Goal: Communication & Community: Answer question/provide support

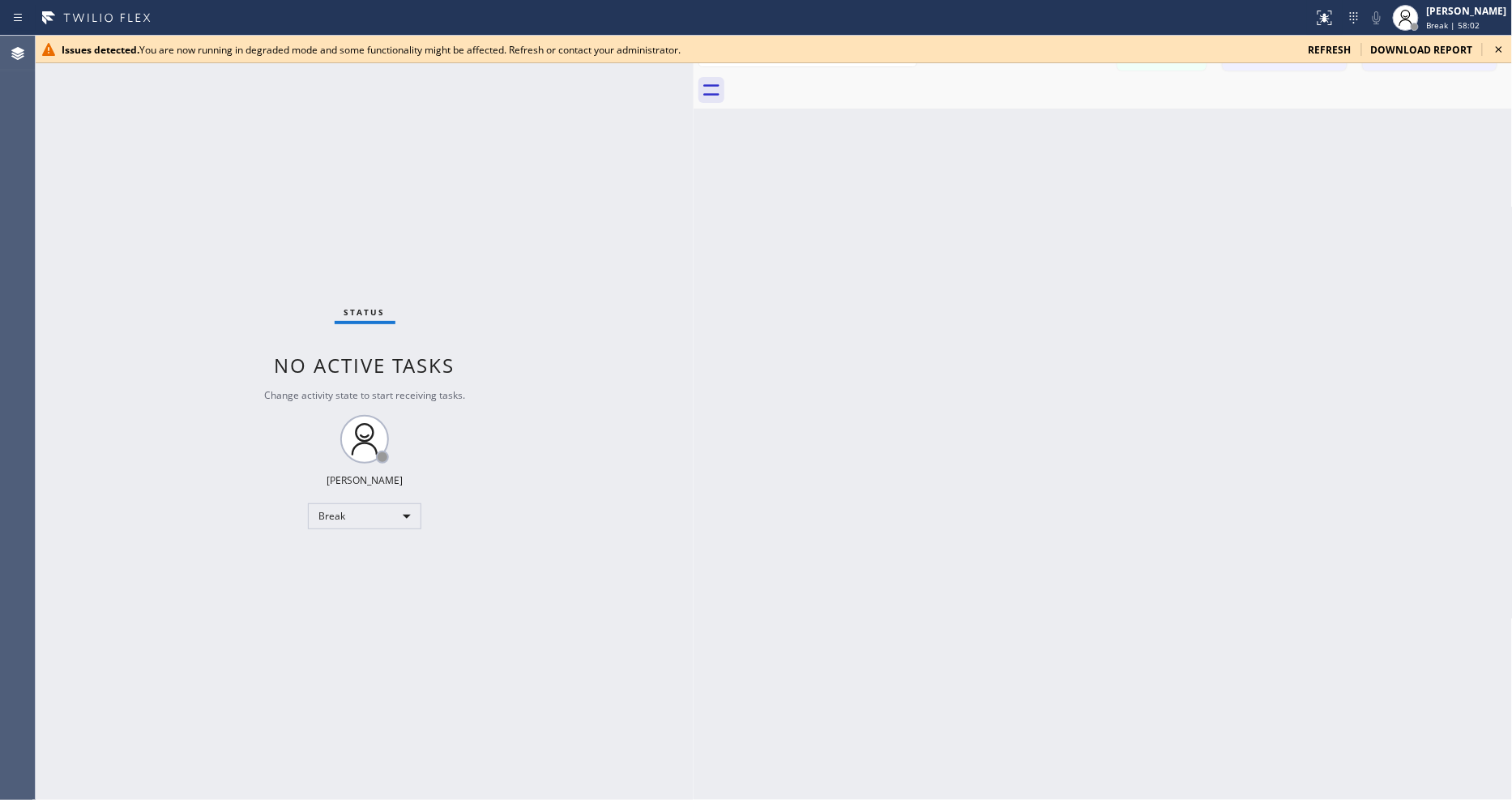
click at [579, 539] on div "Status No active tasks Change activity state to start receiving tasks. [PERSON_…" at bounding box center [365, 417] width 658 height 764
click at [1139, 456] on div "Back to Dashboard Change Sender ID Customers Technicians Select a contact Outbo…" at bounding box center [1102, 417] width 819 height 764
click at [1504, 45] on icon at bounding box center [1498, 49] width 19 height 19
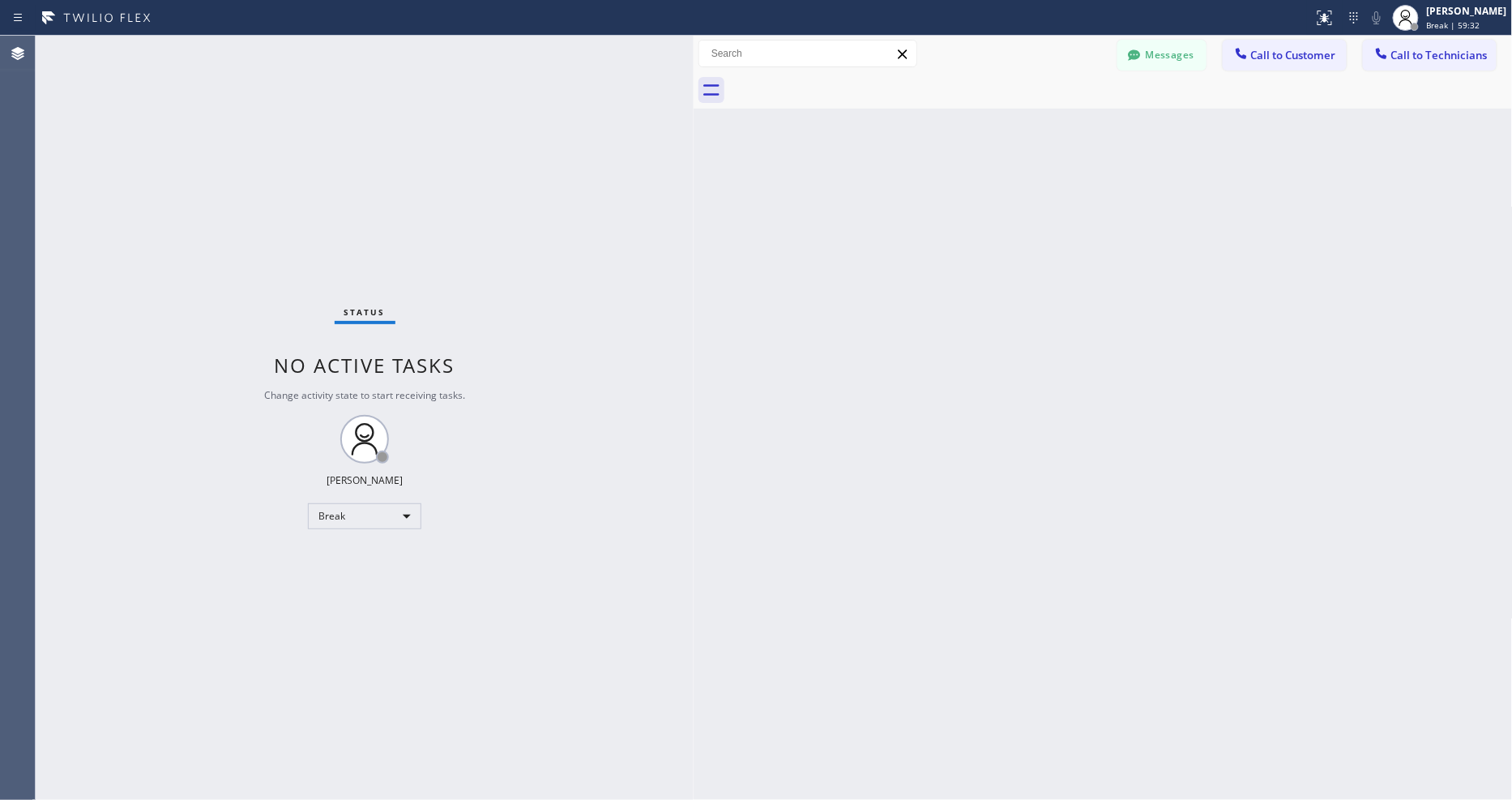
drag, startPoint x: 462, startPoint y: 575, endPoint x: 446, endPoint y: 598, distance: 28.0
click at [459, 575] on div "Status No active tasks Change activity state to start receiving tasks. Lyka Mon…" at bounding box center [365, 417] width 658 height 764
click at [1416, 13] on icon at bounding box center [1405, 17] width 19 height 19
click at [1386, 92] on button "Available" at bounding box center [1431, 85] width 162 height 21
click at [576, 557] on div "Status No active tasks You are ready to start receiving tasks. [PERSON_NAME] Av…" at bounding box center [365, 417] width 658 height 764
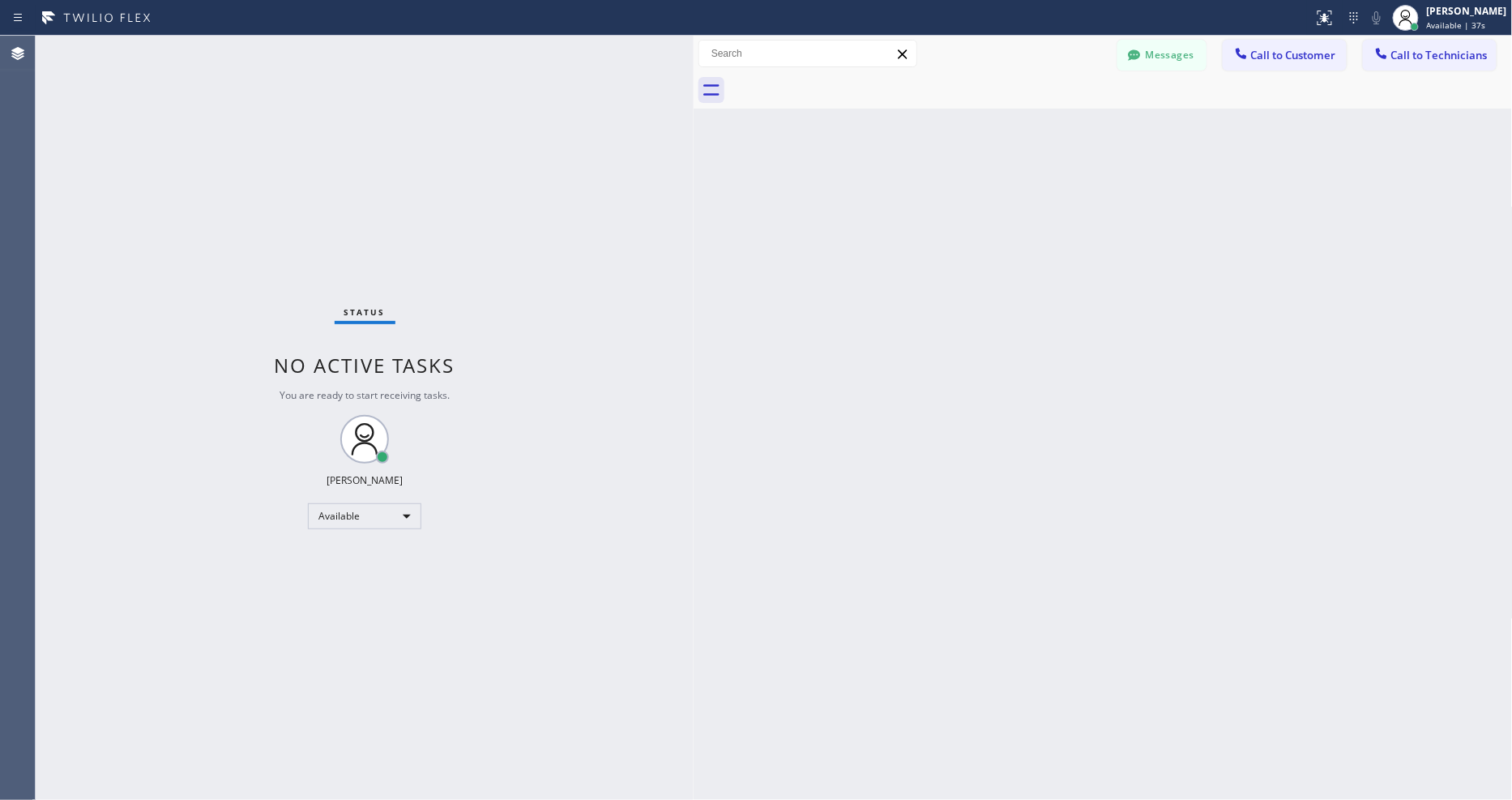
click at [215, 45] on div "Status No active tasks You are ready to start receiving tasks. [PERSON_NAME] Av…" at bounding box center [365, 417] width 658 height 764
click at [1114, 539] on div "Back to Dashboard Change Sender ID Customers Technicians Select a contact Outbo…" at bounding box center [1102, 417] width 819 height 764
click at [454, 644] on div "Status No active tasks You are ready to start receiving tasks. [PERSON_NAME] Av…" at bounding box center [365, 417] width 658 height 764
click at [226, 350] on div "Status No active tasks You are ready to start receiving tasks. [PERSON_NAME] Av…" at bounding box center [365, 417] width 658 height 764
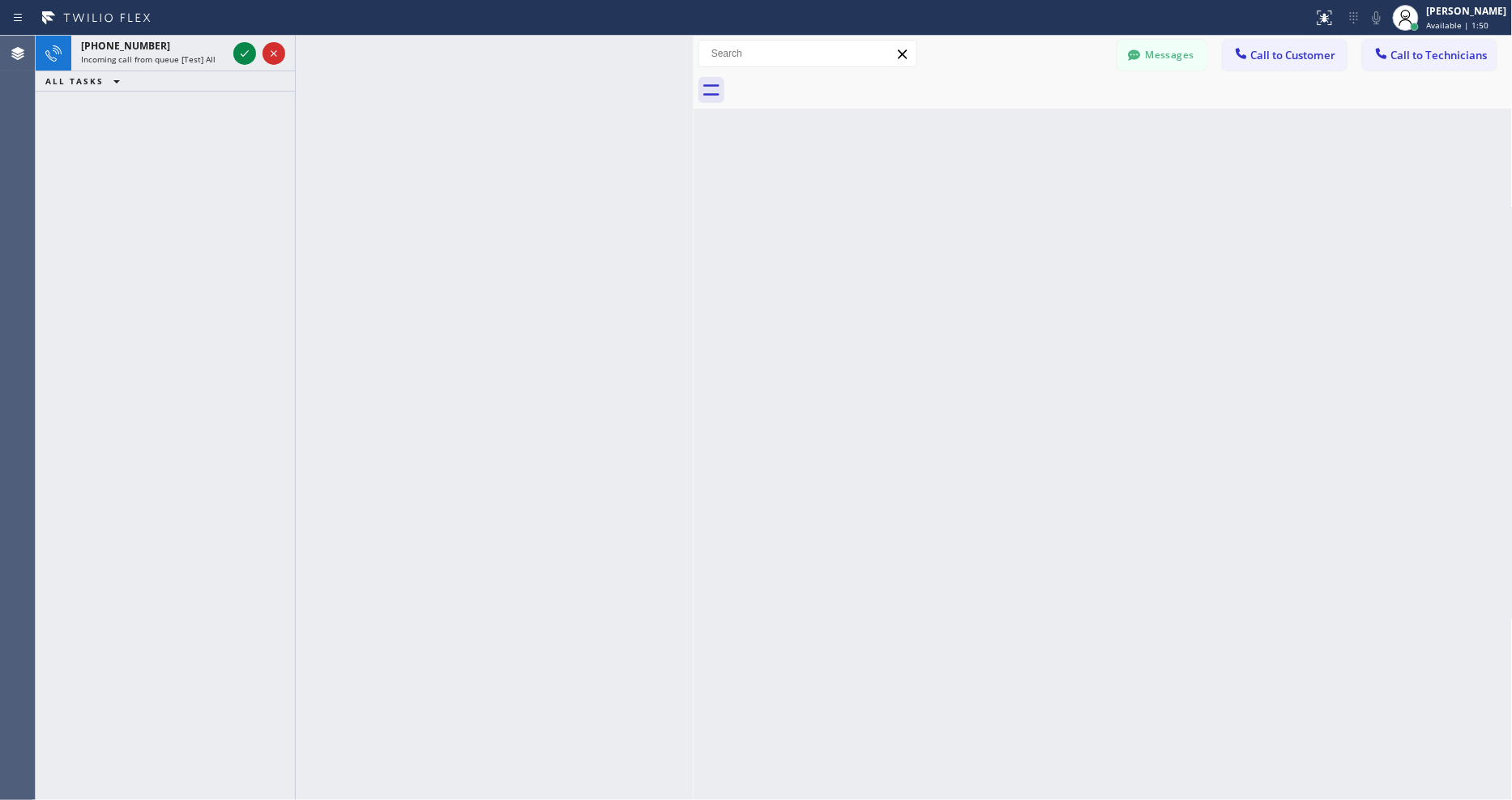
click at [247, 47] on icon at bounding box center [244, 53] width 19 height 19
click at [235, 47] on icon at bounding box center [244, 53] width 19 height 19
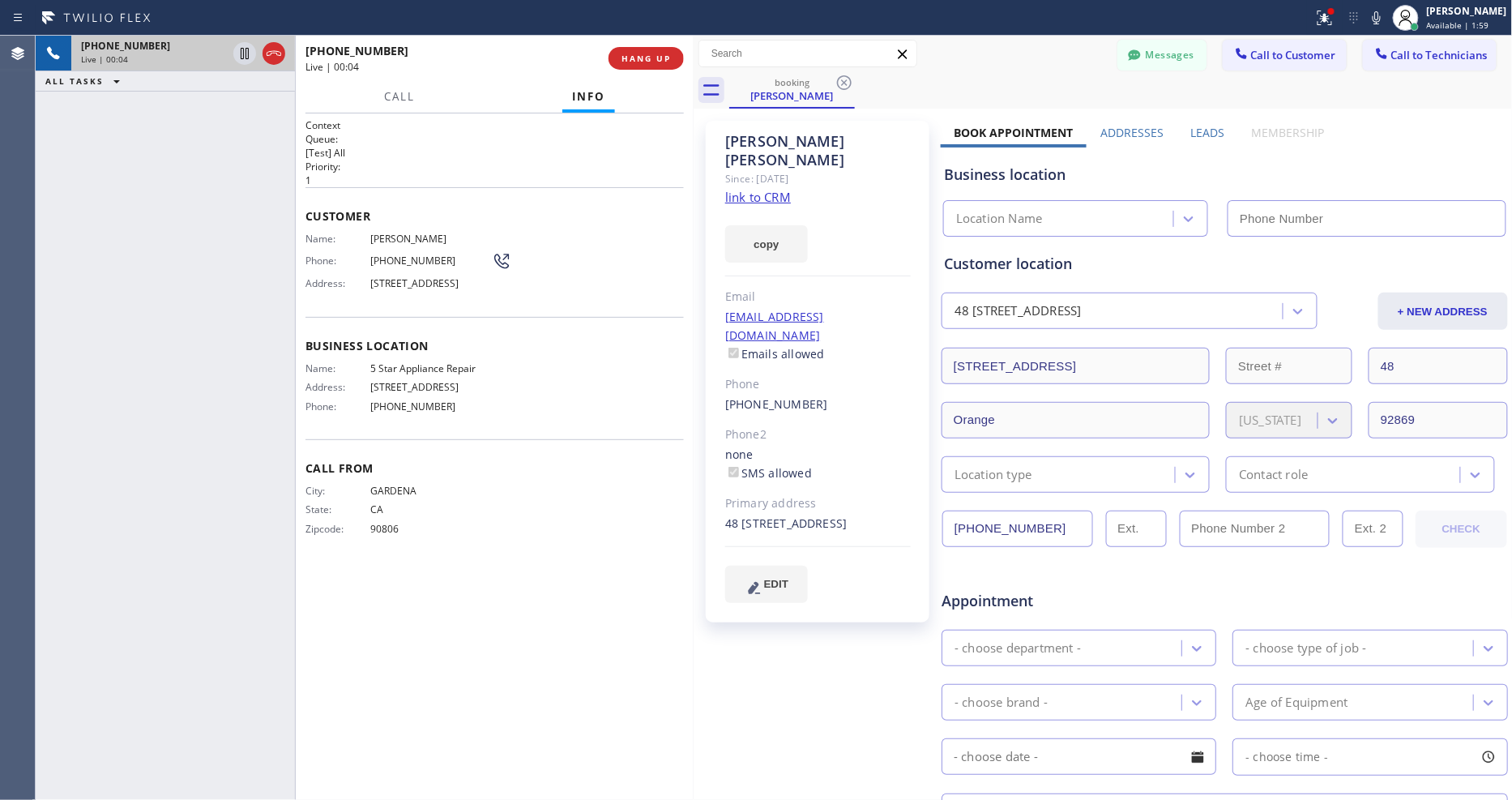
type input "[PHONE_NUMBER]"
click at [762, 189] on link "link to CRM" at bounding box center [758, 197] width 66 height 17
click at [643, 61] on span "HANG UP" at bounding box center [646, 58] width 50 height 11
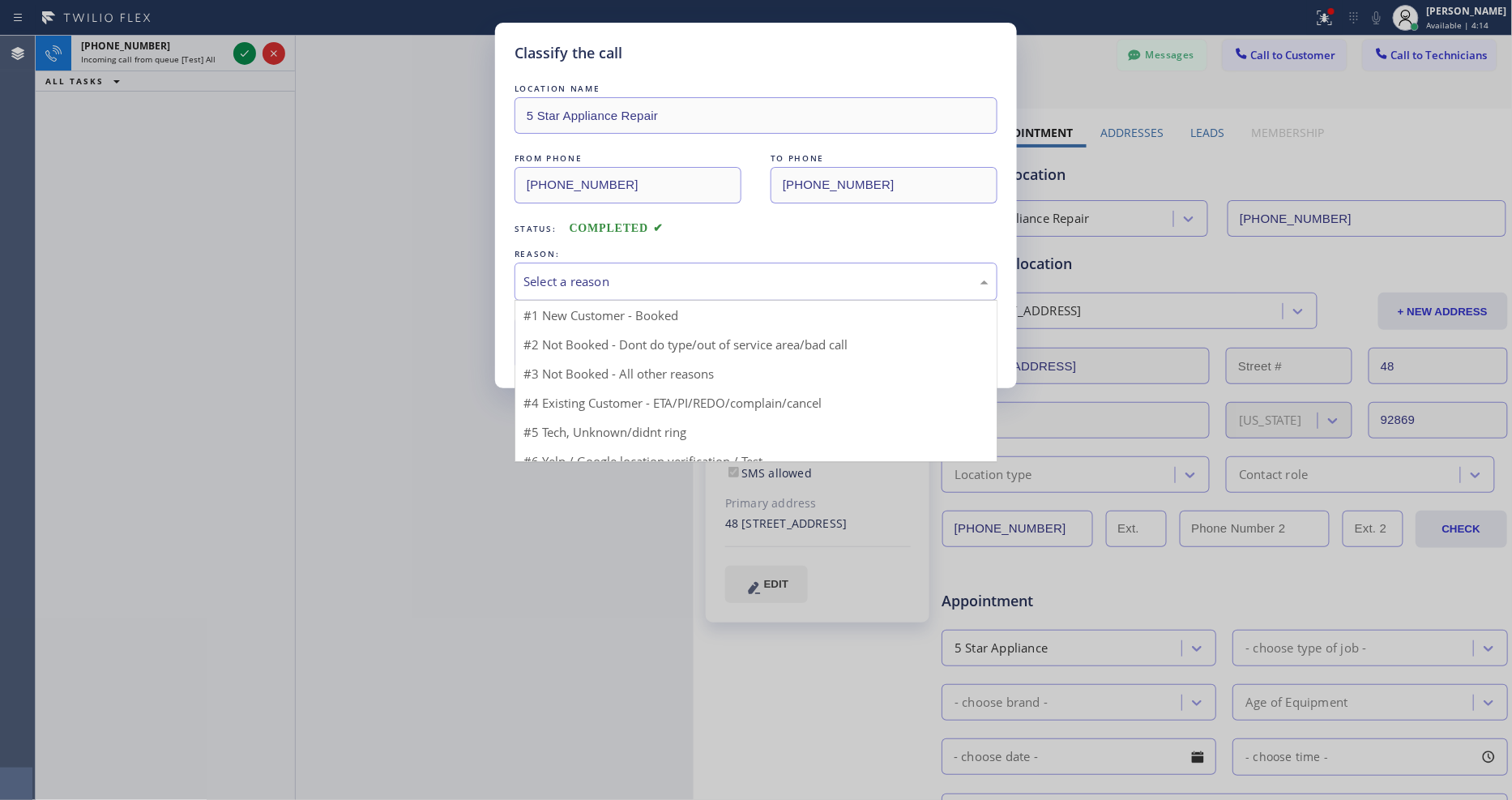
click at [561, 279] on div "Select a reason" at bounding box center [756, 282] width 465 height 18
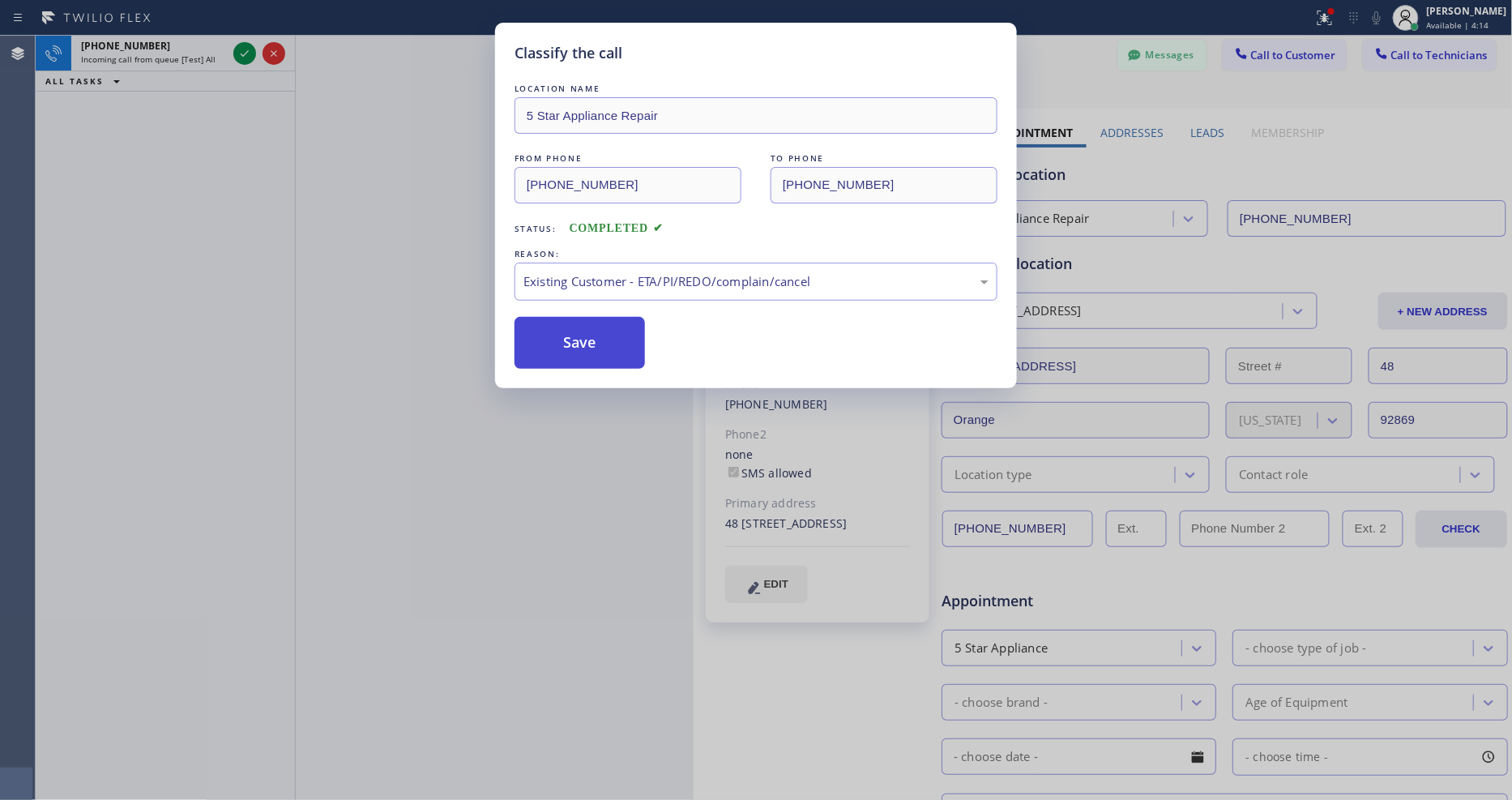
click at [547, 342] on button "Save" at bounding box center [579, 342] width 130 height 52
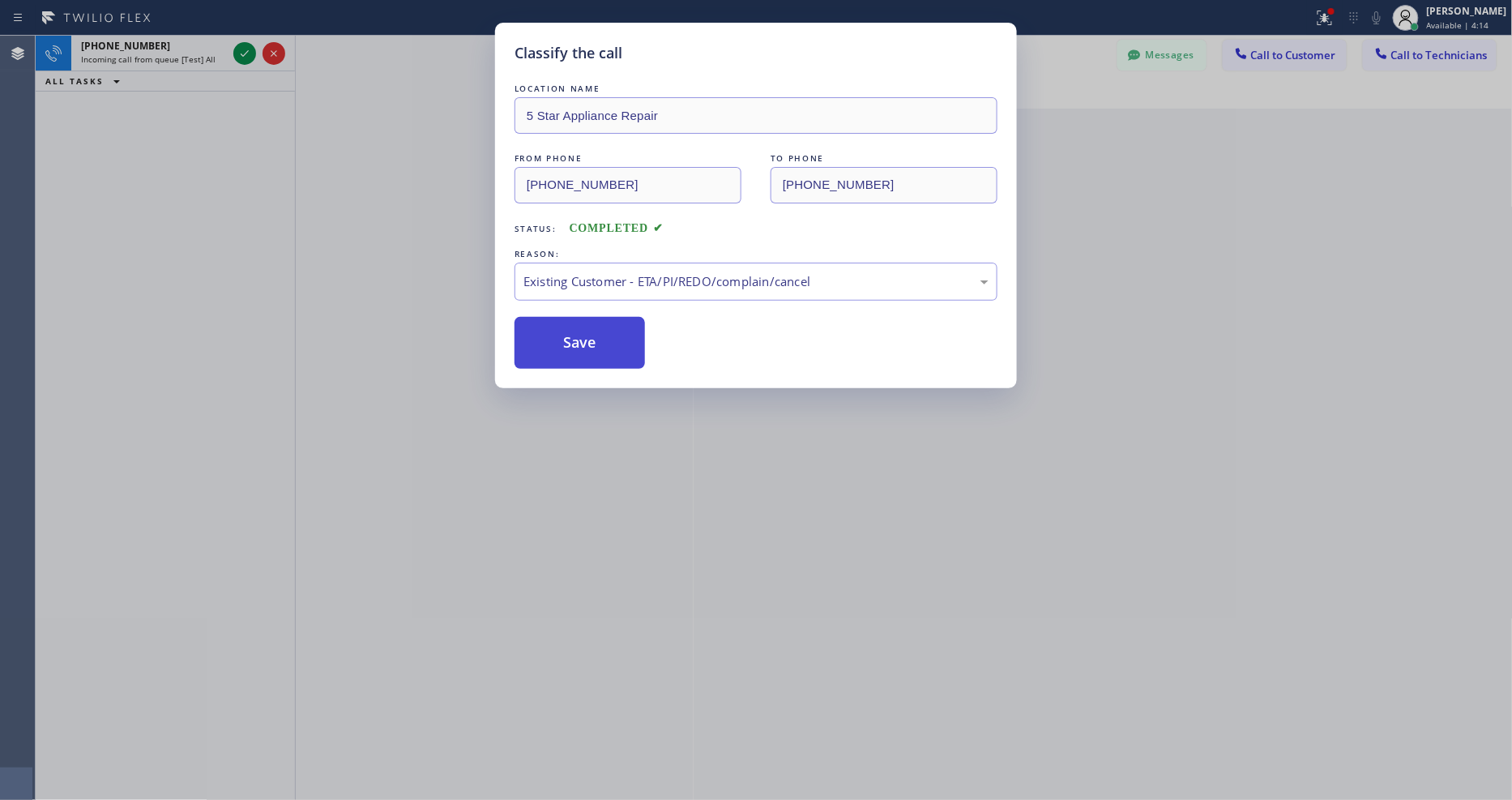
click at [547, 342] on button "Save" at bounding box center [579, 342] width 130 height 52
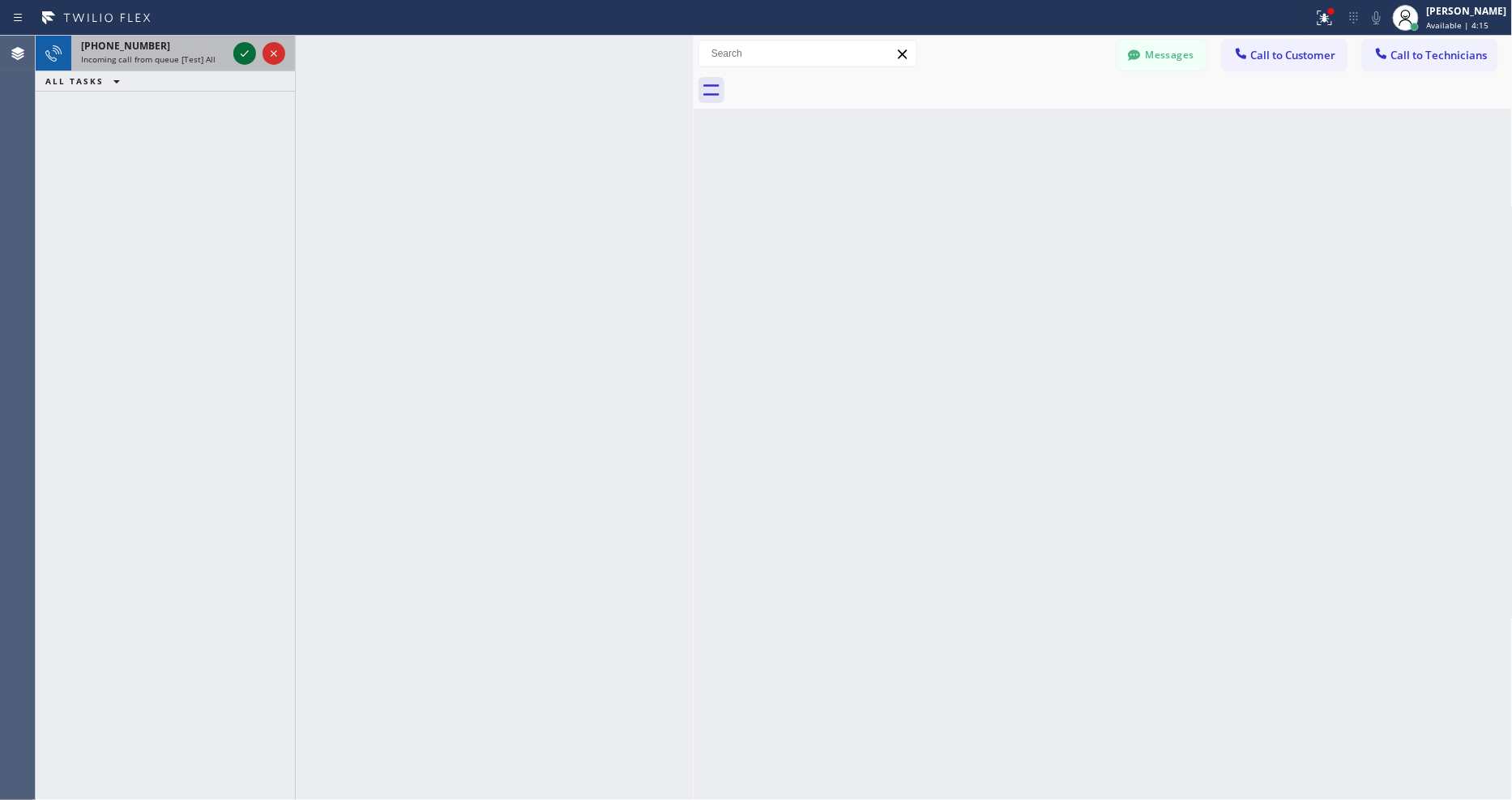
click at [244, 52] on icon at bounding box center [244, 53] width 19 height 19
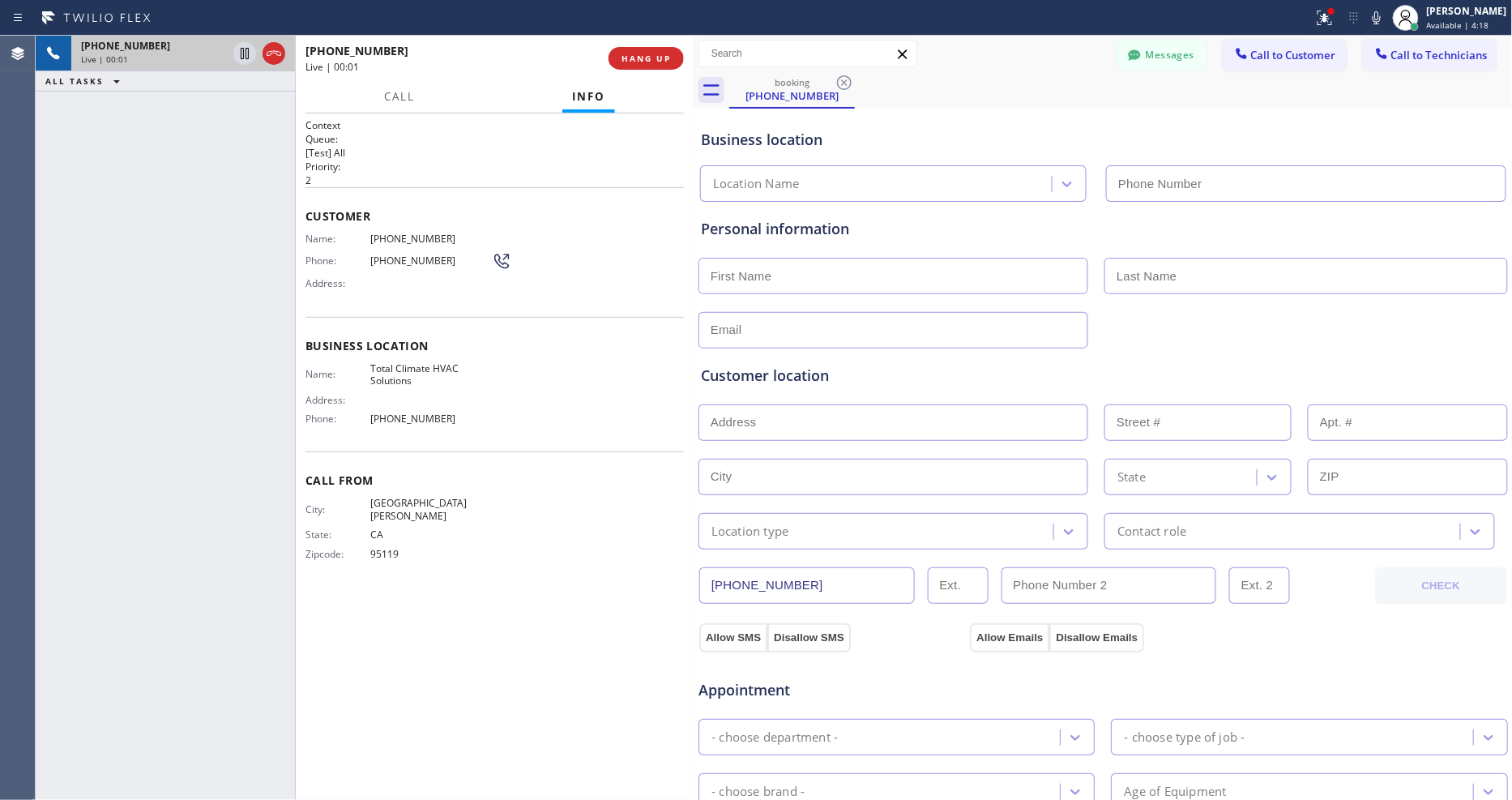
type input "(510) 629-5145"
click at [644, 69] on button "HANG UP" at bounding box center [646, 58] width 75 height 23
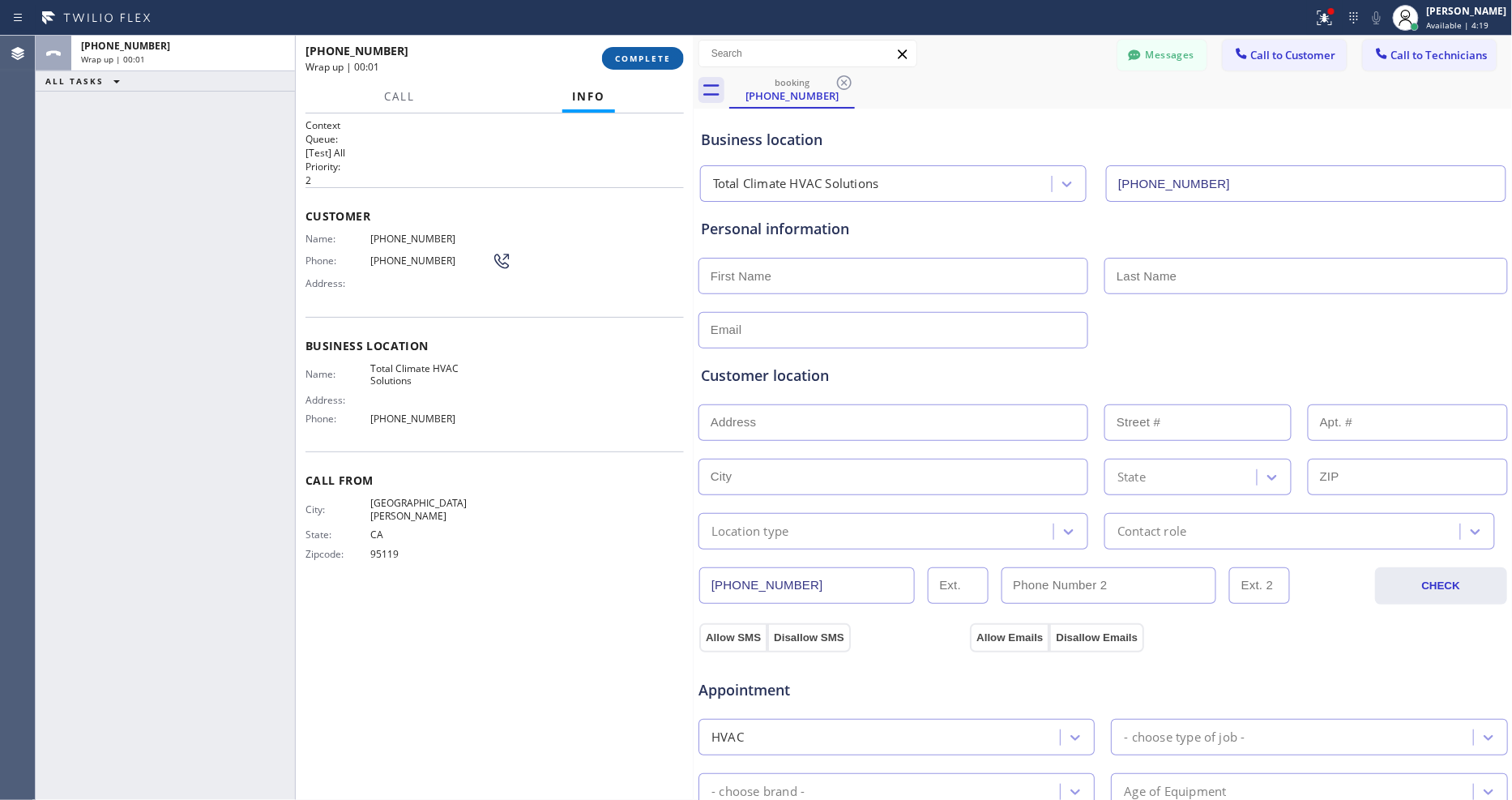
click at [644, 57] on span "COMPLETE" at bounding box center [643, 58] width 56 height 11
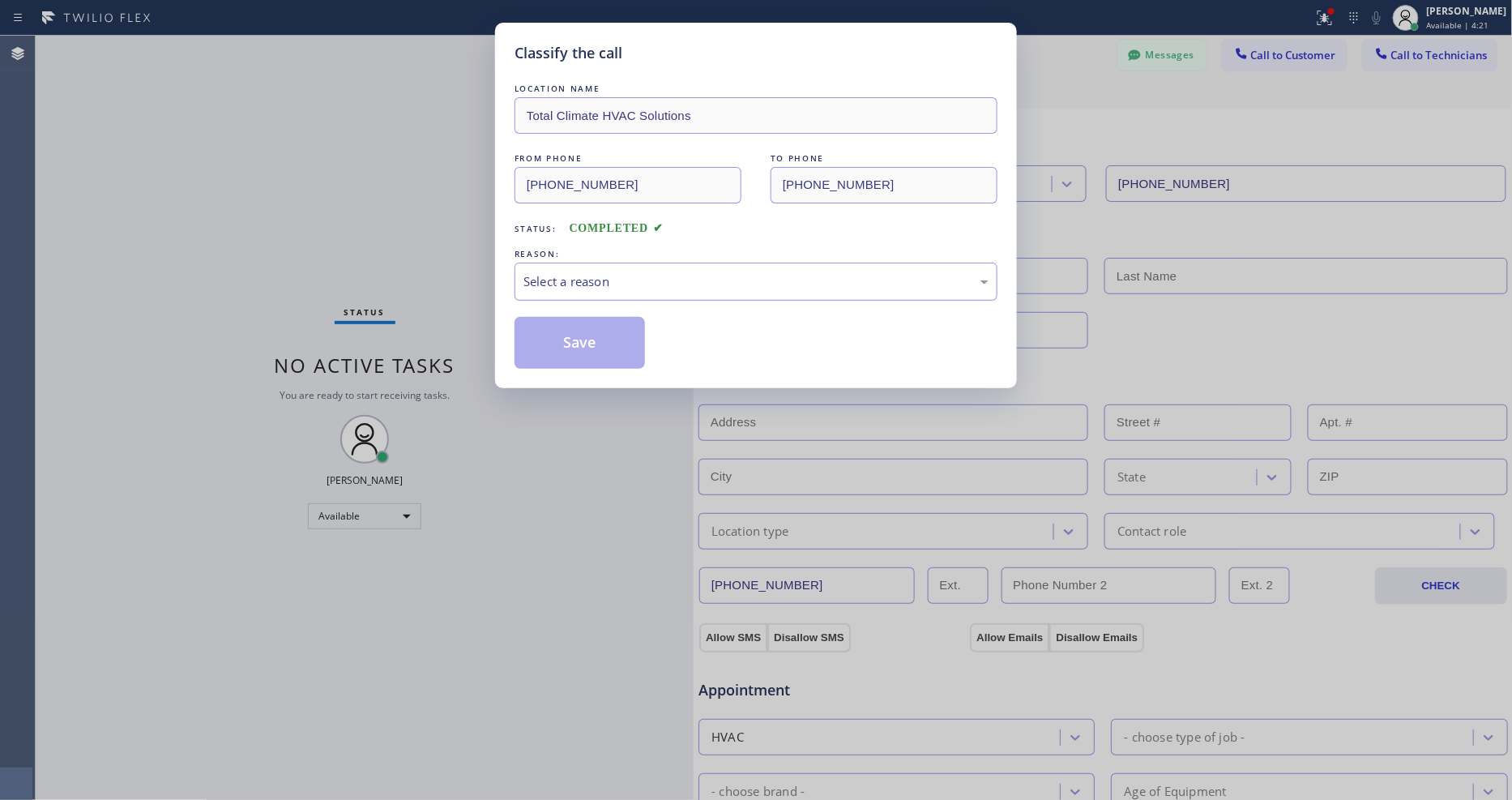
click at [606, 276] on div "Select a reason" at bounding box center [756, 282] width 465 height 18
click at [571, 355] on button "Save" at bounding box center [579, 342] width 130 height 52
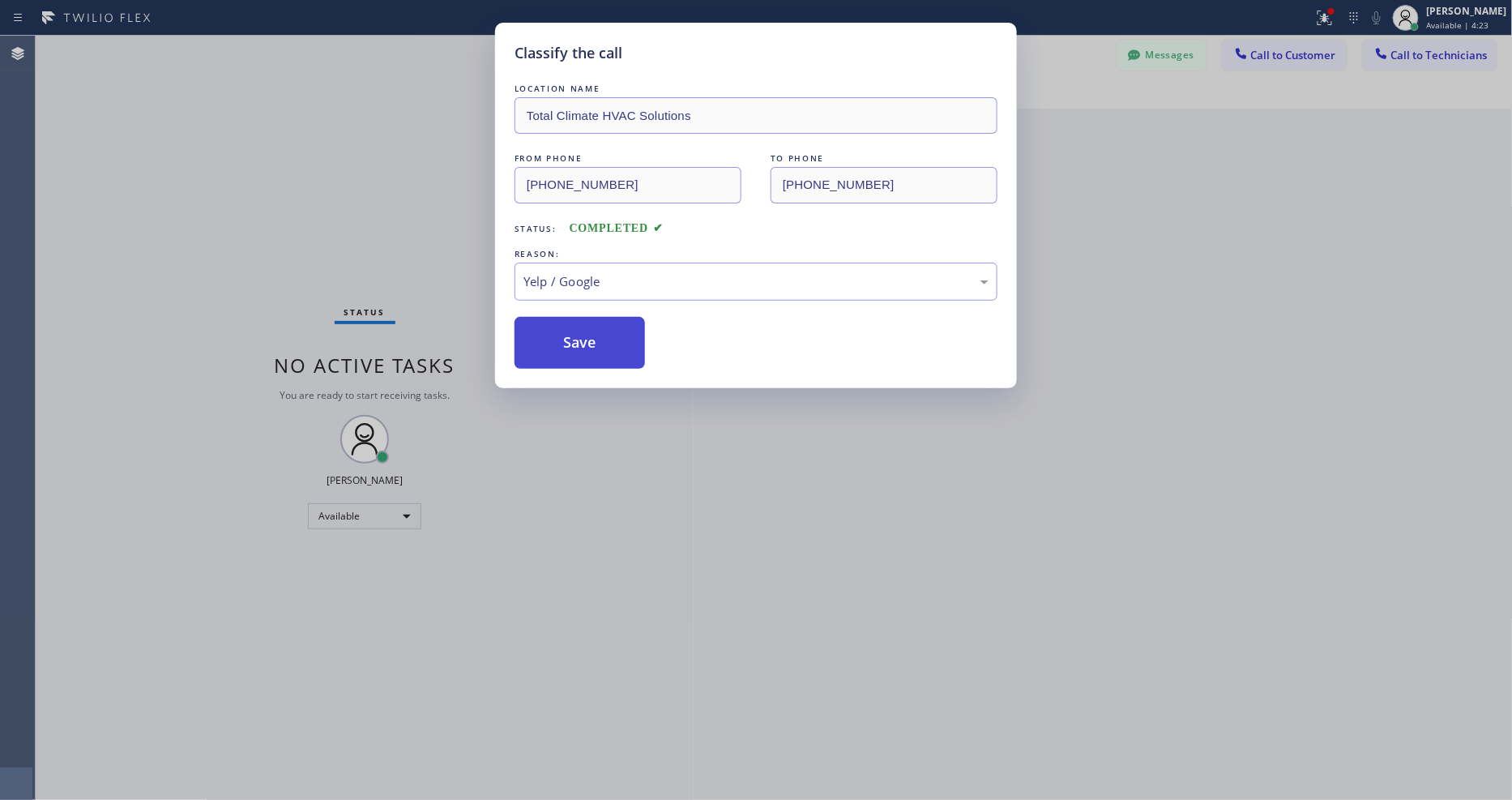
click at [571, 355] on button "Save" at bounding box center [579, 342] width 130 height 52
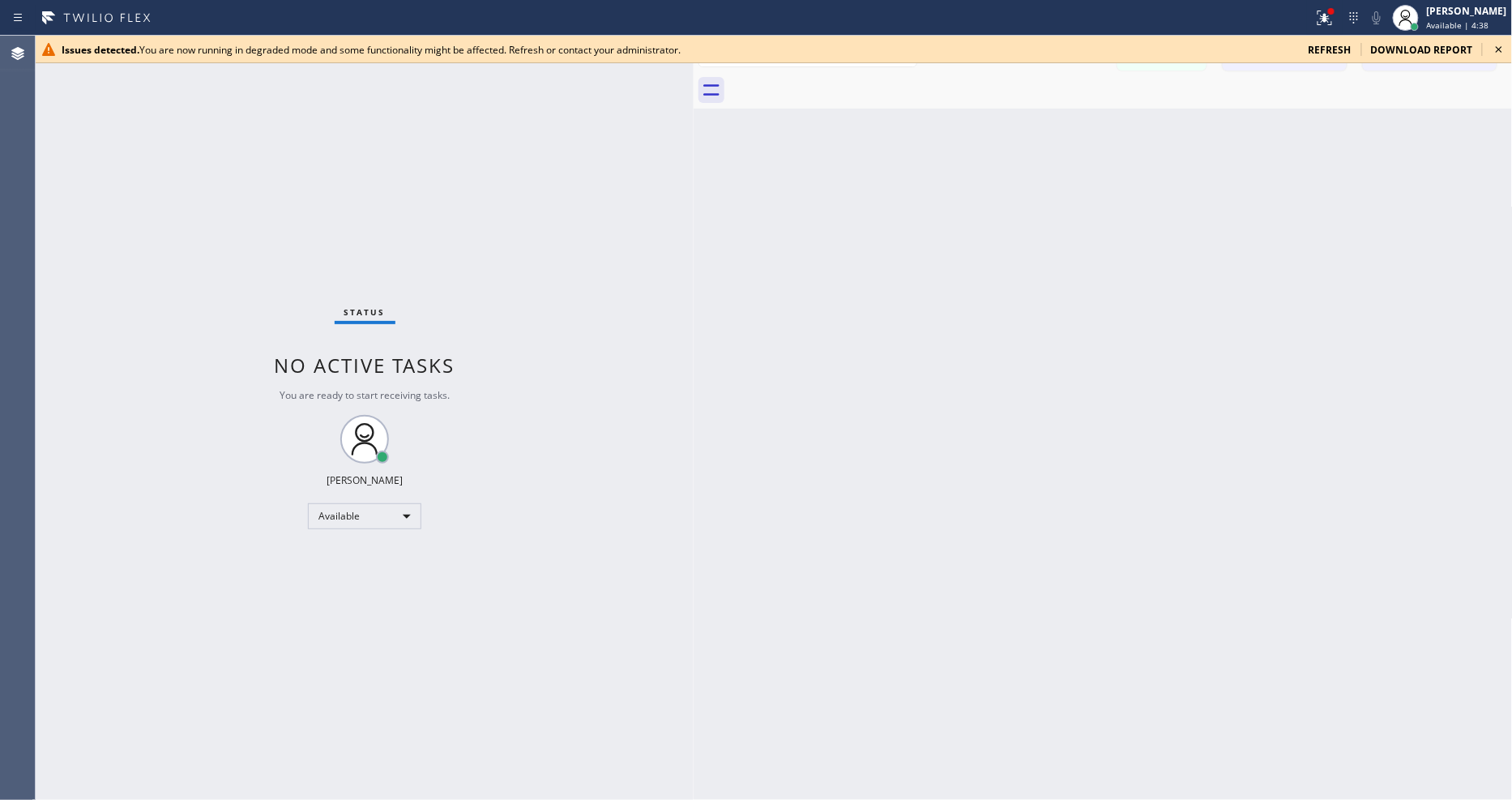
click at [1504, 50] on icon at bounding box center [1498, 49] width 19 height 19
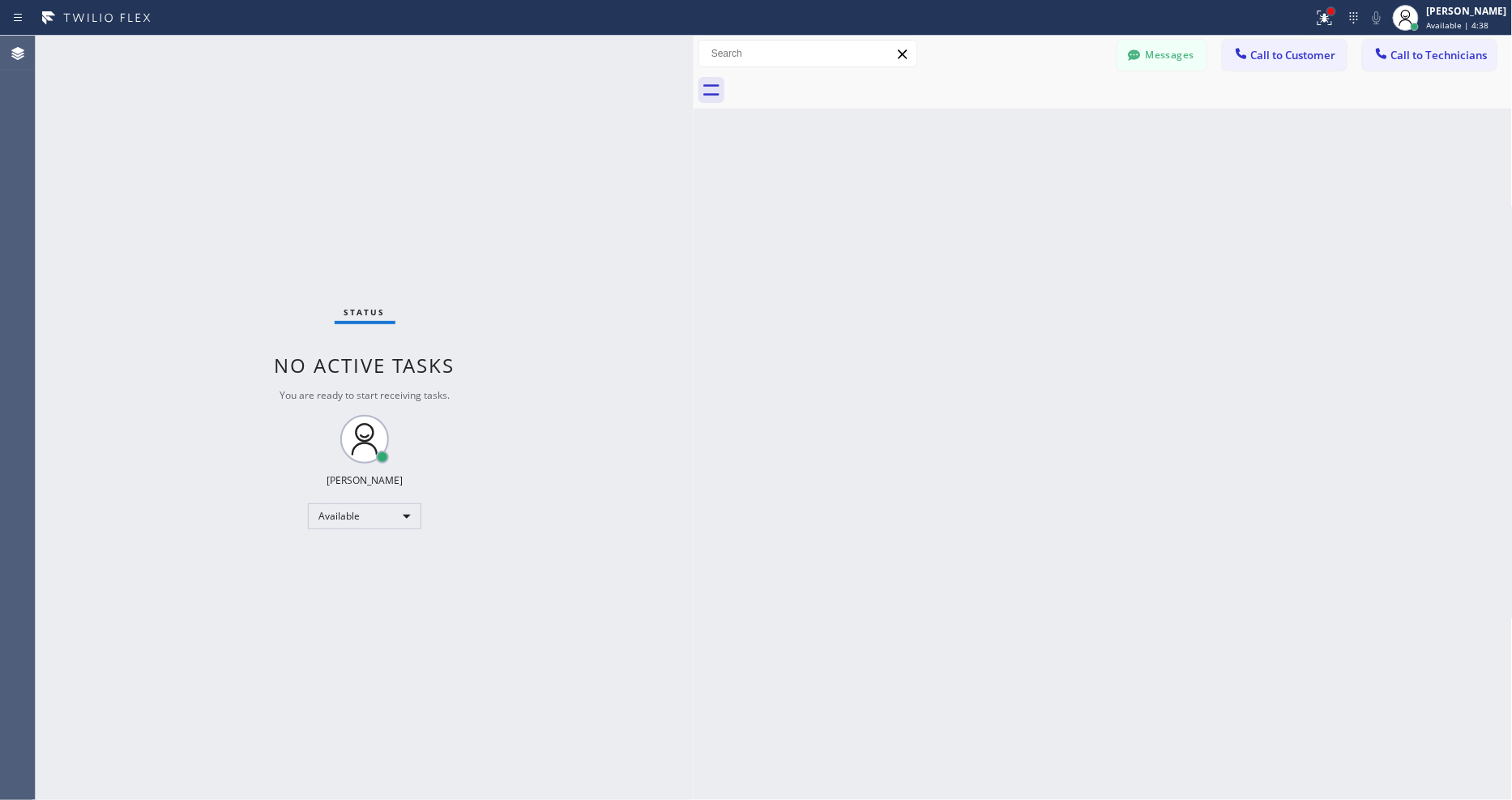
click at [1336, 12] on div at bounding box center [1330, 11] width 10 height 10
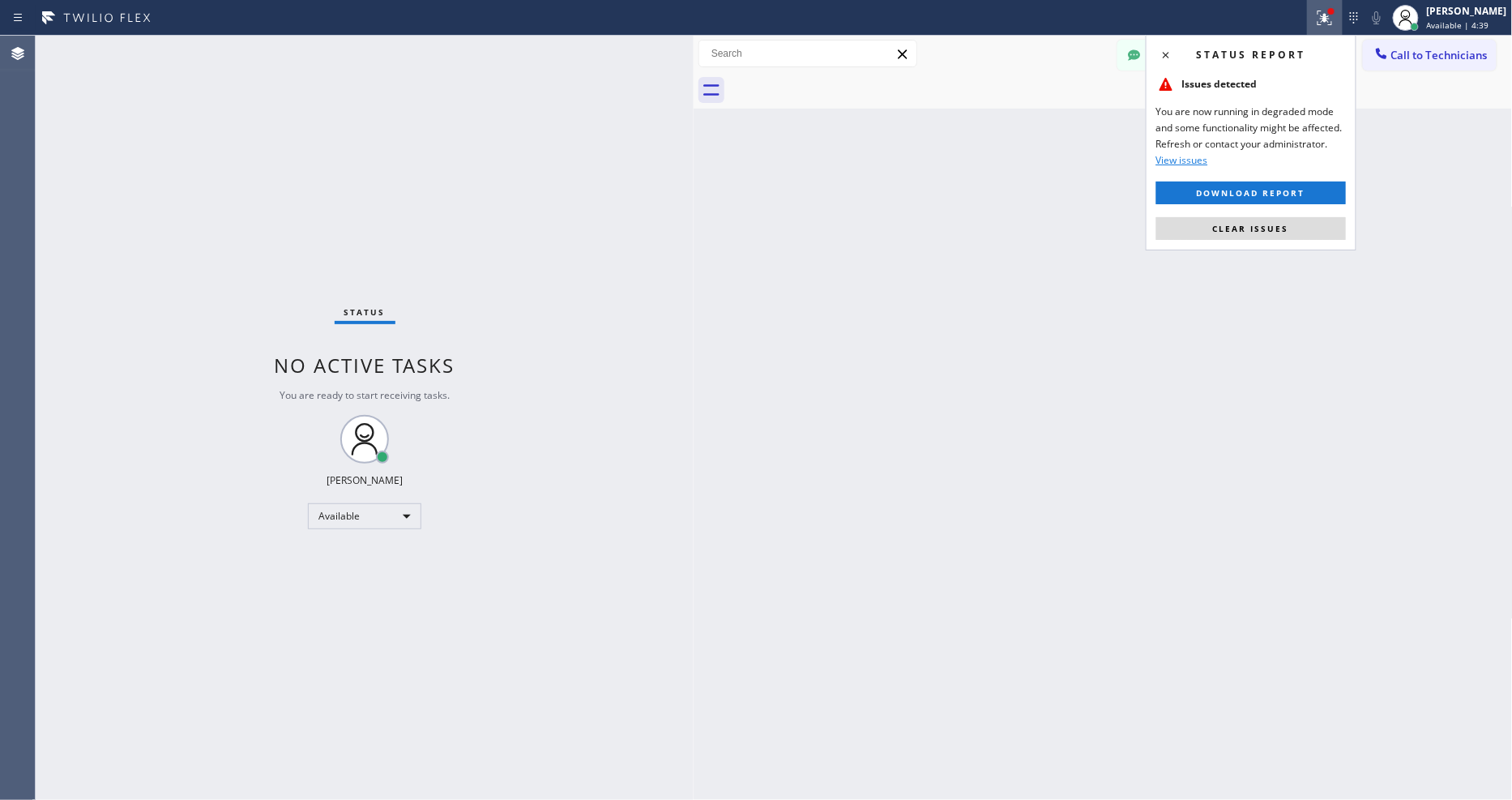
click at [1295, 248] on div "Status report Issues detected You are now running in degraded mode and some fun…" at bounding box center [1251, 142] width 211 height 216
click at [1294, 229] on button "Clear issues" at bounding box center [1251, 228] width 190 height 23
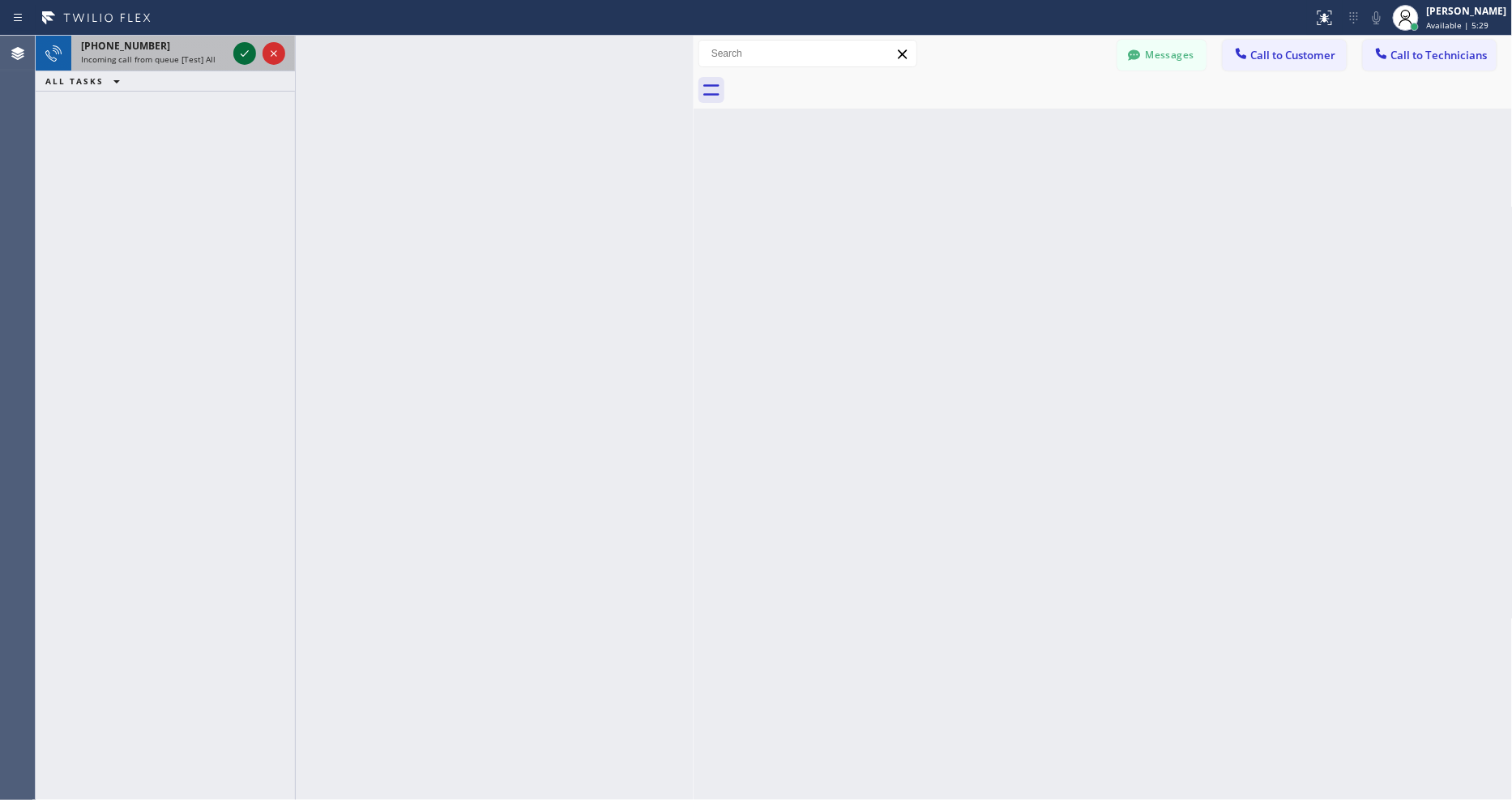
click at [248, 45] on icon at bounding box center [244, 53] width 19 height 19
click at [244, 58] on icon at bounding box center [244, 53] width 19 height 19
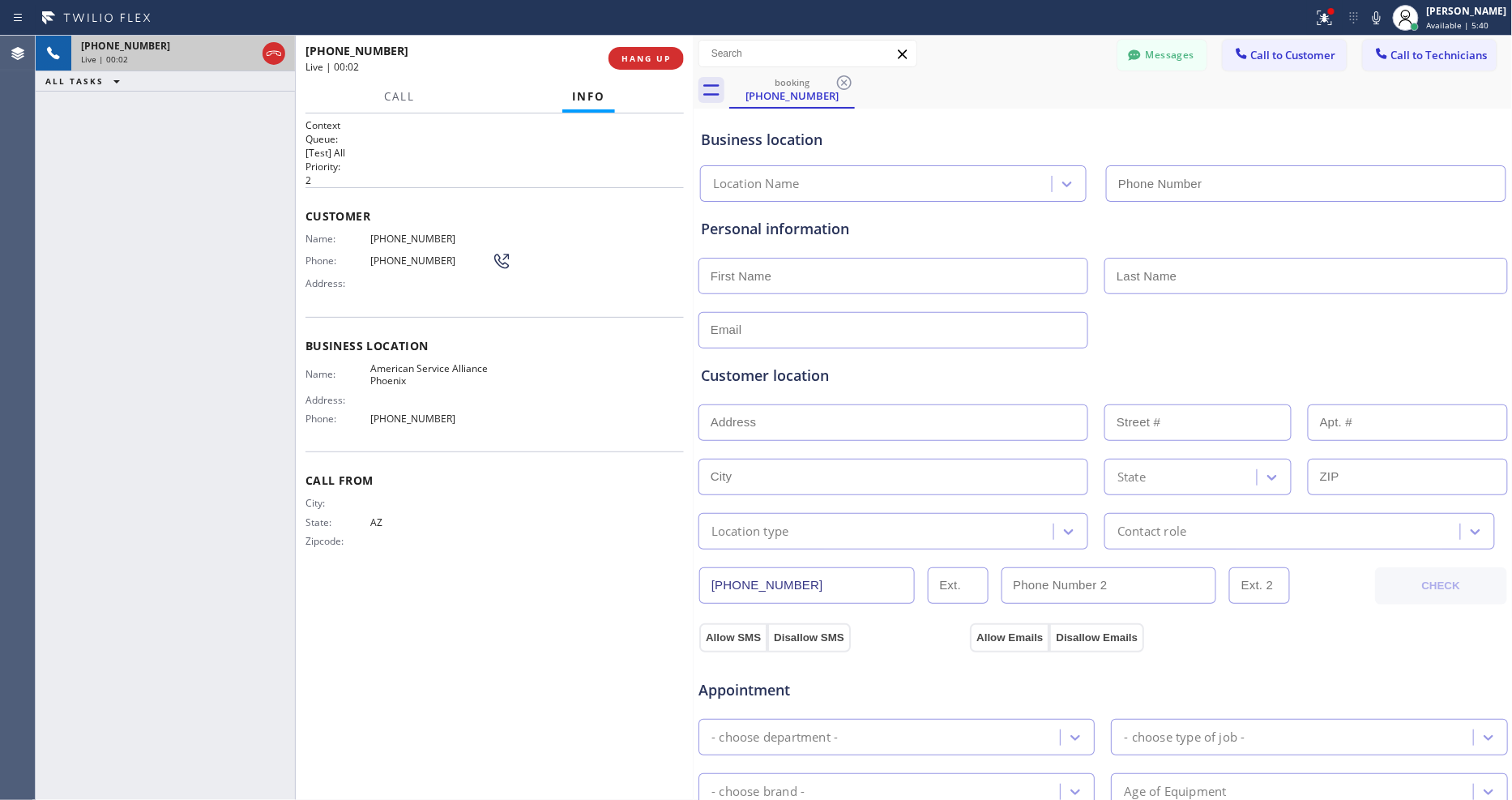
type input "(602) 536-8383"
click at [734, 628] on button "Allow SMS" at bounding box center [734, 639] width 68 height 29
click at [992, 633] on button "Allow Emails" at bounding box center [1010, 639] width 80 height 29
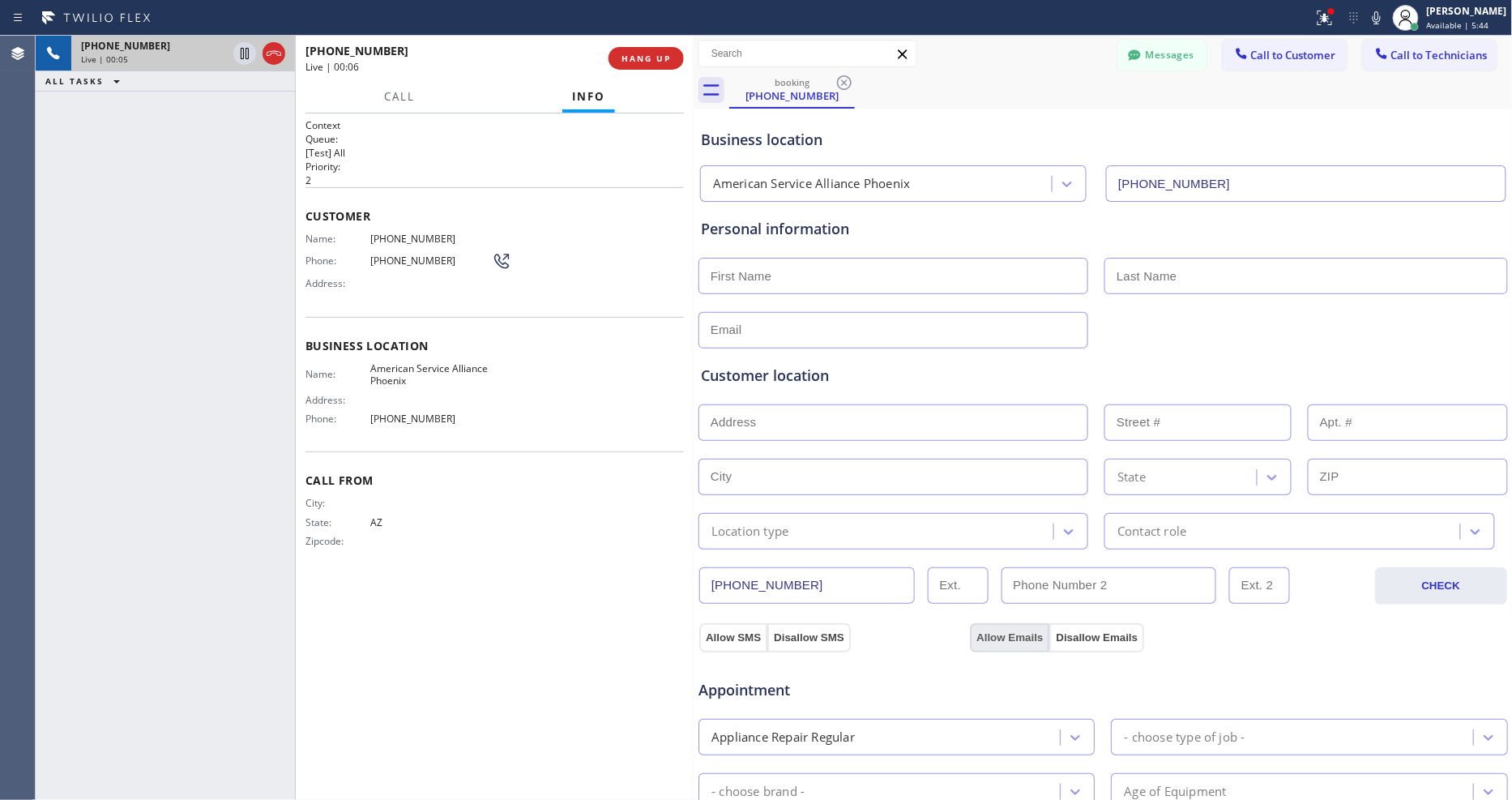
click at [992, 632] on button "Allow Emails" at bounding box center [1010, 639] width 80 height 29
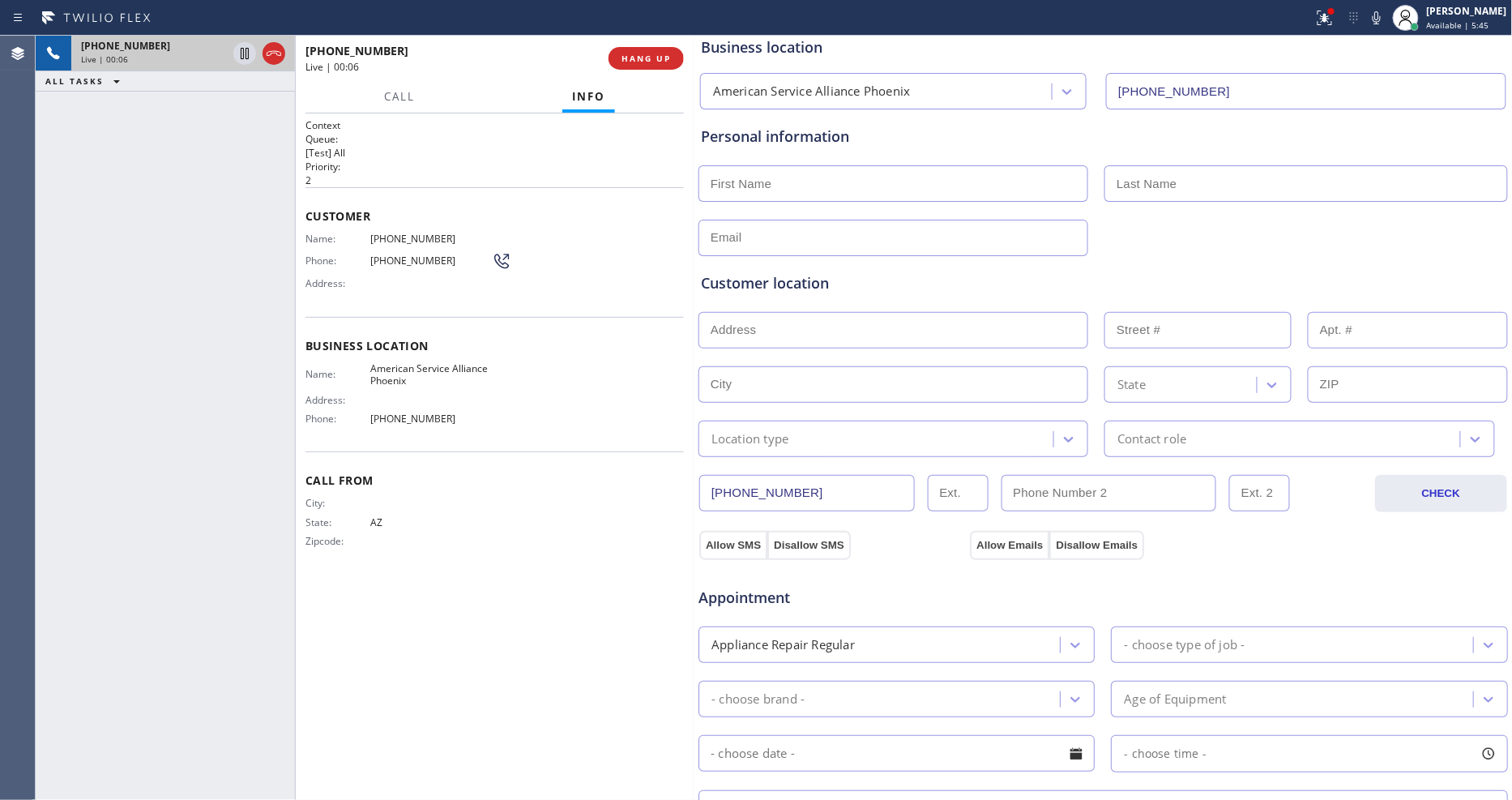
scroll to position [360, 0]
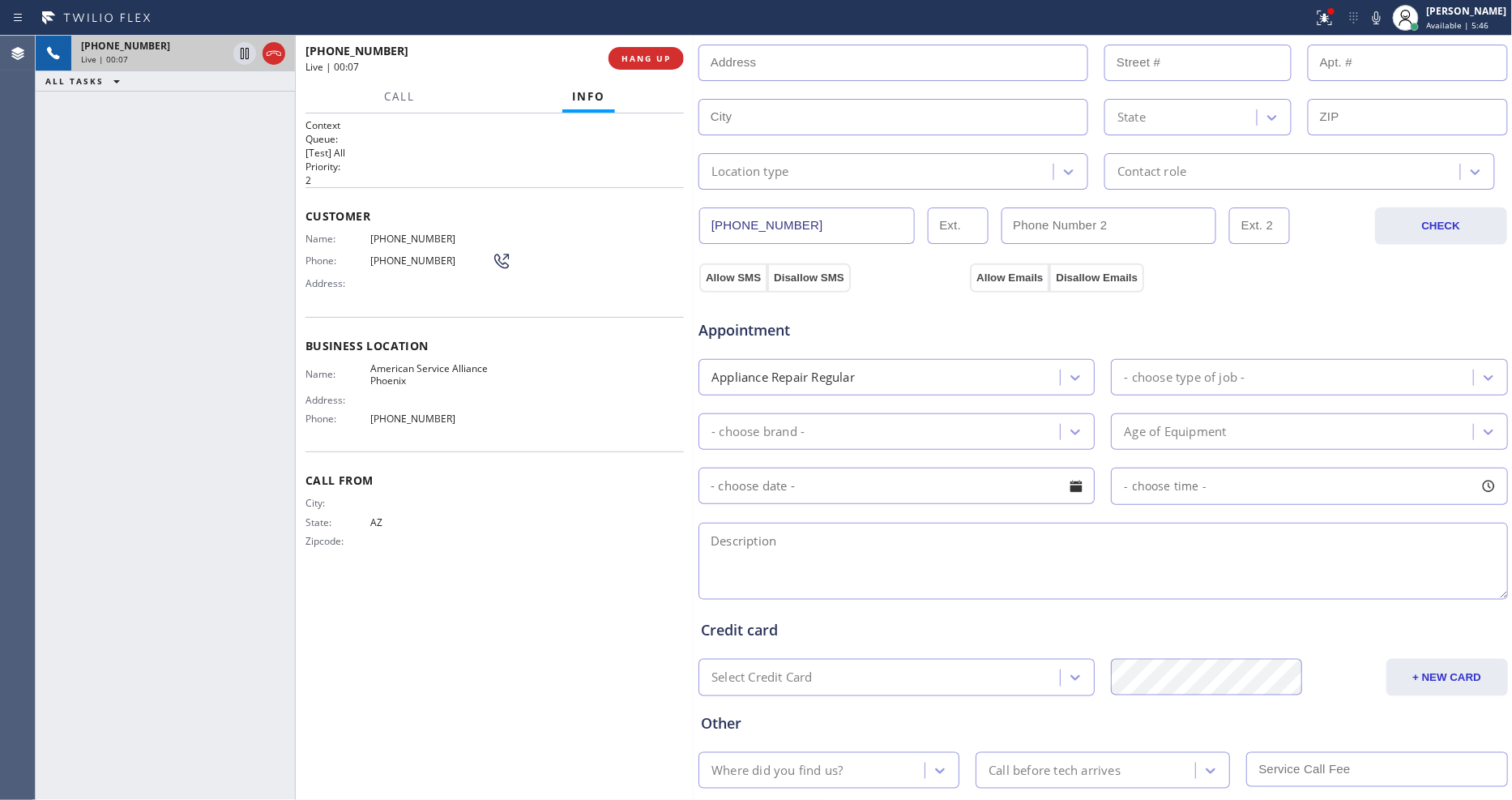
click at [760, 761] on div "Where did you find us?" at bounding box center [777, 771] width 131 height 18
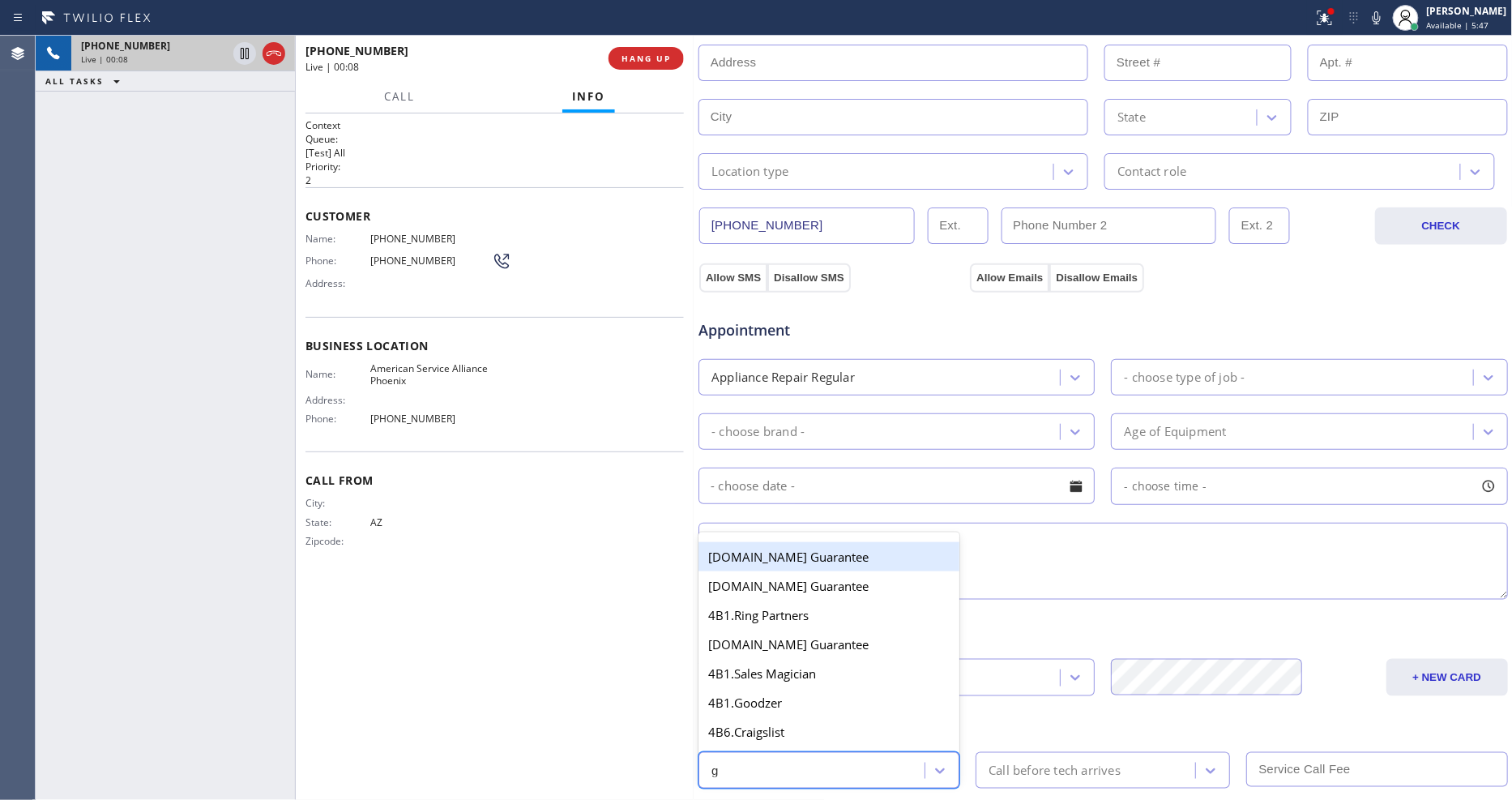
type input "go"
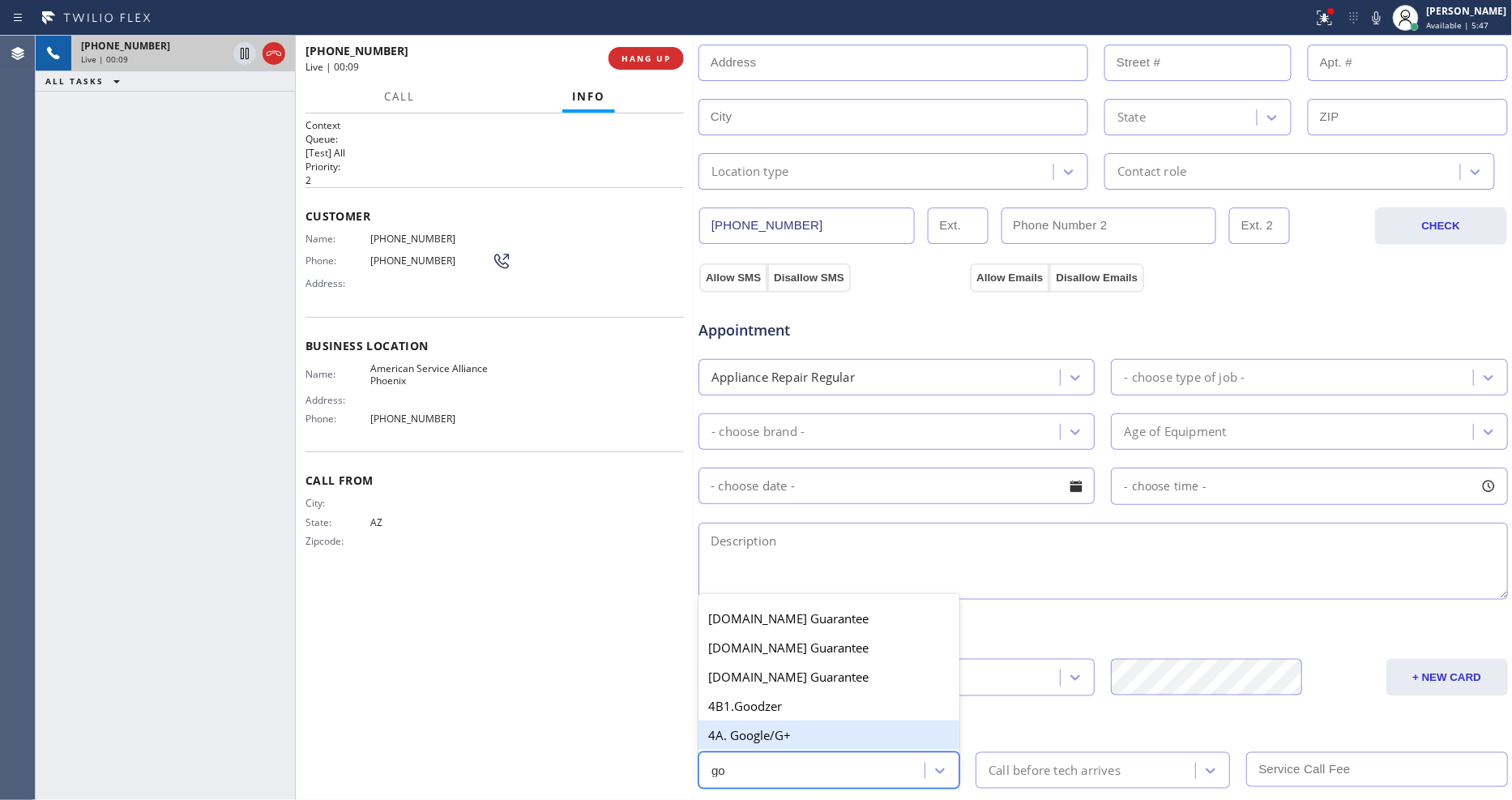
click at [765, 725] on div "4A. Google/G+" at bounding box center [829, 736] width 261 height 29
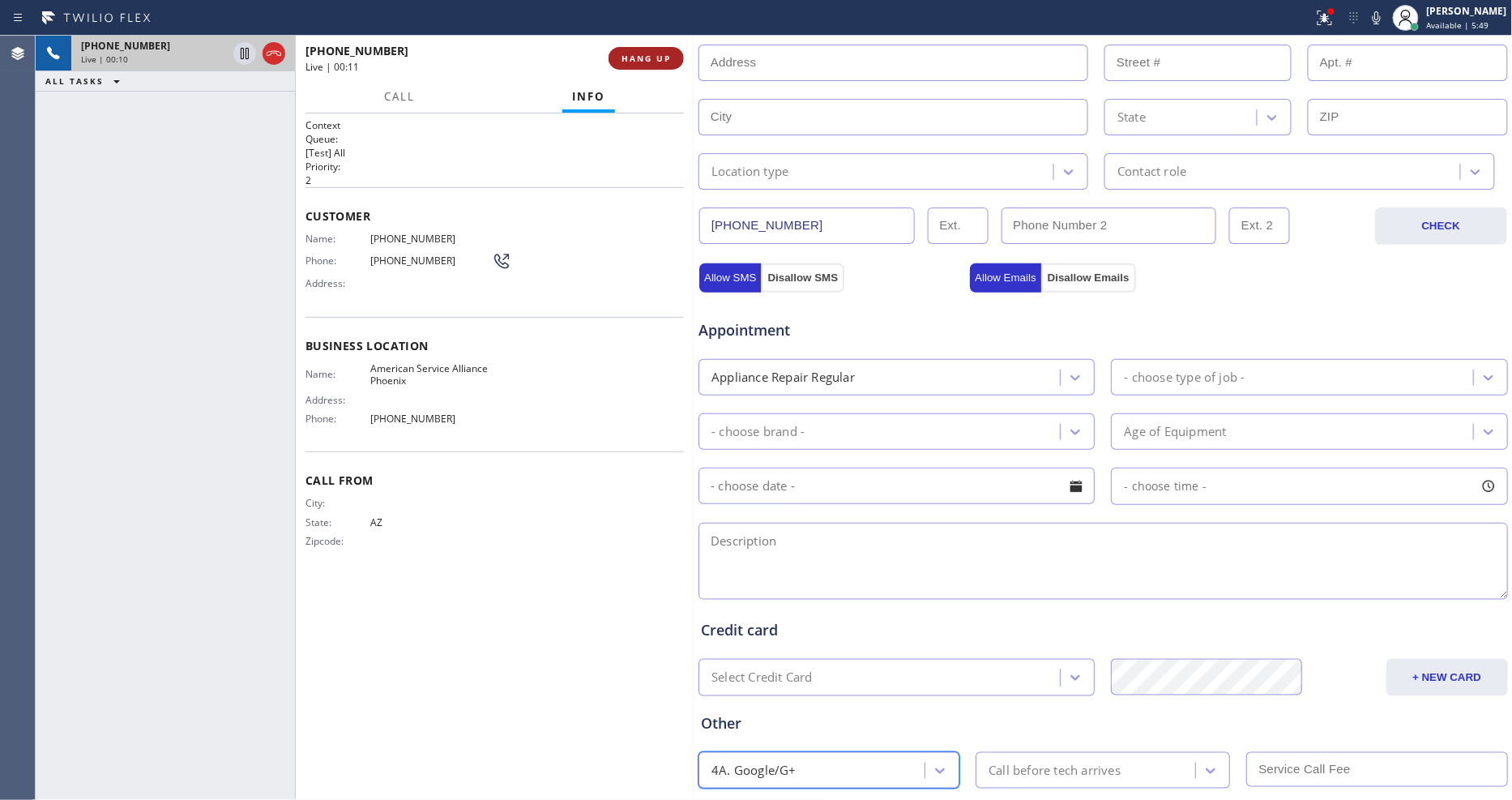
click at [652, 52] on span "HANG UP" at bounding box center [646, 58] width 50 height 11
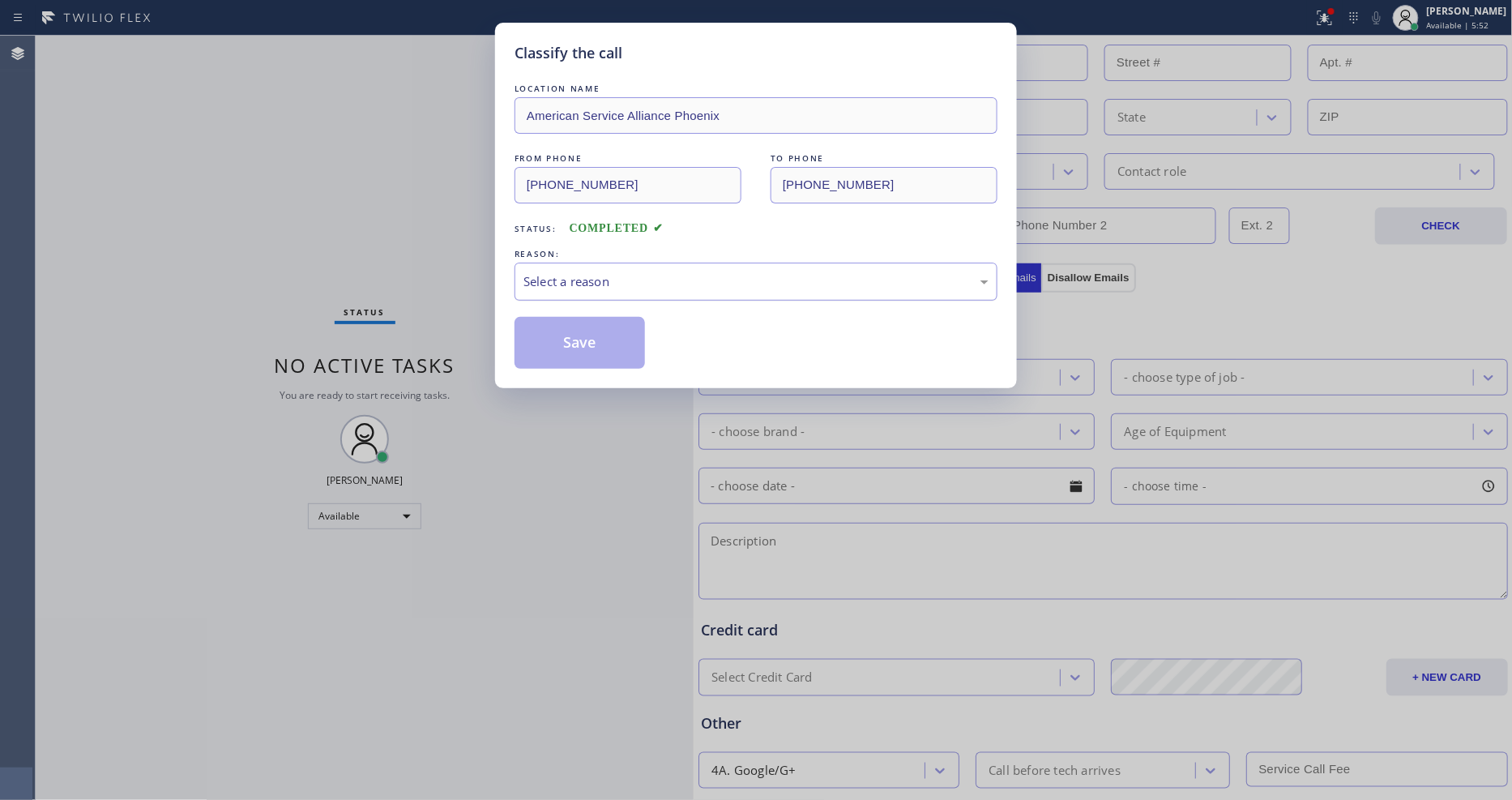
drag, startPoint x: 592, startPoint y: 275, endPoint x: 583, endPoint y: 290, distance: 17.5
click at [590, 281] on div "Select a reason" at bounding box center [756, 282] width 465 height 18
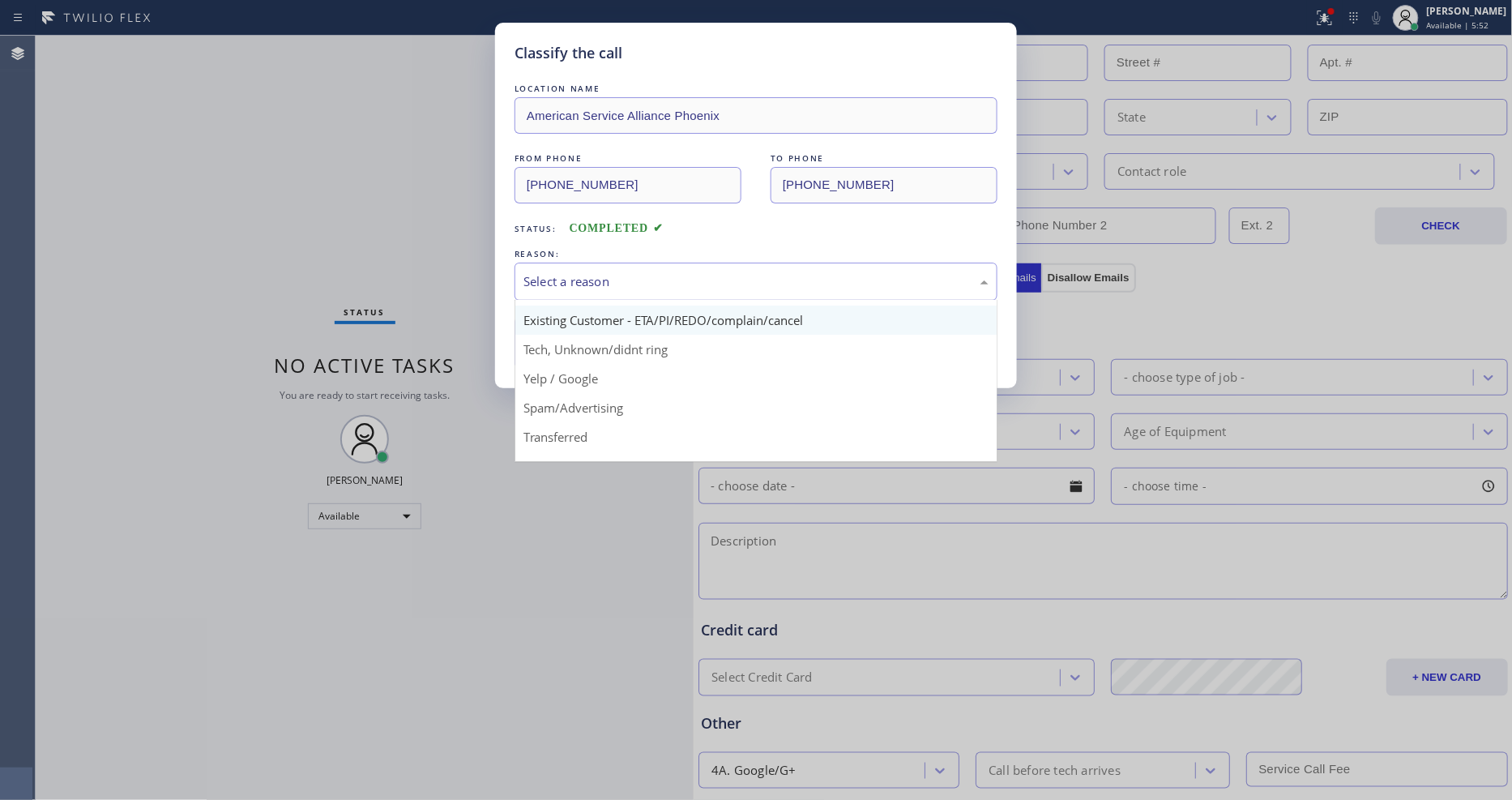
scroll to position [101, 0]
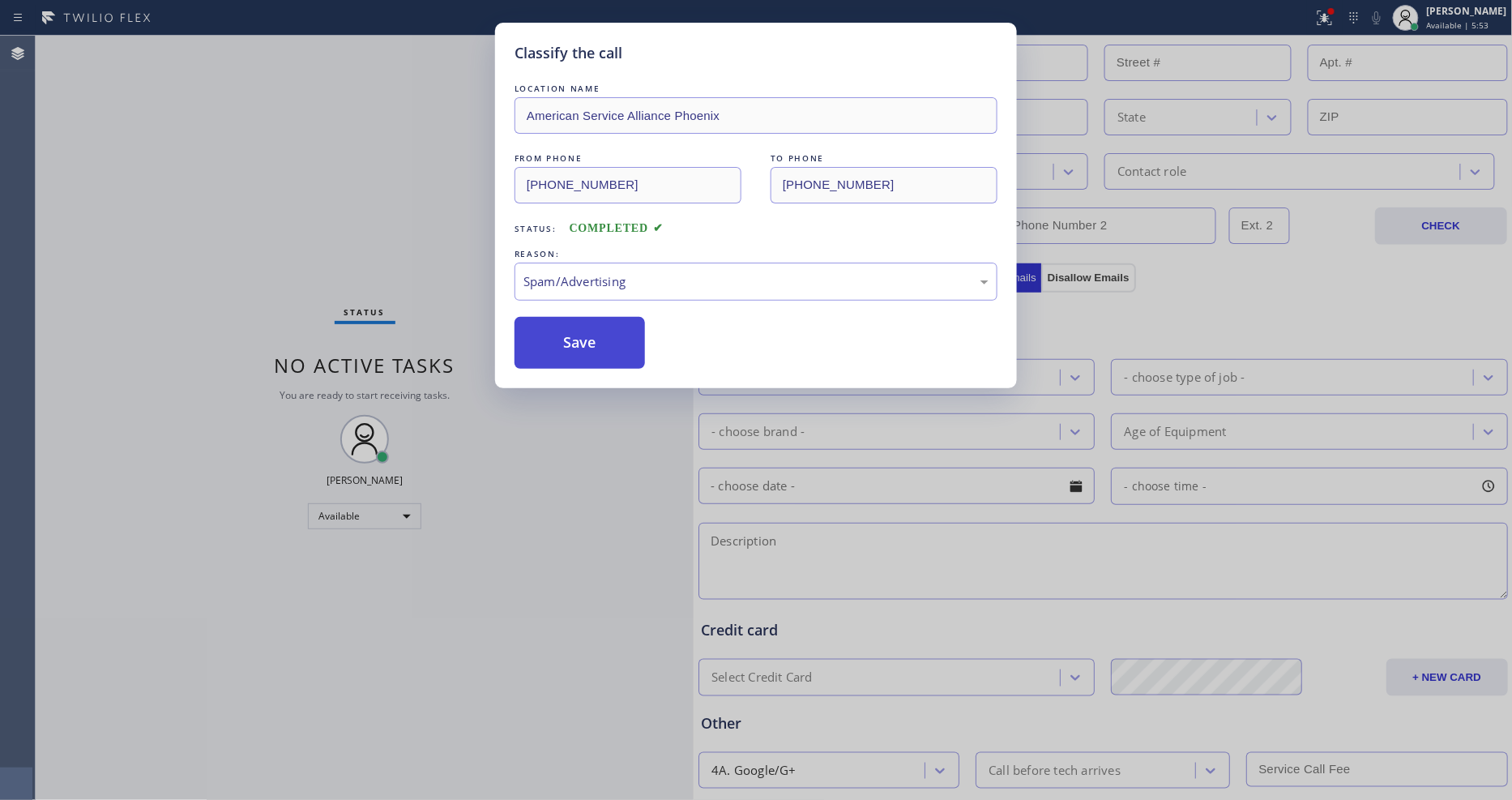
click at [560, 341] on button "Save" at bounding box center [579, 342] width 130 height 52
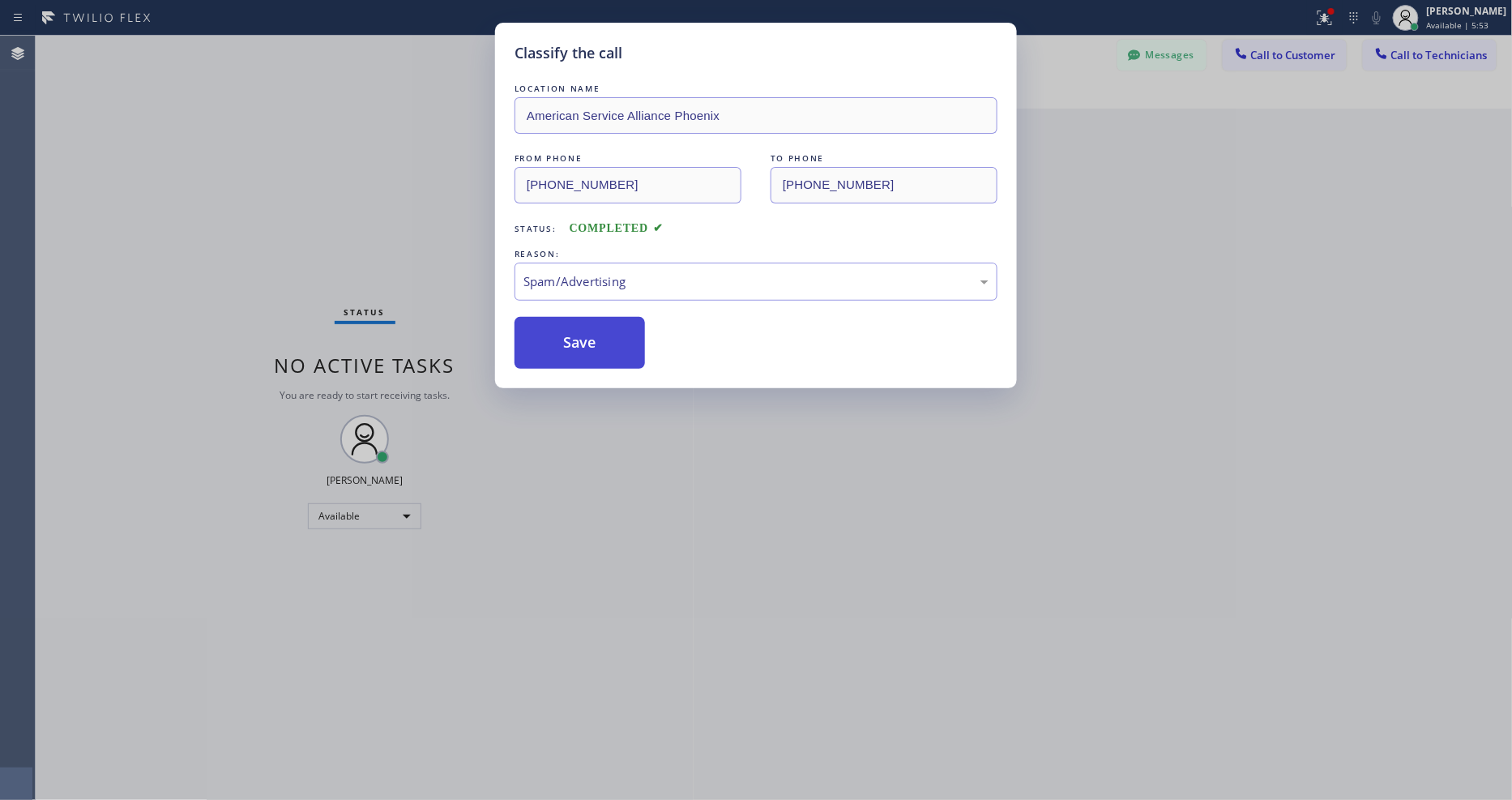
click at [560, 341] on button "Save" at bounding box center [579, 342] width 130 height 52
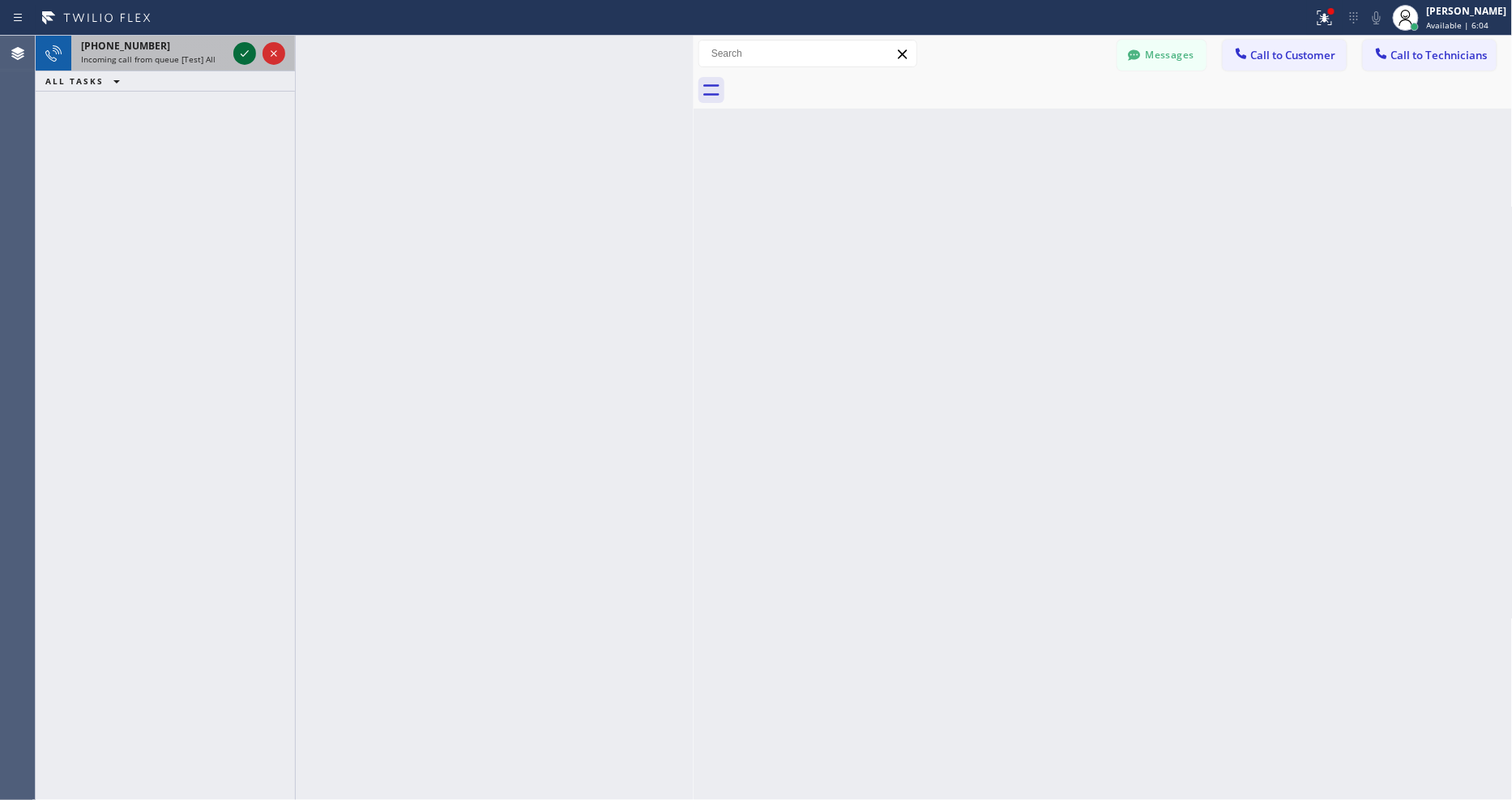
drag, startPoint x: 257, startPoint y: 46, endPoint x: 243, endPoint y: 45, distance: 14.0
click at [257, 45] on div at bounding box center [259, 53] width 59 height 36
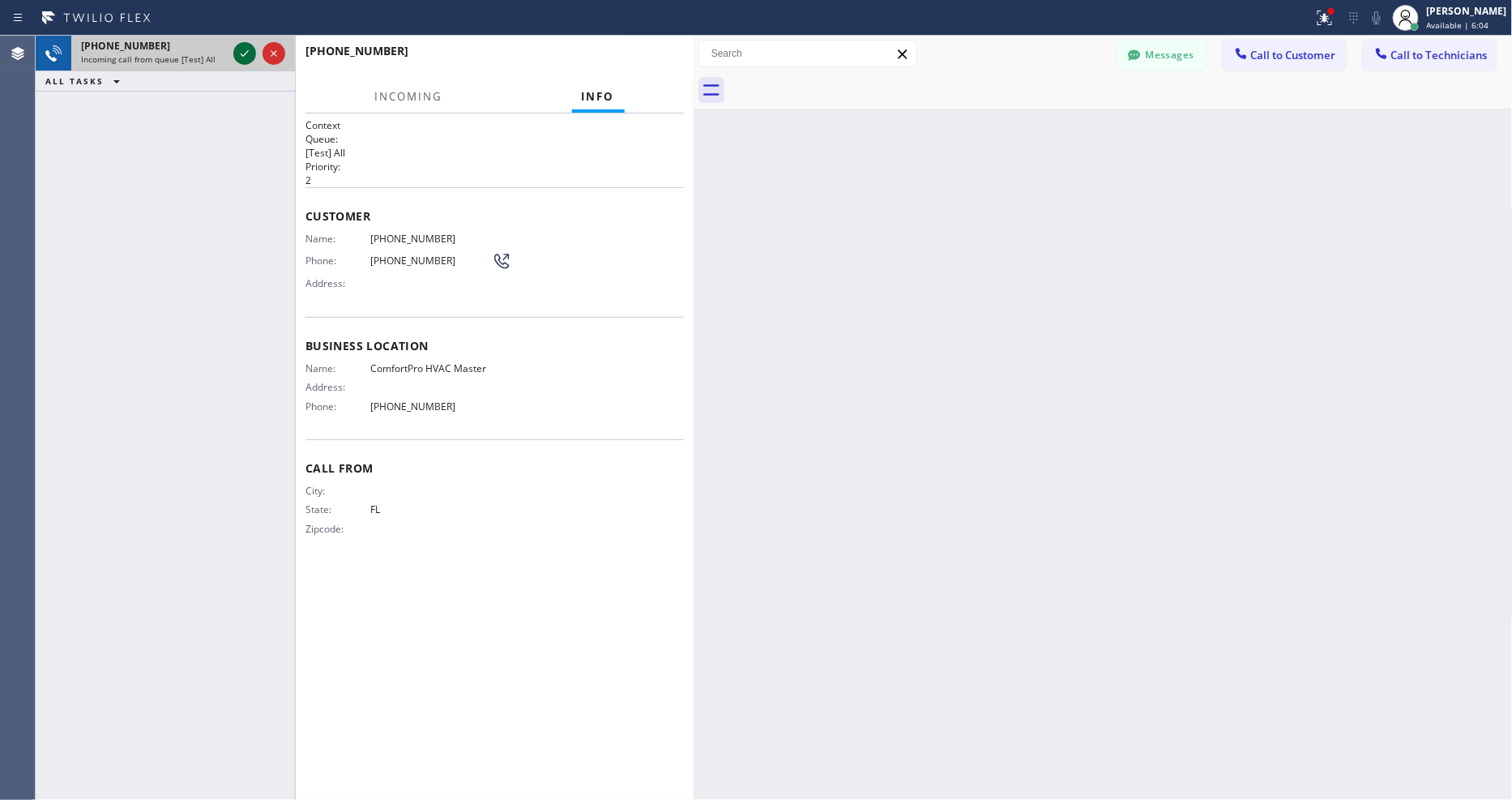
click at [243, 45] on icon at bounding box center [244, 53] width 19 height 19
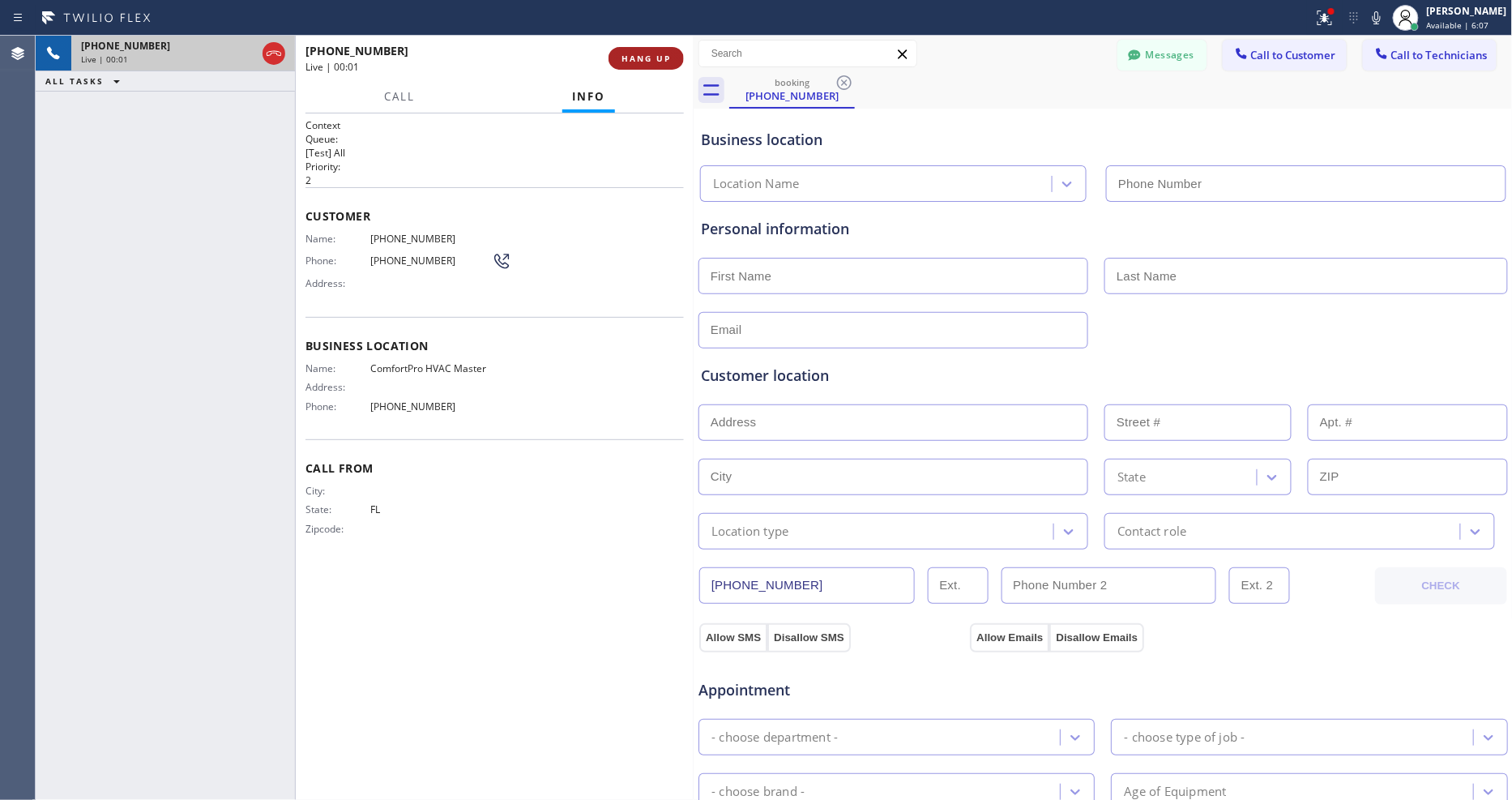
click at [654, 58] on span "HANG UP" at bounding box center [646, 58] width 50 height 11
type input "(786) 807-7179"
click at [654, 58] on span "HANG UP" at bounding box center [646, 58] width 50 height 11
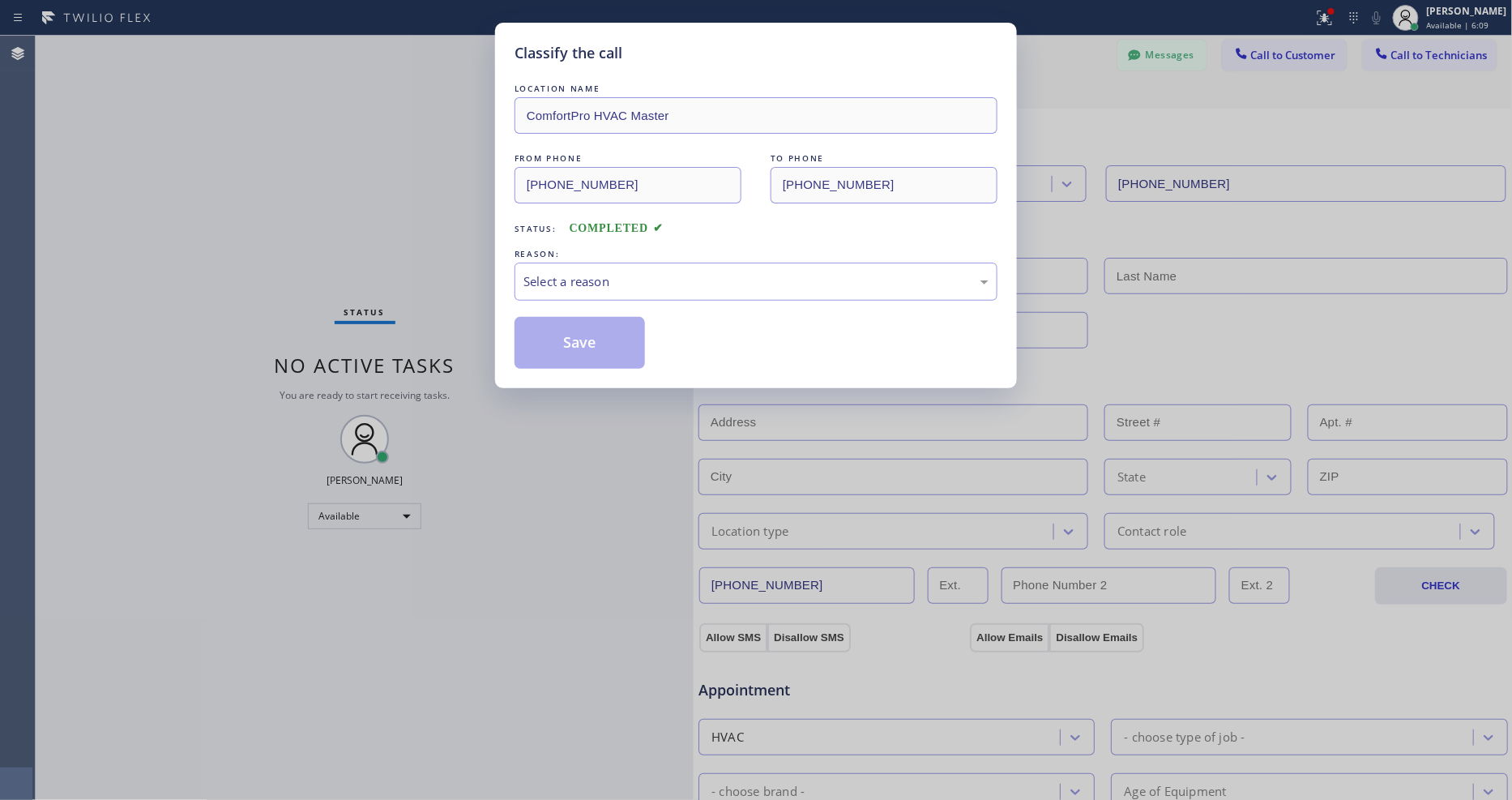
click at [575, 275] on div "Select a reason" at bounding box center [756, 282] width 465 height 18
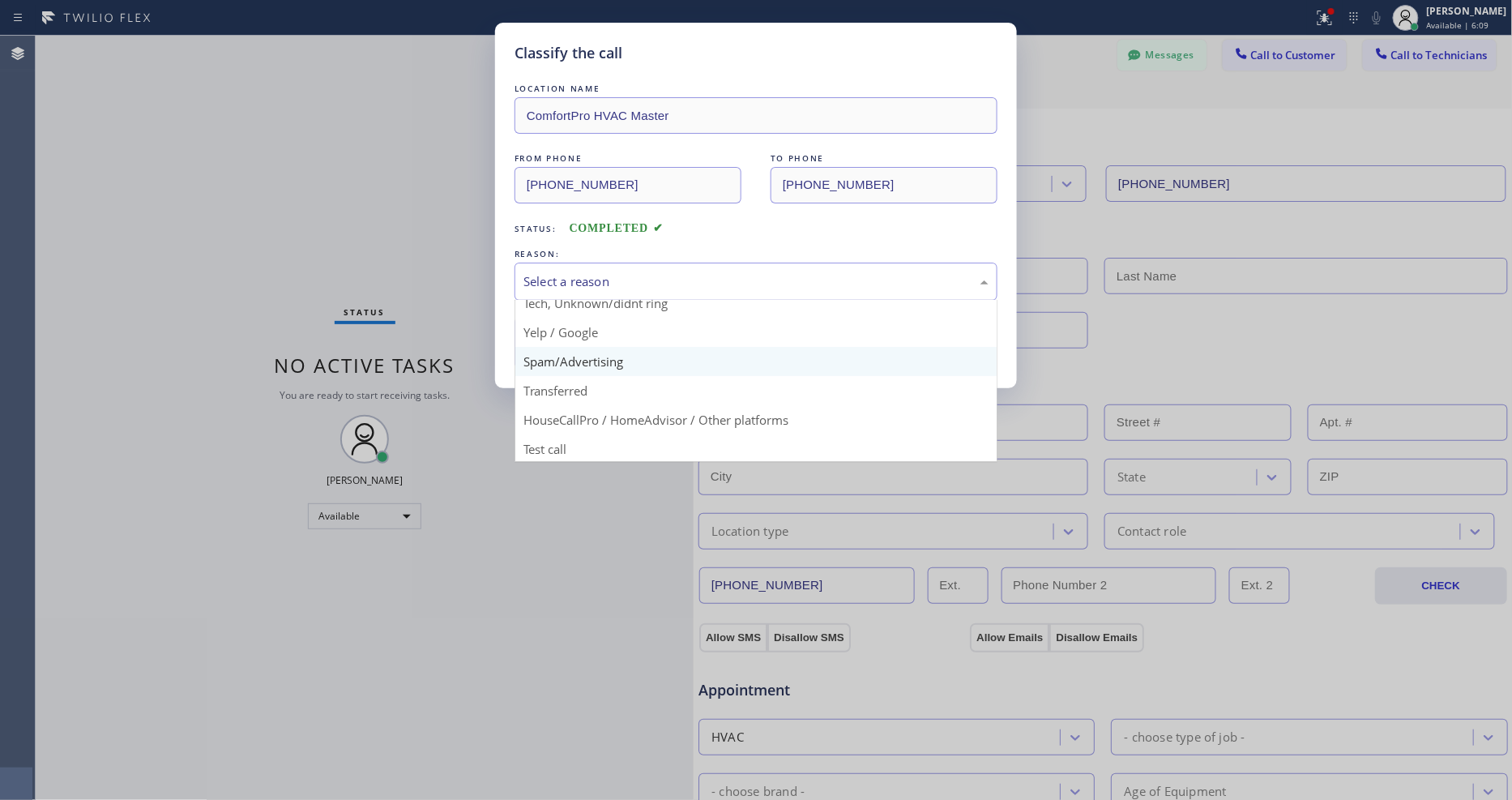
scroll to position [101, 0]
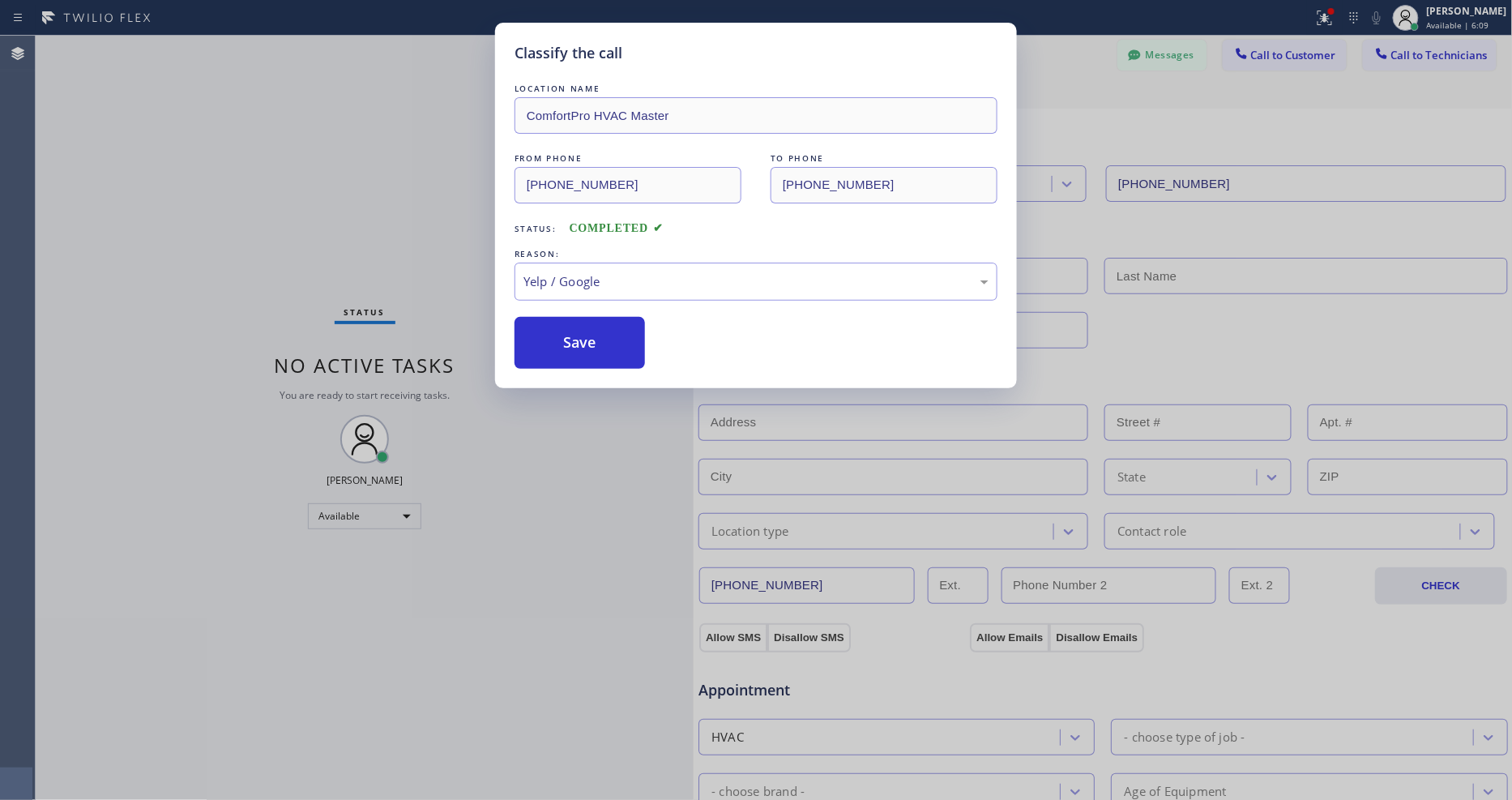
click at [574, 323] on button "Save" at bounding box center [579, 342] width 130 height 52
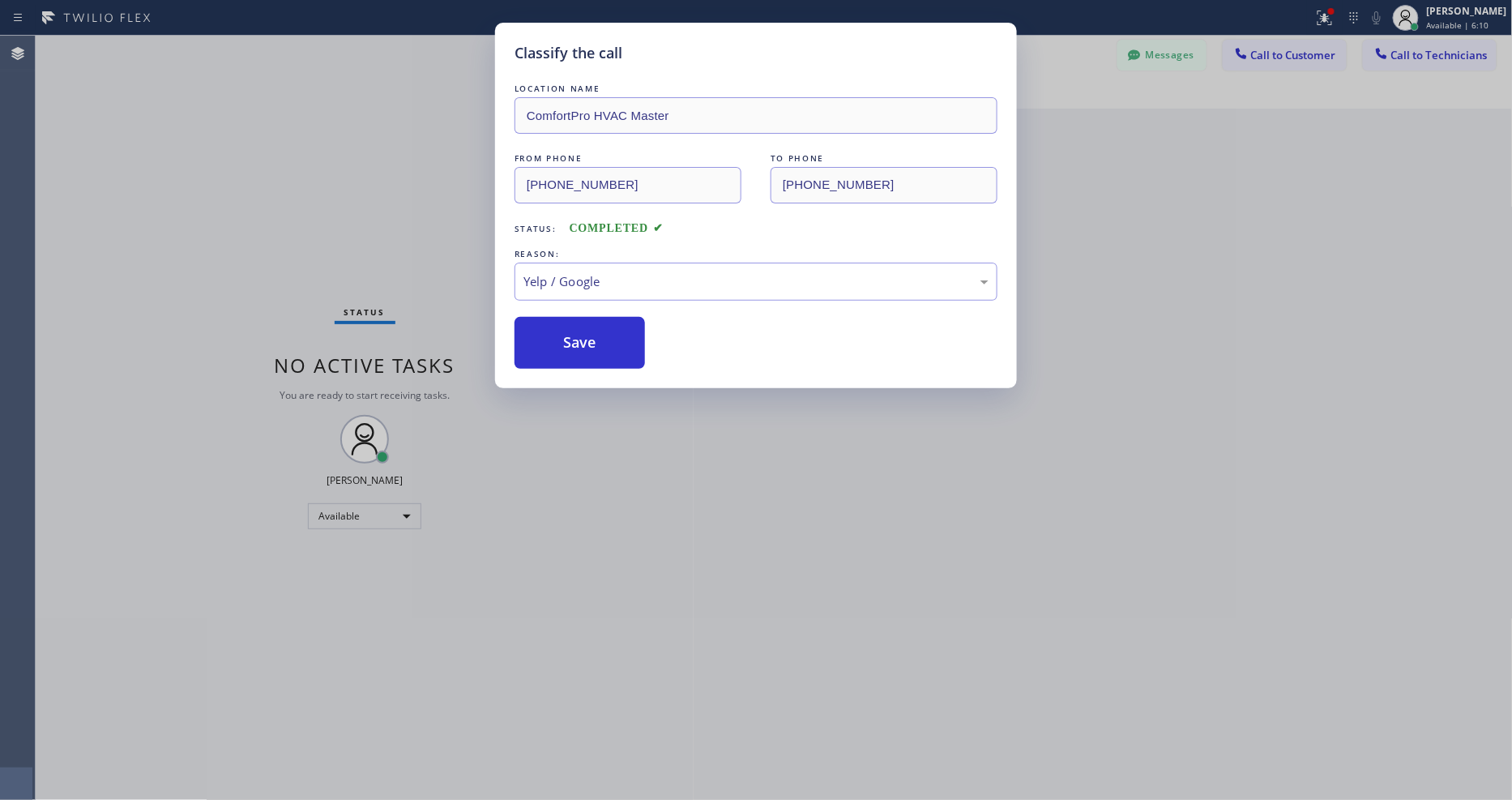
click at [574, 323] on button "Save" at bounding box center [579, 342] width 130 height 52
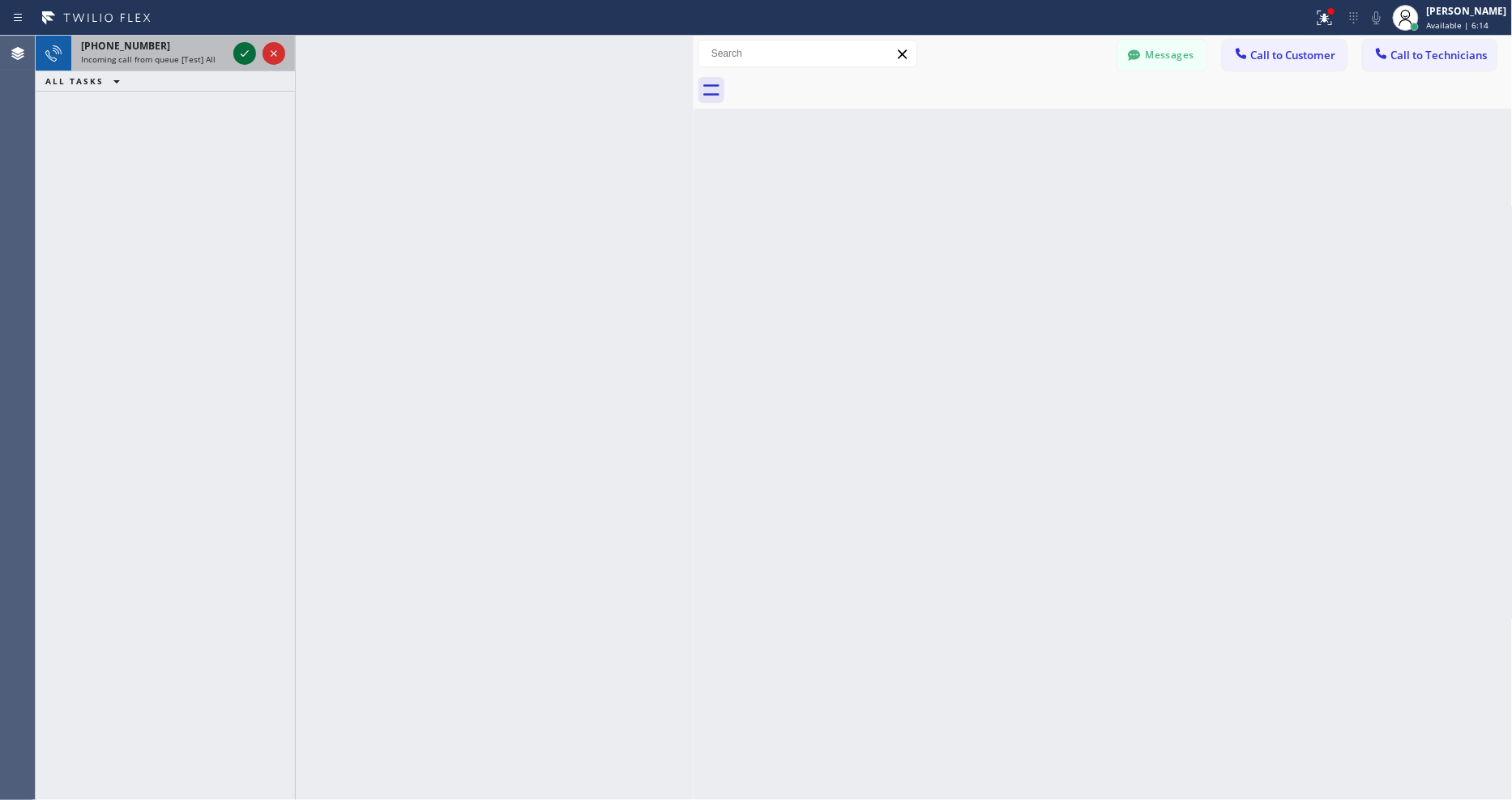
click at [245, 50] on icon at bounding box center [244, 53] width 19 height 19
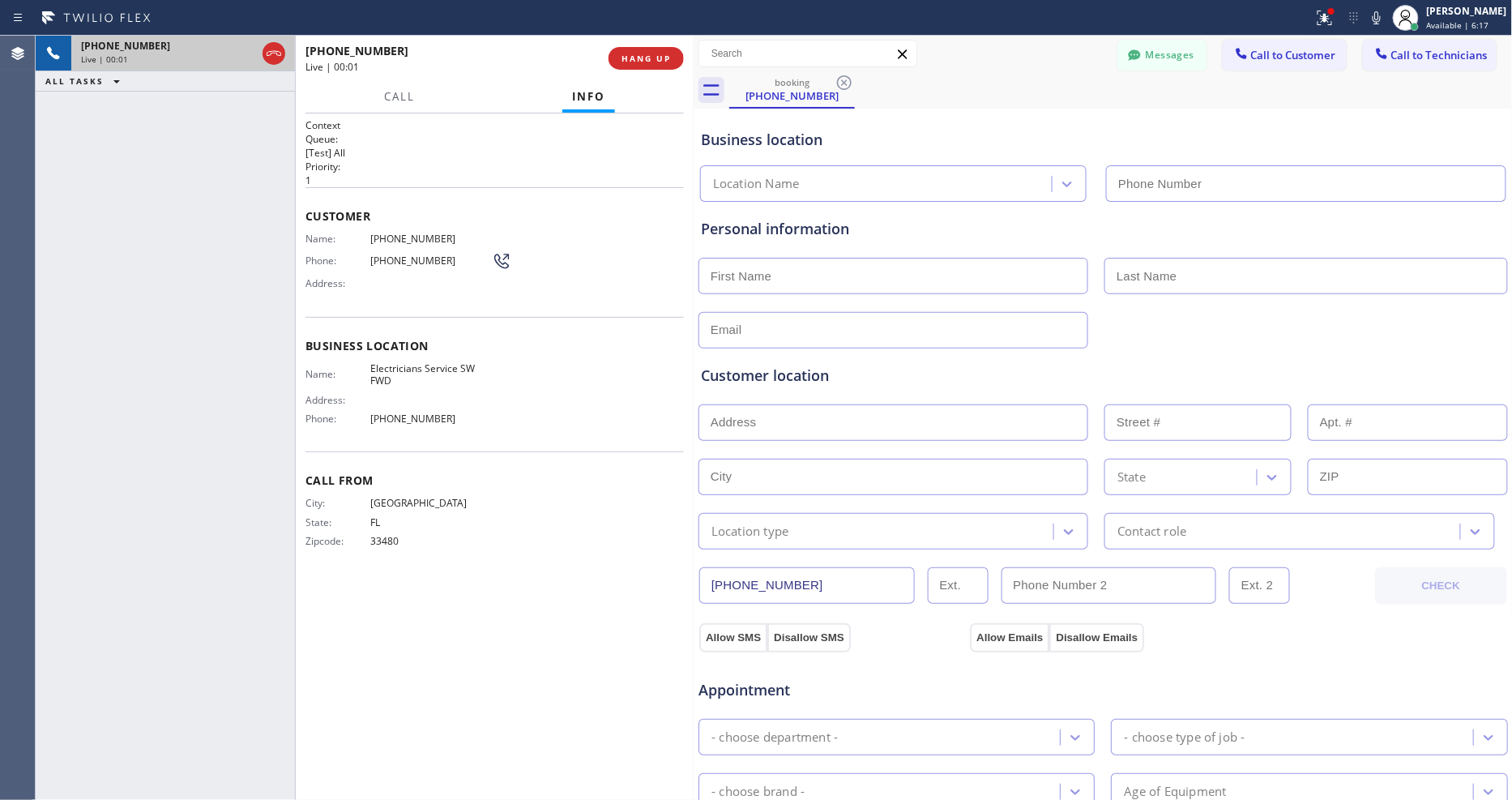
click at [657, 58] on span "HANG UP" at bounding box center [646, 58] width 50 height 11
type input "[PHONE_NUMBER]"
click at [657, 58] on span "HANG UP" at bounding box center [646, 58] width 50 height 11
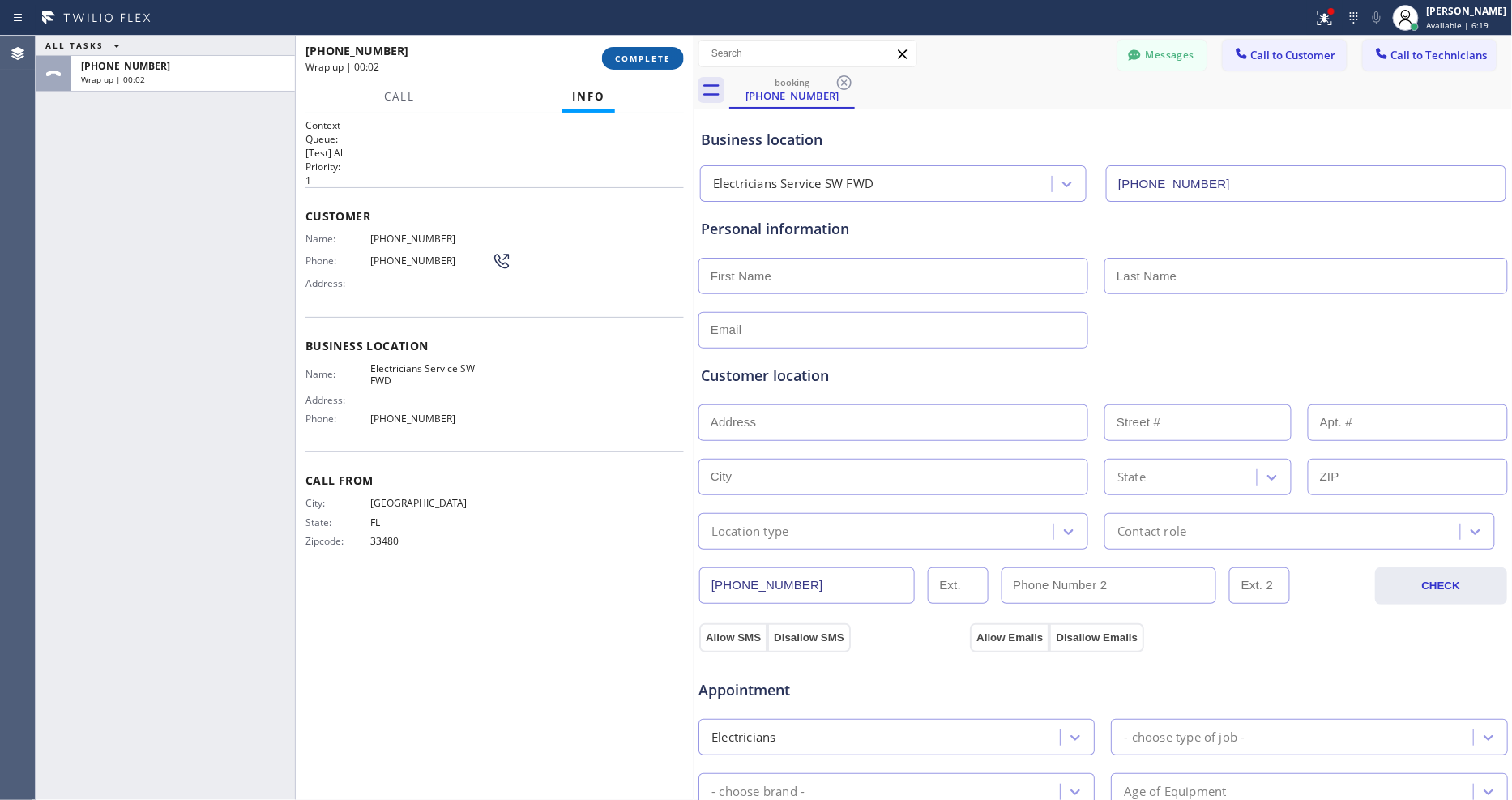
click at [625, 62] on span "COMPLETE" at bounding box center [643, 58] width 56 height 11
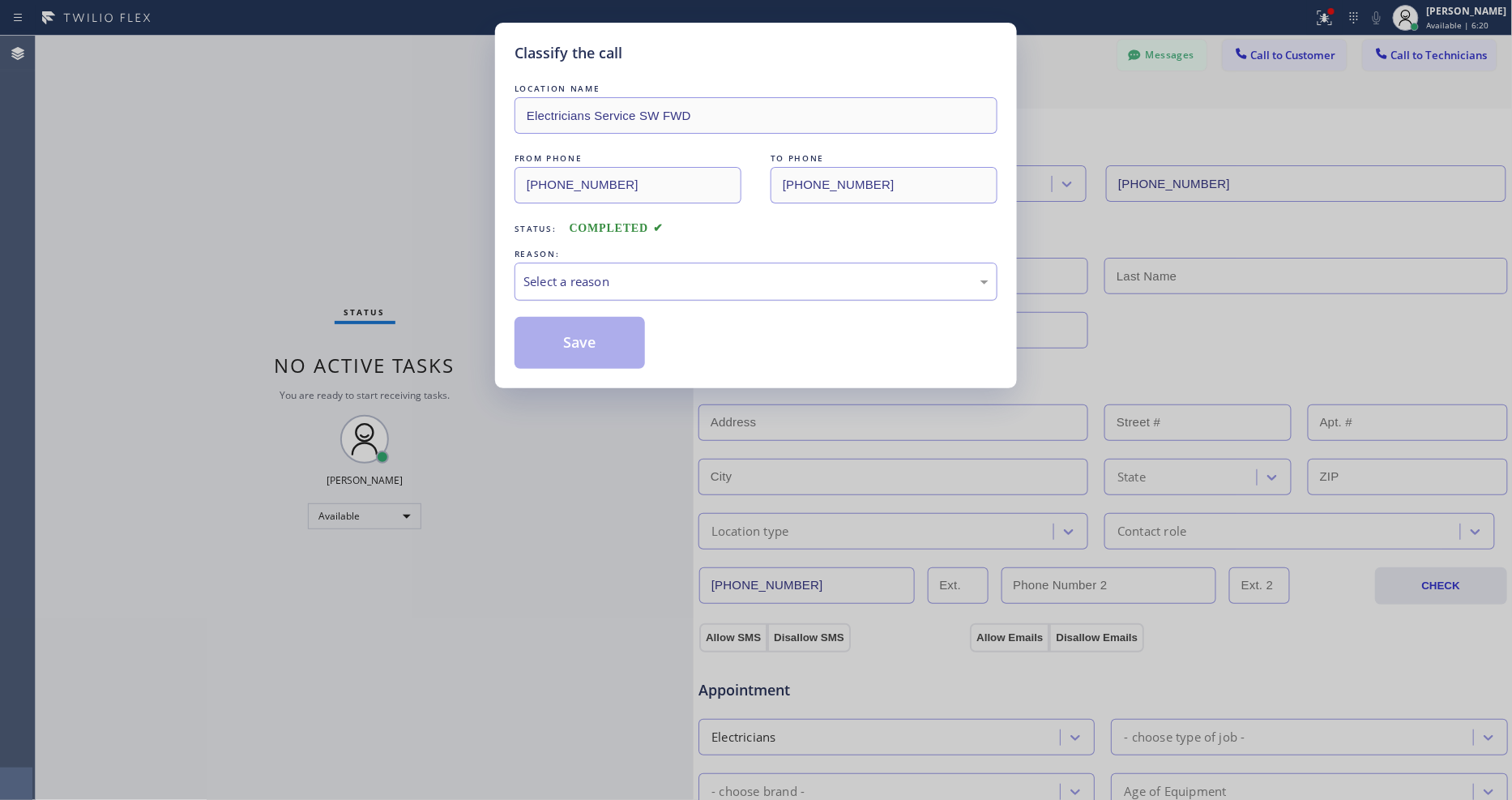
click at [596, 283] on div "Select a reason" at bounding box center [756, 282] width 465 height 18
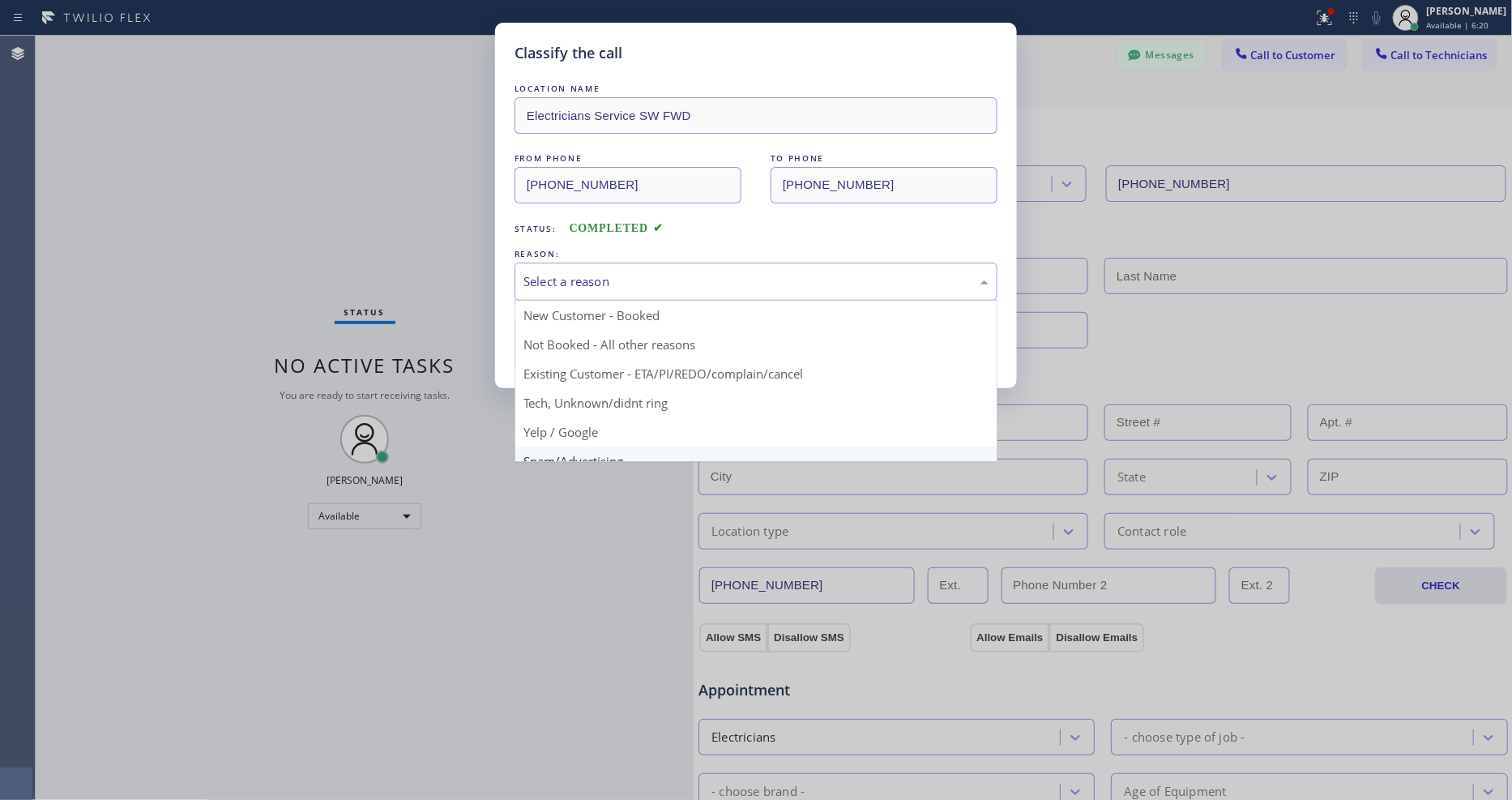
scroll to position [101, 0]
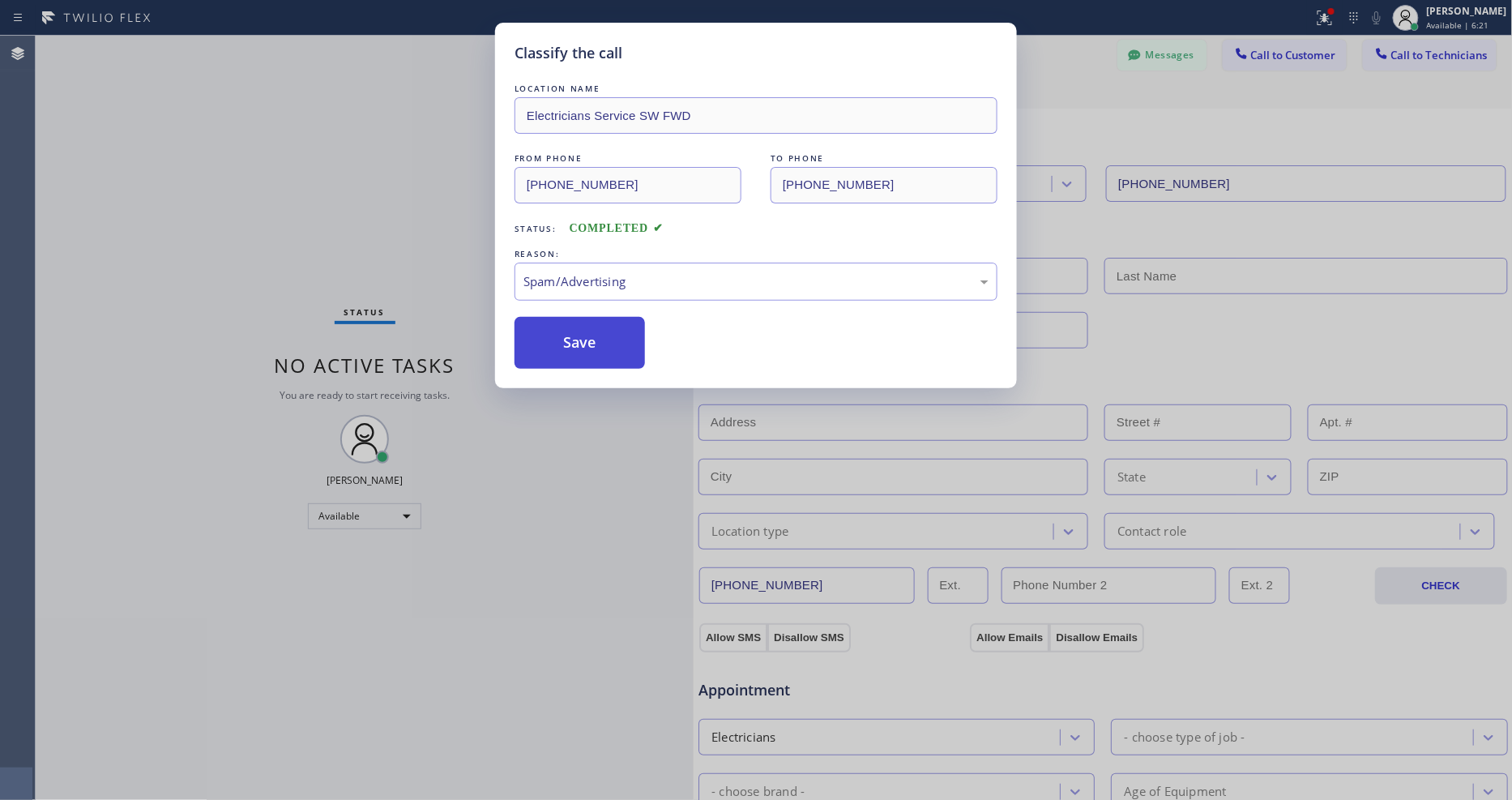
click at [591, 330] on button "Save" at bounding box center [579, 342] width 130 height 52
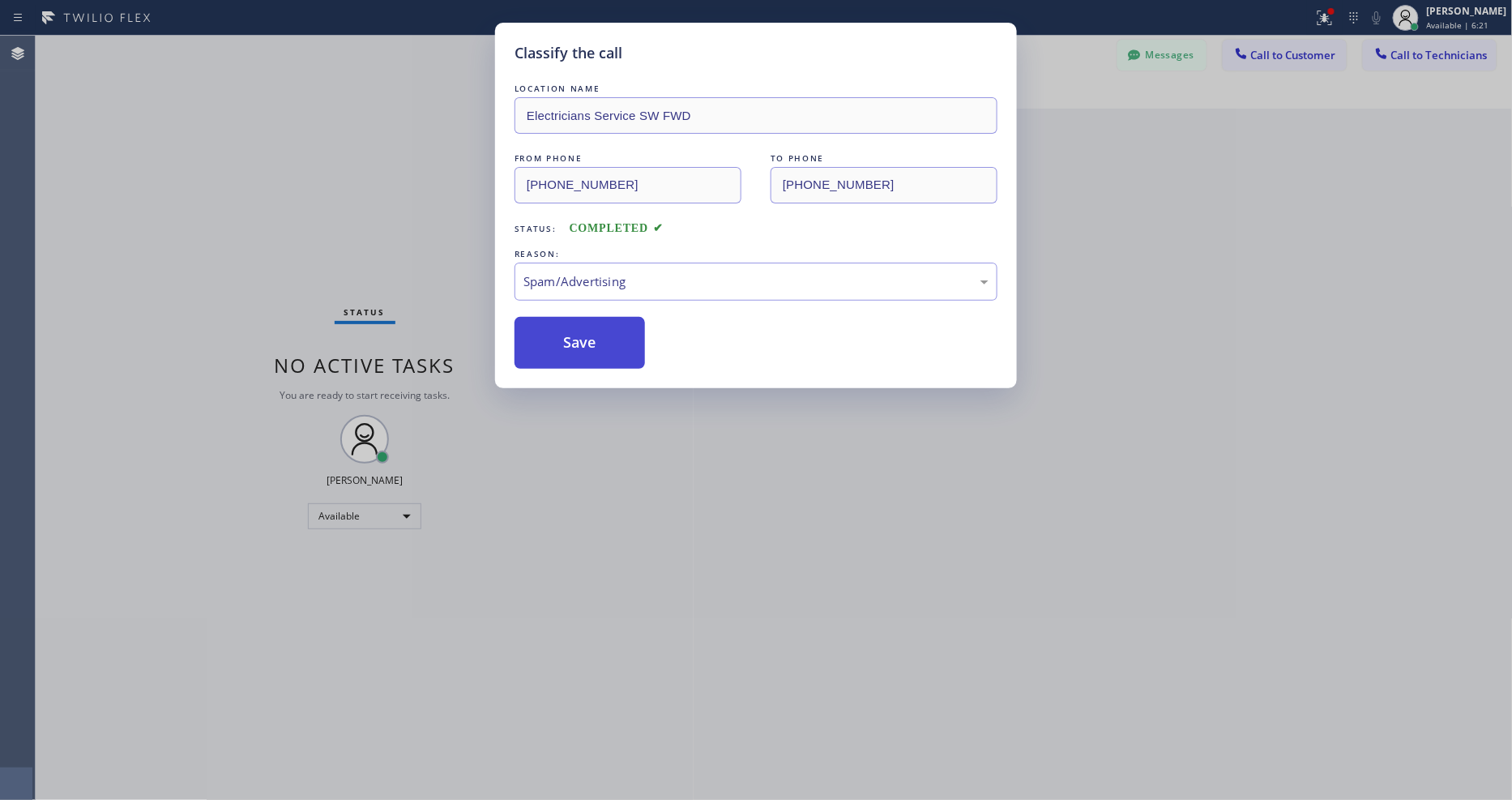
click at [591, 330] on button "Save" at bounding box center [579, 342] width 130 height 52
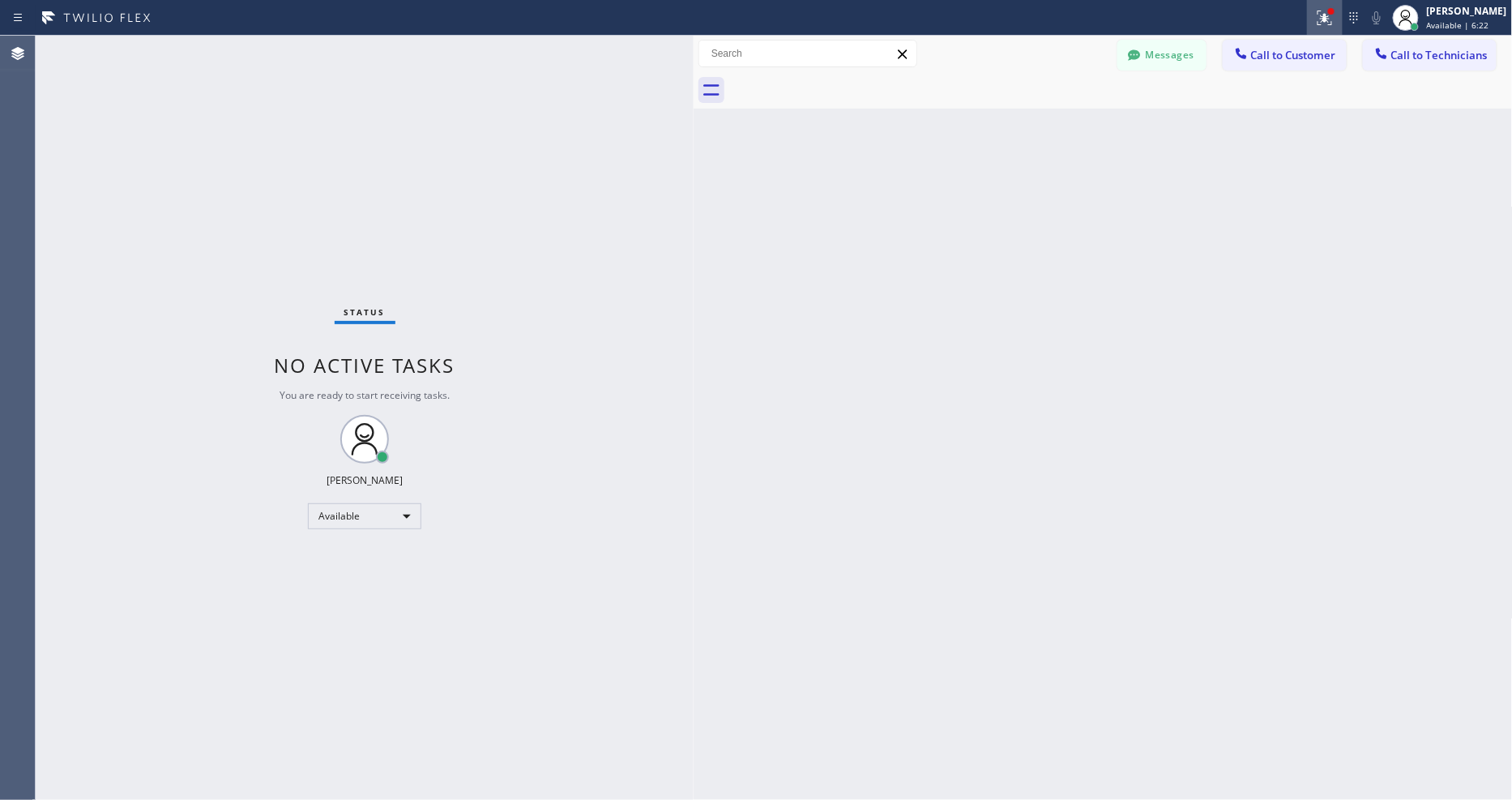
click at [1332, 17] on icon at bounding box center [1325, 17] width 15 height 15
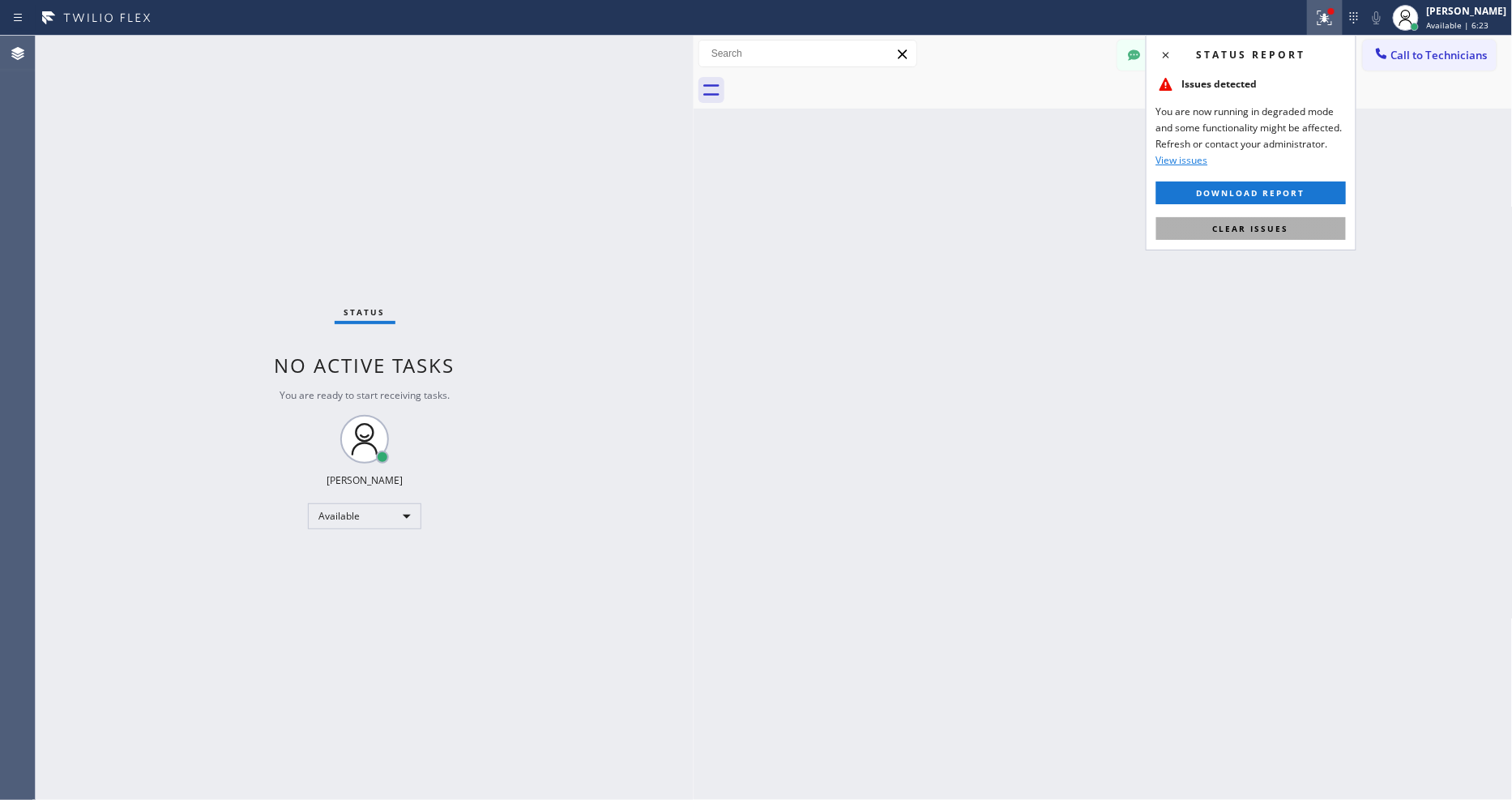
click at [1266, 231] on span "Clear issues" at bounding box center [1251, 228] width 76 height 11
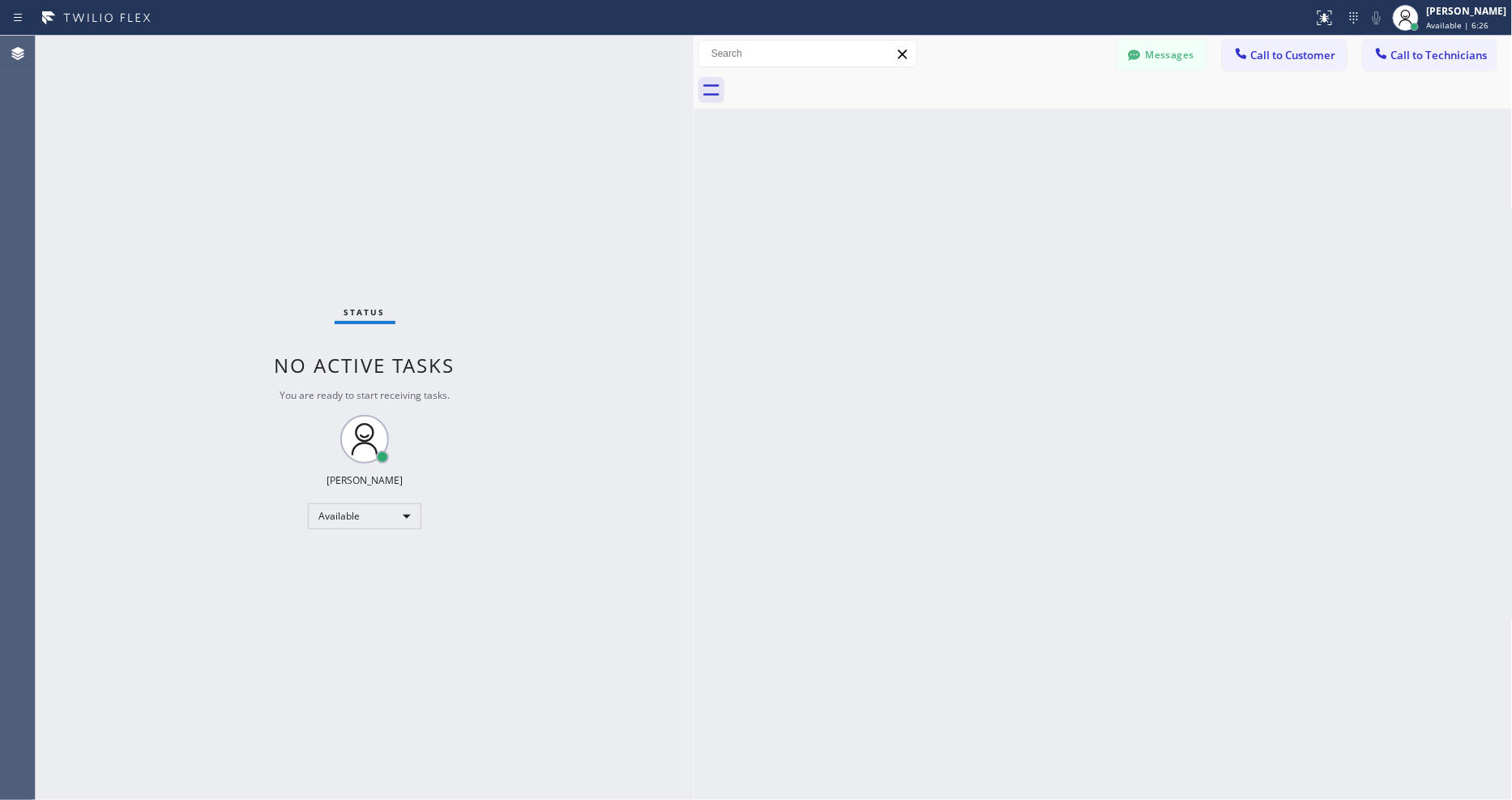
click at [700, 579] on div "Back to Dashboard Change Sender ID Customers Technicians Select a contact Outbo…" at bounding box center [1102, 417] width 819 height 764
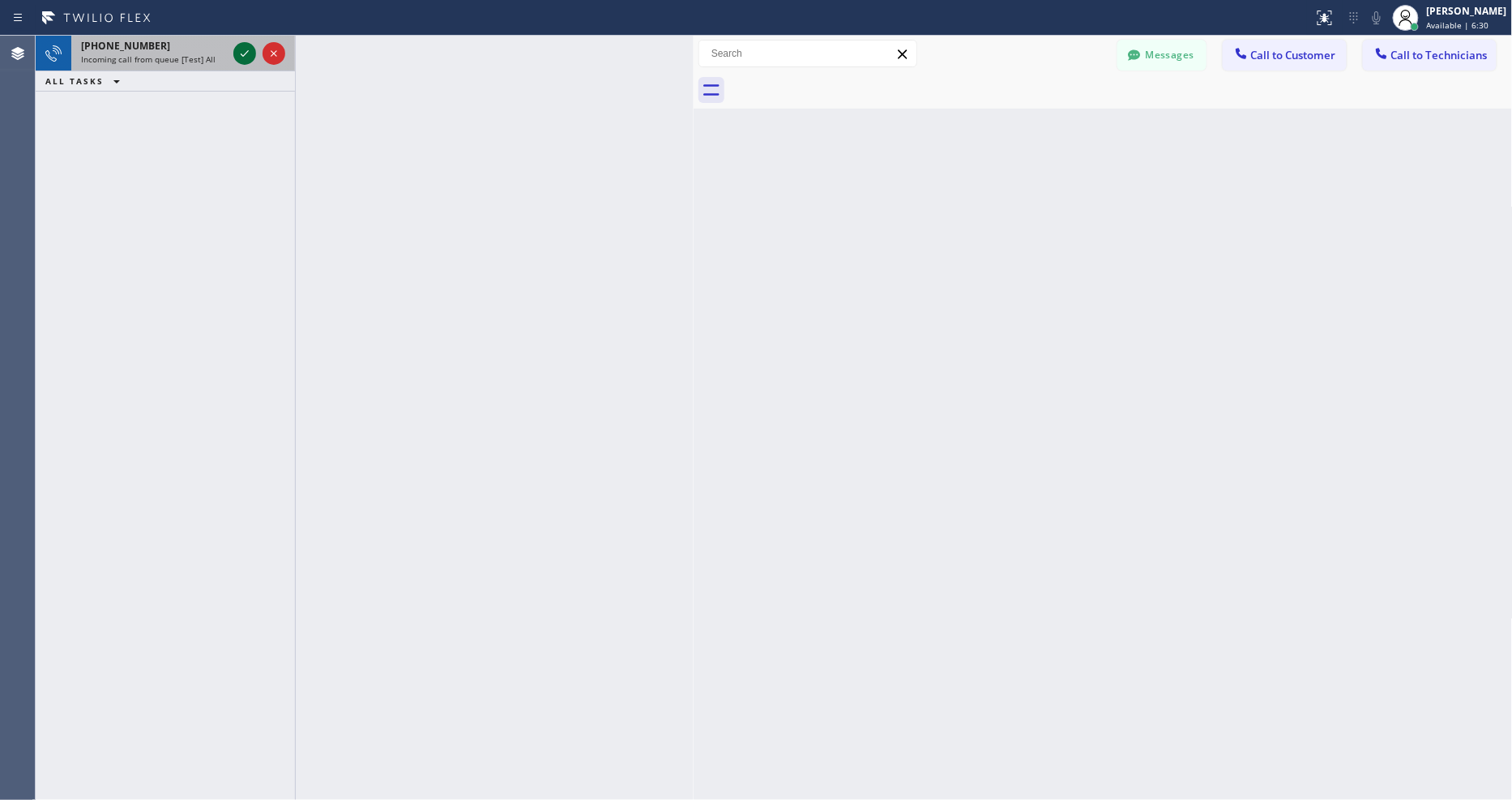
click at [237, 54] on icon at bounding box center [244, 53] width 19 height 19
click at [238, 53] on icon at bounding box center [244, 53] width 19 height 19
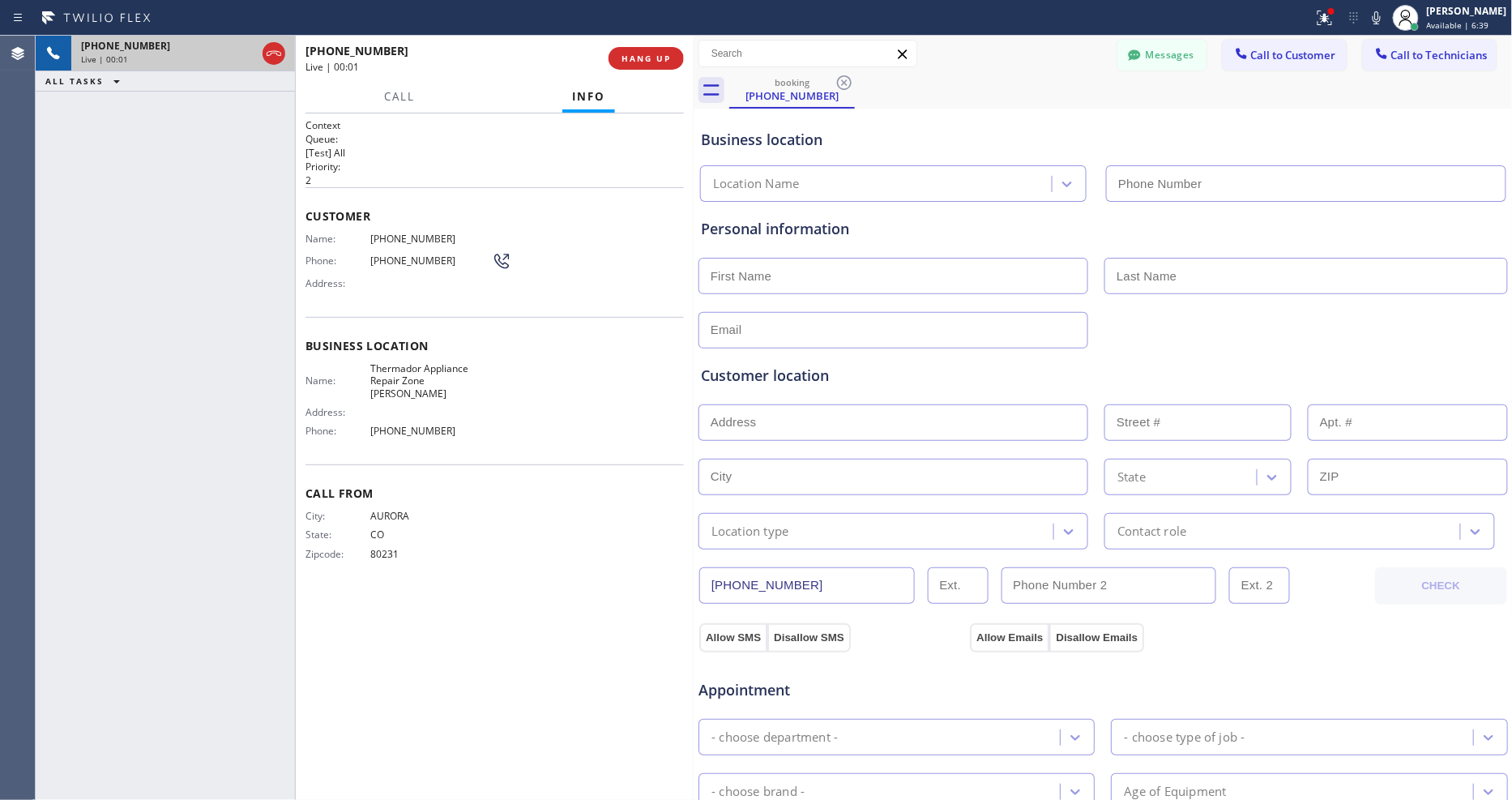
type input "(303) 529-1926"
click at [663, 51] on button "HANG UP" at bounding box center [646, 58] width 75 height 23
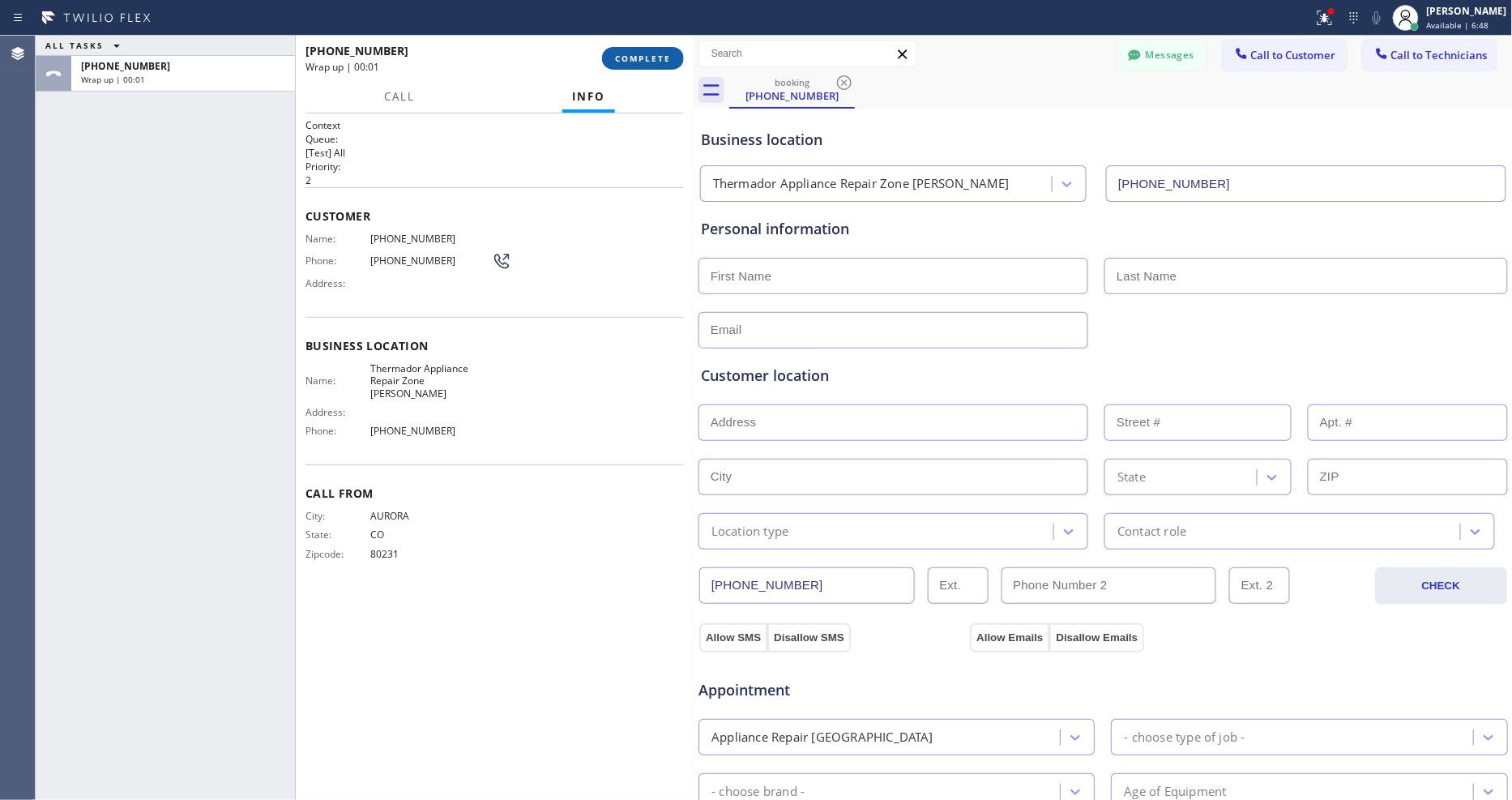
click at [663, 51] on button "COMPLETE" at bounding box center [643, 58] width 82 height 23
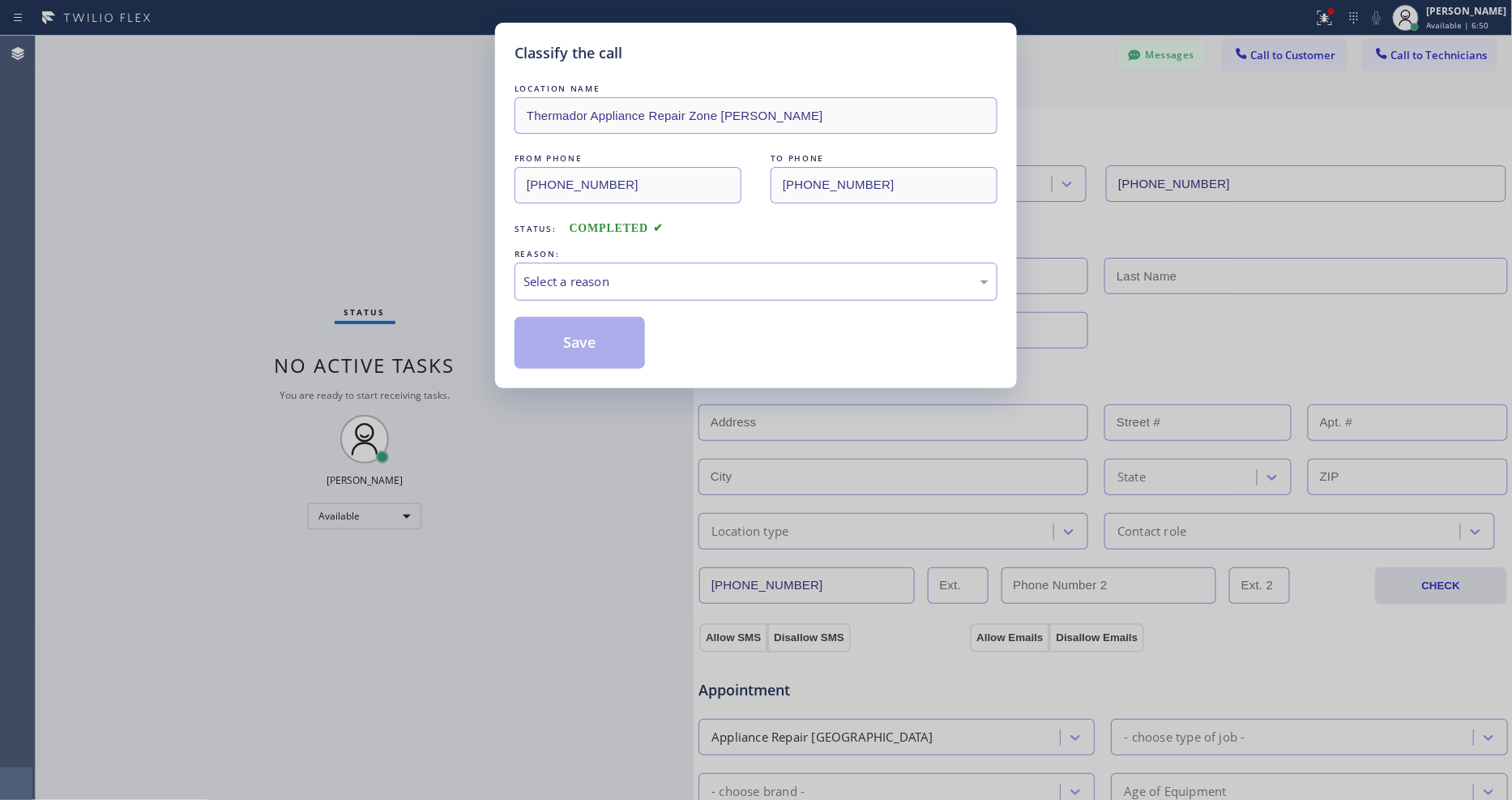
click at [572, 287] on div "Select a reason" at bounding box center [756, 282] width 483 height 39
click at [568, 336] on button "Save" at bounding box center [579, 342] width 130 height 52
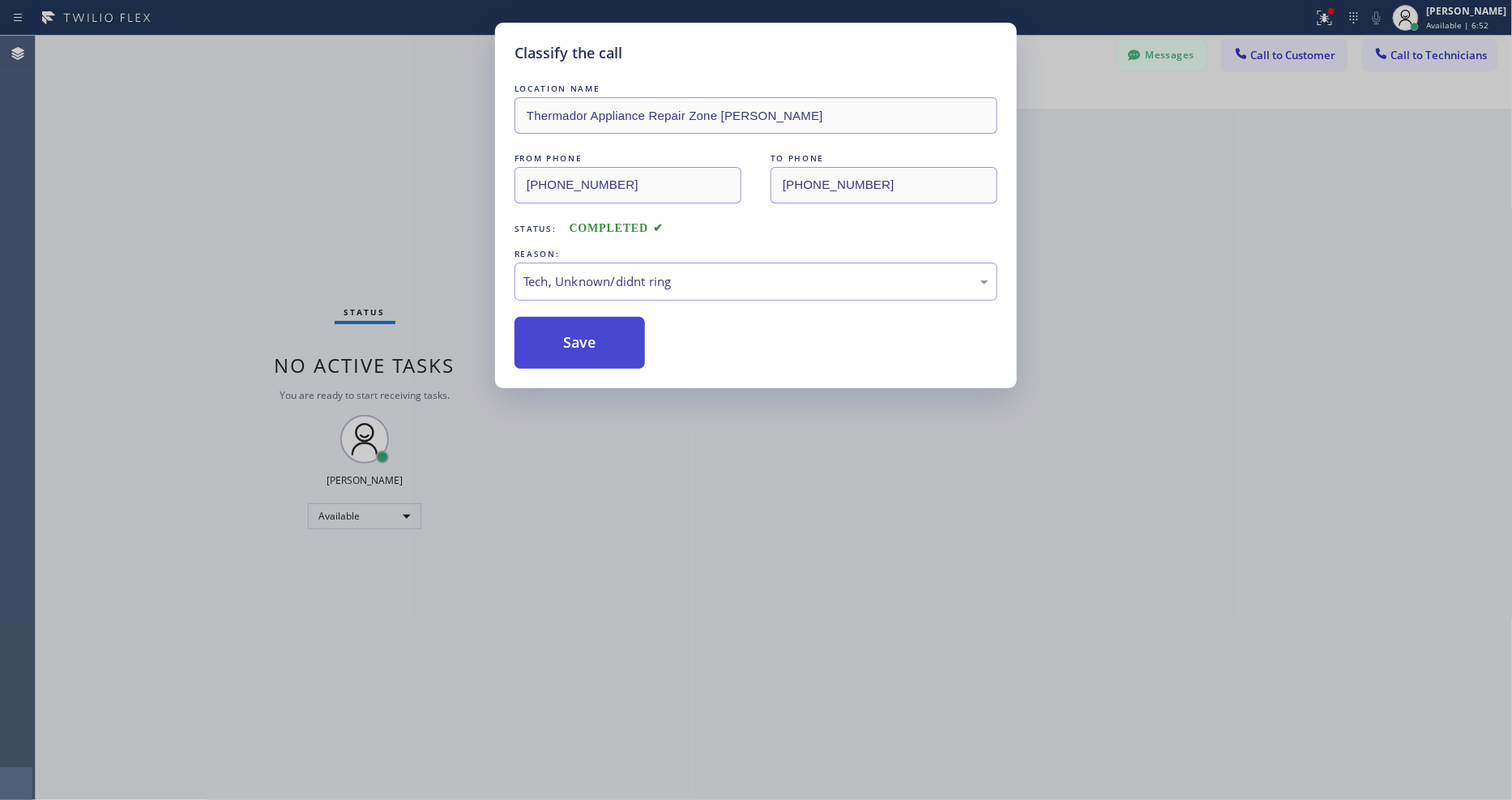
click at [568, 336] on button "Save" at bounding box center [579, 342] width 130 height 52
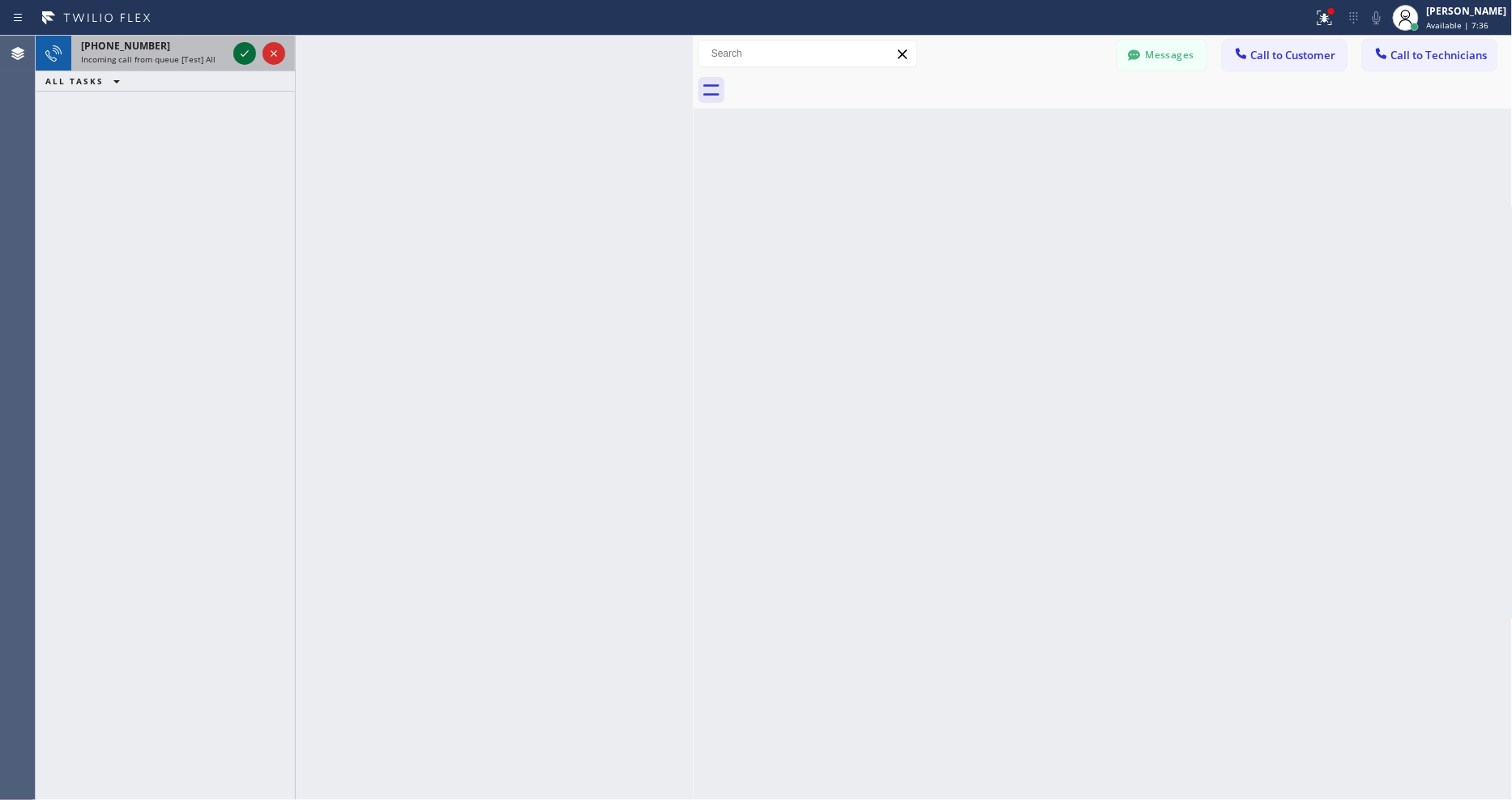
click at [245, 55] on icon at bounding box center [244, 53] width 19 height 19
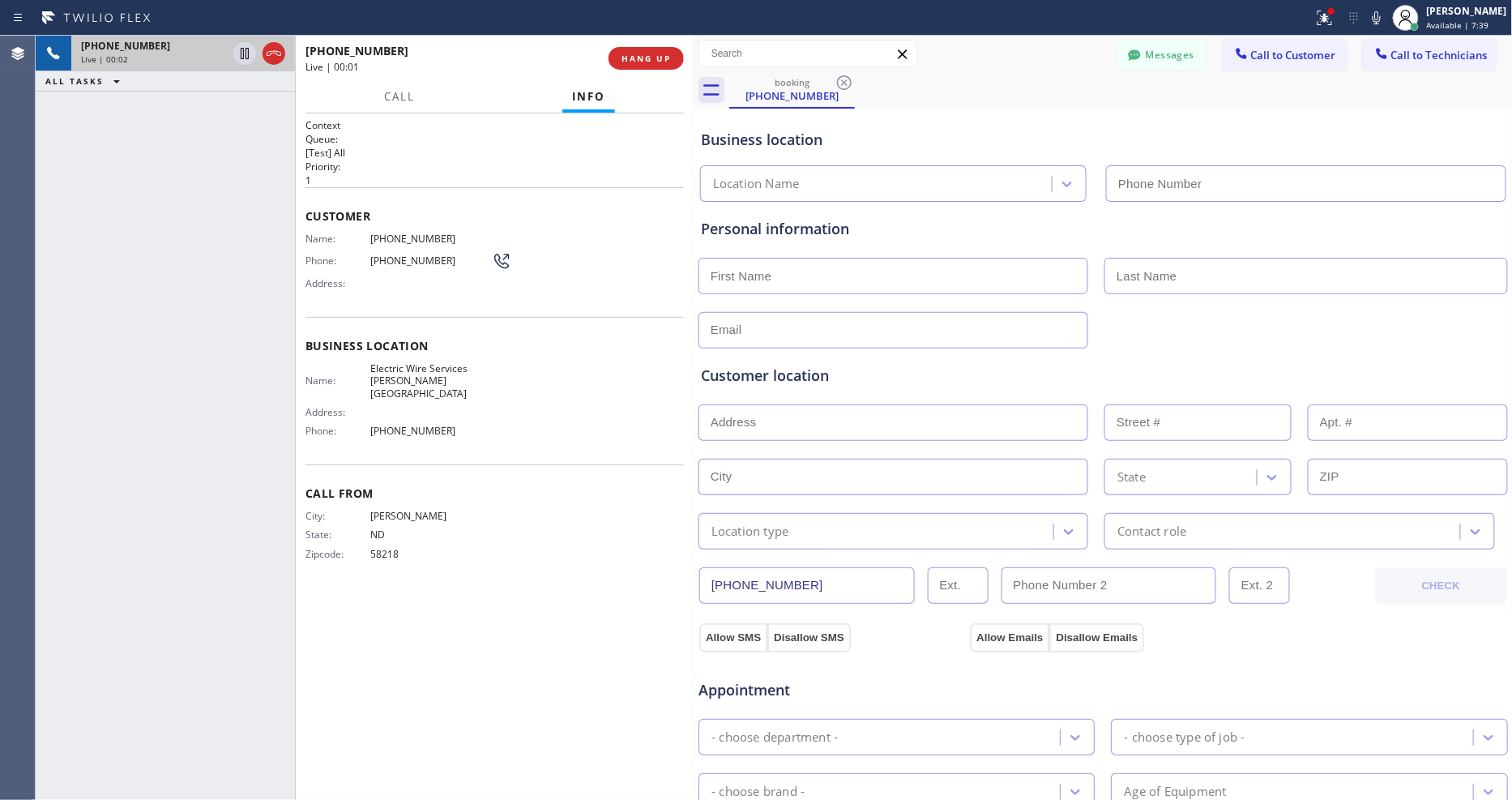
type input "(213) 238-6352"
click at [1332, 19] on icon at bounding box center [1325, 17] width 15 height 15
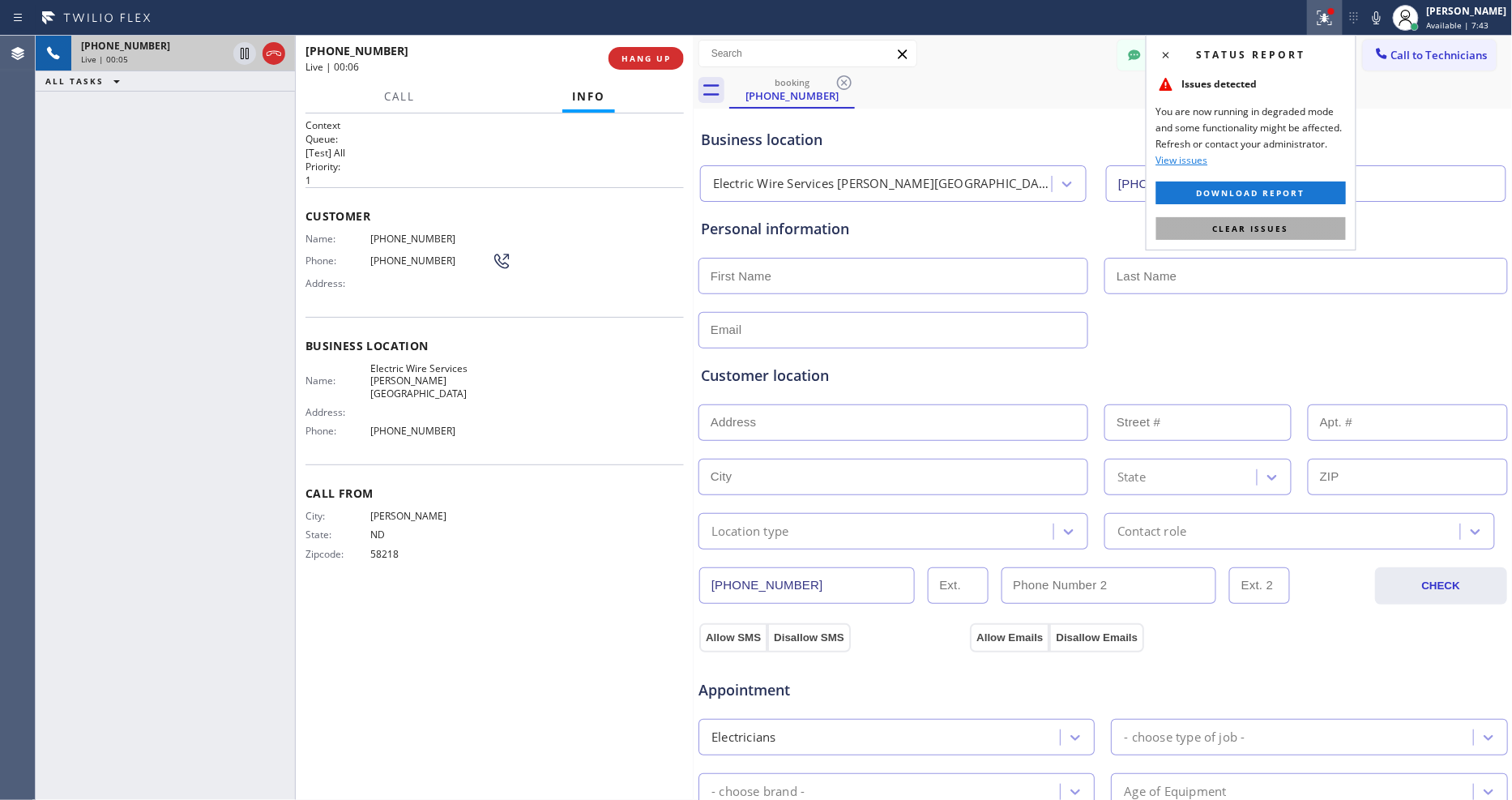
click at [1241, 225] on span "Clear issues" at bounding box center [1251, 228] width 76 height 11
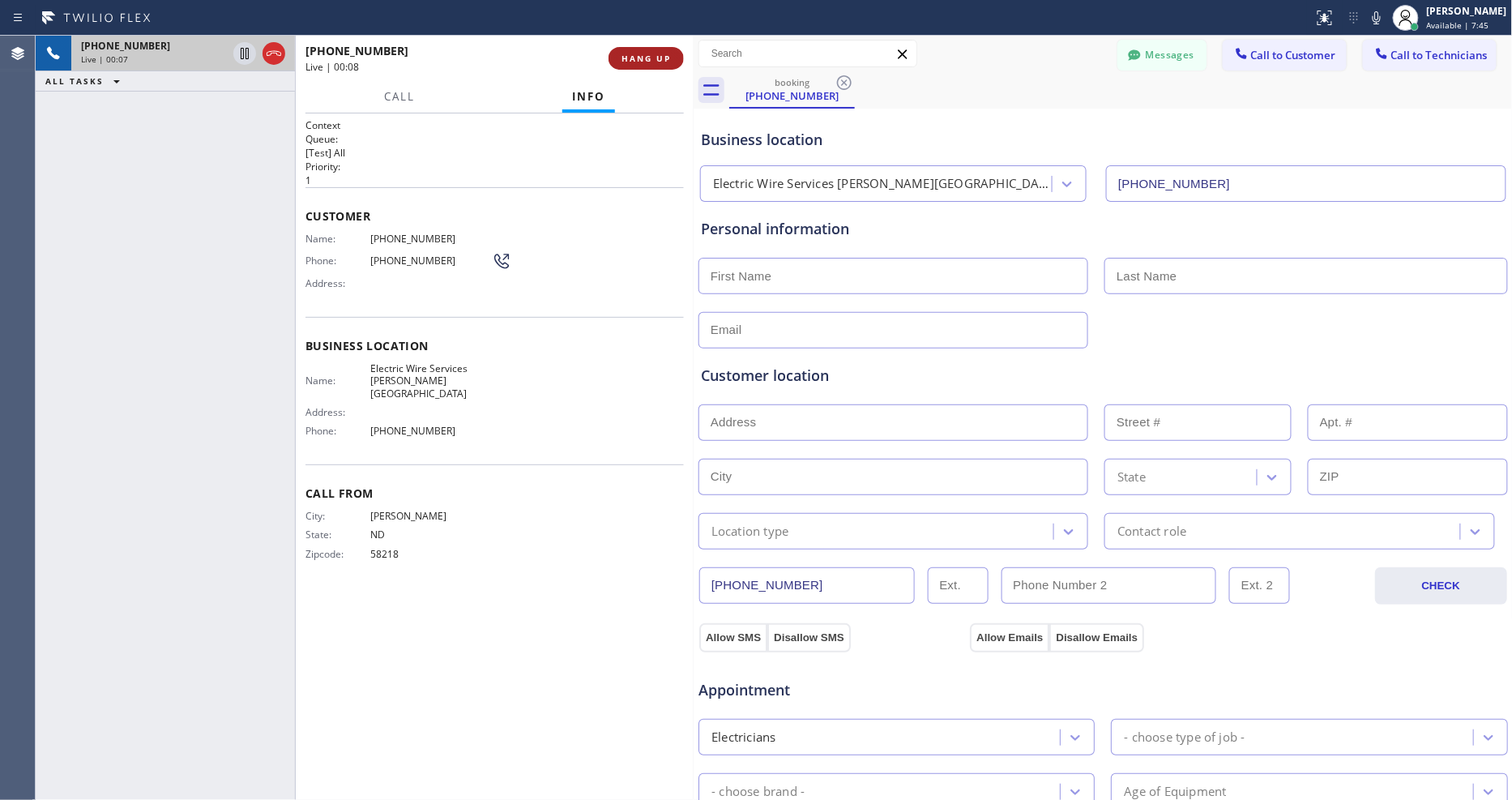
click at [635, 49] on button "HANG UP" at bounding box center [646, 58] width 75 height 23
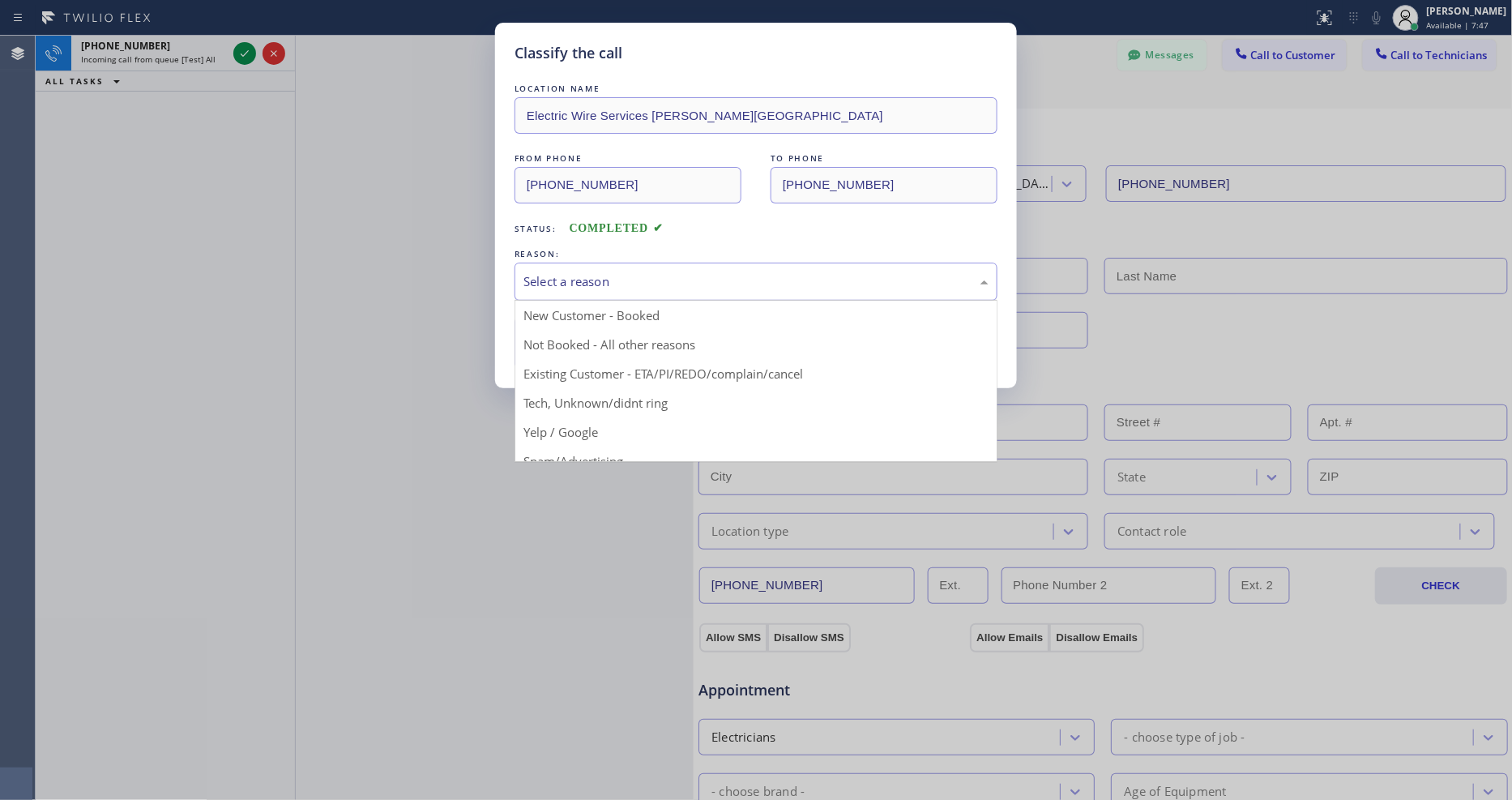
click at [609, 278] on div "Select a reason" at bounding box center [756, 282] width 465 height 18
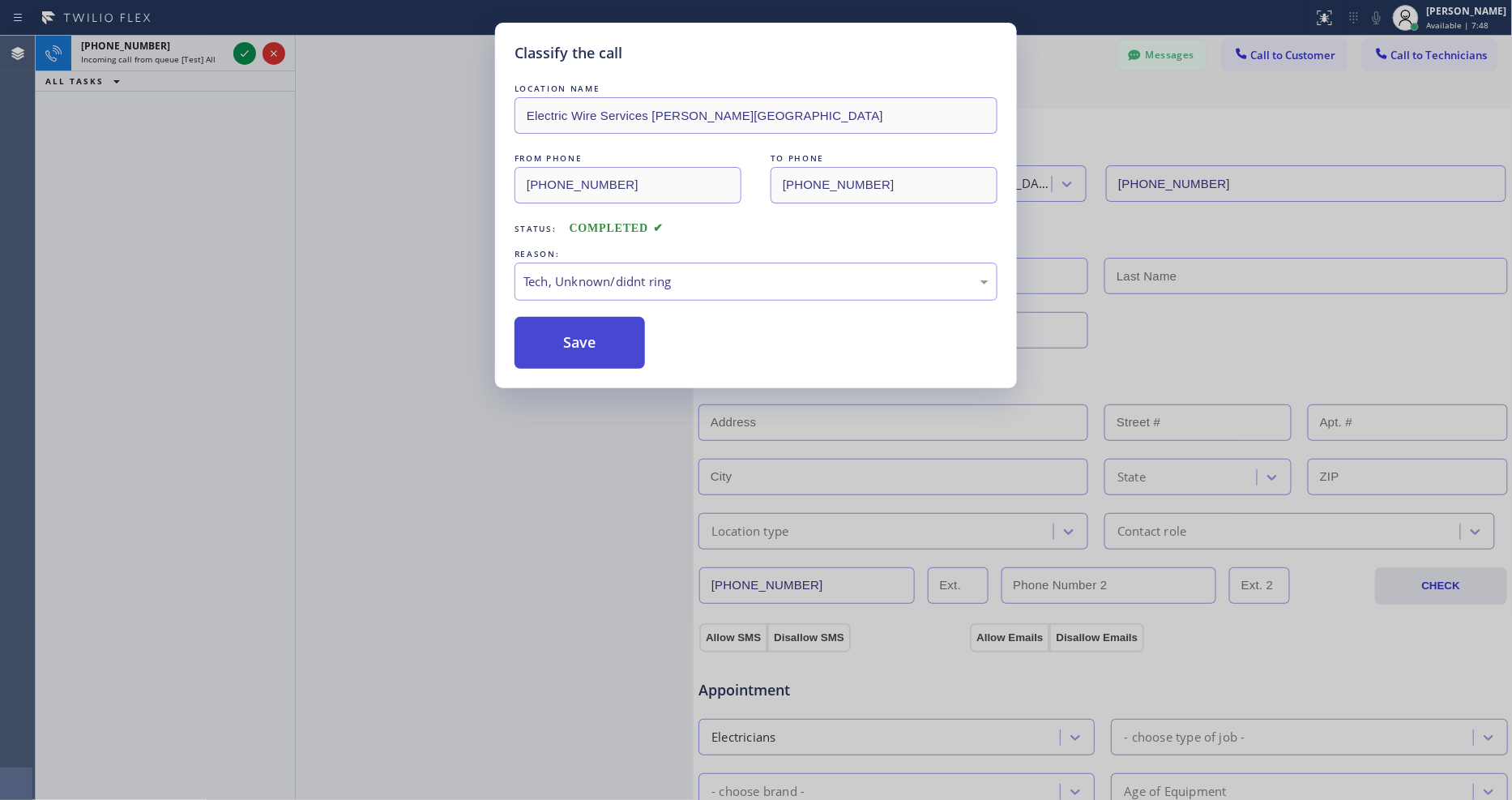
click at [609, 344] on button "Save" at bounding box center [579, 342] width 130 height 52
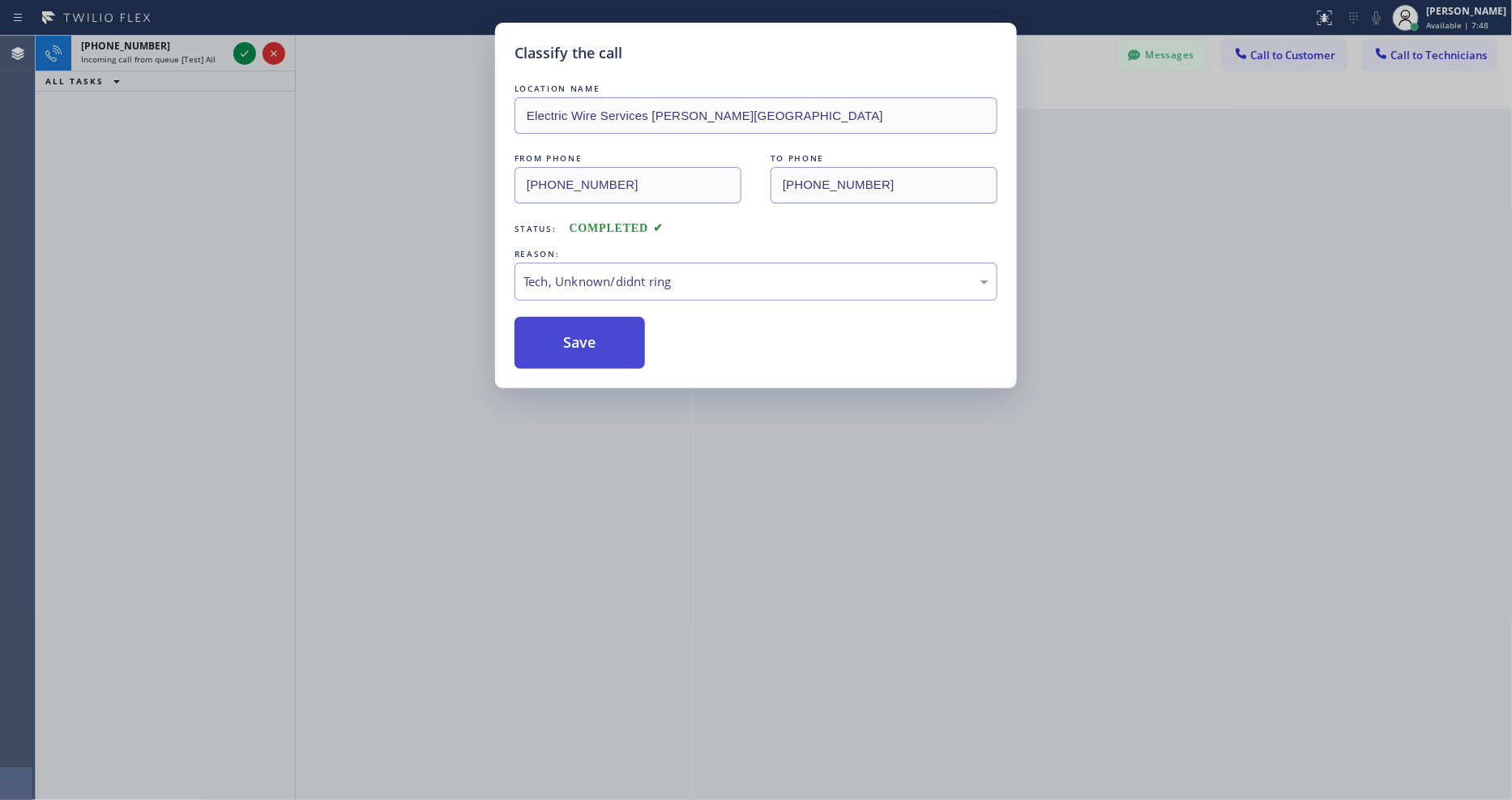
click at [609, 344] on button "Save" at bounding box center [579, 342] width 130 height 52
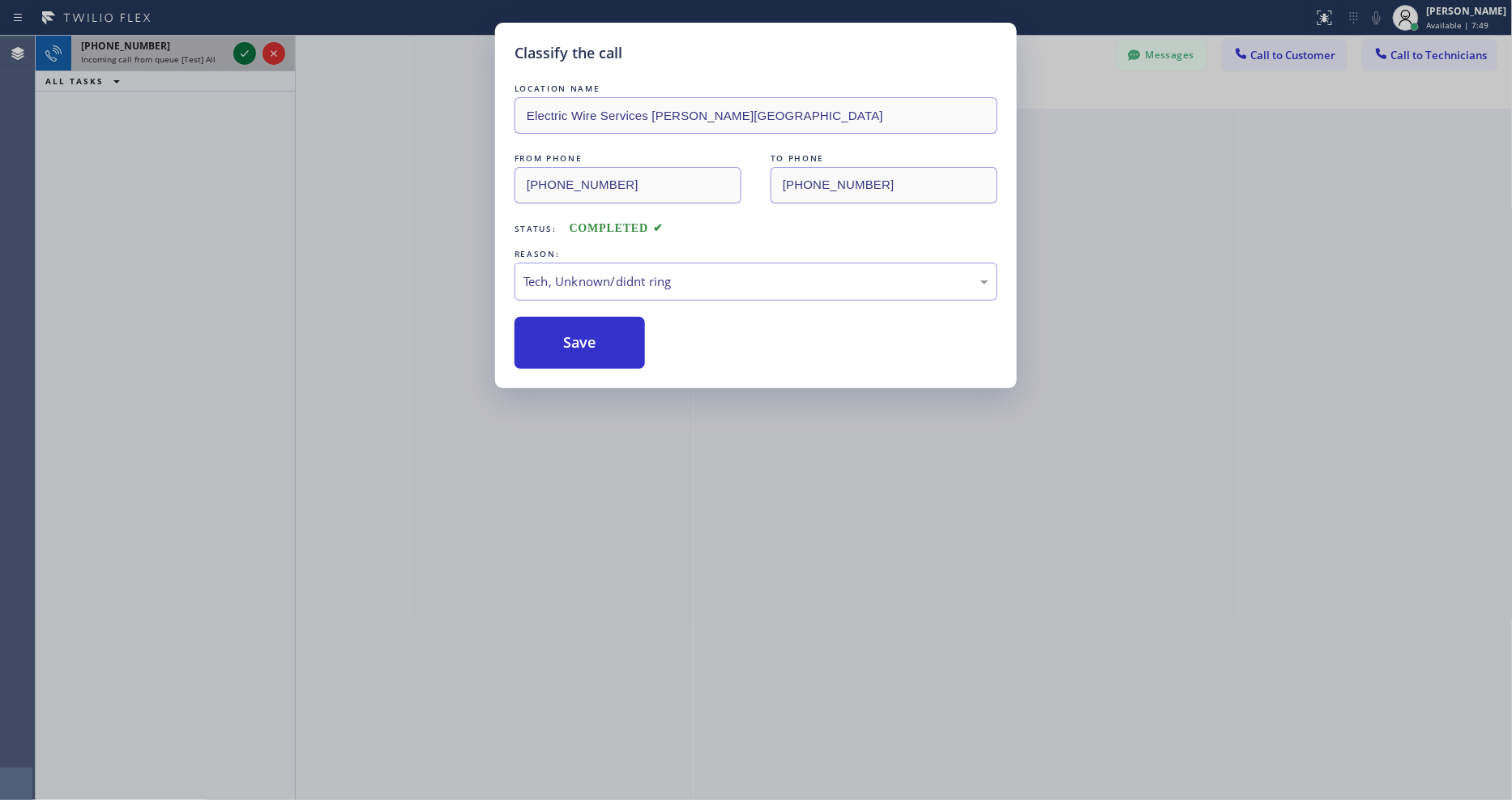
click at [243, 55] on icon at bounding box center [244, 53] width 19 height 19
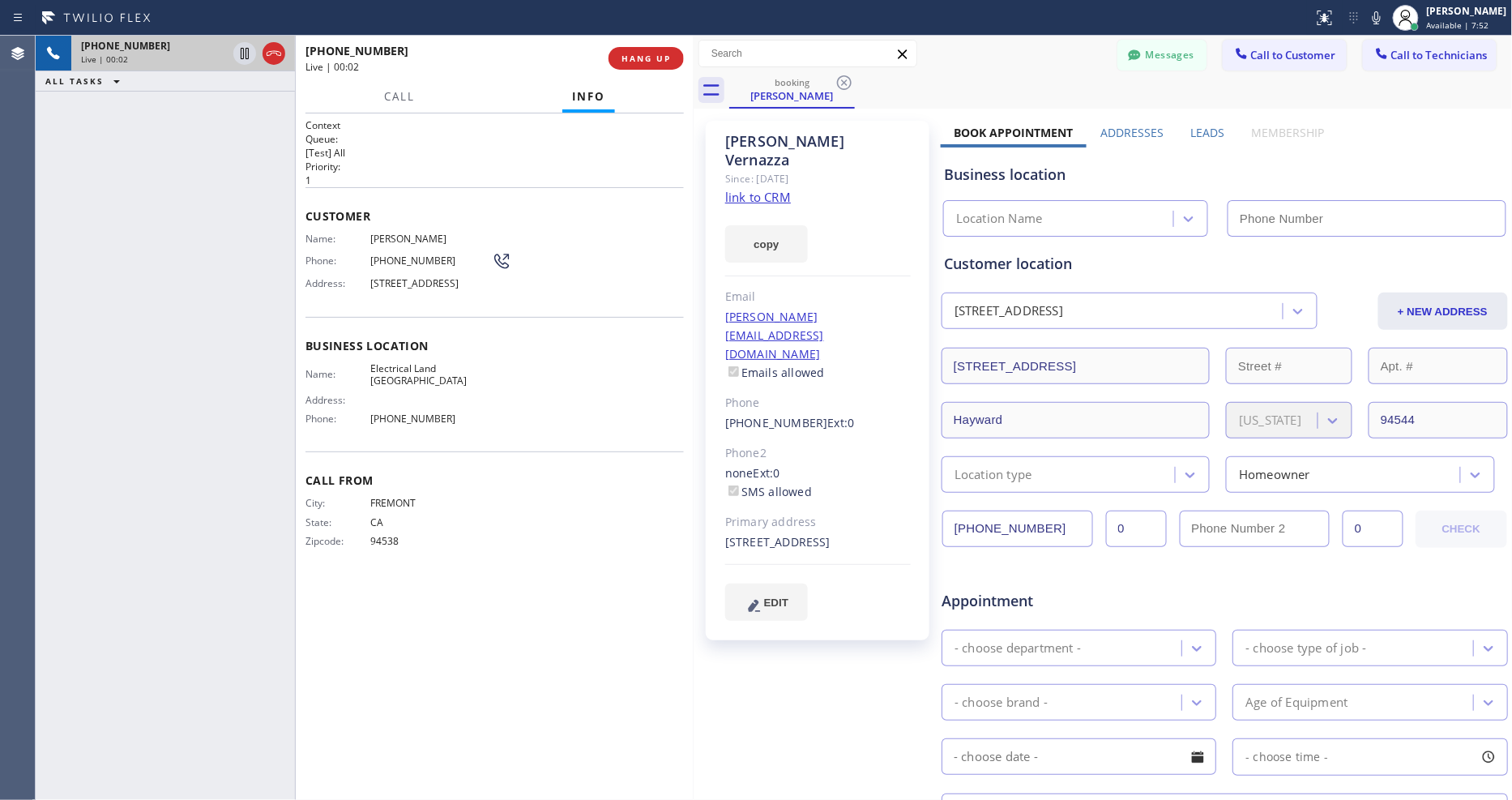
click at [763, 189] on link "link to CRM" at bounding box center [758, 197] width 66 height 17
type input "(510) 880-3442"
click at [239, 50] on icon at bounding box center [244, 53] width 19 height 19
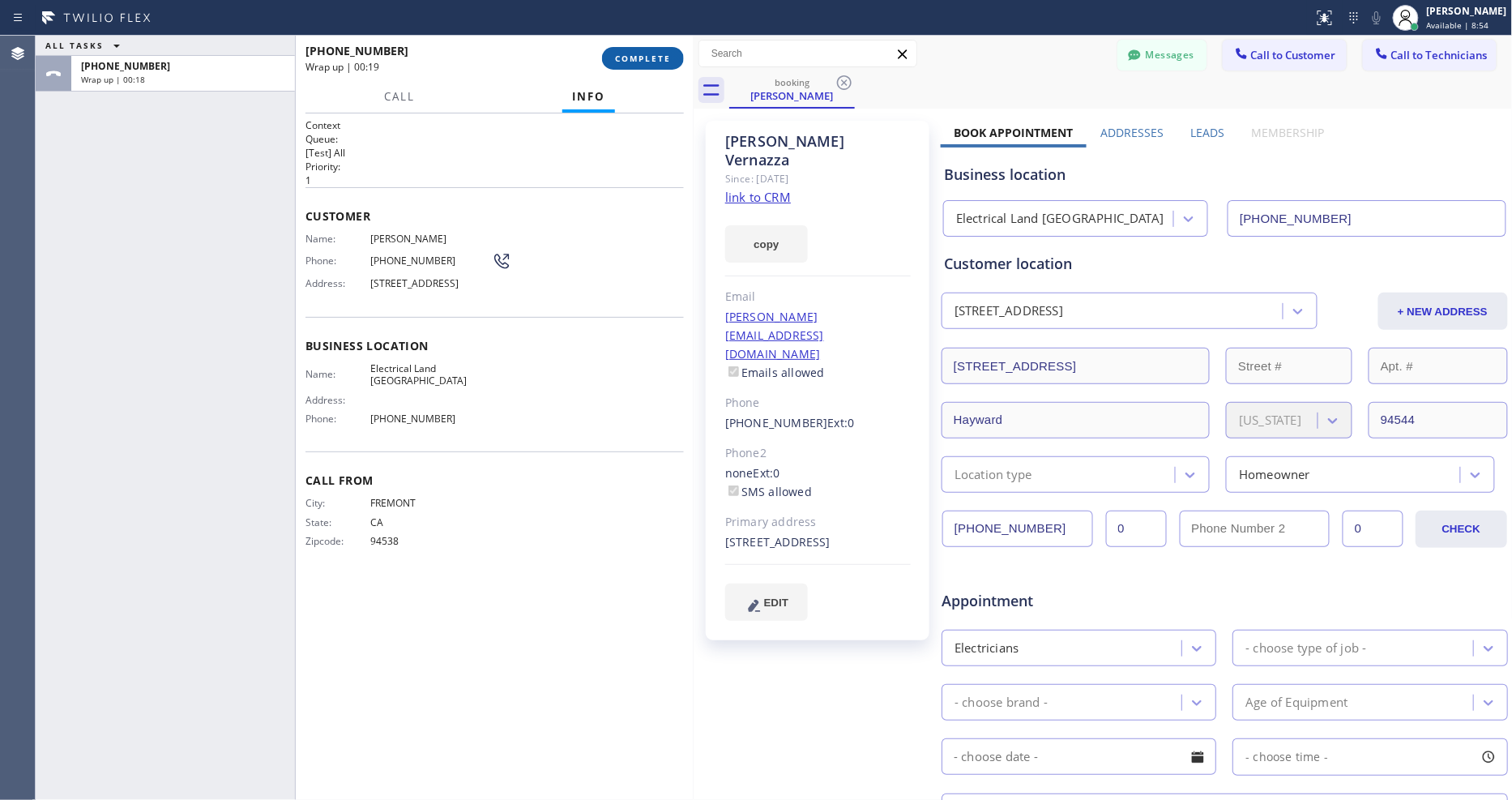
click at [627, 54] on span "COMPLETE" at bounding box center [643, 58] width 56 height 11
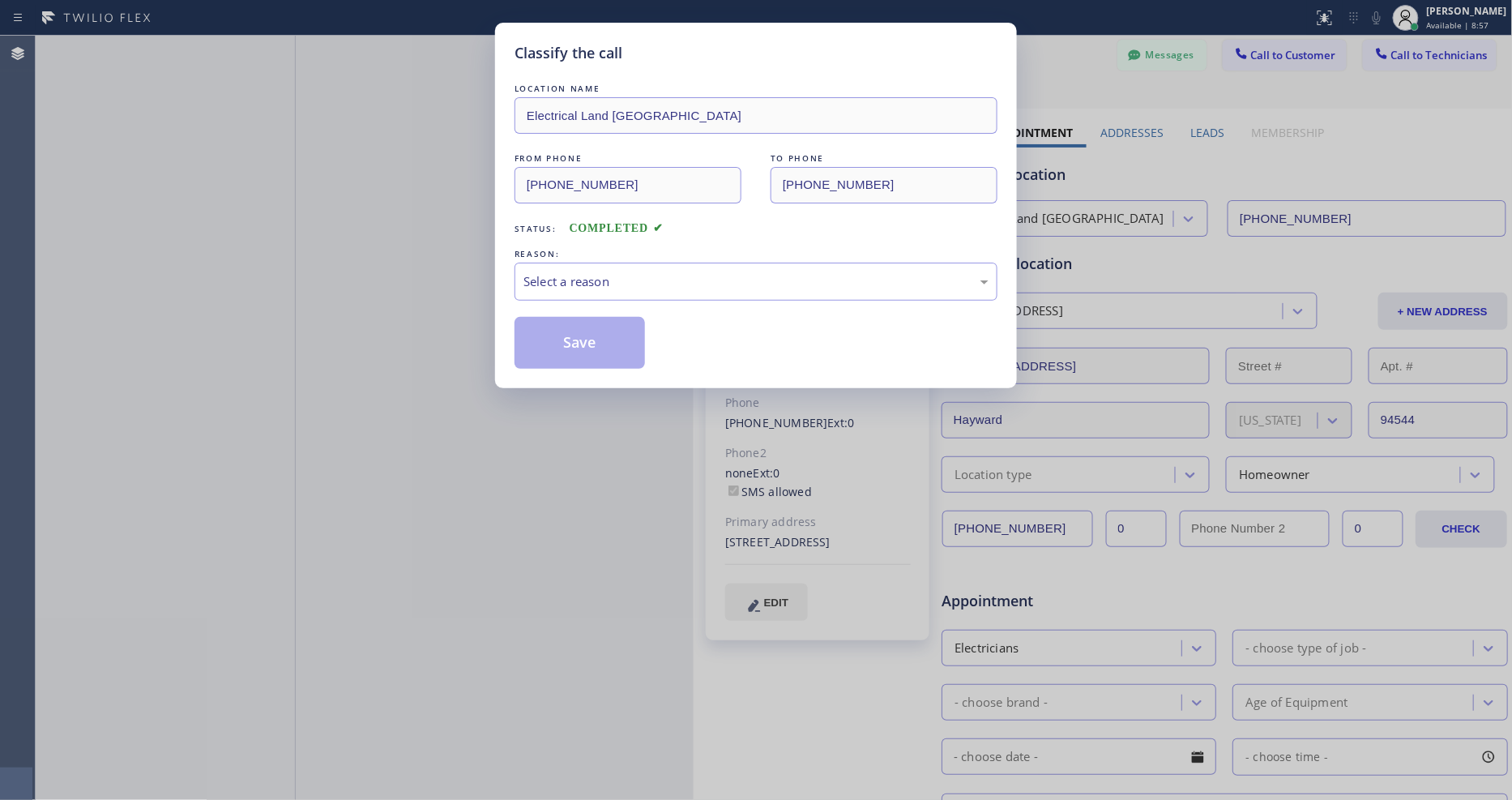
click at [543, 273] on div "Select a reason" at bounding box center [756, 282] width 465 height 18
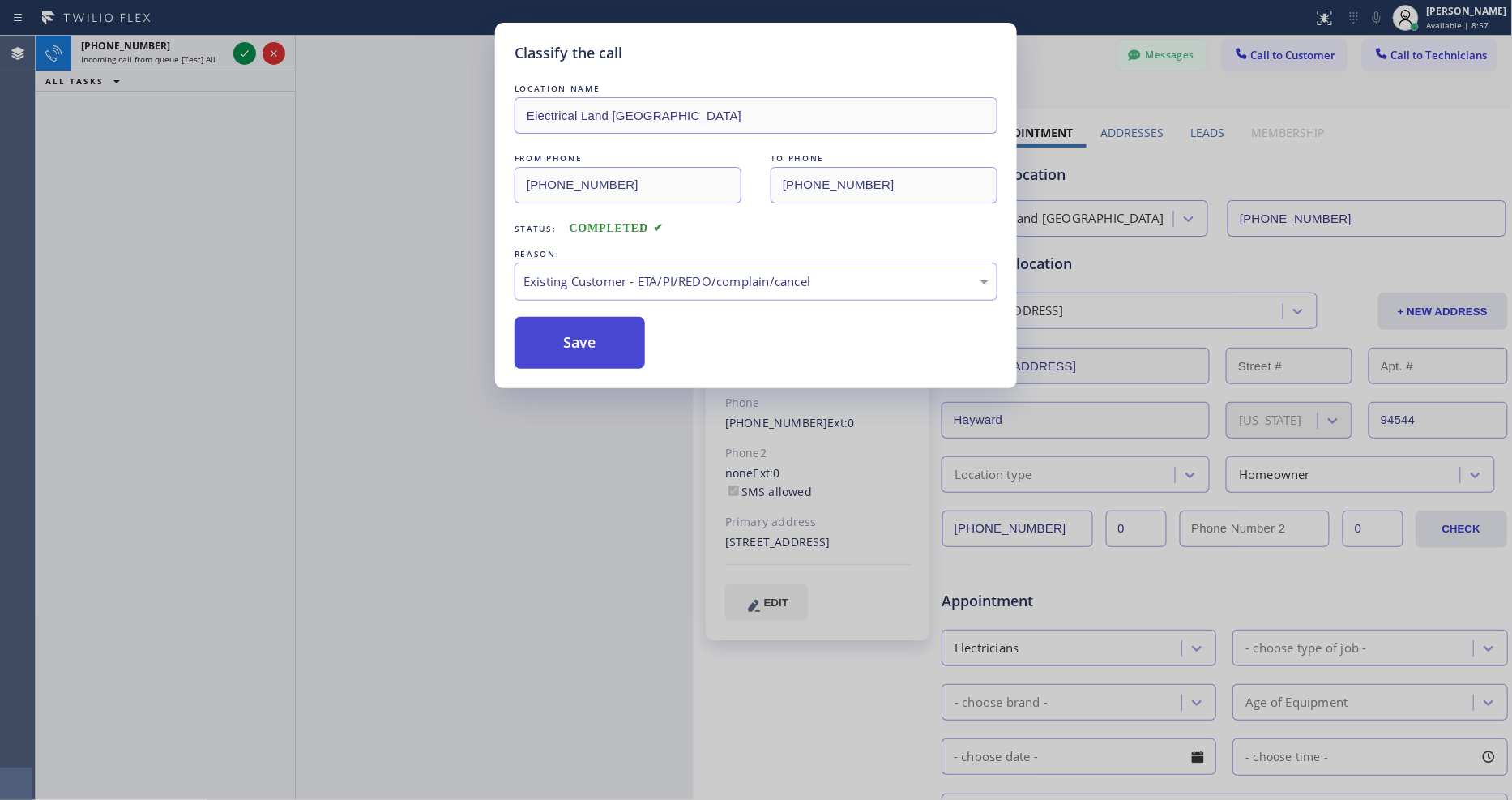
click at [547, 337] on button "Save" at bounding box center [579, 342] width 130 height 52
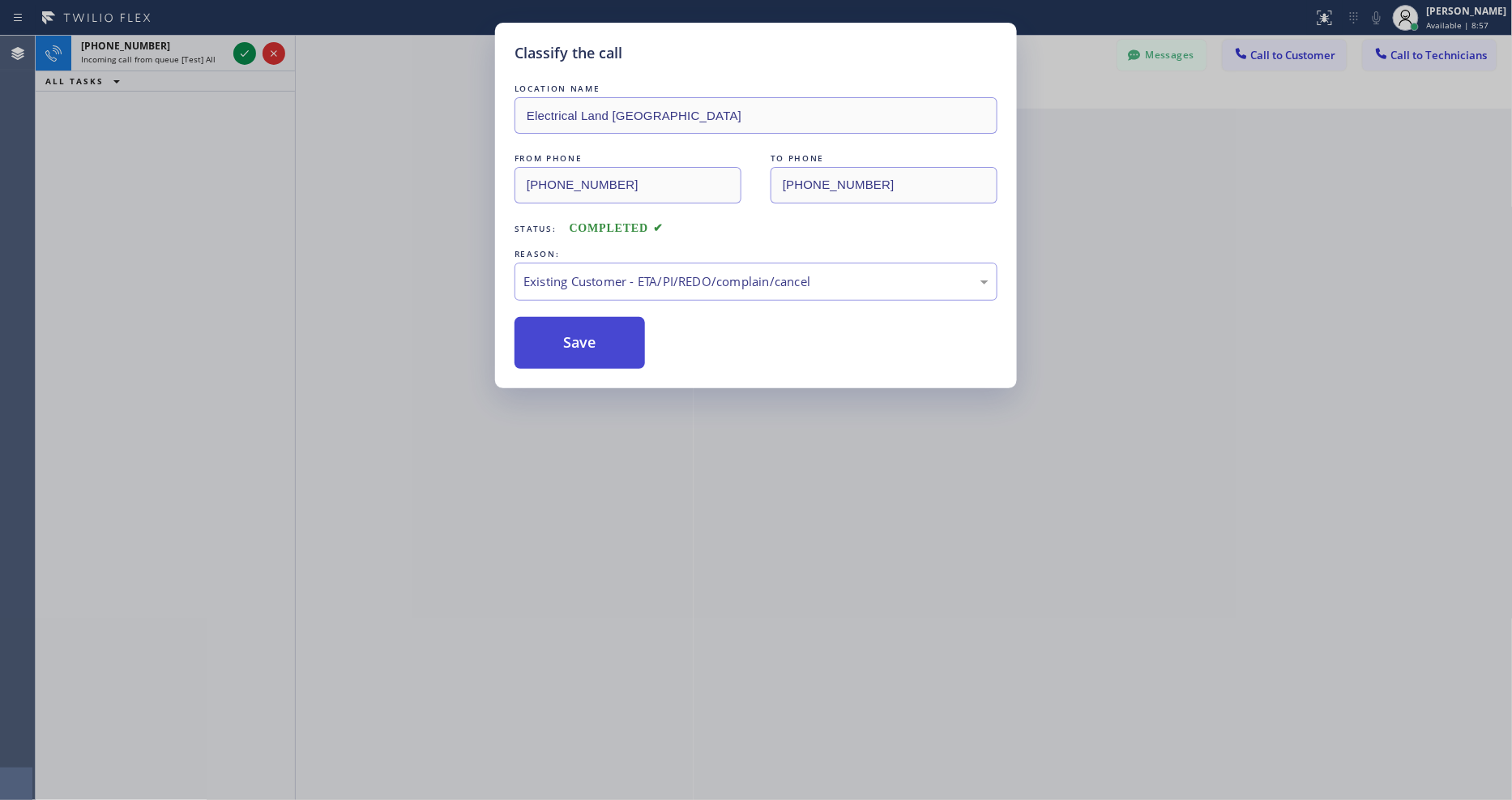
click at [547, 337] on button "Save" at bounding box center [579, 342] width 130 height 52
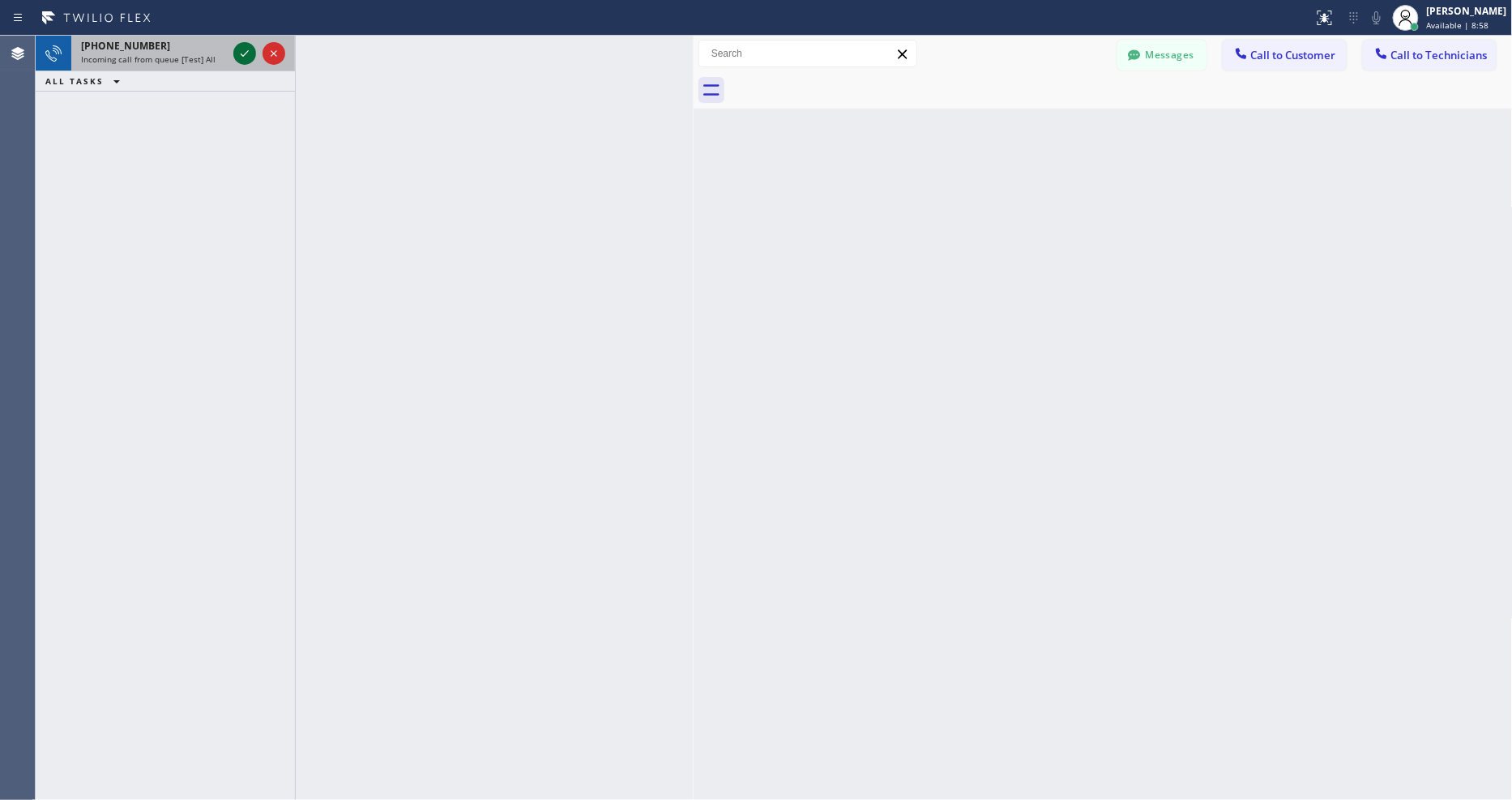
click at [244, 47] on icon at bounding box center [244, 53] width 19 height 19
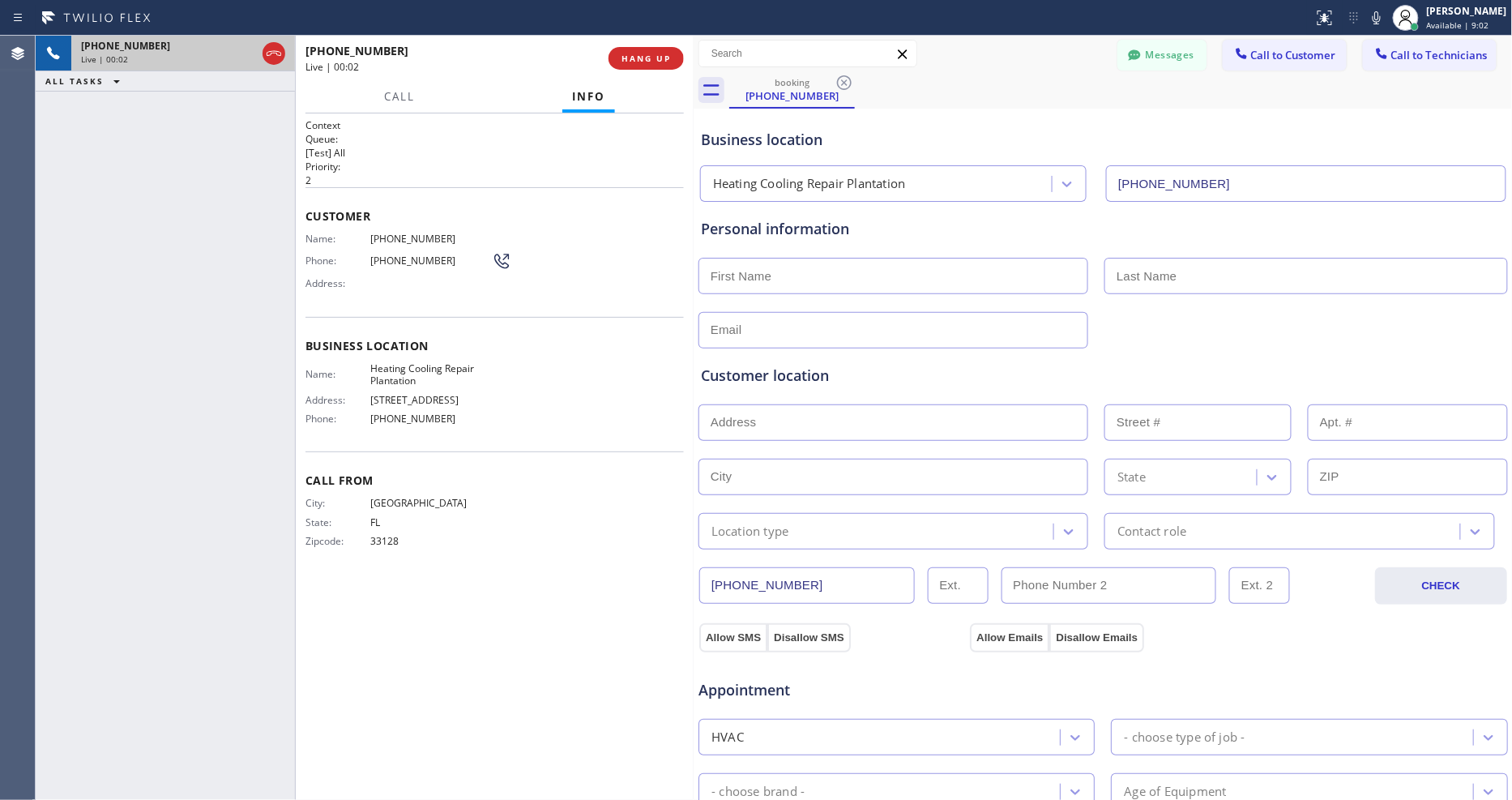
type input "(786) 788-8128"
click at [626, 62] on span "HANG UP" at bounding box center [646, 58] width 50 height 11
click at [626, 62] on span "COMPLETE" at bounding box center [643, 58] width 56 height 11
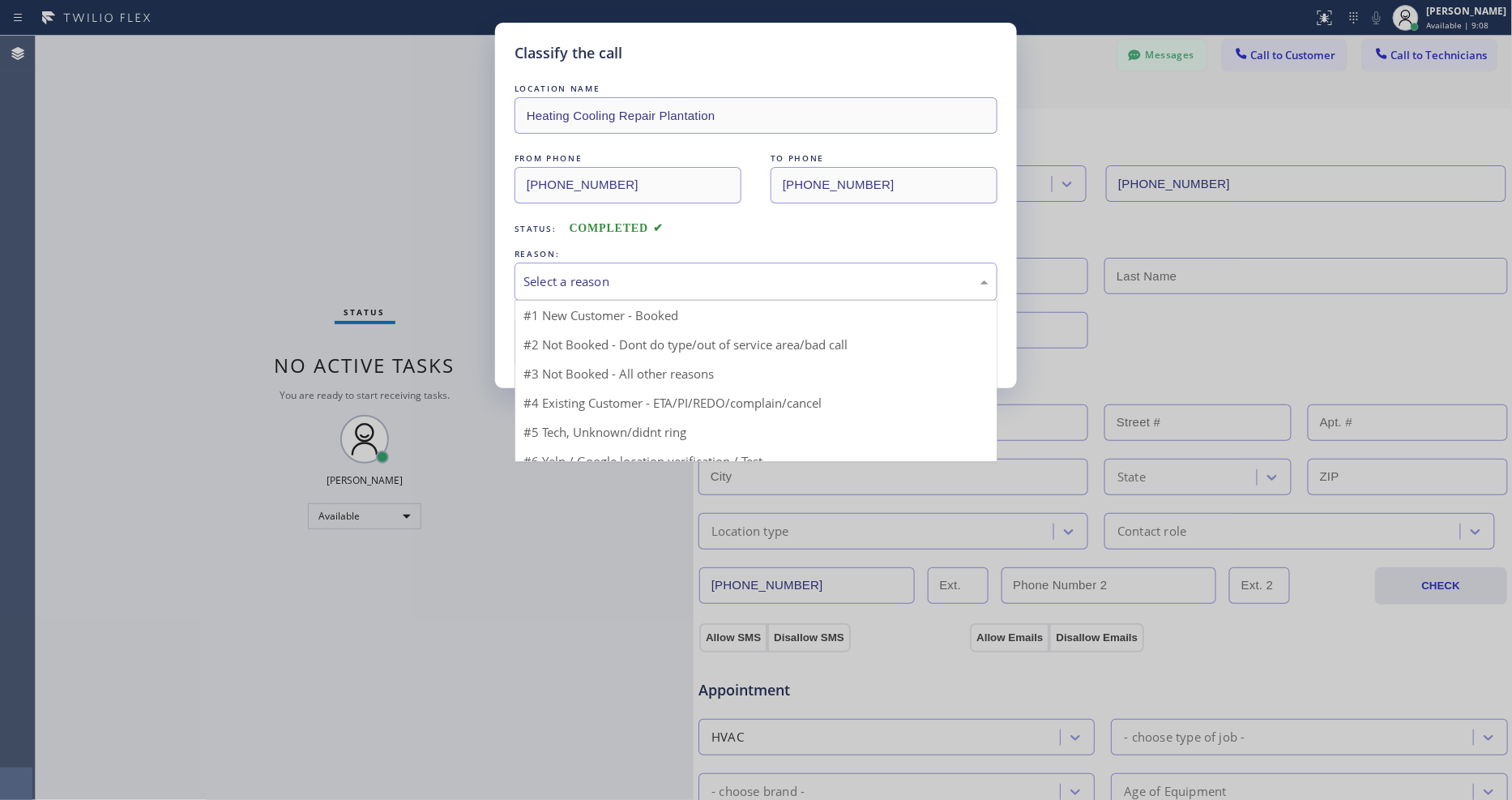
click at [557, 290] on div "Select a reason" at bounding box center [756, 282] width 483 height 39
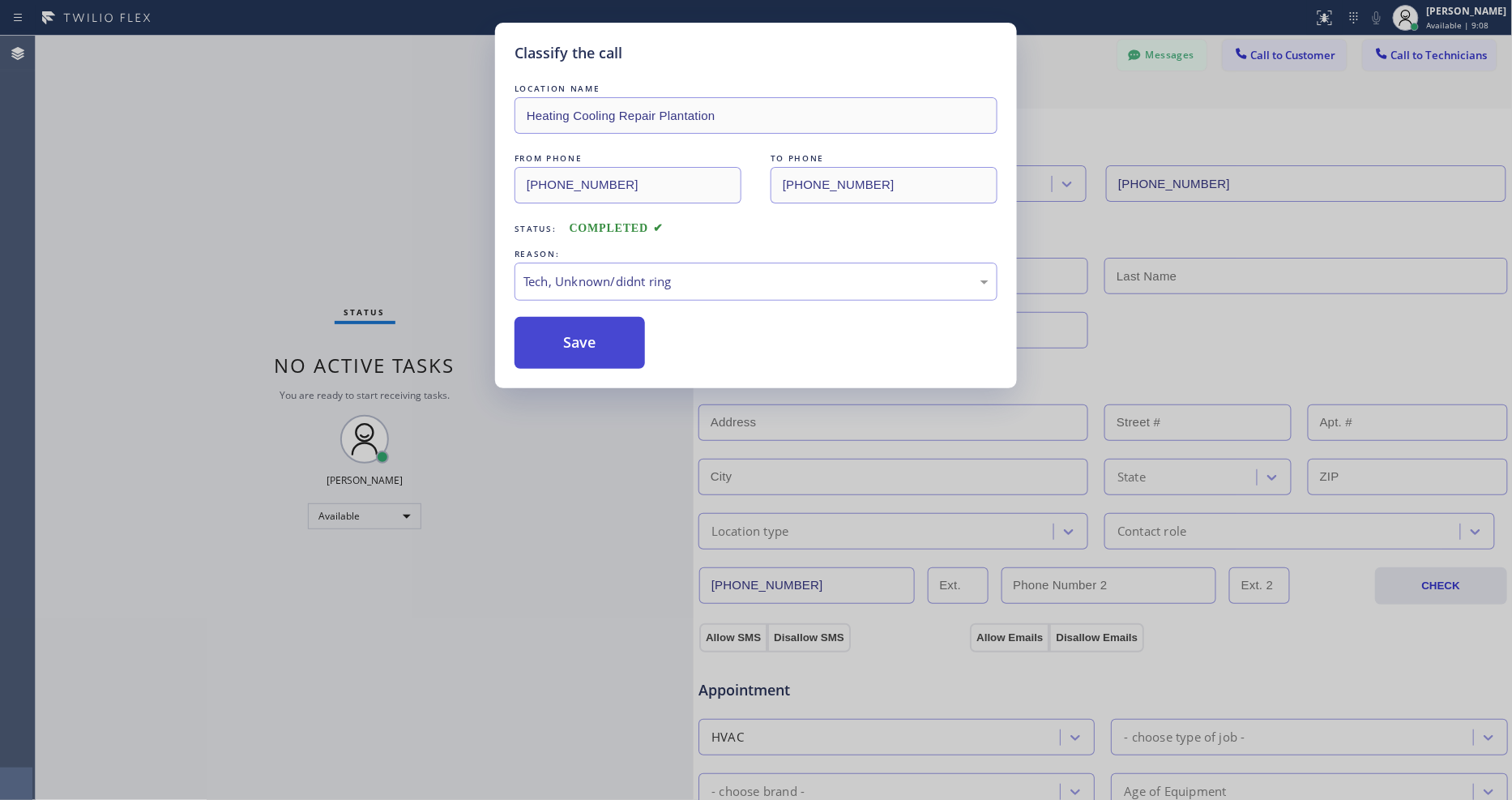
click at [569, 328] on button "Save" at bounding box center [579, 342] width 130 height 52
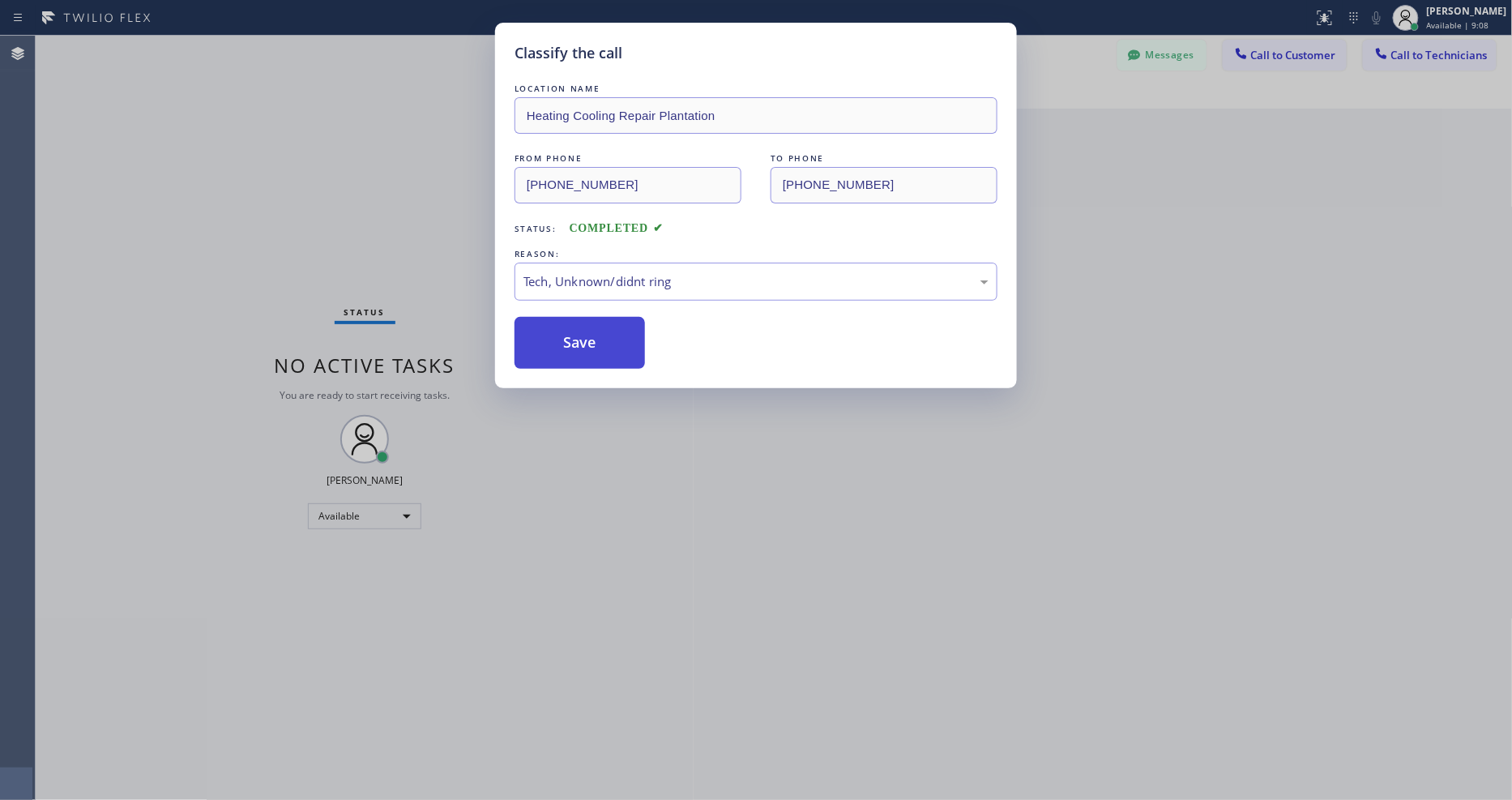
click at [569, 328] on button "Save" at bounding box center [579, 342] width 130 height 52
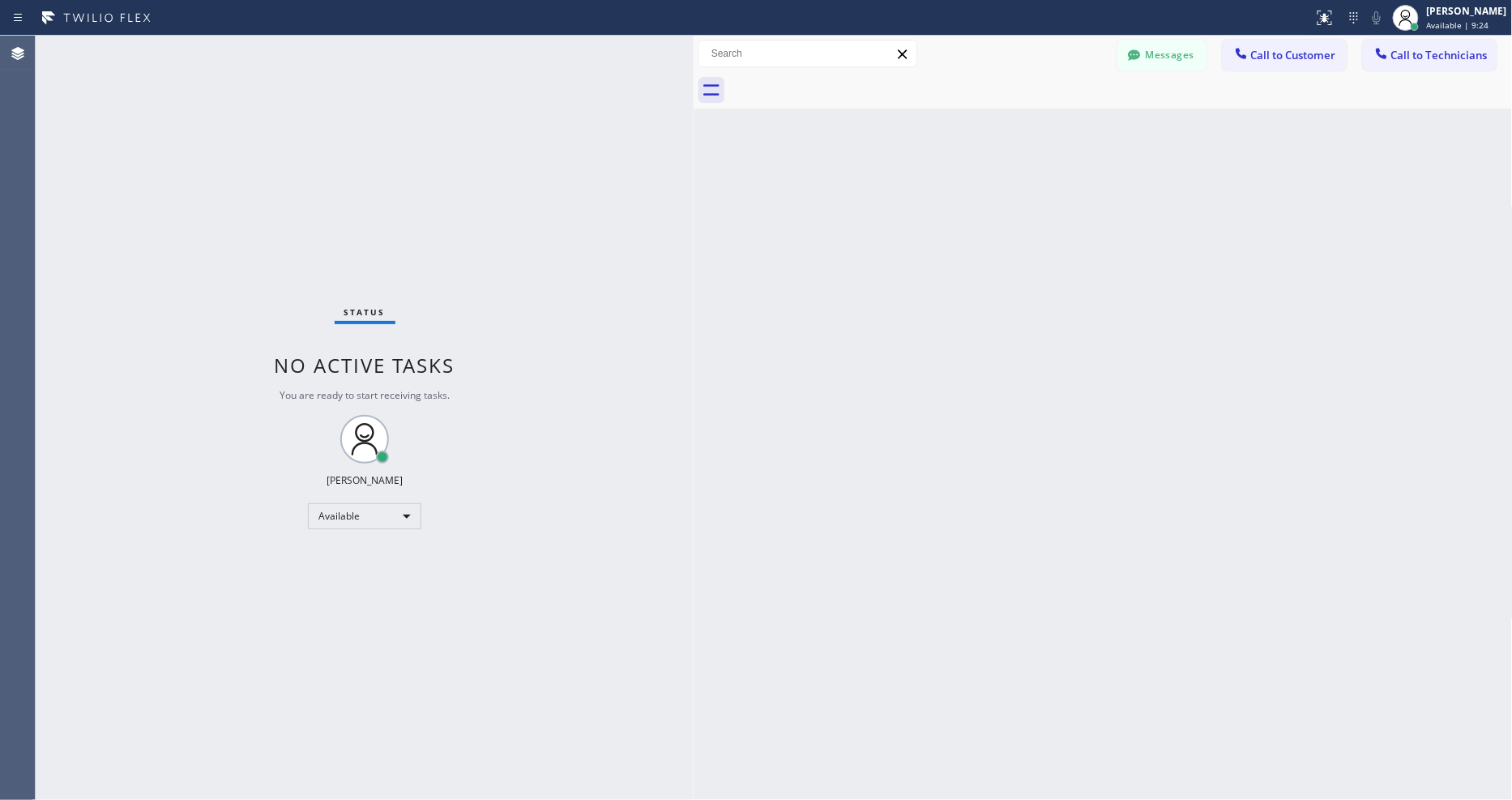
click at [226, 52] on div "Status No active tasks You are ready to start receiving tasks. [PERSON_NAME] Av…" at bounding box center [365, 417] width 658 height 764
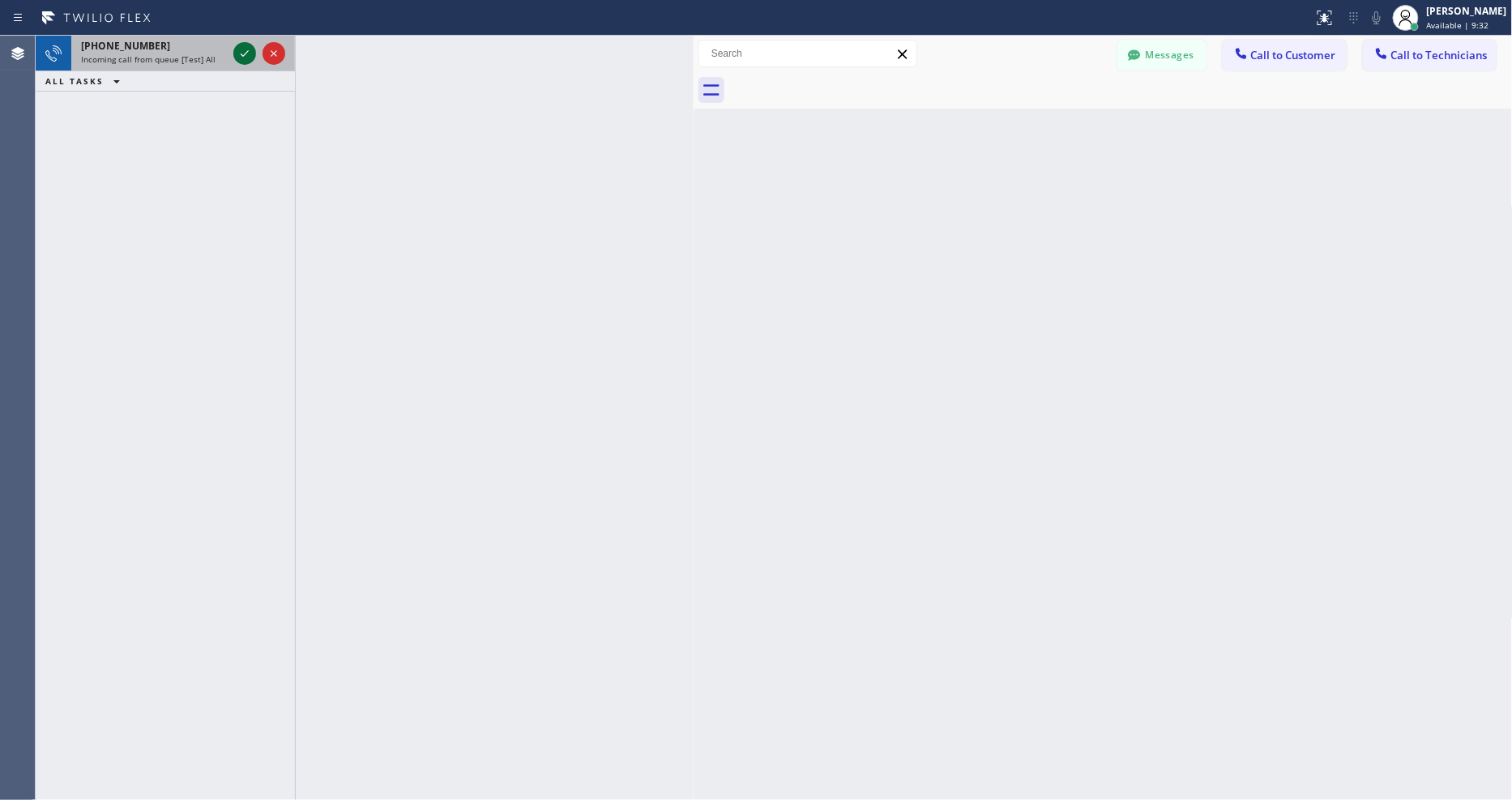
click at [240, 50] on icon at bounding box center [244, 53] width 19 height 19
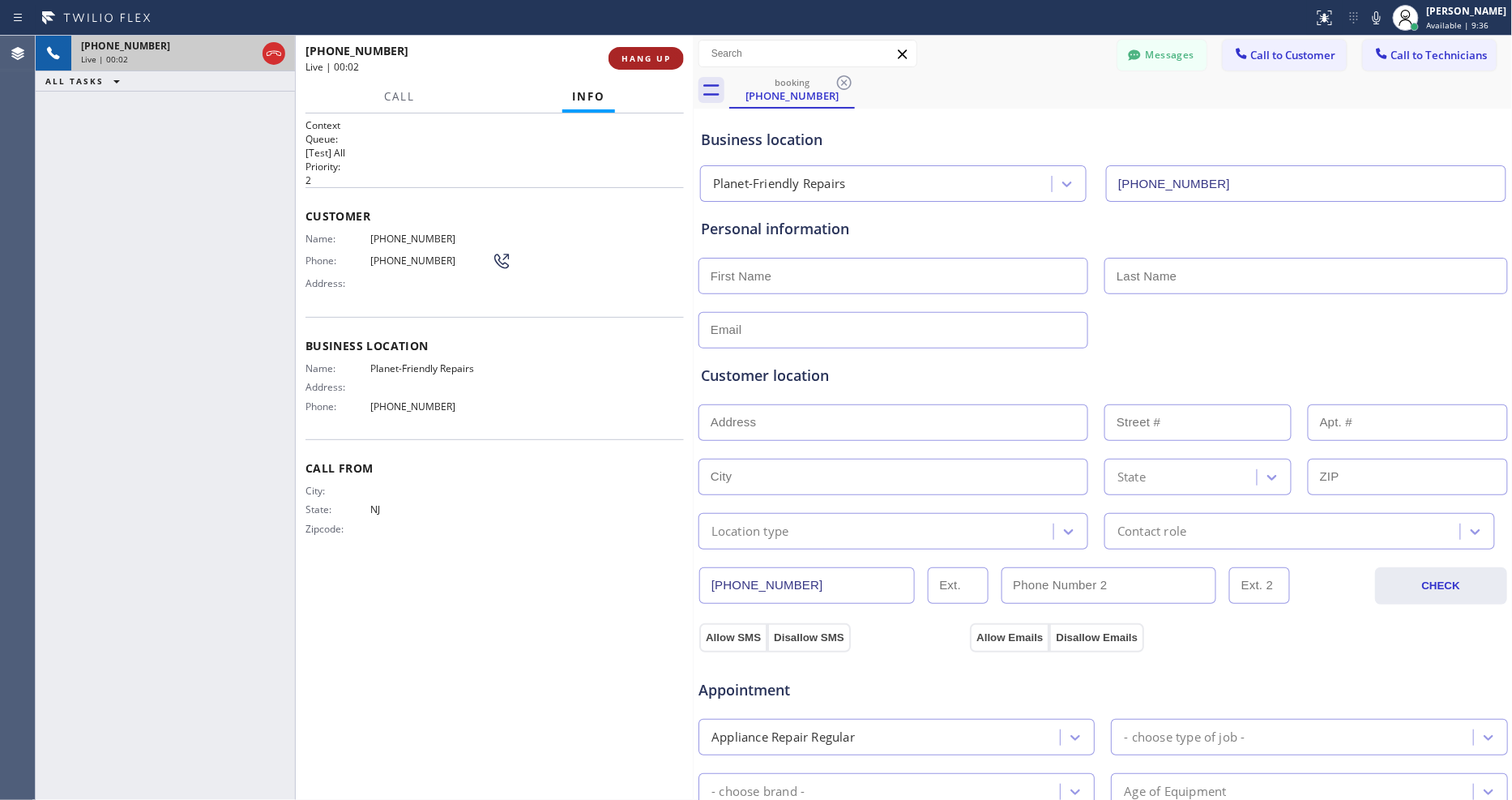
type input "(856) 386-3726"
click at [657, 51] on button "HANG UP" at bounding box center [646, 58] width 75 height 23
click at [657, 52] on span "HANG UP" at bounding box center [646, 58] width 50 height 11
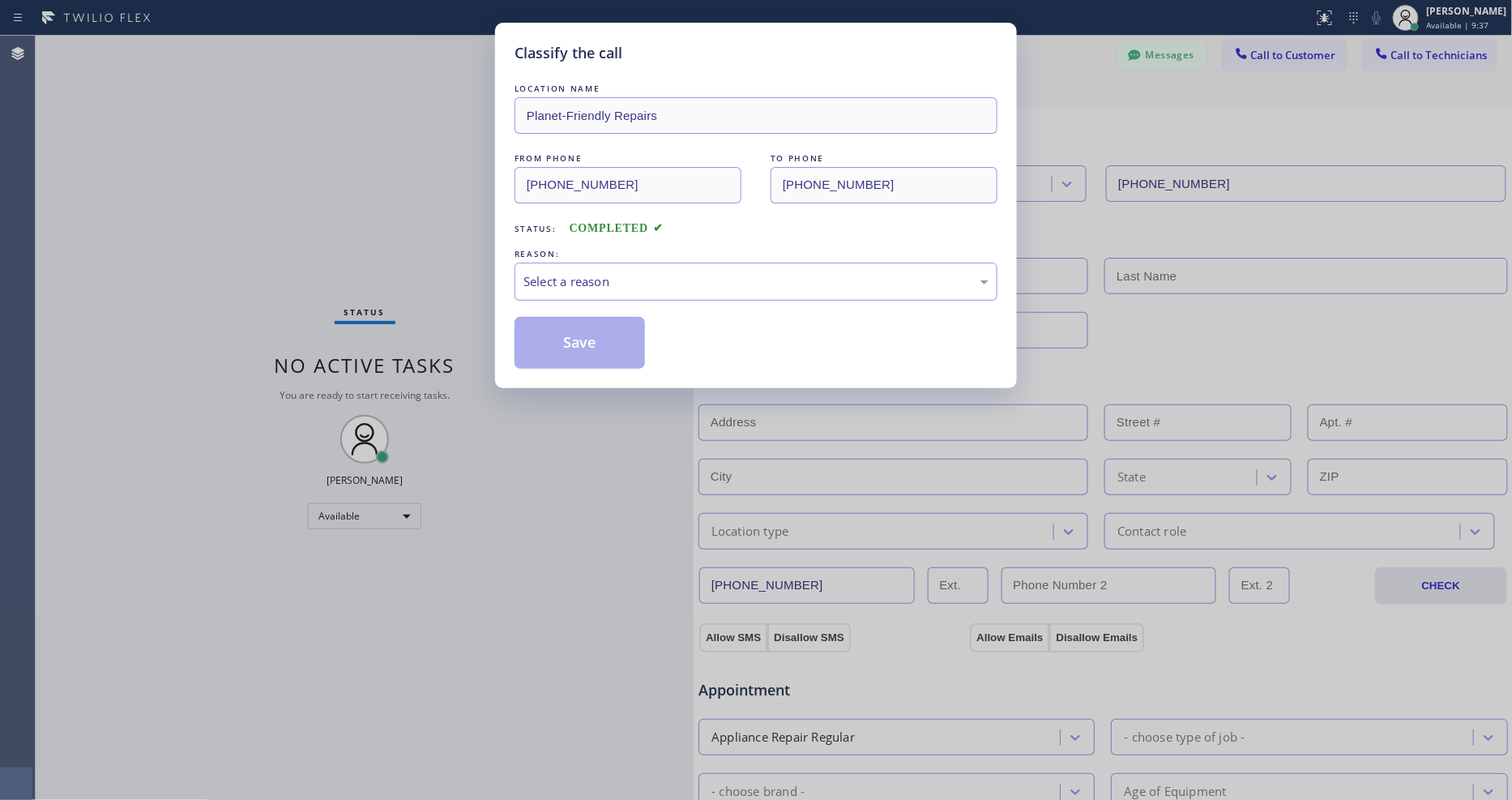
click at [614, 272] on div "Select a reason" at bounding box center [756, 282] width 465 height 18
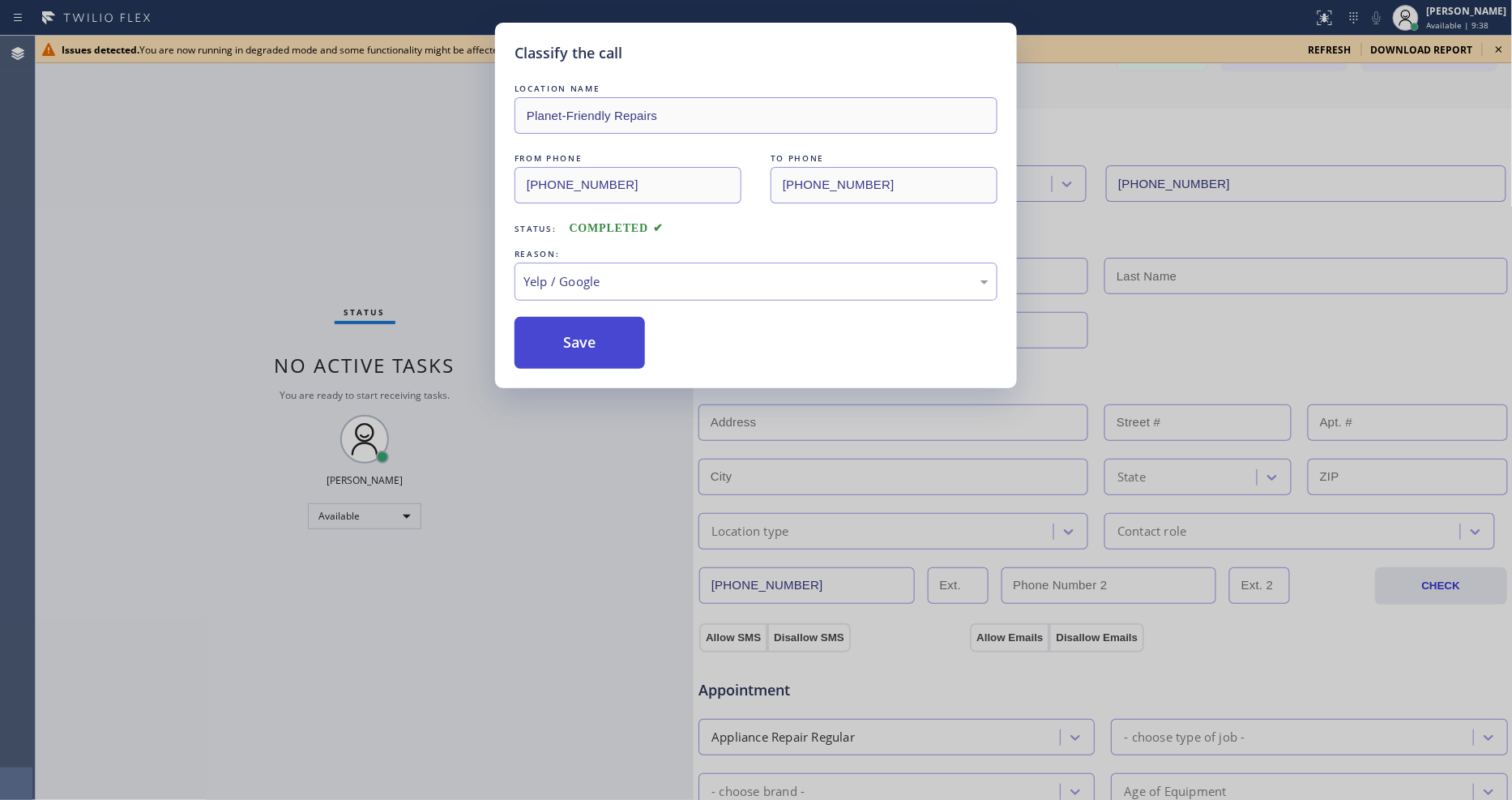
click at [603, 335] on button "Save" at bounding box center [579, 342] width 130 height 52
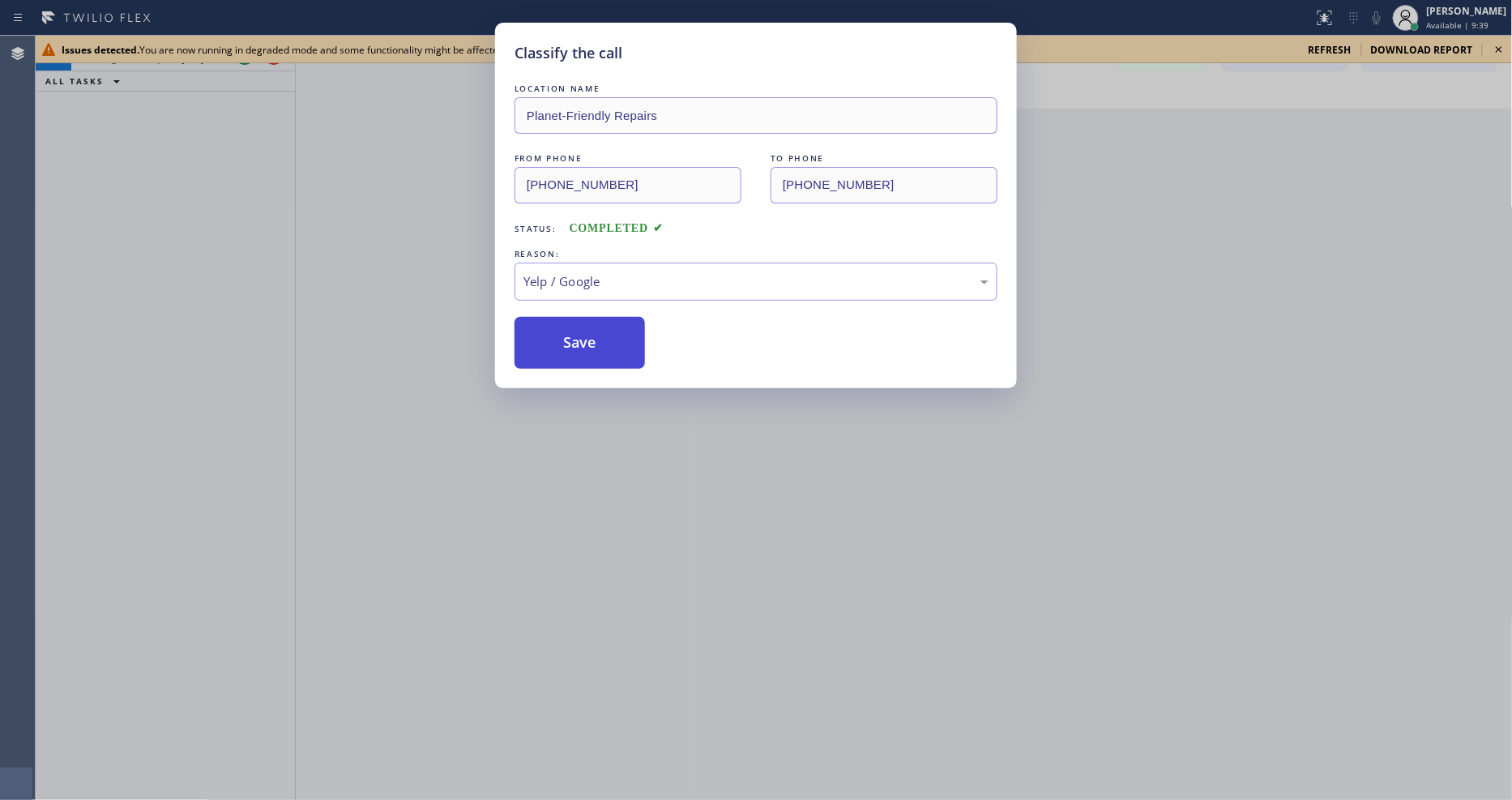
click at [603, 335] on button "Save" at bounding box center [579, 342] width 130 height 52
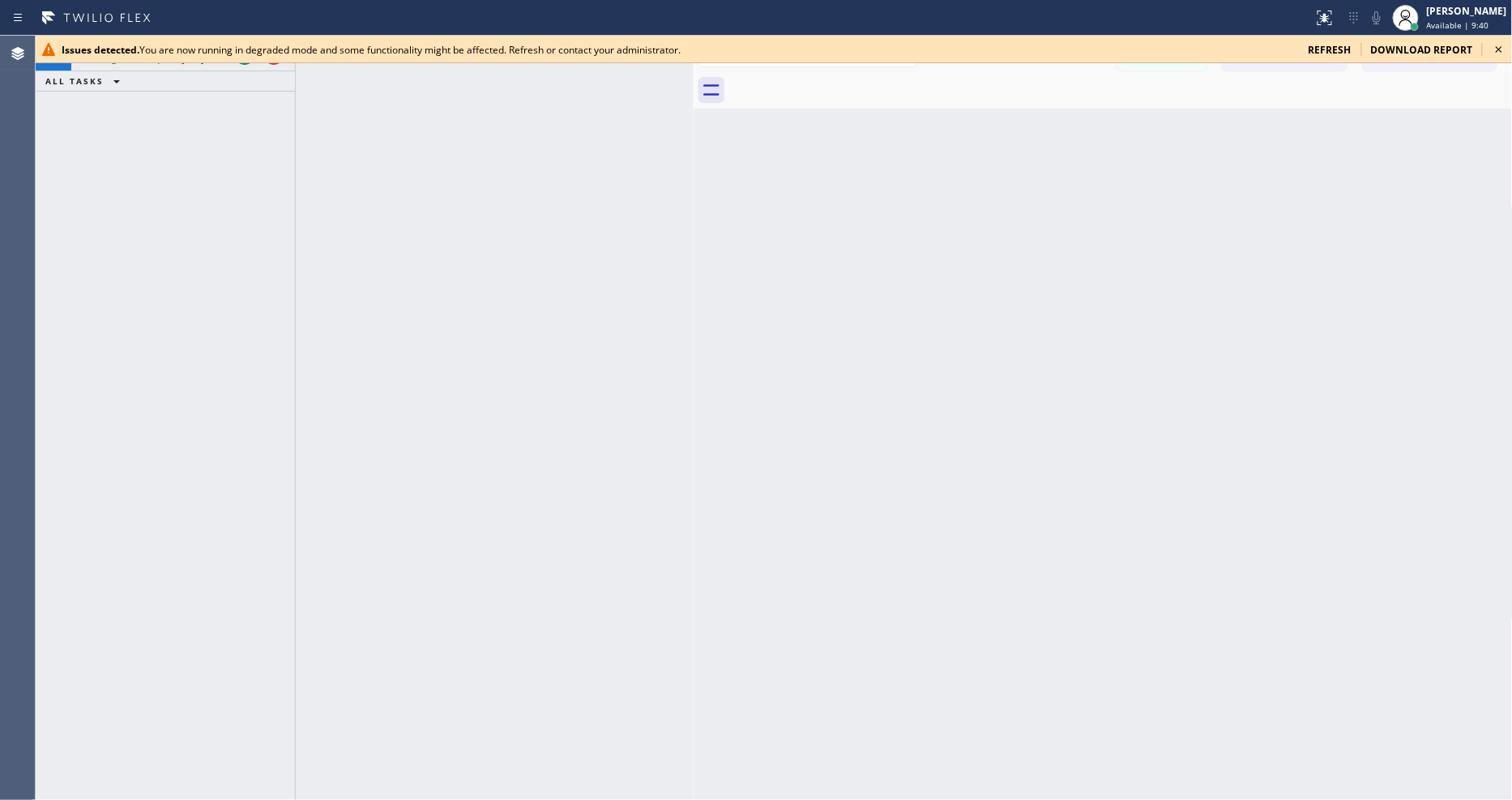
click at [241, 62] on div at bounding box center [774, 62] width 1476 height 1
click at [241, 61] on div "Issues detected. You are now running in degraded mode and some functionality mi…" at bounding box center [774, 50] width 1476 height 28
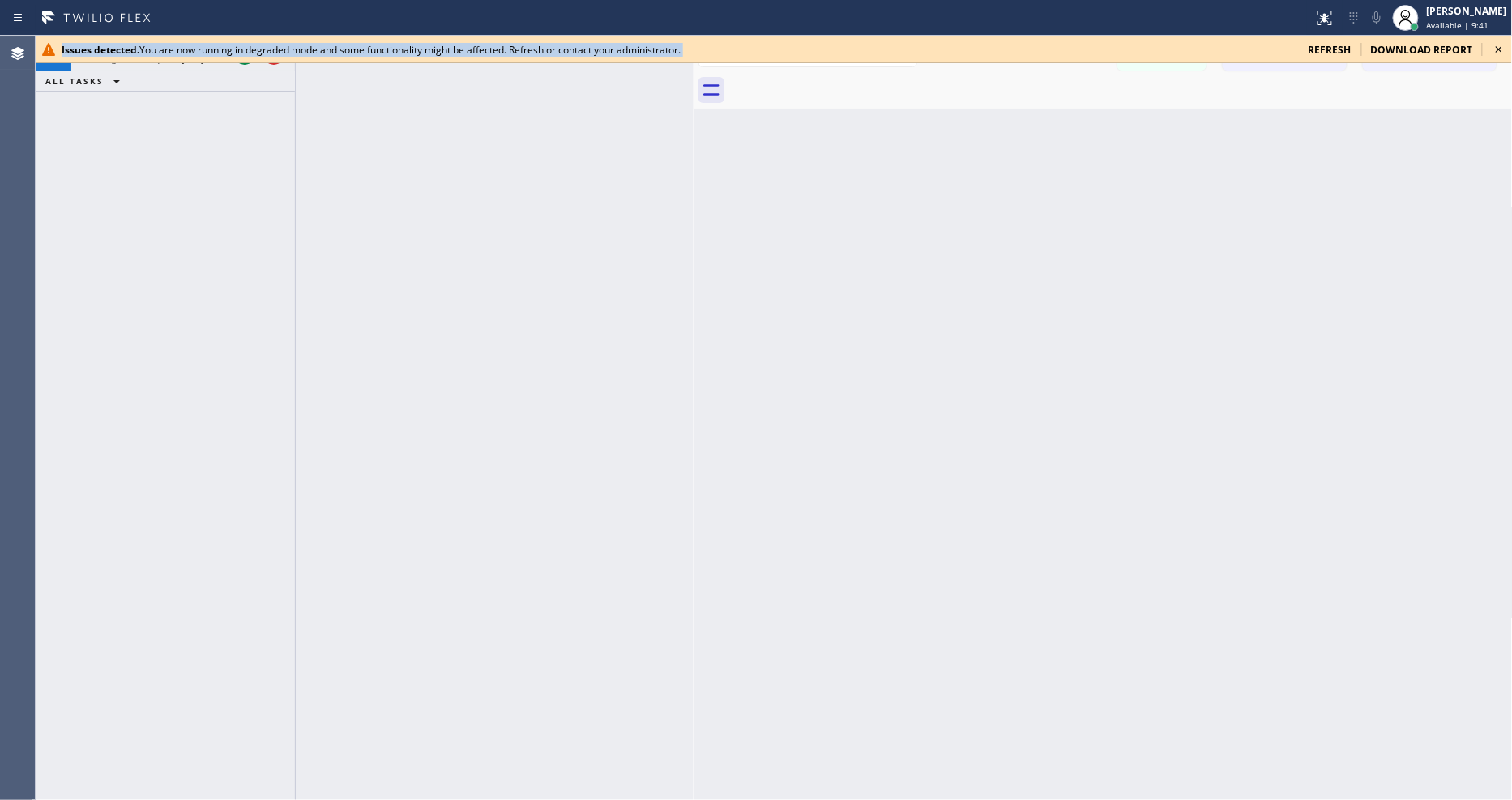
click at [241, 61] on div "Issues detected. You are now running in degraded mode and some functionality mi…" at bounding box center [774, 50] width 1476 height 28
click at [241, 63] on button at bounding box center [244, 53] width 23 height 23
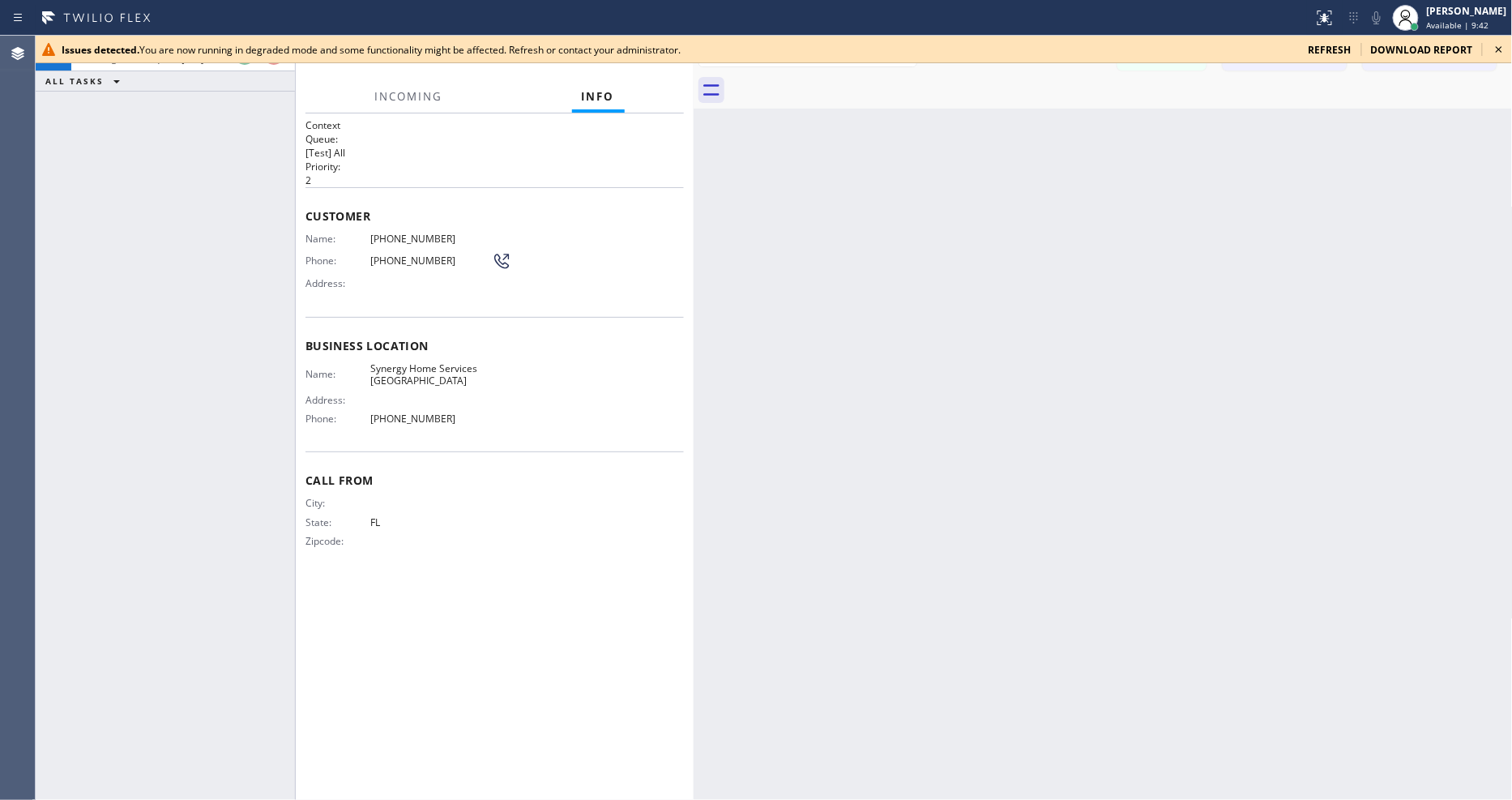
click at [1504, 45] on icon at bounding box center [1498, 49] width 19 height 19
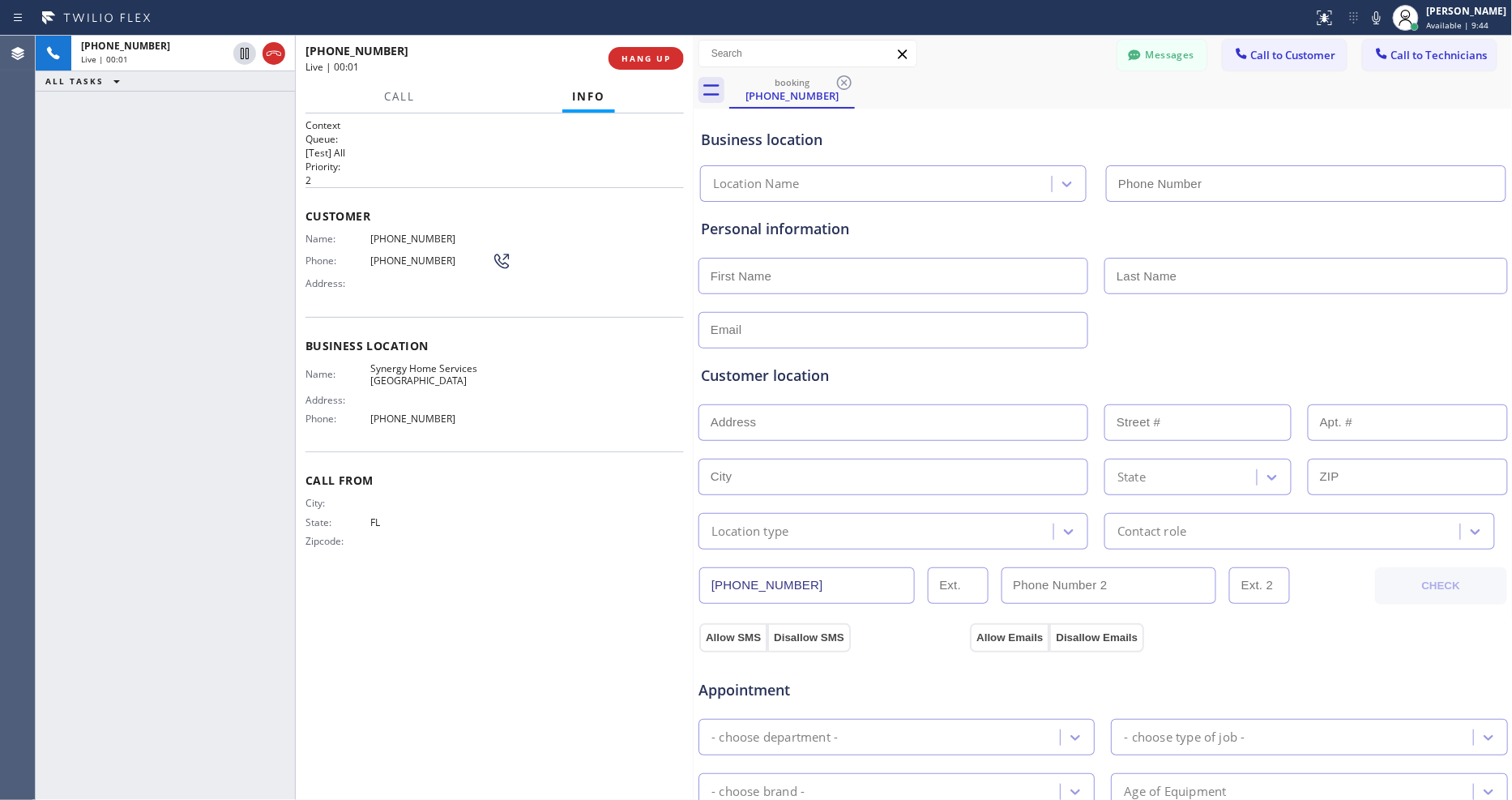
type input "(305) 889-7797"
click at [649, 61] on span "HANG UP" at bounding box center [646, 58] width 50 height 11
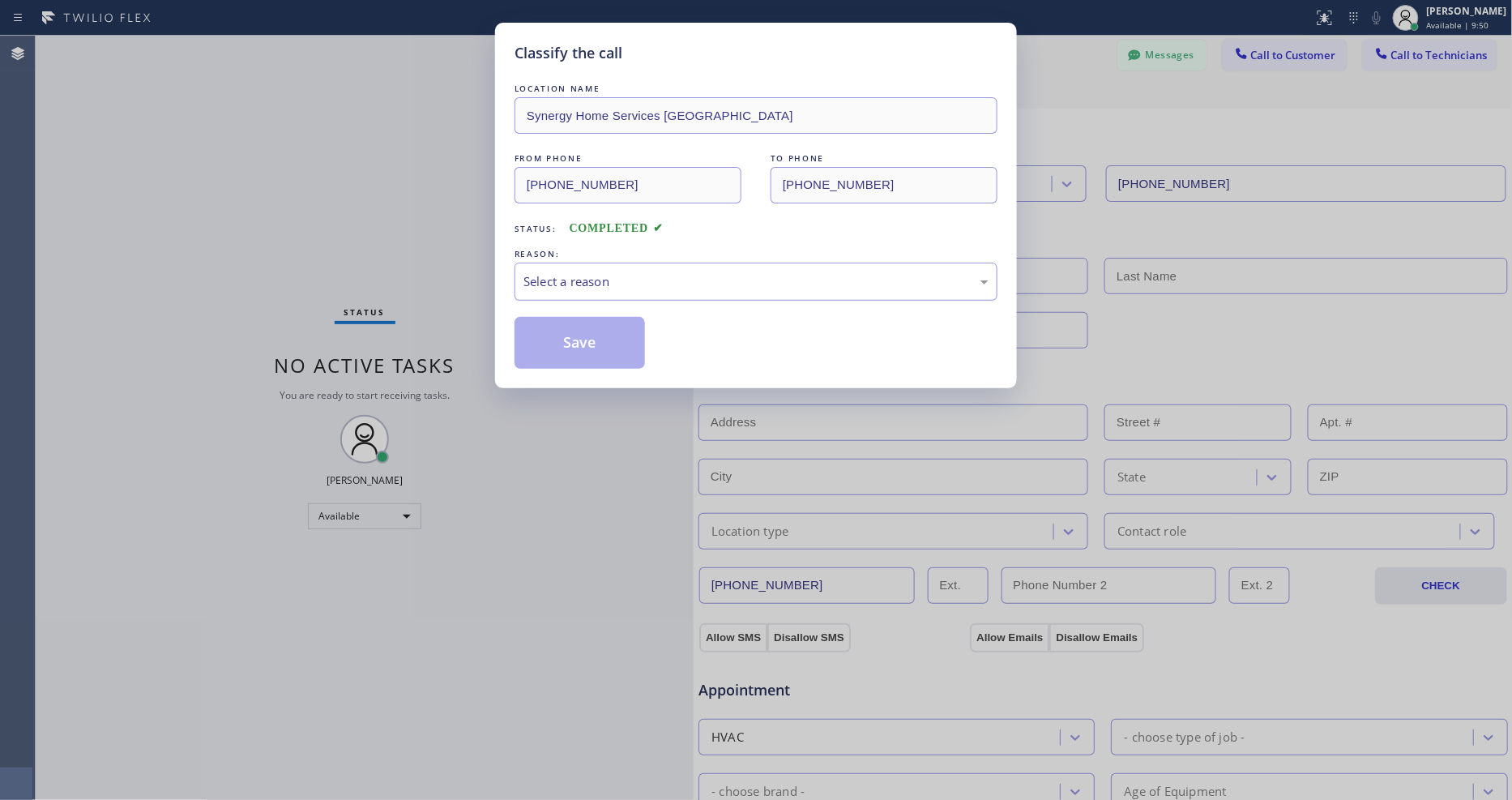
click at [583, 277] on div "Select a reason" at bounding box center [756, 282] width 465 height 18
click at [576, 326] on button "Save" at bounding box center [579, 342] width 130 height 52
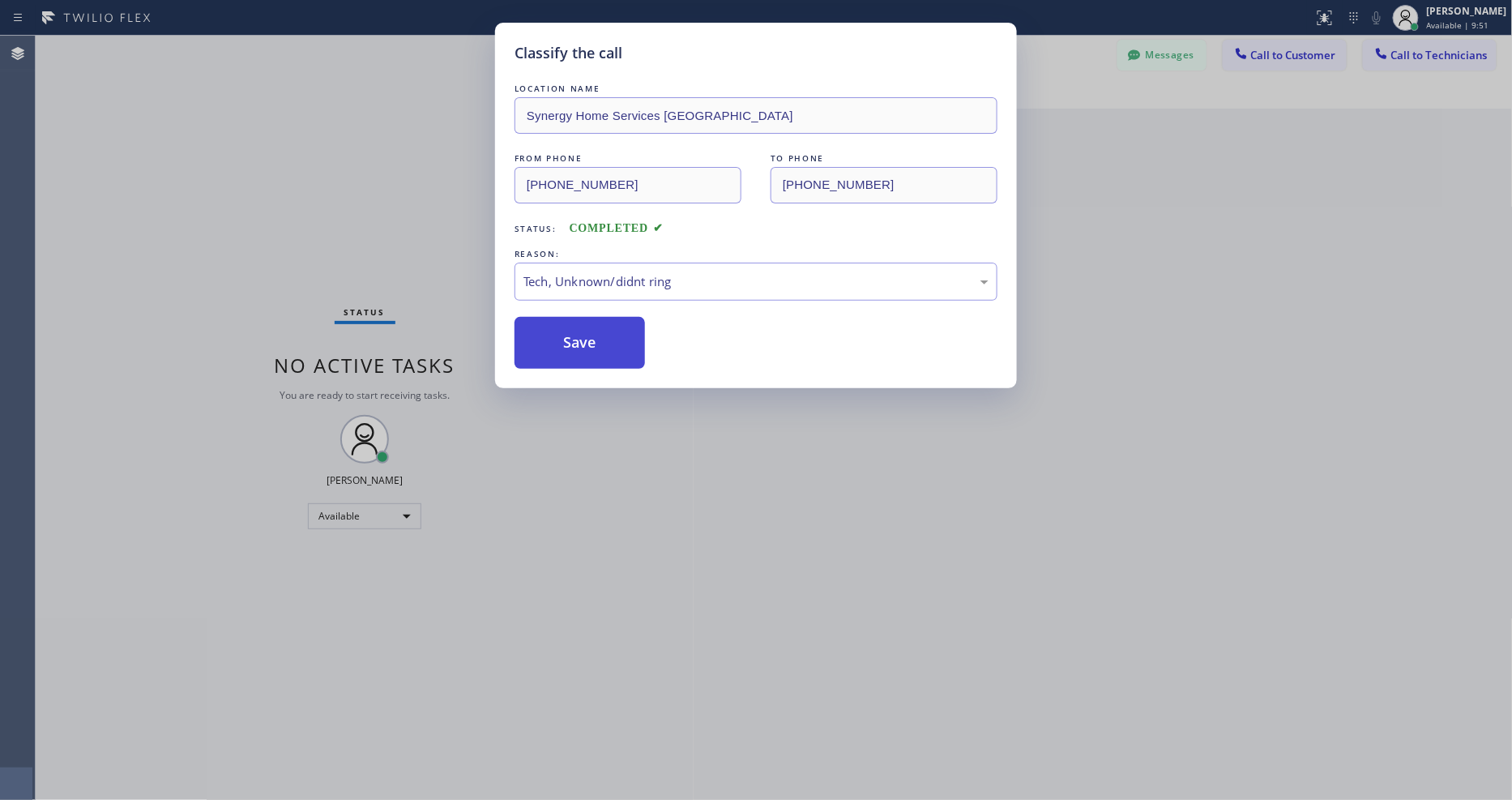
click at [576, 326] on button "Save" at bounding box center [579, 342] width 130 height 52
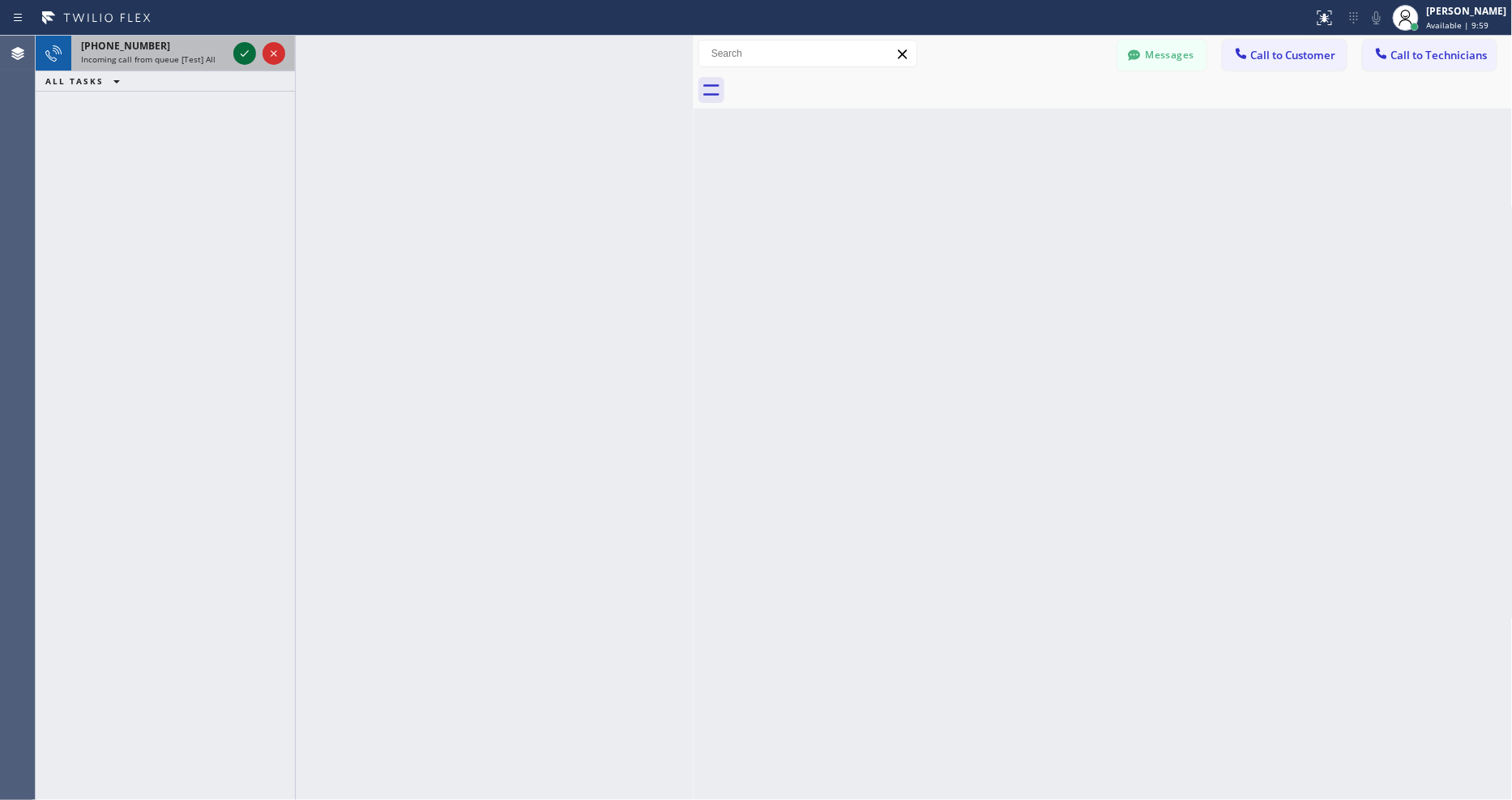
click at [247, 50] on icon at bounding box center [244, 53] width 19 height 19
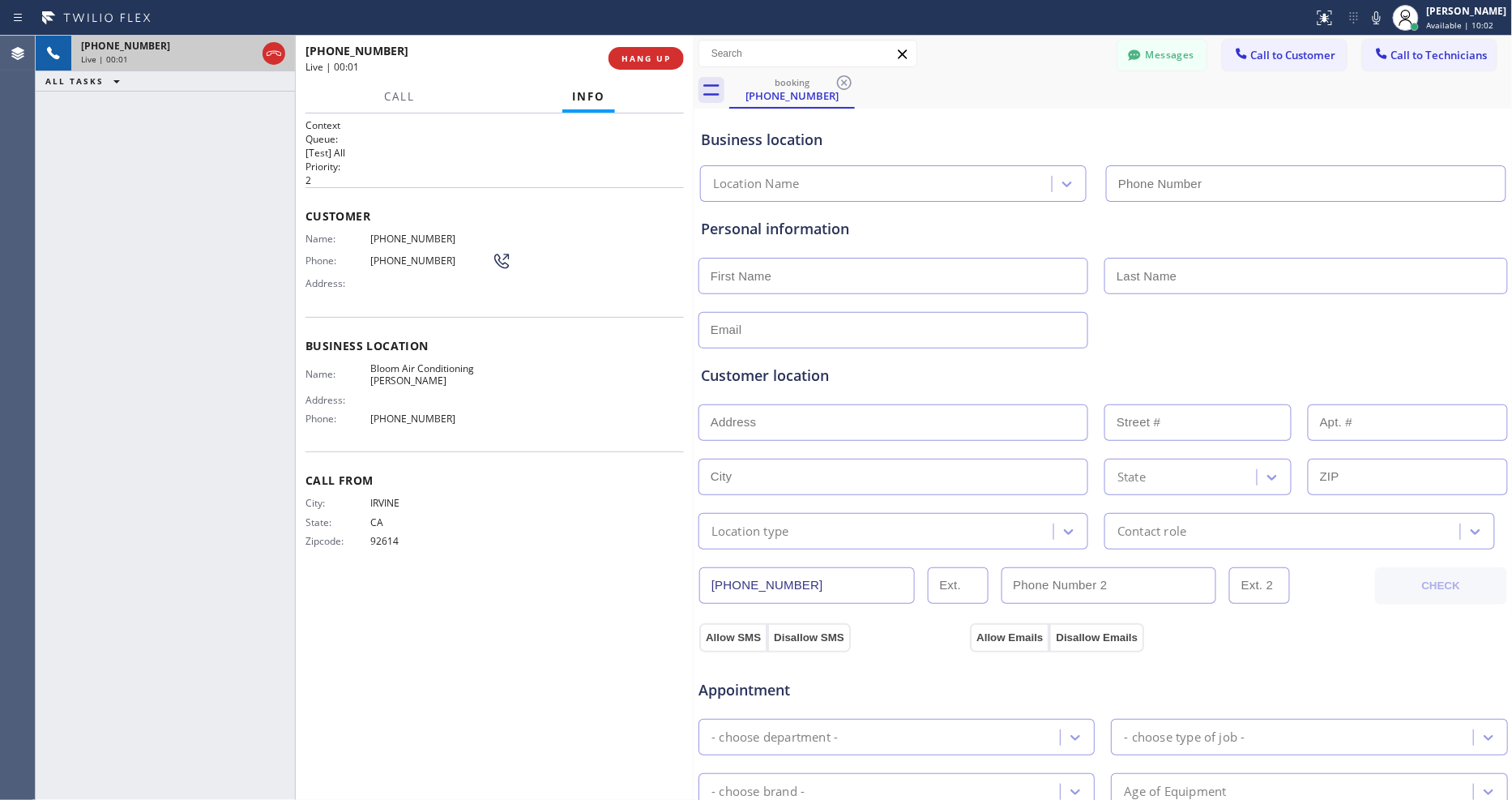
type input "(714) 599-8844"
click at [658, 66] on button "HANG UP" at bounding box center [646, 58] width 75 height 23
click at [658, 58] on span "HANG UP" at bounding box center [646, 58] width 50 height 11
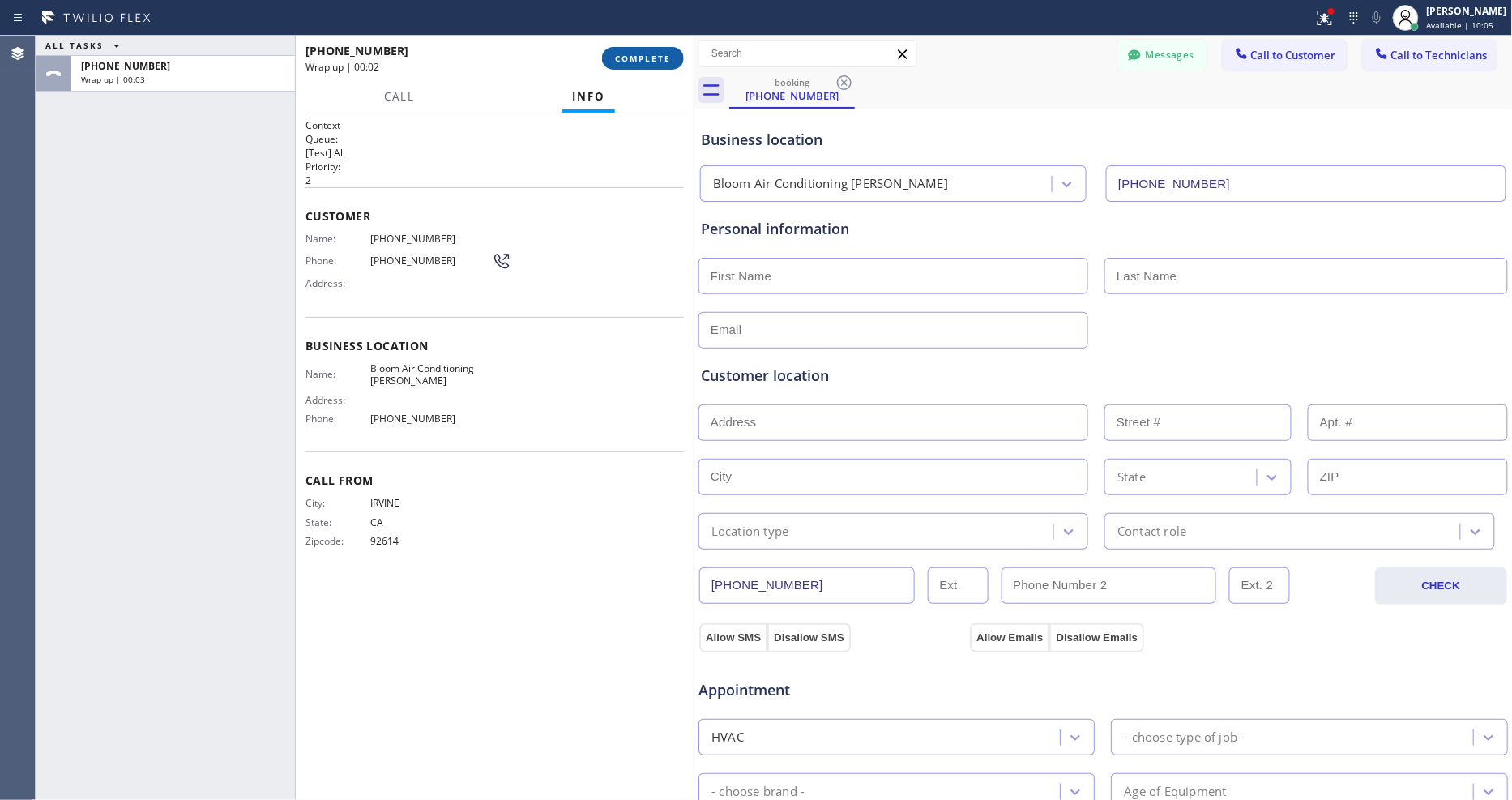
click at [661, 58] on span "COMPLETE" at bounding box center [643, 58] width 56 height 11
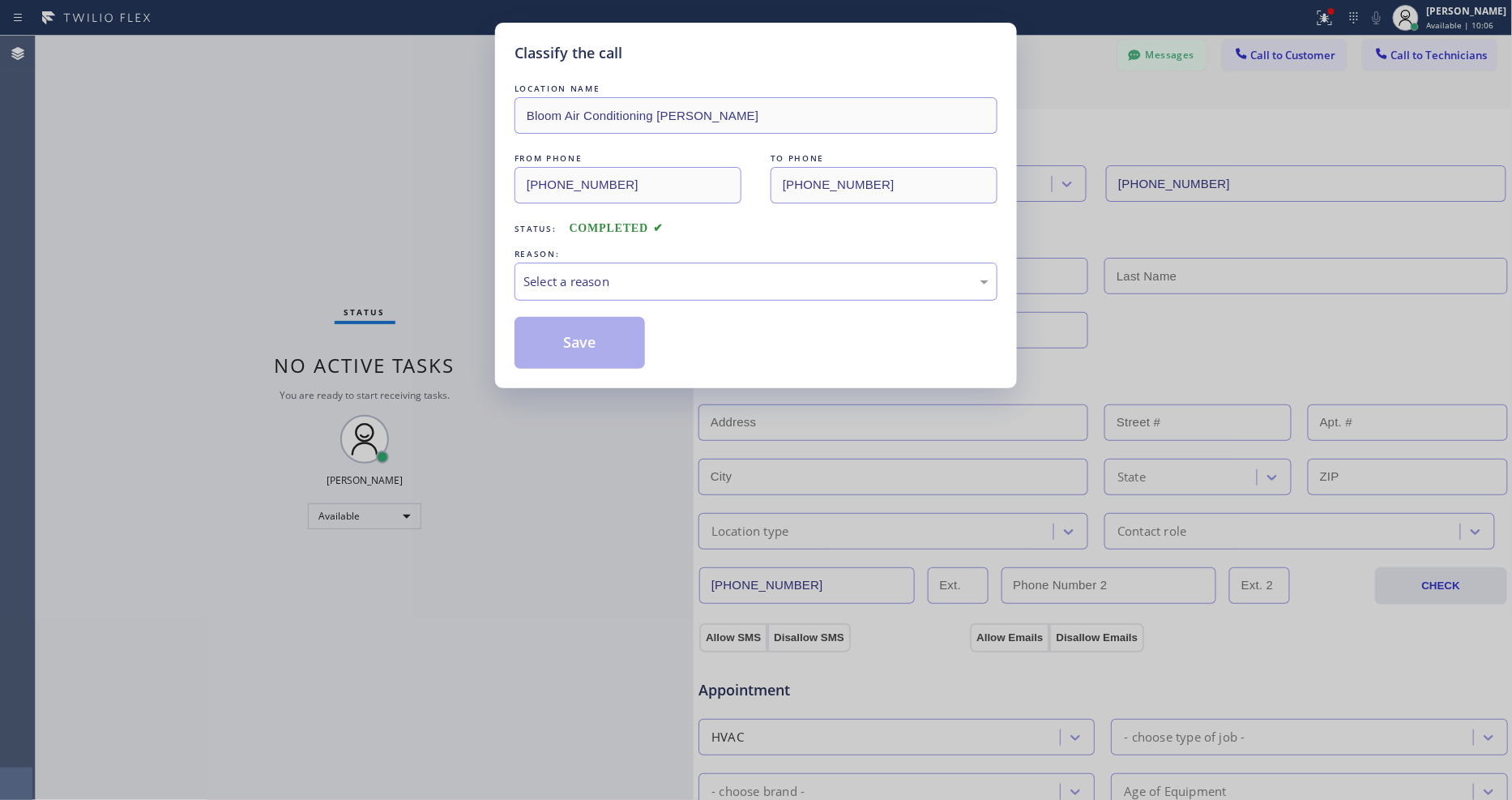
click at [586, 289] on div "Select a reason" at bounding box center [756, 282] width 483 height 39
click at [562, 334] on button "Save" at bounding box center [579, 342] width 130 height 52
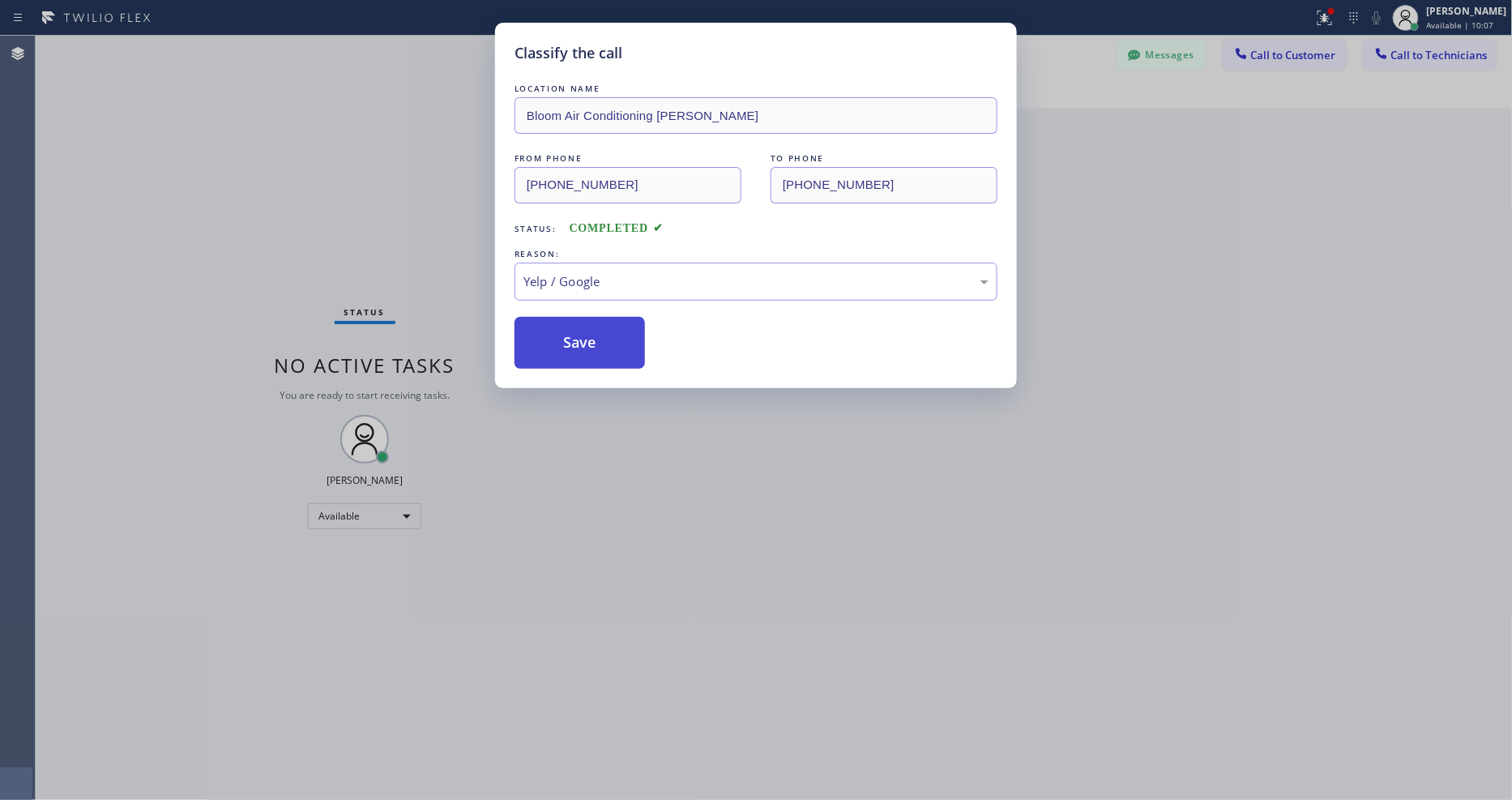
click at [562, 334] on button "Save" at bounding box center [579, 342] width 130 height 52
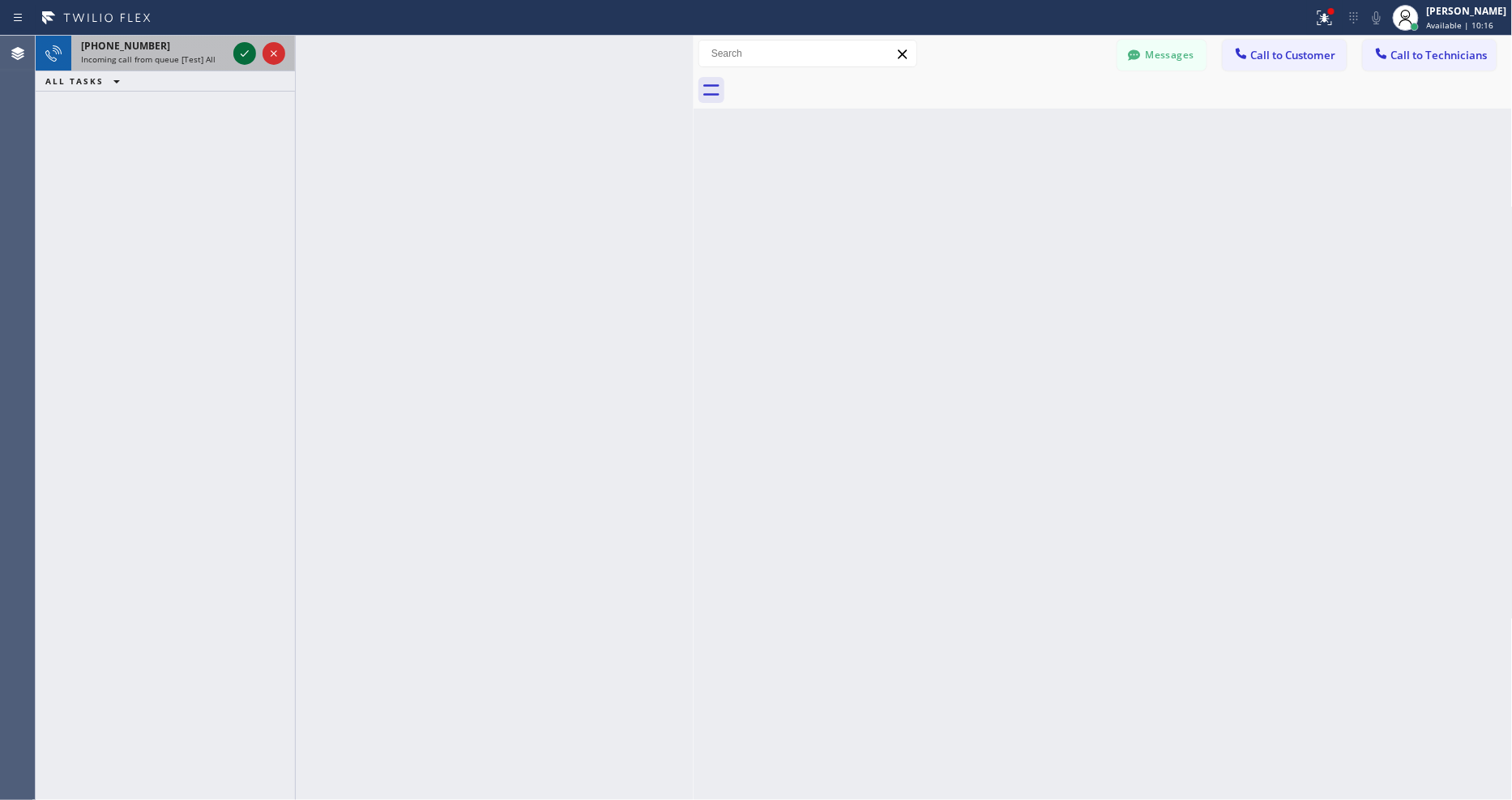
click at [244, 53] on icon at bounding box center [244, 53] width 19 height 19
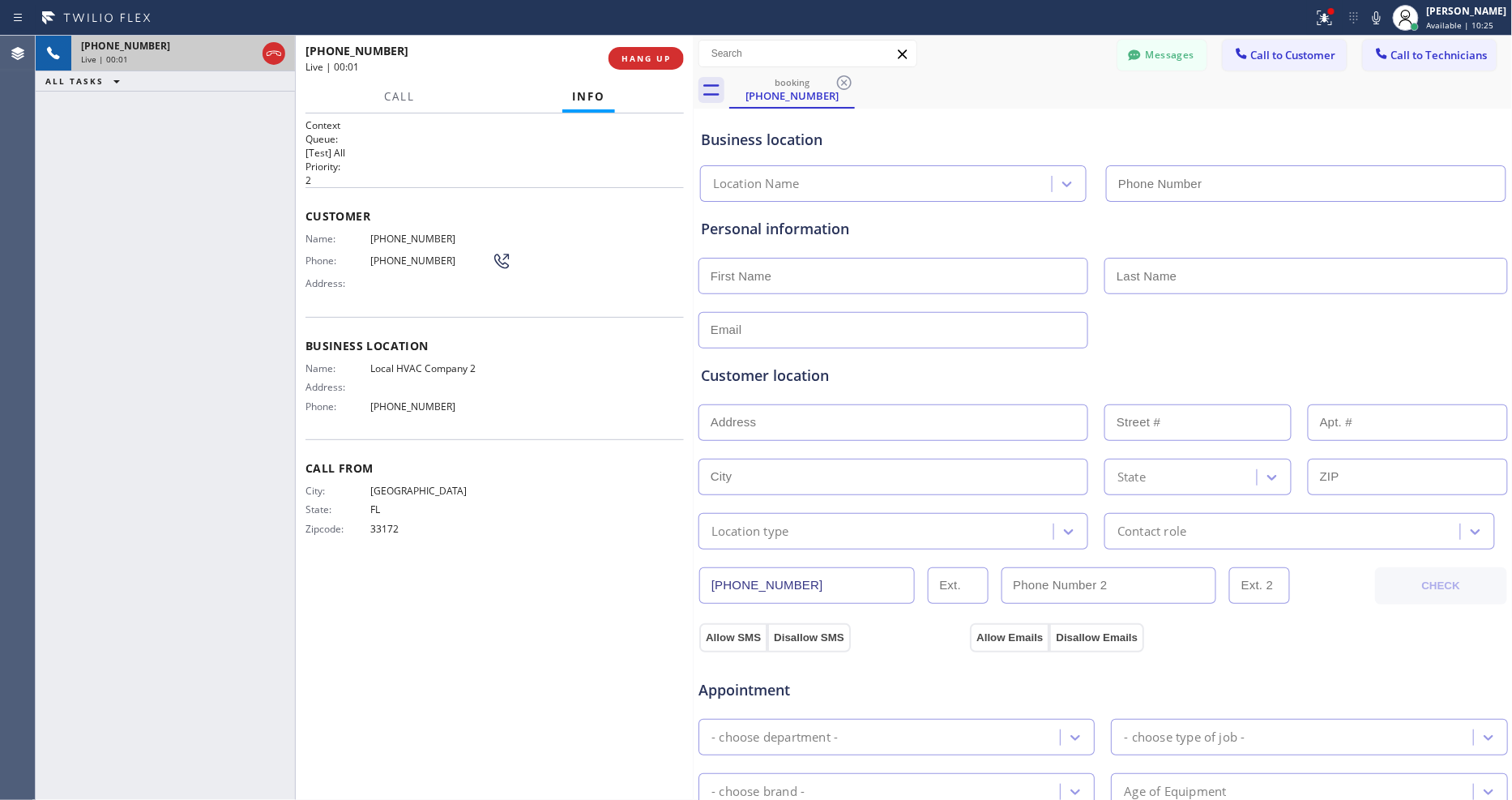
type input "(305) 697-3849"
click at [659, 57] on span "HANG UP" at bounding box center [646, 58] width 50 height 11
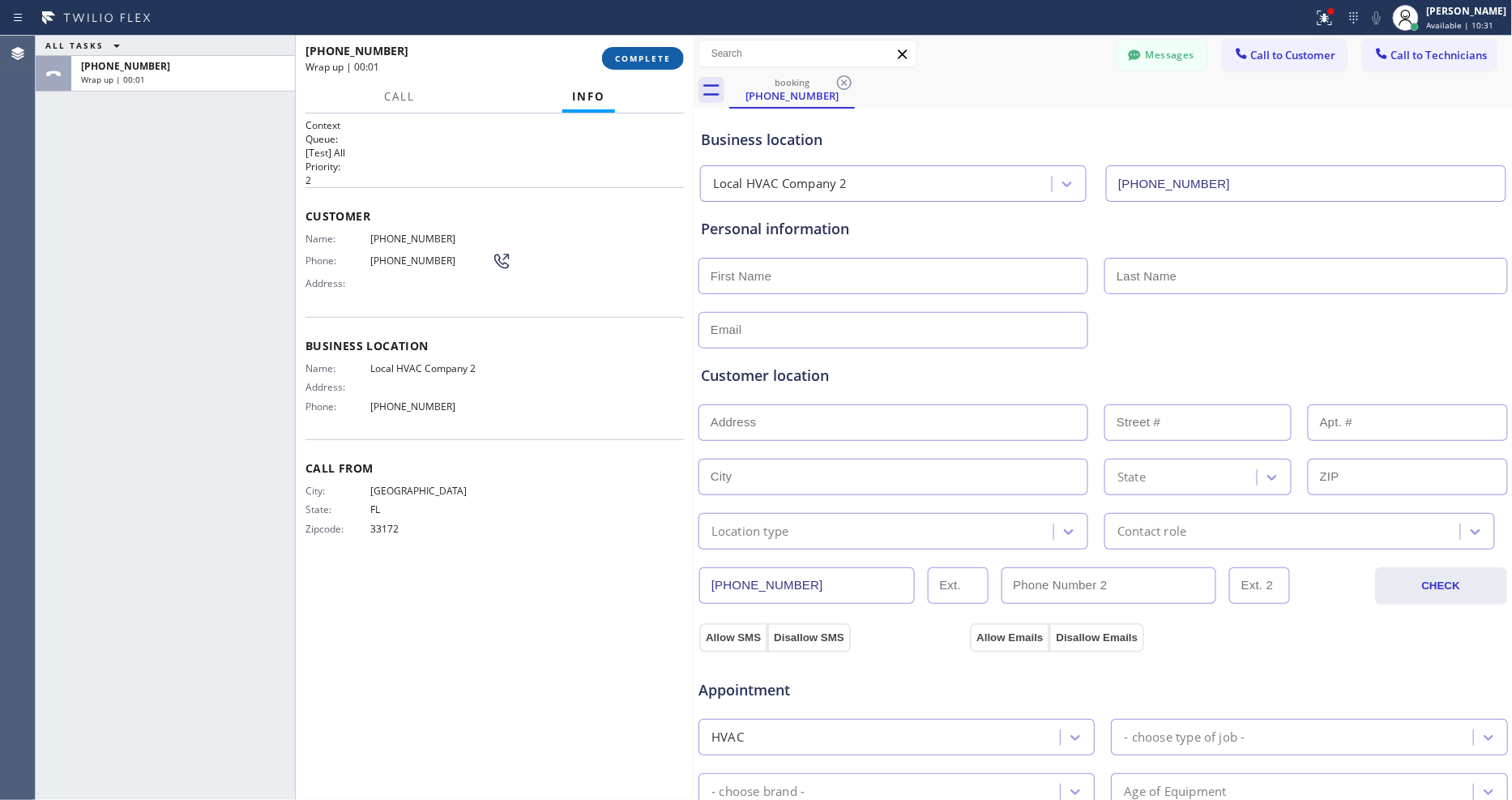
click at [659, 57] on span "COMPLETE" at bounding box center [643, 58] width 56 height 11
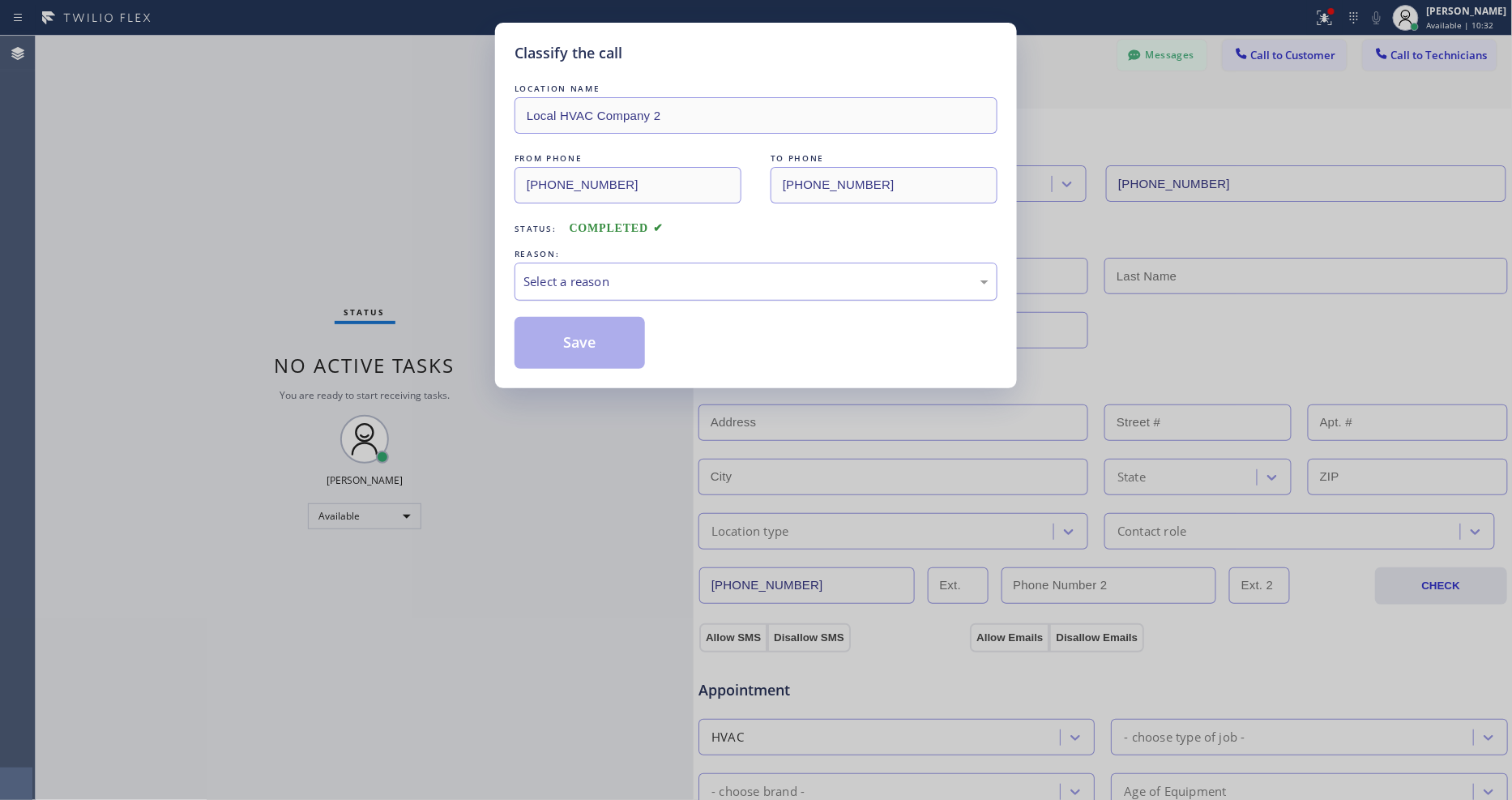
click at [613, 272] on div "Select a reason" at bounding box center [756, 282] width 465 height 18
click at [596, 336] on button "Save" at bounding box center [579, 342] width 130 height 52
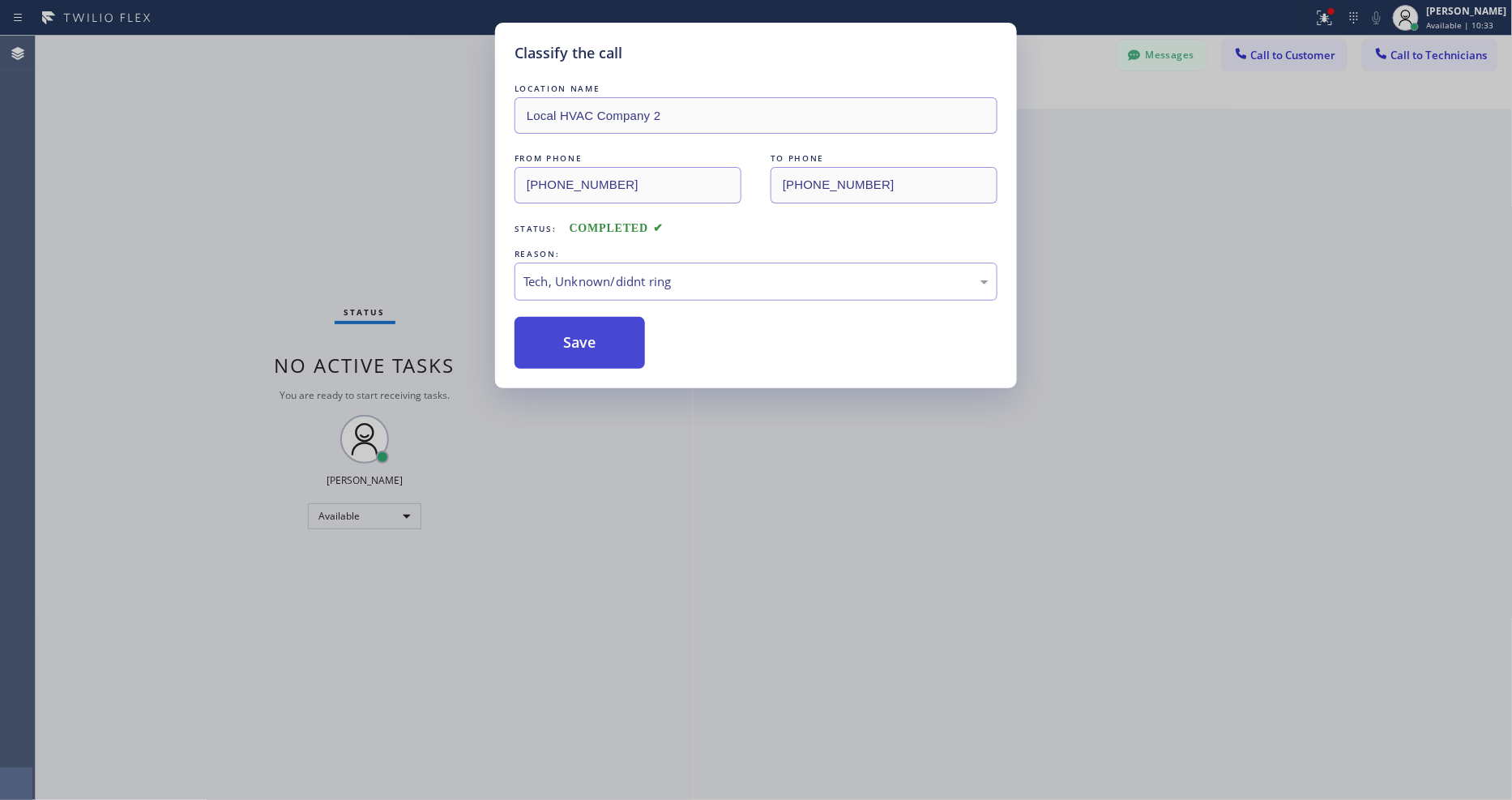
click at [596, 336] on button "Save" at bounding box center [579, 342] width 130 height 52
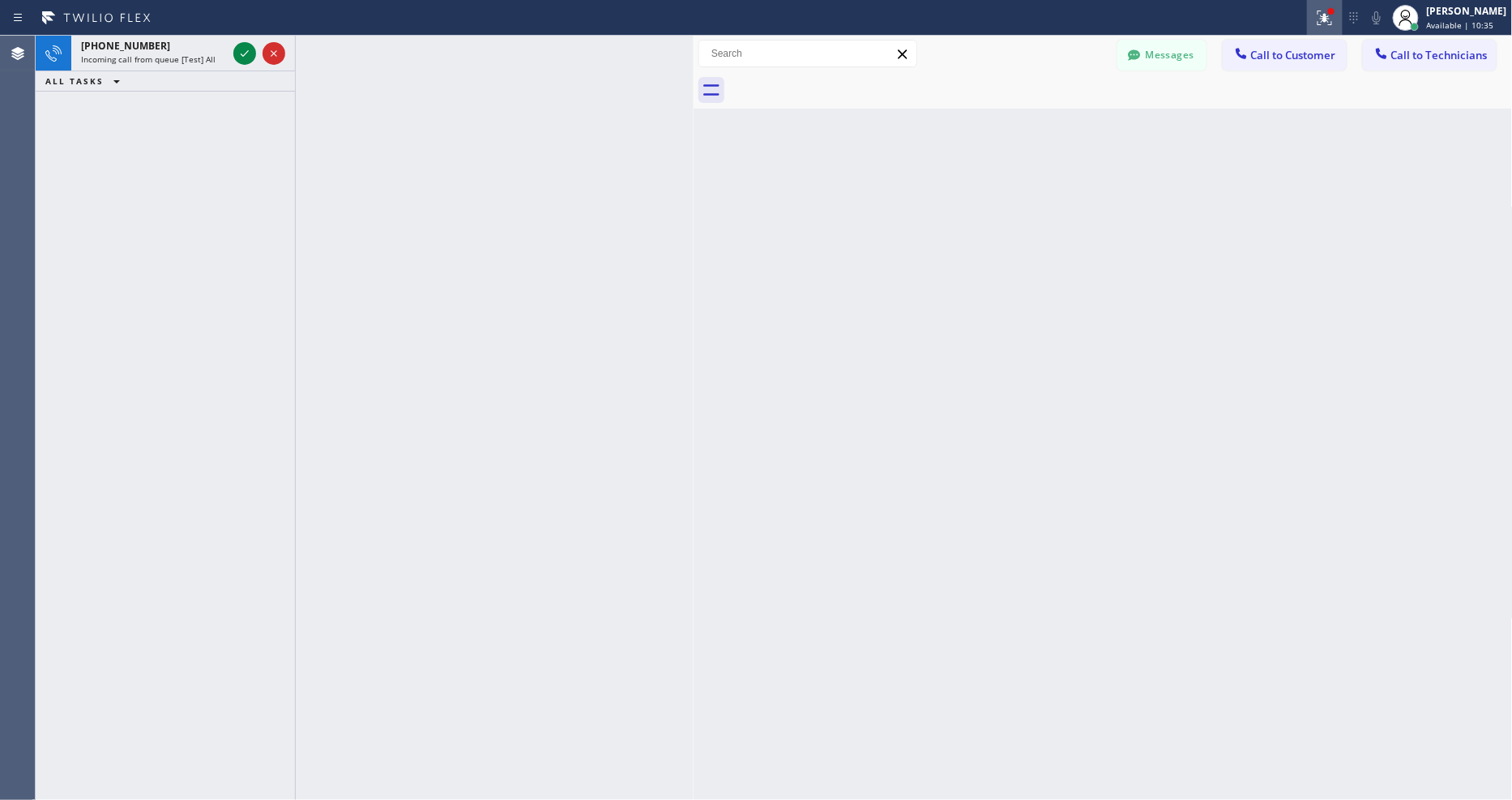
click at [1329, 21] on icon at bounding box center [1324, 17] width 19 height 19
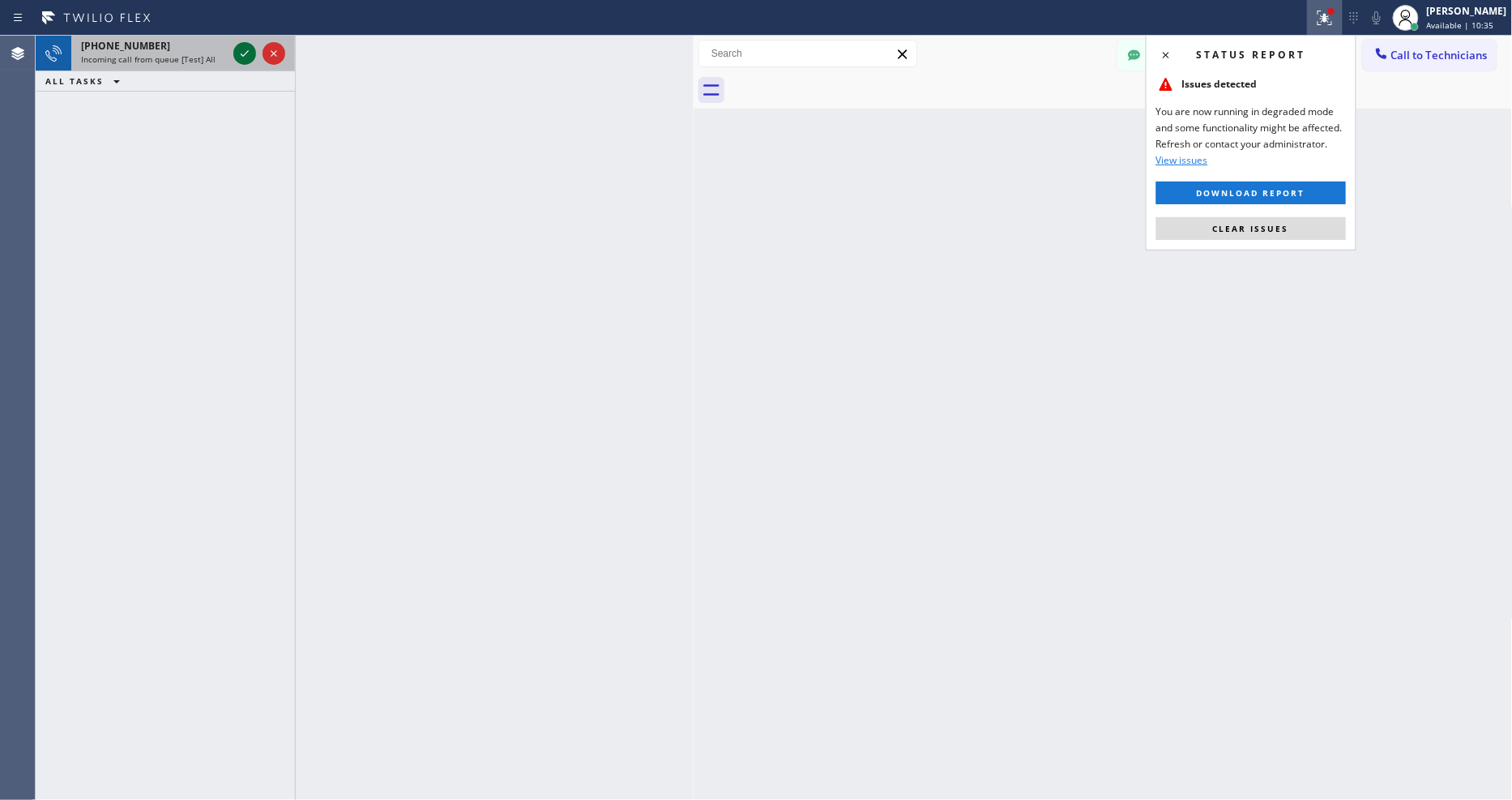
click at [248, 50] on icon at bounding box center [244, 53] width 19 height 19
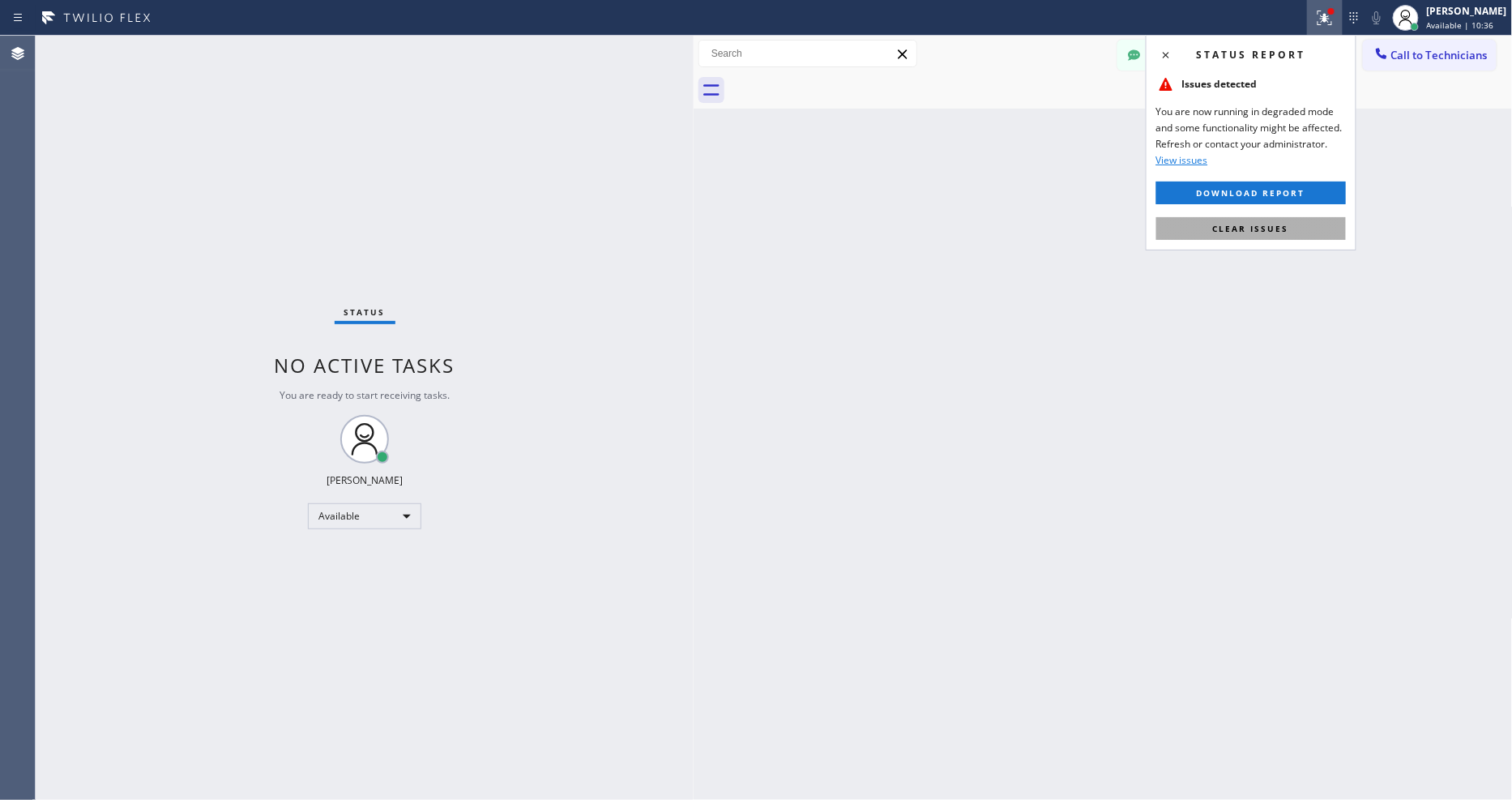
click at [1232, 232] on span "Clear issues" at bounding box center [1251, 228] width 76 height 11
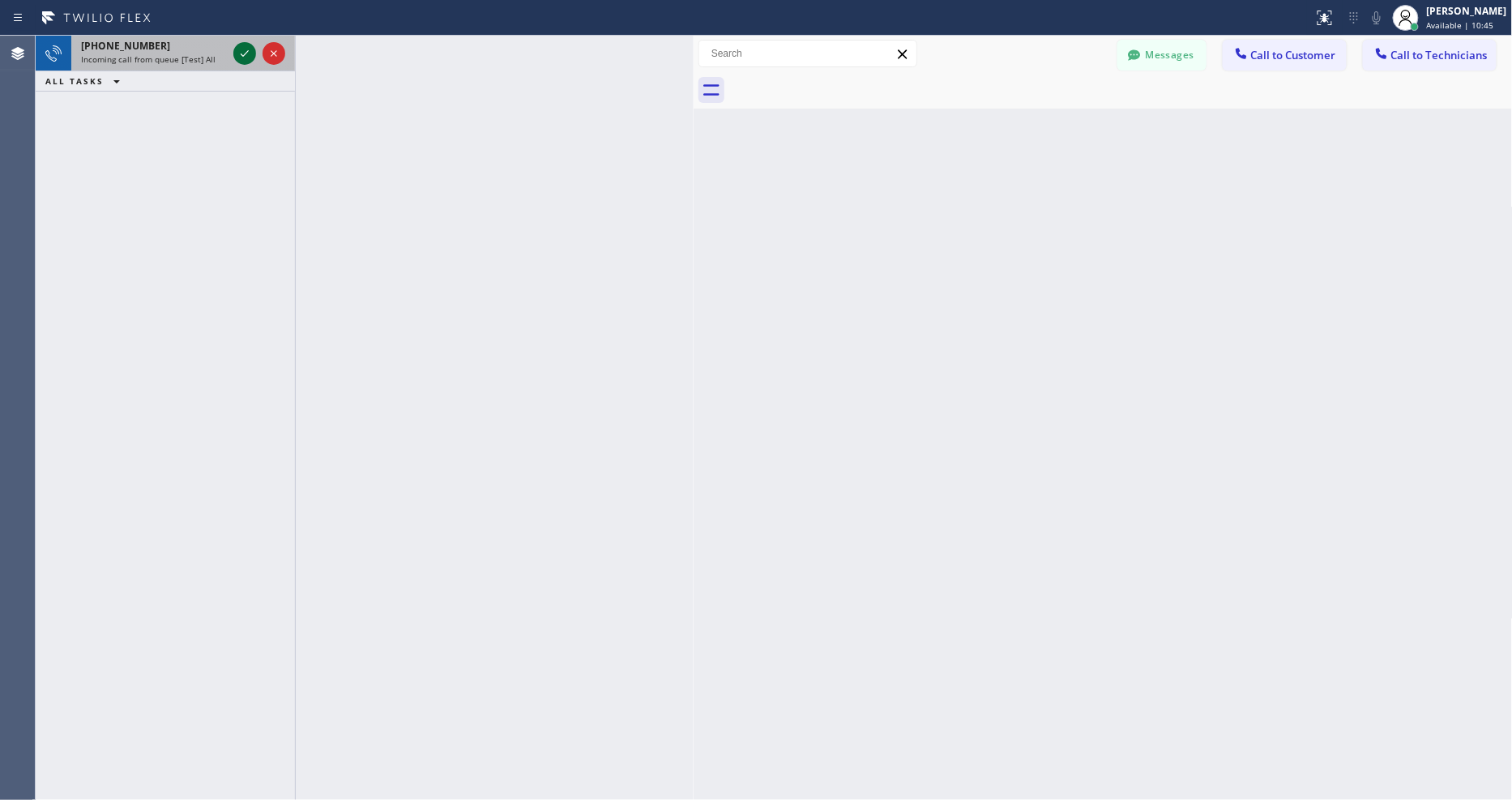
click at [243, 52] on icon at bounding box center [244, 53] width 19 height 19
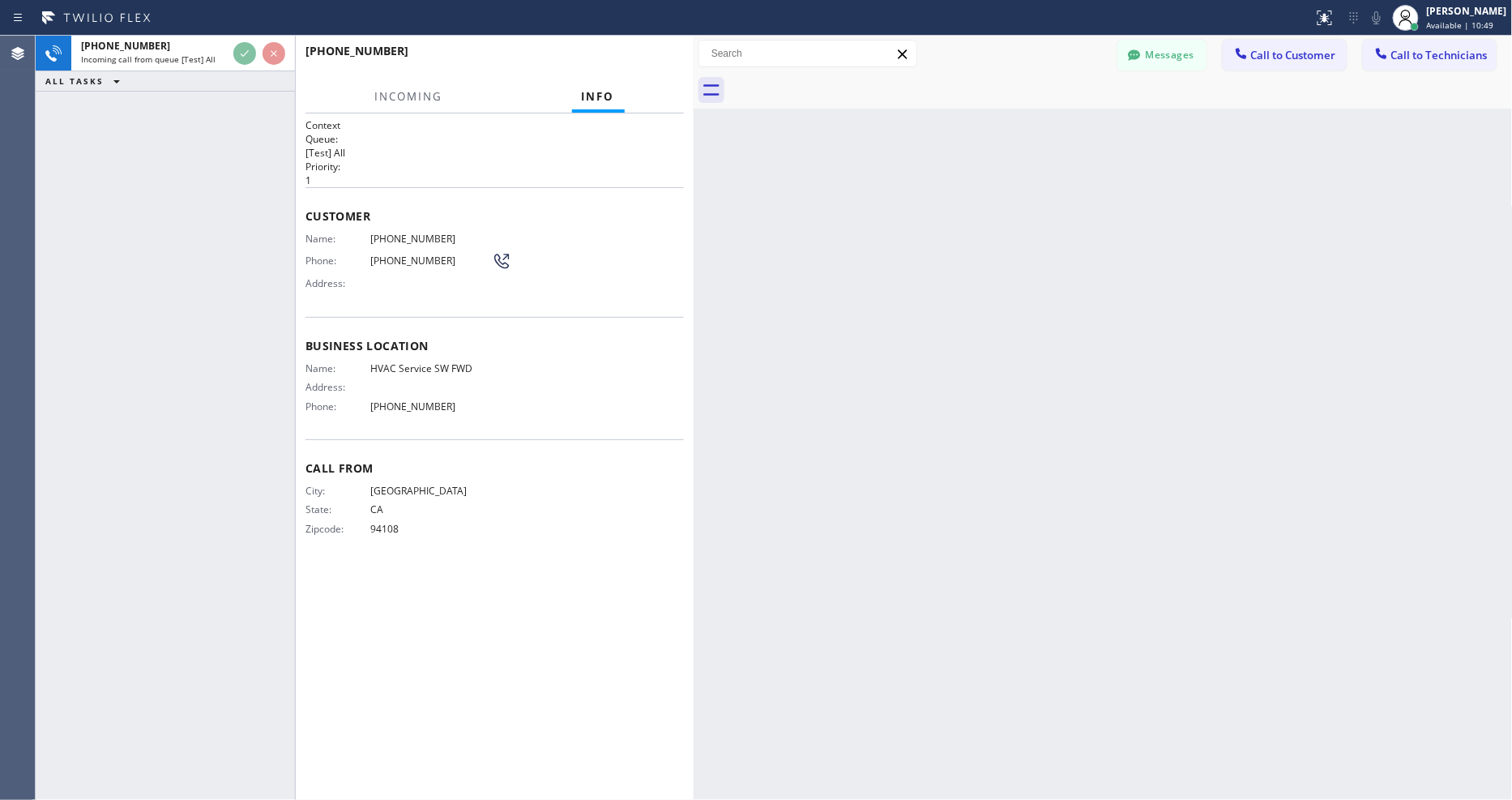
click at [1153, 345] on div "Back to Dashboard Change Sender ID Customers Technicians Select a contact Outbo…" at bounding box center [1102, 417] width 819 height 764
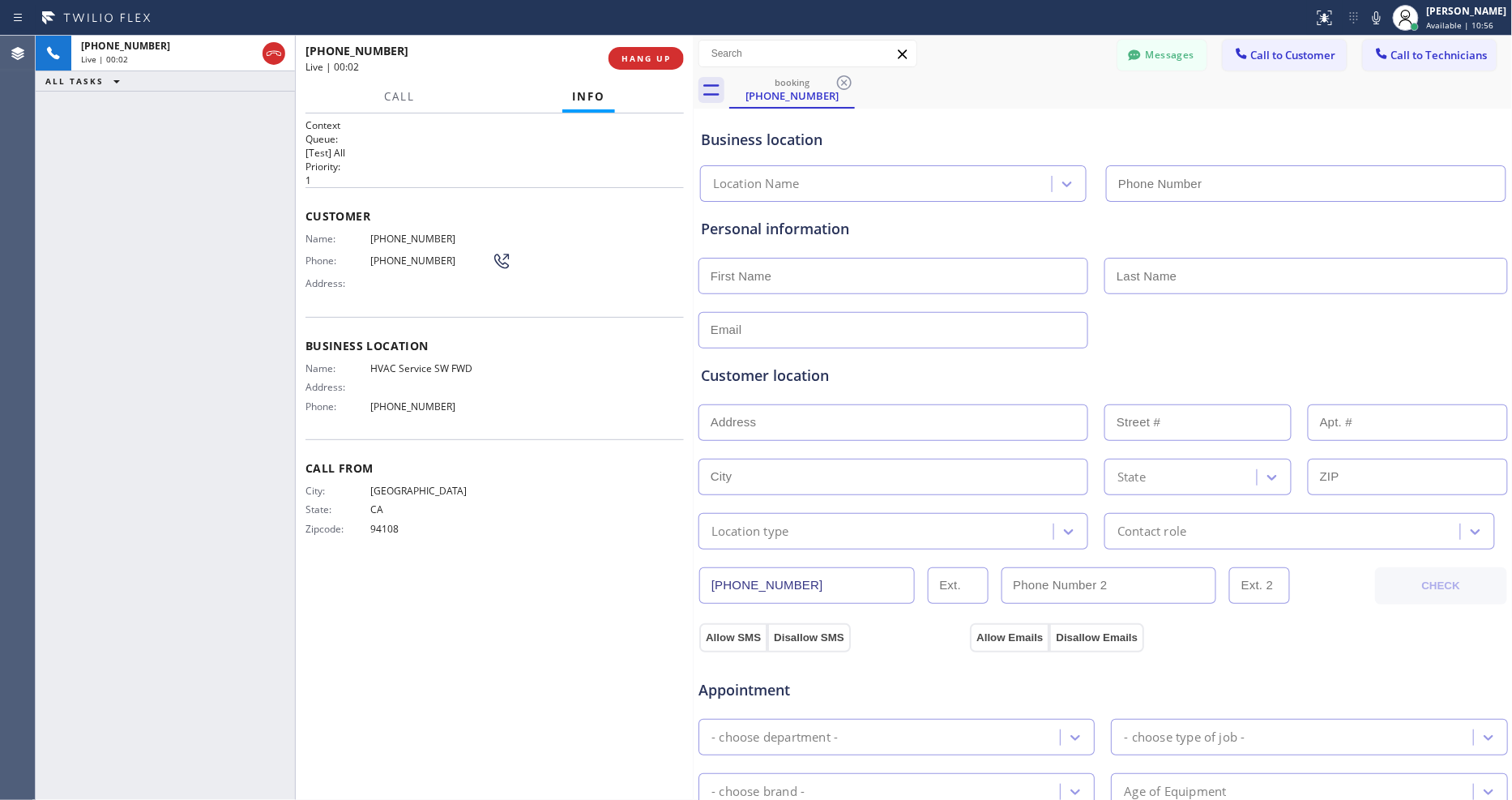
type input "(213) 855-2552"
click at [637, 50] on button "HANG UP" at bounding box center [646, 58] width 75 height 23
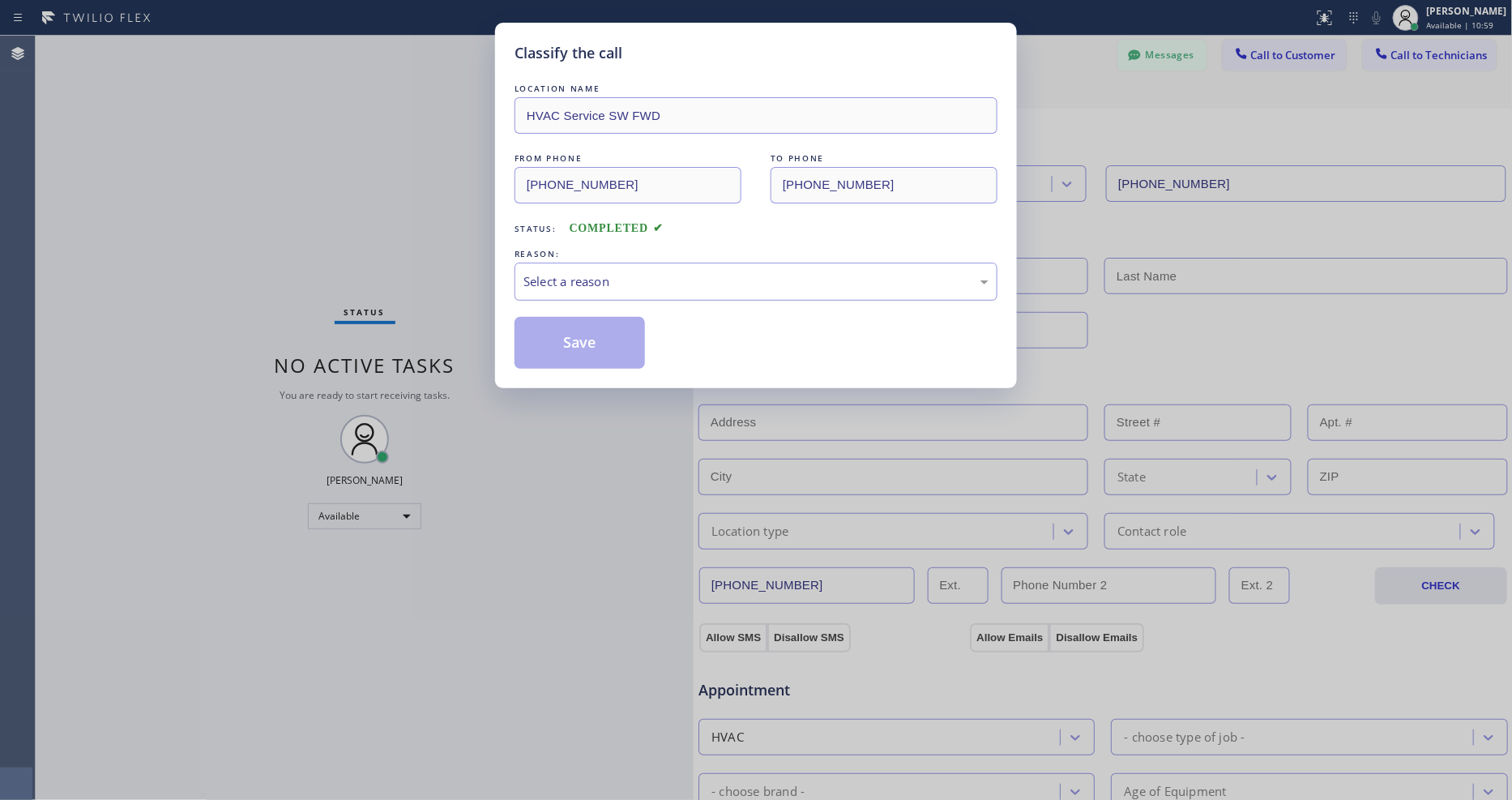
click at [577, 272] on div "Select a reason" at bounding box center [756, 282] width 465 height 18
click at [566, 361] on button "Save" at bounding box center [579, 342] width 130 height 52
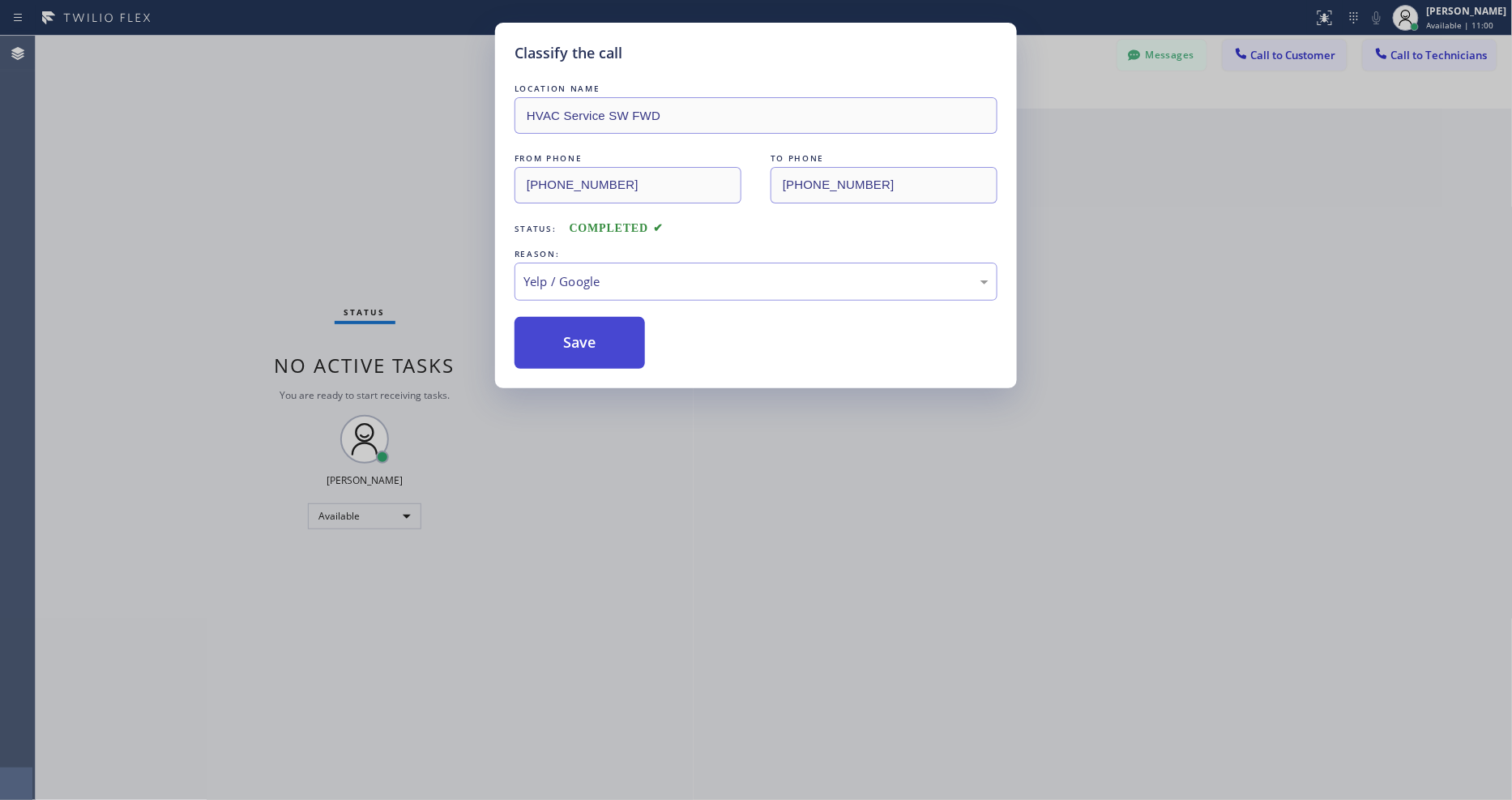
click at [566, 361] on button "Save" at bounding box center [579, 342] width 130 height 52
click at [566, 351] on button "Save" at bounding box center [579, 342] width 130 height 52
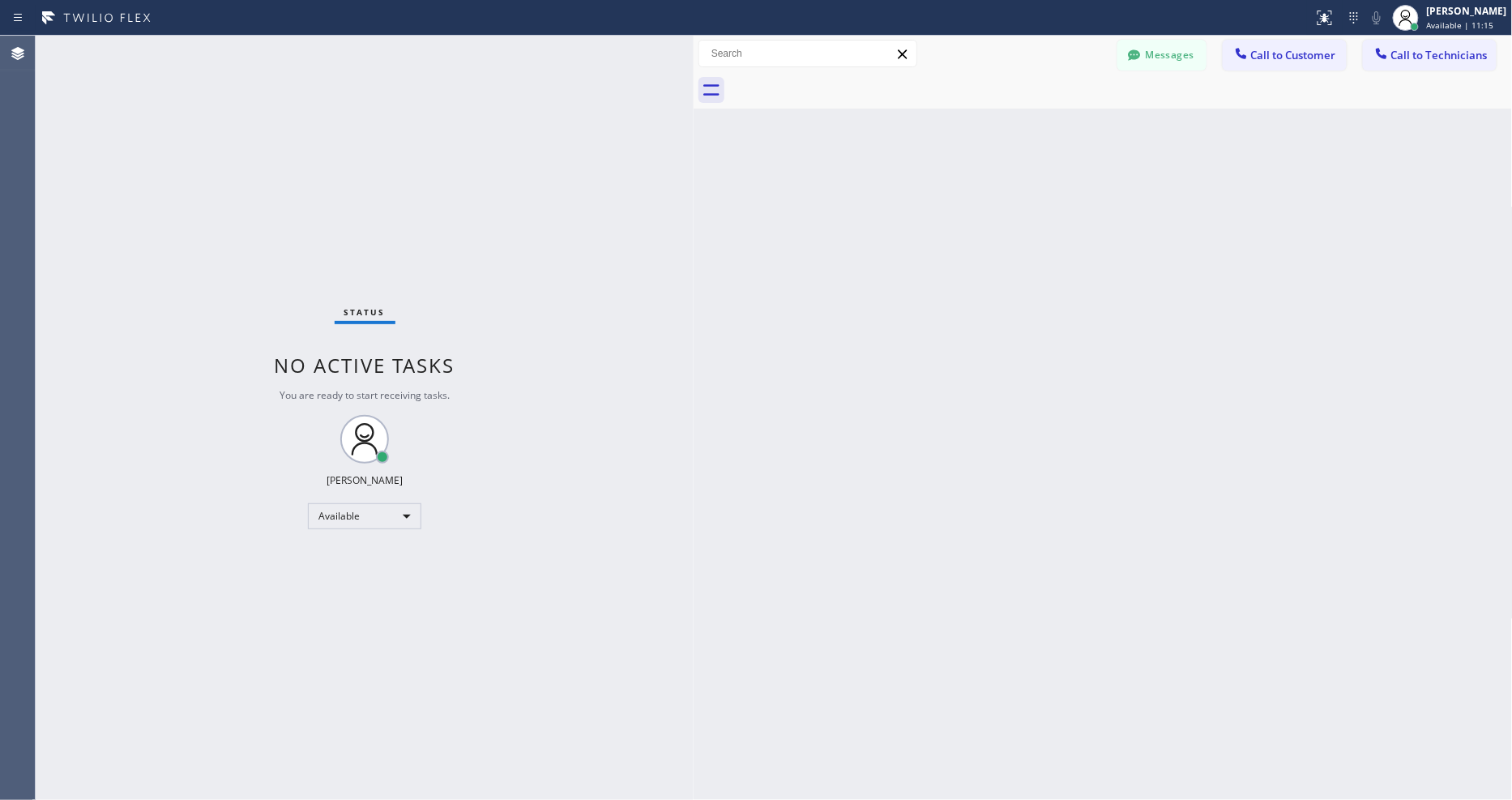
click at [231, 47] on div "Status No active tasks You are ready to start receiving tasks. [PERSON_NAME] Av…" at bounding box center [365, 417] width 658 height 764
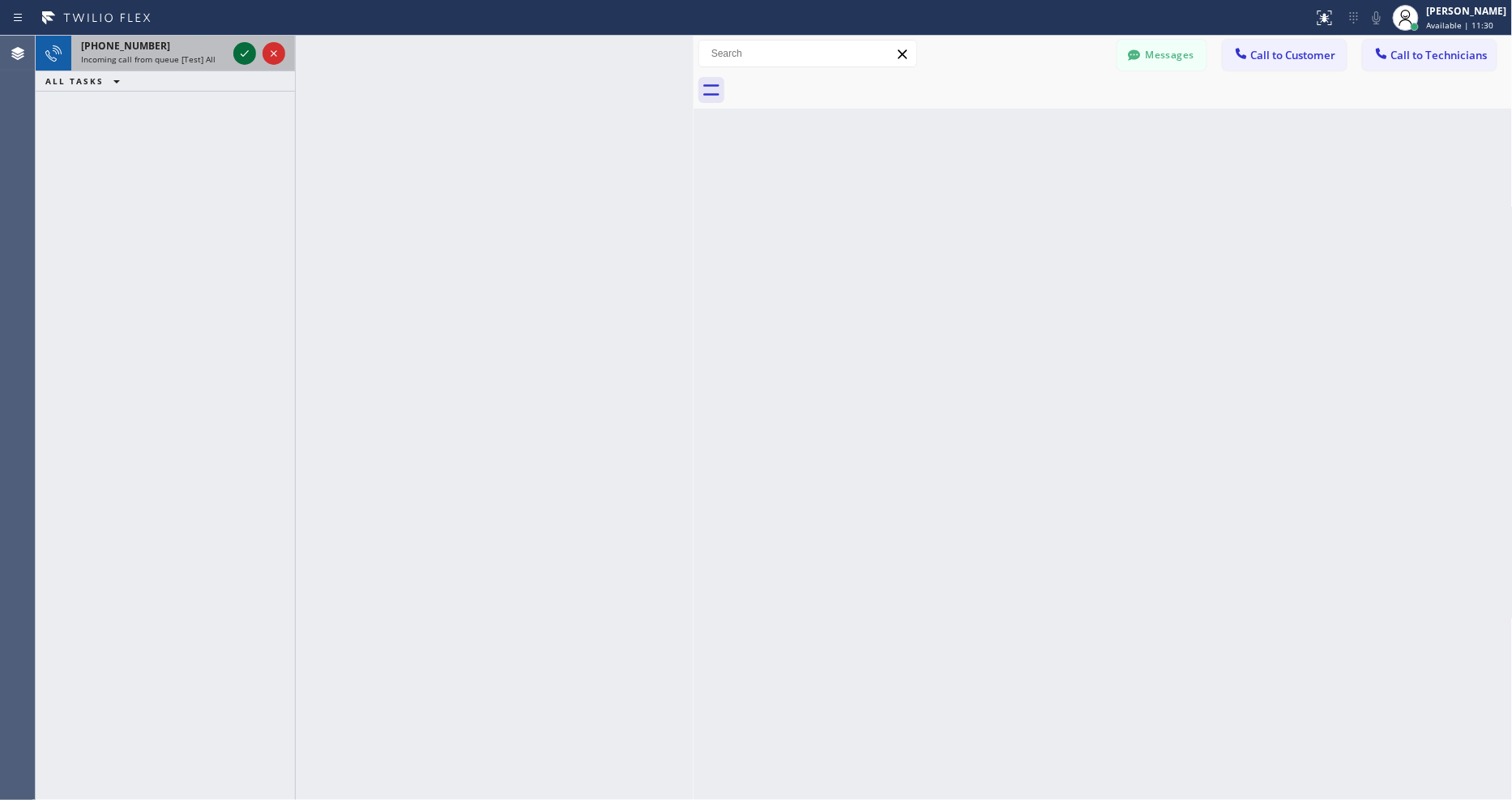
click at [244, 52] on icon at bounding box center [244, 53] width 19 height 19
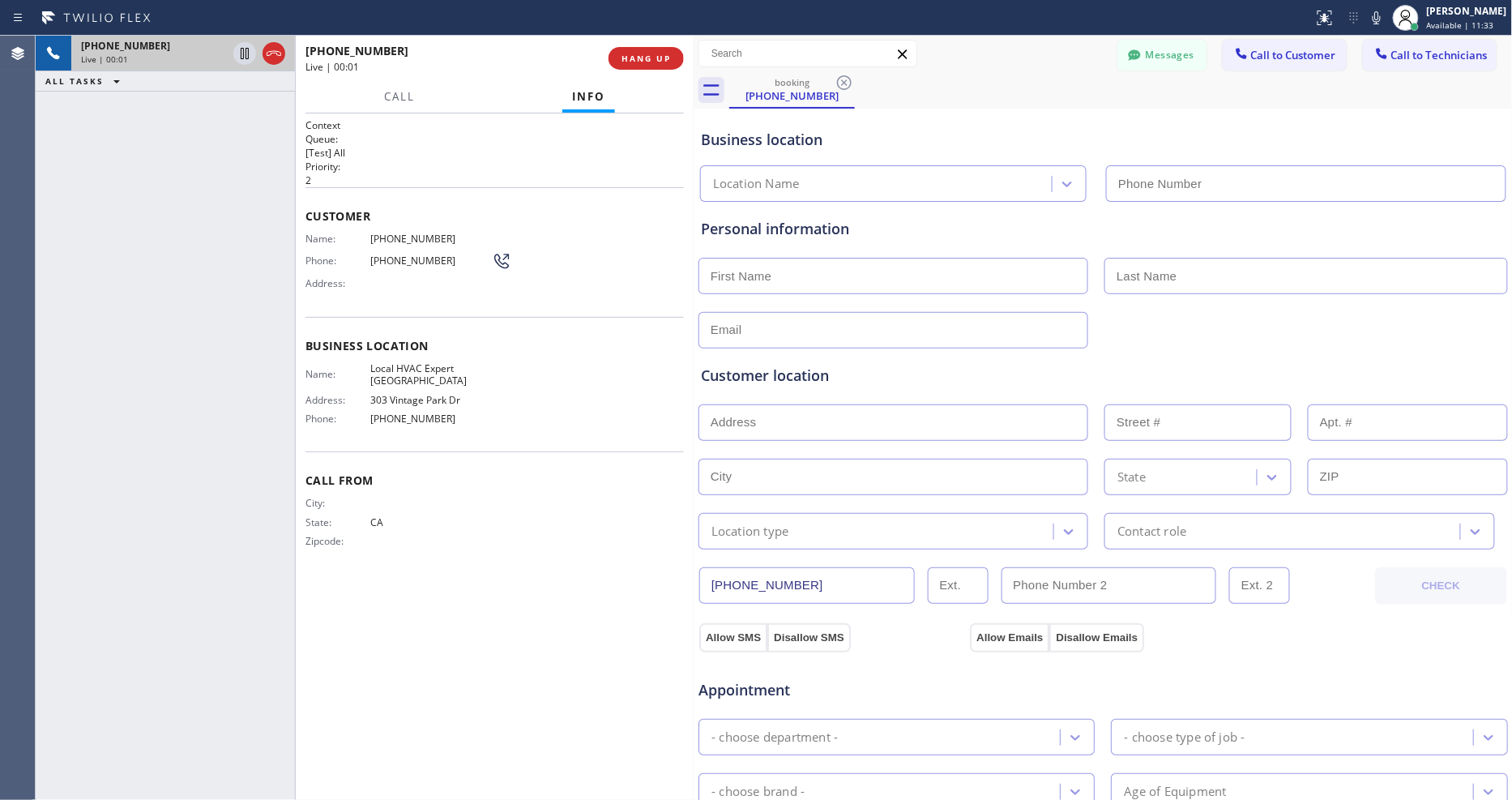
type input "(650) 645-9299"
click at [646, 54] on span "HANG UP" at bounding box center [646, 58] width 50 height 11
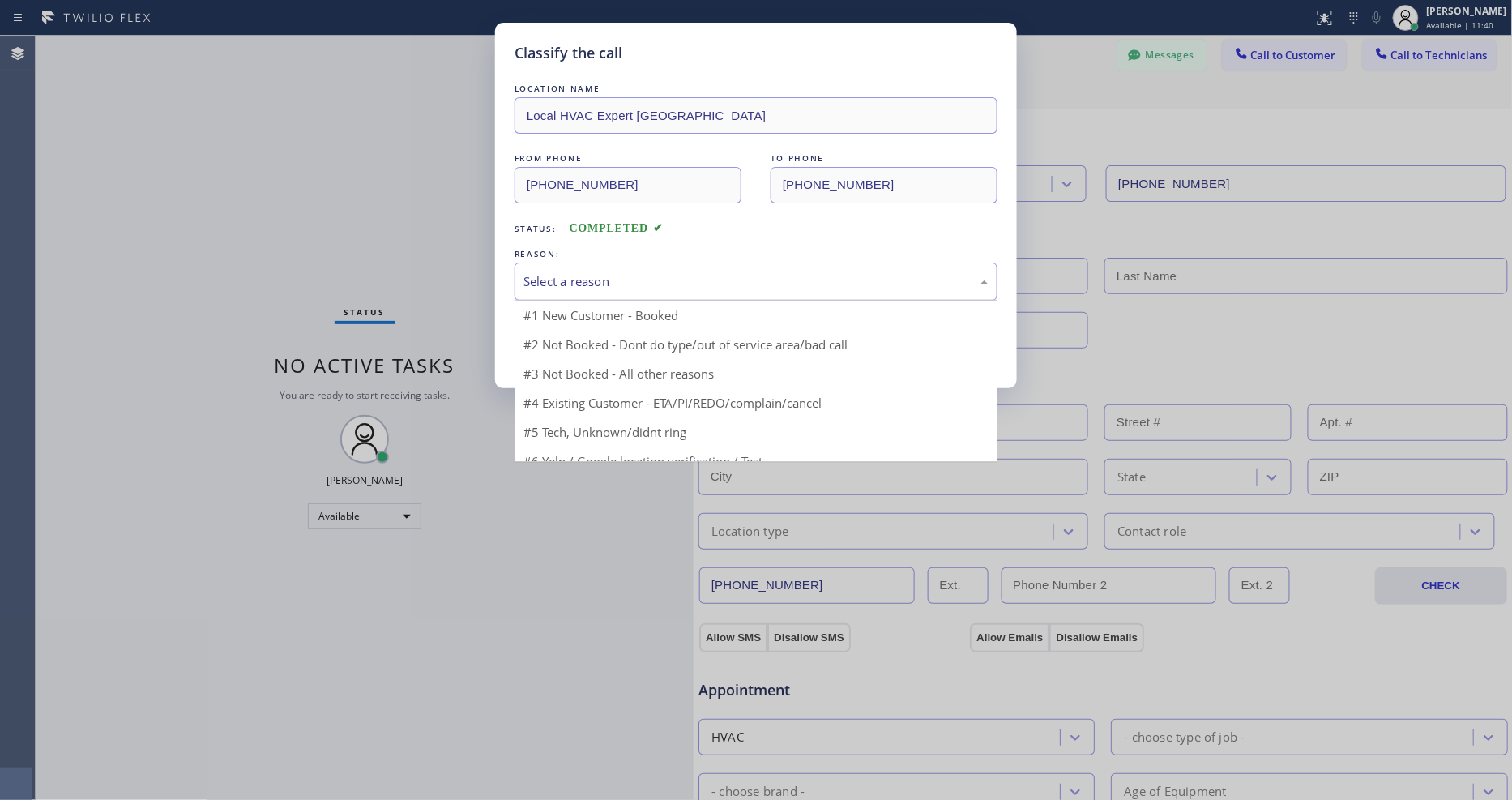
click at [588, 272] on div "Select a reason" at bounding box center [756, 282] width 465 height 18
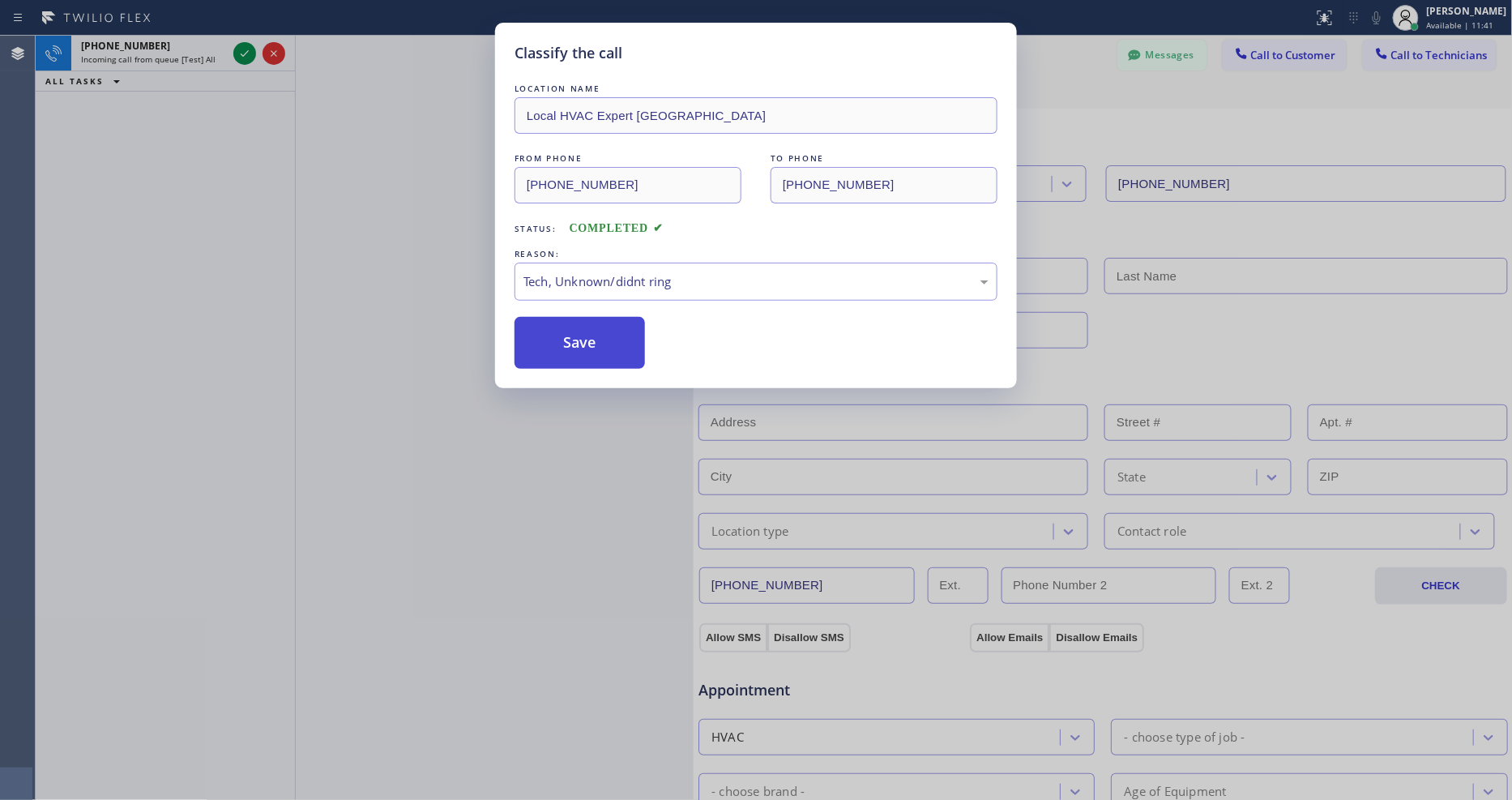
click at [594, 341] on button "Save" at bounding box center [579, 342] width 130 height 52
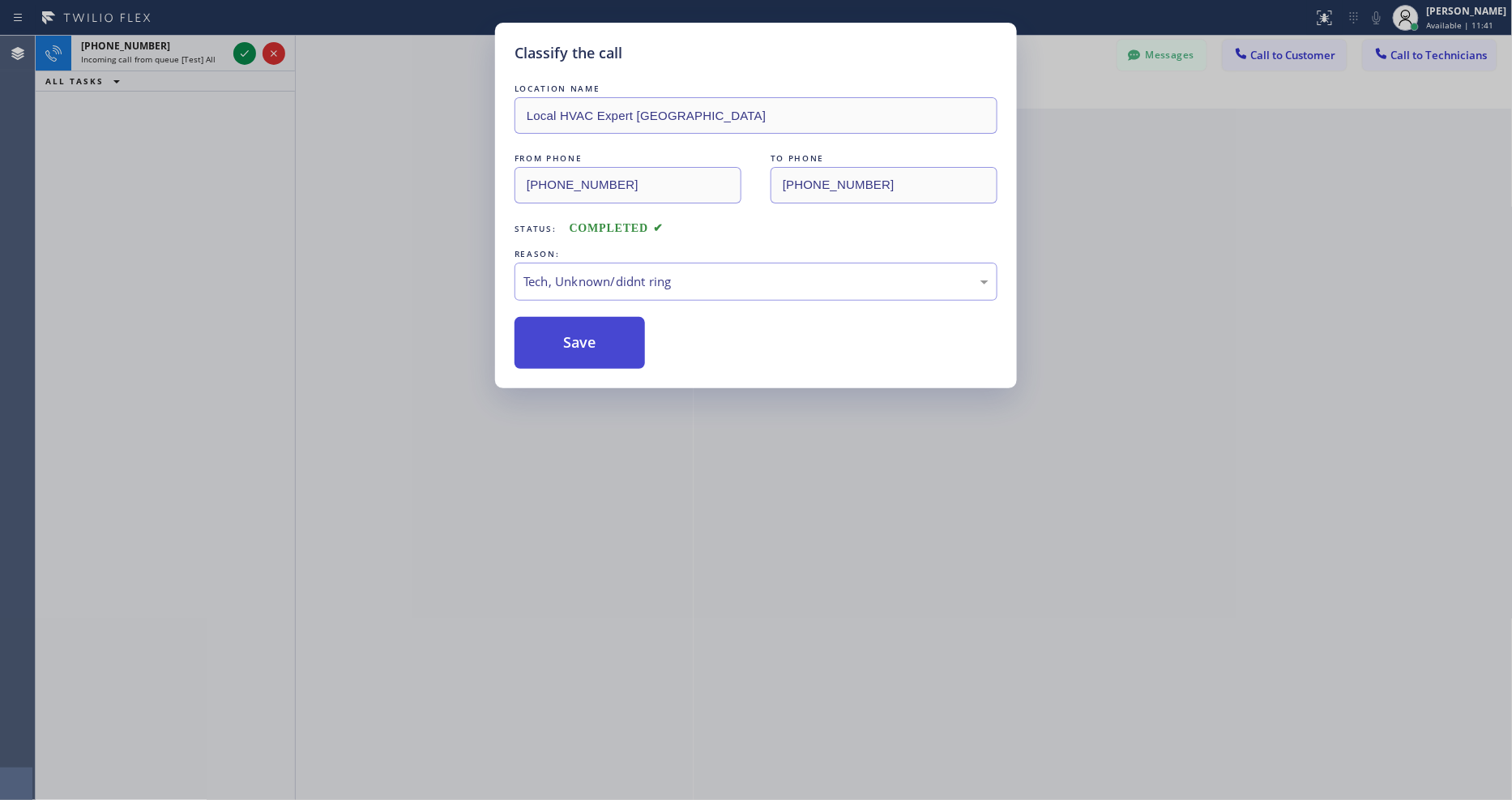
click at [594, 341] on button "Save" at bounding box center [579, 342] width 130 height 52
click at [241, 53] on div "Classify the call LOCATION NAME University Park Plumbing FROM PHONE (213) 213-5…" at bounding box center [774, 417] width 1476 height 764
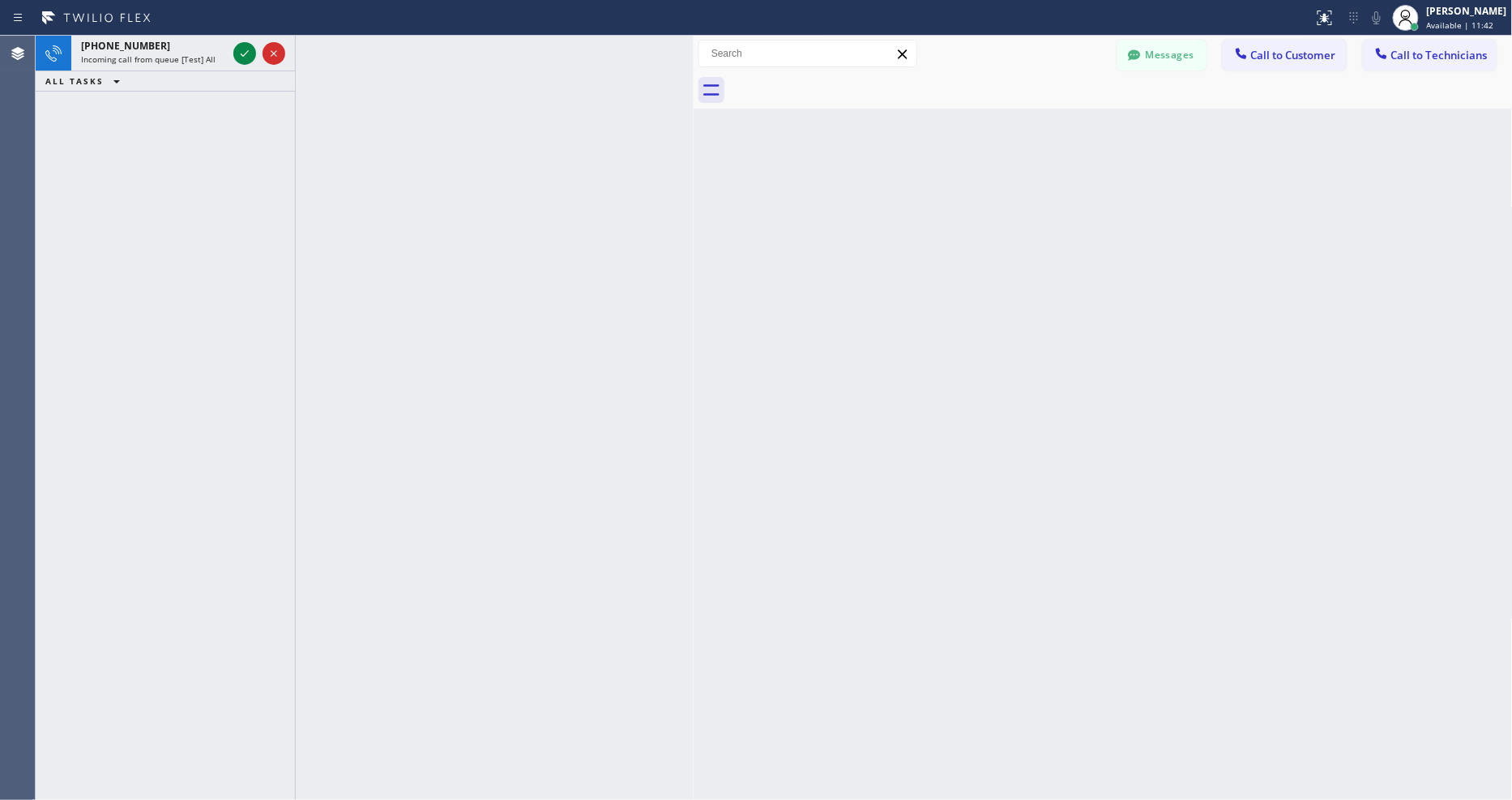
click at [241, 53] on icon at bounding box center [244, 53] width 19 height 19
click at [245, 54] on icon at bounding box center [244, 53] width 8 height 6
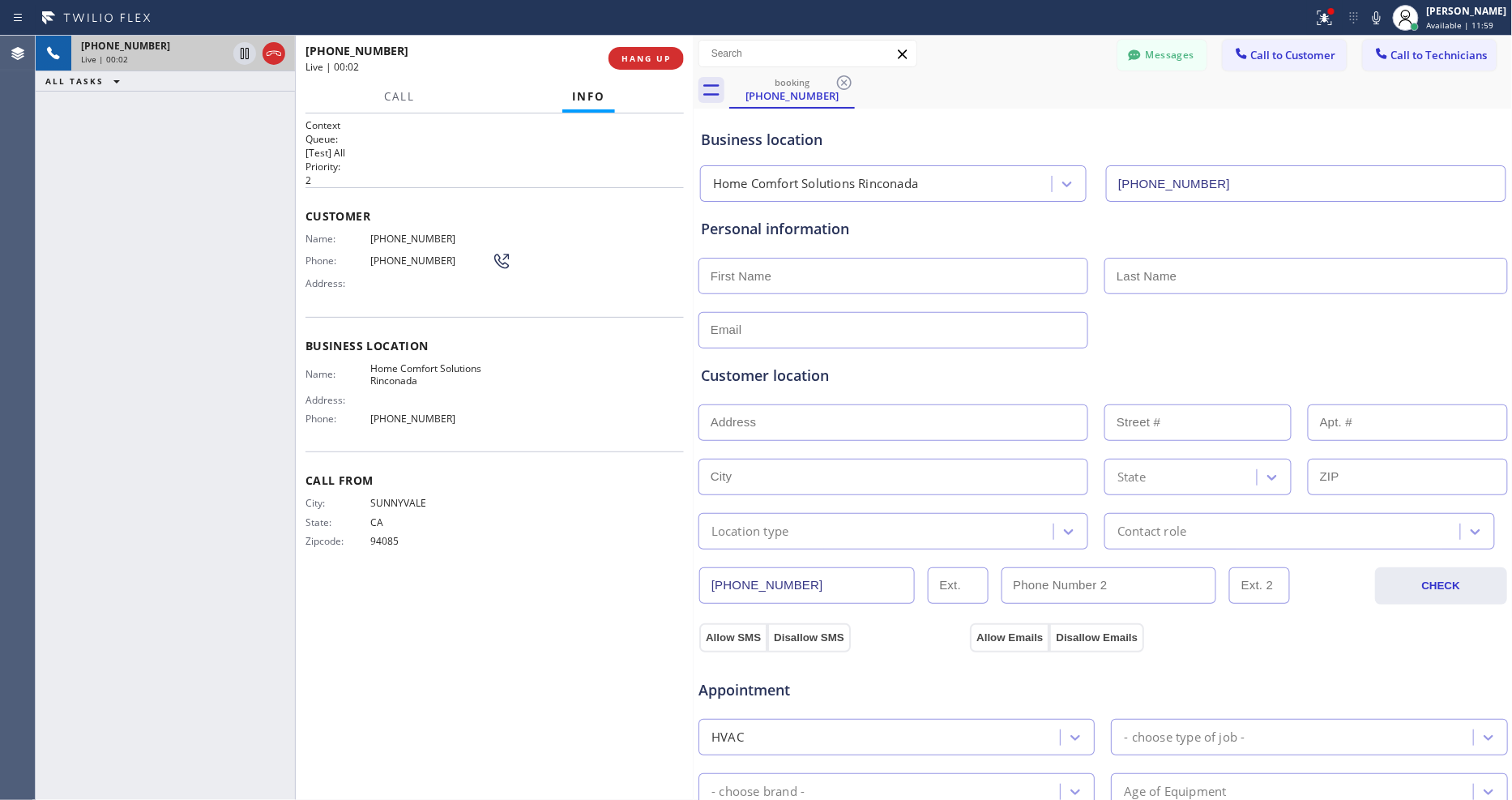
type input "(408) 351-3118"
click at [652, 47] on button "HANG UP" at bounding box center [646, 58] width 75 height 23
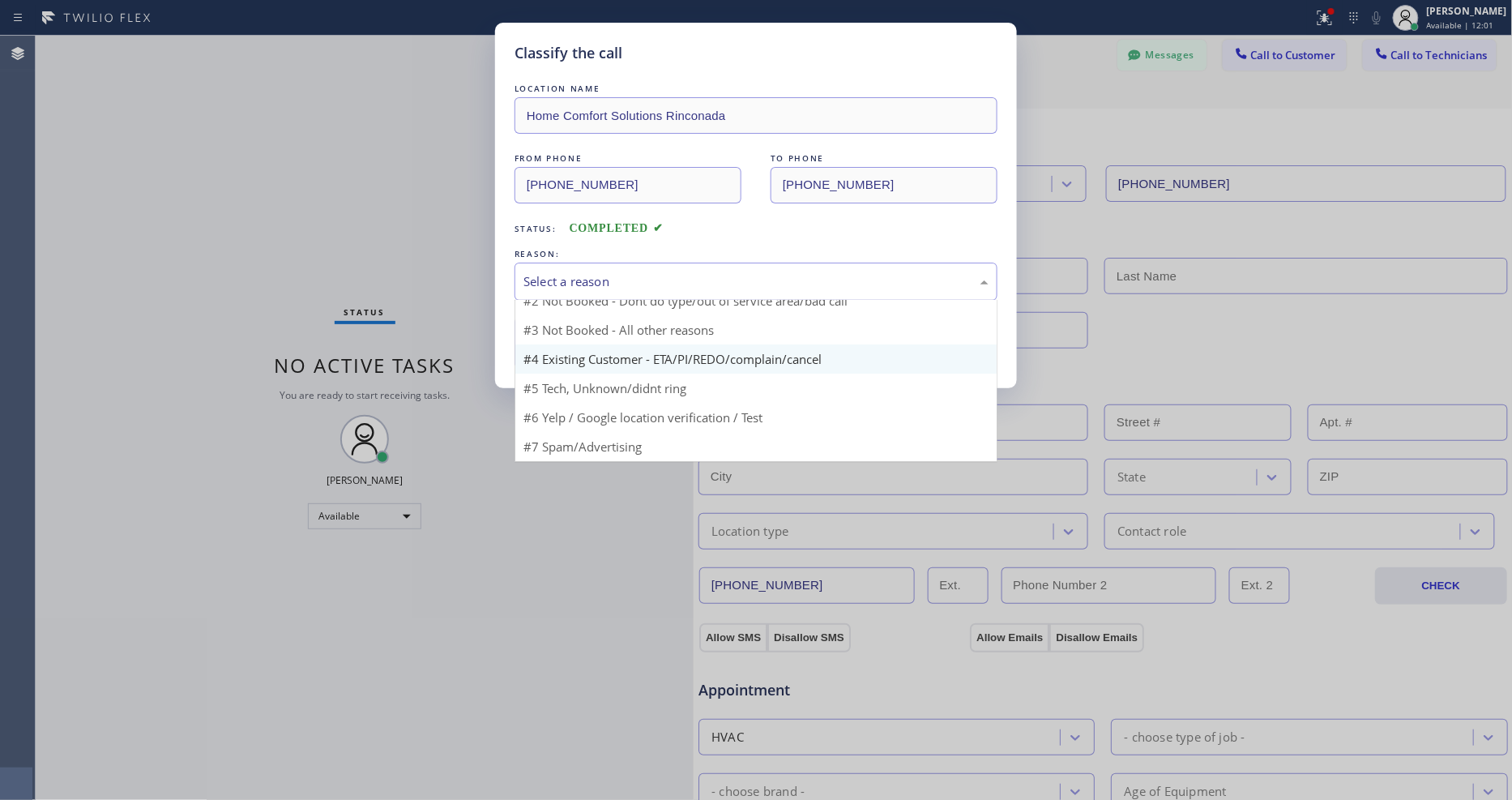
scroll to position [14, 0]
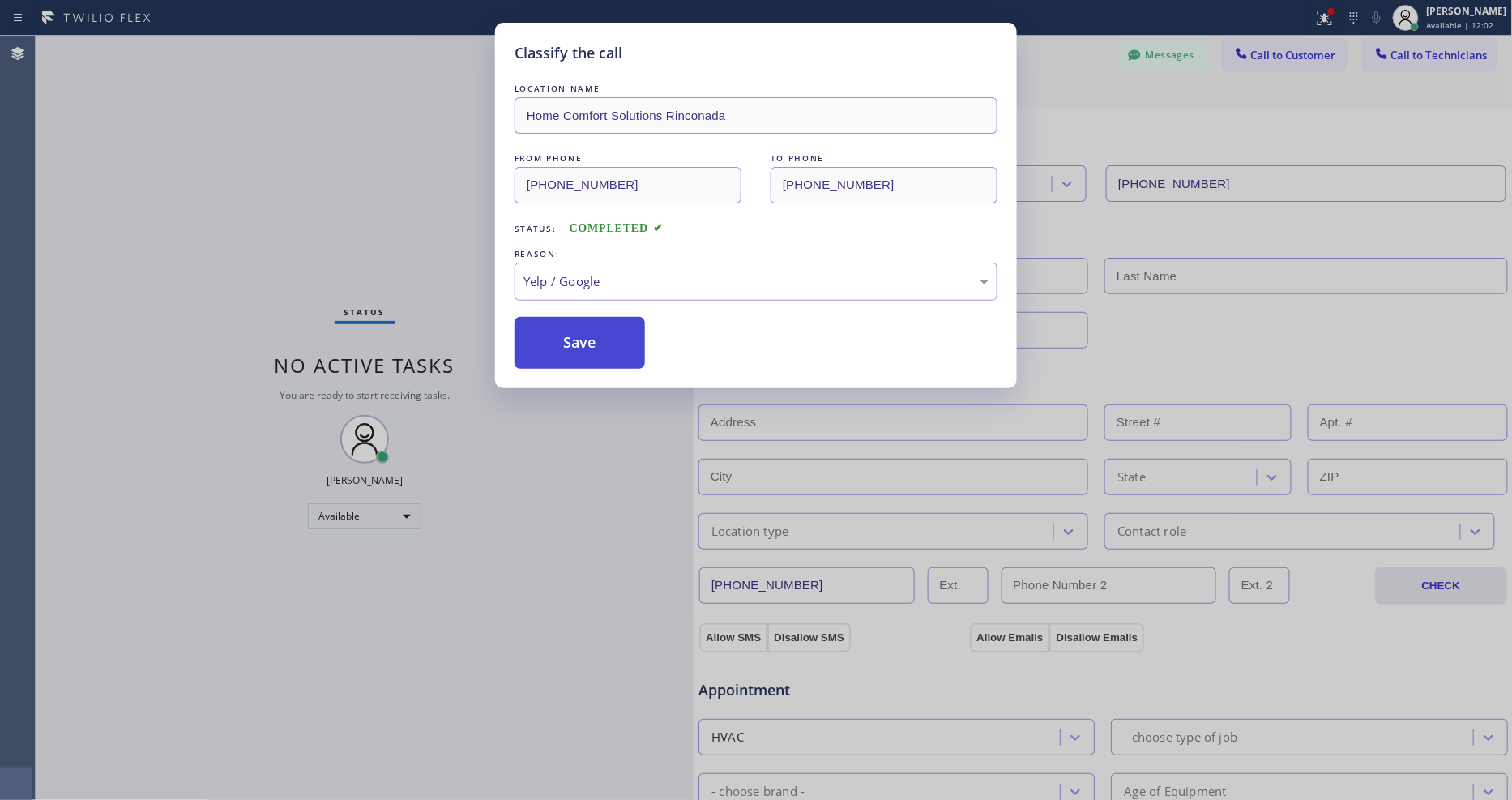
click at [578, 338] on button "Save" at bounding box center [579, 342] width 130 height 52
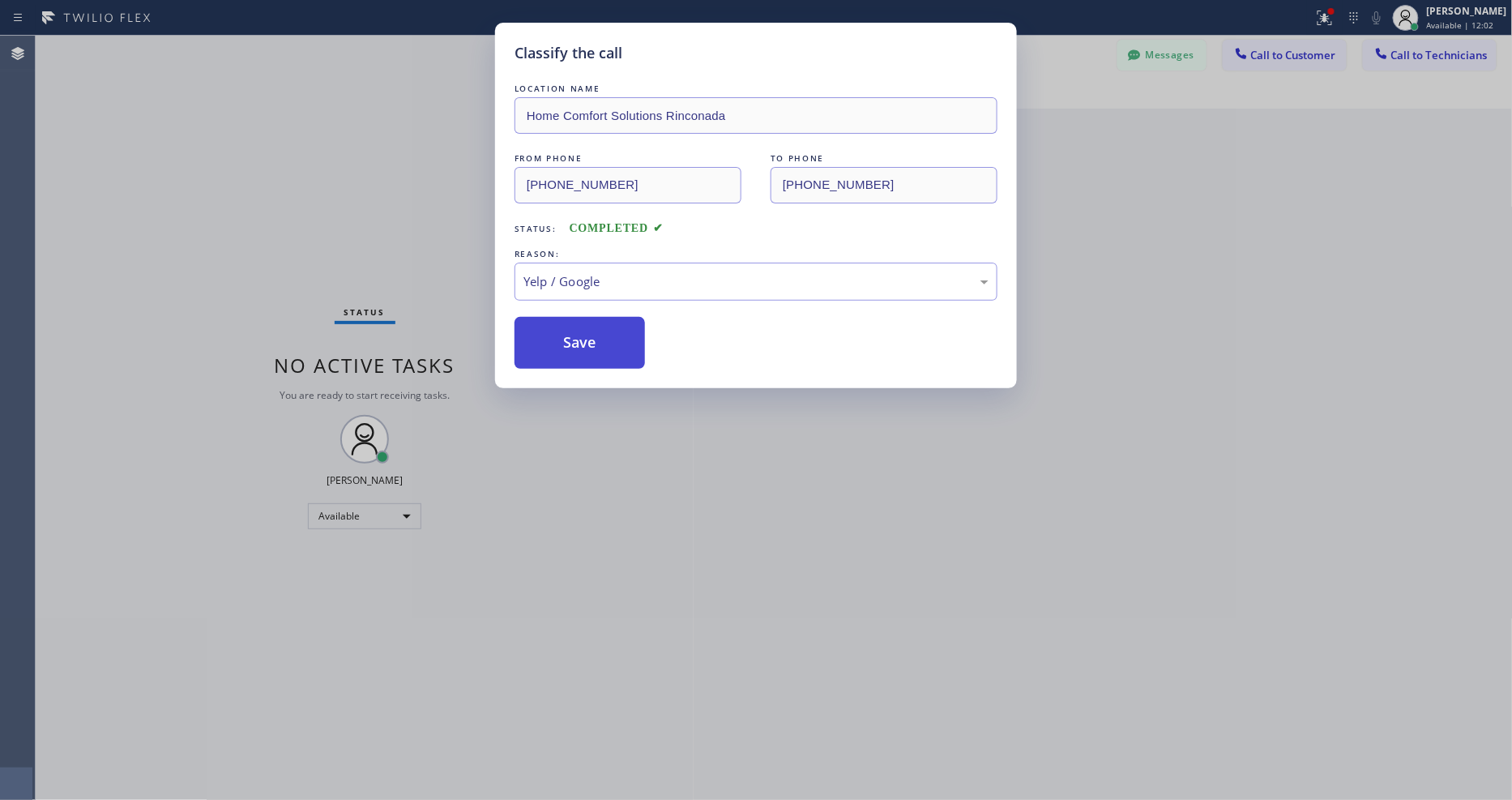
click at [578, 338] on button "Save" at bounding box center [579, 342] width 130 height 52
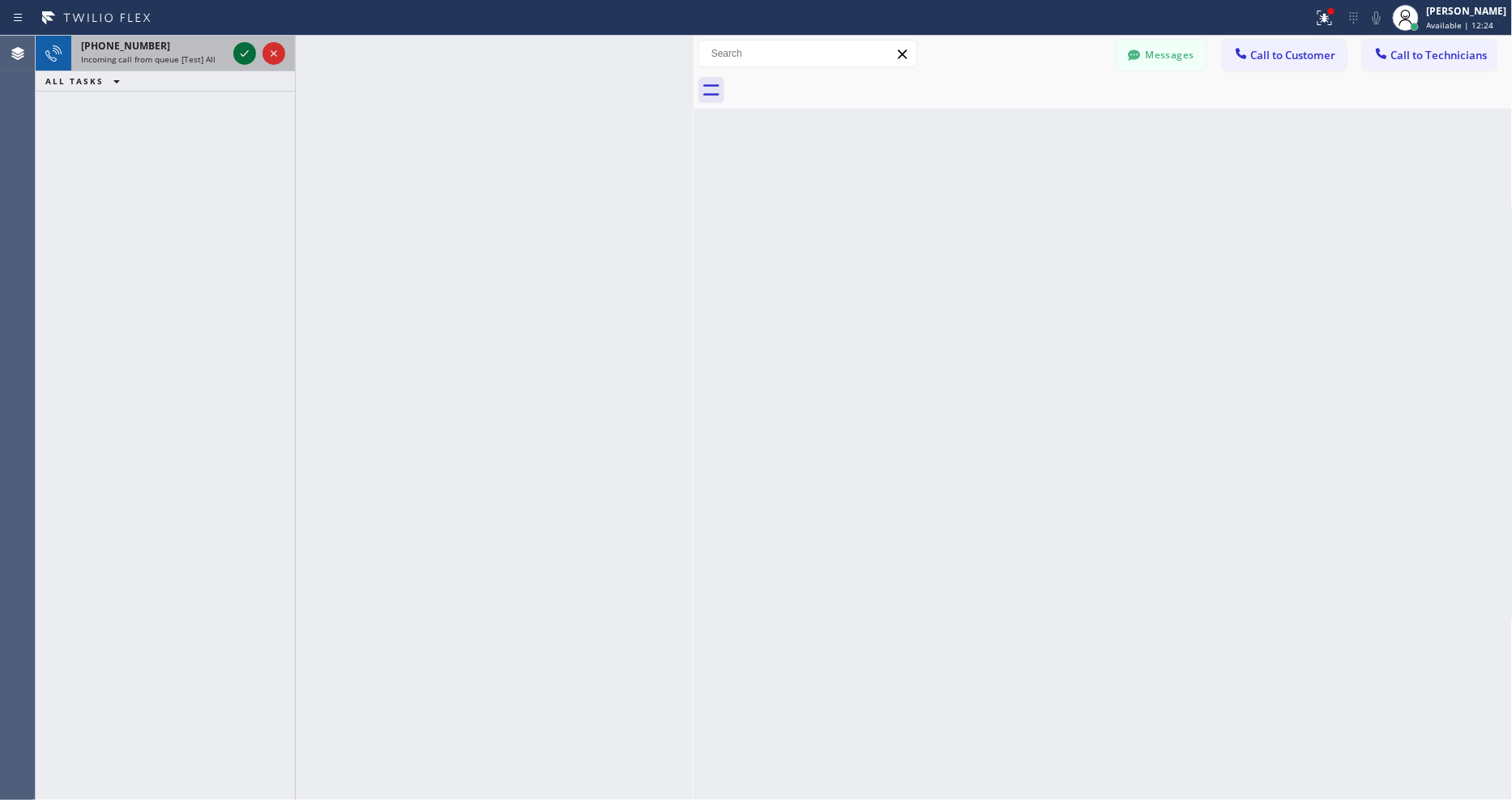
click at [246, 51] on icon at bounding box center [244, 53] width 19 height 19
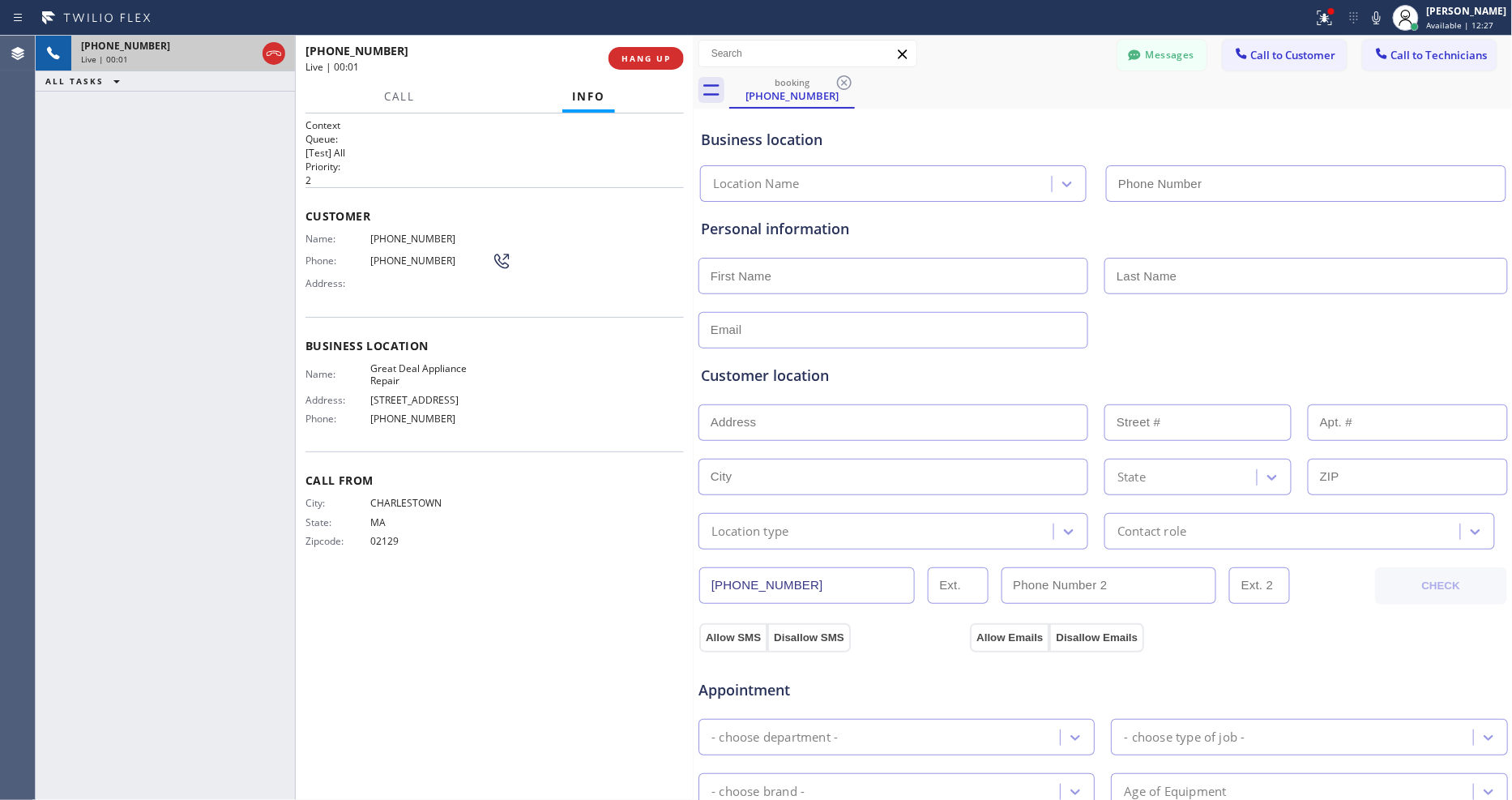
type input "(617) 219-9227"
click at [635, 60] on span "HANG UP" at bounding box center [646, 58] width 50 height 11
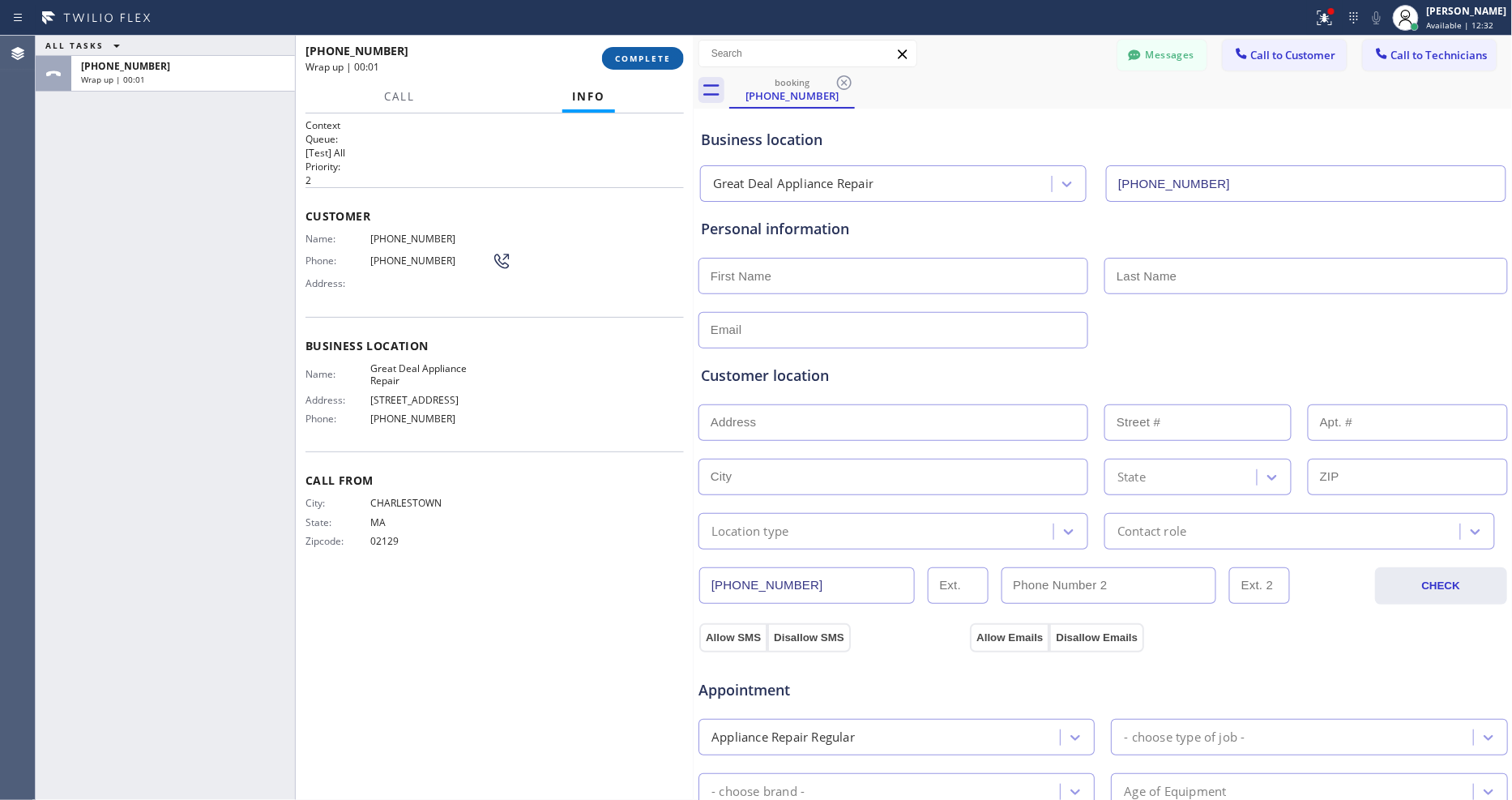
click at [635, 60] on span "COMPLETE" at bounding box center [643, 58] width 56 height 11
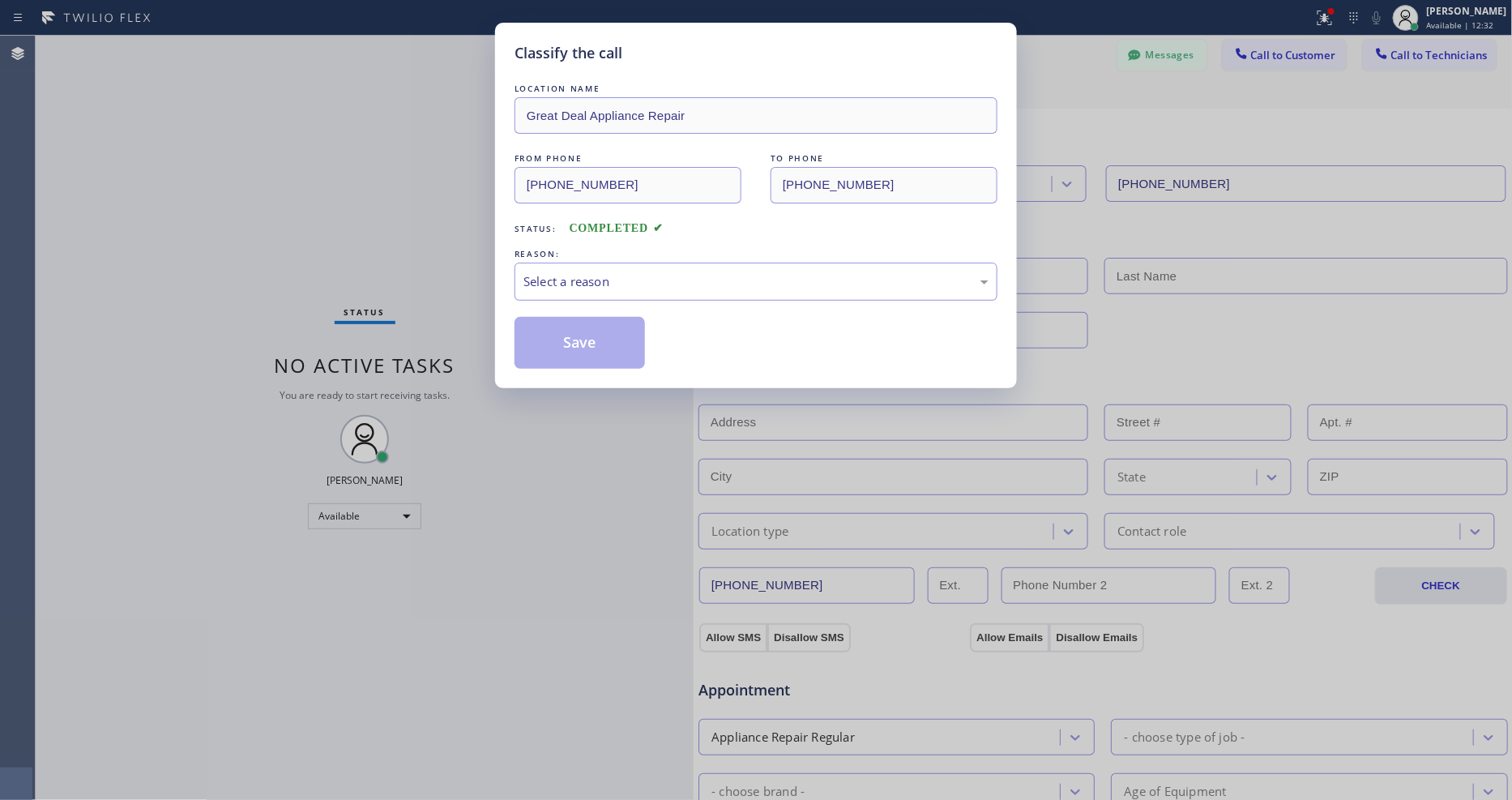
click at [526, 272] on div "Select a reason" at bounding box center [756, 282] width 465 height 18
click at [557, 340] on button "Save" at bounding box center [579, 342] width 130 height 52
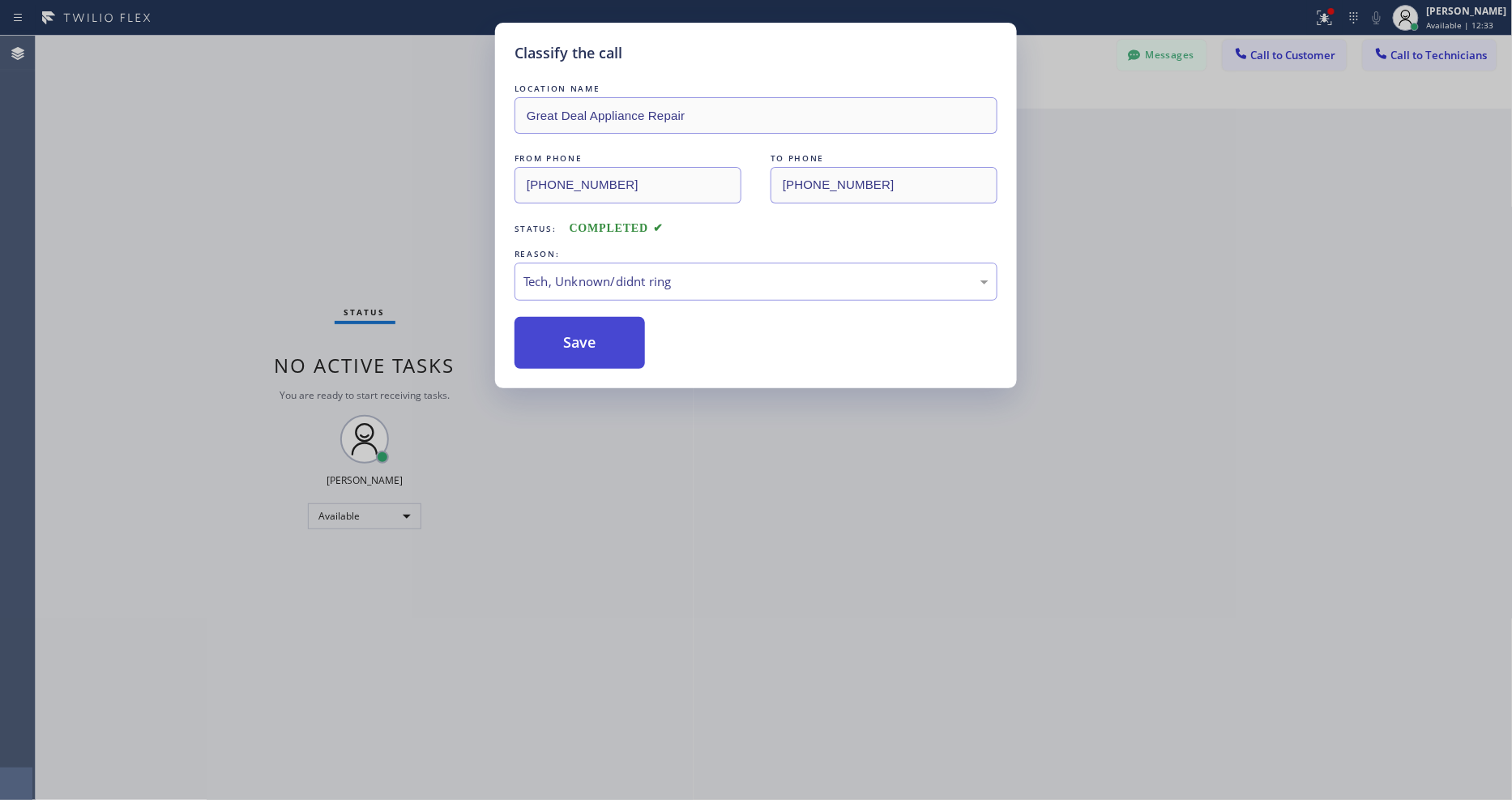
click at [557, 340] on button "Save" at bounding box center [579, 342] width 130 height 52
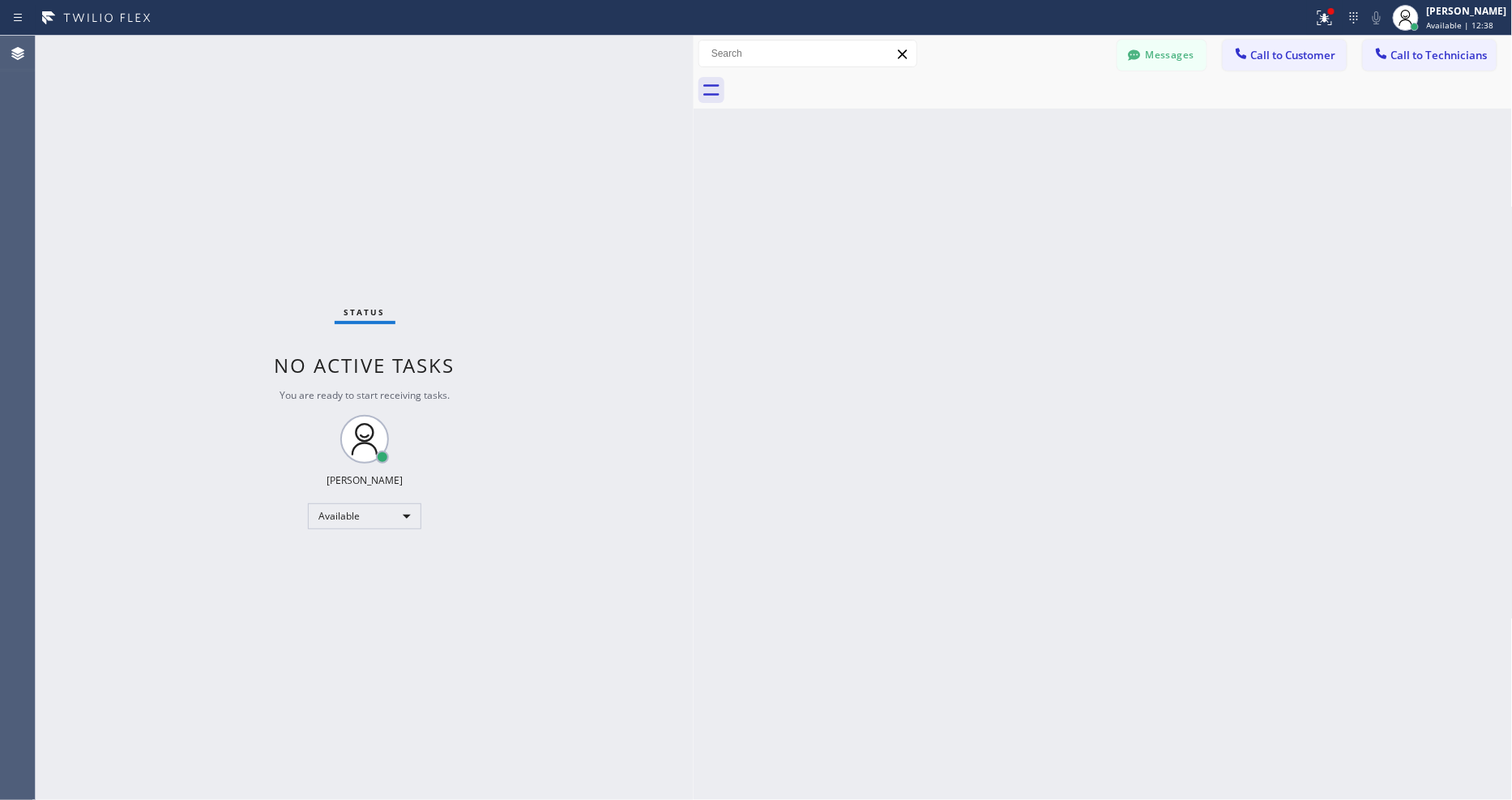
click at [213, 50] on div "Status No active tasks You are ready to start receiving tasks. [PERSON_NAME] Av…" at bounding box center [365, 417] width 658 height 764
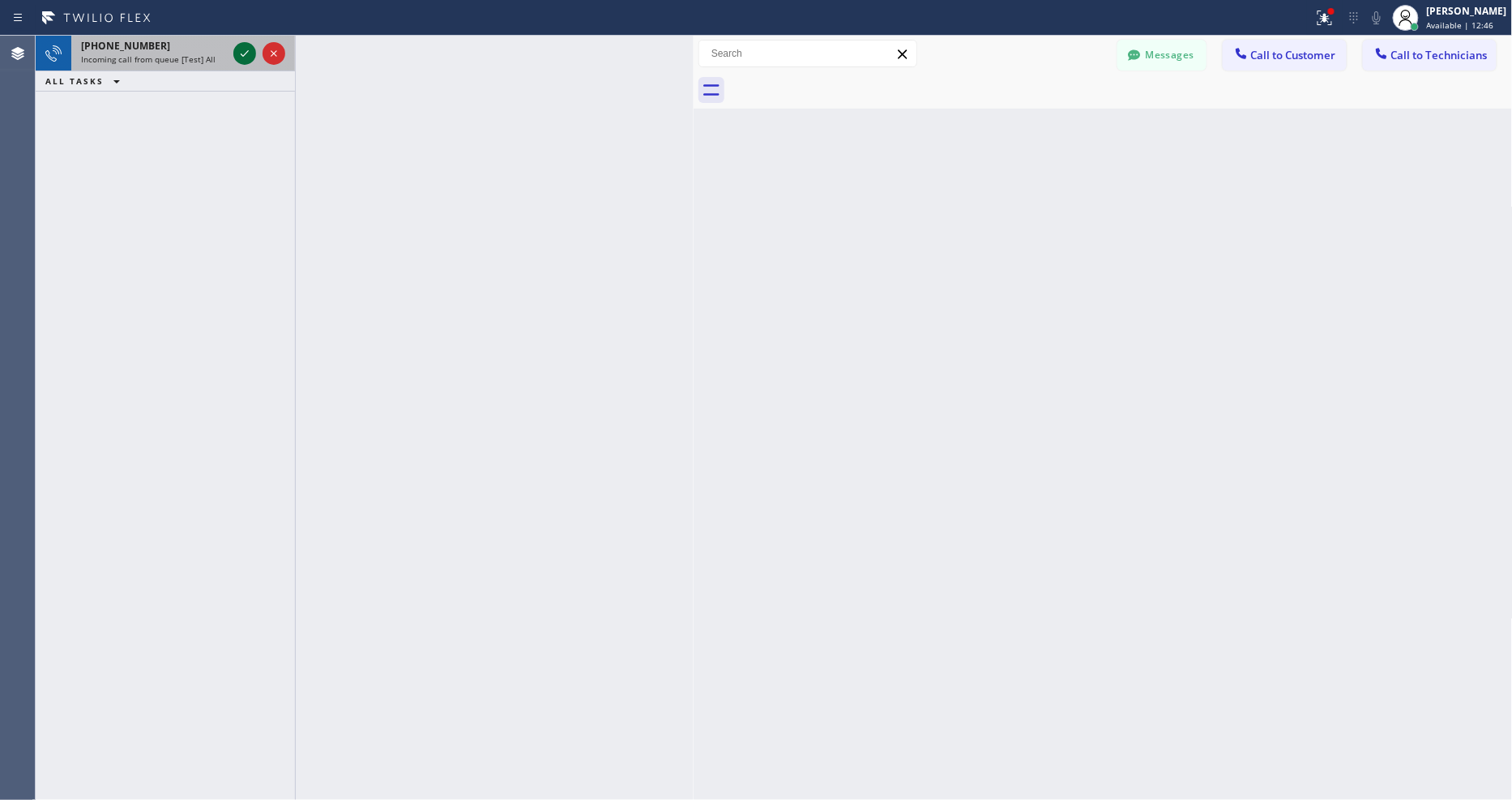
drag, startPoint x: 244, startPoint y: 41, endPoint x: 247, endPoint y: 54, distance: 13.3
click at [244, 41] on div at bounding box center [259, 53] width 59 height 36
click at [245, 47] on div at bounding box center [259, 53] width 59 height 36
click at [247, 54] on icon at bounding box center [244, 53] width 19 height 19
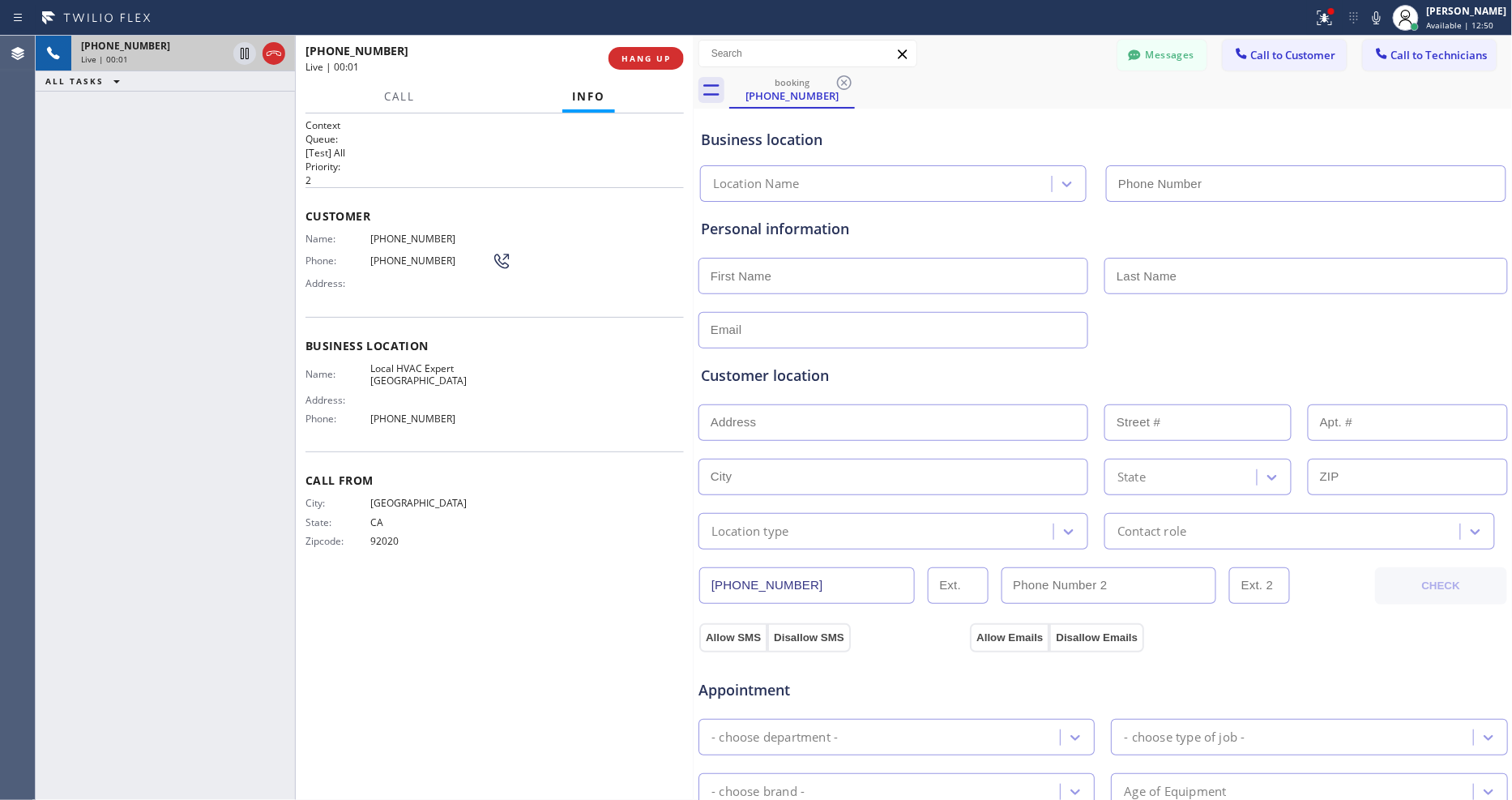
click at [652, 43] on div "+16192127647 Live | 00:01 HANG UP" at bounding box center [494, 59] width 379 height 42
type input "(619) 480-0220"
click at [654, 66] on button "HANG UP" at bounding box center [646, 58] width 75 height 23
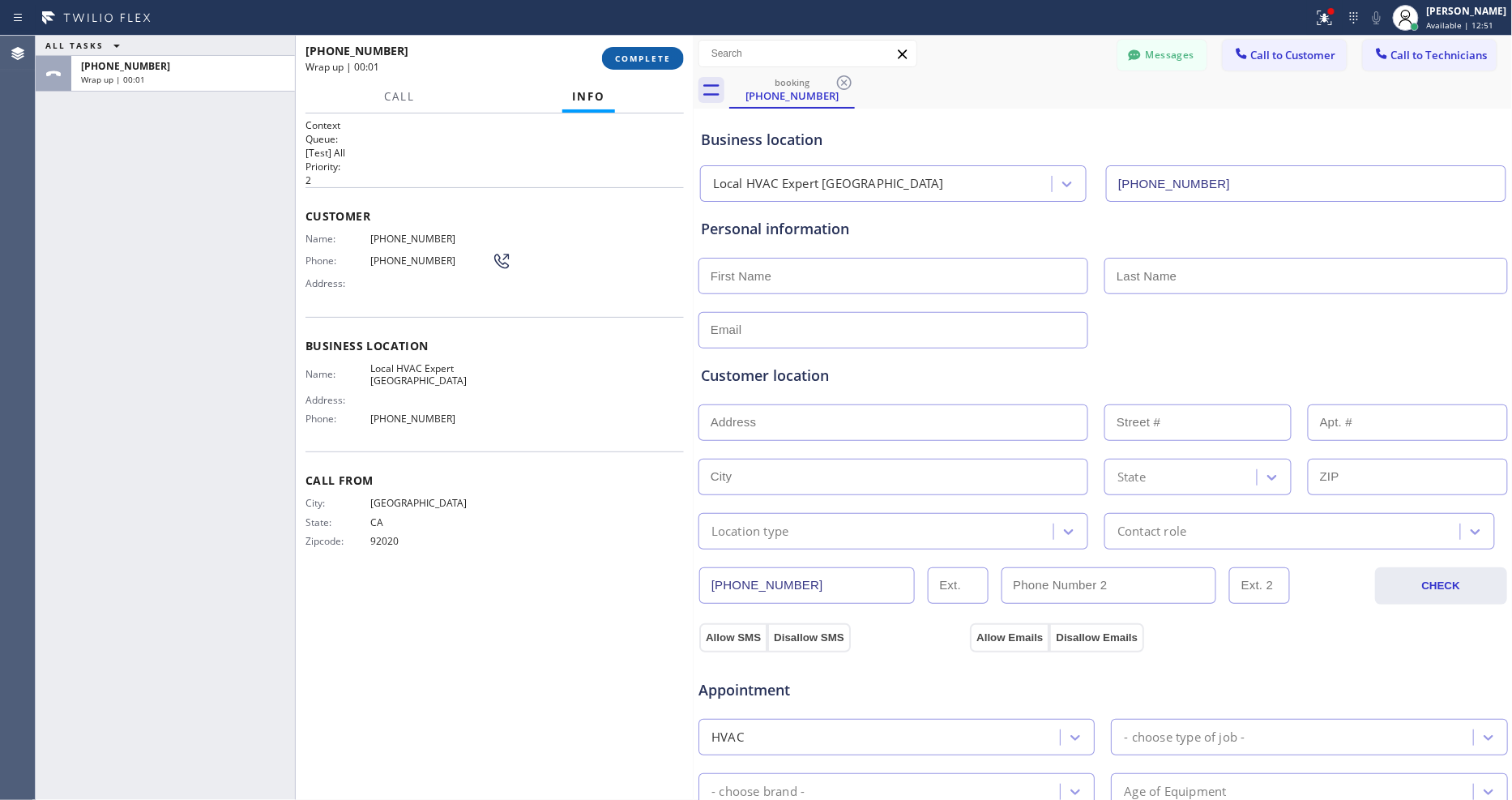
click at [654, 66] on button "COMPLETE" at bounding box center [643, 58] width 82 height 23
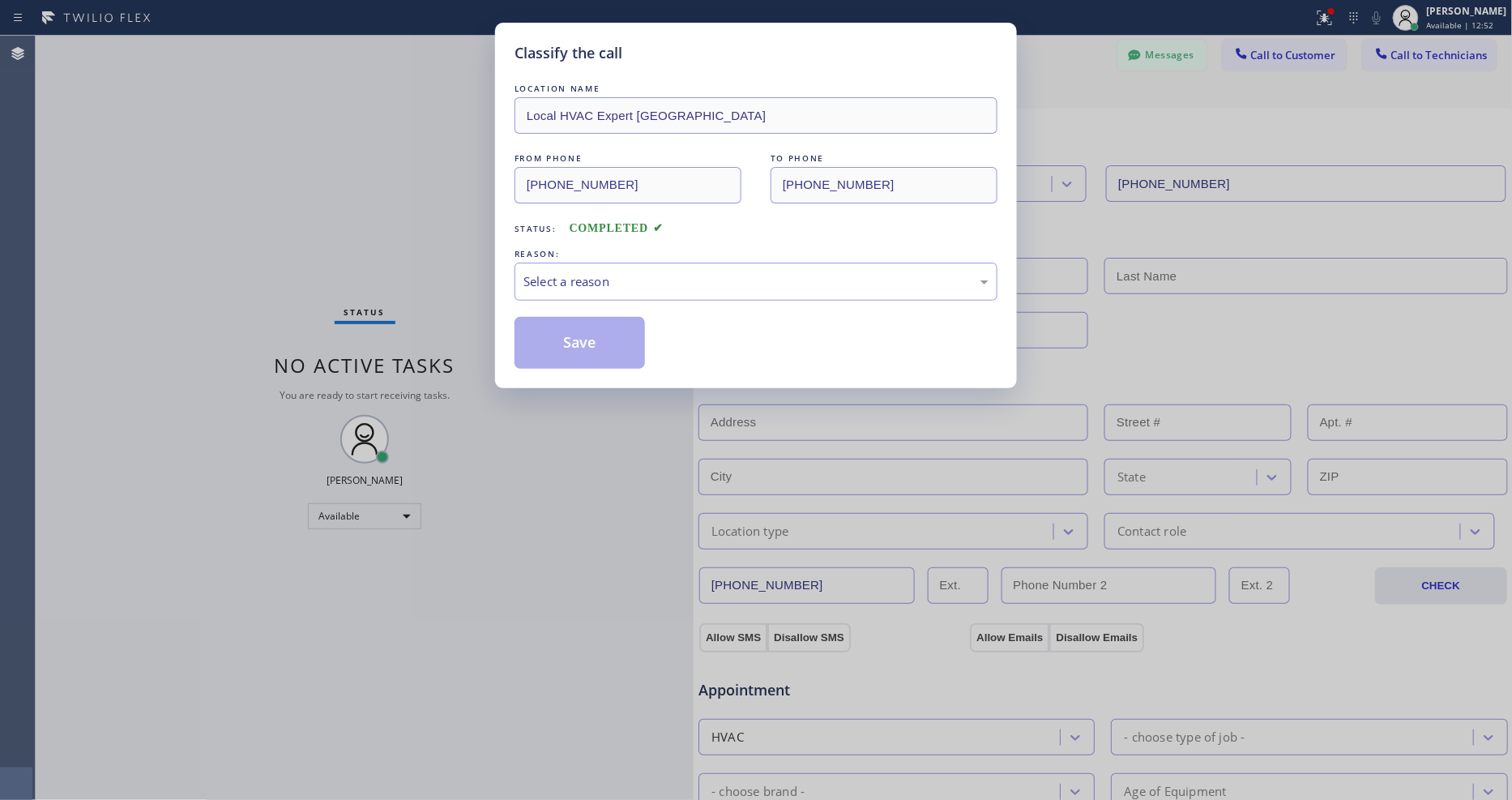
click at [568, 272] on div "Select a reason" at bounding box center [756, 282] width 465 height 18
click at [584, 310] on div "LOCATION NAME Local HVAC Expert El Cajon FROM PHONE (619) 212-7647 TO PHONE (61…" at bounding box center [756, 224] width 483 height 289
click at [580, 323] on button "Save" at bounding box center [579, 342] width 130 height 52
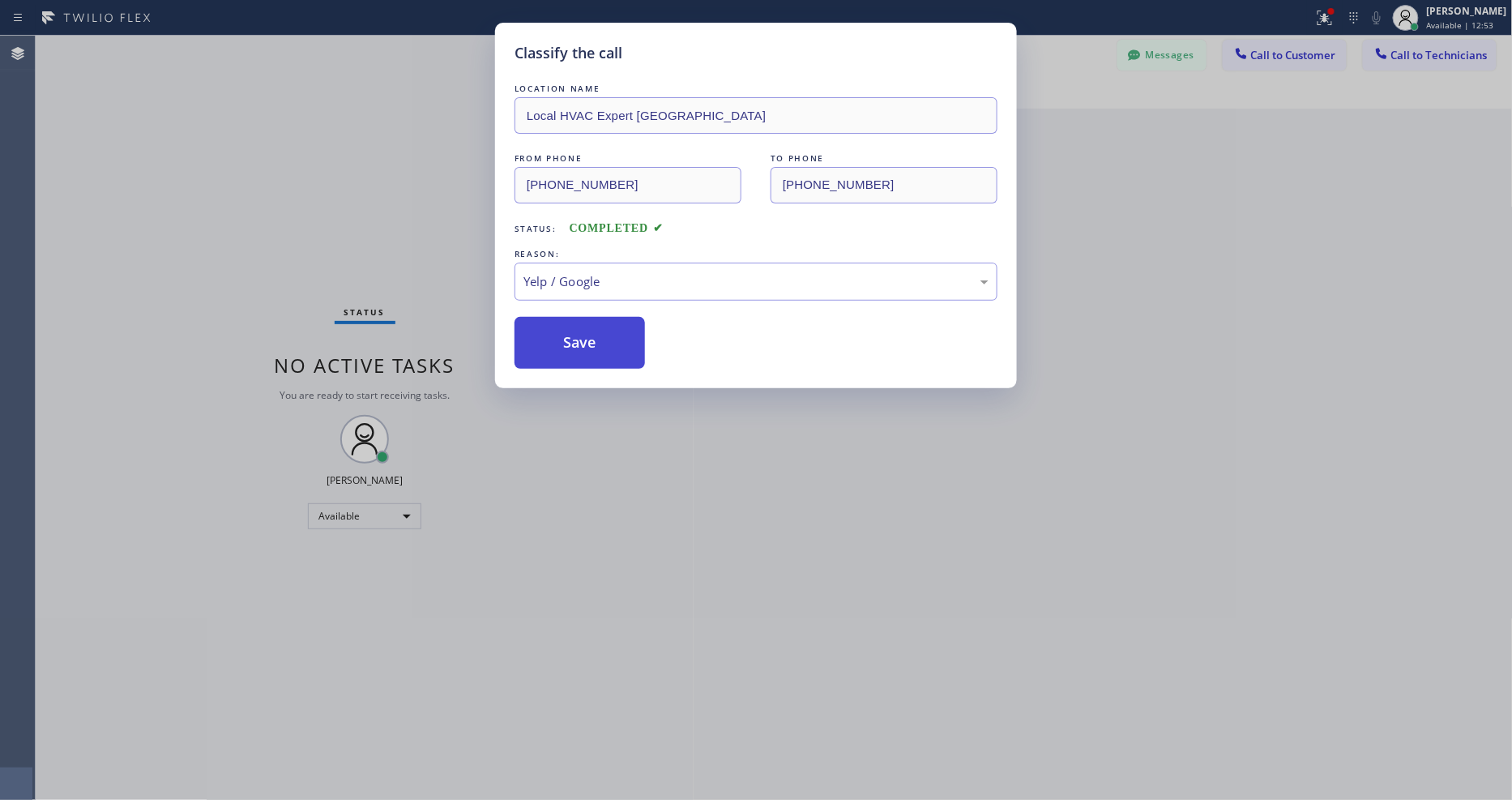
click at [580, 323] on button "Save" at bounding box center [579, 342] width 130 height 52
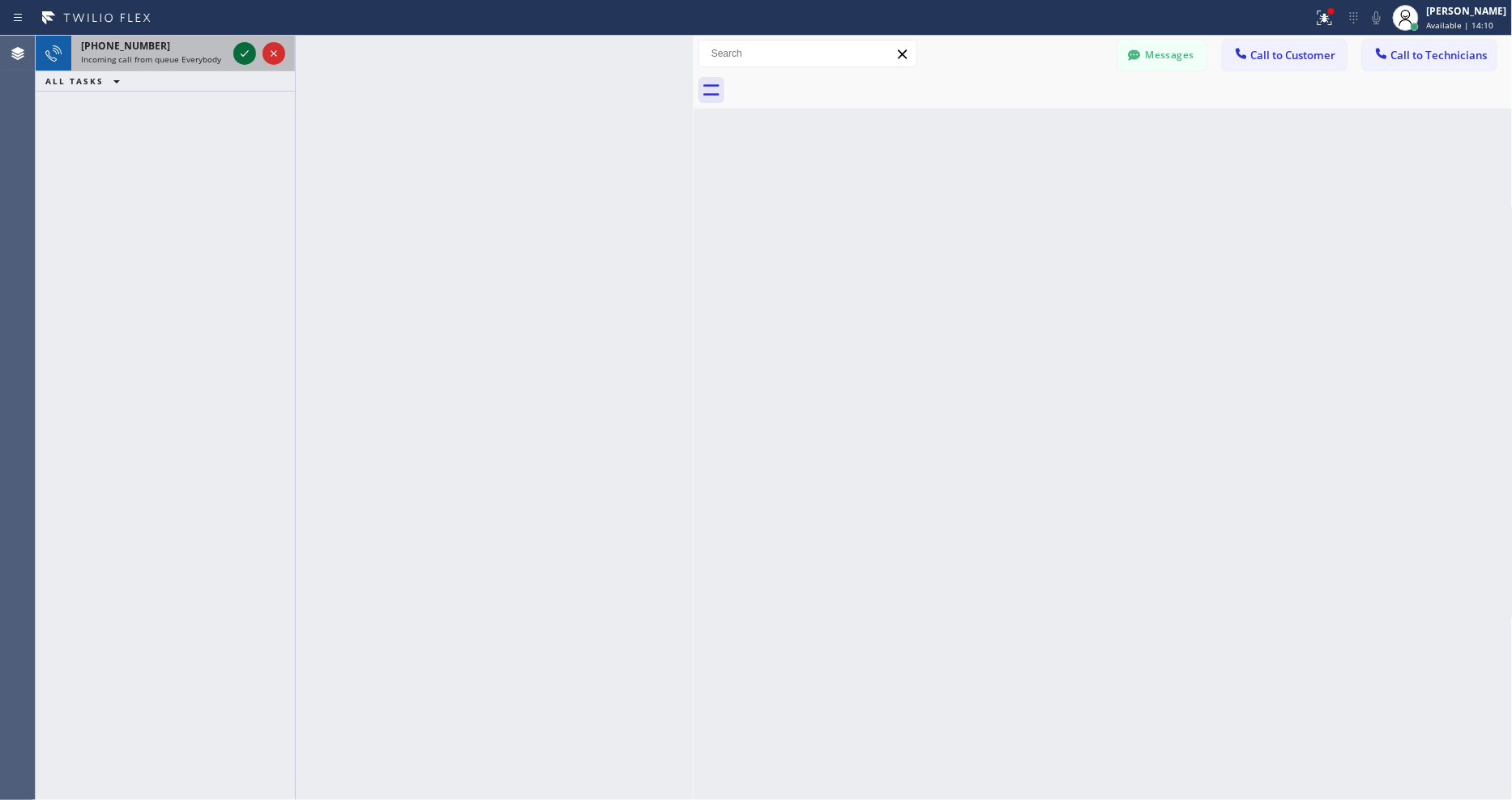
drag, startPoint x: 230, startPoint y: 51, endPoint x: 255, endPoint y: 51, distance: 25.0
click at [255, 51] on div at bounding box center [259, 53] width 59 height 36
click at [255, 51] on div at bounding box center [244, 53] width 23 height 19
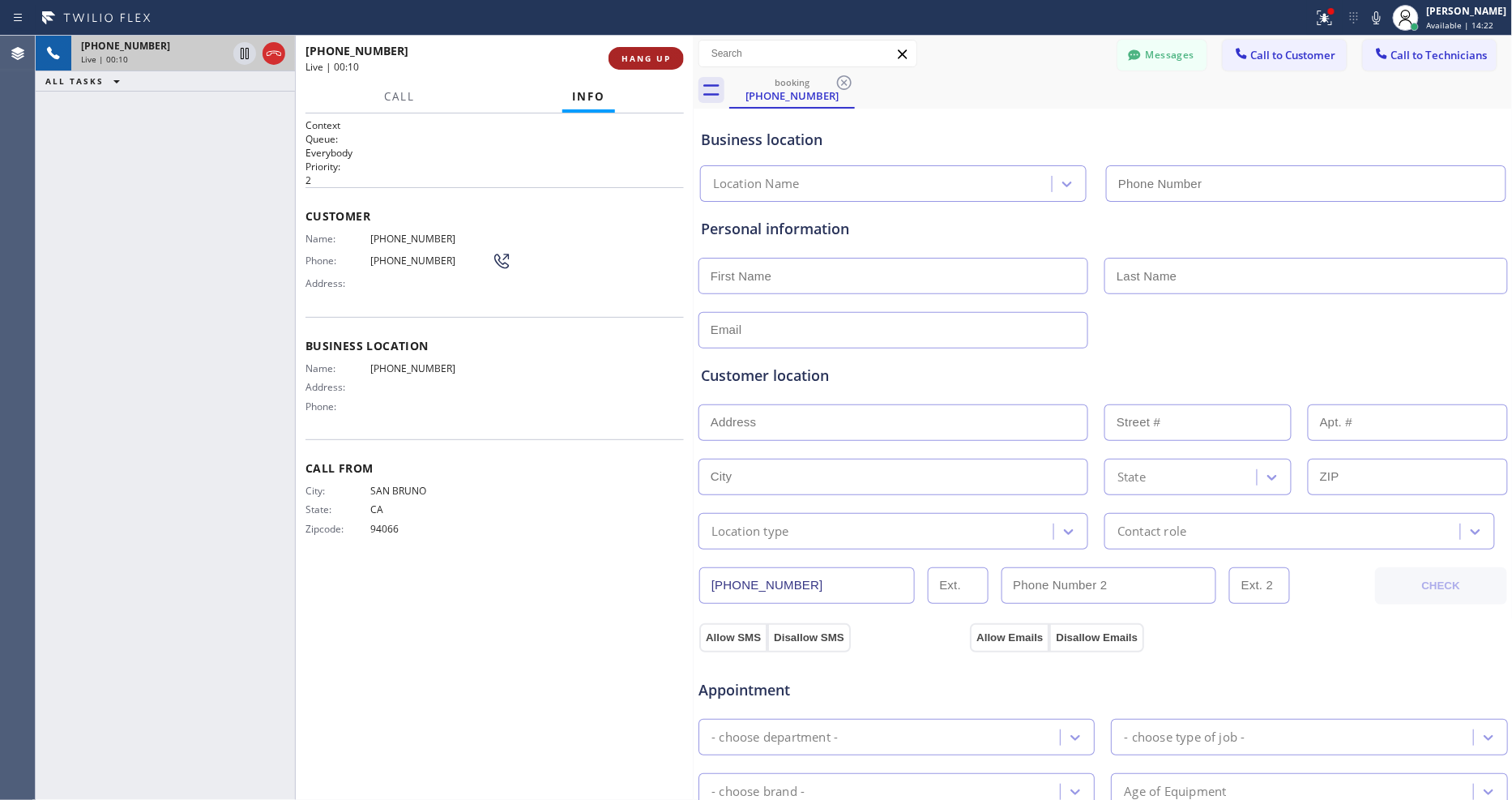
click at [623, 55] on span "HANG UP" at bounding box center [646, 58] width 50 height 11
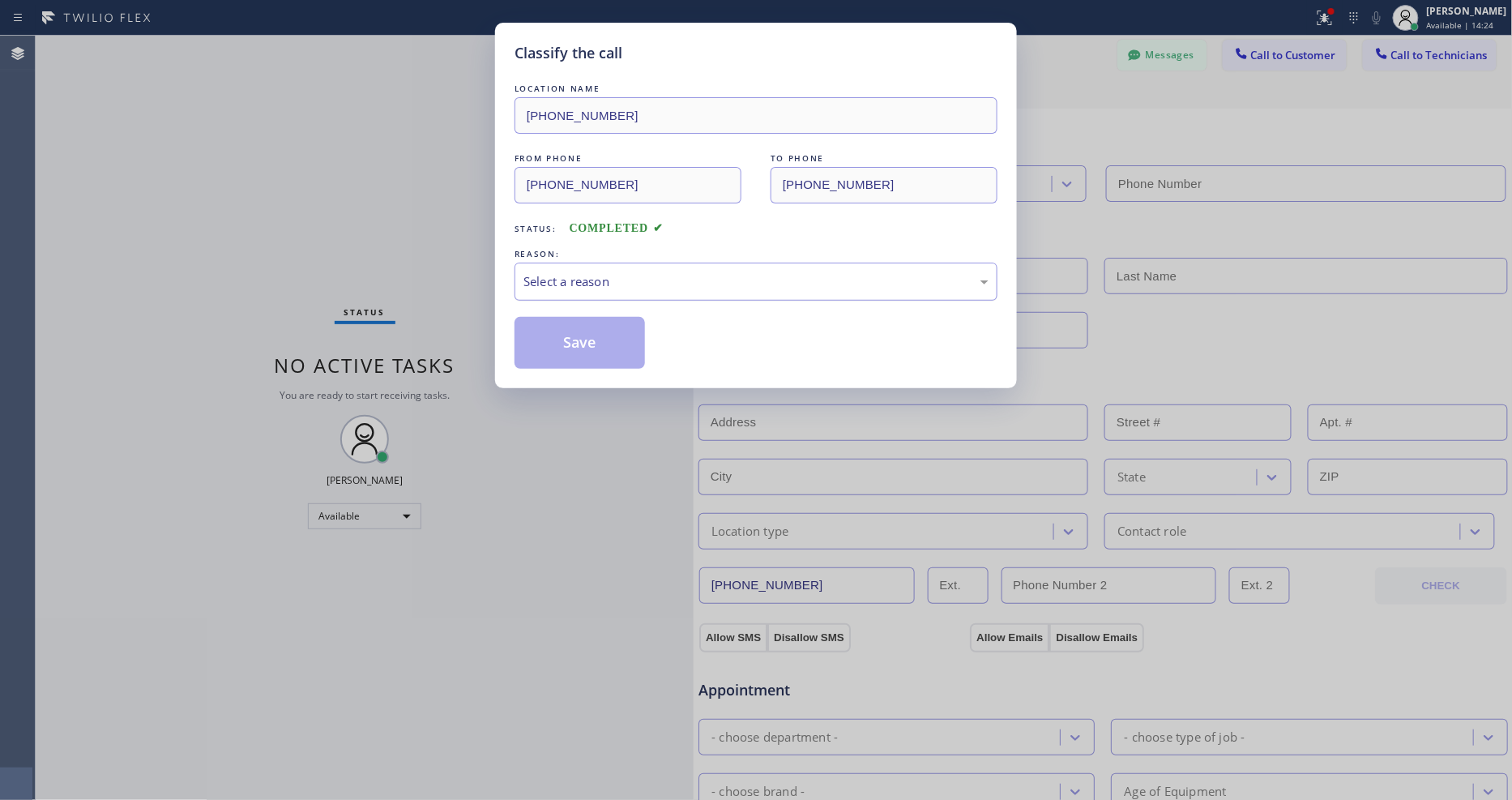
click at [564, 283] on div "Select a reason" at bounding box center [756, 282] width 465 height 18
click at [565, 353] on button "Save" at bounding box center [579, 342] width 130 height 52
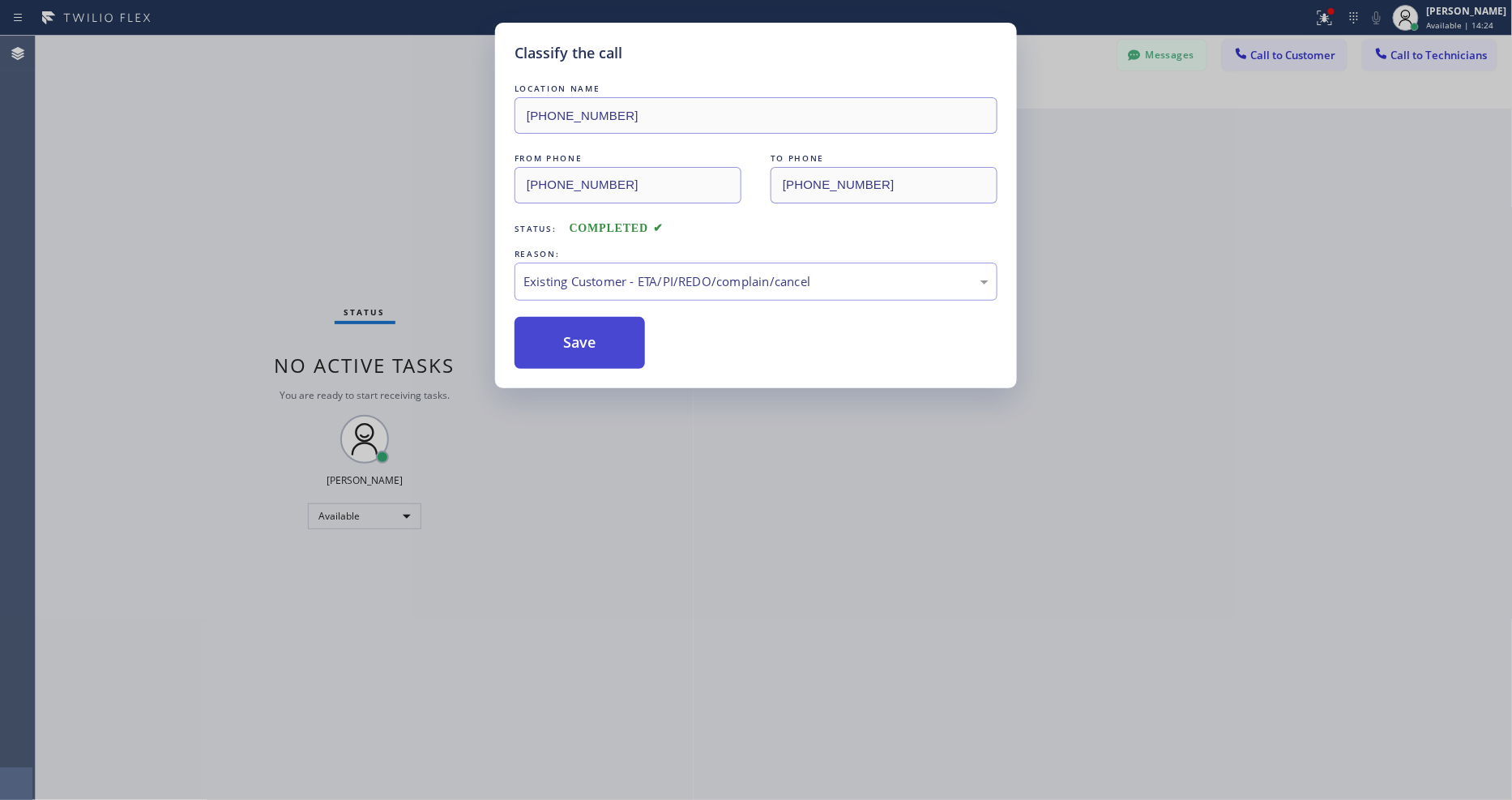
click at [566, 350] on button "Save" at bounding box center [579, 342] width 130 height 52
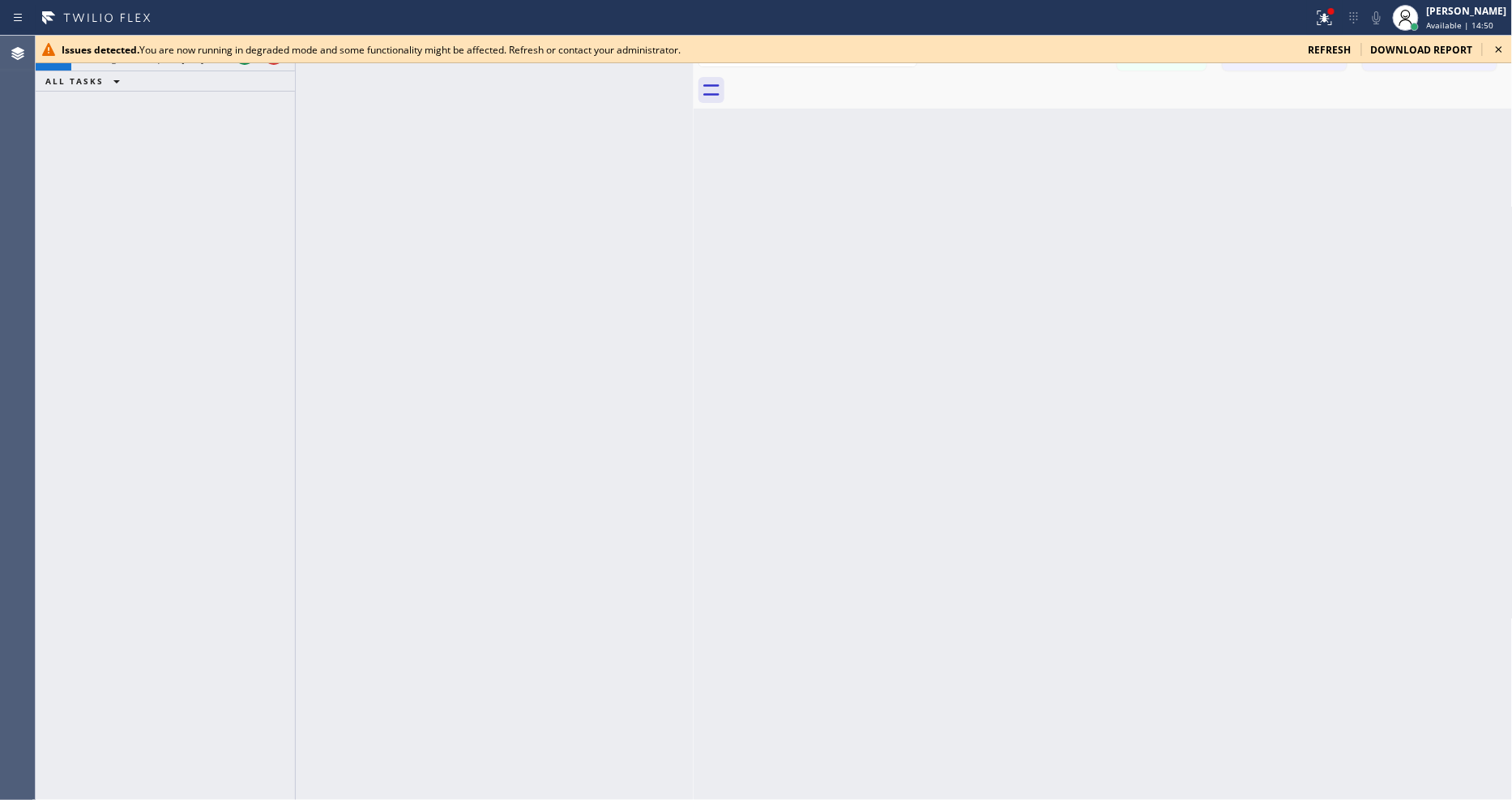
click at [1504, 46] on icon at bounding box center [1498, 49] width 19 height 19
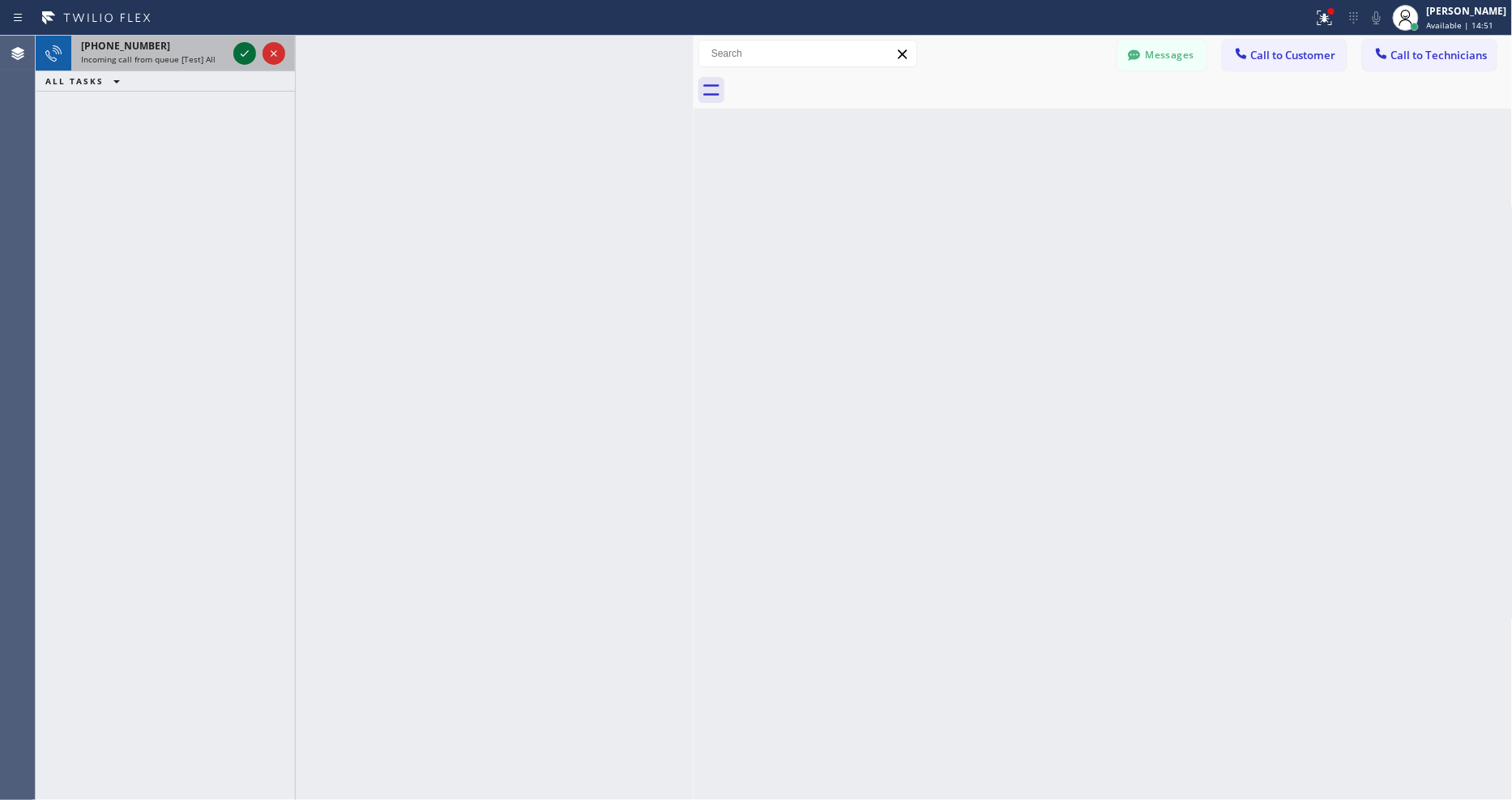
click at [240, 50] on icon at bounding box center [244, 53] width 19 height 19
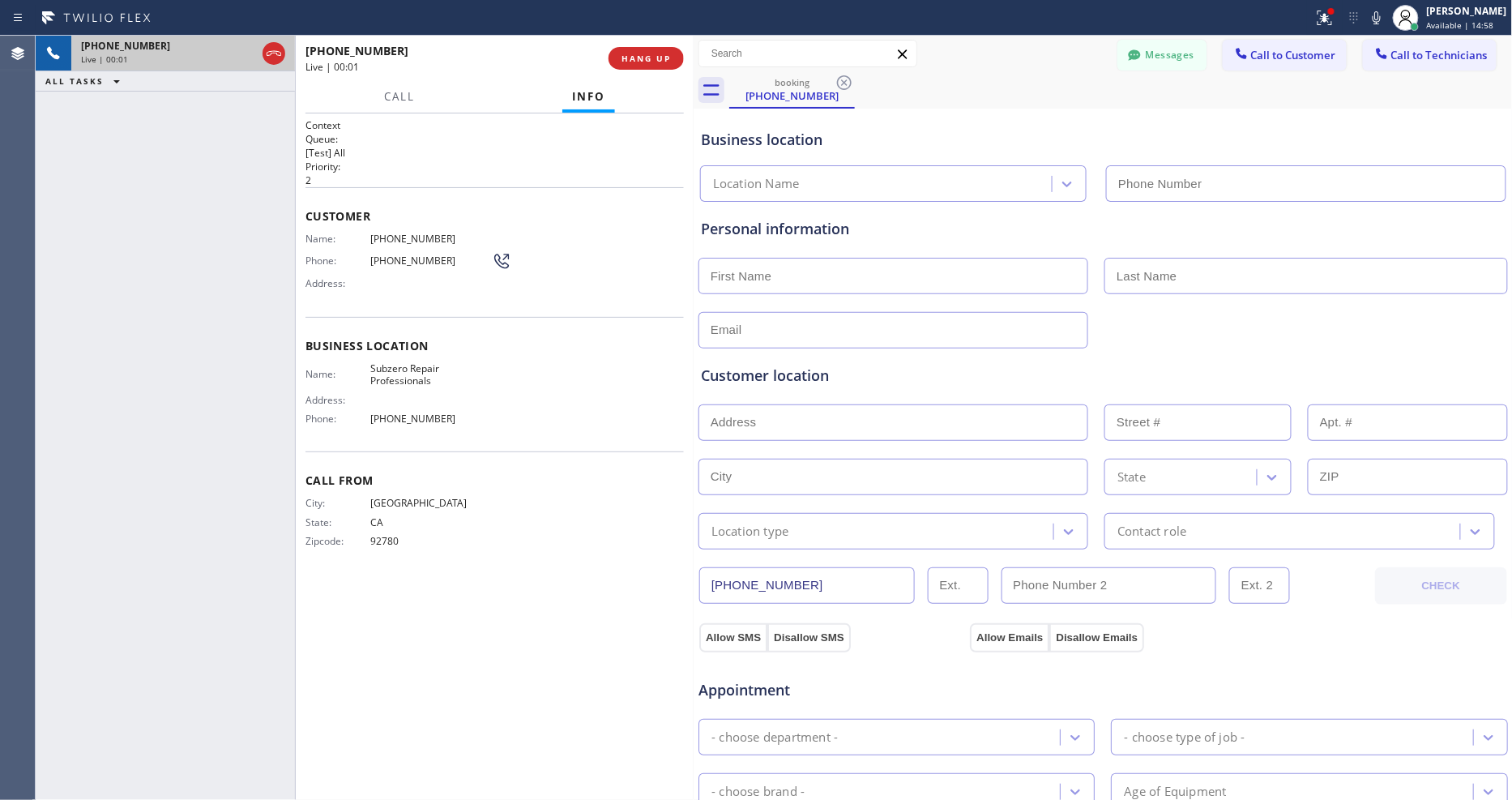
type input "[PHONE_NUMBER]"
drag, startPoint x: 1089, startPoint y: 357, endPoint x: 769, endPoint y: 478, distance: 342.1
click at [1089, 357] on div "Customer location >> ADD NEW ADDRESS << + NEW ADDRESS State Location type Conta…" at bounding box center [1103, 449] width 811 height 201
click at [721, 634] on button "Allow SMS" at bounding box center [734, 639] width 68 height 29
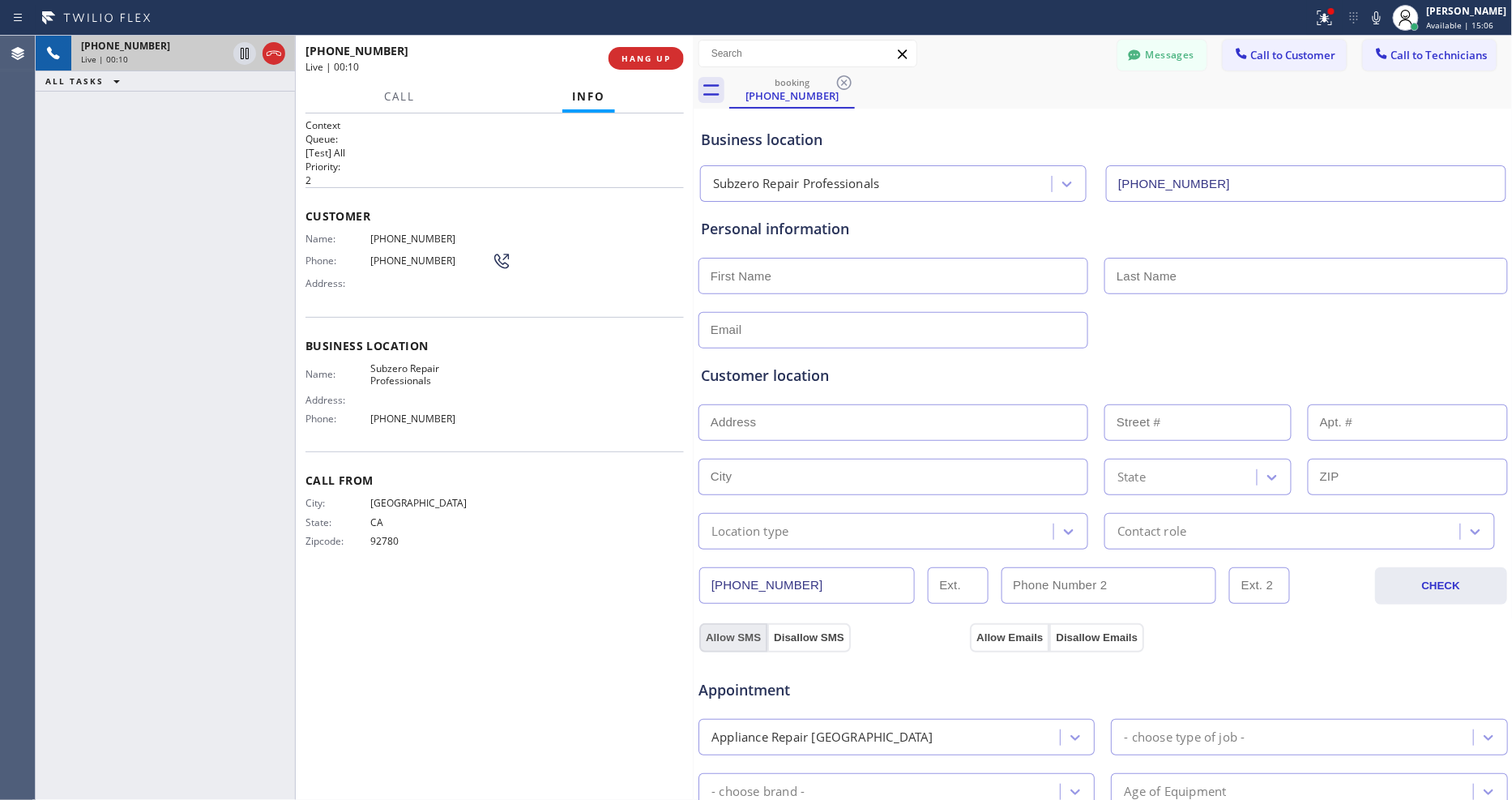
click at [721, 634] on button "Allow SMS" at bounding box center [734, 639] width 68 height 29
click at [990, 633] on button "Allow Emails" at bounding box center [1010, 639] width 80 height 29
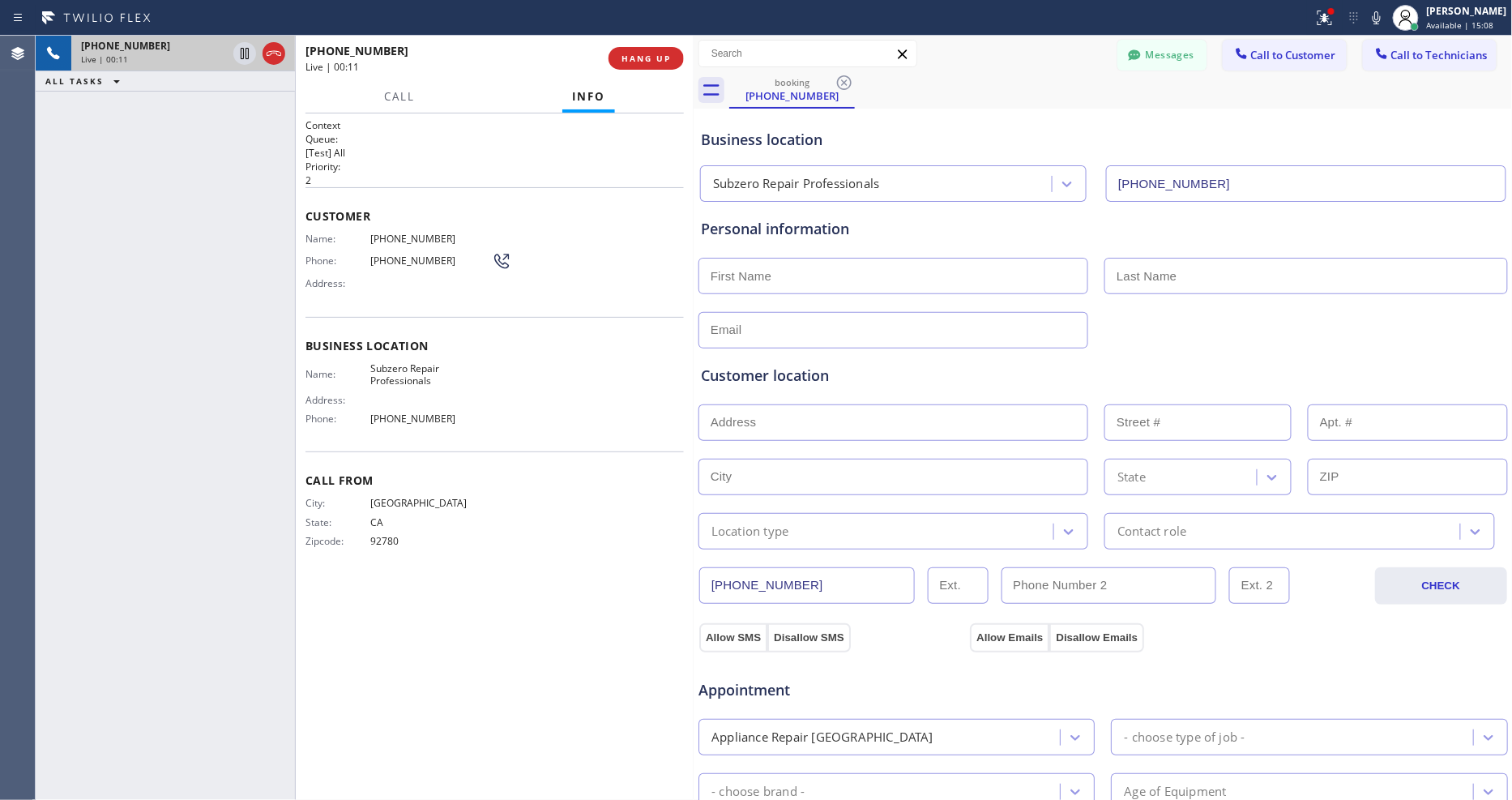
click at [407, 366] on span "Subzero Repair Professionals" at bounding box center [431, 374] width 122 height 25
copy span "Subzero Repair Professionals"
drag, startPoint x: 308, startPoint y: 301, endPoint x: 319, endPoint y: 325, distance: 26.4
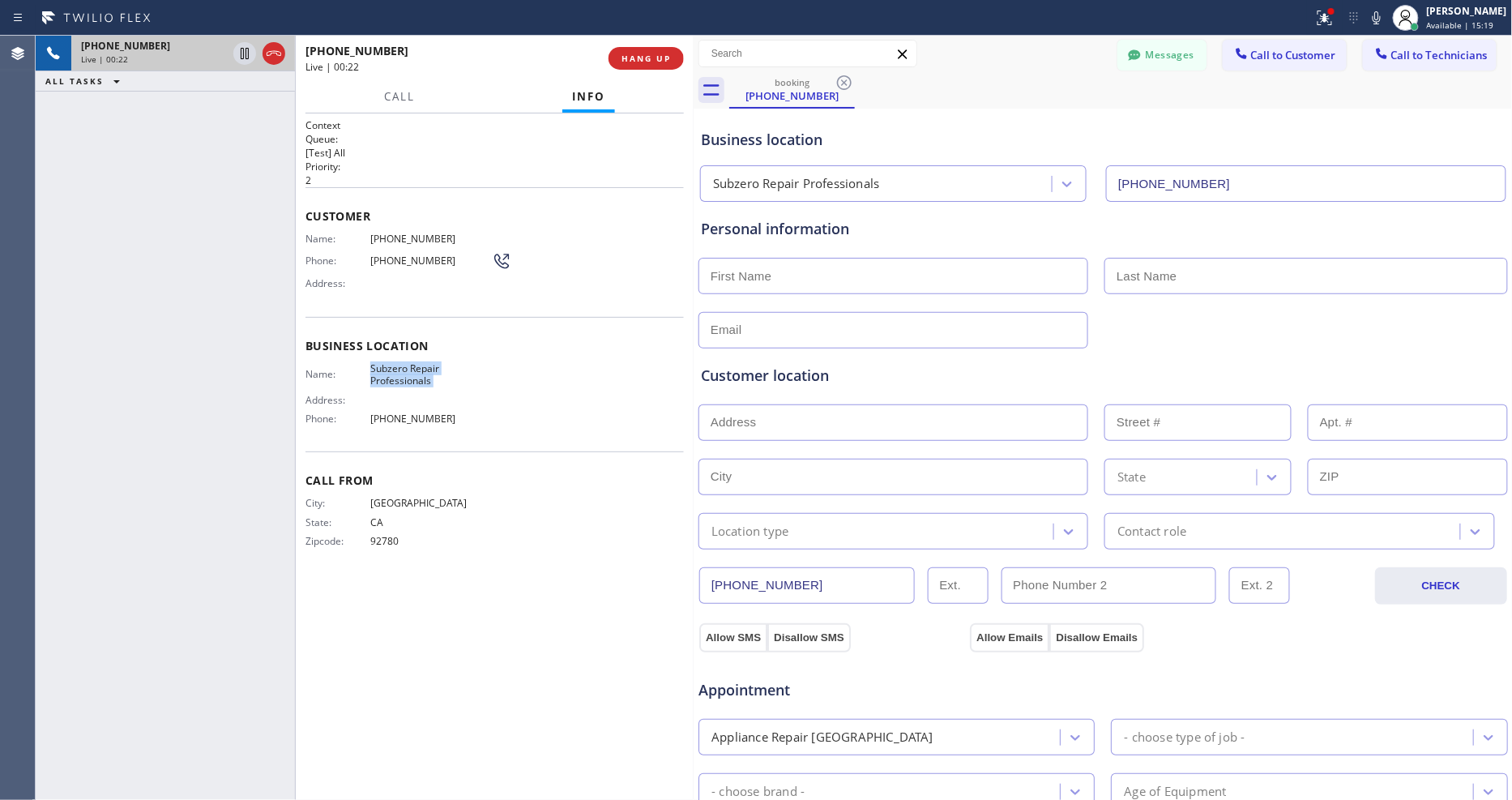
click at [308, 301] on div "Customer Name: (949) 422-6861 Phone: (949) 422-6861 Address:" at bounding box center [494, 251] width 379 height 129
click at [1334, 25] on icon at bounding box center [1324, 17] width 19 height 19
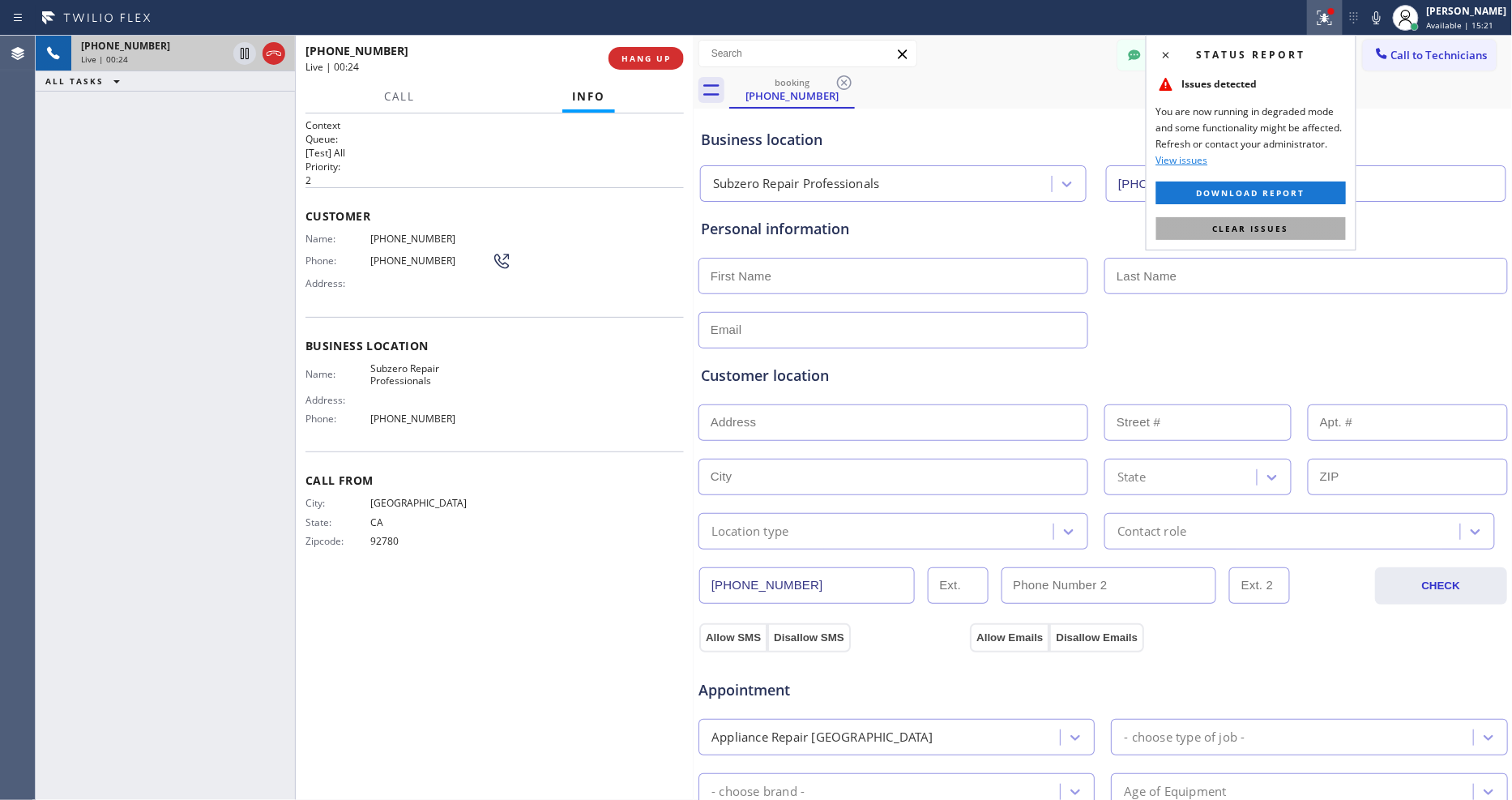
click at [1243, 229] on span "Clear issues" at bounding box center [1251, 228] width 76 height 11
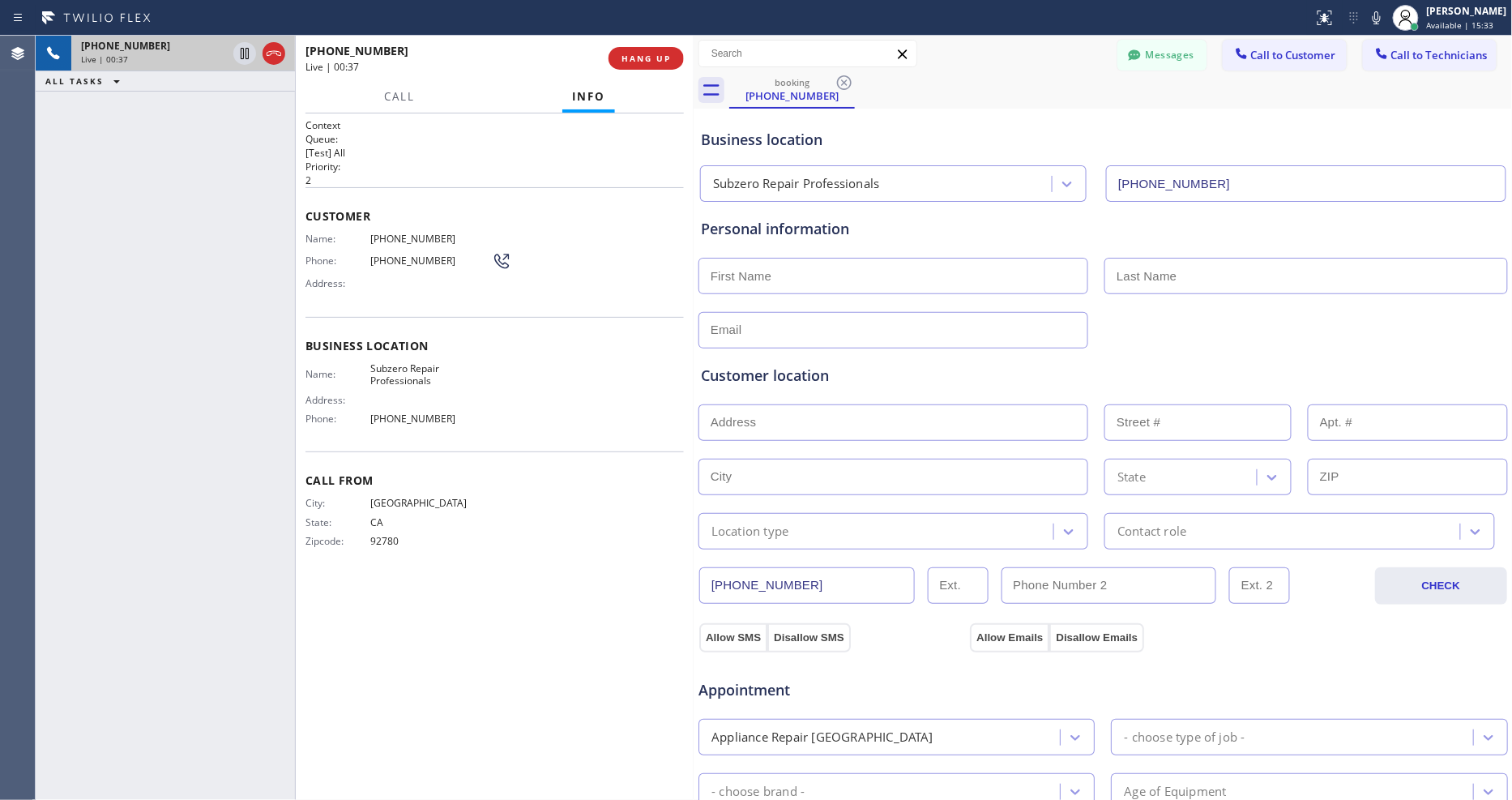
click at [1062, 375] on div "Customer location" at bounding box center [1102, 376] width 804 height 22
click at [409, 362] on span "Subzero Repair Professionals" at bounding box center [431, 374] width 122 height 25
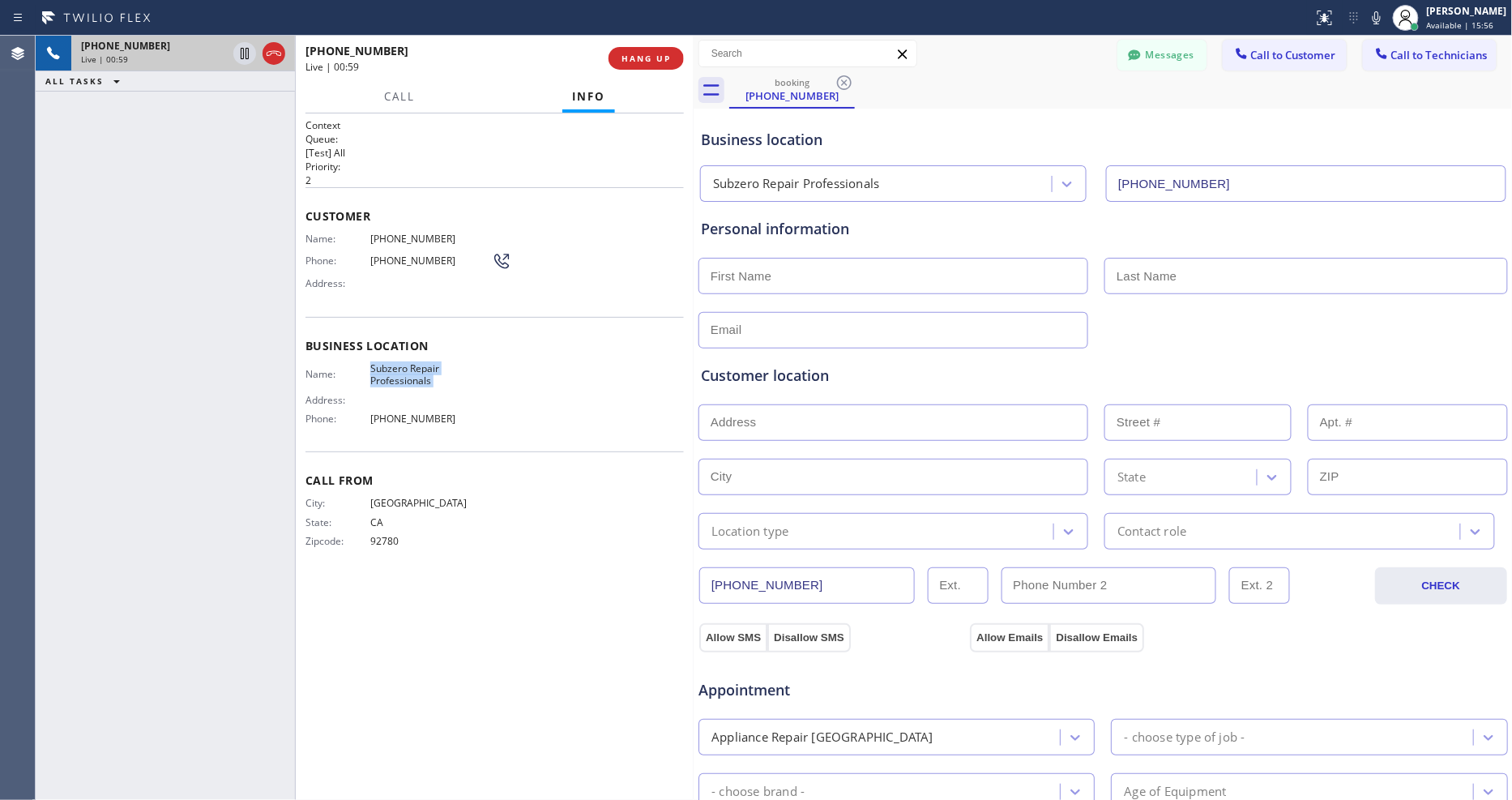
copy span "Subzero Repair Professionals"
drag, startPoint x: 410, startPoint y: 238, endPoint x: 584, endPoint y: 277, distance: 178.3
click at [410, 238] on span "(949) 422-6861" at bounding box center [431, 239] width 122 height 12
click at [872, 282] on input "text" at bounding box center [893, 276] width 390 height 37
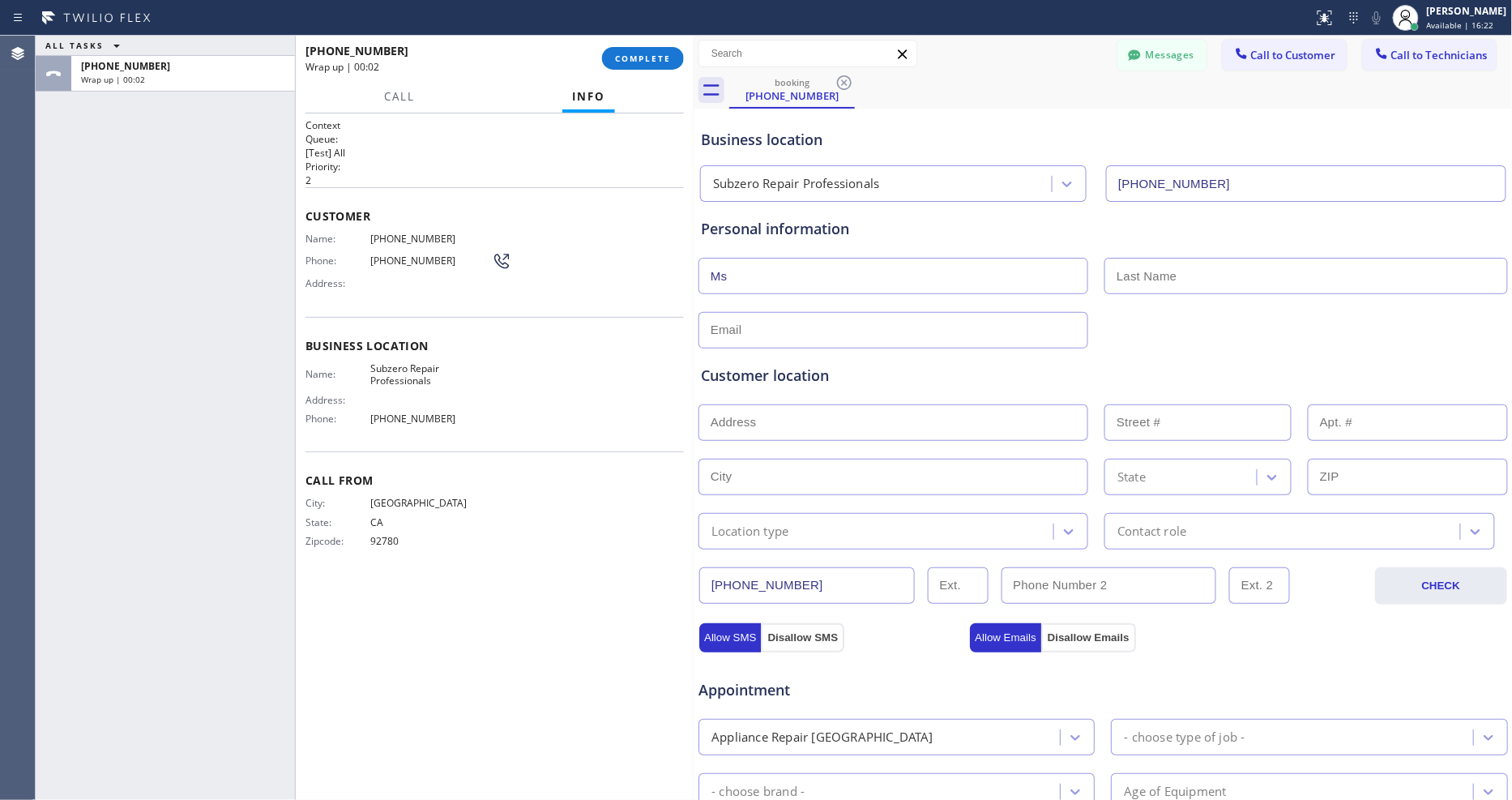
type input "Ms"
click at [835, 332] on input "text" at bounding box center [893, 330] width 390 height 37
type input "b"
type input "[EMAIL_ADDRESS][DOMAIN_NAME]"
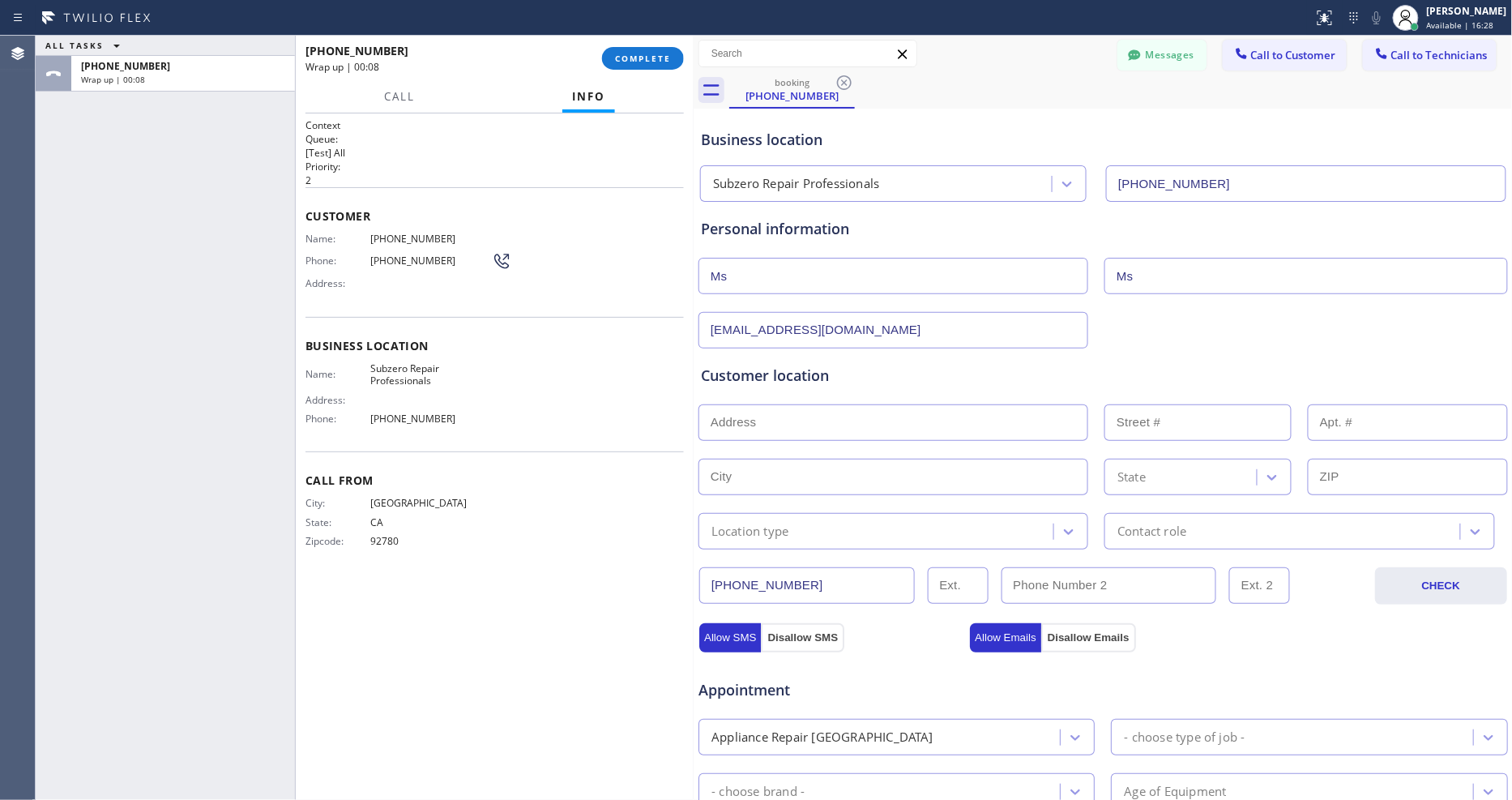
click at [800, 405] on input "text" at bounding box center [893, 423] width 390 height 37
click at [799, 408] on input "na" at bounding box center [893, 423] width 390 height 37
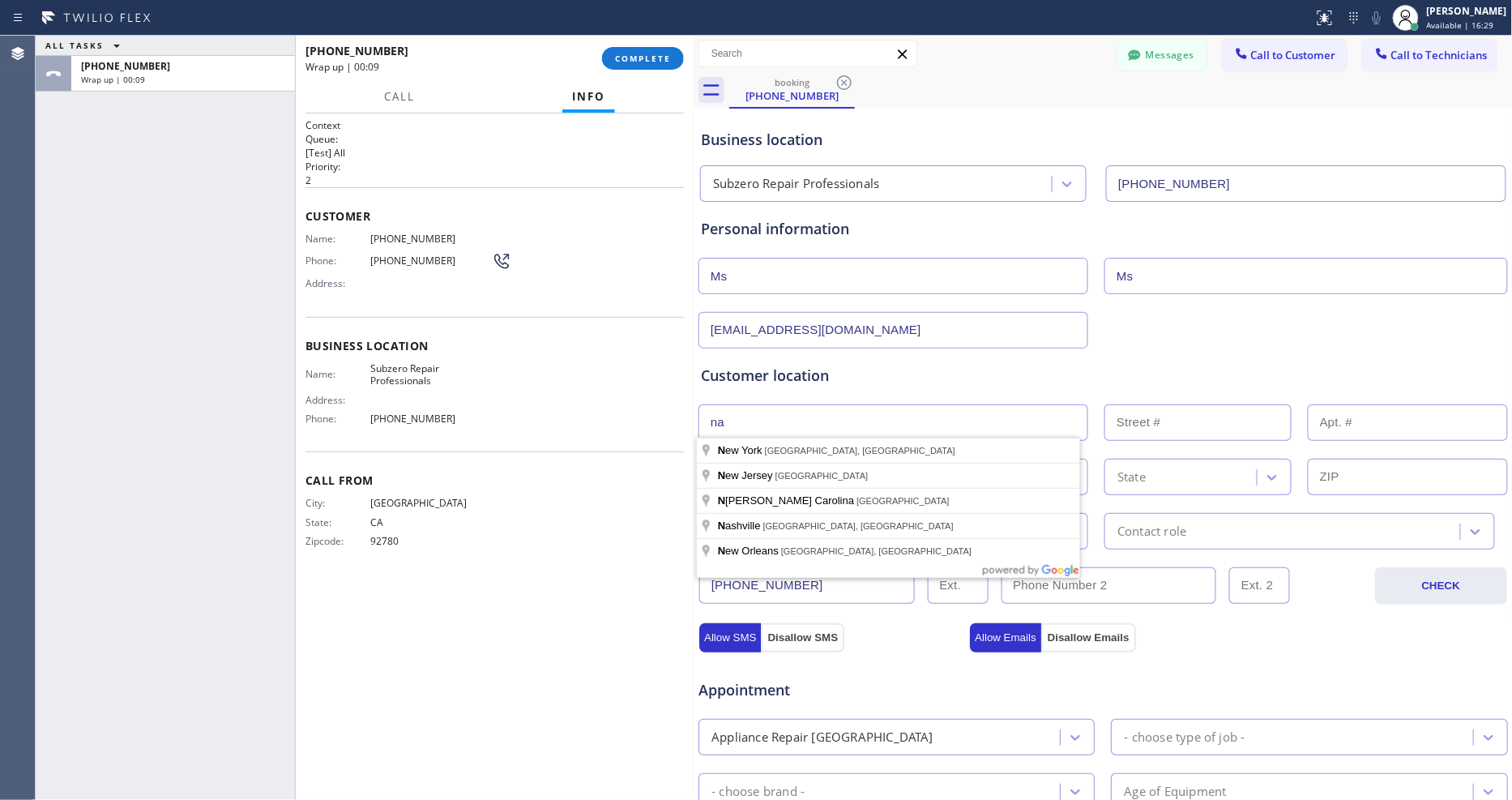
click at [799, 408] on input "na" at bounding box center [893, 423] width 390 height 37
type input "na"
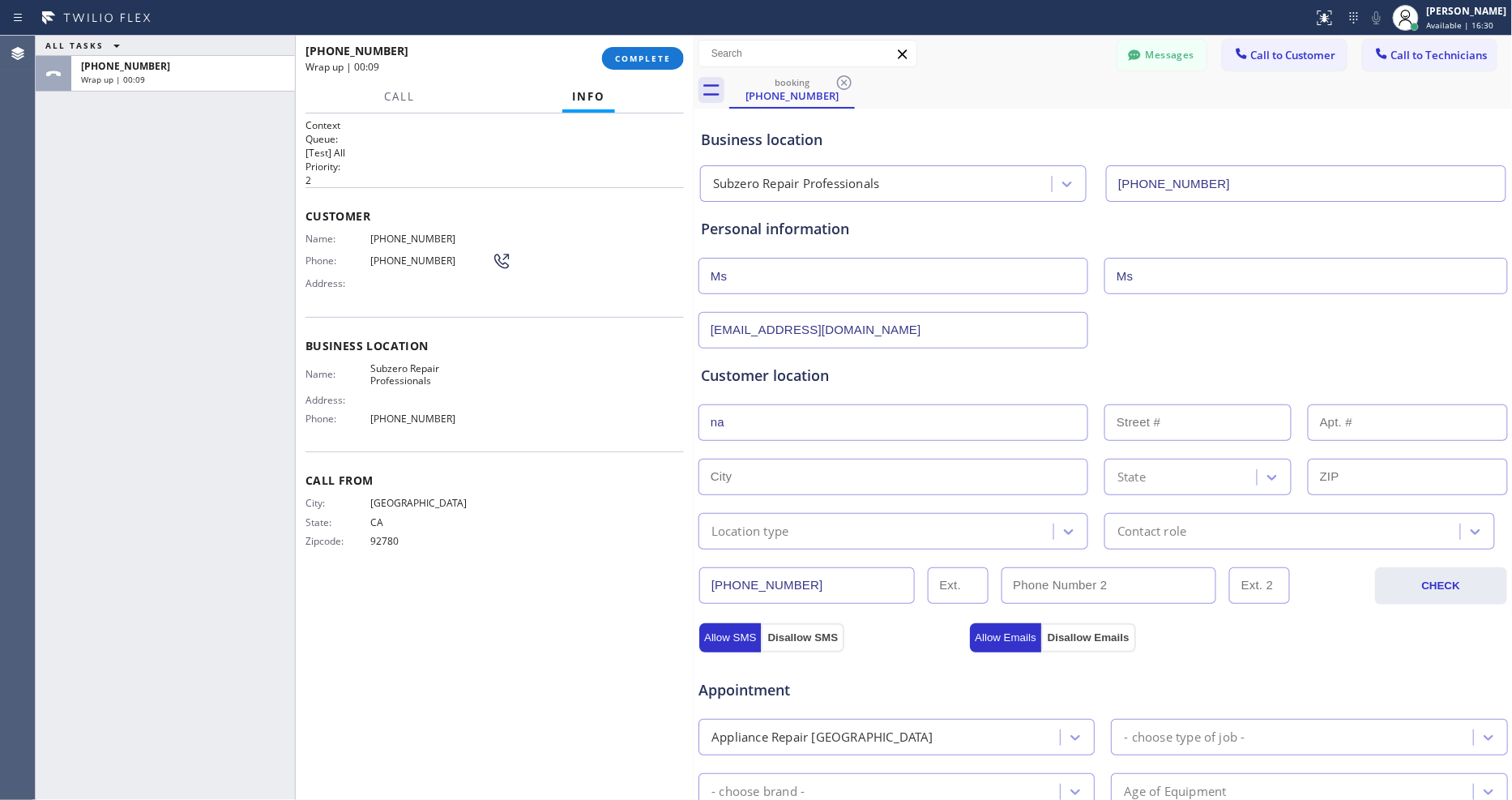
click at [590, 433] on div "Business location Name: Subzero Repair Professionals Address: Phone: (949) 523-…" at bounding box center [494, 384] width 379 height 136
click at [734, 462] on input "text" at bounding box center [893, 477] width 390 height 37
paste input "na"
type input "na"
click at [1194, 482] on div "State" at bounding box center [1183, 477] width 148 height 28
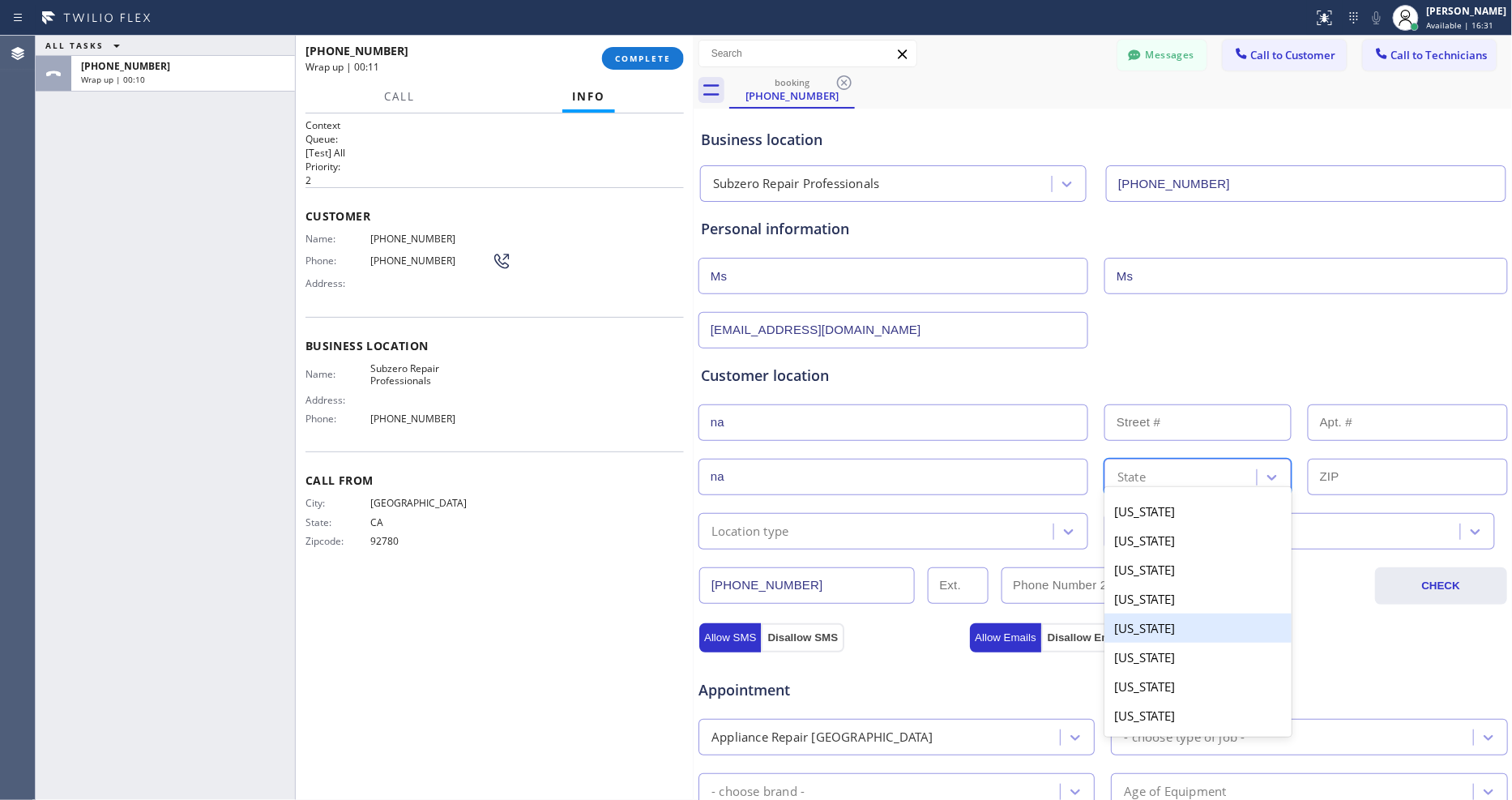
drag, startPoint x: 1154, startPoint y: 629, endPoint x: 1121, endPoint y: 625, distance: 33.2
click at [1153, 630] on div "California" at bounding box center [1197, 628] width 187 height 29
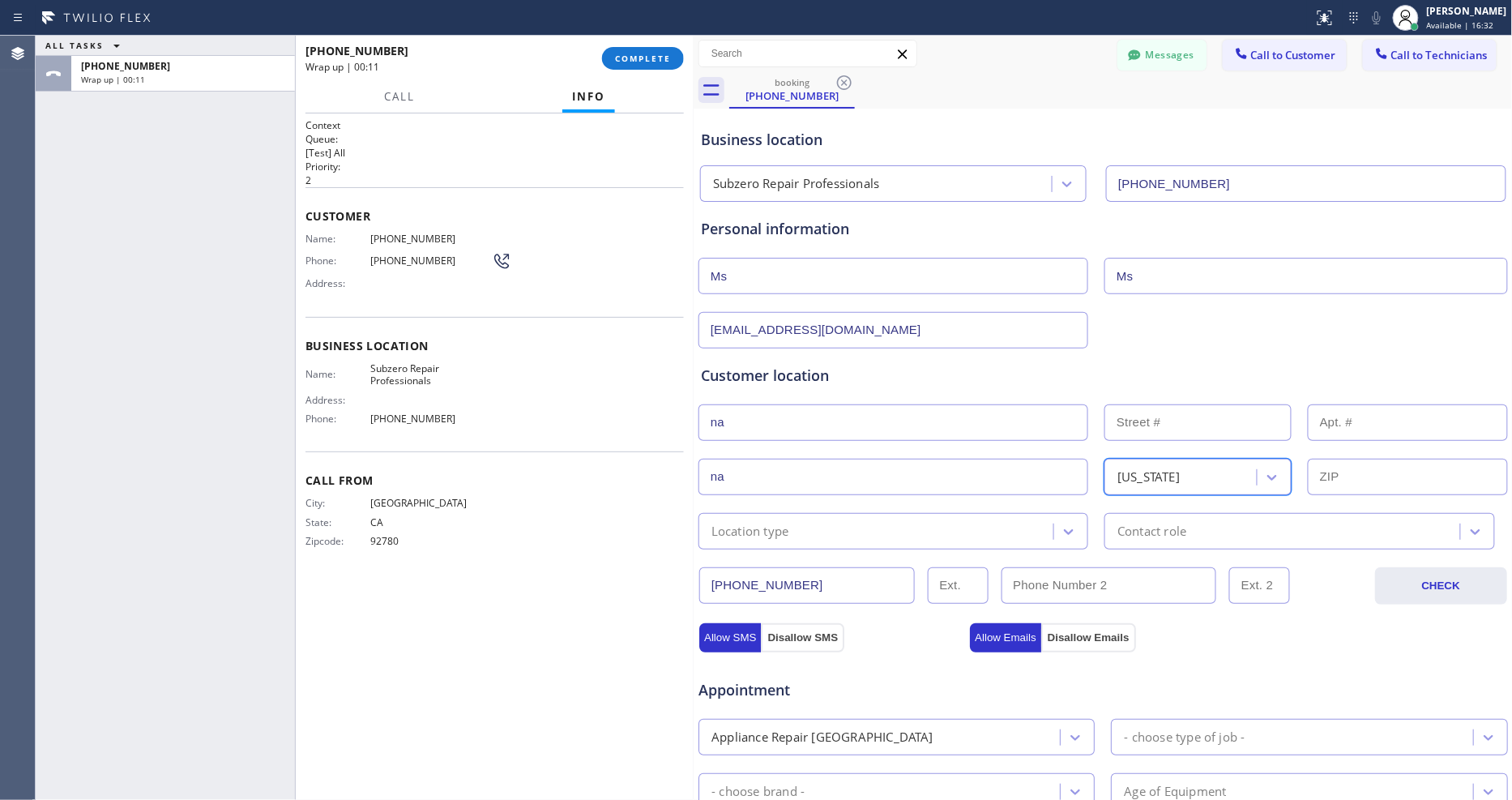
click at [374, 535] on span "92780" at bounding box center [431, 540] width 122 height 12
copy div "92780 Outbound call Location Subzero Repair Professionals Your caller id phone …"
click at [1322, 472] on input "text" at bounding box center [1407, 477] width 200 height 37
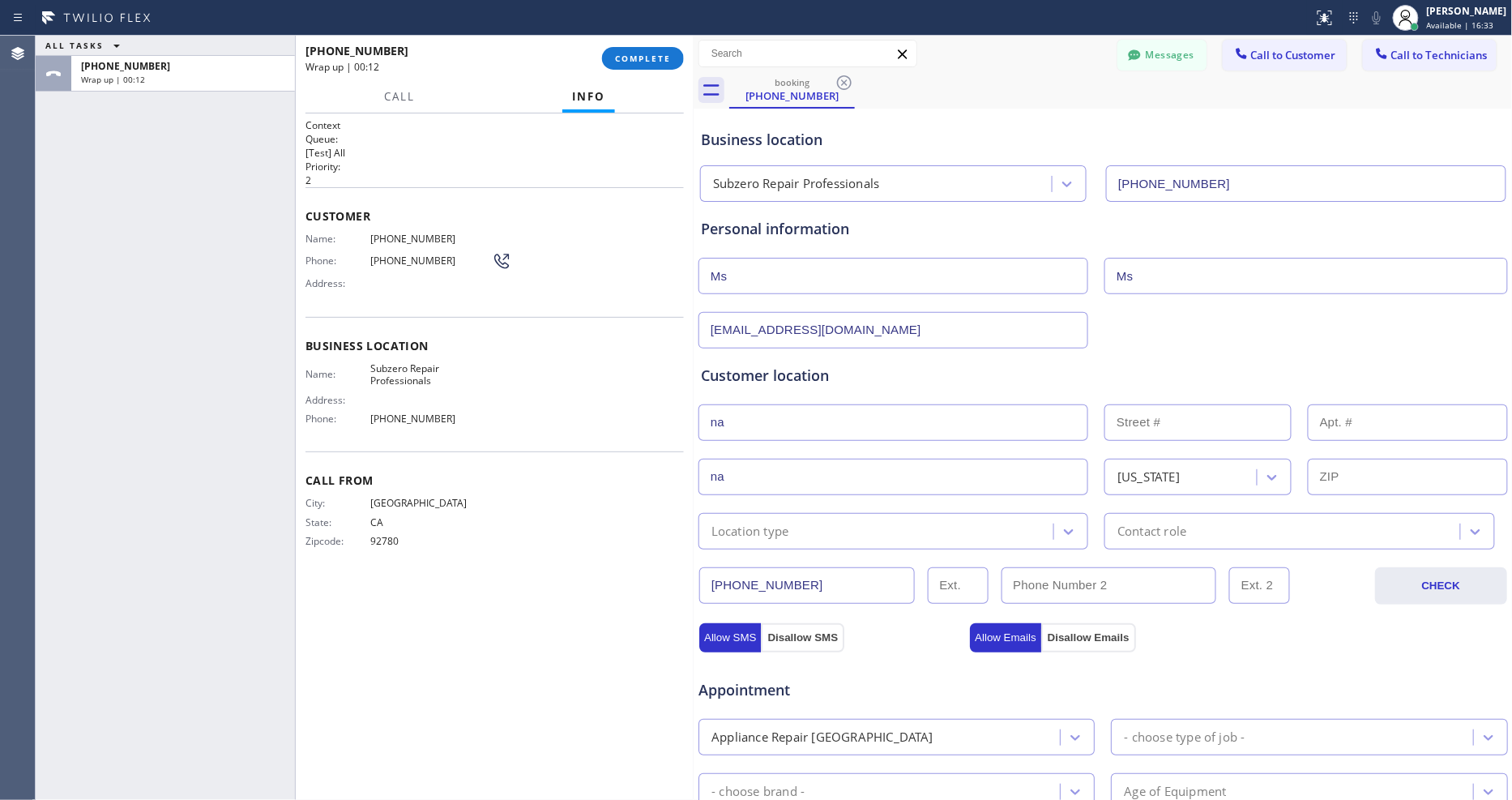
paste input "92780"
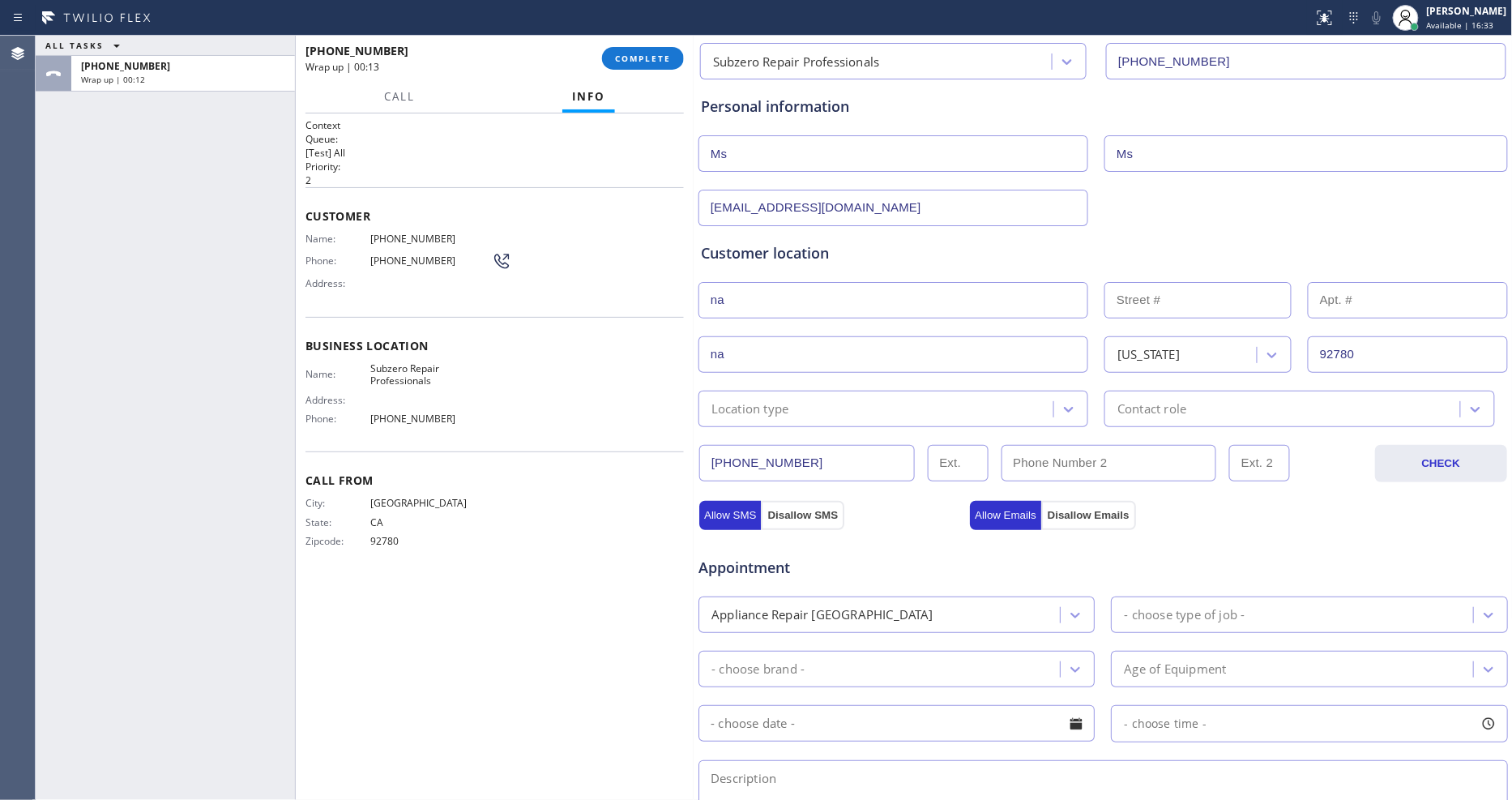
scroll to position [360, 0]
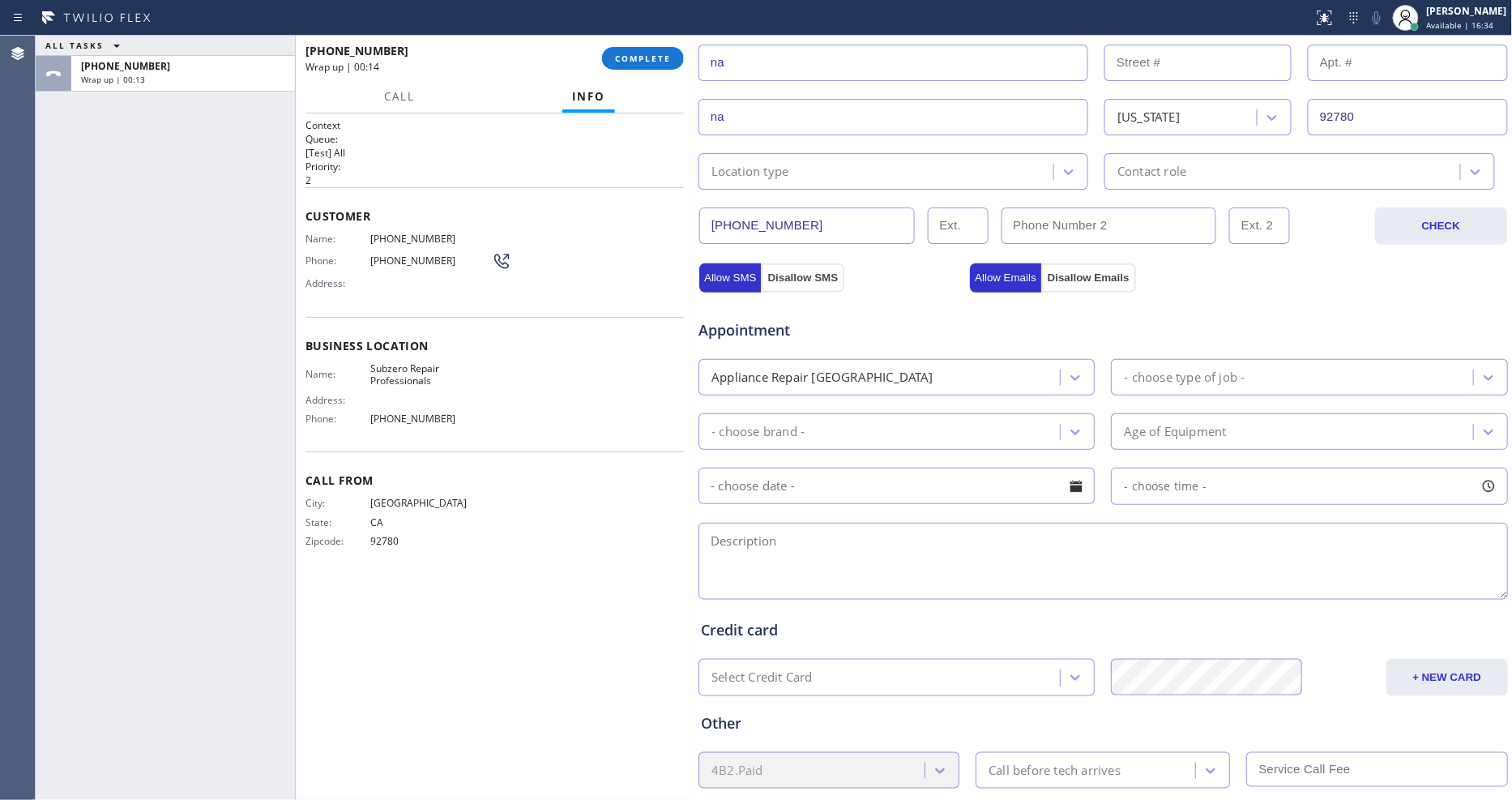
type input "92780"
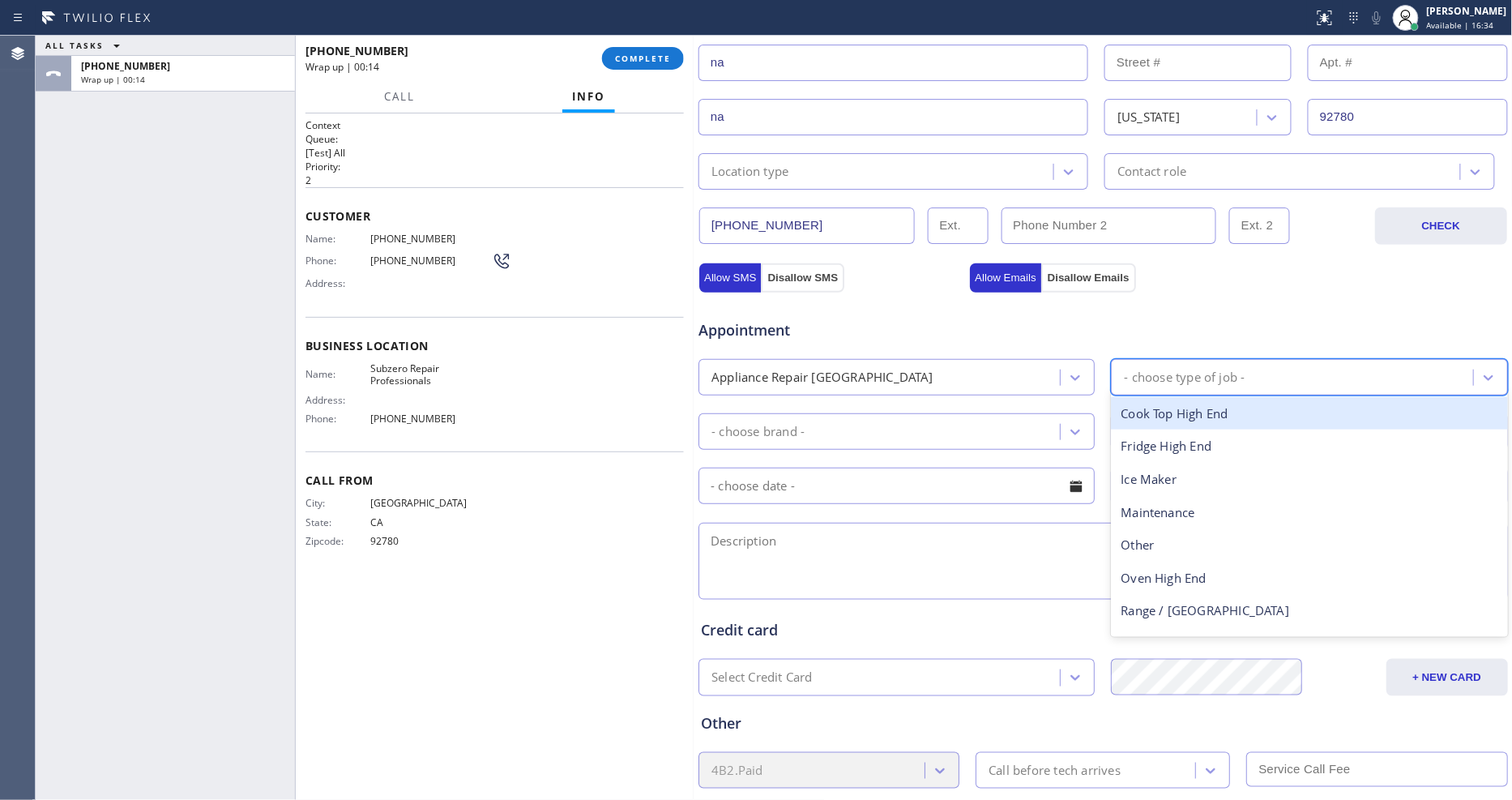
click at [1173, 372] on div "- choose type of job -" at bounding box center [1185, 377] width 121 height 18
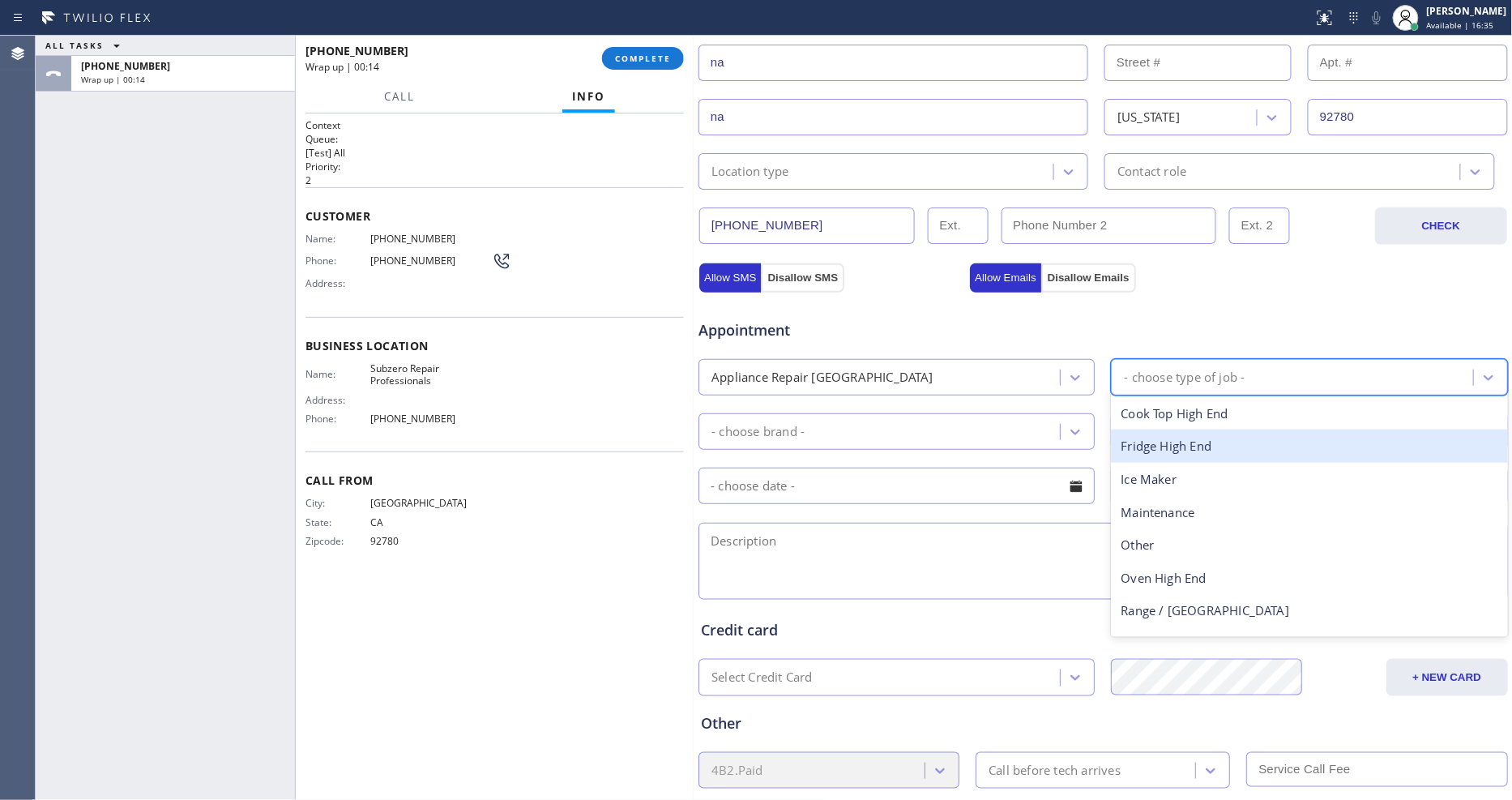
click at [1153, 446] on div "Fridge High End" at bounding box center [1308, 446] width 396 height 33
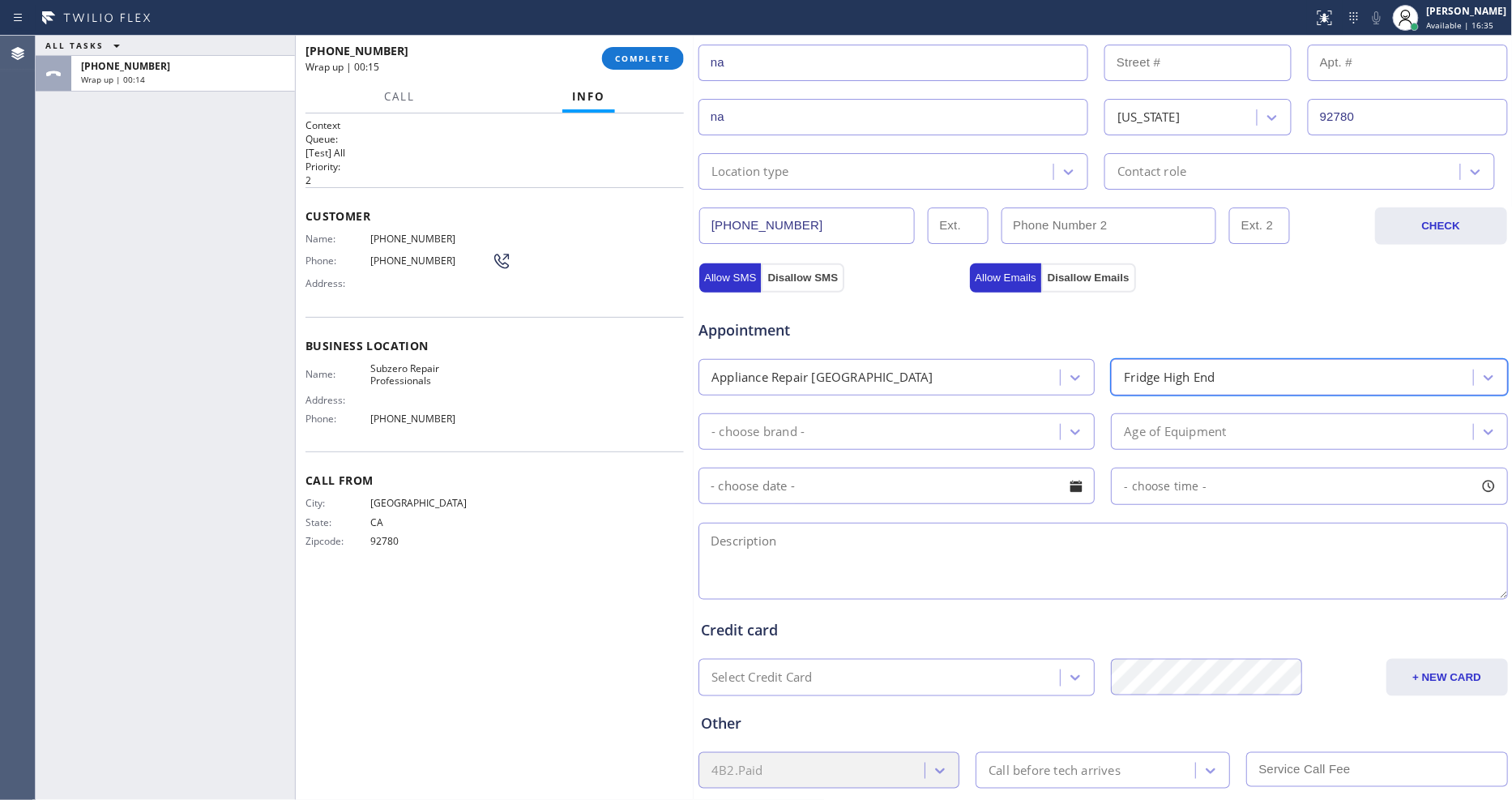
click at [866, 423] on div "- choose brand -" at bounding box center [881, 431] width 357 height 28
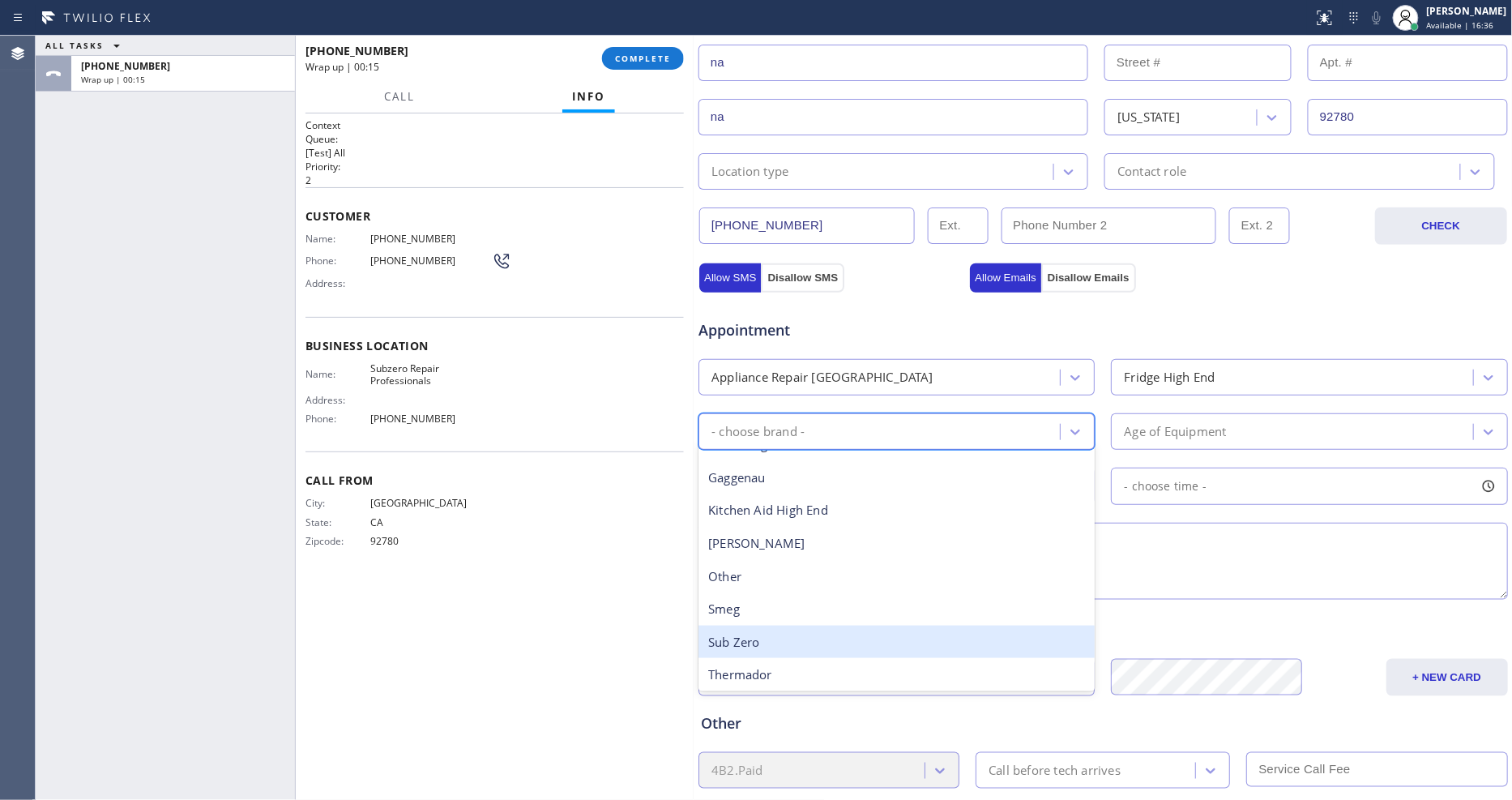
scroll to position [223, 0]
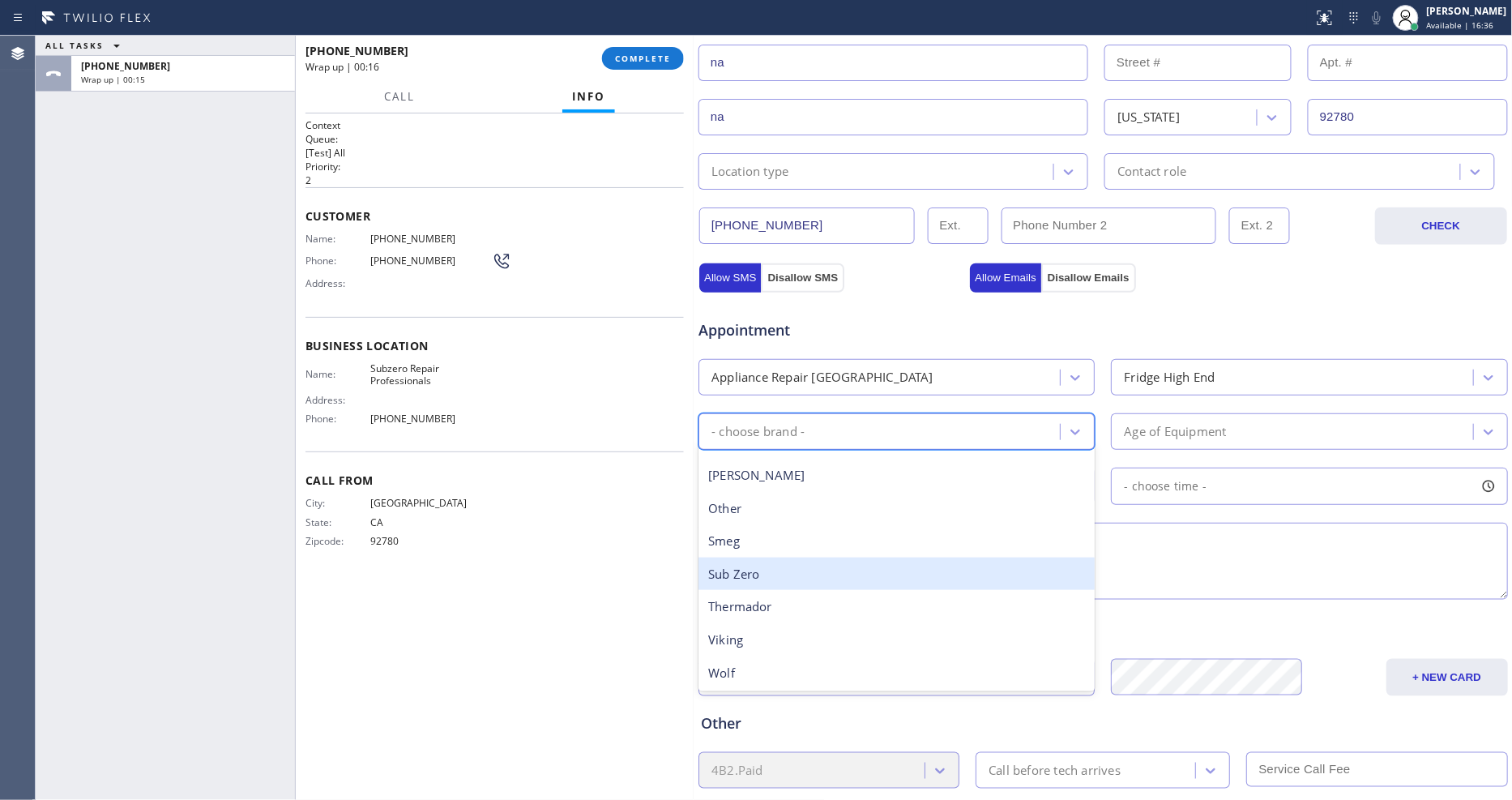
click at [772, 562] on div "Sub Zero" at bounding box center [897, 574] width 396 height 33
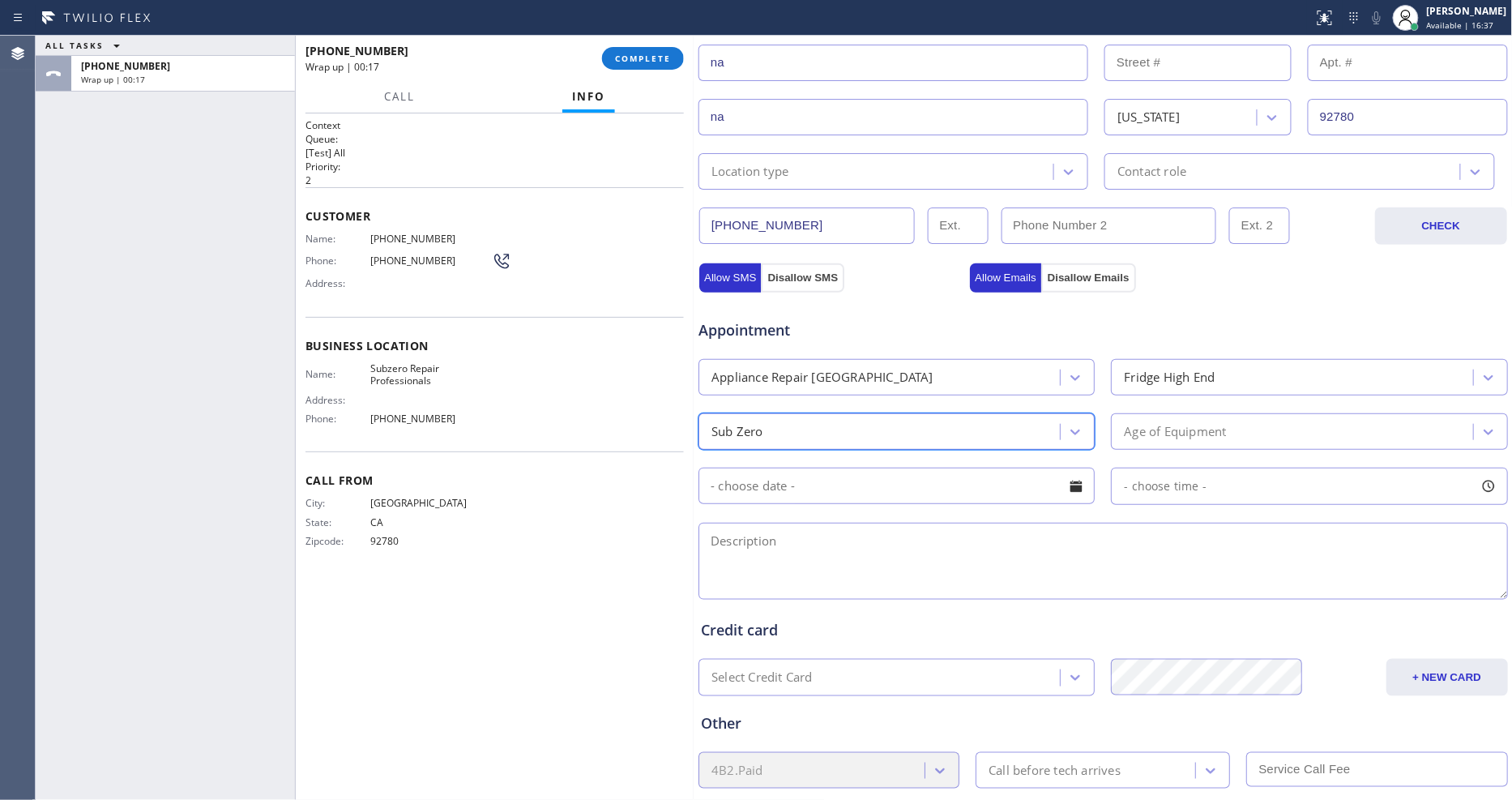
click at [755, 523] on textarea at bounding box center [1103, 561] width 810 height 77
click at [1032, 523] on textarea at bounding box center [1103, 561] width 810 height 77
paste textarea "Sub zero fridge -- already been diagnose by a diff tech knows what parts is nee…"
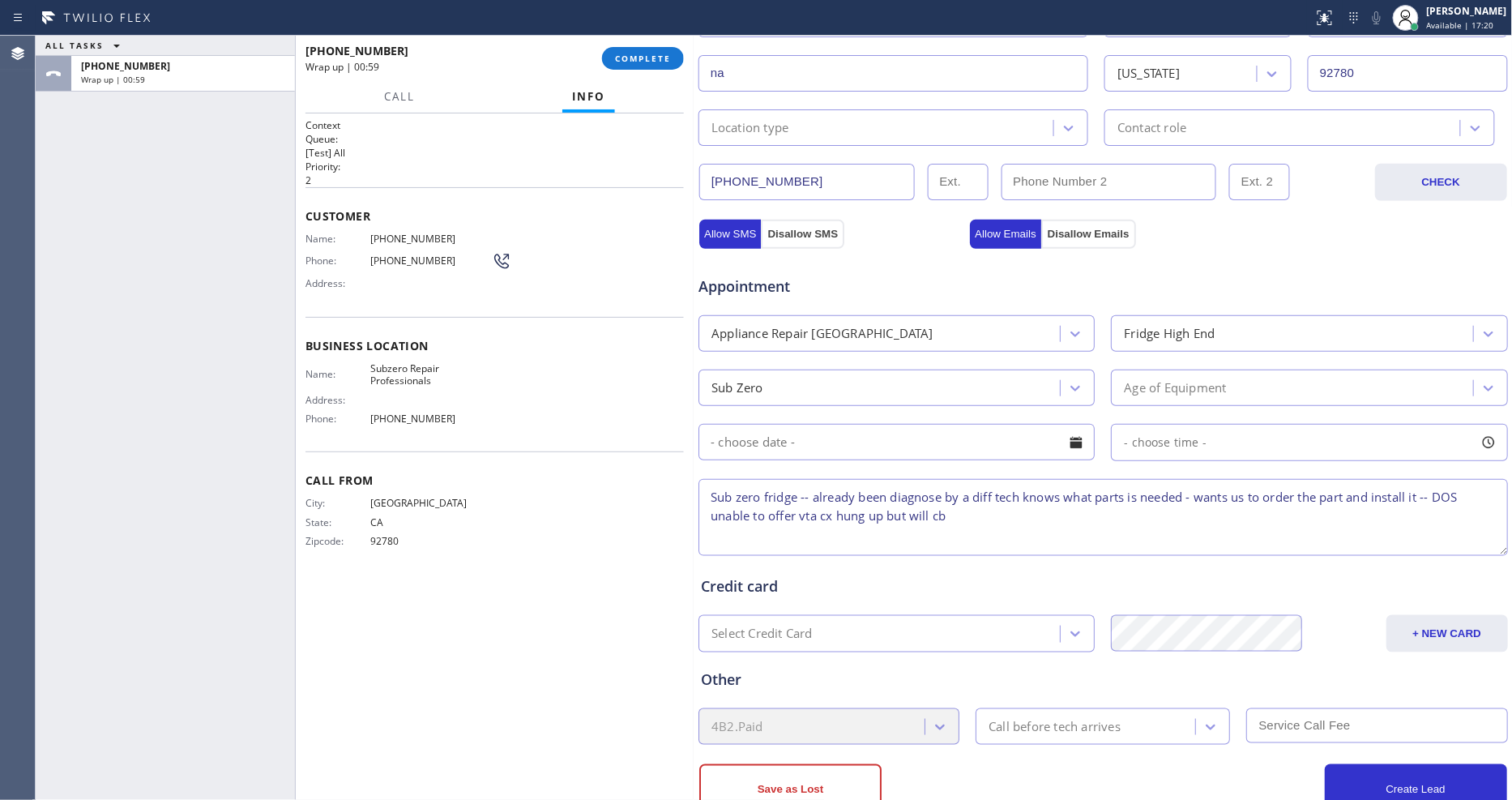
scroll to position [442, 0]
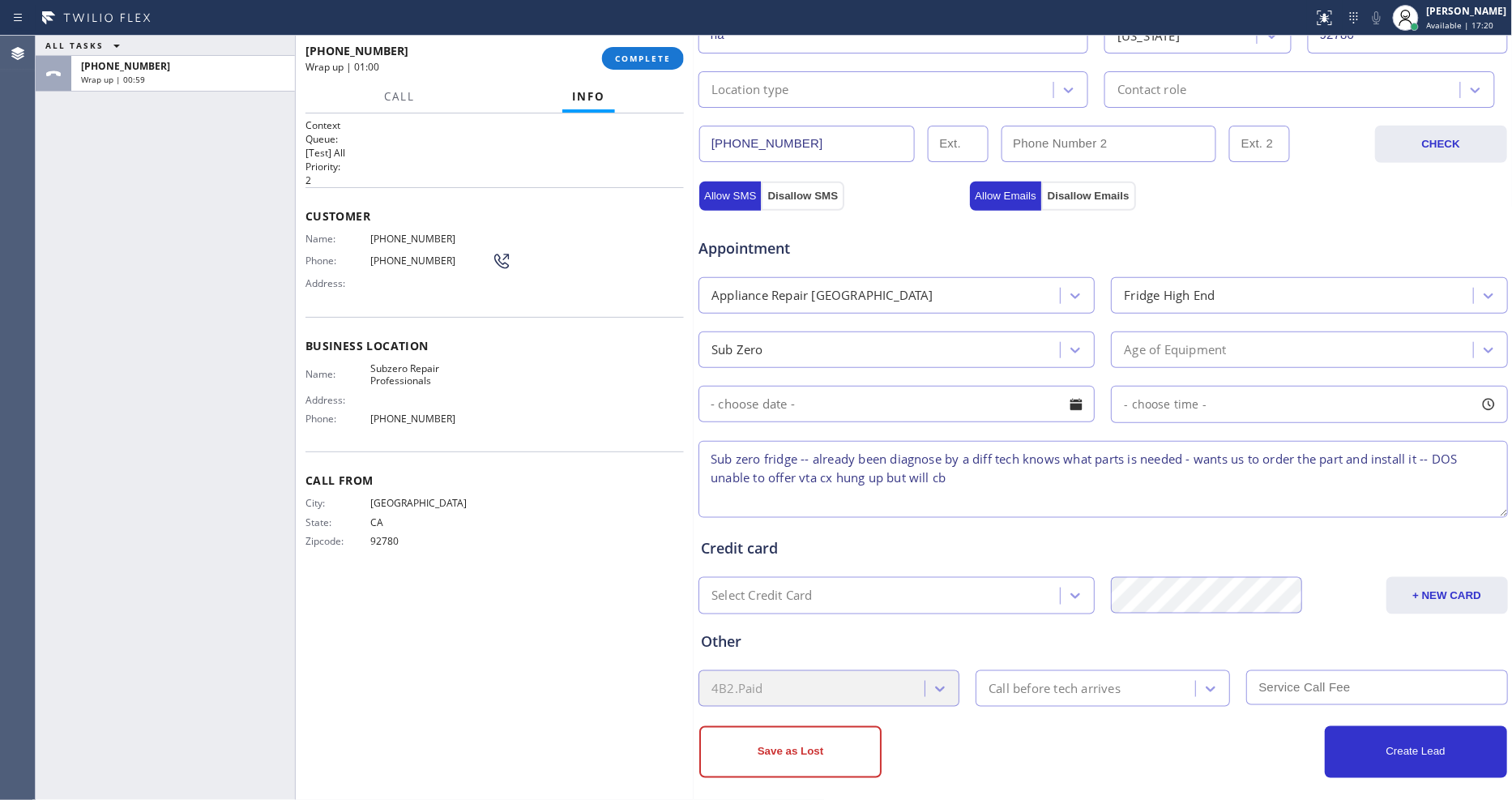
type textarea "Sub zero fridge -- already been diagnose by a diff tech knows what parts is nee…"
click at [1168, 340] on div "Age of Equipment" at bounding box center [1175, 350] width 102 height 18
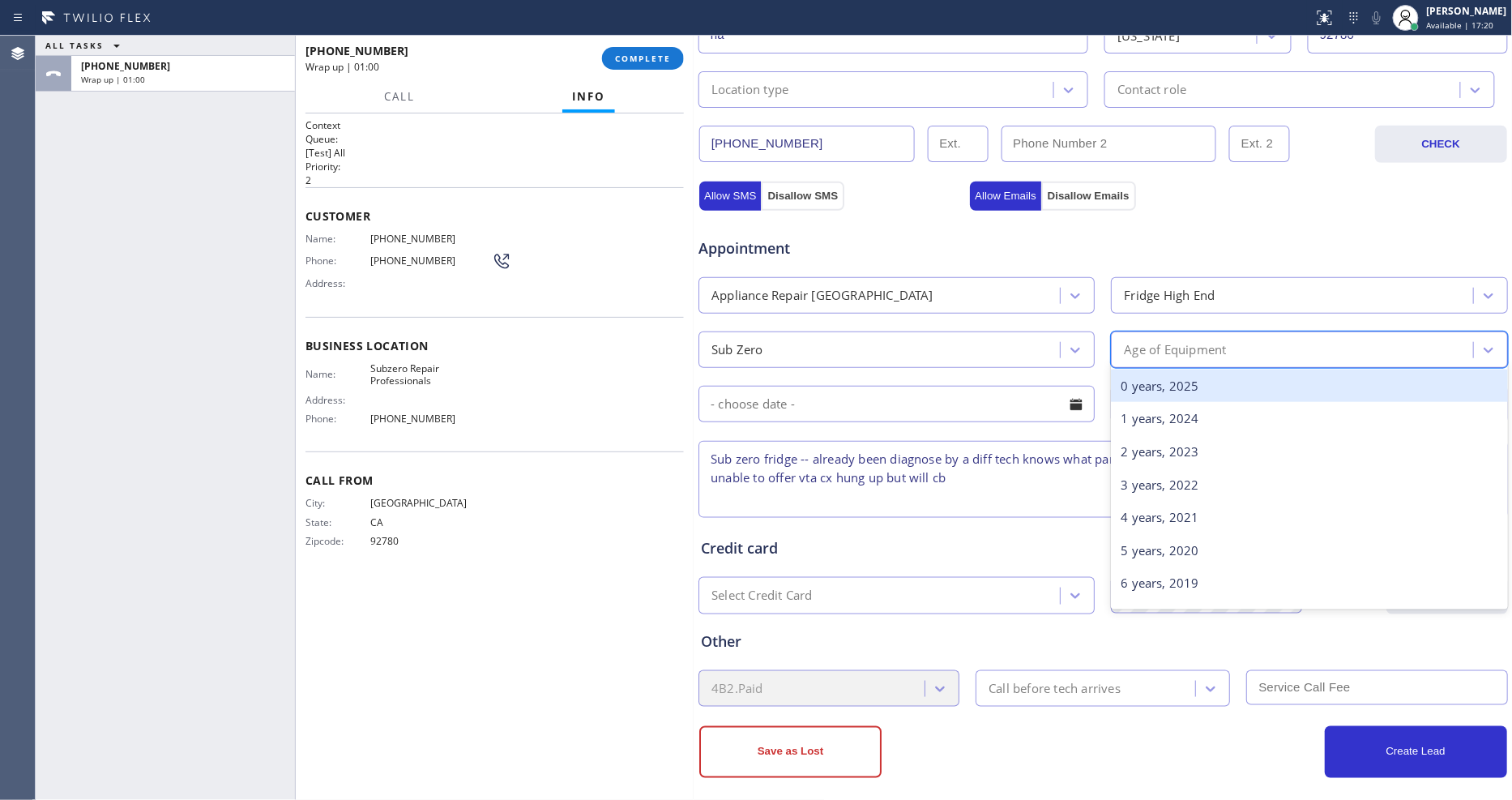
click at [1159, 385] on div "0 years, 2025" at bounding box center [1308, 386] width 396 height 33
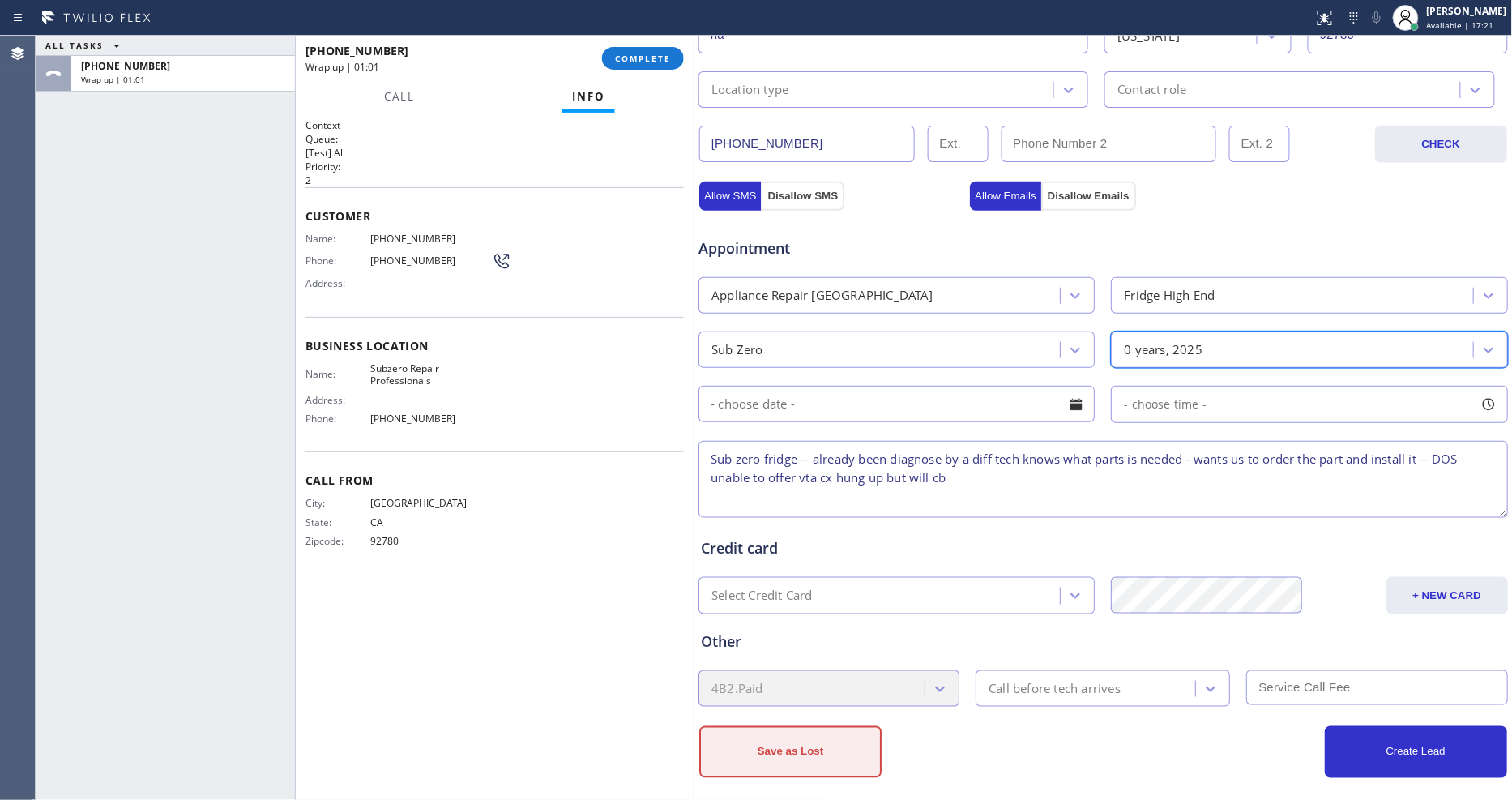
click at [746, 751] on button "Save as Lost" at bounding box center [790, 752] width 182 height 52
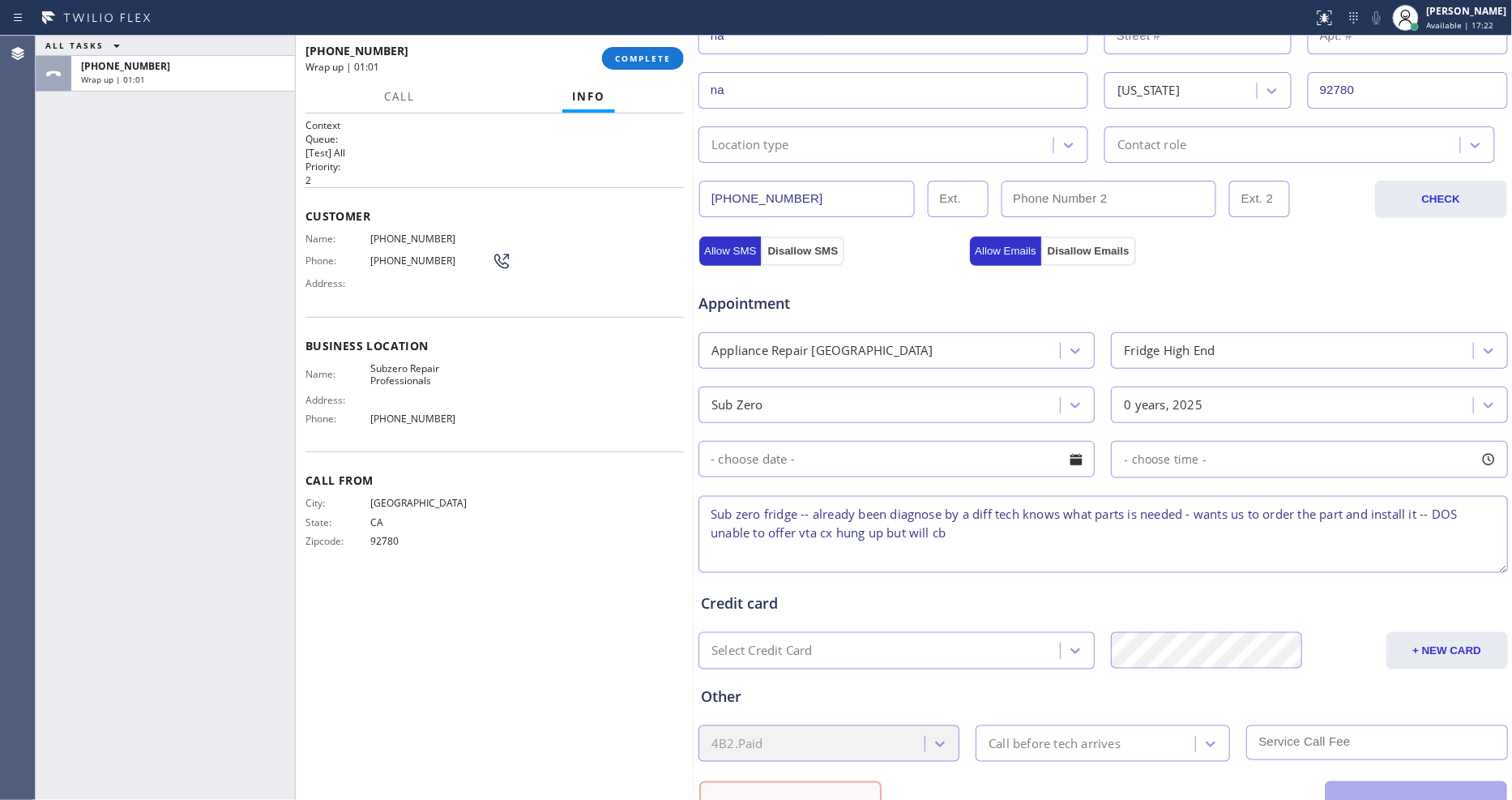
scroll to position [497, 0]
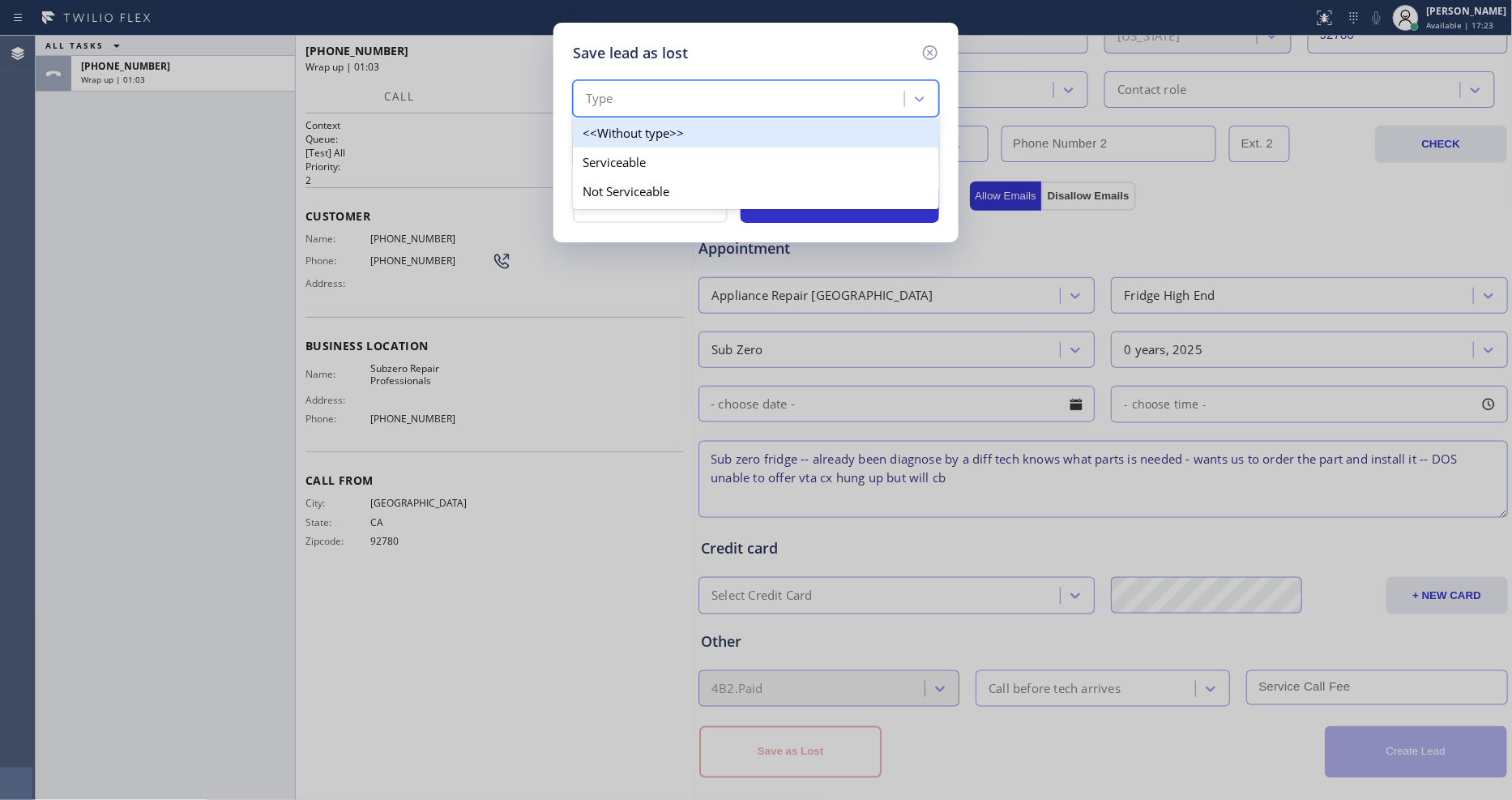
click at [661, 85] on div "Type" at bounding box center [741, 99] width 326 height 28
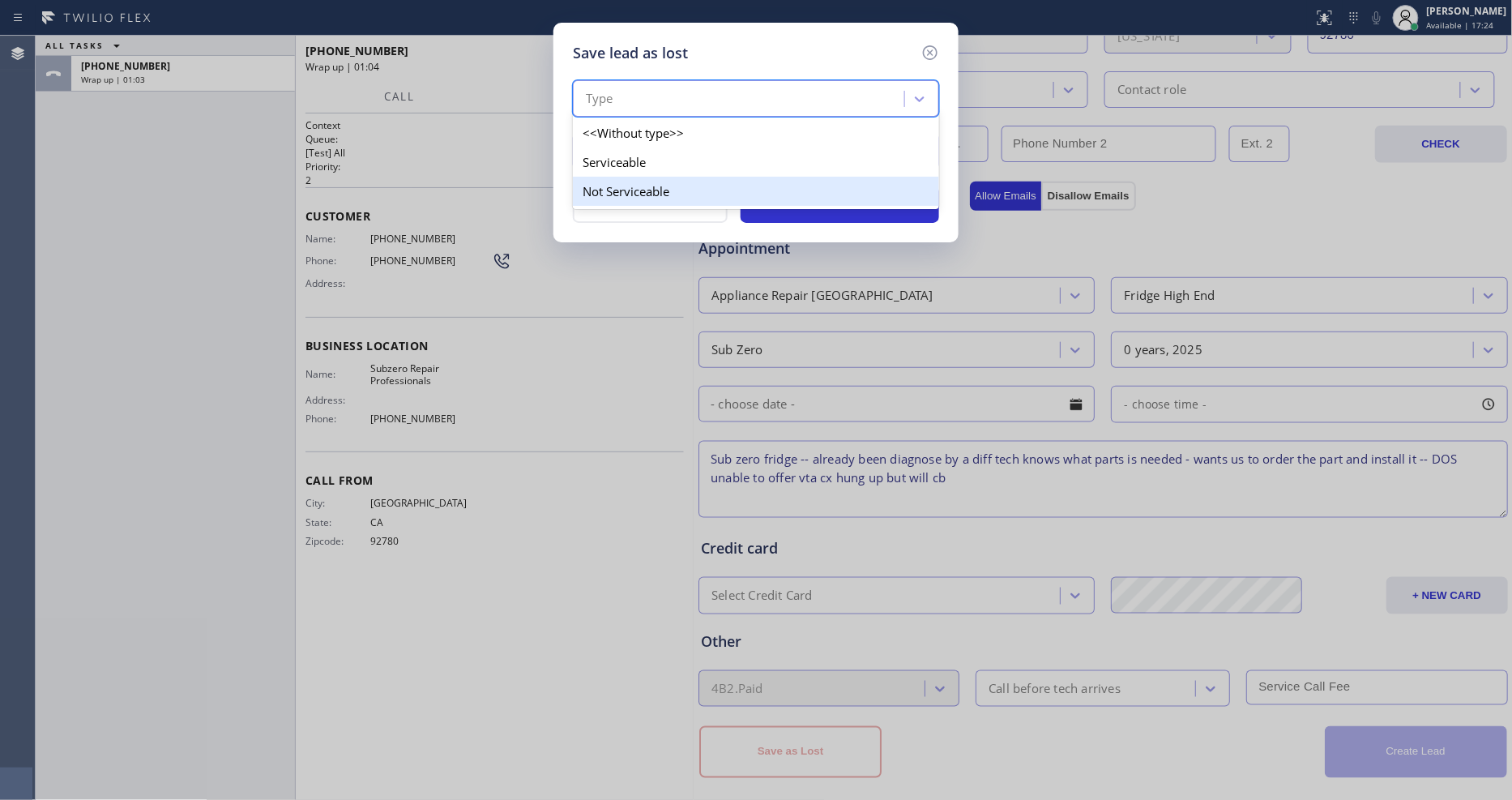
click at [613, 187] on div "Not Serviceable" at bounding box center [756, 192] width 366 height 29
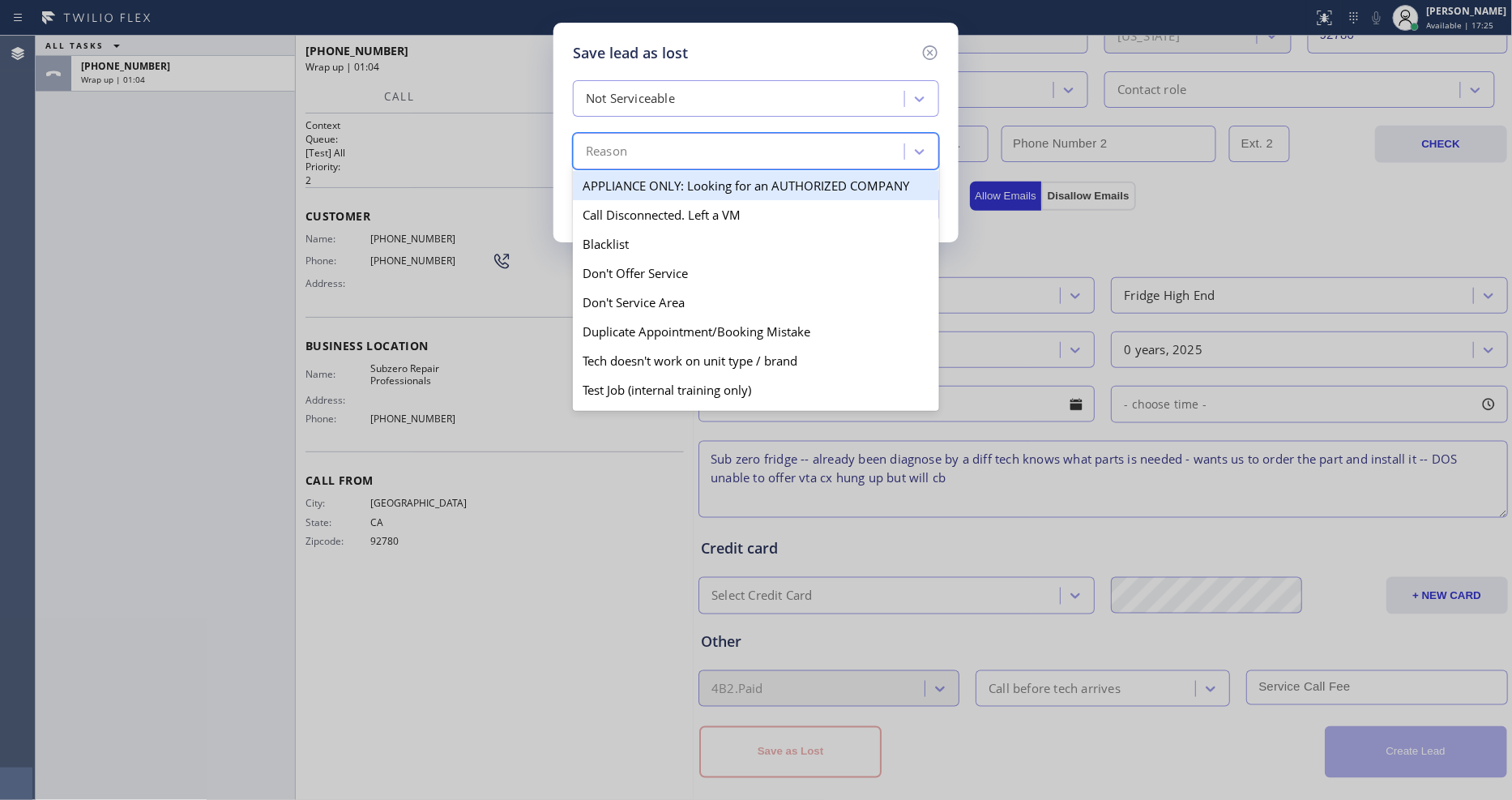
click at [622, 149] on div "Reason" at bounding box center [606, 152] width 41 height 18
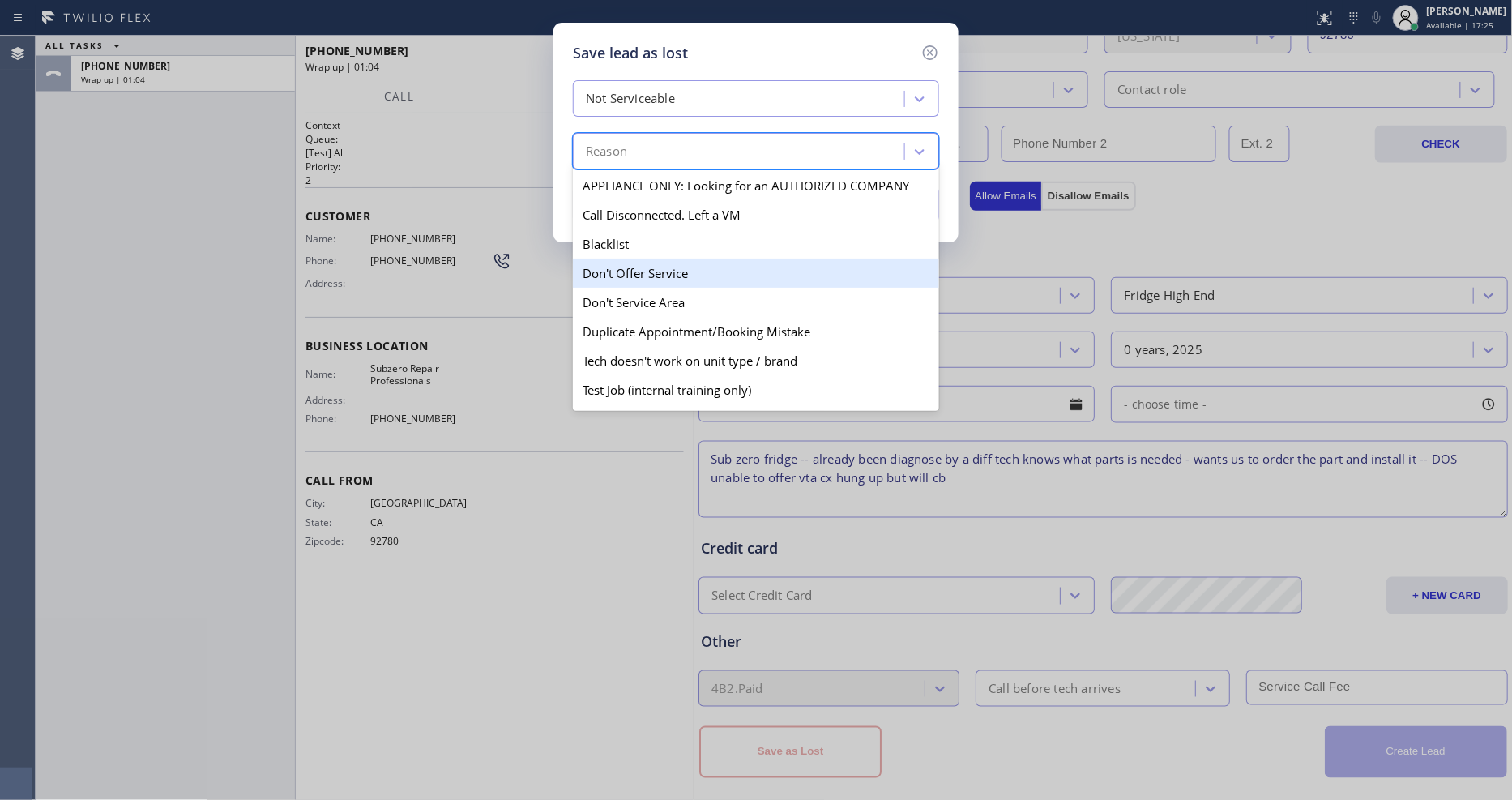
click at [624, 269] on div "Don't Offer Service" at bounding box center [756, 273] width 366 height 29
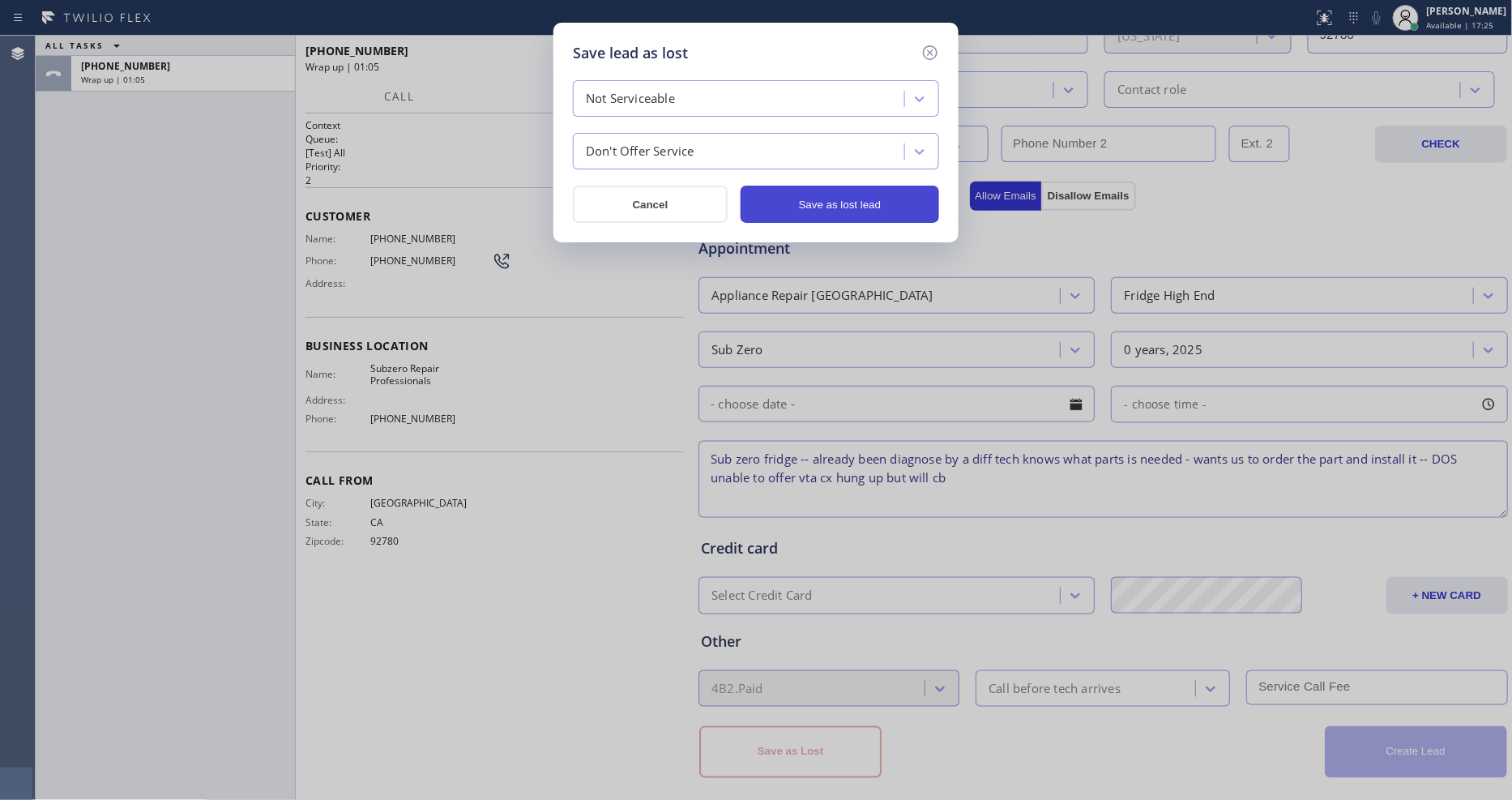
click at [866, 206] on button "Save as lost lead" at bounding box center [840, 204] width 198 height 38
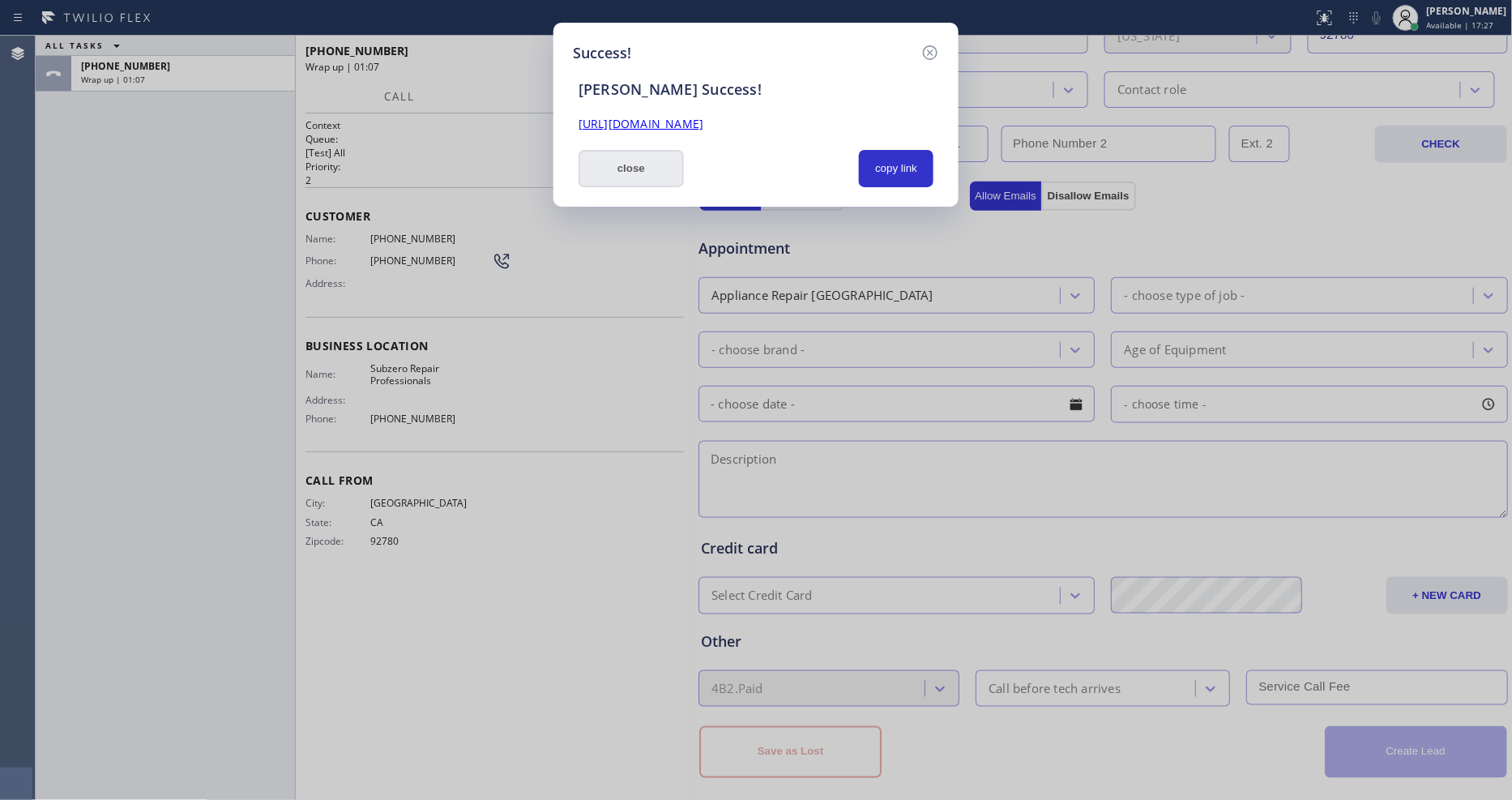
click at [634, 172] on button "close" at bounding box center [631, 168] width 105 height 38
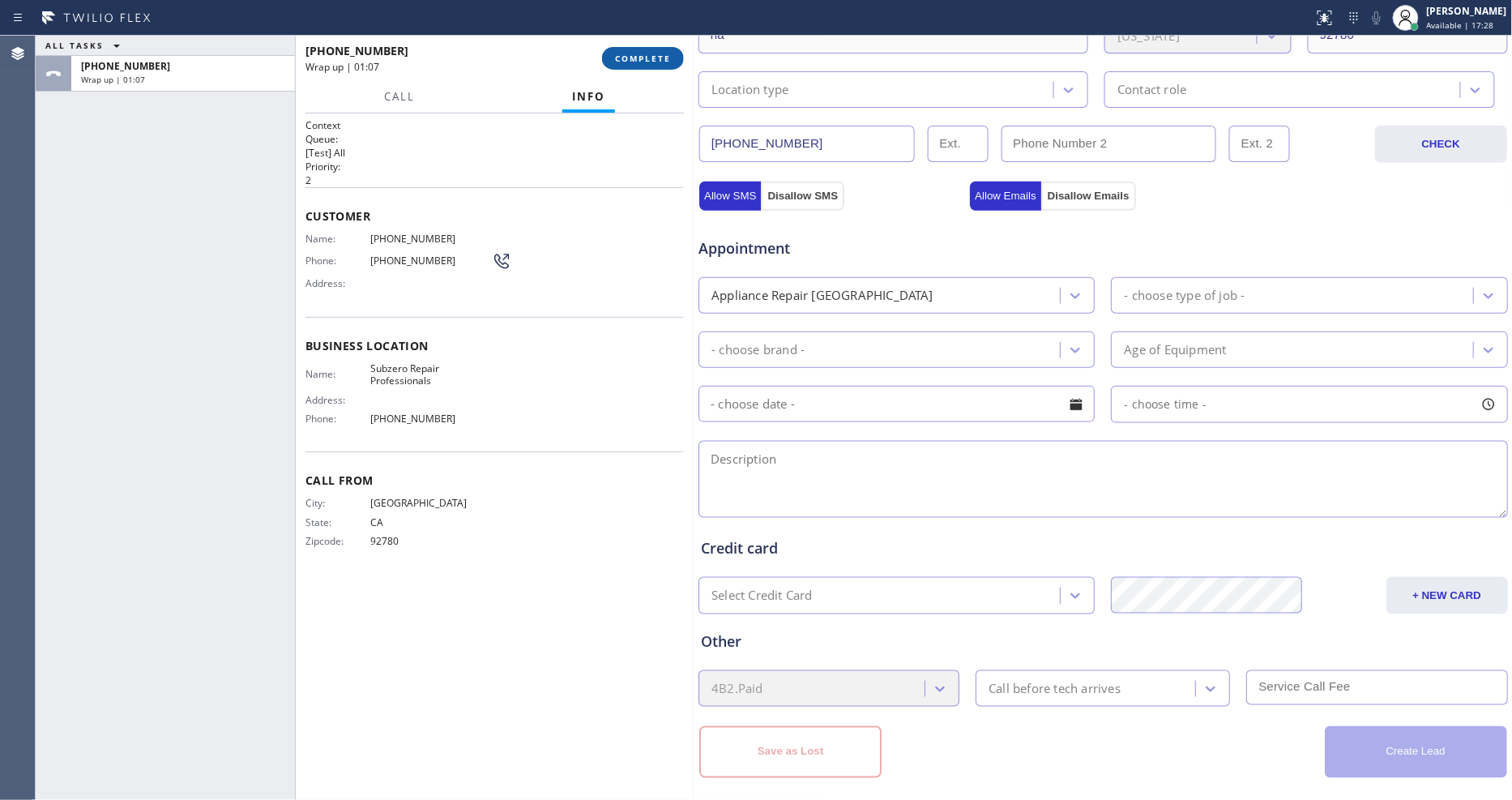
click at [651, 49] on button "COMPLETE" at bounding box center [643, 58] width 82 height 23
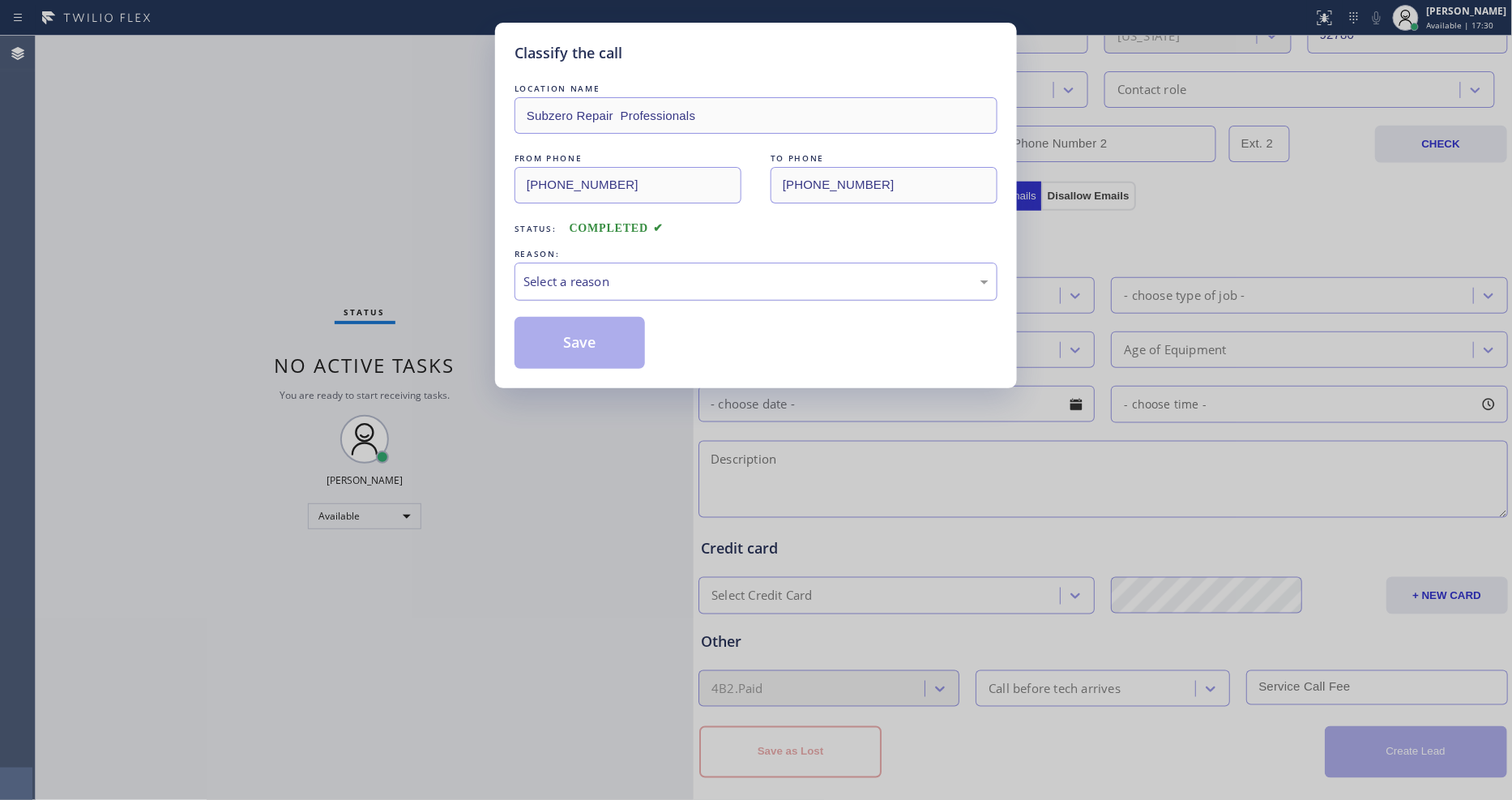
click at [546, 276] on div "Select a reason" at bounding box center [756, 282] width 465 height 18
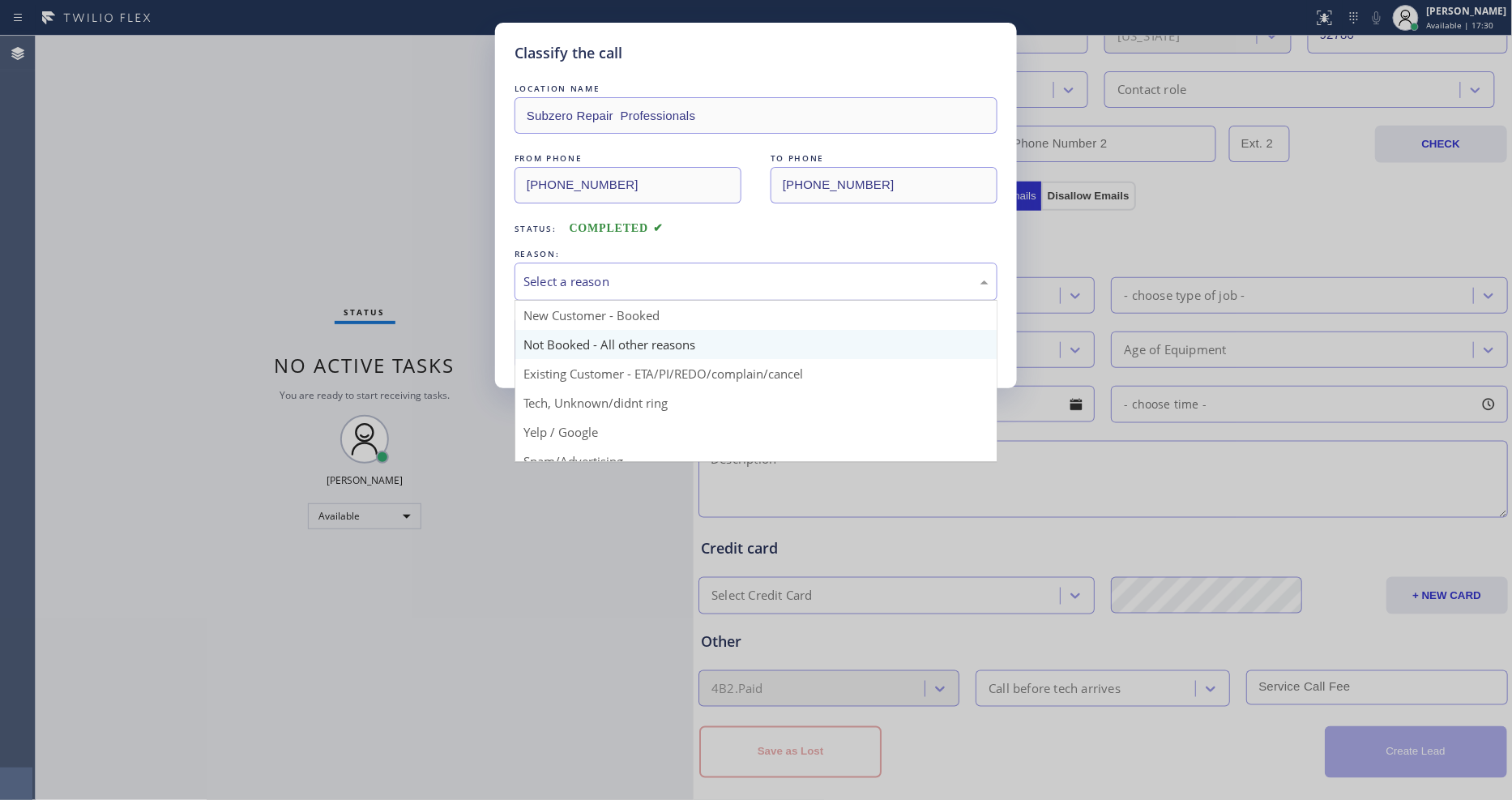
click at [541, 329] on button "Save" at bounding box center [579, 342] width 130 height 52
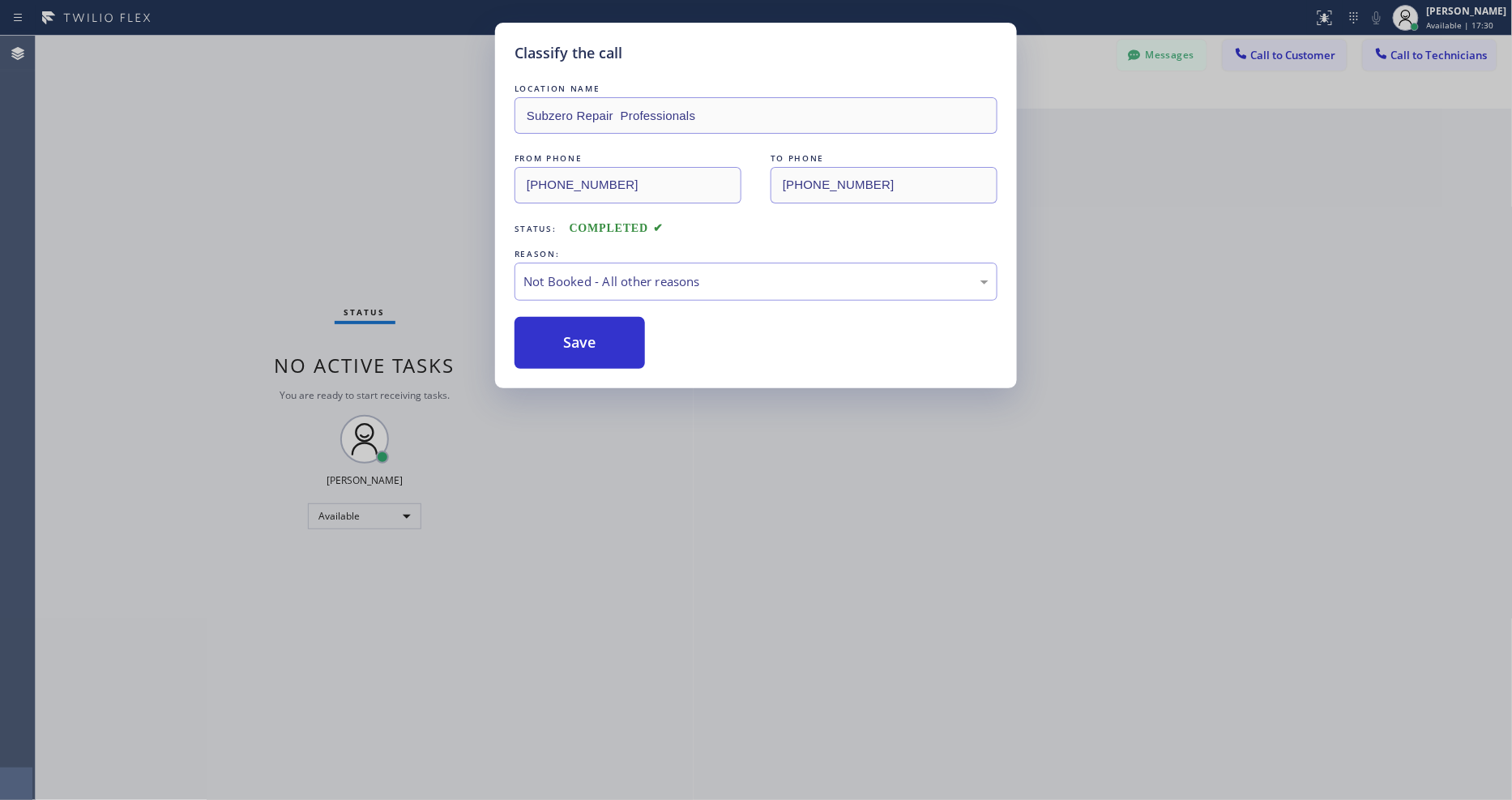
click at [541, 329] on button "Save" at bounding box center [579, 342] width 130 height 52
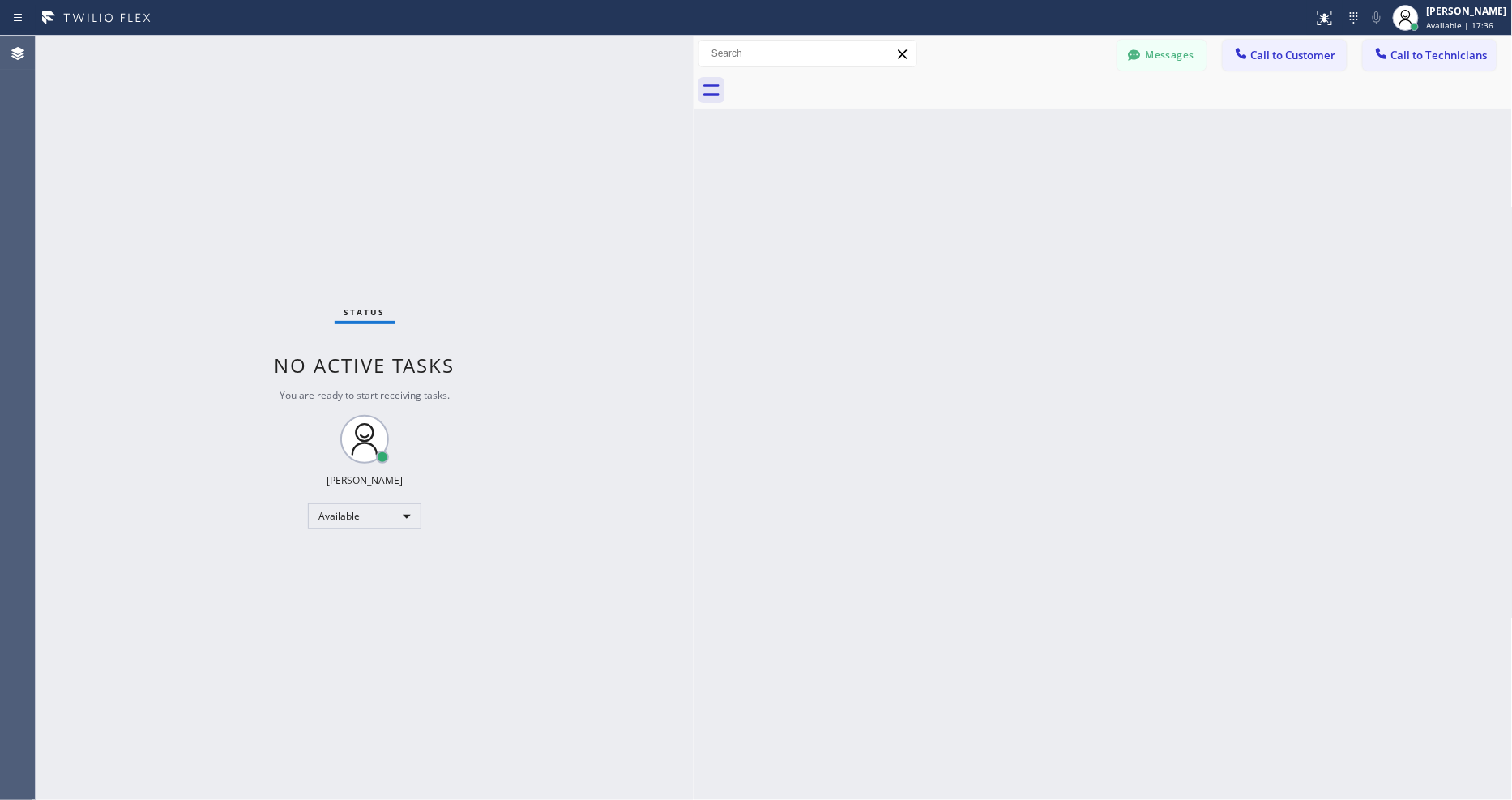
click at [310, 290] on div "Status No active tasks You are ready to start receiving tasks. [PERSON_NAME] Av…" at bounding box center [365, 417] width 658 height 764
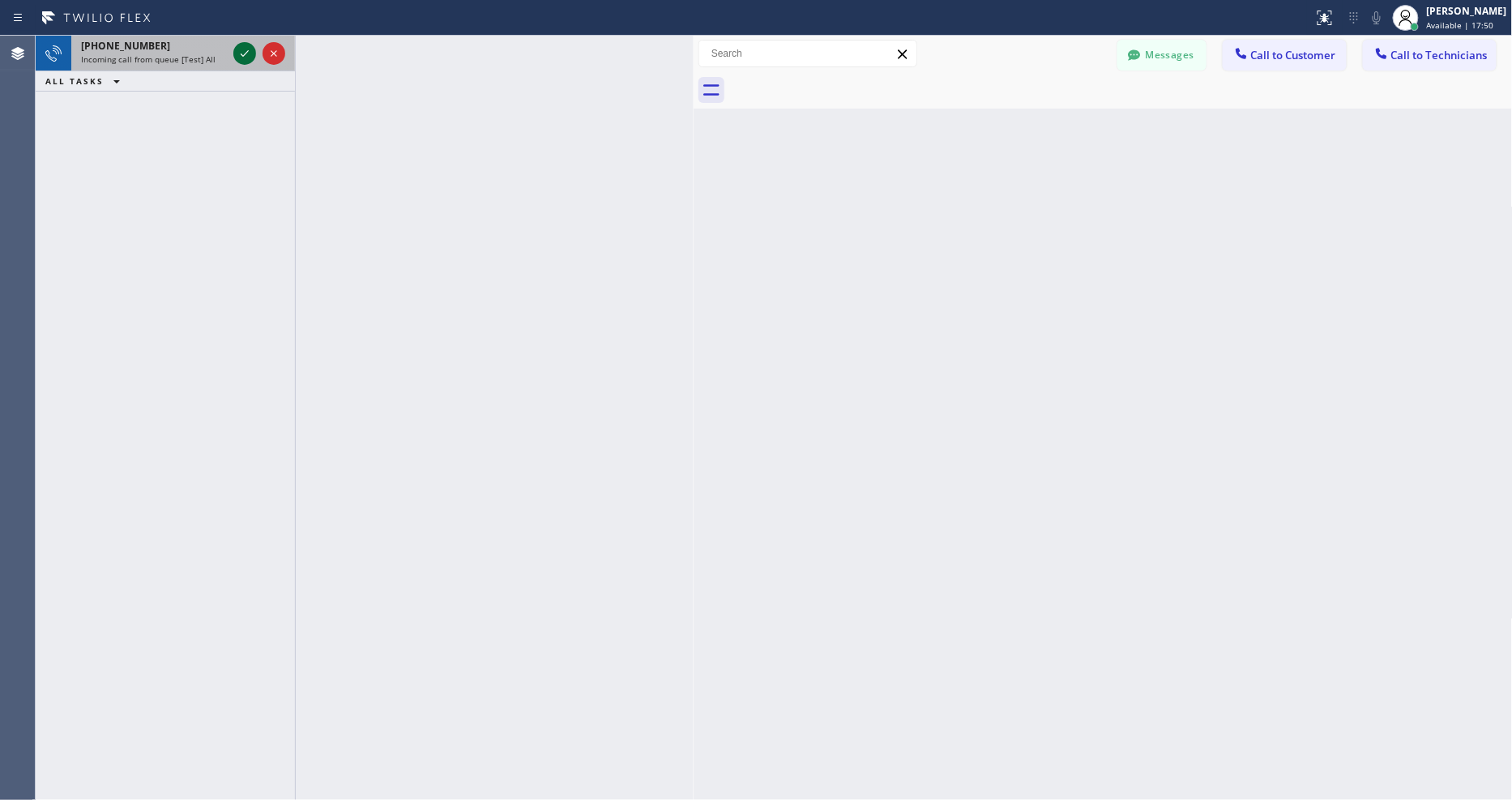
click at [240, 58] on icon at bounding box center [244, 53] width 19 height 19
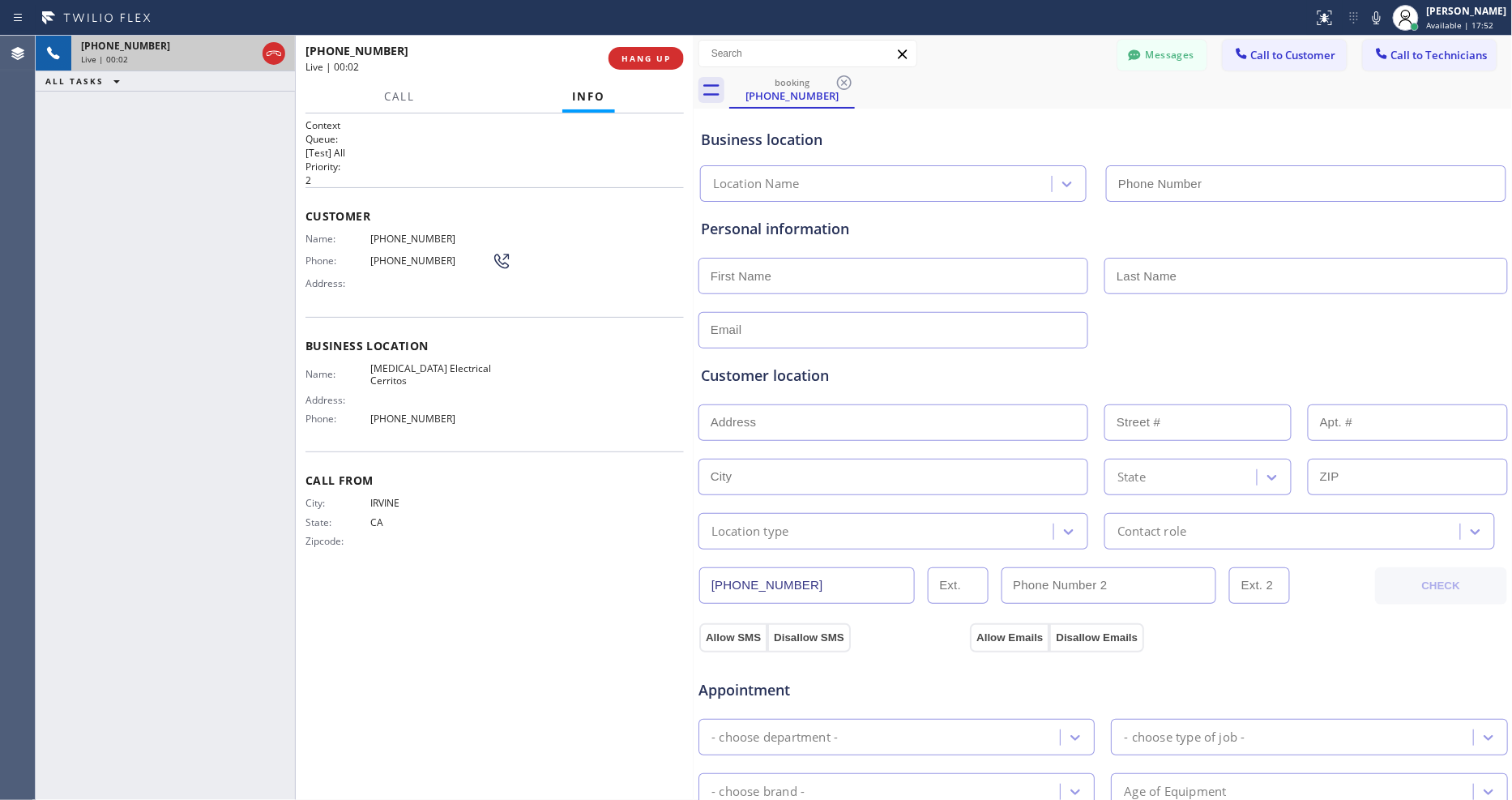
type input "(562) 337-3944"
click at [667, 58] on span "HANG UP" at bounding box center [646, 58] width 50 height 11
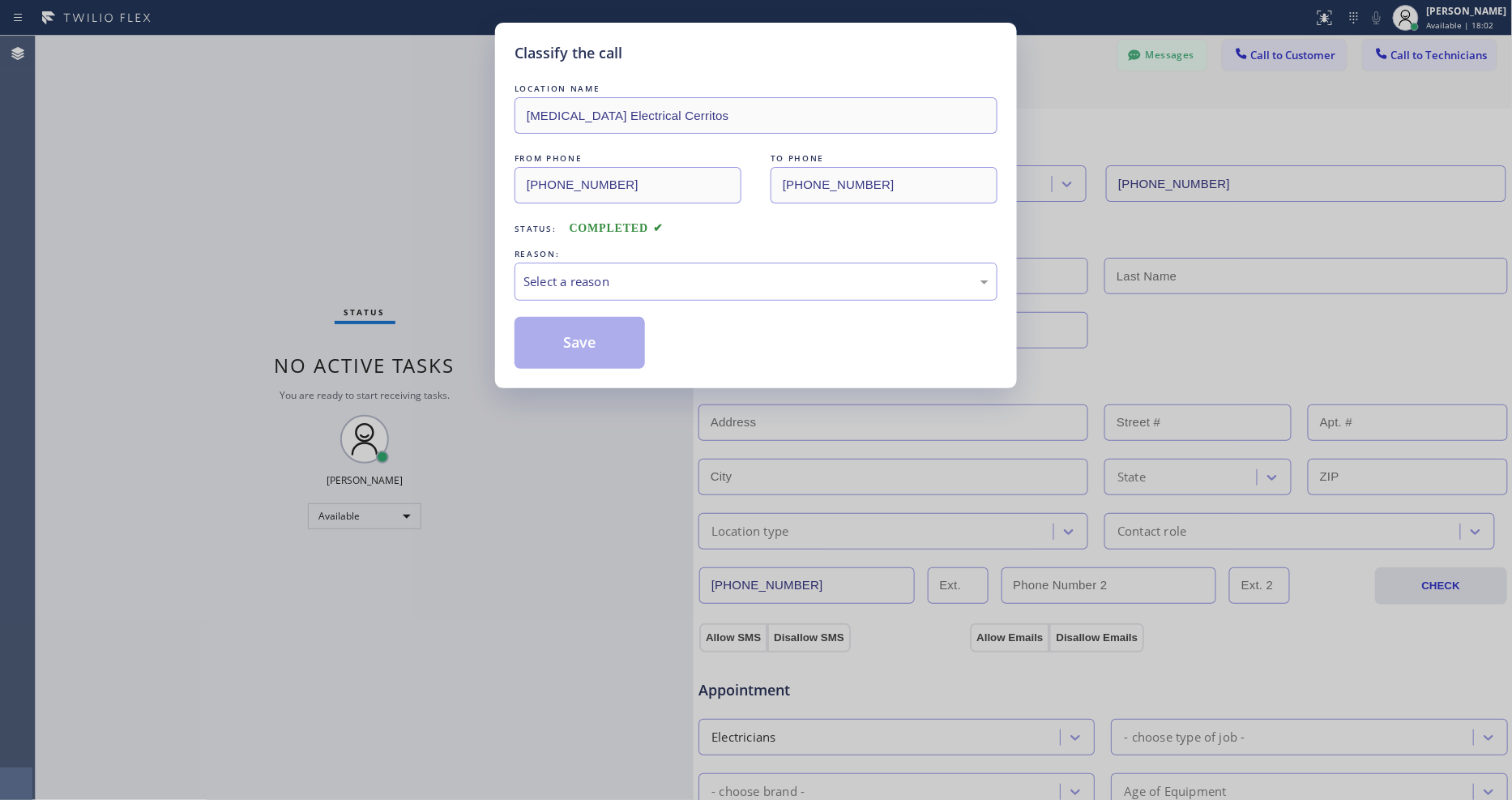
click at [566, 278] on div "Select a reason" at bounding box center [756, 282] width 465 height 18
click at [577, 334] on button "Save" at bounding box center [579, 342] width 130 height 52
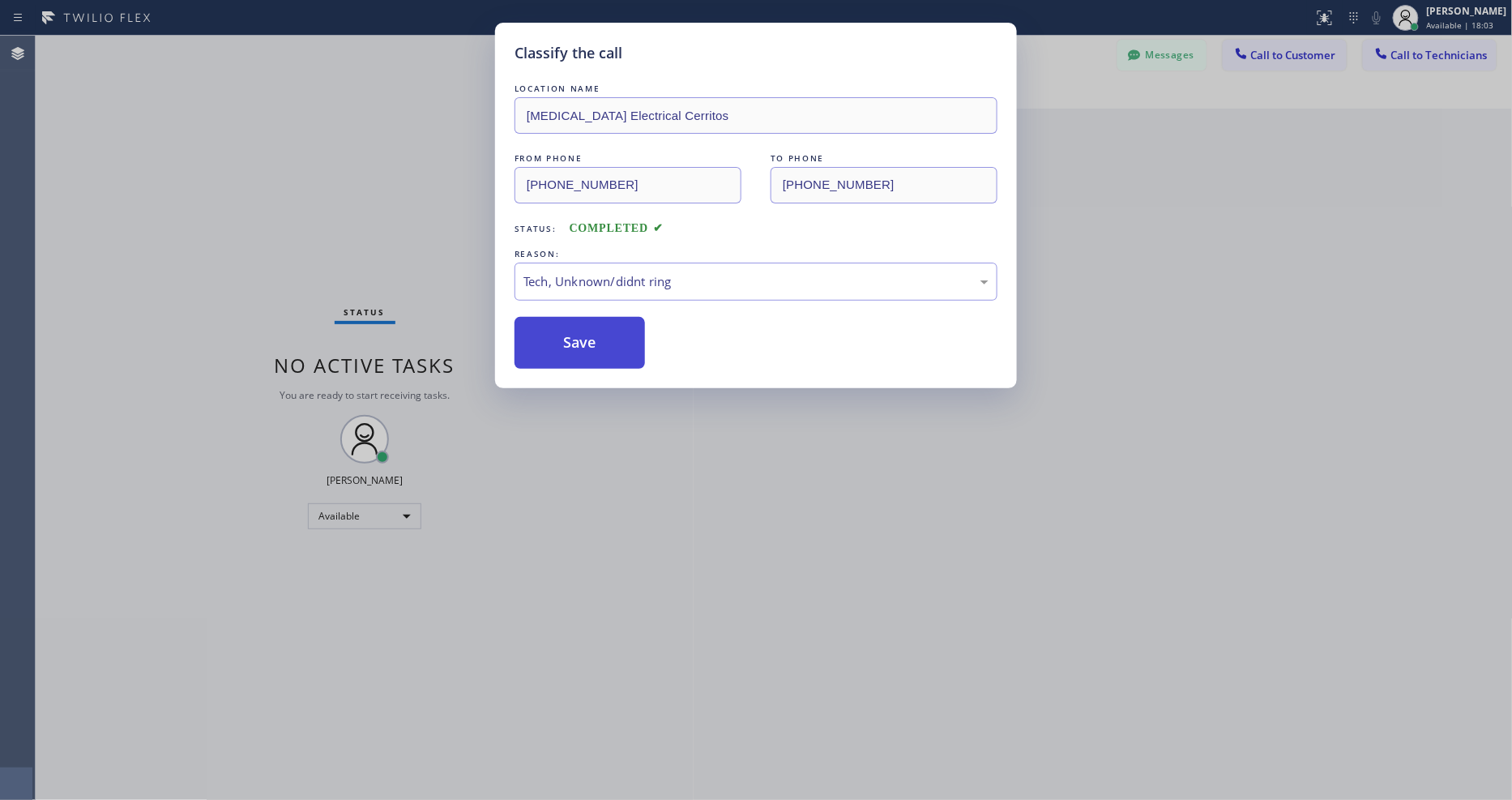
click at [577, 334] on button "Save" at bounding box center [579, 342] width 130 height 52
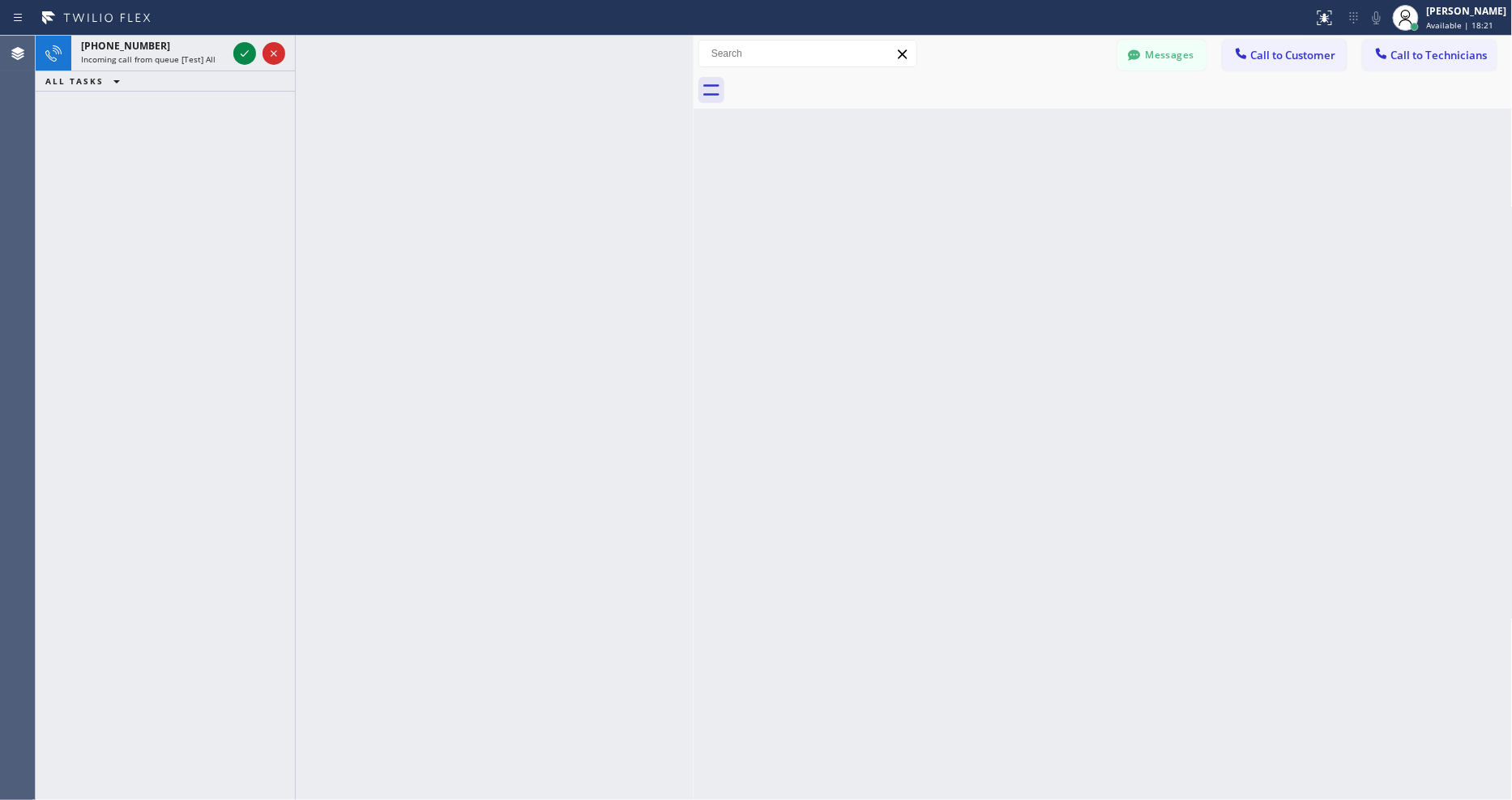
drag, startPoint x: 245, startPoint y: 50, endPoint x: 222, endPoint y: 205, distance: 156.7
click at [245, 50] on icon at bounding box center [244, 53] width 19 height 19
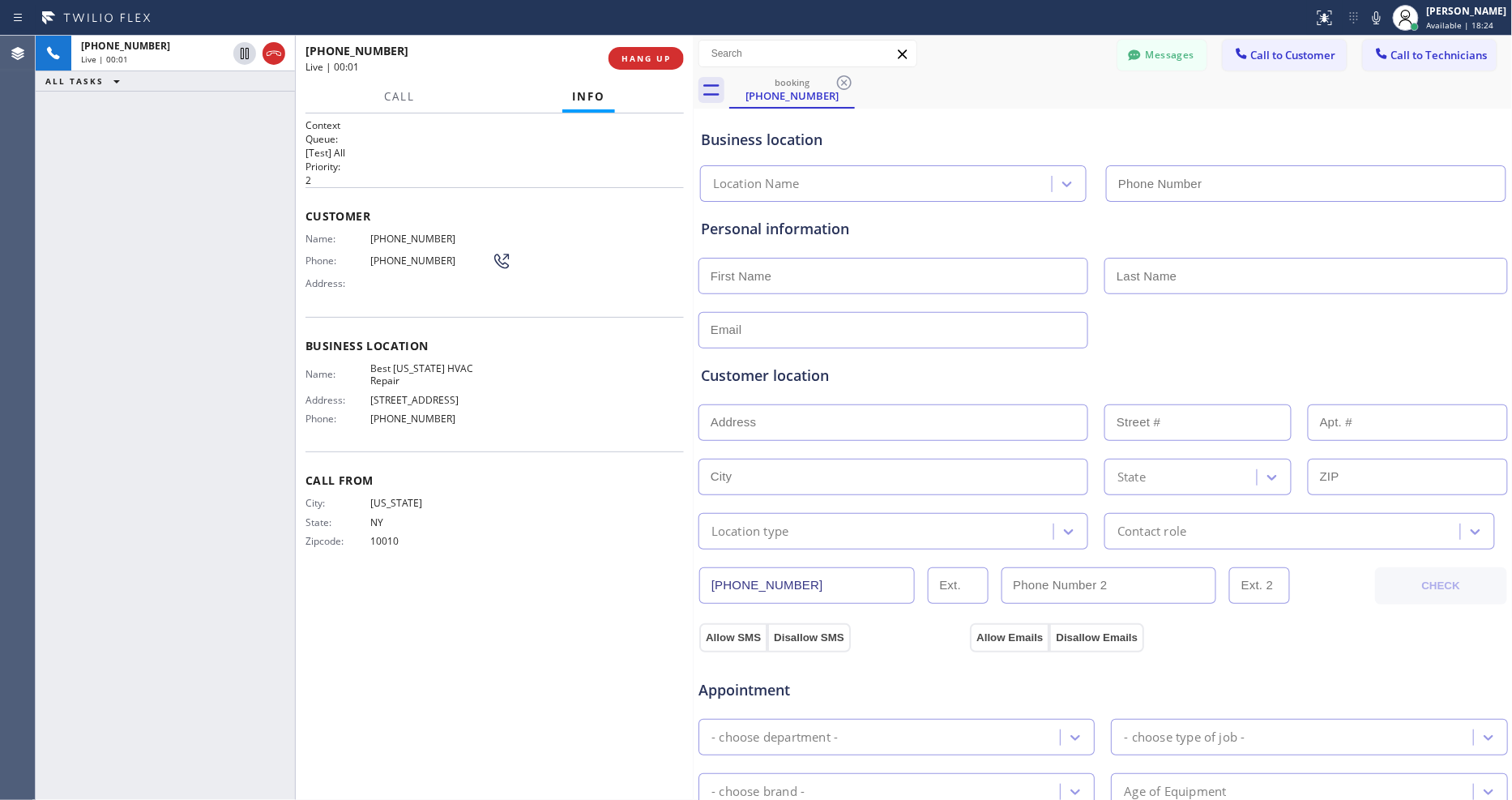
type input "[PHONE_NUMBER]"
click at [395, 367] on span "Best [US_STATE] HVAC Repair" at bounding box center [431, 374] width 122 height 25
click at [395, 368] on span "Best [US_STATE] HVAC Repair" at bounding box center [431, 374] width 122 height 25
copy span "Best [US_STATE] HVAC Repair"
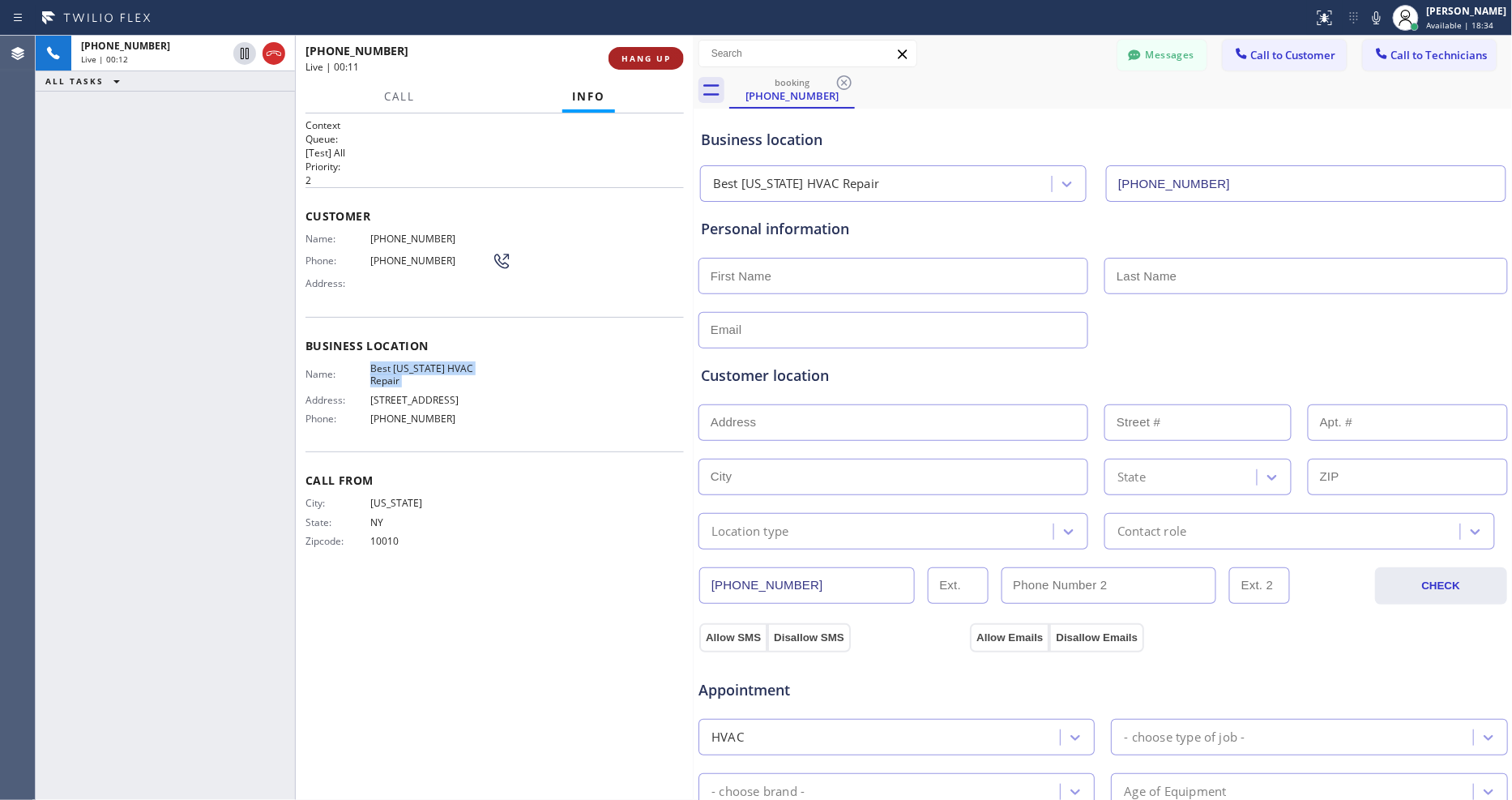
click at [653, 62] on span "HANG UP" at bounding box center [646, 58] width 50 height 11
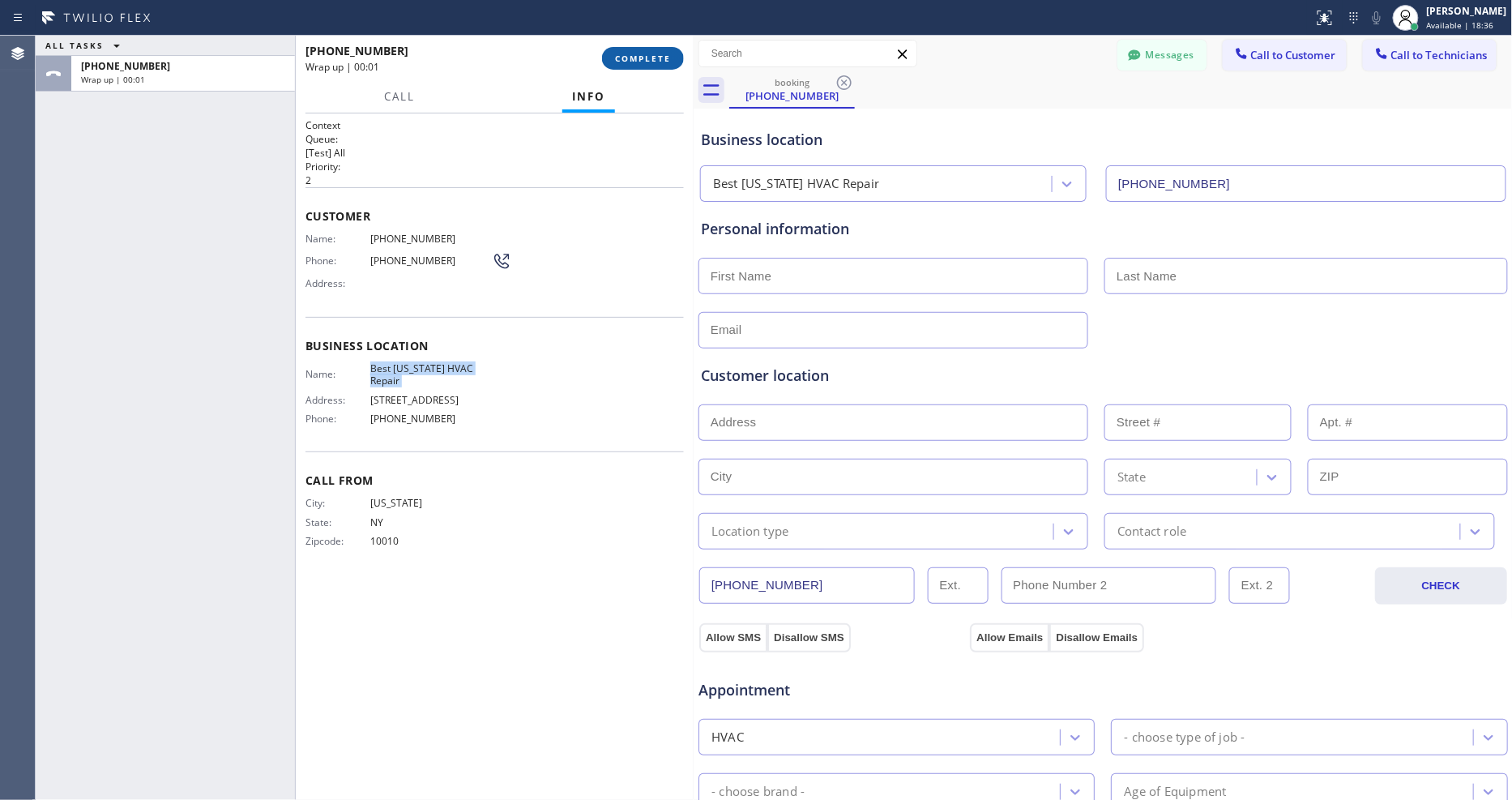
click at [653, 62] on span "COMPLETE" at bounding box center [643, 58] width 56 height 11
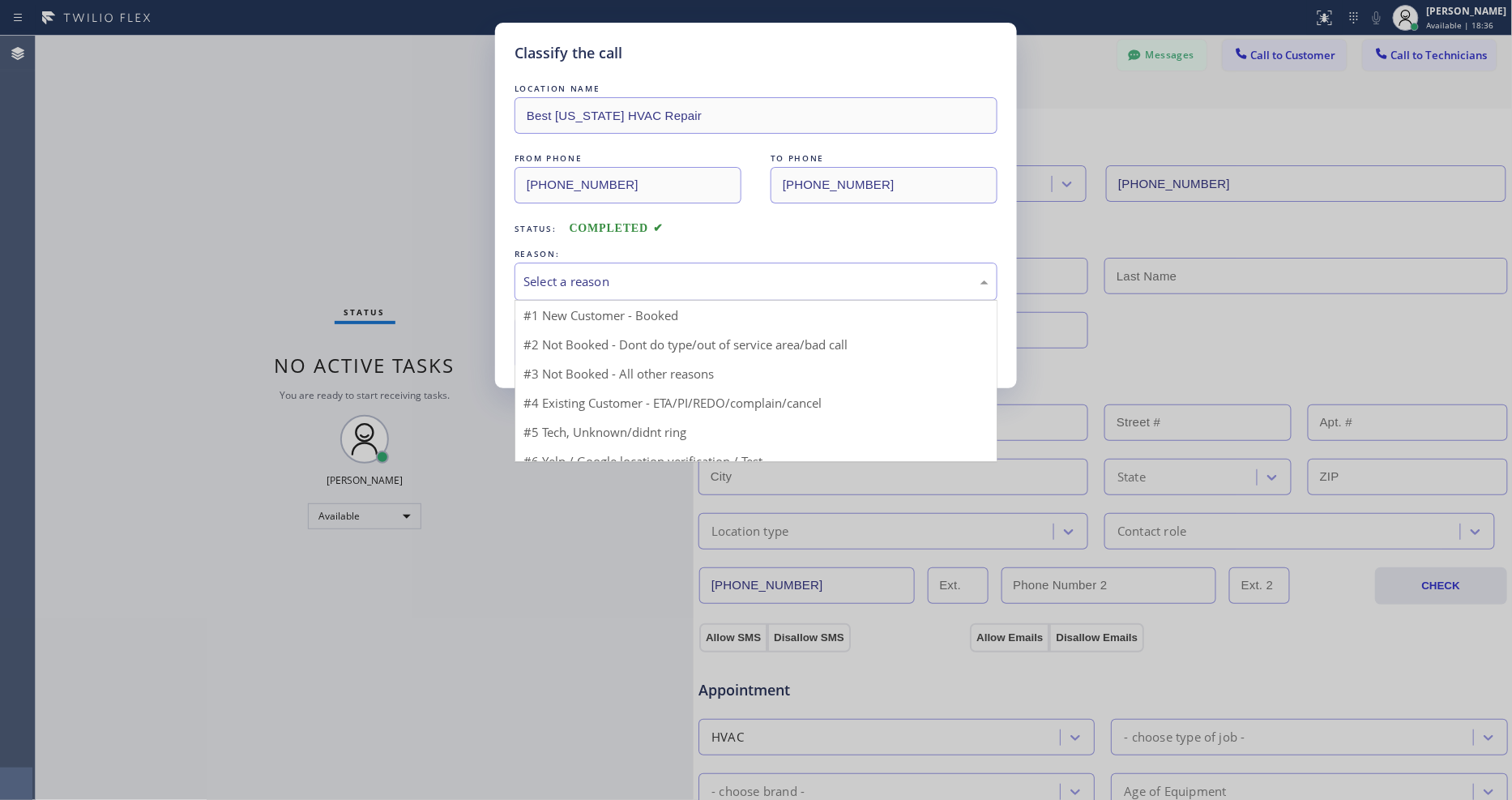
click at [627, 272] on div "Select a reason" at bounding box center [756, 282] width 465 height 18
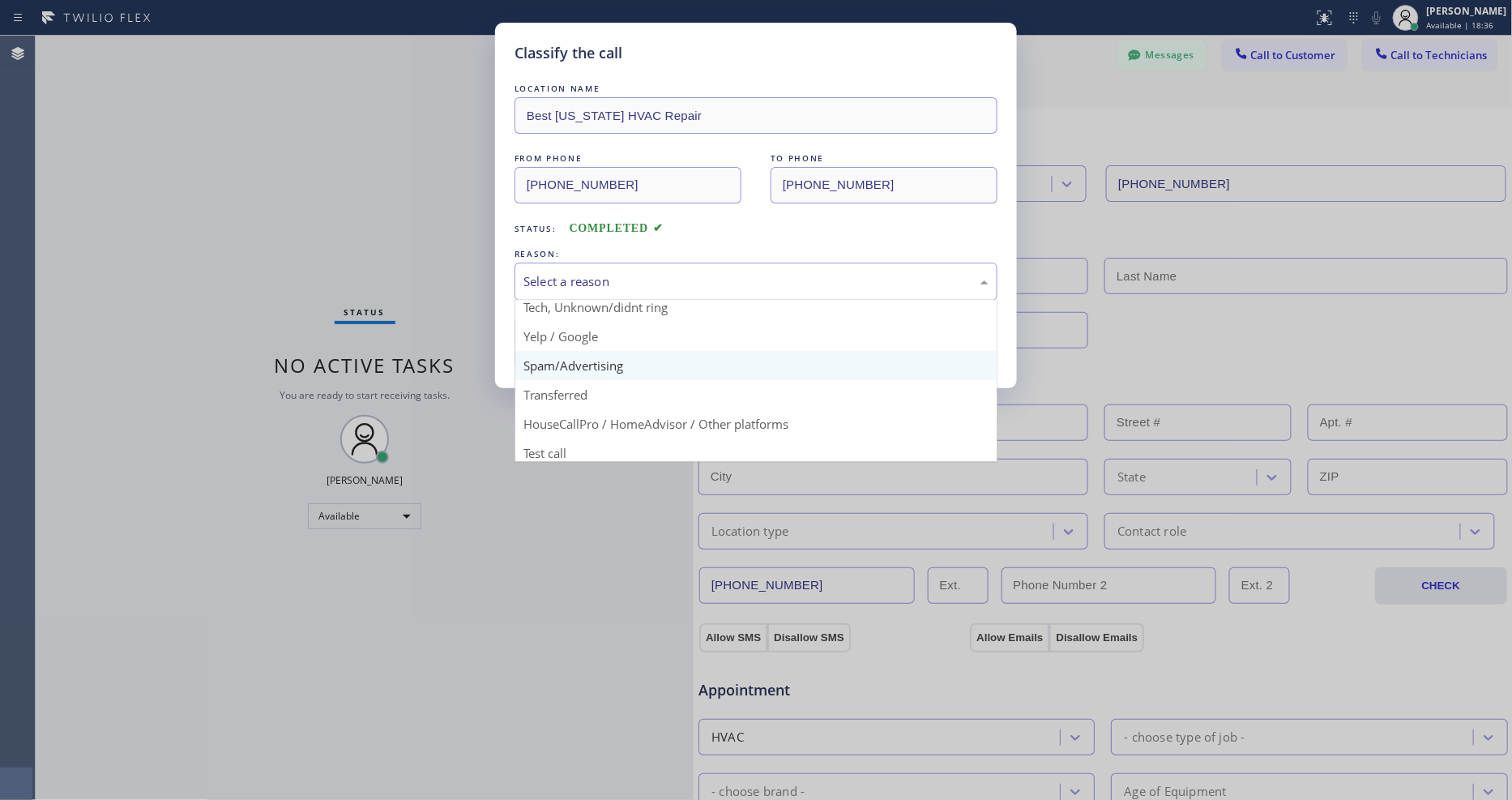
scroll to position [101, 0]
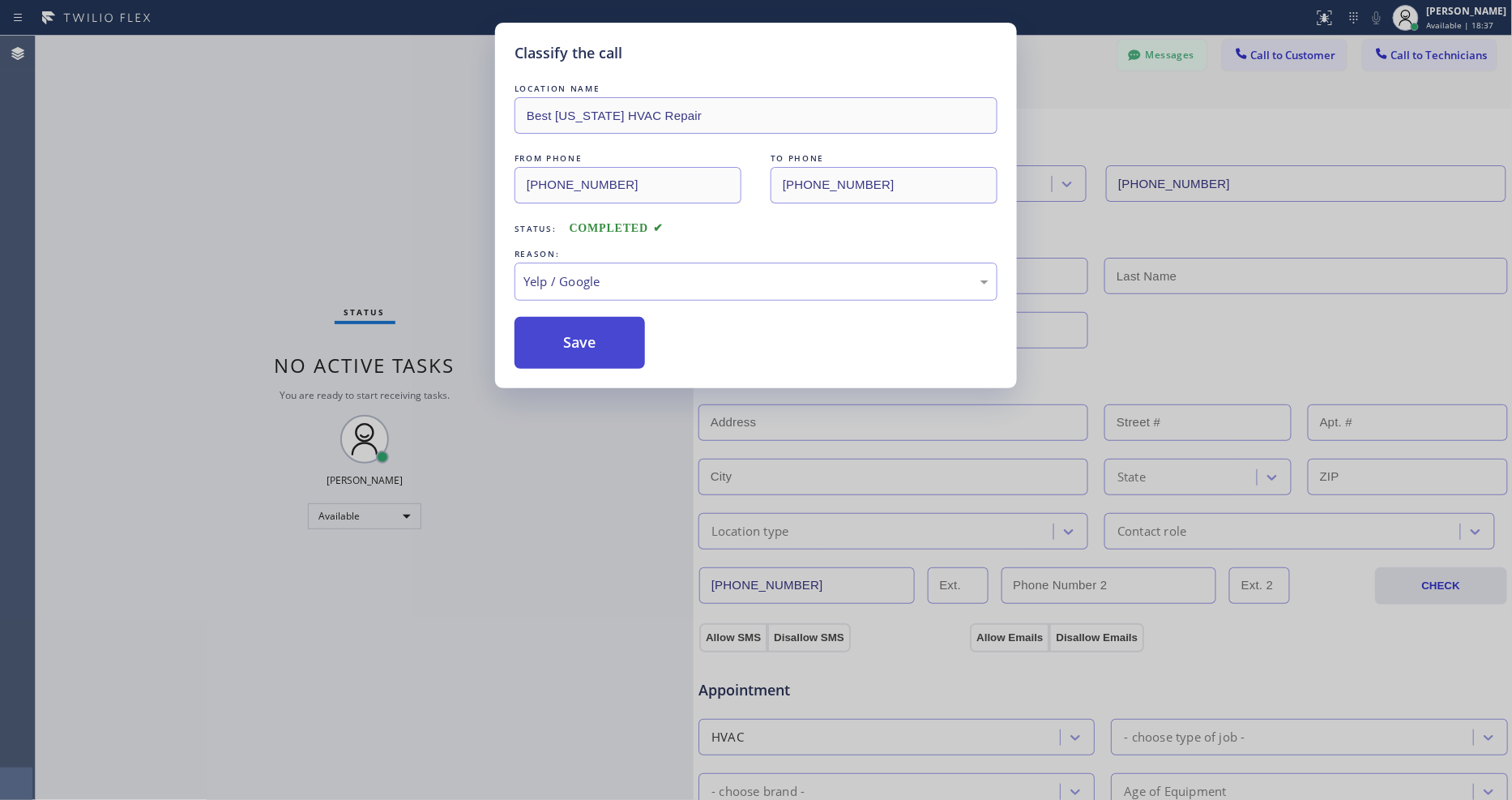
click at [598, 328] on button "Save" at bounding box center [579, 342] width 130 height 52
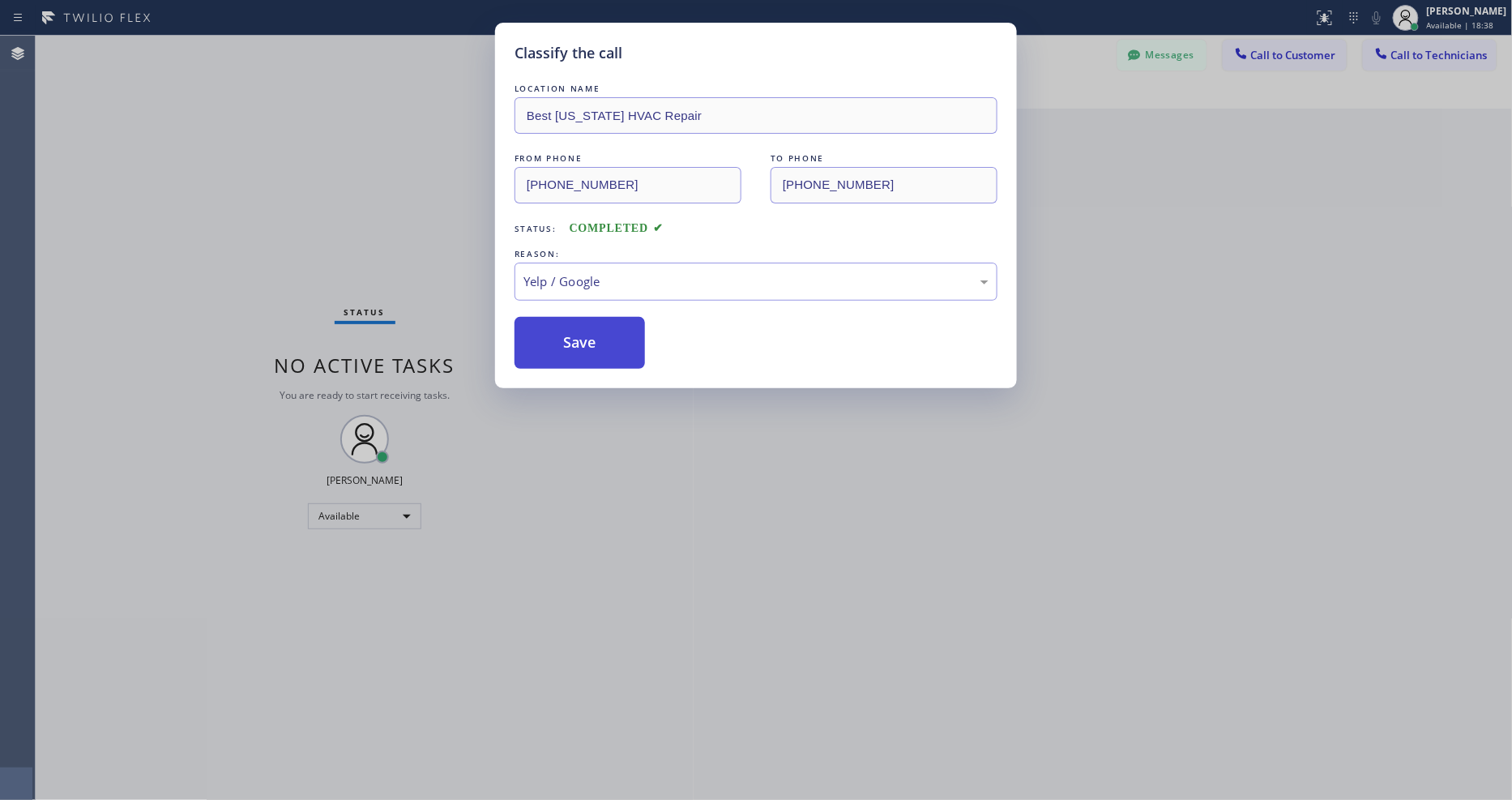
click at [598, 328] on button "Save" at bounding box center [579, 342] width 130 height 52
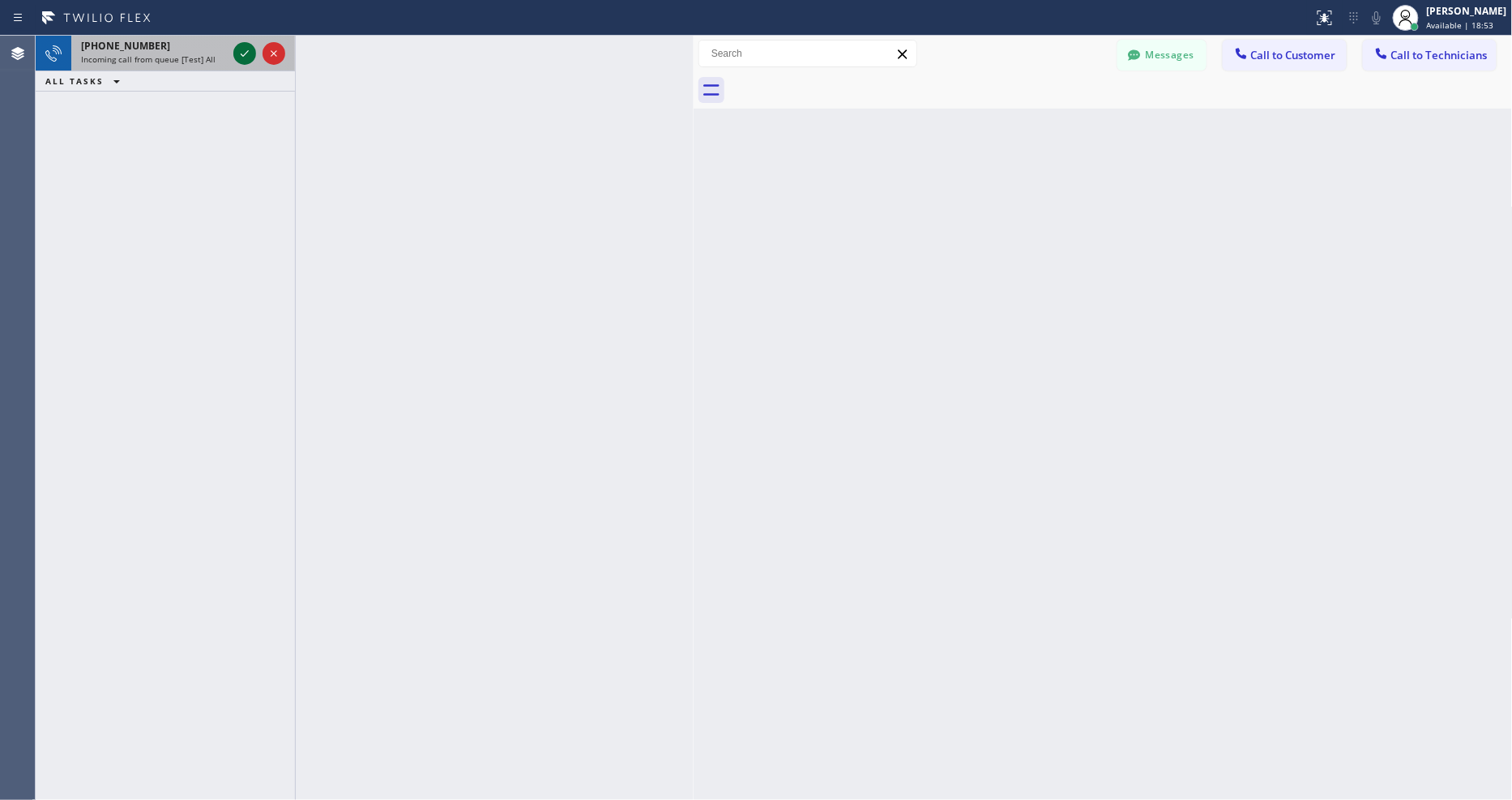
click at [239, 50] on icon at bounding box center [244, 53] width 19 height 19
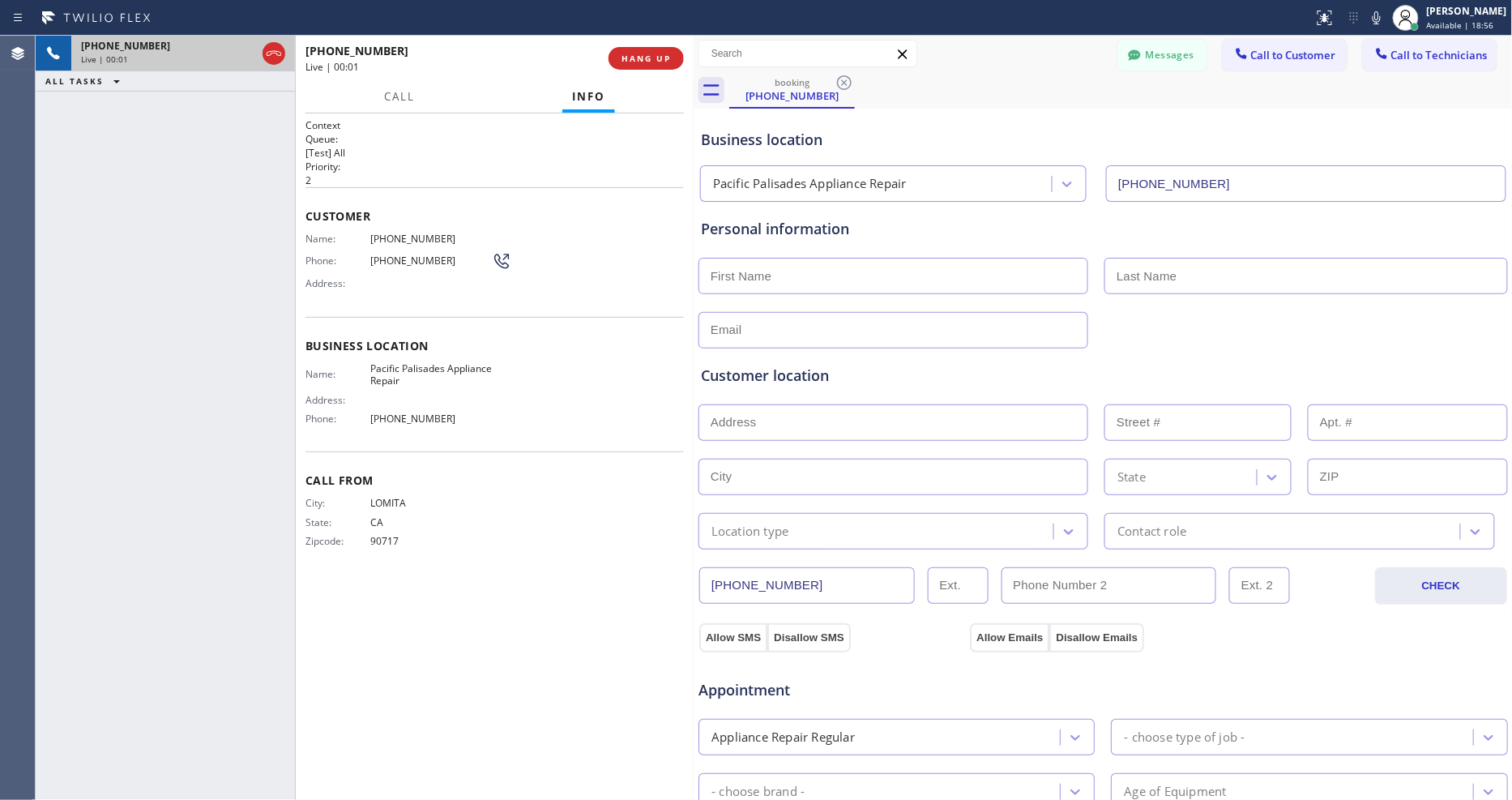
type input "(310) 910-9404"
click at [652, 57] on span "HANG UP" at bounding box center [646, 58] width 50 height 11
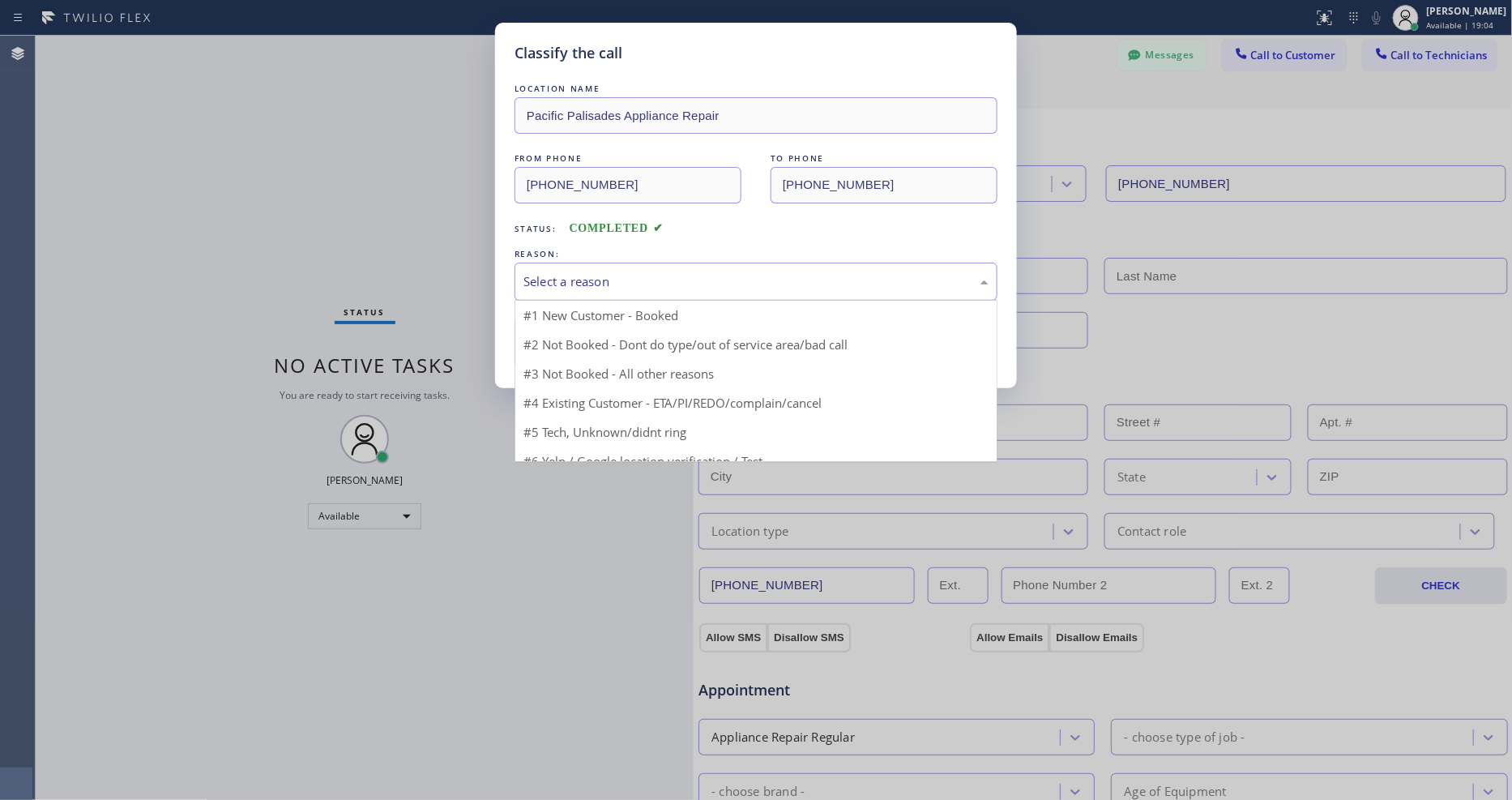
click at [587, 272] on div "Select a reason" at bounding box center [756, 282] width 465 height 18
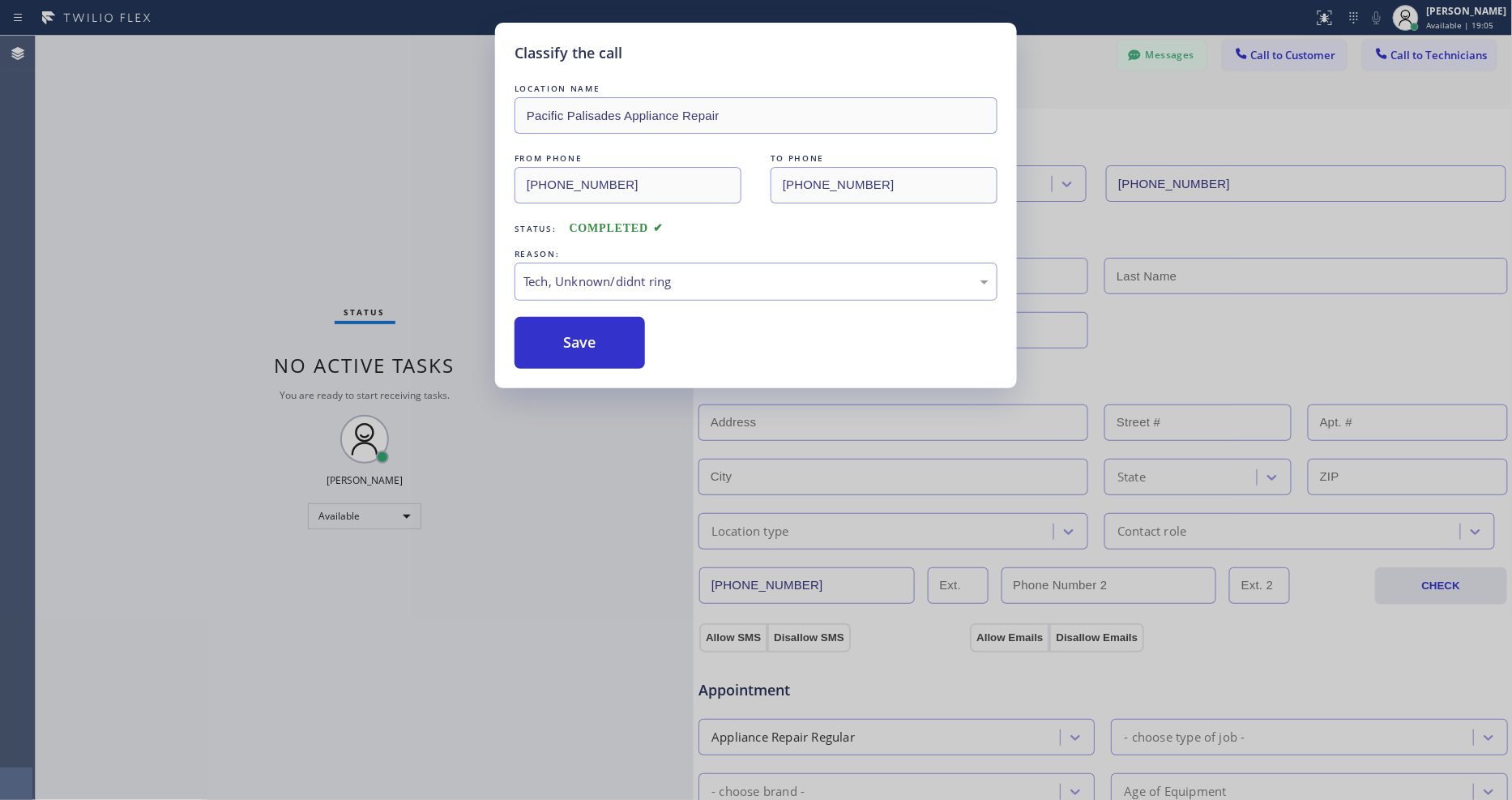
click at [601, 308] on div "LOCATION NAME Pacific Palisades Appliance Repair FROM PHONE (310) 997-8656 TO P…" at bounding box center [756, 224] width 483 height 289
click at [601, 317] on button "Save" at bounding box center [579, 342] width 130 height 52
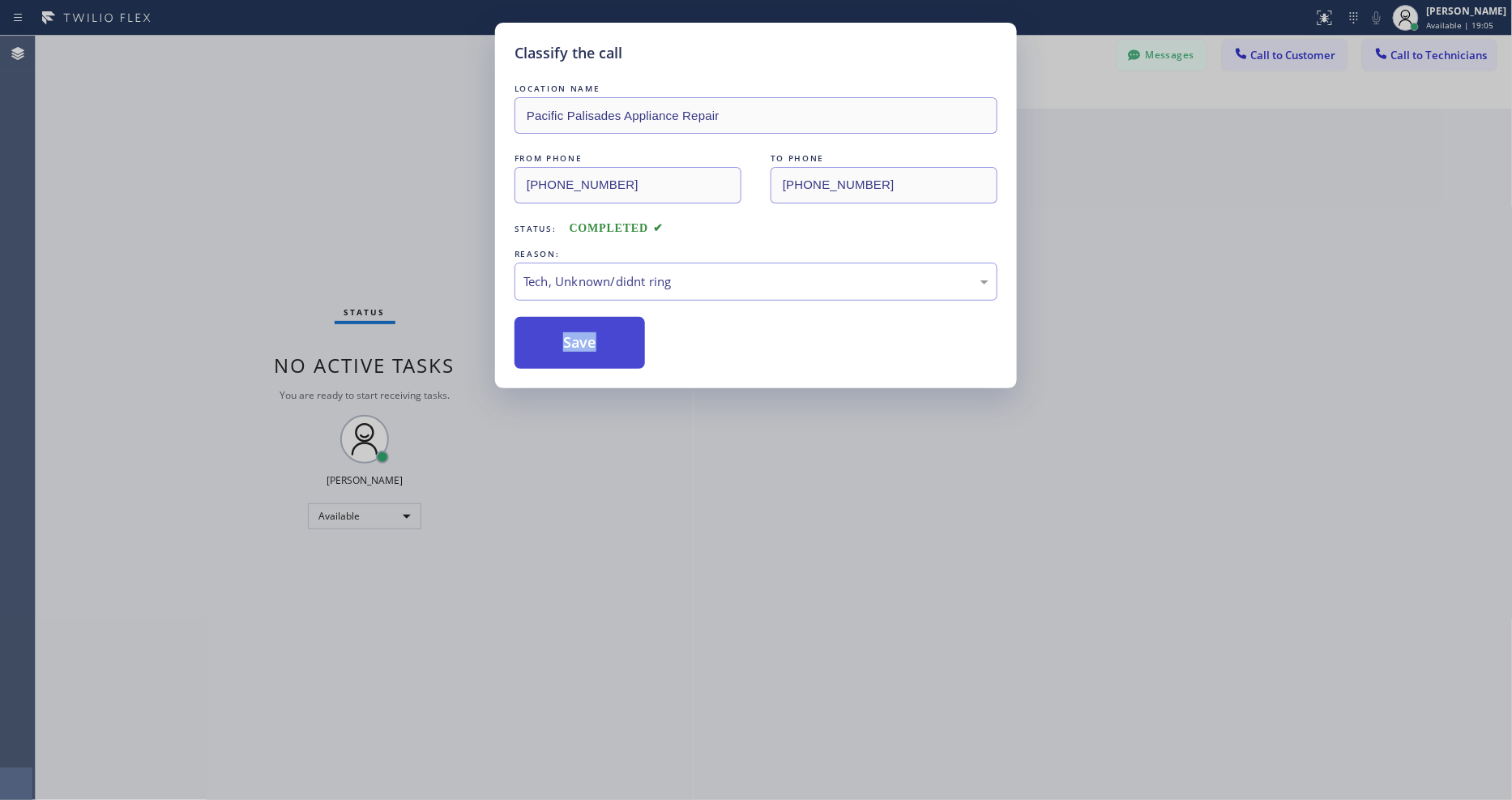
click at [601, 317] on button "Save" at bounding box center [579, 342] width 130 height 52
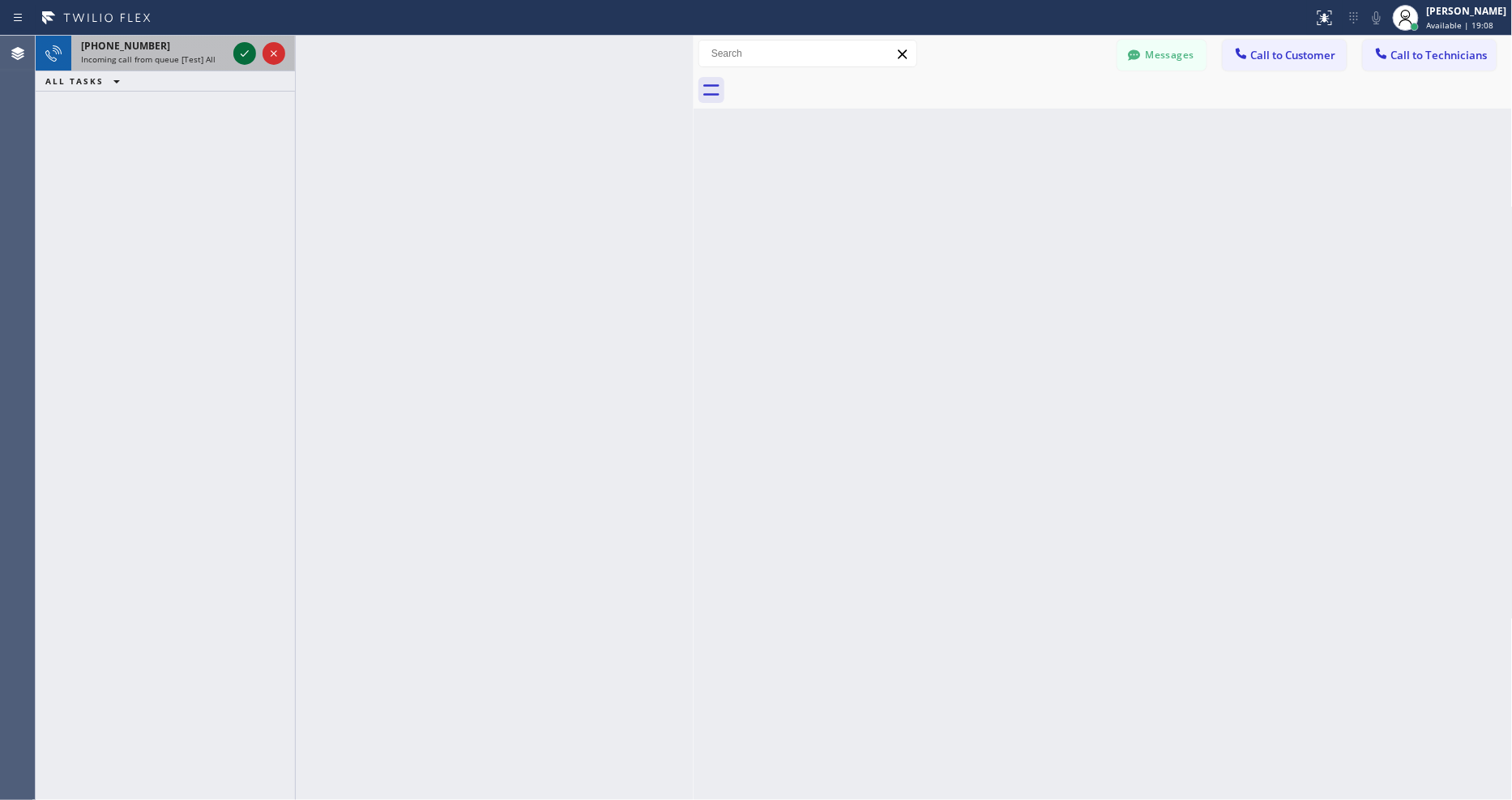
click at [244, 49] on icon at bounding box center [244, 53] width 19 height 19
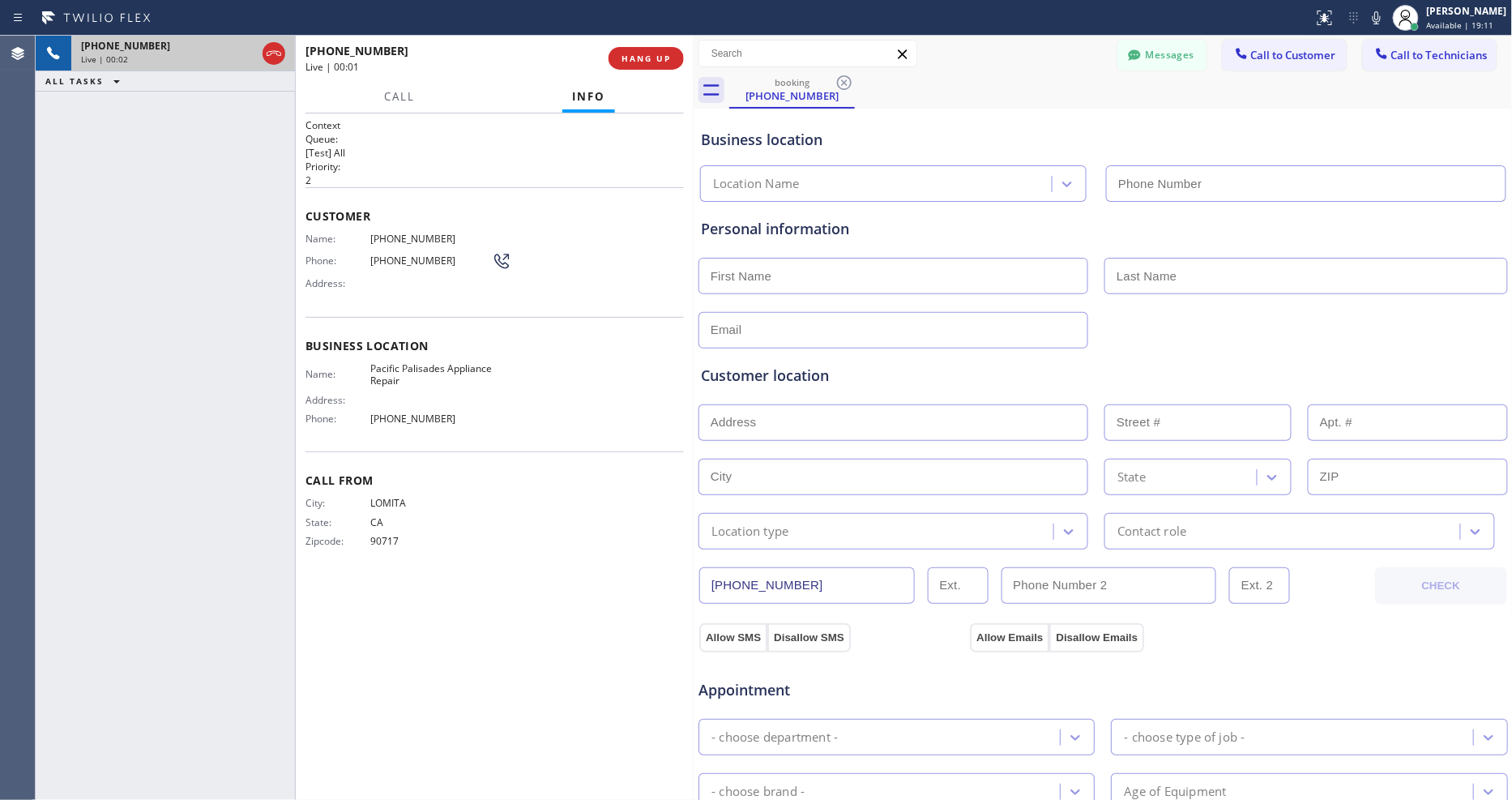
type input "(310) 910-9404"
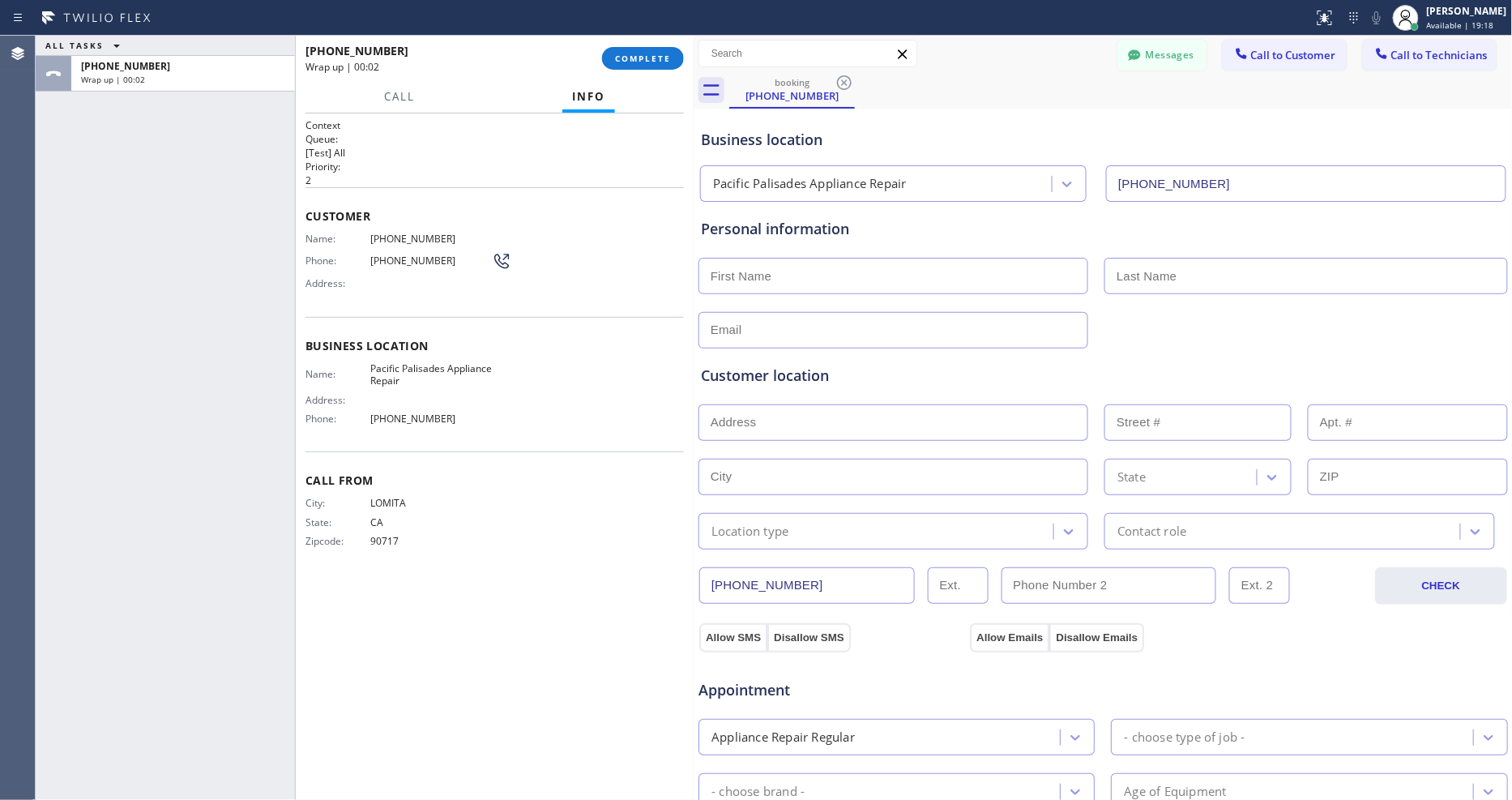
click at [633, 43] on div "+13109978656 Wrap up | 00:02 COMPLETE" at bounding box center [494, 59] width 379 height 42
click at [637, 51] on button "COMPLETE" at bounding box center [643, 58] width 82 height 23
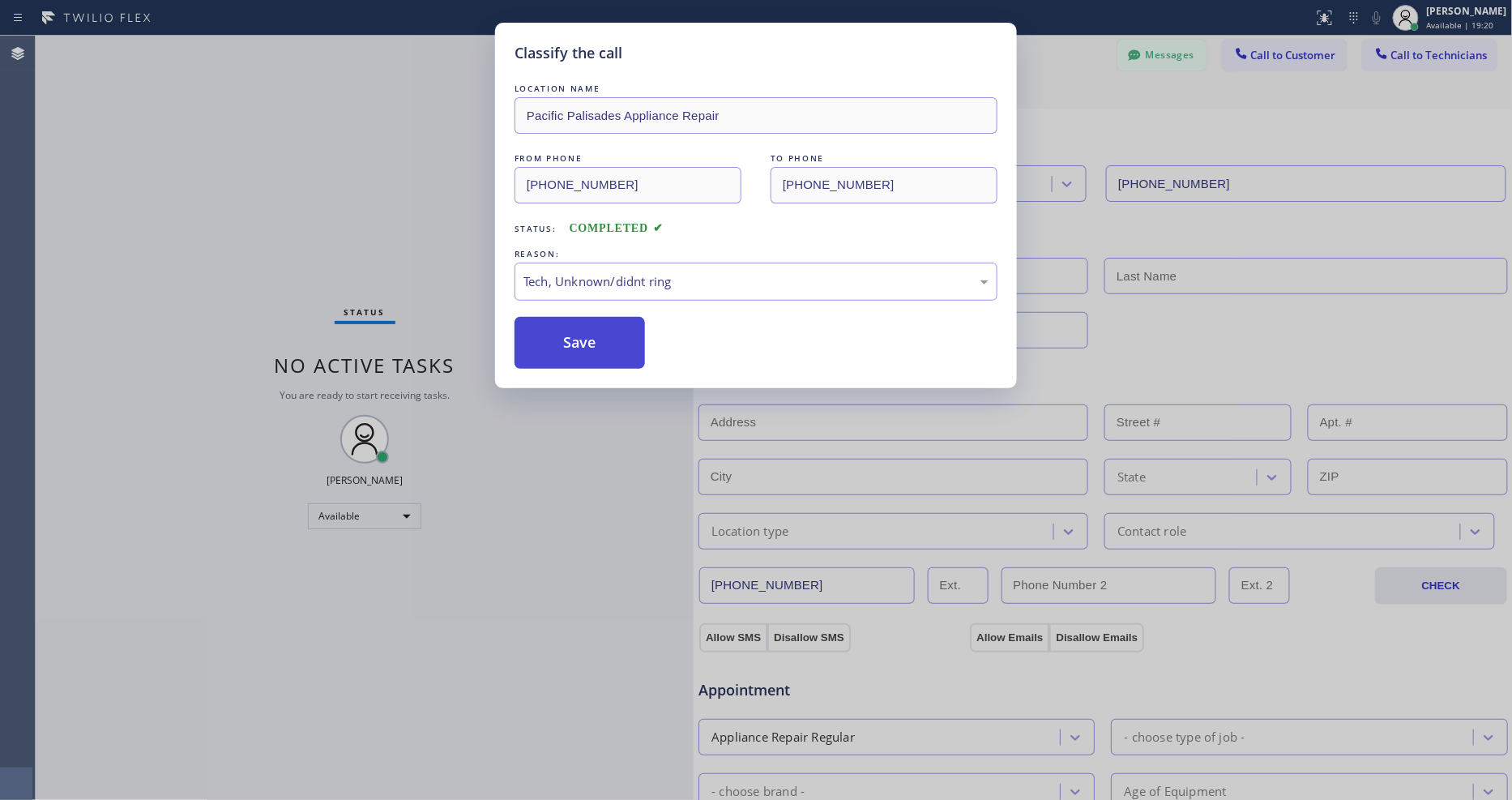
click at [559, 326] on button "Save" at bounding box center [579, 342] width 130 height 52
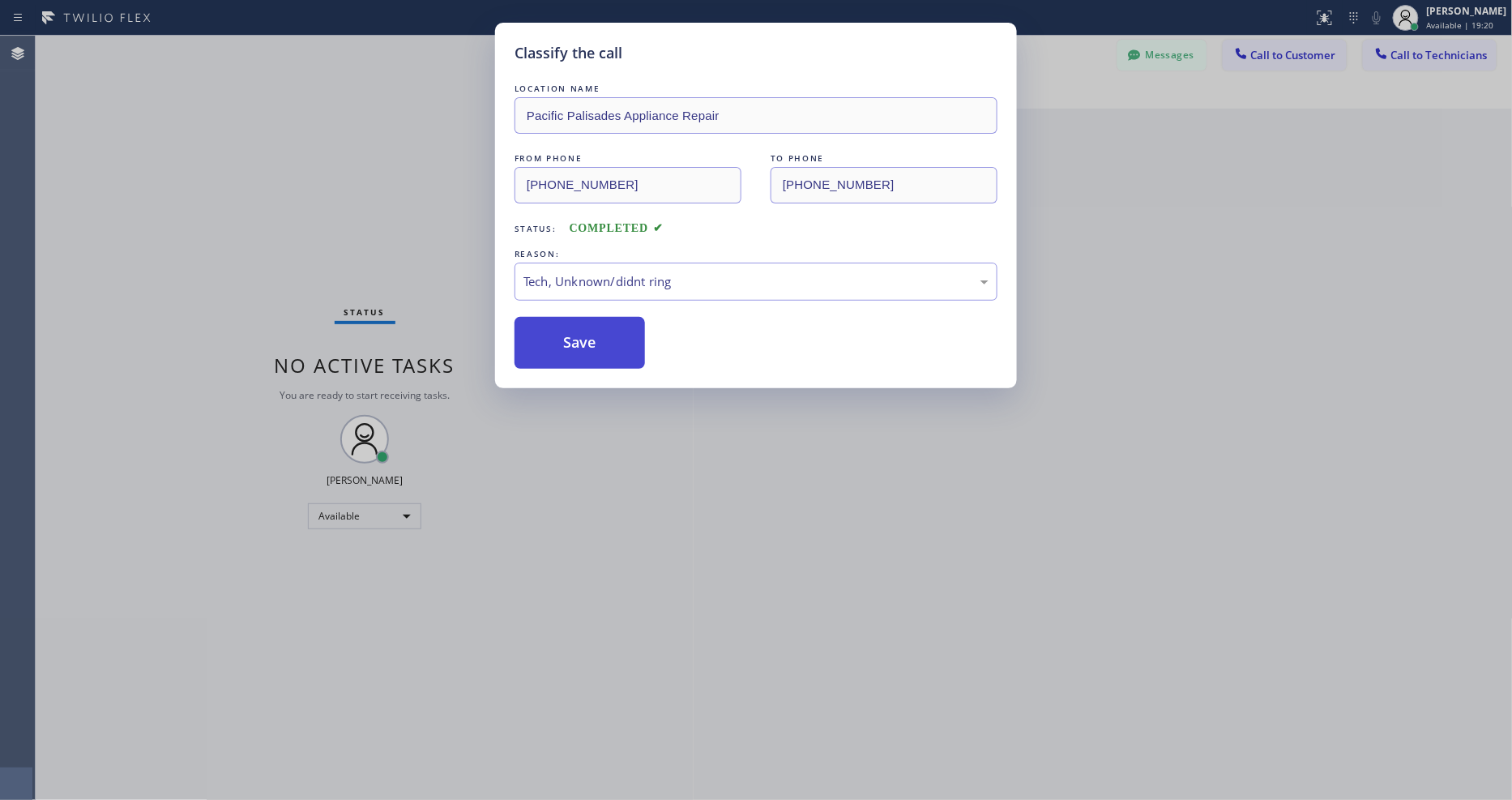
click at [559, 326] on button "Save" at bounding box center [579, 342] width 130 height 52
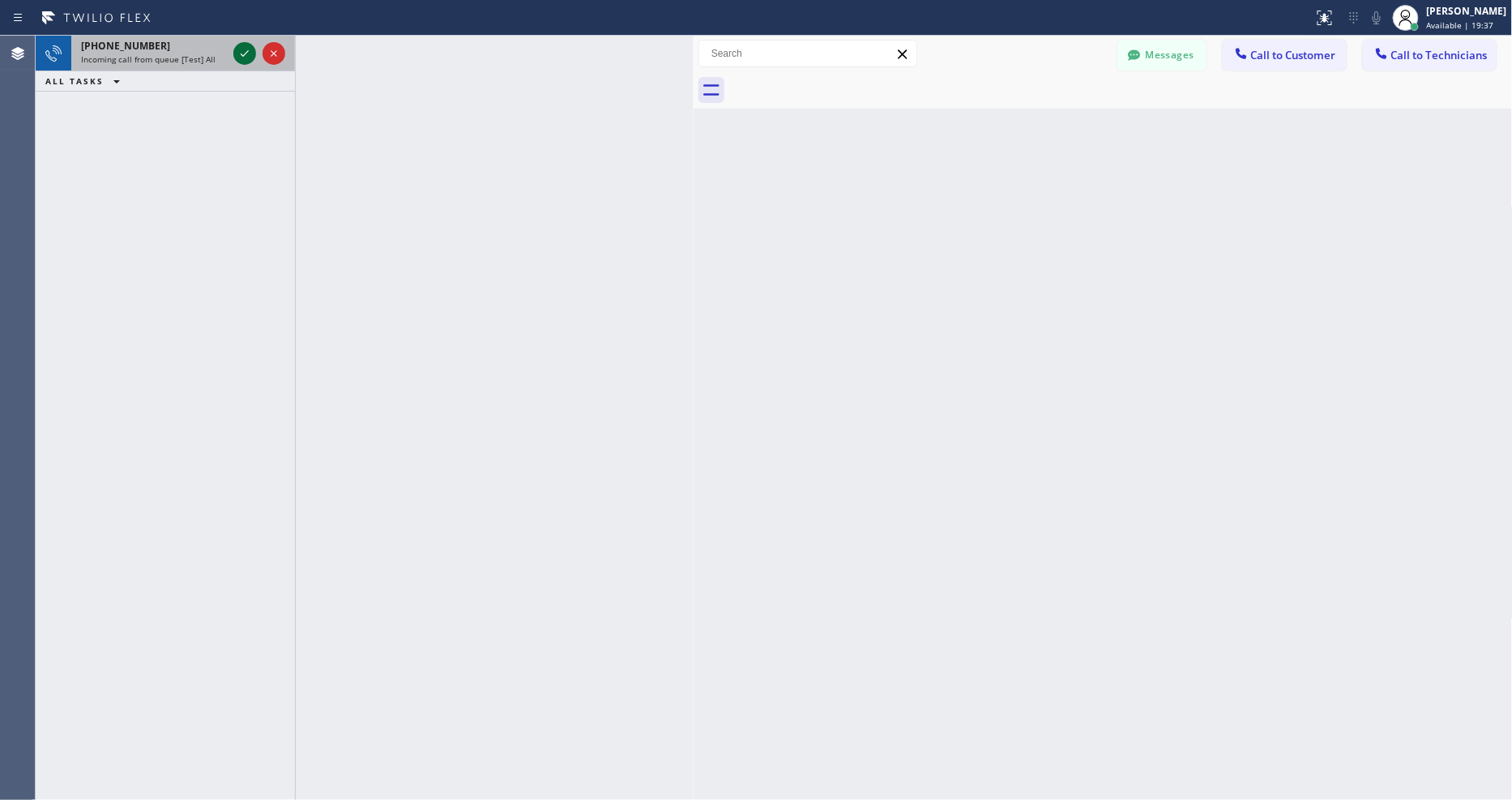
click at [240, 52] on icon at bounding box center [244, 53] width 19 height 19
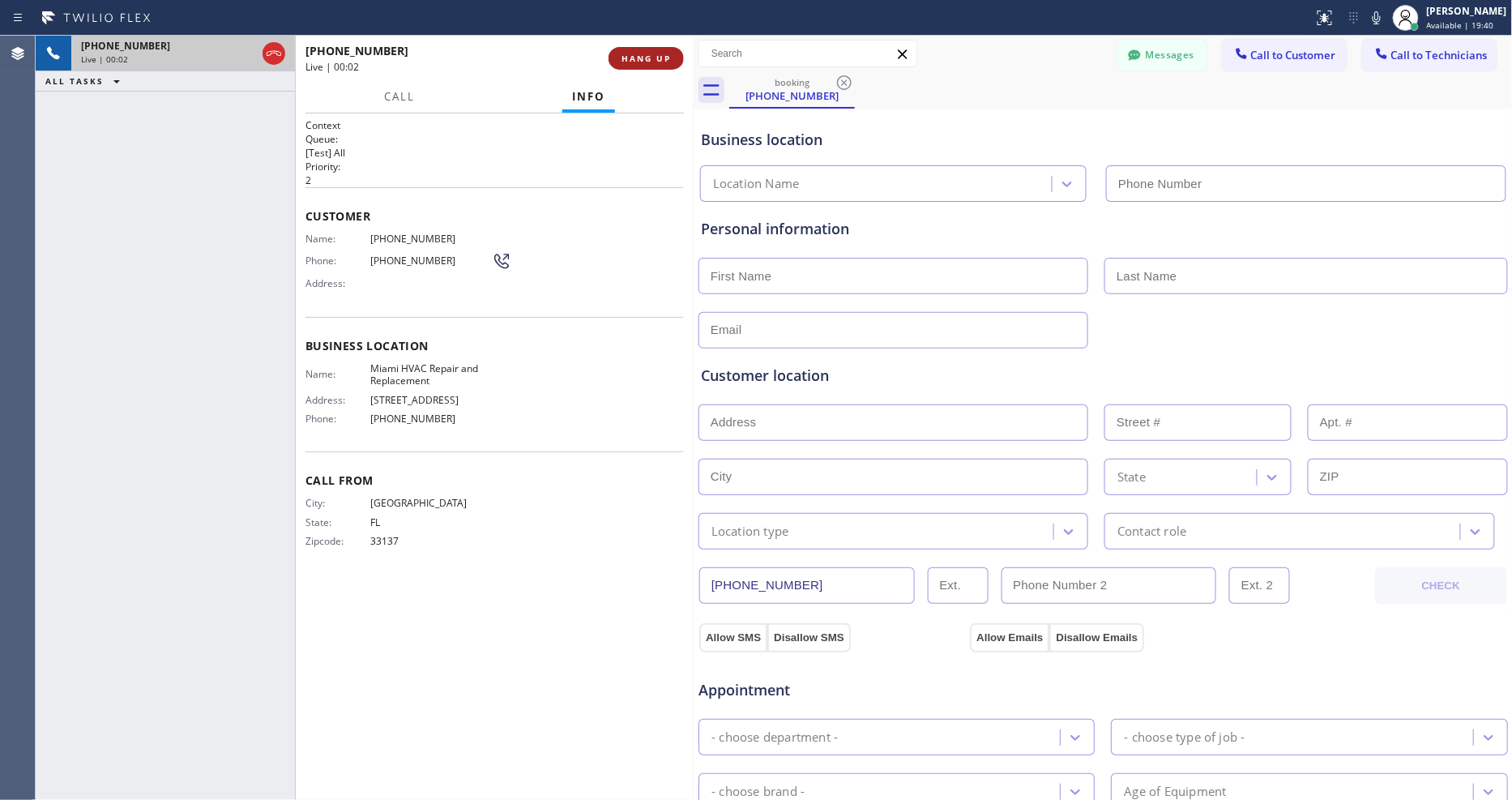
type input "(305) 912-1851"
click at [648, 59] on span "HANG UP" at bounding box center [646, 58] width 50 height 11
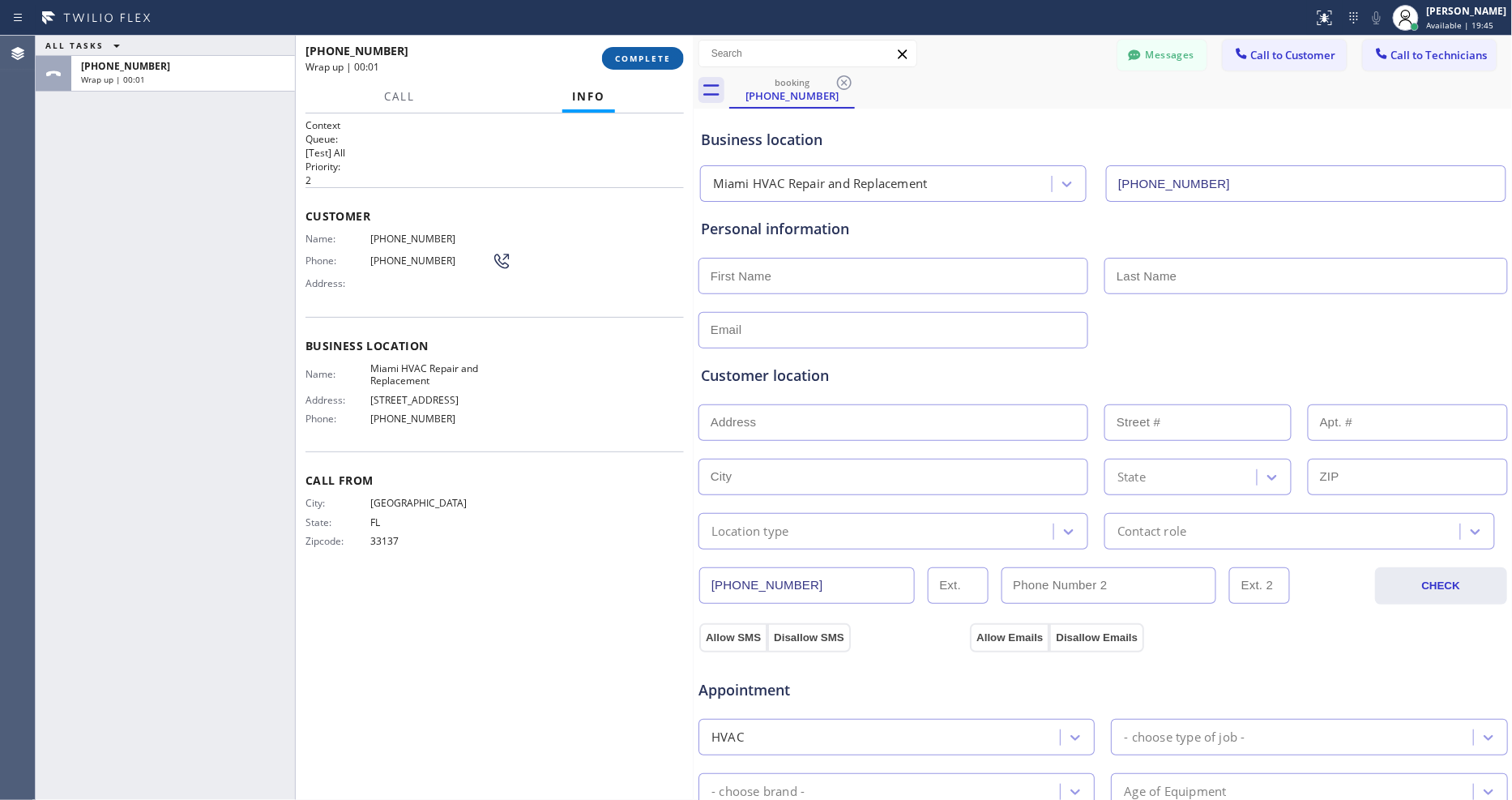
click at [648, 59] on span "COMPLETE" at bounding box center [643, 58] width 56 height 11
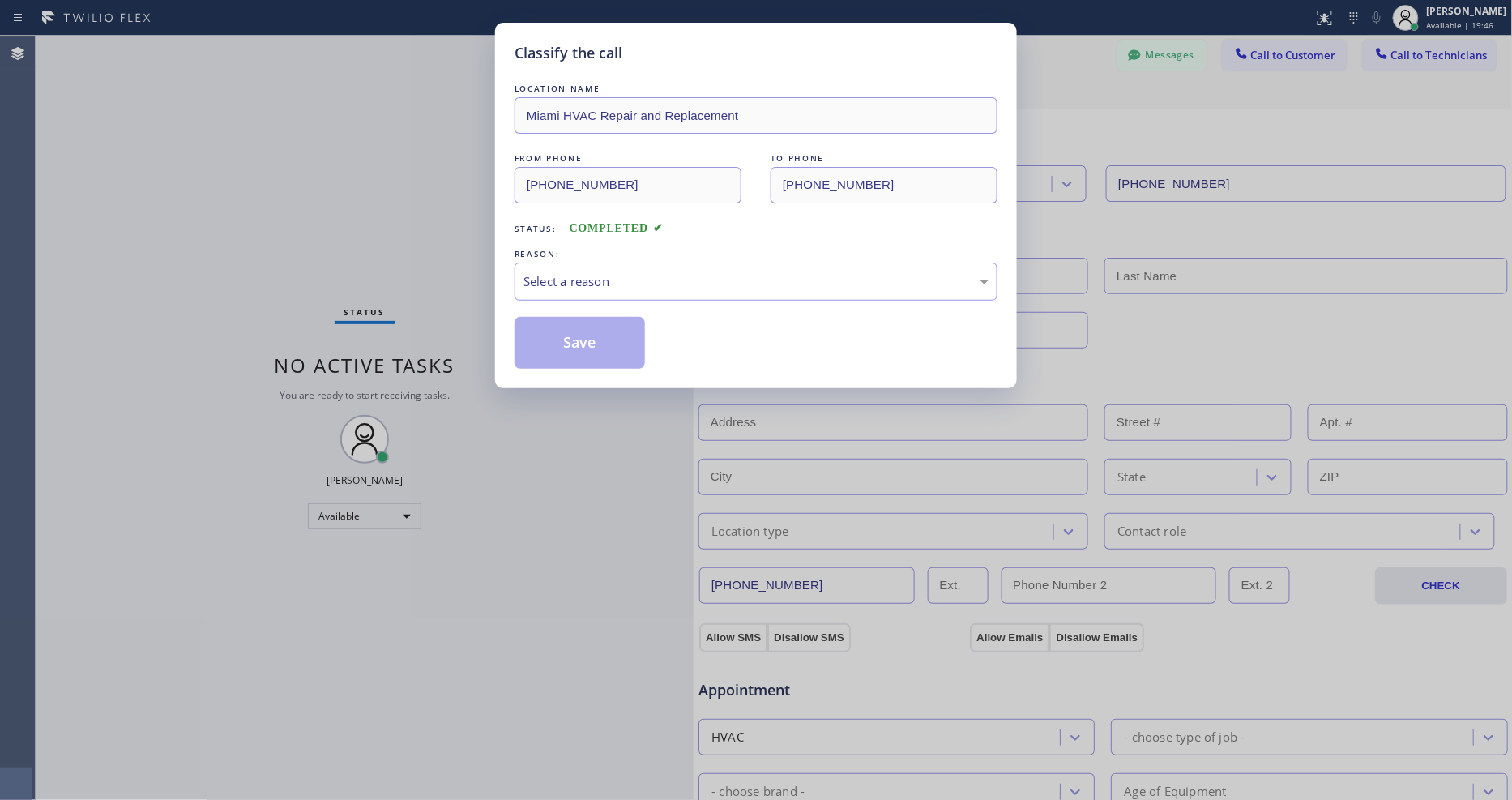
click at [527, 281] on div "Select a reason" at bounding box center [756, 282] width 465 height 18
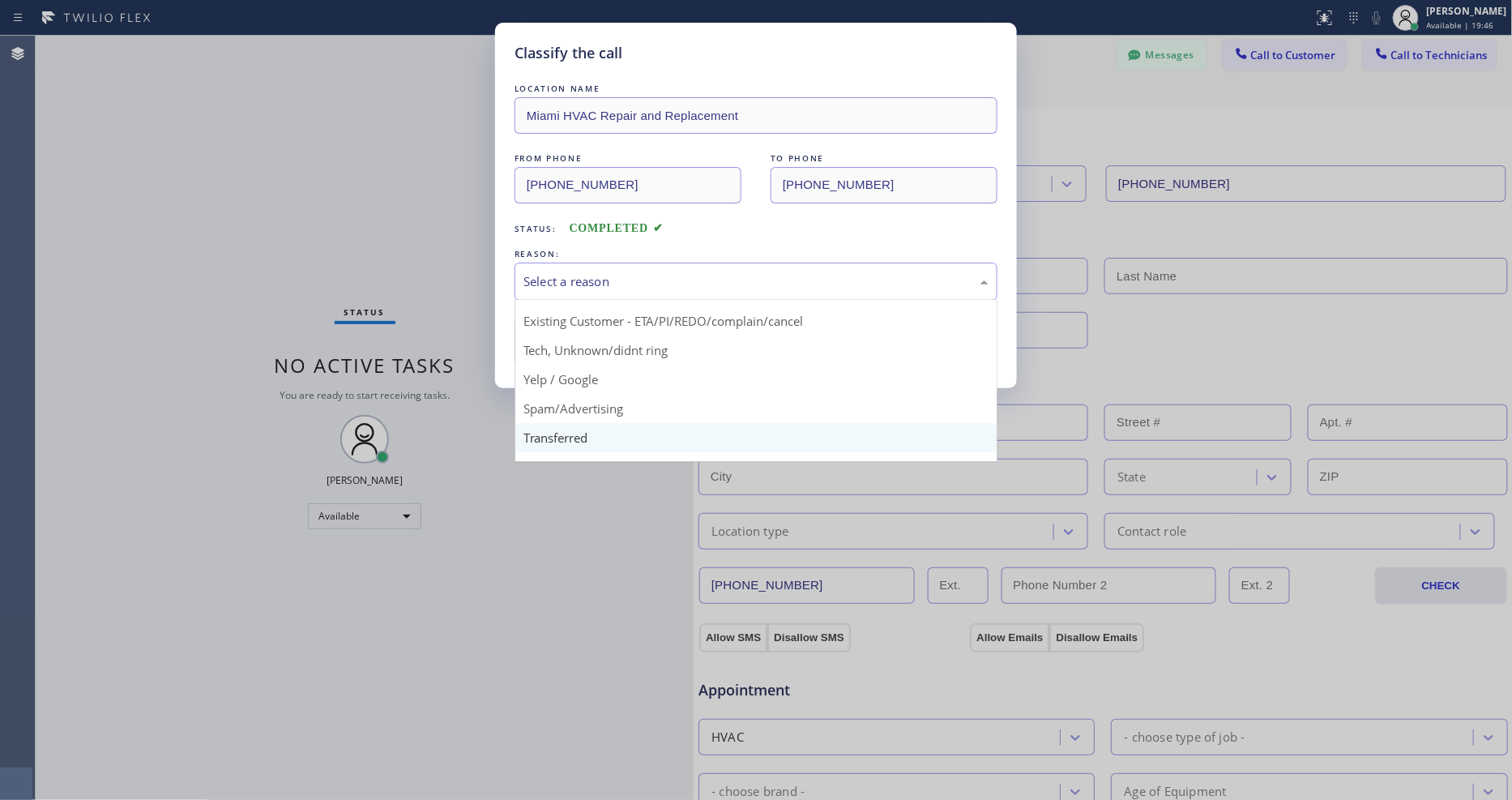
scroll to position [101, 0]
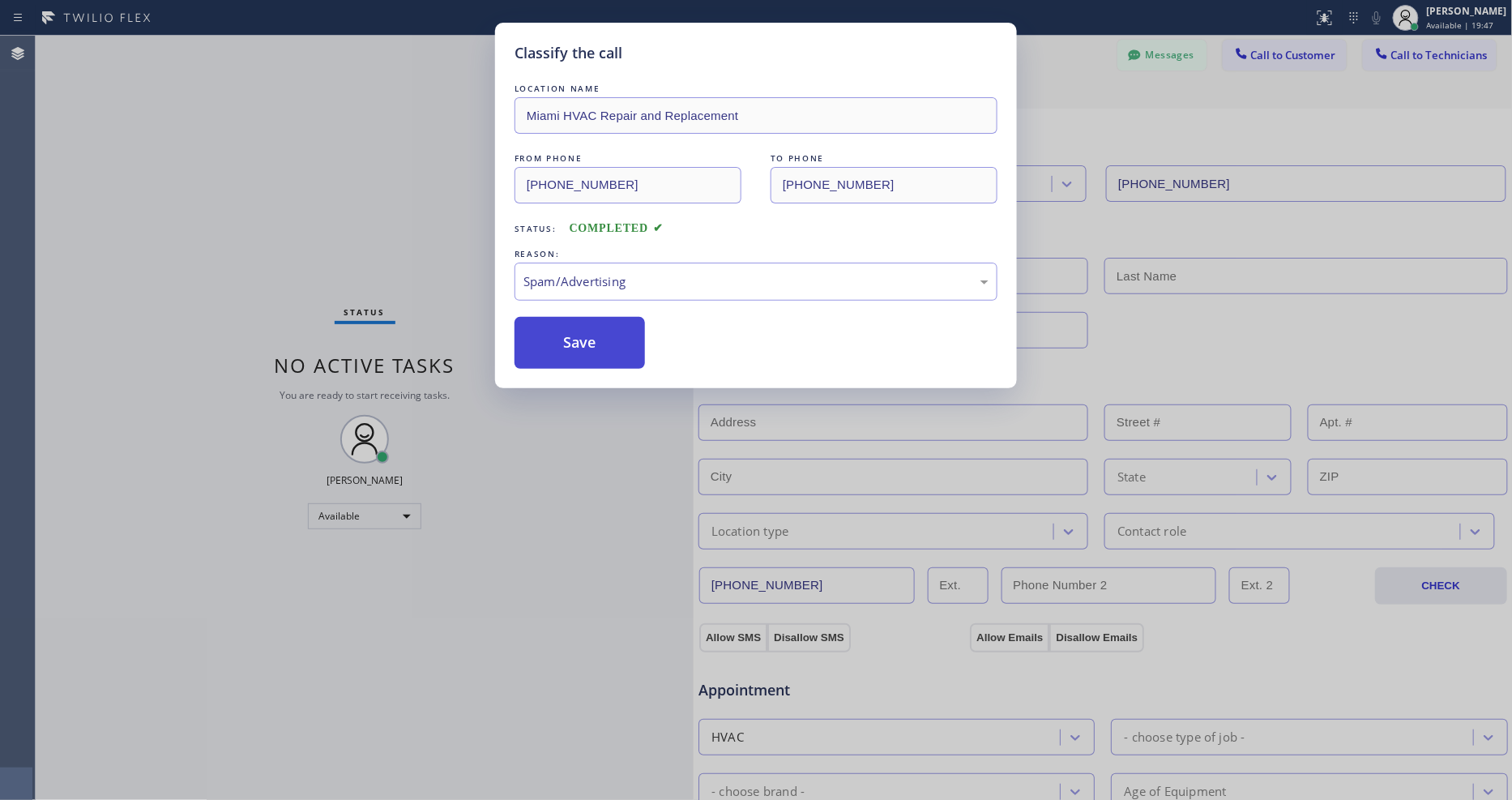
click at [560, 335] on button "Save" at bounding box center [579, 342] width 130 height 52
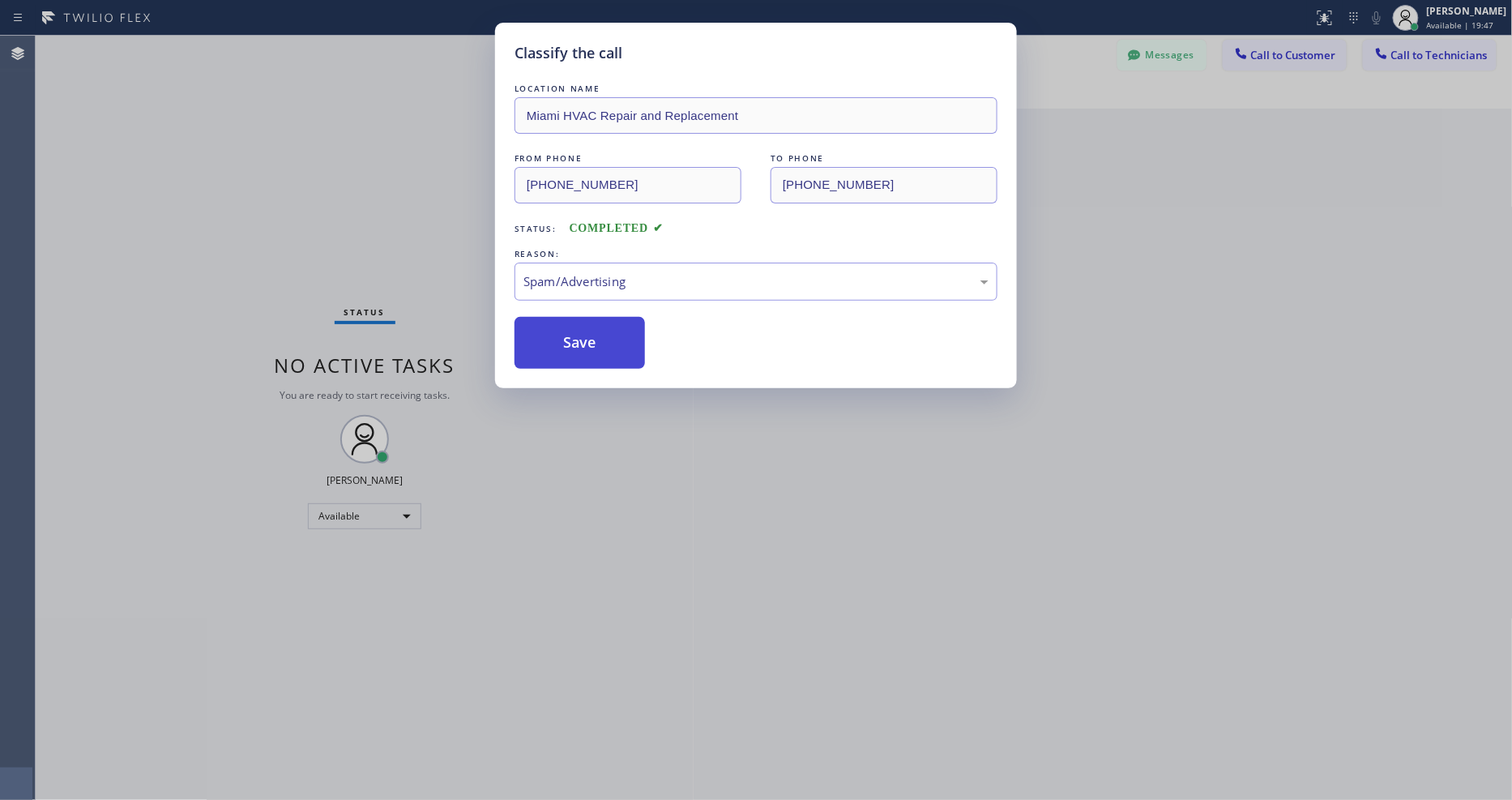
click at [560, 335] on button "Save" at bounding box center [579, 342] width 130 height 52
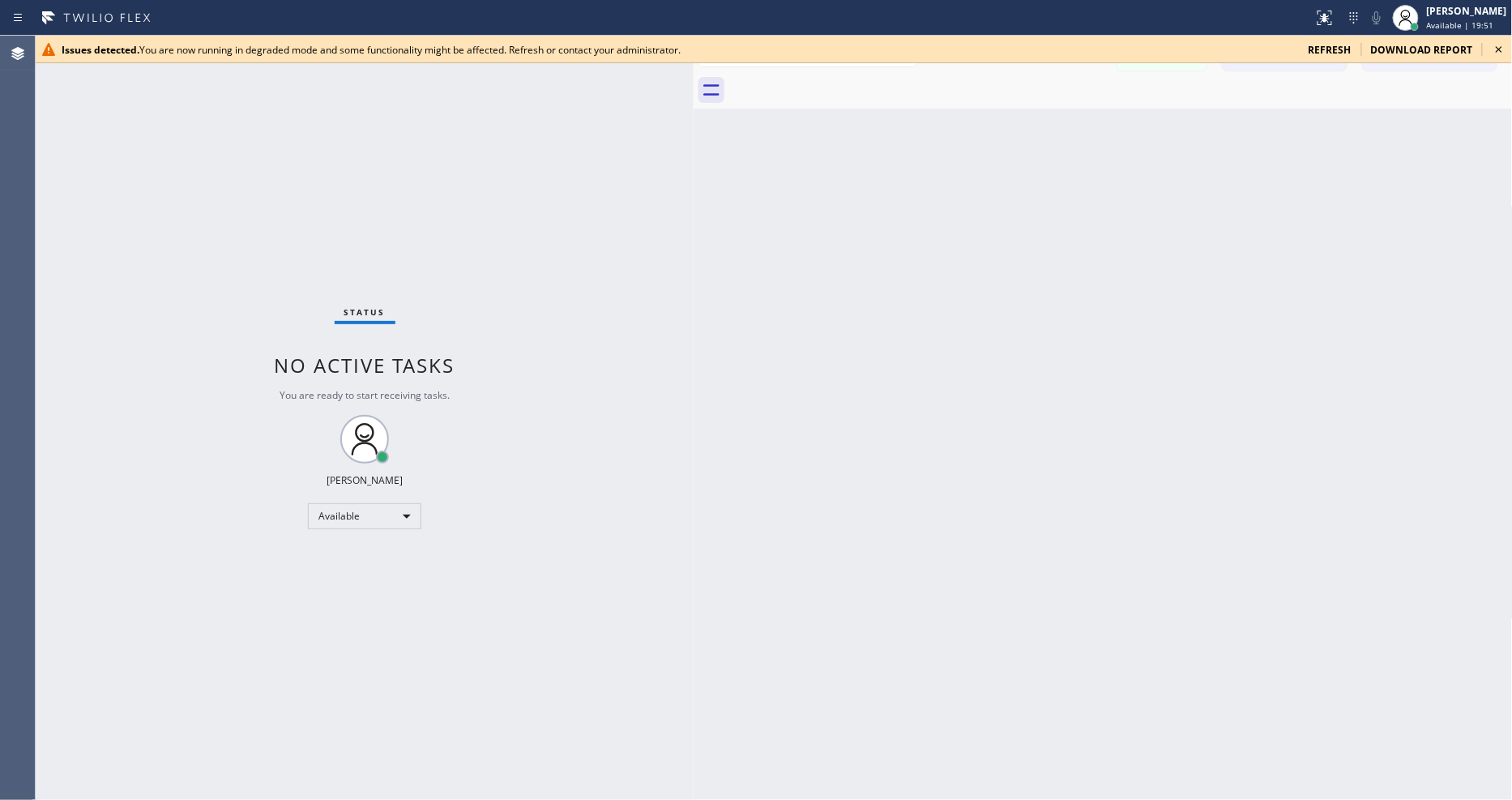
click at [857, 483] on div "Back to Dashboard Change Sender ID Customers Technicians Select a contact Outbo…" at bounding box center [1102, 417] width 819 height 764
click at [1500, 46] on icon at bounding box center [1498, 49] width 19 height 19
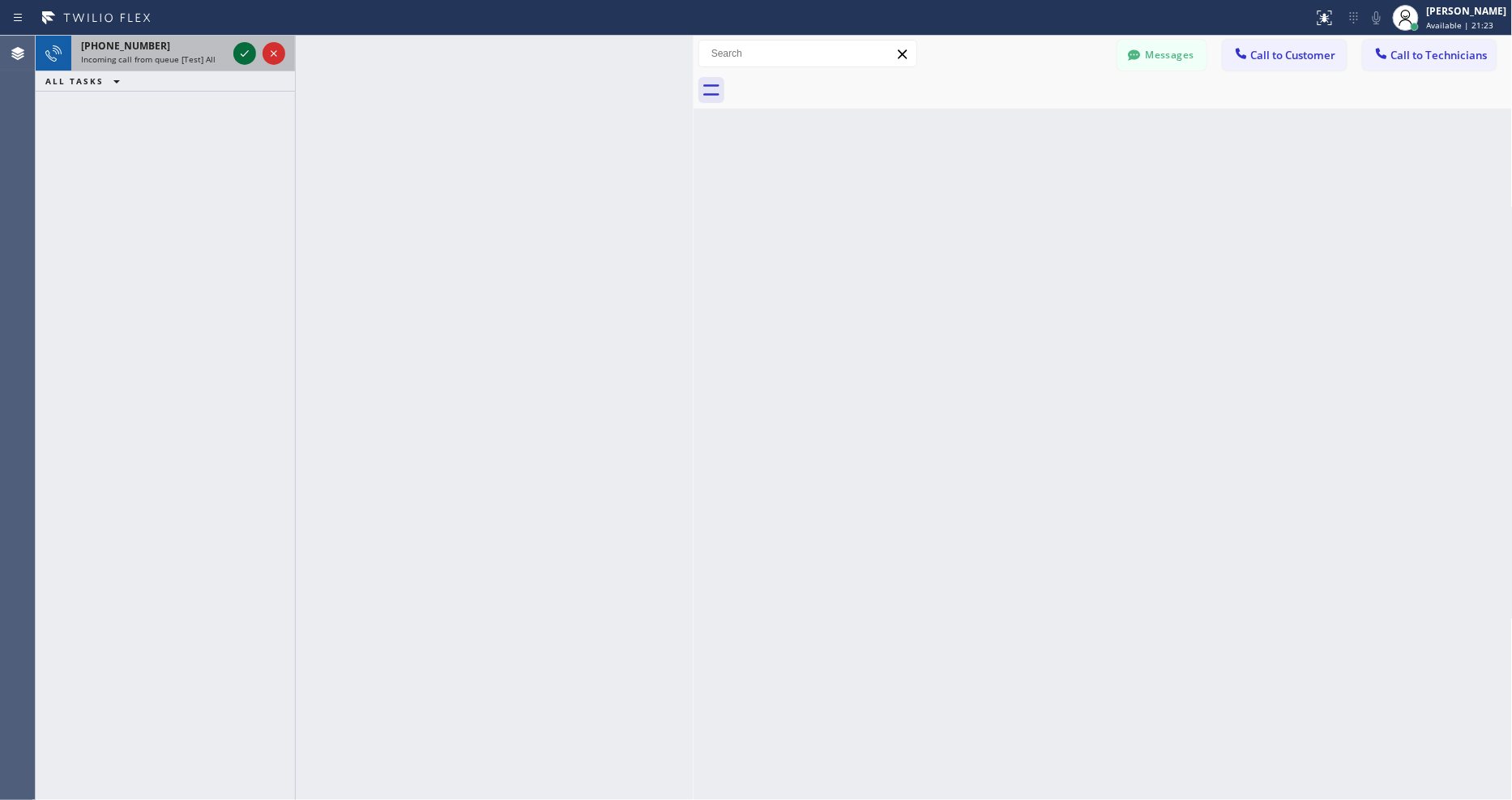
click at [241, 52] on icon at bounding box center [244, 53] width 19 height 19
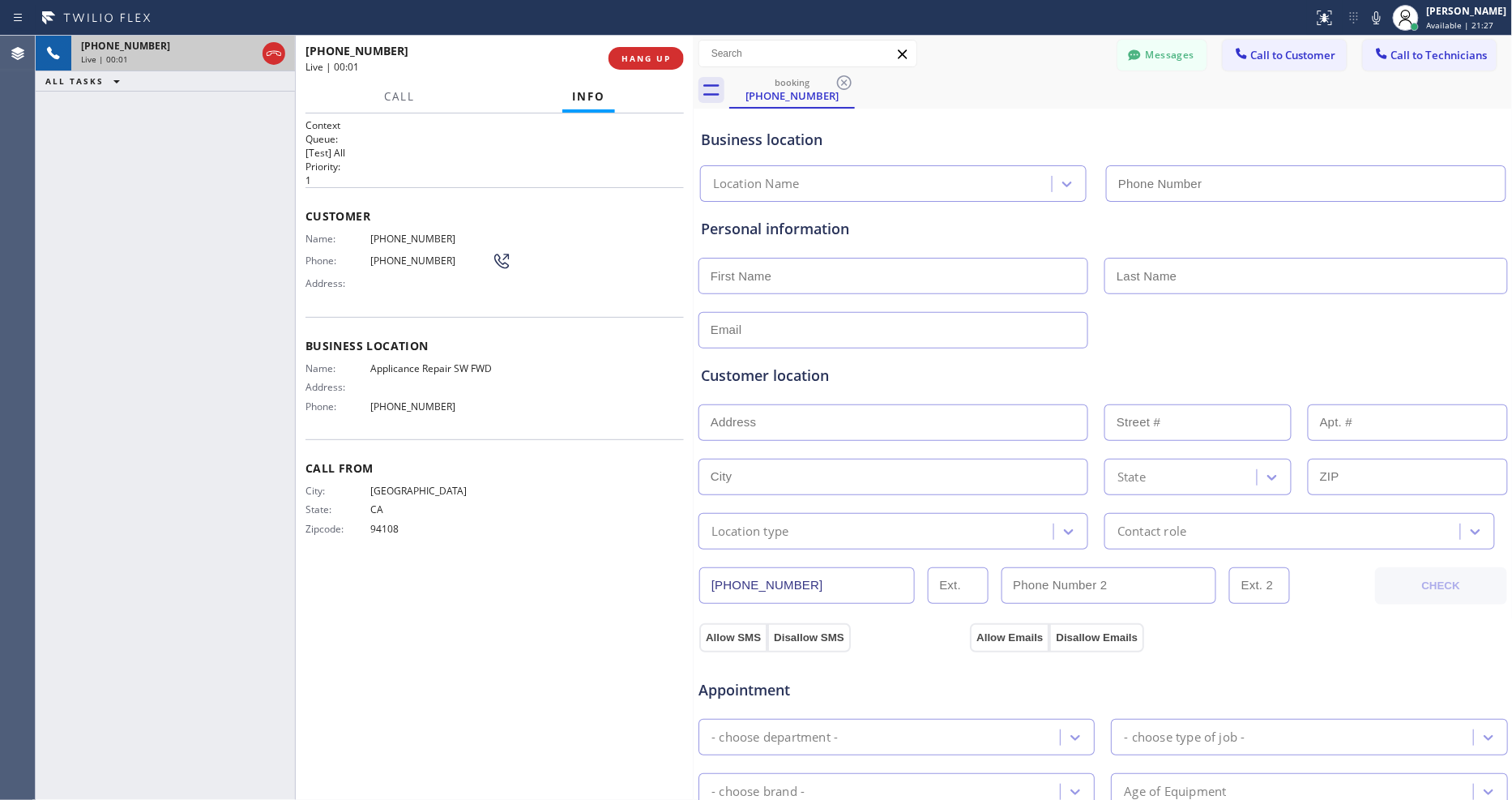
click at [635, 60] on span "HANG UP" at bounding box center [646, 58] width 50 height 11
type input "[PHONE_NUMBER]"
click at [635, 60] on span "HANG UP" at bounding box center [646, 58] width 50 height 11
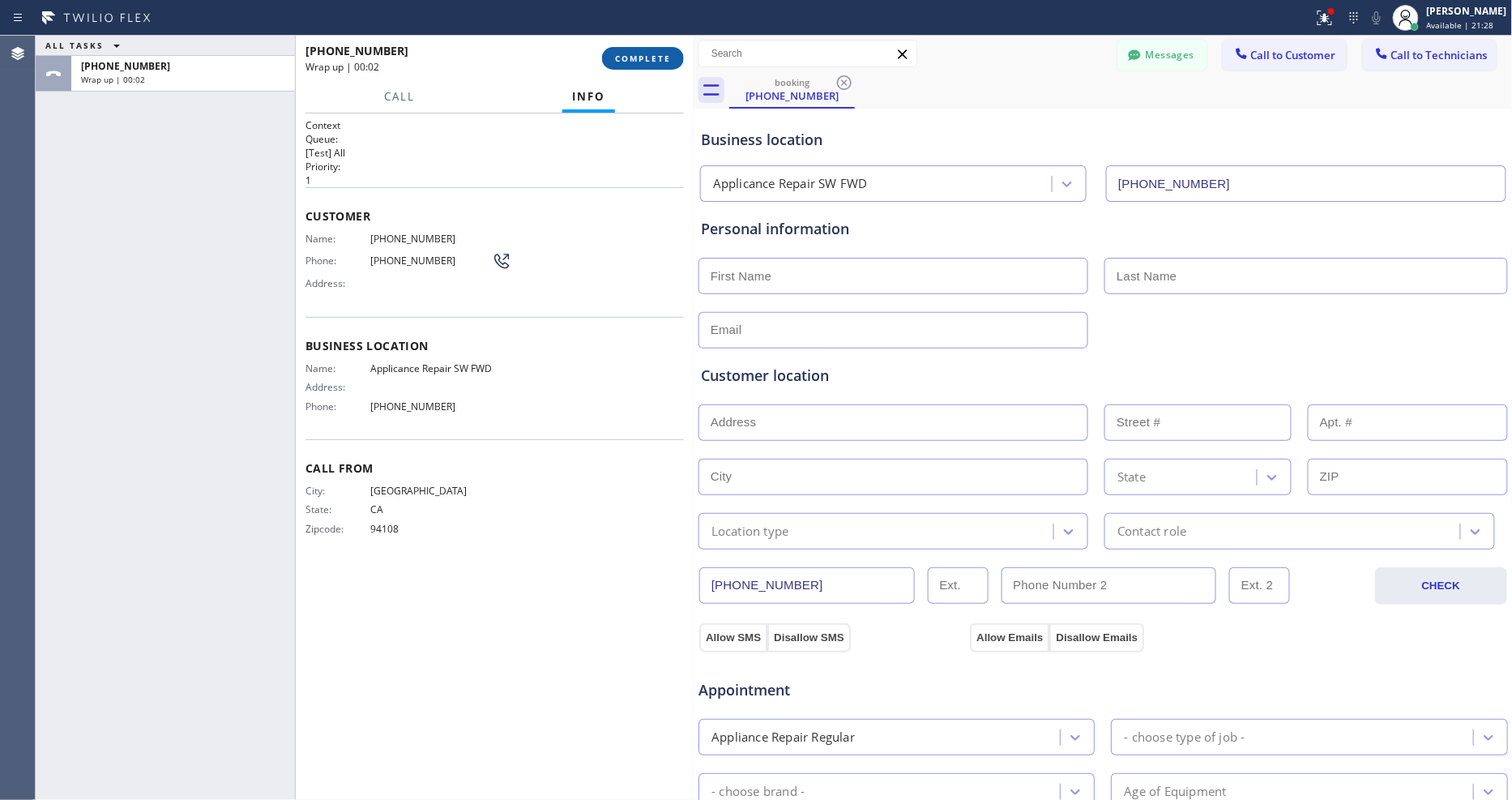
click at [653, 65] on button "COMPLETE" at bounding box center [643, 58] width 82 height 23
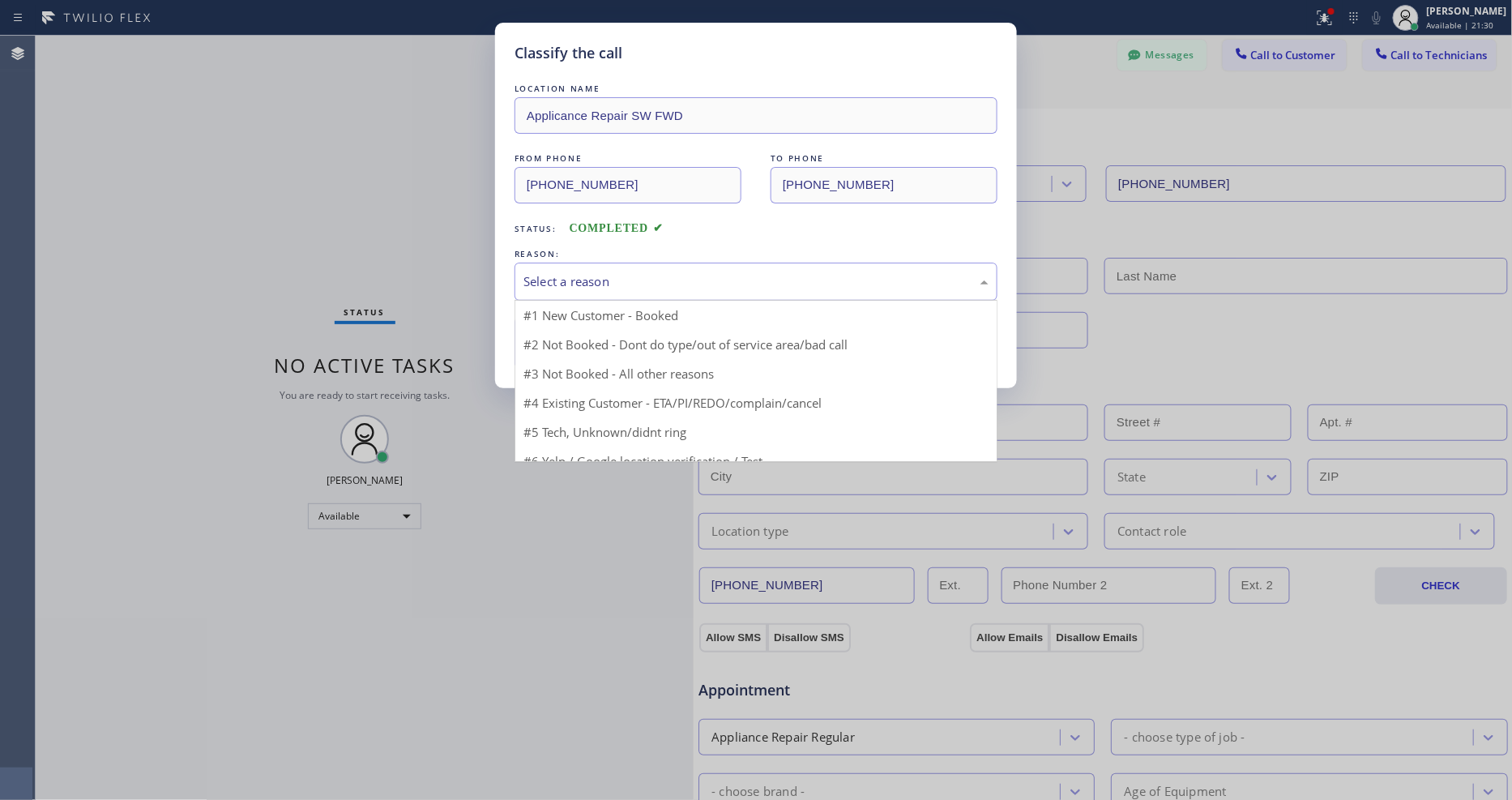
click at [616, 274] on div "Select a reason" at bounding box center [756, 282] width 465 height 18
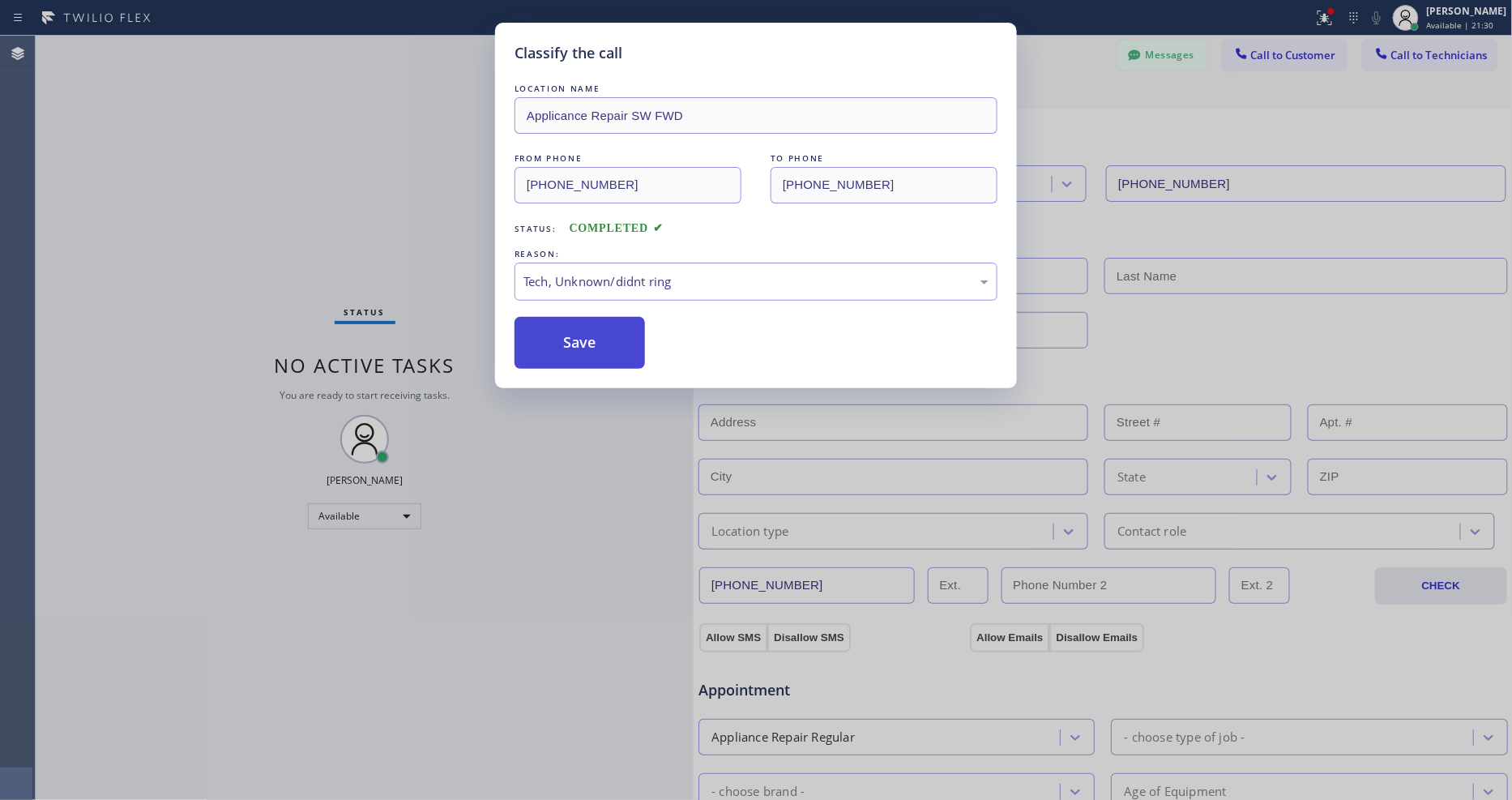
click at [591, 334] on button "Save" at bounding box center [579, 342] width 130 height 52
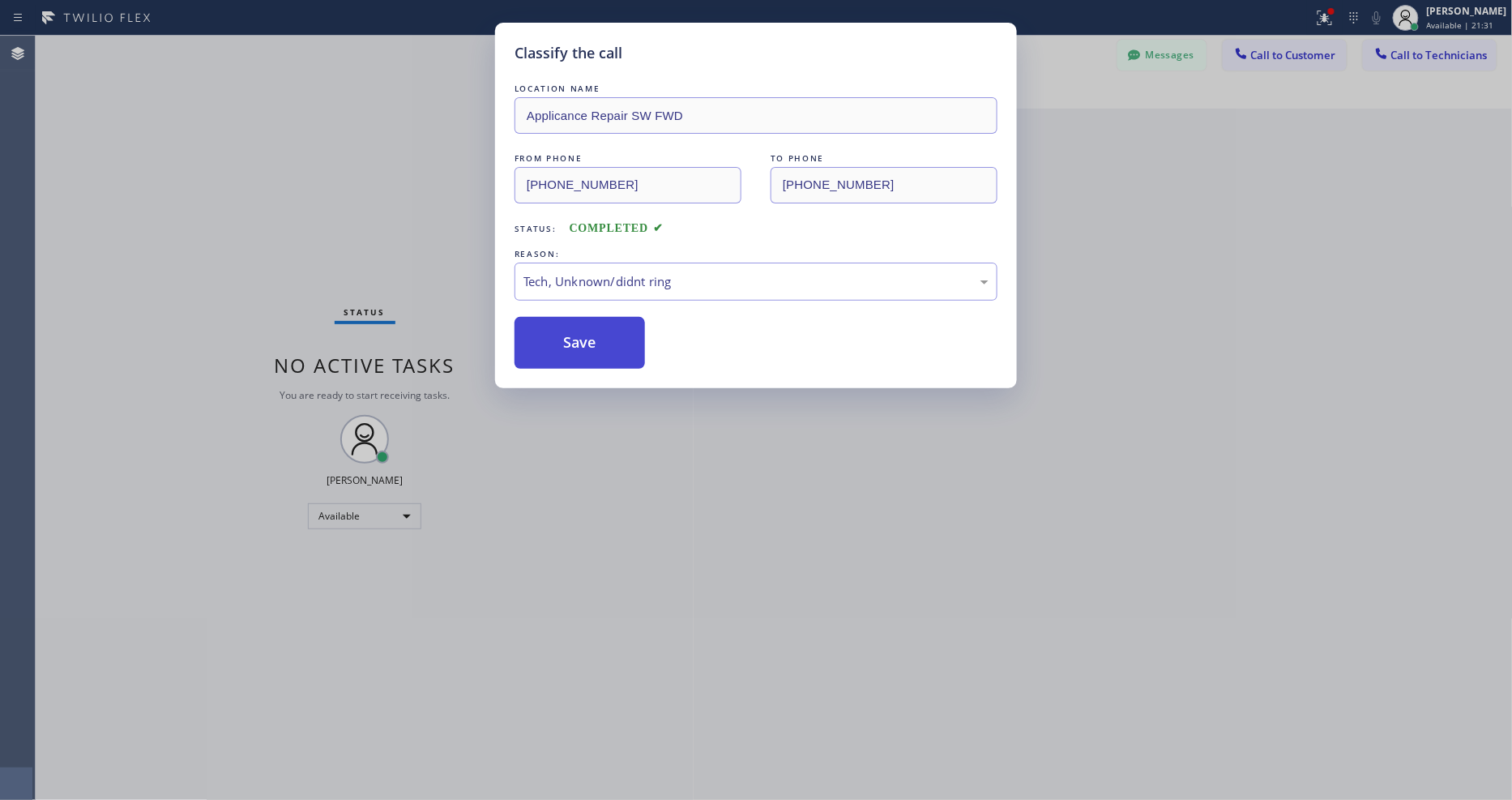
click at [591, 334] on button "Save" at bounding box center [579, 342] width 130 height 52
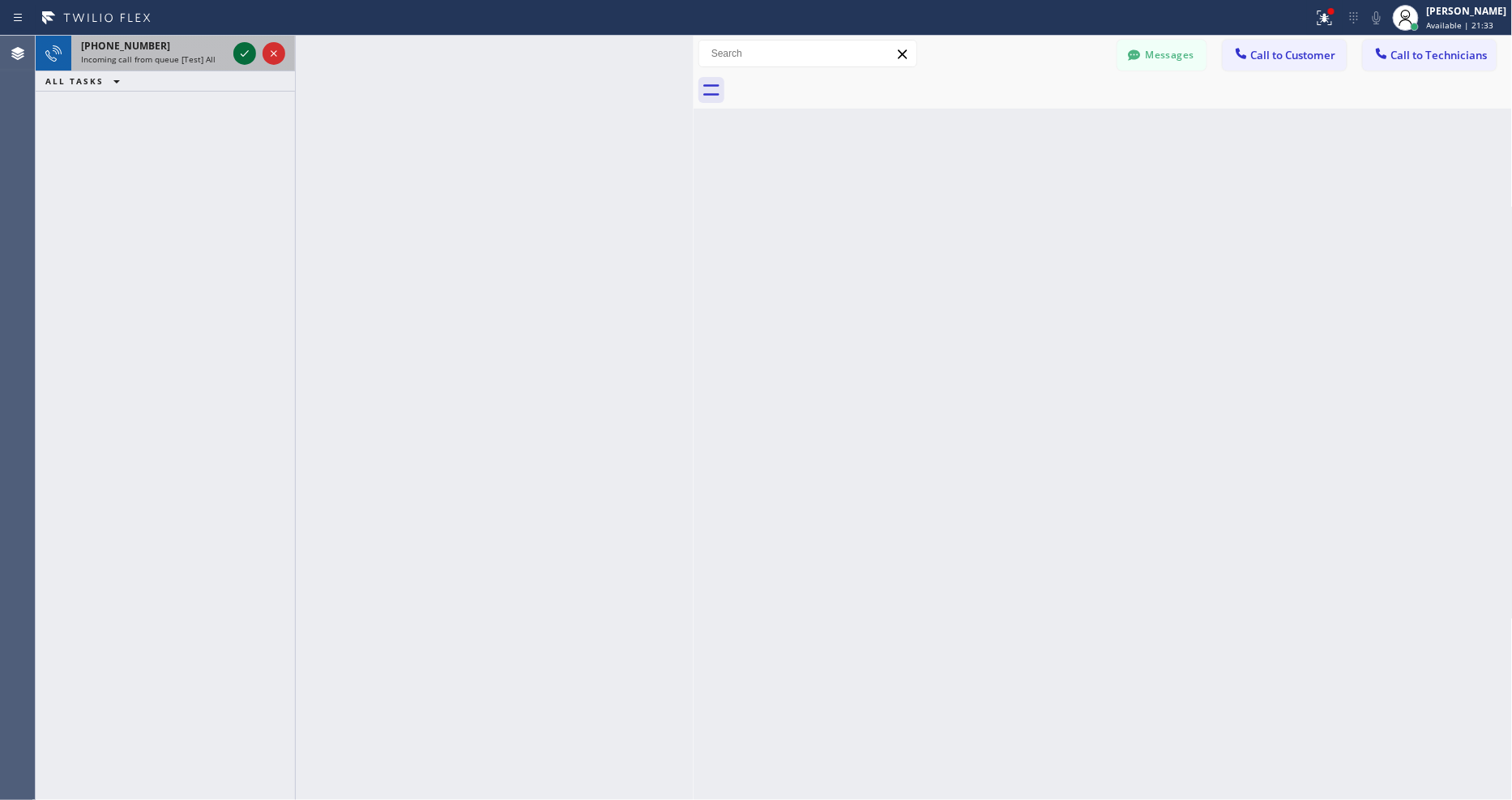
click at [244, 47] on icon at bounding box center [244, 53] width 19 height 19
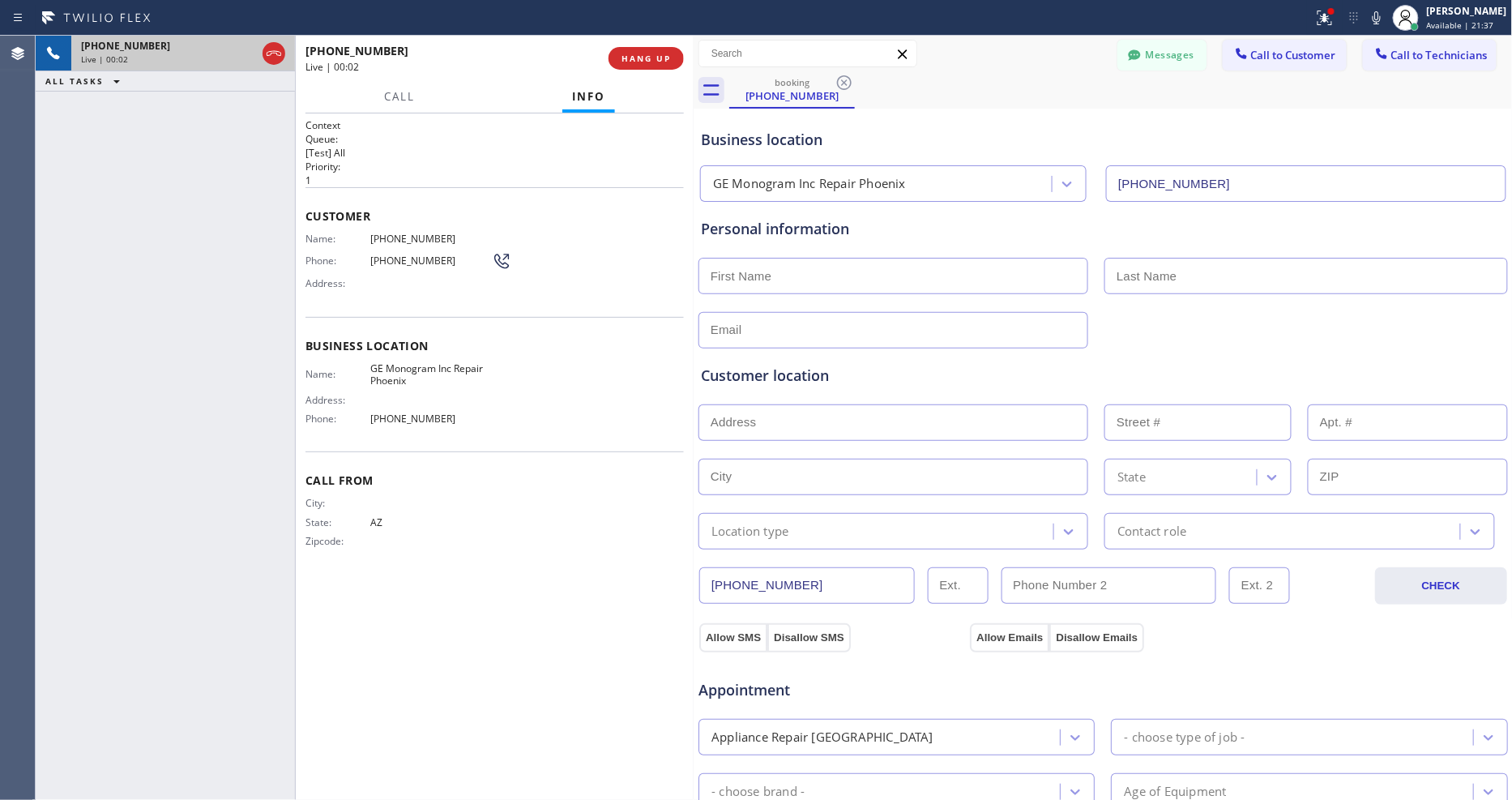
type input "(602) 755-6398"
click at [723, 624] on button "Allow SMS" at bounding box center [734, 639] width 68 height 29
click at [1013, 633] on button "Allow Emails" at bounding box center [1010, 639] width 80 height 29
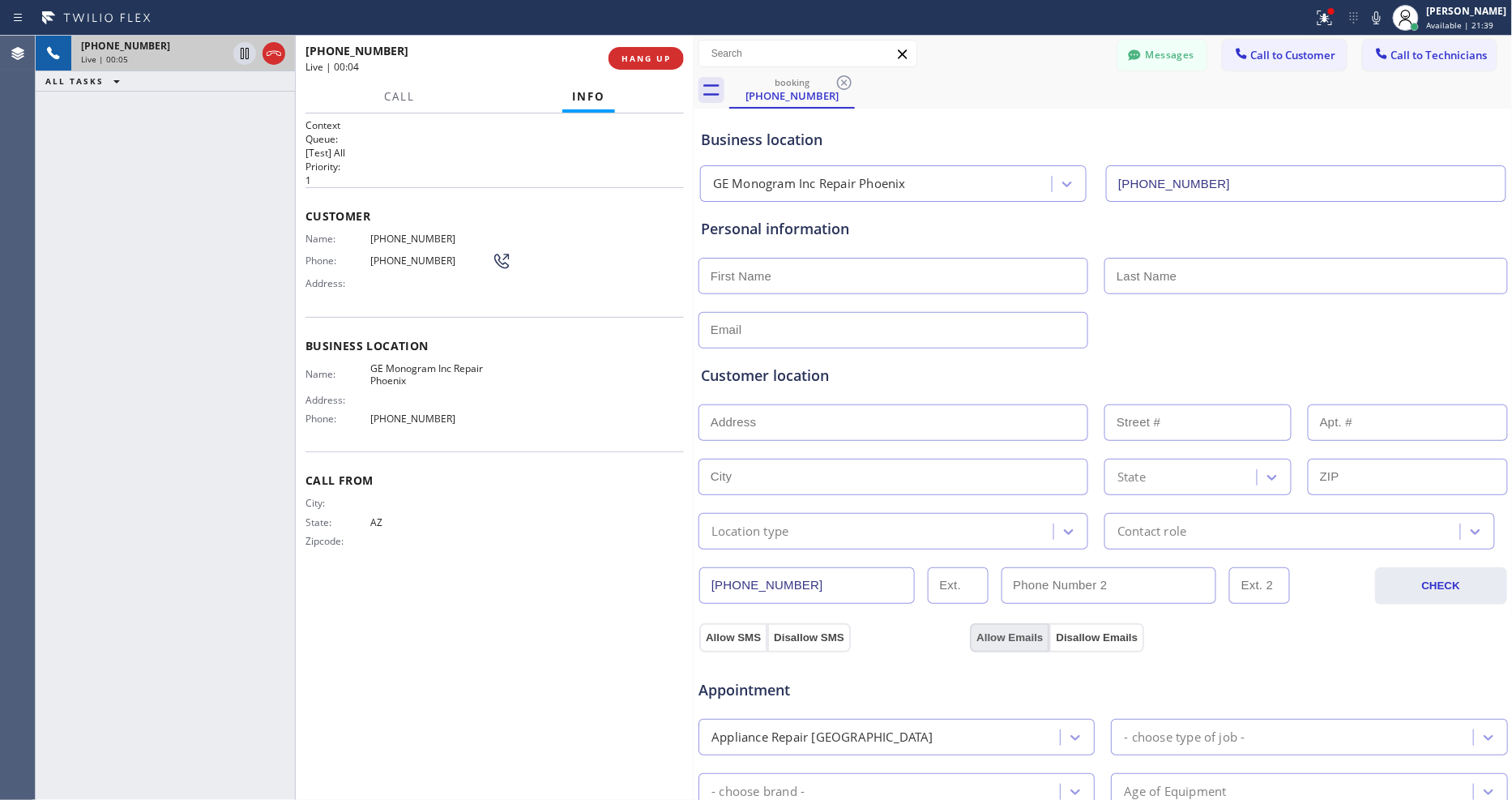
click at [1013, 634] on button "Allow Emails" at bounding box center [1010, 639] width 80 height 29
click at [1011, 634] on button "Allow Emails" at bounding box center [1010, 639] width 80 height 29
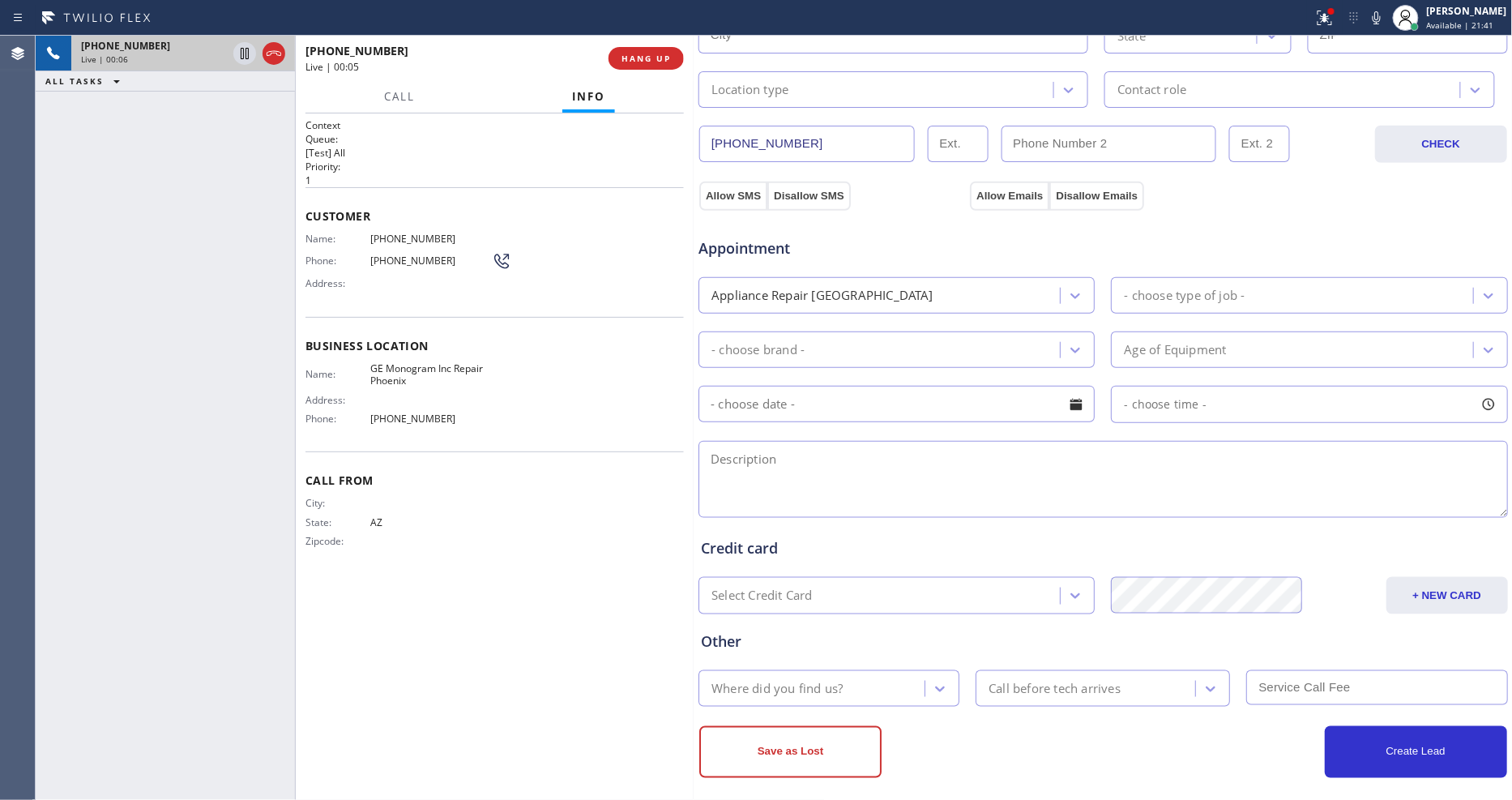
click at [760, 679] on div "Where did you find us?" at bounding box center [777, 688] width 131 height 18
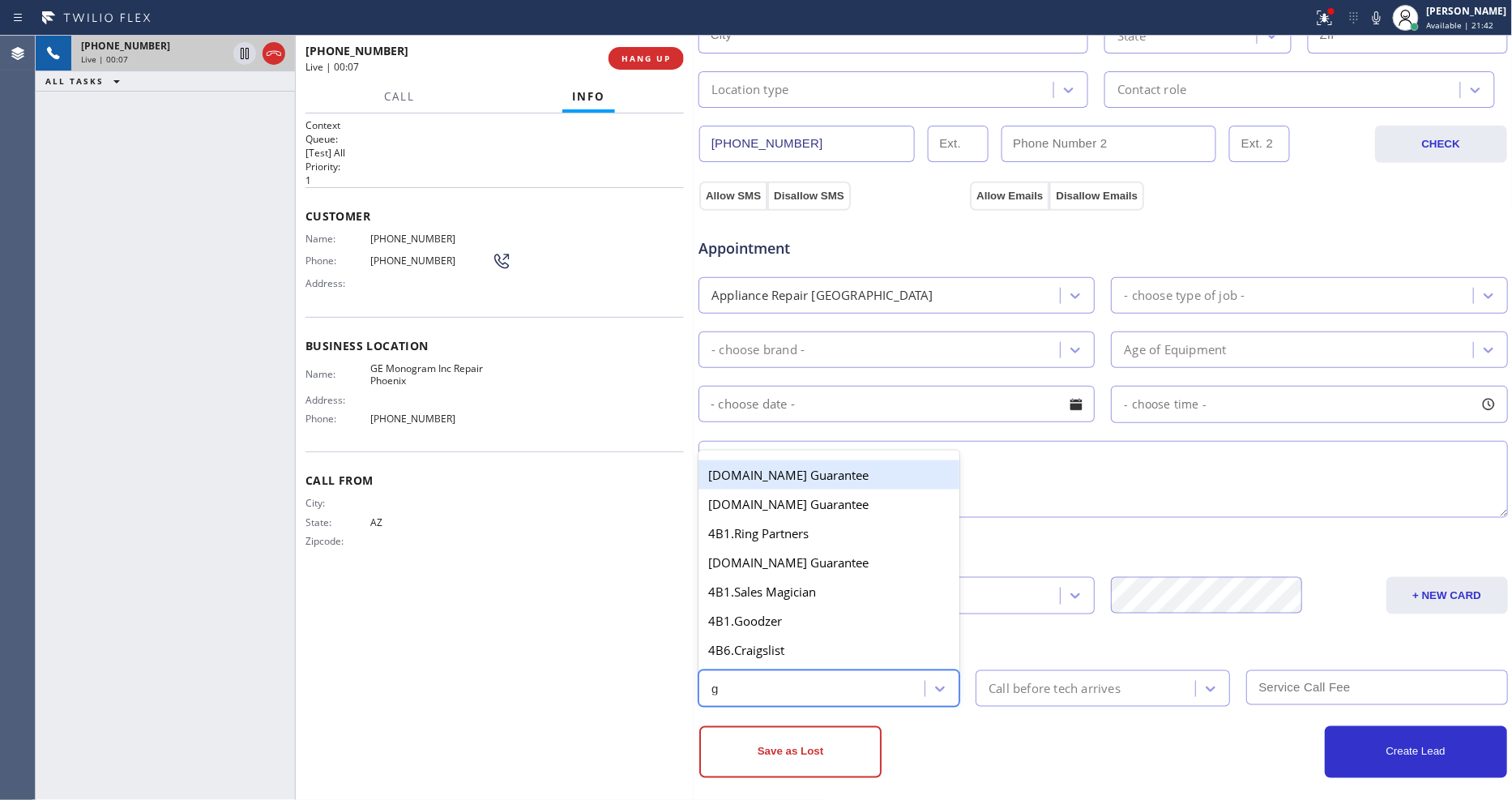
type input "go"
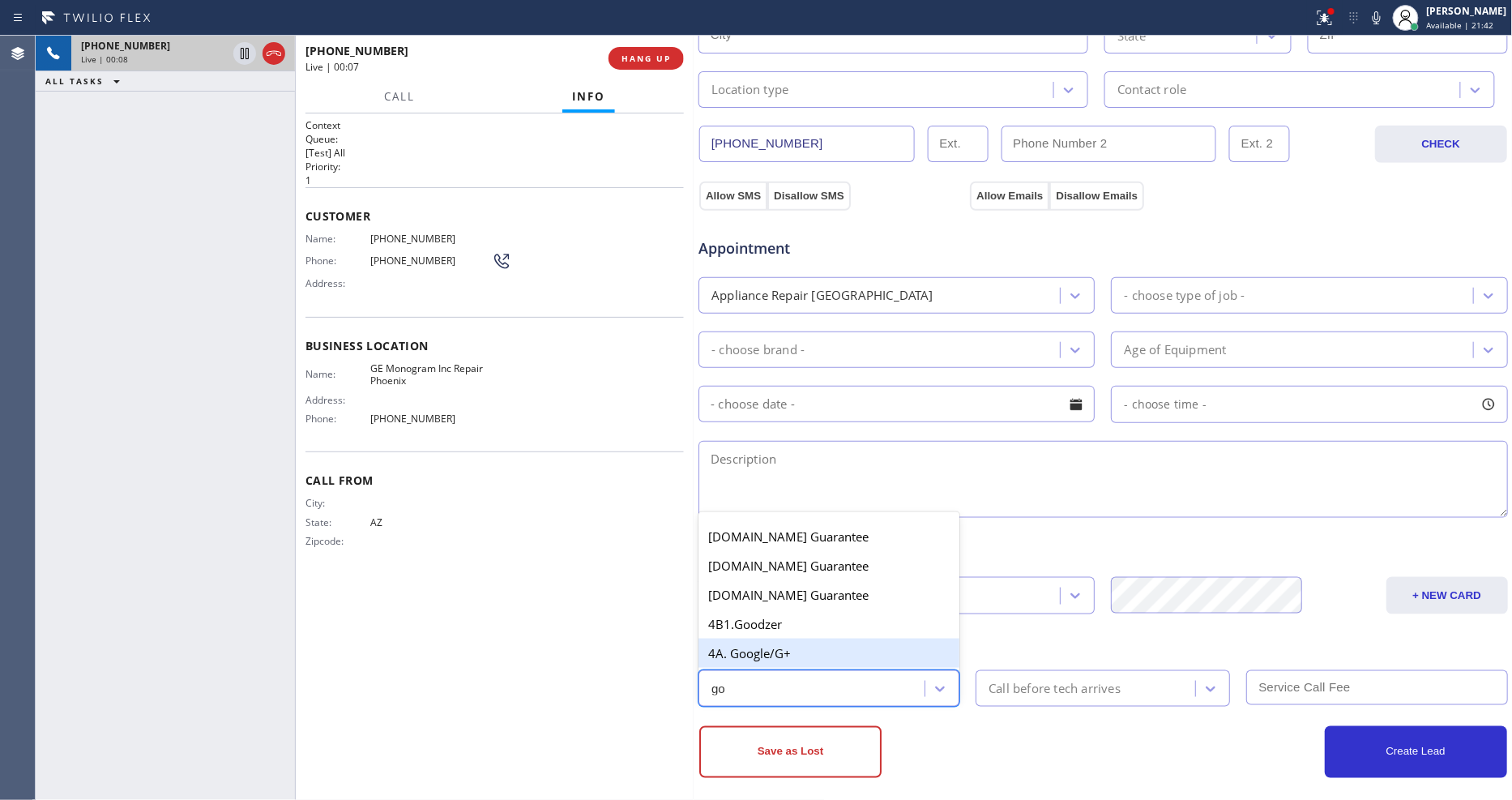
click at [781, 644] on div "4A. Google/G+" at bounding box center [829, 653] width 261 height 29
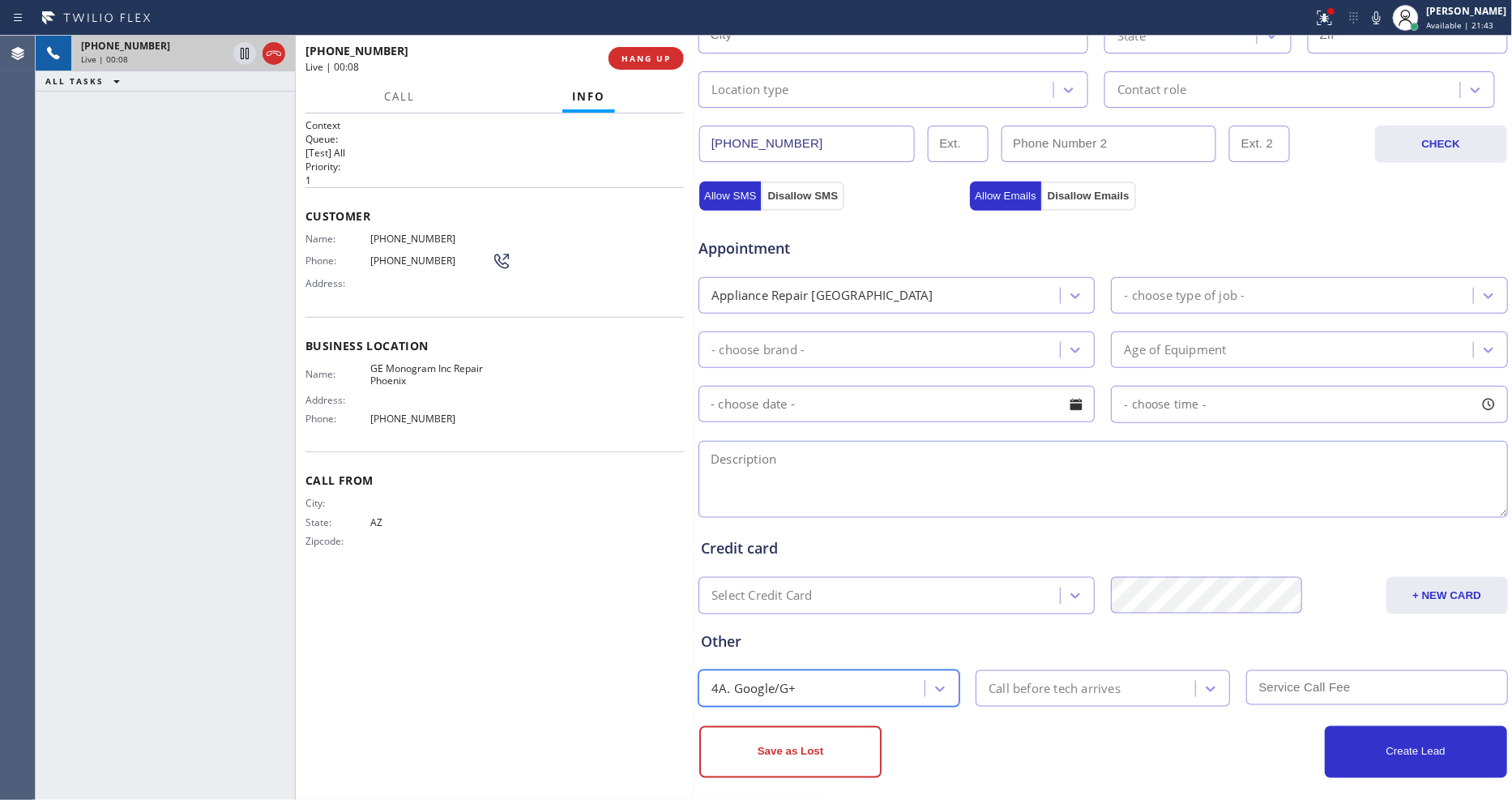
click at [1051, 679] on div "Call before tech arrives" at bounding box center [1054, 688] width 132 height 18
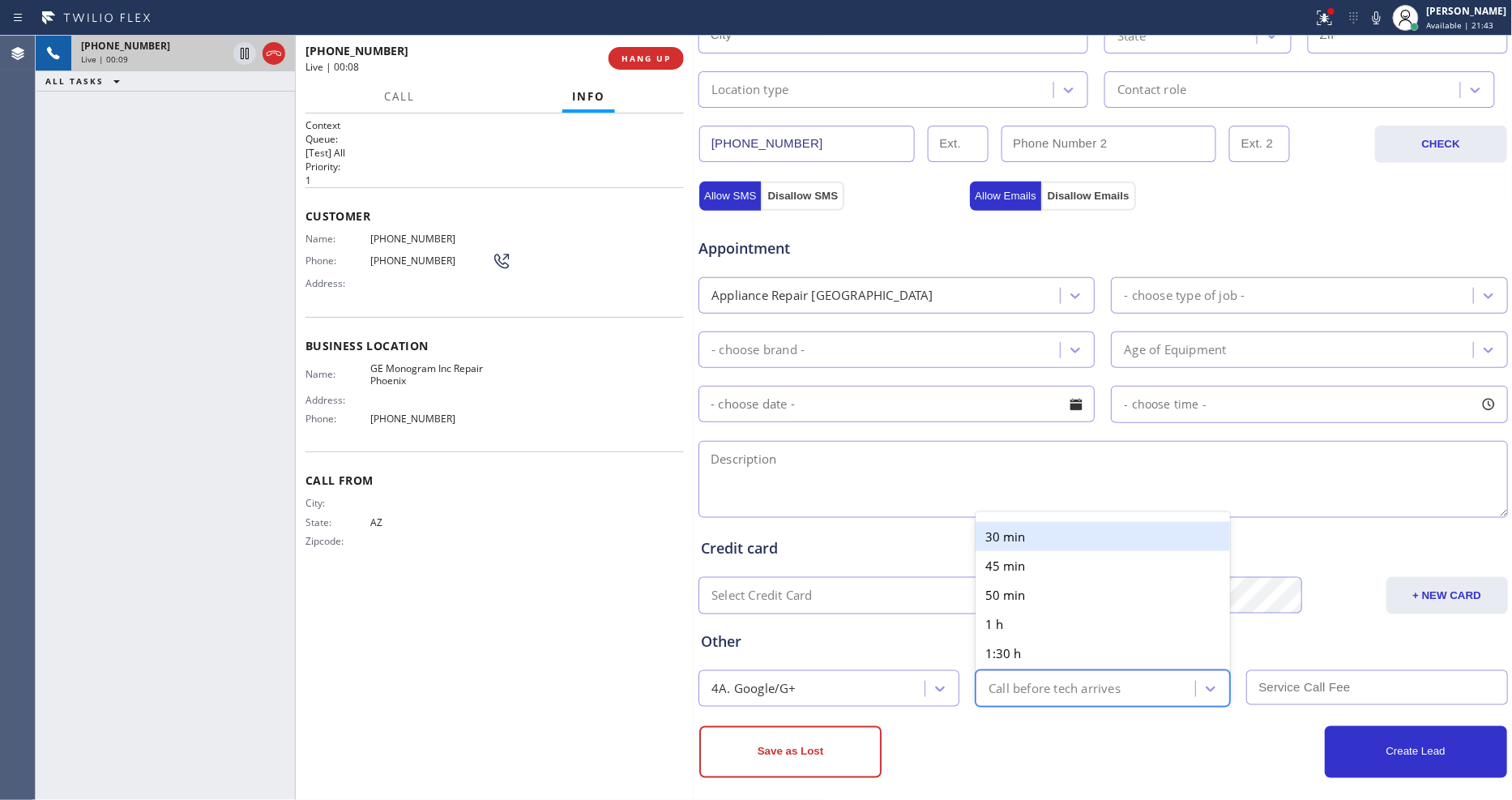
click at [1041, 522] on div "30 min" at bounding box center [1102, 537] width 254 height 29
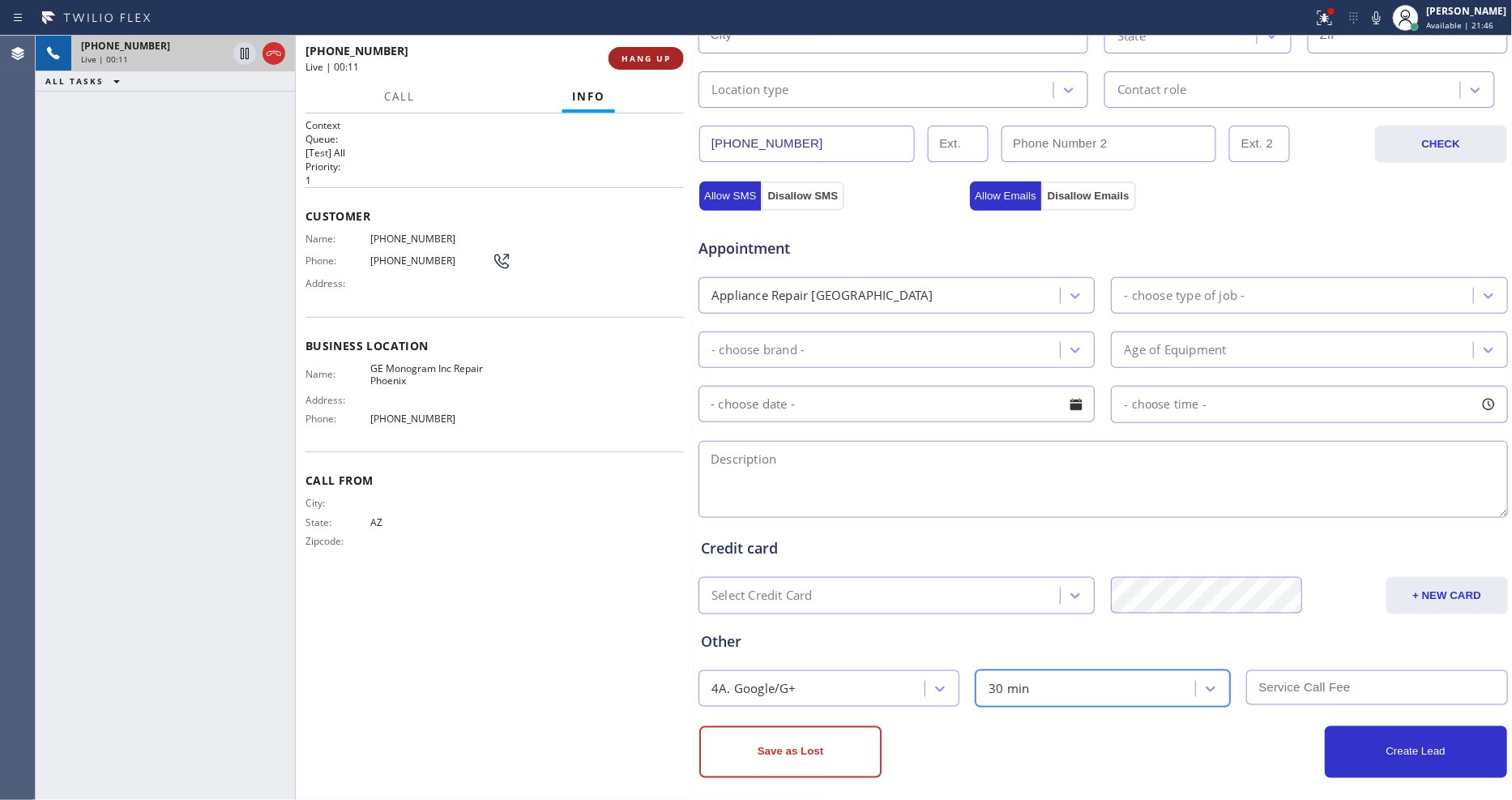
click at [629, 55] on span "HANG UP" at bounding box center [646, 58] width 50 height 11
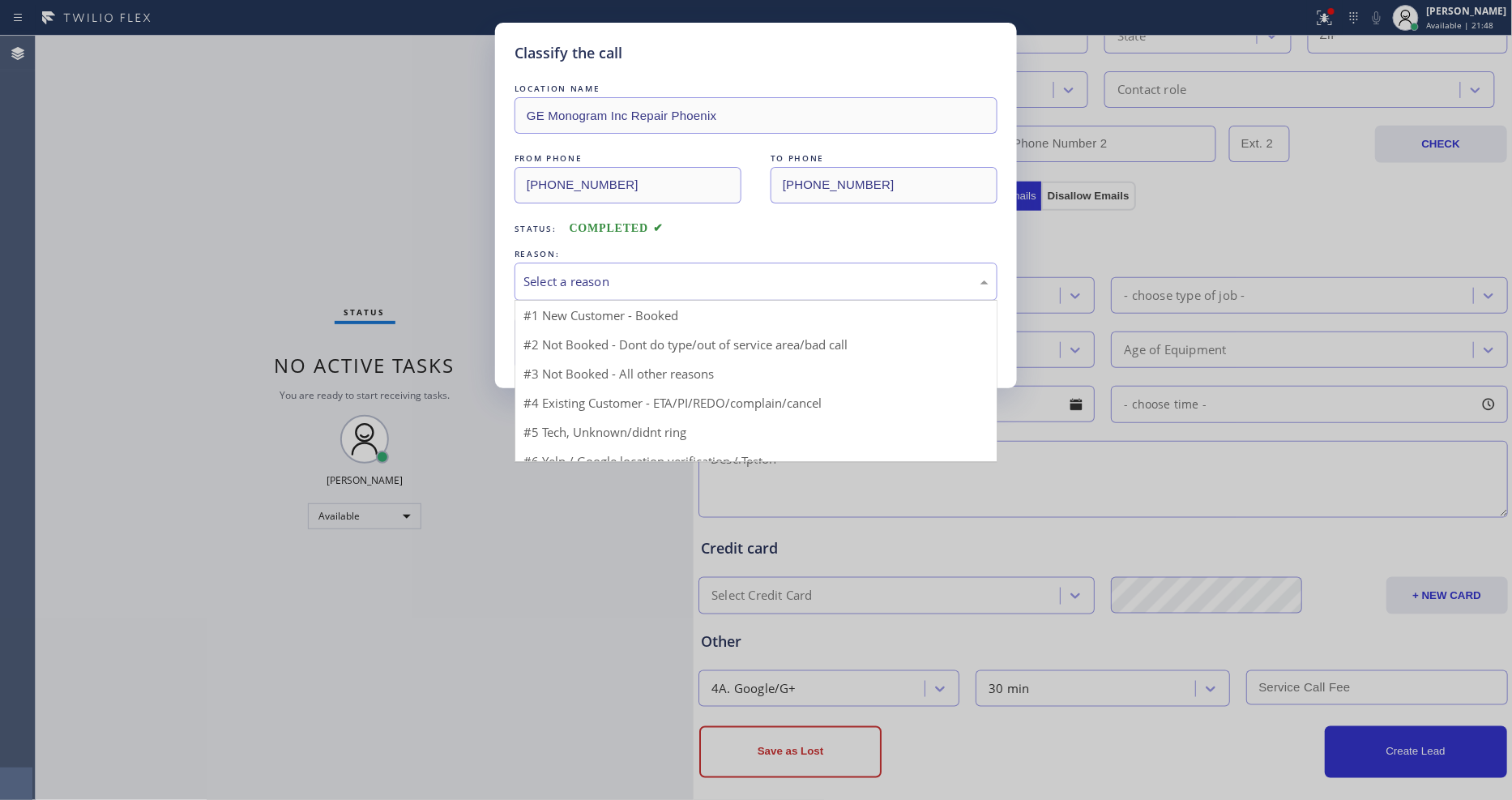
click at [548, 276] on div "Select a reason" at bounding box center [756, 282] width 465 height 18
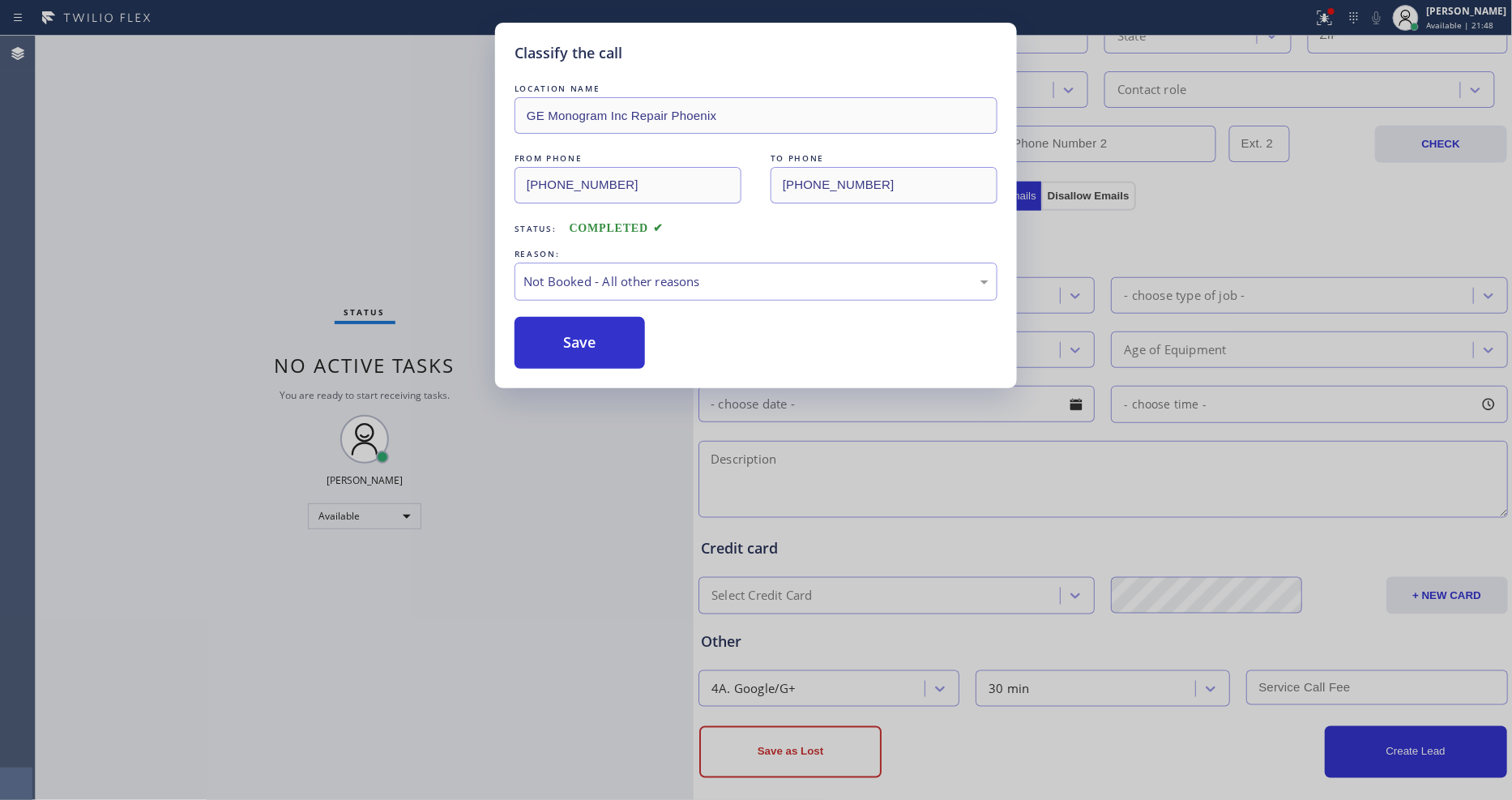
click at [551, 334] on button "Save" at bounding box center [579, 342] width 130 height 52
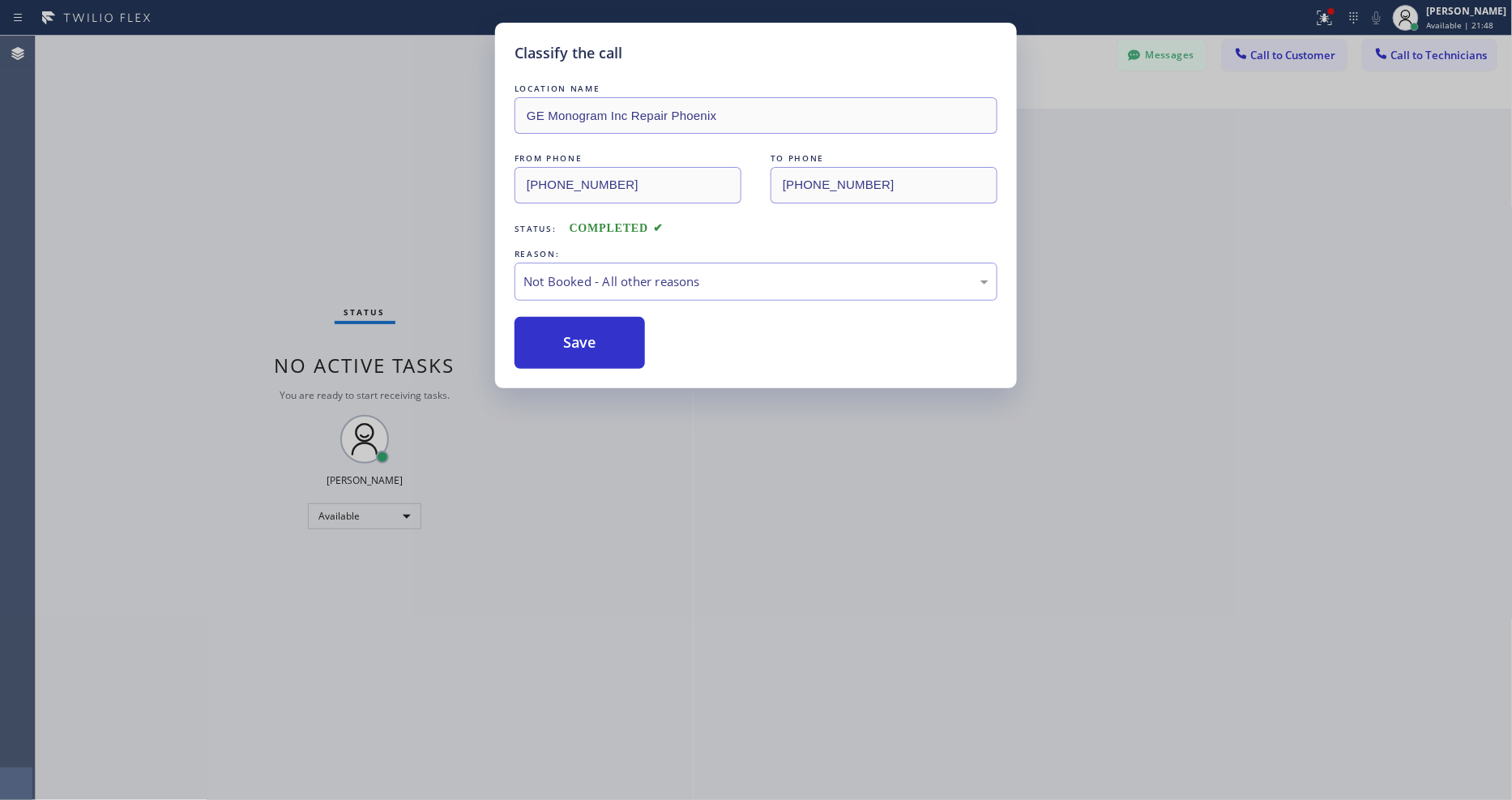
click at [551, 334] on button "Save" at bounding box center [579, 342] width 130 height 52
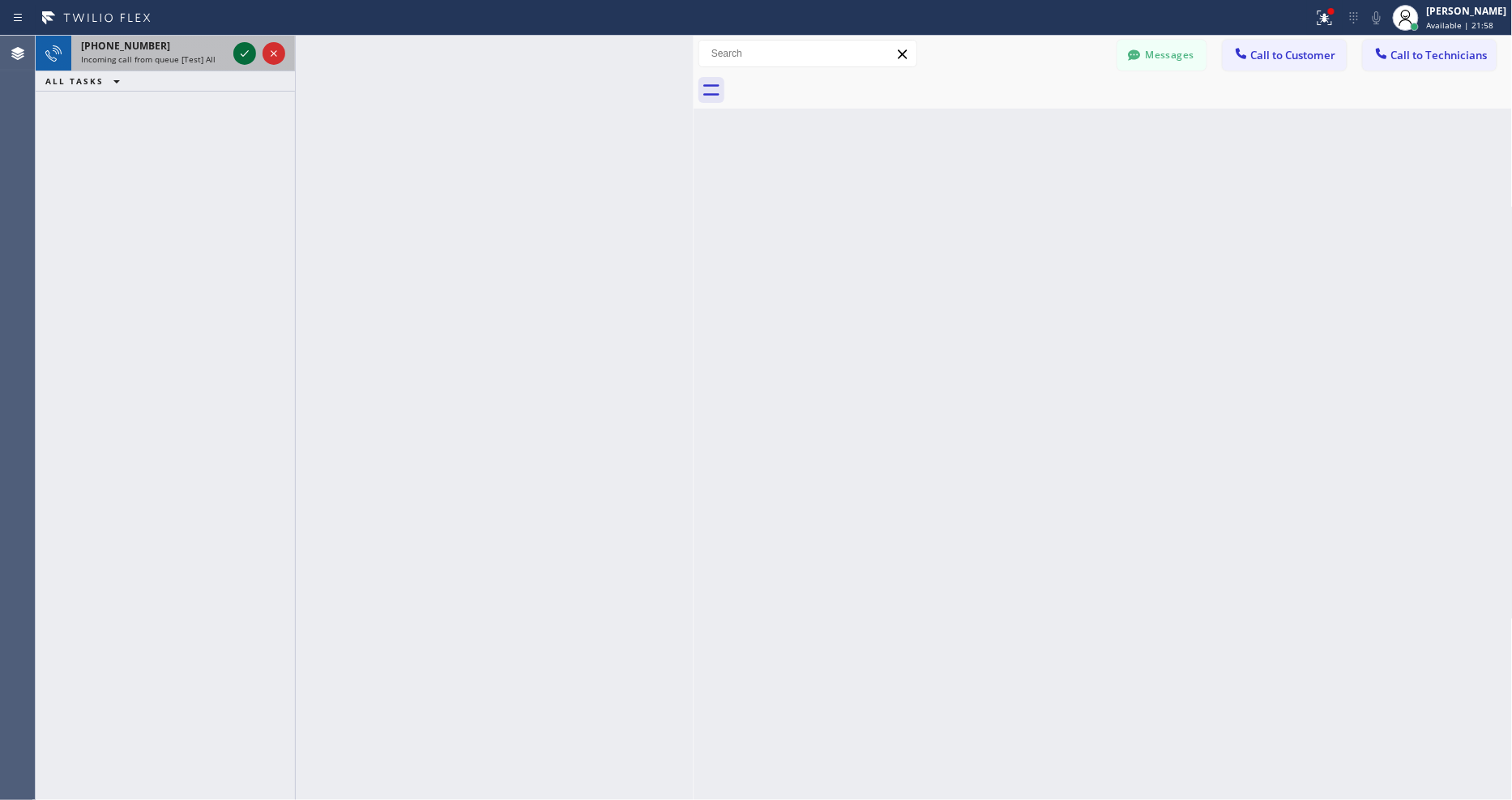
click at [247, 49] on icon at bounding box center [244, 53] width 19 height 19
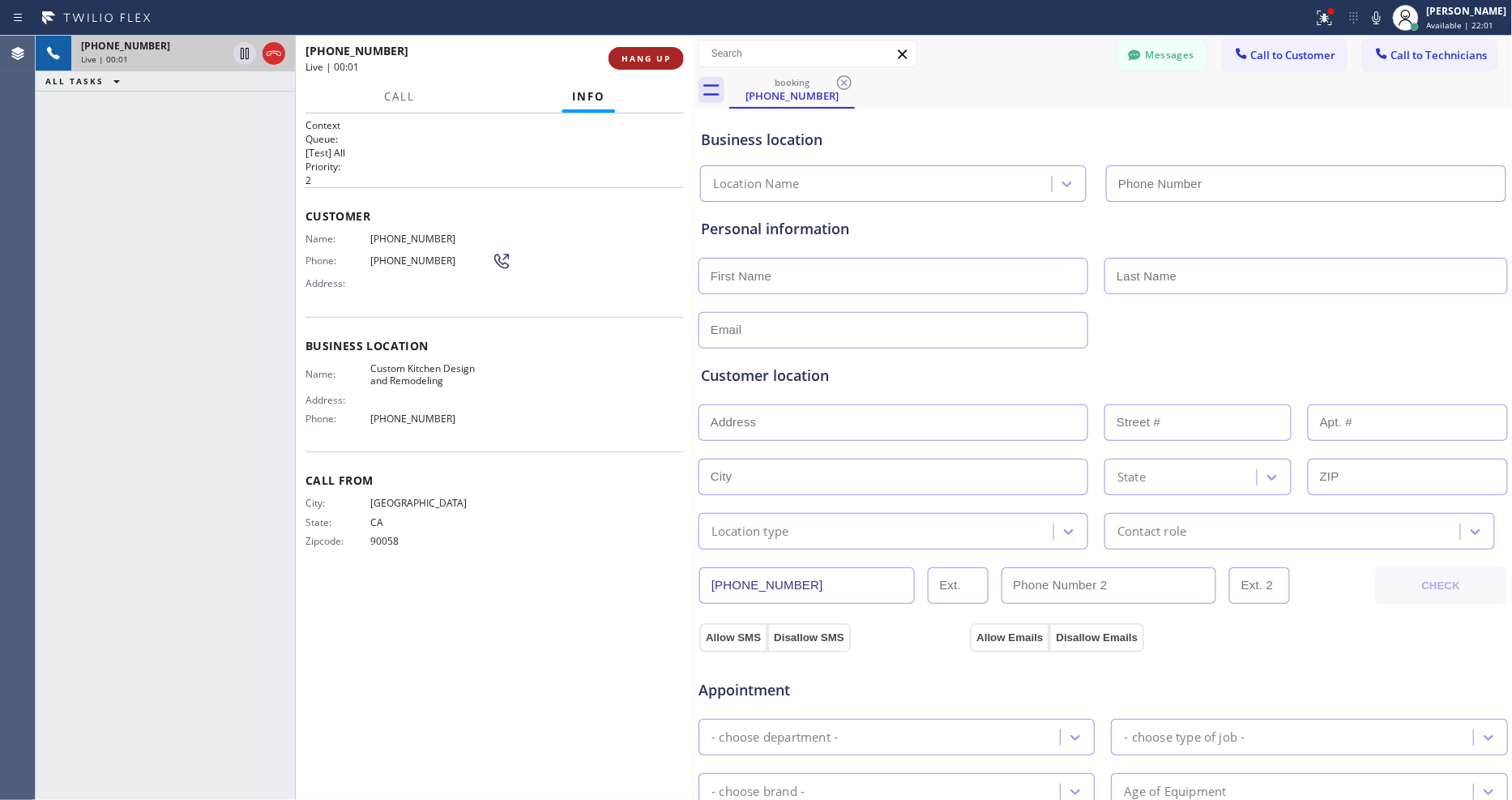
click at [644, 54] on span "HANG UP" at bounding box center [646, 58] width 50 height 11
type input "(323) 215-1589"
click at [644, 54] on span "HANG UP" at bounding box center [646, 58] width 50 height 11
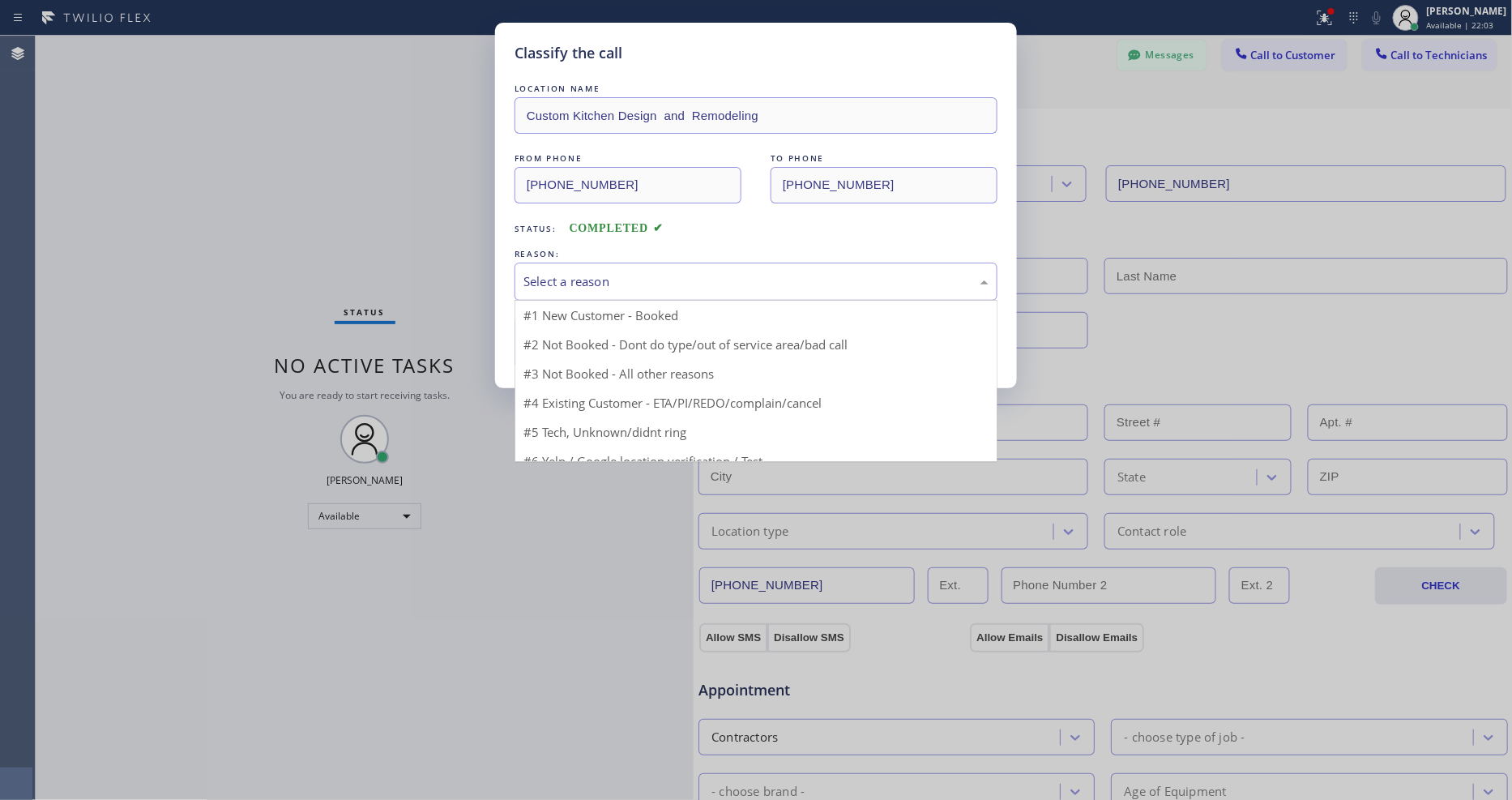
click at [576, 272] on div "Select a reason" at bounding box center [756, 282] width 465 height 18
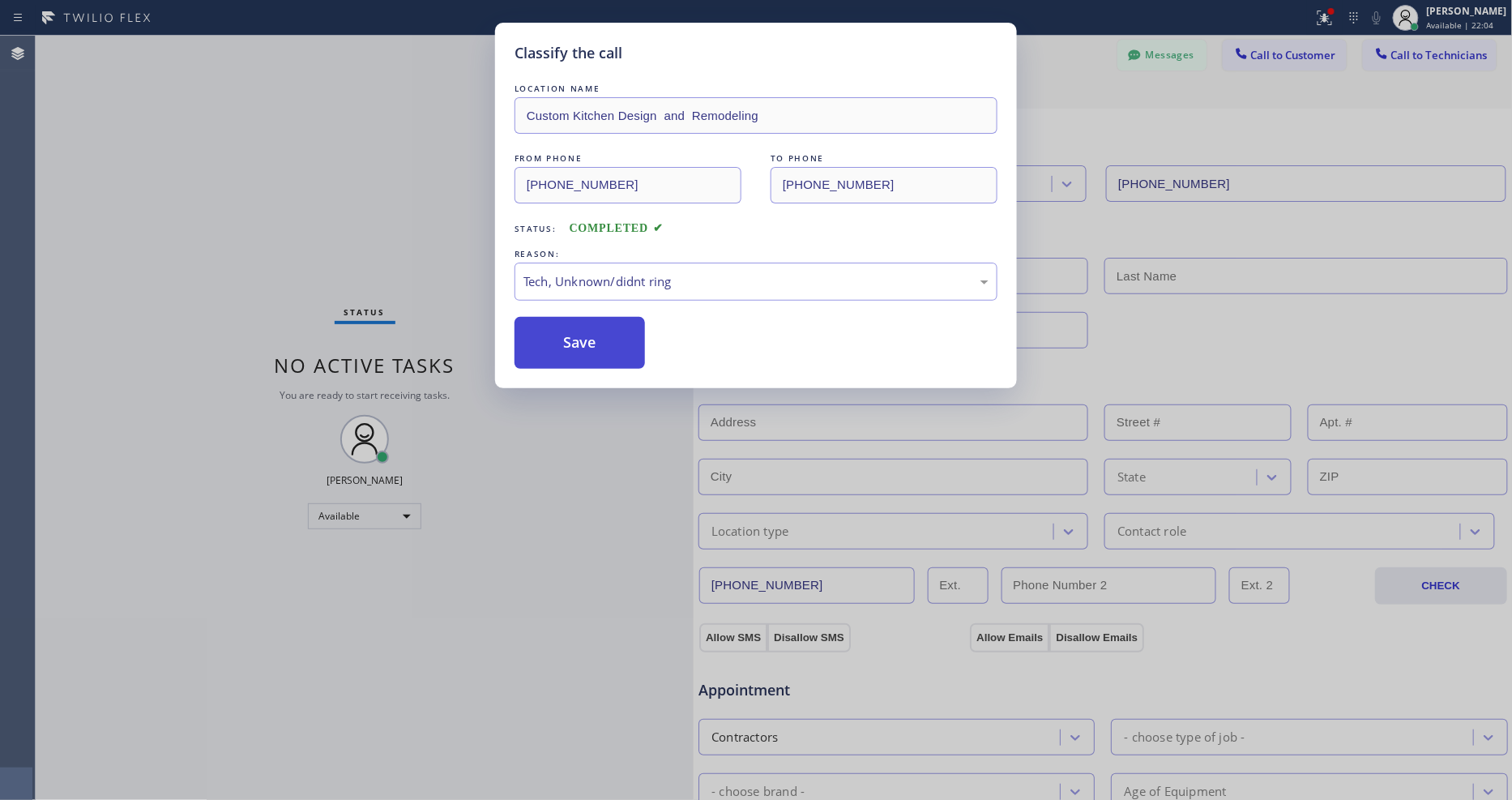
click at [584, 328] on button "Save" at bounding box center [579, 342] width 130 height 52
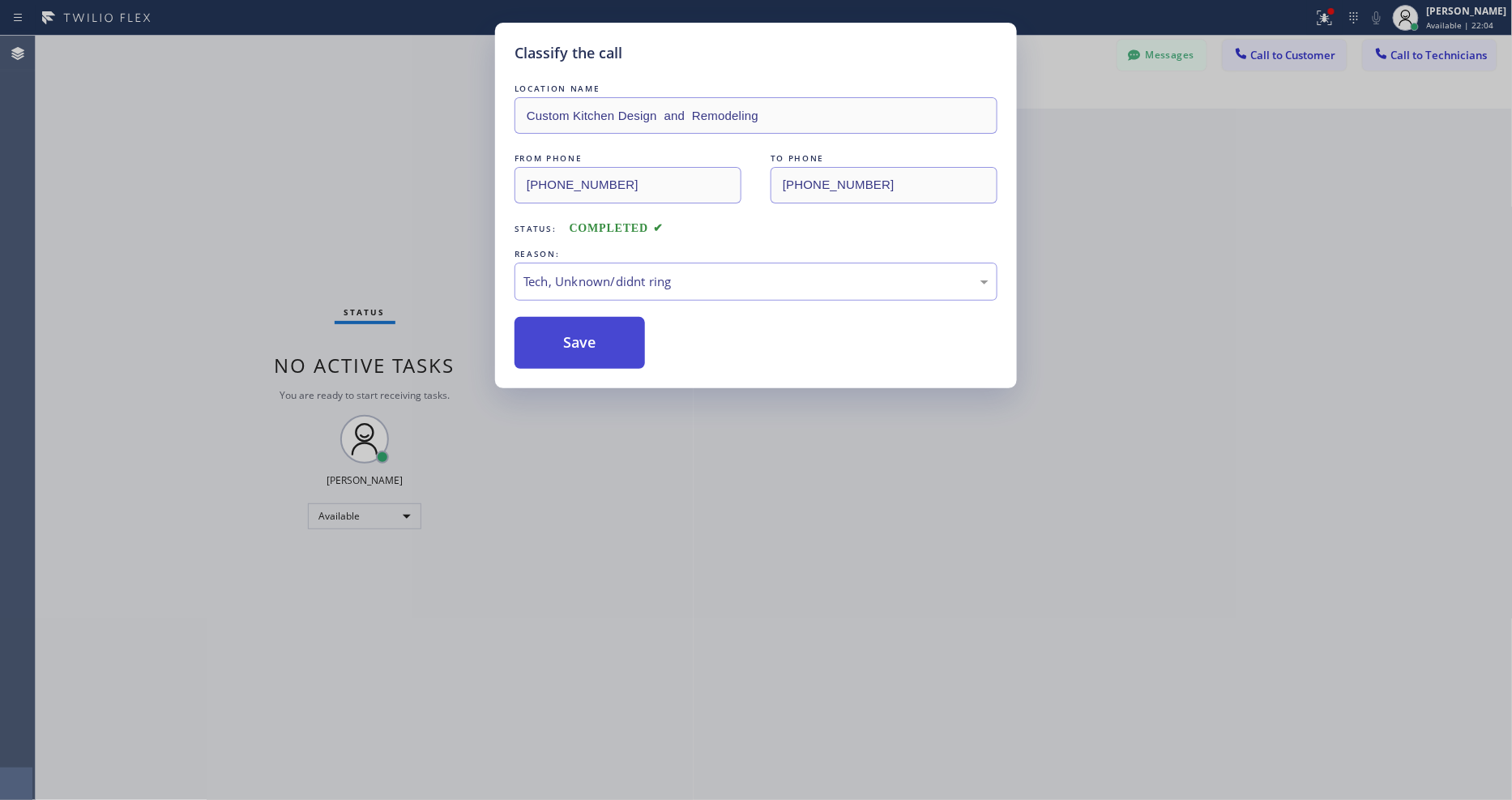
click at [584, 328] on button "Save" at bounding box center [579, 342] width 130 height 52
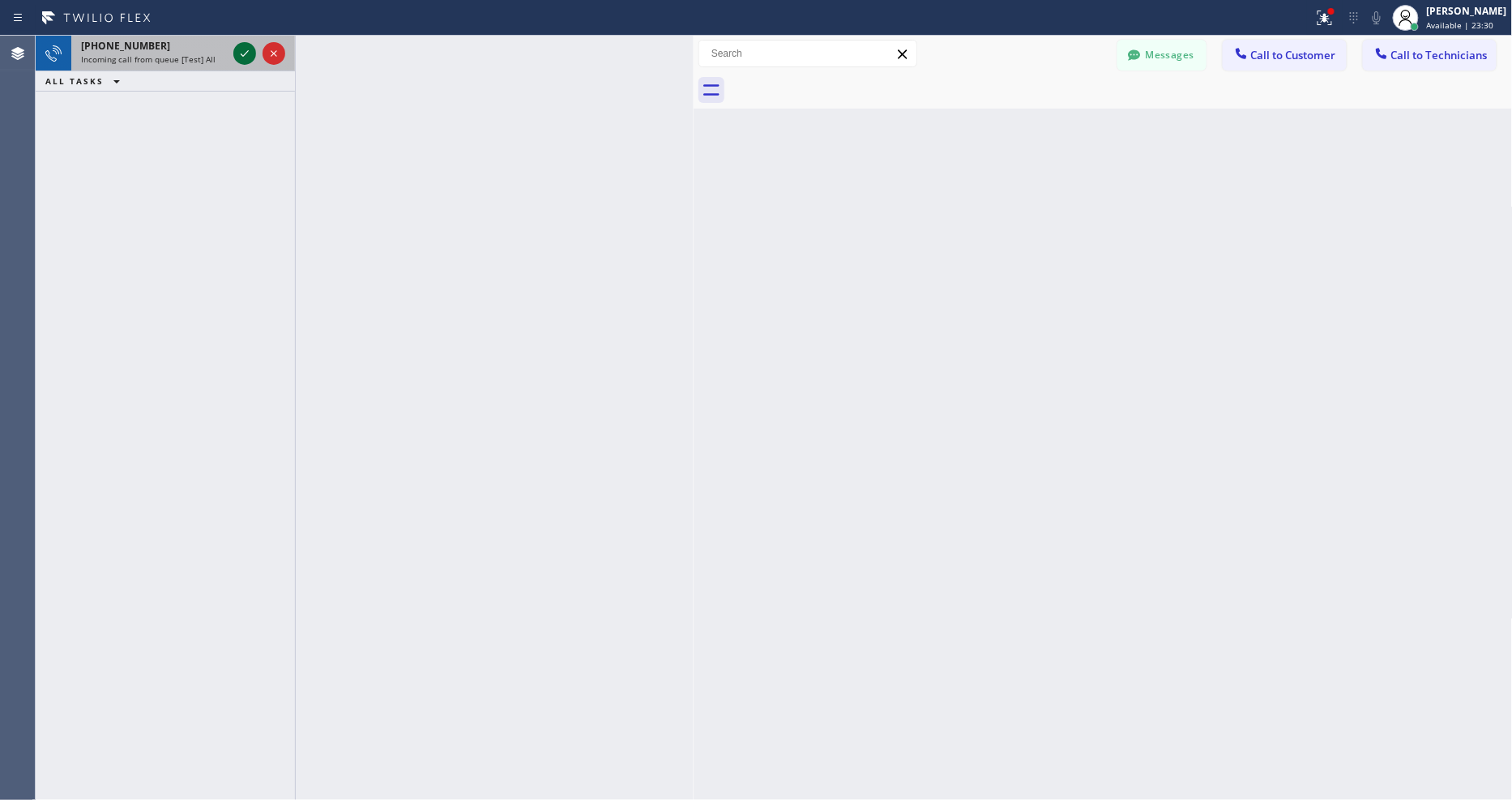
click at [236, 51] on icon at bounding box center [244, 53] width 19 height 19
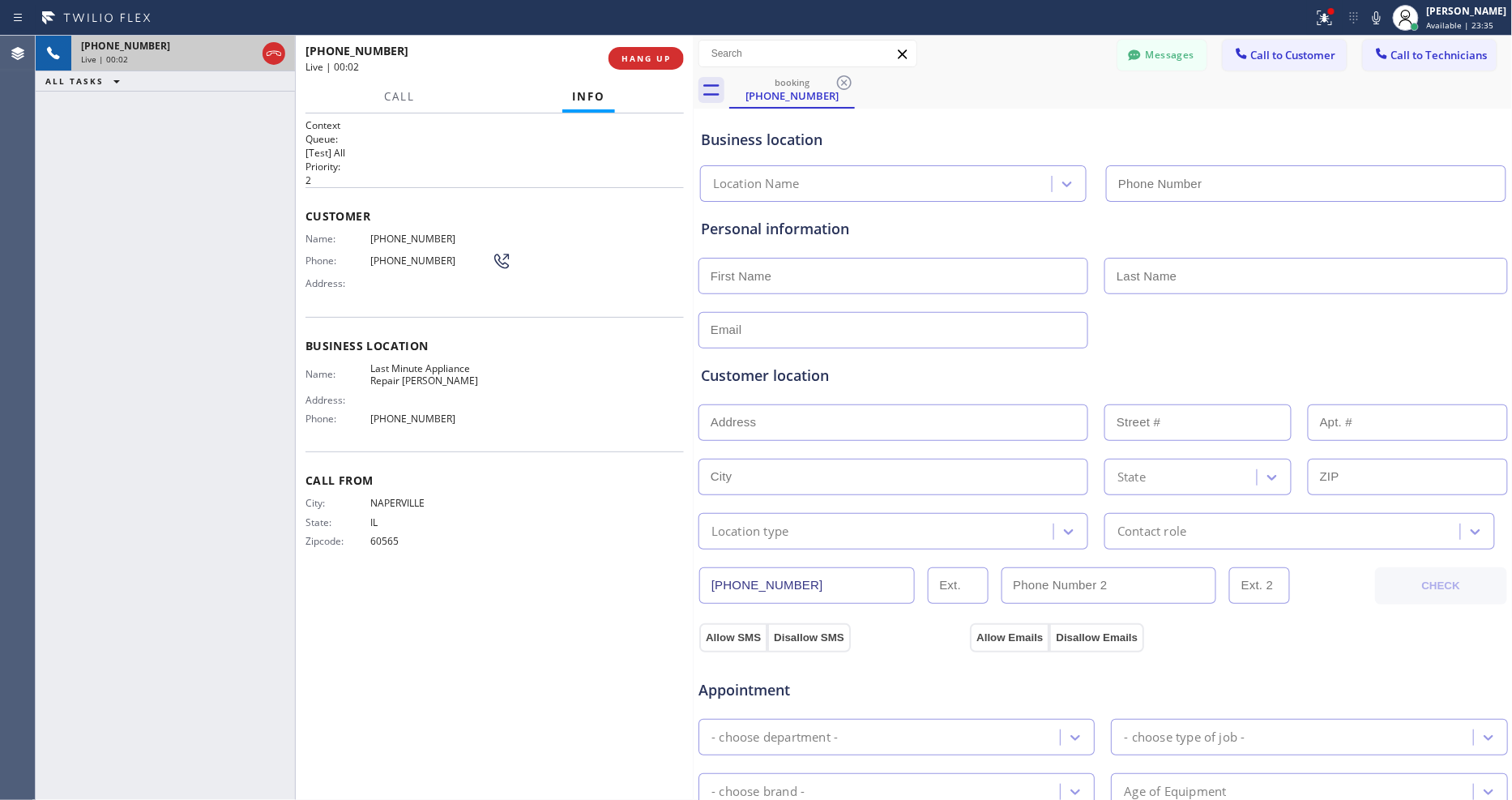
type input "(630) 339-5322"
click at [637, 59] on span "HANG UP" at bounding box center [646, 58] width 50 height 11
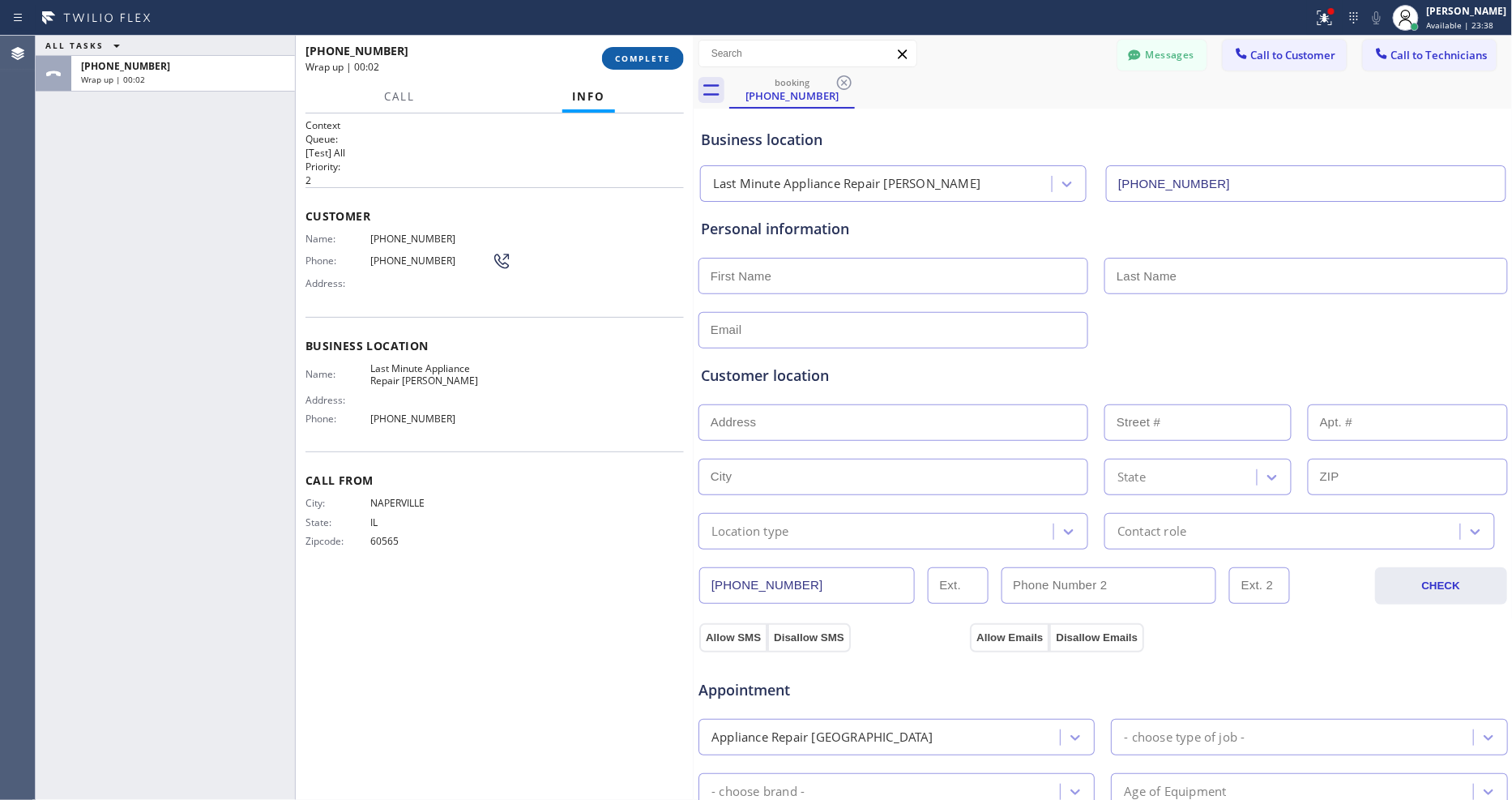
click at [641, 61] on span "COMPLETE" at bounding box center [643, 58] width 56 height 11
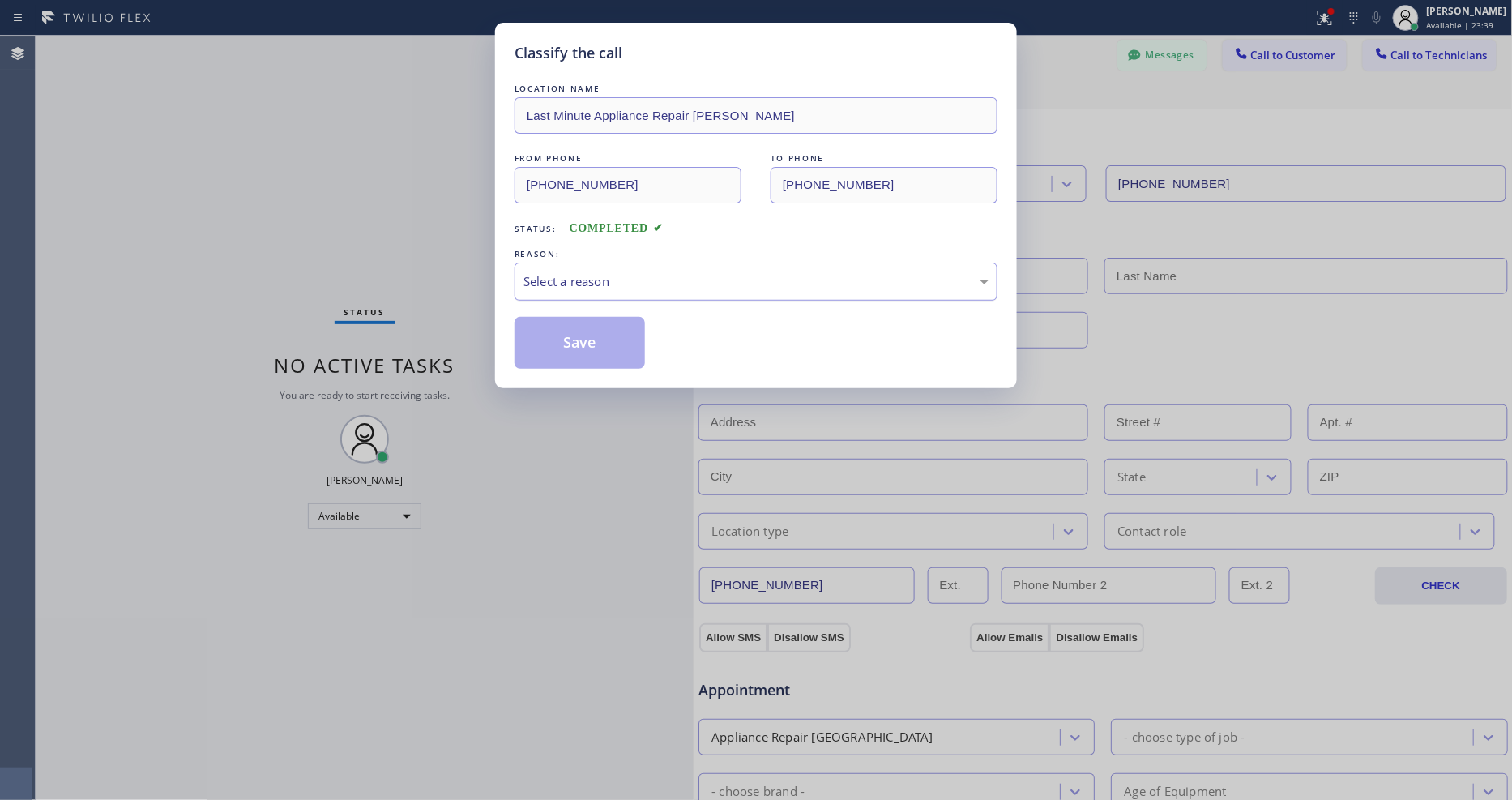
click at [612, 272] on div "Select a reason" at bounding box center [756, 282] width 465 height 18
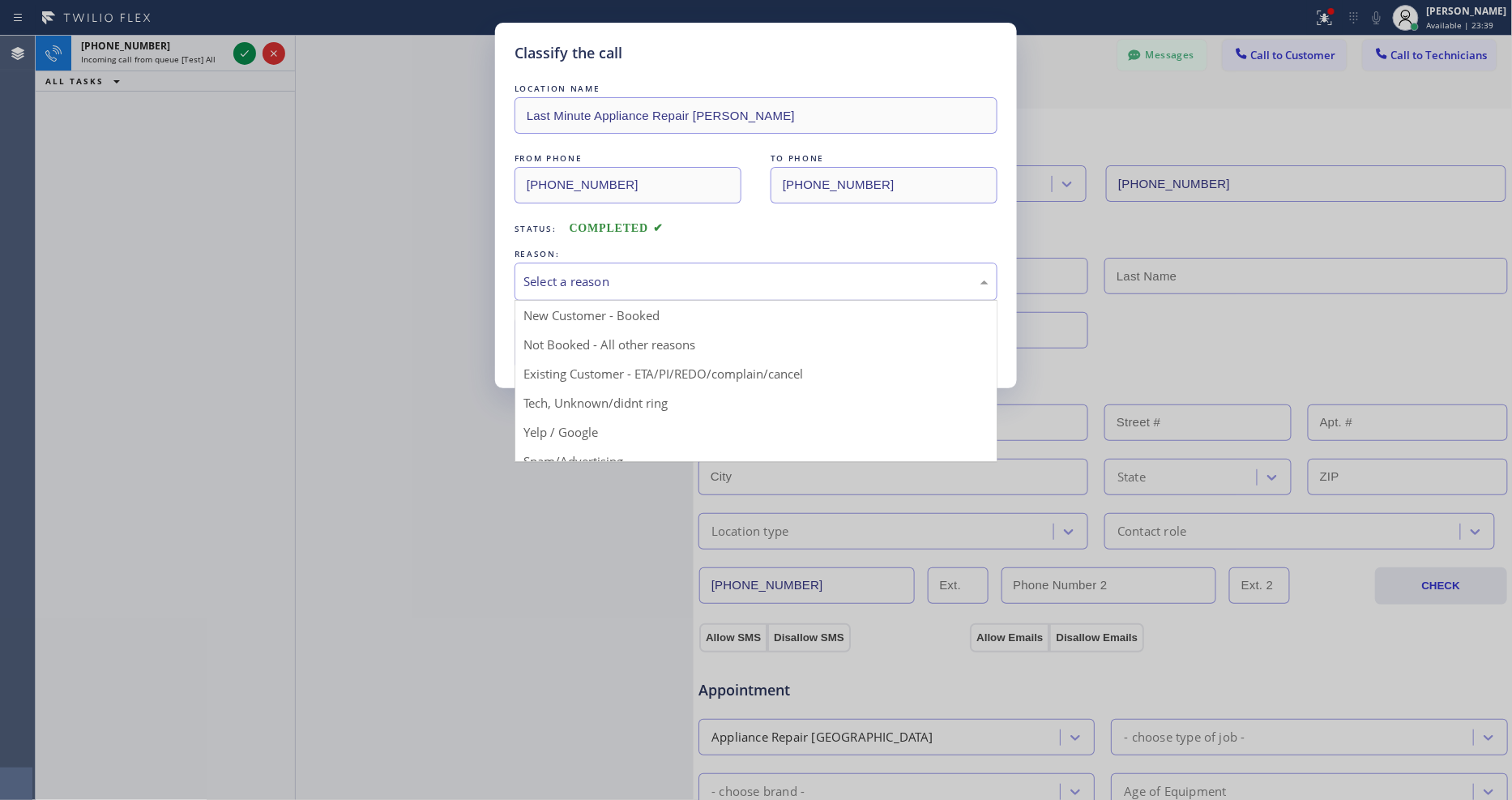
drag, startPoint x: 603, startPoint y: 420, endPoint x: 595, endPoint y: 350, distance: 70.5
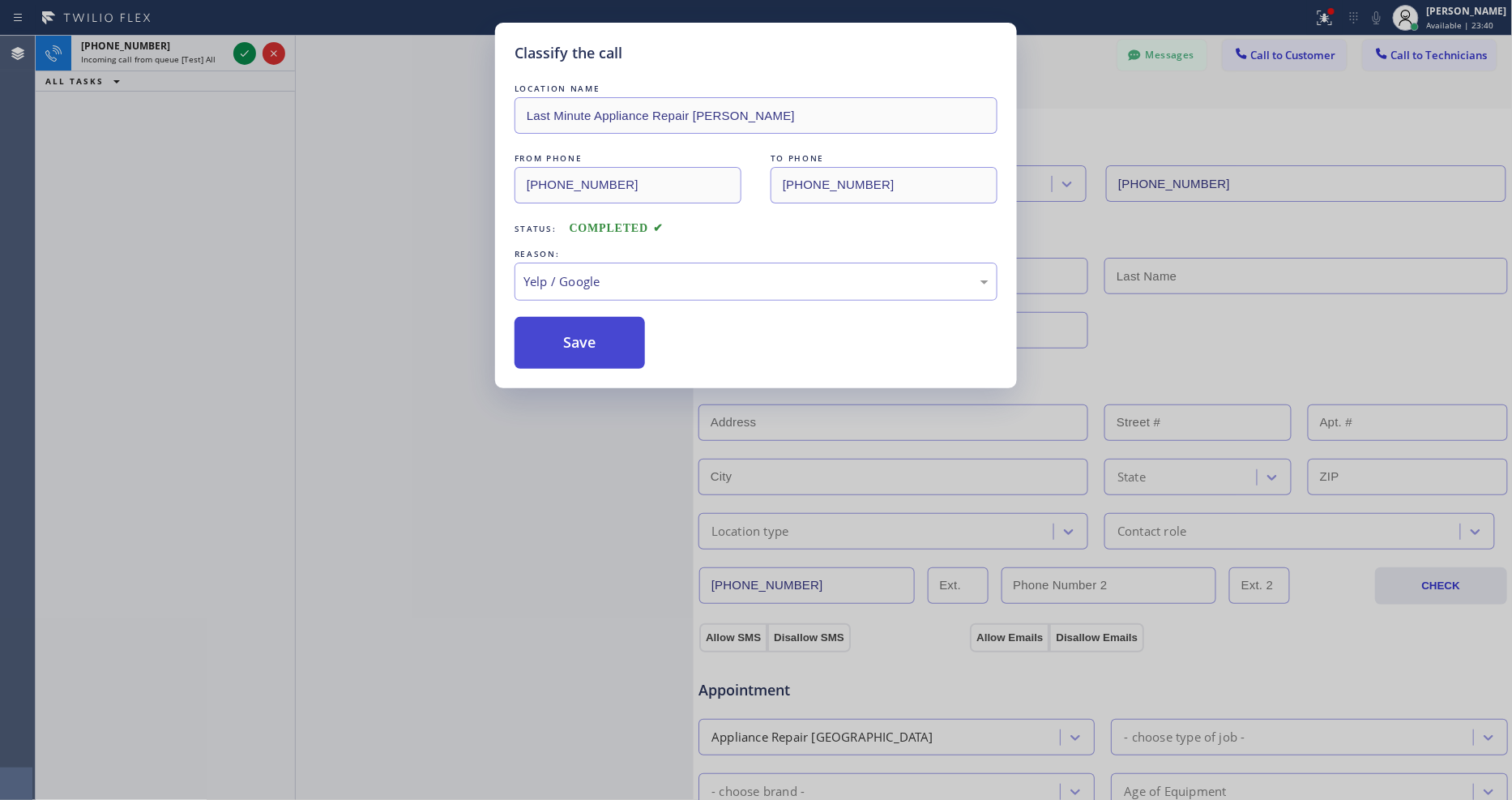
click at [595, 349] on button "Save" at bounding box center [579, 342] width 130 height 52
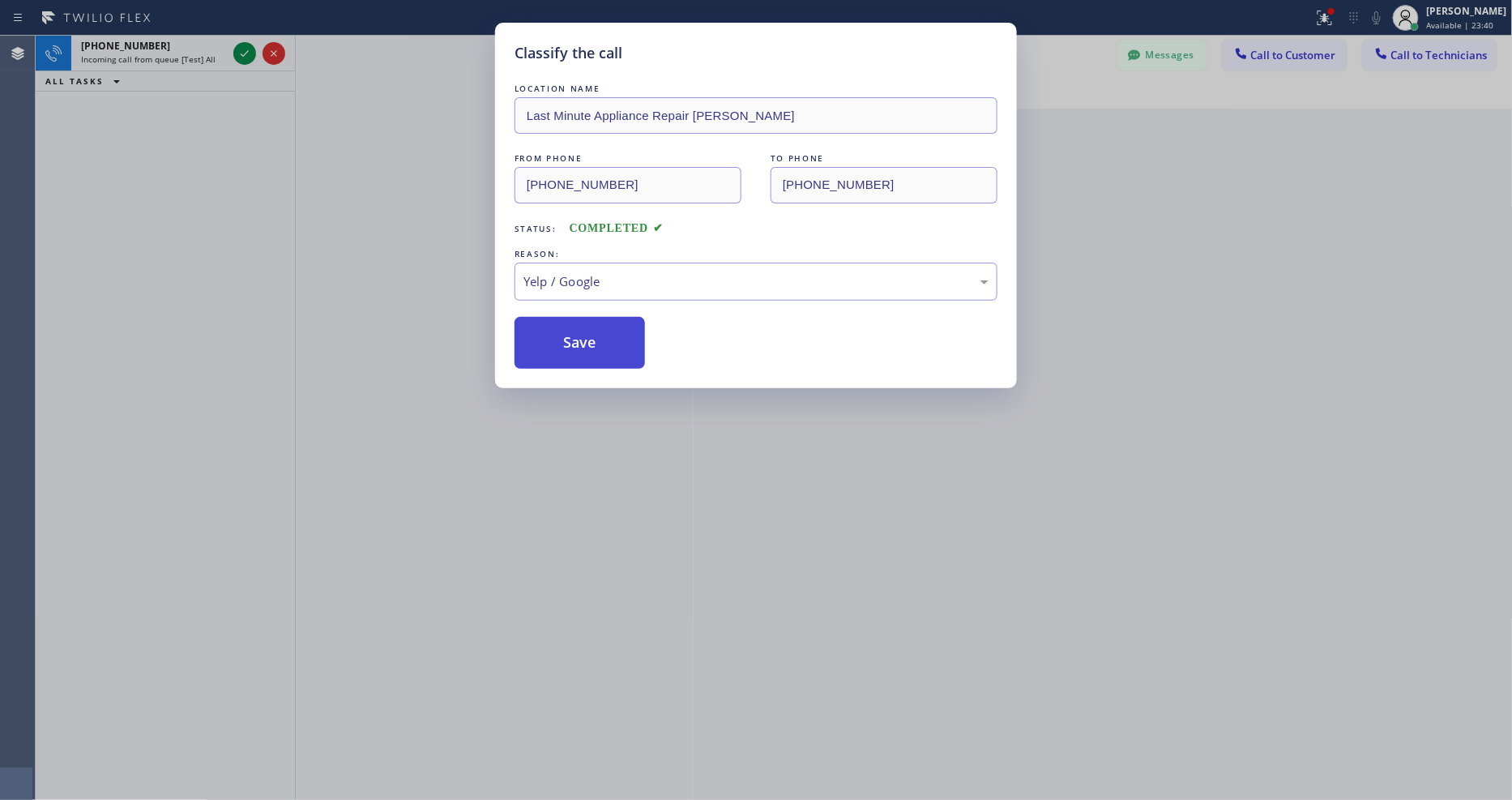
click at [595, 349] on button "Save" at bounding box center [579, 342] width 130 height 52
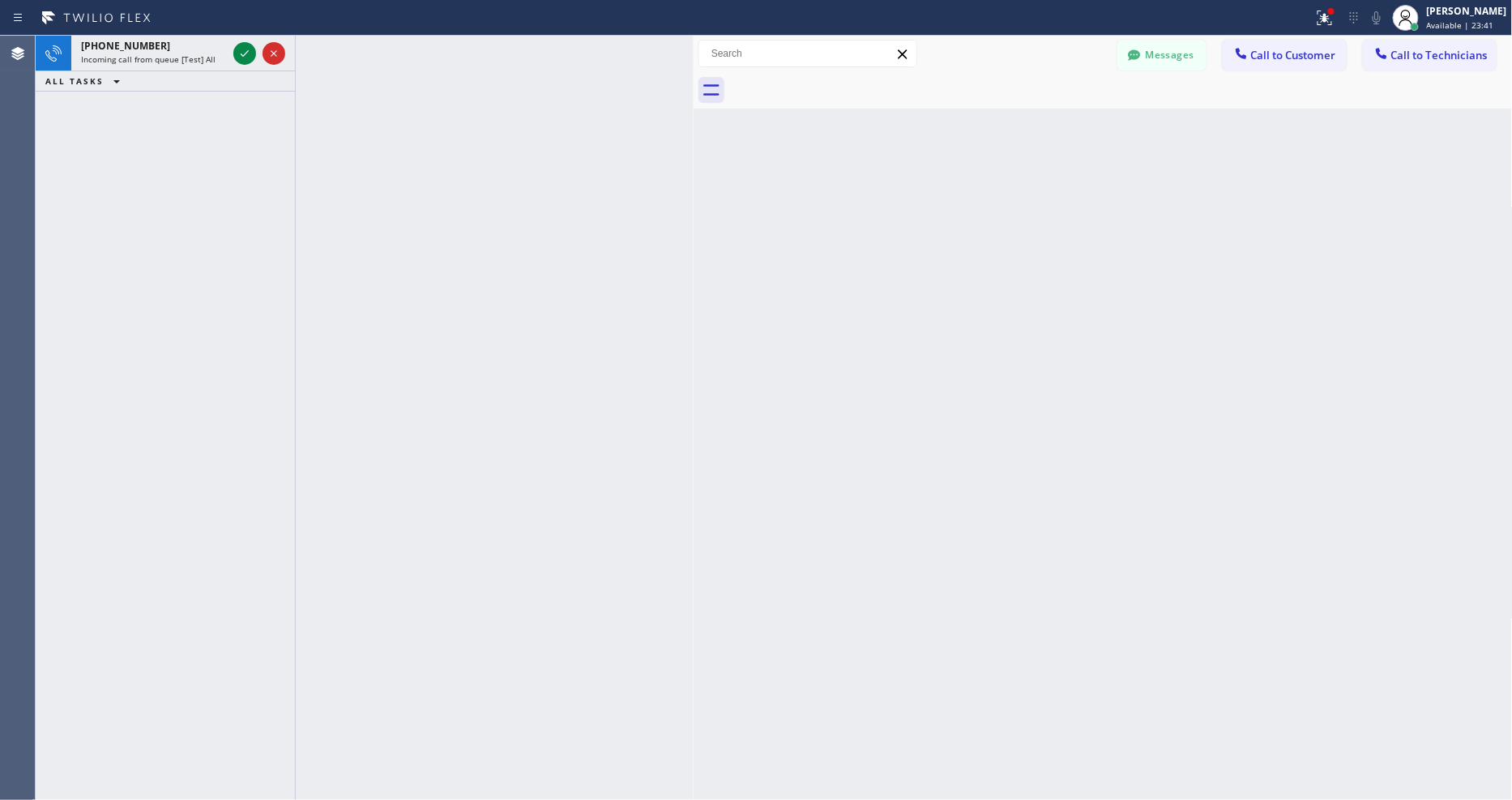
click at [240, 53] on icon at bounding box center [244, 53] width 19 height 19
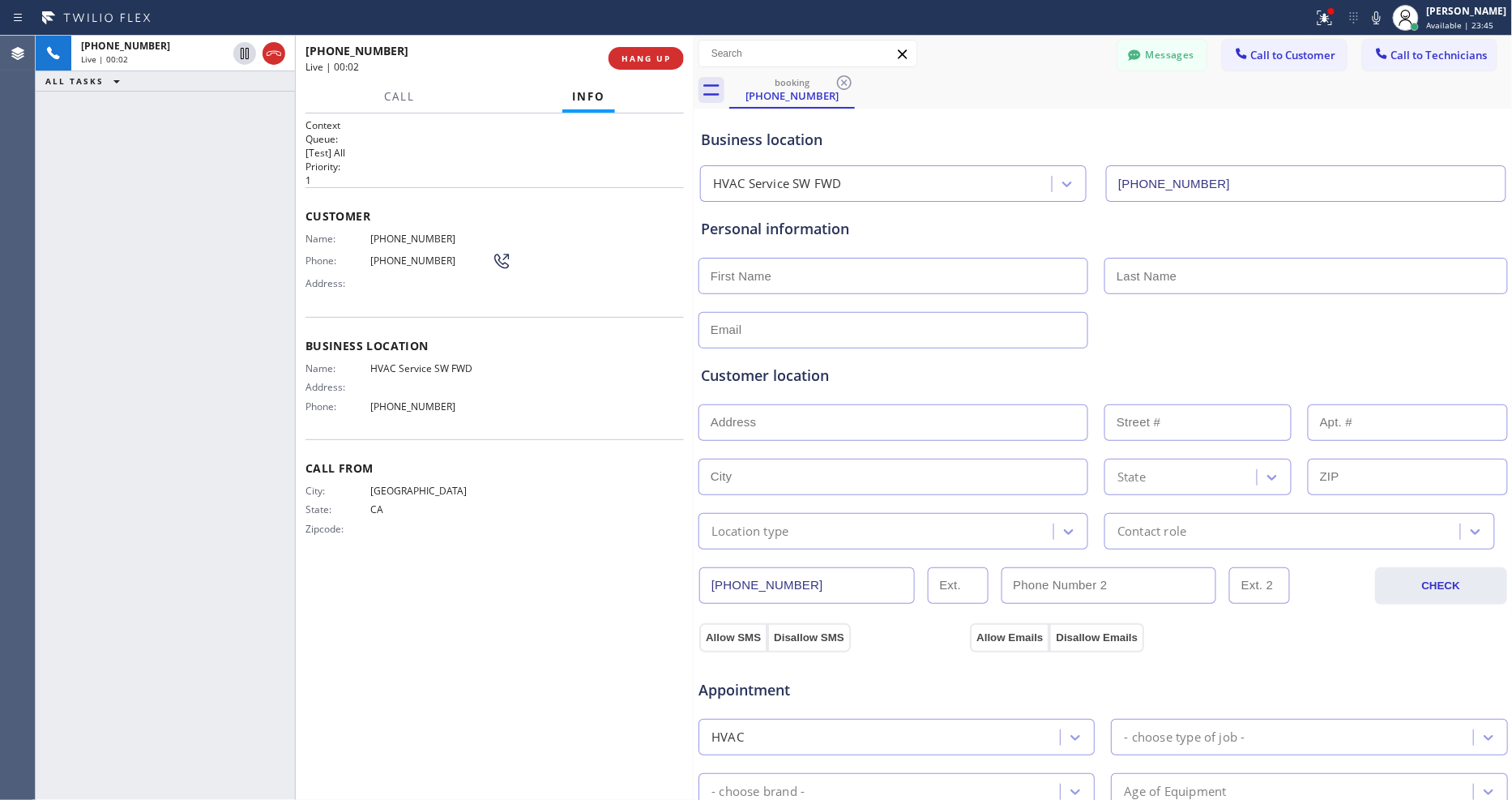
type input "(213) 855-2552"
click at [655, 60] on span "HANG UP" at bounding box center [646, 58] width 50 height 11
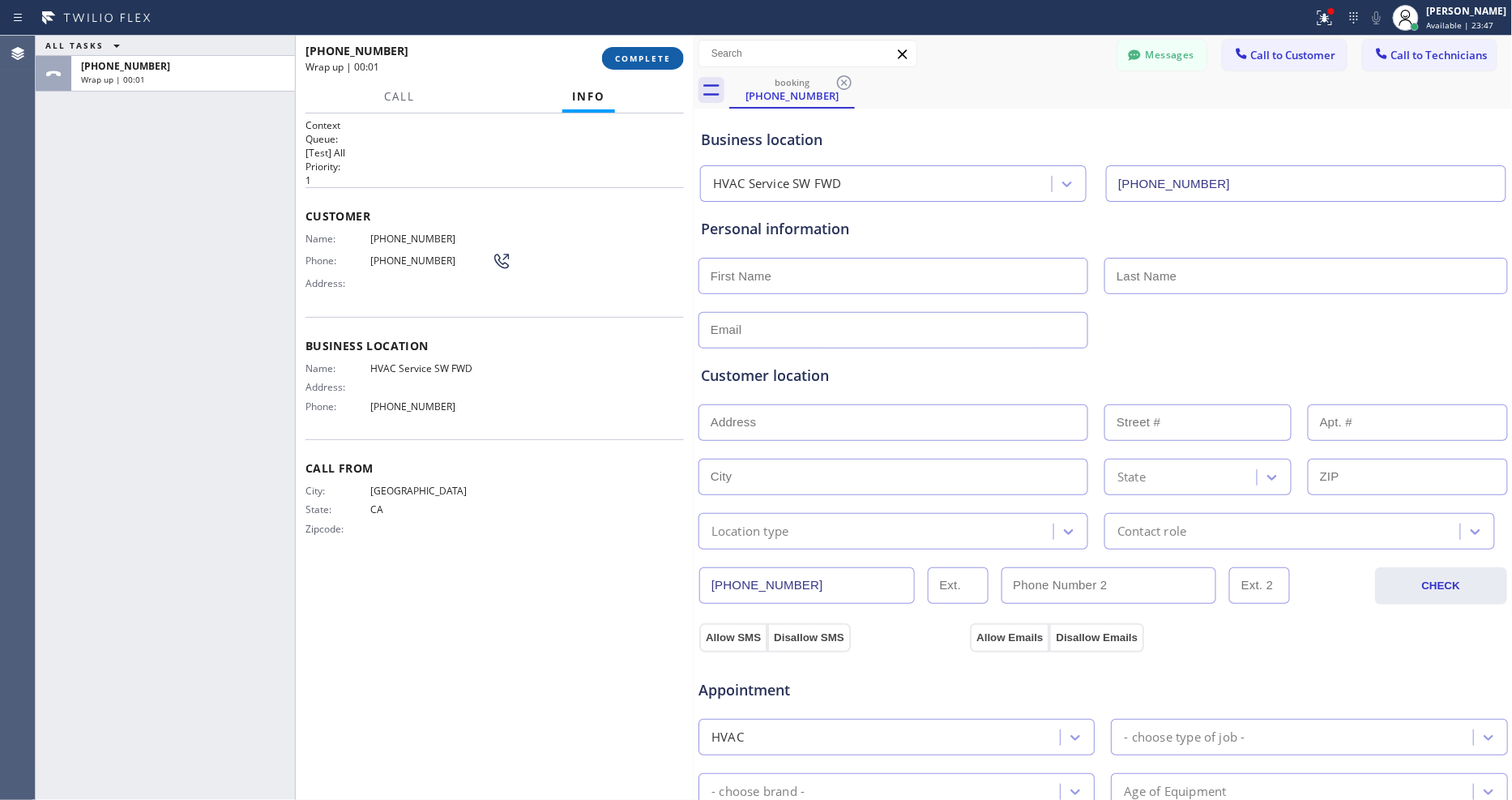
click at [654, 60] on span "COMPLETE" at bounding box center [643, 58] width 56 height 11
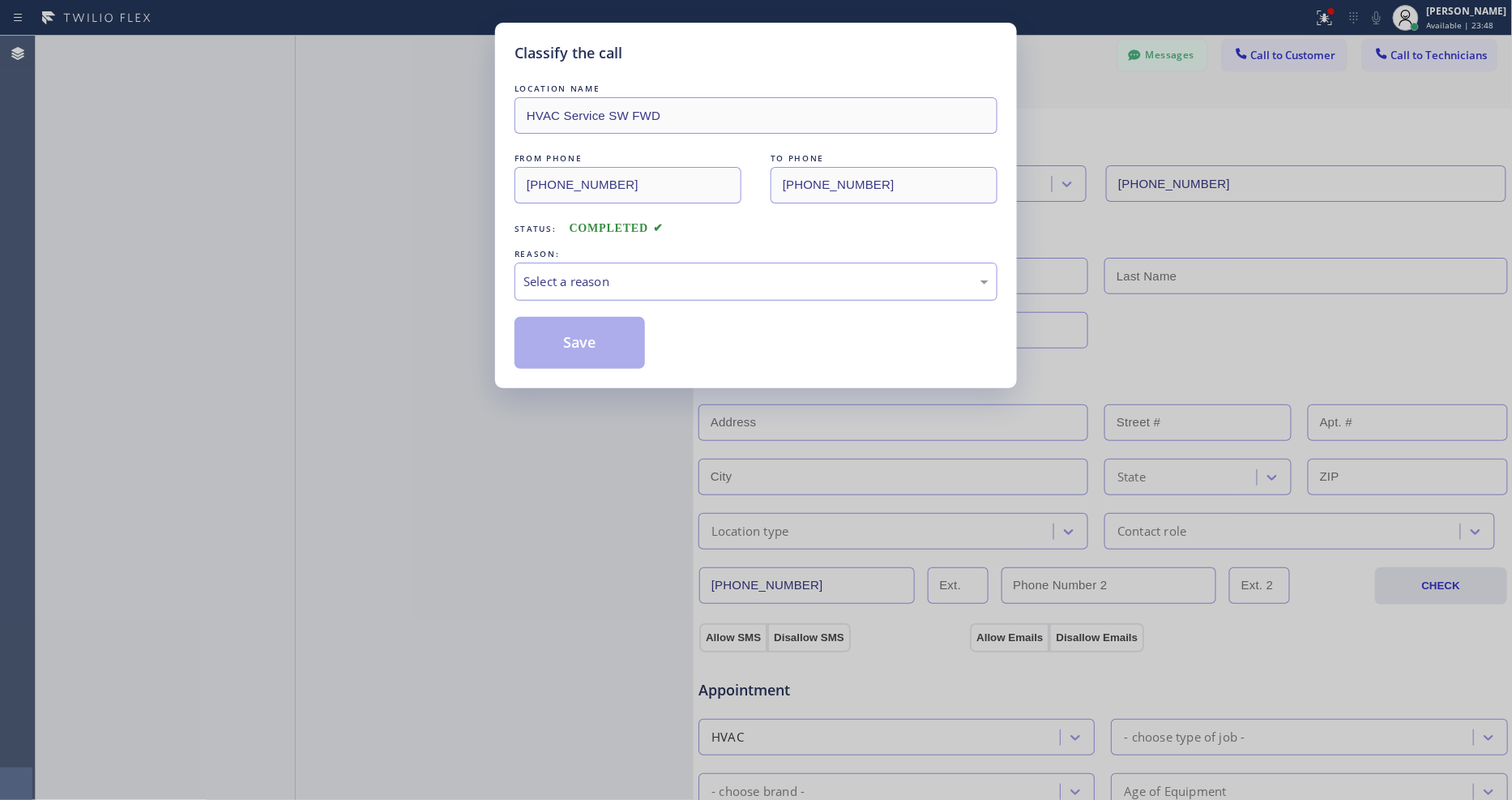
click at [613, 281] on div "Select a reason" at bounding box center [756, 282] width 465 height 18
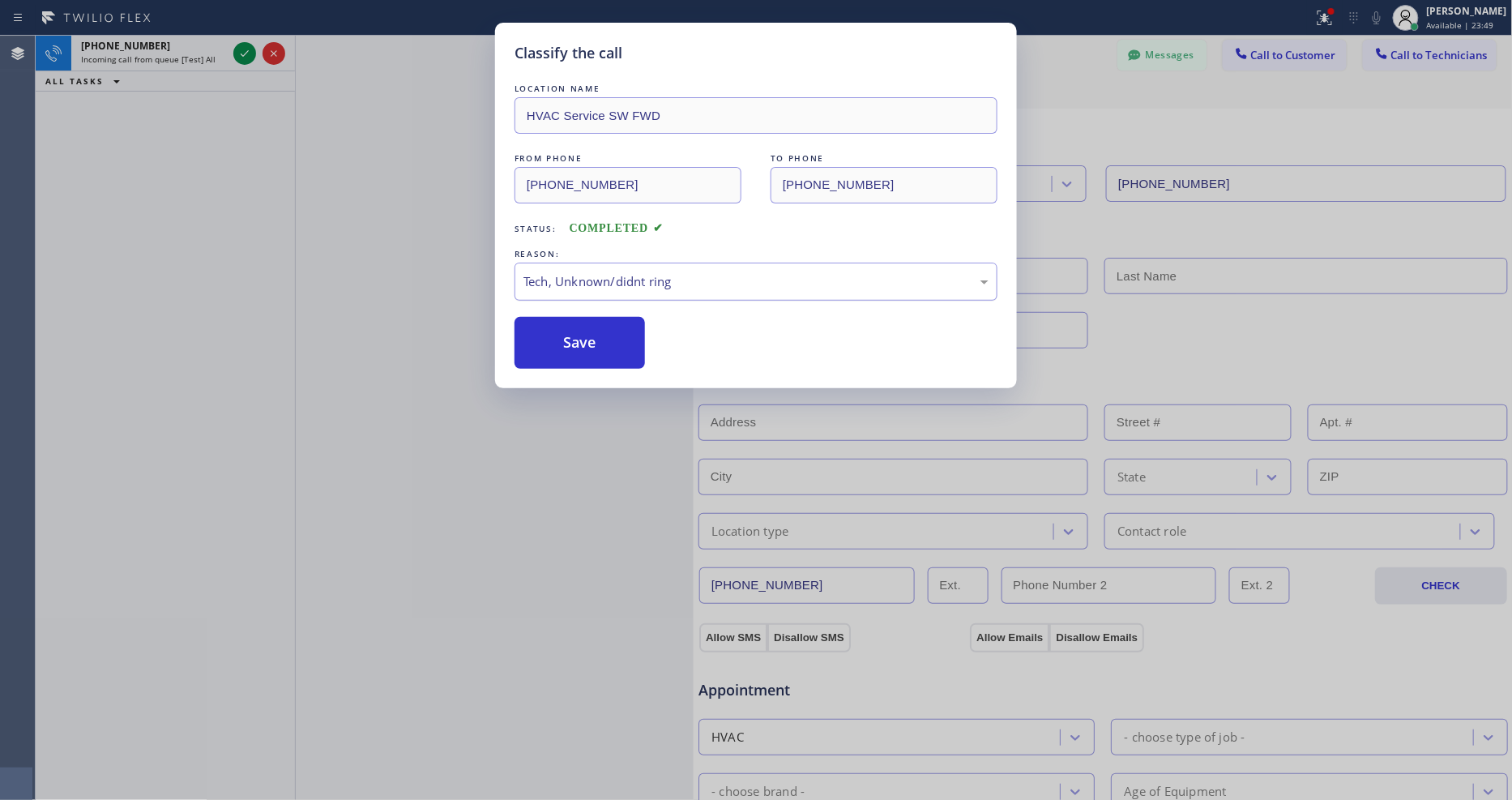
click at [592, 288] on div "Tech, Unknown/didnt ring" at bounding box center [756, 282] width 483 height 39
click at [585, 320] on button "Save" at bounding box center [579, 342] width 130 height 52
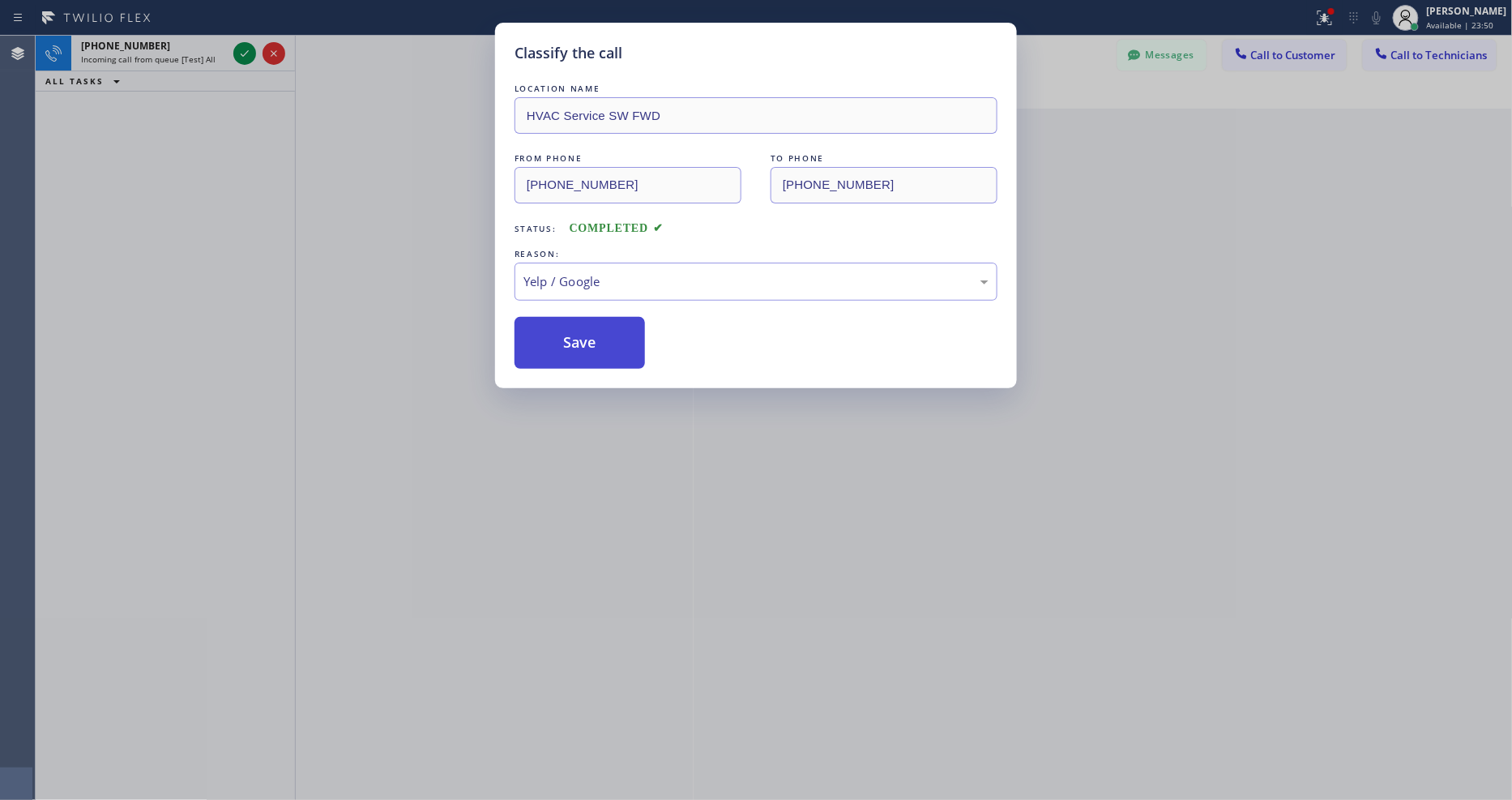
click at [585, 320] on button "Save" at bounding box center [579, 342] width 130 height 52
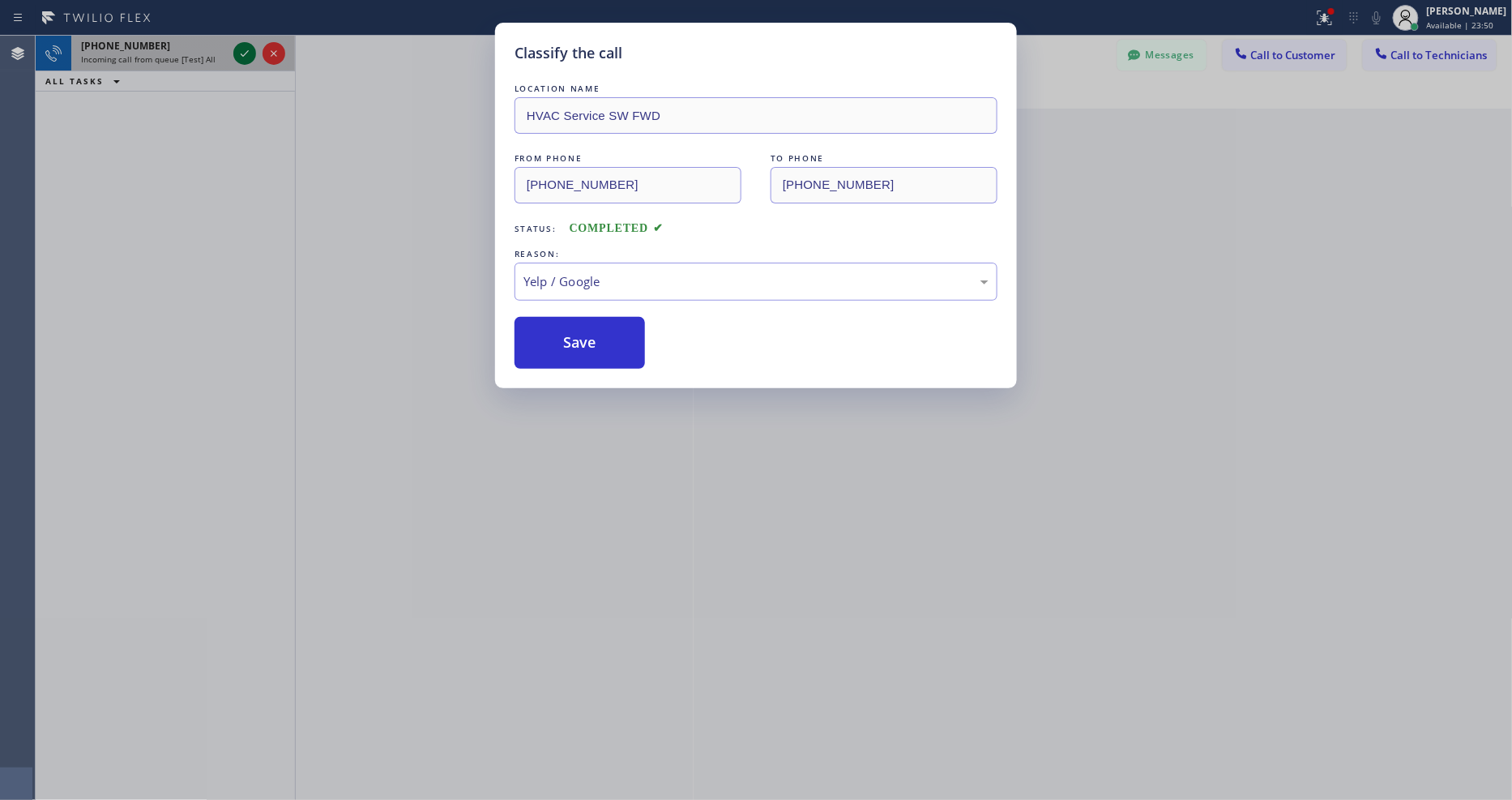
click at [240, 52] on icon at bounding box center [244, 53] width 19 height 19
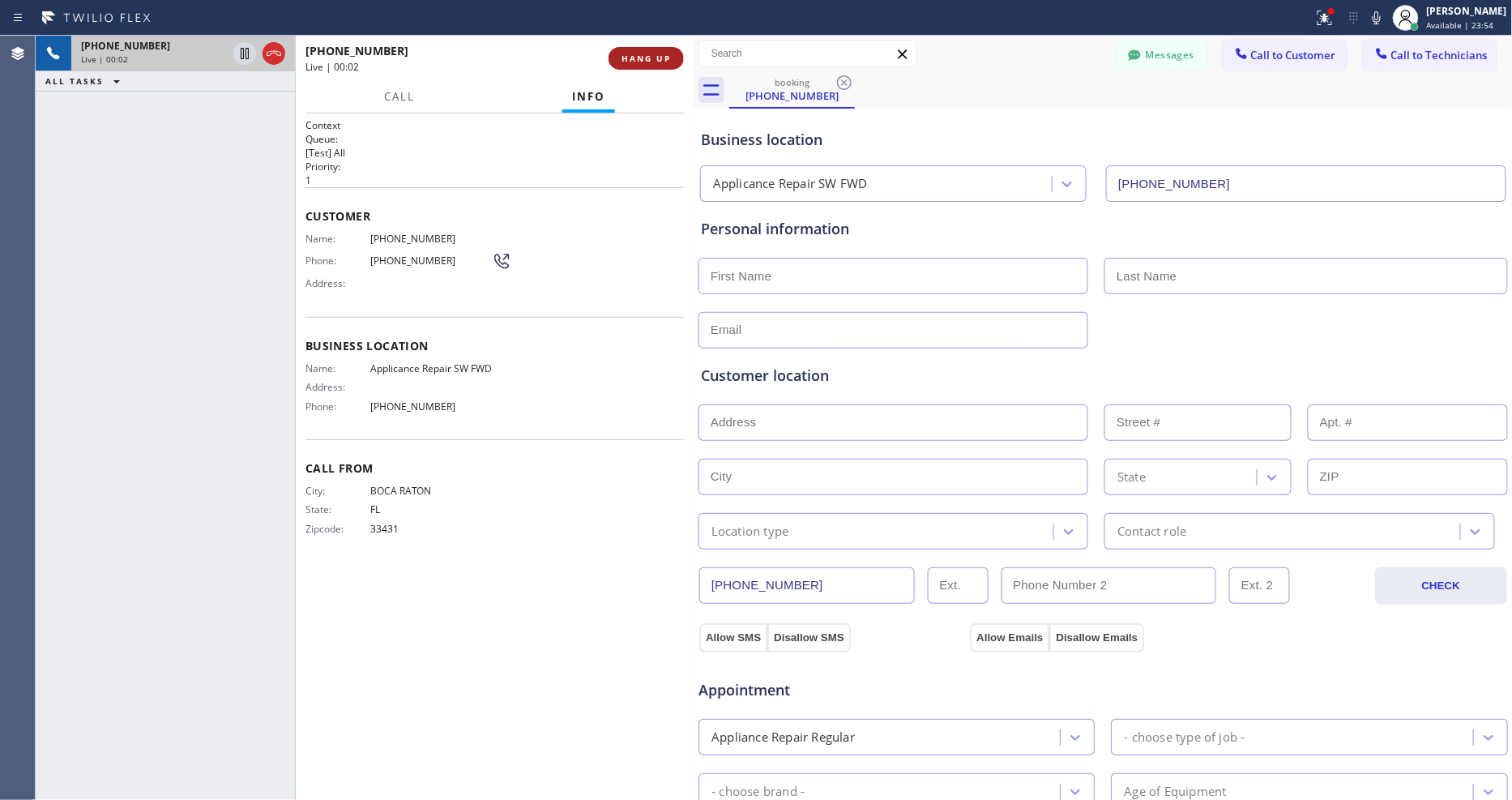
type input "[PHONE_NUMBER]"
click at [649, 65] on button "HANG UP" at bounding box center [646, 58] width 75 height 23
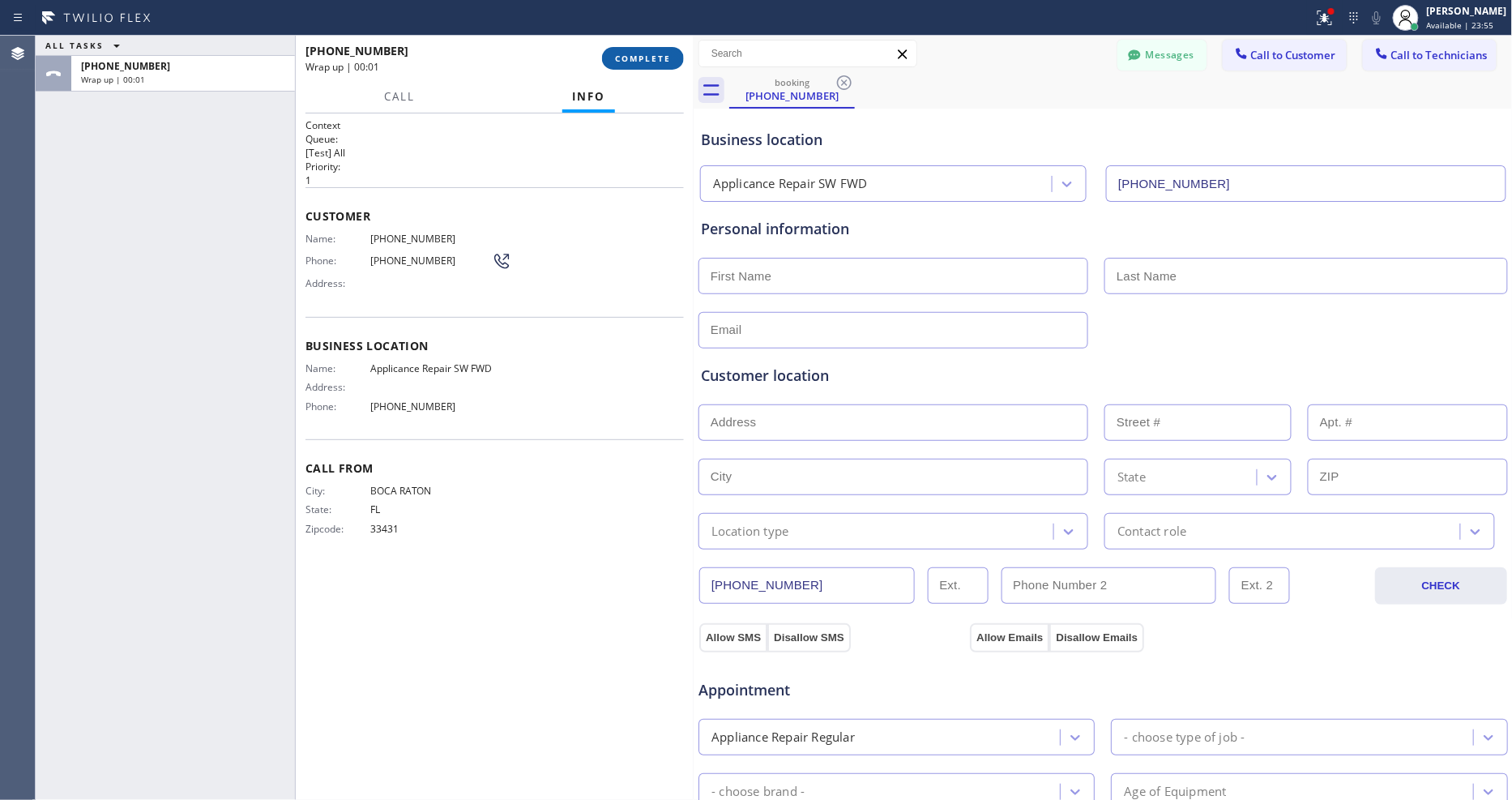
click at [649, 65] on button "COMPLETE" at bounding box center [643, 58] width 82 height 23
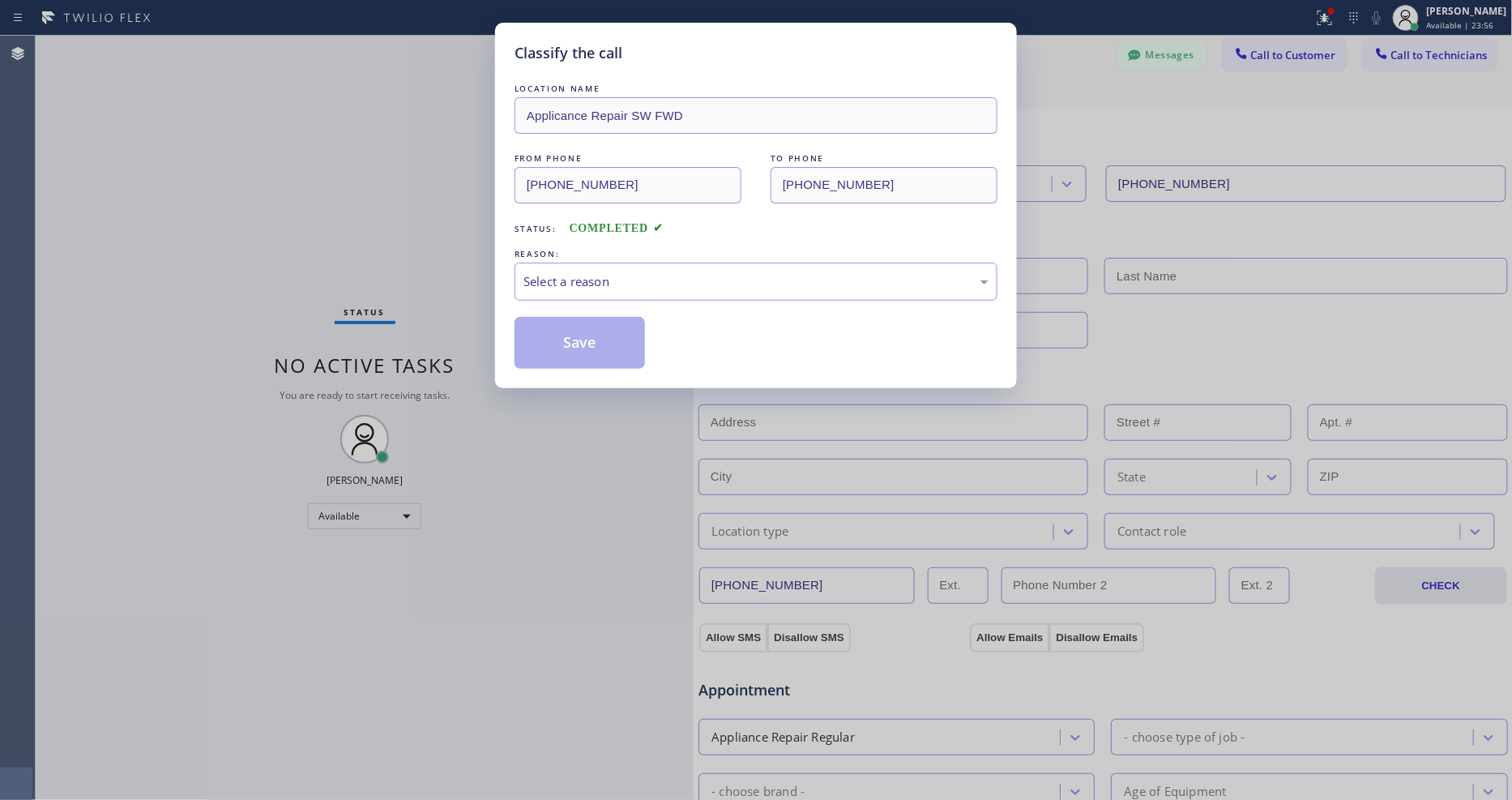
click at [605, 274] on div "Select a reason" at bounding box center [756, 282] width 465 height 18
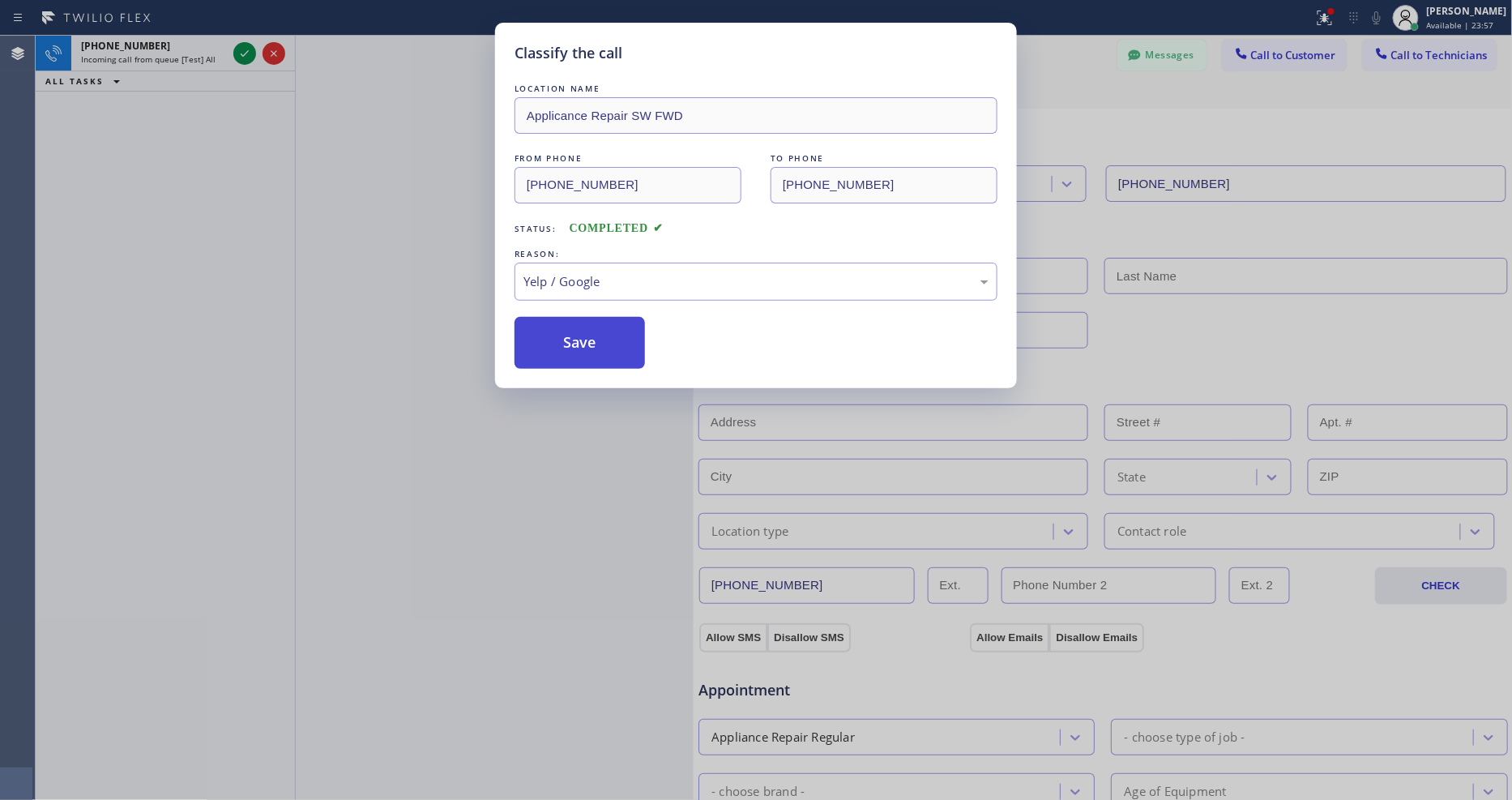
click at [577, 344] on button "Save" at bounding box center [579, 342] width 130 height 52
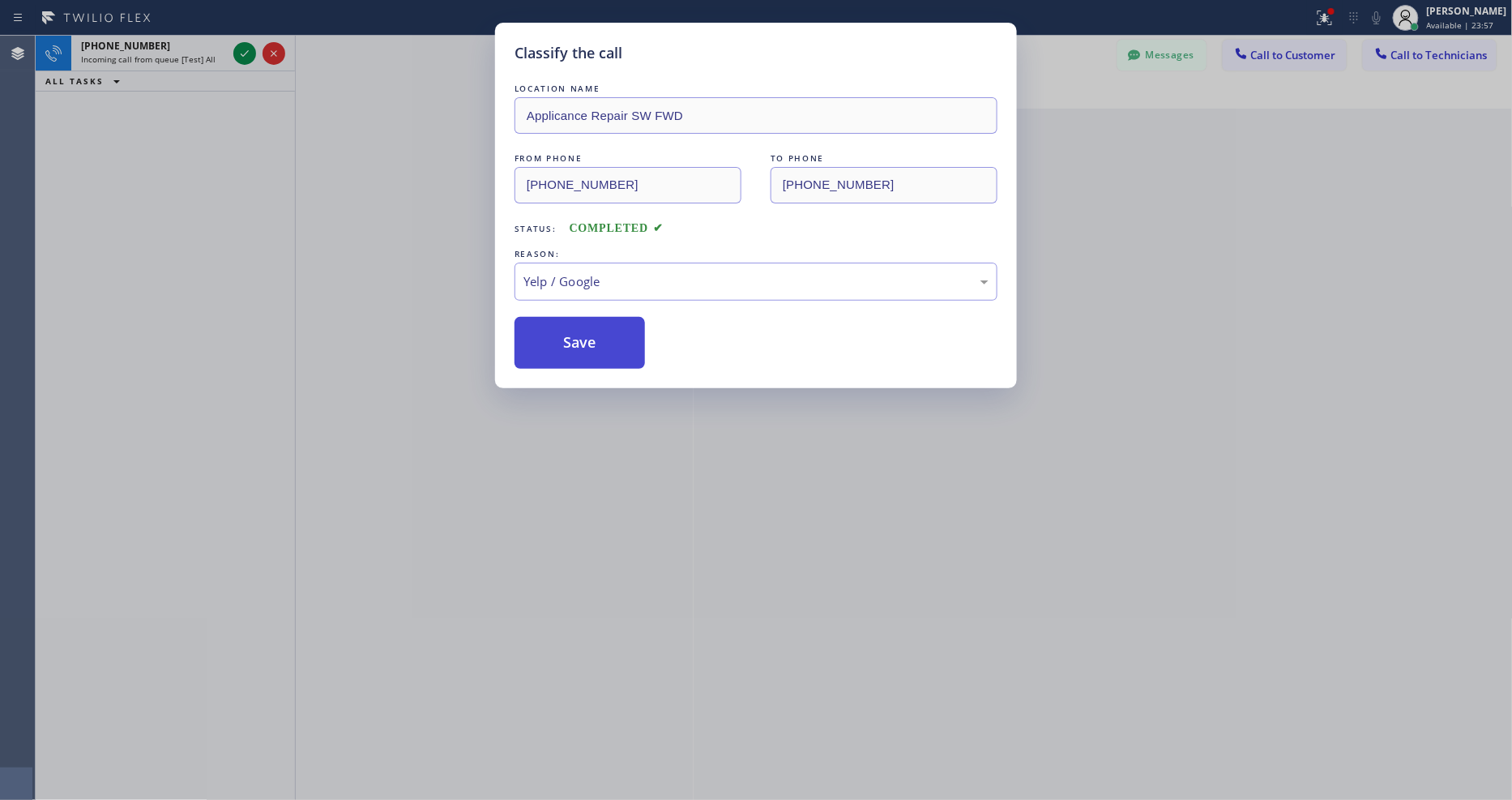
click at [577, 344] on button "Save" at bounding box center [579, 342] width 130 height 52
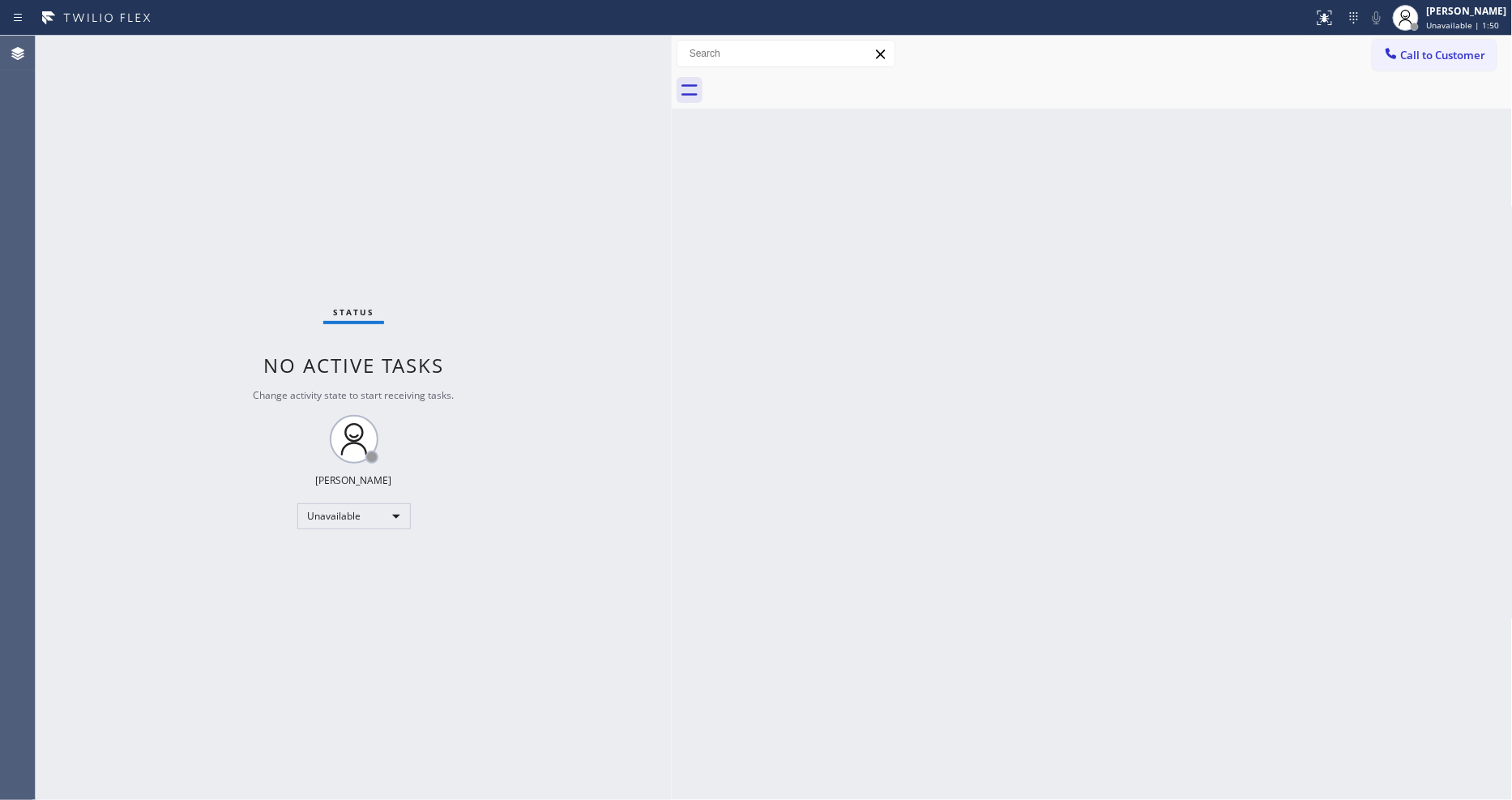
drag, startPoint x: 266, startPoint y: 119, endPoint x: 676, endPoint y: 163, distance: 412.4
click at [672, 163] on div at bounding box center [672, 417] width 0 height 764
click at [353, 506] on div "Unavailable" at bounding box center [354, 517] width 114 height 26
click at [351, 550] on li "Available" at bounding box center [353, 559] width 110 height 19
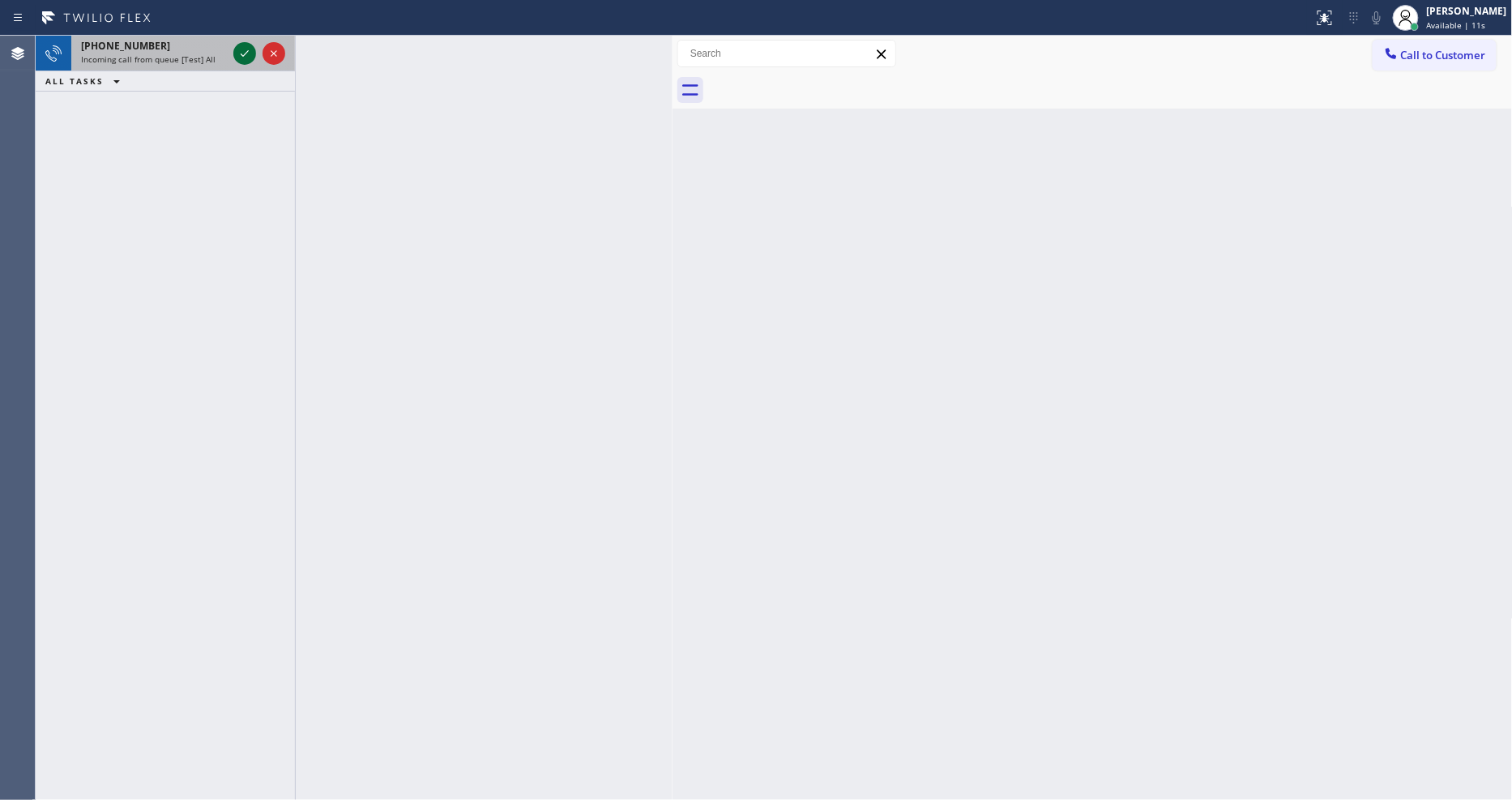
click at [239, 44] on icon at bounding box center [244, 53] width 19 height 19
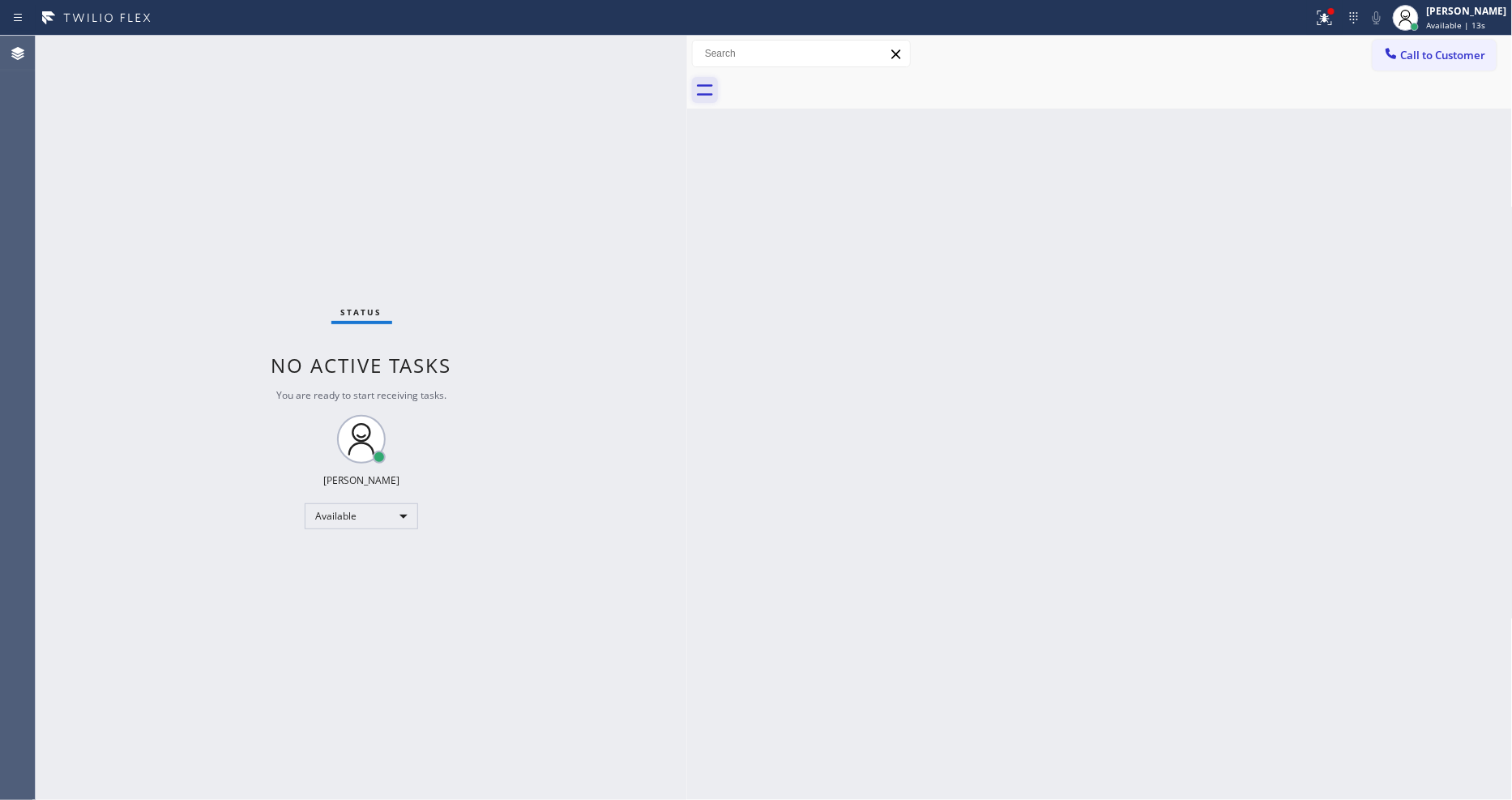
drag, startPoint x: 674, startPoint y: 100, endPoint x: 689, endPoint y: 100, distance: 15.0
click at [687, 100] on div at bounding box center [687, 417] width 0 height 764
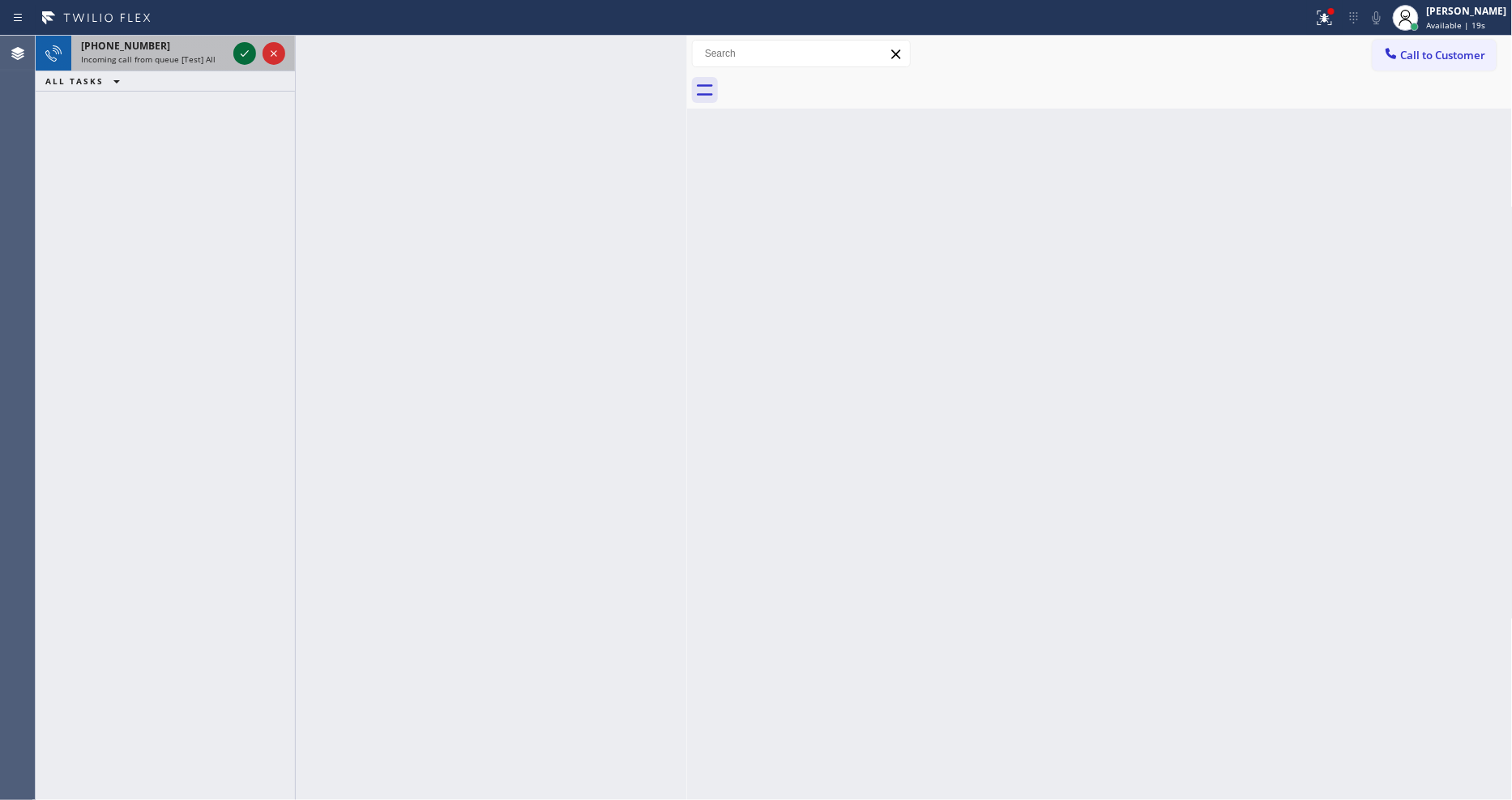
click at [244, 50] on icon at bounding box center [244, 53] width 19 height 19
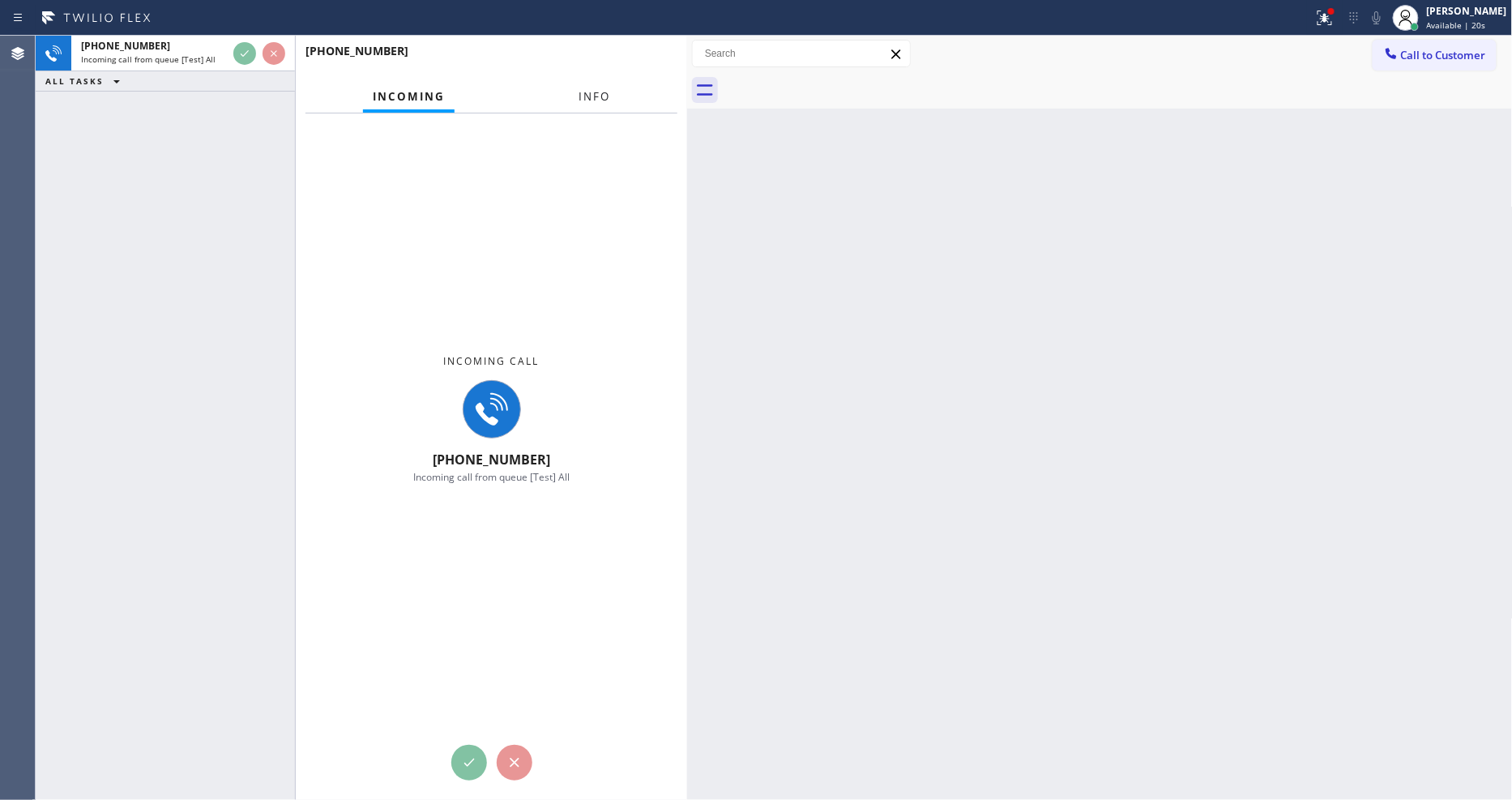
click at [592, 94] on span "Info" at bounding box center [594, 96] width 31 height 15
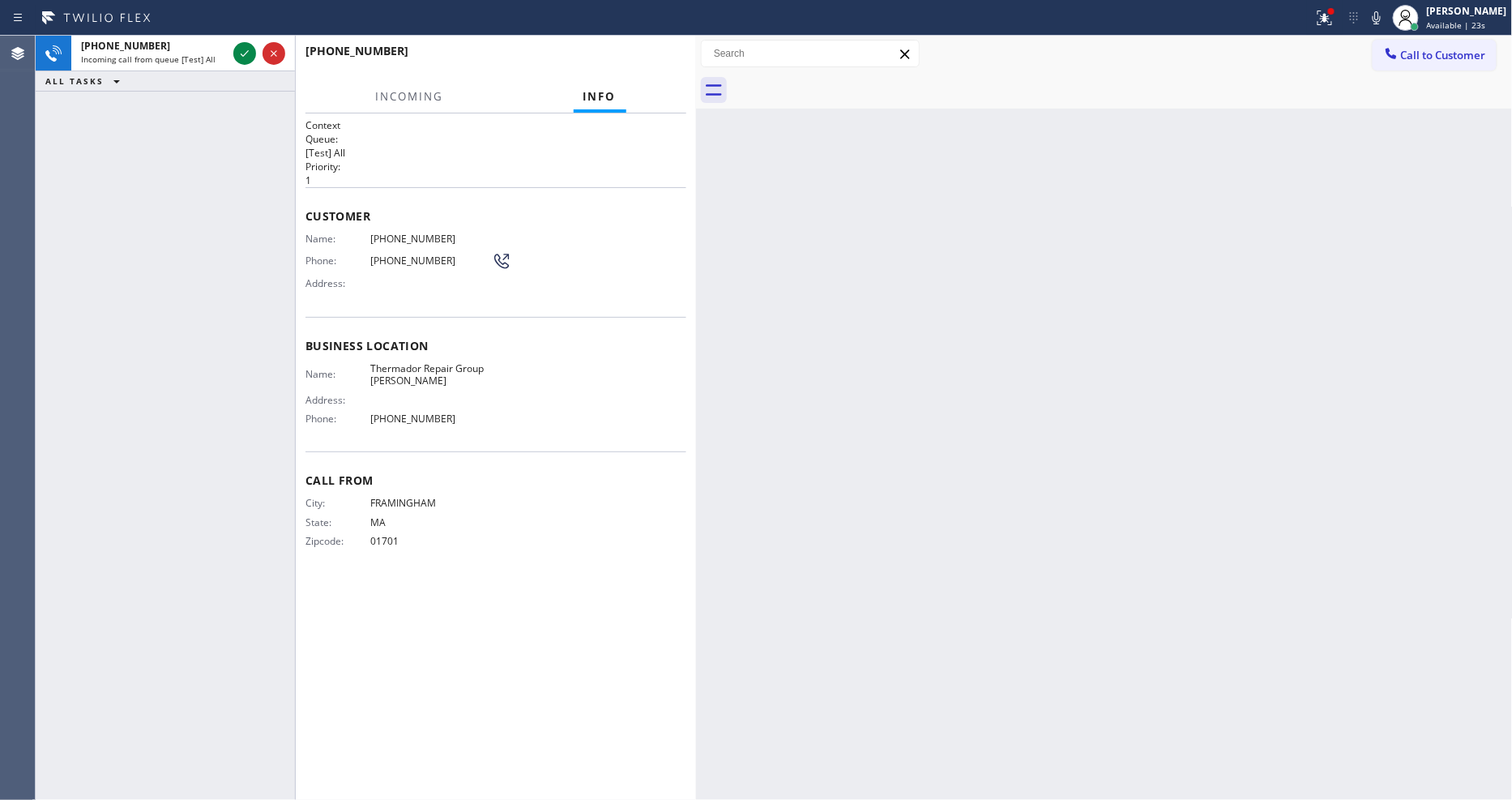
drag, startPoint x: 686, startPoint y: 211, endPoint x: 695, endPoint y: 211, distance: 9.0
click at [696, 211] on div at bounding box center [696, 417] width 0 height 764
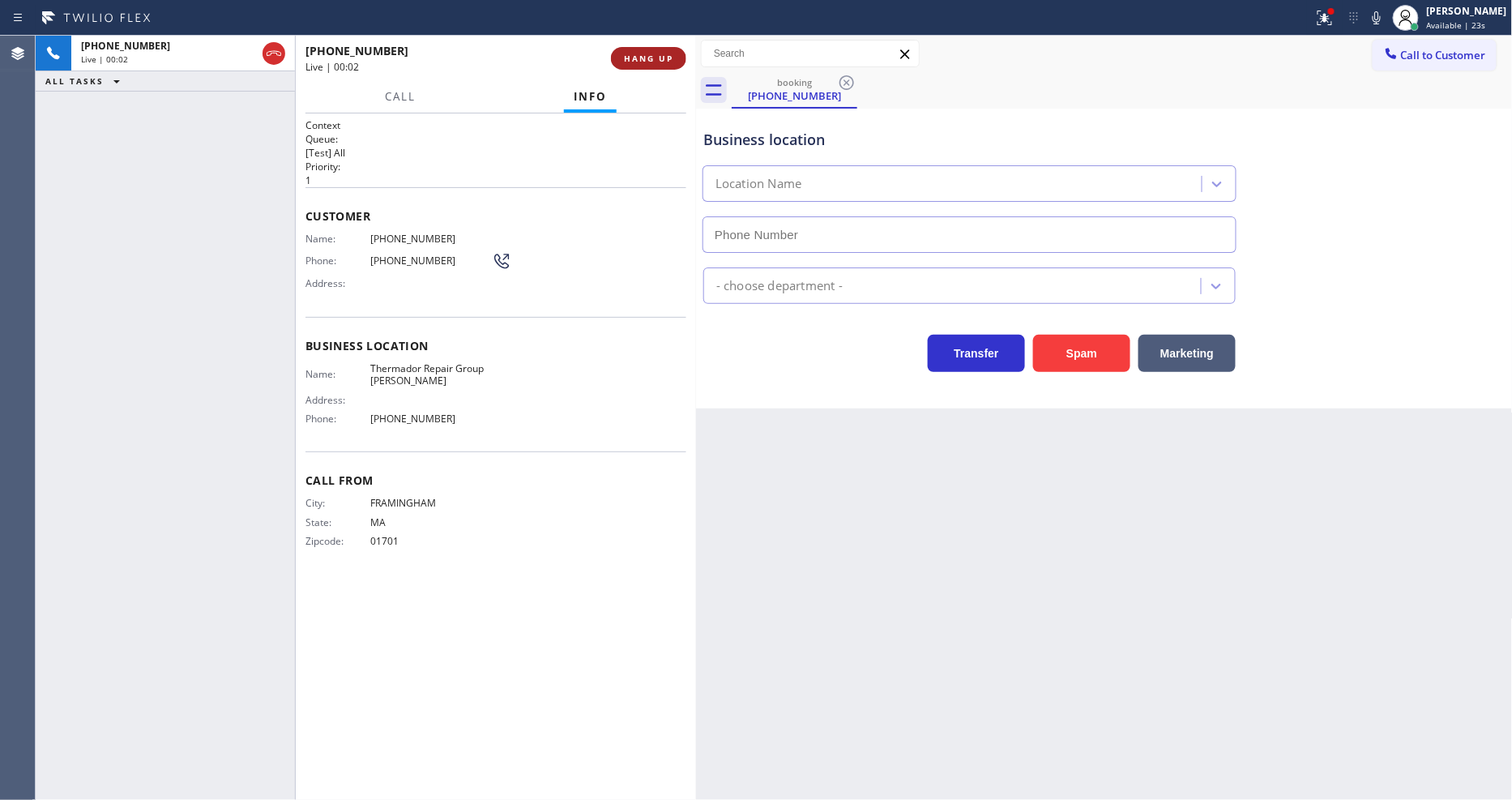
type input "[PHONE_NUMBER]"
click at [637, 60] on span "HANG UP" at bounding box center [648, 58] width 50 height 11
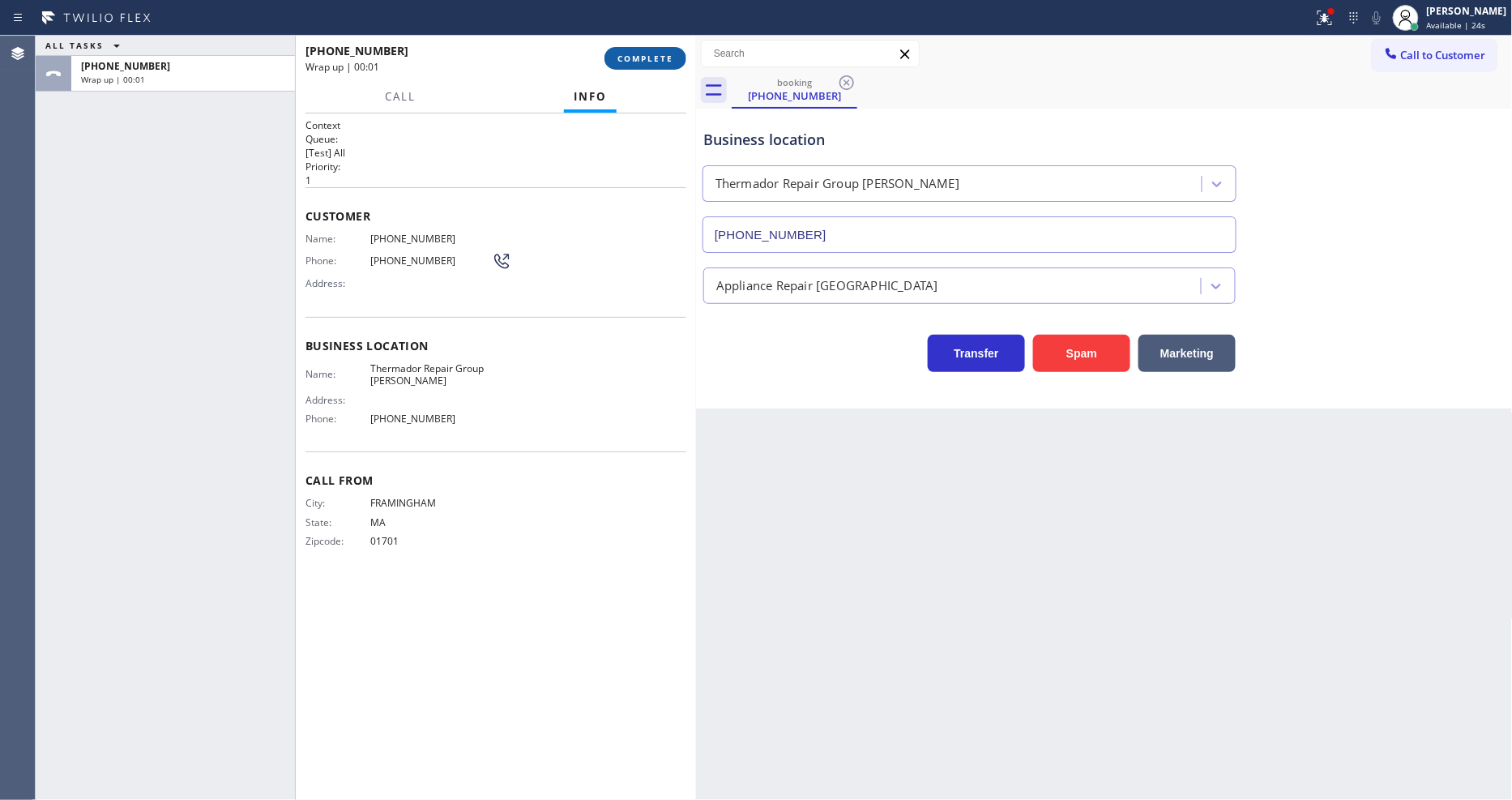
click at [637, 60] on span "COMPLETE" at bounding box center [645, 58] width 56 height 11
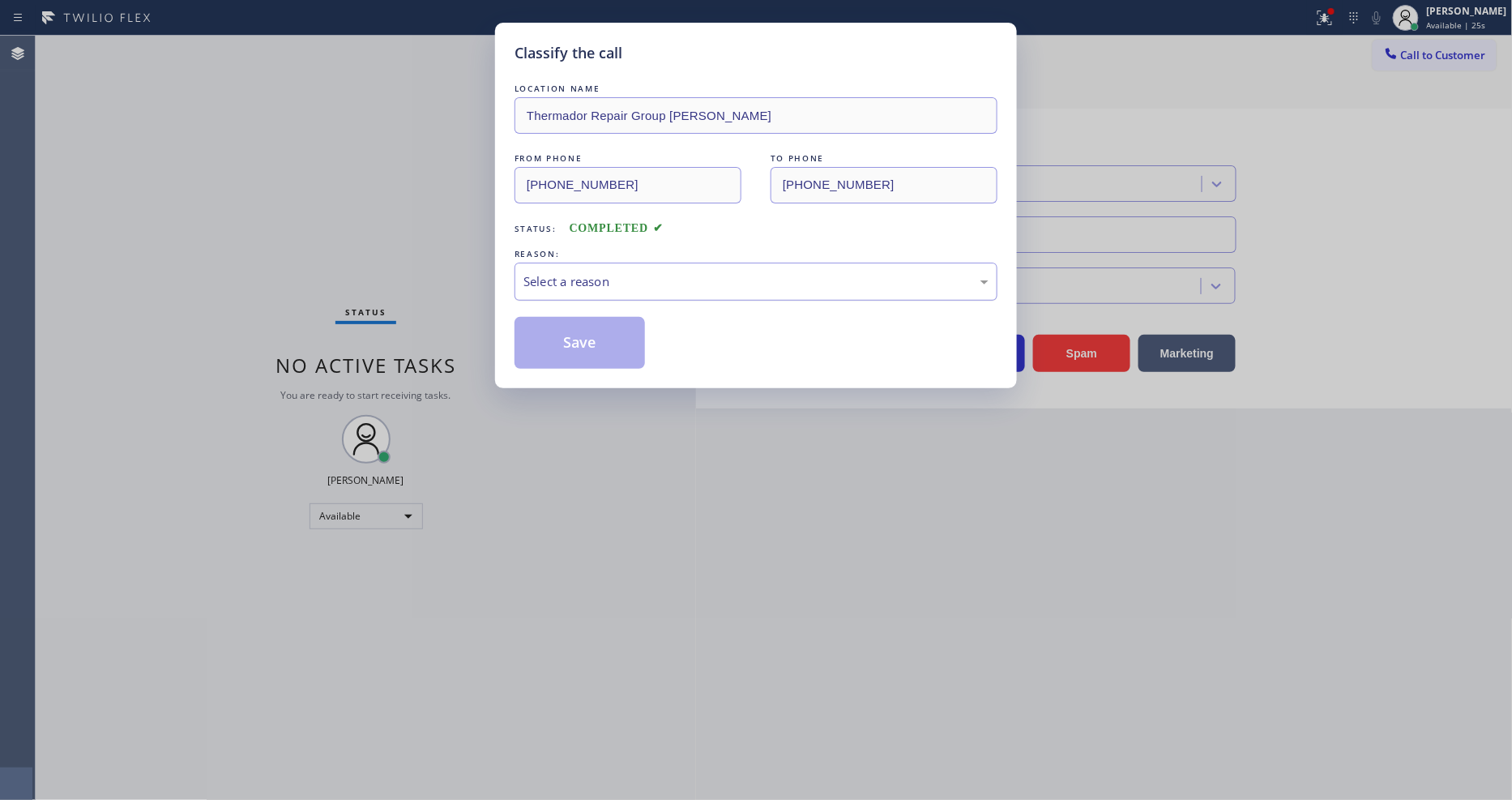
click at [609, 275] on div "Select a reason" at bounding box center [756, 282] width 465 height 18
click at [588, 355] on button "Save" at bounding box center [579, 342] width 130 height 52
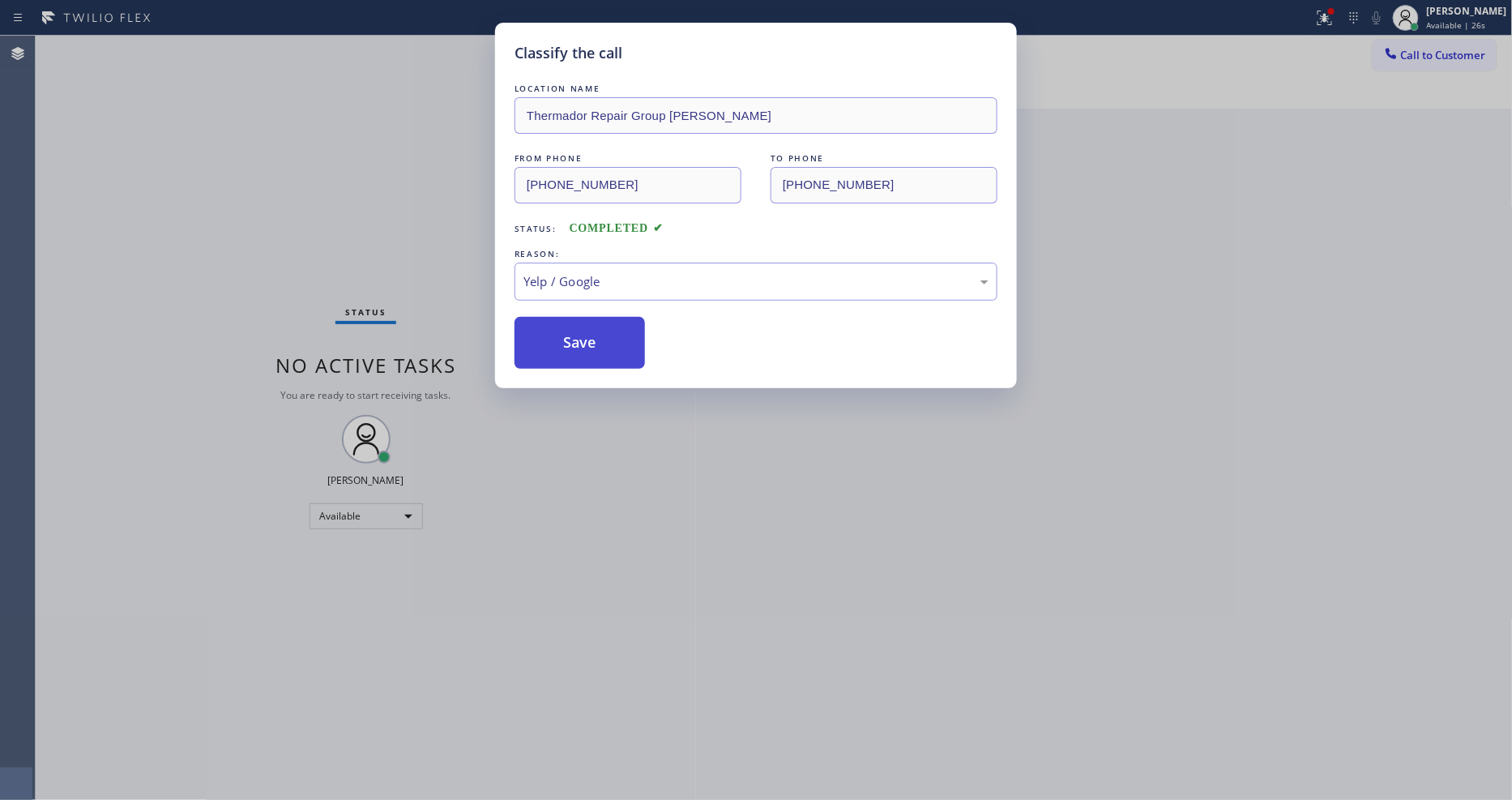
click at [588, 355] on button "Save" at bounding box center [579, 342] width 130 height 52
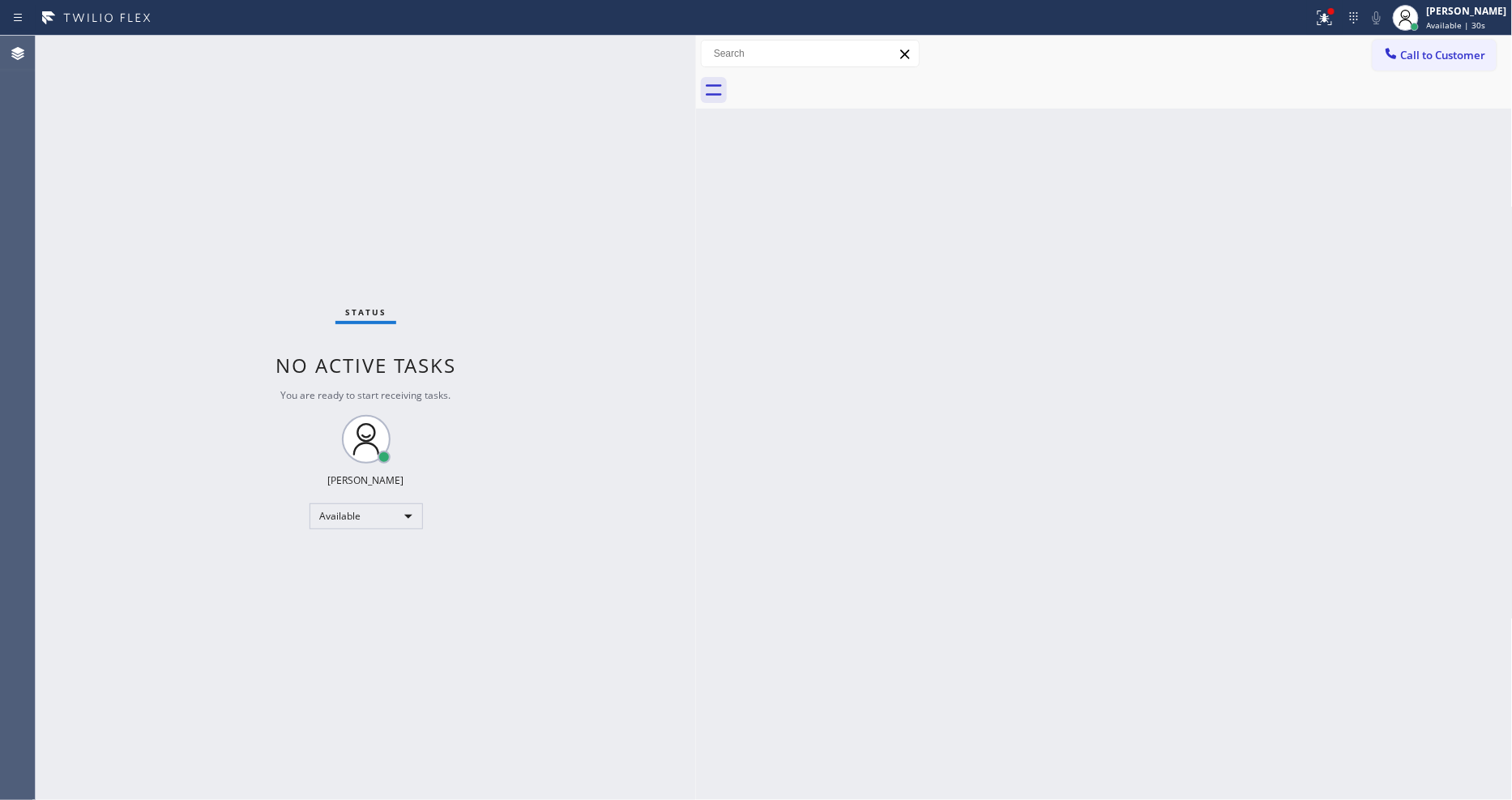
drag, startPoint x: 263, startPoint y: 97, endPoint x: 395, endPoint y: 326, distance: 264.3
click at [264, 97] on div "Status No active tasks You are ready to start receiving tasks. [PERSON_NAME] Av…" at bounding box center [366, 417] width 660 height 764
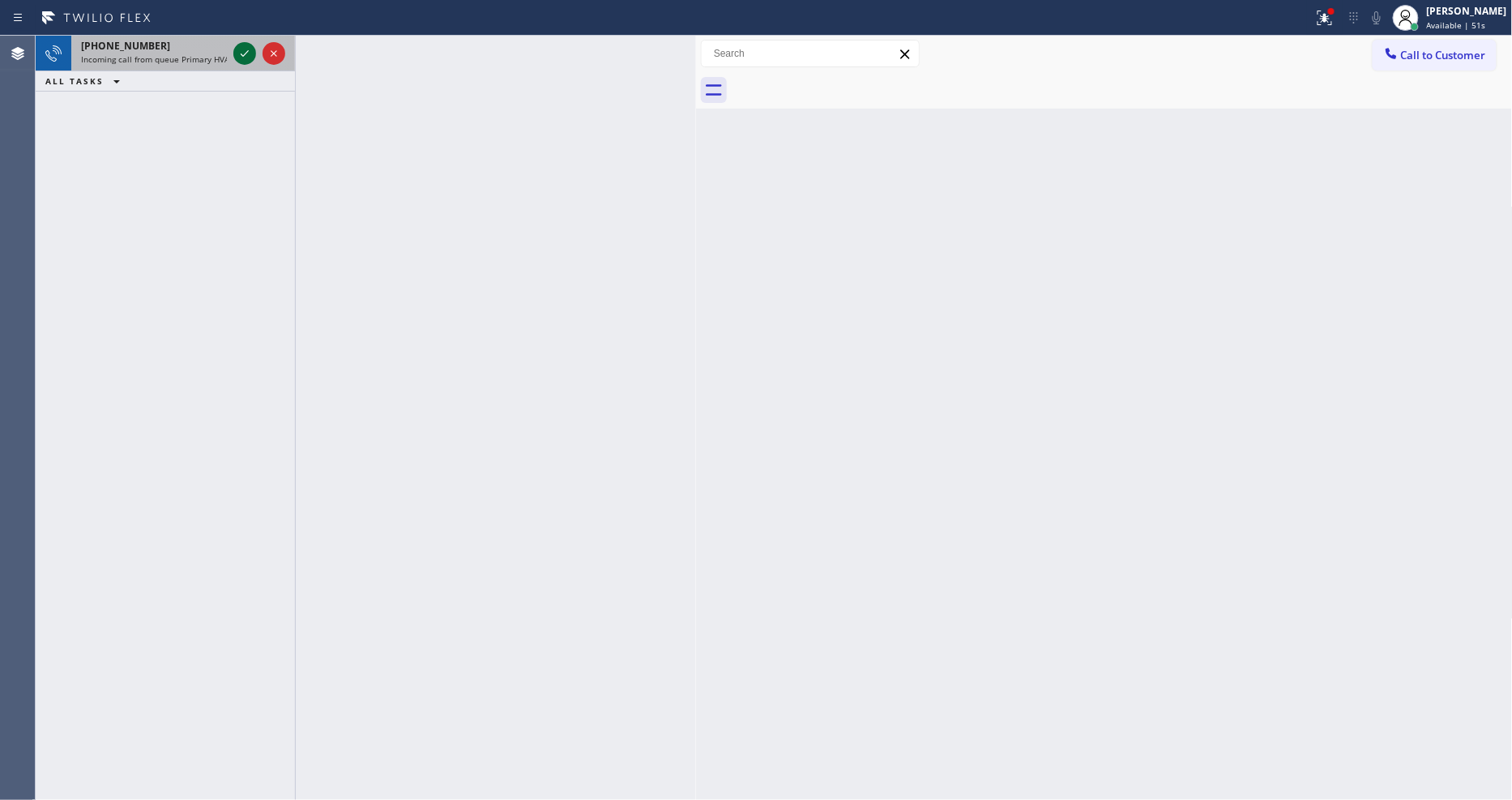
click at [248, 53] on icon at bounding box center [244, 53] width 19 height 19
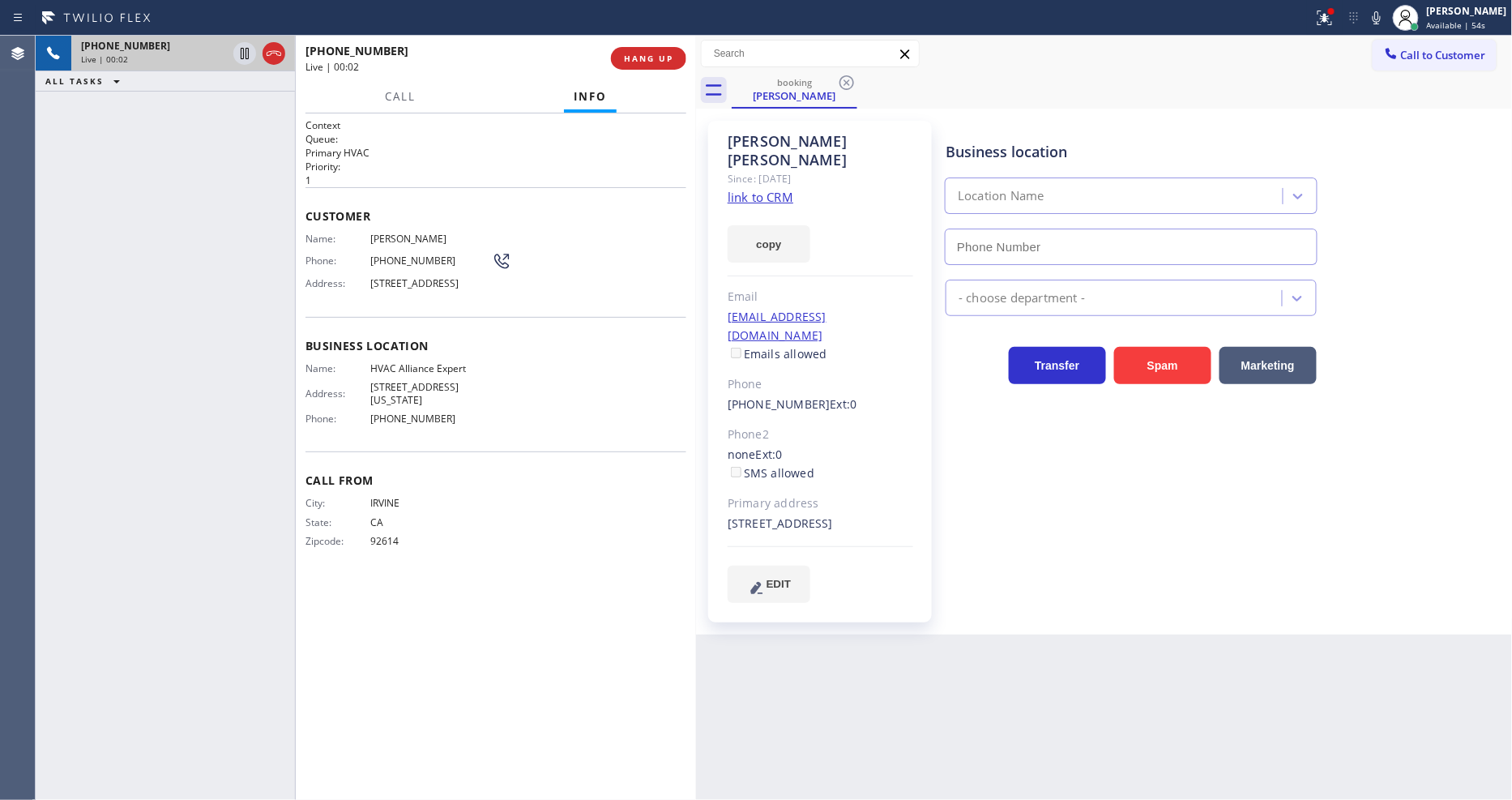
type input "[PHONE_NUMBER]"
click at [747, 189] on link "link to CRM" at bounding box center [760, 197] width 66 height 17
click at [248, 51] on icon at bounding box center [244, 53] width 8 height 11
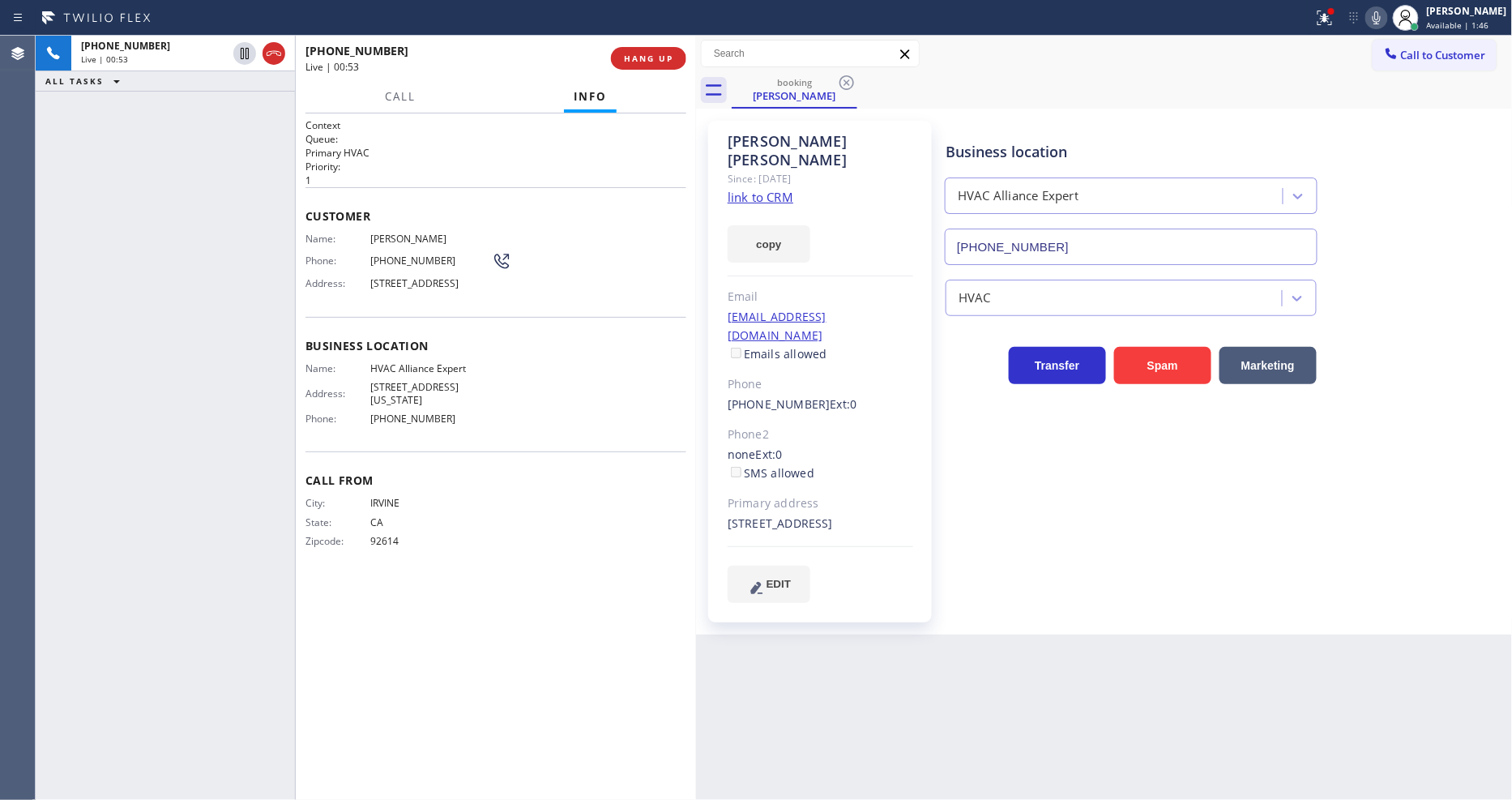
click at [1386, 15] on icon at bounding box center [1376, 17] width 19 height 19
drag, startPoint x: 245, startPoint y: 53, endPoint x: 545, endPoint y: 39, distance: 300.3
click at [245, 52] on icon at bounding box center [244, 53] width 19 height 19
click at [1386, 17] on icon at bounding box center [1376, 17] width 19 height 19
click at [1334, 27] on icon at bounding box center [1324, 17] width 19 height 19
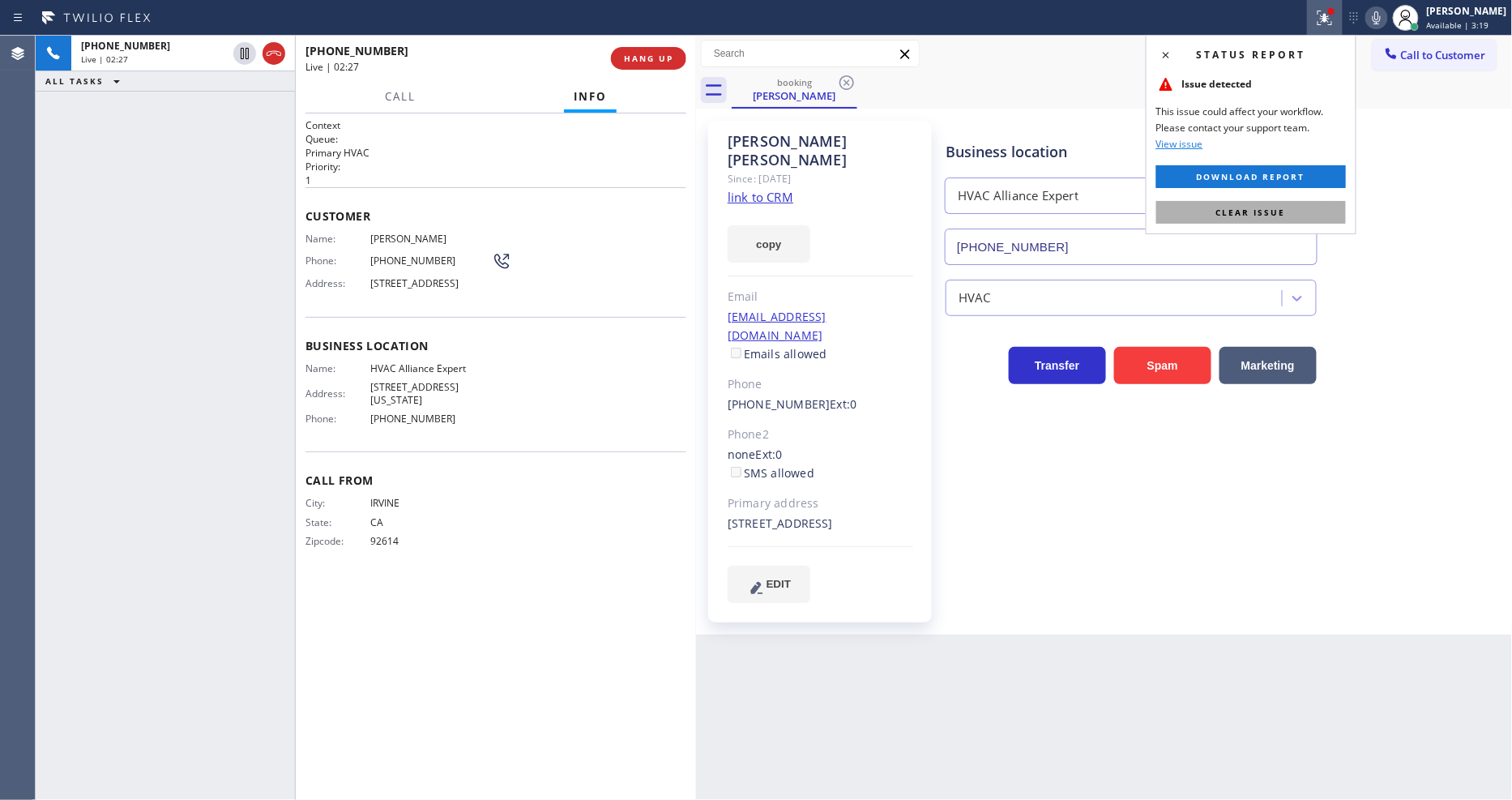
click at [1298, 207] on button "Clear issue" at bounding box center [1251, 212] width 190 height 23
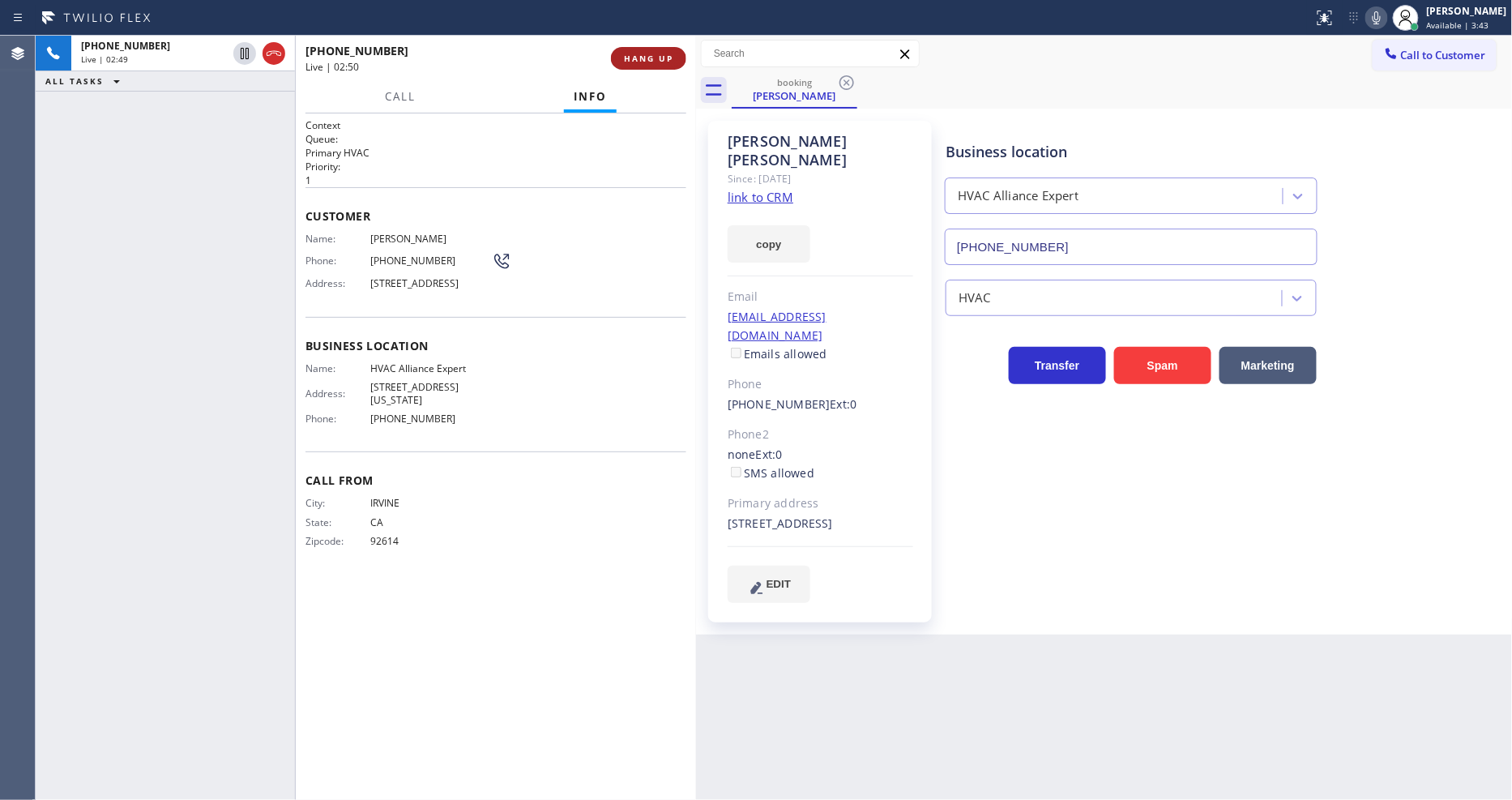
click at [644, 60] on span "HANG UP" at bounding box center [648, 58] width 50 height 11
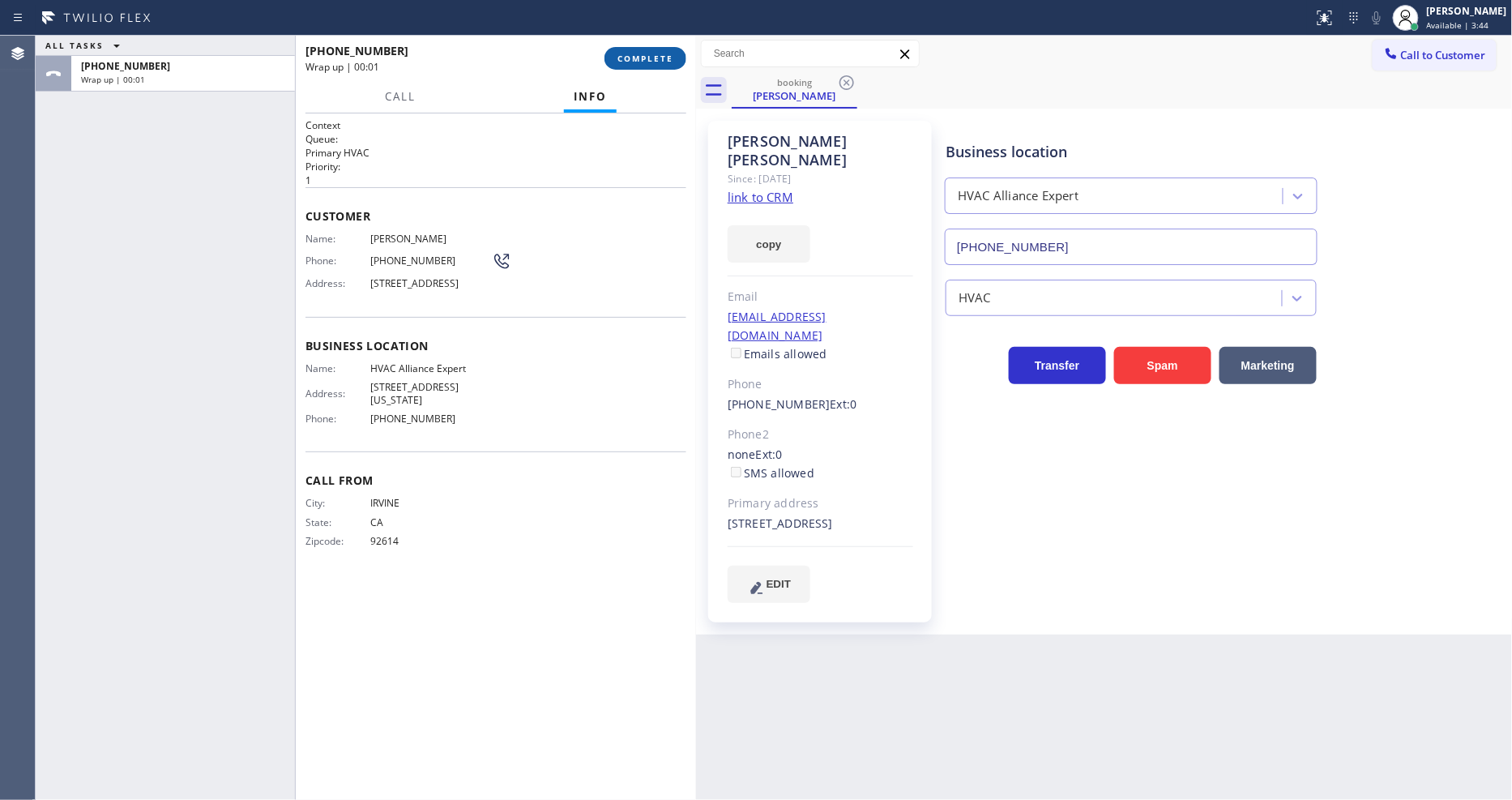
click at [644, 60] on span "COMPLETE" at bounding box center [645, 58] width 56 height 11
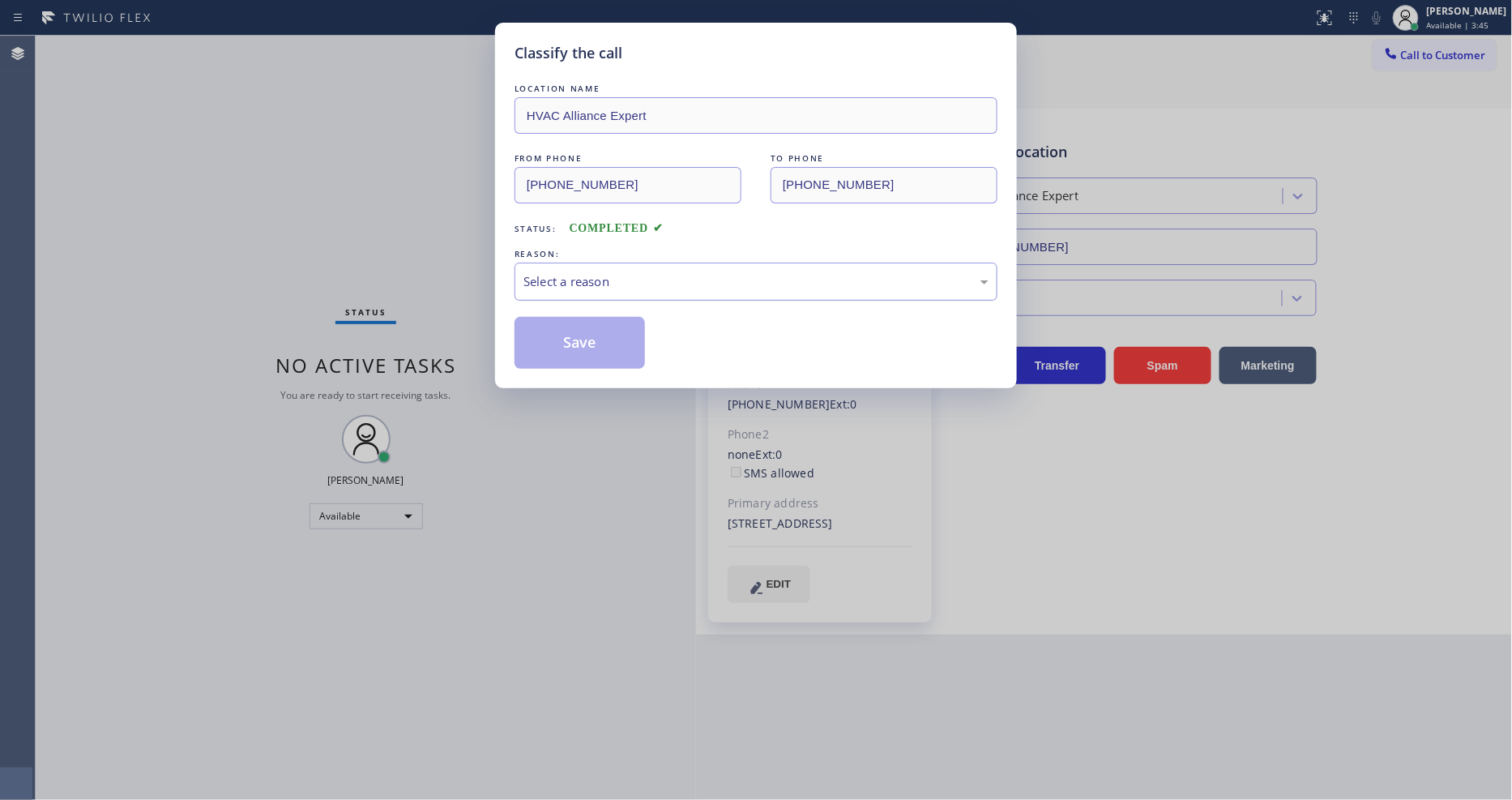
click at [576, 272] on div "Select a reason" at bounding box center [756, 282] width 465 height 18
click at [559, 332] on button "Save" at bounding box center [579, 342] width 130 height 52
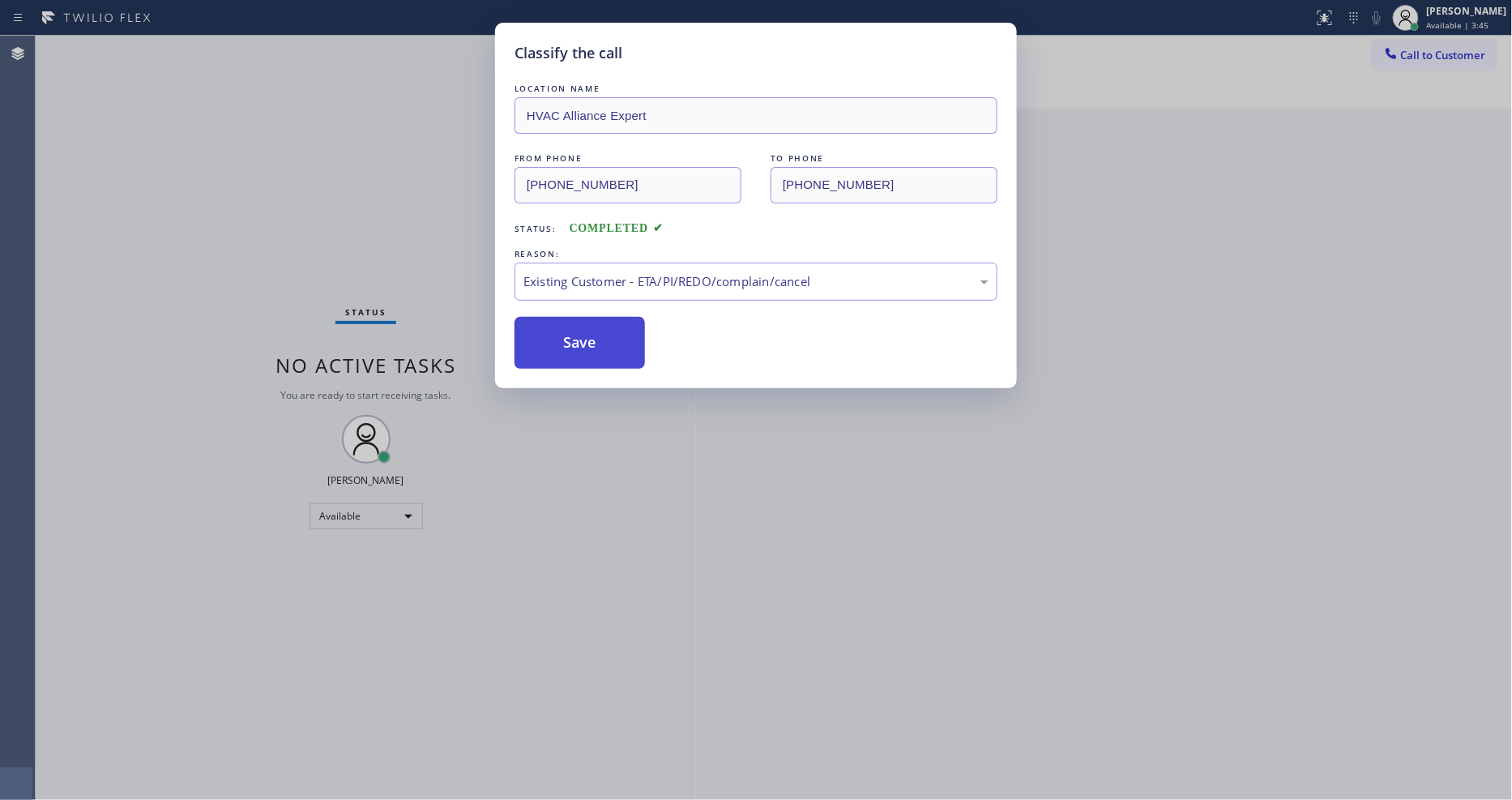
click at [559, 332] on button "Save" at bounding box center [579, 342] width 130 height 52
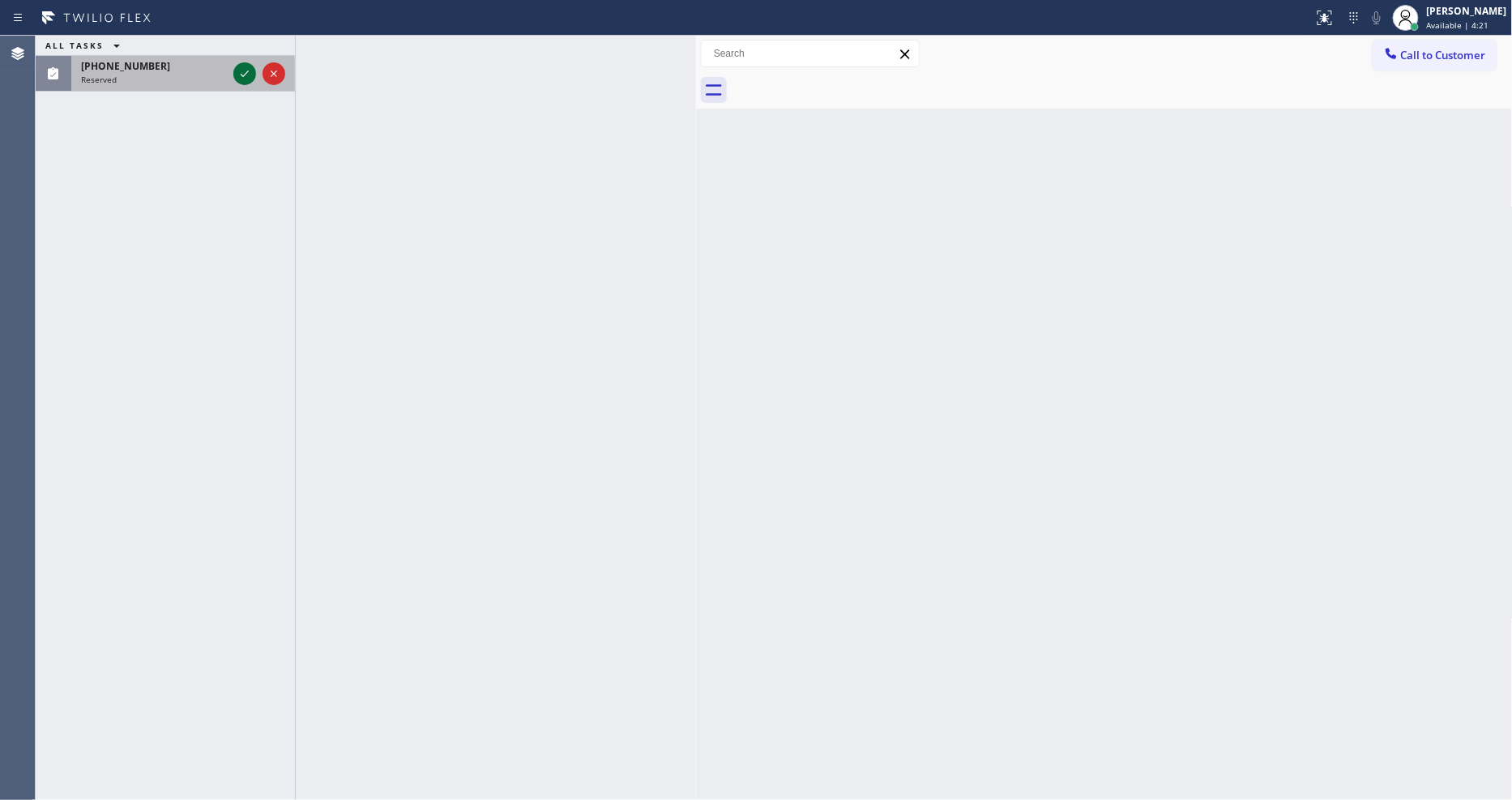
click at [240, 78] on icon at bounding box center [244, 73] width 19 height 19
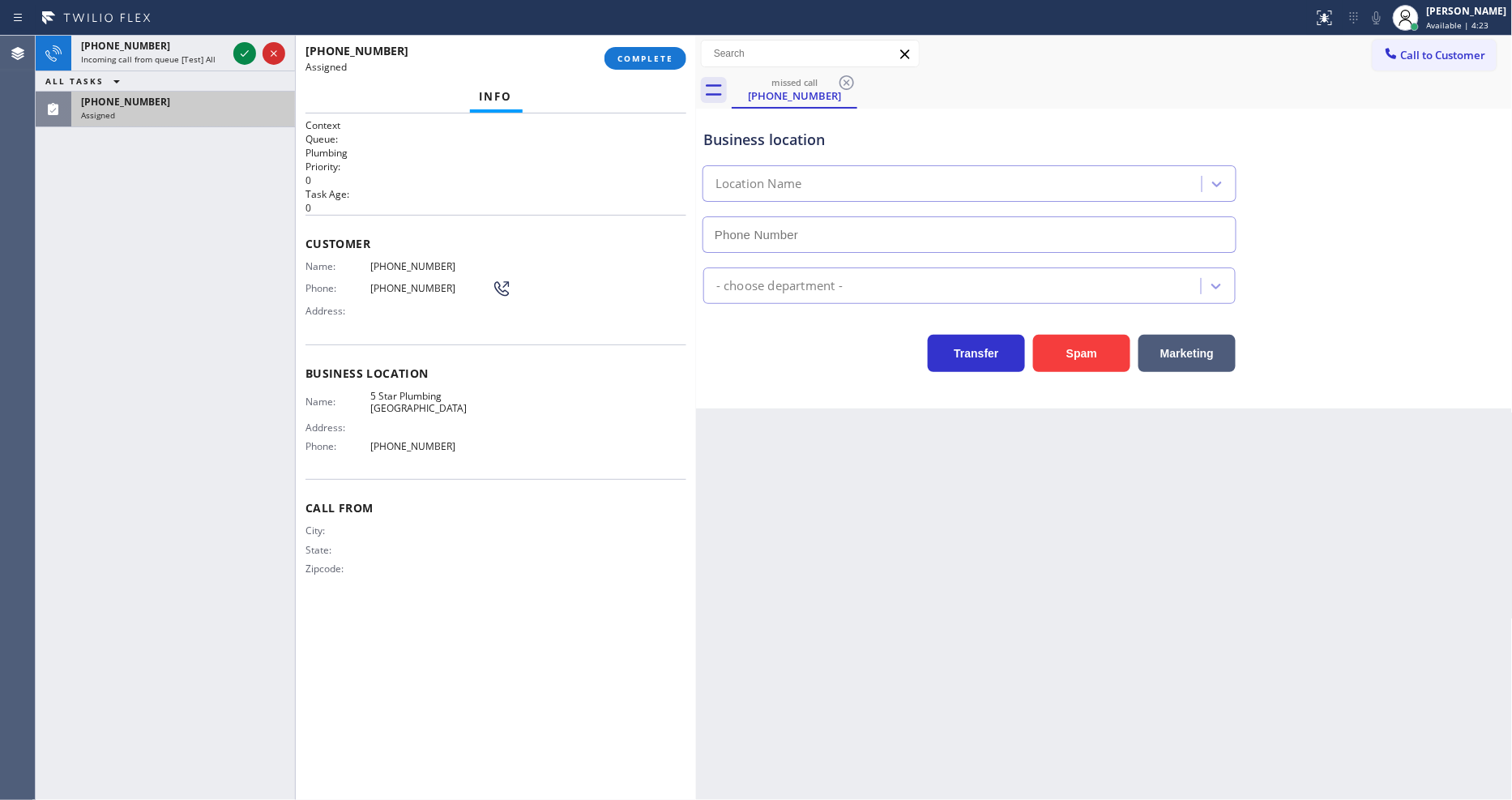
type input "[PHONE_NUMBER]"
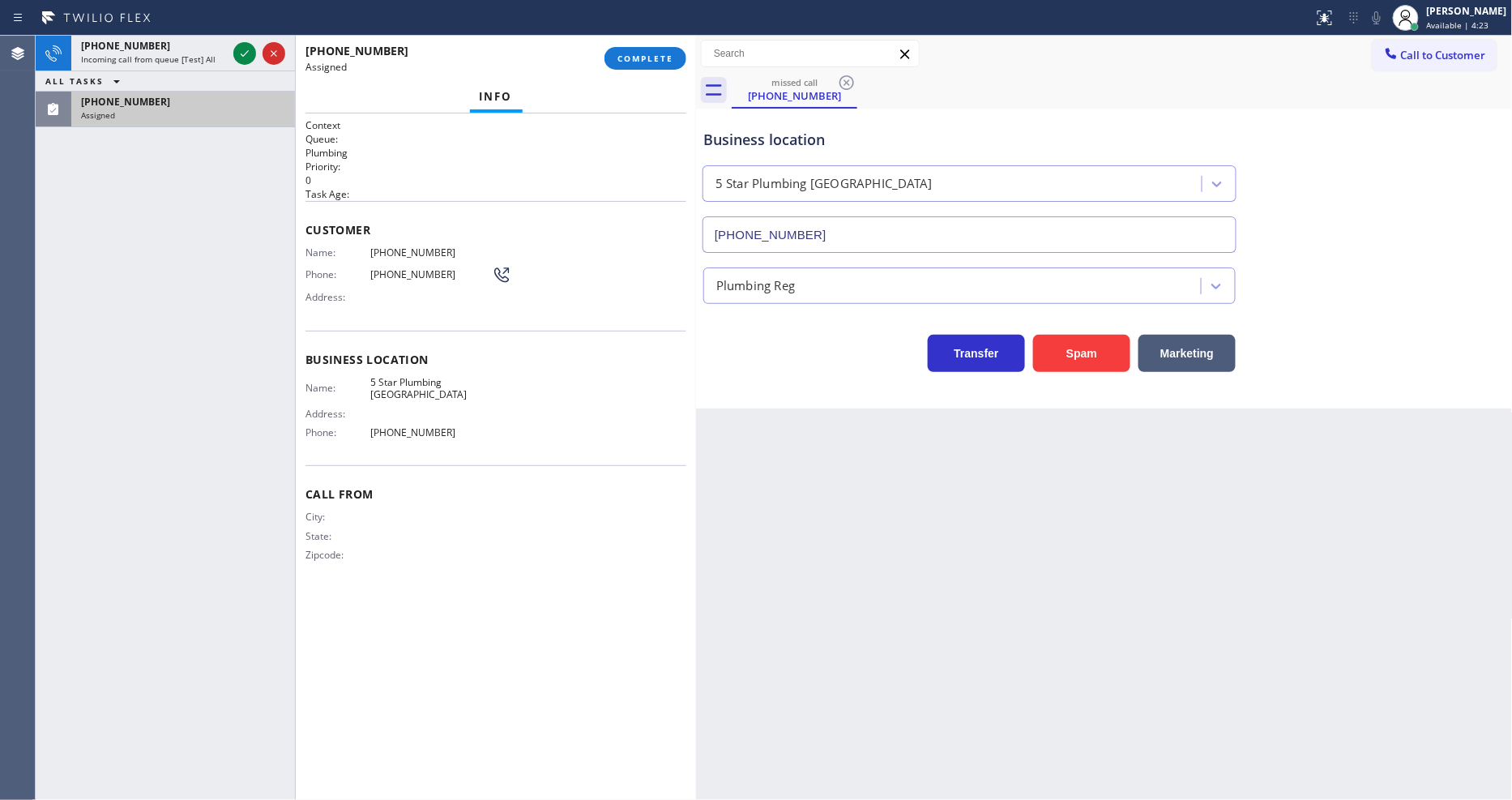
click at [627, 70] on div "[PHONE_NUMBER] Assigned COMPLETE" at bounding box center [495, 59] width 381 height 42
click at [236, 49] on icon at bounding box center [244, 53] width 19 height 19
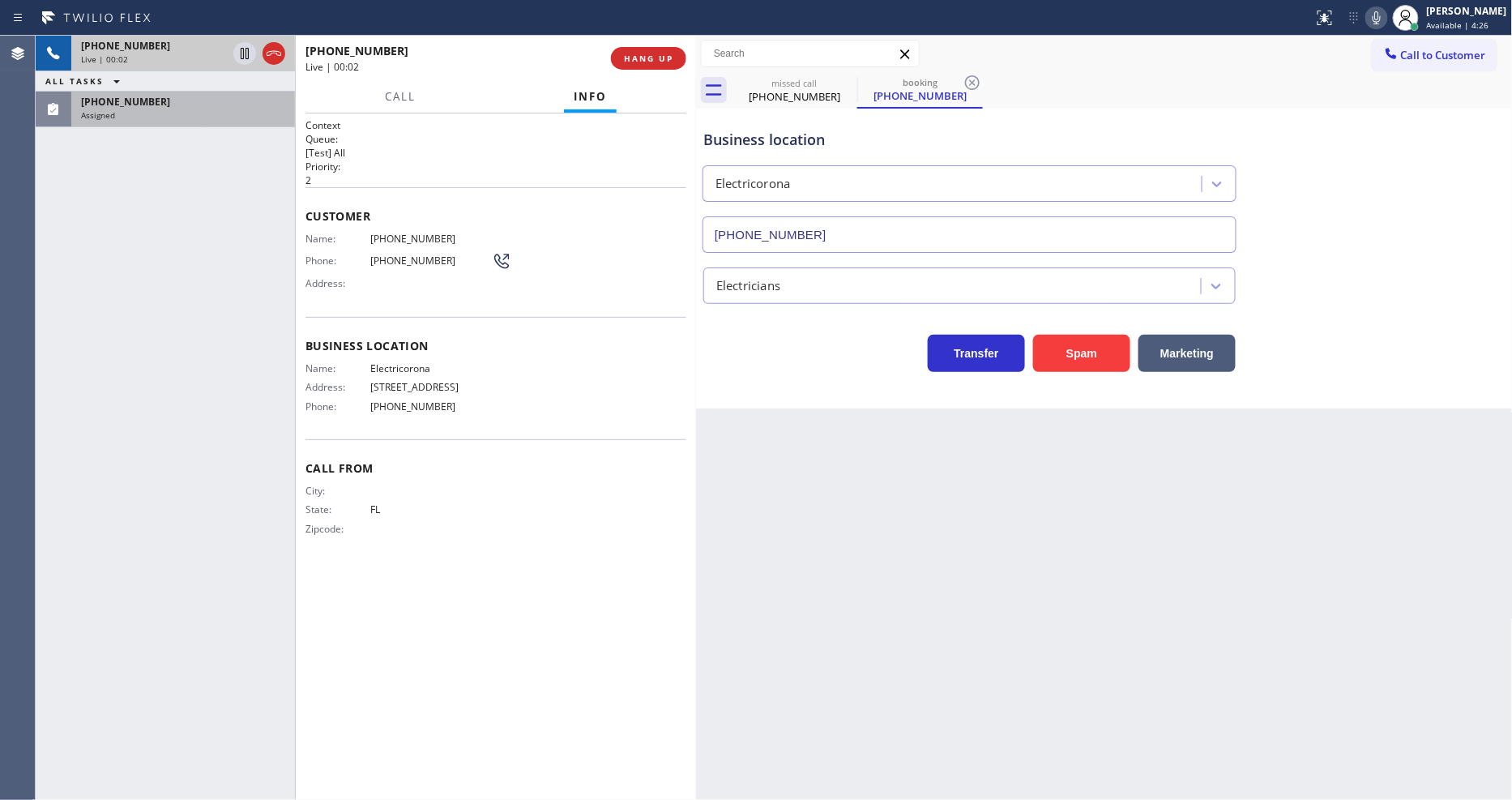
click at [641, 61] on span "HANG UP" at bounding box center [648, 58] width 50 height 11
type input "[PHONE_NUMBER]"
click at [641, 61] on span "HANG UP" at bounding box center [648, 58] width 50 height 11
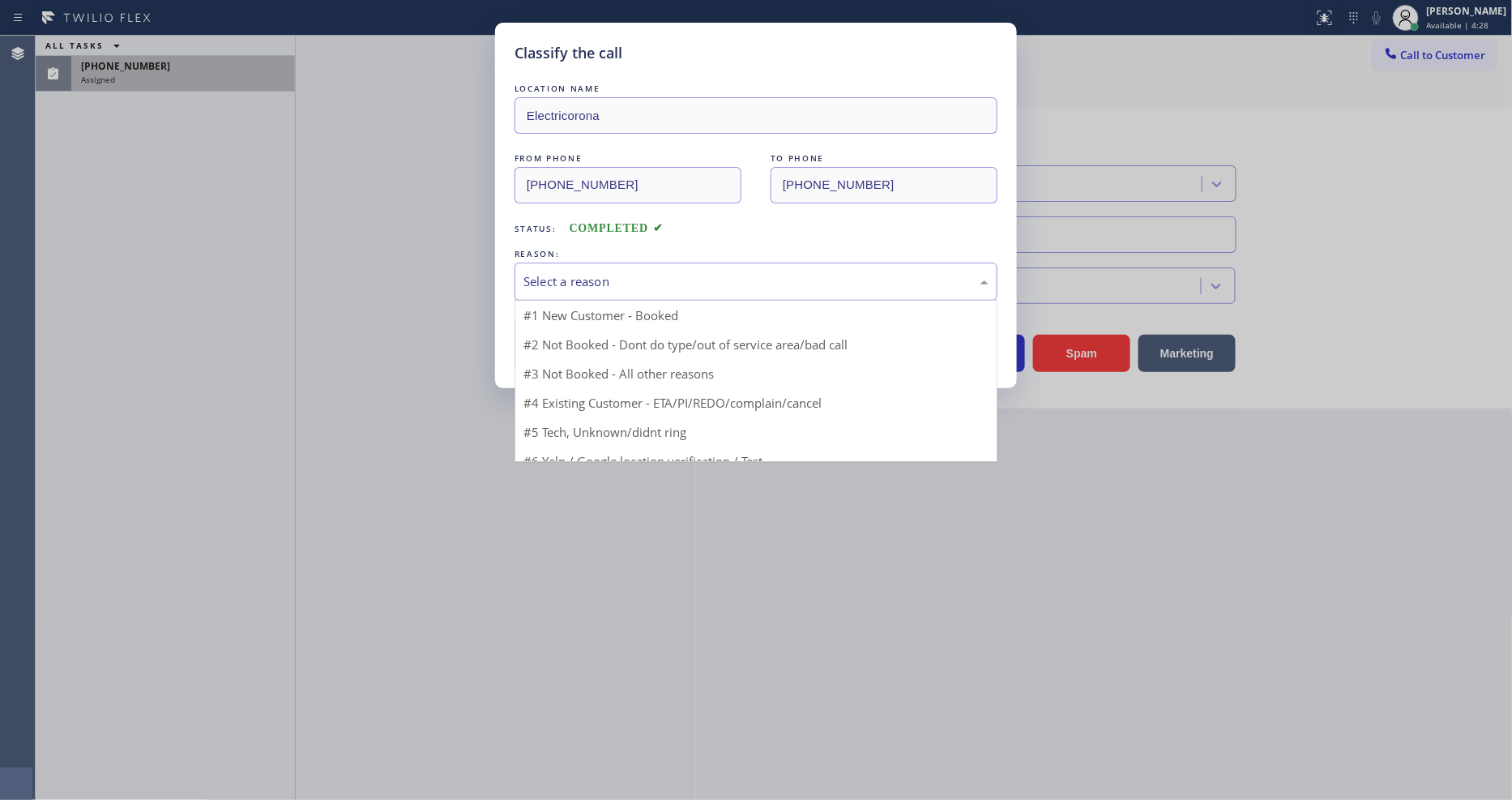
click at [609, 272] on div "Select a reason" at bounding box center [756, 282] width 465 height 18
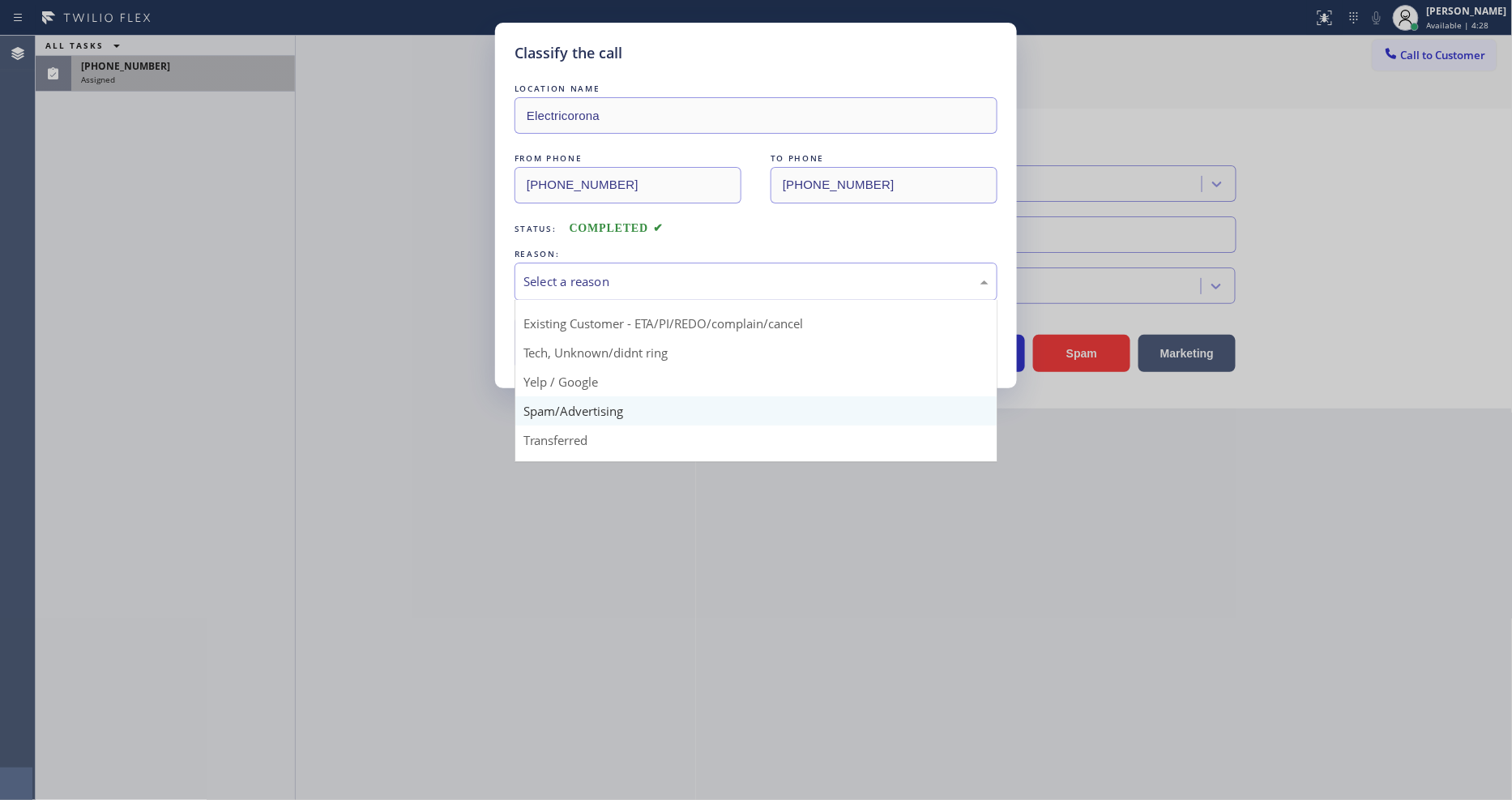
scroll to position [101, 0]
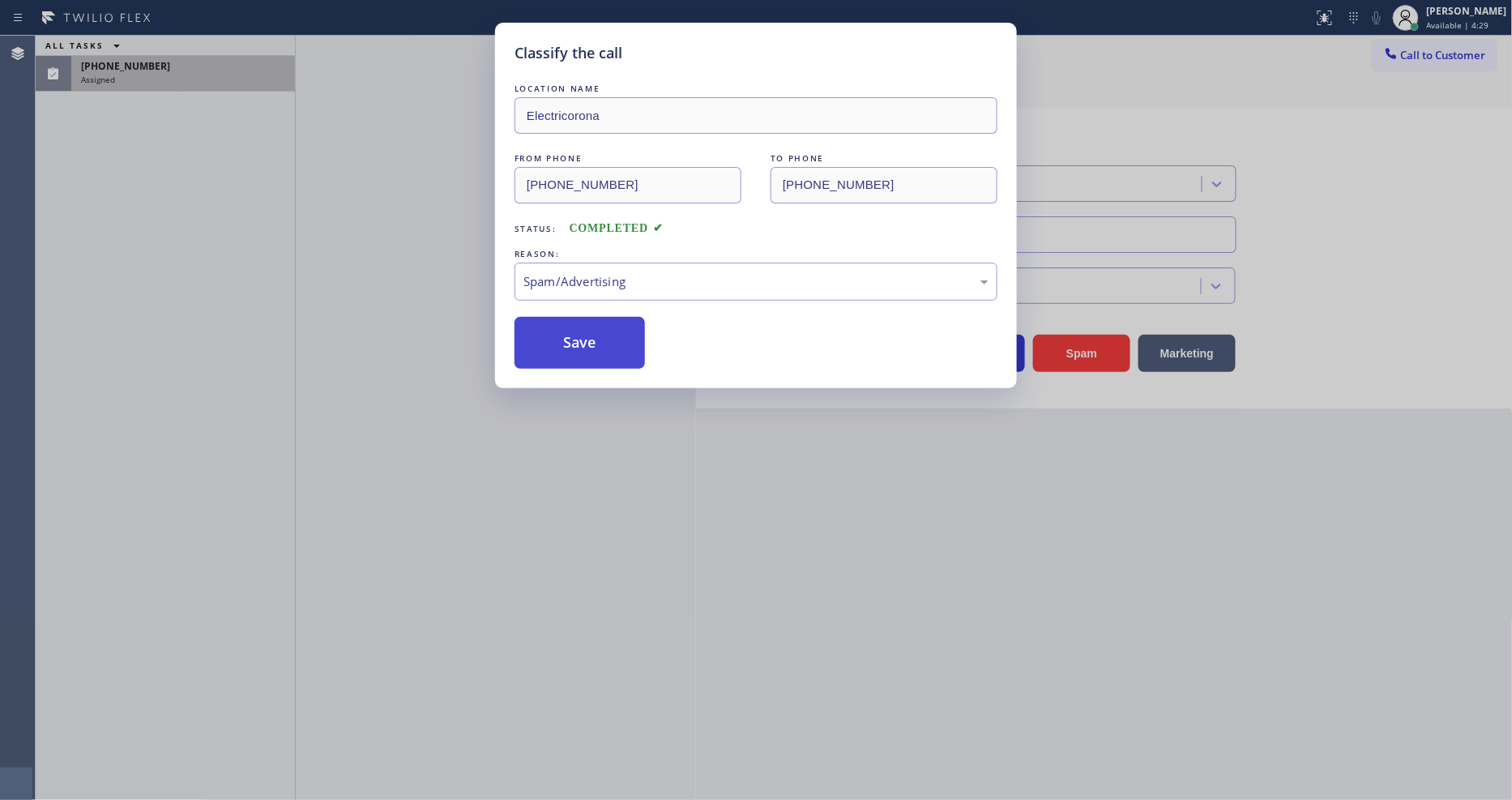
click at [593, 332] on button "Save" at bounding box center [579, 342] width 130 height 52
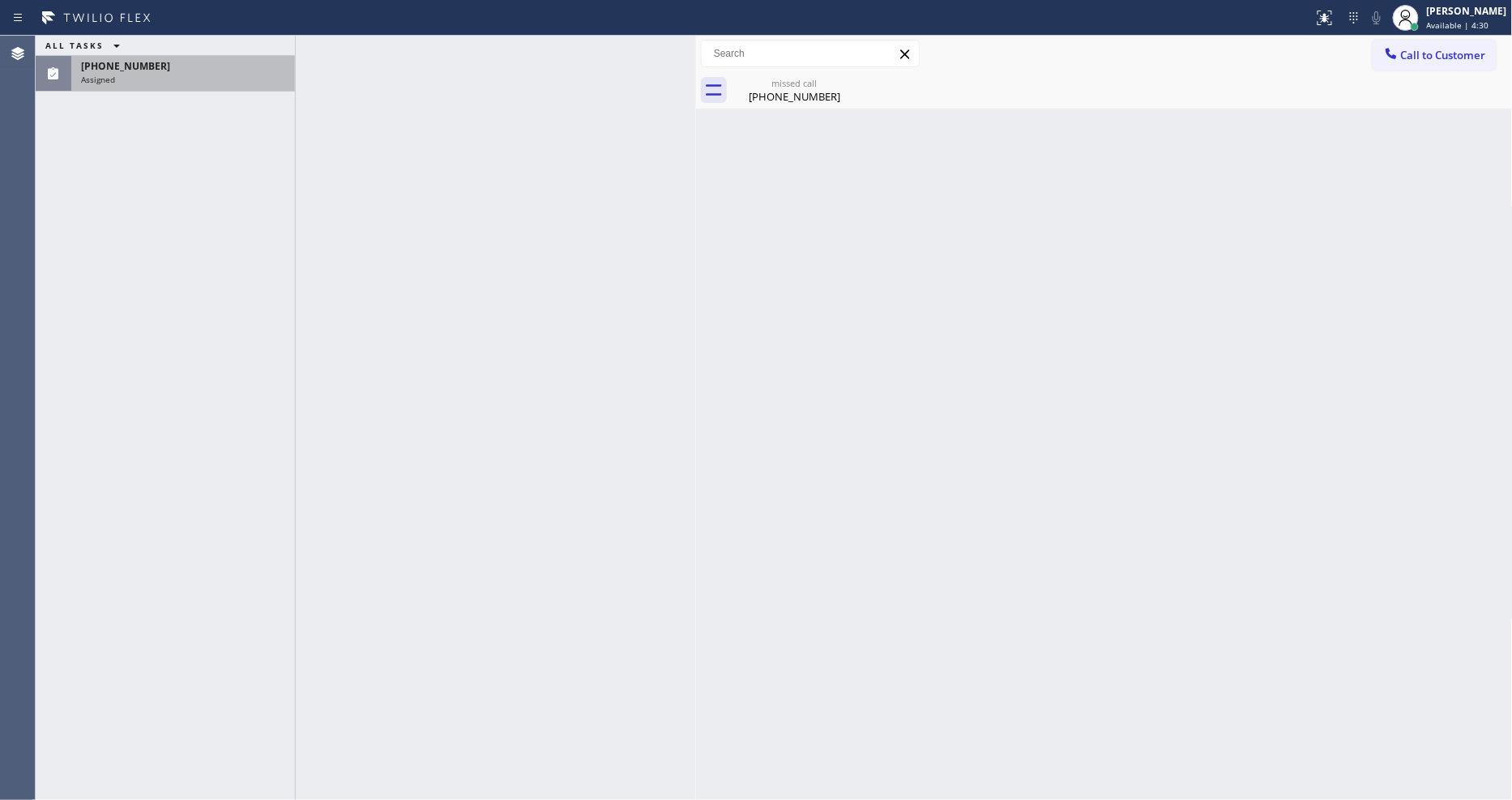
click at [238, 82] on div "Assigned" at bounding box center [182, 79] width 204 height 11
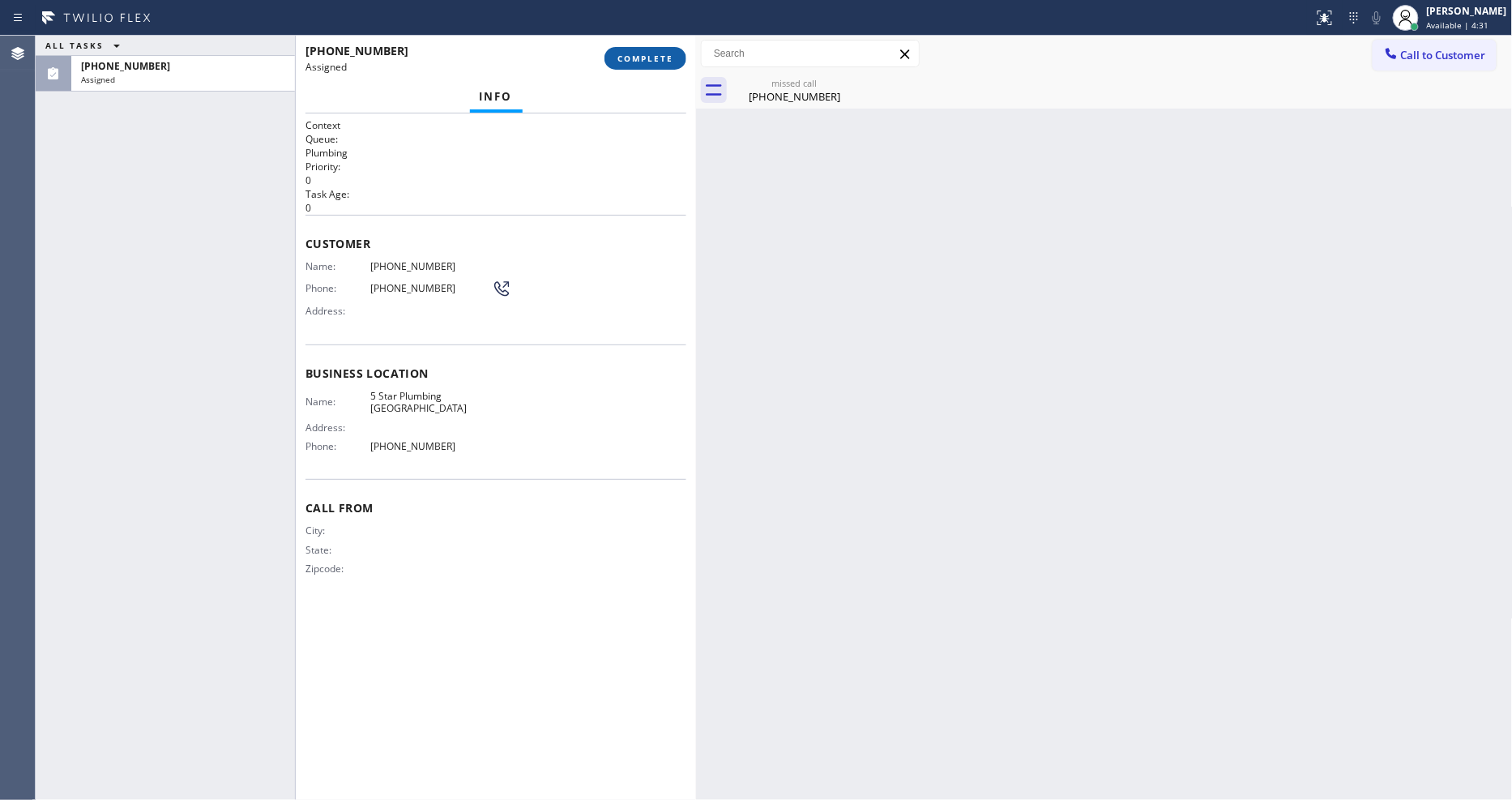
click at [635, 51] on button "COMPLETE" at bounding box center [645, 58] width 82 height 23
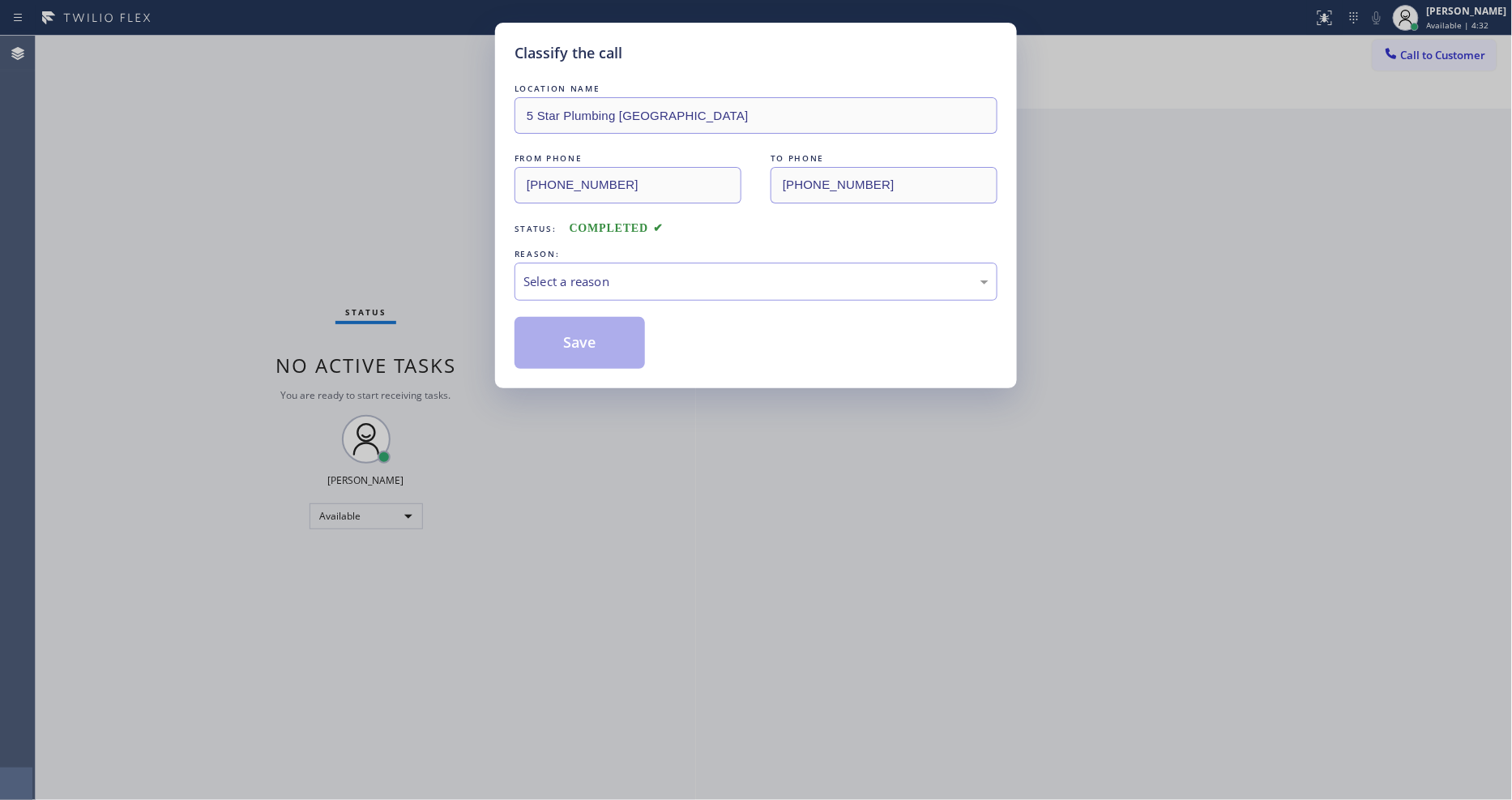
click at [583, 278] on div "Select a reason" at bounding box center [756, 282] width 465 height 18
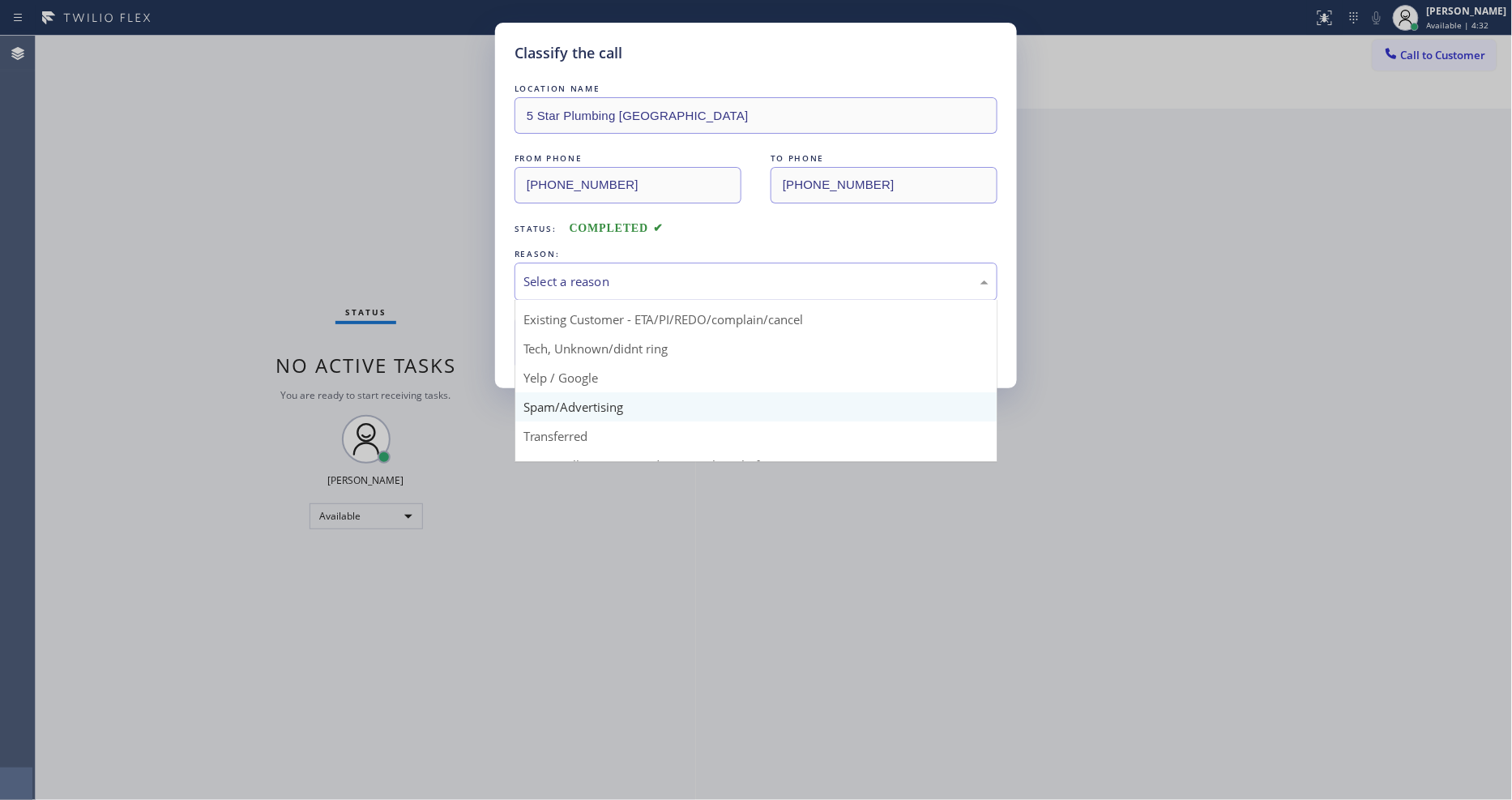
scroll to position [101, 0]
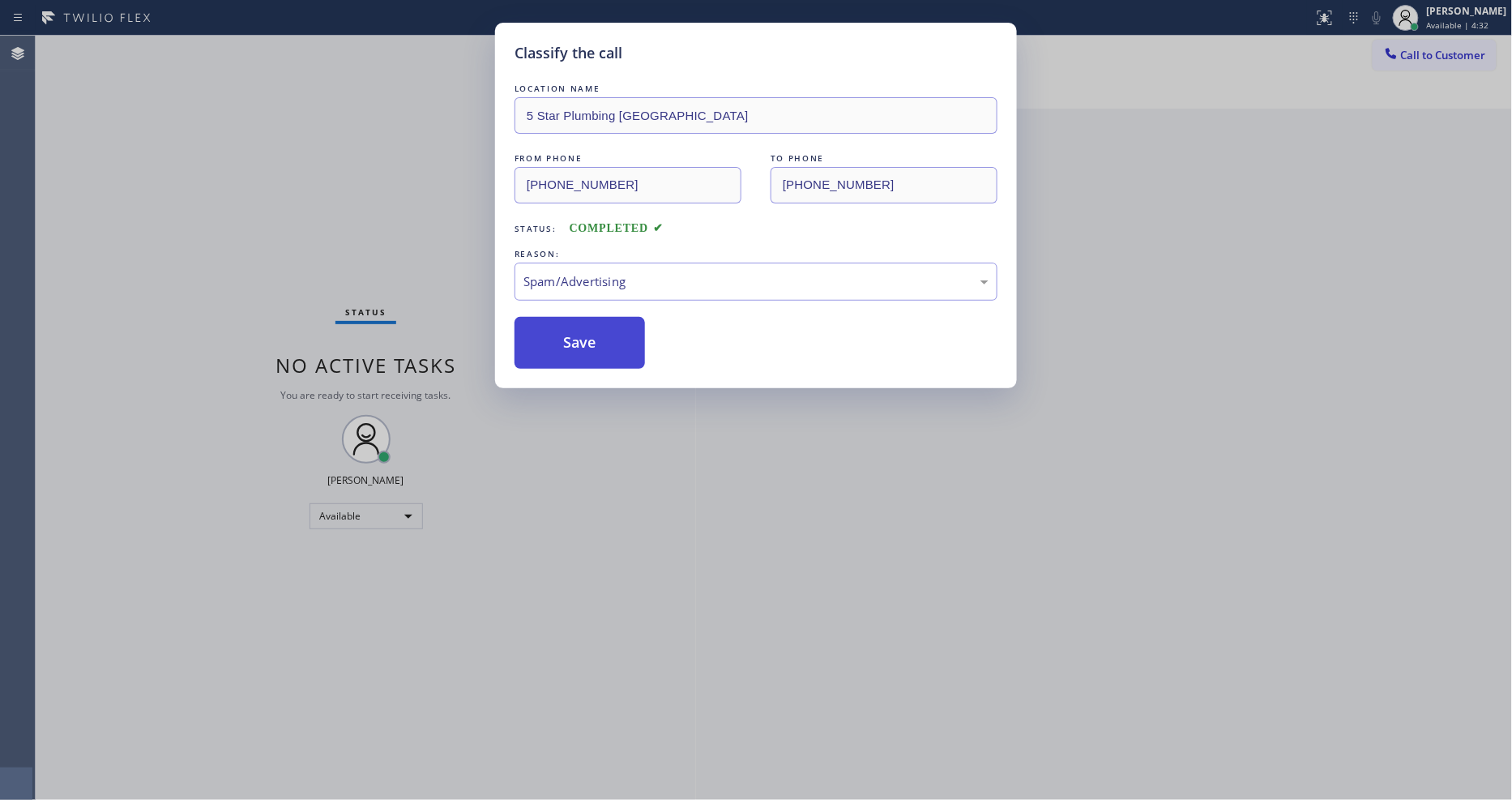
click at [587, 342] on button "Save" at bounding box center [579, 342] width 130 height 52
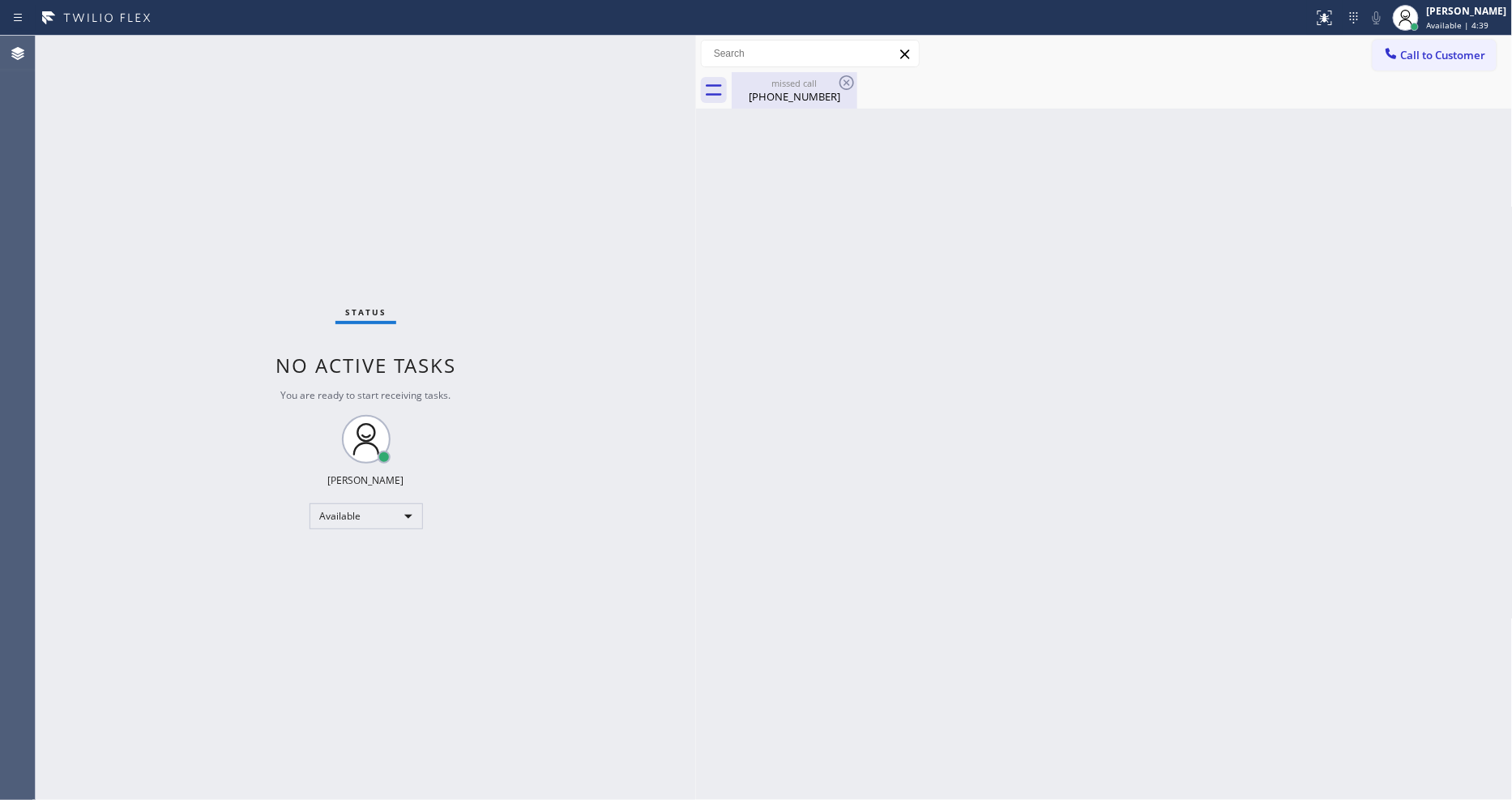
click at [792, 89] on div "[PHONE_NUMBER]" at bounding box center [794, 96] width 122 height 15
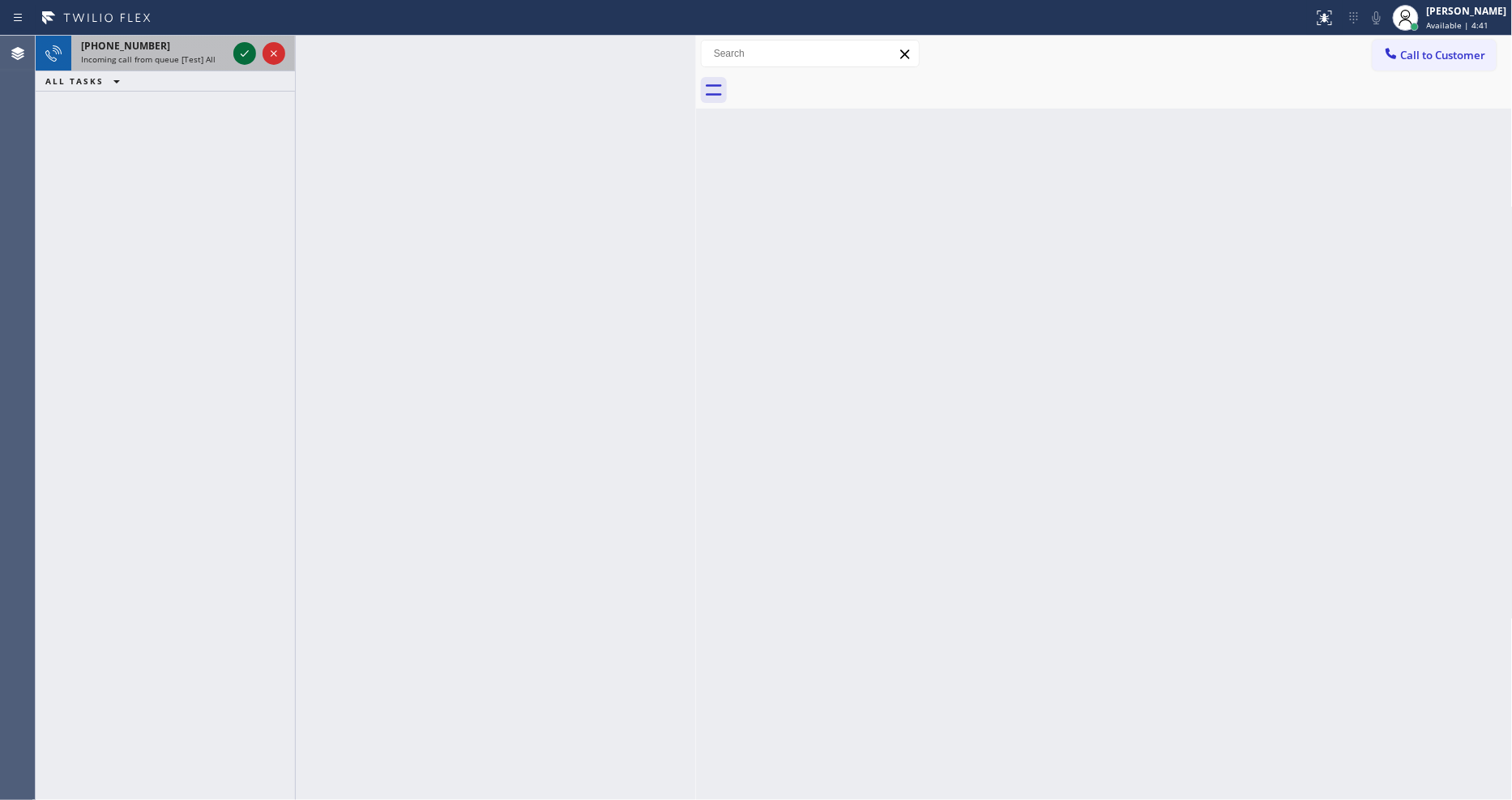
click at [247, 50] on icon at bounding box center [244, 53] width 19 height 19
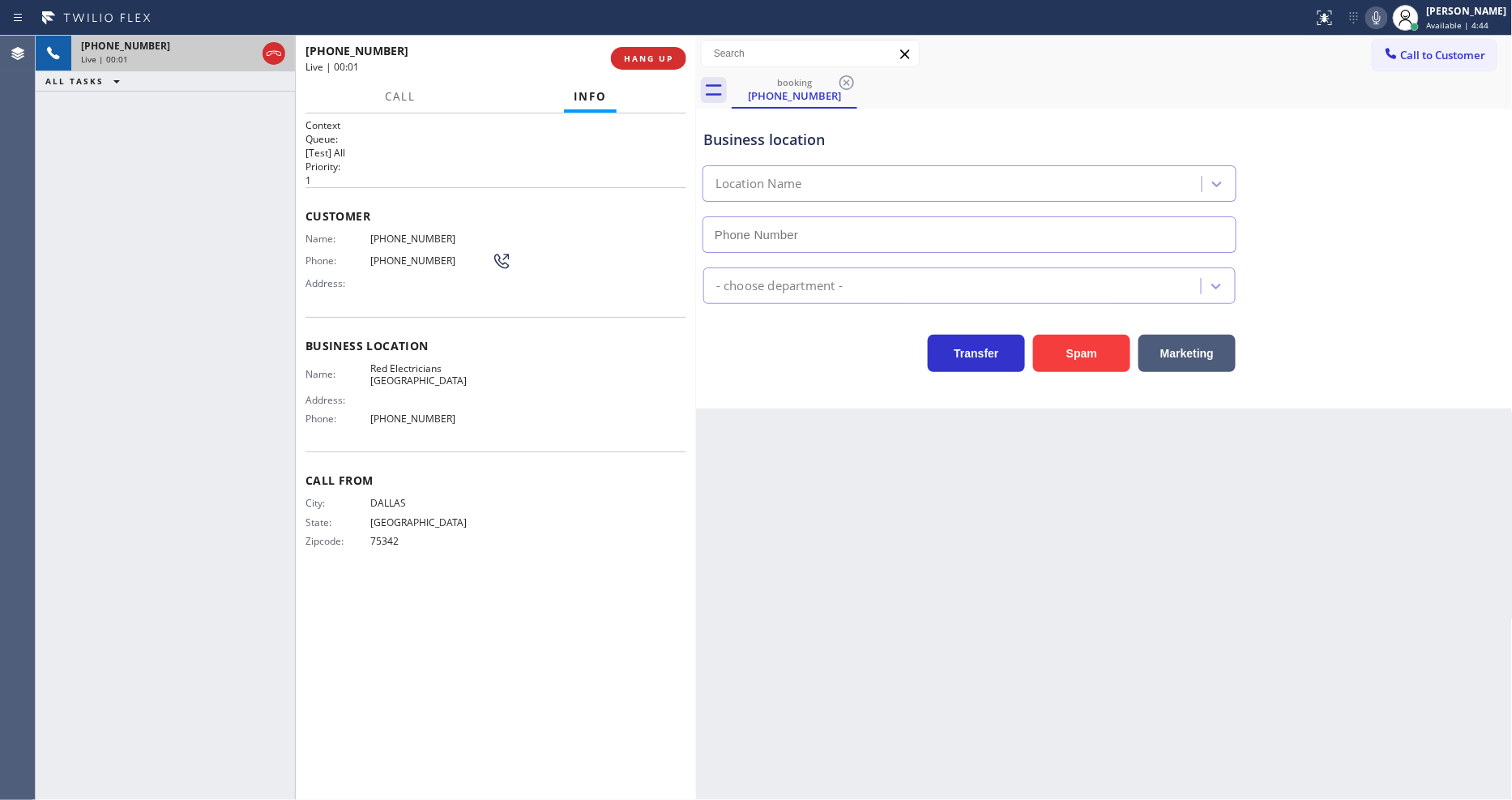
type input "[PHONE_NUMBER]"
click at [678, 60] on button "HANG UP" at bounding box center [648, 58] width 75 height 23
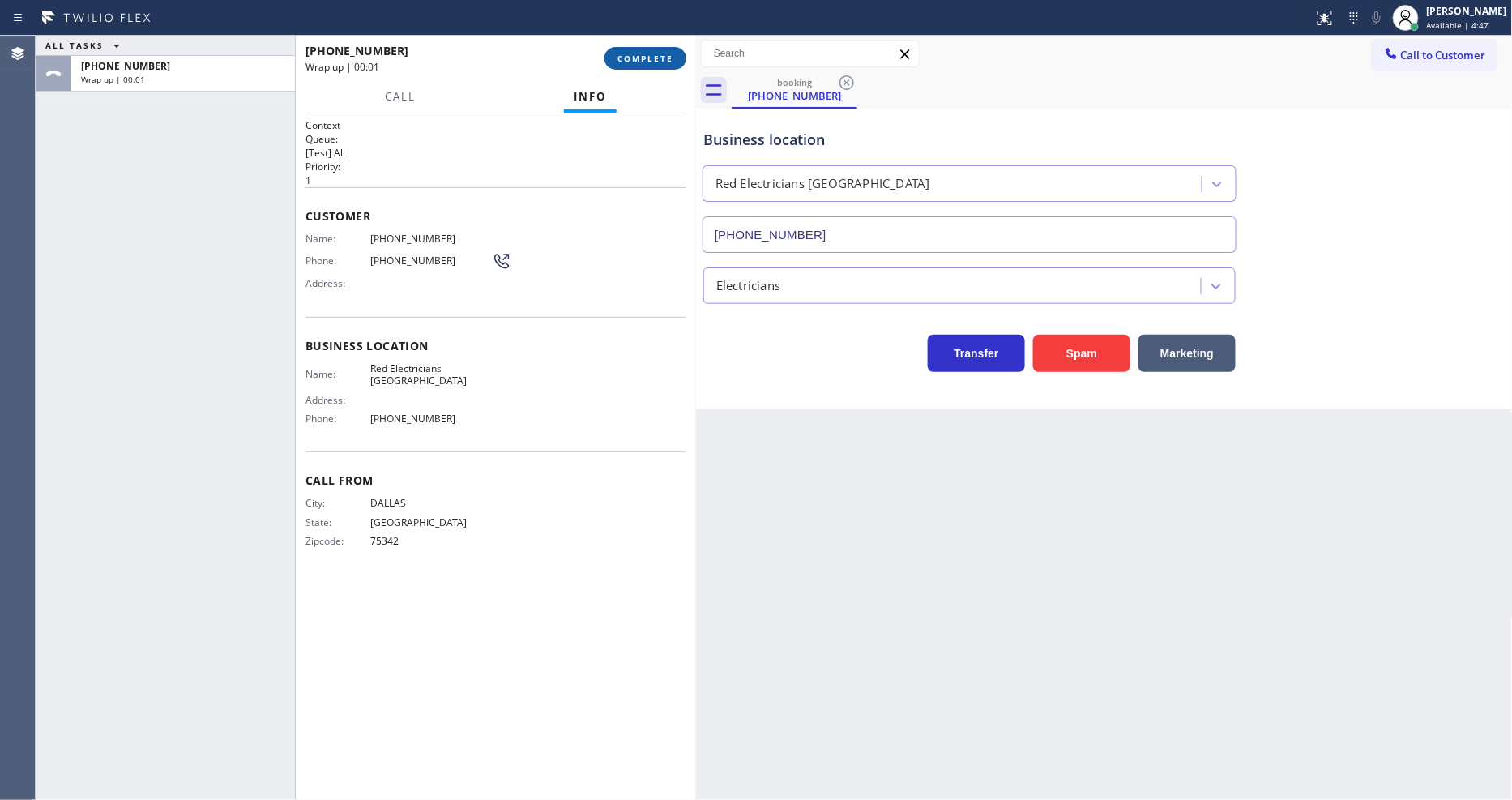
click at [676, 59] on button "COMPLETE" at bounding box center [645, 58] width 82 height 23
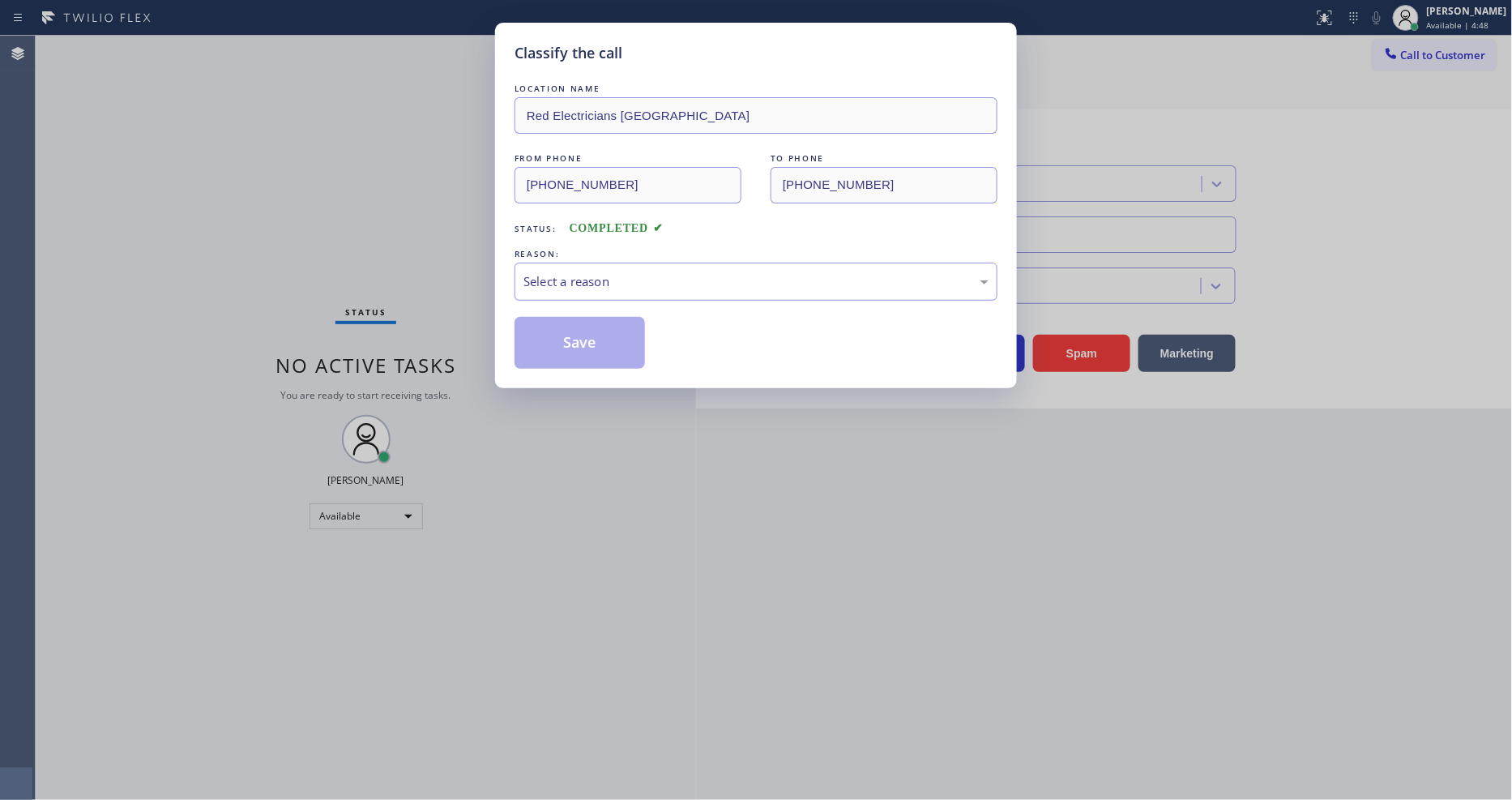
click at [603, 282] on div "Select a reason" at bounding box center [756, 282] width 465 height 18
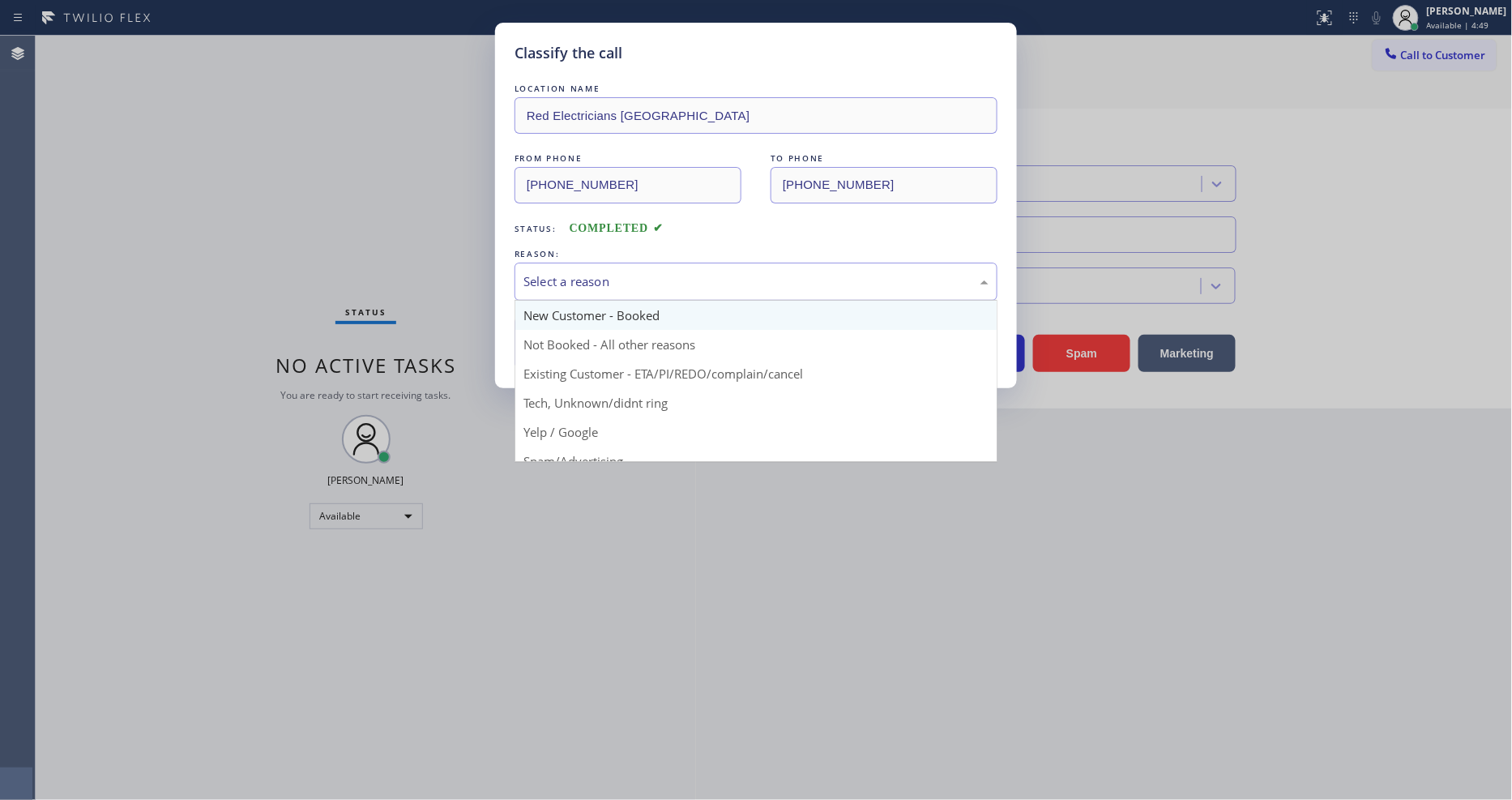
scroll to position [101, 0]
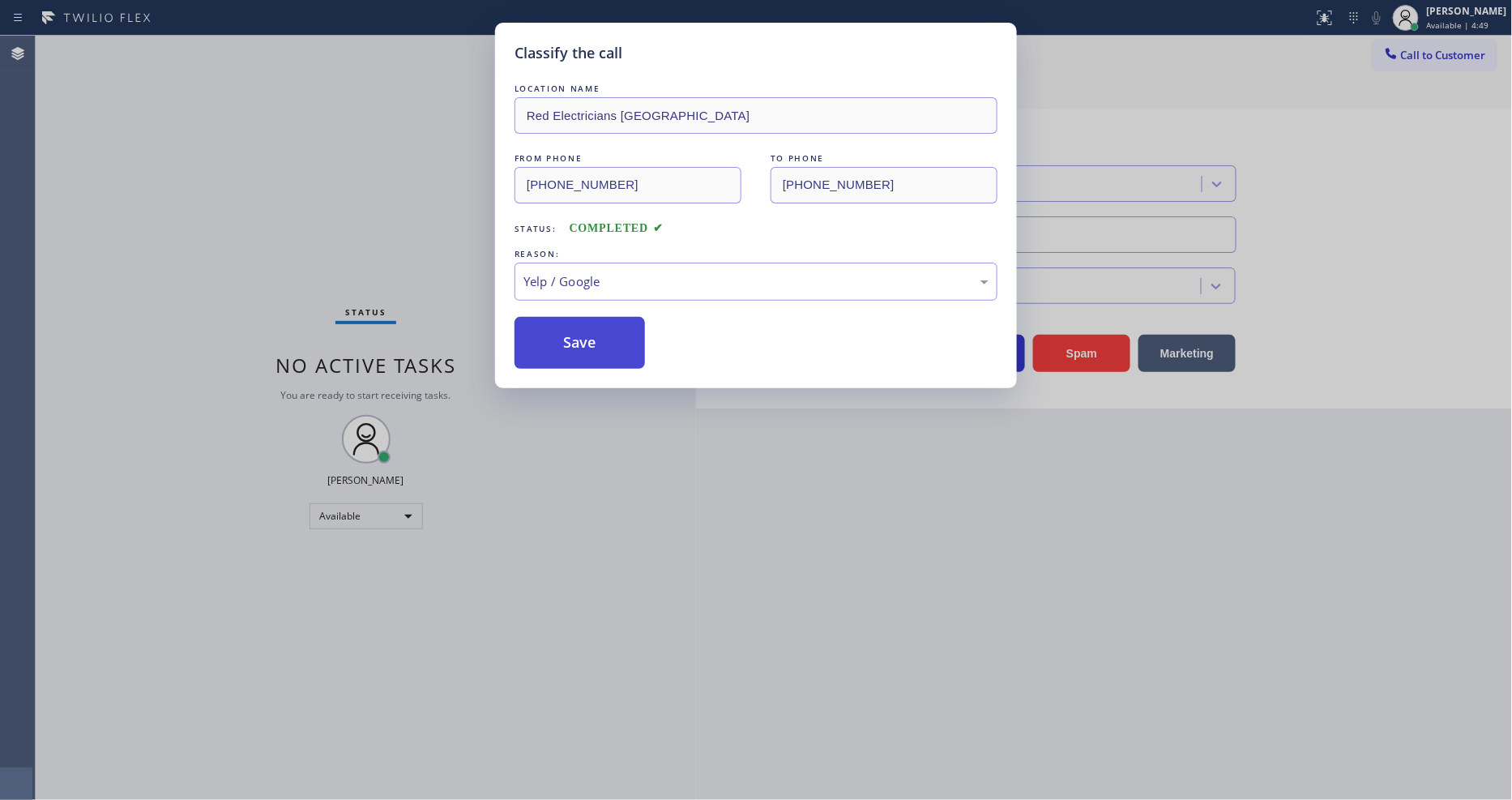
click at [600, 317] on button "Save" at bounding box center [579, 342] width 130 height 52
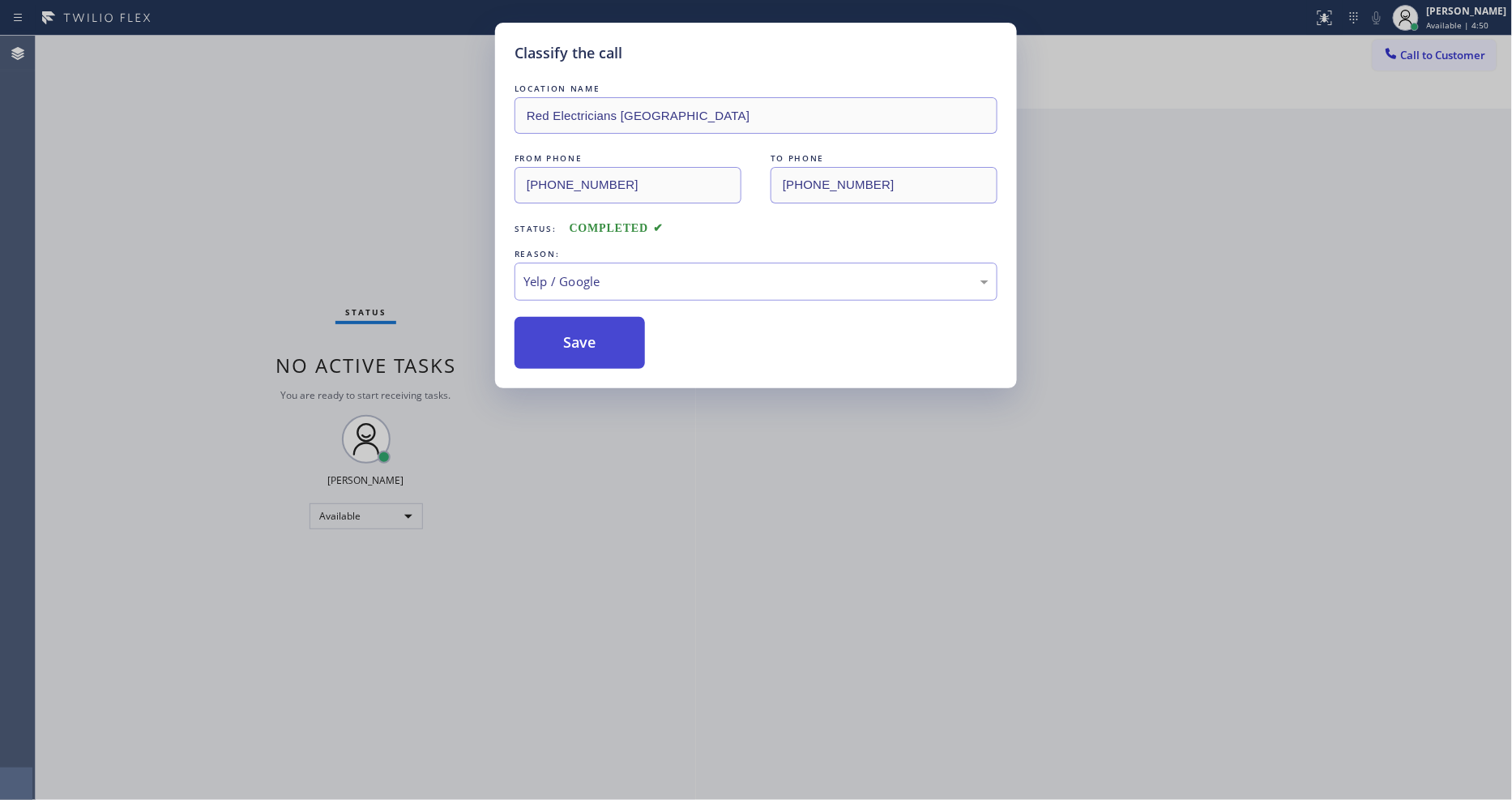
click at [600, 317] on button "Save" at bounding box center [579, 342] width 130 height 52
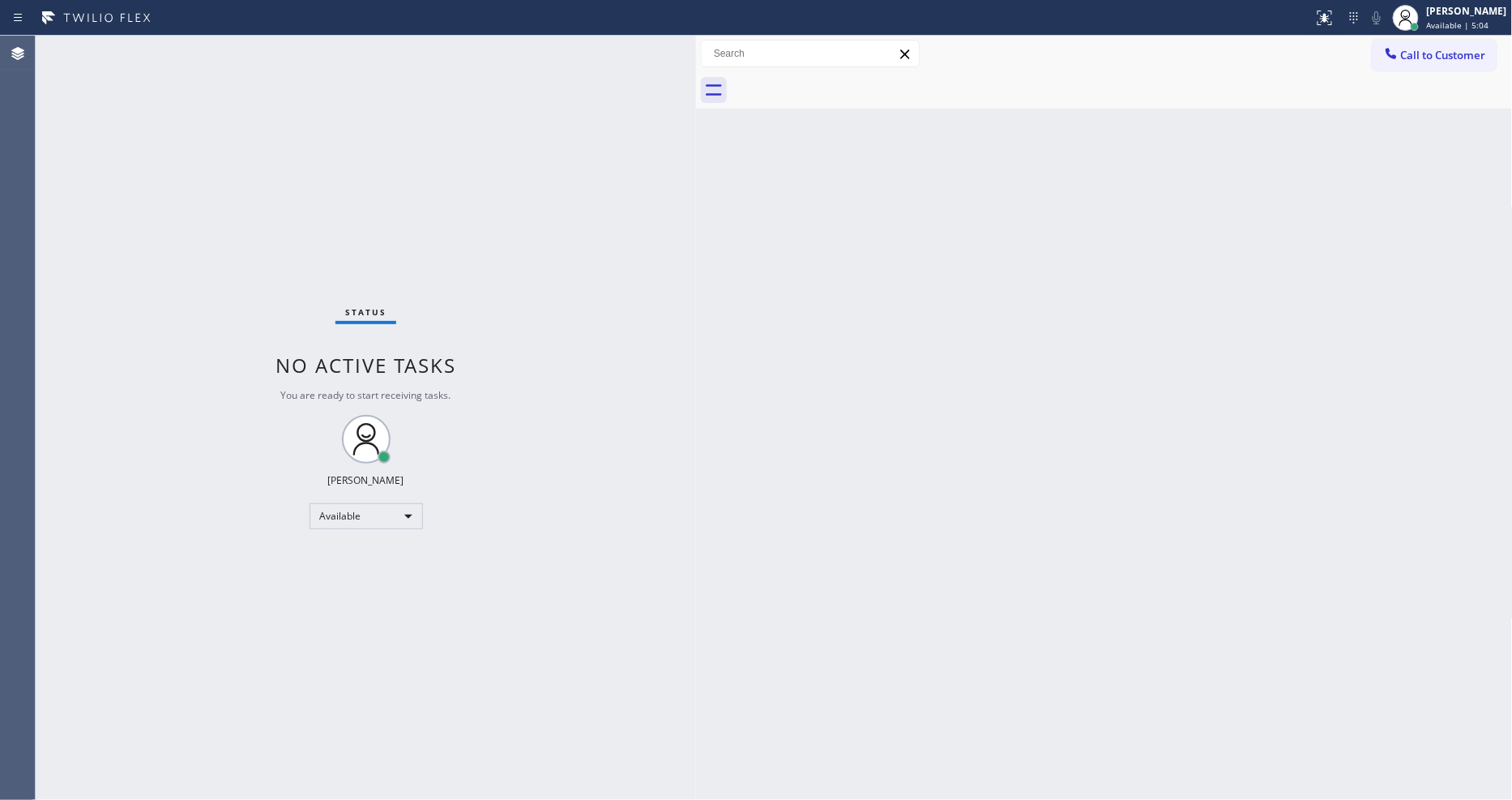
click at [201, 45] on div "Status No active tasks You are ready to start receiving tasks. [PERSON_NAME] Av…" at bounding box center [366, 417] width 660 height 764
click at [244, 52] on div "Status No active tasks You are ready to start receiving tasks. [PERSON_NAME] Av…" at bounding box center [366, 417] width 660 height 764
click at [223, 45] on div "Status No active tasks You are ready to start receiving tasks. [PERSON_NAME] Av…" at bounding box center [366, 417] width 660 height 764
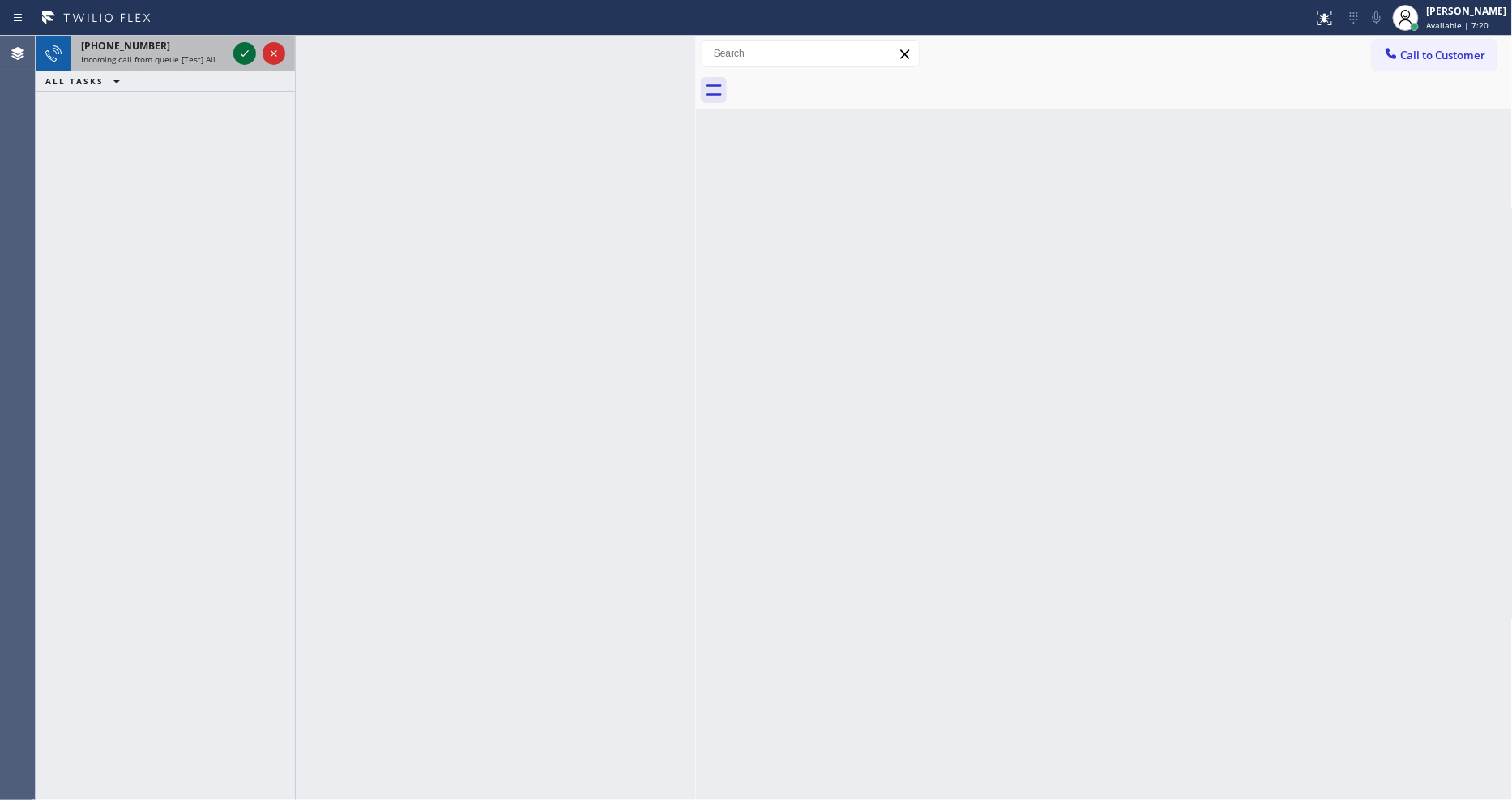
click at [240, 45] on icon at bounding box center [244, 53] width 19 height 19
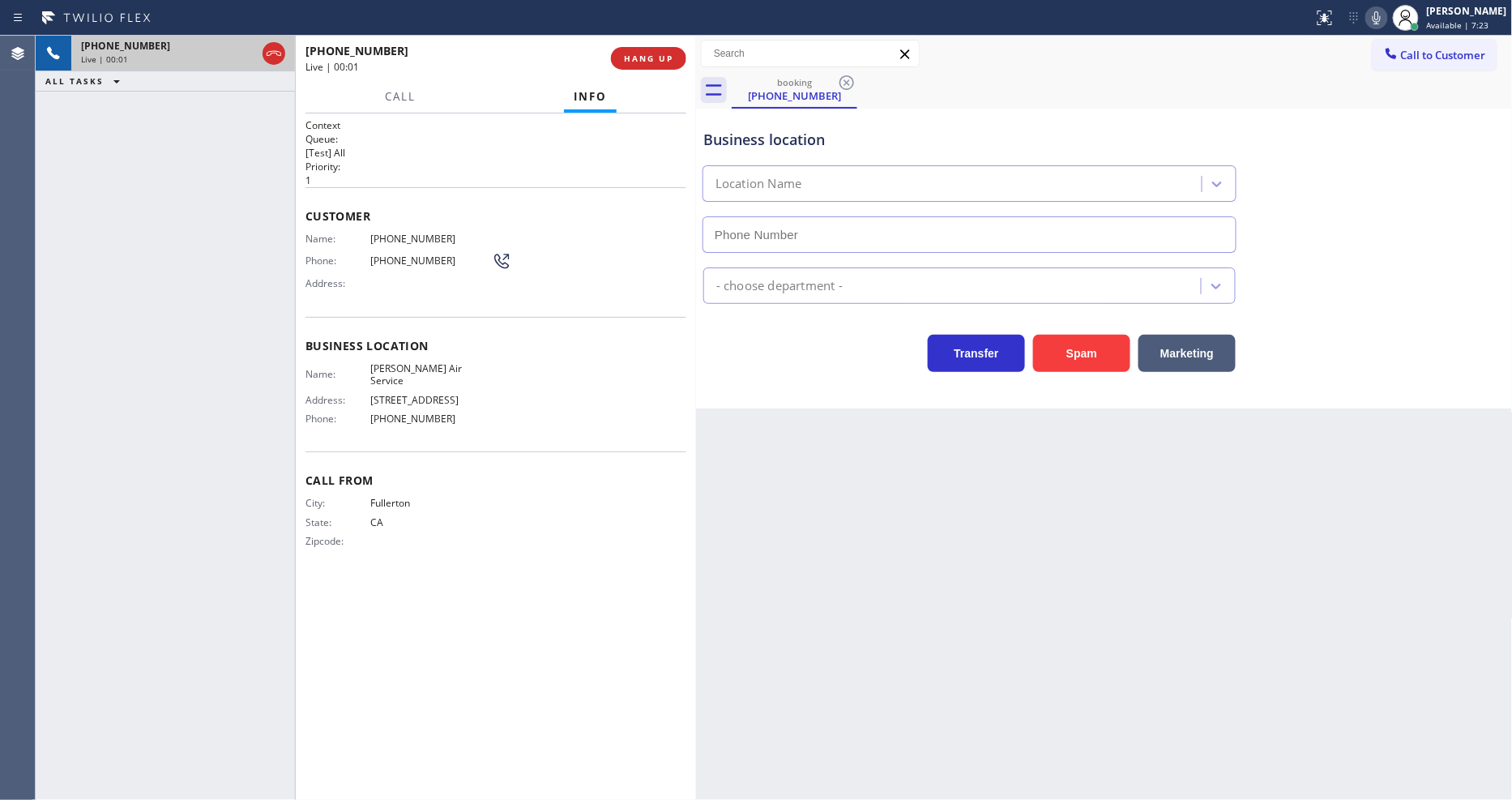
type input "[PHONE_NUMBER]"
click at [665, 61] on span "HANG UP" at bounding box center [648, 58] width 50 height 11
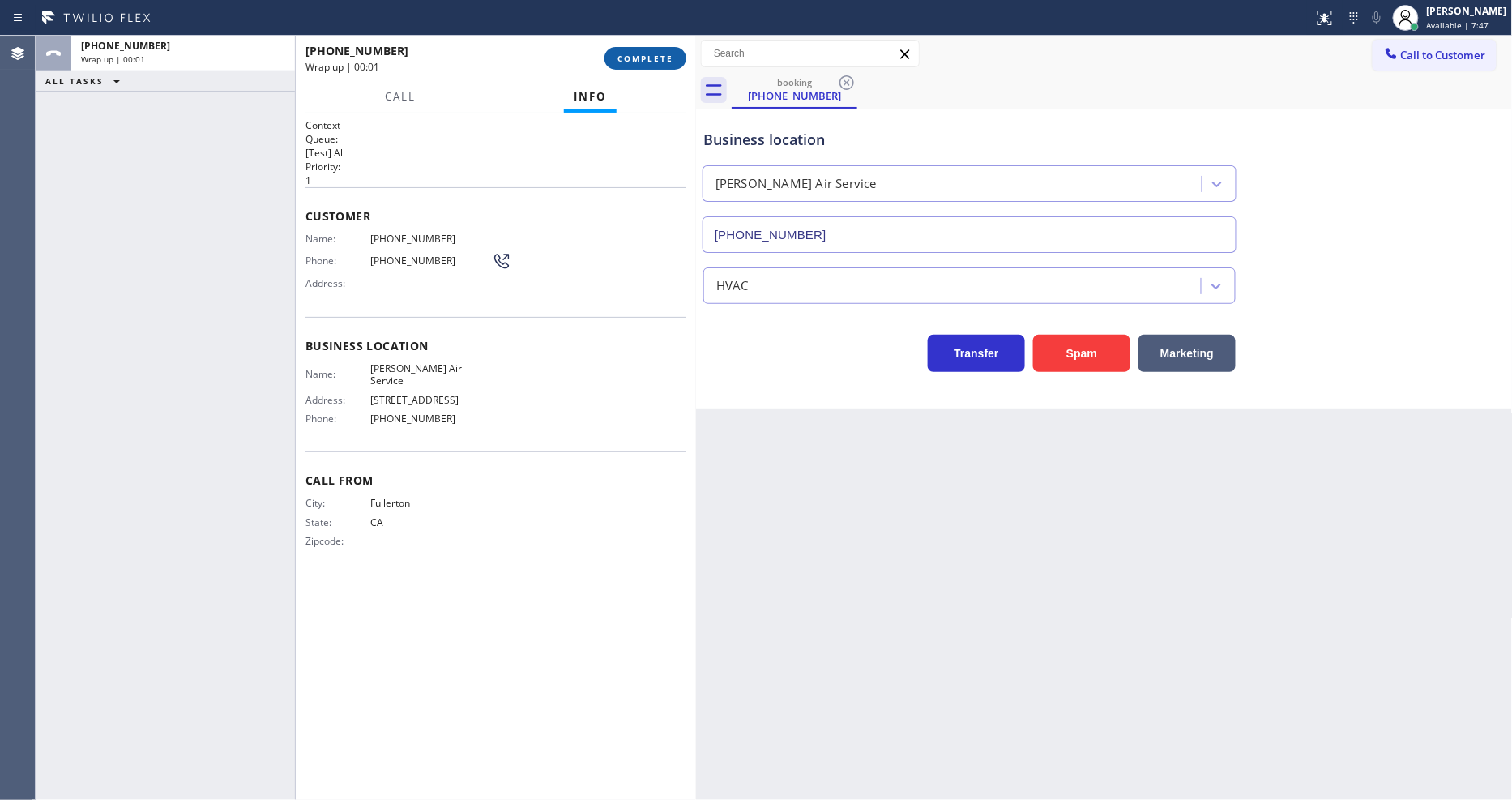
click at [665, 61] on span "COMPLETE" at bounding box center [645, 58] width 56 height 11
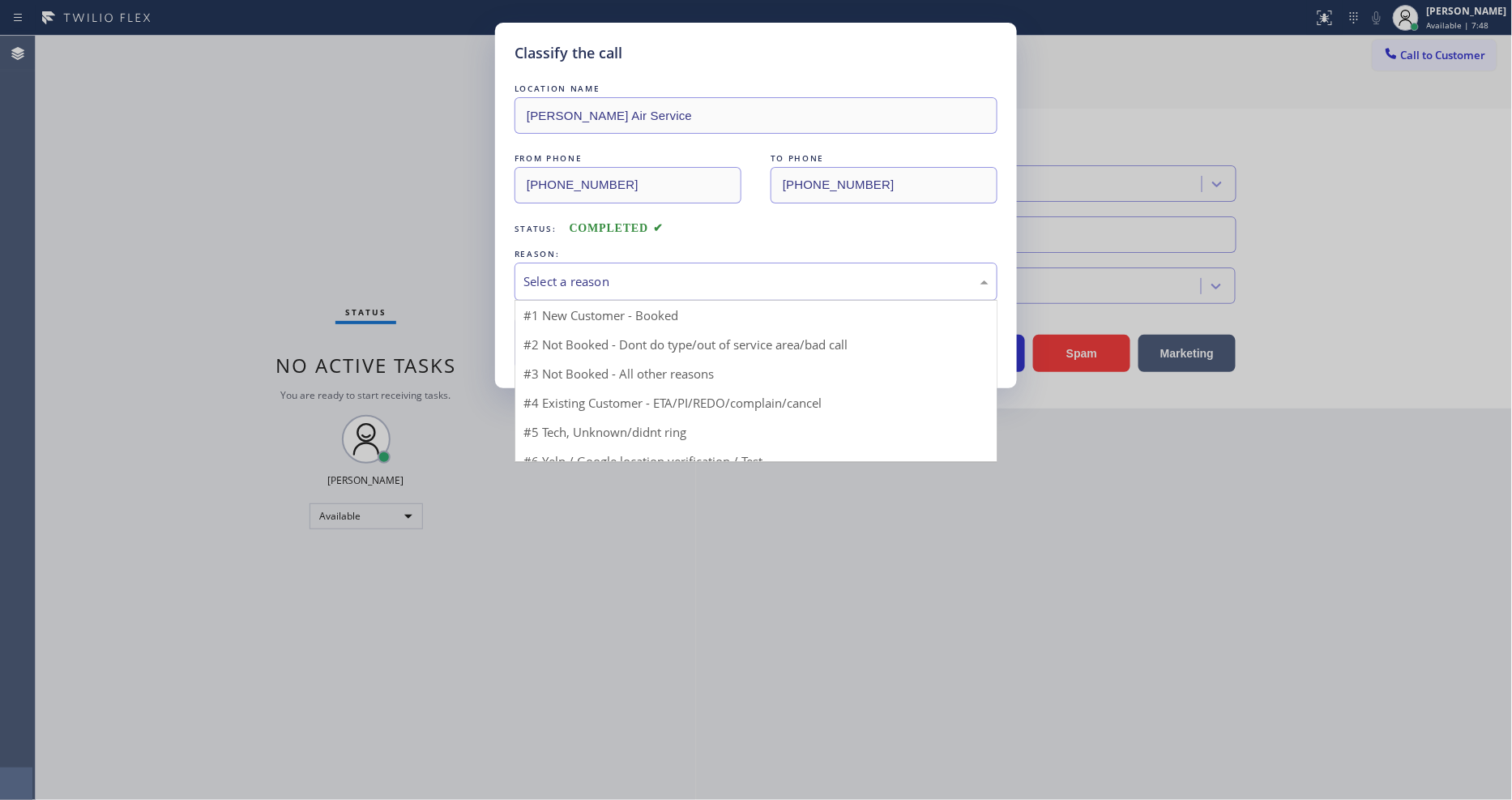
click at [565, 272] on div "Select a reason" at bounding box center [756, 282] width 465 height 18
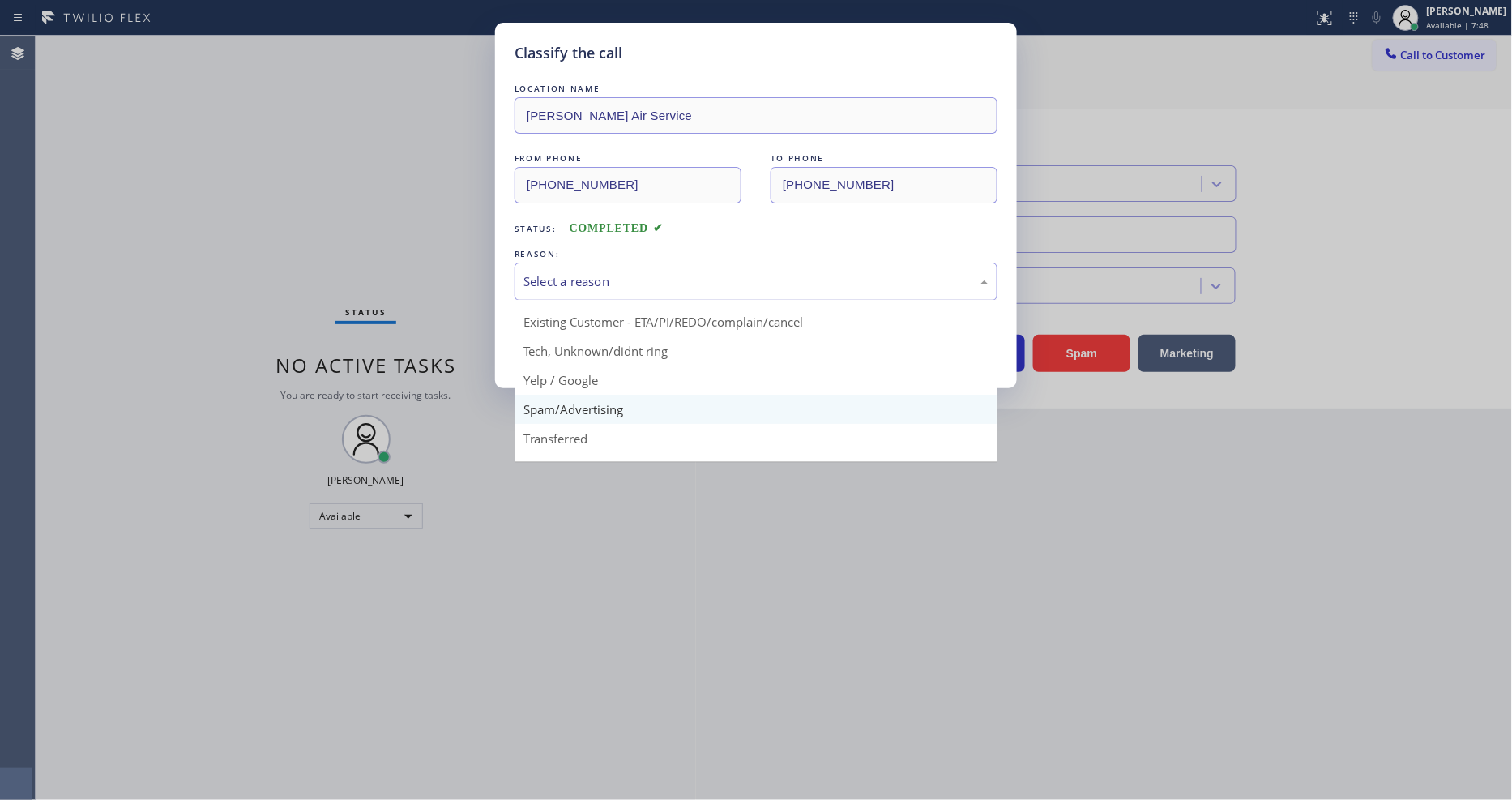
scroll to position [101, 0]
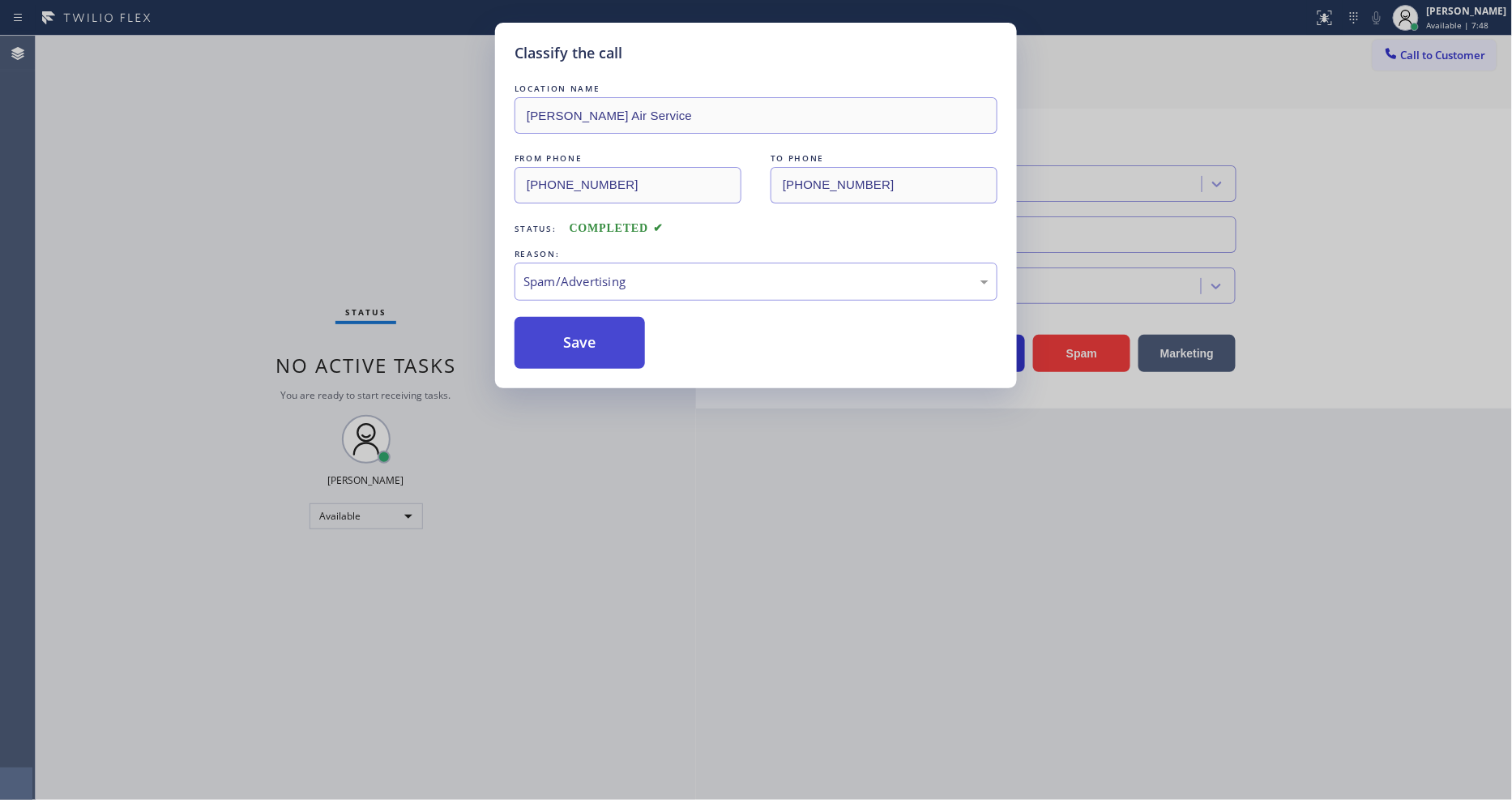
click at [571, 330] on button "Save" at bounding box center [579, 342] width 130 height 52
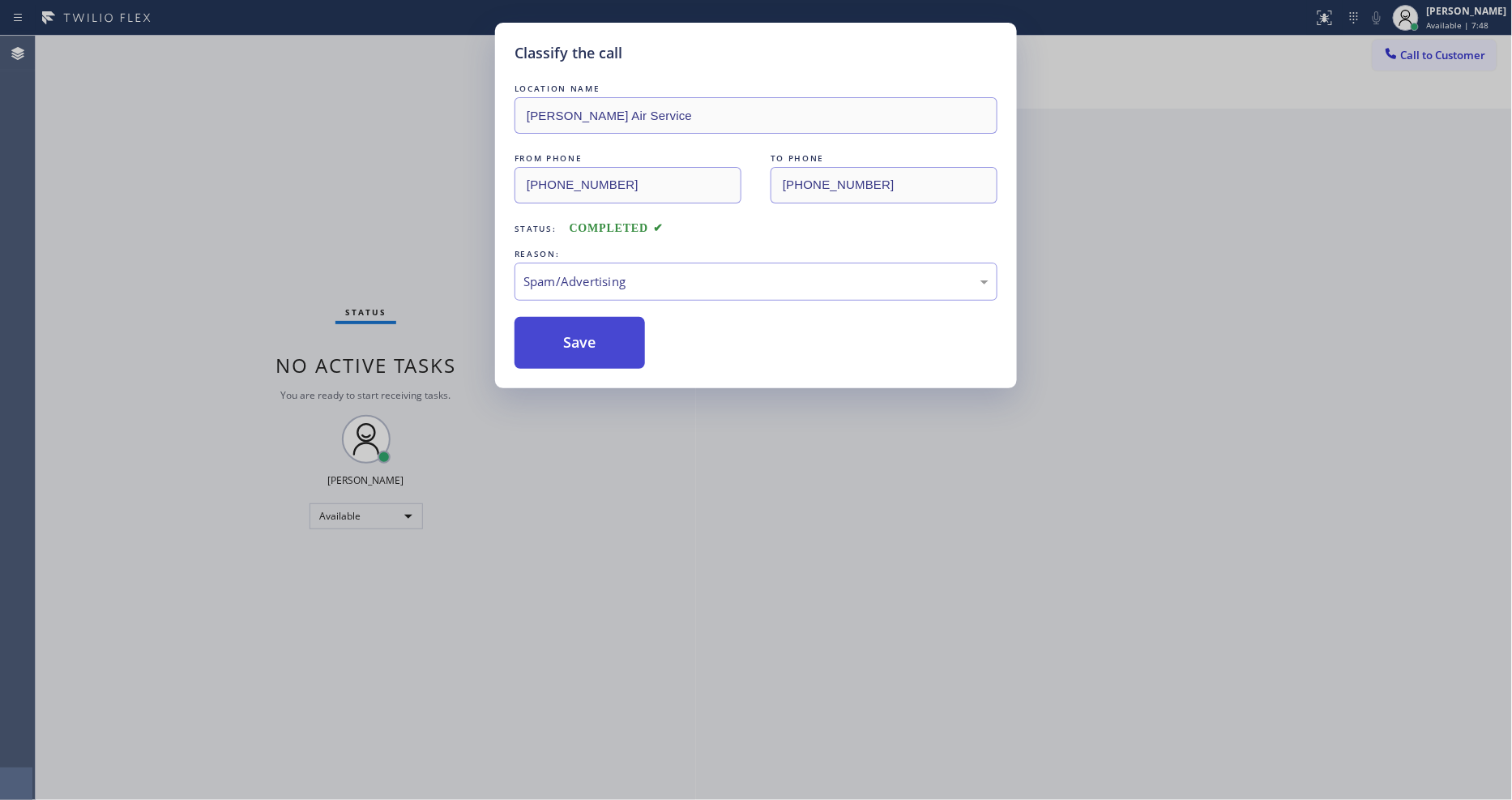
click at [571, 330] on button "Save" at bounding box center [579, 342] width 130 height 52
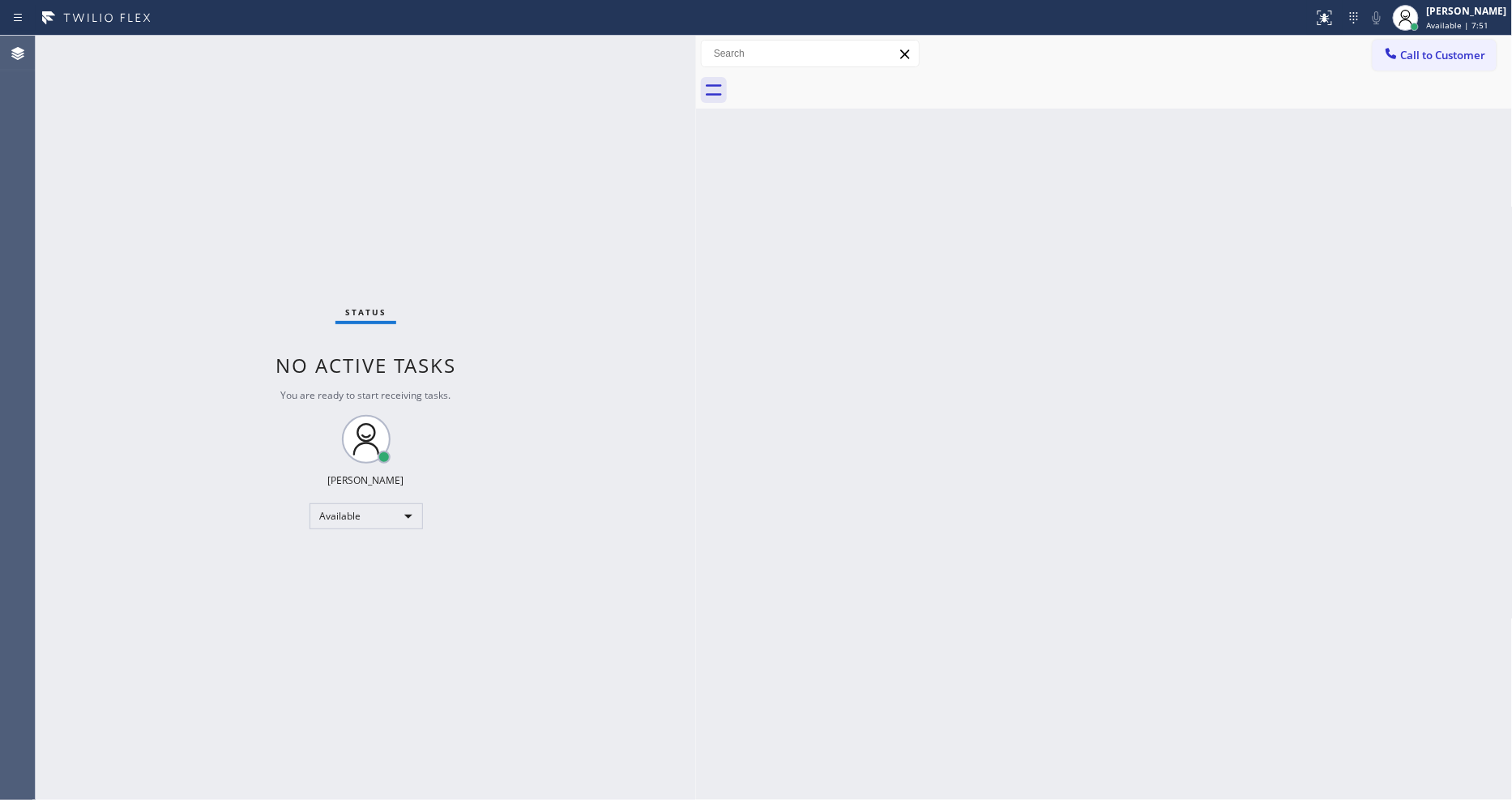
click at [198, 44] on div "Status No active tasks You are ready to start receiving tasks. [PERSON_NAME] Av…" at bounding box center [366, 417] width 660 height 764
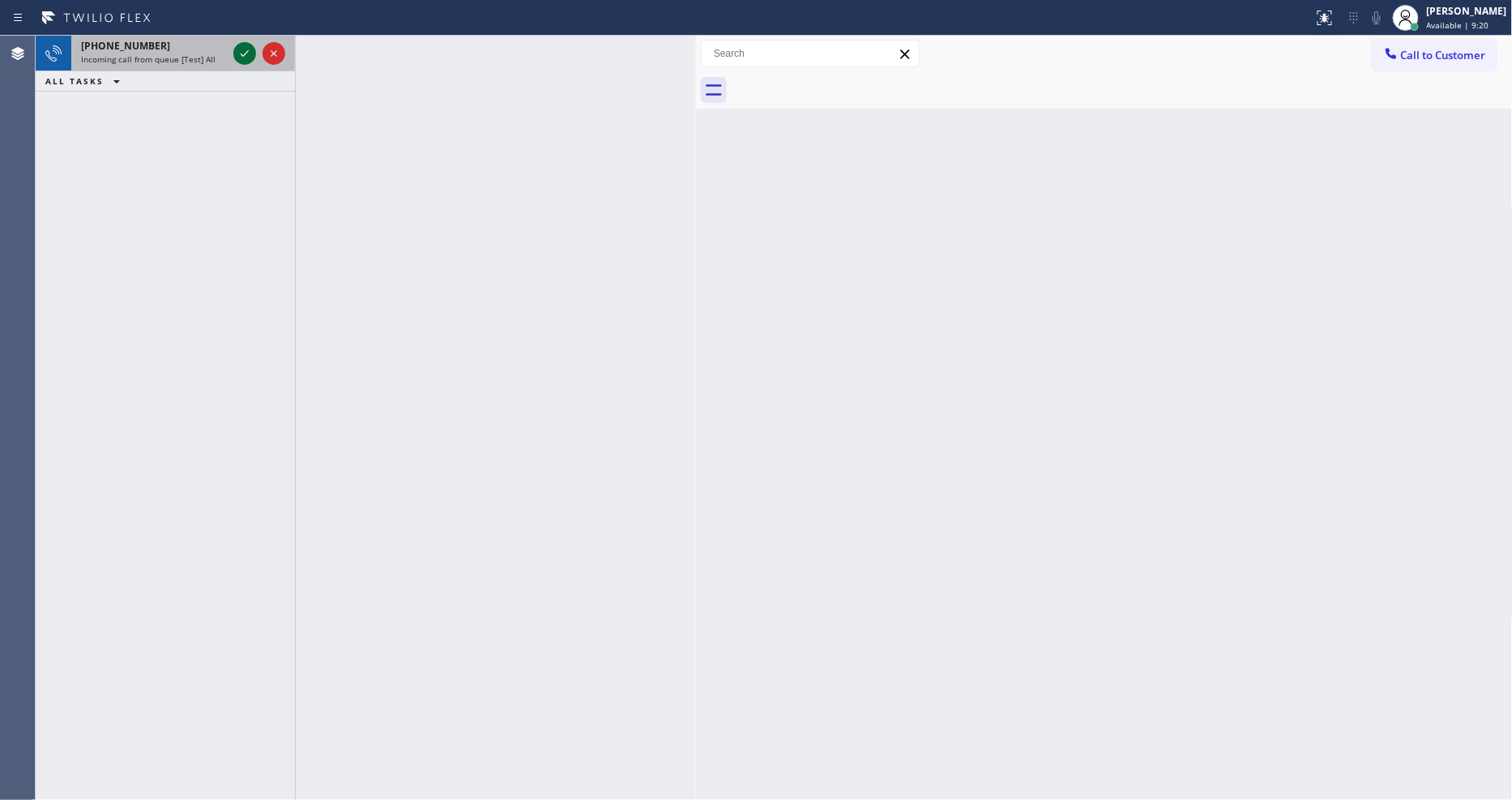
click at [248, 50] on icon at bounding box center [244, 53] width 8 height 6
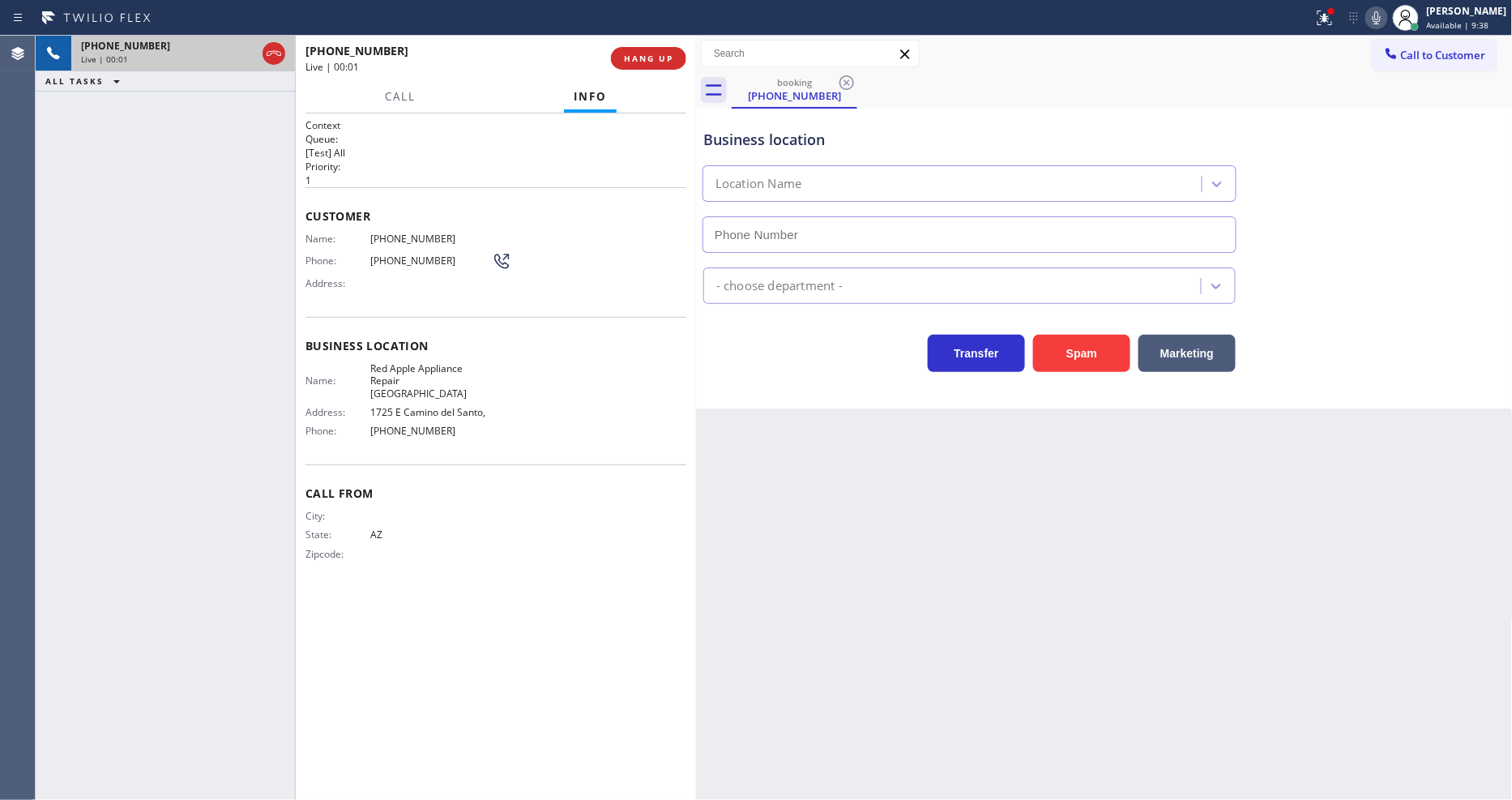
type input "[PHONE_NUMBER]"
click at [644, 61] on button "HANG UP" at bounding box center [648, 58] width 75 height 23
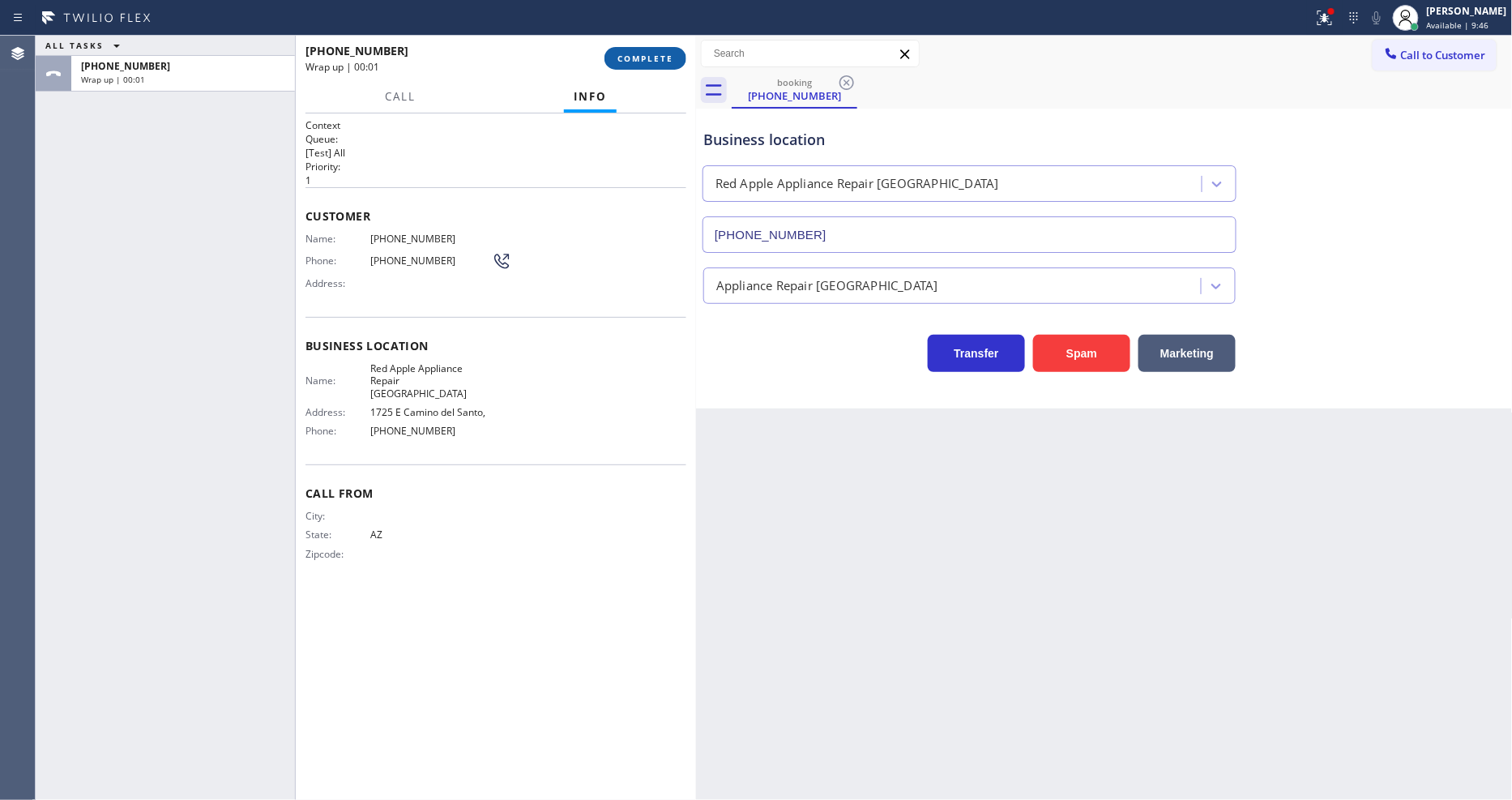
click at [644, 61] on span "COMPLETE" at bounding box center [645, 58] width 56 height 11
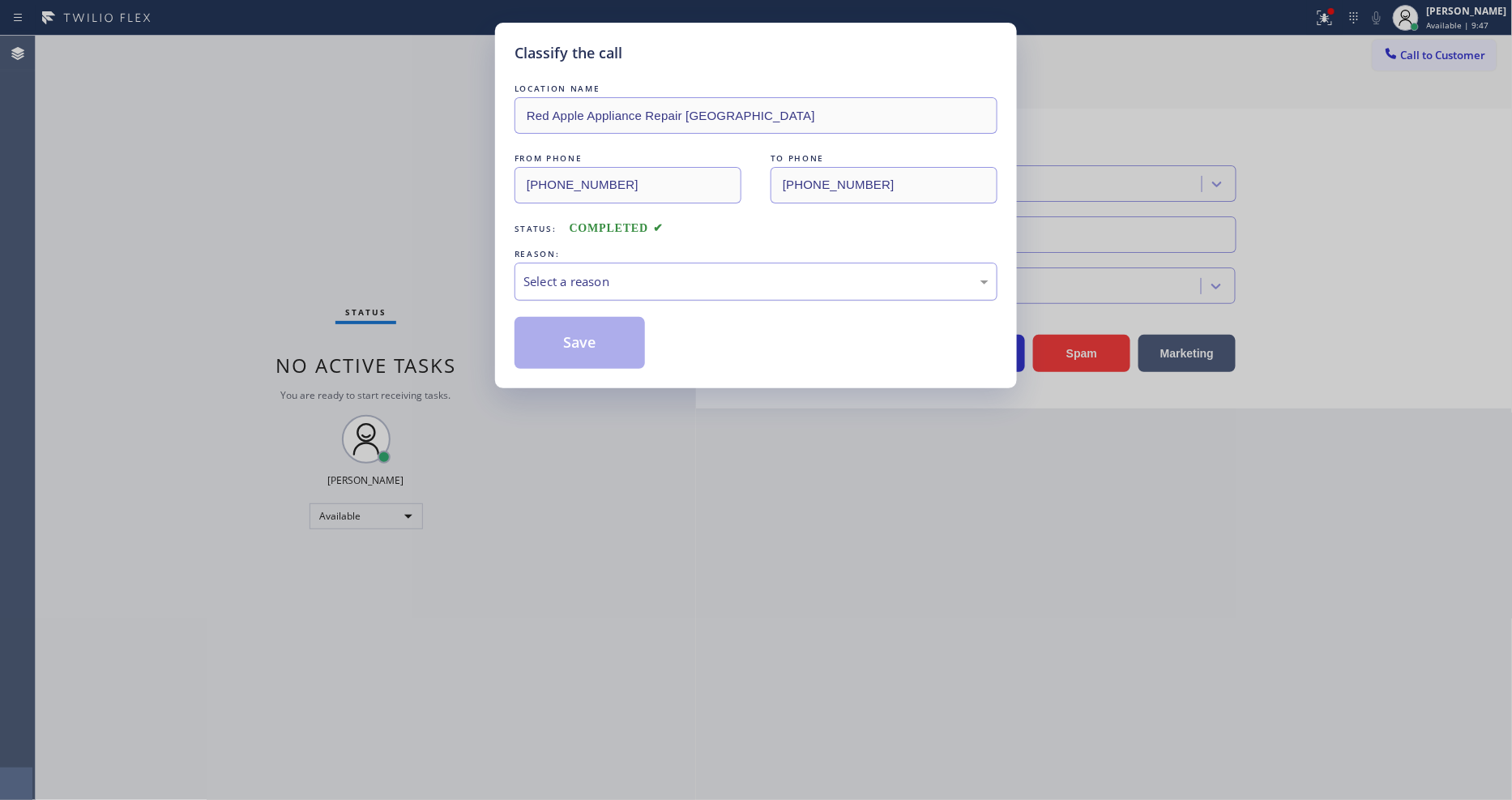
click at [616, 273] on div "Select a reason" at bounding box center [756, 282] width 465 height 18
click at [588, 352] on button "Save" at bounding box center [579, 342] width 130 height 52
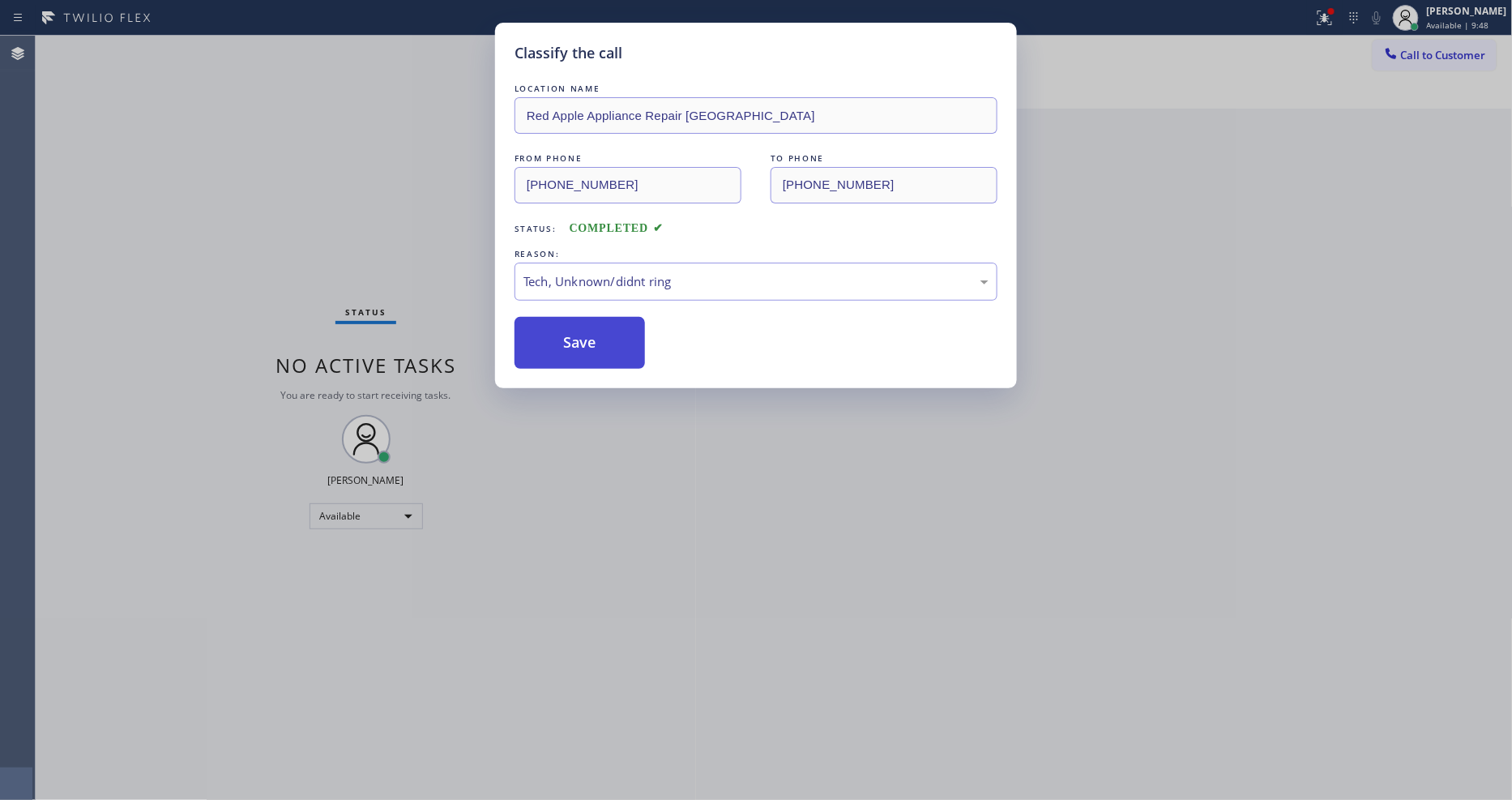
click at [588, 352] on button "Save" at bounding box center [579, 342] width 130 height 52
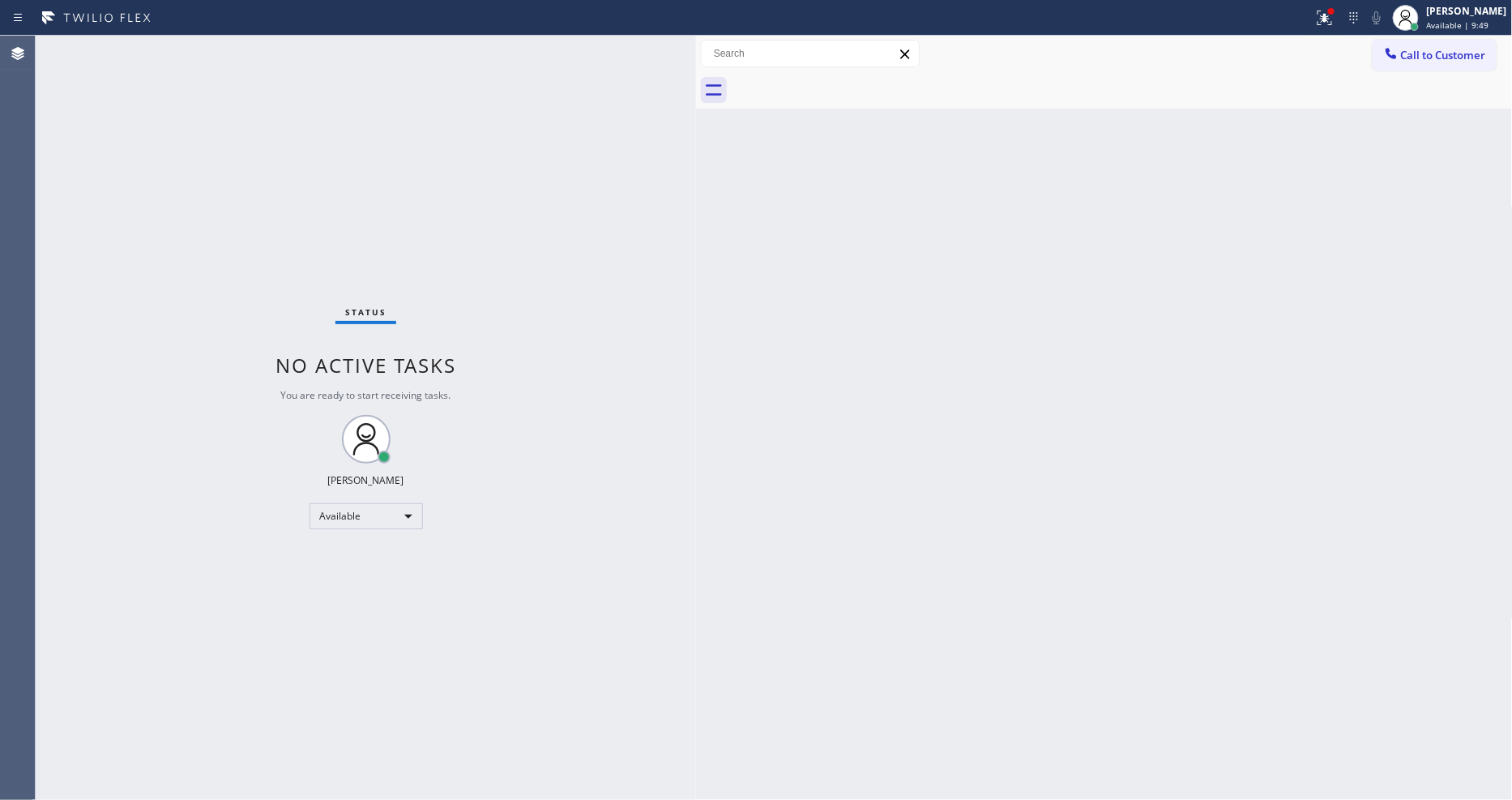
click at [238, 47] on div "Status No active tasks You are ready to start receiving tasks. [PERSON_NAME] Av…" at bounding box center [366, 417] width 660 height 764
click at [236, 46] on div "Status No active tasks You are ready to start receiving tasks. [PERSON_NAME] Av…" at bounding box center [366, 417] width 660 height 764
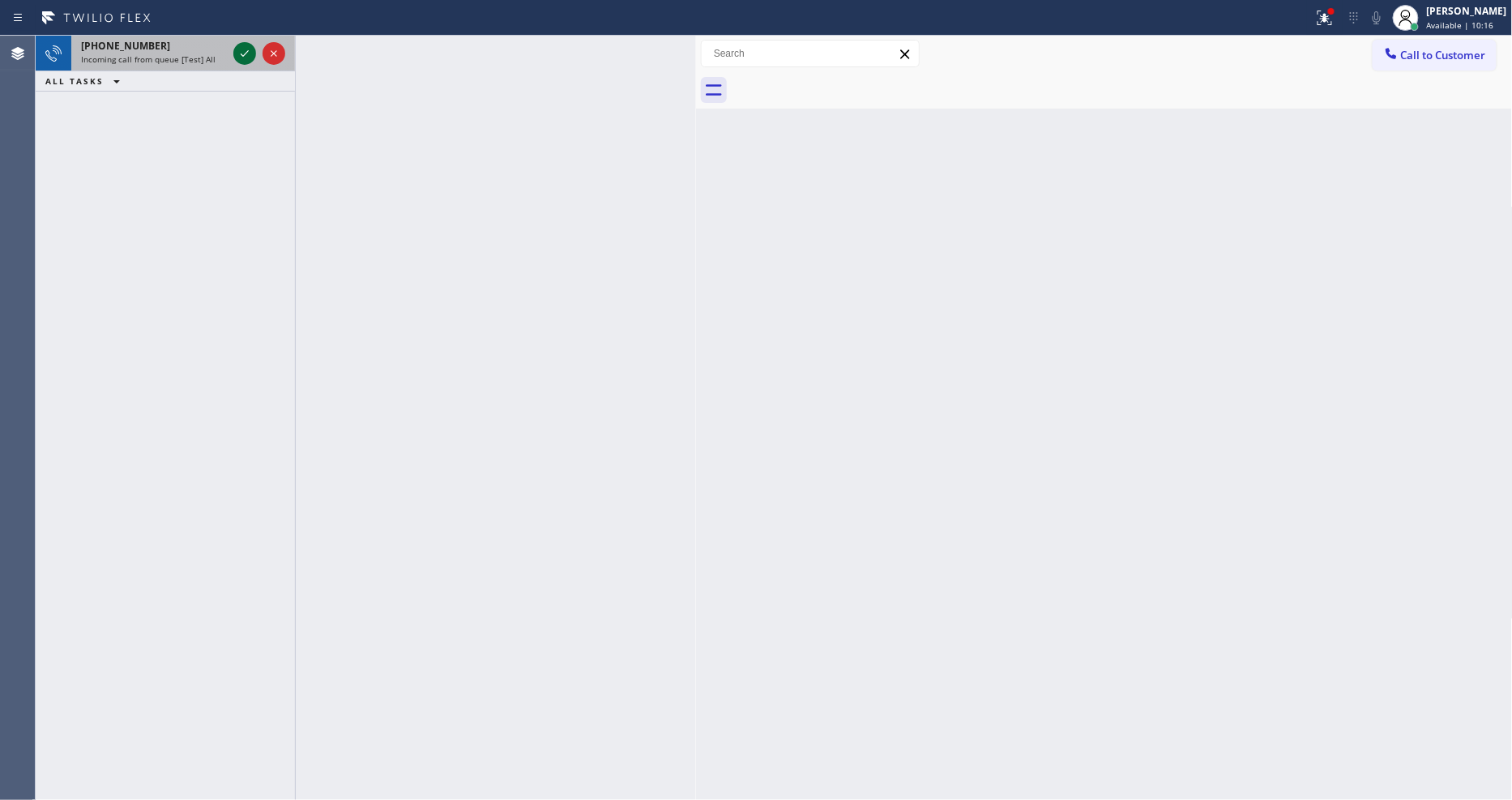
click at [236, 46] on icon at bounding box center [244, 53] width 19 height 19
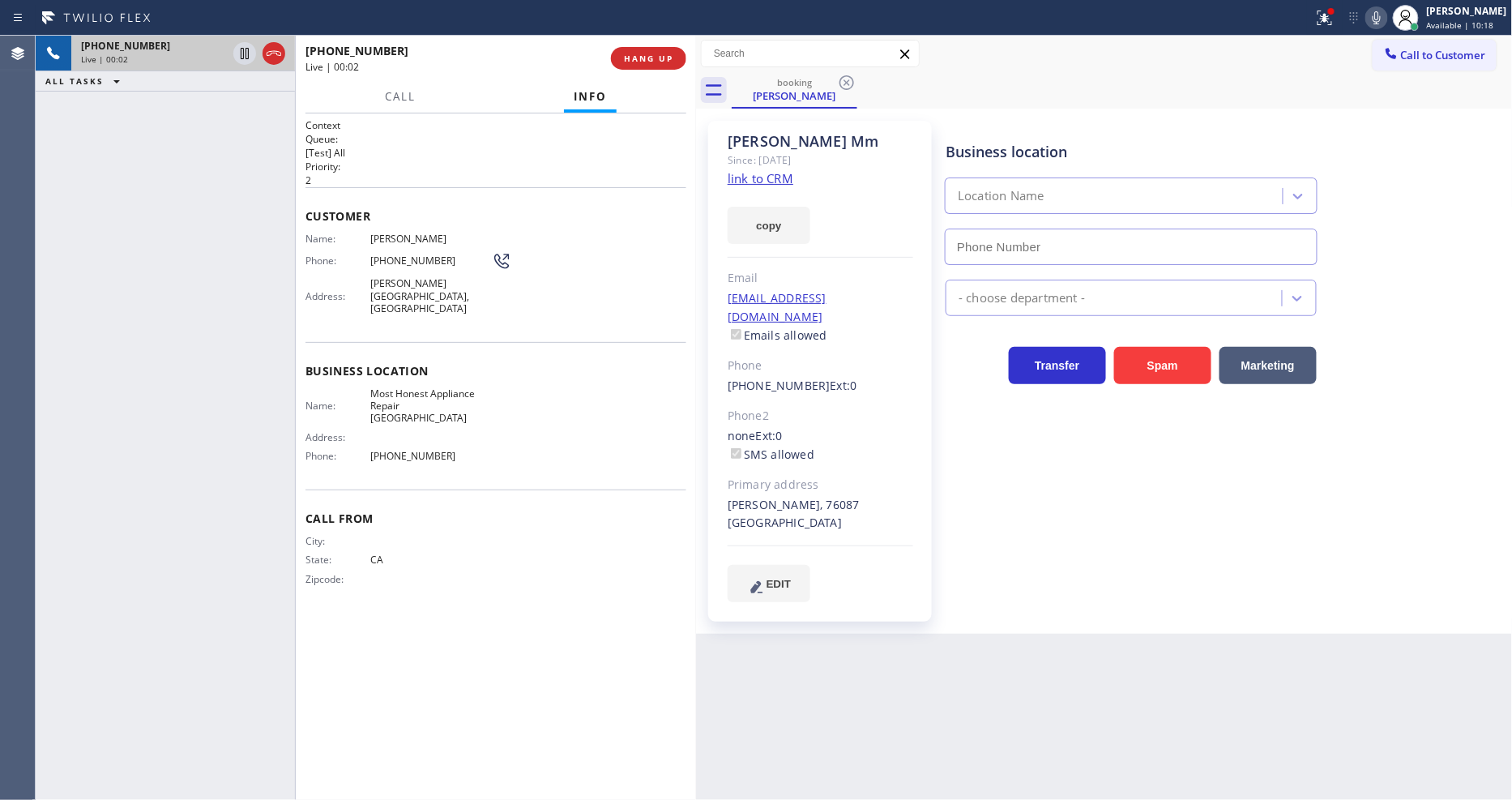
type input "[PHONE_NUMBER]"
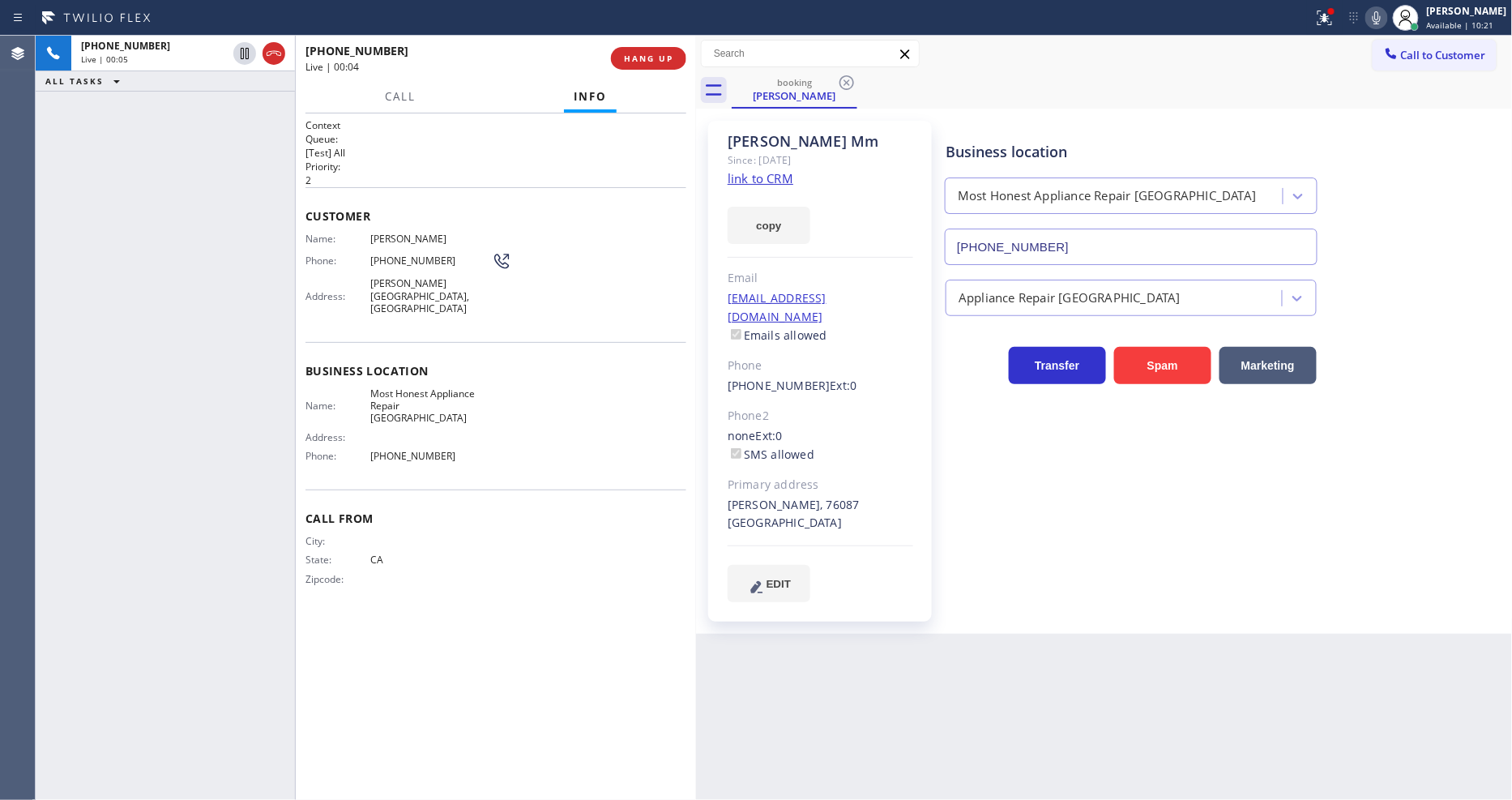
click at [755, 180] on link "link to CRM" at bounding box center [760, 179] width 66 height 17
click at [638, 60] on span "HANG UP" at bounding box center [648, 58] width 50 height 11
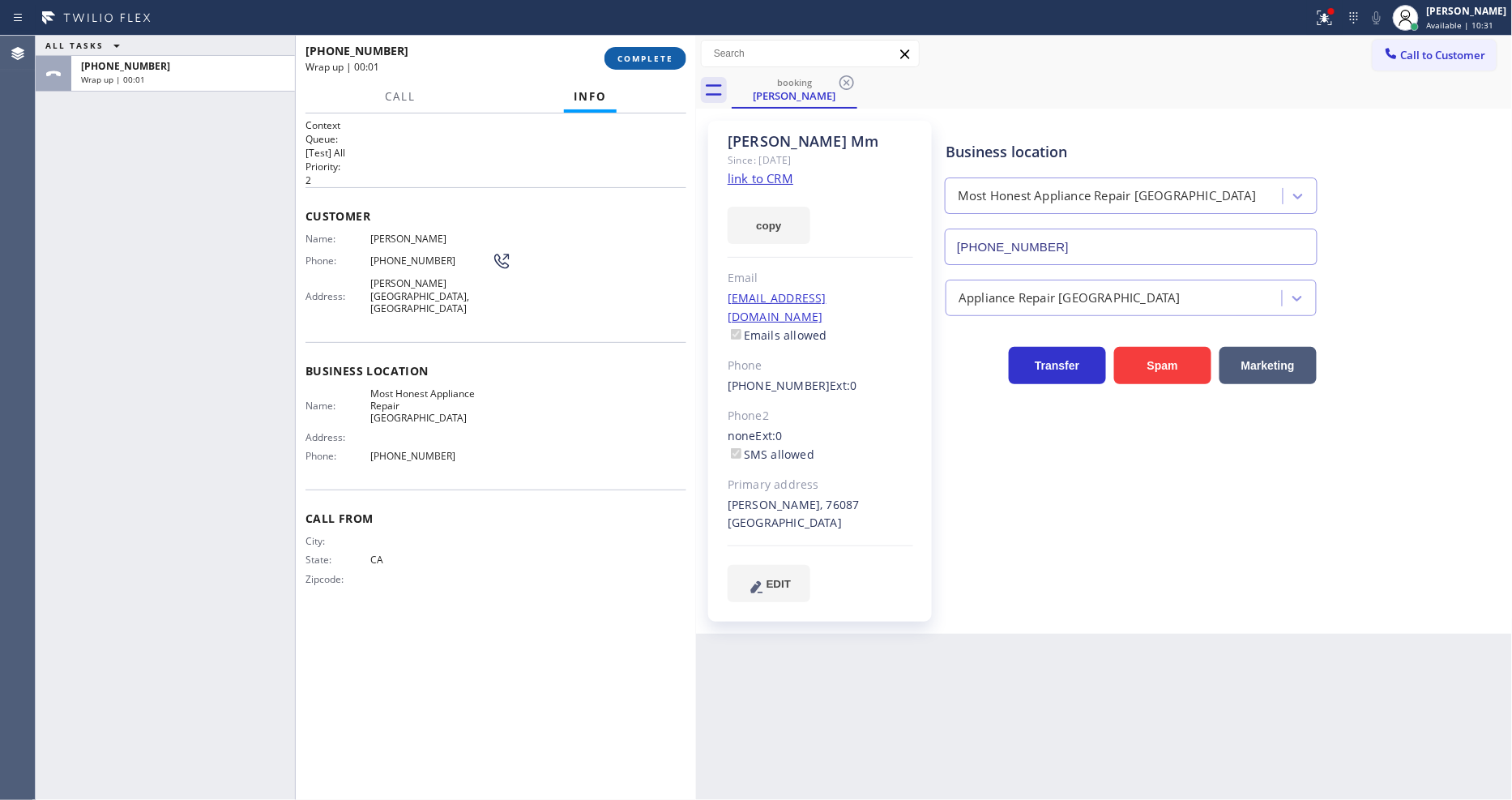
click at [638, 60] on span "COMPLETE" at bounding box center [645, 58] width 56 height 11
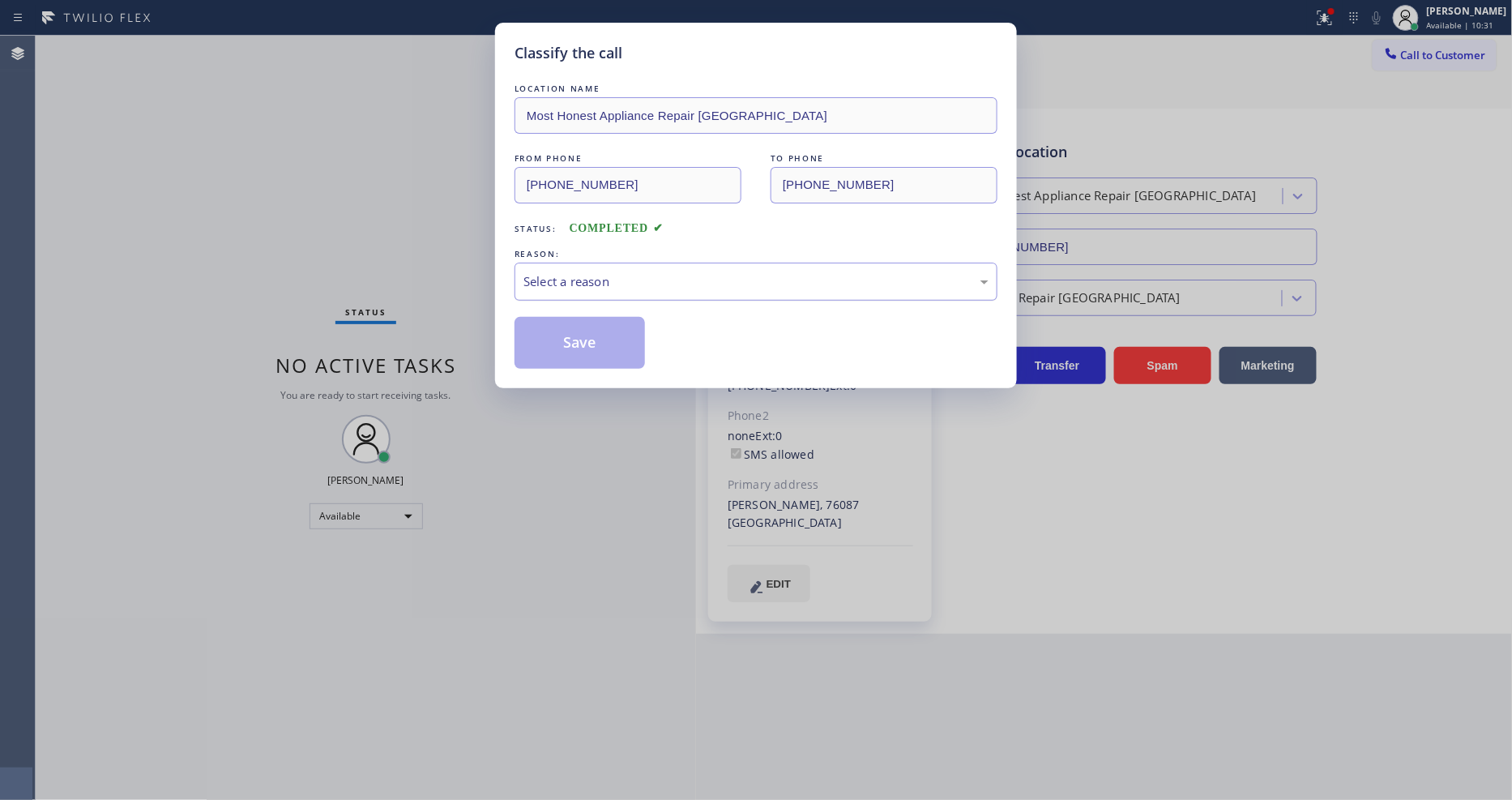
click at [576, 274] on div "Select a reason" at bounding box center [756, 282] width 465 height 18
click at [589, 329] on button "Save" at bounding box center [579, 342] width 130 height 52
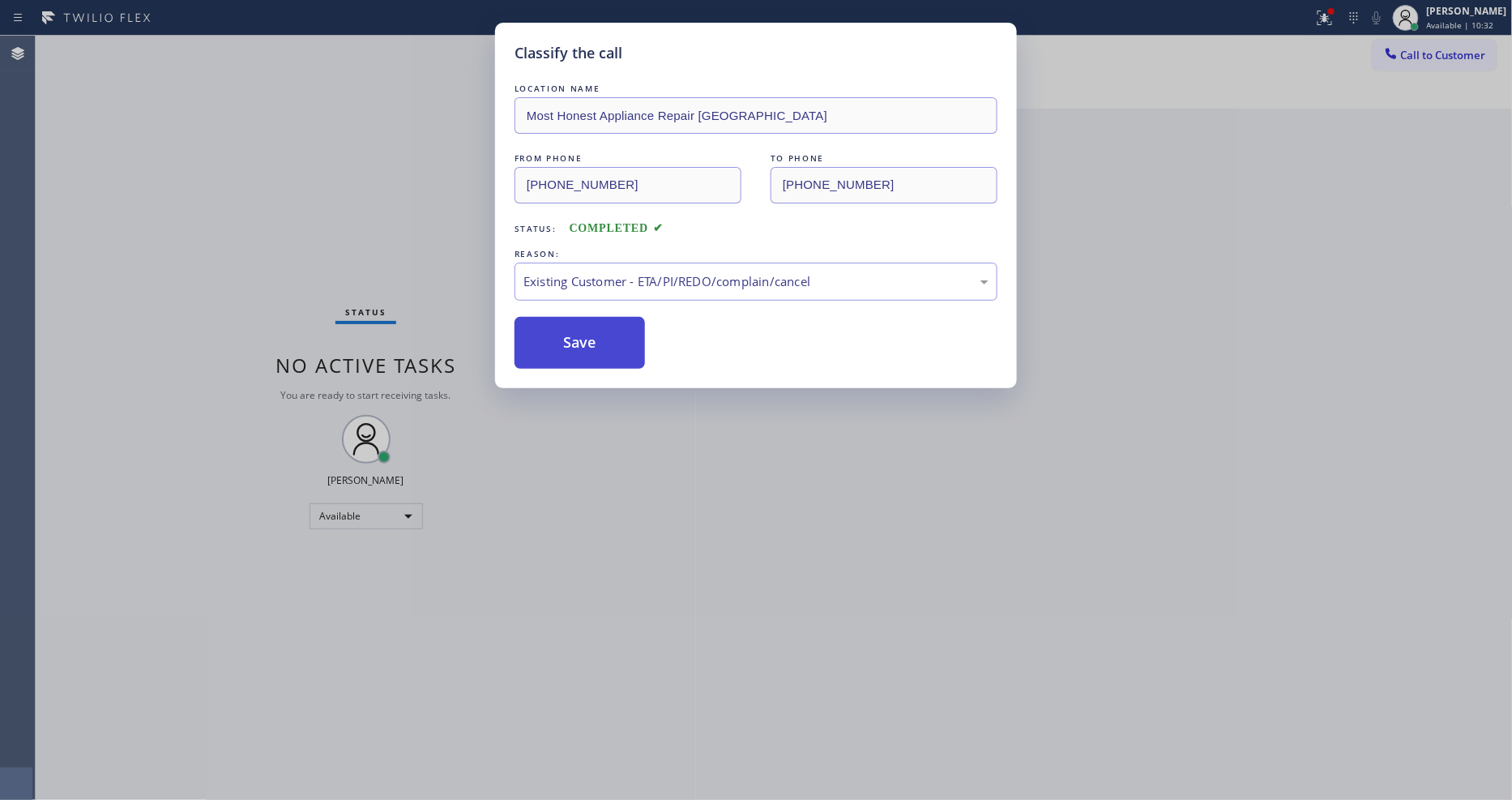
click at [589, 329] on button "Save" at bounding box center [579, 342] width 130 height 52
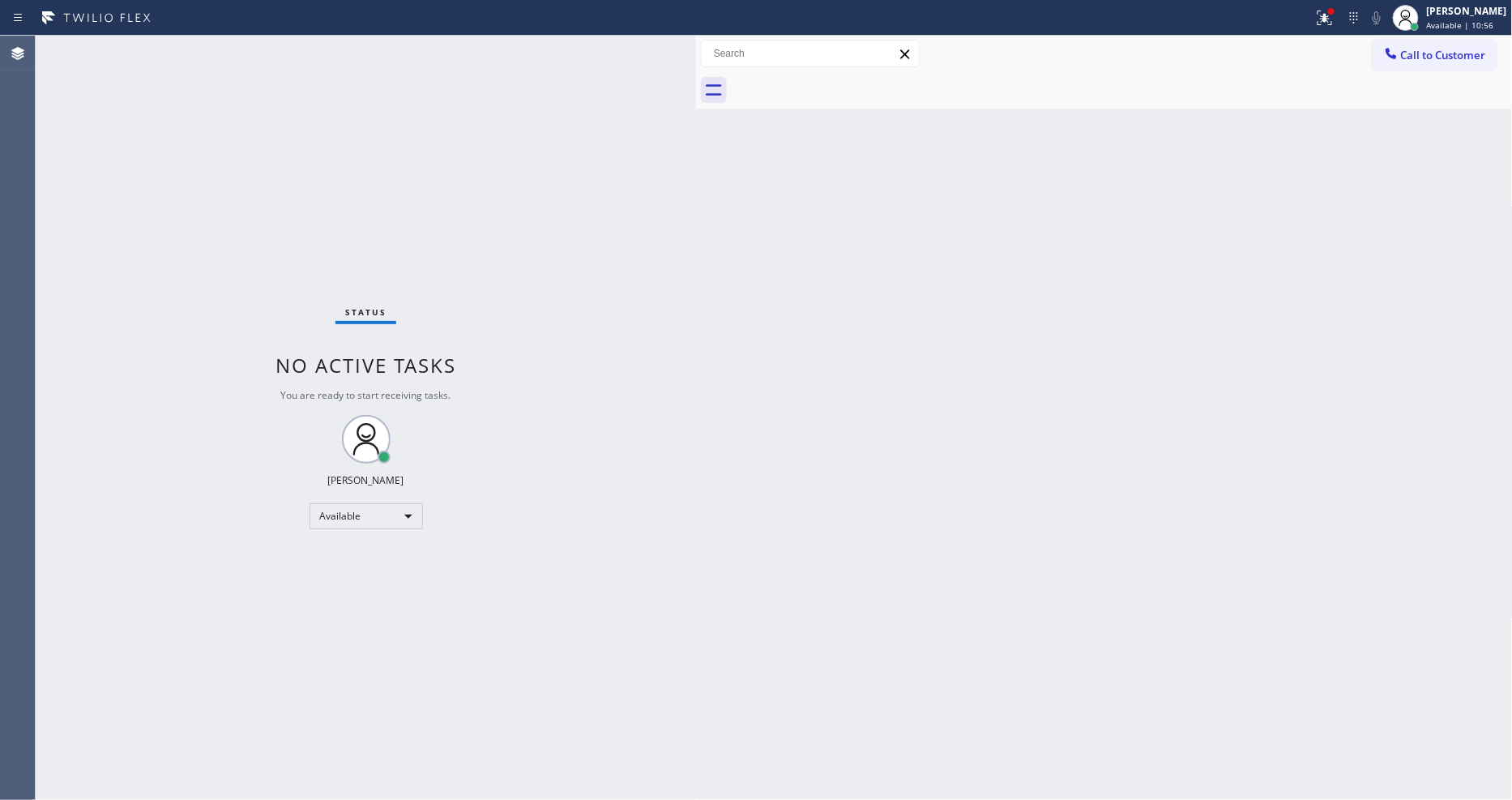
click at [203, 42] on div "Status No active tasks You are ready to start receiving tasks. [PERSON_NAME] Av…" at bounding box center [366, 417] width 660 height 764
click at [214, 44] on div "Status No active tasks You are ready to start receiving tasks. [PERSON_NAME] Av…" at bounding box center [366, 417] width 660 height 764
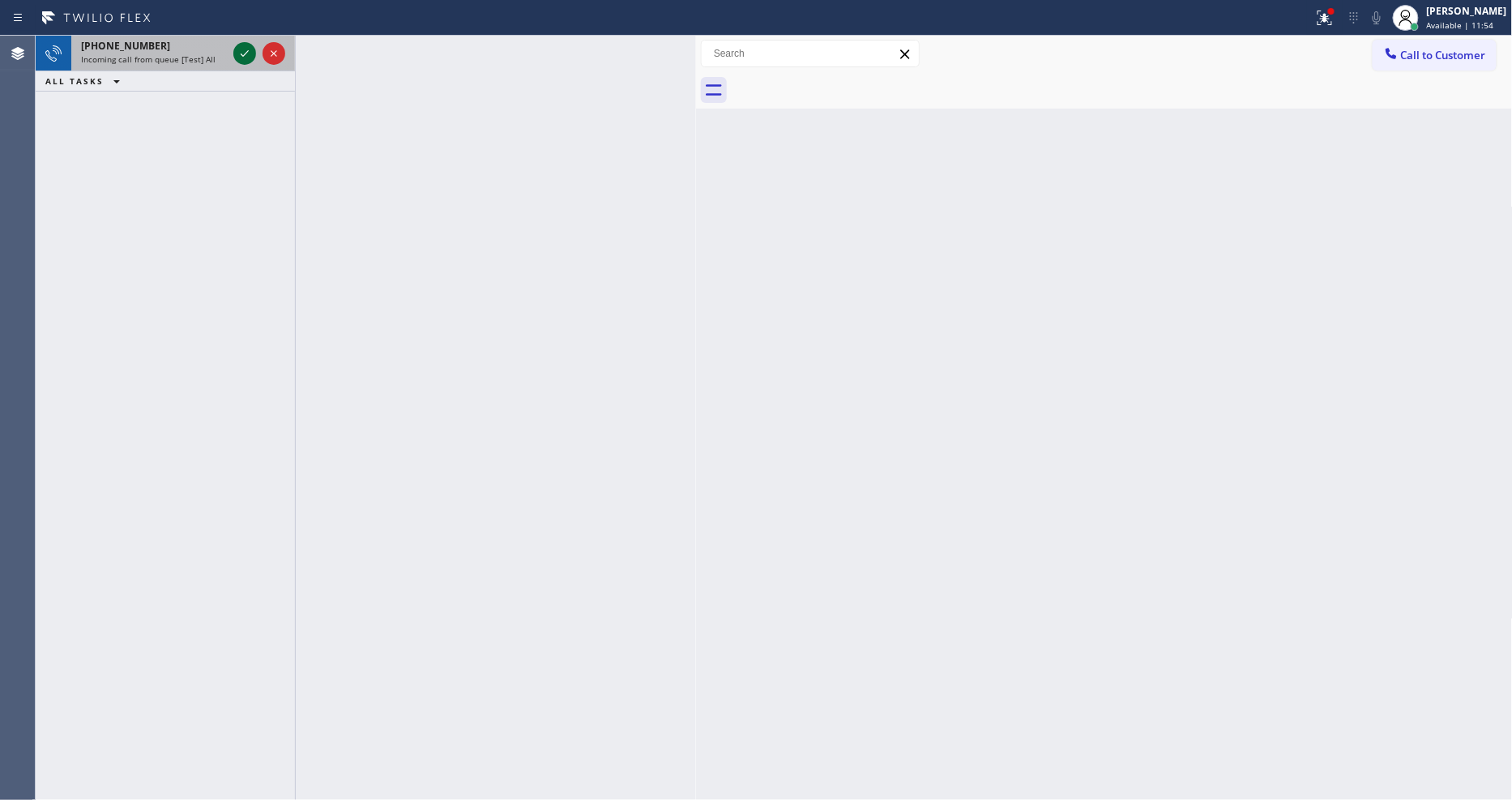
click at [238, 54] on icon at bounding box center [244, 53] width 19 height 19
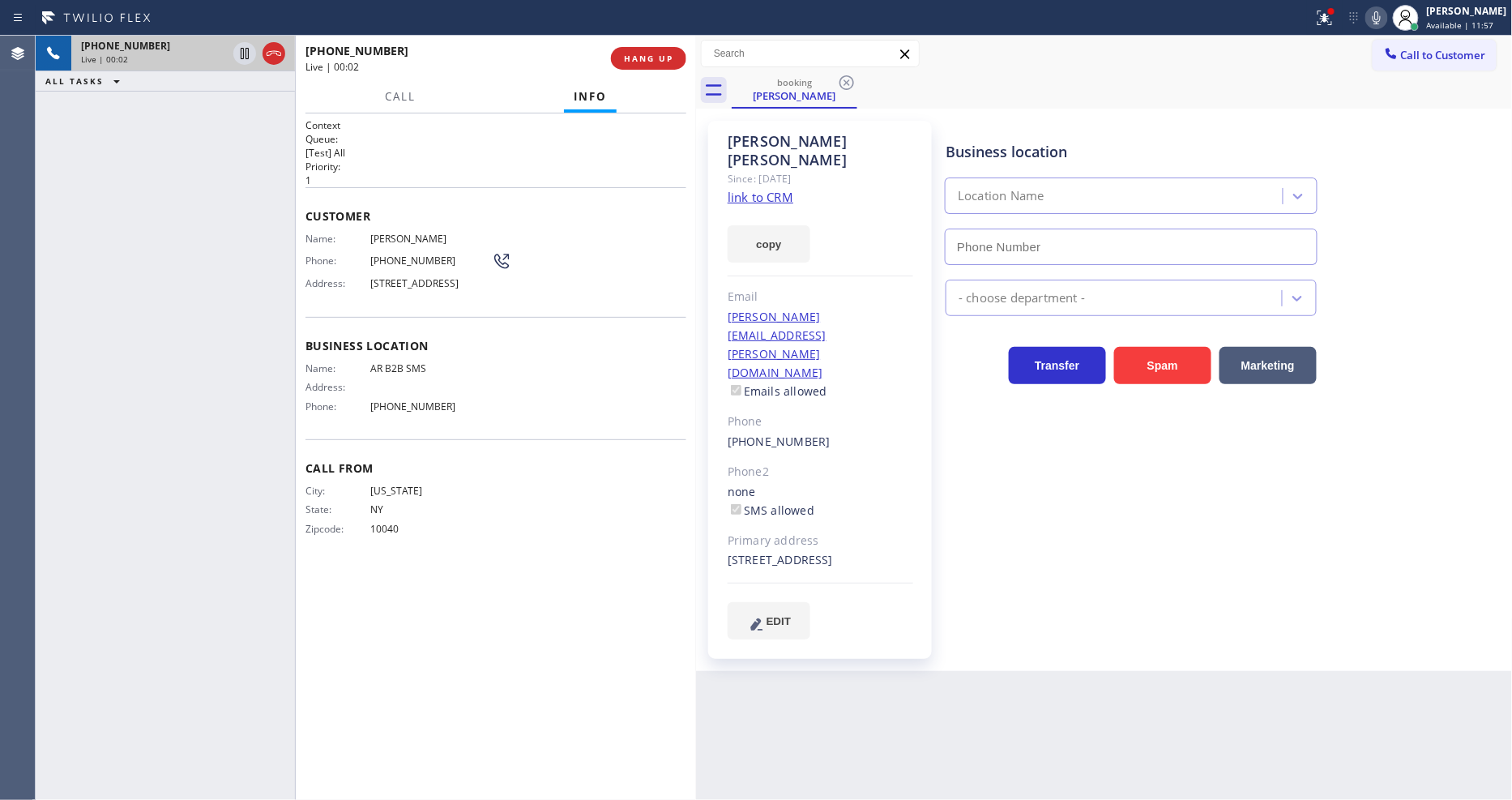
type input "[PHONE_NUMBER]"
click at [756, 189] on link "link to CRM" at bounding box center [760, 197] width 66 height 17
click at [245, 49] on icon at bounding box center [244, 53] width 19 height 19
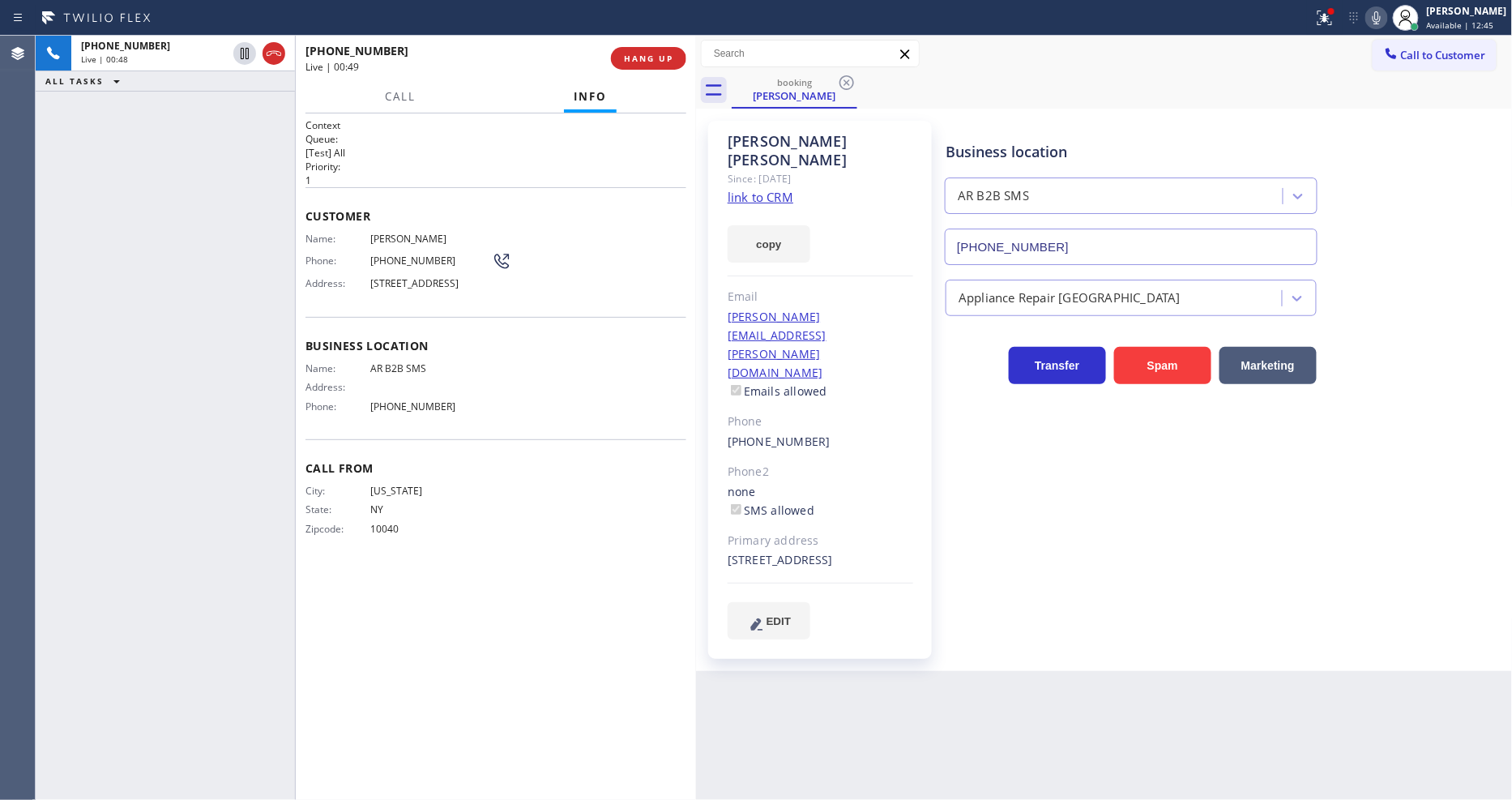
click at [1386, 19] on icon at bounding box center [1376, 17] width 19 height 19
click at [1342, 30] on button at bounding box center [1324, 17] width 36 height 36
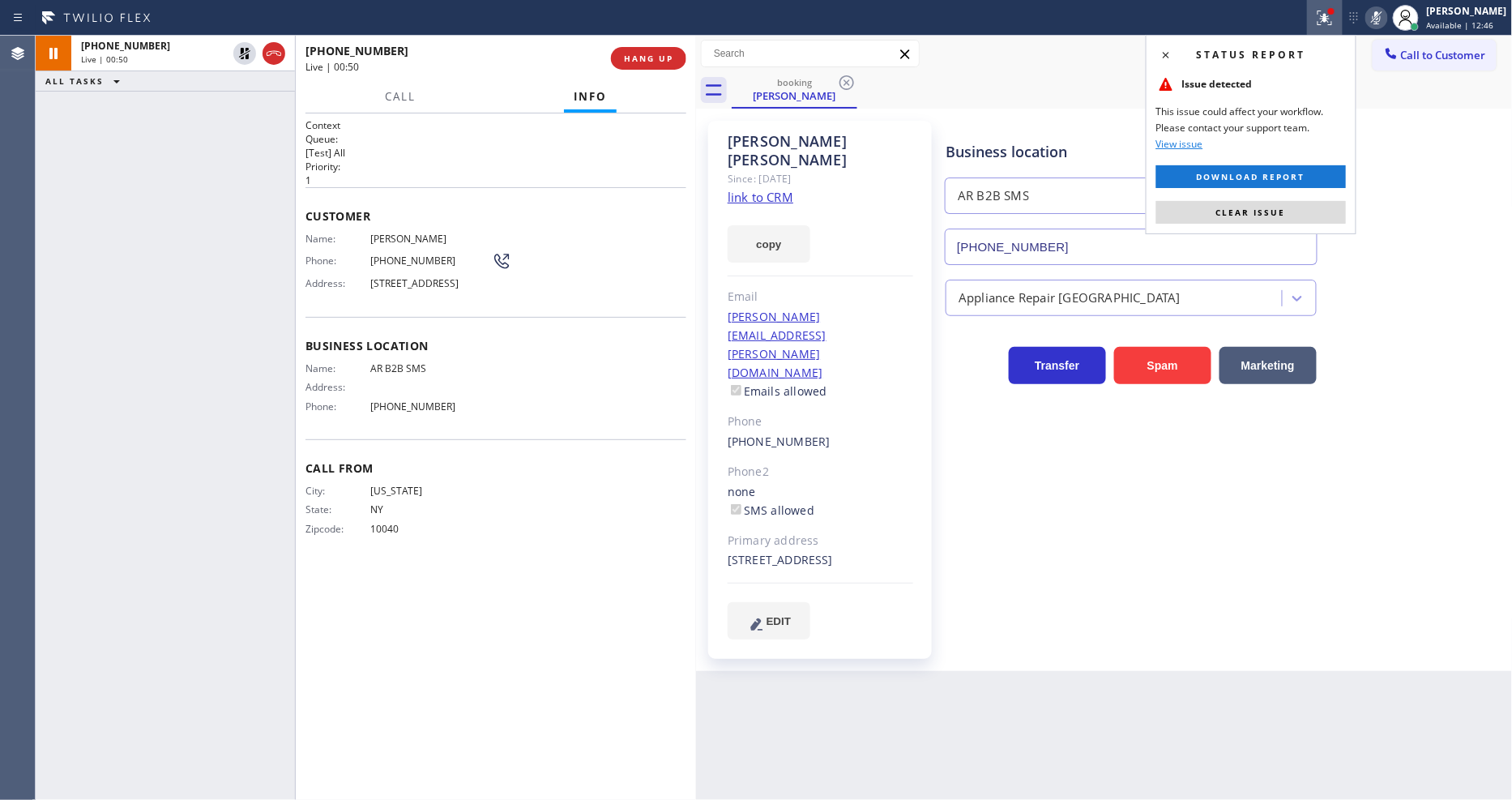
click at [1312, 199] on div "Status report Issue detected This issue could affect your workflow. Please cont…" at bounding box center [1251, 134] width 211 height 199
click at [1315, 221] on button "Clear issue" at bounding box center [1251, 212] width 190 height 23
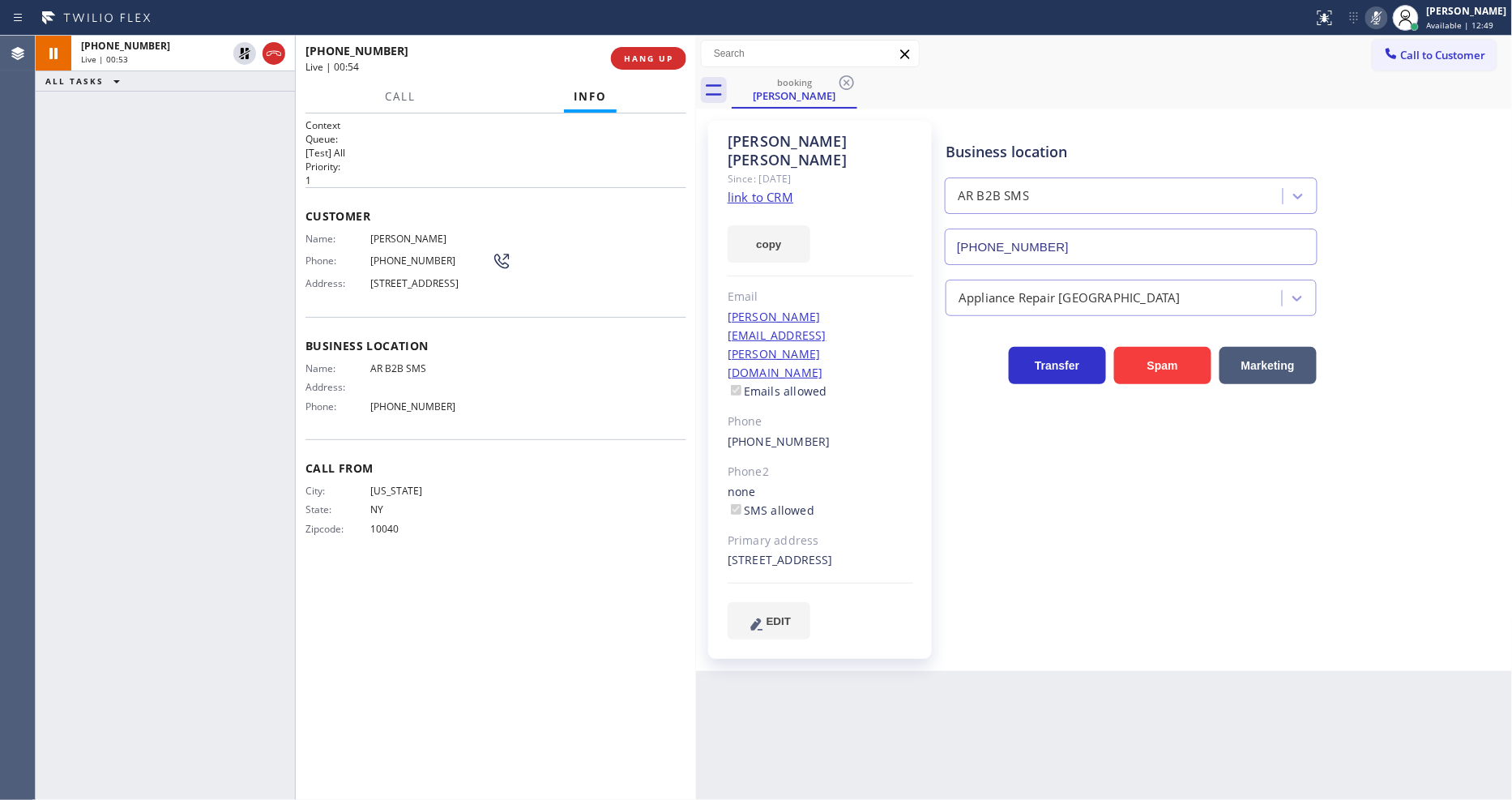
click at [425, 535] on span "10040" at bounding box center [431, 528] width 122 height 12
click at [244, 50] on icon at bounding box center [244, 53] width 19 height 19
click at [1386, 13] on icon at bounding box center [1376, 17] width 19 height 19
click at [1199, 571] on div "Business location AR B2B SMS [PHONE_NUMBER] Appliance Repair High End Transfer …" at bounding box center [1225, 380] width 566 height 510
click at [646, 53] on span "HANG UP" at bounding box center [648, 58] width 50 height 11
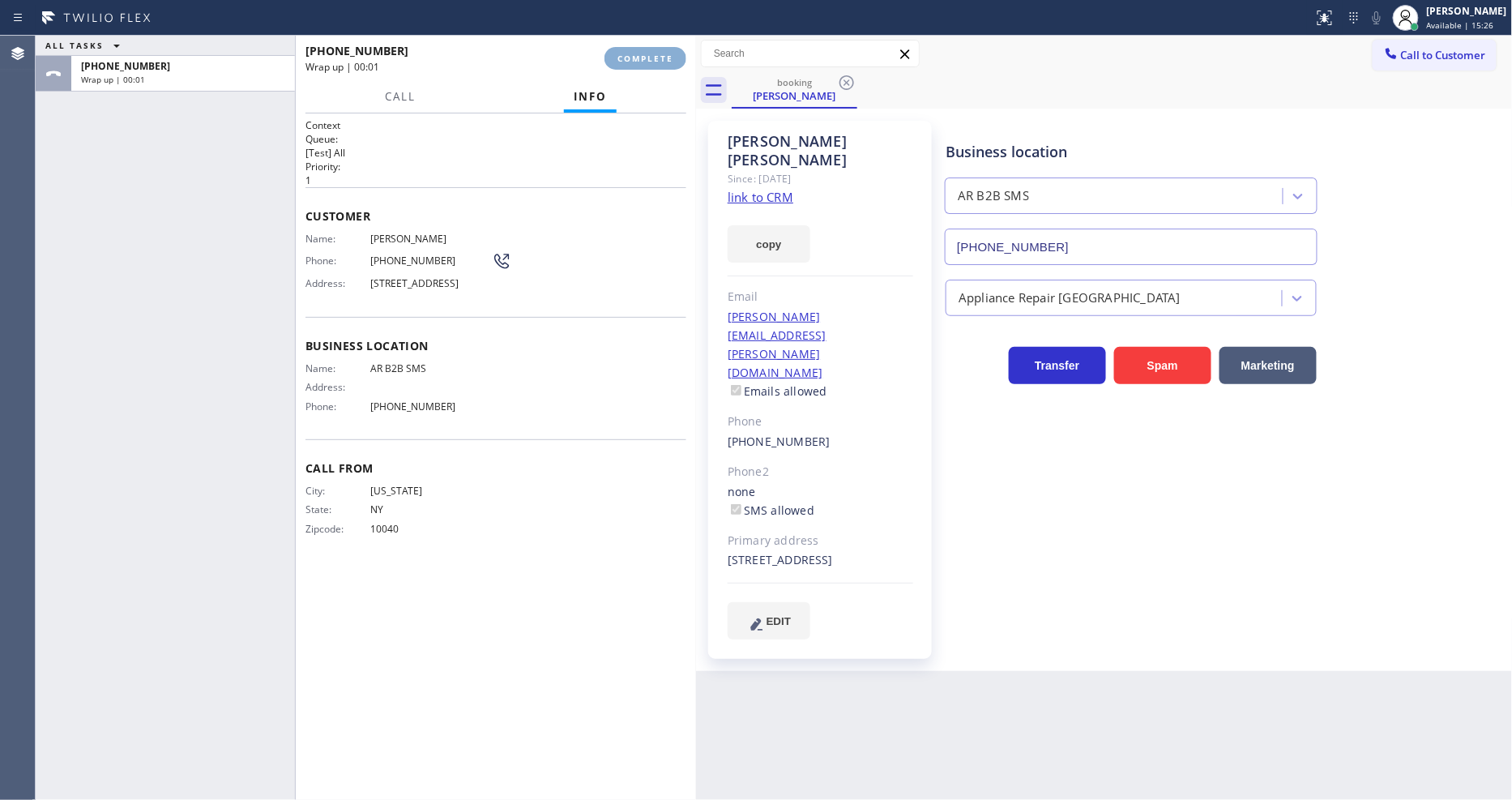
click at [646, 53] on span "COMPLETE" at bounding box center [645, 58] width 56 height 11
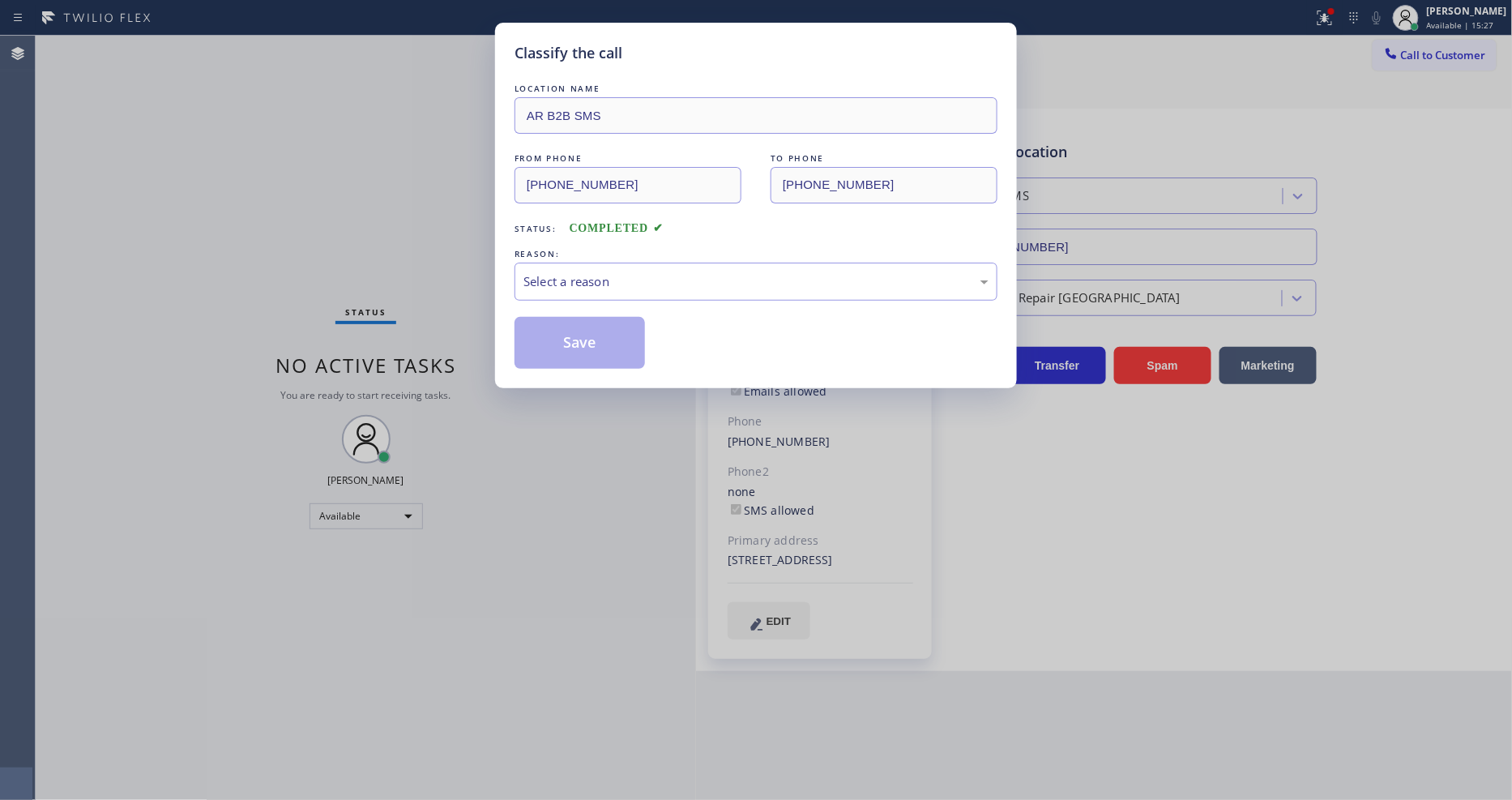
click at [586, 272] on div "Select a reason" at bounding box center [756, 282] width 465 height 18
click at [581, 340] on button "Save" at bounding box center [579, 342] width 130 height 52
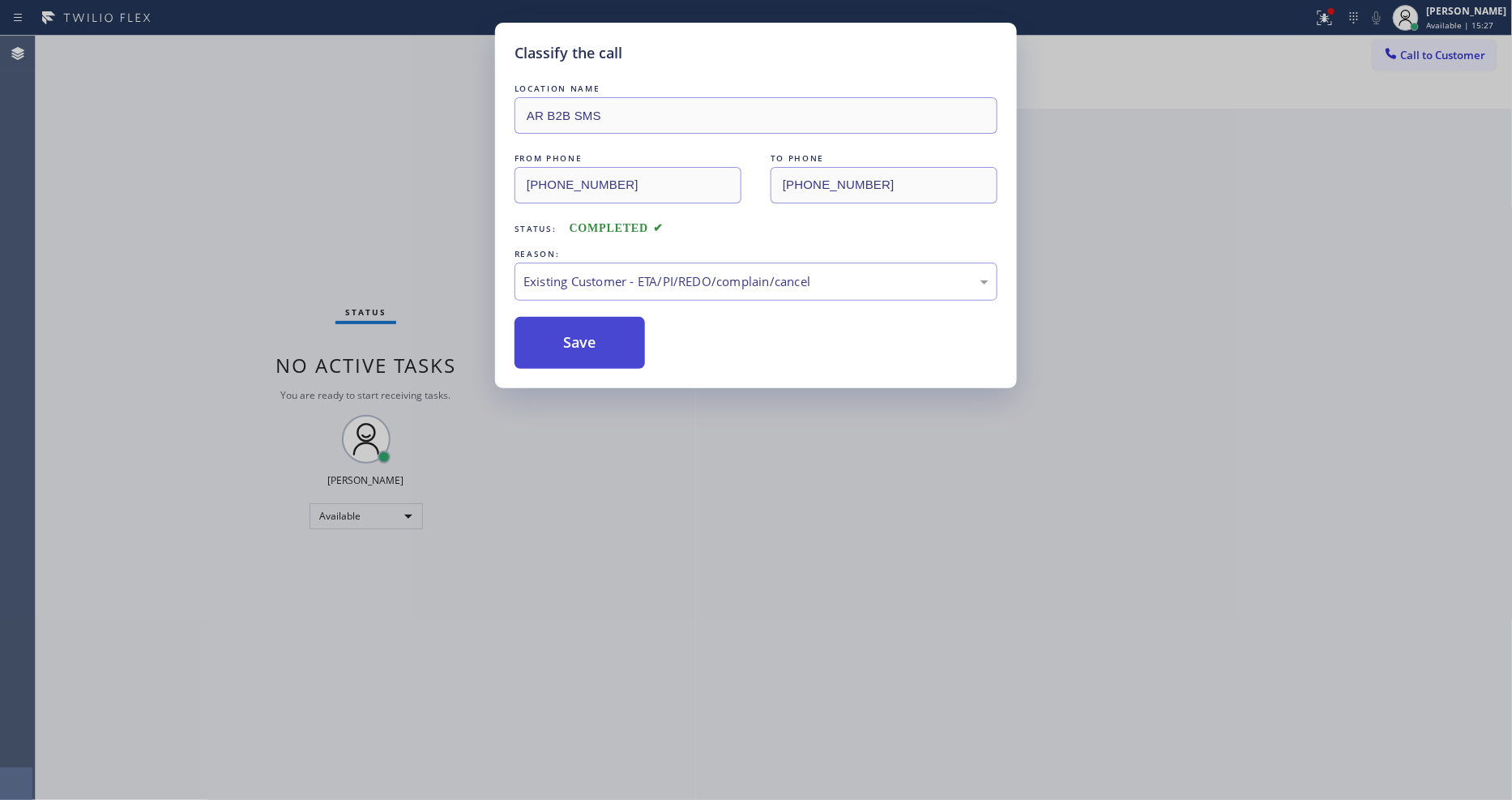
click at [581, 340] on button "Save" at bounding box center [579, 342] width 130 height 52
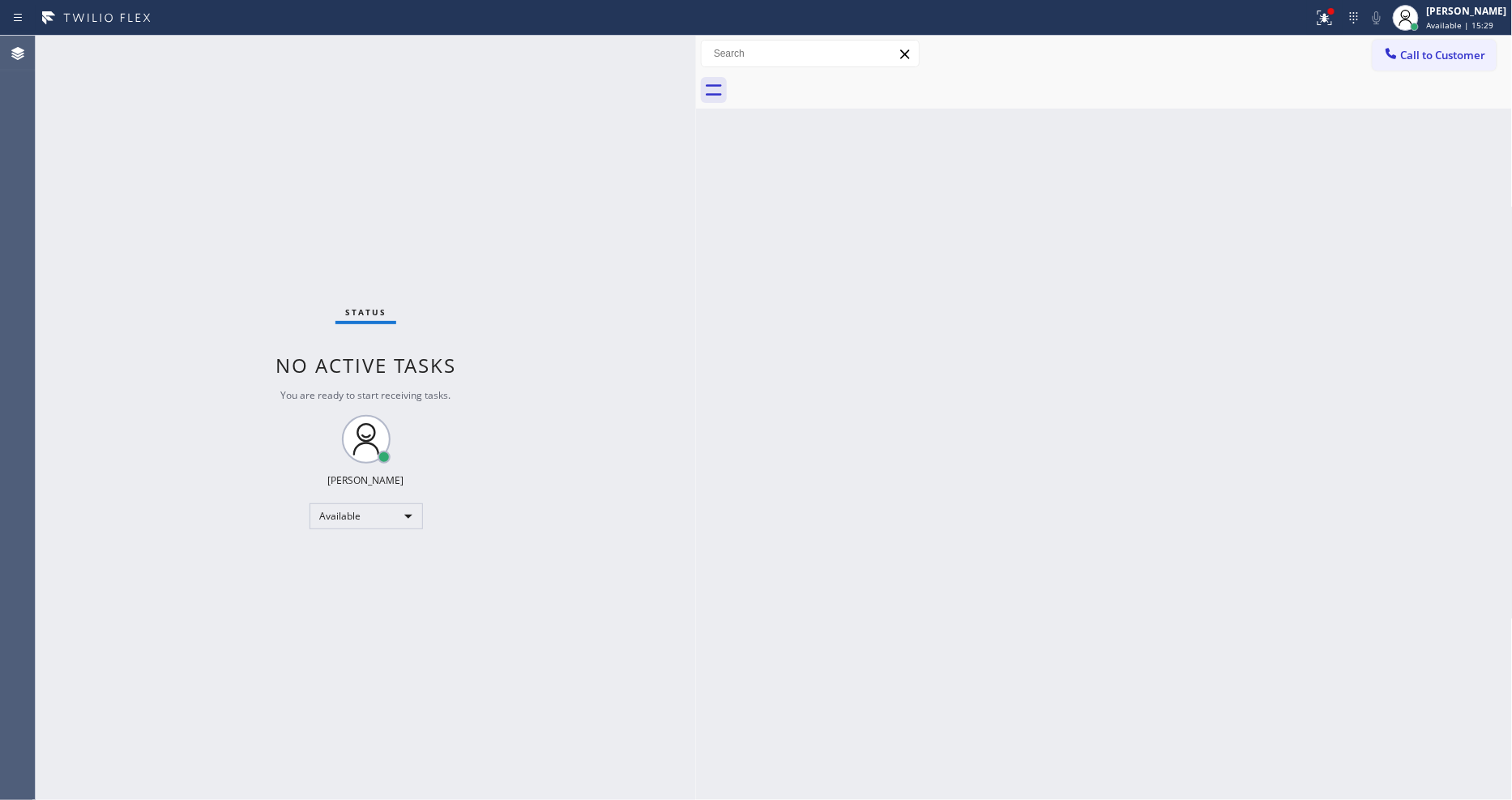
click at [233, 50] on div "Status No active tasks You are ready to start receiving tasks. [PERSON_NAME] Av…" at bounding box center [366, 417] width 660 height 764
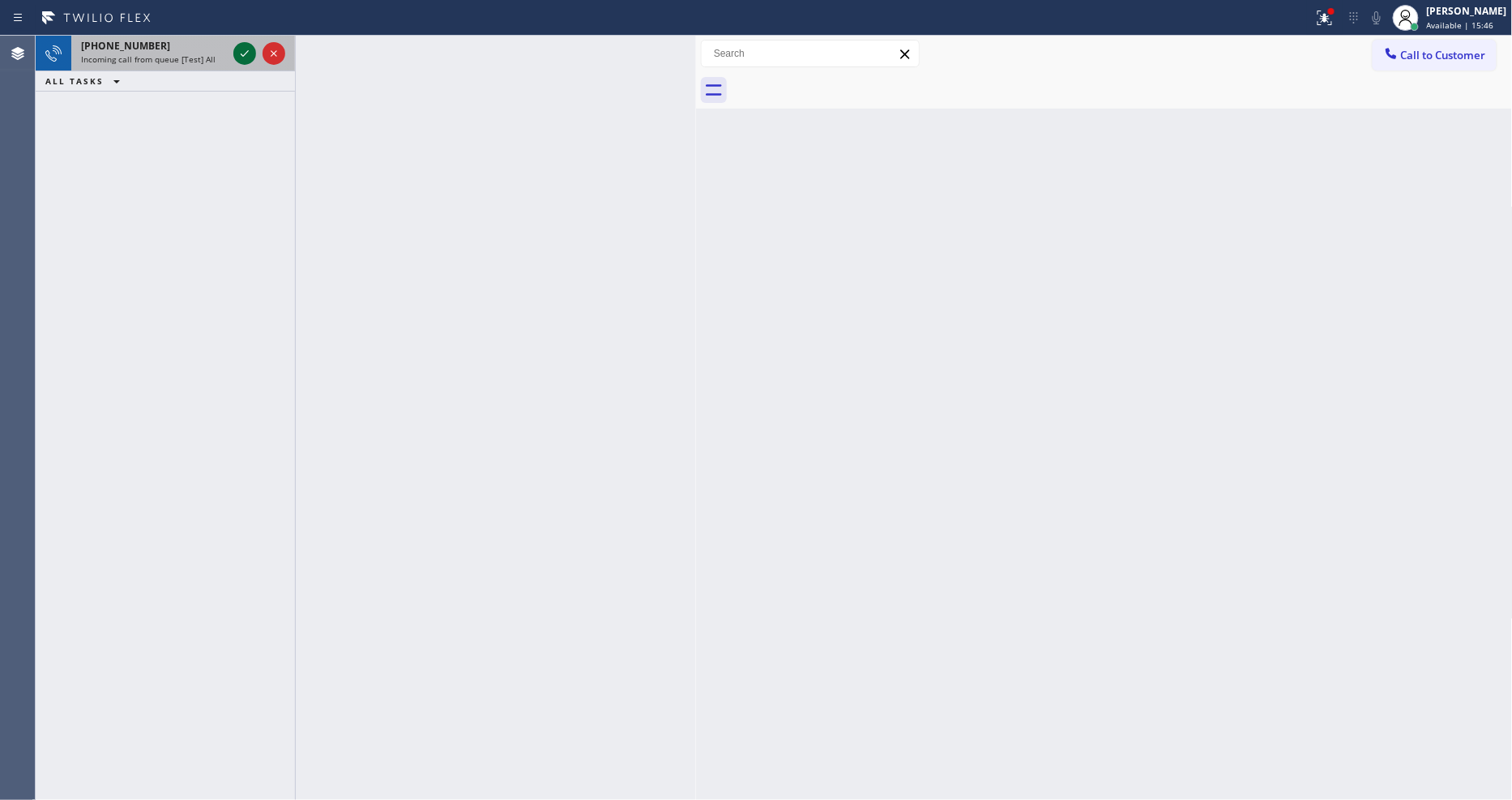
click at [244, 45] on icon at bounding box center [244, 53] width 19 height 19
click at [244, 44] on icon at bounding box center [244, 53] width 19 height 19
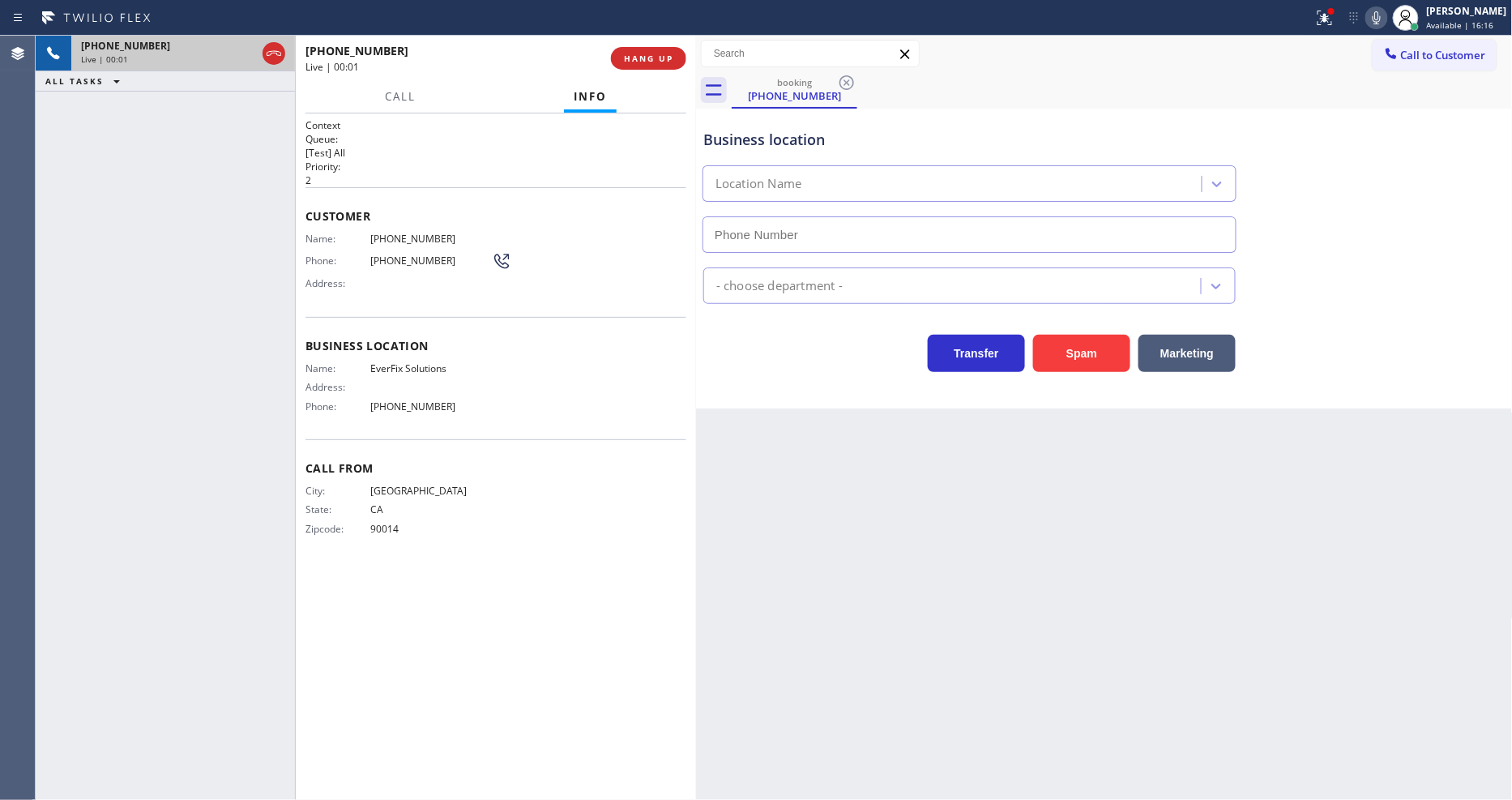
type input "[PHONE_NUMBER]"
click at [651, 52] on span "HANG UP" at bounding box center [648, 58] width 50 height 11
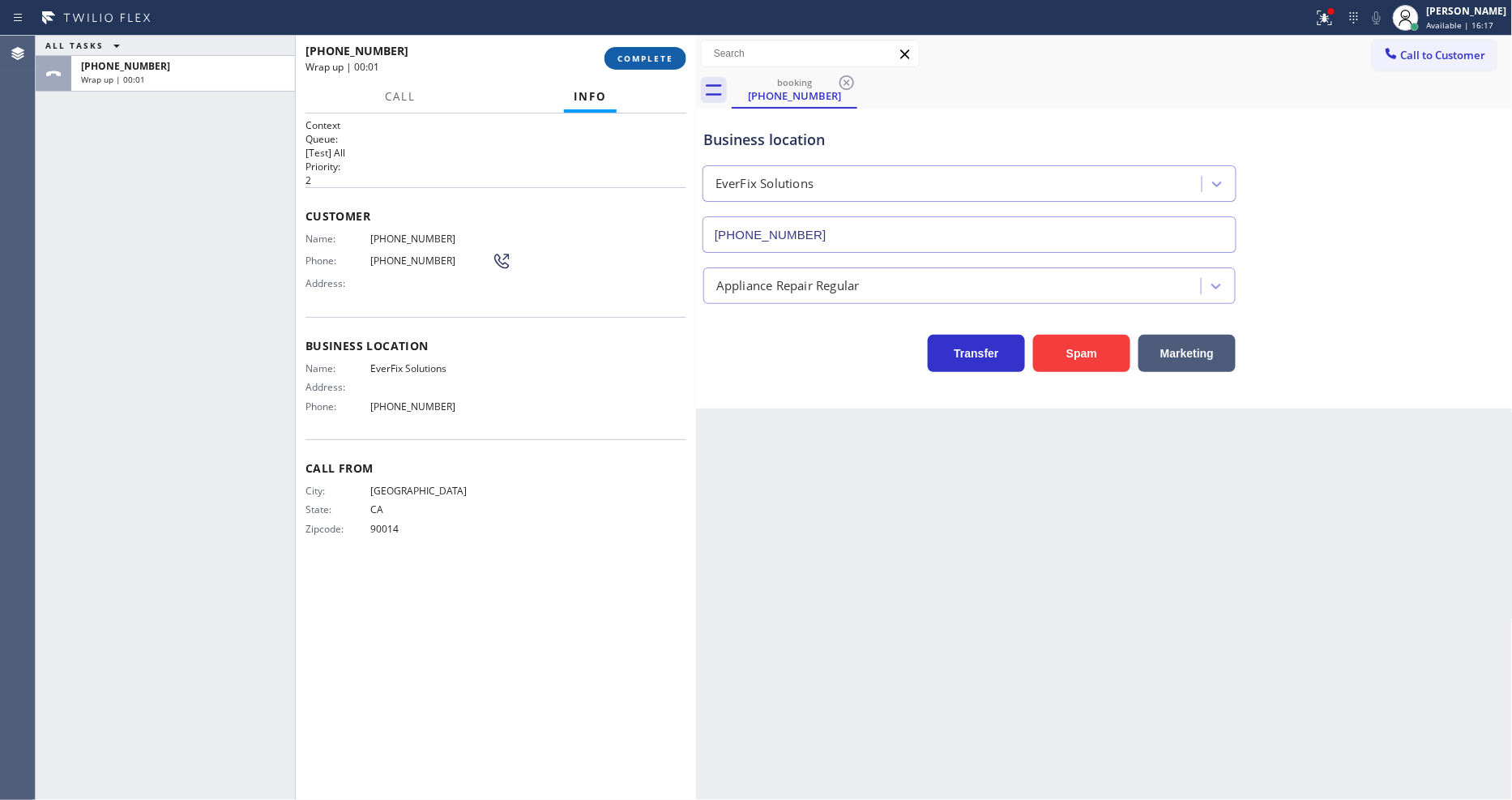
click at [651, 52] on span "COMPLETE" at bounding box center [645, 58] width 56 height 11
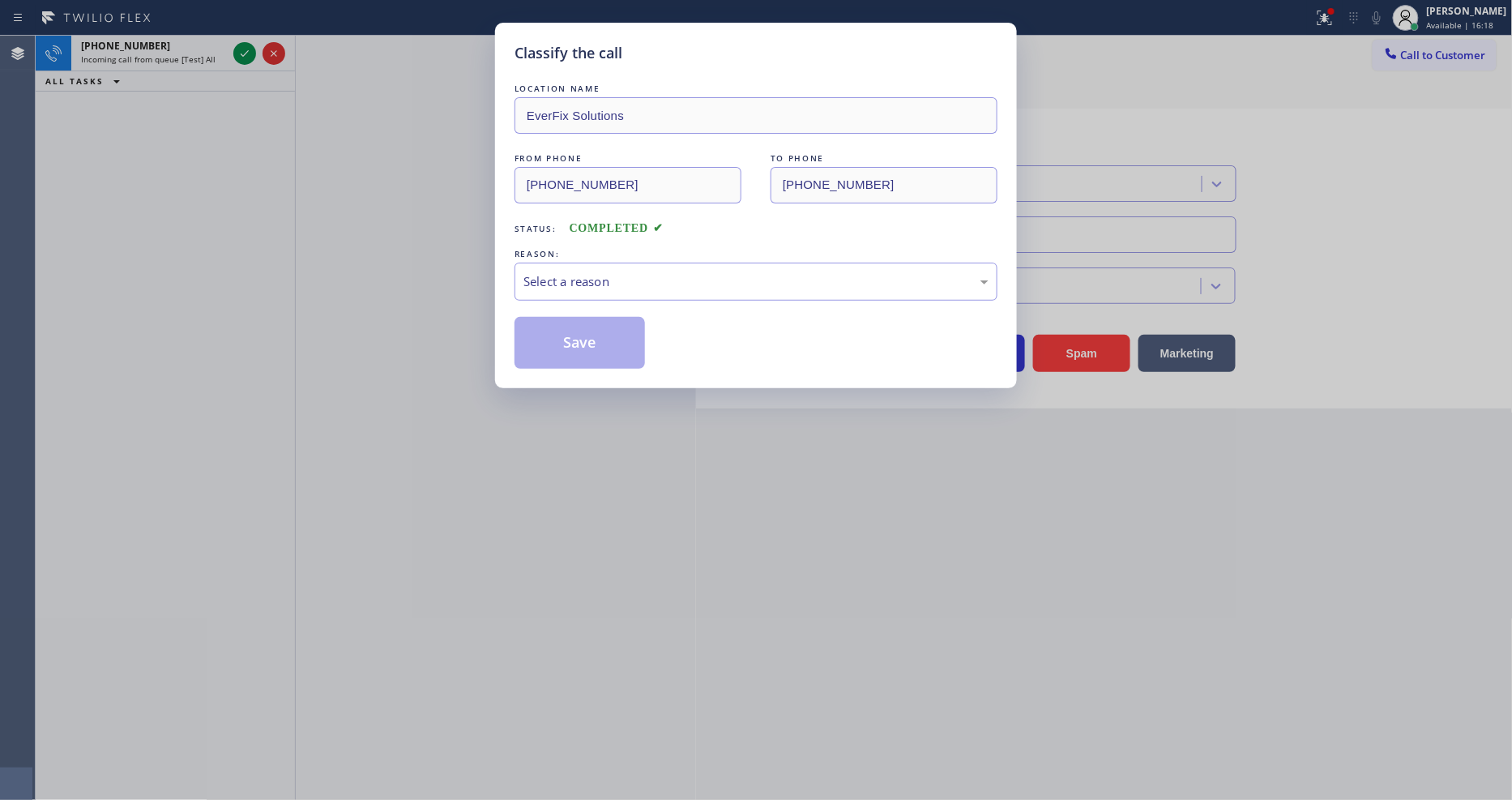
click at [636, 255] on div "REASON:" at bounding box center [756, 254] width 483 height 17
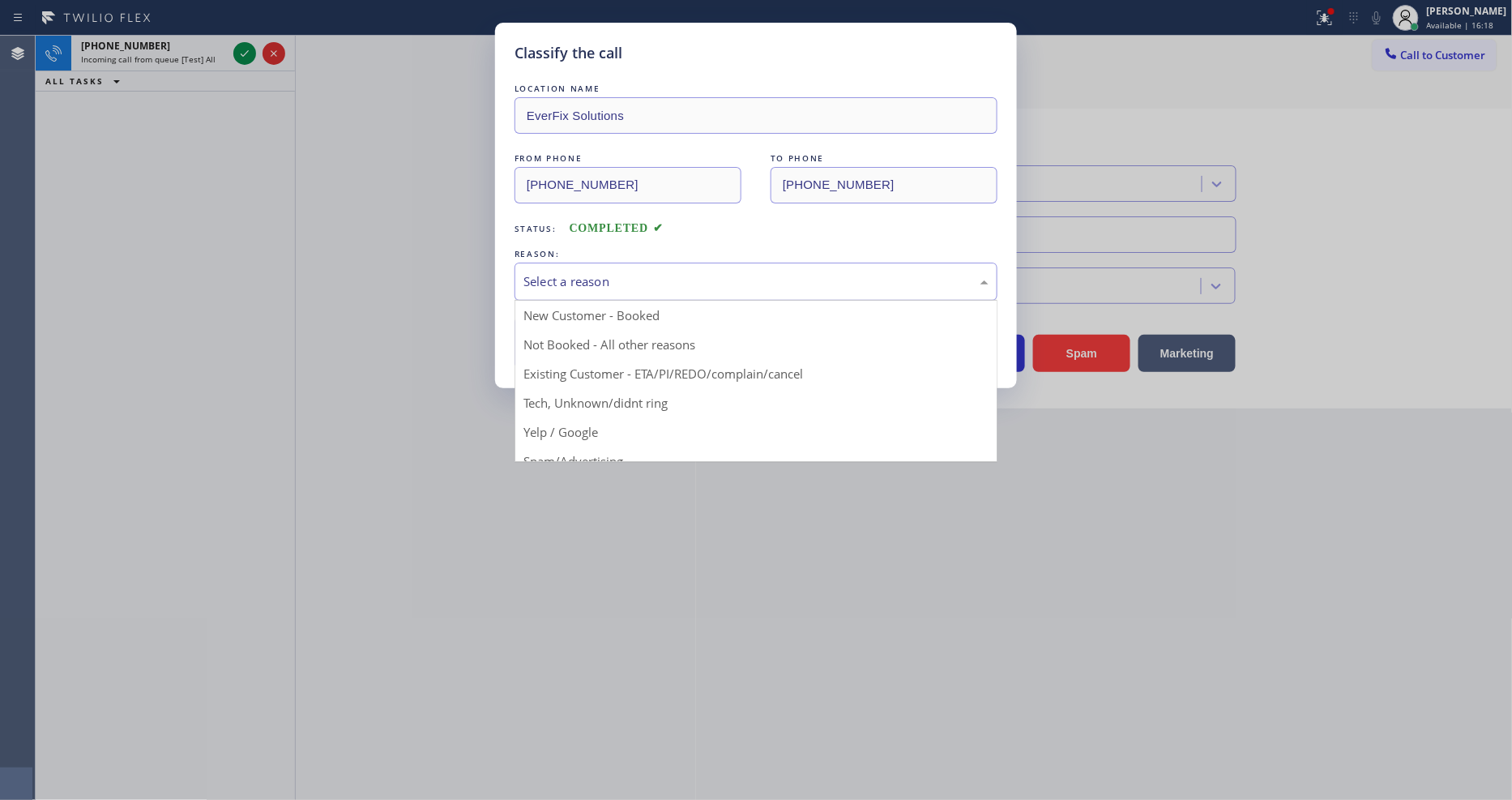
click at [634, 276] on div "Select a reason" at bounding box center [756, 282] width 465 height 18
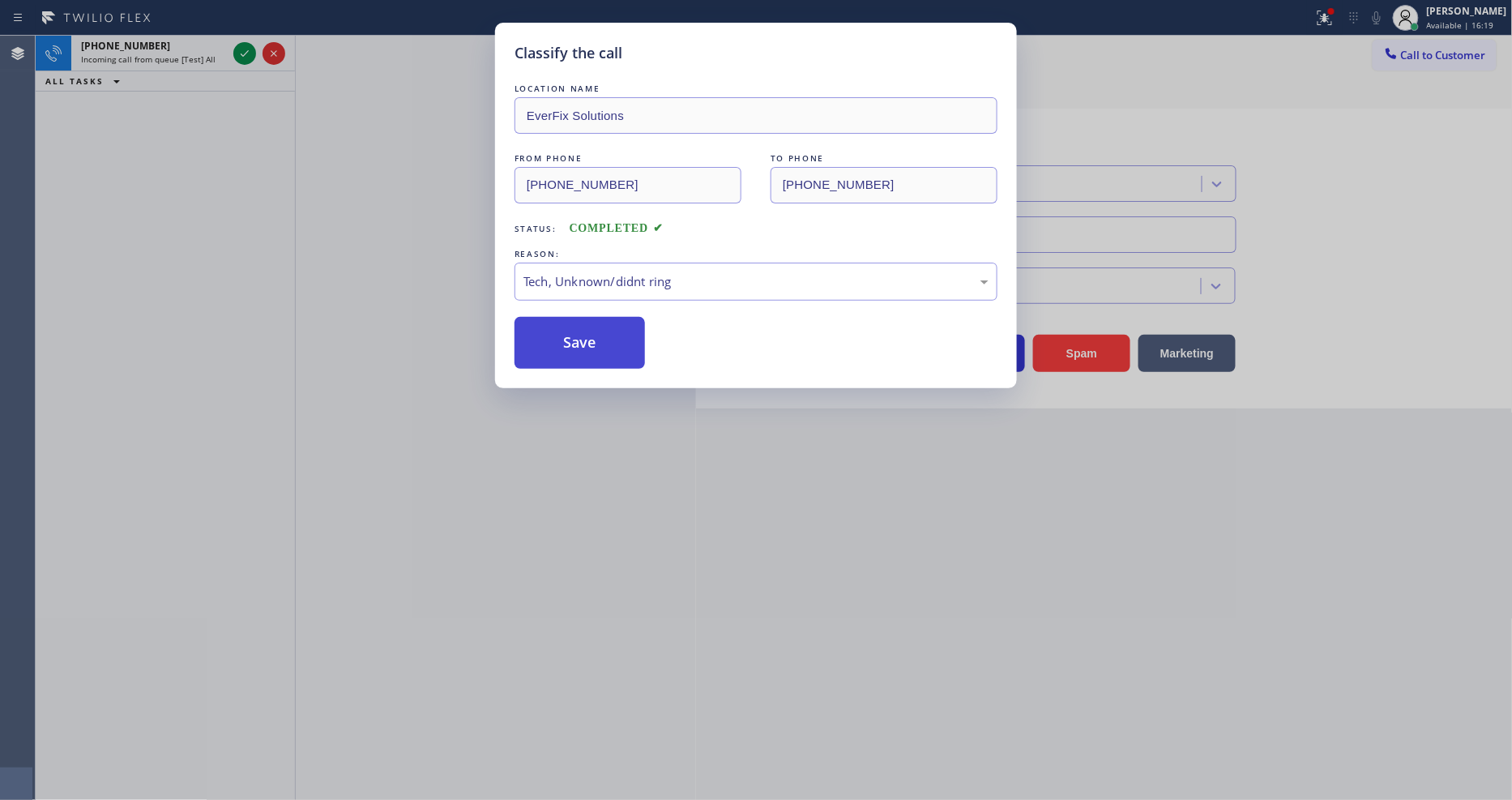
click at [595, 333] on button "Save" at bounding box center [579, 342] width 130 height 52
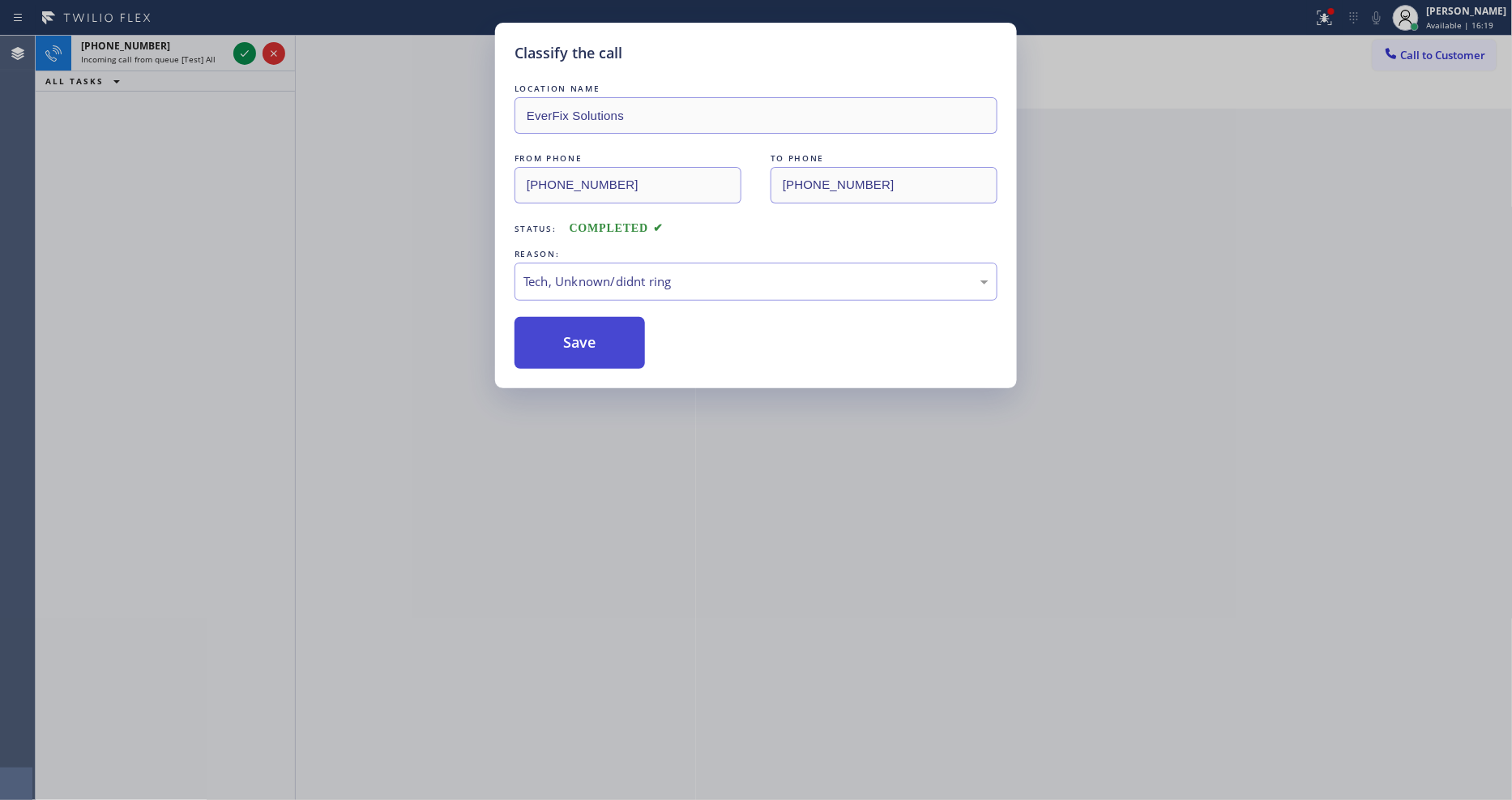
click at [595, 333] on button "Save" at bounding box center [579, 342] width 130 height 52
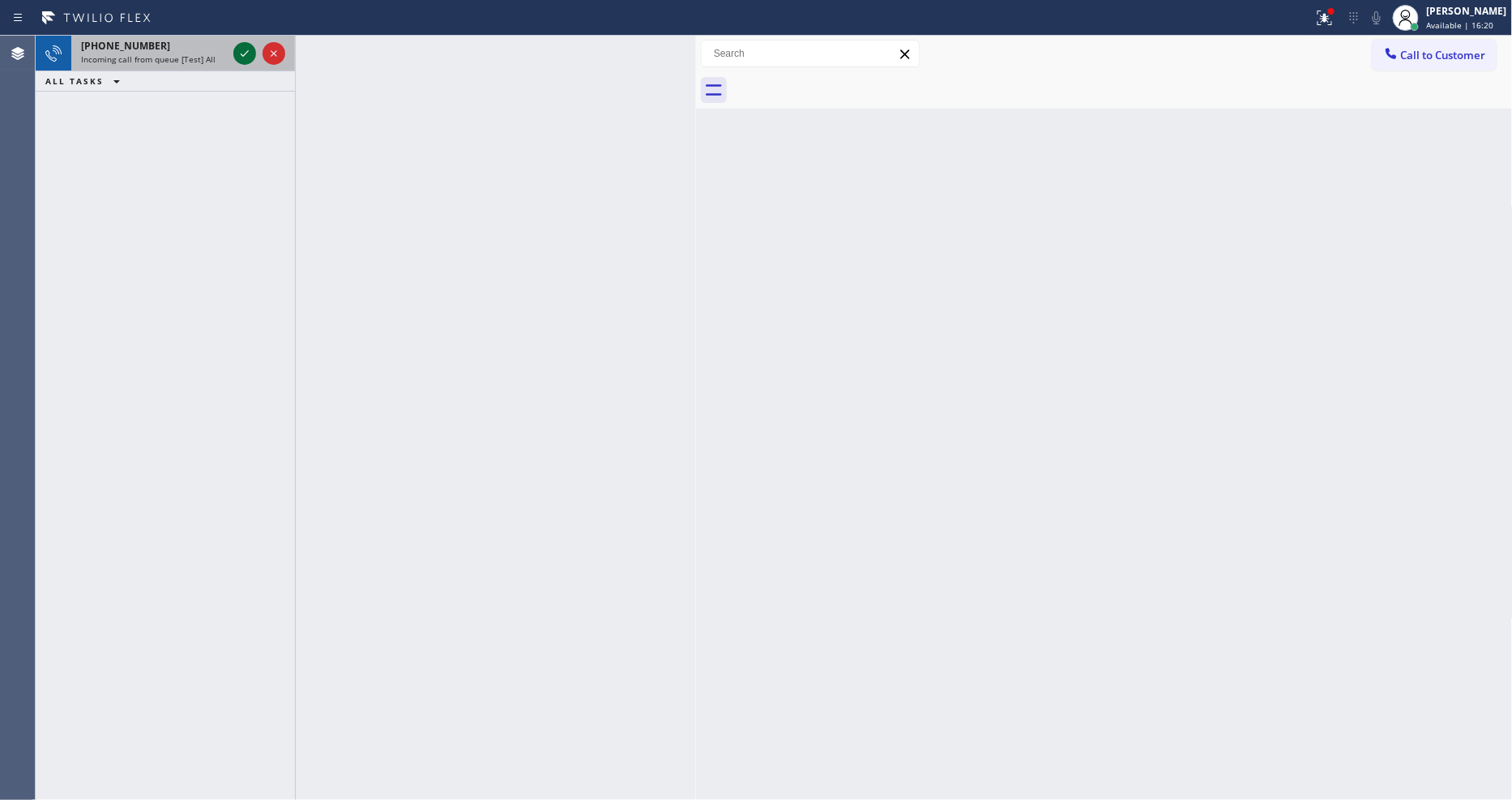
click at [240, 52] on icon at bounding box center [244, 53] width 19 height 19
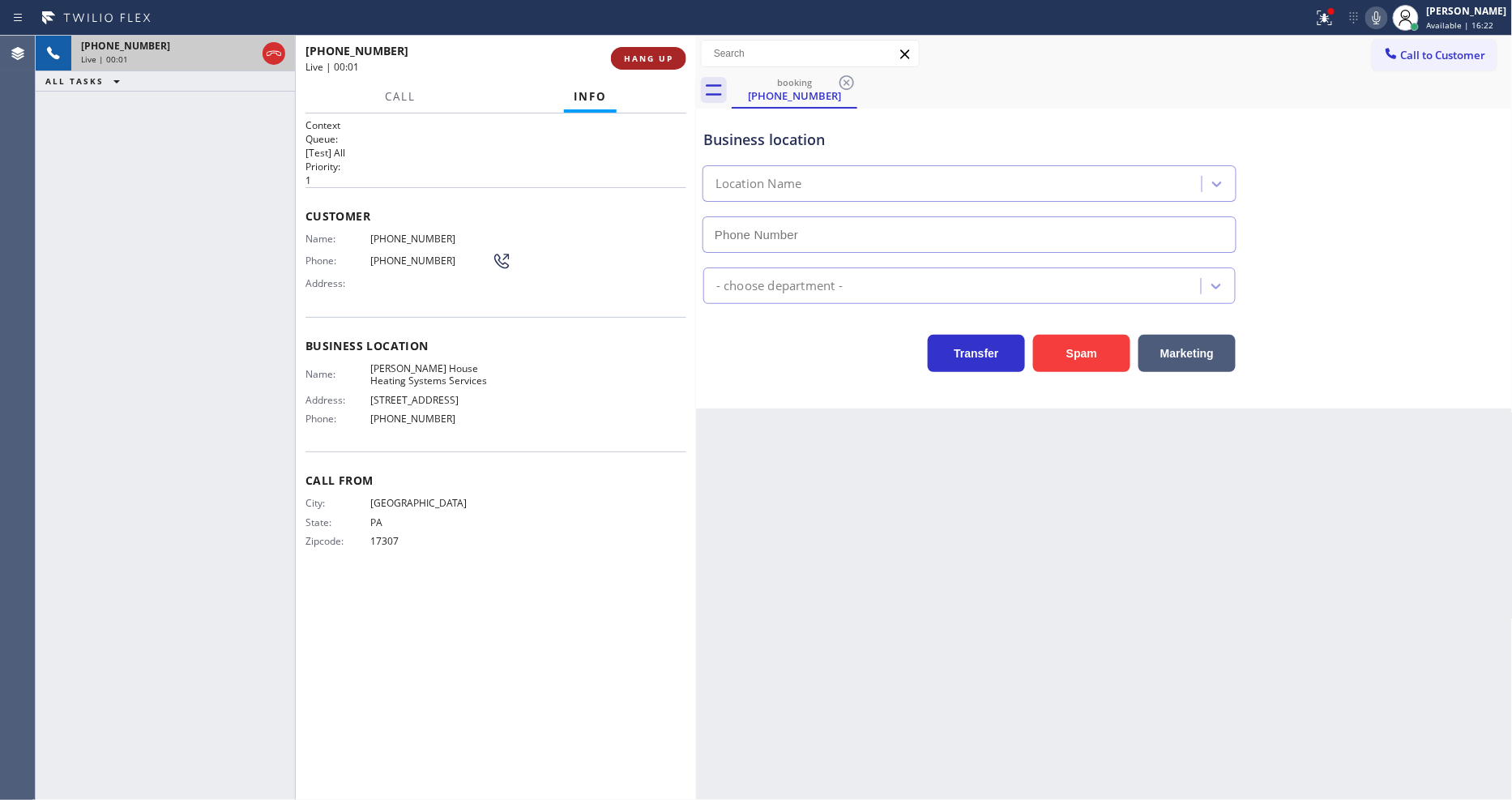
type input "[PHONE_NUMBER]"
click at [650, 57] on span "HANG UP" at bounding box center [648, 58] width 50 height 11
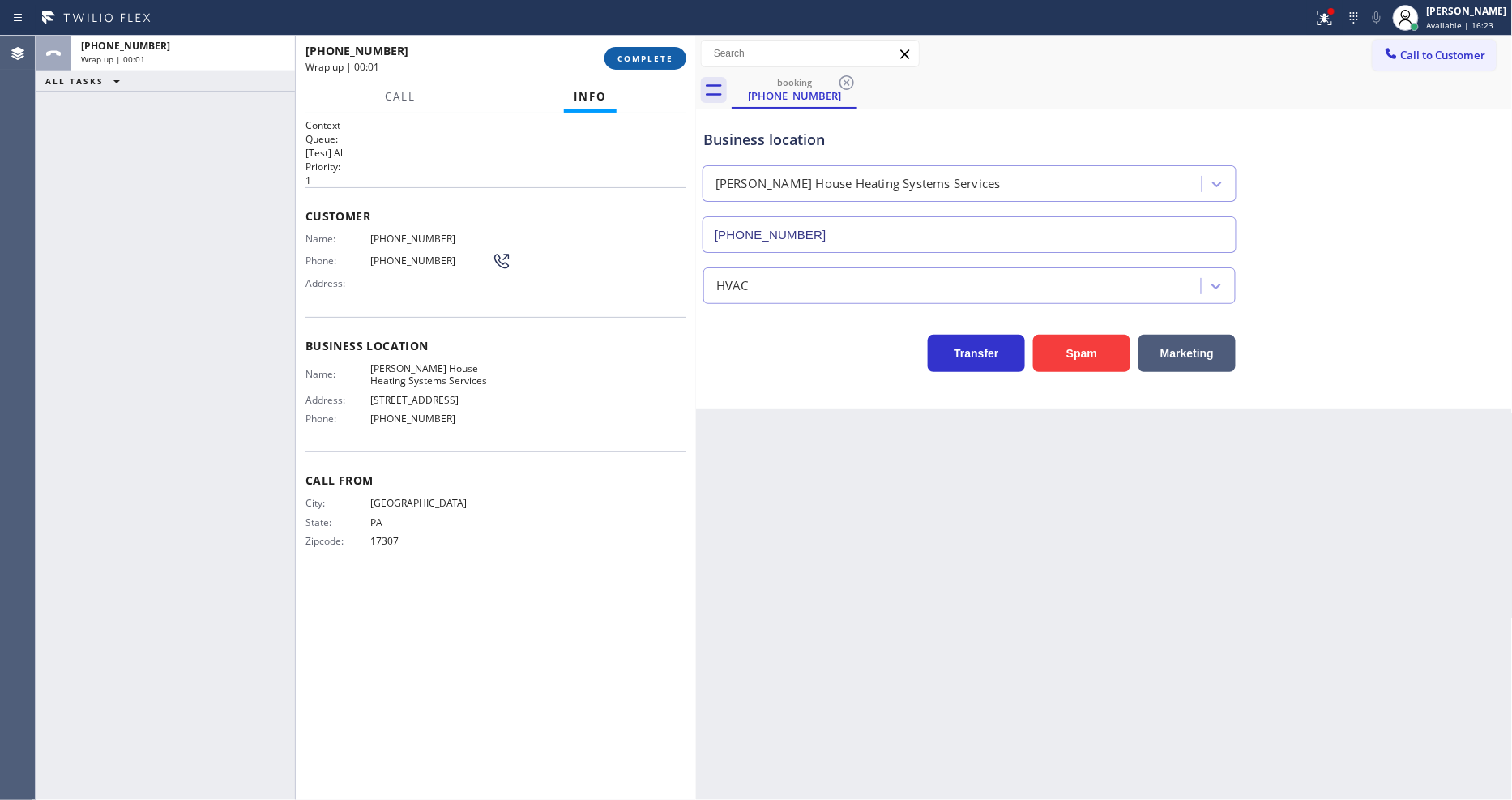
click at [650, 57] on span "COMPLETE" at bounding box center [645, 58] width 56 height 11
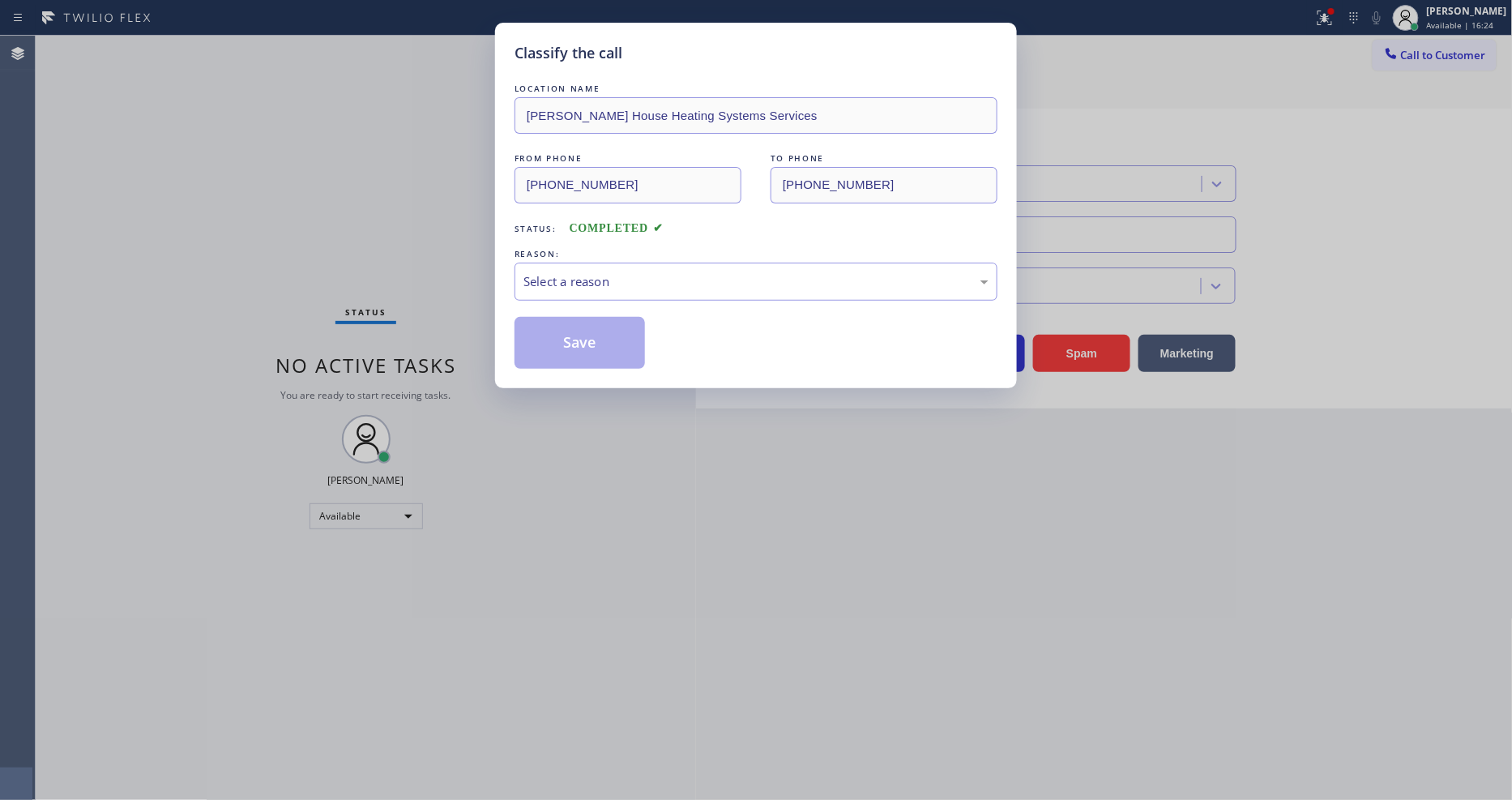
click at [591, 262] on div "Select a reason" at bounding box center [756, 282] width 483 height 39
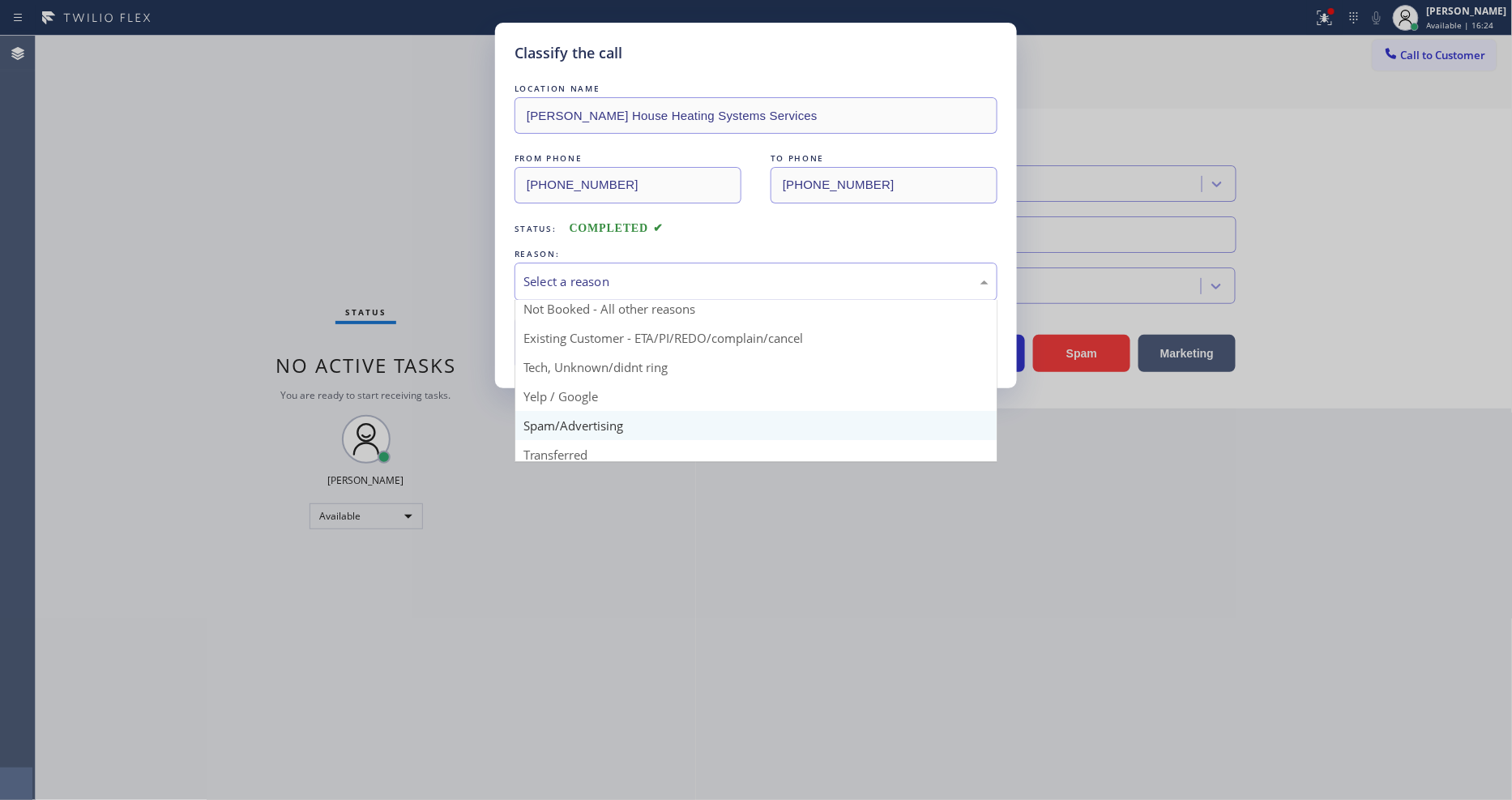
scroll to position [101, 0]
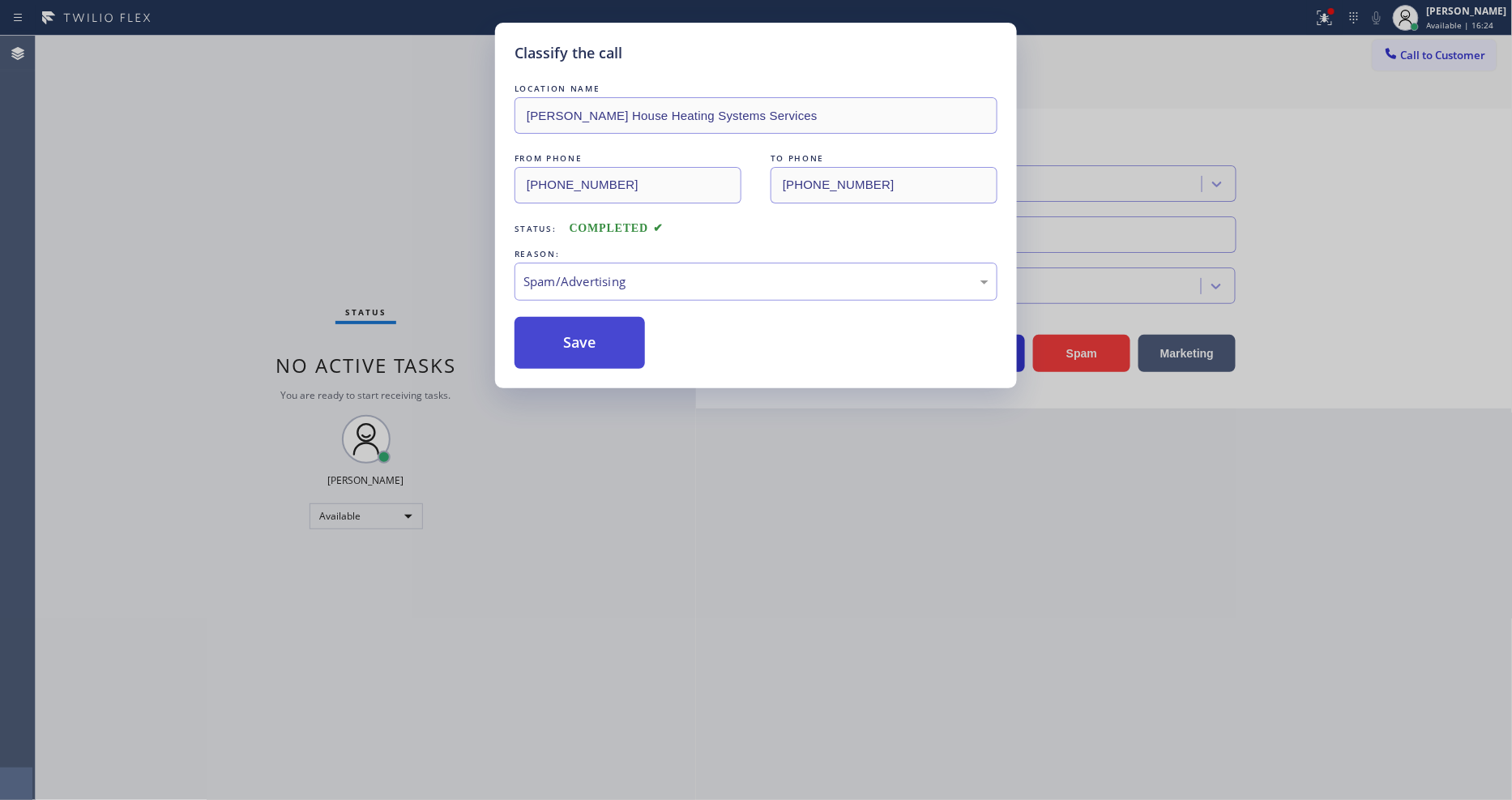
click at [587, 330] on button "Save" at bounding box center [579, 342] width 130 height 52
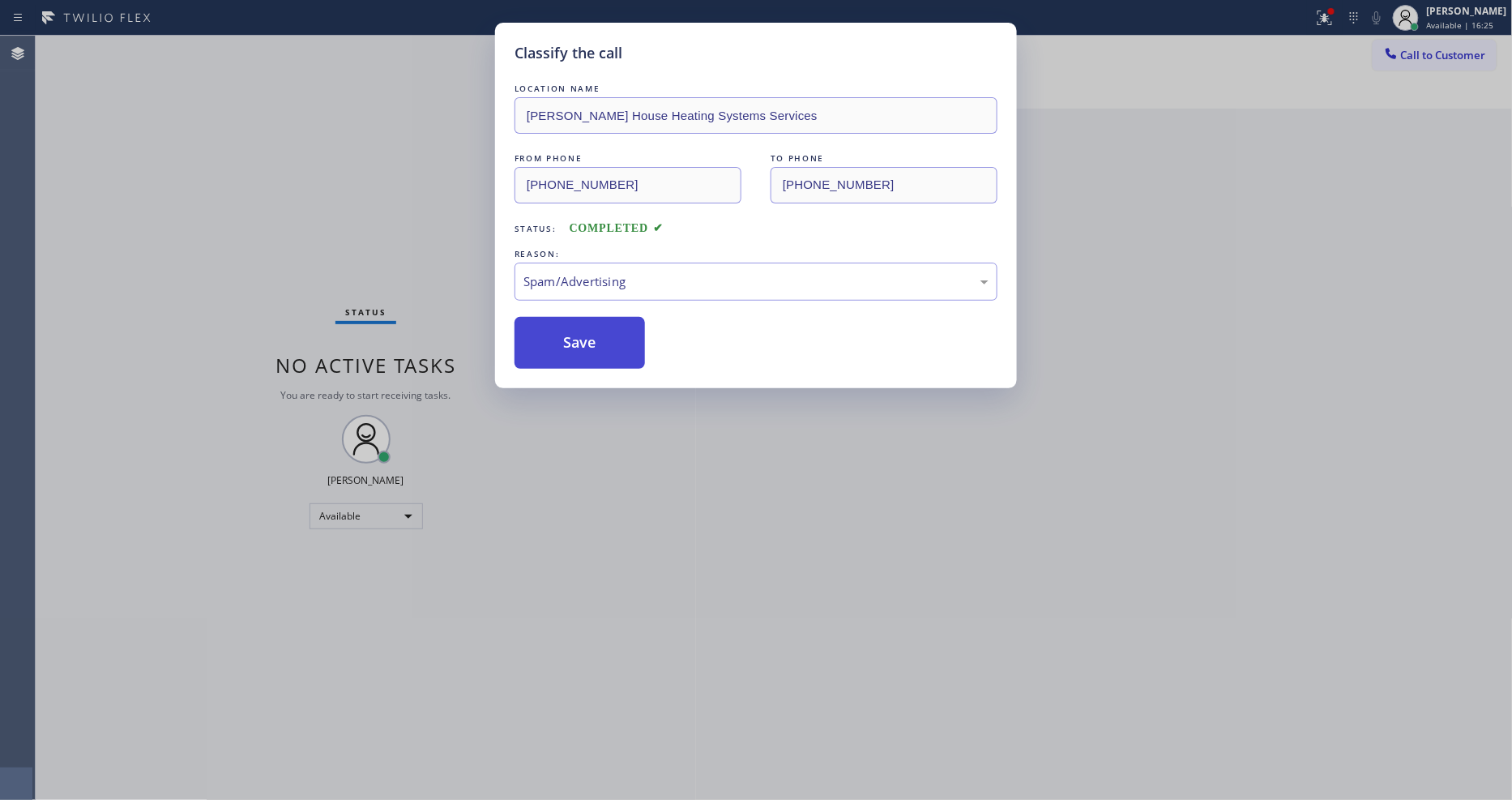
click at [587, 330] on button "Save" at bounding box center [579, 342] width 130 height 52
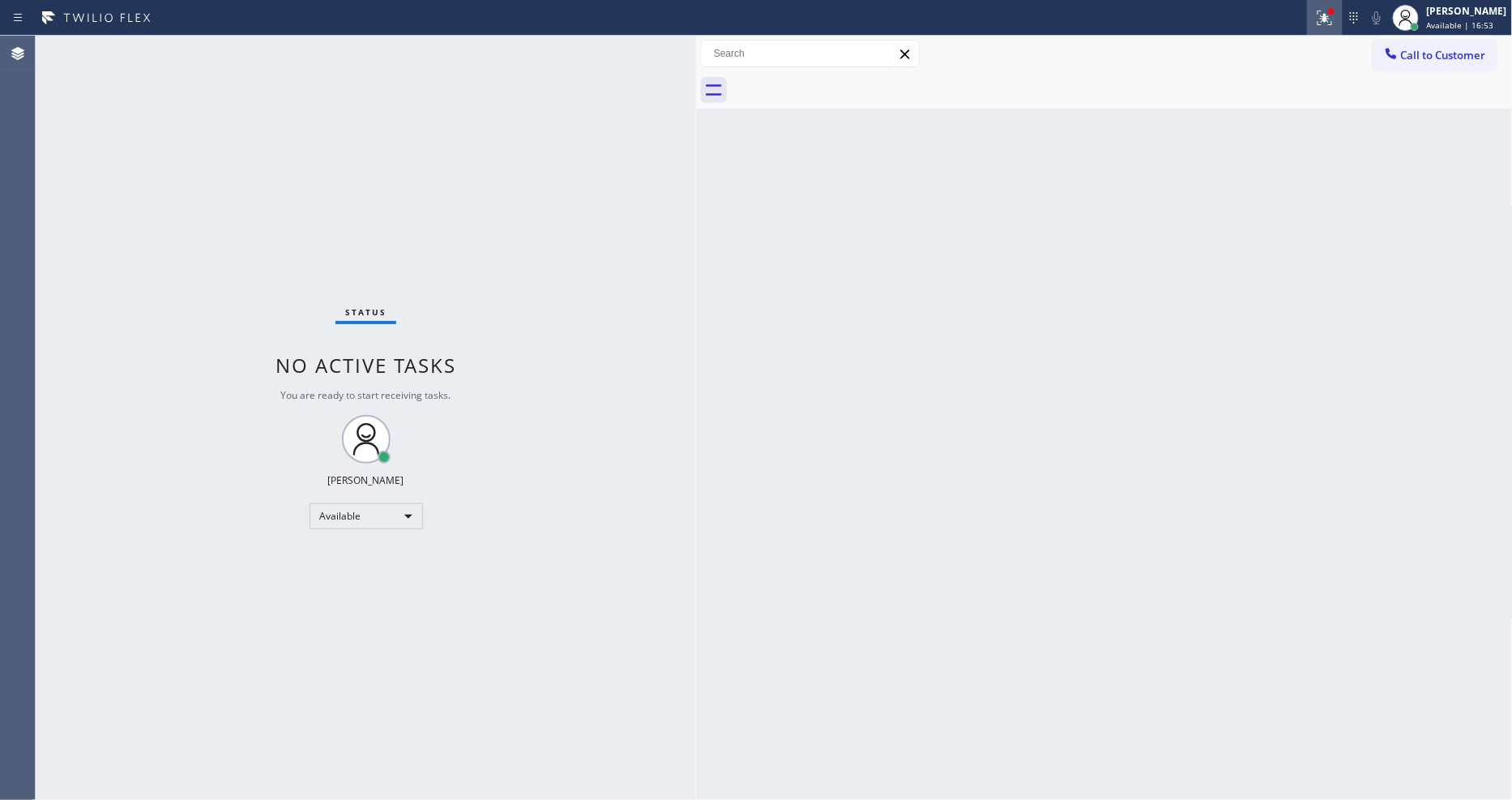
click at [1331, 19] on icon at bounding box center [1324, 17] width 19 height 19
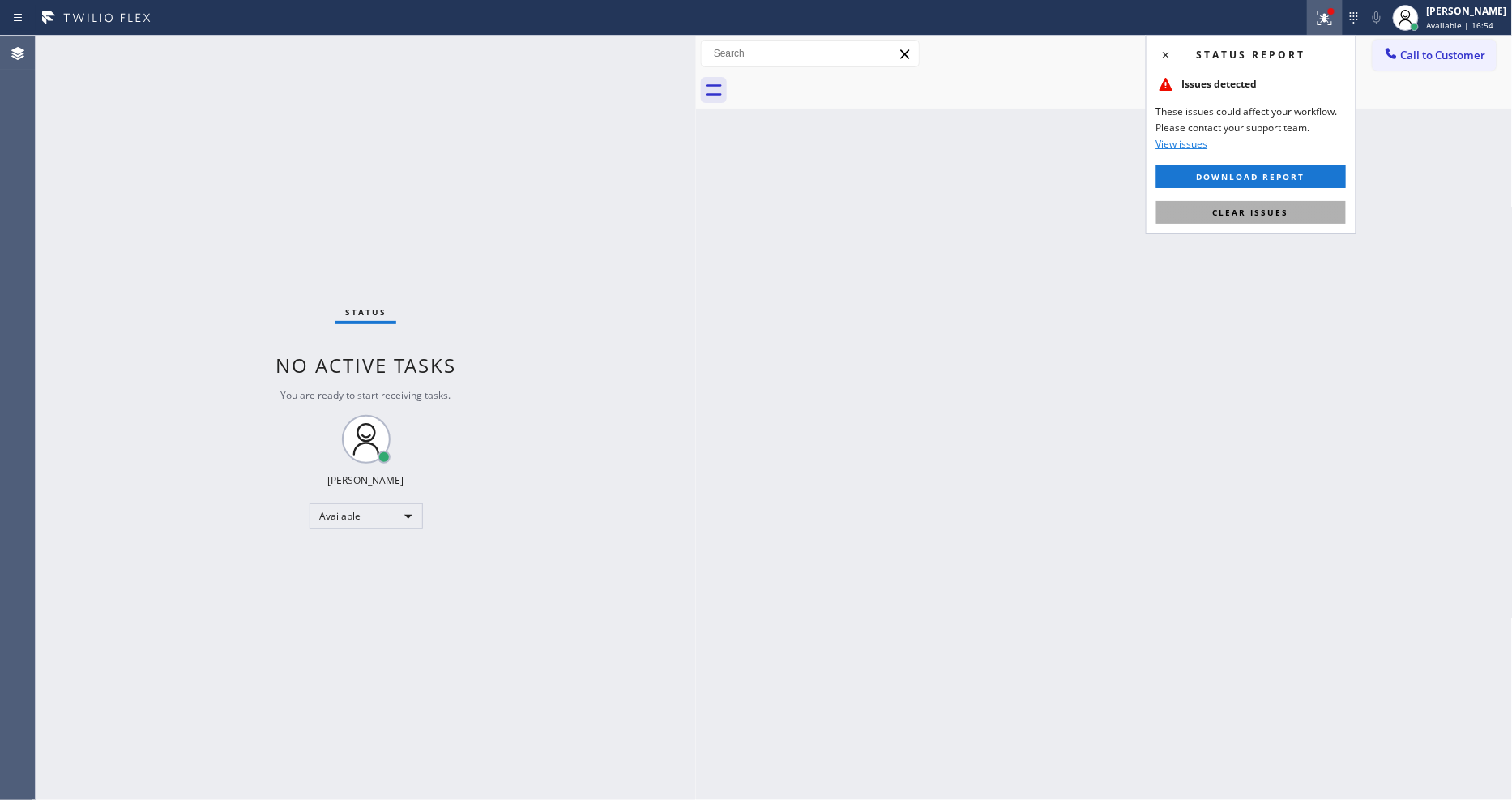
click at [1294, 206] on button "Clear issues" at bounding box center [1251, 212] width 190 height 23
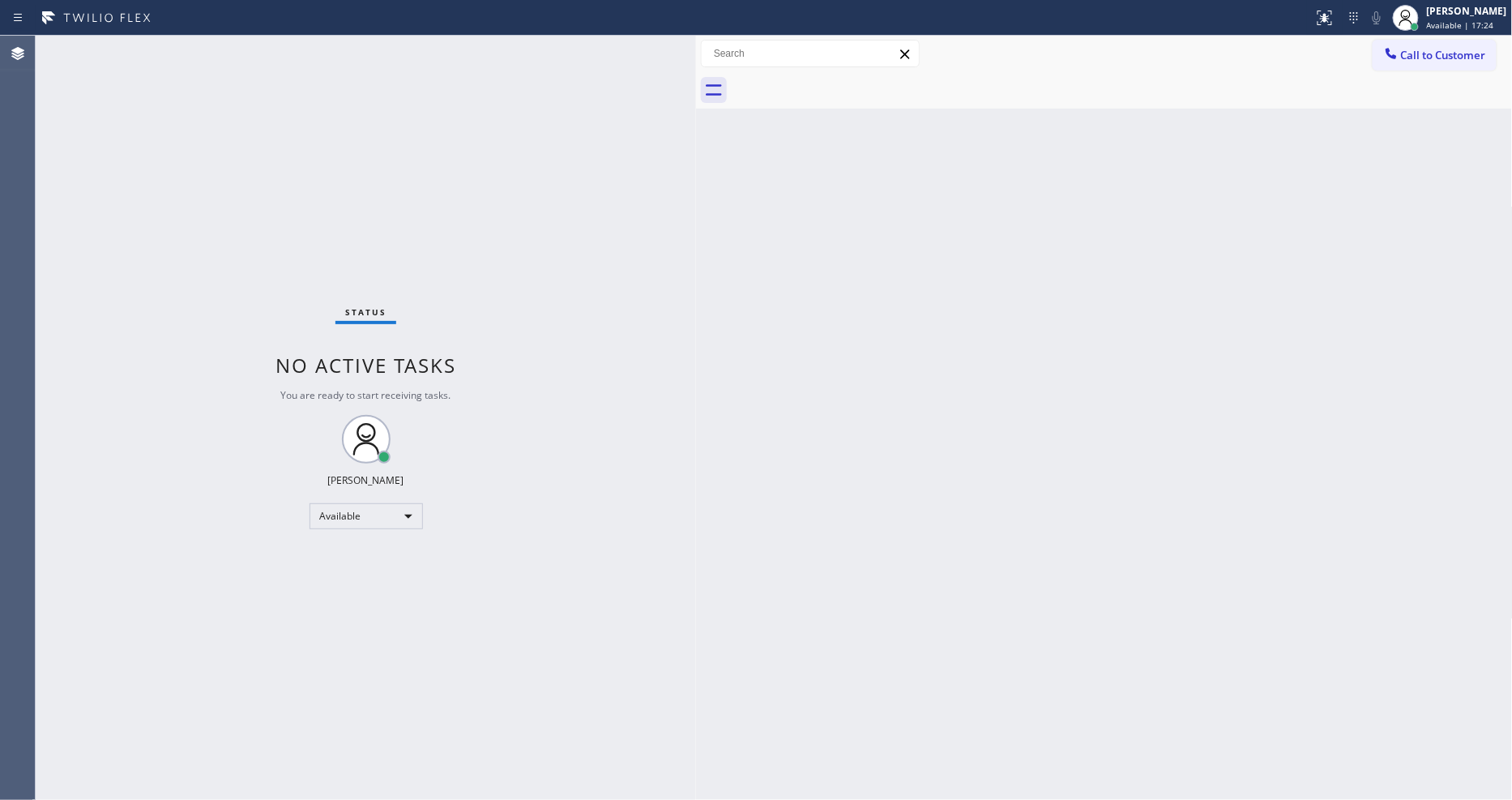
click at [219, 49] on div "Status No active tasks You are ready to start receiving tasks. [PERSON_NAME] Av…" at bounding box center [366, 417] width 660 height 764
click at [215, 50] on div "Status No active tasks You are ready to start receiving tasks. [PERSON_NAME] Av…" at bounding box center [366, 417] width 660 height 764
click at [214, 45] on div "Status No active tasks You are ready to start receiving tasks. [PERSON_NAME] Av…" at bounding box center [366, 417] width 660 height 764
click at [216, 50] on div "Status No active tasks You are ready to start receiving tasks. [PERSON_NAME] Av…" at bounding box center [366, 417] width 660 height 764
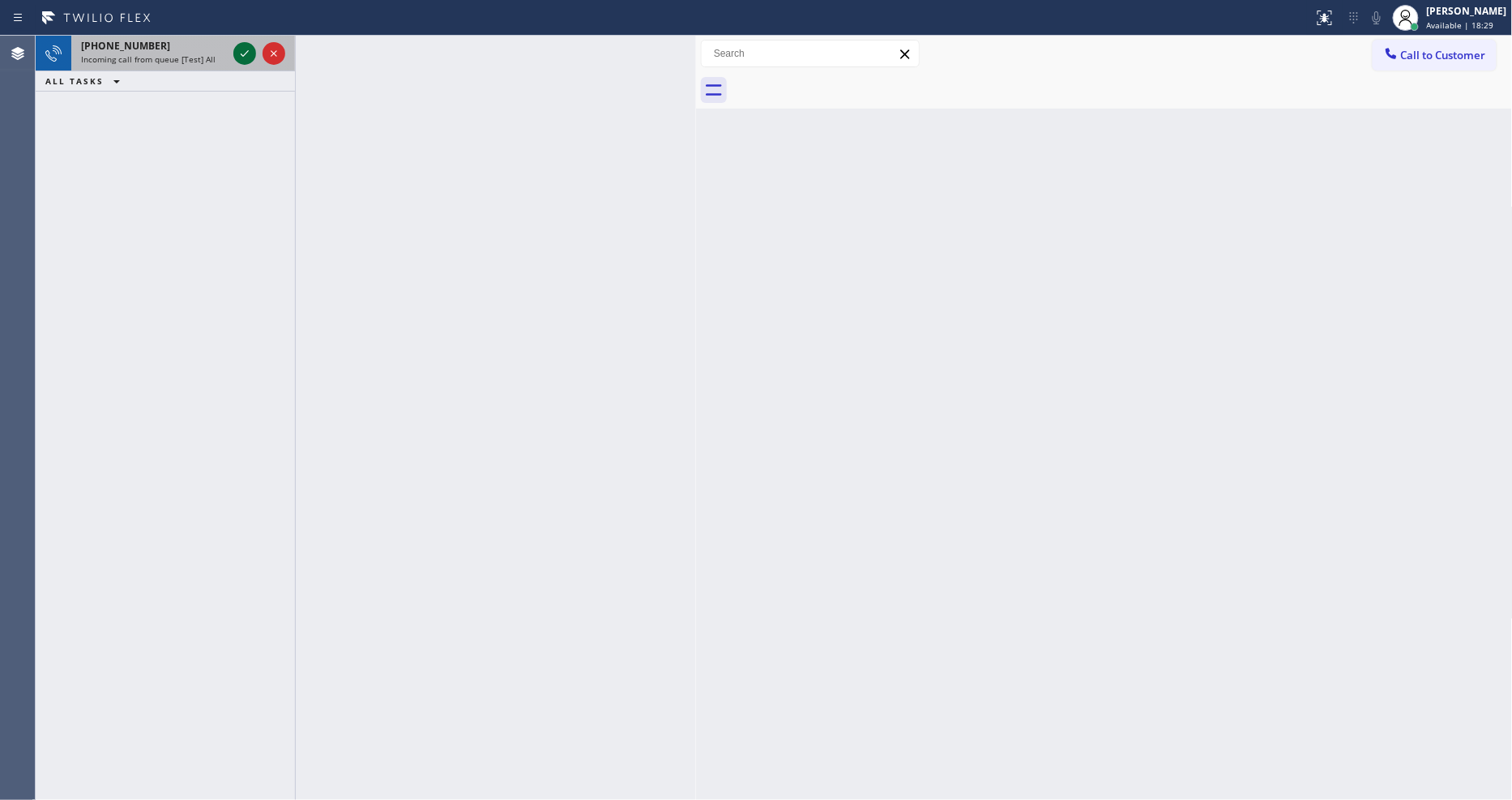
click at [245, 50] on icon at bounding box center [244, 53] width 19 height 19
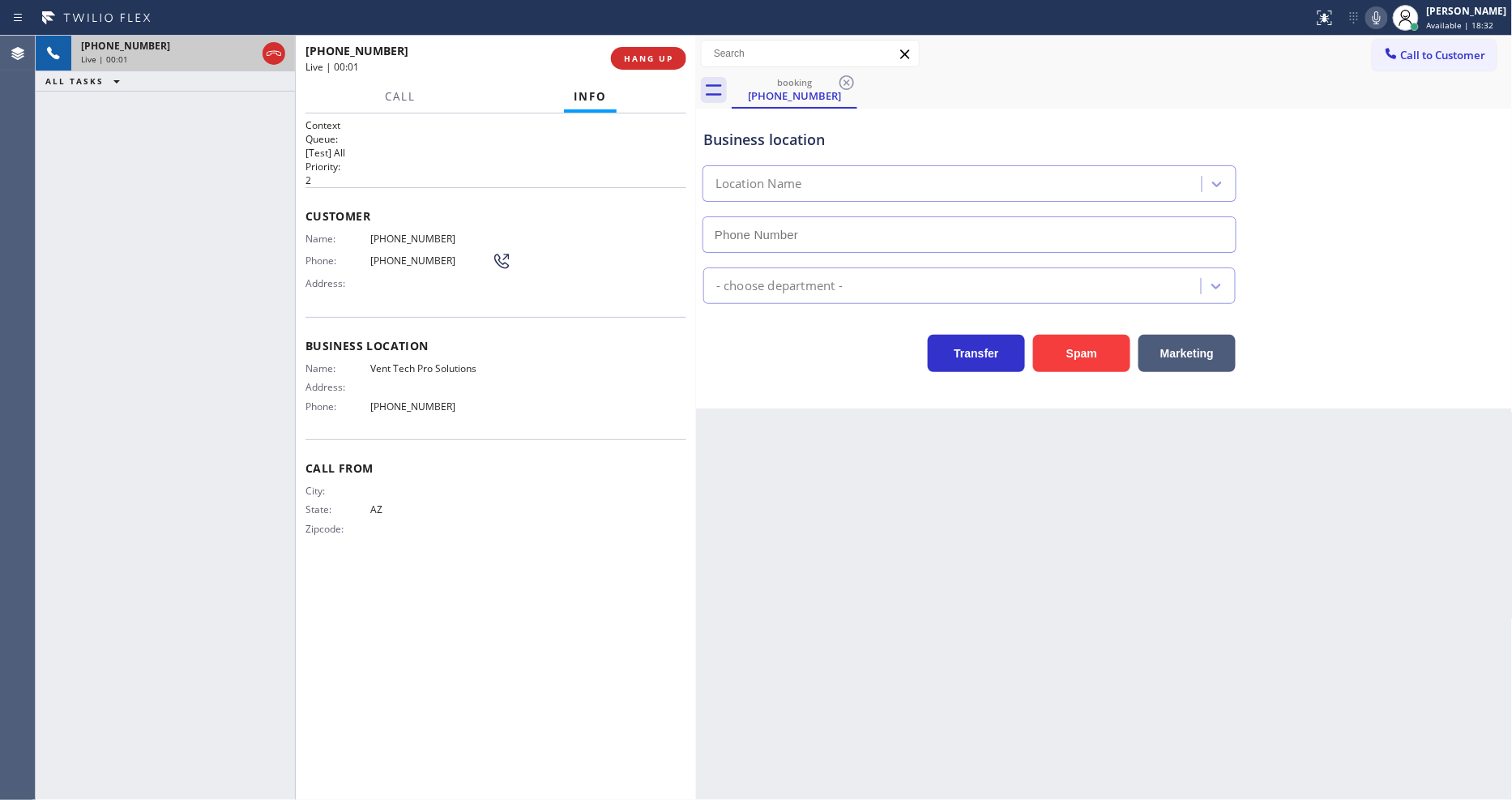
type input "[PHONE_NUMBER]"
click at [657, 50] on button "HANG UP" at bounding box center [648, 58] width 75 height 23
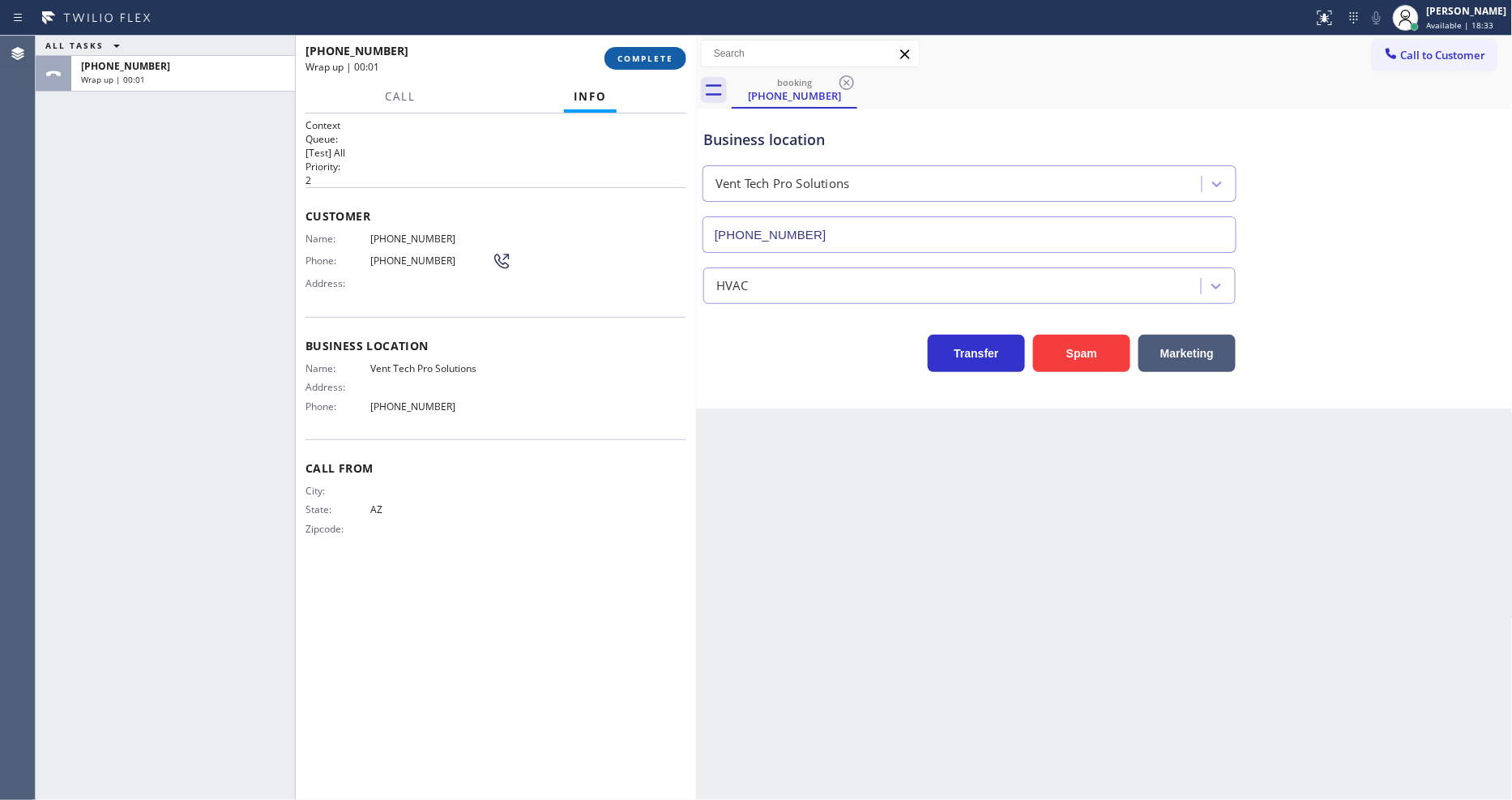
click at [657, 50] on button "COMPLETE" at bounding box center [645, 58] width 82 height 23
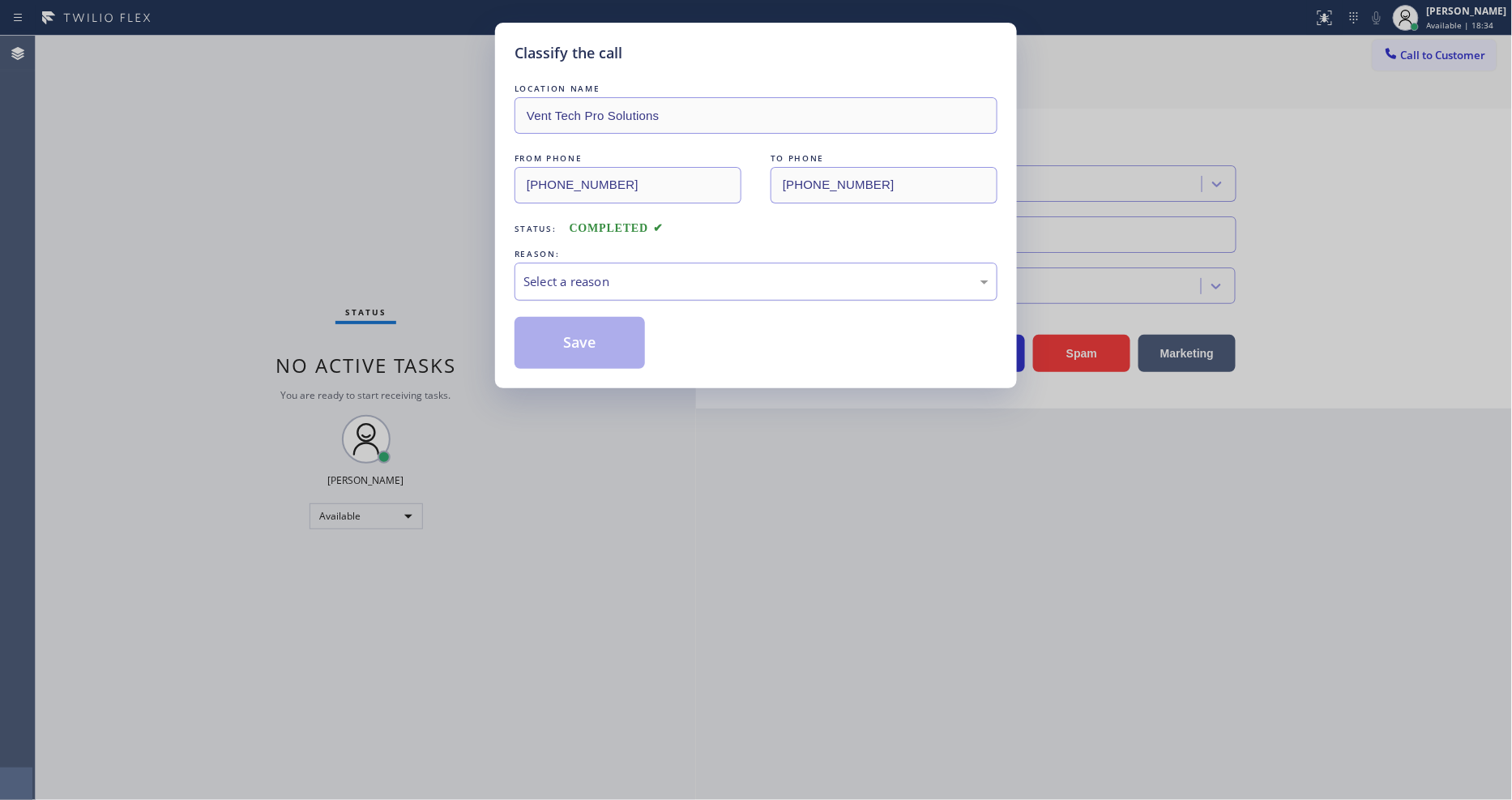
click at [617, 272] on div "Select a reason" at bounding box center [756, 282] width 465 height 18
click at [616, 347] on button "Save" at bounding box center [579, 342] width 130 height 52
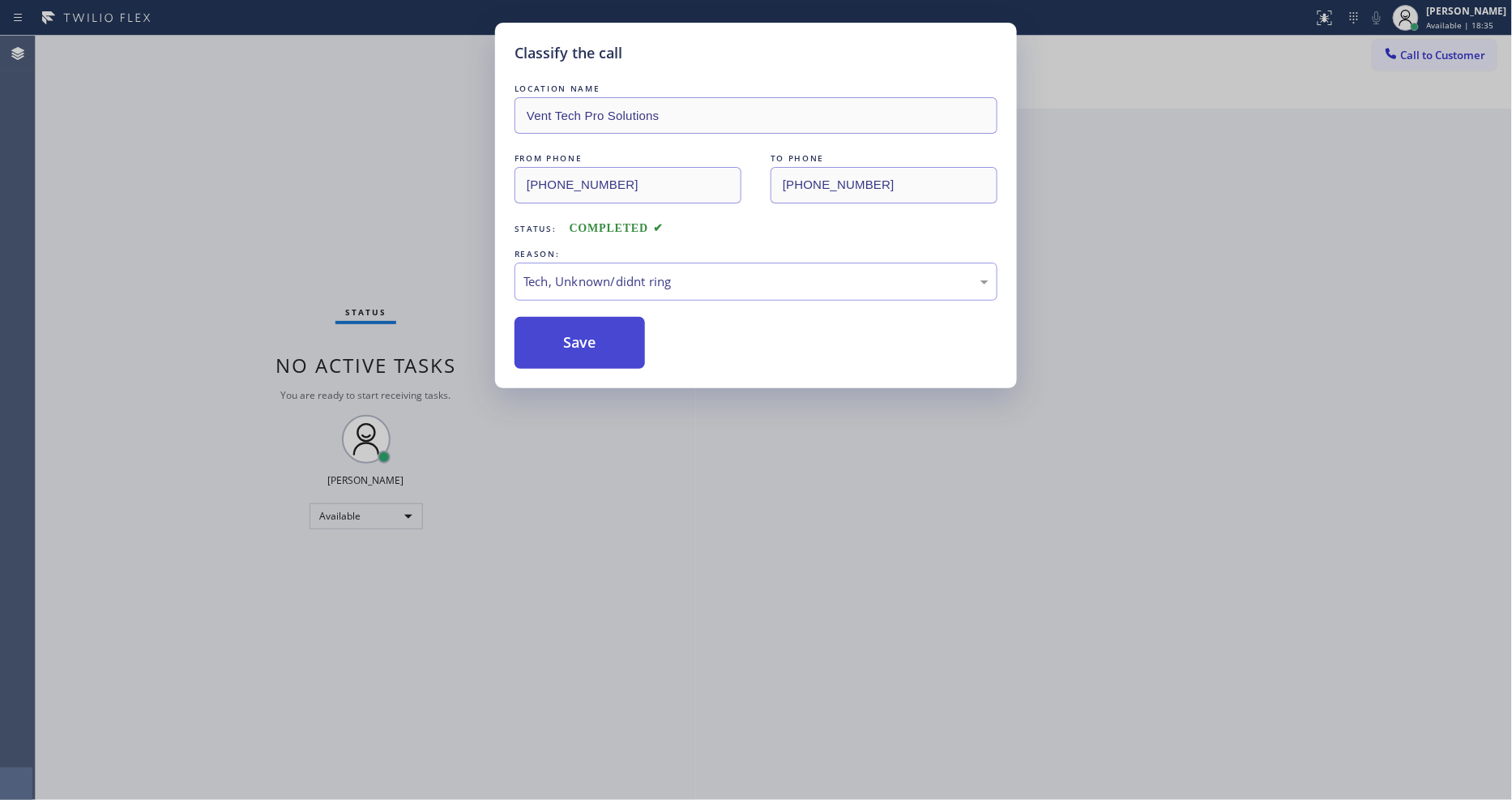
click at [616, 347] on button "Save" at bounding box center [579, 342] width 130 height 52
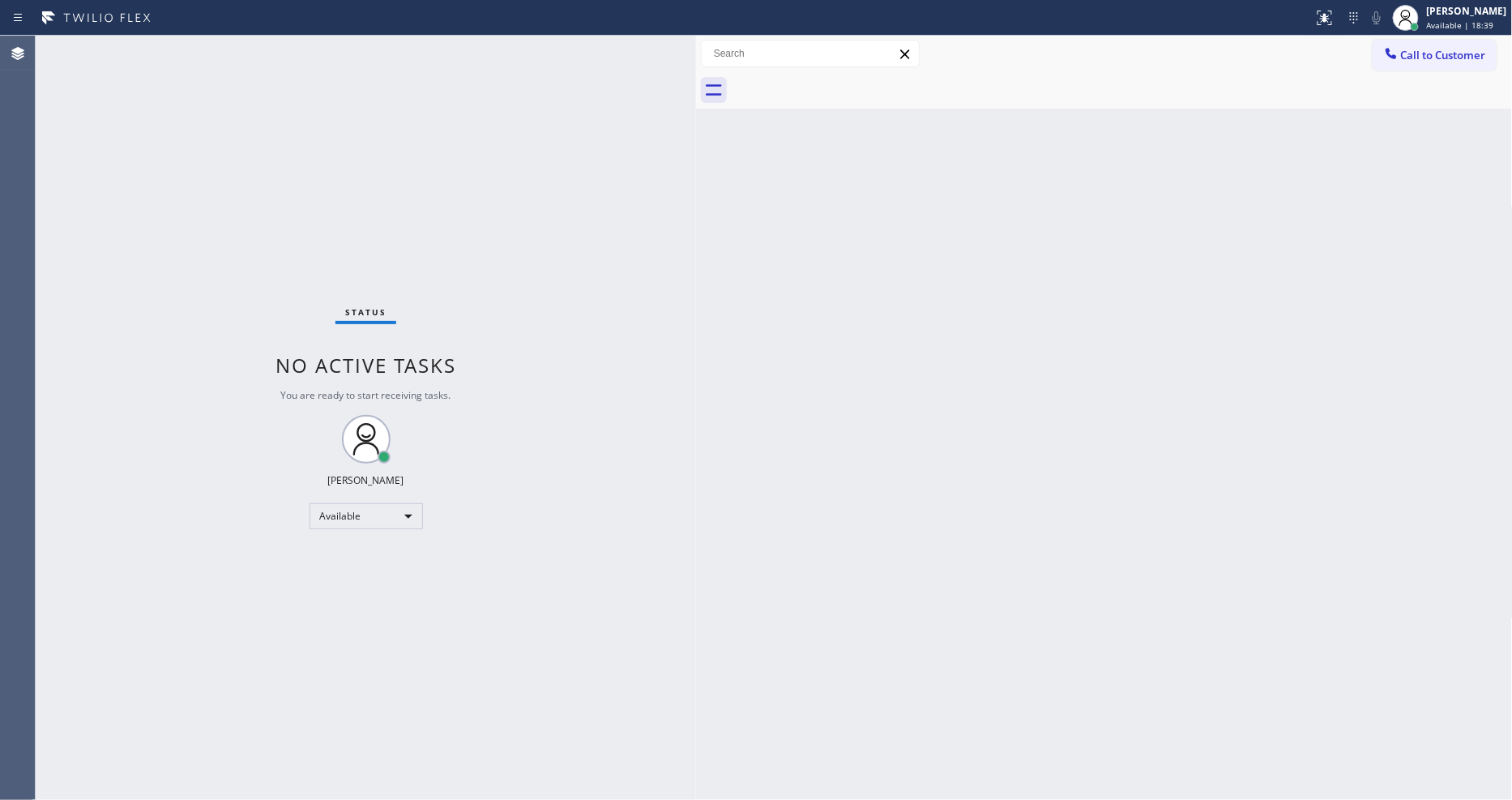
click at [235, 45] on div "Status No active tasks You are ready to start receiving tasks. [PERSON_NAME] Av…" at bounding box center [366, 417] width 660 height 764
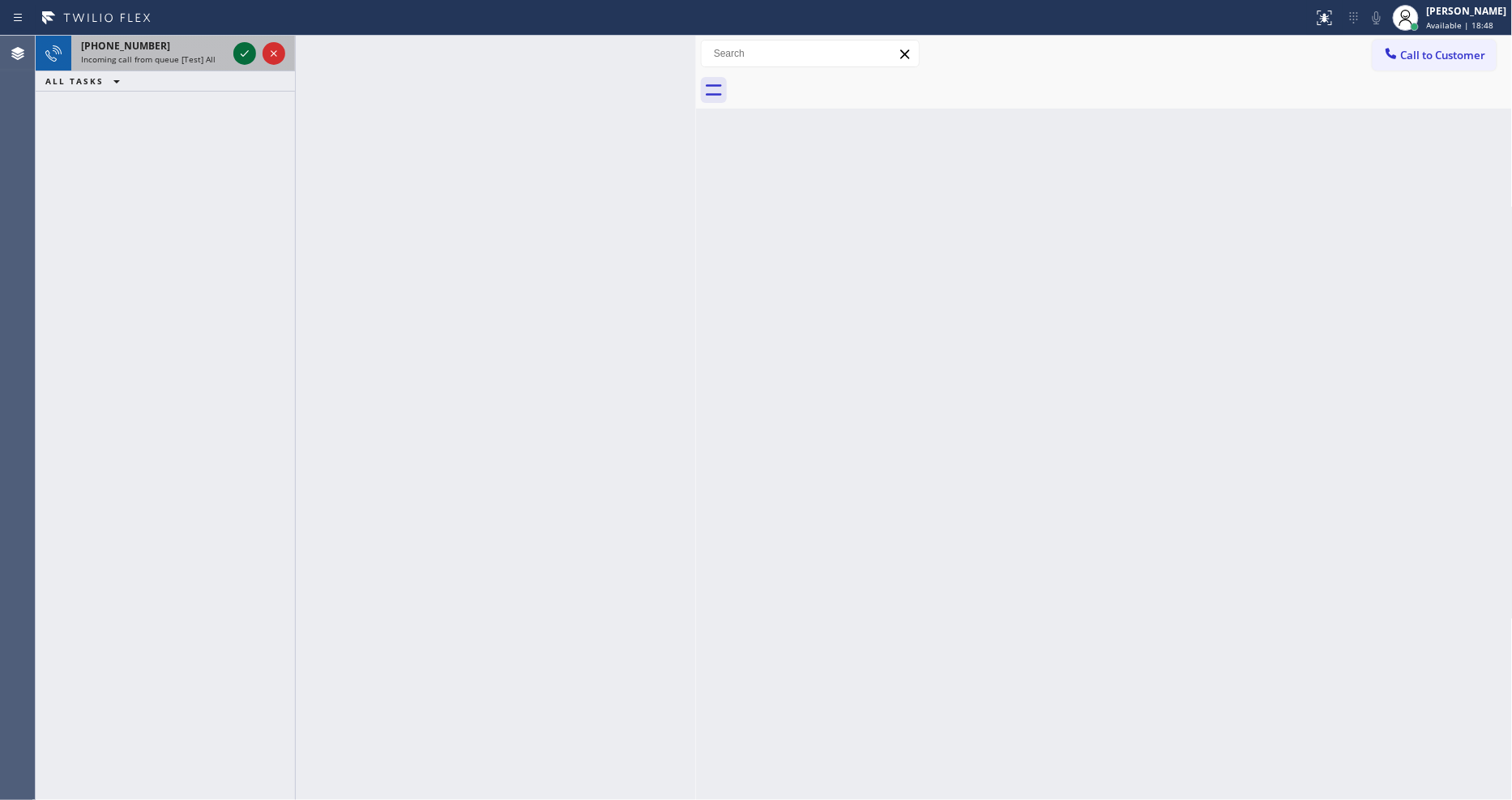
click at [240, 52] on icon at bounding box center [244, 53] width 19 height 19
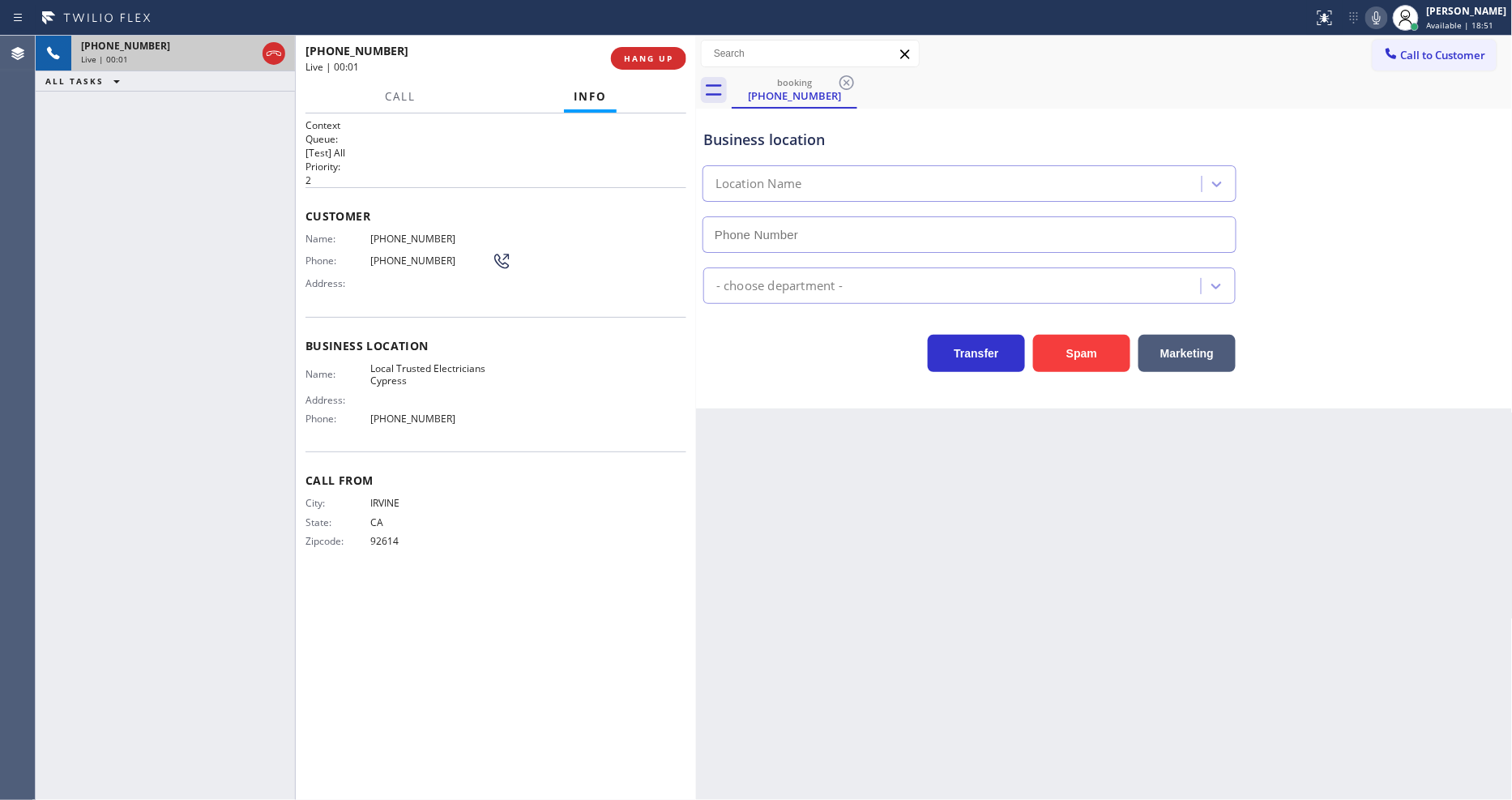
type input "[PHONE_NUMBER]"
click at [643, 54] on span "HANG UP" at bounding box center [648, 58] width 50 height 11
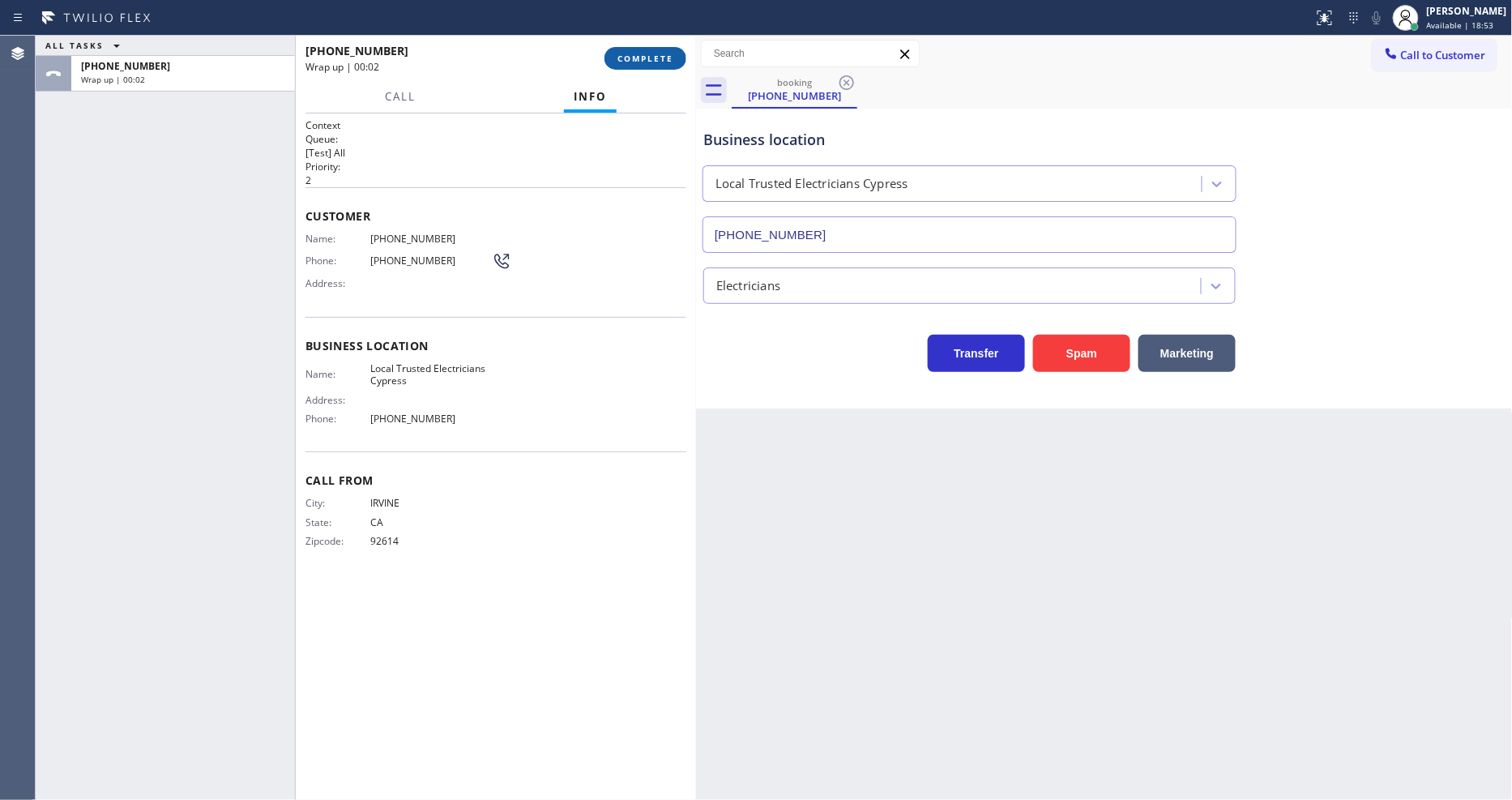
click at [643, 54] on span "COMPLETE" at bounding box center [645, 58] width 56 height 11
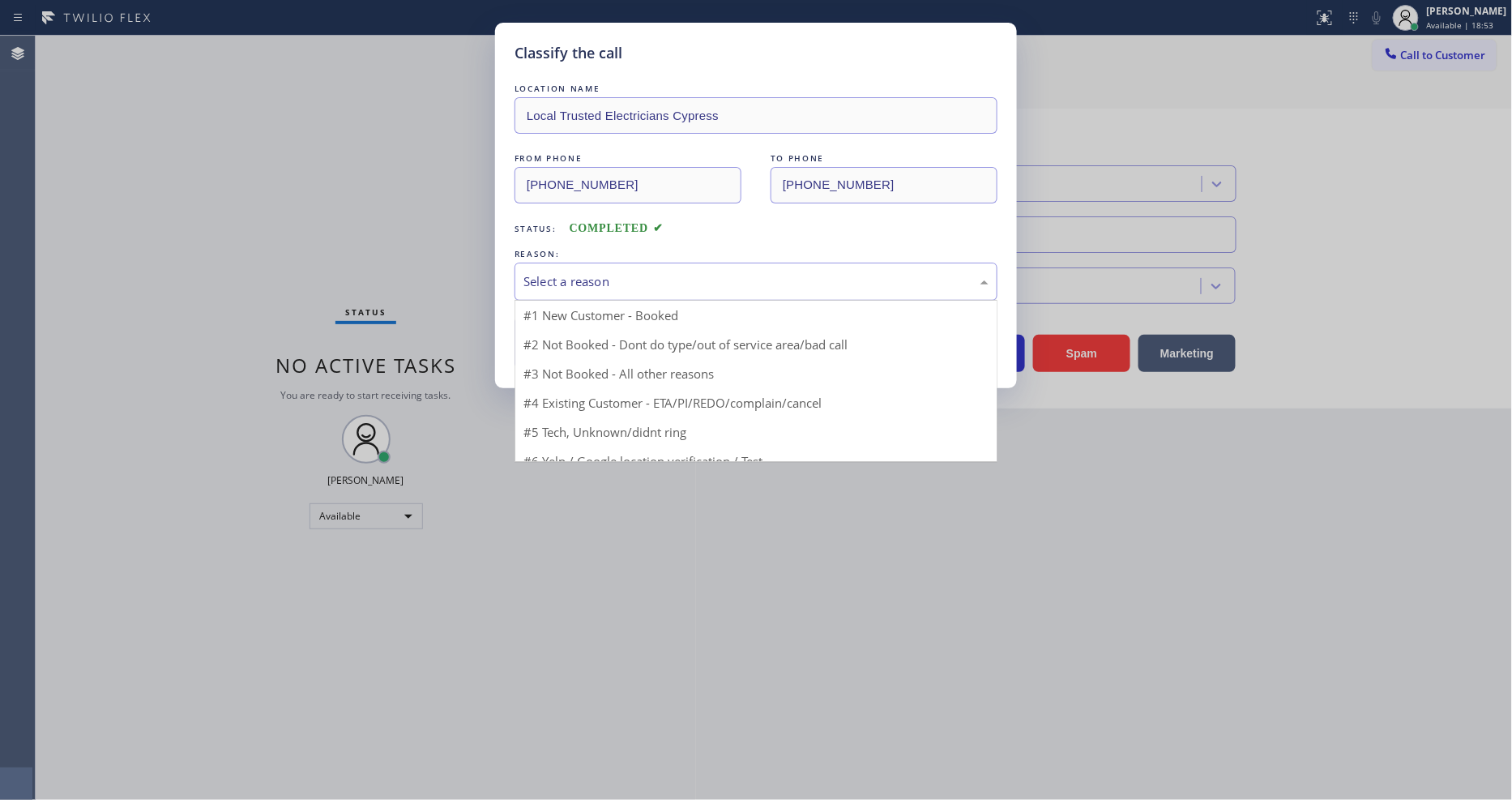
click at [616, 279] on div "Select a reason" at bounding box center [756, 282] width 465 height 18
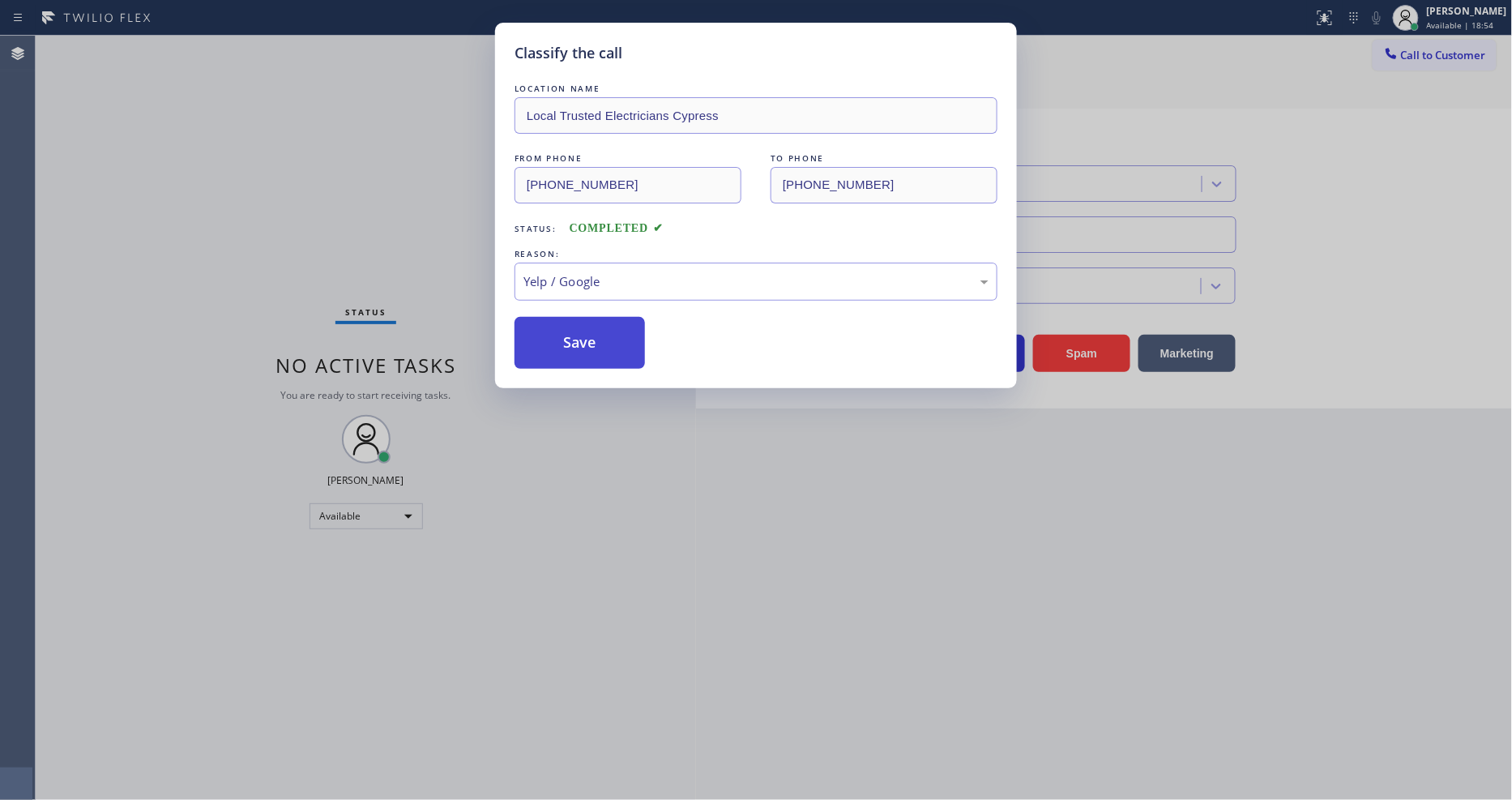
click at [593, 330] on button "Save" at bounding box center [579, 342] width 130 height 52
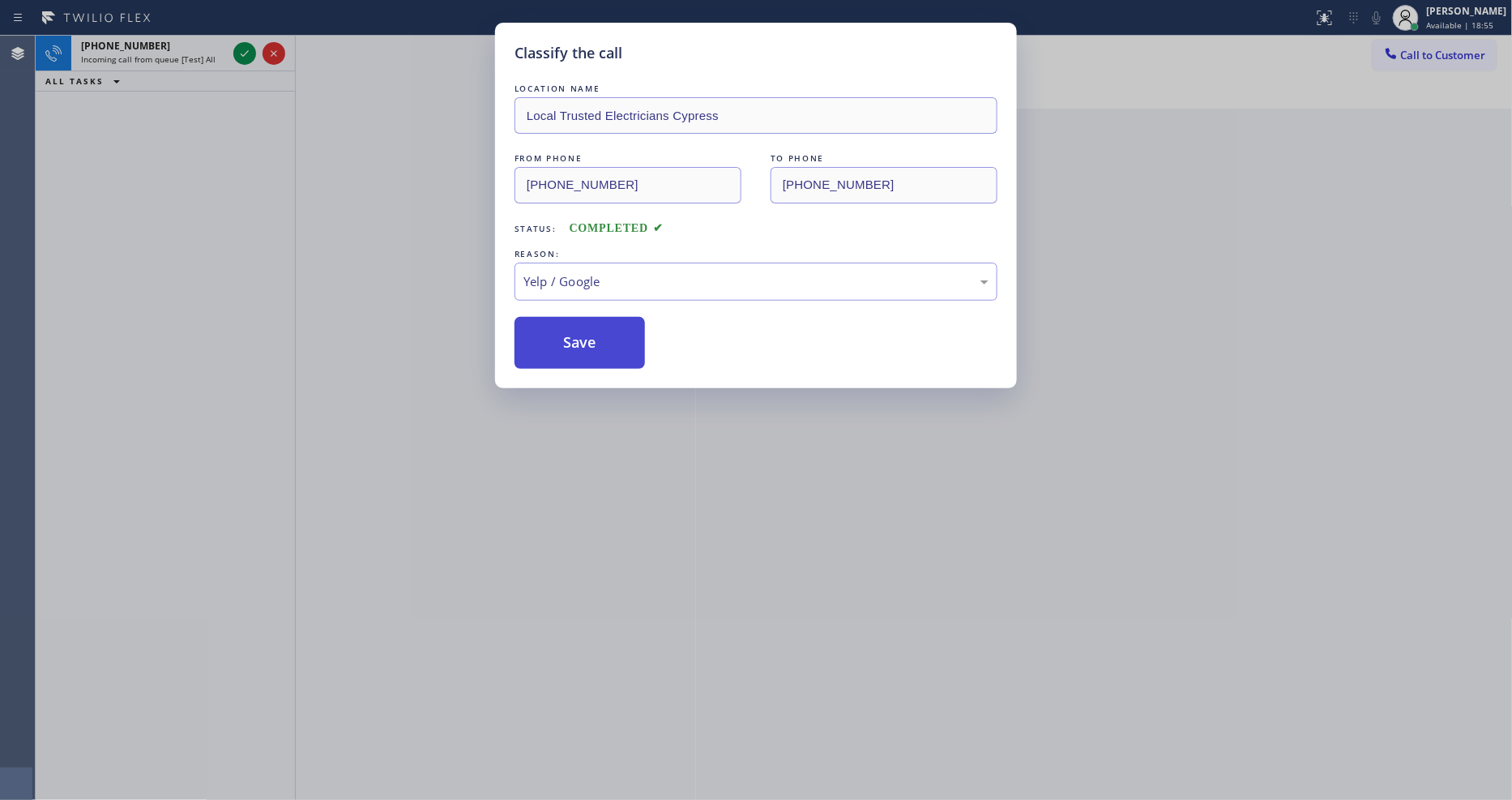
click at [593, 330] on button "Save" at bounding box center [579, 342] width 130 height 52
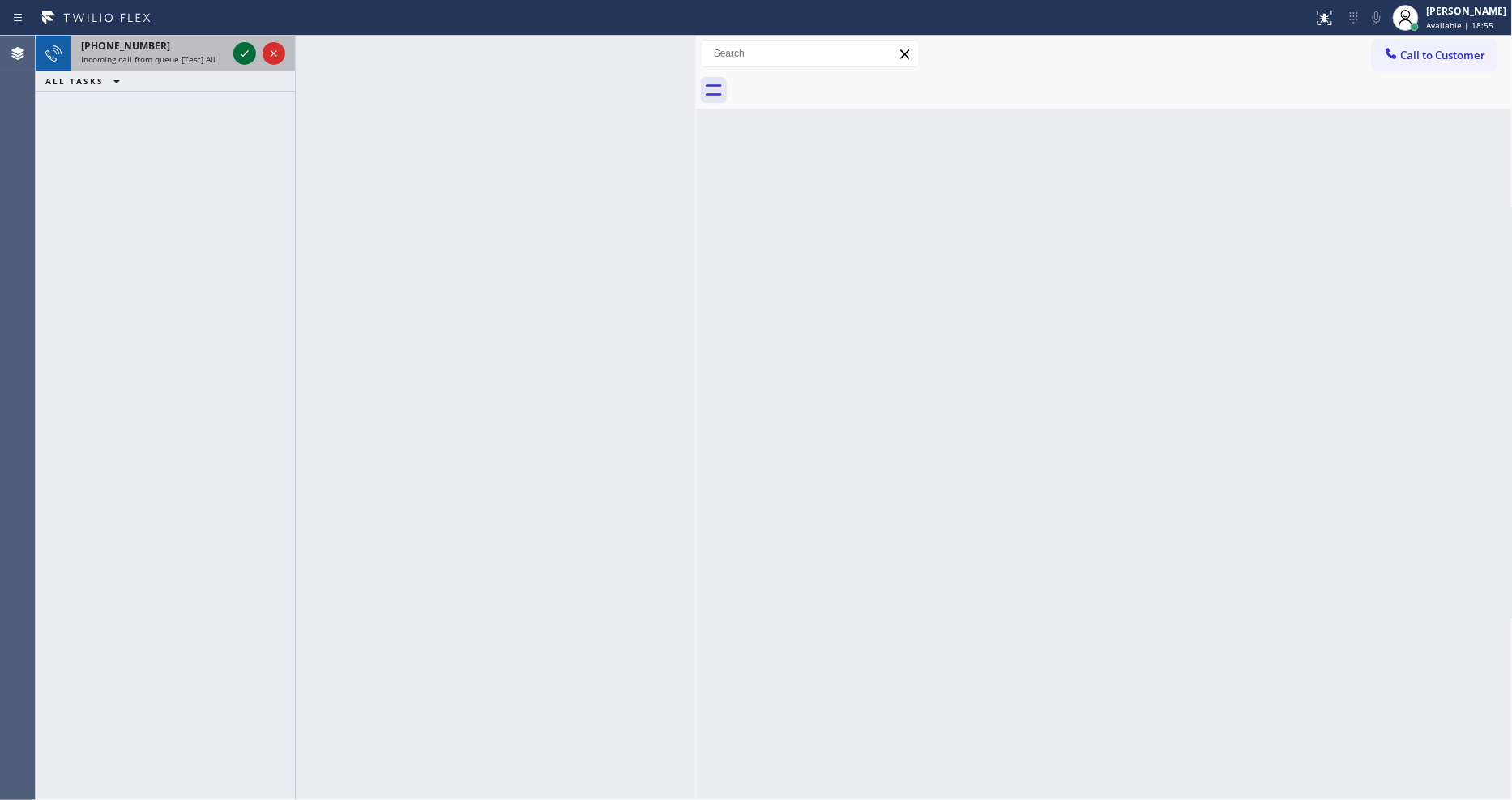
click at [245, 54] on icon at bounding box center [244, 53] width 8 height 6
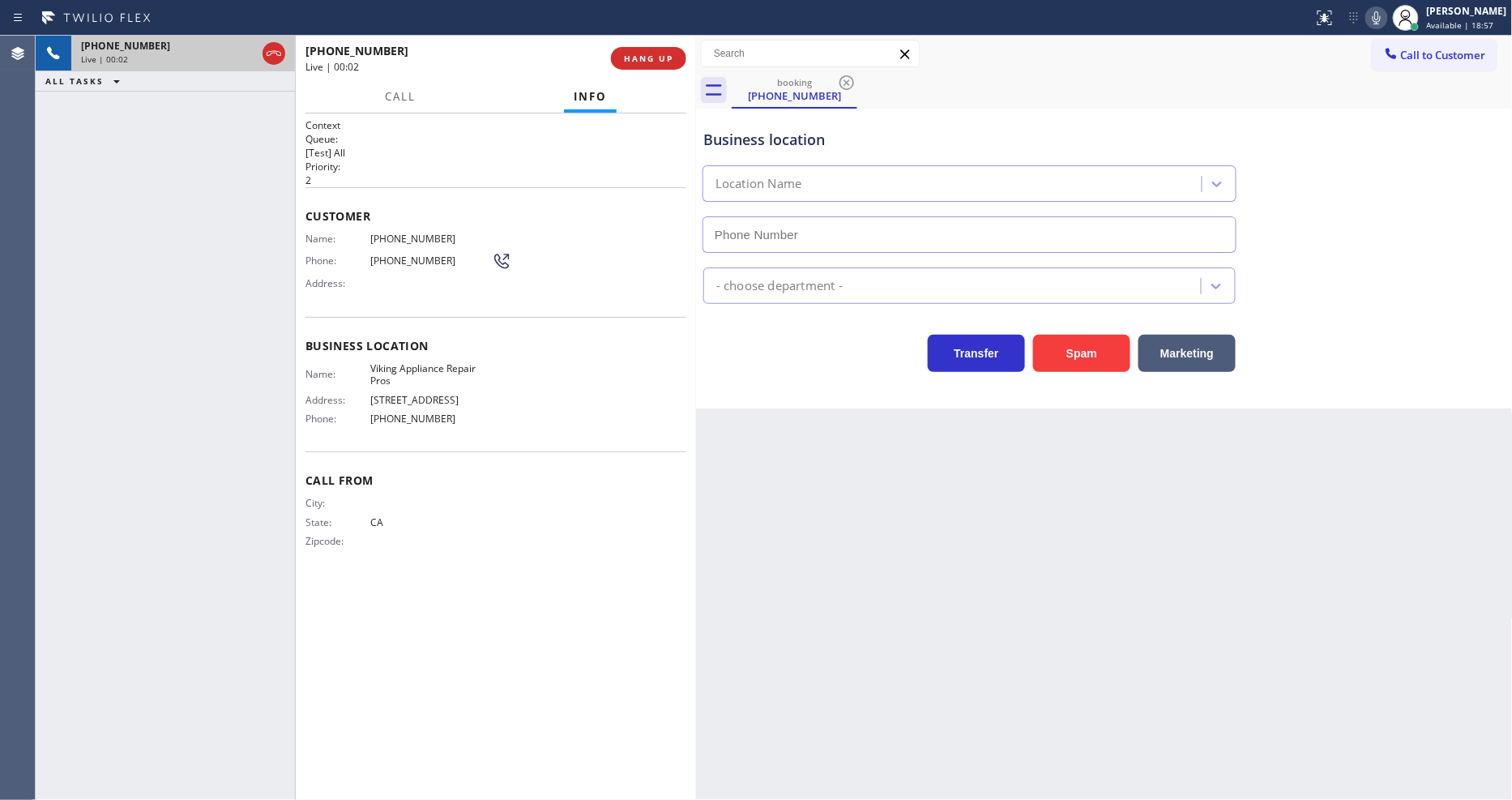
type input "[PHONE_NUMBER]"
click at [650, 66] on button "HANG UP" at bounding box center [648, 58] width 75 height 23
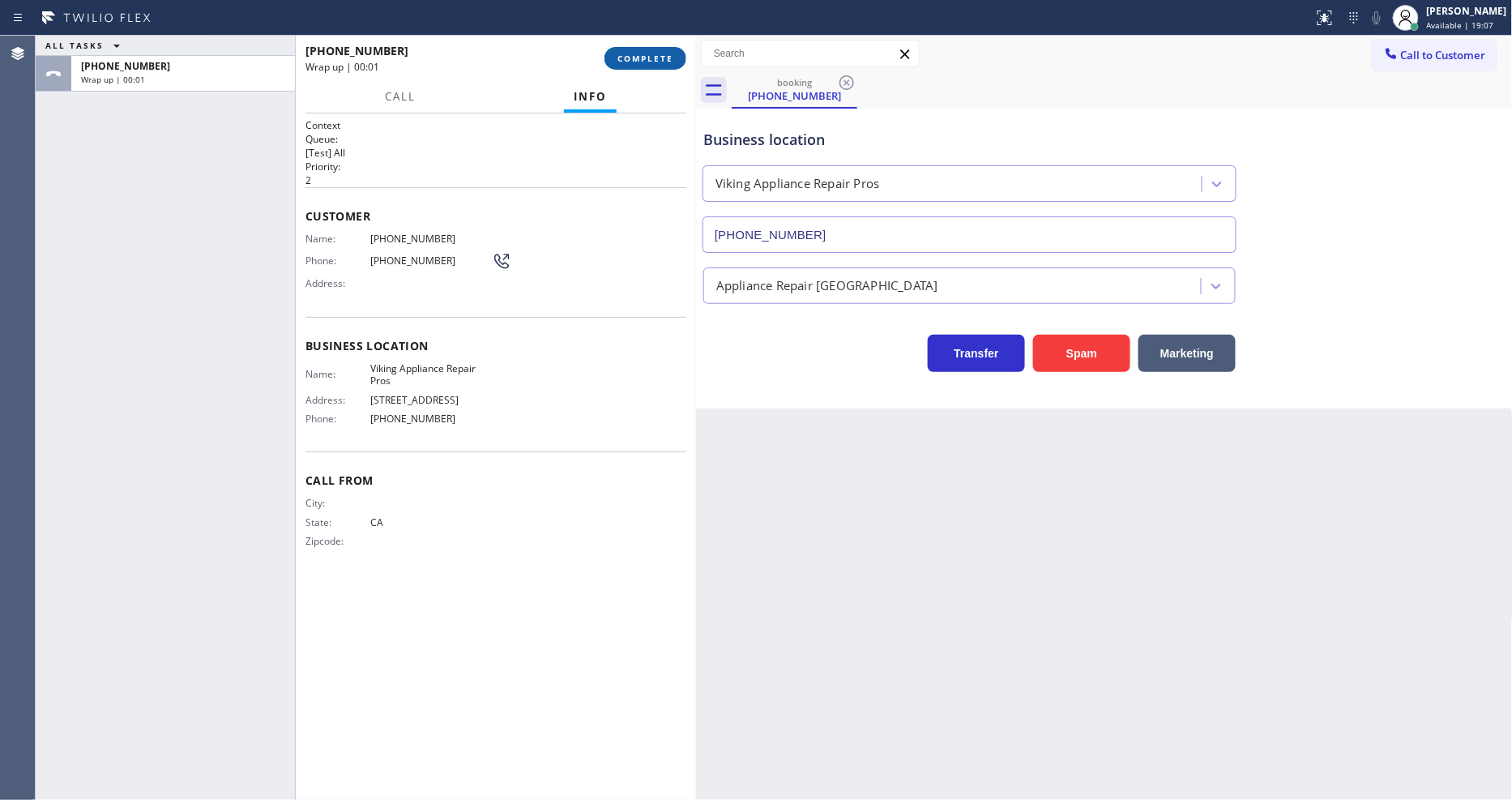
click at [650, 66] on button "COMPLETE" at bounding box center [645, 58] width 82 height 23
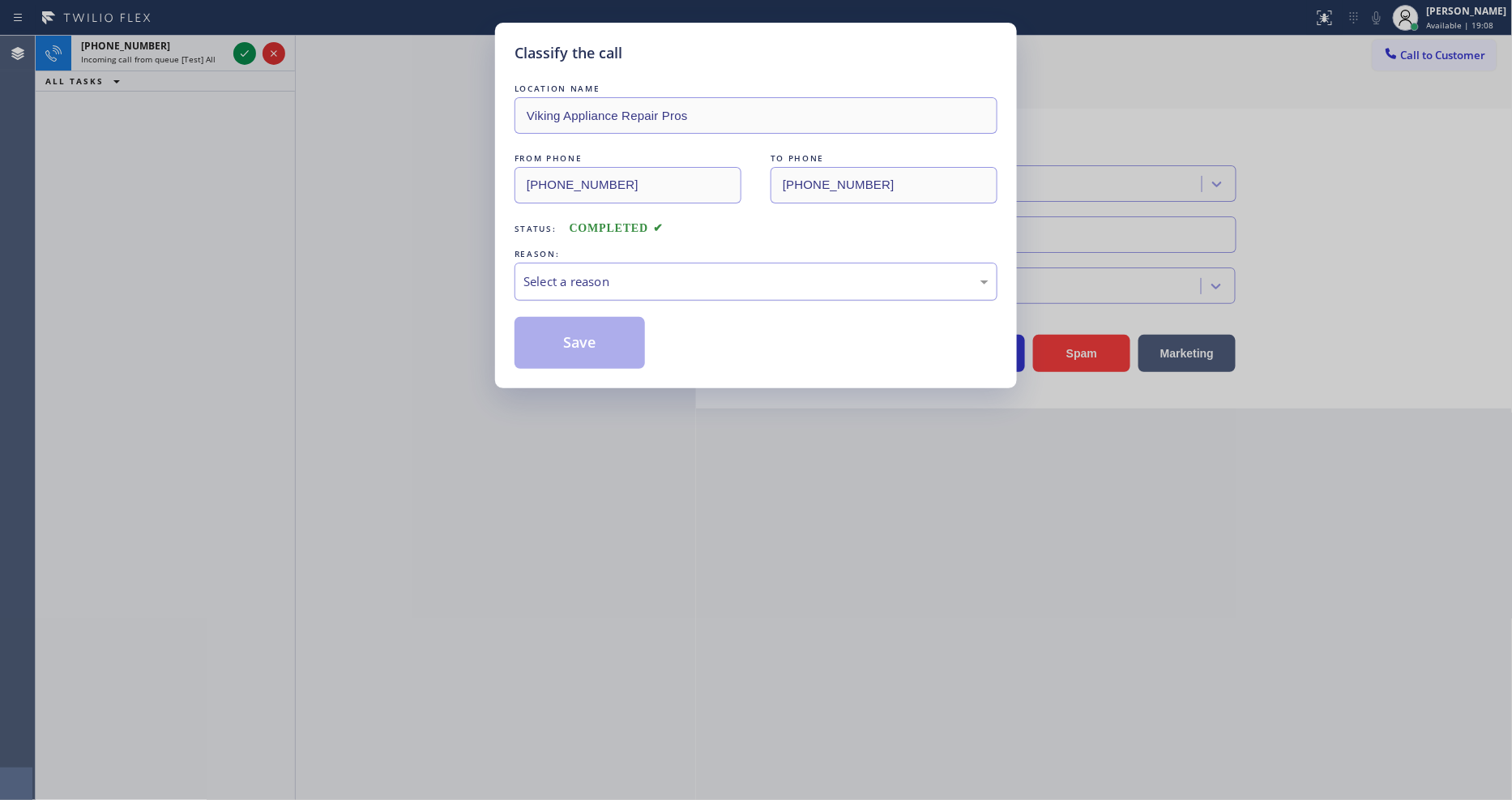
click at [576, 275] on div "Select a reason" at bounding box center [756, 282] width 465 height 18
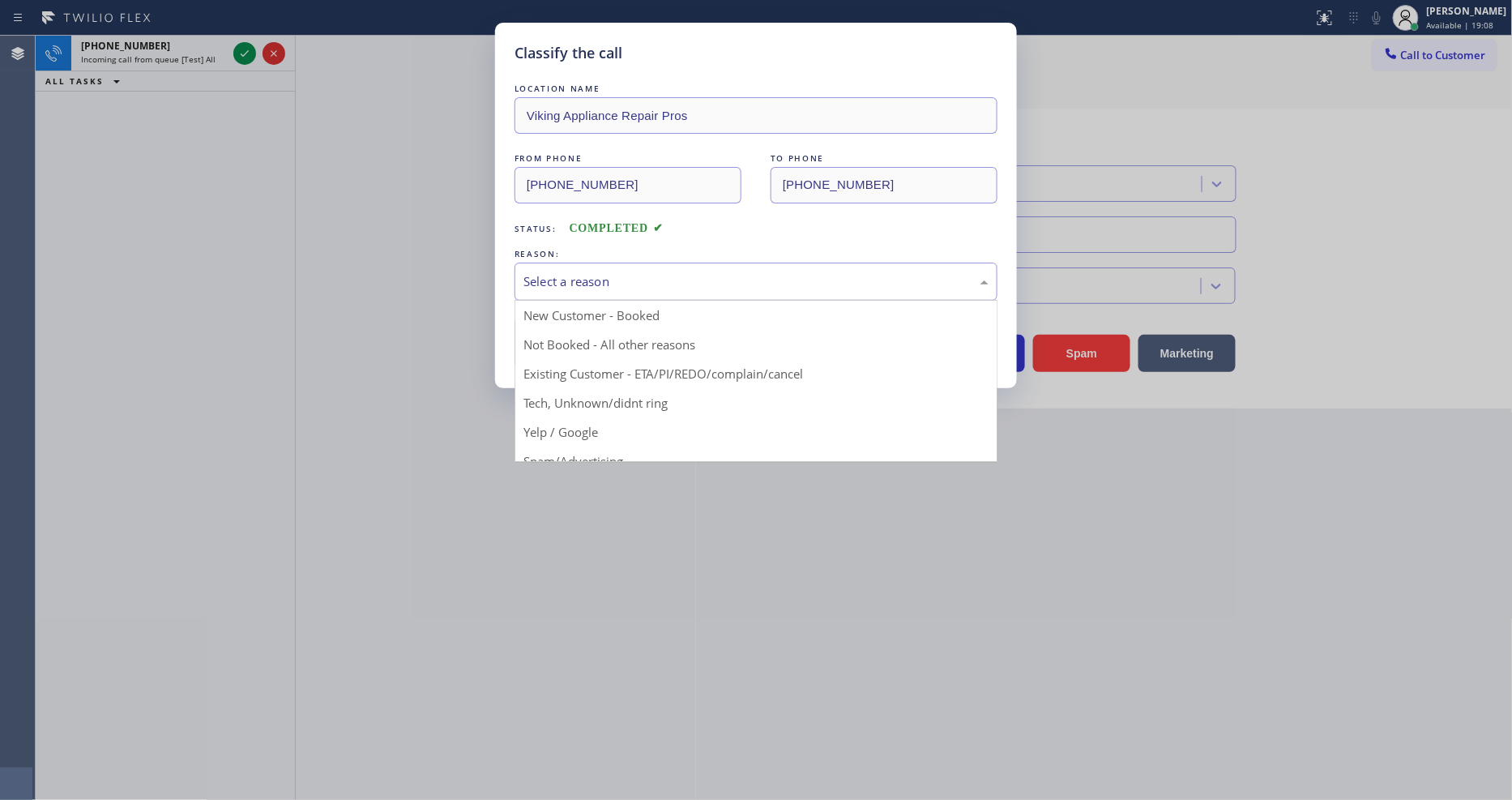
drag, startPoint x: 575, startPoint y: 386, endPoint x: 574, endPoint y: 351, distance: 35.0
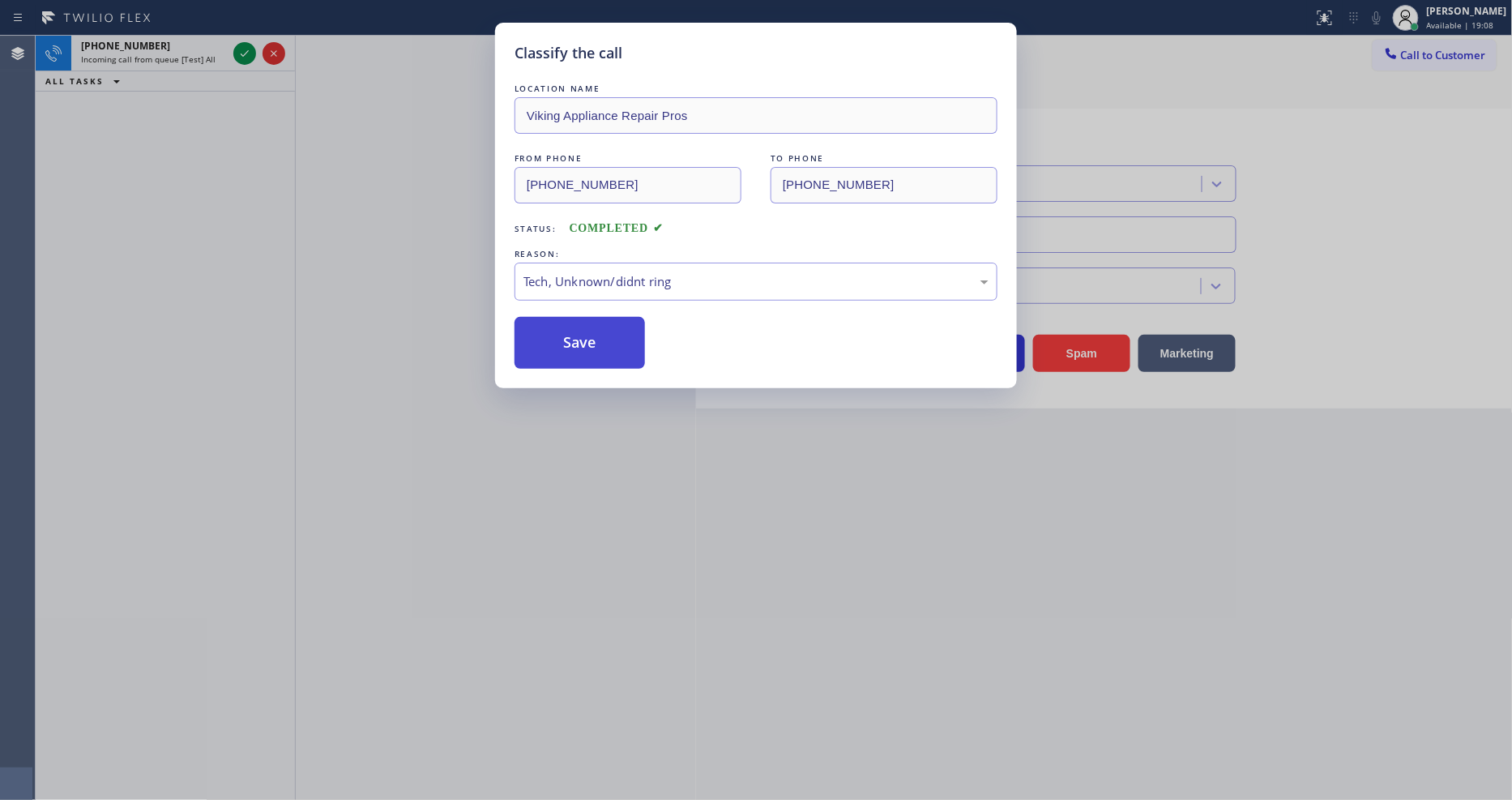
click at [574, 341] on button "Save" at bounding box center [579, 342] width 130 height 52
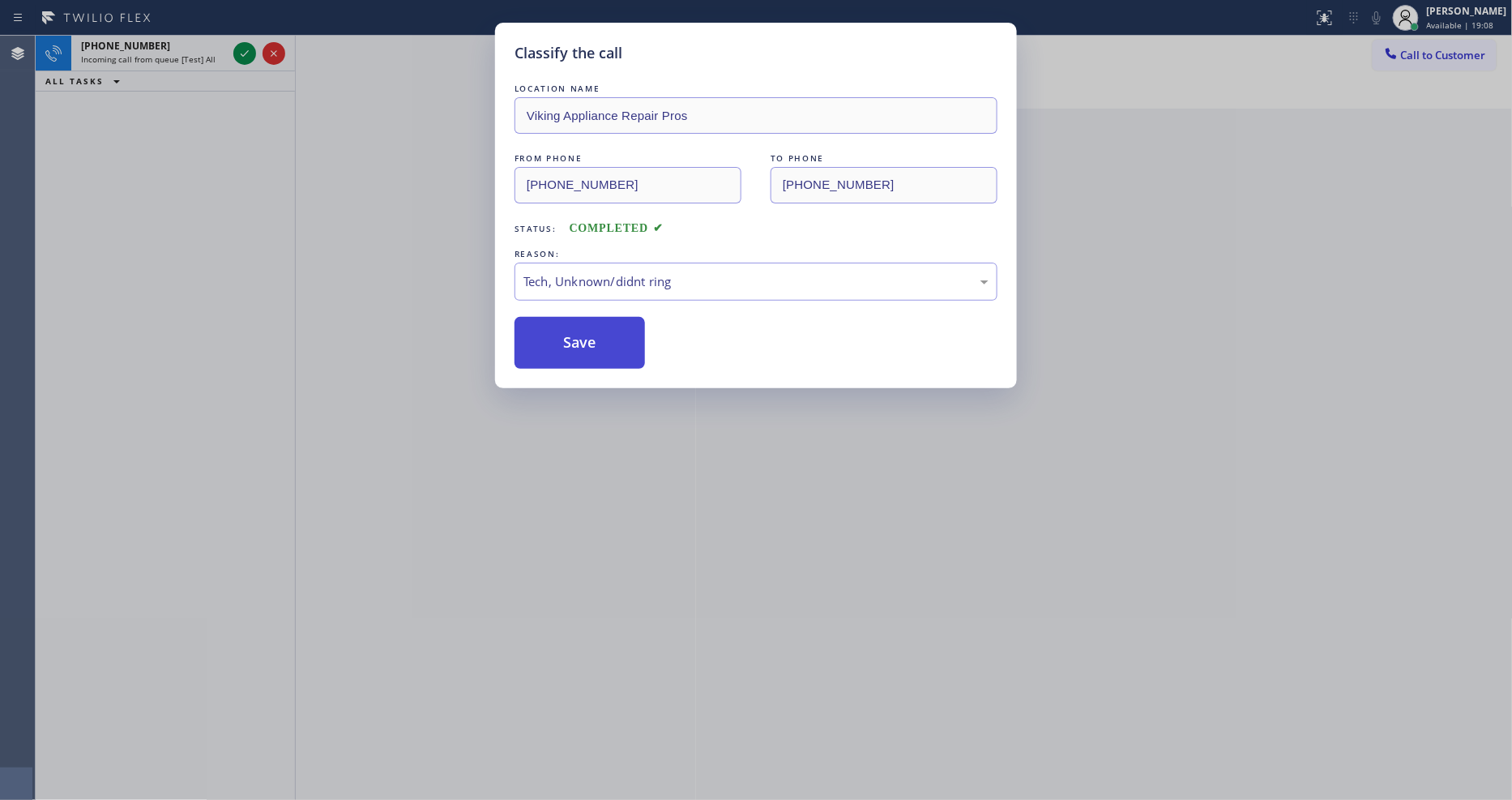
click at [574, 341] on button "Save" at bounding box center [579, 342] width 130 height 52
click at [243, 54] on div "Classify the call LOCATION NAME Thermador Repair Group [GEOGRAPHIC_DATA] FROM P…" at bounding box center [774, 417] width 1476 height 764
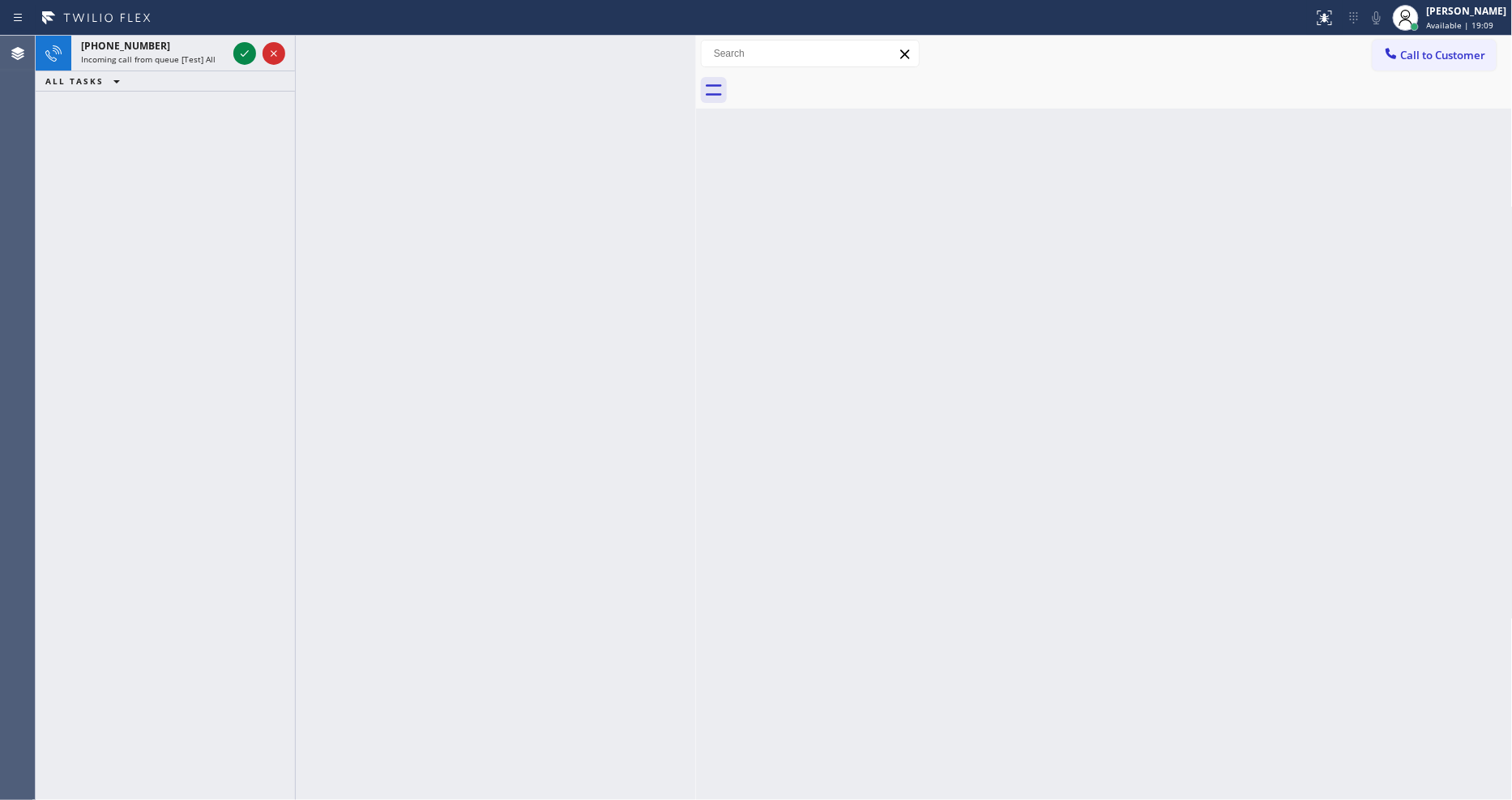
click at [243, 54] on icon at bounding box center [244, 53] width 19 height 19
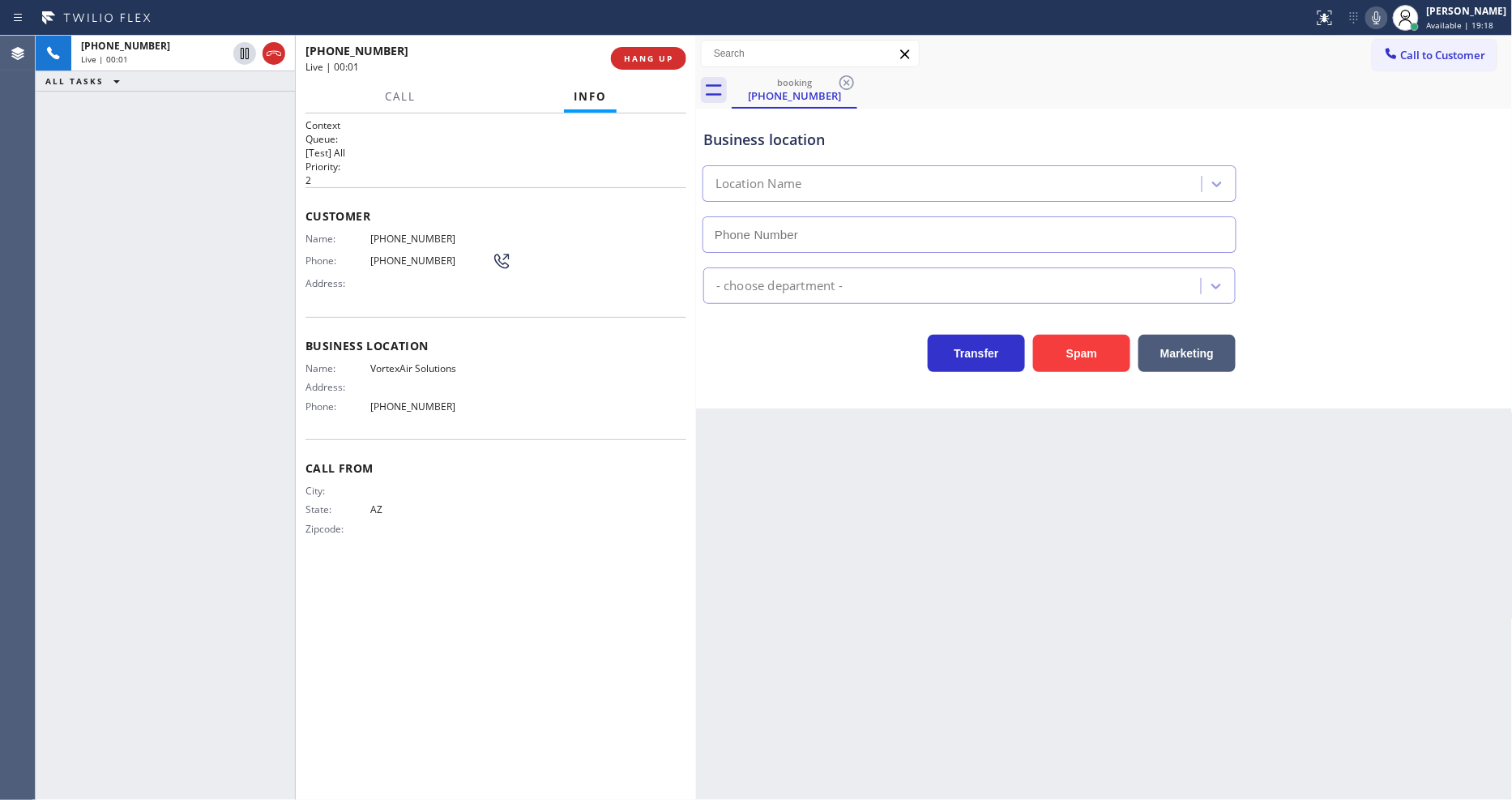
type input "[PHONE_NUMBER]"
click at [659, 50] on button "HANG UP" at bounding box center [648, 58] width 75 height 23
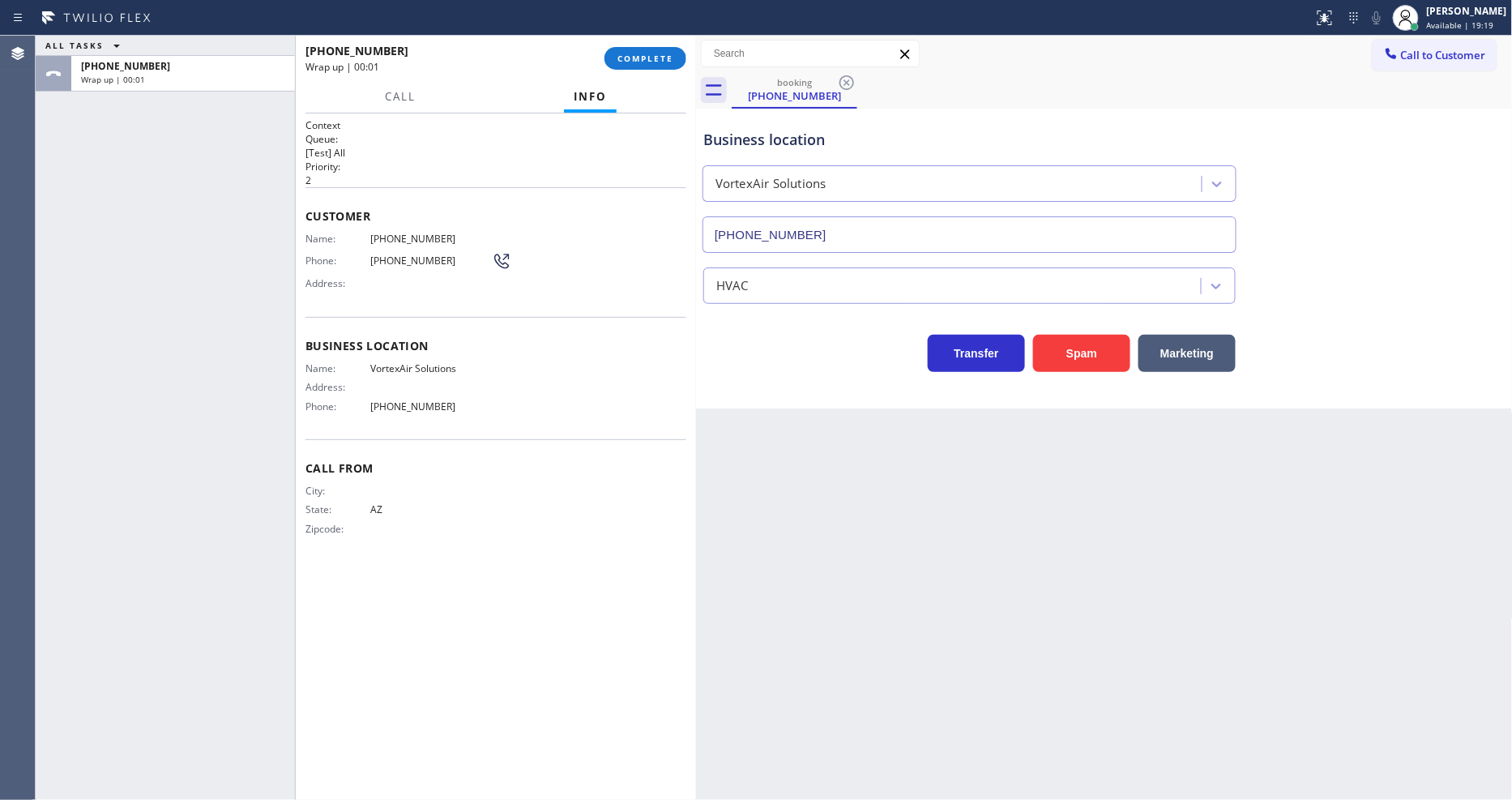
click at [659, 50] on button "COMPLETE" at bounding box center [645, 58] width 82 height 23
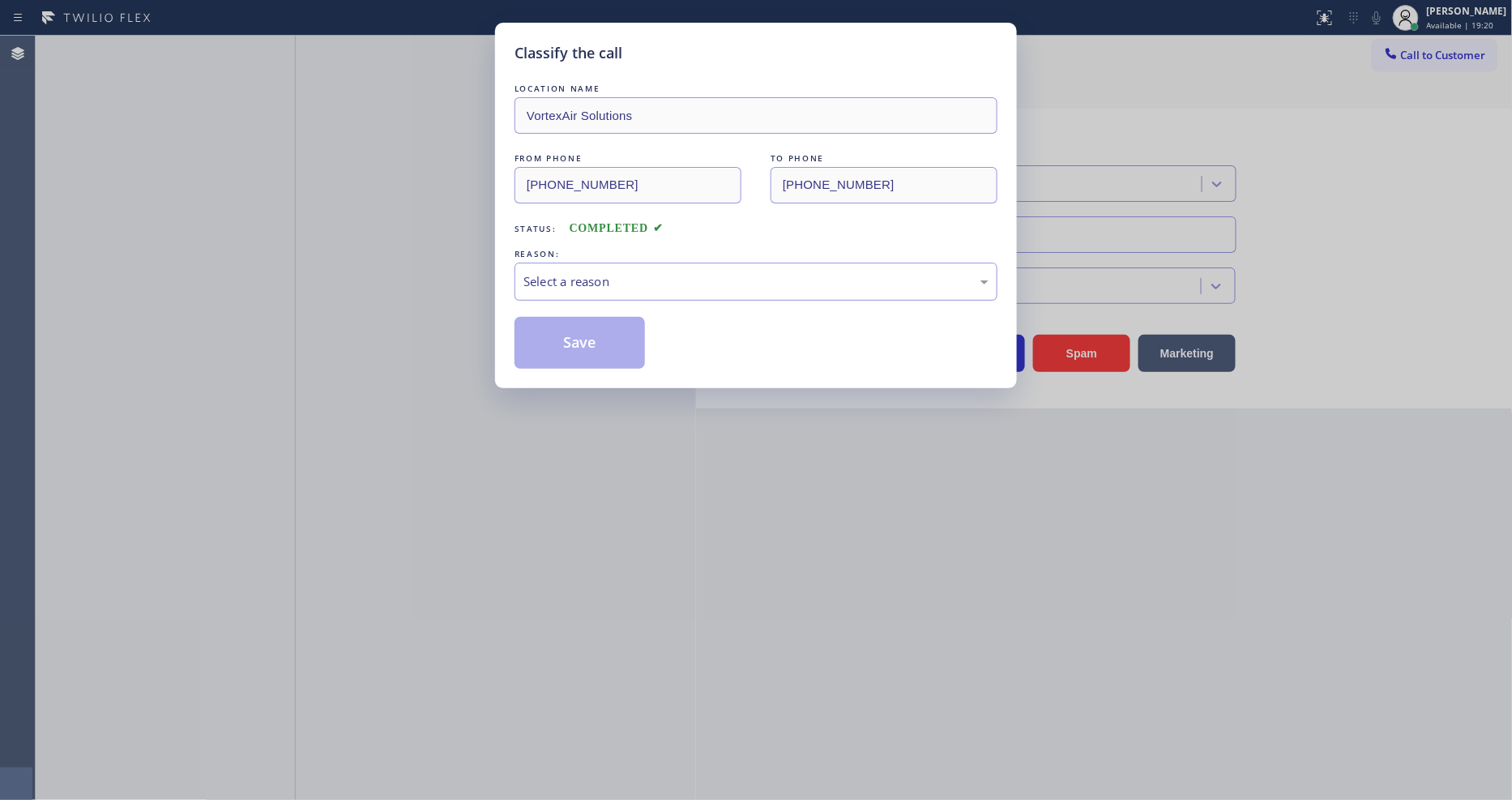
click at [581, 272] on div "Select a reason" at bounding box center [756, 282] width 465 height 18
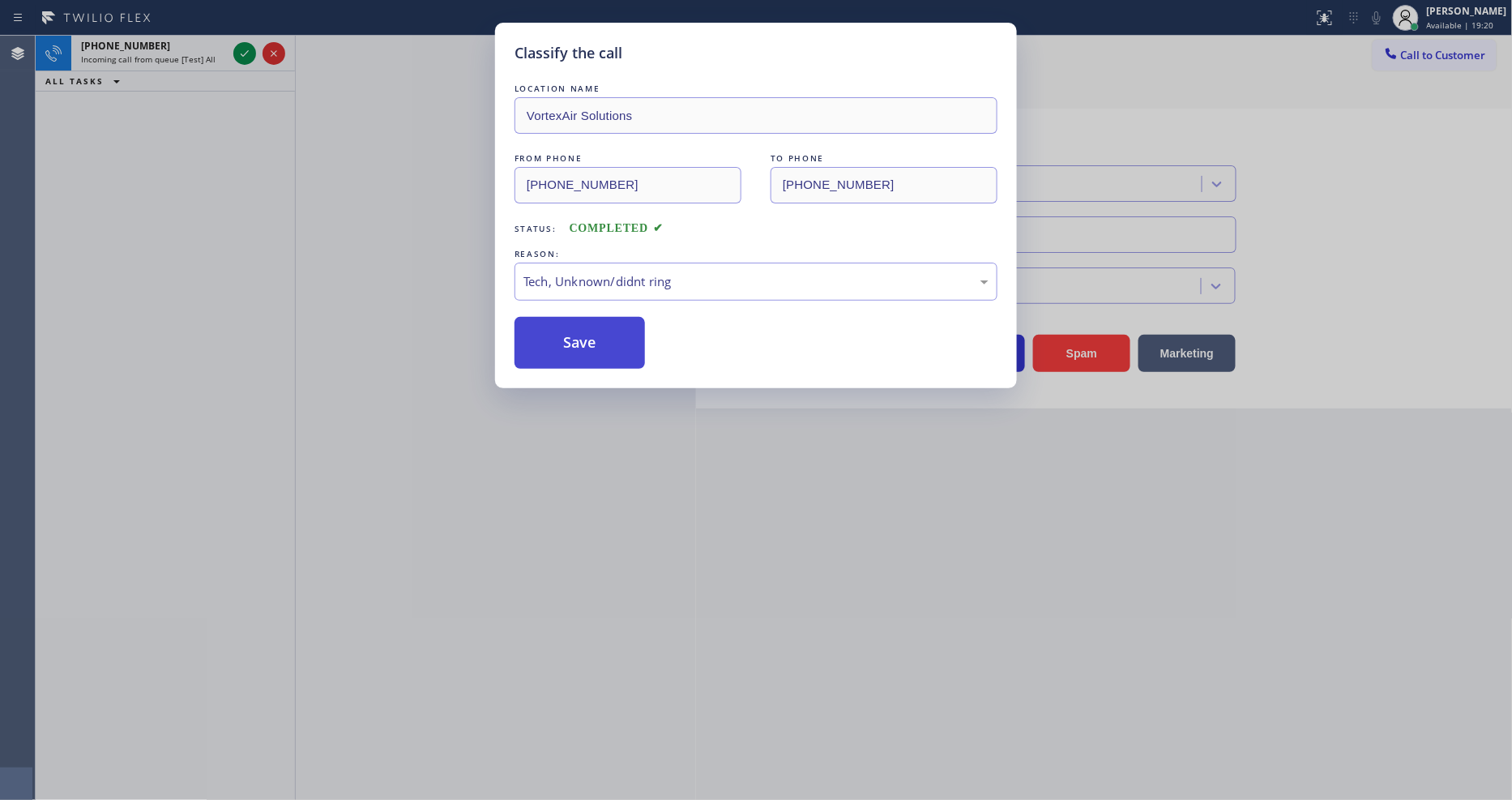
click at [581, 327] on button "Save" at bounding box center [579, 342] width 130 height 52
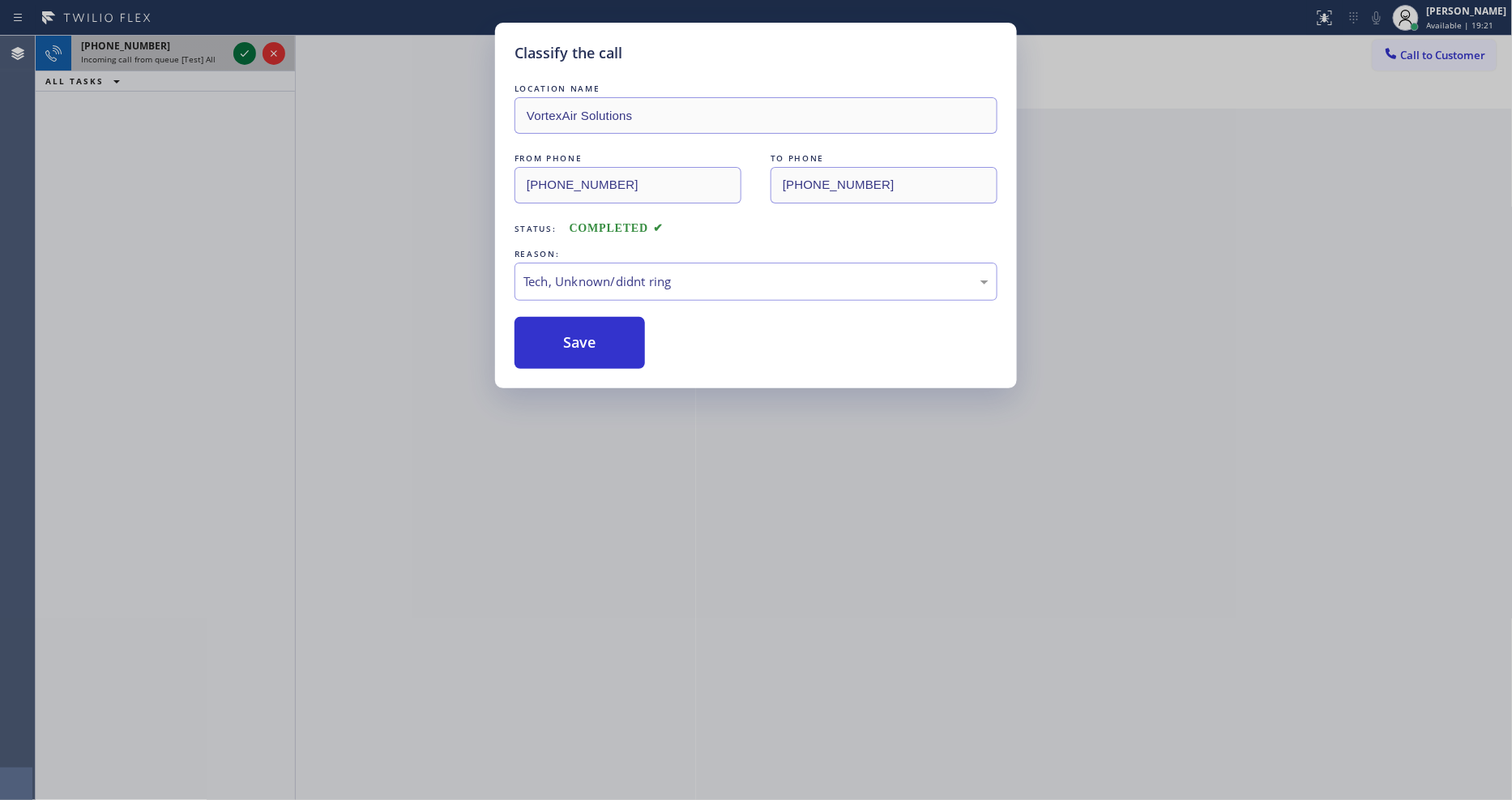
click at [240, 50] on icon at bounding box center [244, 53] width 19 height 19
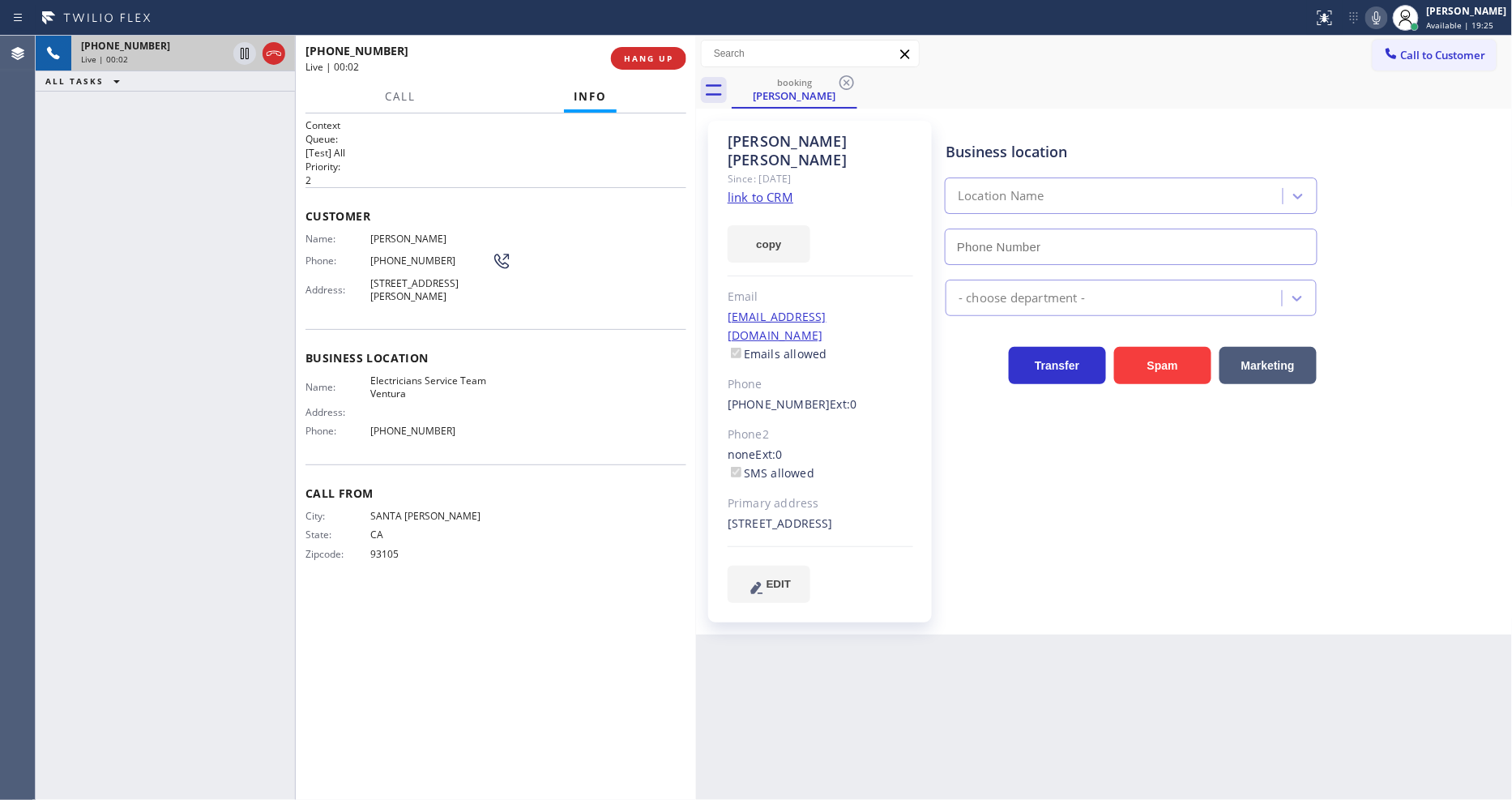
type input "[PHONE_NUMBER]"
click at [775, 189] on link "link to CRM" at bounding box center [760, 197] width 66 height 17
click at [651, 65] on button "HANG UP" at bounding box center [648, 58] width 75 height 23
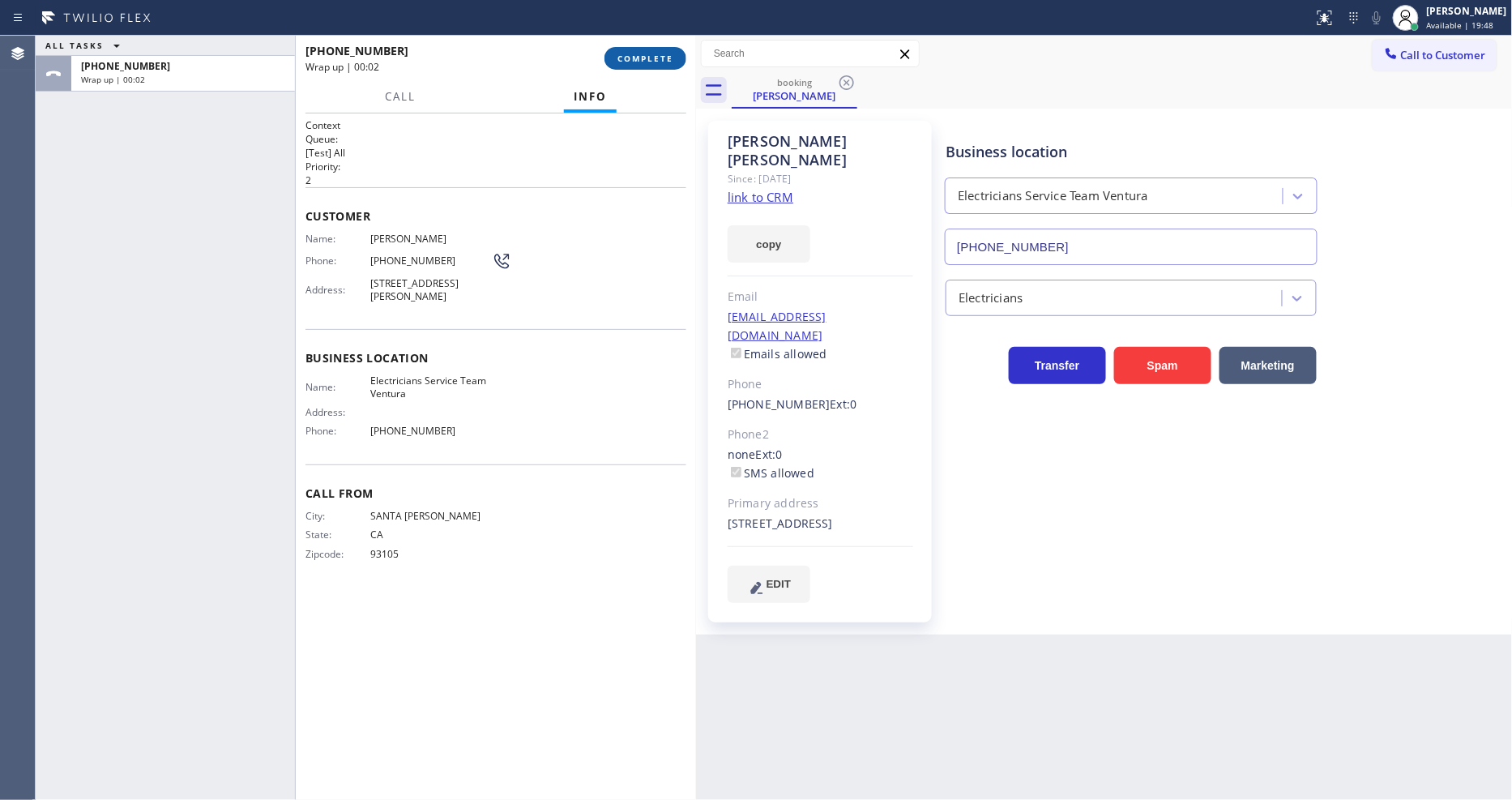
click at [655, 63] on span "COMPLETE" at bounding box center [645, 58] width 56 height 11
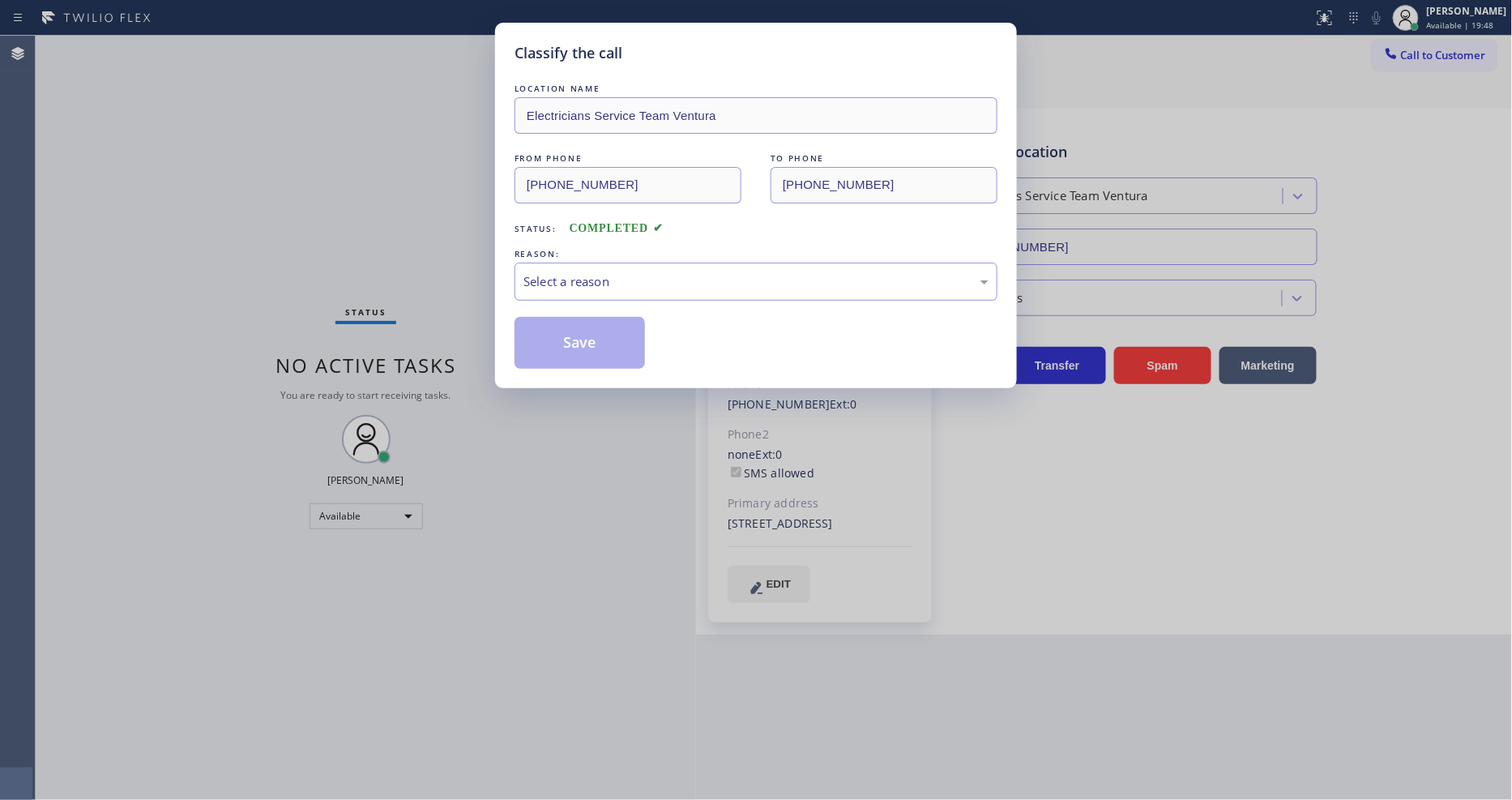
click at [610, 288] on div "Select a reason" at bounding box center [756, 282] width 483 height 39
click at [610, 345] on button "Save" at bounding box center [579, 342] width 130 height 52
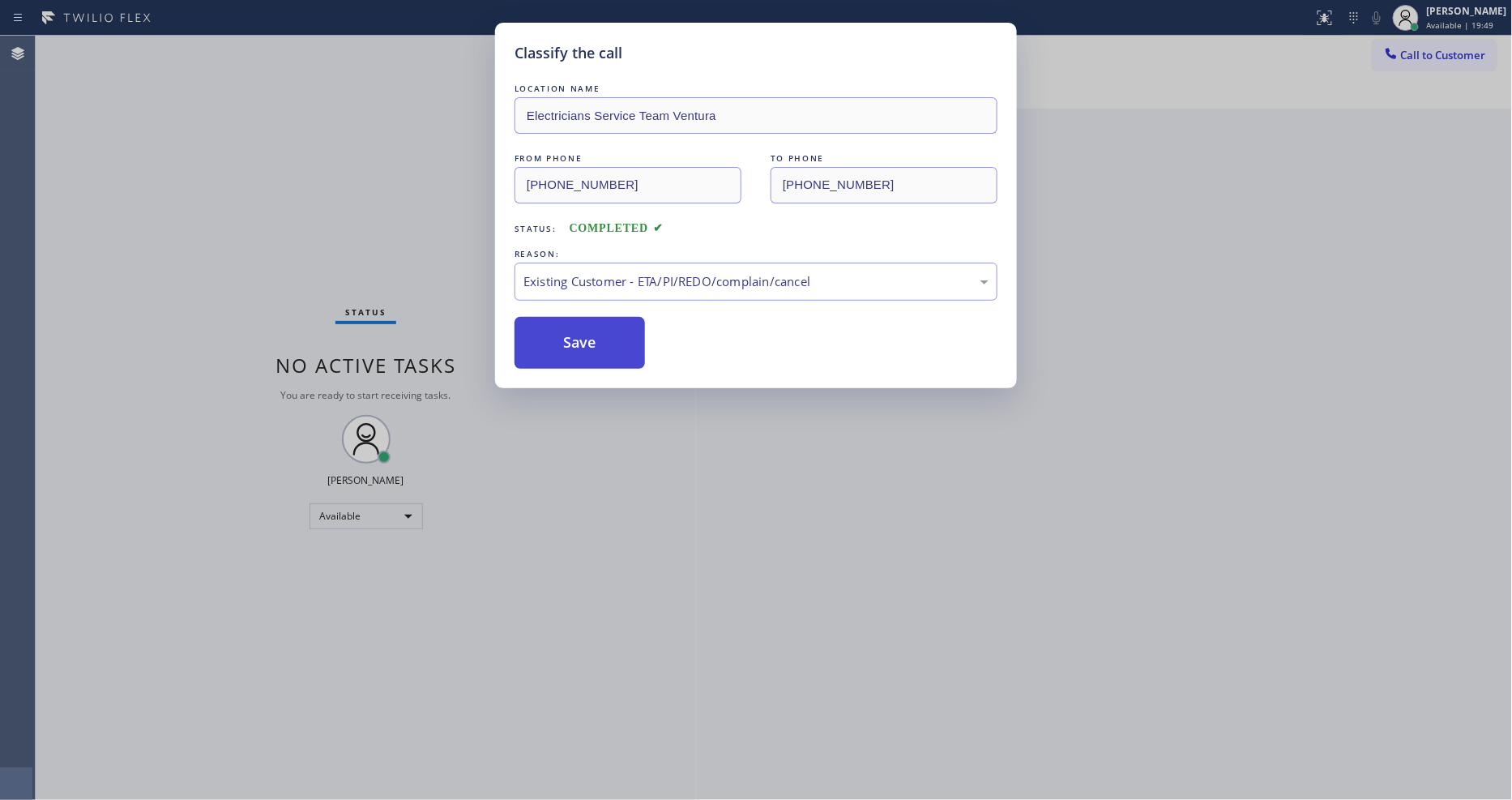
click at [610, 345] on button "Save" at bounding box center [579, 342] width 130 height 52
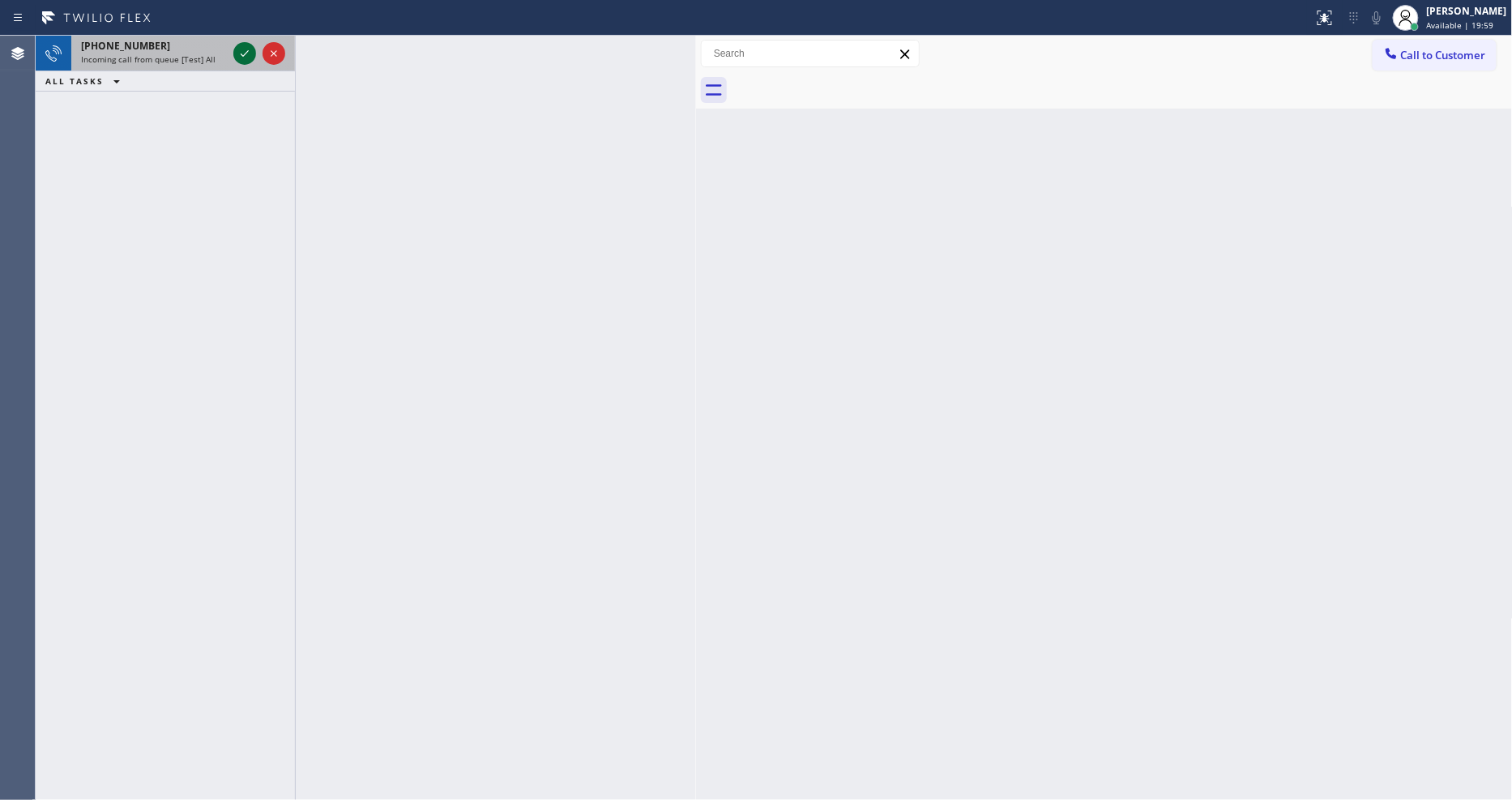
click at [236, 50] on icon at bounding box center [244, 53] width 19 height 19
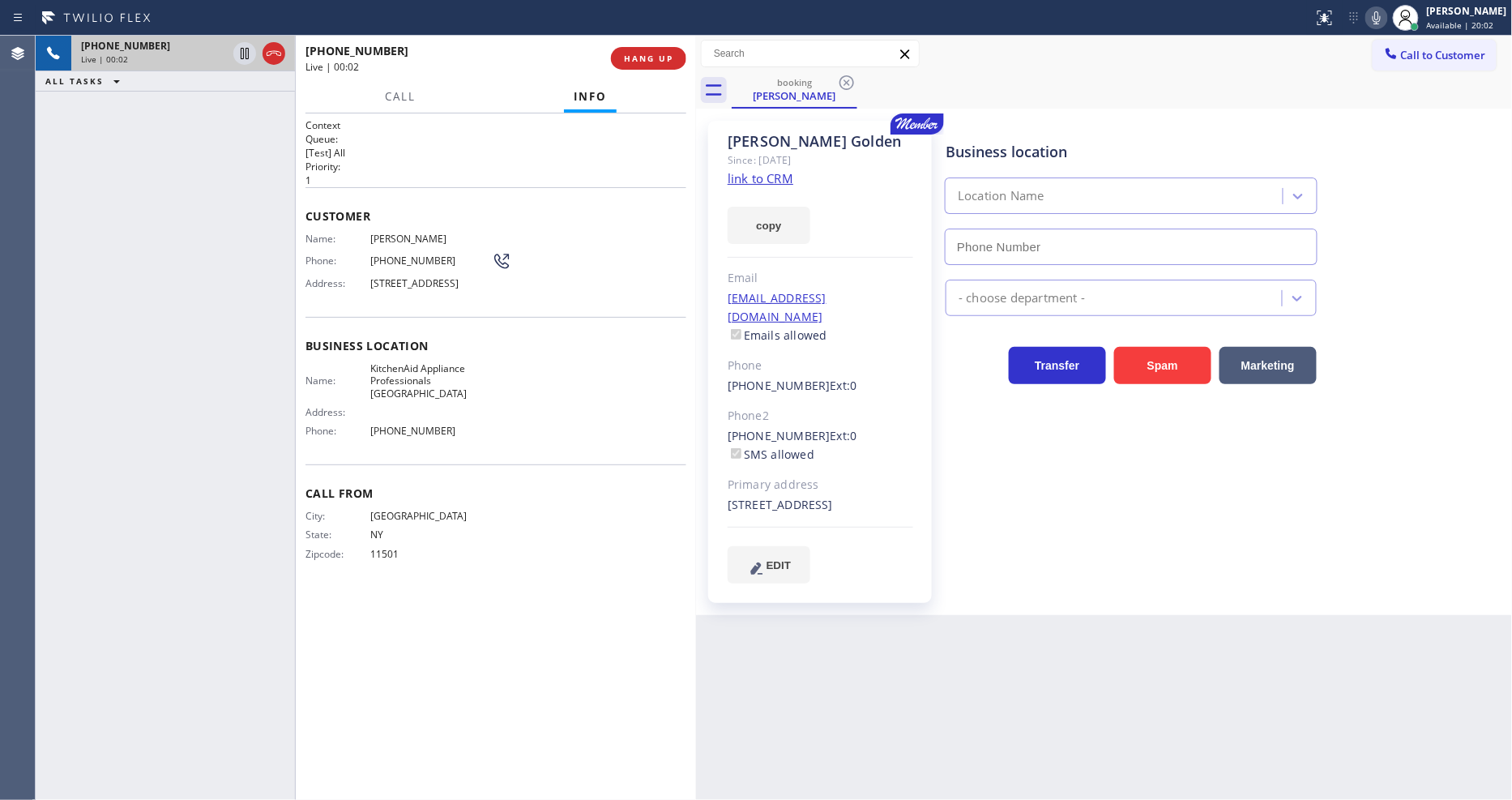
type input "[PHONE_NUMBER]"
click at [748, 183] on link "link to CRM" at bounding box center [760, 179] width 66 height 17
click at [248, 55] on icon at bounding box center [244, 53] width 19 height 19
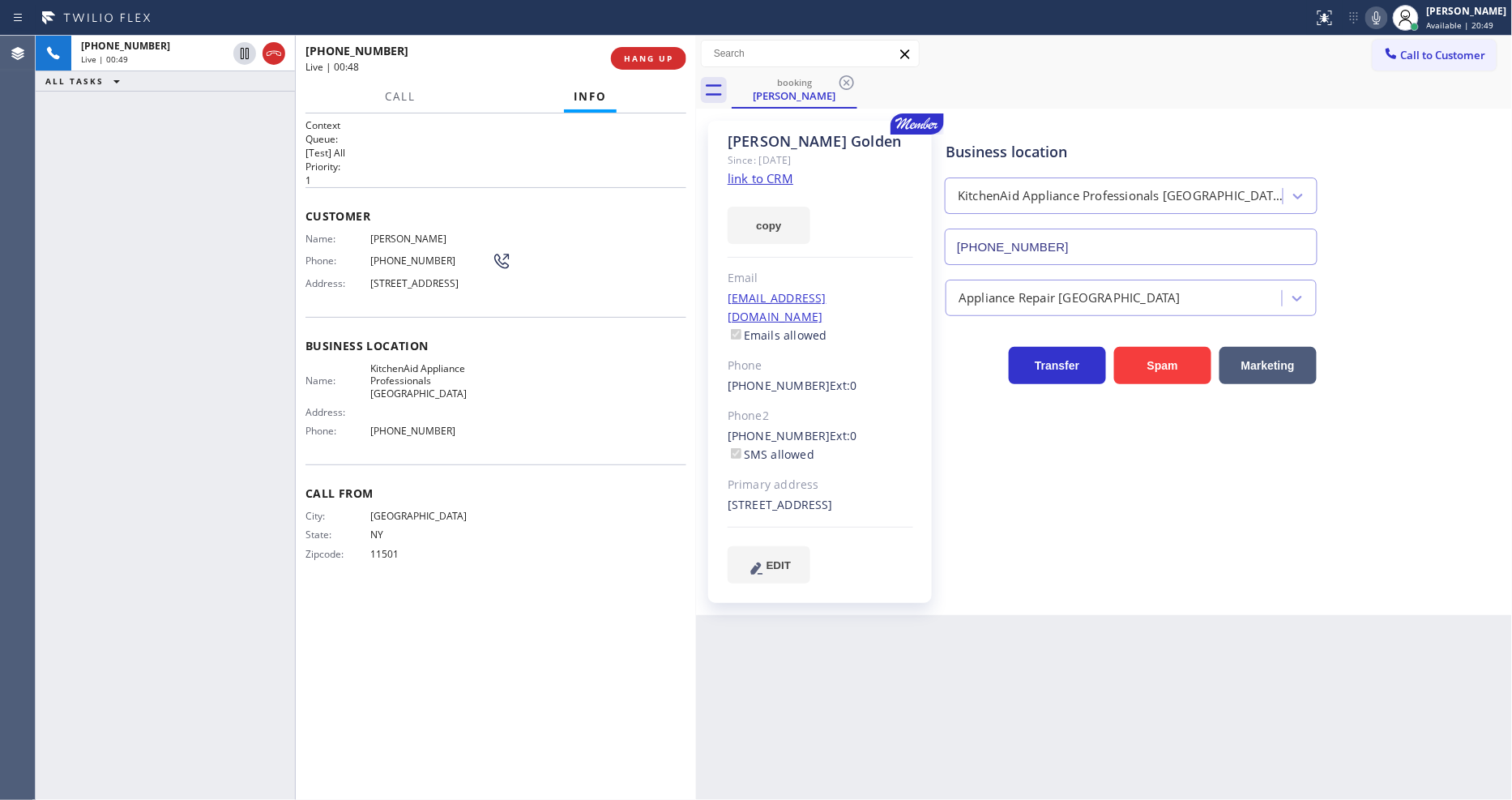
click at [1386, 19] on icon at bounding box center [1376, 17] width 19 height 19
click at [245, 54] on icon at bounding box center [244, 53] width 19 height 19
click at [1386, 20] on icon at bounding box center [1376, 17] width 19 height 19
click at [660, 62] on span "HANG UP" at bounding box center [648, 58] width 50 height 11
click at [660, 62] on span "COMPLETE" at bounding box center [645, 58] width 56 height 11
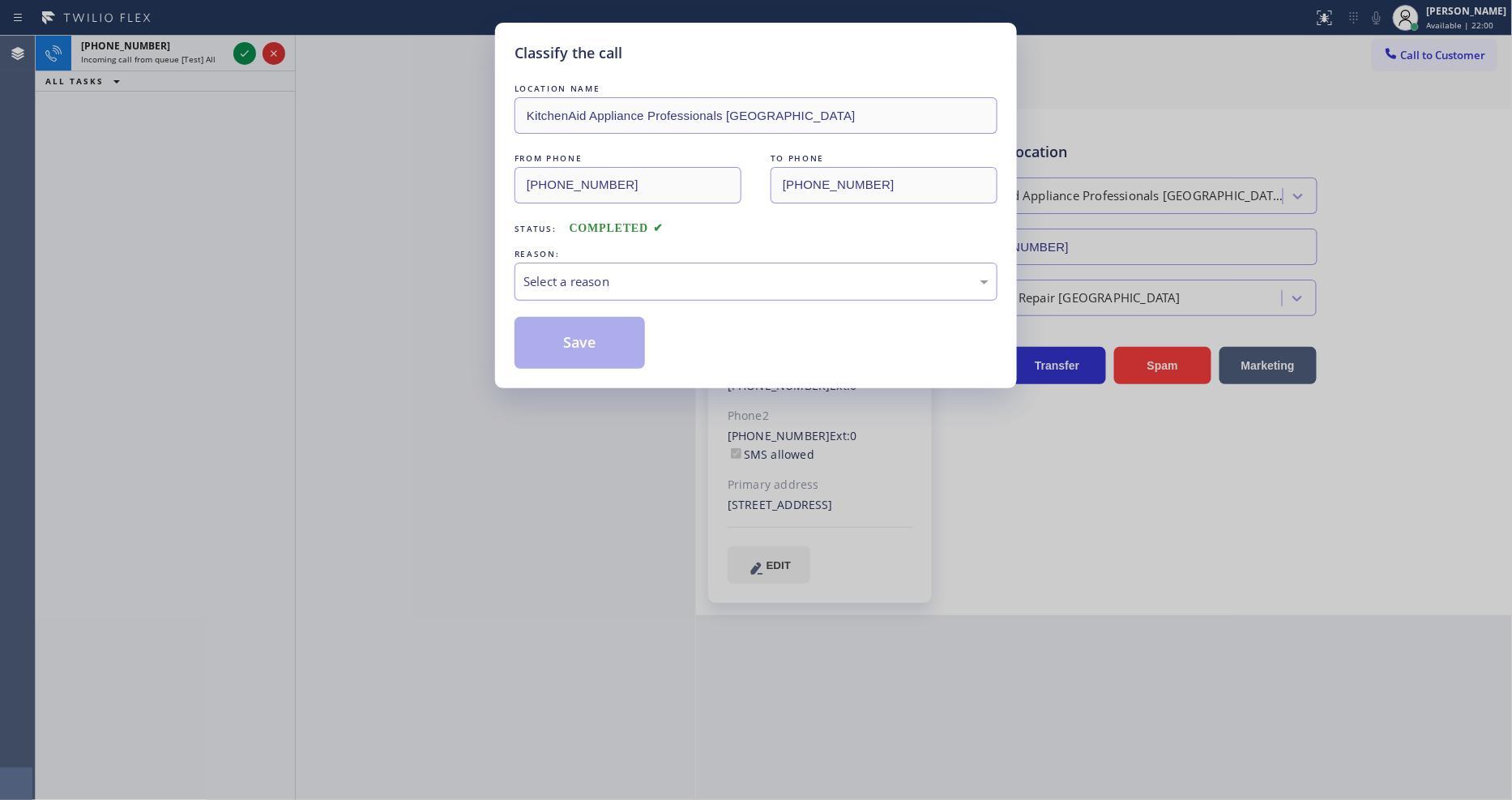
click at [580, 272] on div "Select a reason" at bounding box center [756, 282] width 465 height 18
click at [572, 346] on button "Save" at bounding box center [579, 342] width 130 height 52
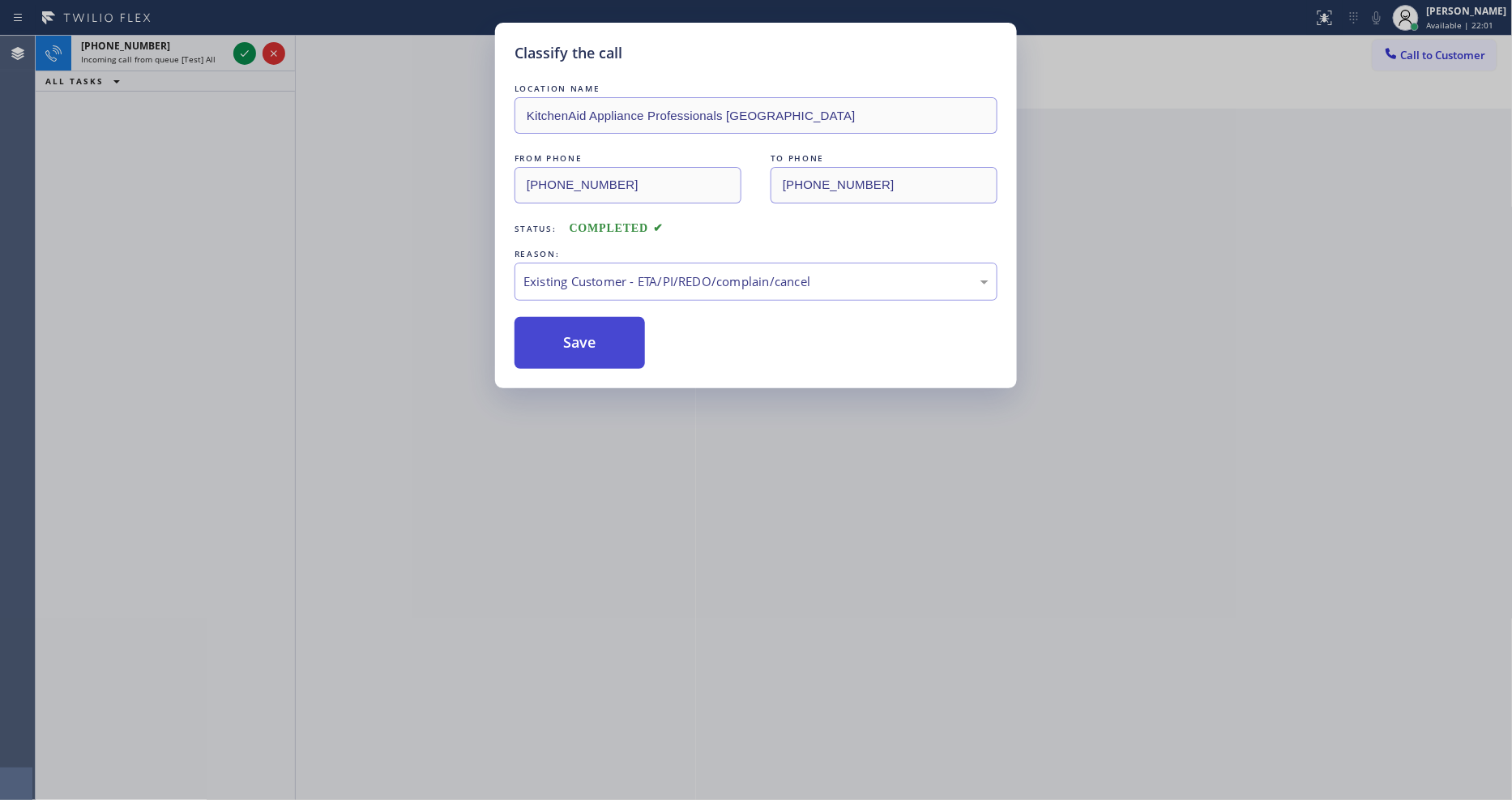
click at [572, 346] on button "Save" at bounding box center [579, 342] width 130 height 52
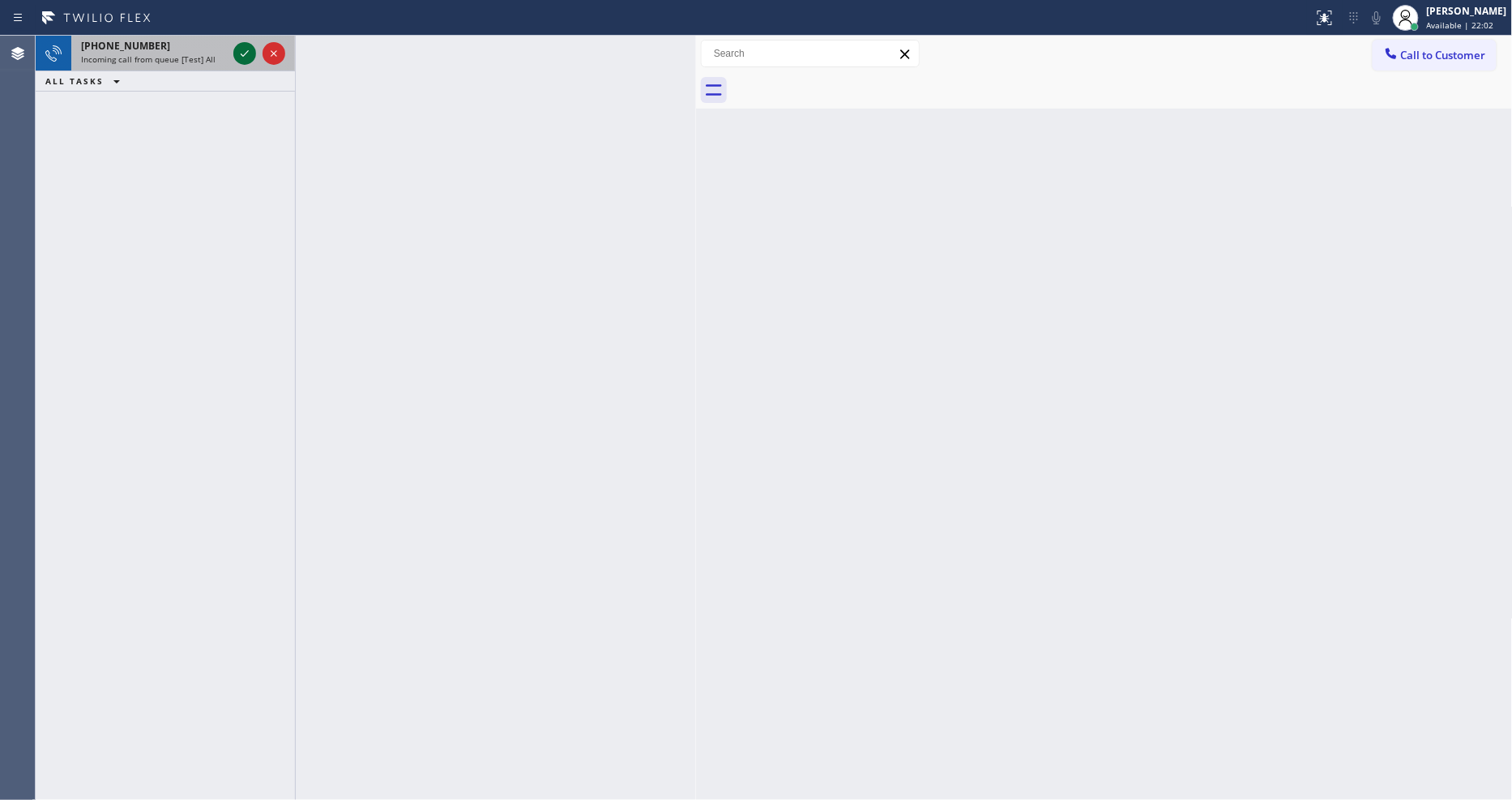
click at [241, 55] on icon at bounding box center [244, 53] width 8 height 6
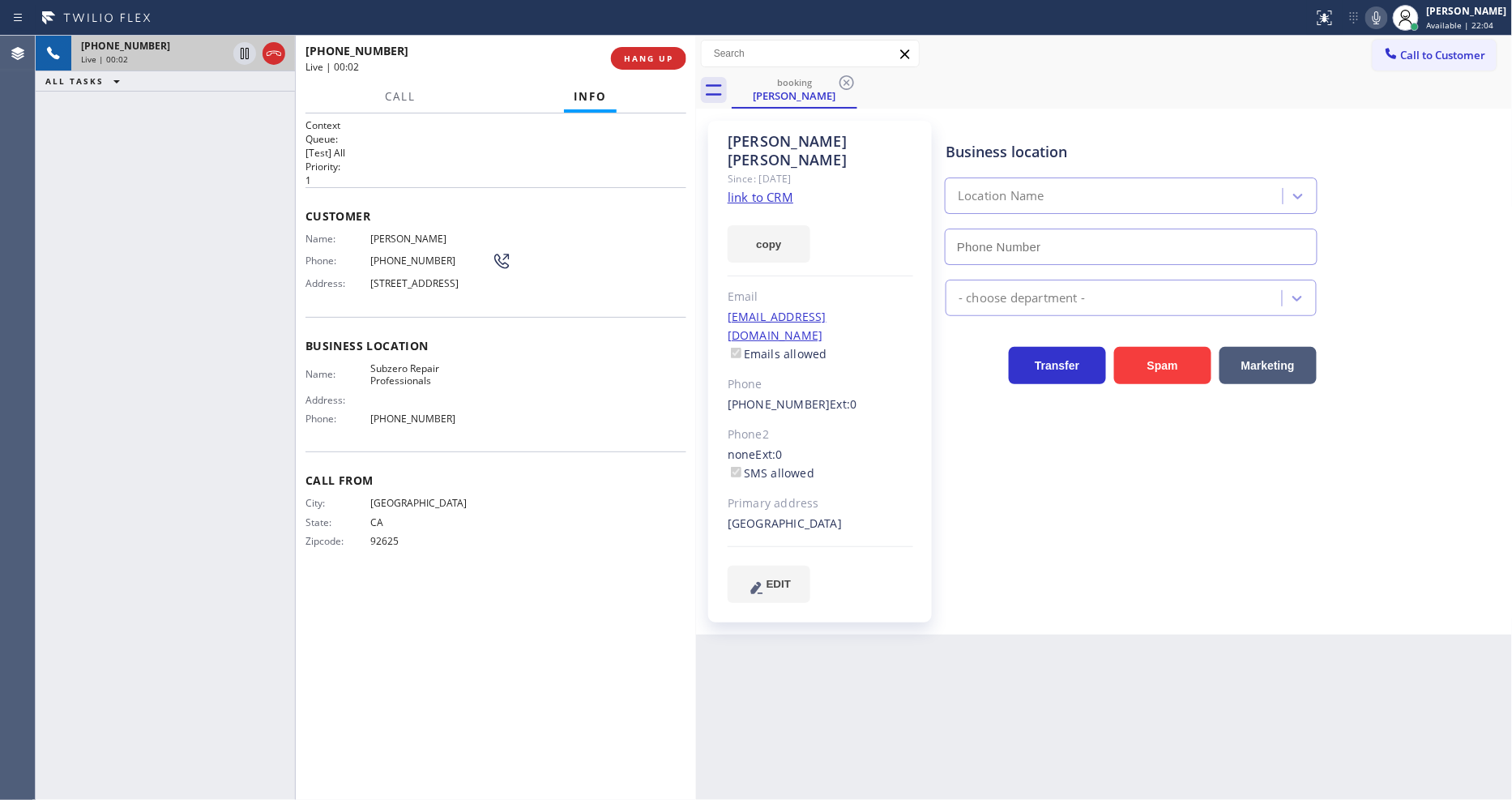
click at [768, 189] on link "link to CRM" at bounding box center [760, 197] width 66 height 17
type input "[PHONE_NUMBER]"
click at [1131, 588] on div "Business location Subzero Repair Professionals [PHONE_NUMBER] Appliance Repair …" at bounding box center [1225, 377] width 566 height 506
click at [661, 574] on div "Call From City: [GEOGRAPHIC_DATA]: [US_STATE] Zipcode: 92625" at bounding box center [495, 512] width 381 height 122
click at [480, 711] on div "Context Queue: [Test] All Priority: 1 Customer Name: [PERSON_NAME] Phone: [PHON…" at bounding box center [495, 457] width 381 height 677
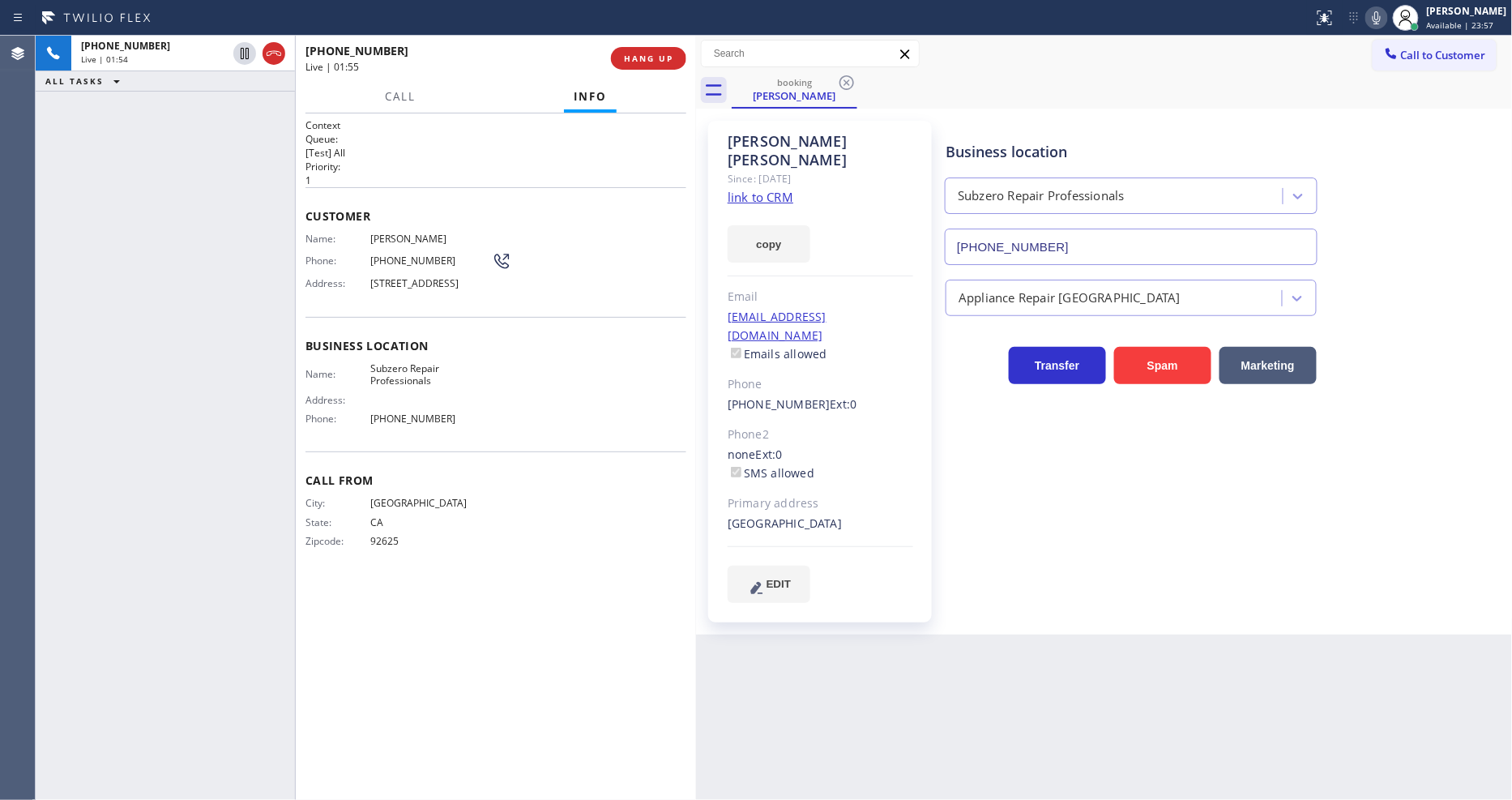
drag, startPoint x: 241, startPoint y: 52, endPoint x: 701, endPoint y: 51, distance: 460.0
click at [241, 52] on icon at bounding box center [244, 53] width 19 height 19
click at [1381, 17] on icon at bounding box center [1376, 17] width 8 height 13
click at [246, 45] on icon at bounding box center [244, 53] width 19 height 19
click at [399, 99] on span "Call" at bounding box center [401, 96] width 31 height 15
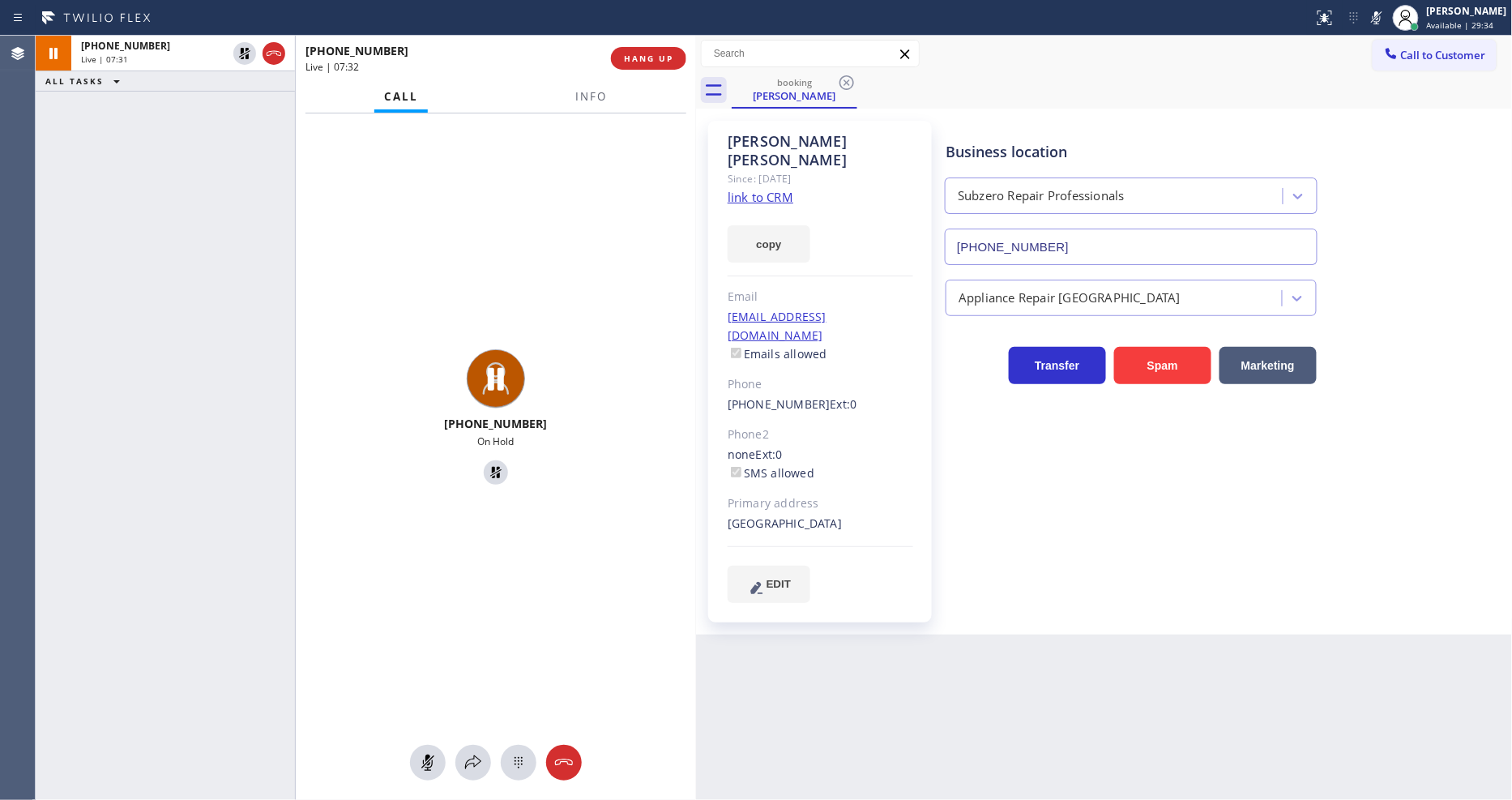
drag, startPoint x: 1391, startPoint y: 15, endPoint x: 1084, endPoint y: 194, distance: 355.4
click at [1382, 14] on g at bounding box center [1376, 17] width 11 height 13
click at [466, 756] on icon at bounding box center [472, 762] width 19 height 19
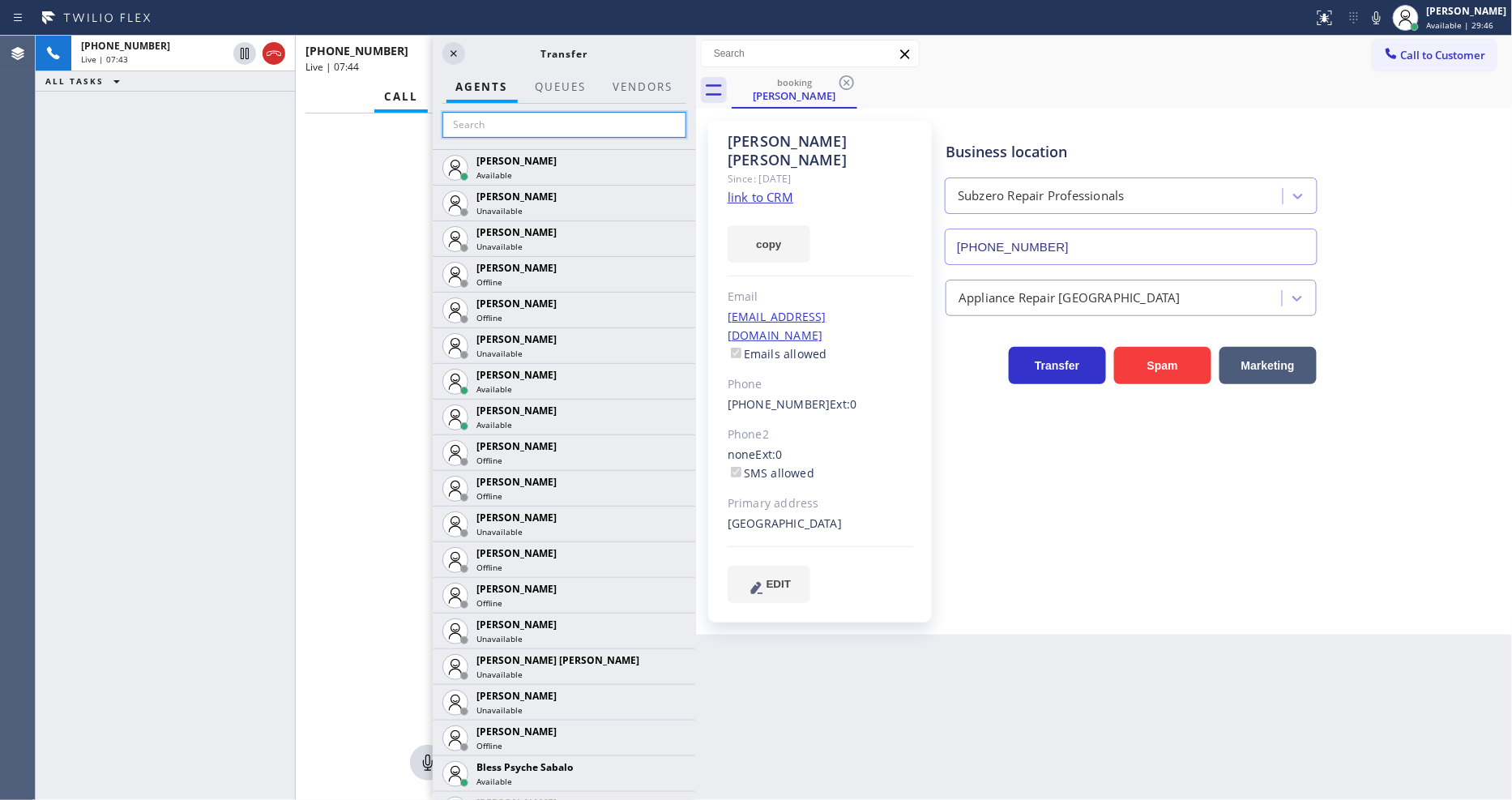
click at [484, 120] on input "text" at bounding box center [564, 125] width 244 height 26
click at [484, 122] on input "text" at bounding box center [564, 125] width 244 height 26
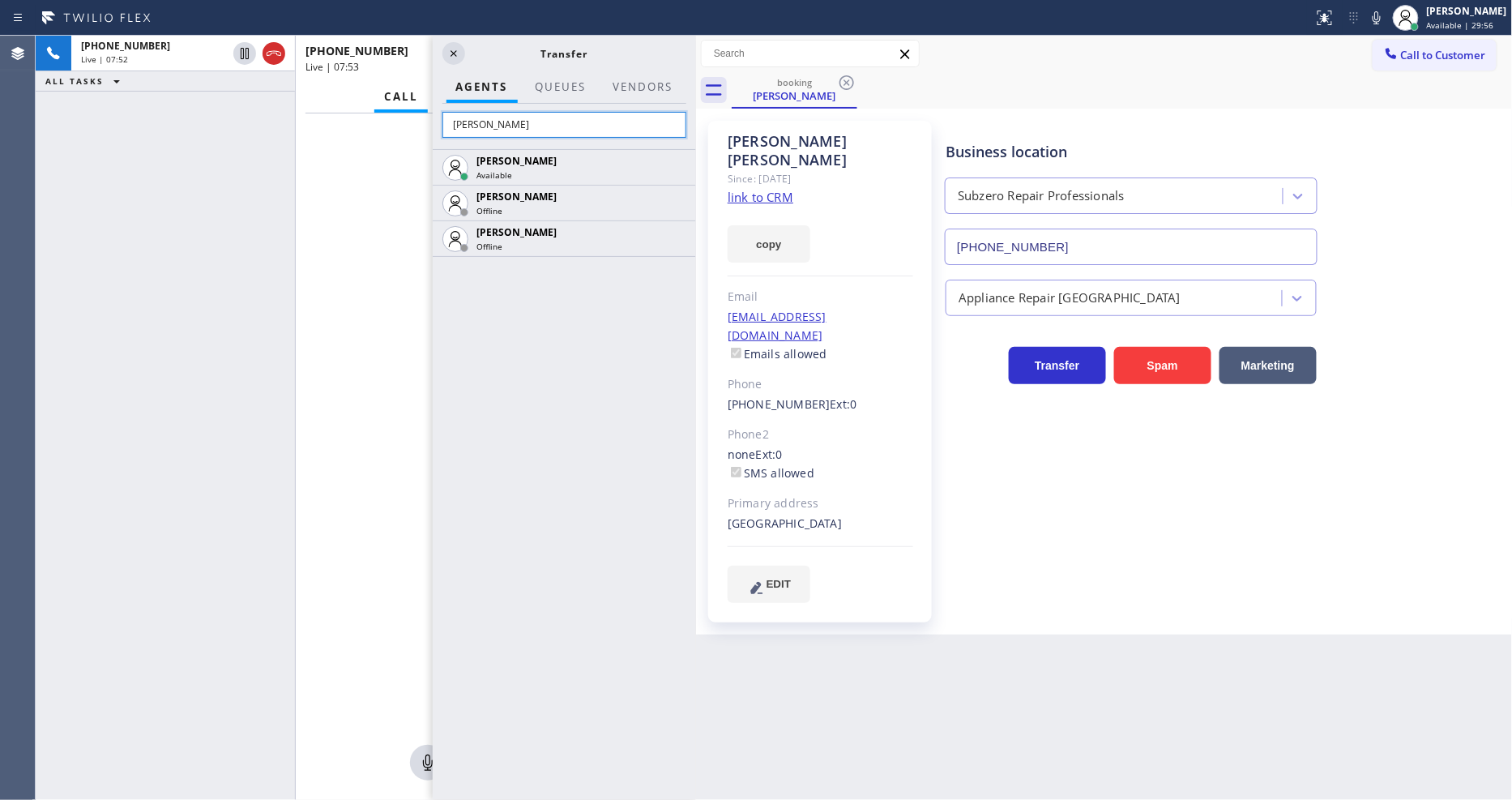
type input "anas"
drag, startPoint x: 672, startPoint y: 163, endPoint x: 645, endPoint y: 140, distance: 35.5
click at [0, 0] on icon at bounding box center [0, 0] width 0 height 0
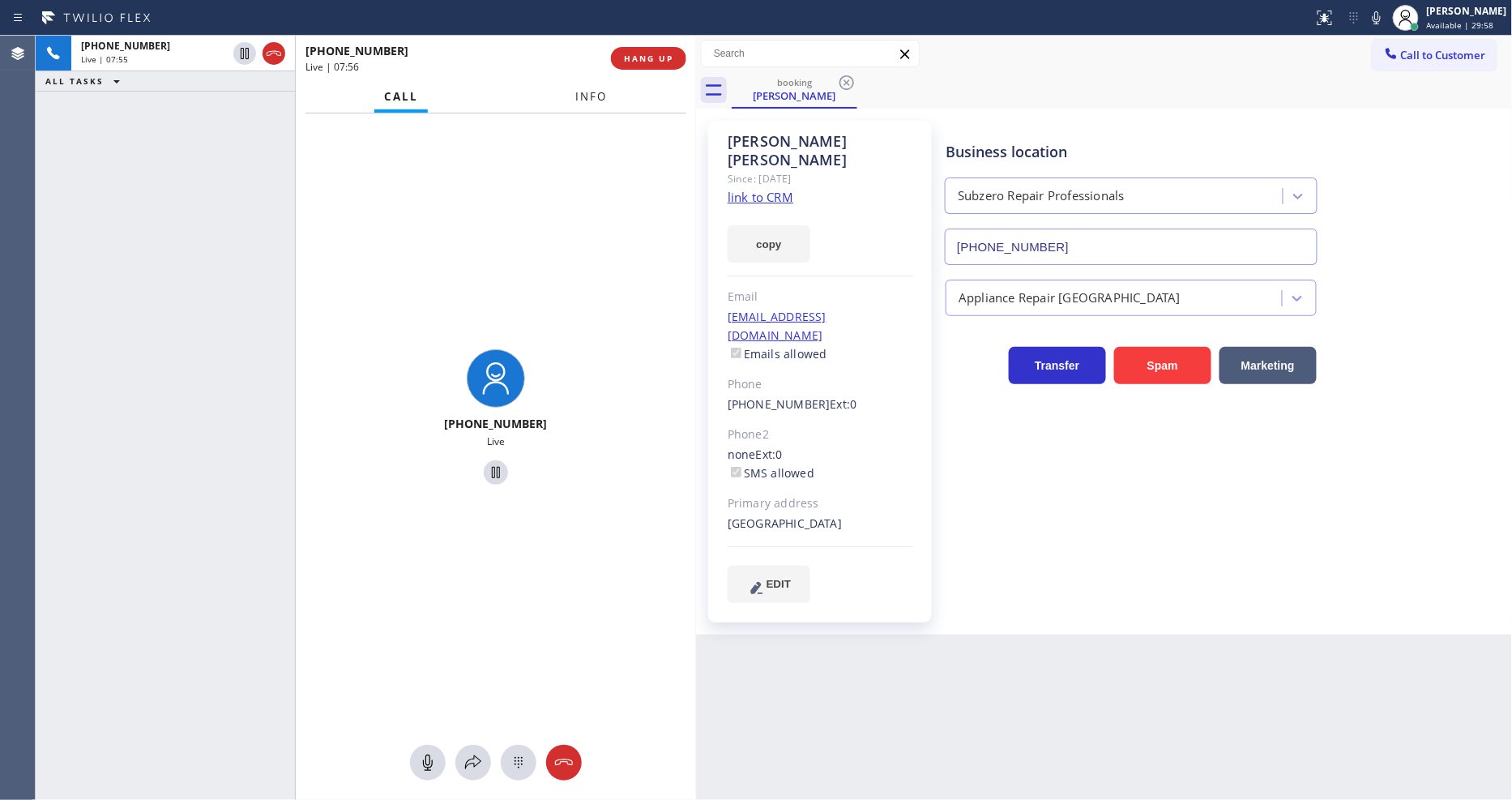
click at [578, 89] on button "Info" at bounding box center [592, 96] width 51 height 31
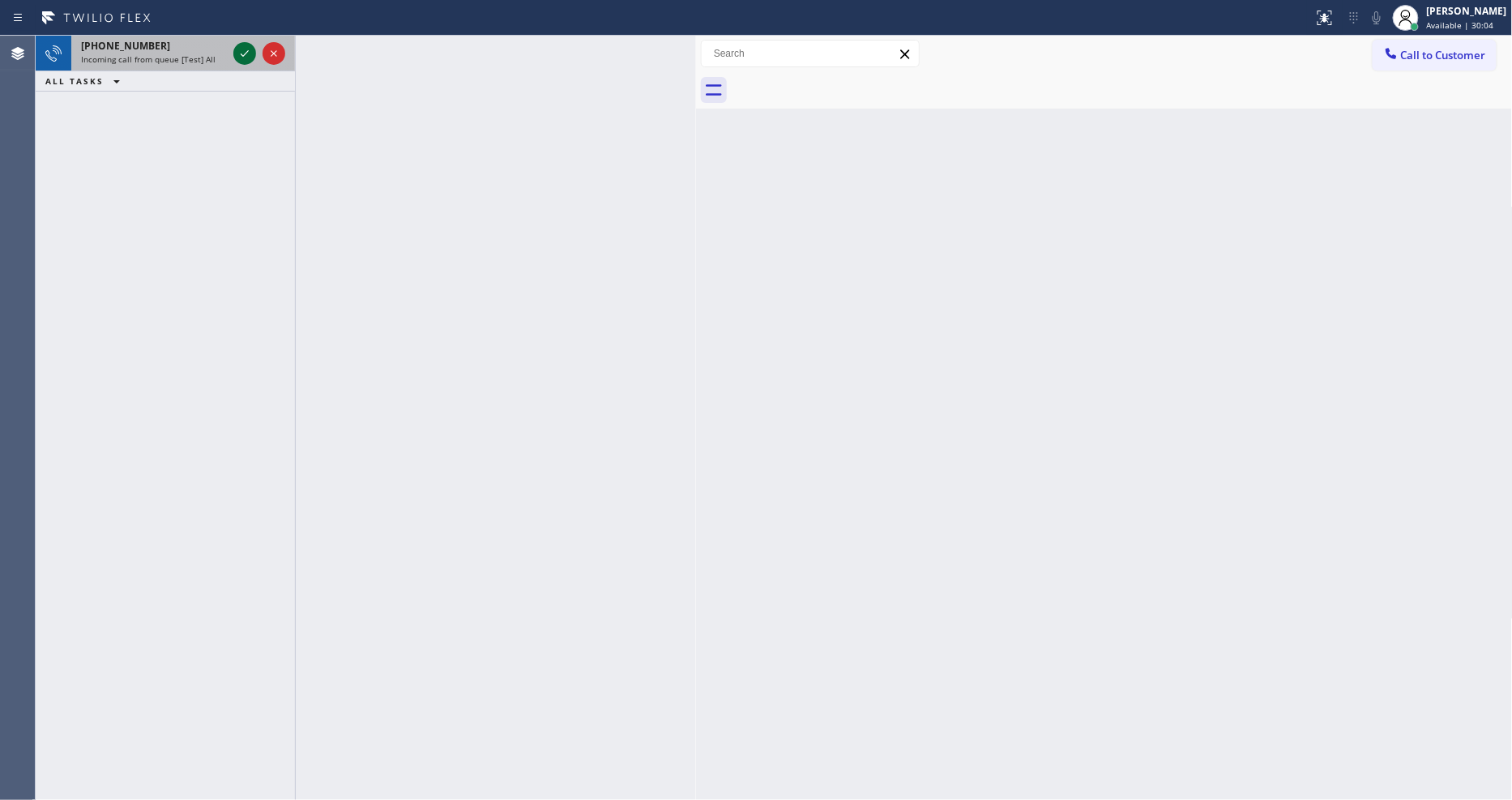
click at [251, 50] on icon at bounding box center [244, 53] width 19 height 19
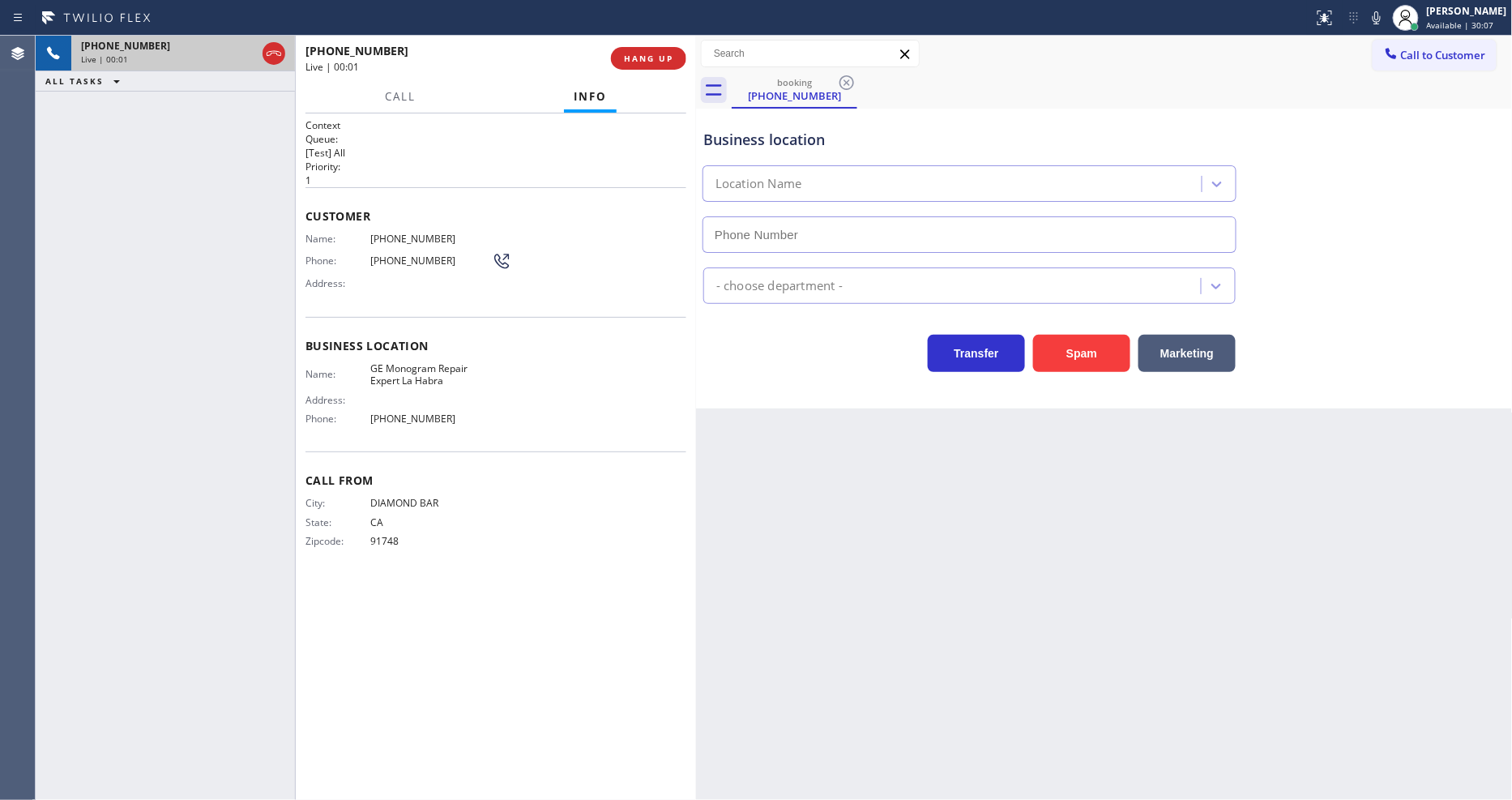
type input "[PHONE_NUMBER]"
click at [602, 635] on div "Context Queue: [Test] All Priority: 1 Customer Name: [PHONE_NUMBER] Phone: [PHO…" at bounding box center [495, 457] width 381 height 677
click at [425, 362] on span "GE Monogram Repair Expert La Habra" at bounding box center [431, 374] width 122 height 25
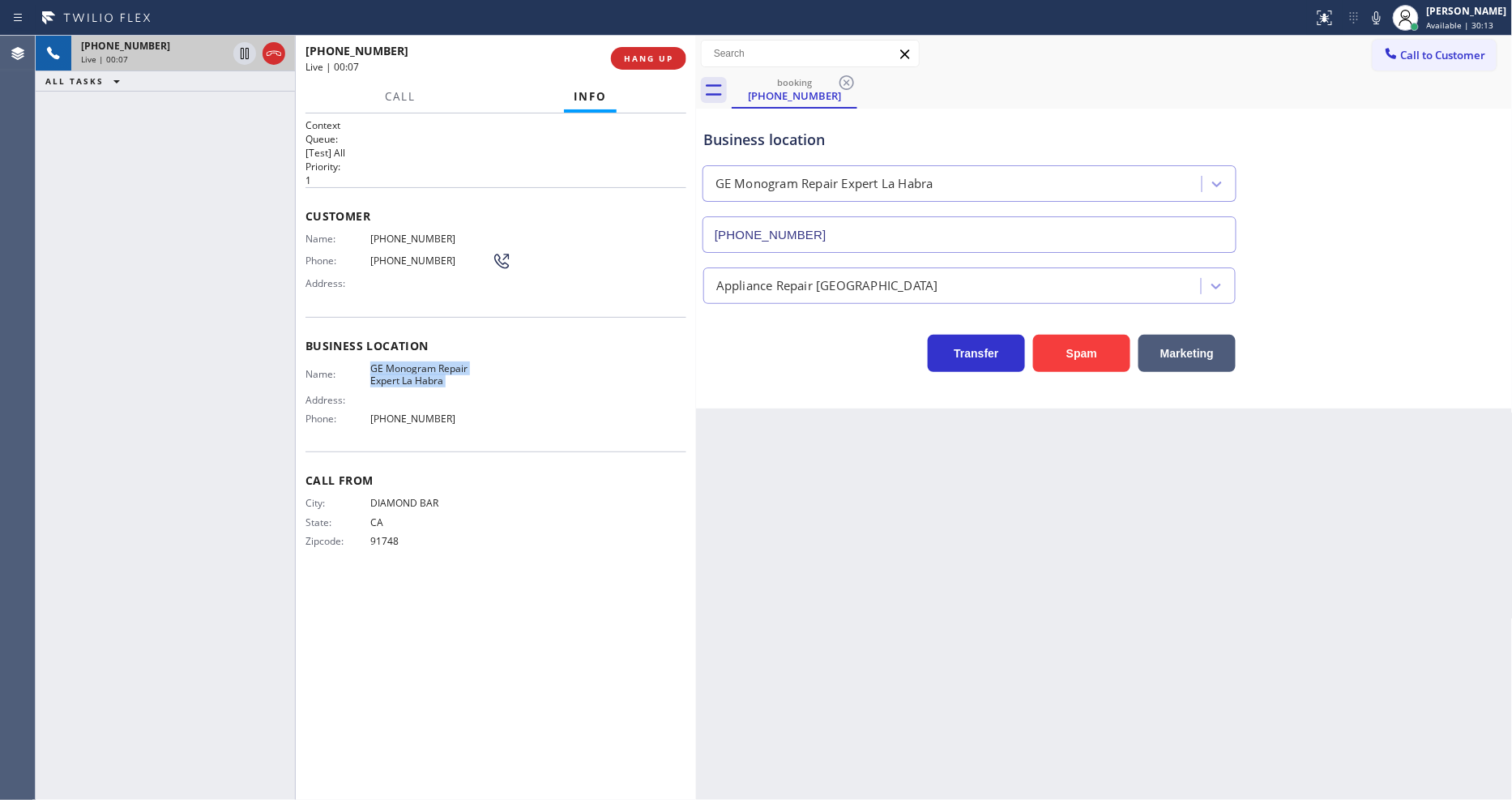
copy span "GE Monogram Repair Expert La Habra"
drag, startPoint x: 989, startPoint y: 572, endPoint x: 942, endPoint y: 594, distance: 51.9
click at [989, 572] on div "Back to Dashboard Change Sender ID Customers Technicians Select a contact Outbo…" at bounding box center [1104, 417] width 817 height 764
click at [305, 546] on div "City: DIAMOND BAR State: [US_STATE] Zipcode: 91748" at bounding box center [398, 526] width 186 height 57
click at [646, 60] on span "HANG UP" at bounding box center [648, 58] width 50 height 11
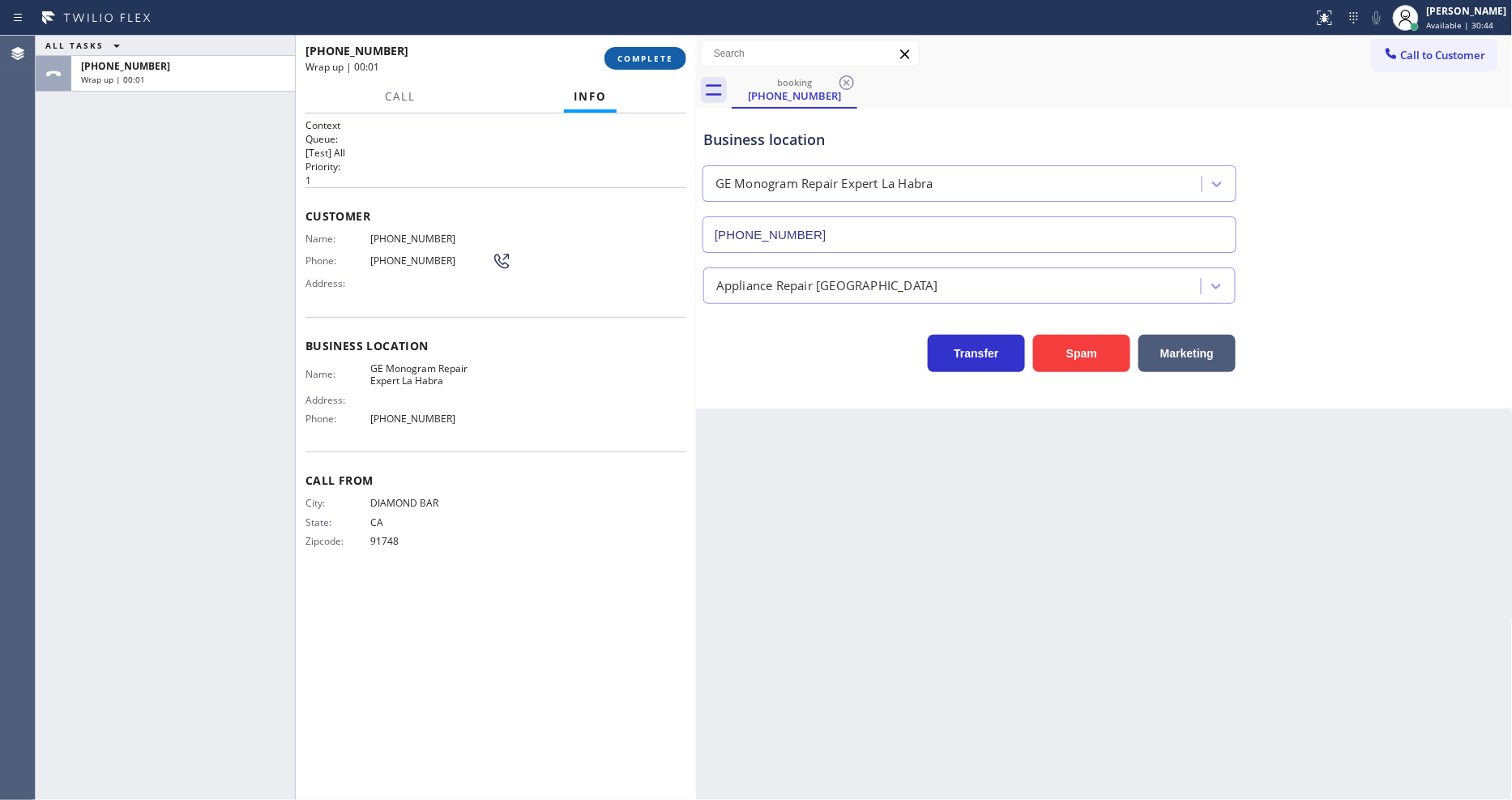
click at [646, 60] on span "COMPLETE" at bounding box center [645, 58] width 56 height 11
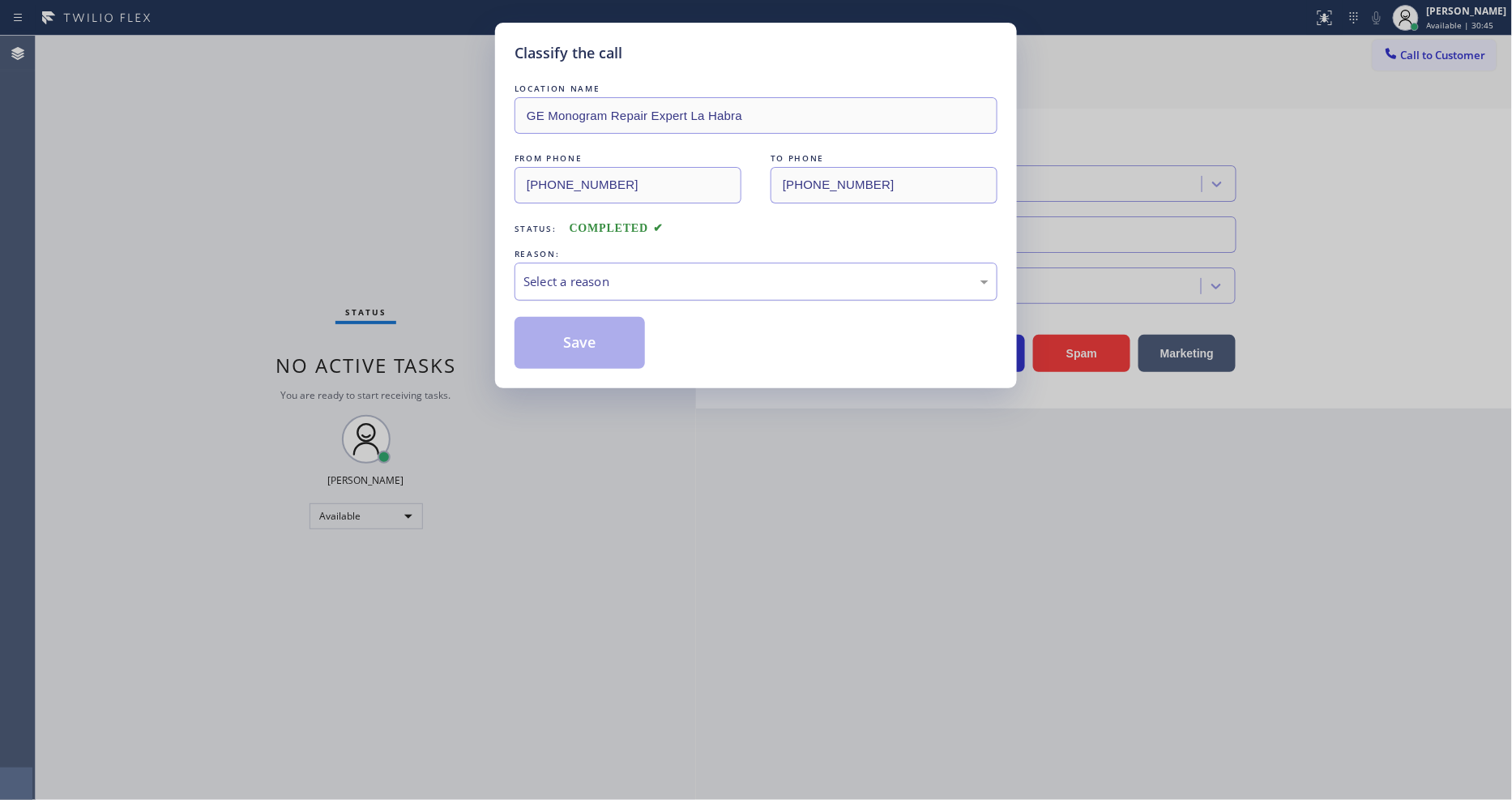
click at [560, 262] on div "Select a reason" at bounding box center [756, 282] width 483 height 39
click at [560, 331] on button "Save" at bounding box center [579, 342] width 130 height 52
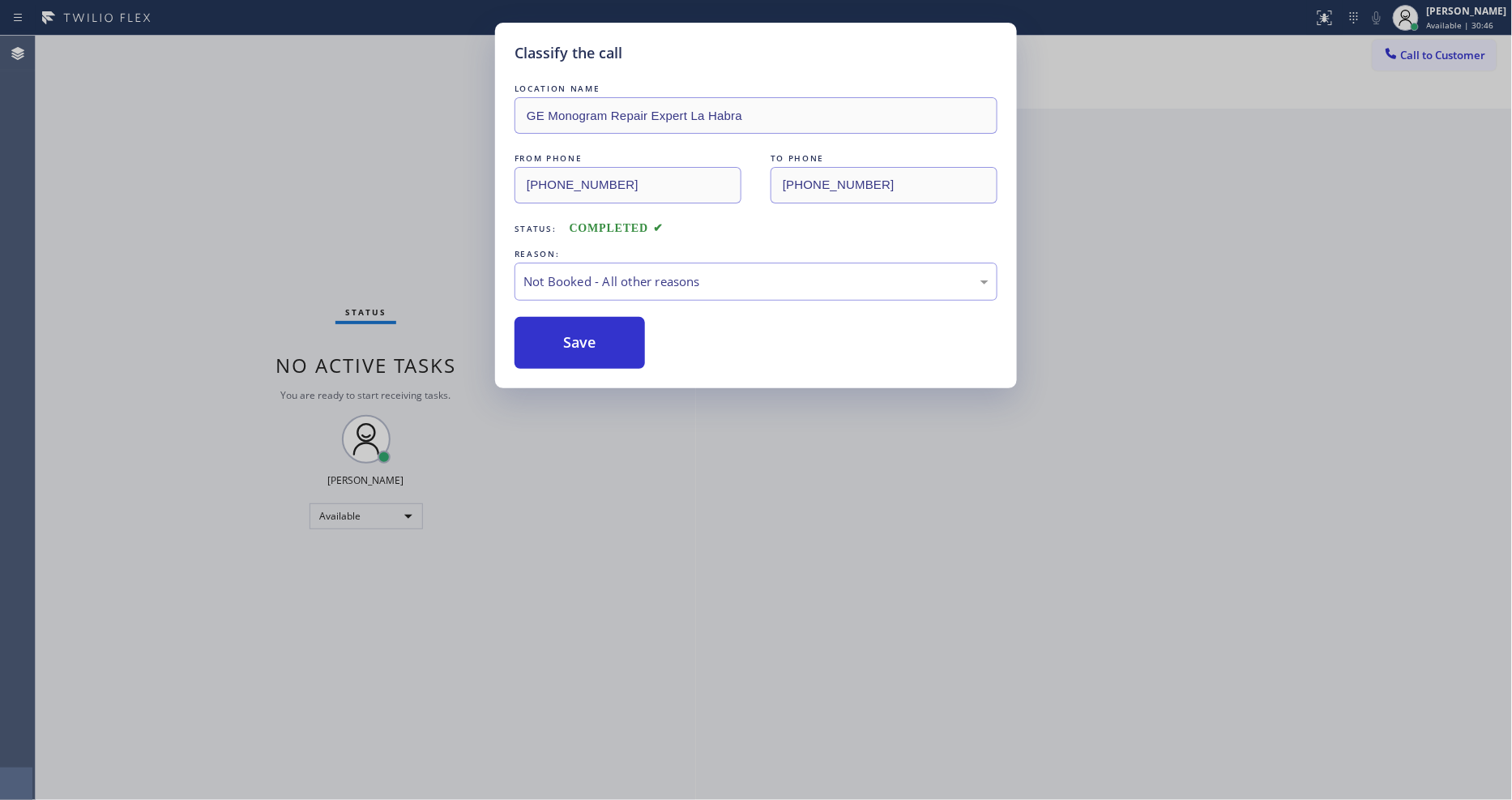
click at [560, 331] on button "Save" at bounding box center [579, 342] width 130 height 52
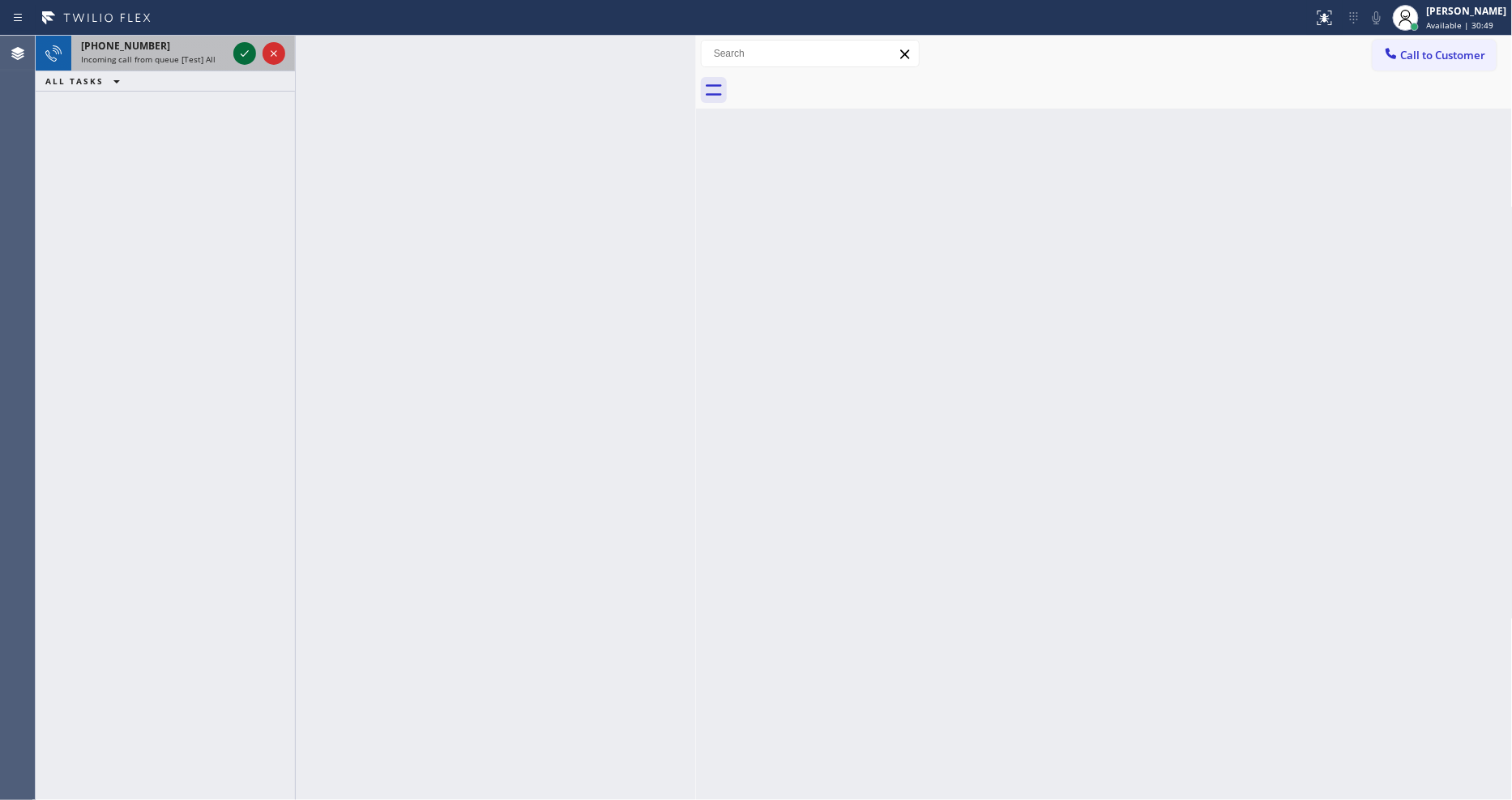
click at [240, 58] on icon at bounding box center [244, 53] width 19 height 19
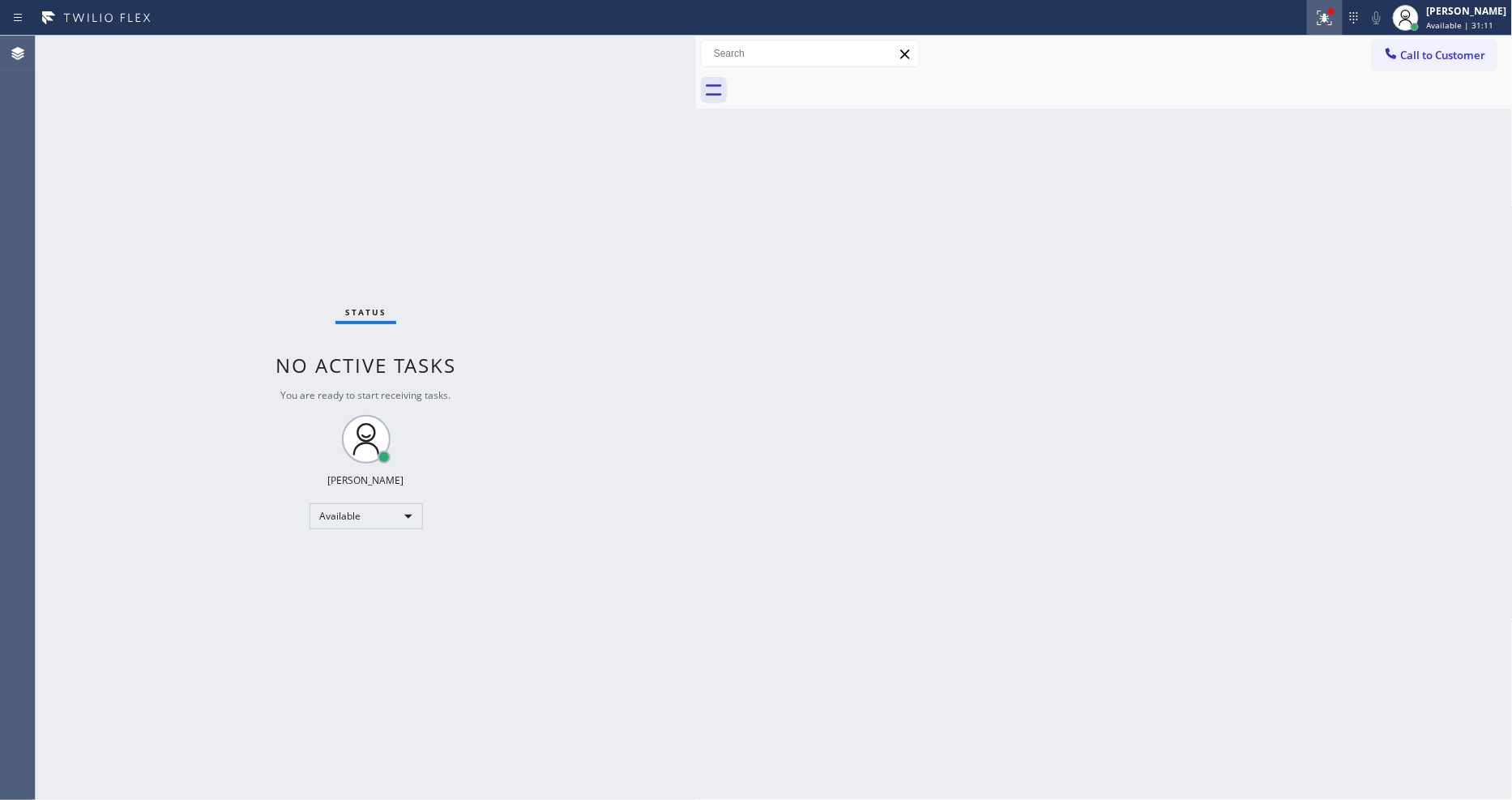
click at [1330, 17] on div at bounding box center [1324, 17] width 36 height 19
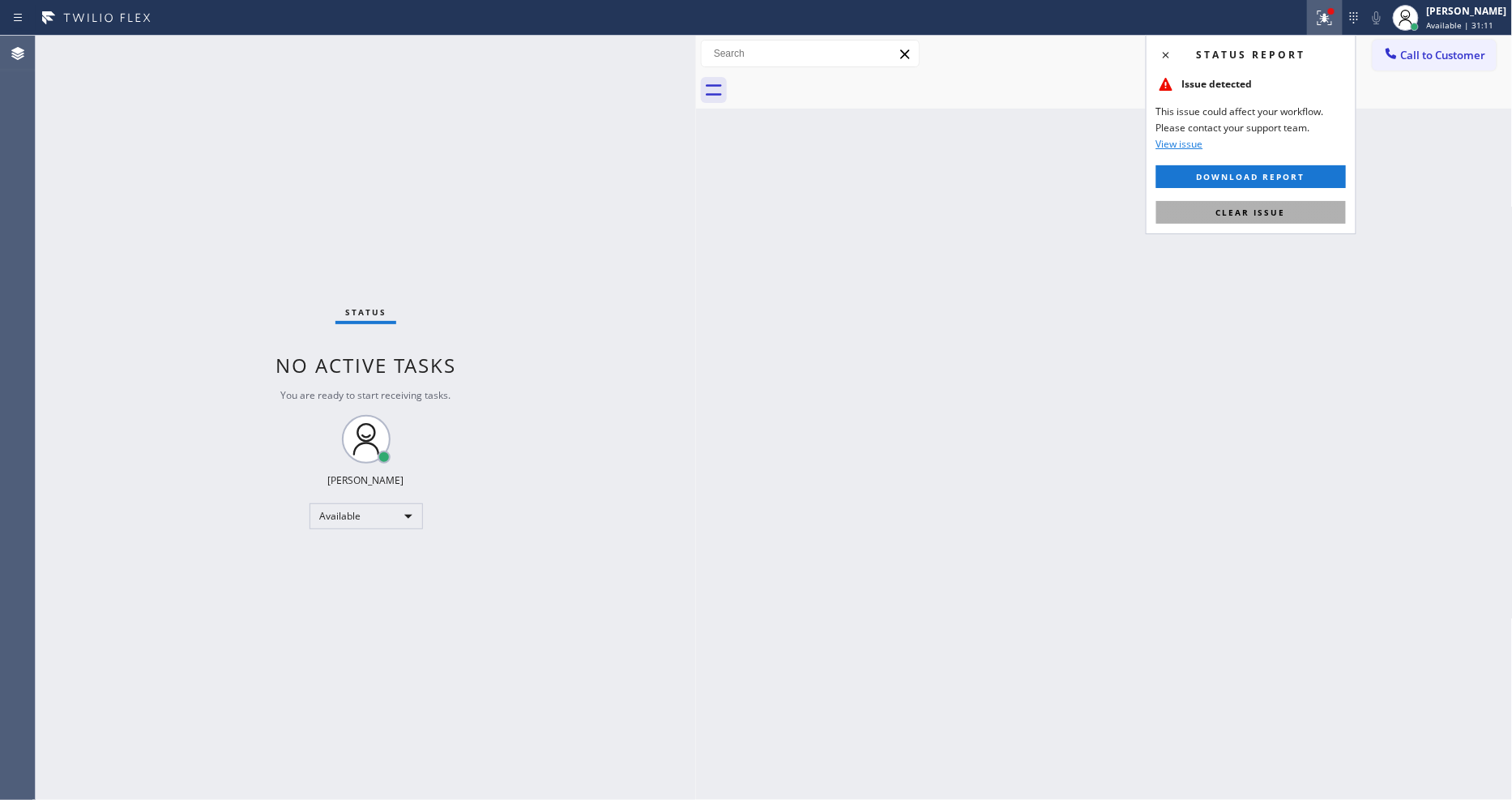
click at [1316, 206] on button "Clear issue" at bounding box center [1251, 212] width 190 height 23
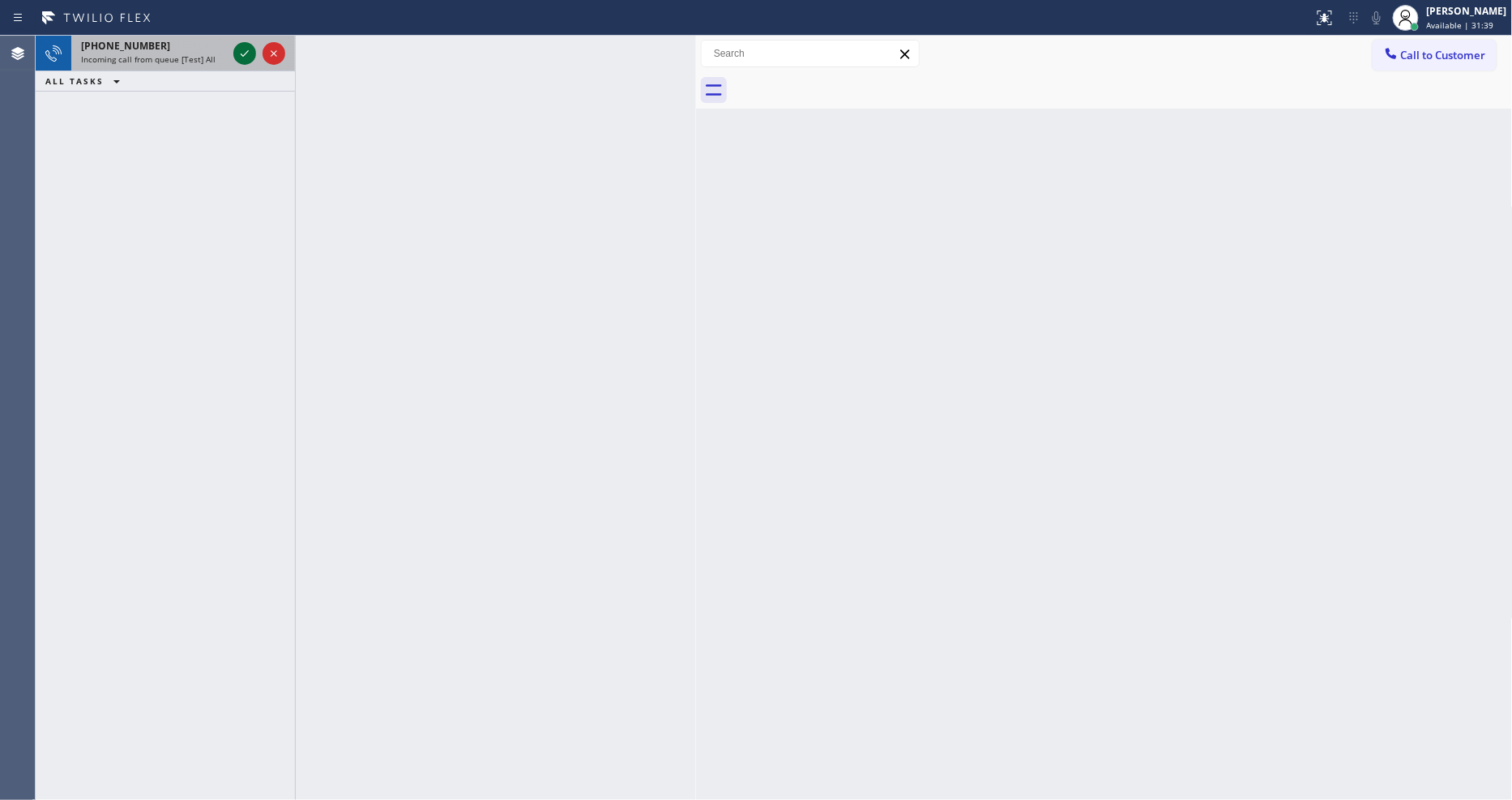
click at [238, 53] on icon at bounding box center [244, 53] width 19 height 19
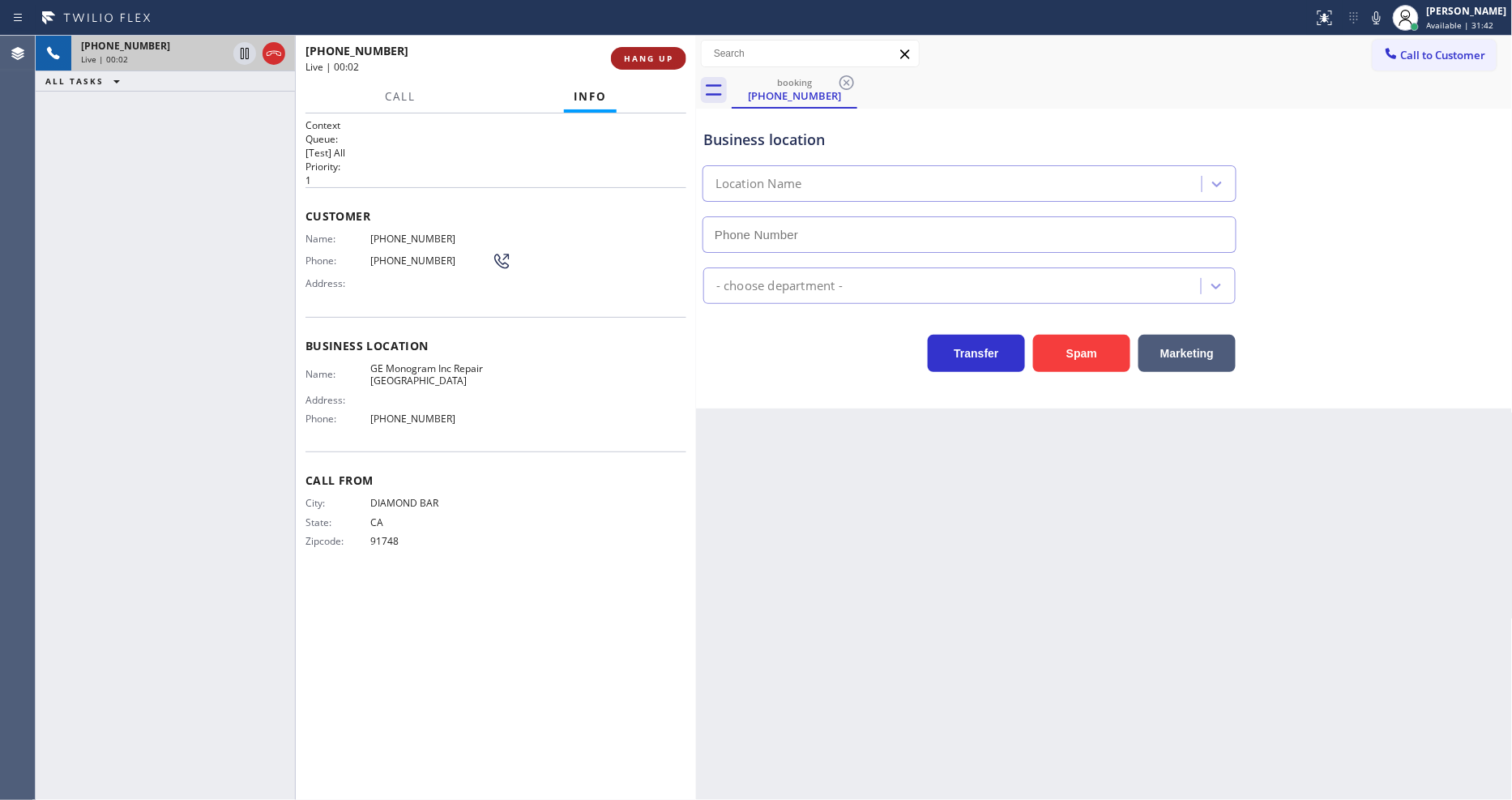
type input "[PHONE_NUMBER]"
click at [668, 53] on span "HANG UP" at bounding box center [648, 58] width 50 height 11
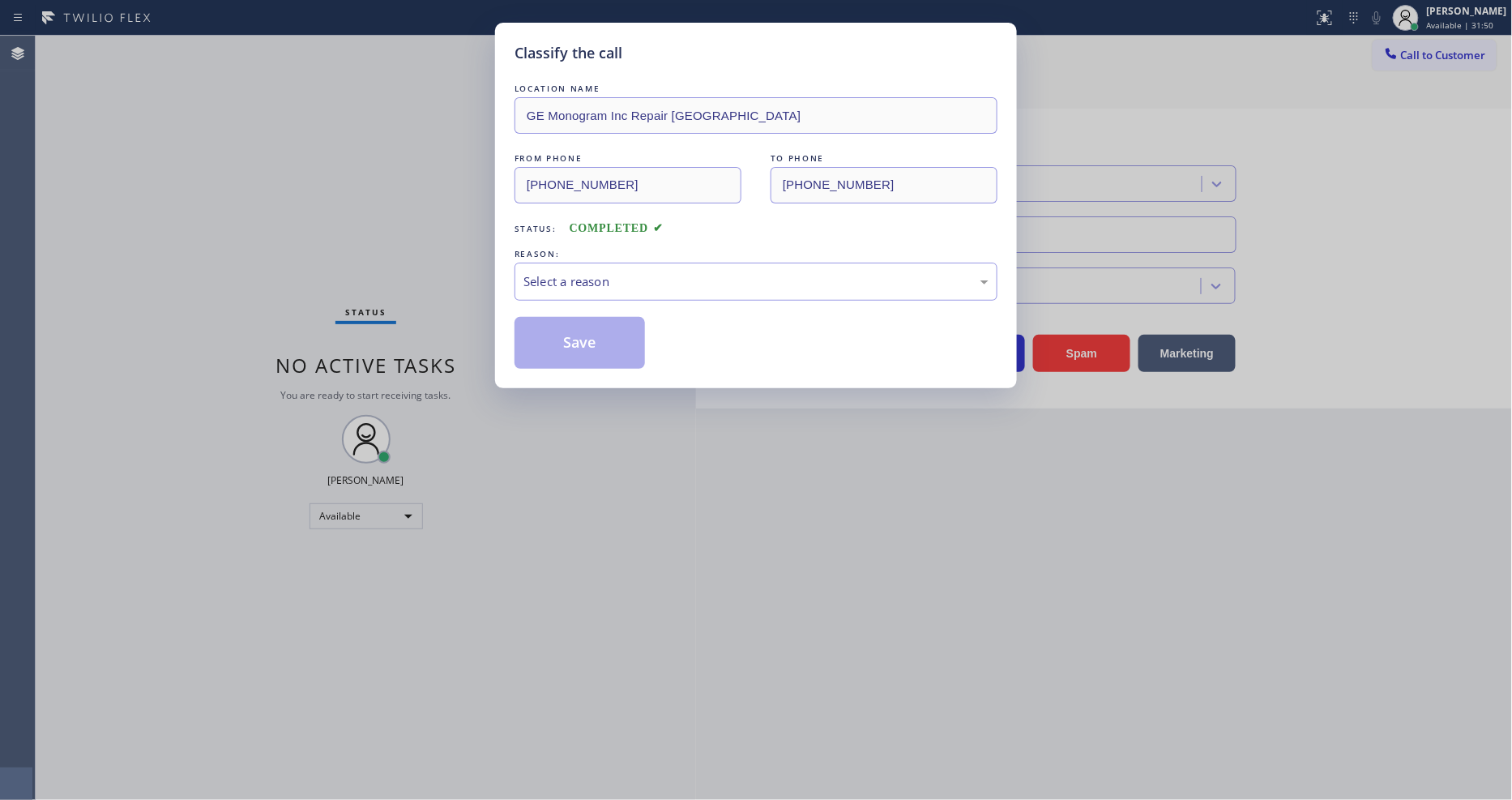
click at [605, 278] on div "Select a reason" at bounding box center [756, 282] width 465 height 18
click at [572, 331] on button "Save" at bounding box center [579, 342] width 130 height 52
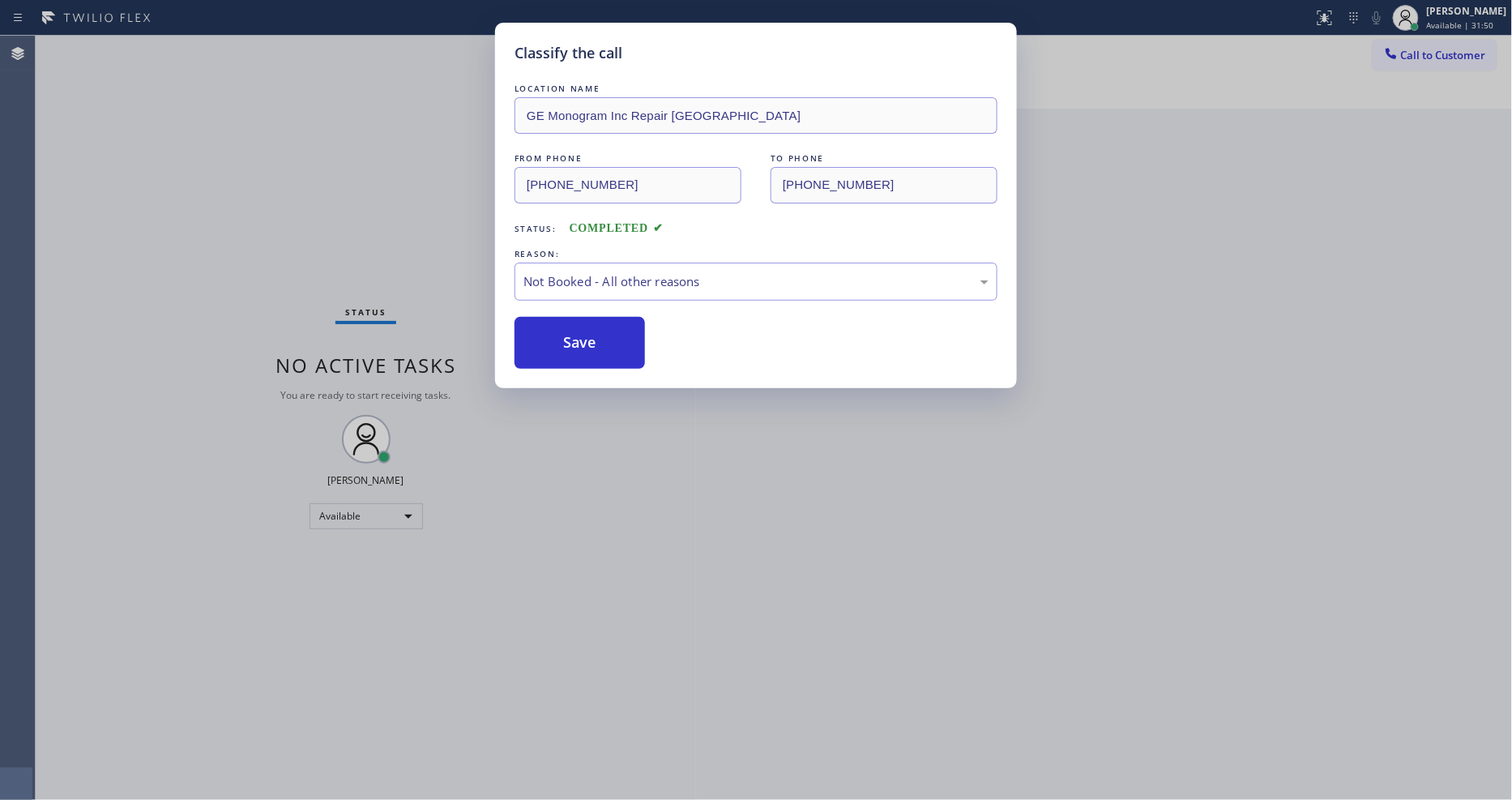
click at [572, 331] on button "Save" at bounding box center [579, 342] width 130 height 52
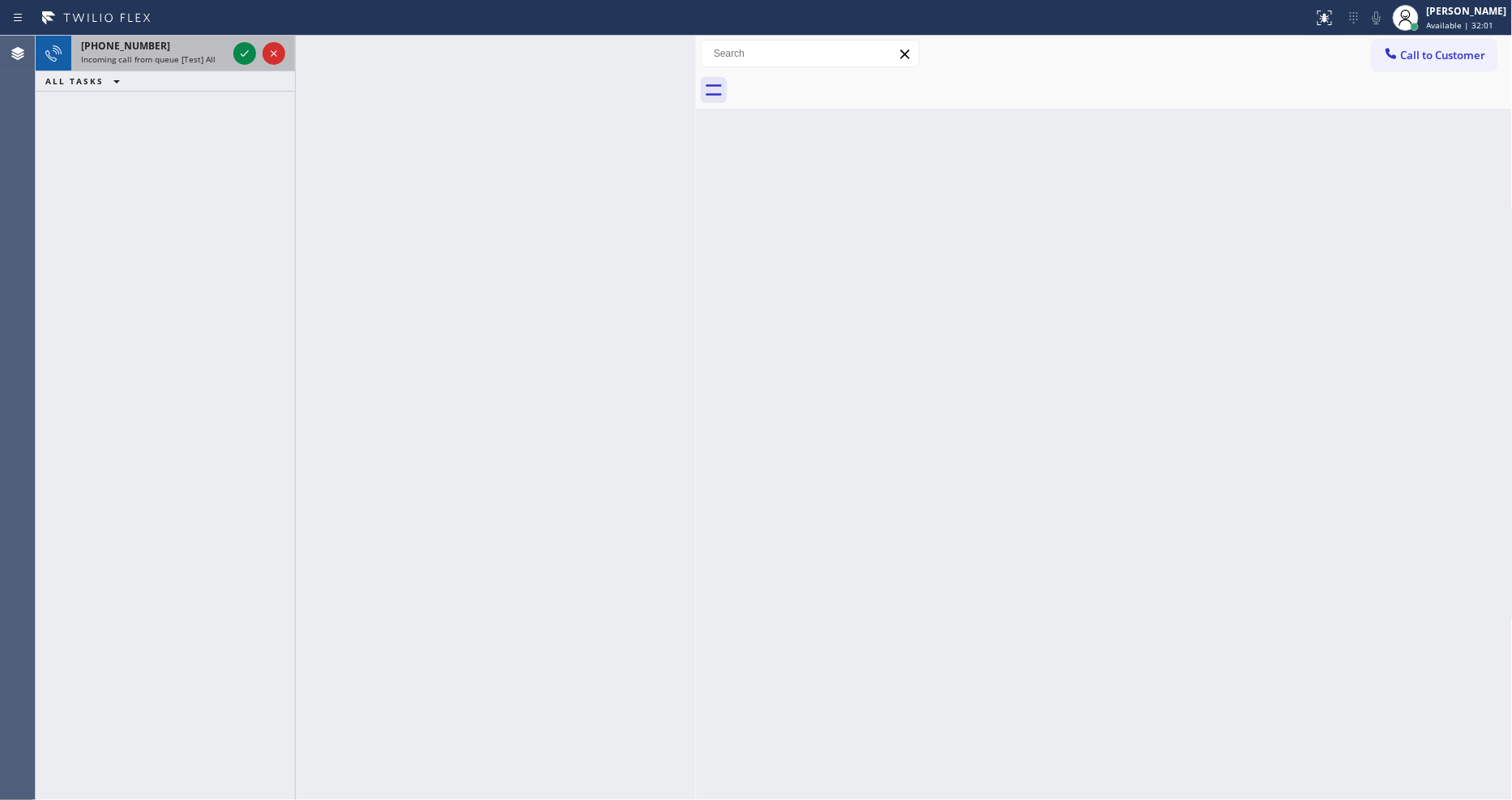
click at [224, 45] on div "[PHONE_NUMBER]" at bounding box center [153, 45] width 146 height 14
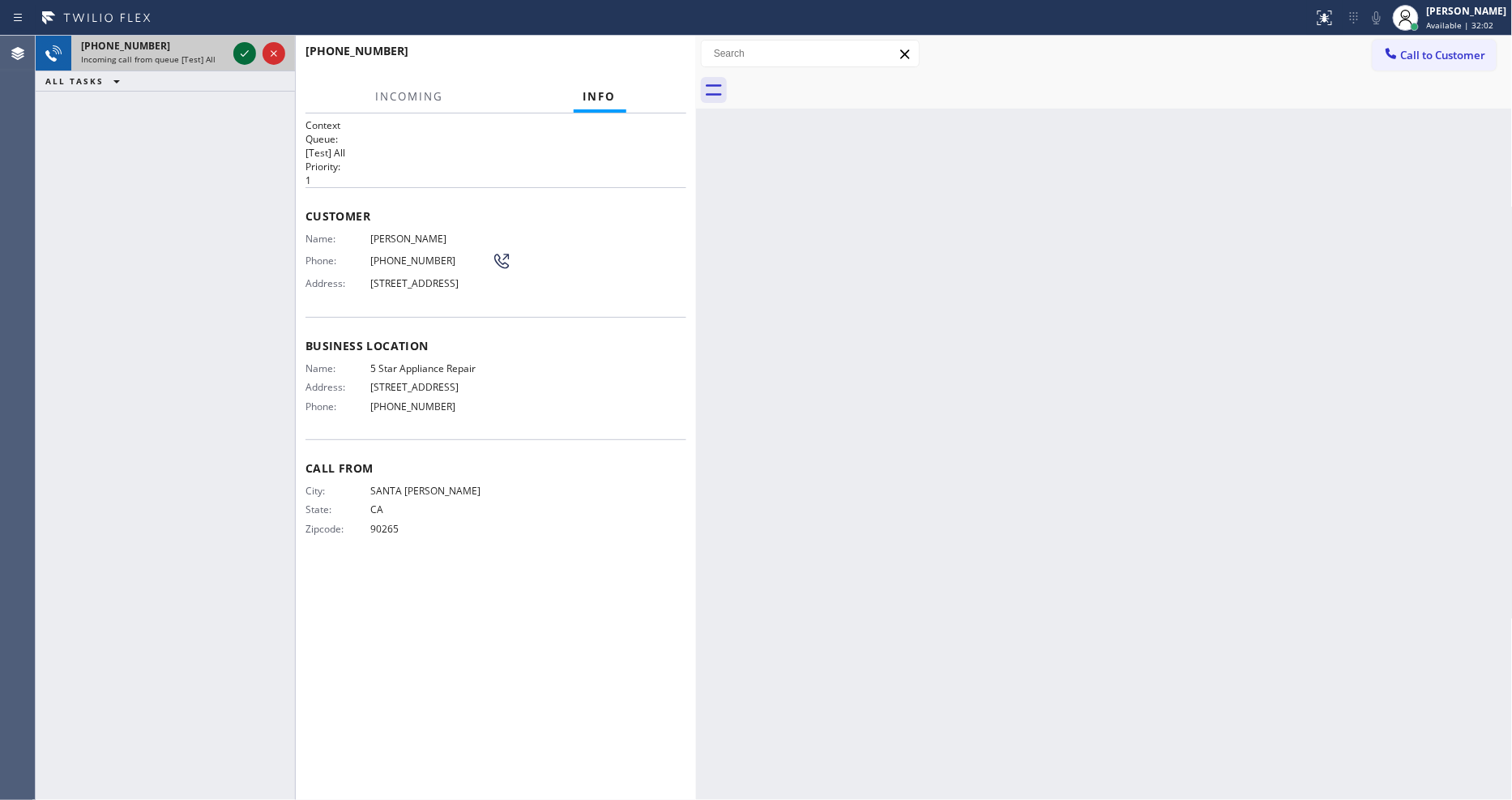
click at [240, 55] on icon at bounding box center [244, 53] width 19 height 19
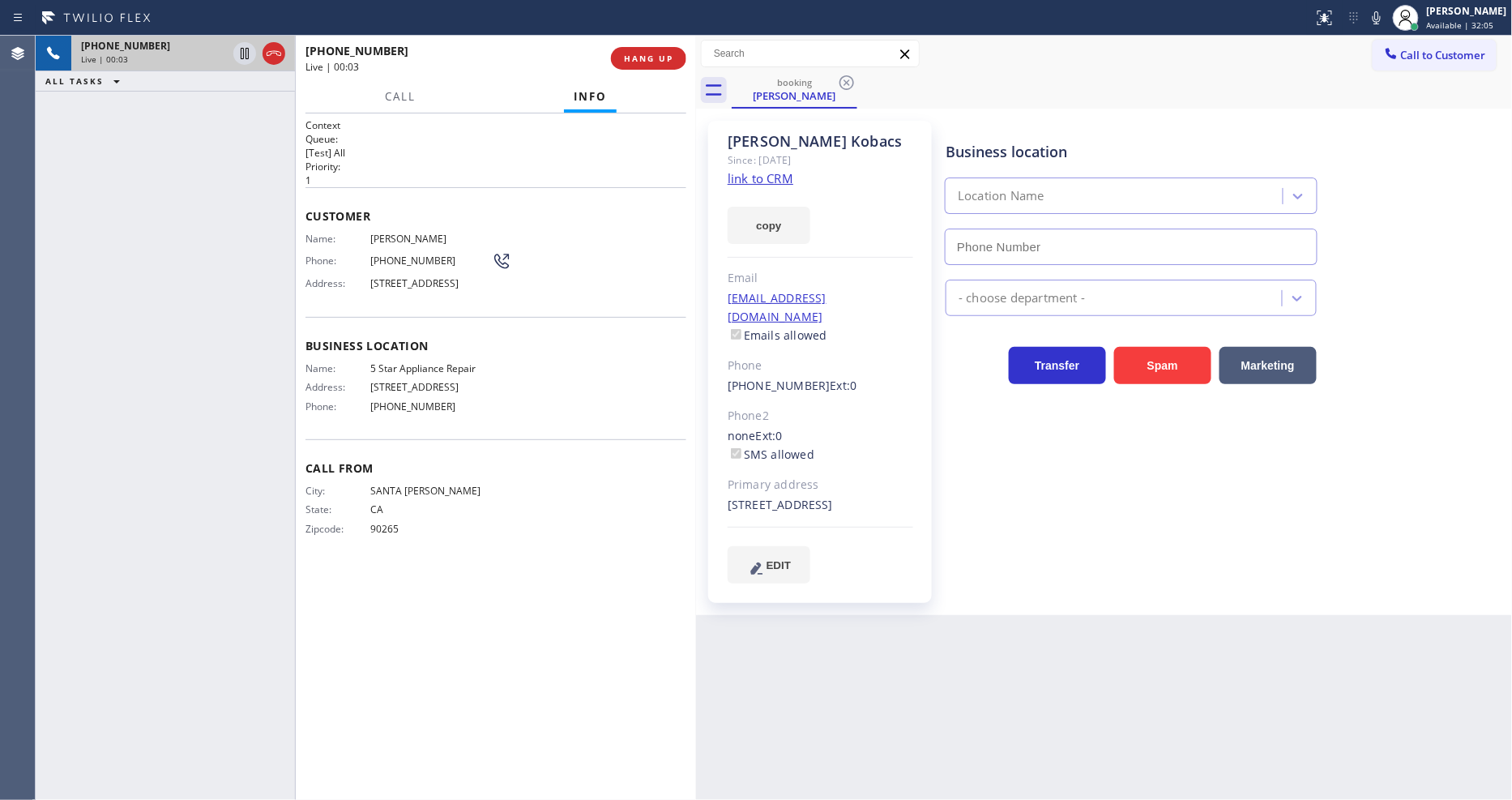
type input "[PHONE_NUMBER]"
drag, startPoint x: 1123, startPoint y: 436, endPoint x: 993, endPoint y: 250, distance: 226.9
click at [1123, 436] on div "Business location 5 Star Appliance Repair [PHONE_NUMBER] 5 Star Appliance Trans…" at bounding box center [1225, 351] width 566 height 454
click at [762, 171] on link "link to CRM" at bounding box center [760, 179] width 66 height 17
click at [240, 50] on icon at bounding box center [244, 53] width 19 height 19
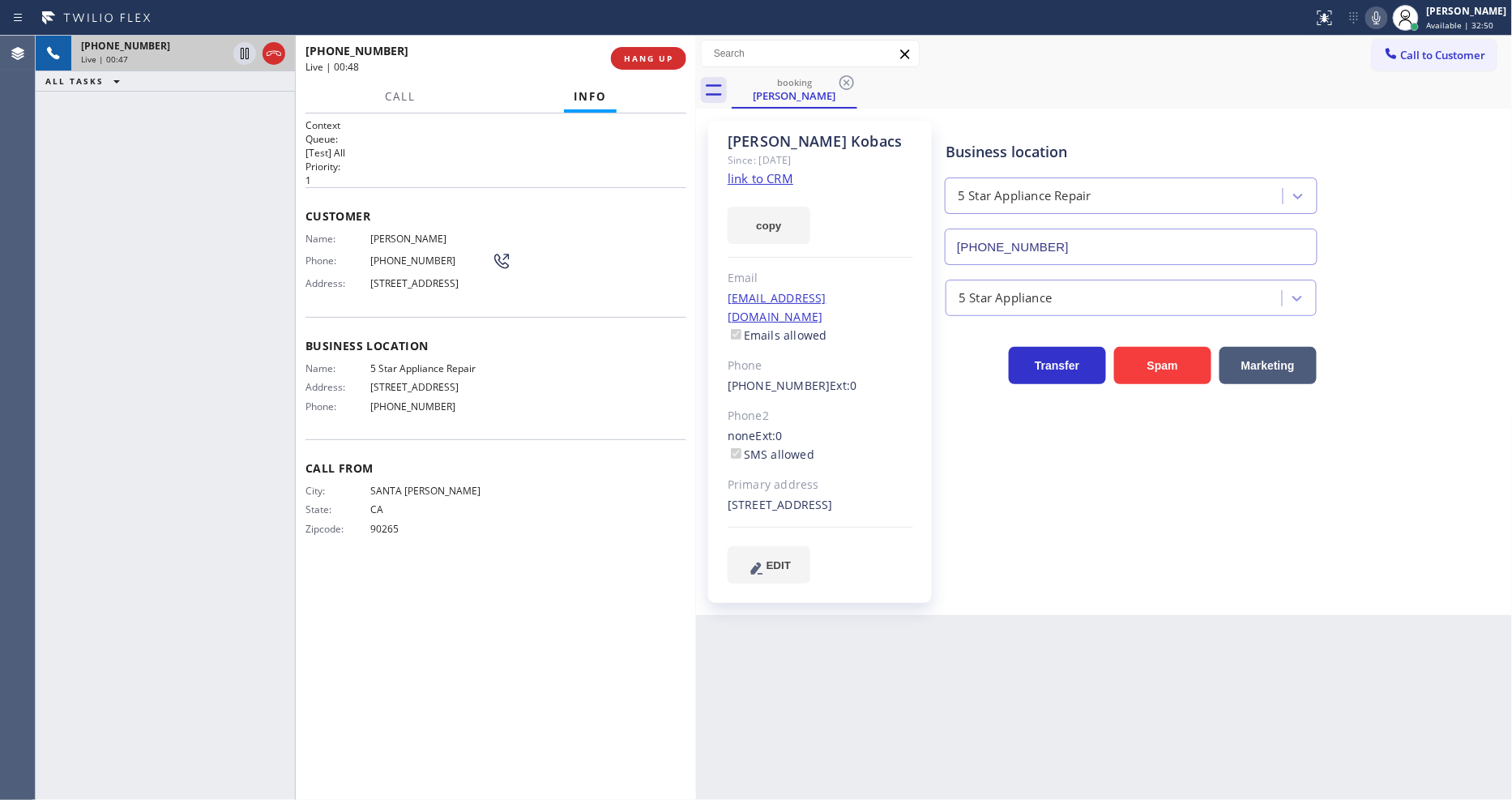
click at [1386, 12] on icon at bounding box center [1376, 17] width 19 height 19
drag, startPoint x: 240, startPoint y: 107, endPoint x: 310, endPoint y: 148, distance: 81.1
click at [240, 107] on icon at bounding box center [244, 109] width 19 height 19
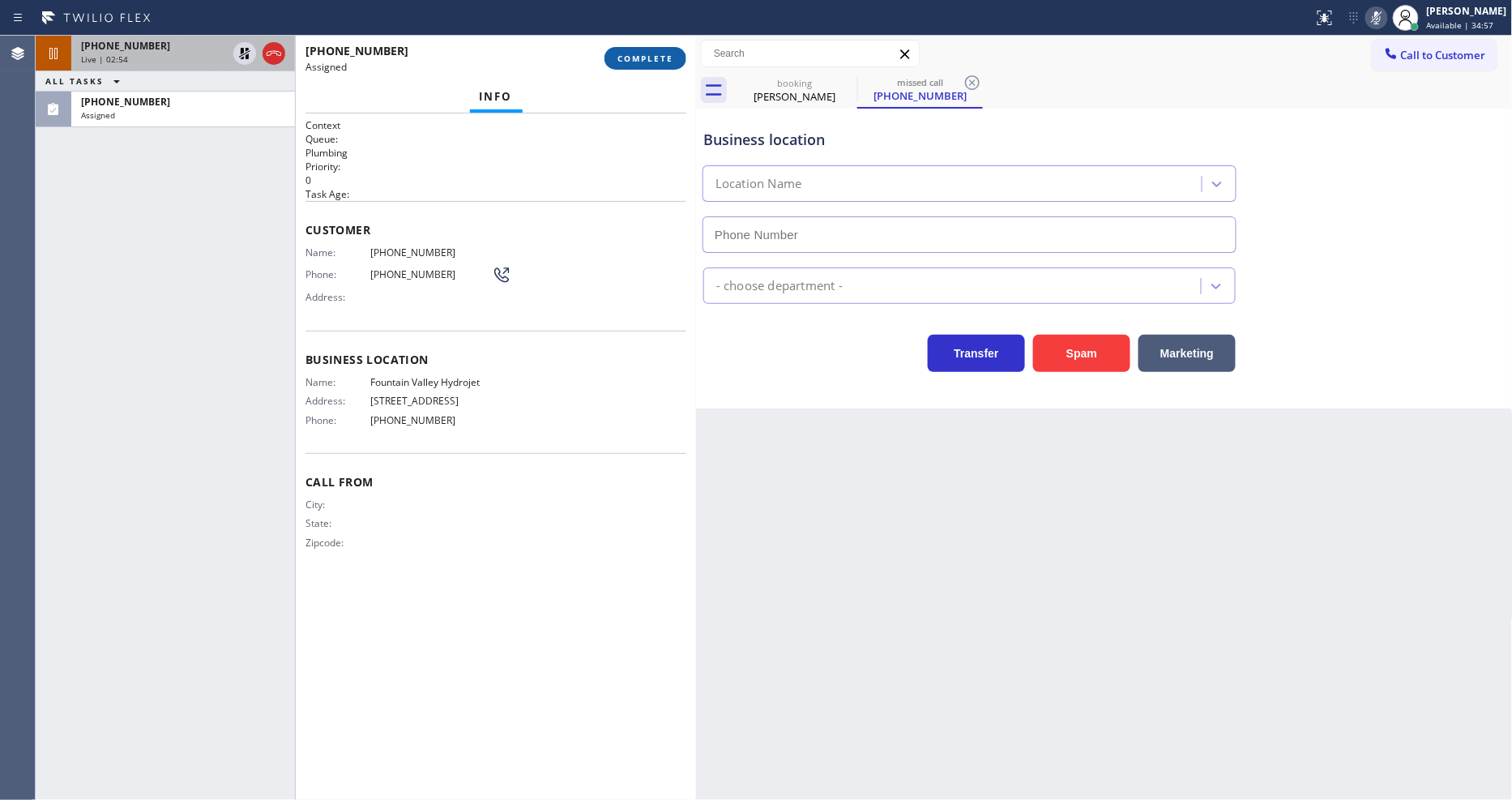
click at [643, 62] on span "COMPLETE" at bounding box center [645, 58] width 56 height 11
type input "[PHONE_NUMBER]"
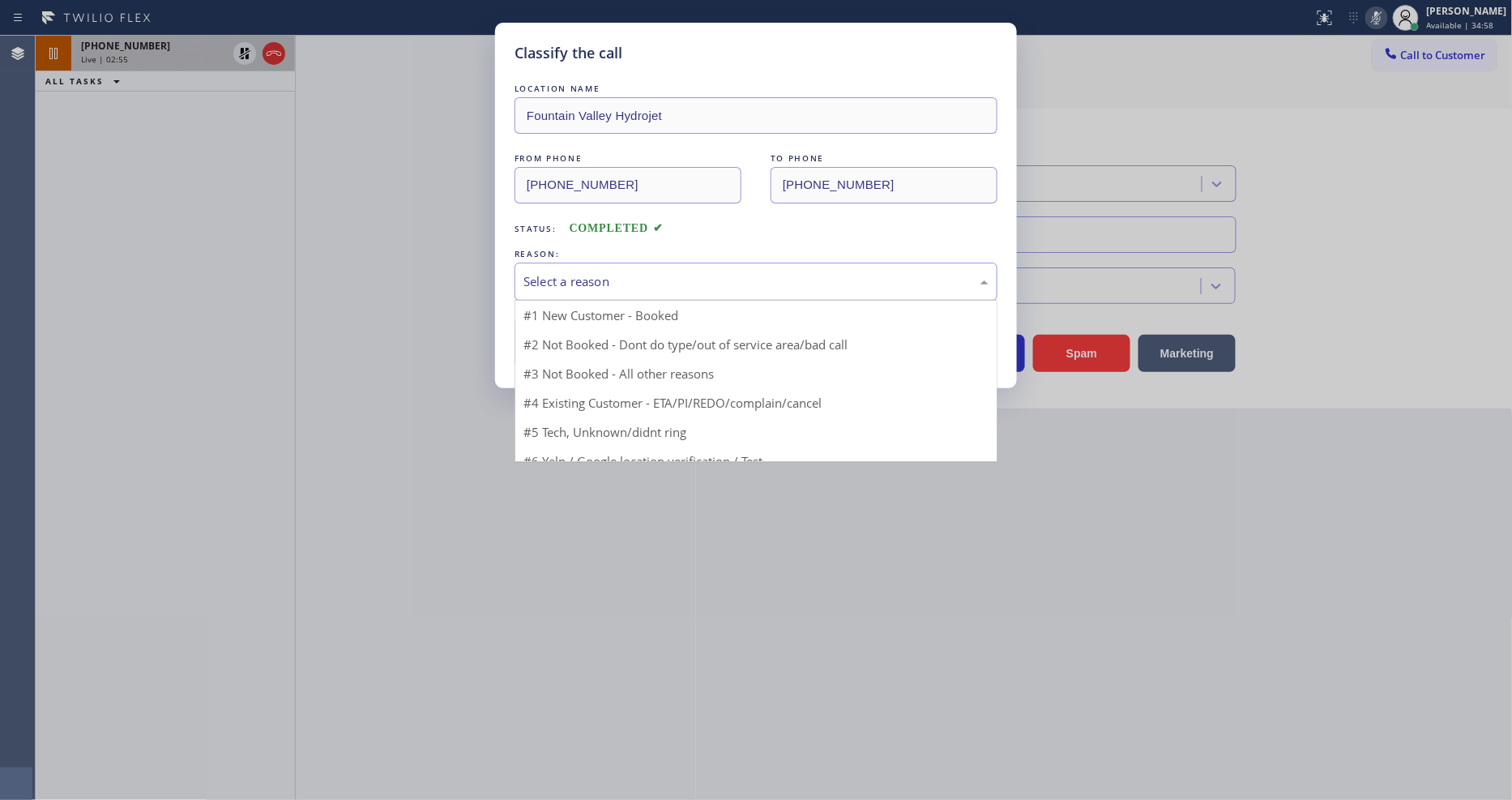
click at [609, 262] on div "Select a reason" at bounding box center [756, 282] width 483 height 39
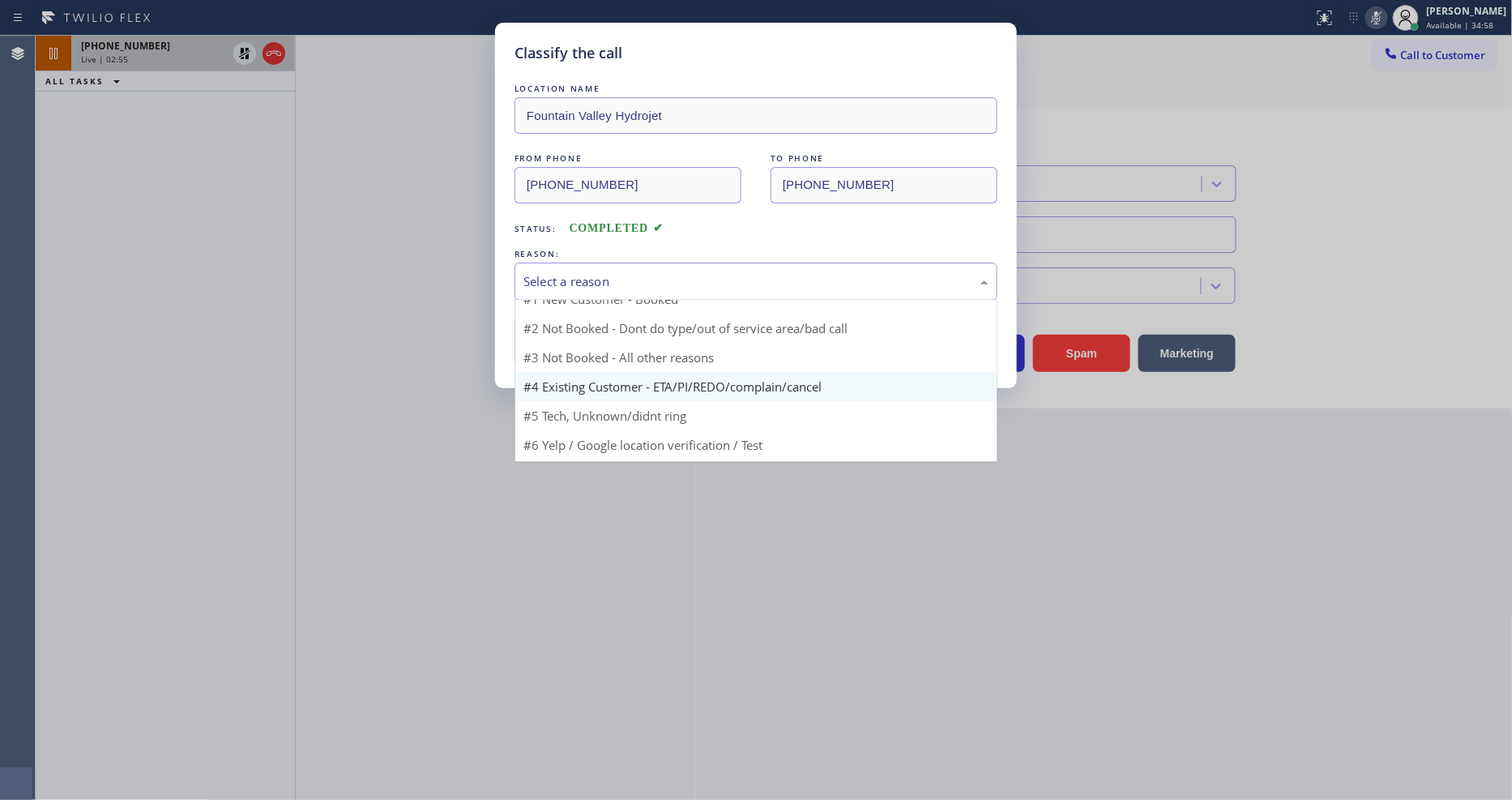
scroll to position [14, 0]
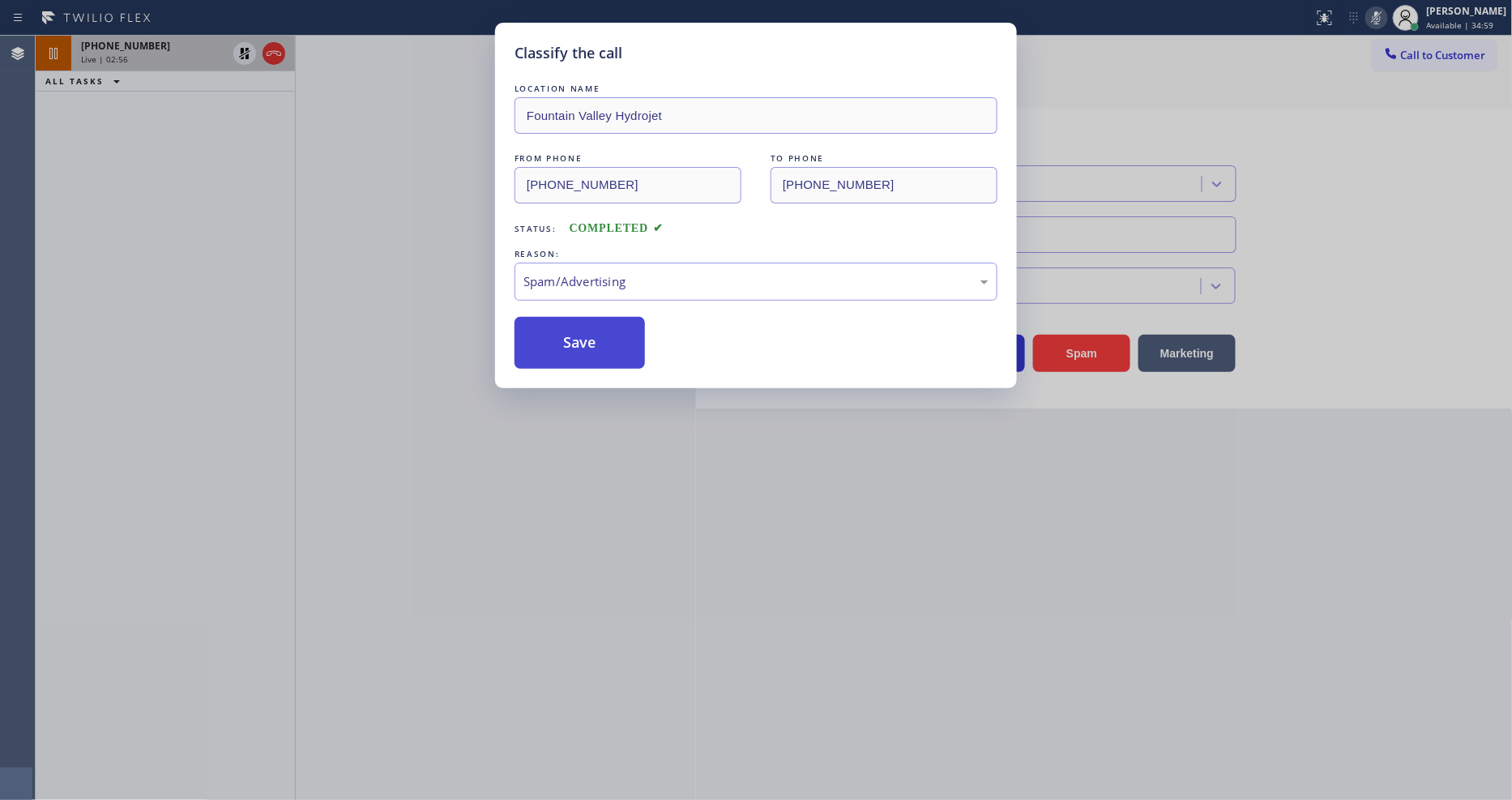
click at [611, 357] on button "Save" at bounding box center [579, 342] width 130 height 52
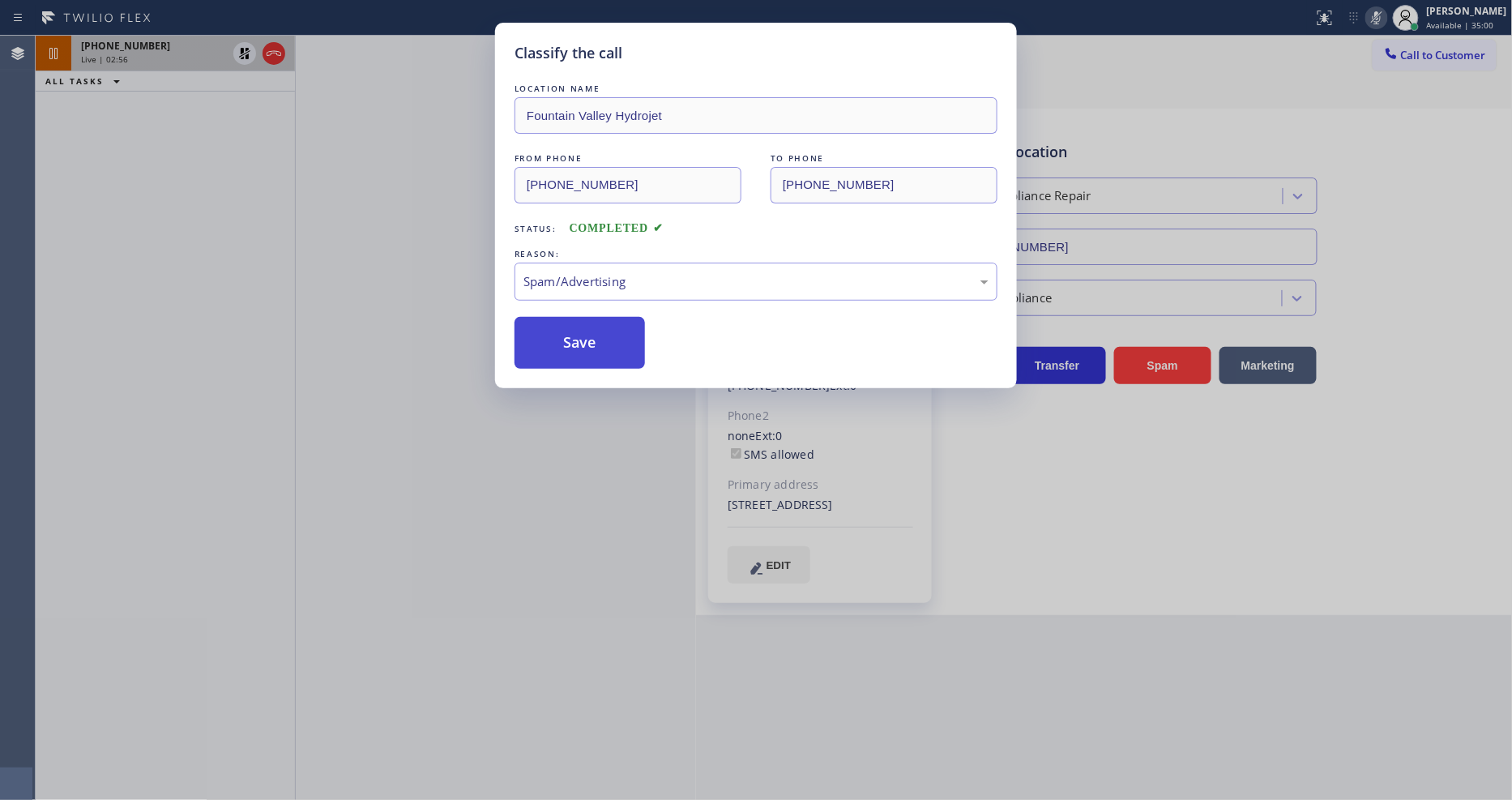
click at [611, 357] on button "Save" at bounding box center [579, 342] width 130 height 52
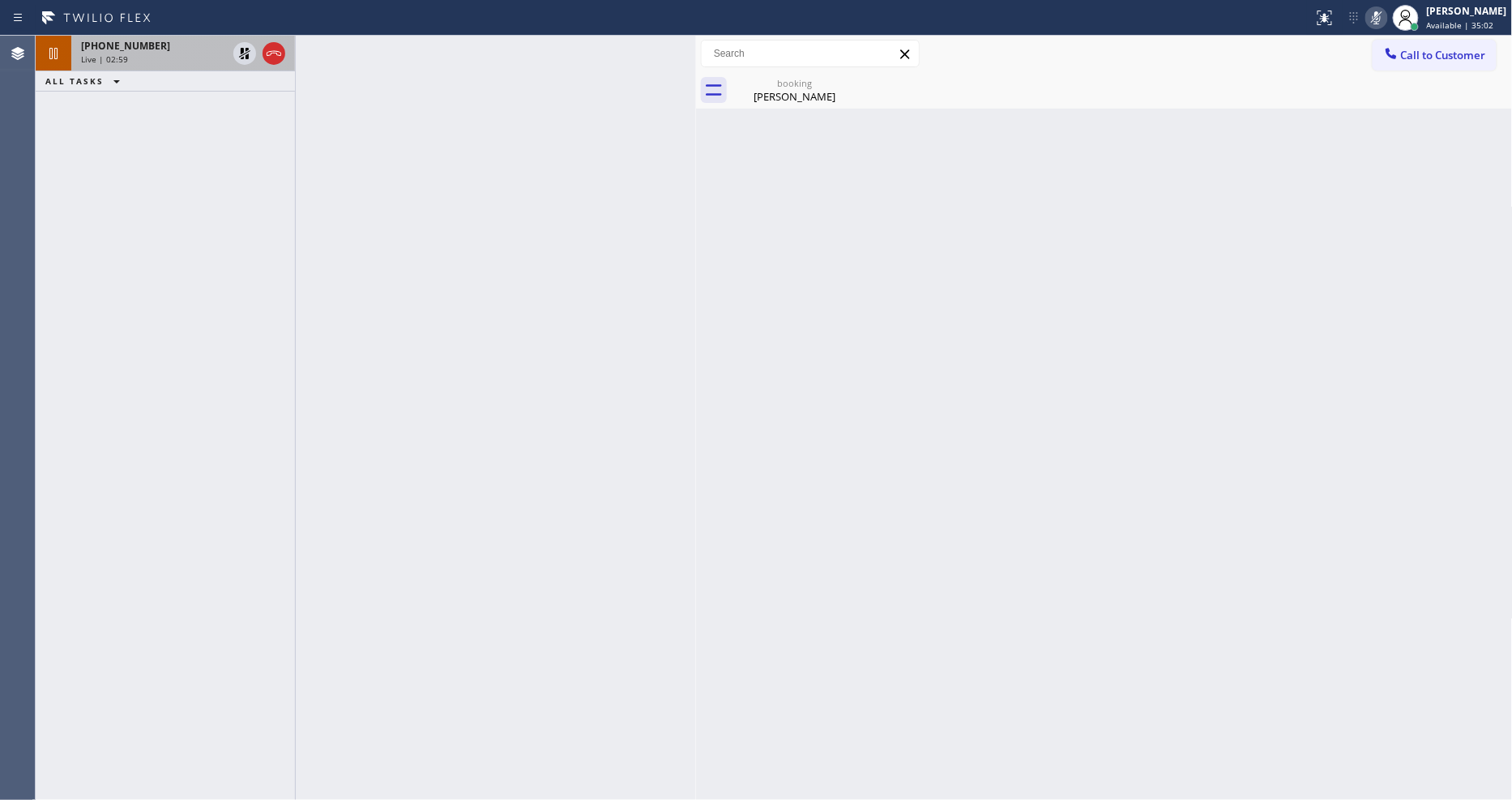
click at [147, 53] on div "Live | 02:59" at bounding box center [153, 59] width 146 height 11
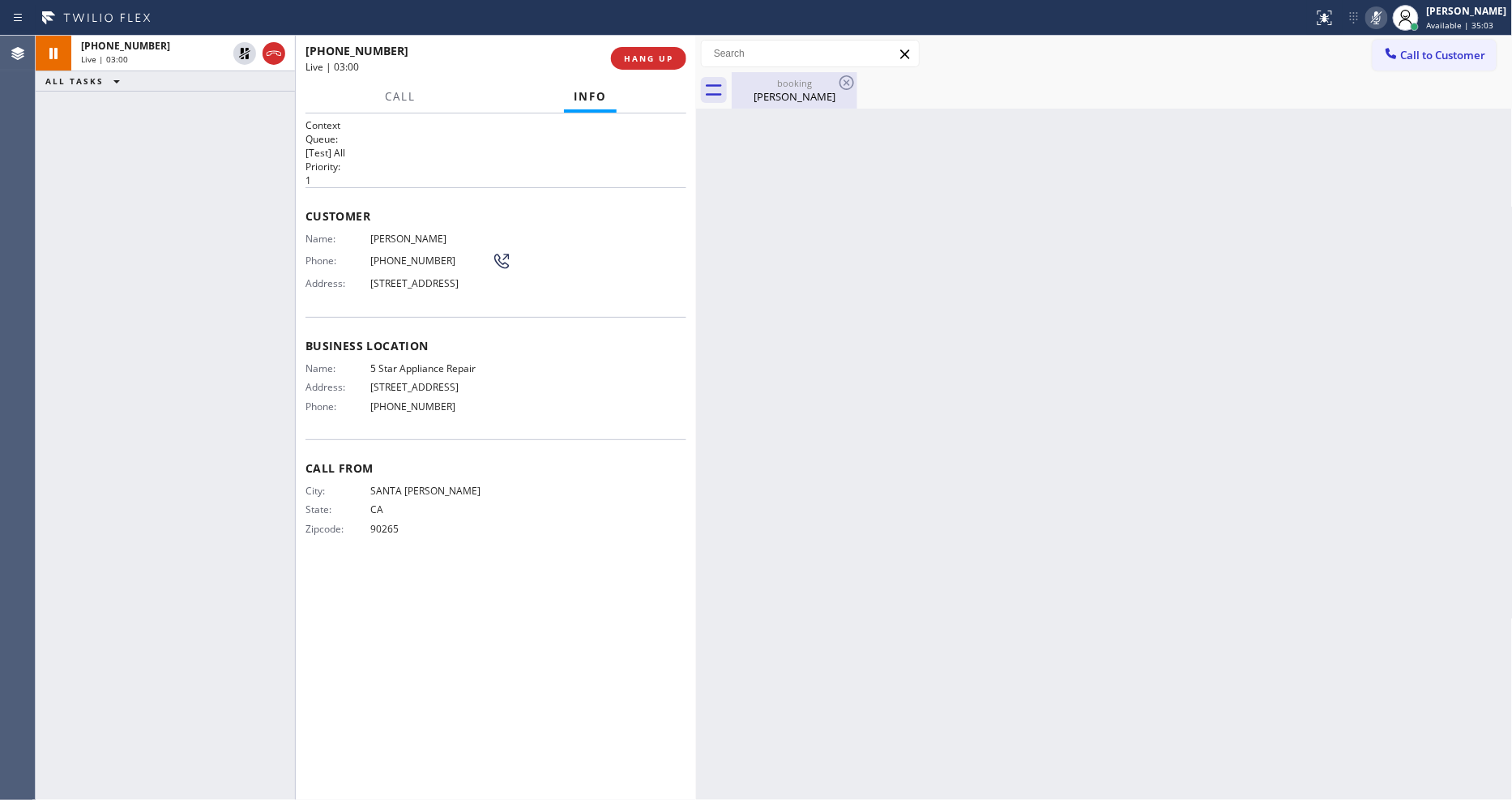
drag, startPoint x: 742, startPoint y: 102, endPoint x: 741, endPoint y: 94, distance: 8.1
click at [741, 98] on div "[PERSON_NAME]" at bounding box center [794, 96] width 122 height 15
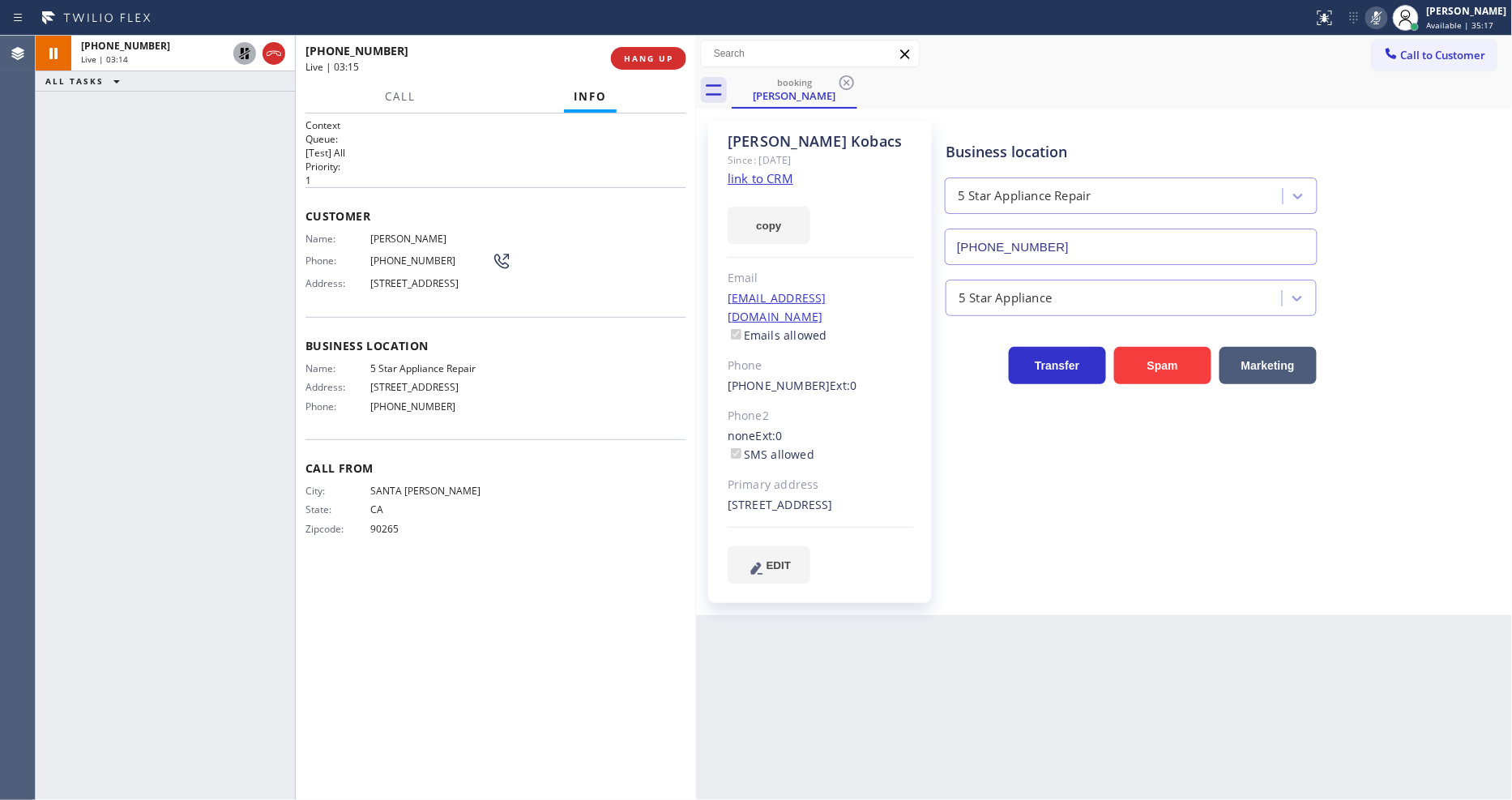
click at [240, 55] on icon at bounding box center [245, 53] width 11 height 11
click at [1382, 15] on icon at bounding box center [1376, 17] width 19 height 19
click at [655, 60] on span "HANG UP" at bounding box center [648, 58] width 50 height 11
click at [655, 60] on span "COMPLETE" at bounding box center [645, 58] width 56 height 11
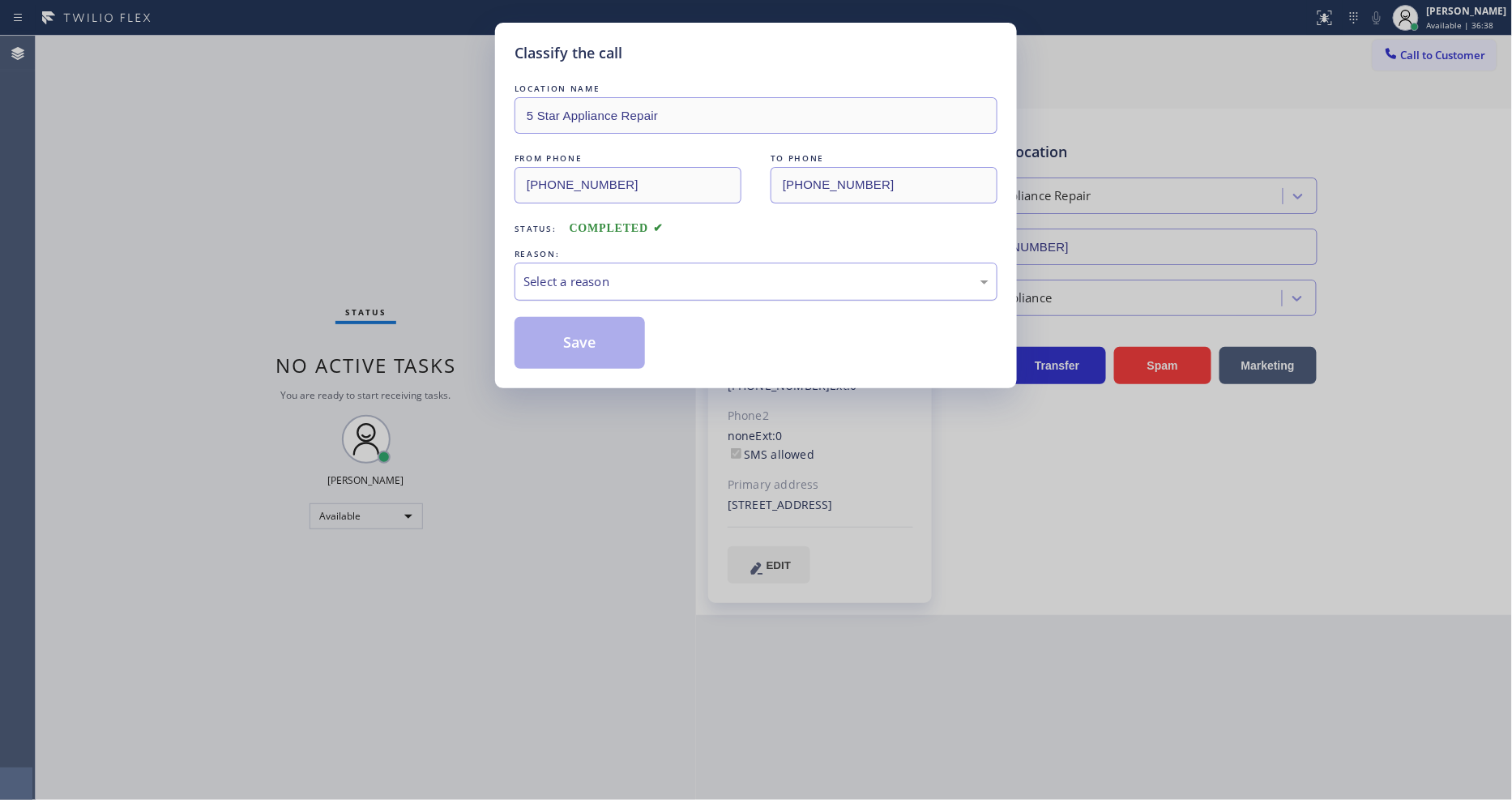
click at [590, 276] on div "Select a reason" at bounding box center [756, 282] width 465 height 18
click at [589, 345] on button "Save" at bounding box center [579, 342] width 130 height 52
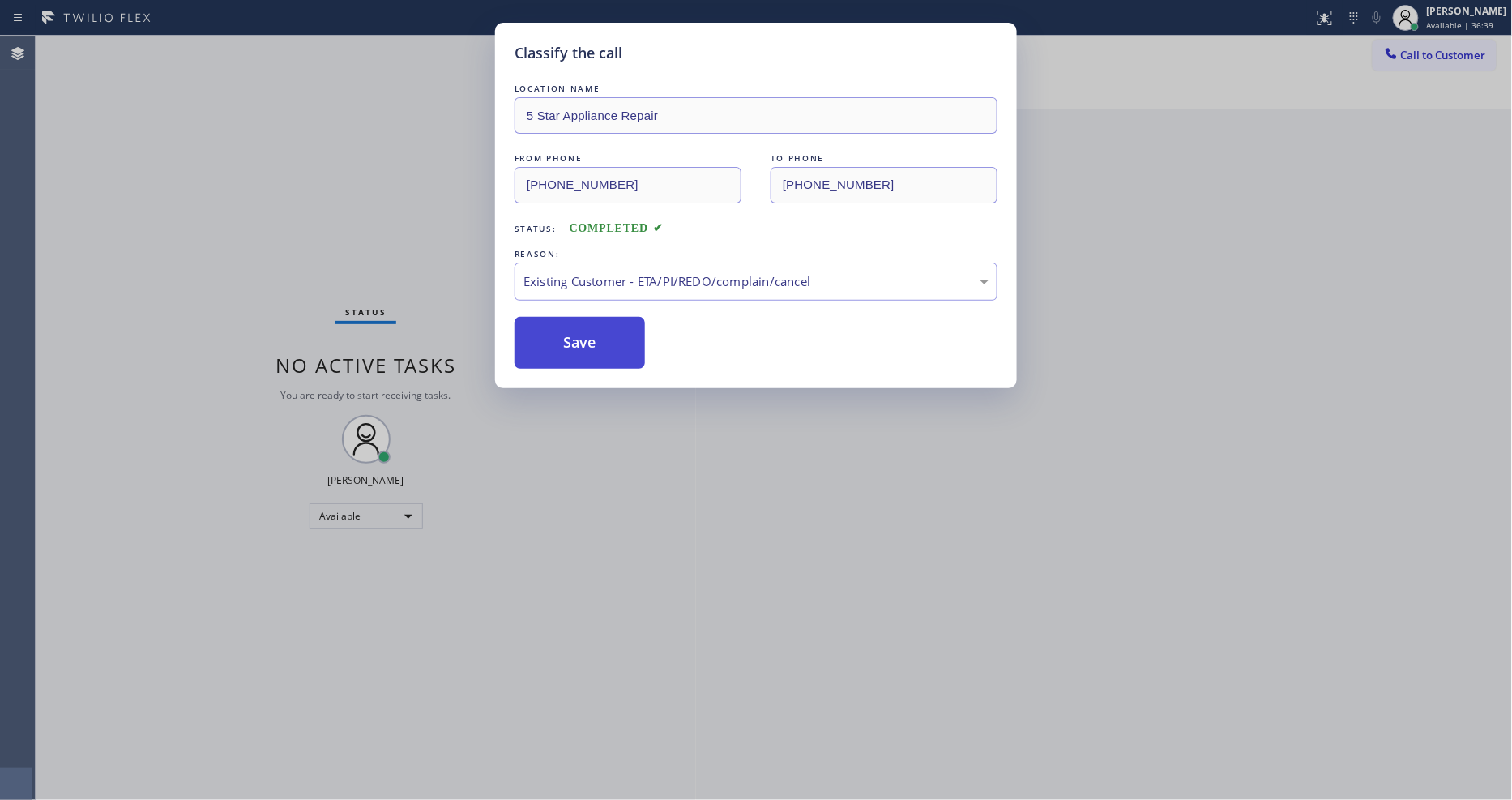
click at [589, 345] on button "Save" at bounding box center [579, 342] width 130 height 52
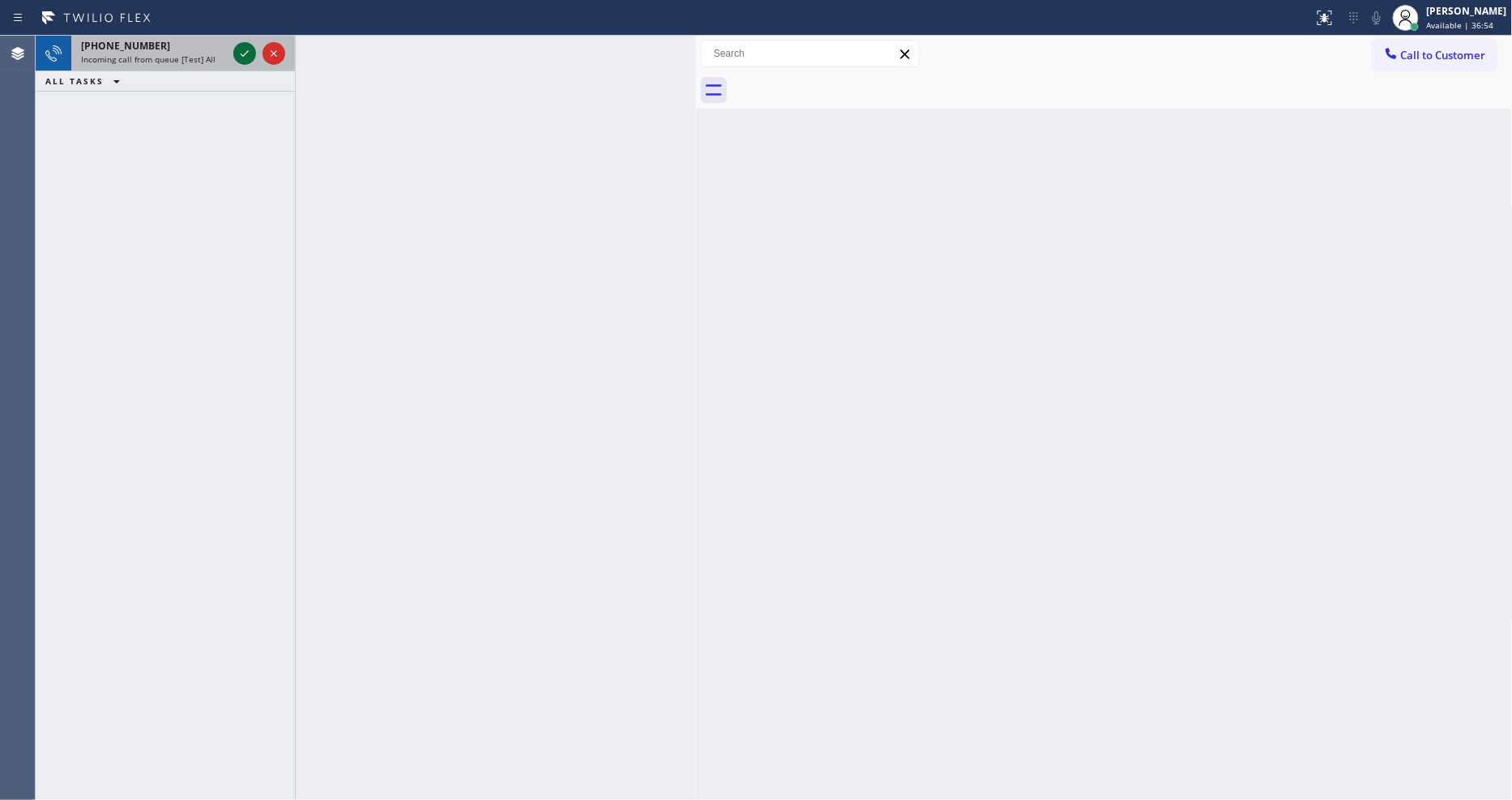
click at [236, 52] on icon at bounding box center [244, 53] width 19 height 19
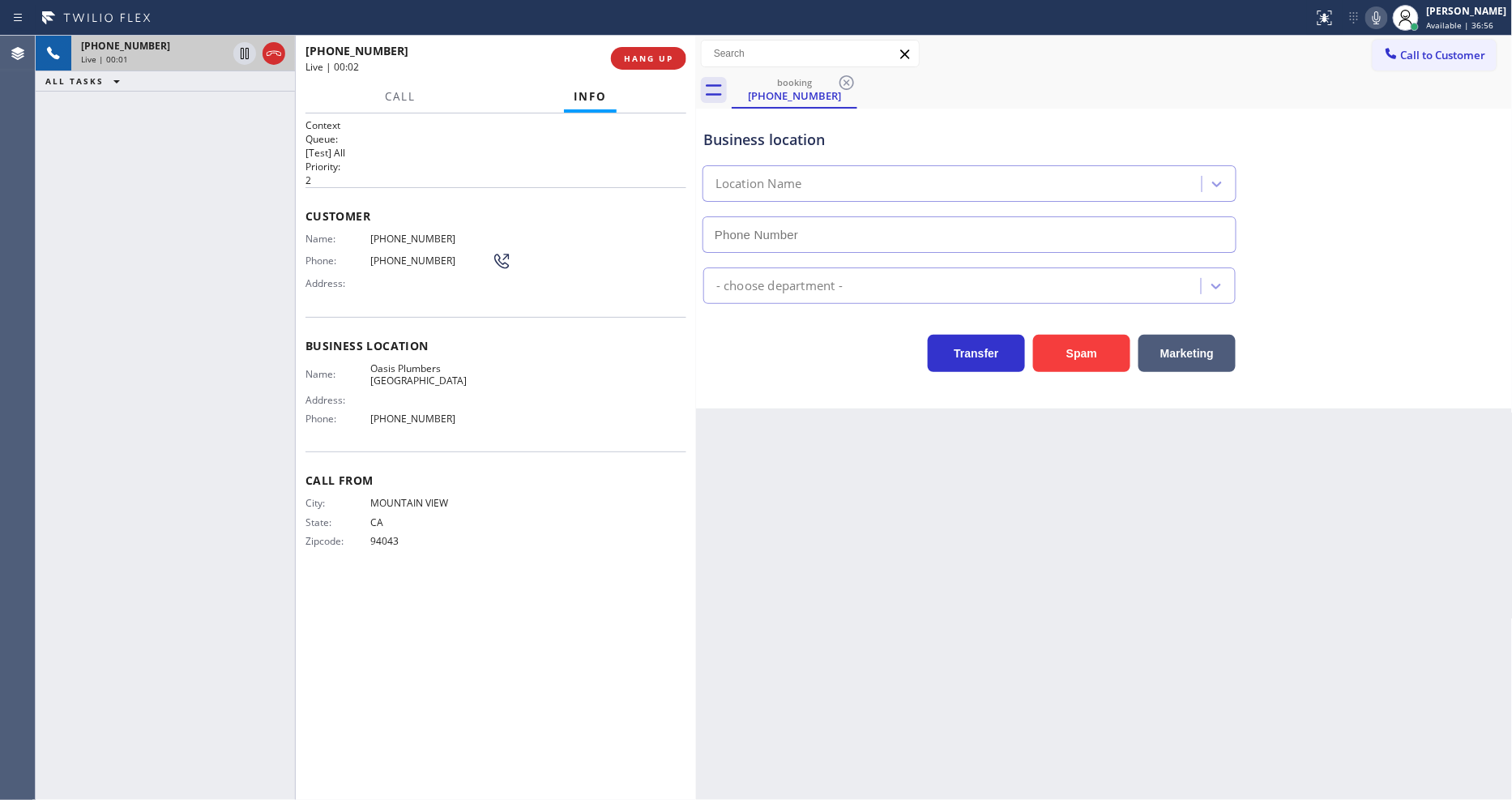
type input "[PHONE_NUMBER]"
click at [458, 368] on span "Oasis Plumbers [GEOGRAPHIC_DATA]" at bounding box center [431, 374] width 122 height 25
click at [665, 55] on span "HANG UP" at bounding box center [648, 58] width 50 height 11
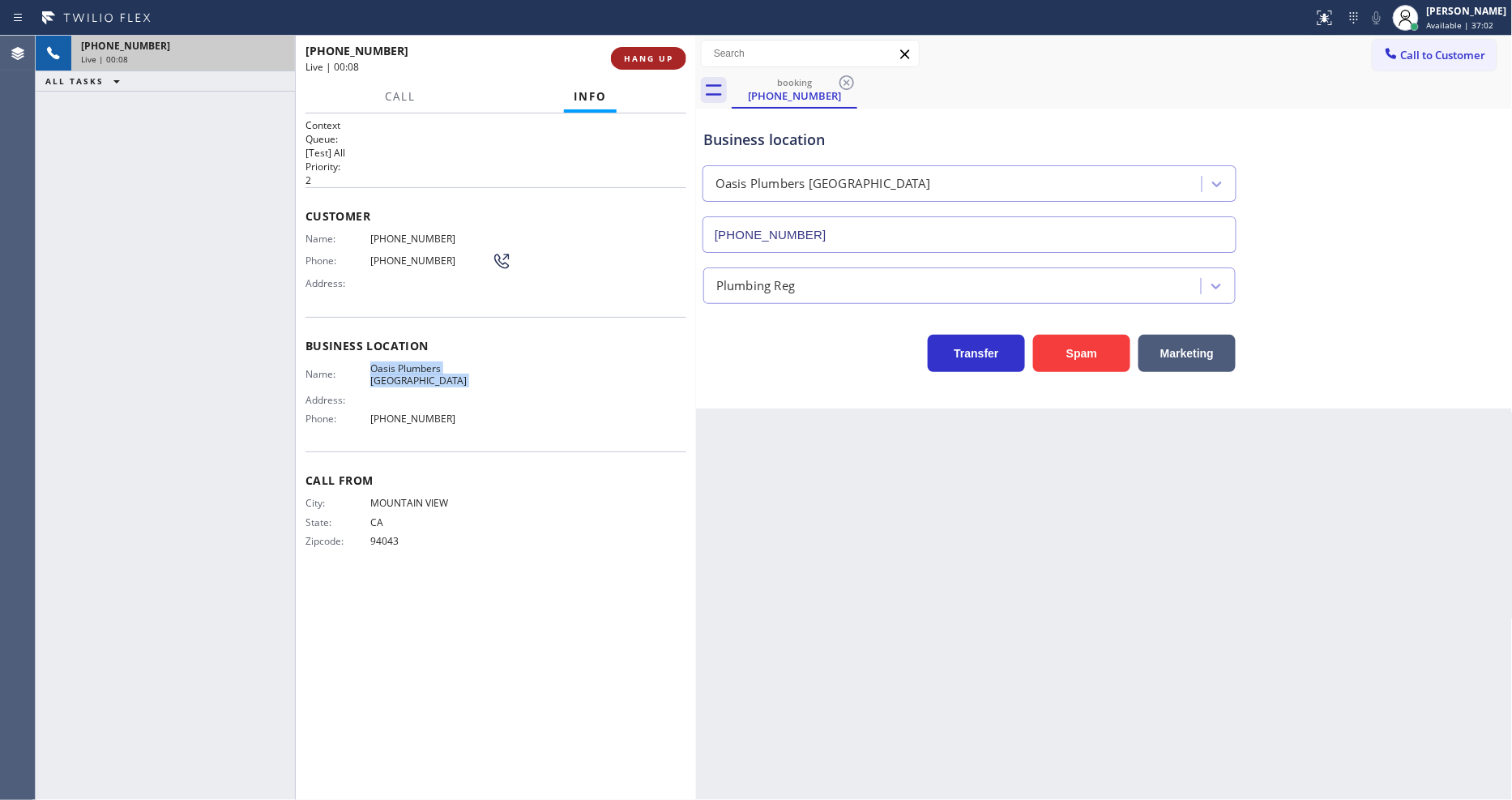
click at [665, 55] on span "HANG UP" at bounding box center [648, 58] width 50 height 11
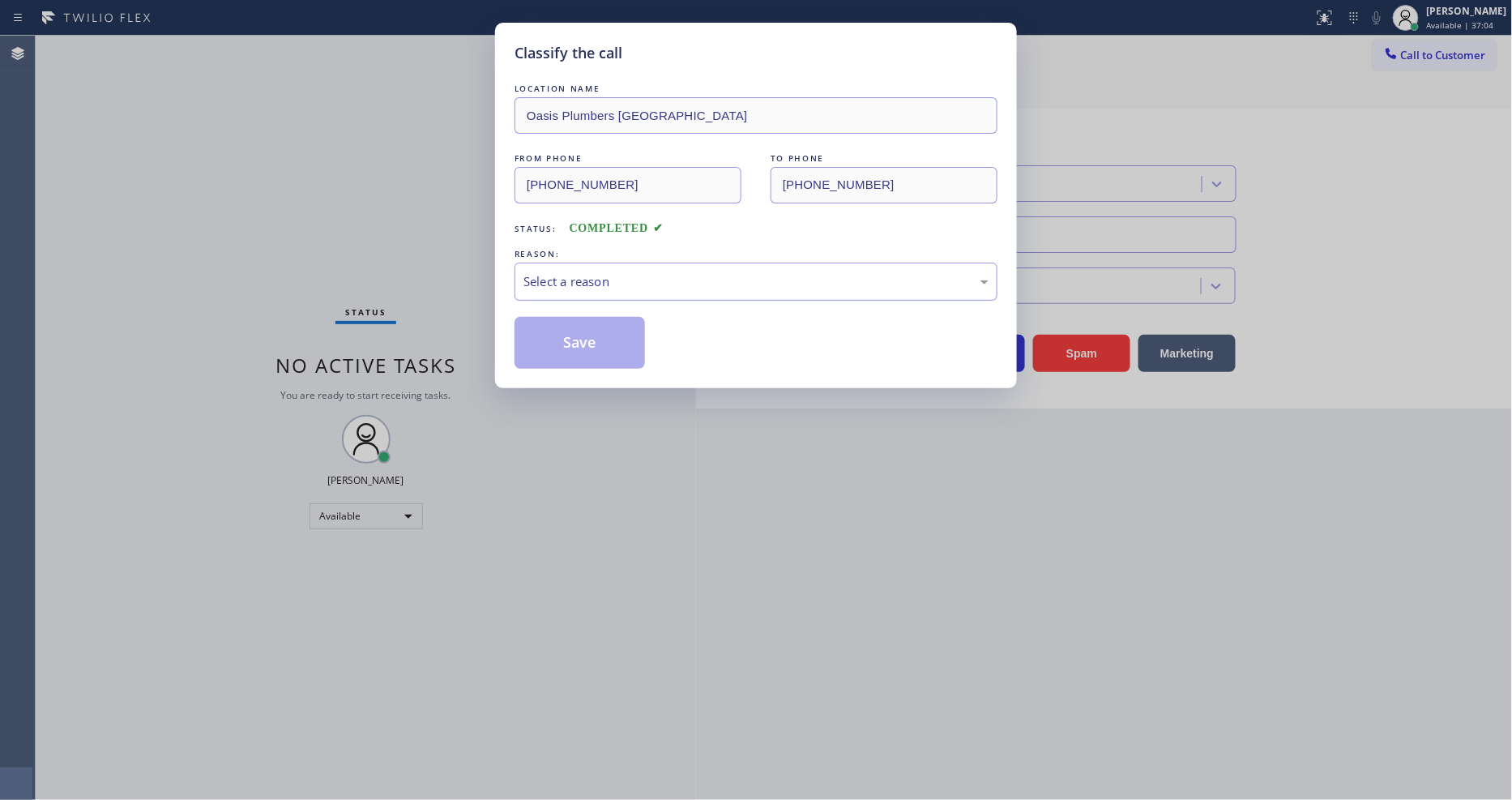
click at [662, 275] on div "Select a reason" at bounding box center [756, 282] width 465 height 18
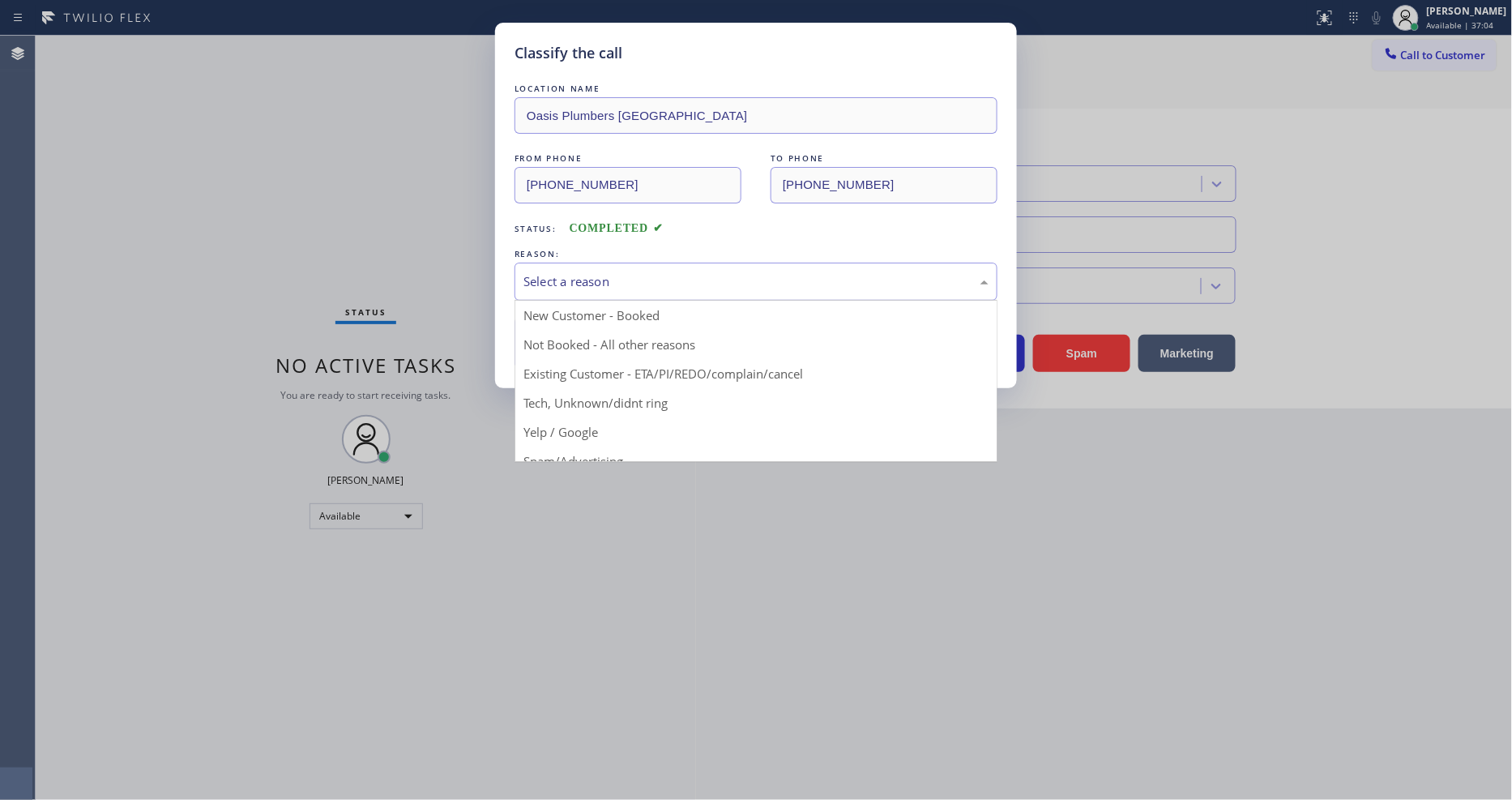
drag, startPoint x: 614, startPoint y: 402, endPoint x: 609, endPoint y: 365, distance: 37.3
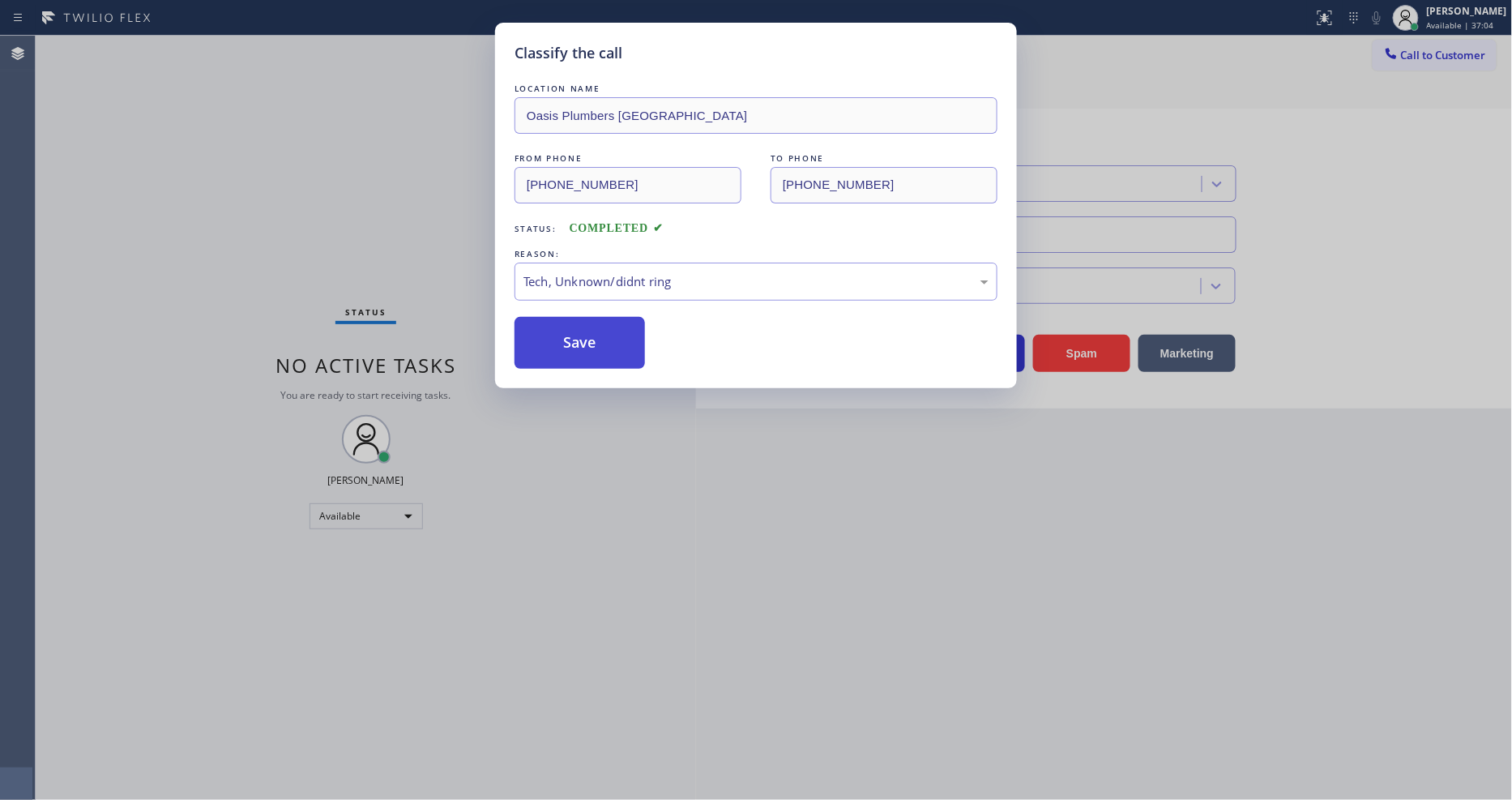
click at [609, 338] on button "Save" at bounding box center [579, 342] width 130 height 52
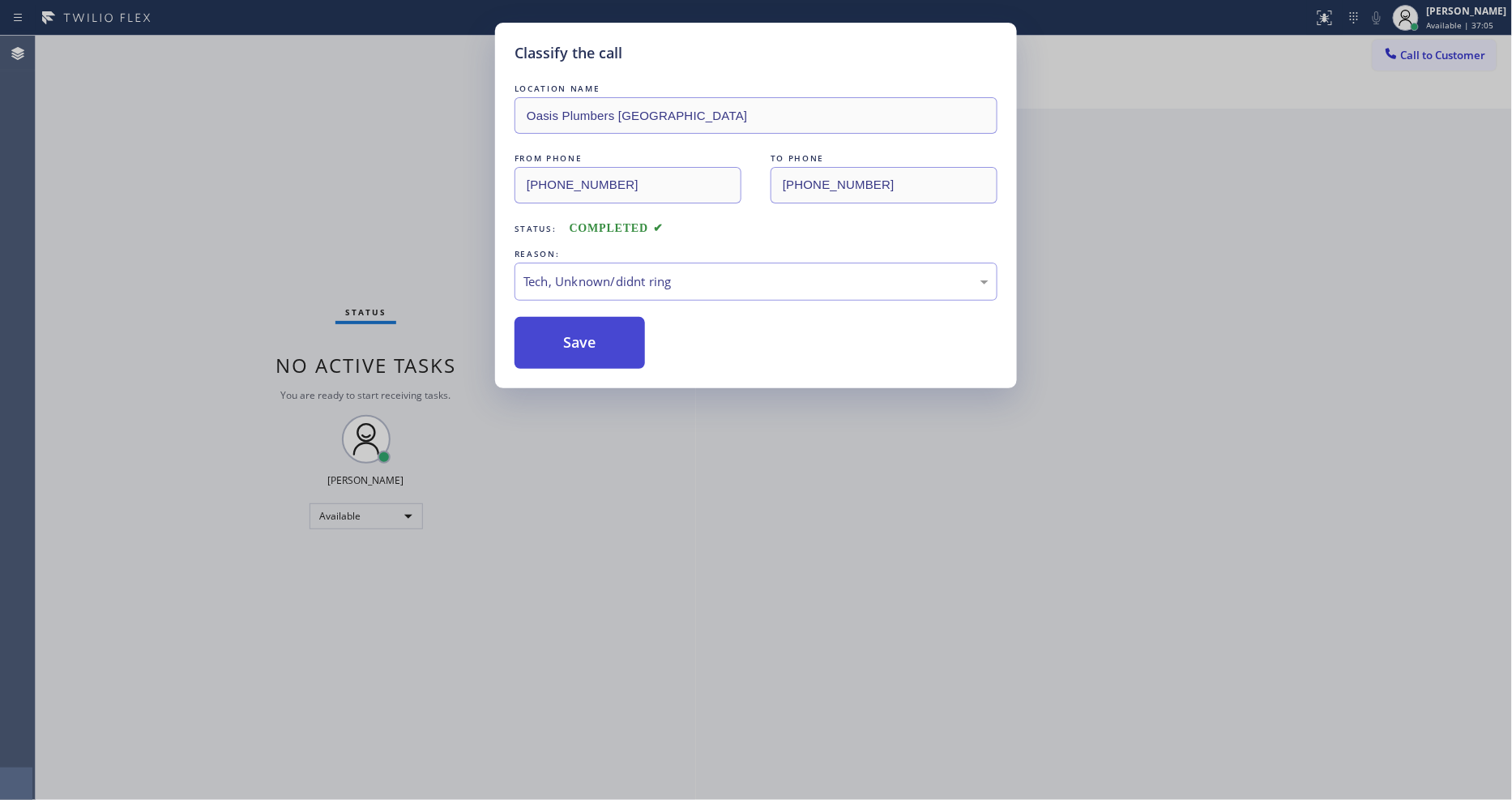
click at [609, 338] on button "Save" at bounding box center [579, 342] width 130 height 52
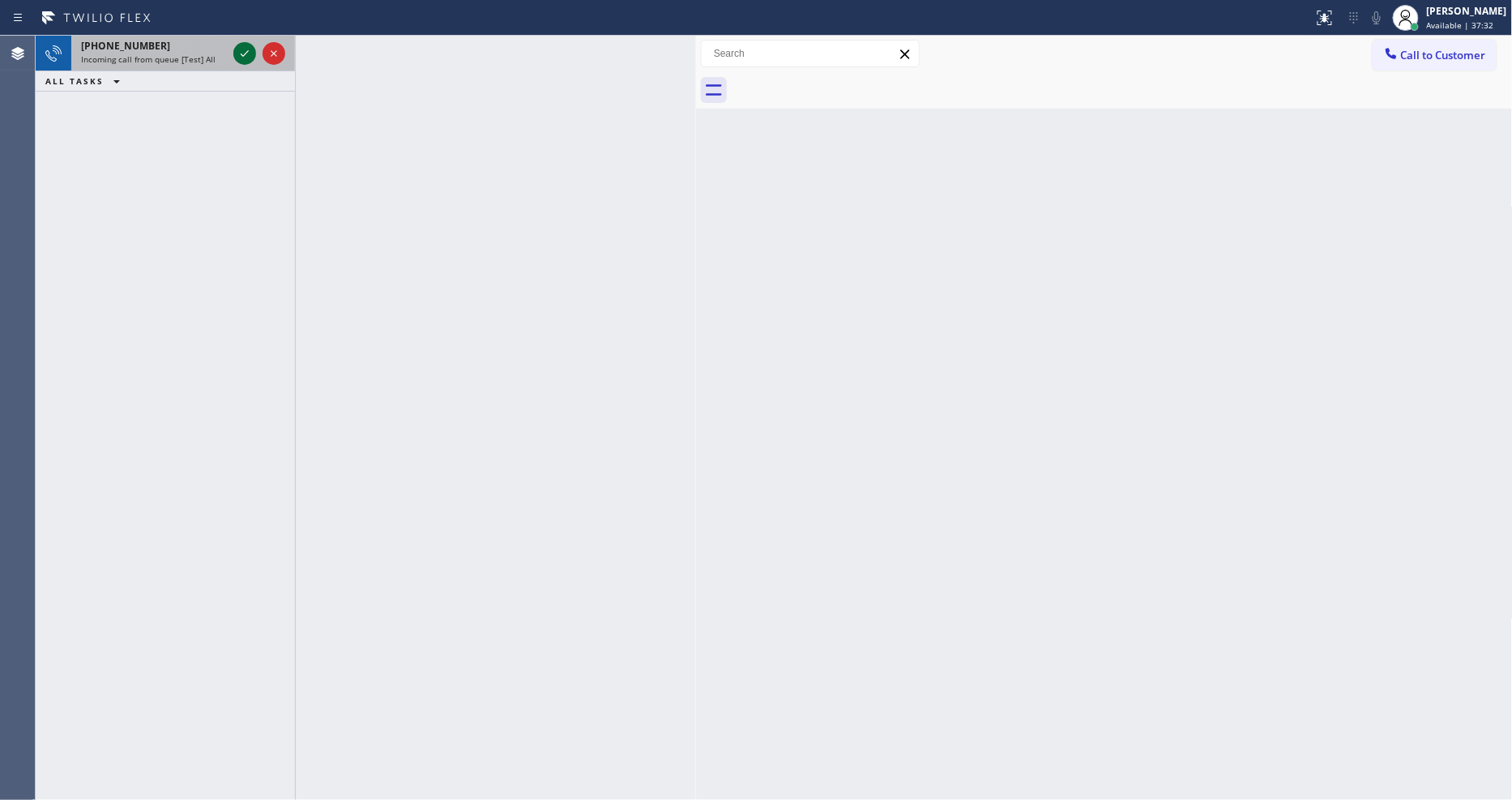
click at [248, 50] on icon at bounding box center [244, 53] width 19 height 19
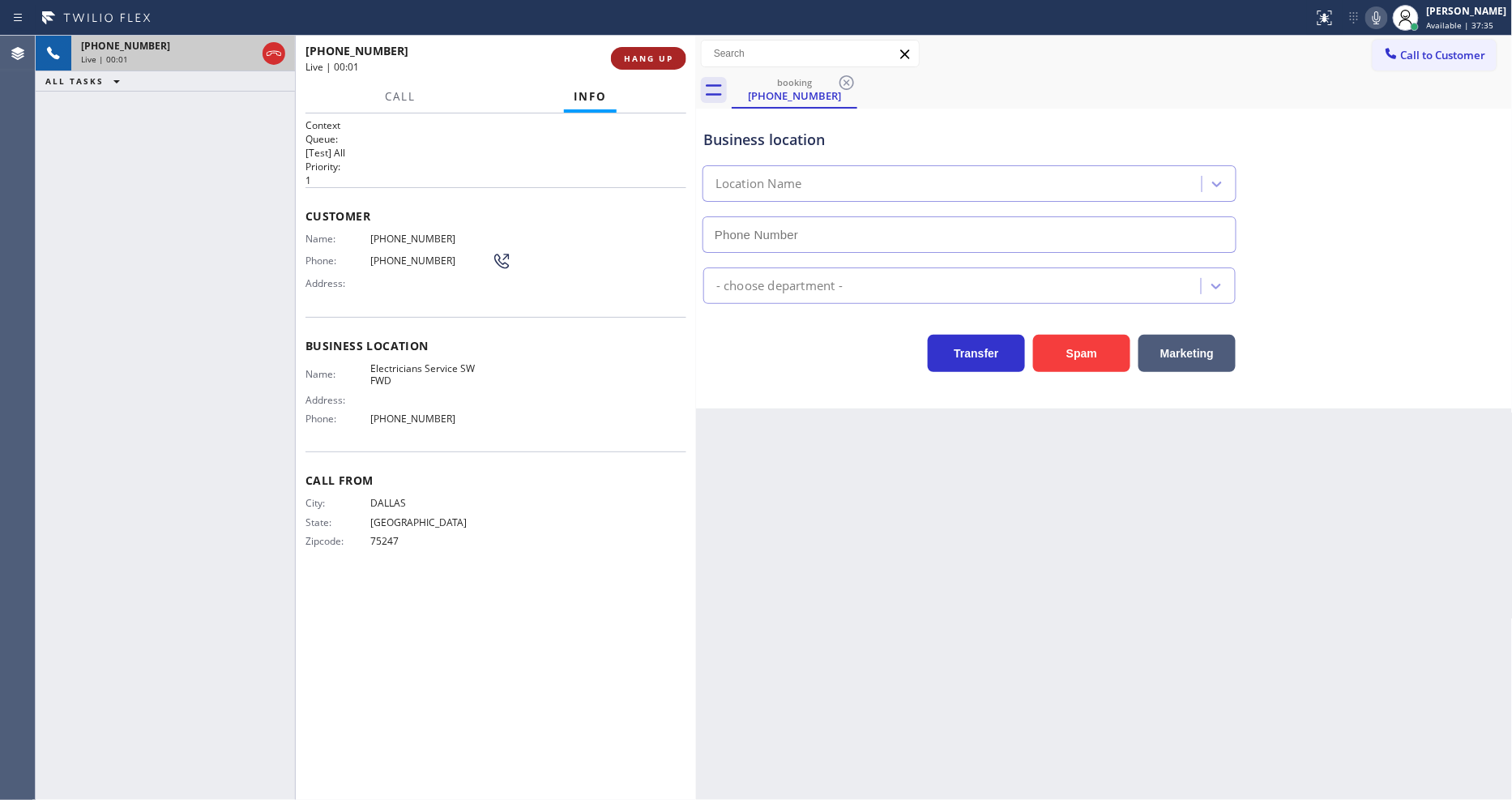
type input "[PHONE_NUMBER]"
click at [678, 60] on button "HANG UP" at bounding box center [648, 58] width 75 height 23
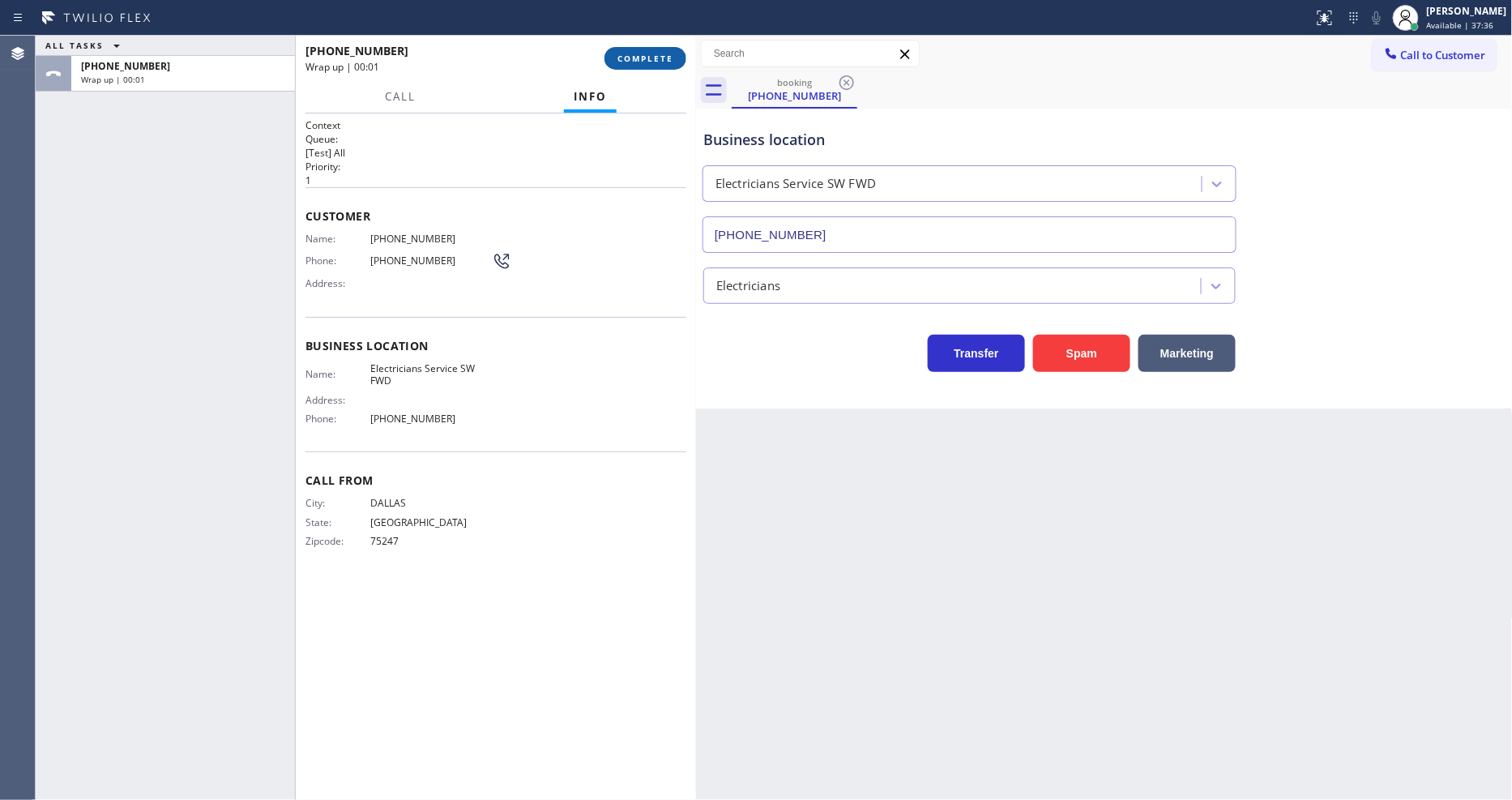
click at [678, 60] on button "COMPLETE" at bounding box center [645, 58] width 82 height 23
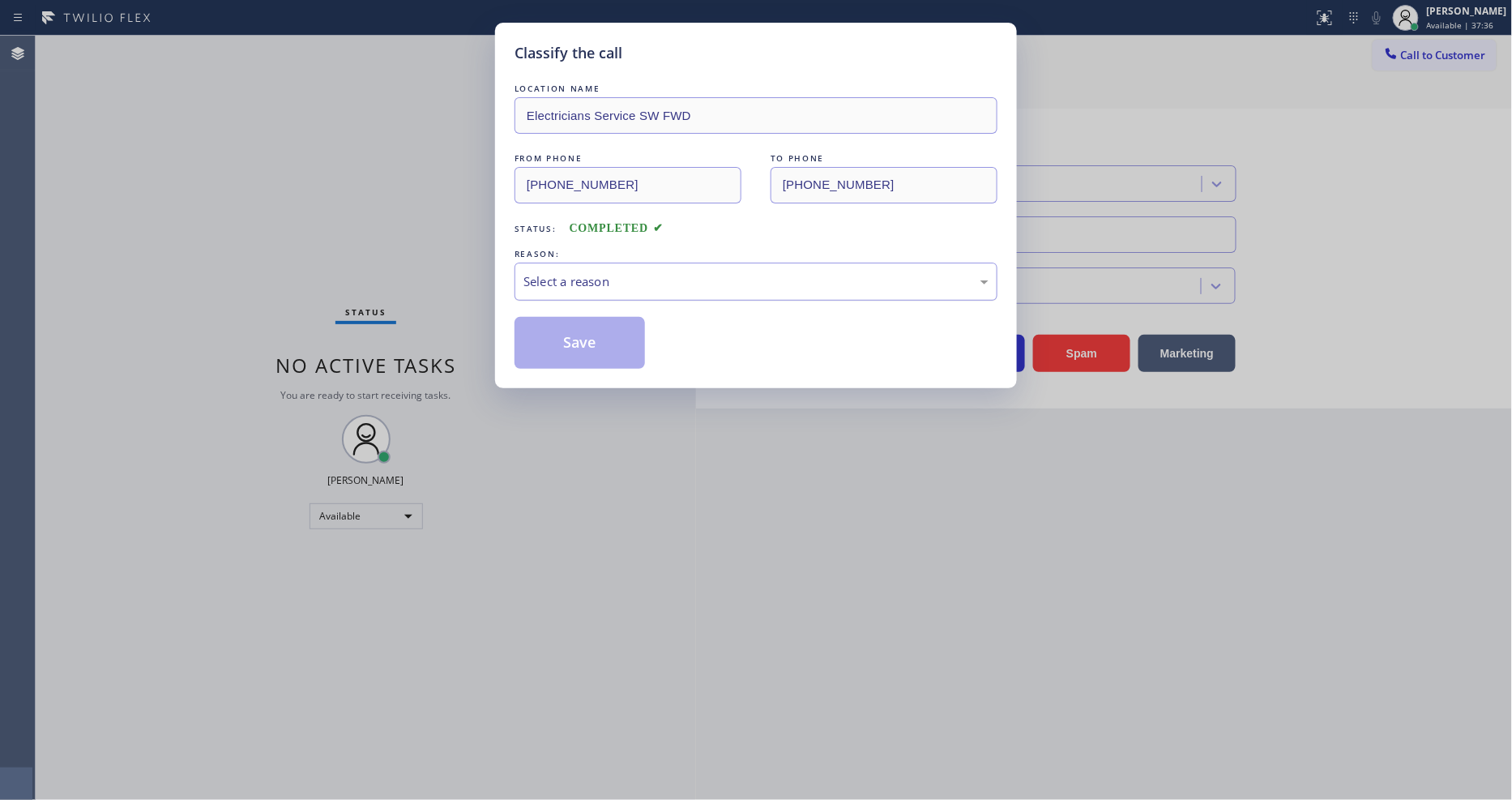
click at [538, 263] on div "Select a reason" at bounding box center [756, 282] width 483 height 39
click at [568, 351] on button "Save" at bounding box center [579, 342] width 130 height 52
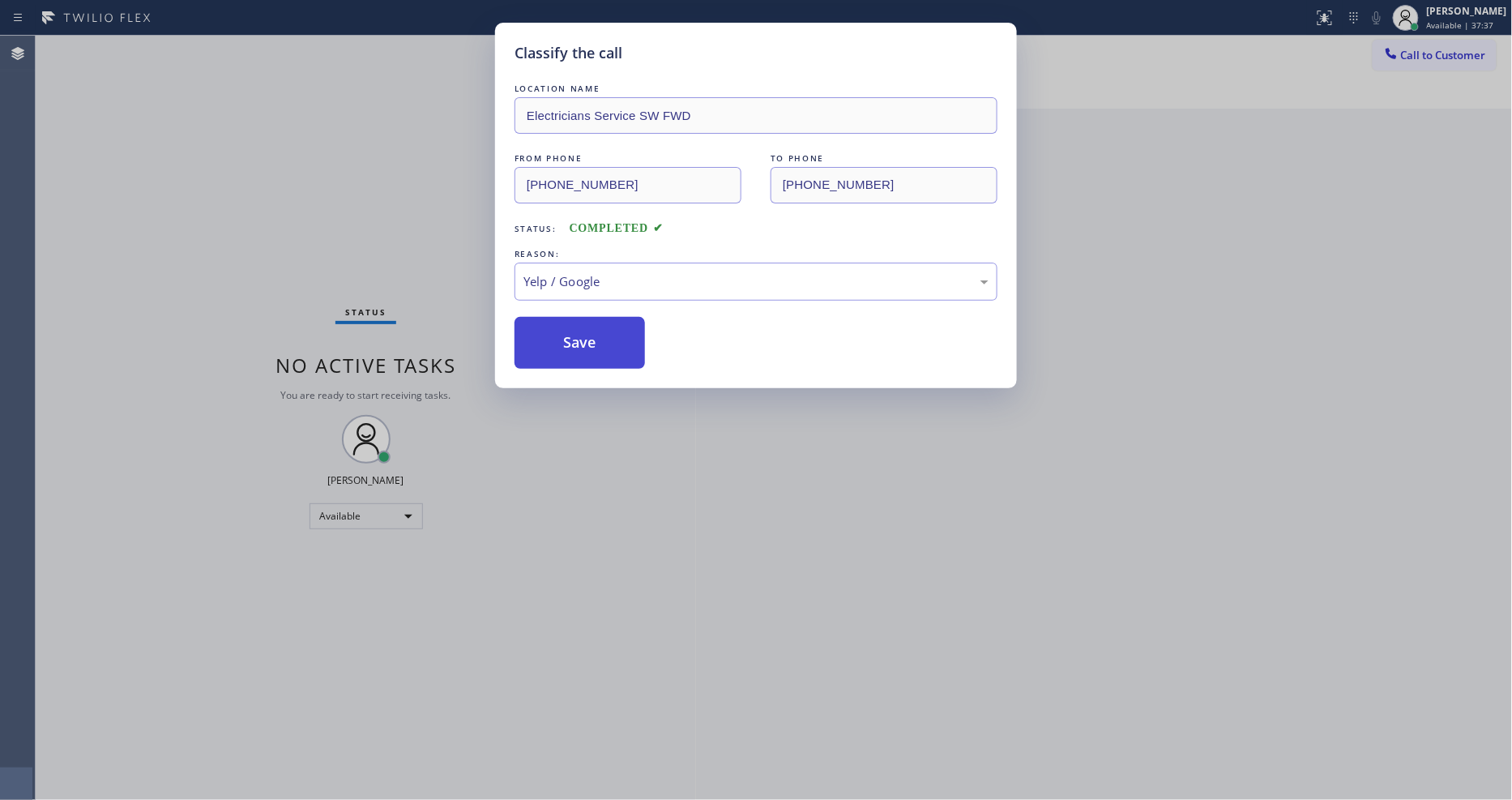
click at [571, 334] on button "Save" at bounding box center [579, 342] width 130 height 52
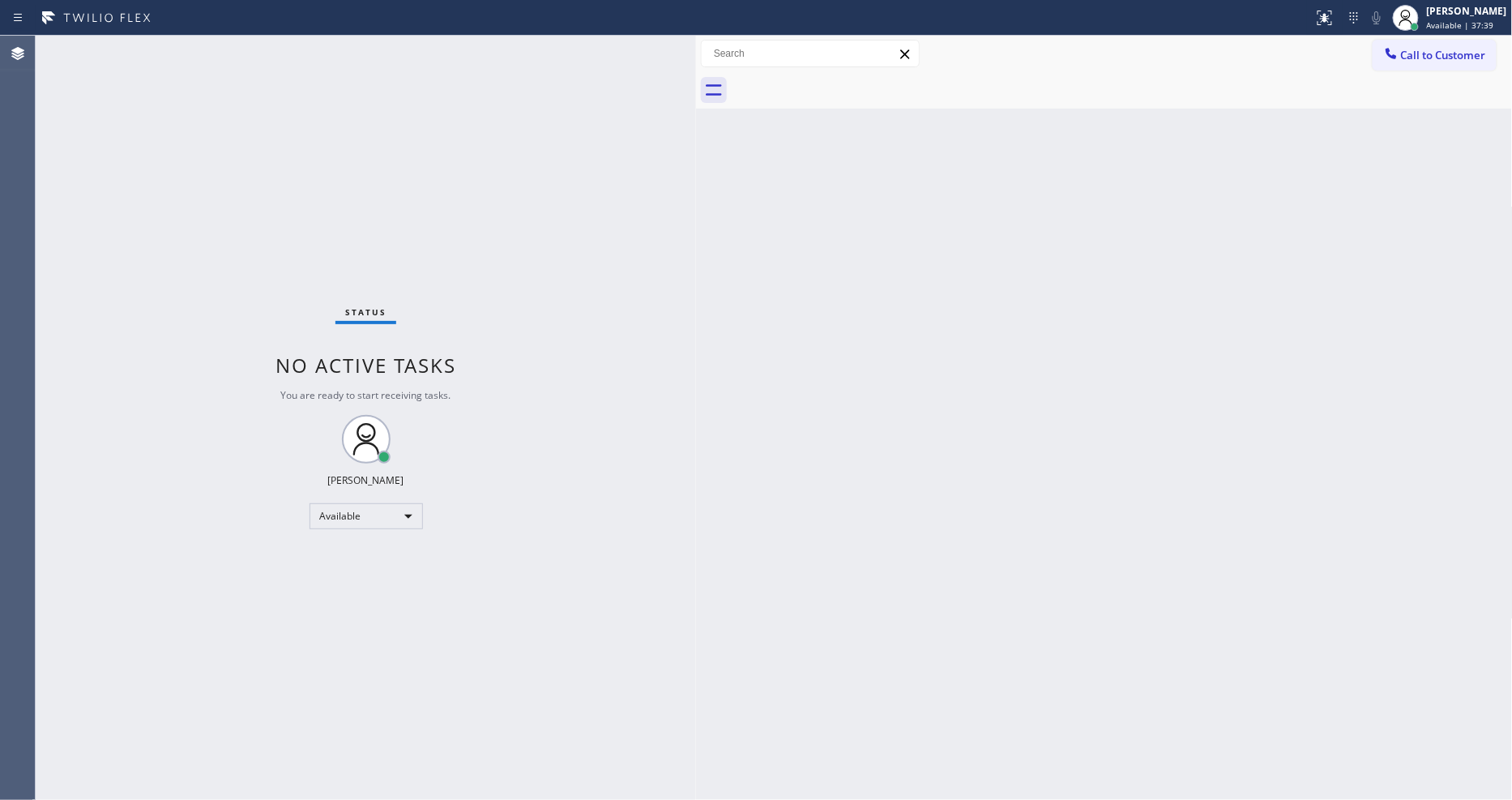
click at [349, 273] on div "Status No active tasks You are ready to start receiving tasks. [PERSON_NAME] Av…" at bounding box center [366, 417] width 660 height 764
drag, startPoint x: 274, startPoint y: 290, endPoint x: 568, endPoint y: 544, distance: 388.5
click at [568, 544] on div "Status No active tasks You are ready to start receiving tasks. [PERSON_NAME] Av…" at bounding box center [366, 417] width 660 height 764
click at [568, 530] on div "Status No active tasks You are ready to start receiving tasks. [PERSON_NAME] Av…" at bounding box center [366, 417] width 660 height 764
click at [189, 45] on div "Status No active tasks You are ready to start receiving tasks. [PERSON_NAME] Av…" at bounding box center [366, 417] width 660 height 764
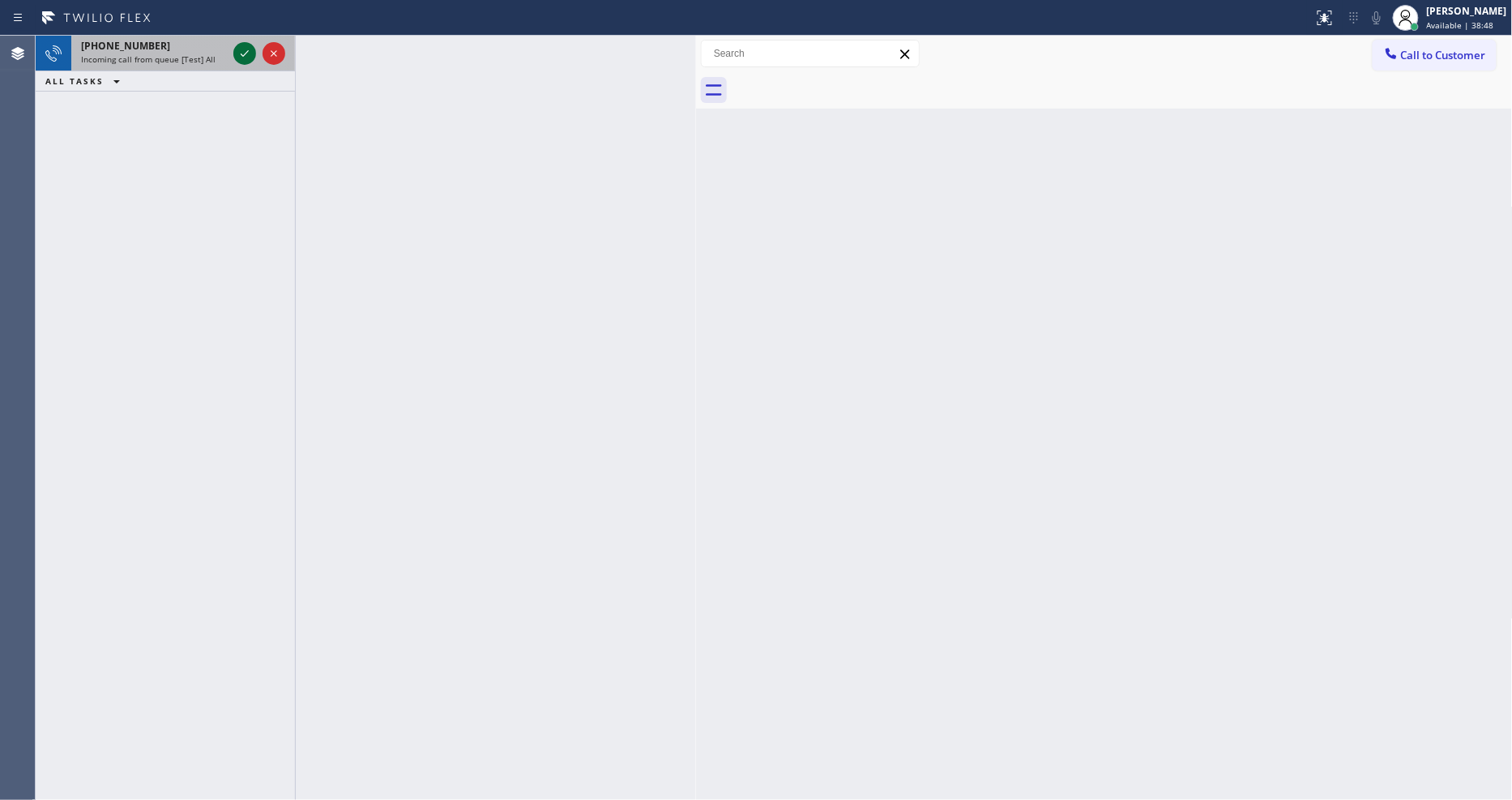
click at [246, 53] on icon at bounding box center [244, 53] width 8 height 6
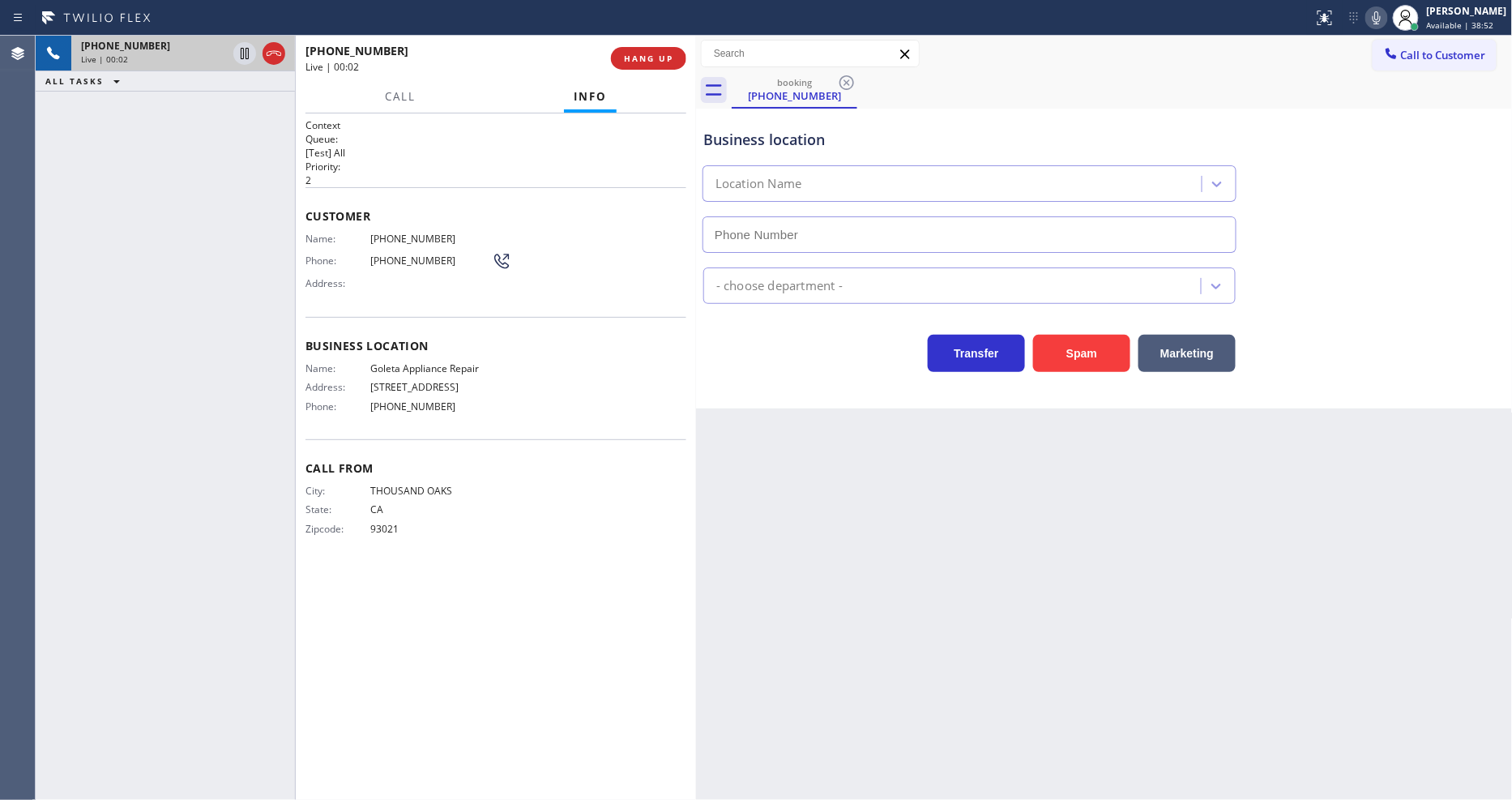
type input "[PHONE_NUMBER]"
click at [441, 363] on span "Goleta Appliance Repair" at bounding box center [431, 368] width 122 height 12
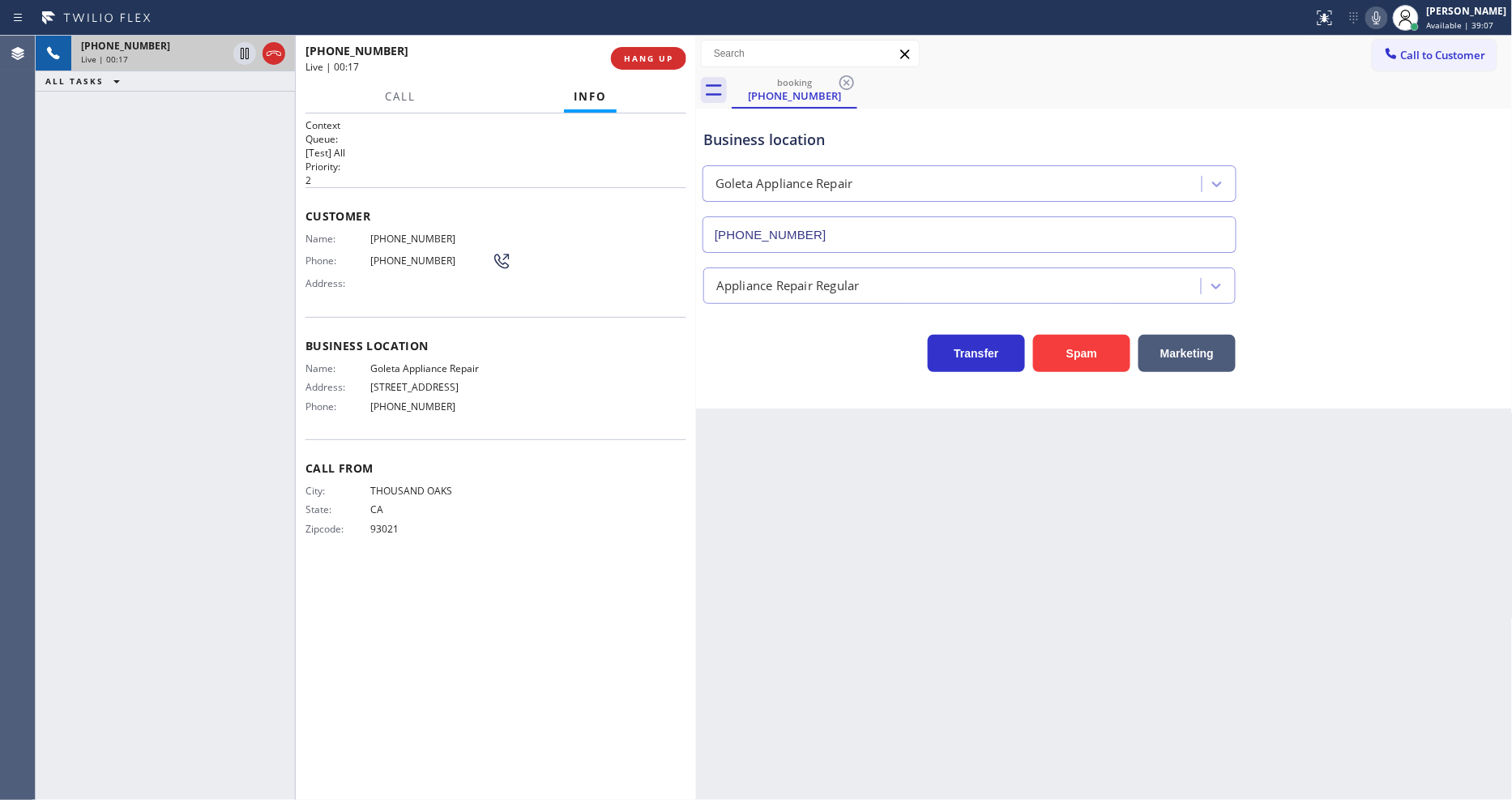
click at [590, 255] on div "Name: [PHONE_NUMBER] Phone: [PHONE_NUMBER] Address:" at bounding box center [495, 265] width 381 height 64
click at [593, 248] on div "Name: [PHONE_NUMBER] Phone: [PHONE_NUMBER] Address:" at bounding box center [495, 265] width 381 height 64
click at [981, 475] on div "Back to Dashboard Change Sender ID Customers Technicians Select a contact Outbo…" at bounding box center [1104, 417] width 817 height 764
click at [400, 236] on span "[PHONE_NUMBER]" at bounding box center [431, 239] width 122 height 12
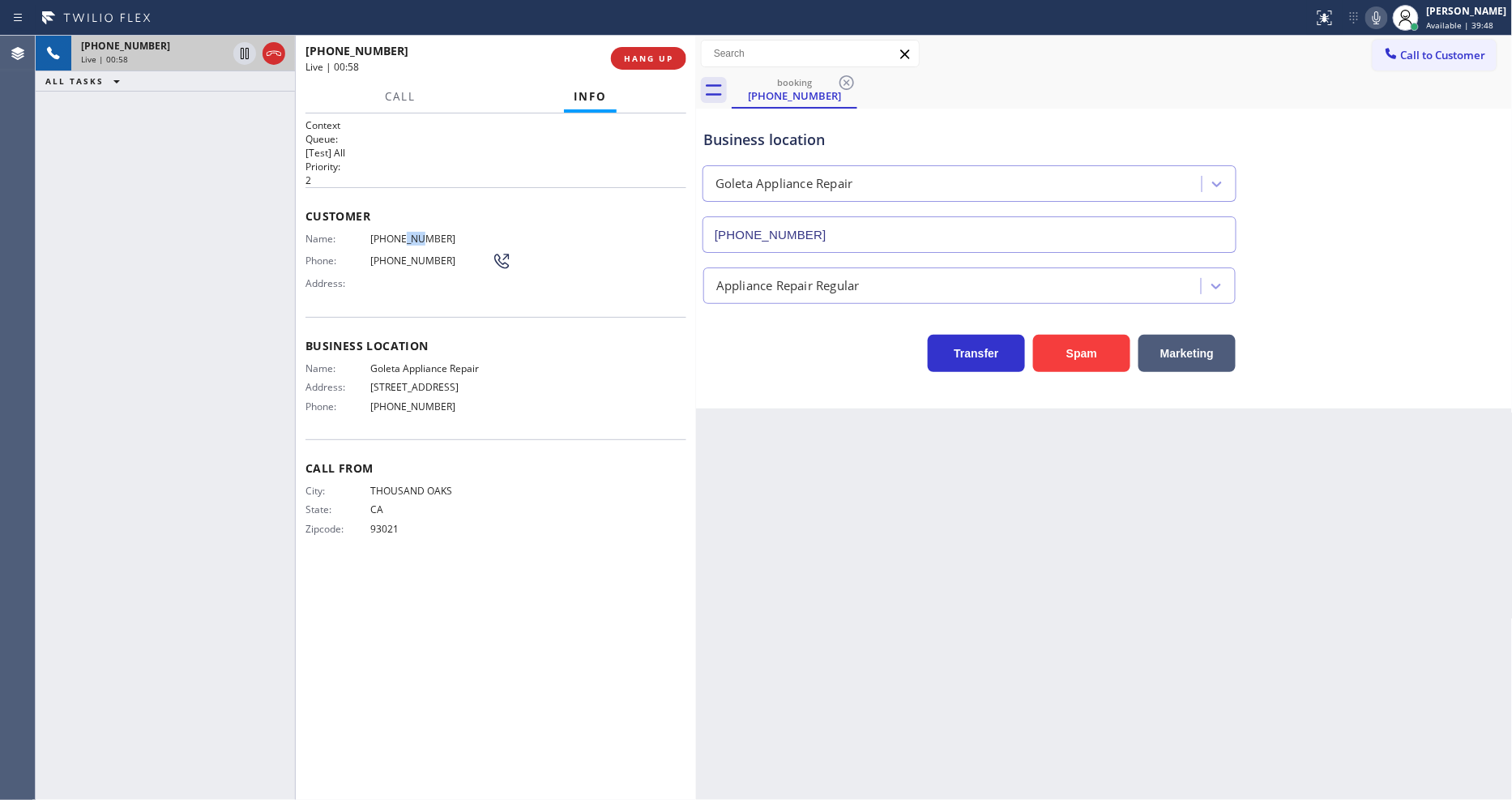
click at [400, 236] on span "[PHONE_NUMBER]" at bounding box center [431, 239] width 122 height 12
copy span "[PHONE_NUMBER]"
click at [244, 50] on icon at bounding box center [244, 53] width 19 height 19
click at [1386, 15] on icon at bounding box center [1376, 17] width 19 height 19
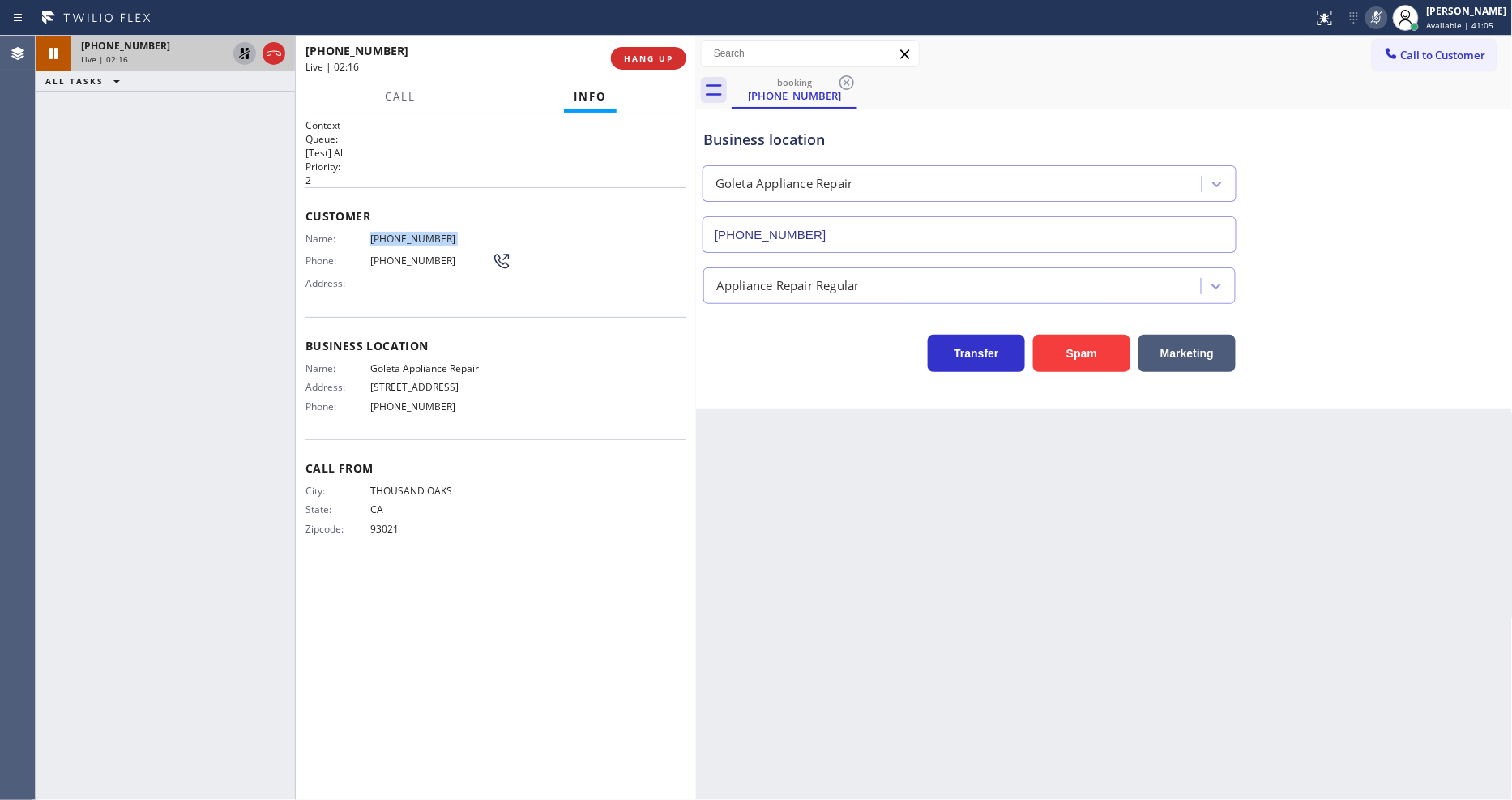
click at [249, 53] on icon at bounding box center [244, 53] width 19 height 19
click at [1386, 20] on icon at bounding box center [1376, 17] width 19 height 19
drag, startPoint x: 370, startPoint y: 365, endPoint x: 503, endPoint y: 359, distance: 133.1
click at [503, 362] on div "Name: Goleta Appliance Repair Address: [STREET_ADDRESS] Phone: [PHONE_NUMBER]" at bounding box center [495, 391] width 381 height 57
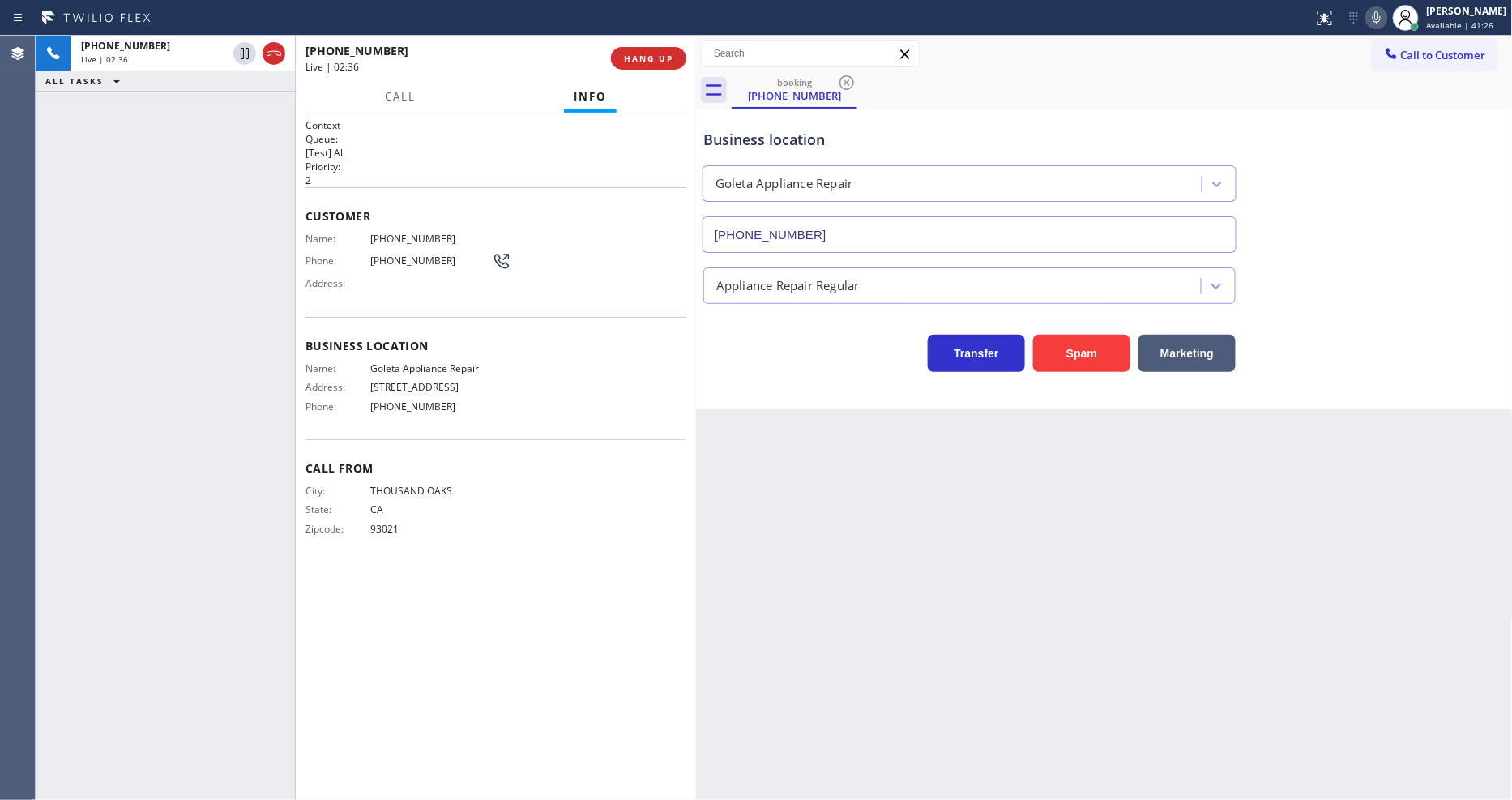
click at [482, 586] on div "Context Queue: [Test] All Priority: 2 Customer Name: [PHONE_NUMBER] Phone: [PHO…" at bounding box center [495, 457] width 381 height 677
click at [483, 523] on span "93021" at bounding box center [431, 528] width 122 height 12
click at [1042, 434] on div "Back to Dashboard Change Sender ID Customers Technicians Select a contact Outbo…" at bounding box center [1104, 417] width 817 height 764
click at [989, 420] on div "Back to Dashboard Change Sender ID Customers Technicians Select a contact Outbo…" at bounding box center [1104, 417] width 817 height 764
click at [1386, 20] on icon at bounding box center [1376, 17] width 19 height 19
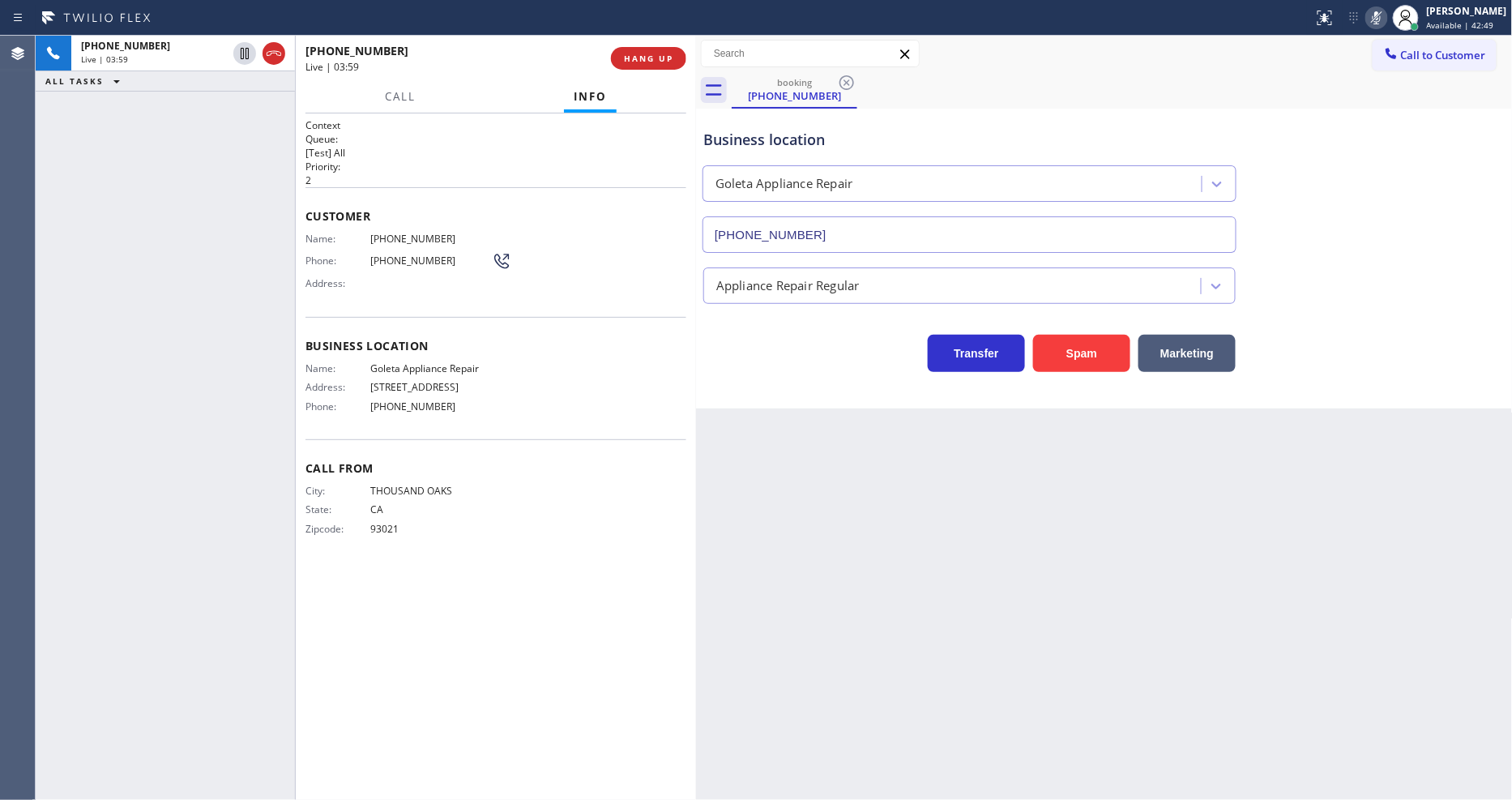
click at [1386, 20] on icon at bounding box center [1376, 17] width 19 height 19
click at [385, 287] on div "Name: [PHONE_NUMBER] Phone: [PHONE_NUMBER] Address:" at bounding box center [408, 265] width 205 height 64
drag, startPoint x: 648, startPoint y: 74, endPoint x: 651, endPoint y: 55, distance: 19.2
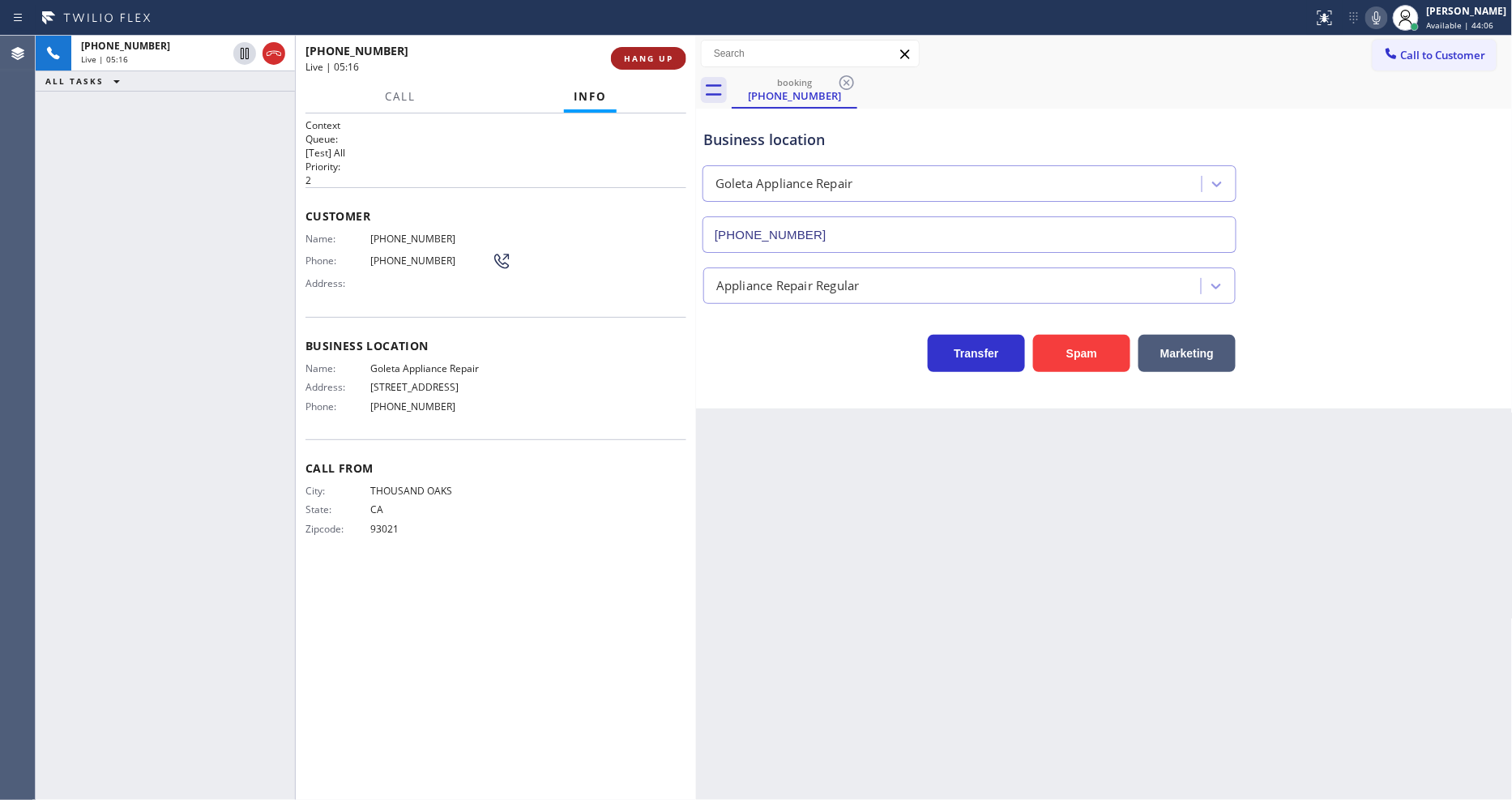
click at [649, 72] on div "[PHONE_NUMBER] Live | 05:16 HANG UP" at bounding box center [495, 59] width 381 height 42
click at [651, 55] on span "HANG UP" at bounding box center [648, 58] width 50 height 11
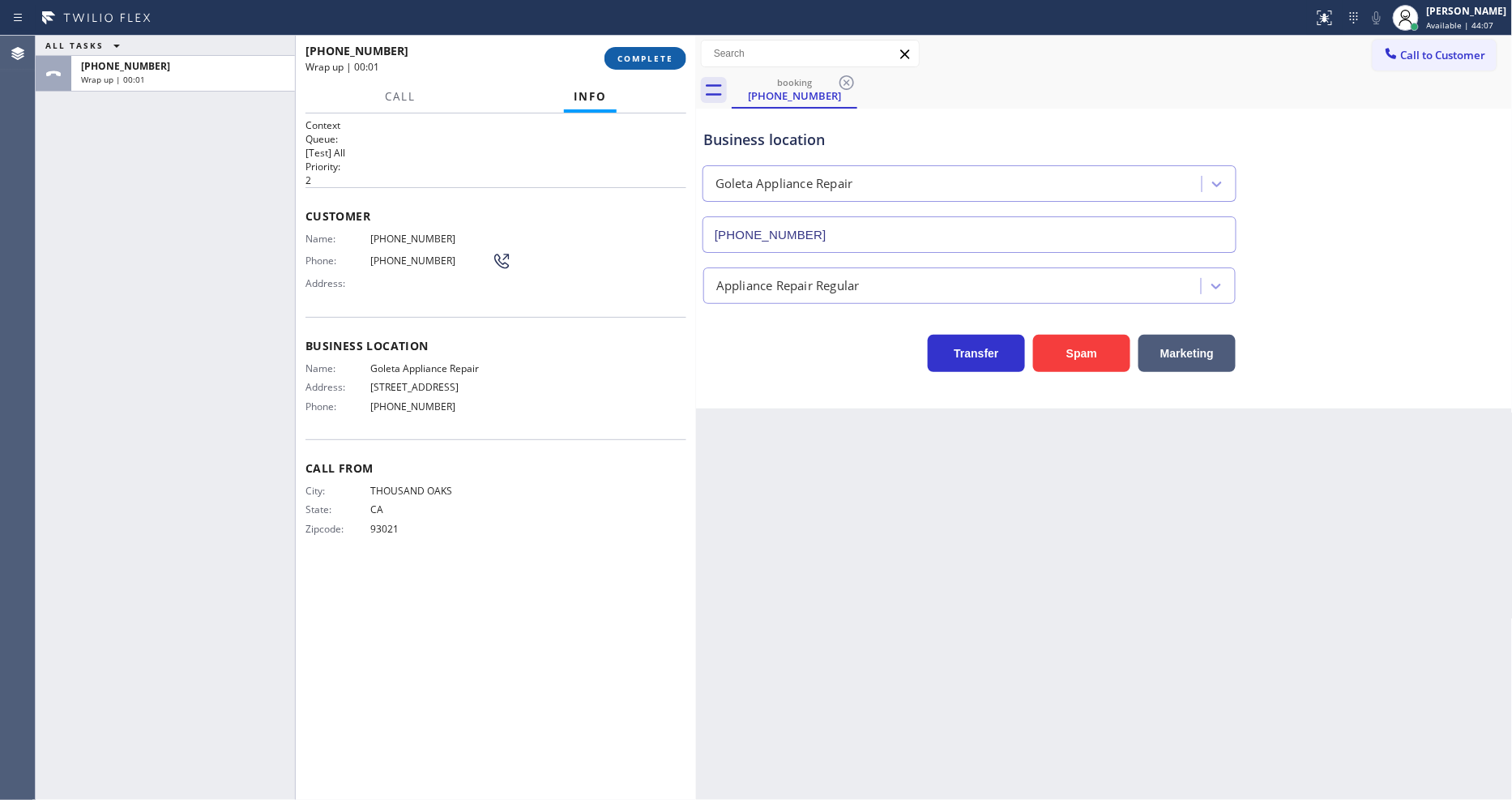
click at [651, 55] on span "COMPLETE" at bounding box center [645, 58] width 56 height 11
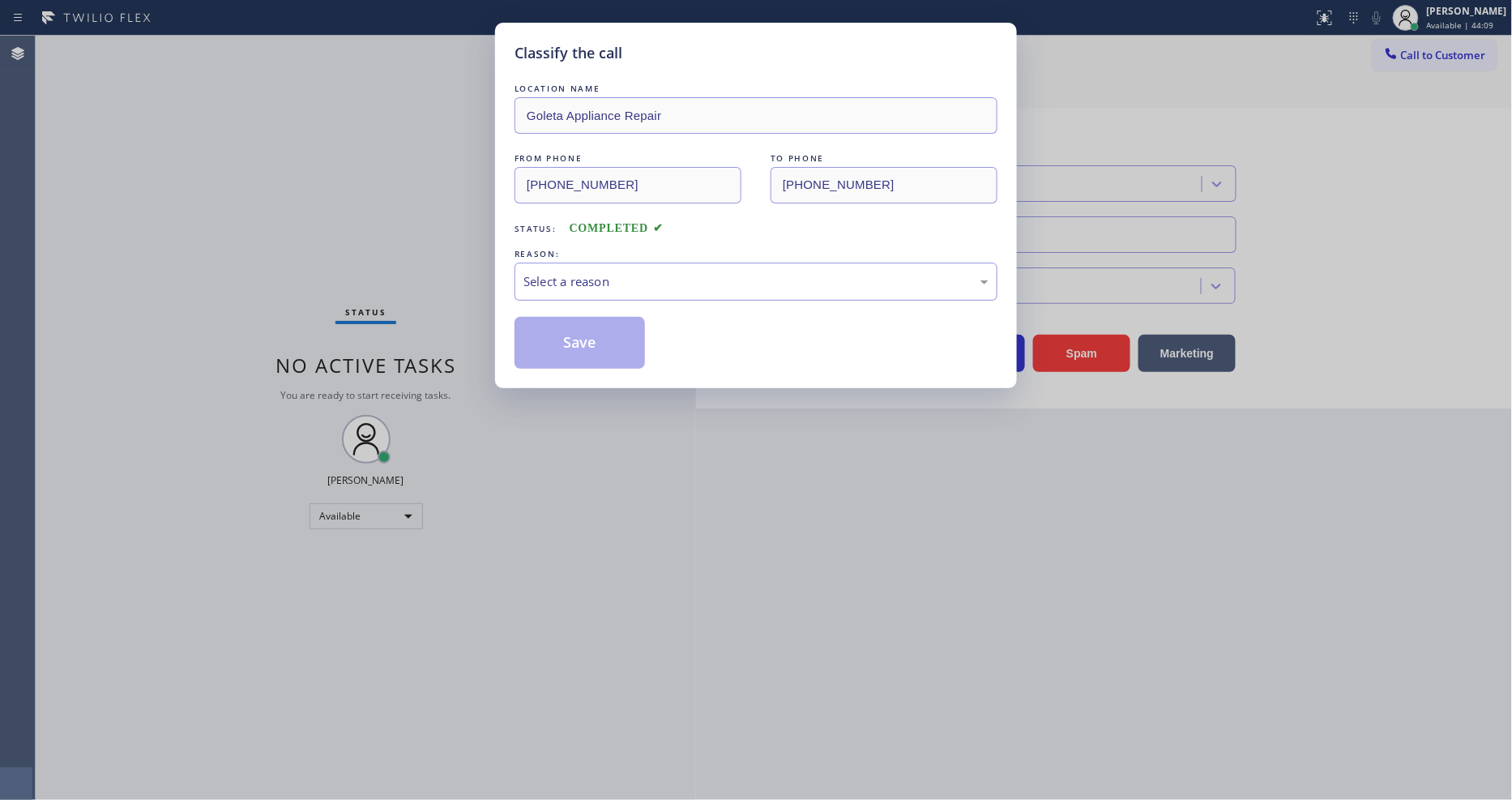
click at [545, 285] on div "Select a reason" at bounding box center [756, 282] width 465 height 18
click at [544, 346] on button "Save" at bounding box center [579, 342] width 130 height 52
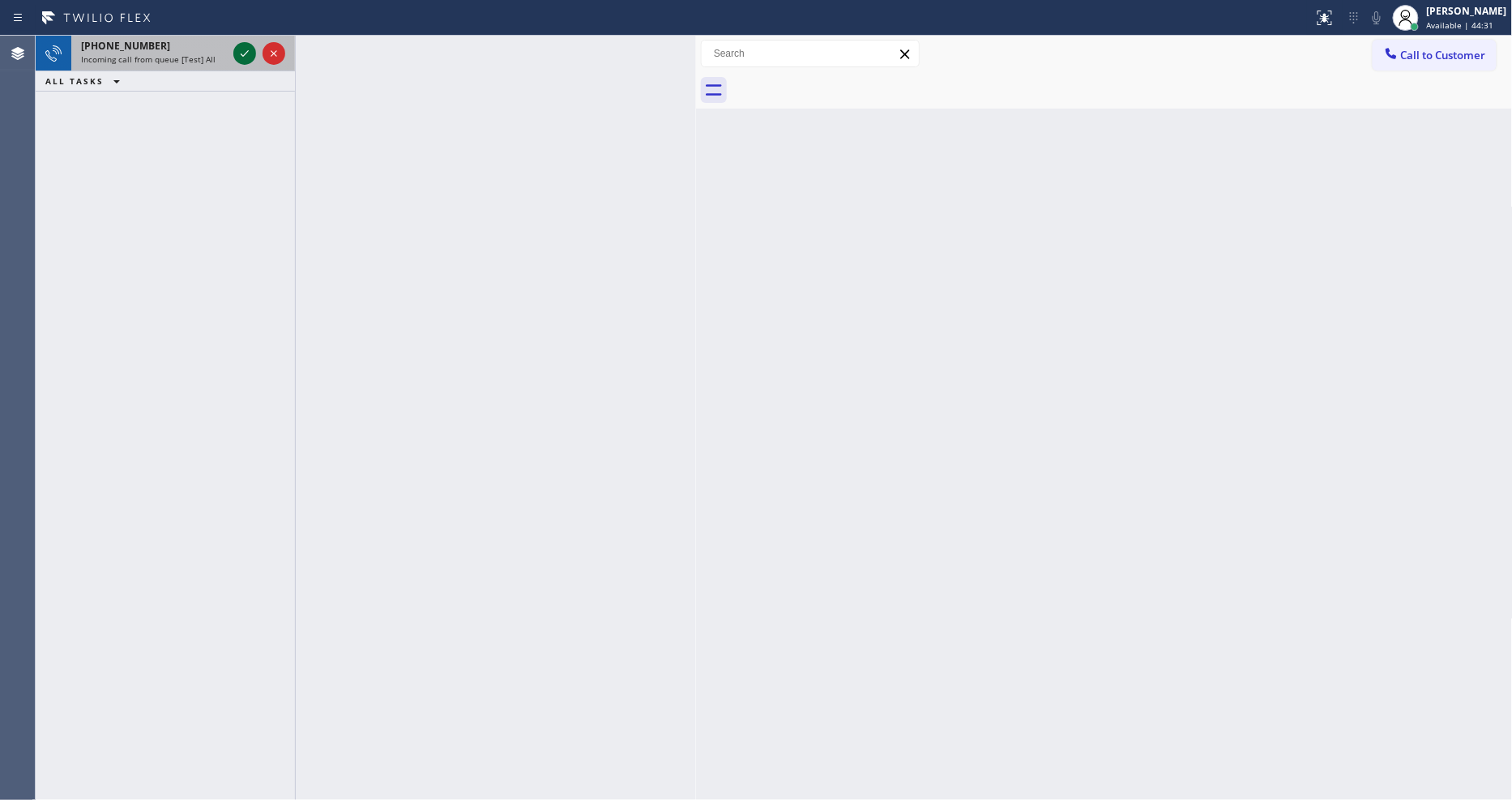
click at [244, 52] on icon at bounding box center [244, 53] width 19 height 19
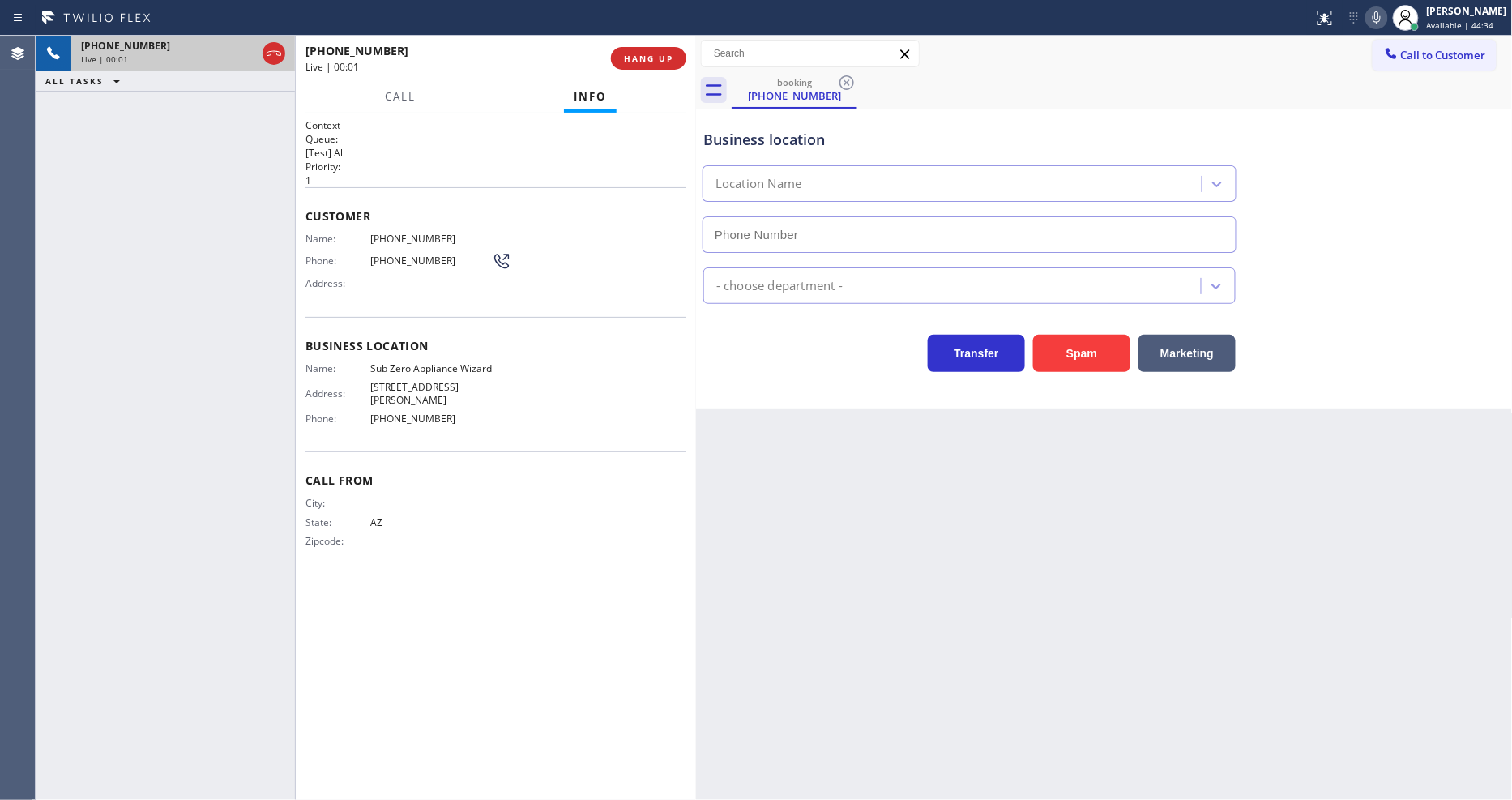
type input "[PHONE_NUMBER]"
click at [327, 251] on div "Phone: [PHONE_NUMBER]" at bounding box center [408, 261] width 205 height 19
click at [424, 362] on span "Sub Zero Appliance Wizard" at bounding box center [431, 368] width 122 height 12
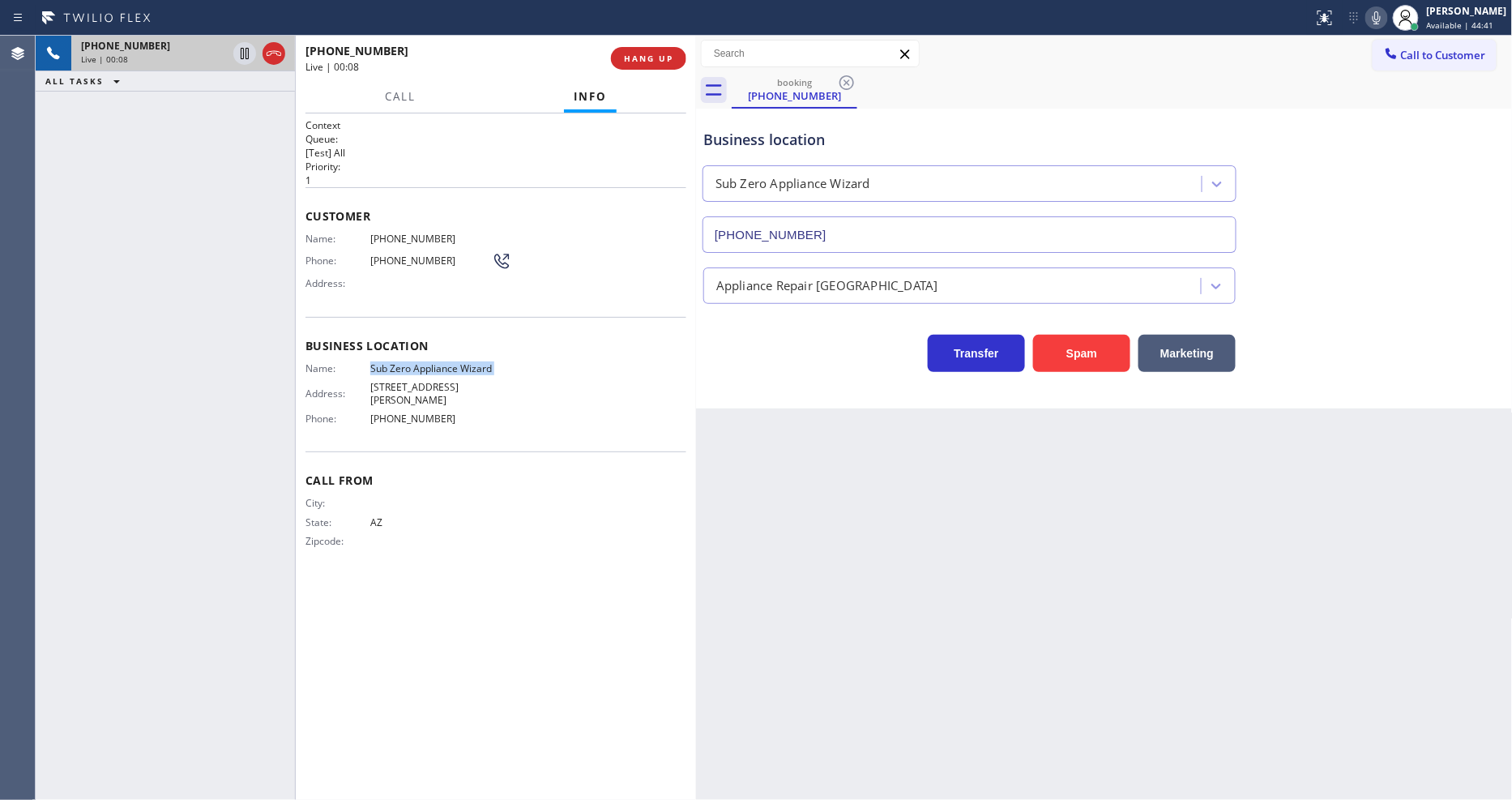
copy span "Sub Zero Appliance Wizard"
click at [668, 60] on span "HANG UP" at bounding box center [648, 58] width 50 height 11
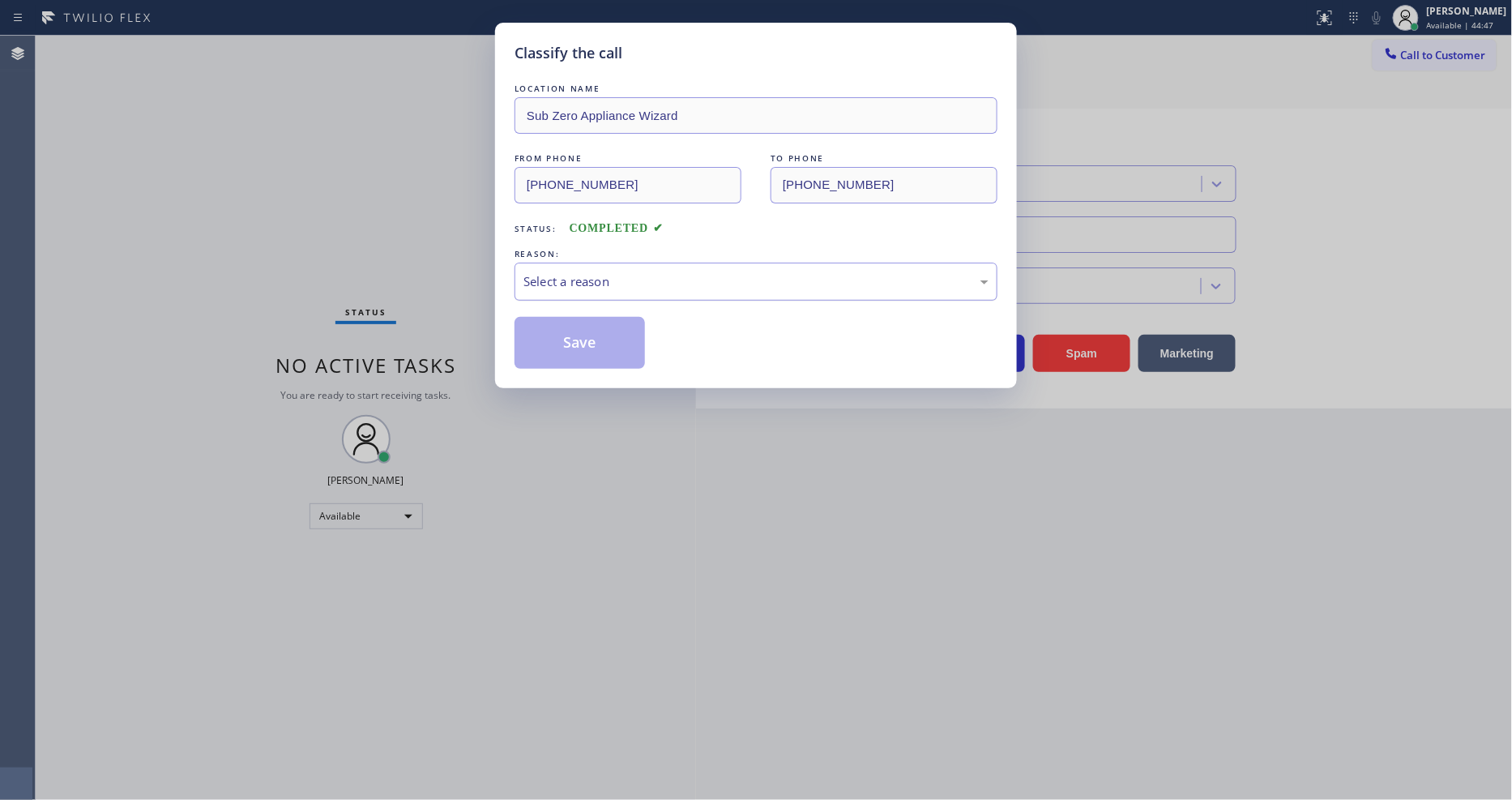
click at [568, 277] on div "Select a reason" at bounding box center [756, 282] width 465 height 18
click at [559, 343] on button "Save" at bounding box center [579, 342] width 130 height 52
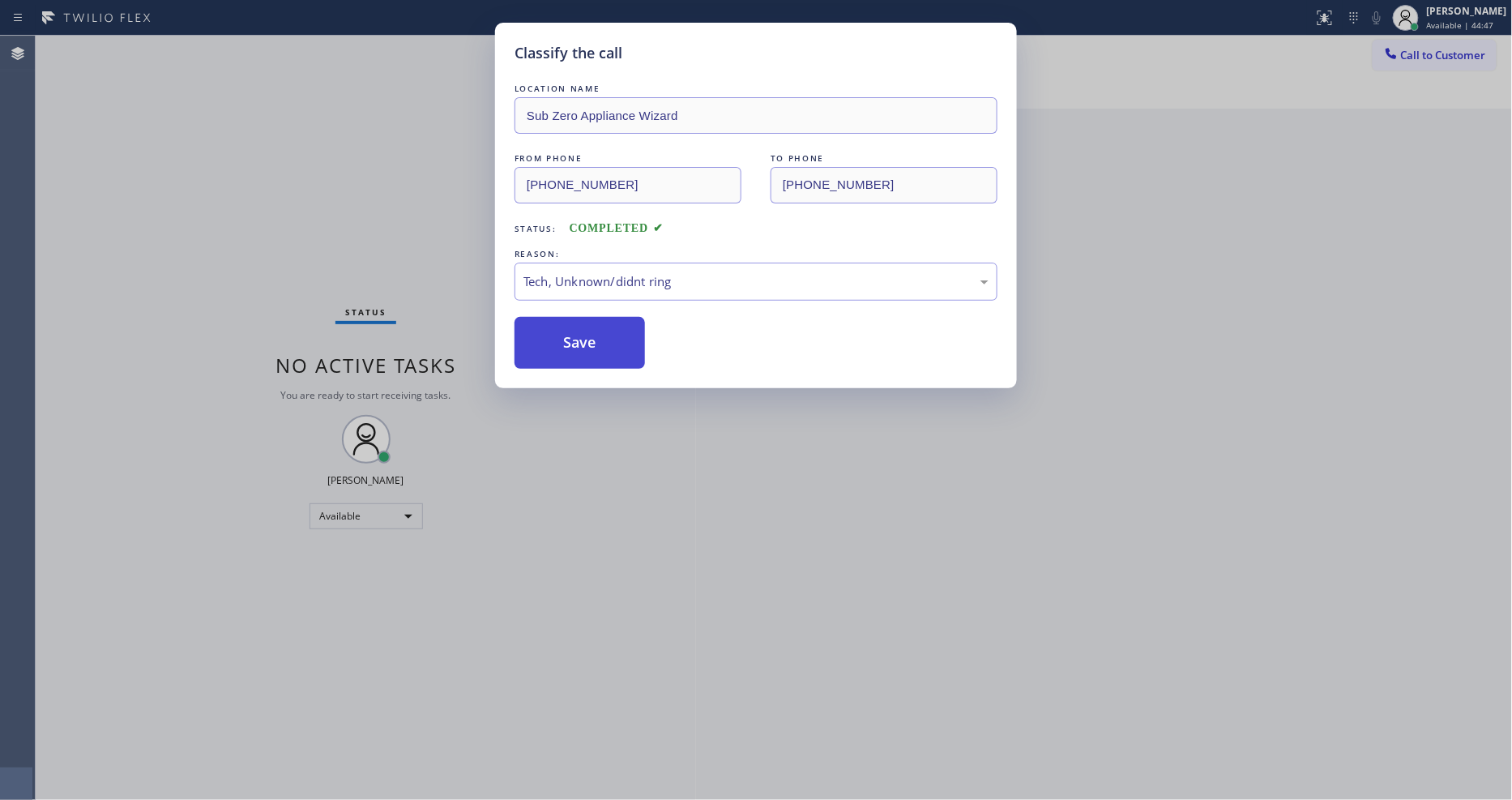
click at [559, 343] on button "Save" at bounding box center [579, 342] width 130 height 52
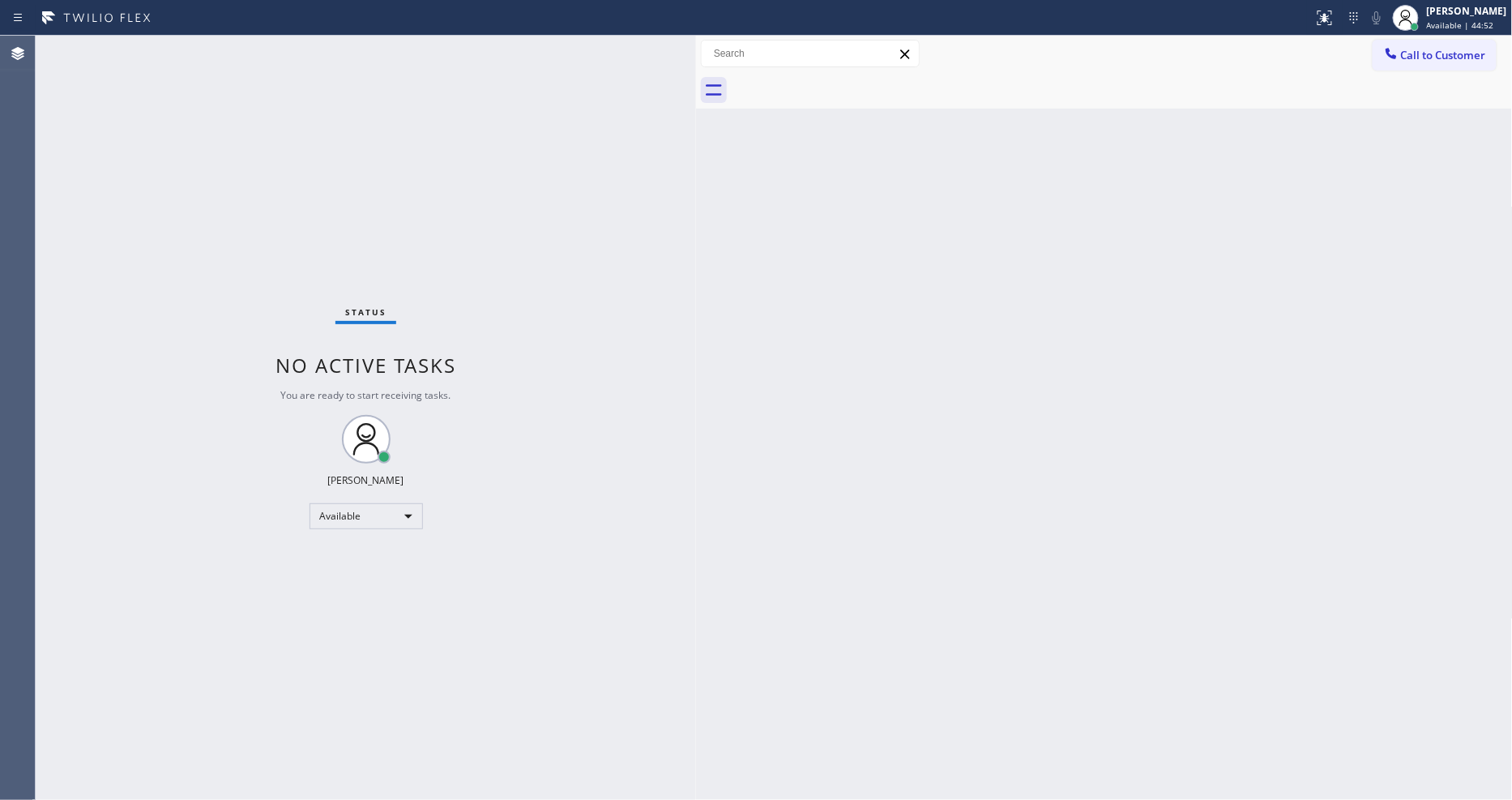
click at [1153, 467] on div "Back to Dashboard Change Sender ID Customers Technicians Select a contact Outbo…" at bounding box center [1104, 417] width 817 height 764
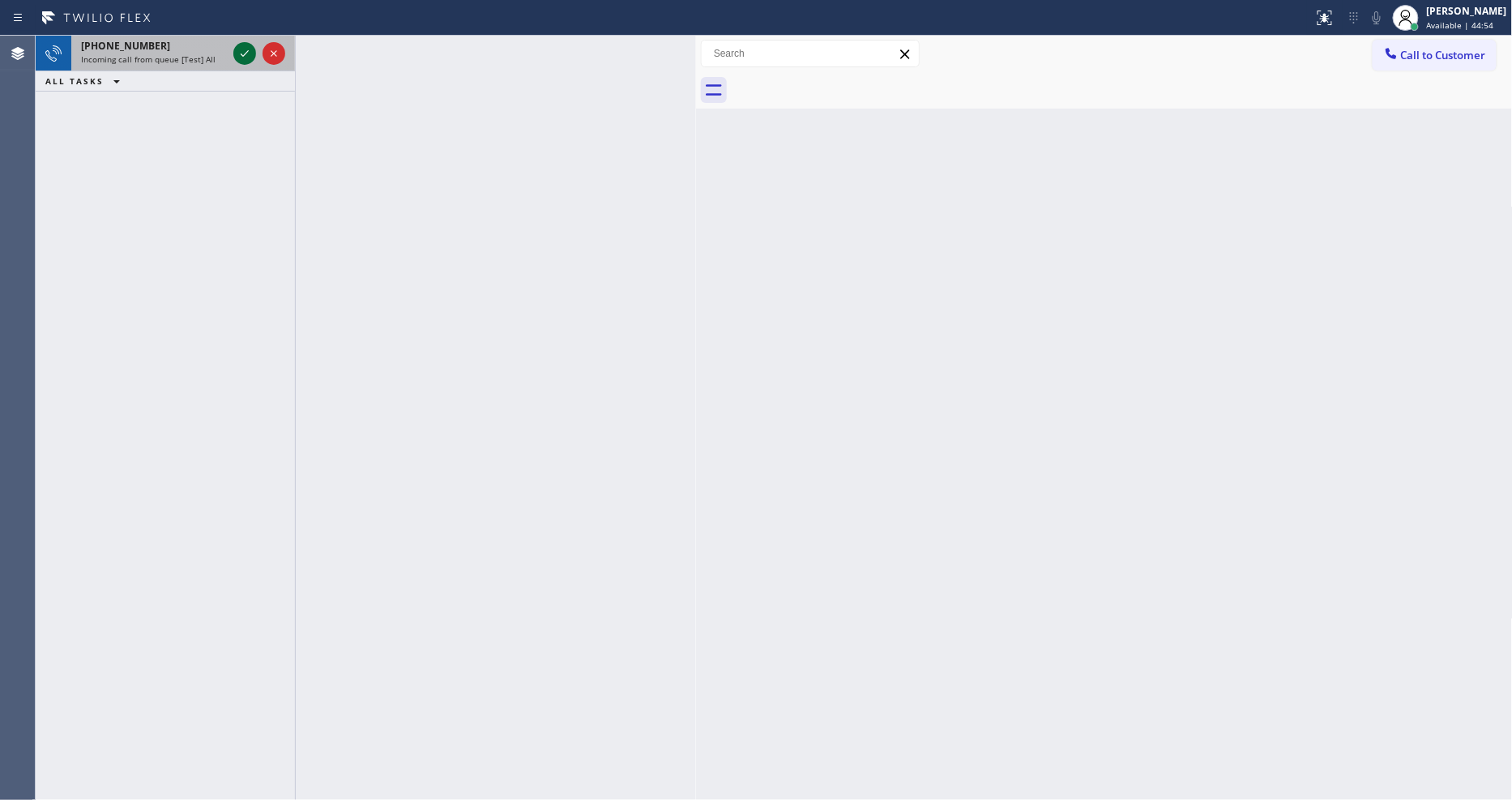
click at [243, 51] on icon at bounding box center [244, 53] width 19 height 19
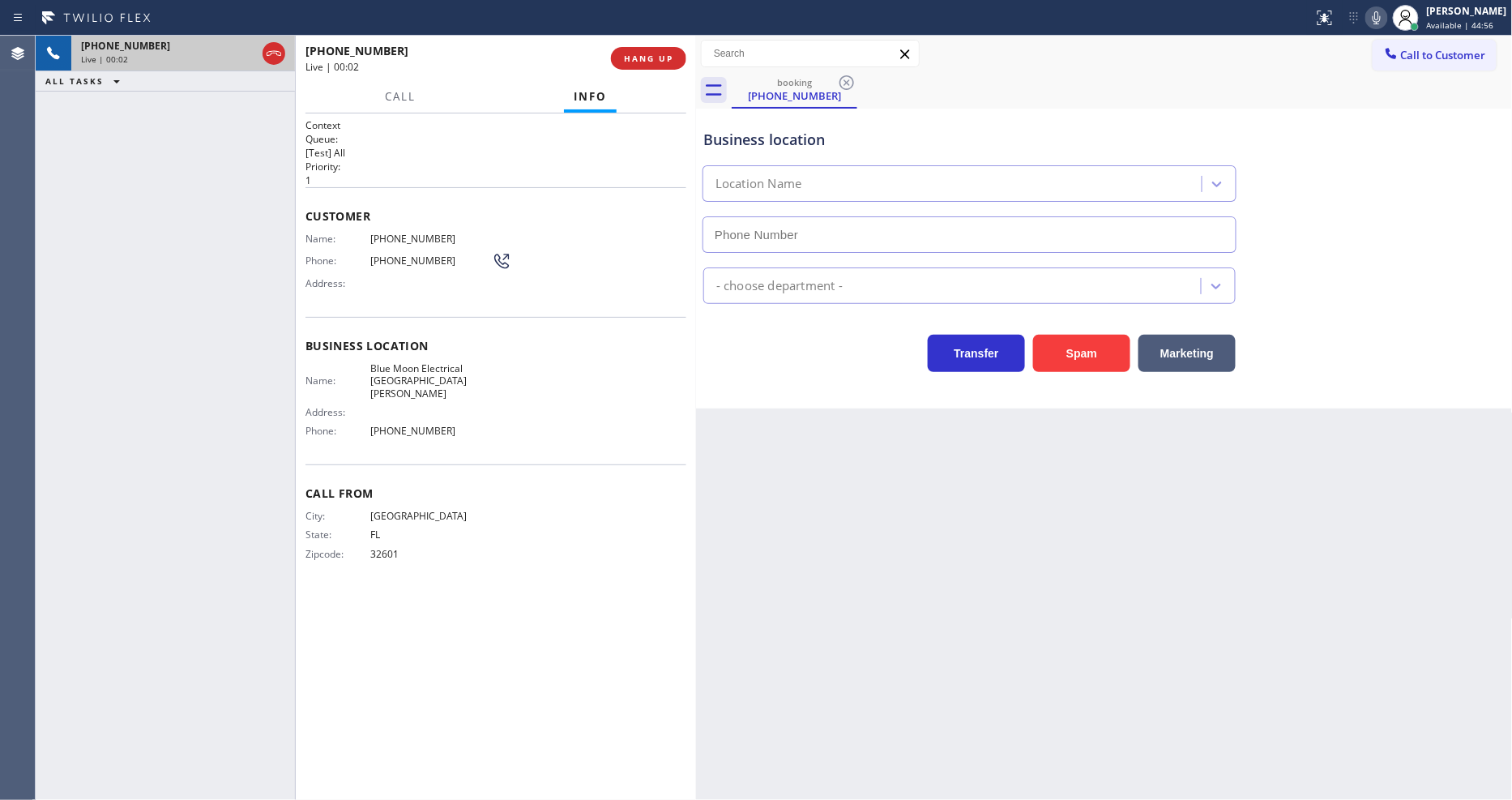
type input "[PHONE_NUMBER]"
click at [436, 362] on span "Blue Moon Electrical [GEOGRAPHIC_DATA][PERSON_NAME]" at bounding box center [431, 381] width 122 height 38
copy span "Blue Moon Electrical [GEOGRAPHIC_DATA][PERSON_NAME]"
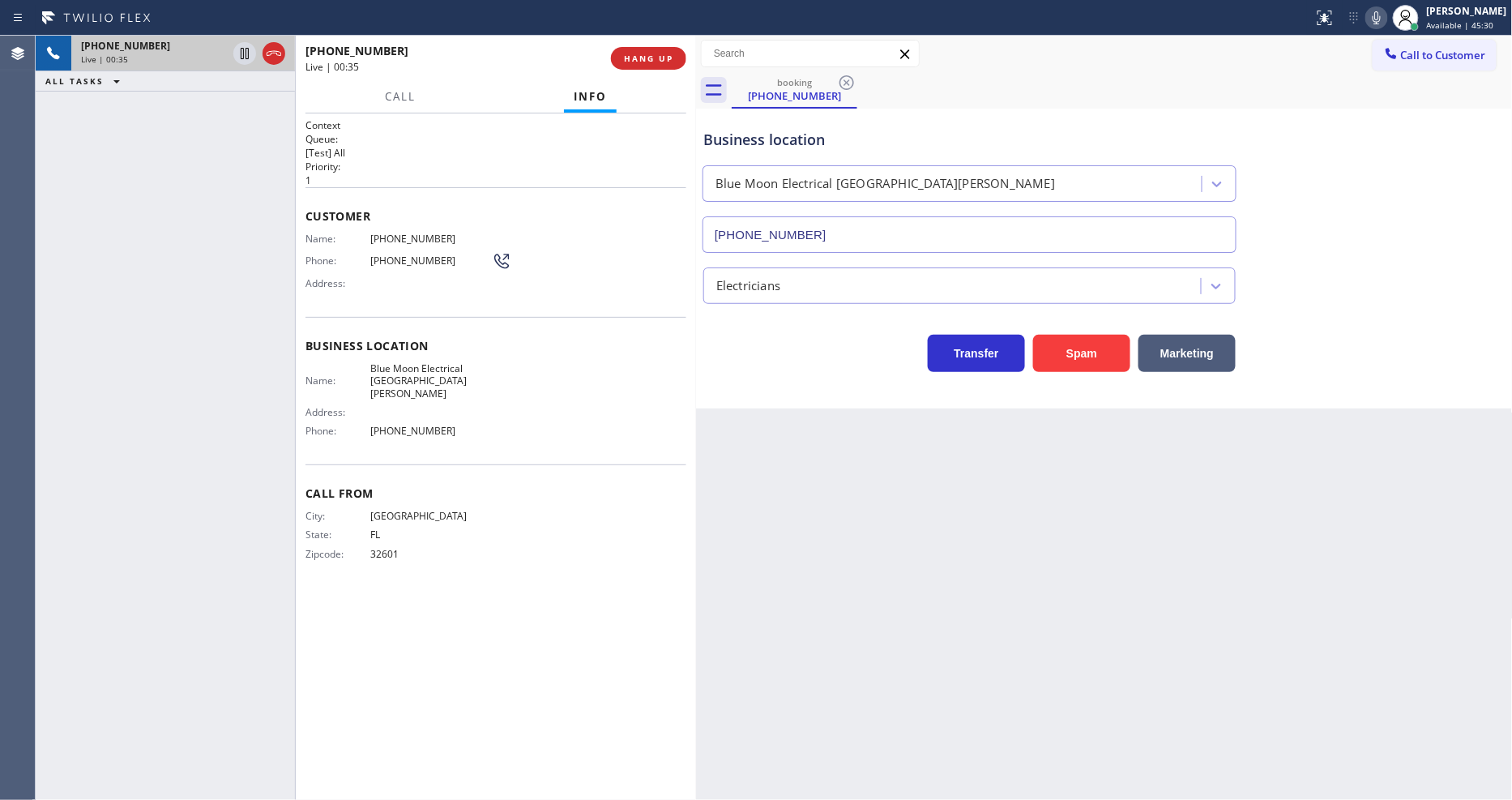
click at [645, 94] on div "Call Info" at bounding box center [495, 96] width 381 height 32
click at [657, 60] on span "HANG UP" at bounding box center [648, 58] width 50 height 11
click at [657, 60] on span "COMPLETE" at bounding box center [645, 58] width 56 height 11
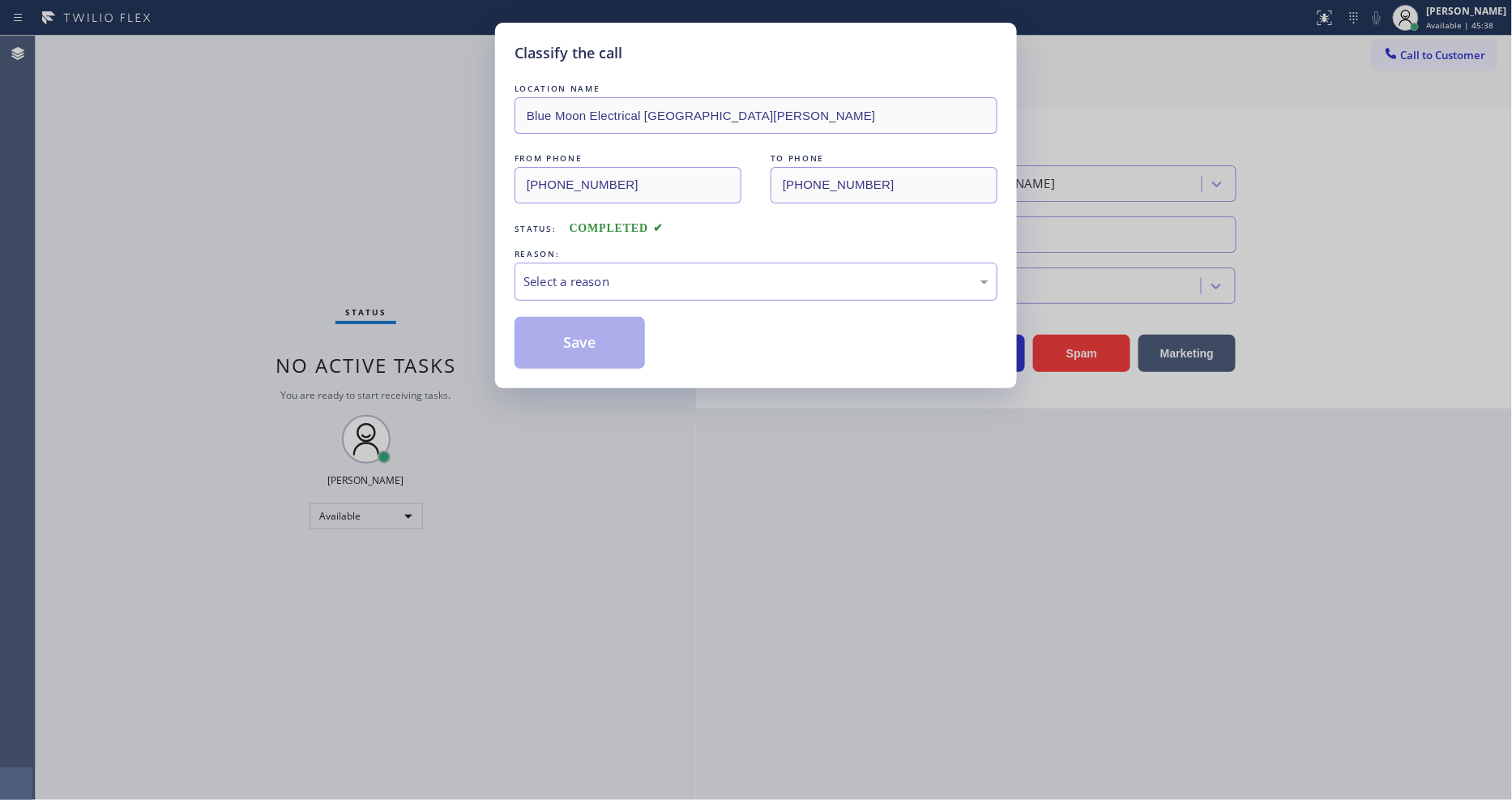
click at [546, 281] on div "Select a reason" at bounding box center [756, 282] width 465 height 18
click at [557, 334] on button "Save" at bounding box center [579, 342] width 130 height 52
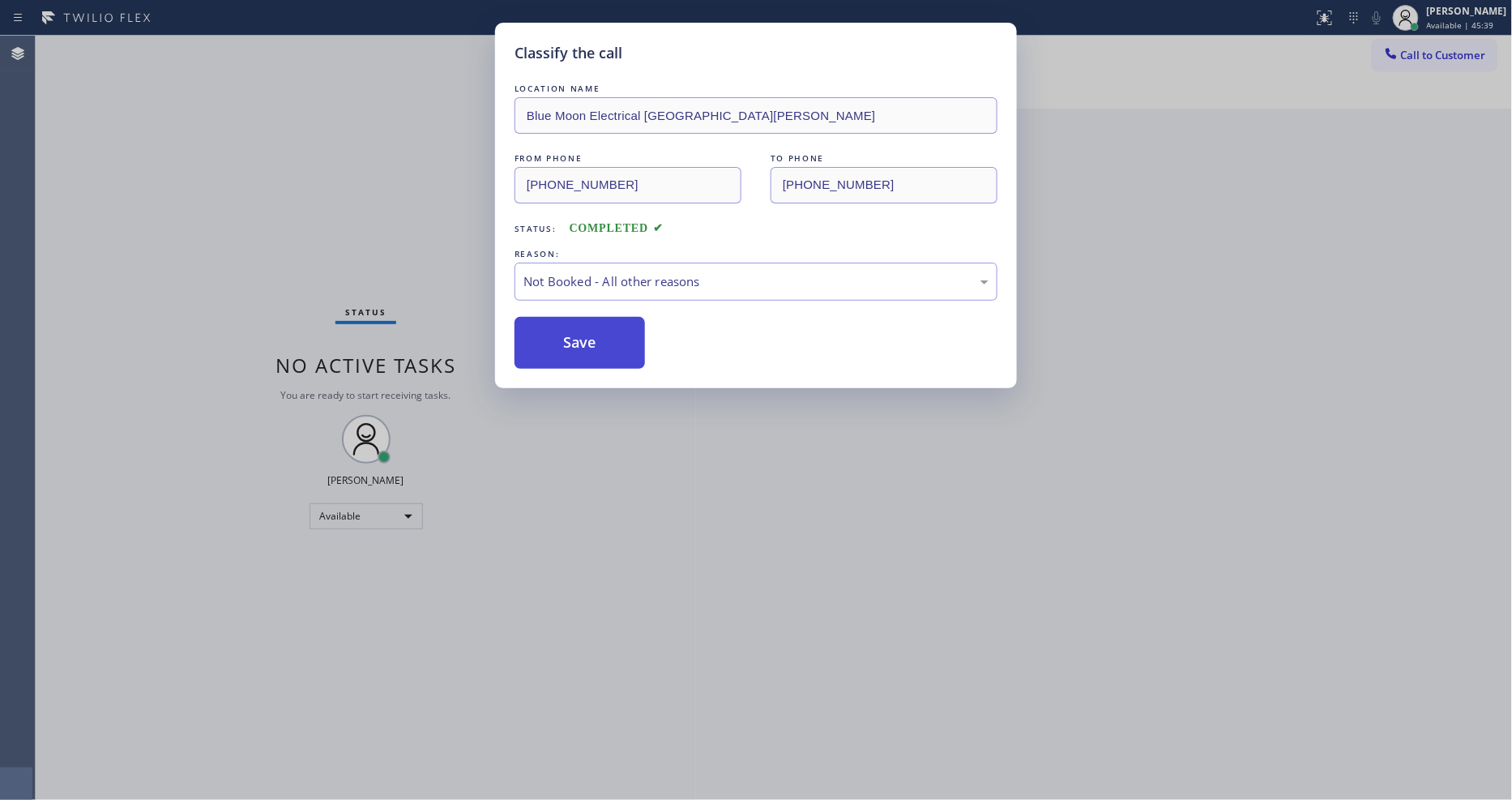
click at [557, 334] on button "Save" at bounding box center [579, 342] width 130 height 52
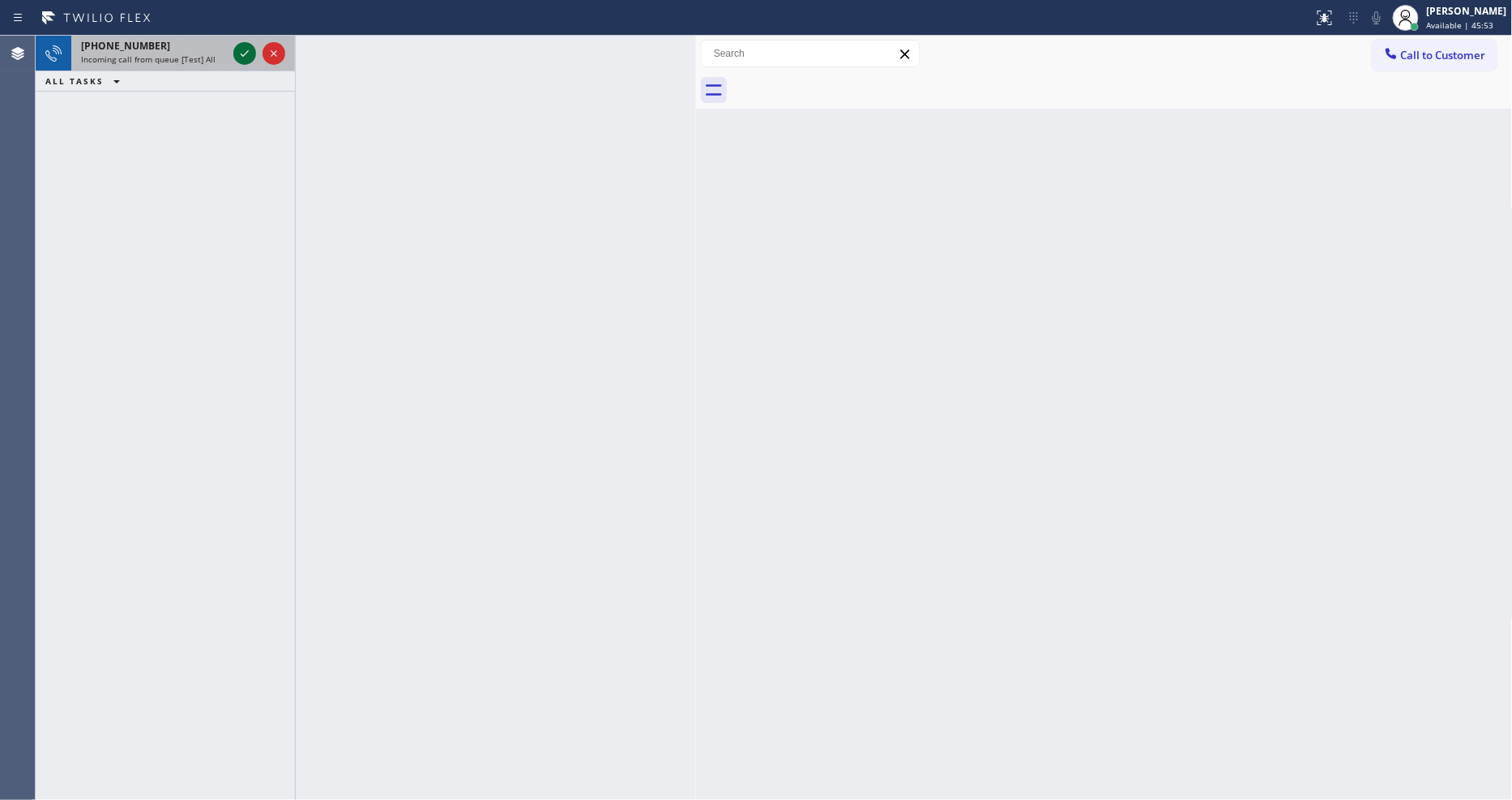
click at [251, 49] on icon at bounding box center [244, 53] width 19 height 19
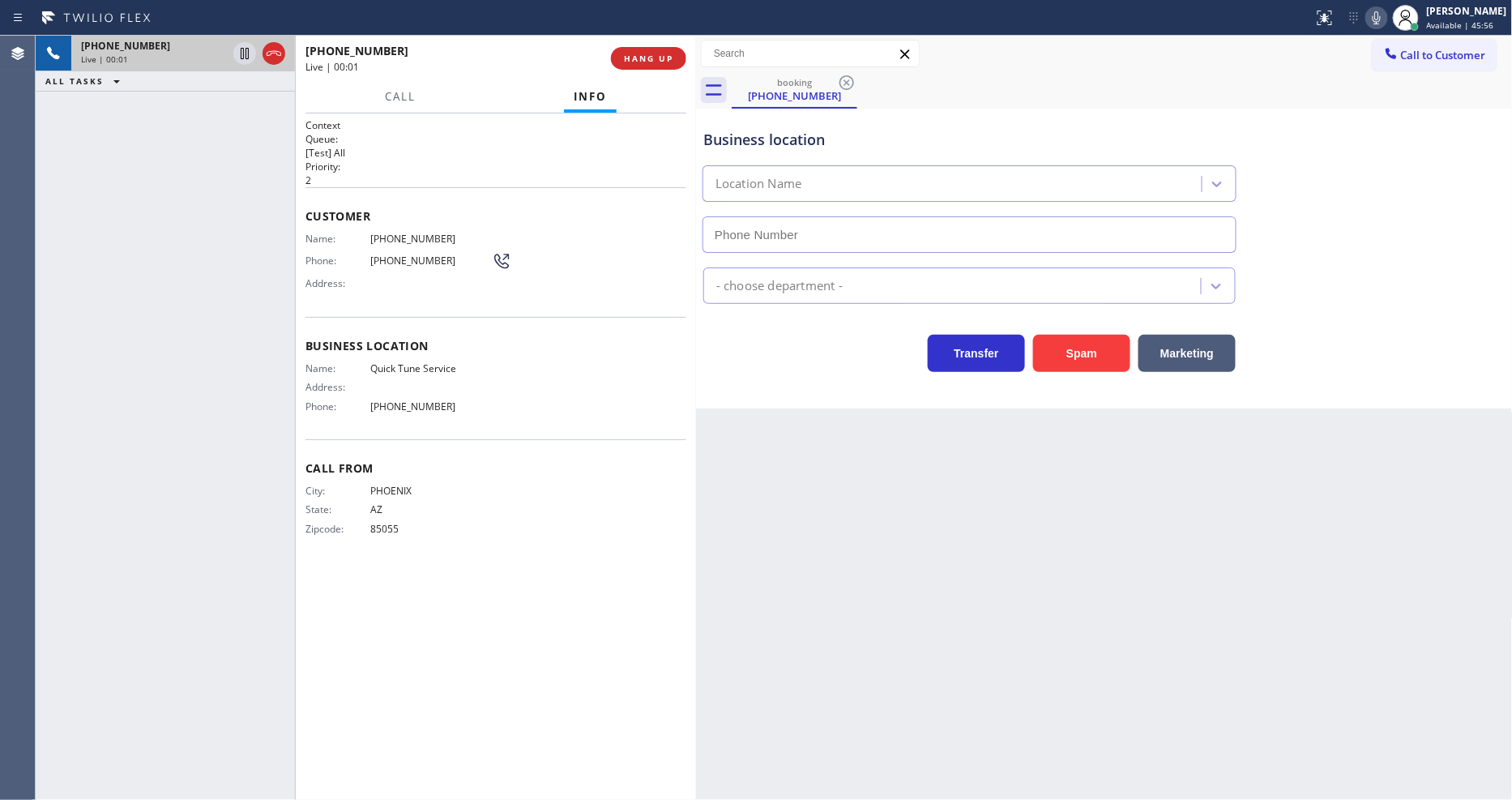
type input "[PHONE_NUMBER]"
click at [581, 87] on button "Info" at bounding box center [590, 96] width 52 height 31
click at [635, 60] on span "HANG UP" at bounding box center [648, 58] width 50 height 11
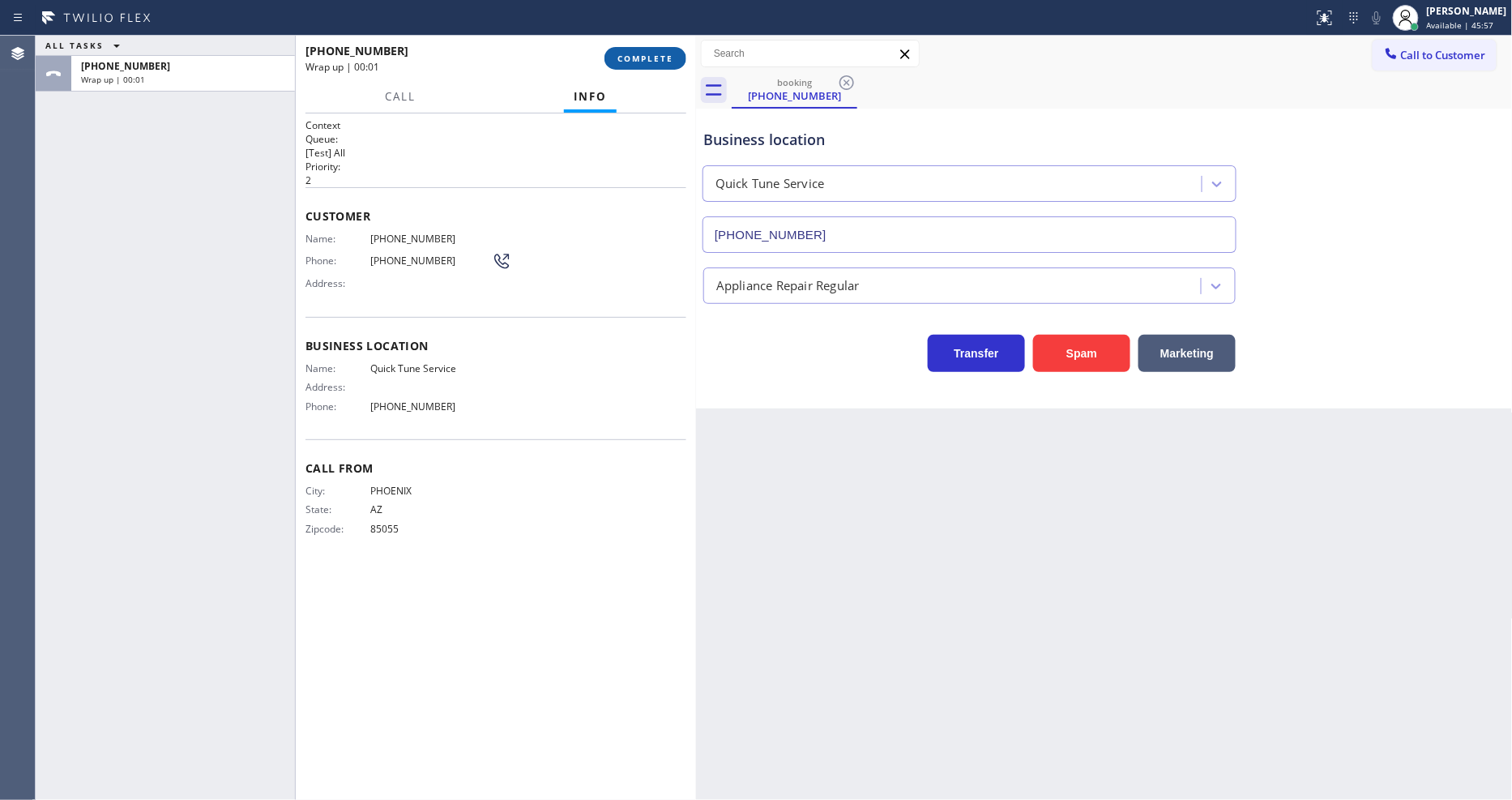
click at [635, 60] on span "COMPLETE" at bounding box center [645, 58] width 56 height 11
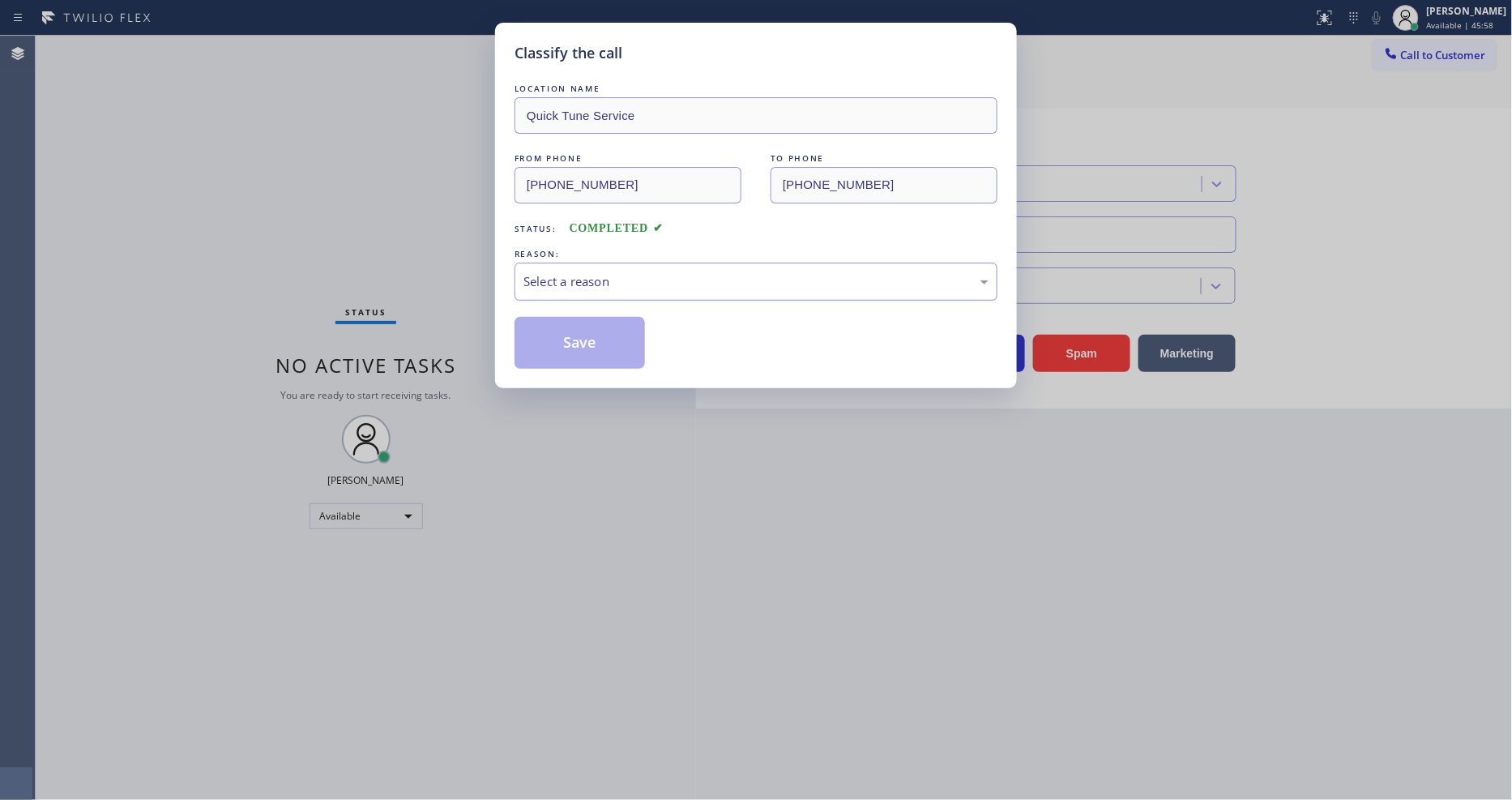
click at [584, 280] on div "Select a reason" at bounding box center [756, 282] width 465 height 18
click at [573, 350] on button "Save" at bounding box center [579, 342] width 130 height 52
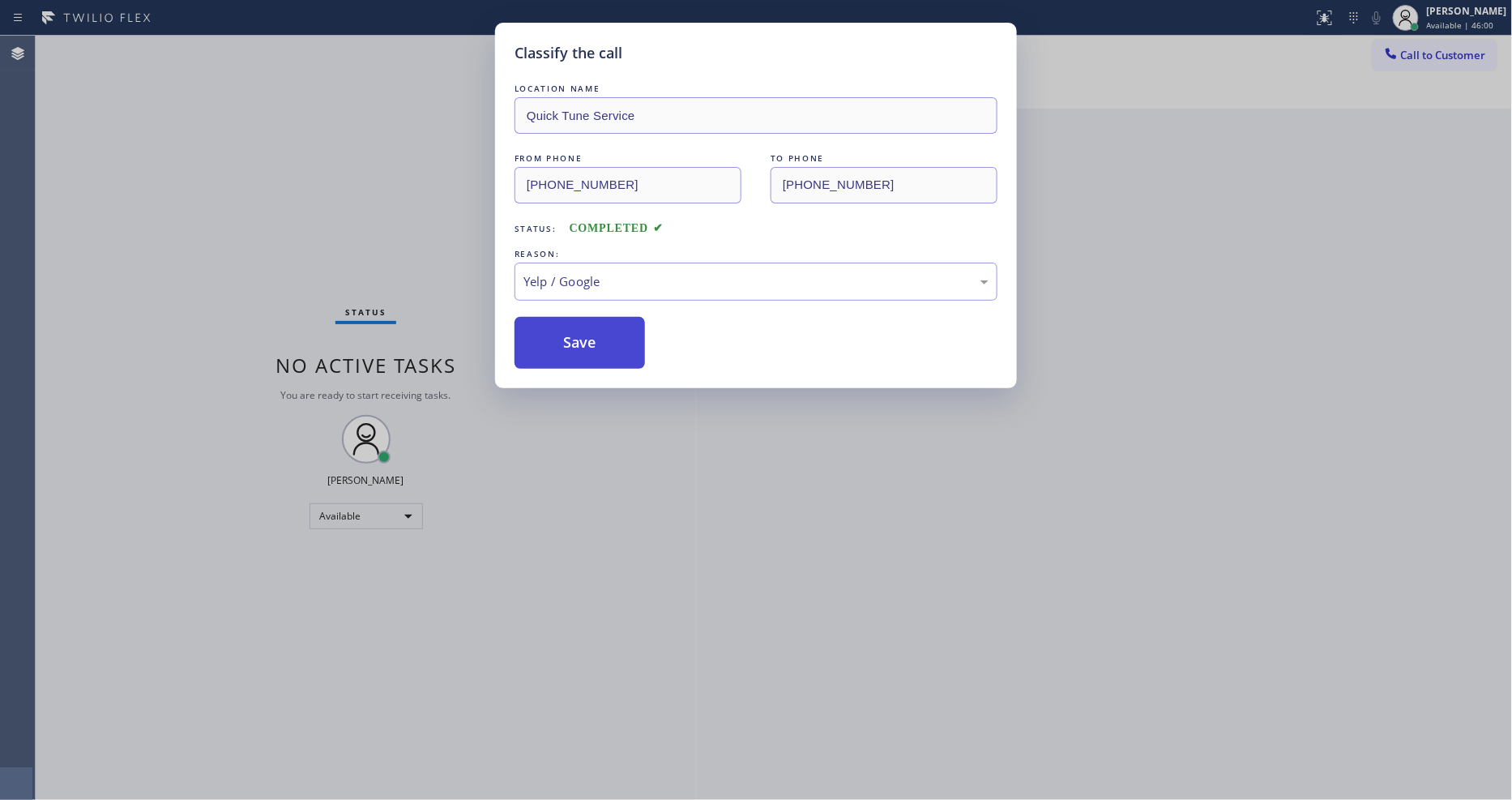
click at [573, 350] on button "Save" at bounding box center [579, 342] width 130 height 52
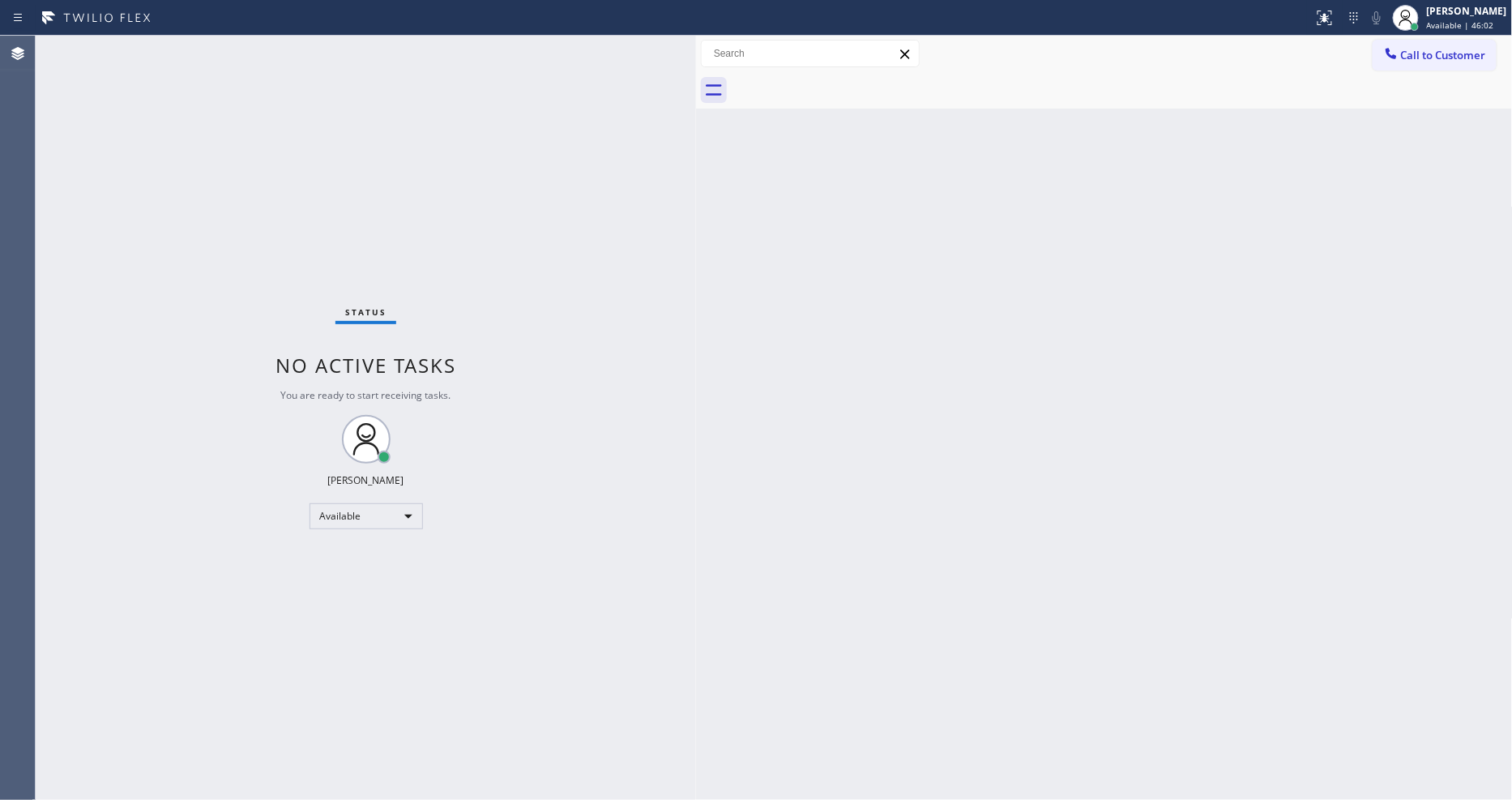
click at [522, 600] on div "Status No active tasks You are ready to start receiving tasks. [PERSON_NAME] Av…" at bounding box center [366, 417] width 660 height 764
click at [1314, 282] on div "Back to Dashboard Change Sender ID Customers Technicians Select a contact Outbo…" at bounding box center [1104, 417] width 817 height 764
click at [207, 46] on div "Status No active tasks You are ready to start receiving tasks. [PERSON_NAME] Av…" at bounding box center [366, 417] width 660 height 764
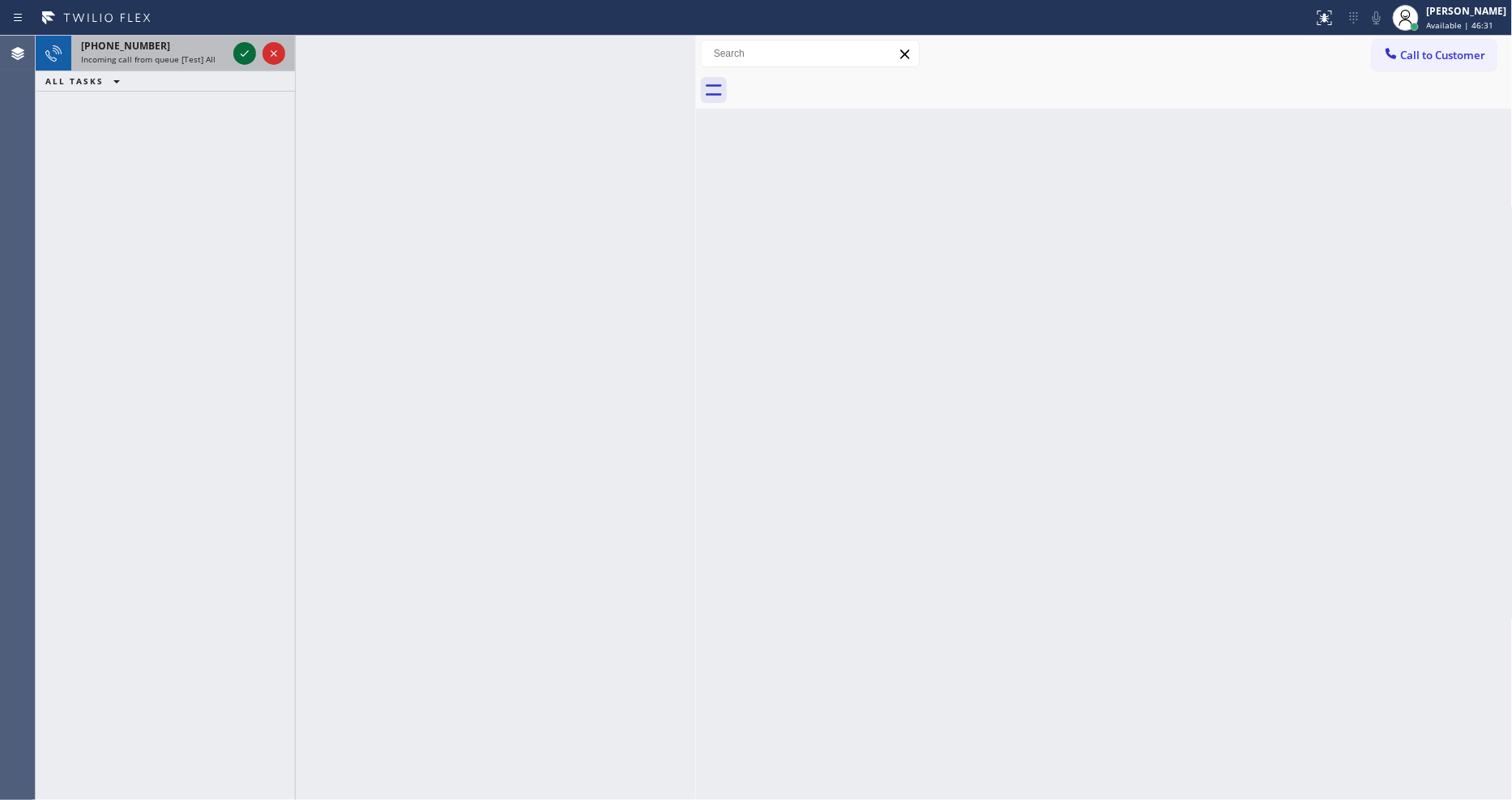
click at [238, 54] on icon at bounding box center [244, 53] width 19 height 19
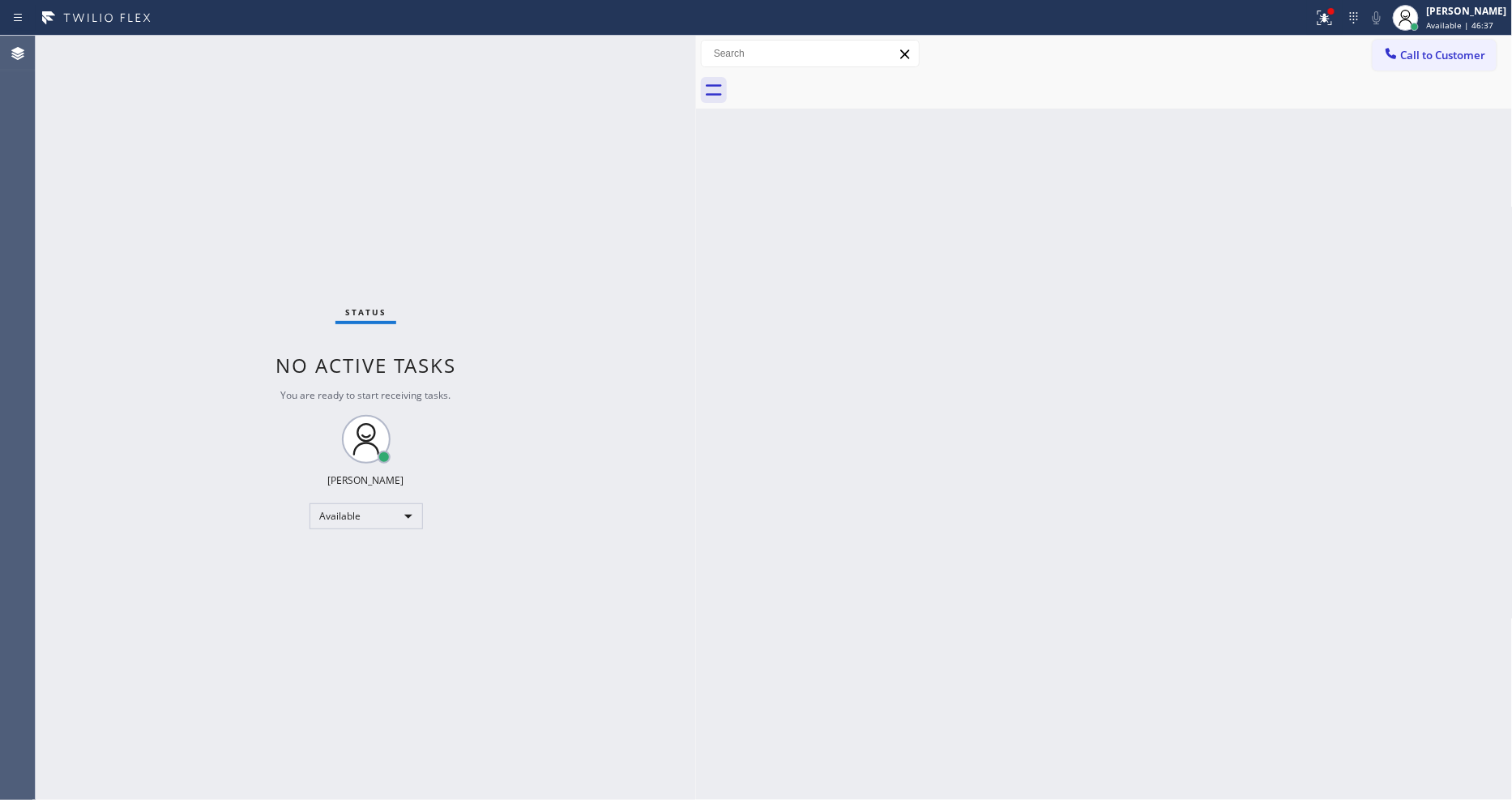
click at [645, 686] on div "Status No active tasks You are ready to start receiving tasks. [PERSON_NAME] Av…" at bounding box center [366, 417] width 660 height 764
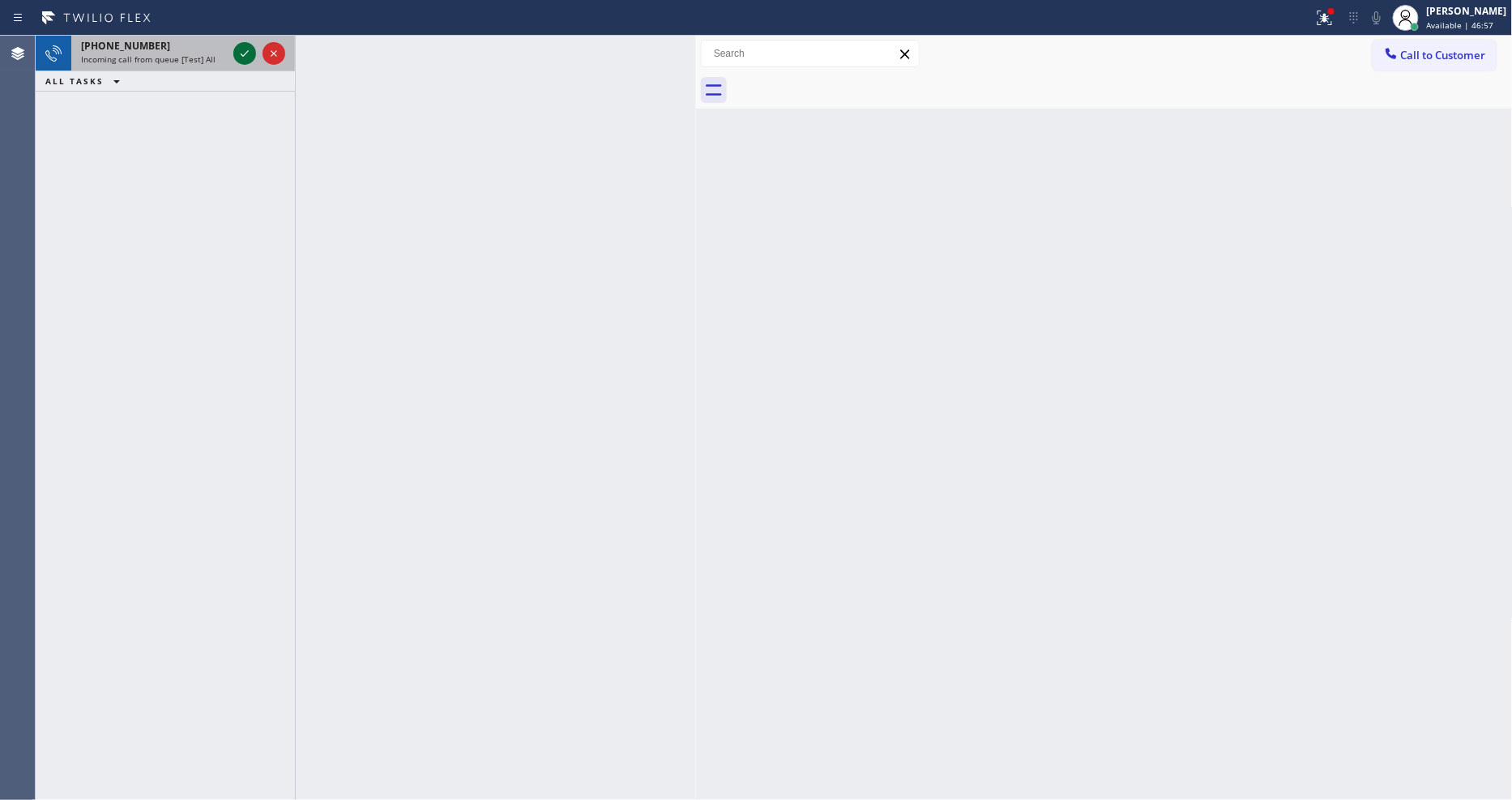
click at [245, 41] on div at bounding box center [259, 53] width 59 height 36
click at [245, 47] on icon at bounding box center [244, 53] width 19 height 19
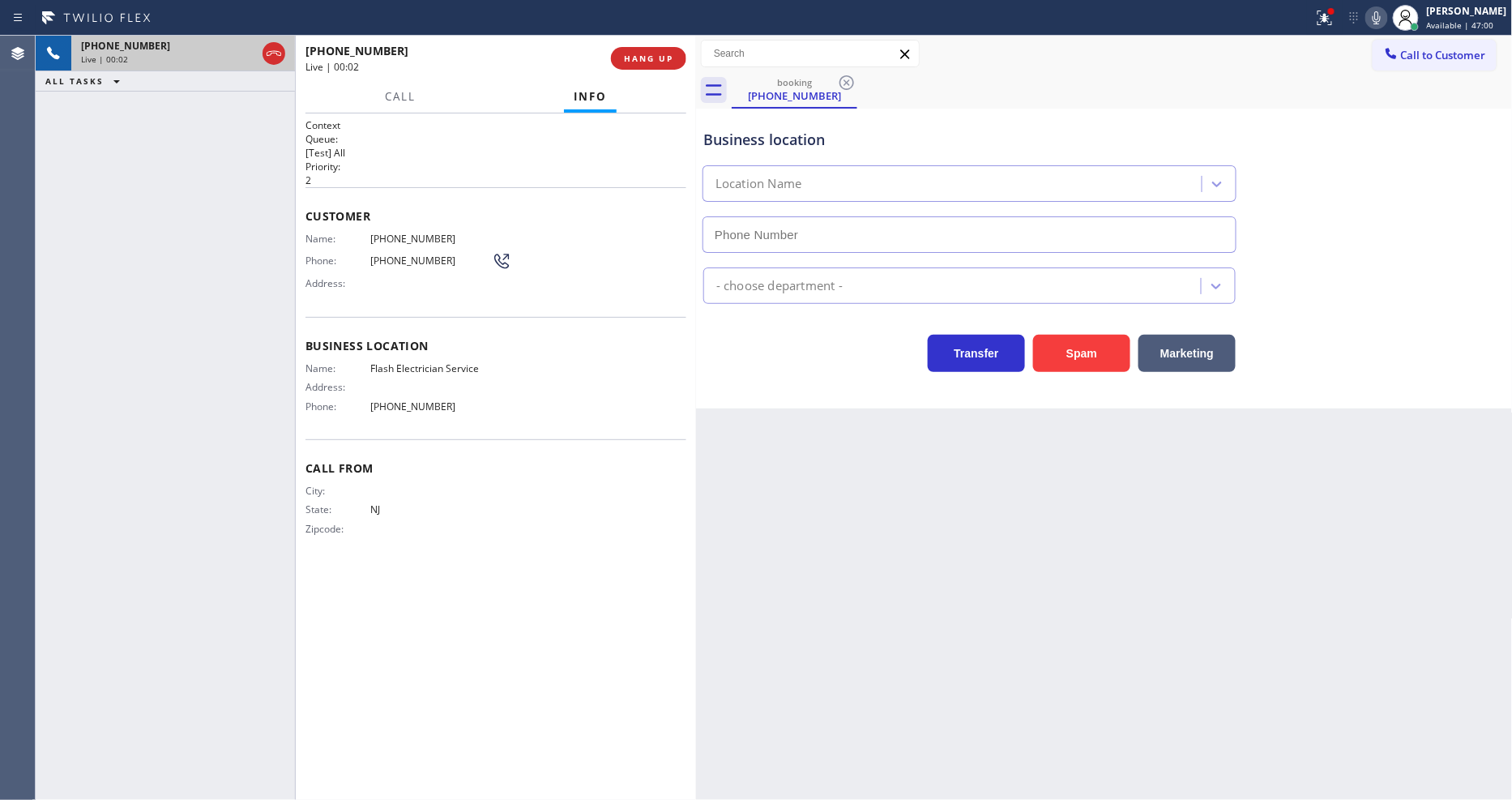
type input "[PHONE_NUMBER]"
drag, startPoint x: 1108, startPoint y: 492, endPoint x: 919, endPoint y: 409, distance: 206.4
click at [1108, 492] on div "Back to Dashboard Change Sender ID Customers Technicians Select a contact Outbo…" at bounding box center [1104, 417] width 817 height 764
click at [393, 362] on span "Flash Electrician Service" at bounding box center [431, 368] width 122 height 12
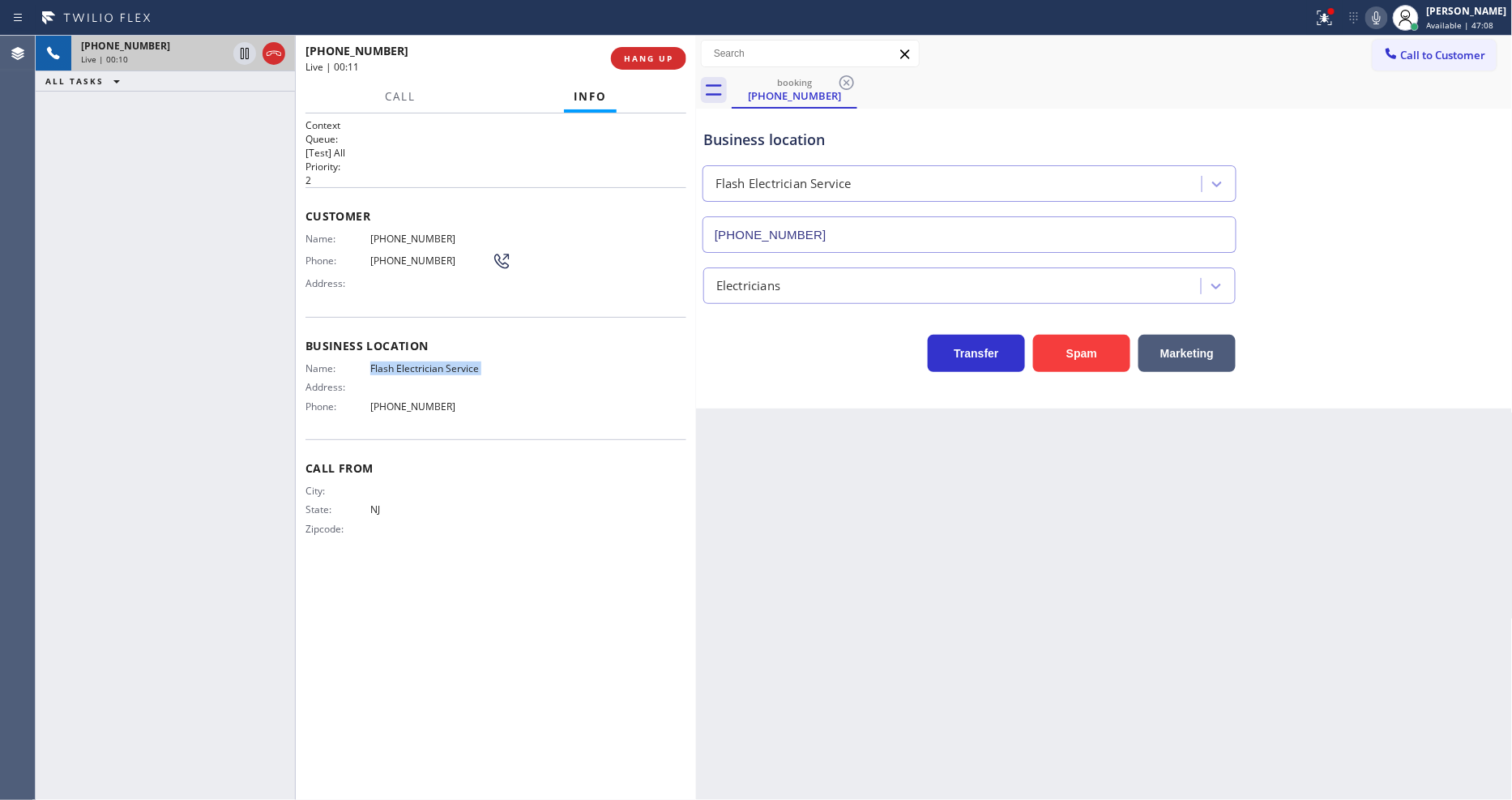
click at [393, 362] on span "Flash Electrician Service" at bounding box center [431, 368] width 122 height 12
copy span "Flash Electrician Service"
click at [418, 233] on span "[PHONE_NUMBER]" at bounding box center [431, 239] width 122 height 12
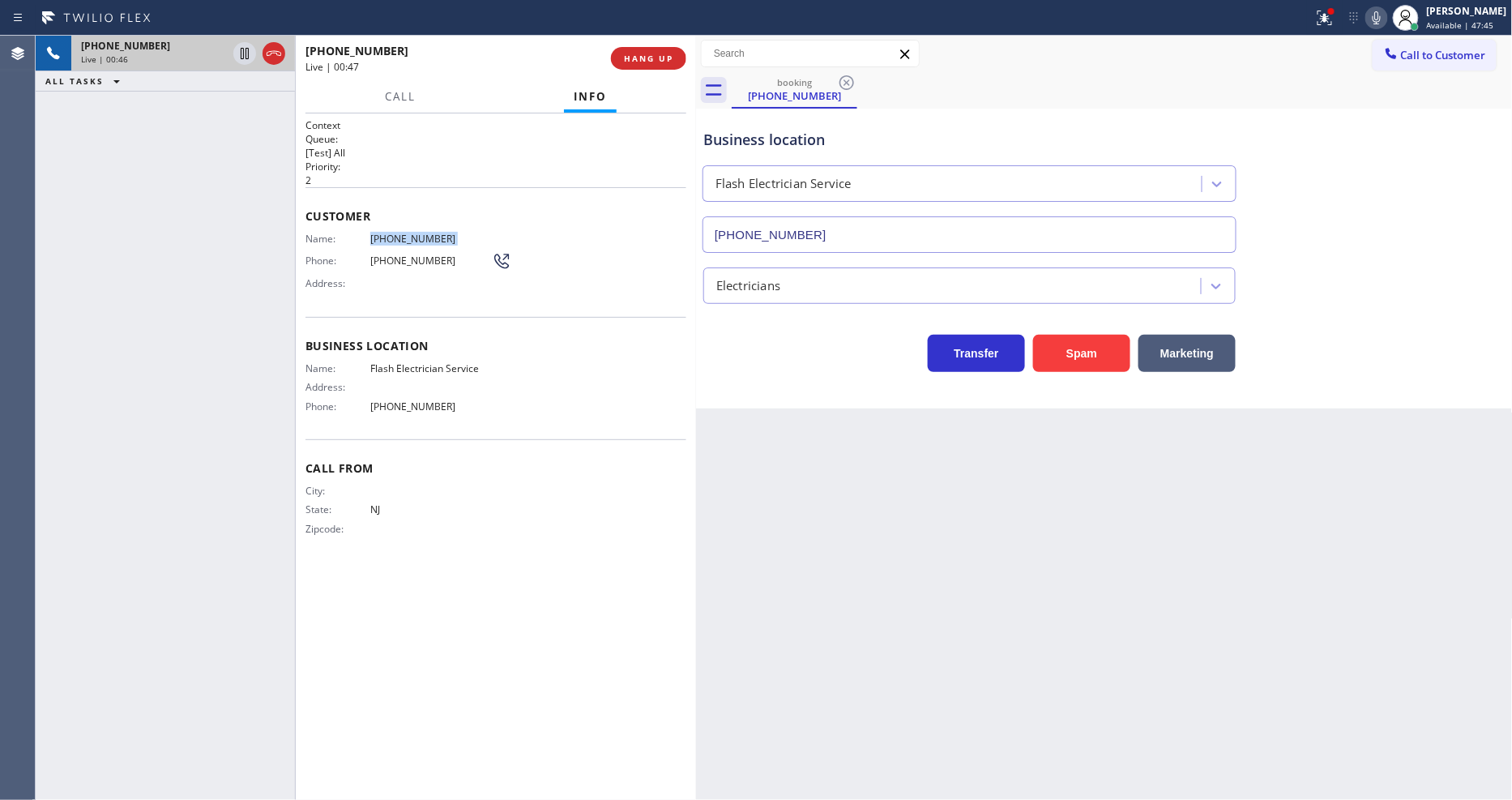
copy span "[PHONE_NUMBER]"
drag, startPoint x: 240, startPoint y: 49, endPoint x: 763, endPoint y: 30, distance: 523.3
click at [237, 49] on icon at bounding box center [244, 53] width 19 height 19
click at [1385, 17] on icon at bounding box center [1376, 17] width 19 height 19
click at [1335, 39] on div "Call to Customer Outbound call Location Search location Your caller id phone nu…" at bounding box center [1104, 54] width 817 height 37
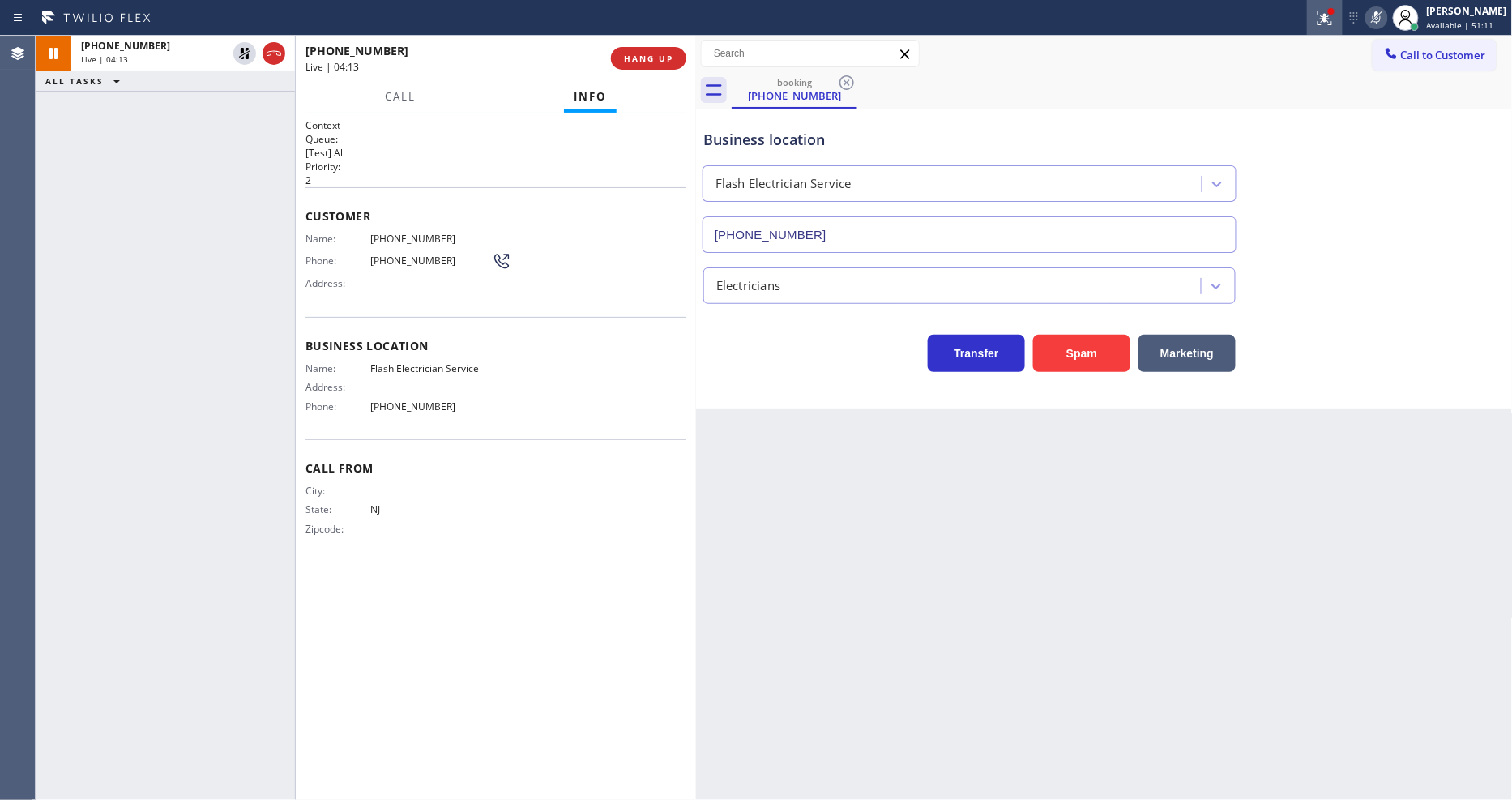
click at [1334, 27] on icon at bounding box center [1324, 17] width 19 height 19
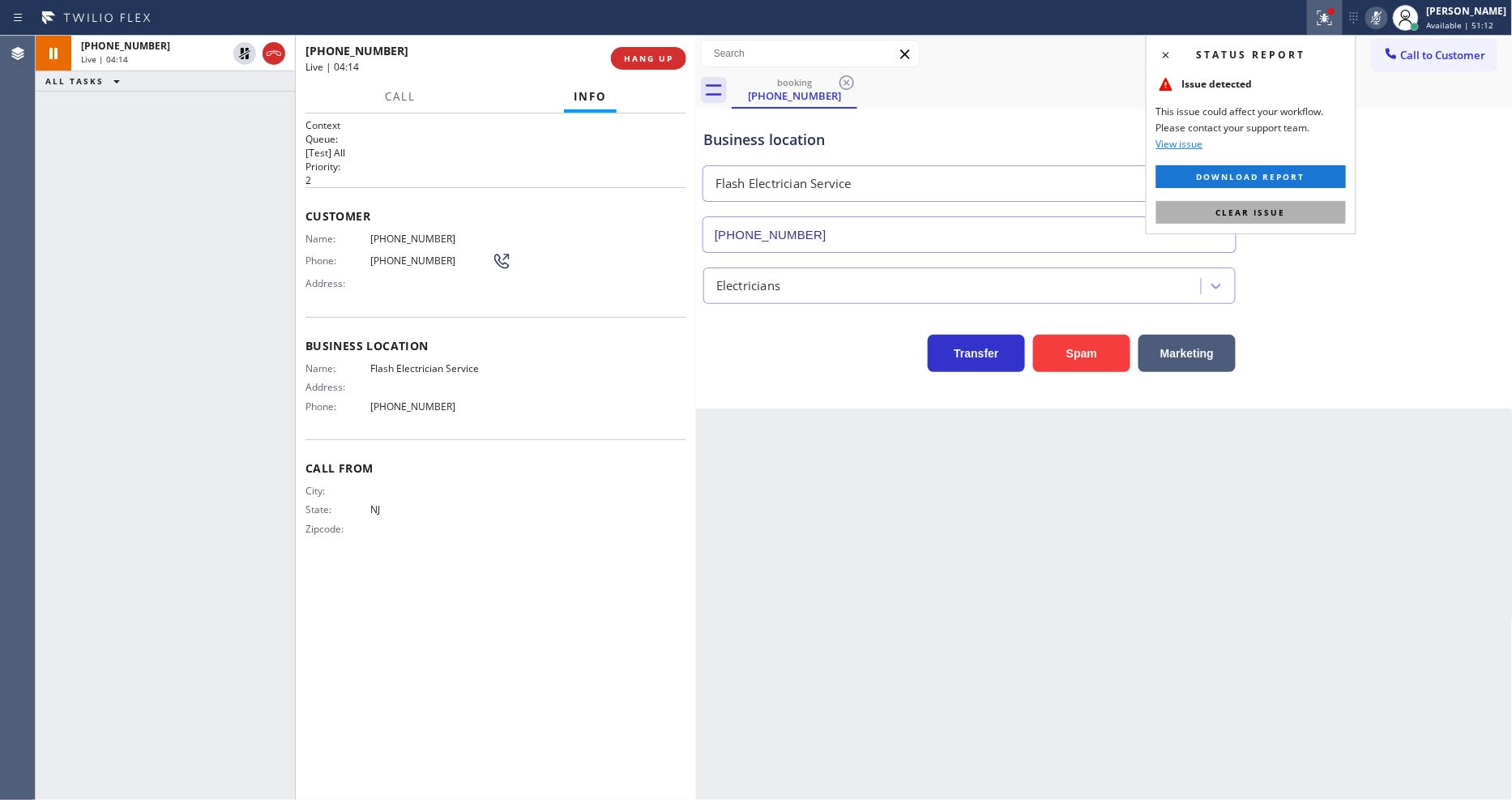
click at [1306, 219] on button "Clear issue" at bounding box center [1251, 212] width 190 height 23
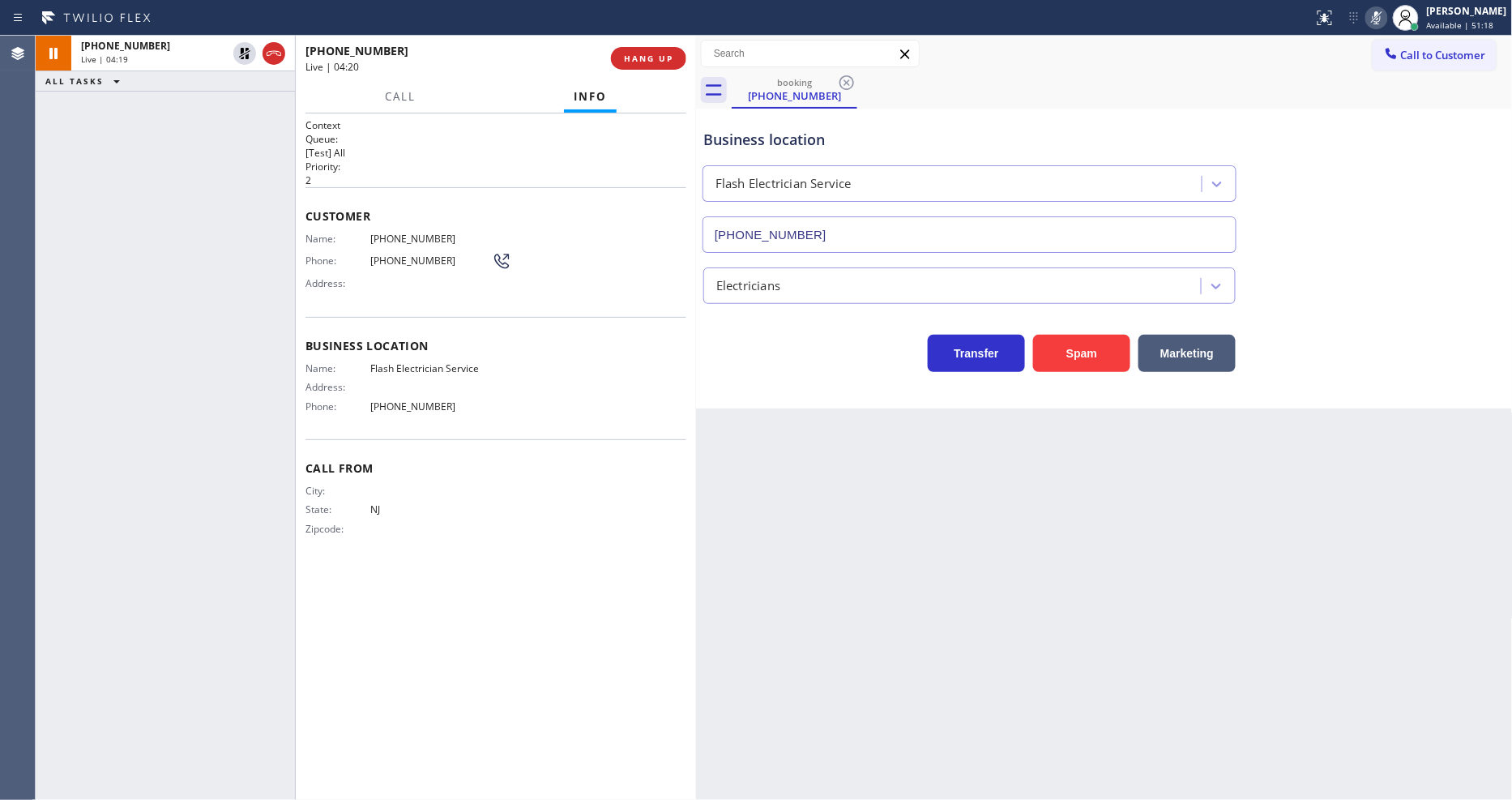
drag, startPoint x: 149, startPoint y: 483, endPoint x: 378, endPoint y: 615, distance: 264.3
click at [148, 483] on div "[PHONE_NUMBER] Live | 04:19 ALL TASKS ALL TASKS ACTIVE TASKS TASKS IN WRAP UP" at bounding box center [165, 417] width 259 height 764
drag, startPoint x: 1183, startPoint y: 418, endPoint x: 1299, endPoint y: 491, distance: 137.1
click at [1183, 418] on div "Back to Dashboard Change Sender ID Customers Technicians Select a contact Outbo…" at bounding box center [1104, 417] width 817 height 764
click at [535, 528] on div "City: State: [US_STATE] Zipcode:" at bounding box center [495, 513] width 381 height 57
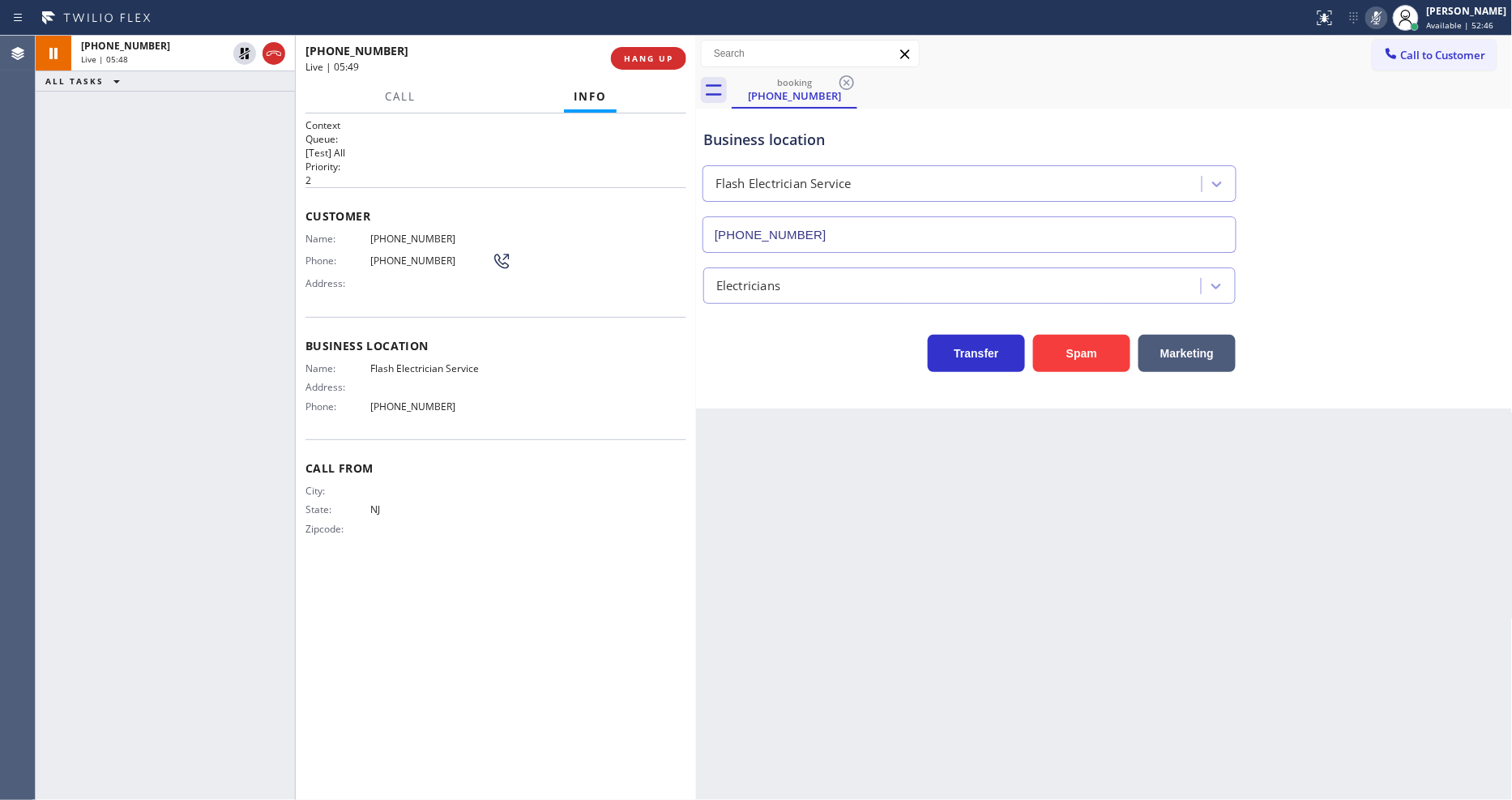
drag, startPoint x: 247, startPoint y: 52, endPoint x: 474, endPoint y: 65, distance: 227.4
click at [247, 52] on icon at bounding box center [244, 53] width 19 height 19
click at [1386, 10] on icon at bounding box center [1376, 17] width 19 height 19
click at [1068, 506] on div "Back to Dashboard Change Sender ID Customers Technicians Select a contact Outbo…" at bounding box center [1104, 417] width 817 height 764
click at [651, 59] on span "HANG UP" at bounding box center [648, 58] width 50 height 11
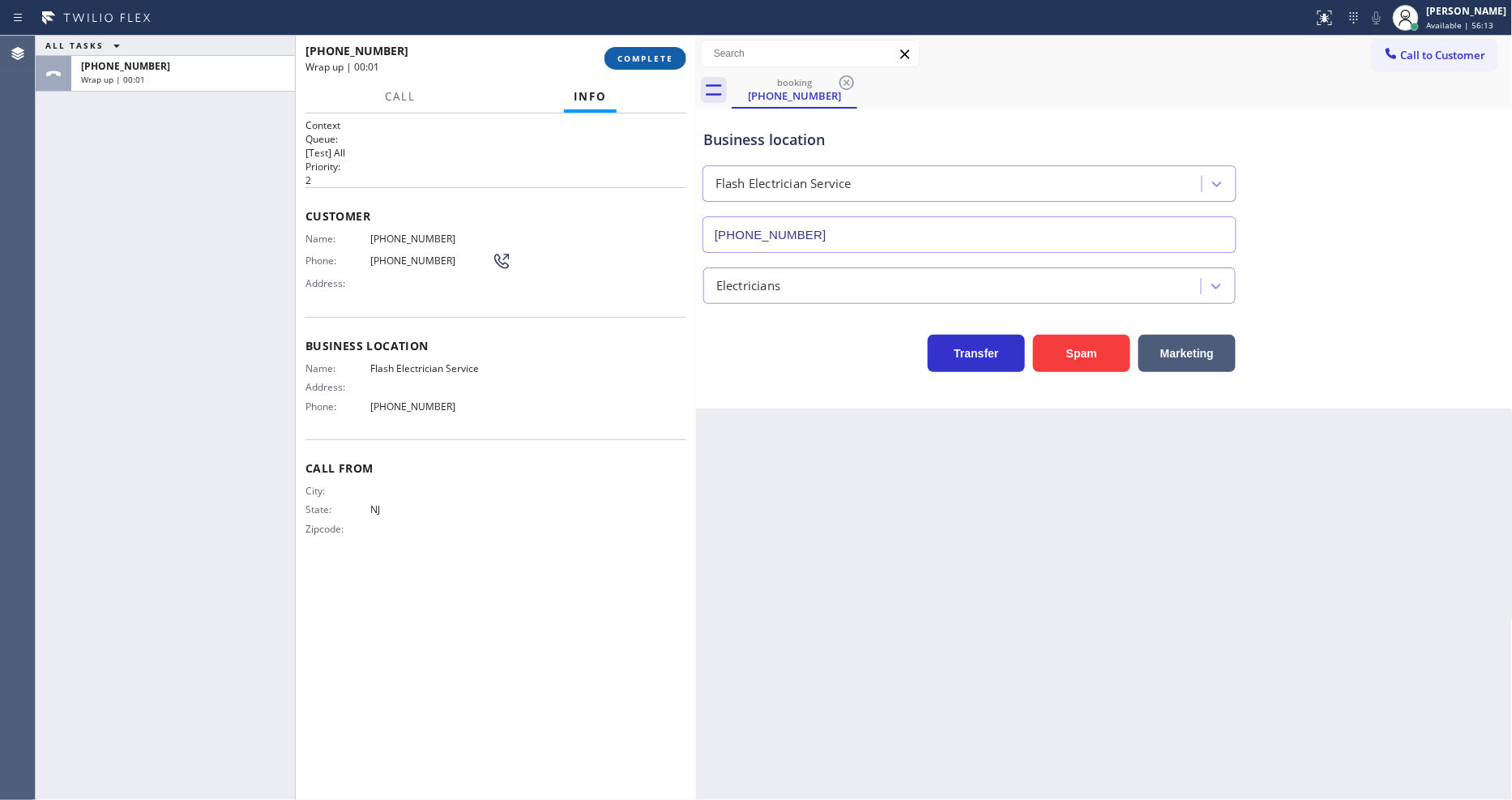
click at [653, 61] on span "COMPLETE" at bounding box center [645, 58] width 56 height 11
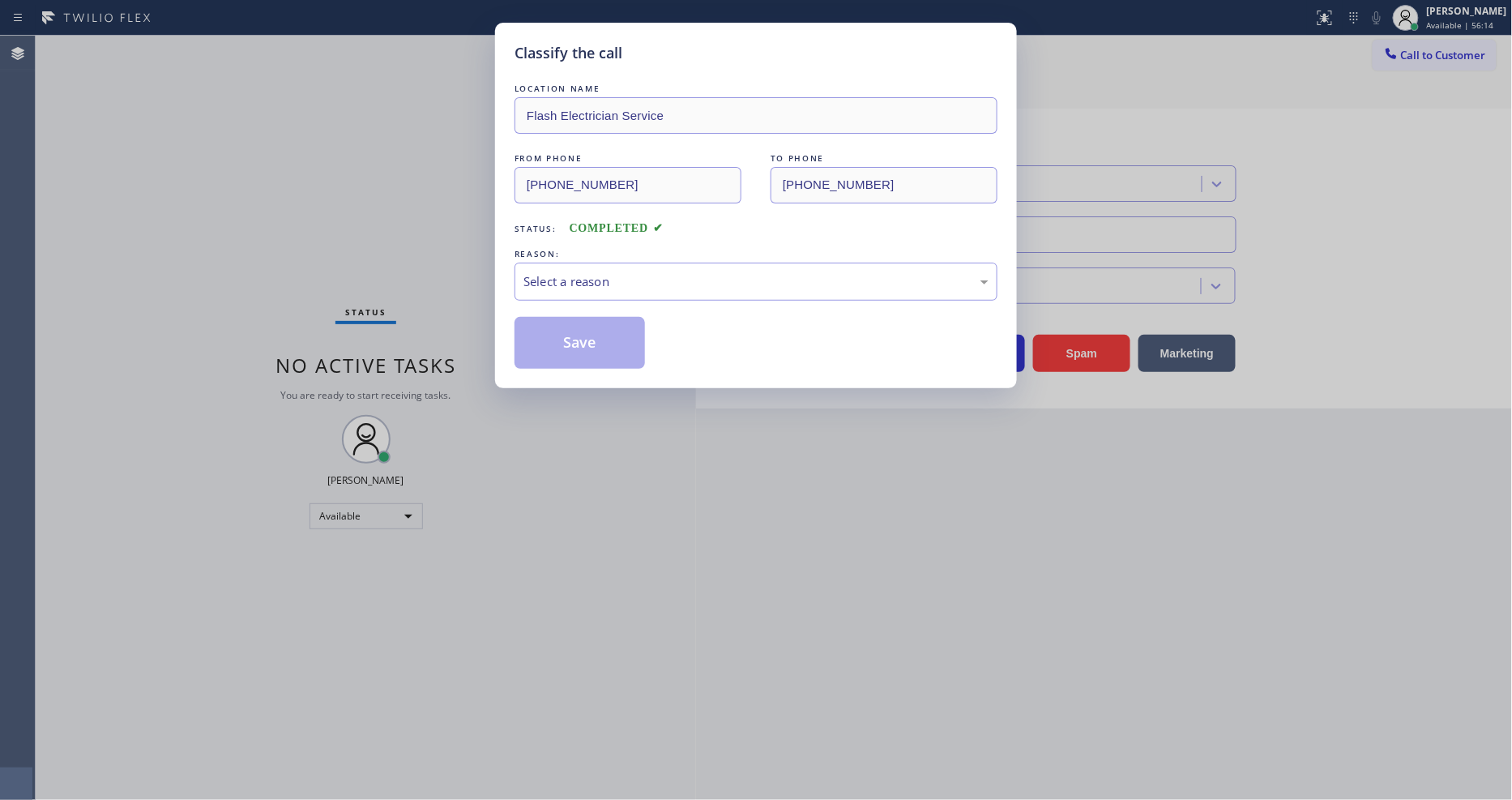
click at [586, 280] on div "Select a reason" at bounding box center [756, 282] width 465 height 18
click at [595, 328] on button "Save" at bounding box center [579, 342] width 130 height 52
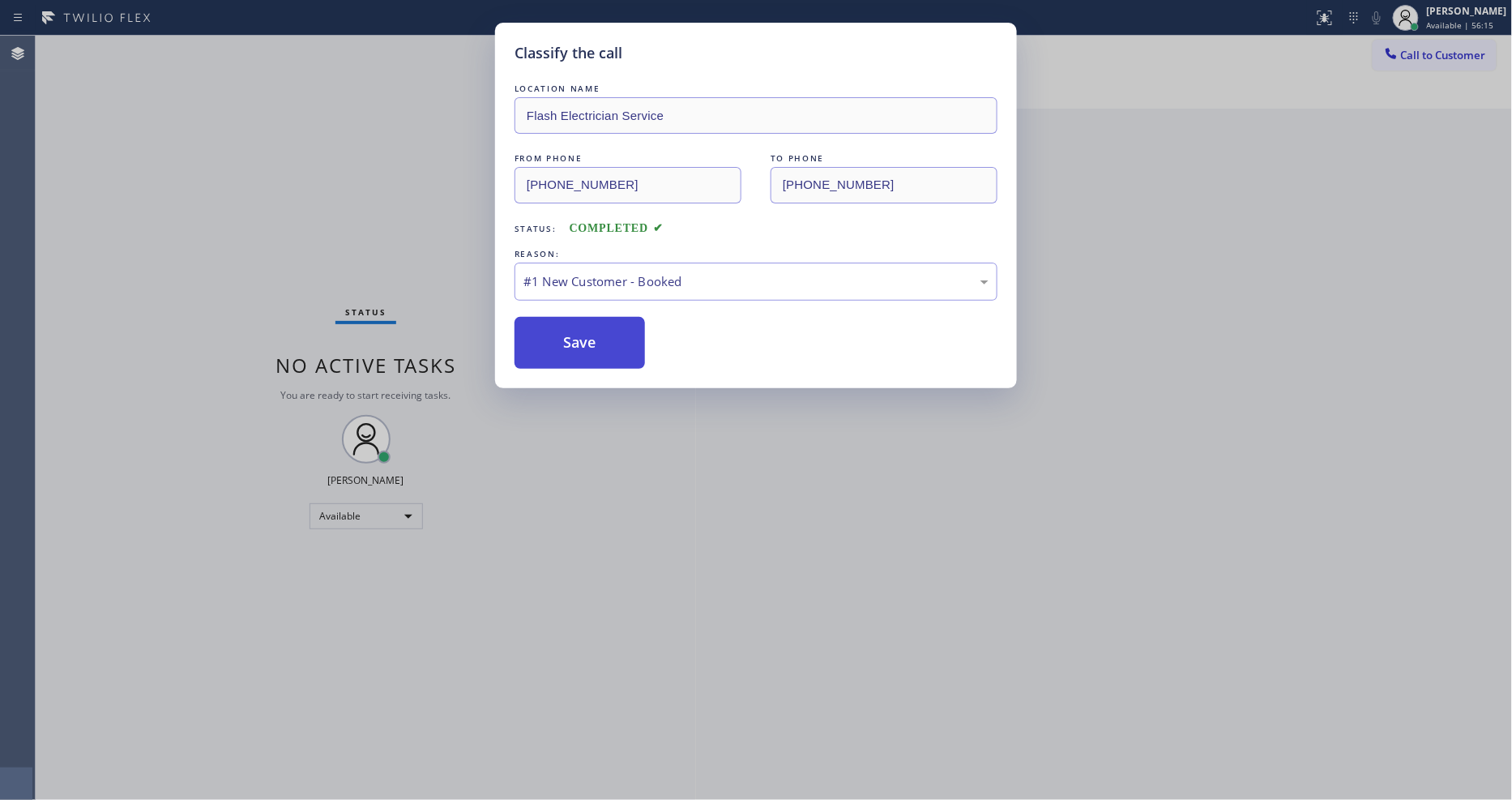
click at [595, 328] on button "Save" at bounding box center [579, 342] width 130 height 52
drag, startPoint x: 595, startPoint y: 331, endPoint x: 1100, endPoint y: 65, distance: 570.8
click at [595, 333] on button "Save" at bounding box center [579, 342] width 130 height 52
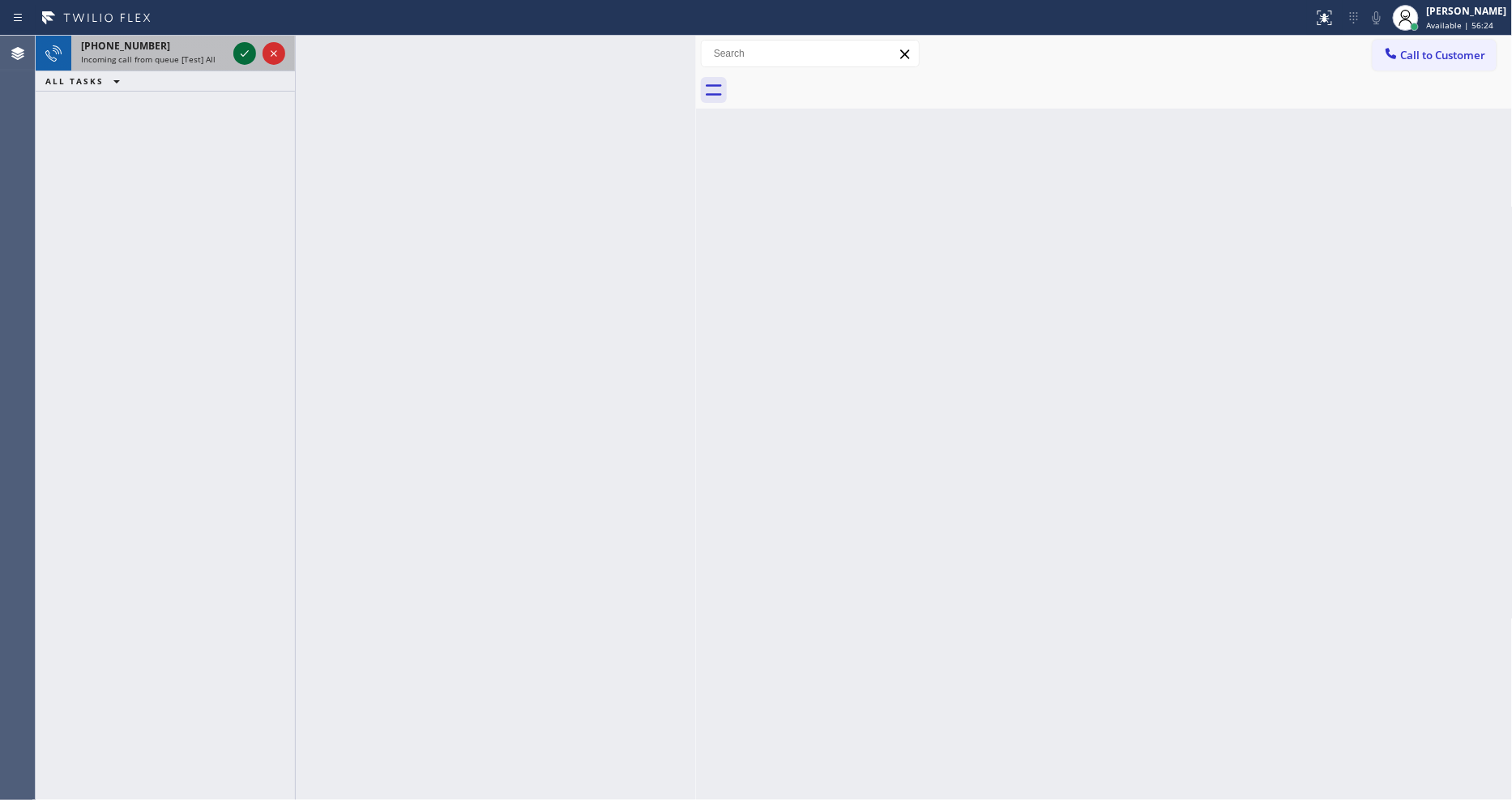
click at [240, 60] on icon at bounding box center [244, 53] width 19 height 19
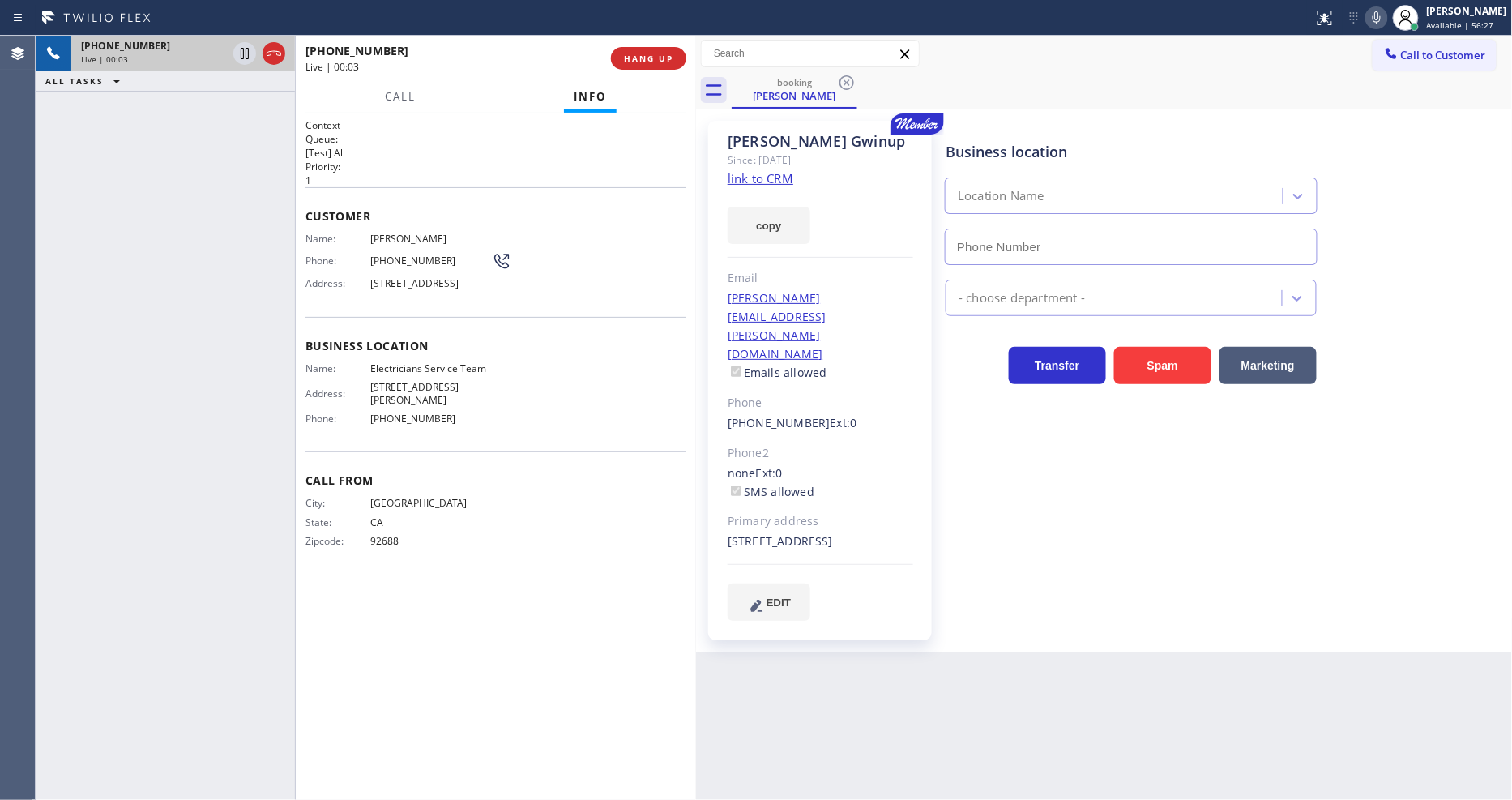
type input "[PHONE_NUMBER]"
click at [762, 177] on link "link to CRM" at bounding box center [760, 179] width 66 height 17
click at [410, 366] on div "Business location Name: Electricians Service Team Address: [STREET_ADDRESS][PER…" at bounding box center [495, 384] width 381 height 136
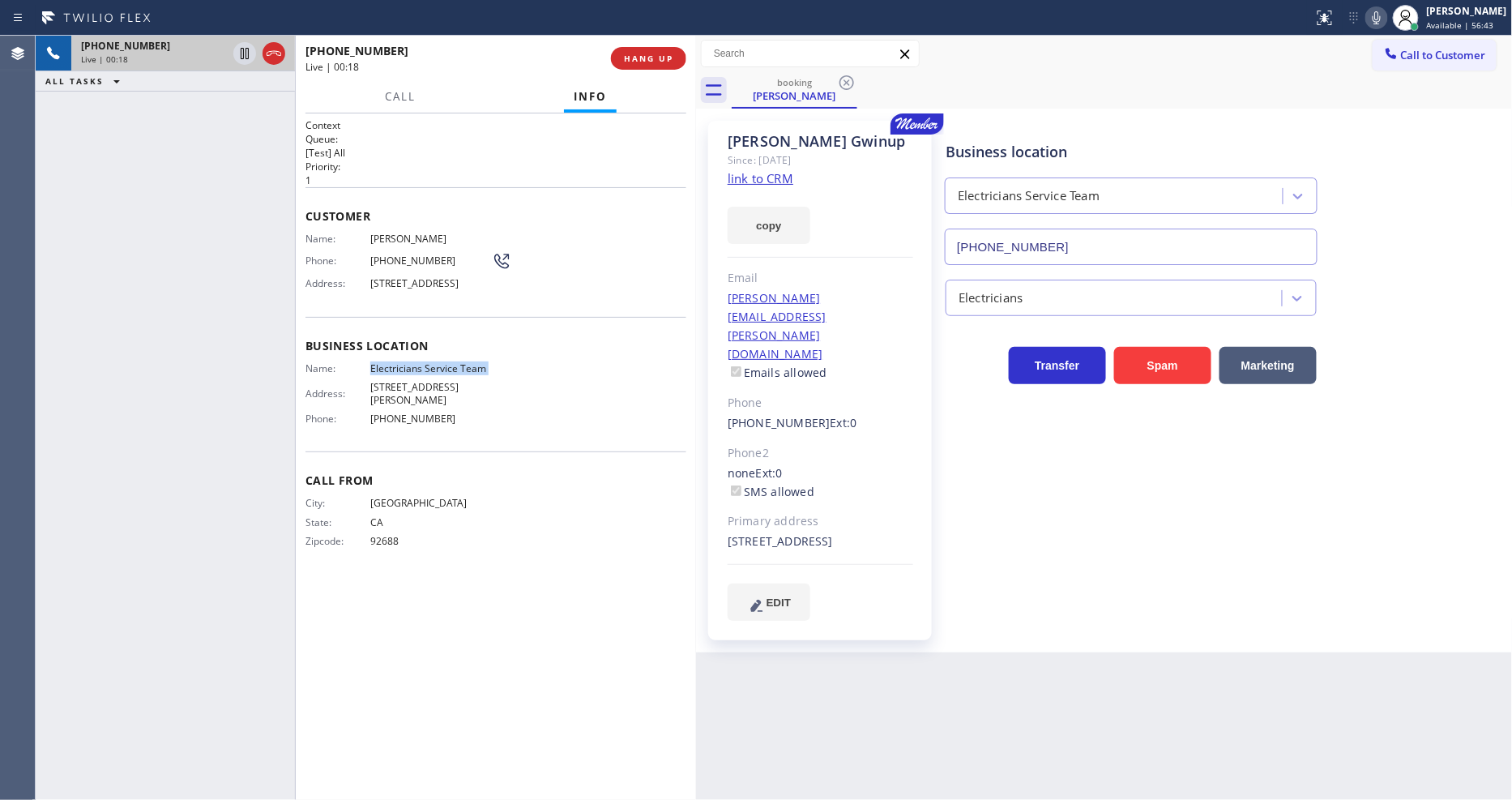
copy span "Electricians Service Team"
click at [1091, 538] on div "Business location Electricians Service Team [PHONE_NUMBER] Electricians Transfe…" at bounding box center [1225, 370] width 566 height 491
click at [241, 55] on icon at bounding box center [244, 53] width 19 height 19
click at [1386, 14] on icon at bounding box center [1376, 17] width 19 height 19
click at [1131, 512] on div "Business location Electricians Service Team [PHONE_NUMBER] Electricians Transfe…" at bounding box center [1225, 370] width 566 height 491
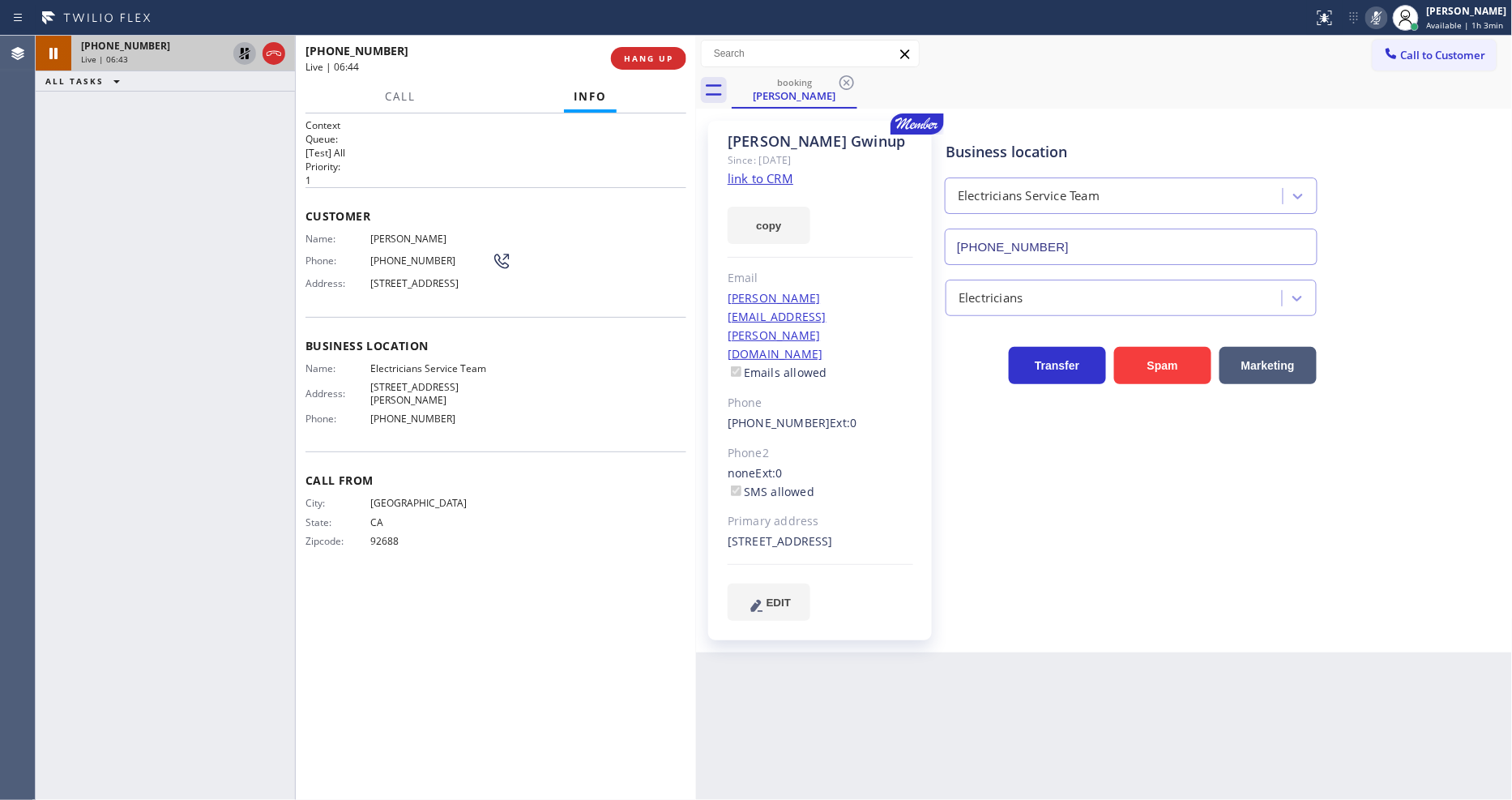
click at [245, 47] on icon at bounding box center [244, 53] width 19 height 19
click at [1381, 18] on icon at bounding box center [1376, 17] width 8 height 13
click at [391, 233] on span "[PERSON_NAME]" at bounding box center [431, 239] width 122 height 12
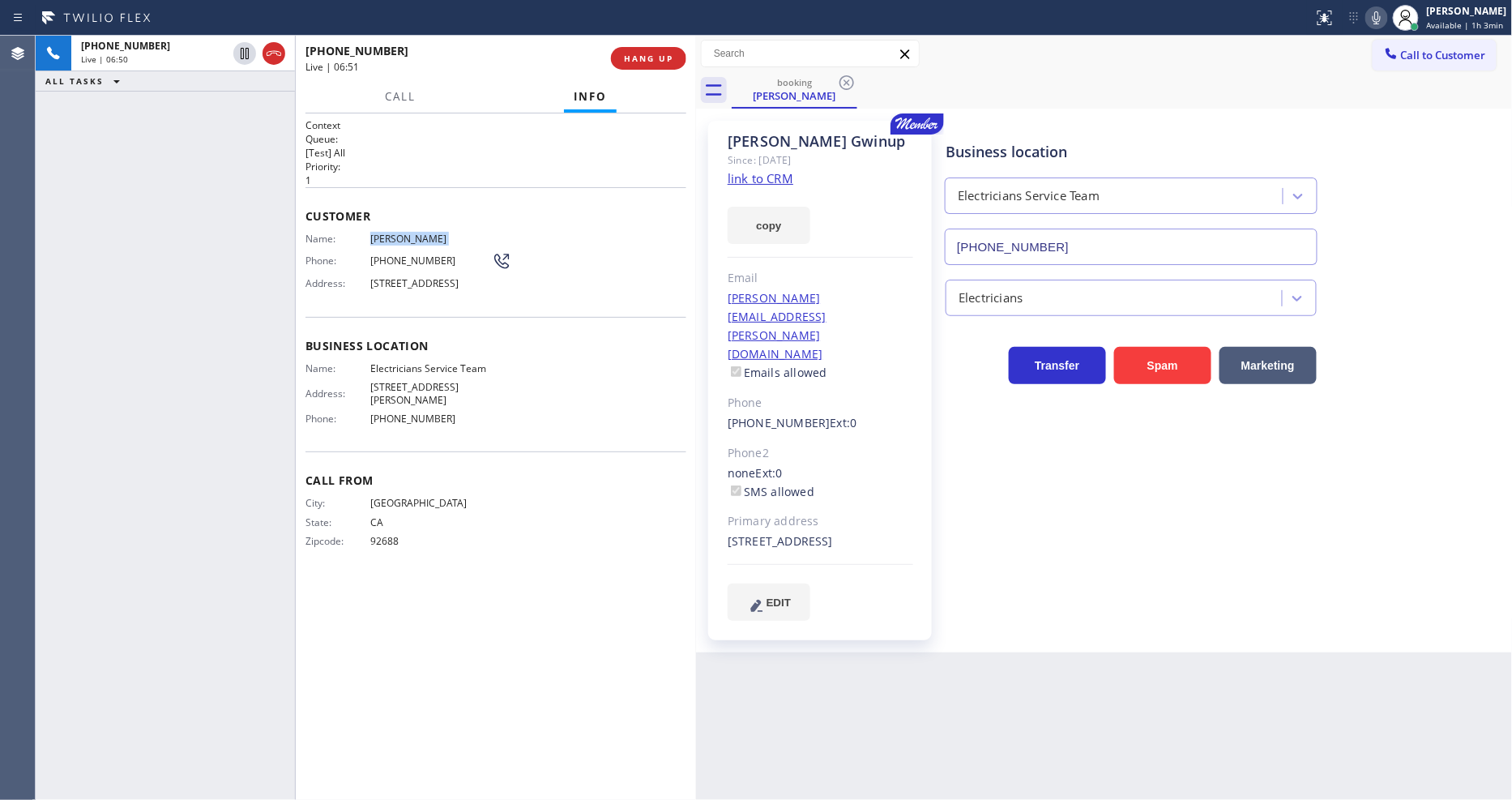
copy span "[PERSON_NAME]"
click at [409, 251] on div "Phone: [PHONE_NUMBER]" at bounding box center [408, 261] width 205 height 19
copy div "[PHONE_NUMBER]"
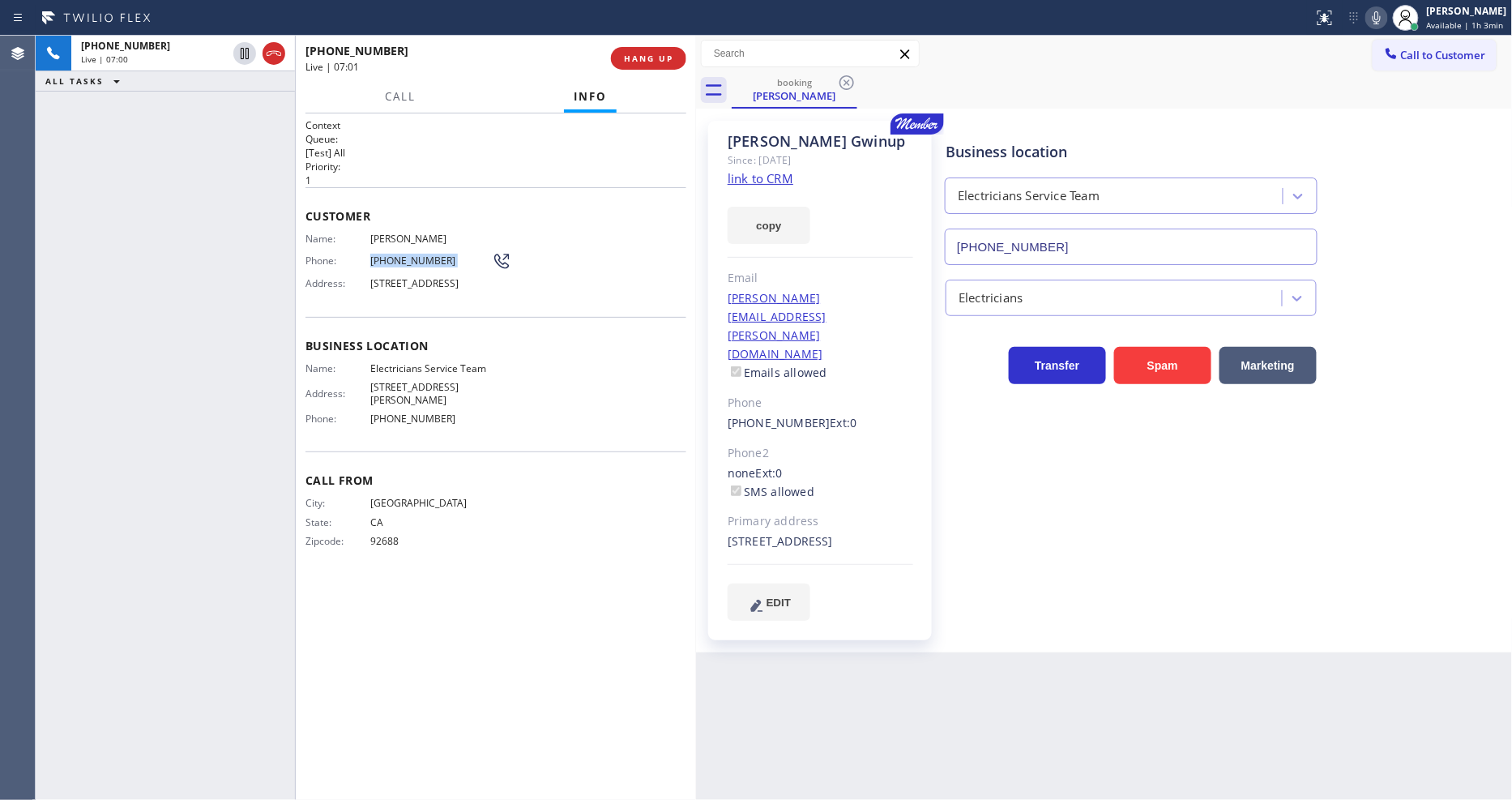
click at [1034, 486] on div "Business location Electricians Service Team [PHONE_NUMBER] Electricians Transfe…" at bounding box center [1225, 370] width 566 height 491
click at [837, 294] on div "[PERSON_NAME][EMAIL_ADDRESS][PERSON_NAME][DOMAIN_NAME] Emails allowed" at bounding box center [820, 336] width 185 height 94
copy link "[PERSON_NAME][EMAIL_ADDRESS][PERSON_NAME][DOMAIN_NAME]"
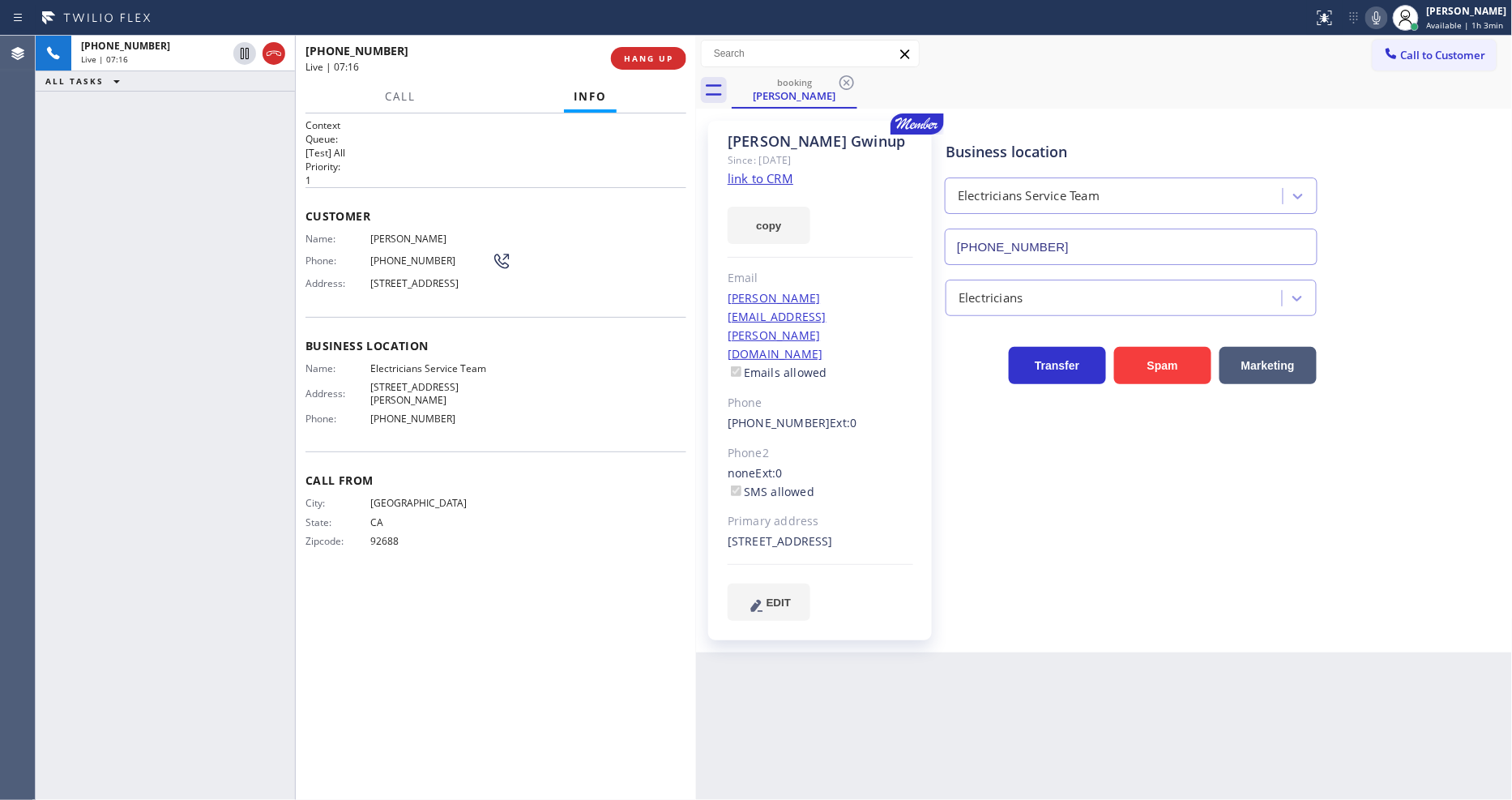
drag, startPoint x: 235, startPoint y: 428, endPoint x: 439, endPoint y: 484, distance: 211.5
click at [235, 428] on div "[PHONE_NUMBER] Live | 07:16 ALL TASKS ALL TASKS ACTIVE TASKS TASKS IN WRAP UP" at bounding box center [165, 417] width 259 height 764
click at [658, 60] on span "HANG UP" at bounding box center [648, 58] width 50 height 11
click at [658, 57] on span "COMPLETE" at bounding box center [645, 58] width 56 height 11
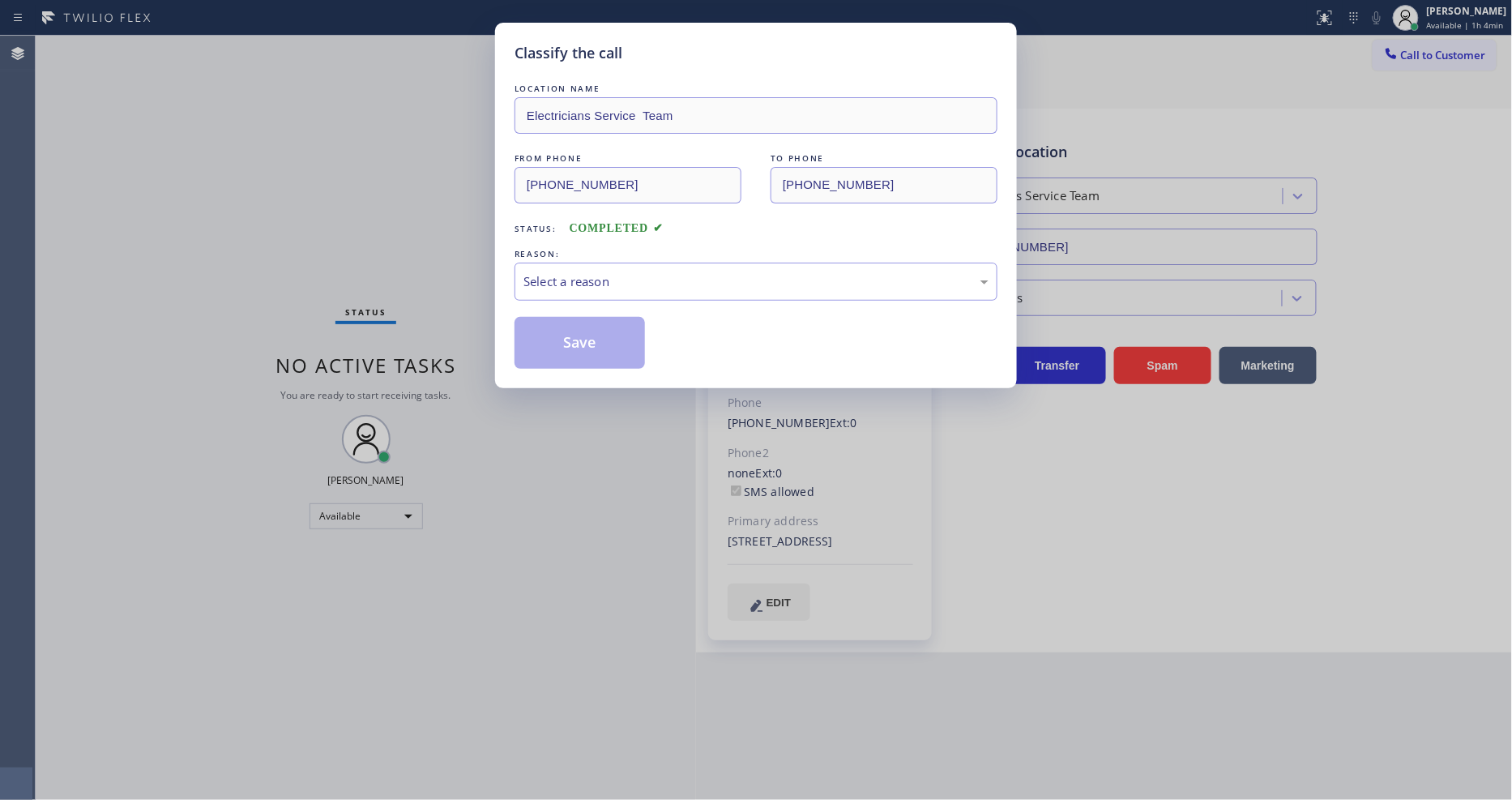
click at [603, 276] on div "Select a reason" at bounding box center [756, 282] width 465 height 18
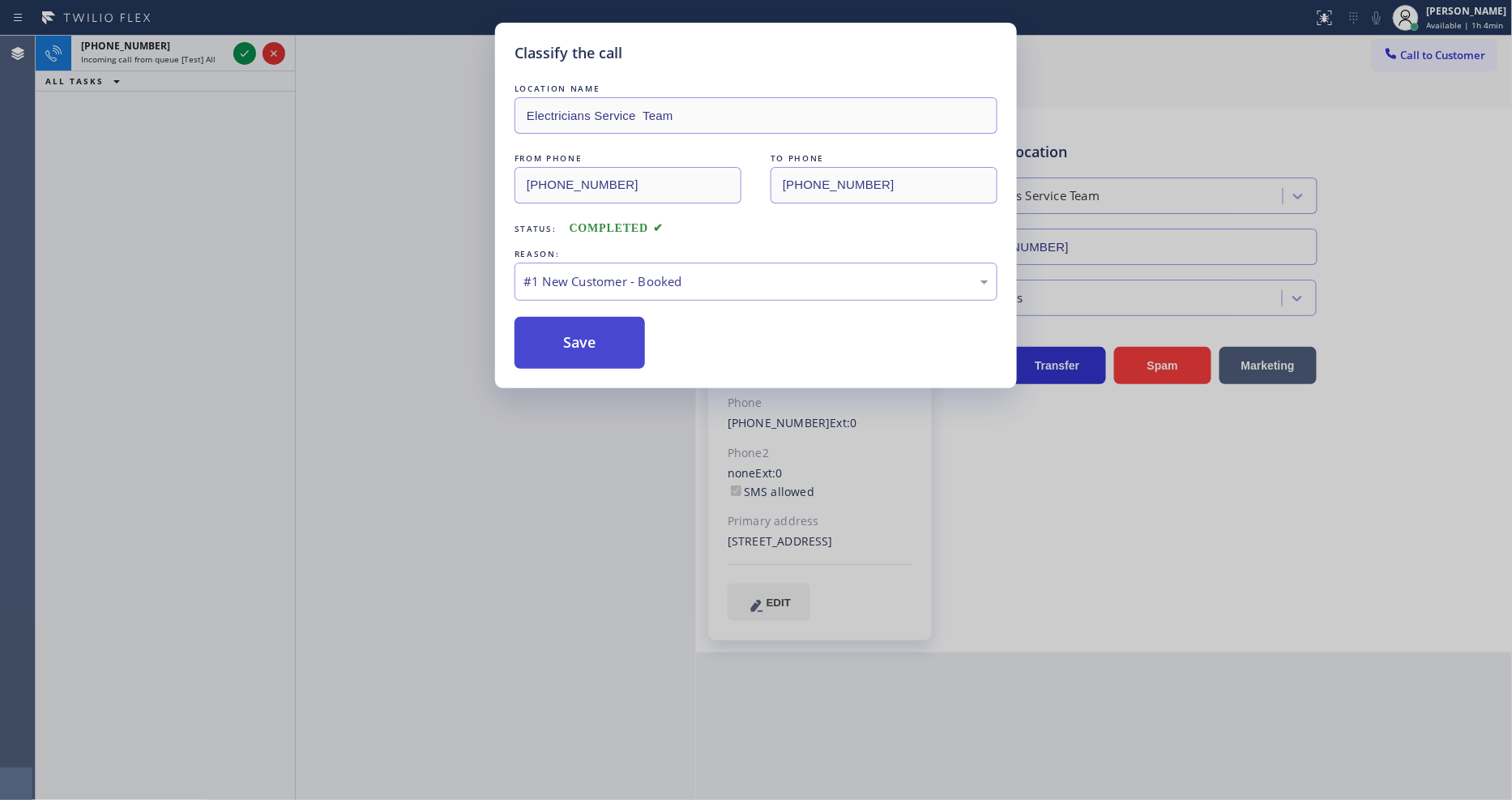
click at [590, 340] on button "Save" at bounding box center [579, 342] width 130 height 52
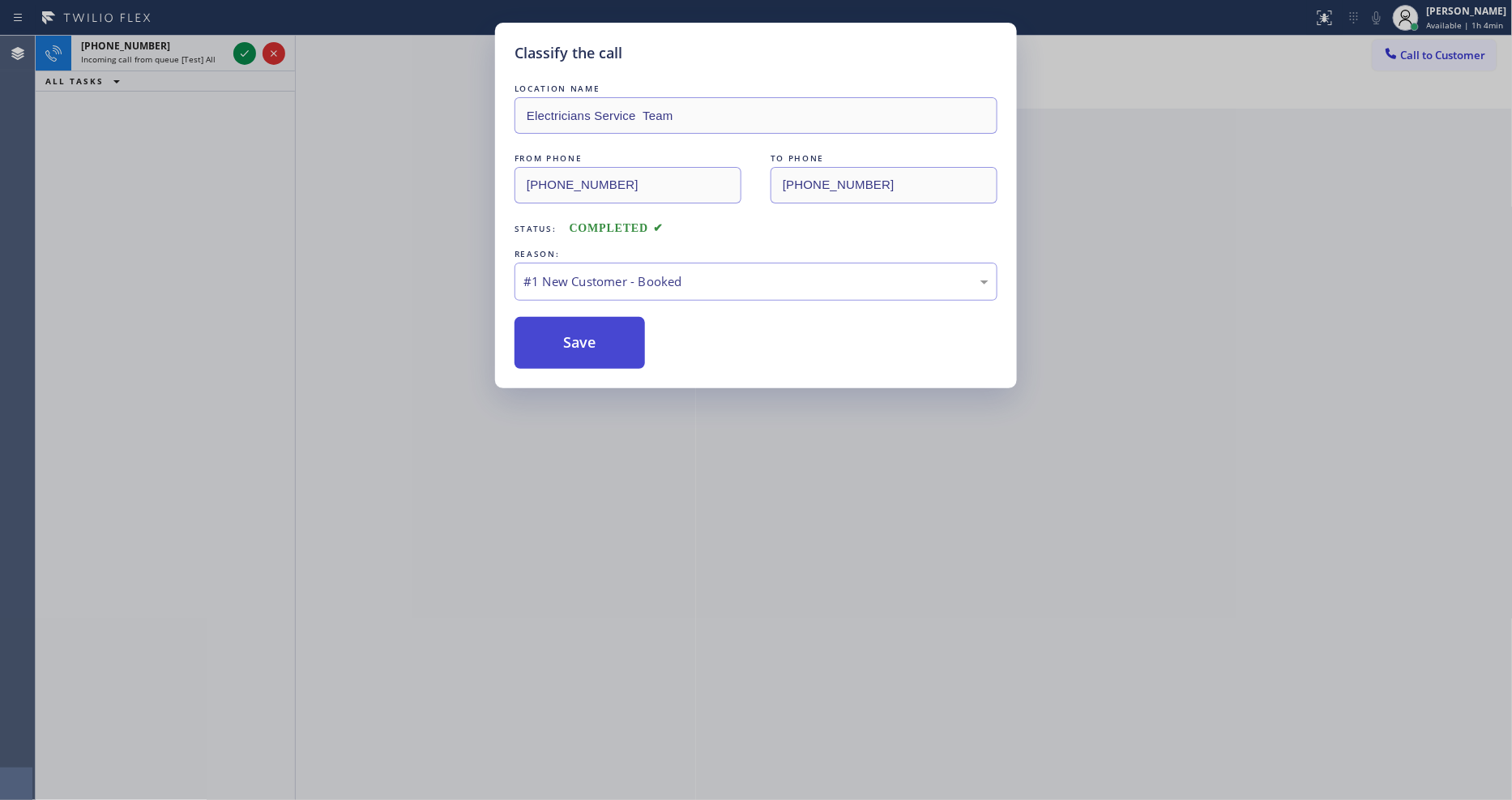
click at [590, 340] on button "Save" at bounding box center [579, 342] width 130 height 52
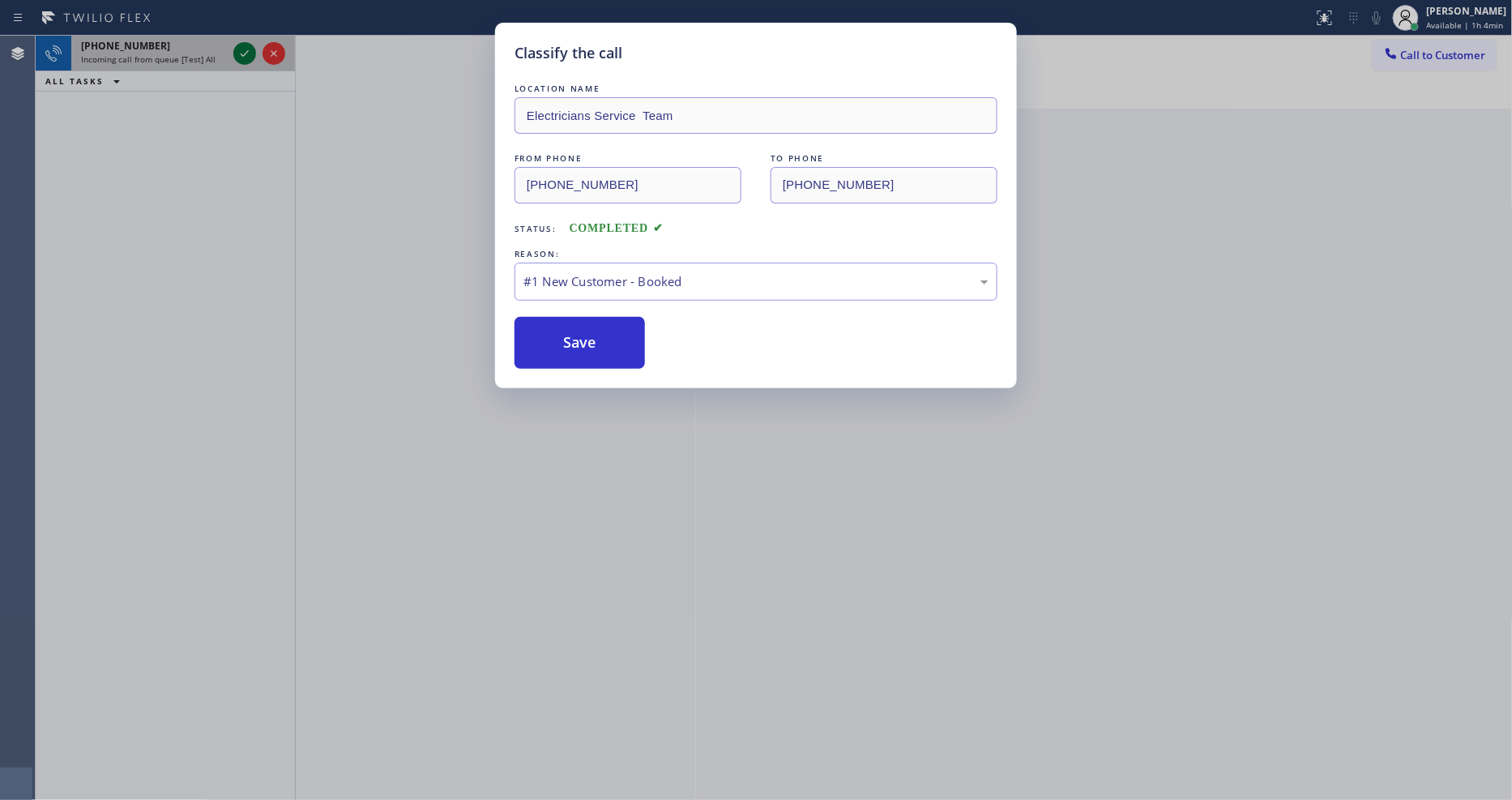
click at [245, 49] on icon at bounding box center [244, 53] width 19 height 19
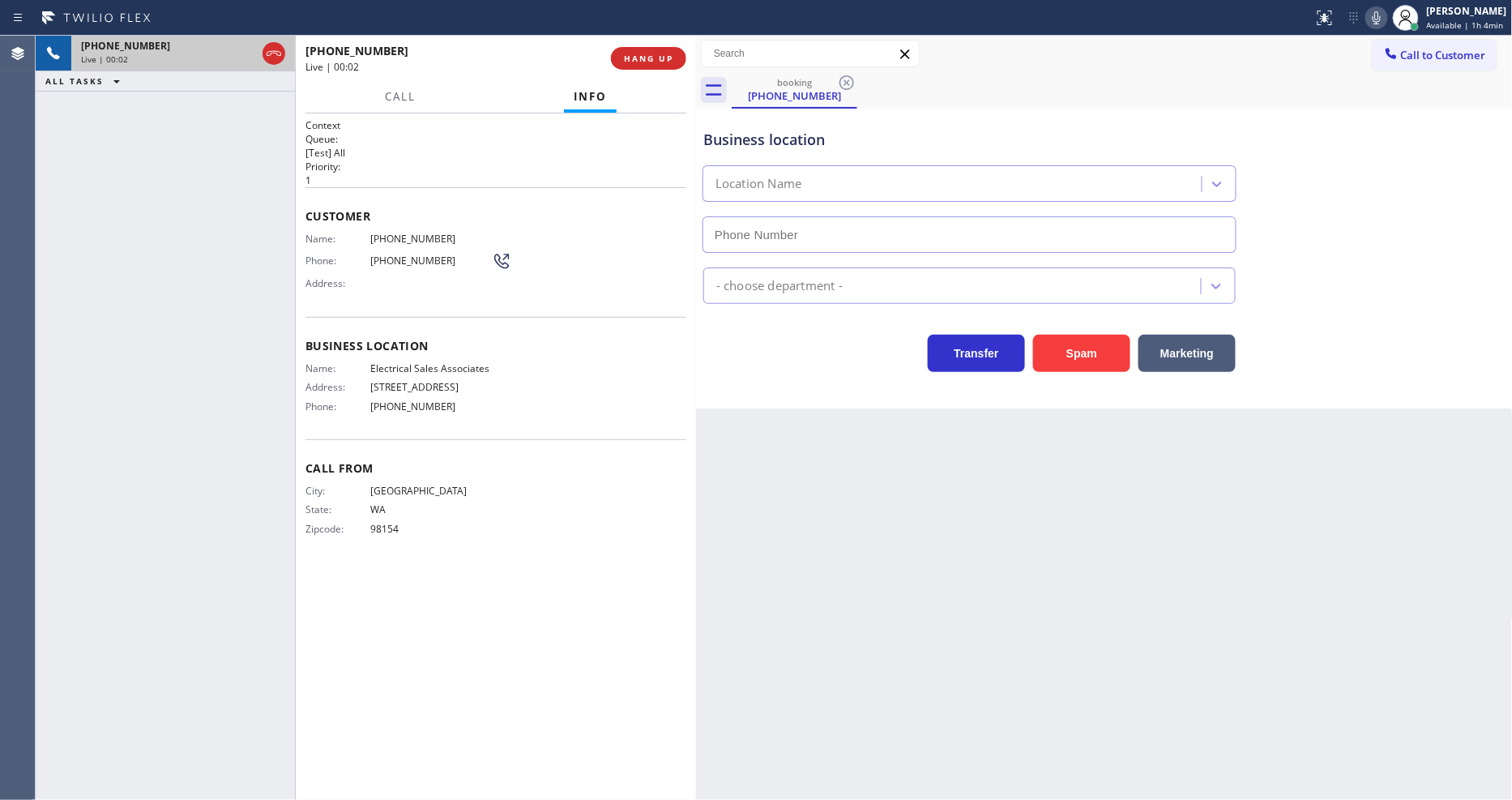
type input "[PHONE_NUMBER]"
drag, startPoint x: 671, startPoint y: 51, endPoint x: 667, endPoint y: 62, distance: 11.7
click at [671, 52] on button "HANG UP" at bounding box center [648, 58] width 75 height 23
click at [666, 52] on span "HANG UP" at bounding box center [648, 58] width 50 height 11
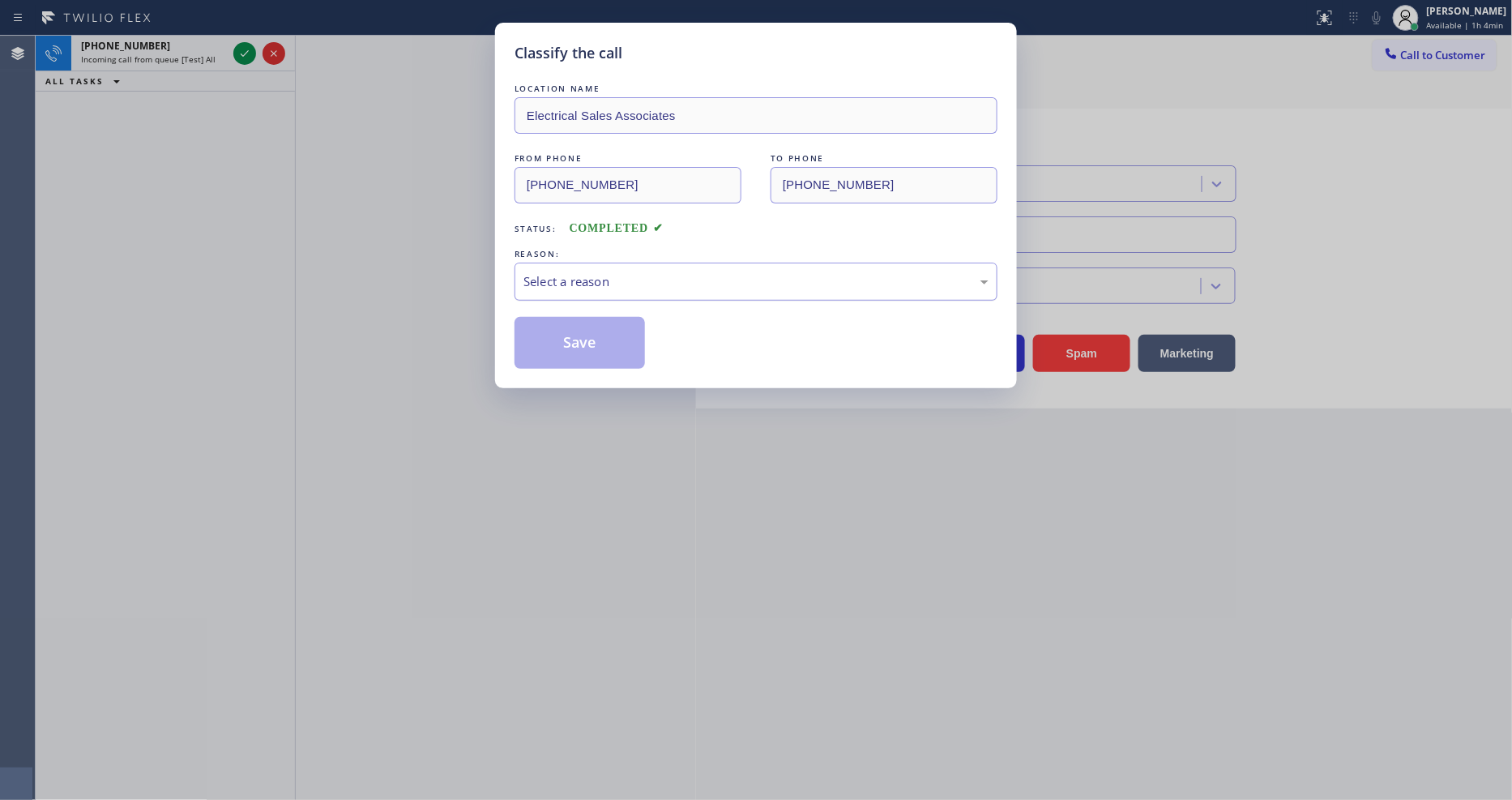
click at [603, 277] on div "Select a reason" at bounding box center [756, 282] width 465 height 18
click at [568, 334] on button "Save" at bounding box center [579, 342] width 130 height 52
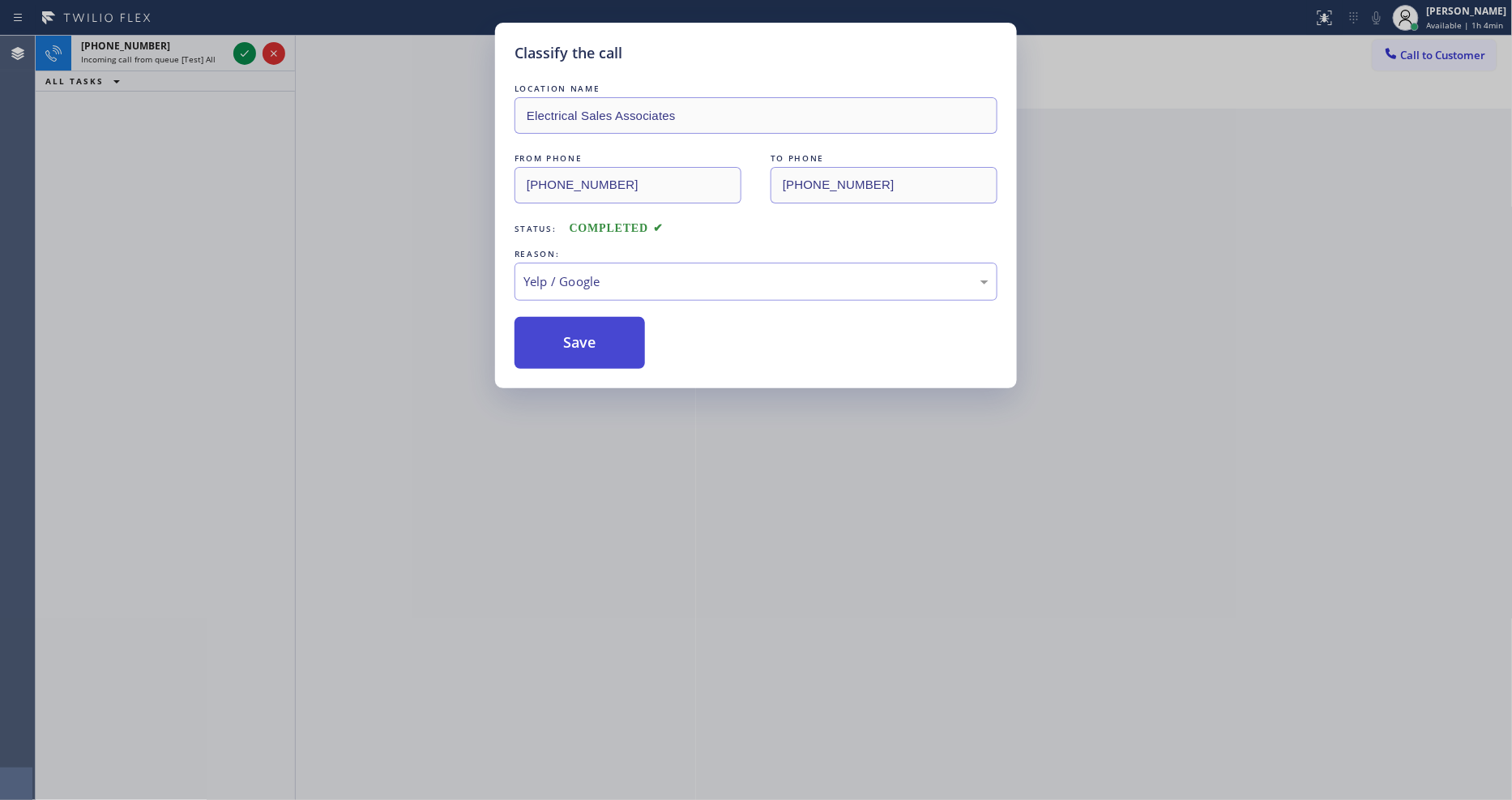
click at [568, 334] on button "Save" at bounding box center [579, 342] width 130 height 52
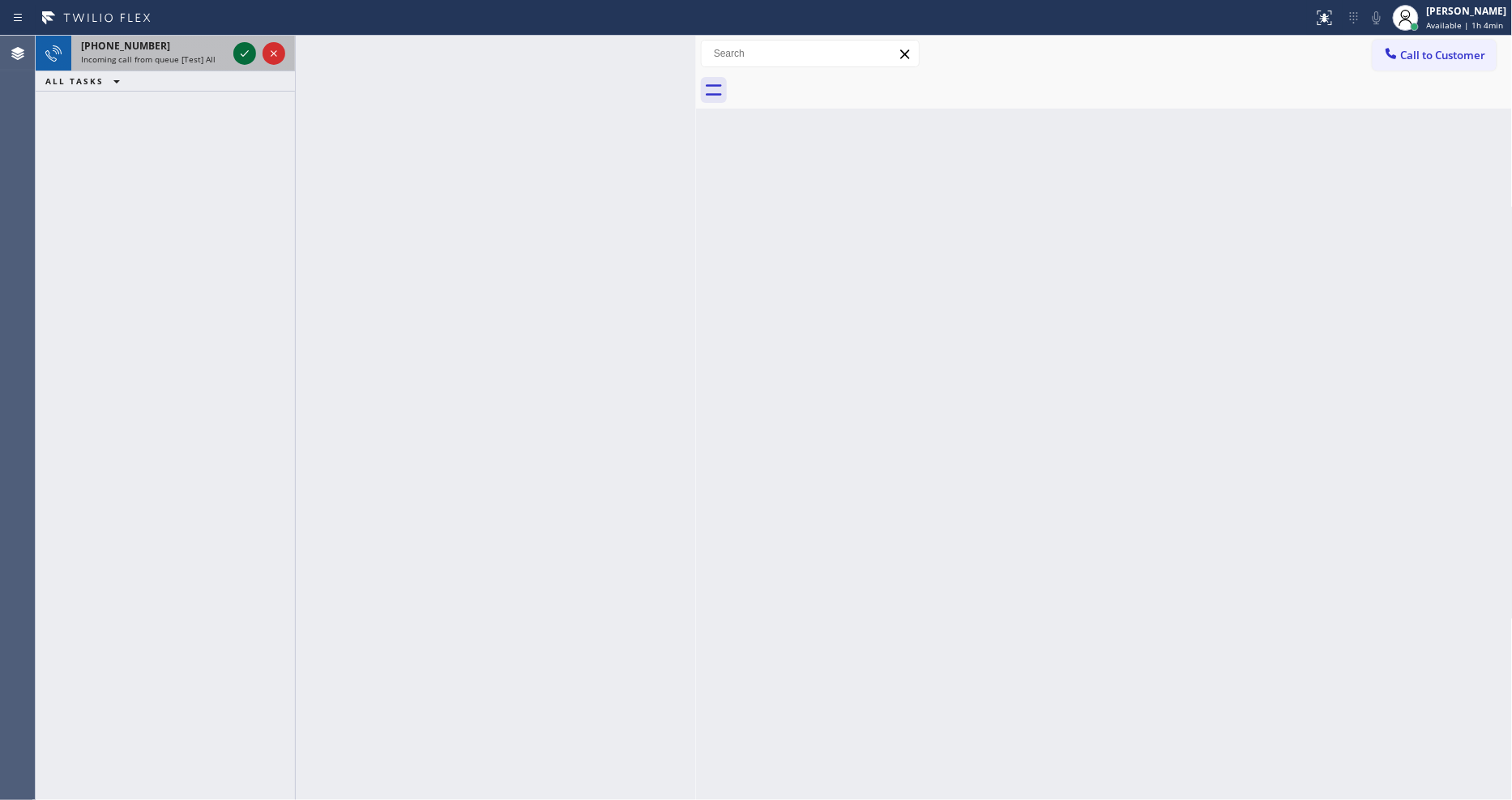
click at [246, 53] on icon at bounding box center [244, 53] width 19 height 19
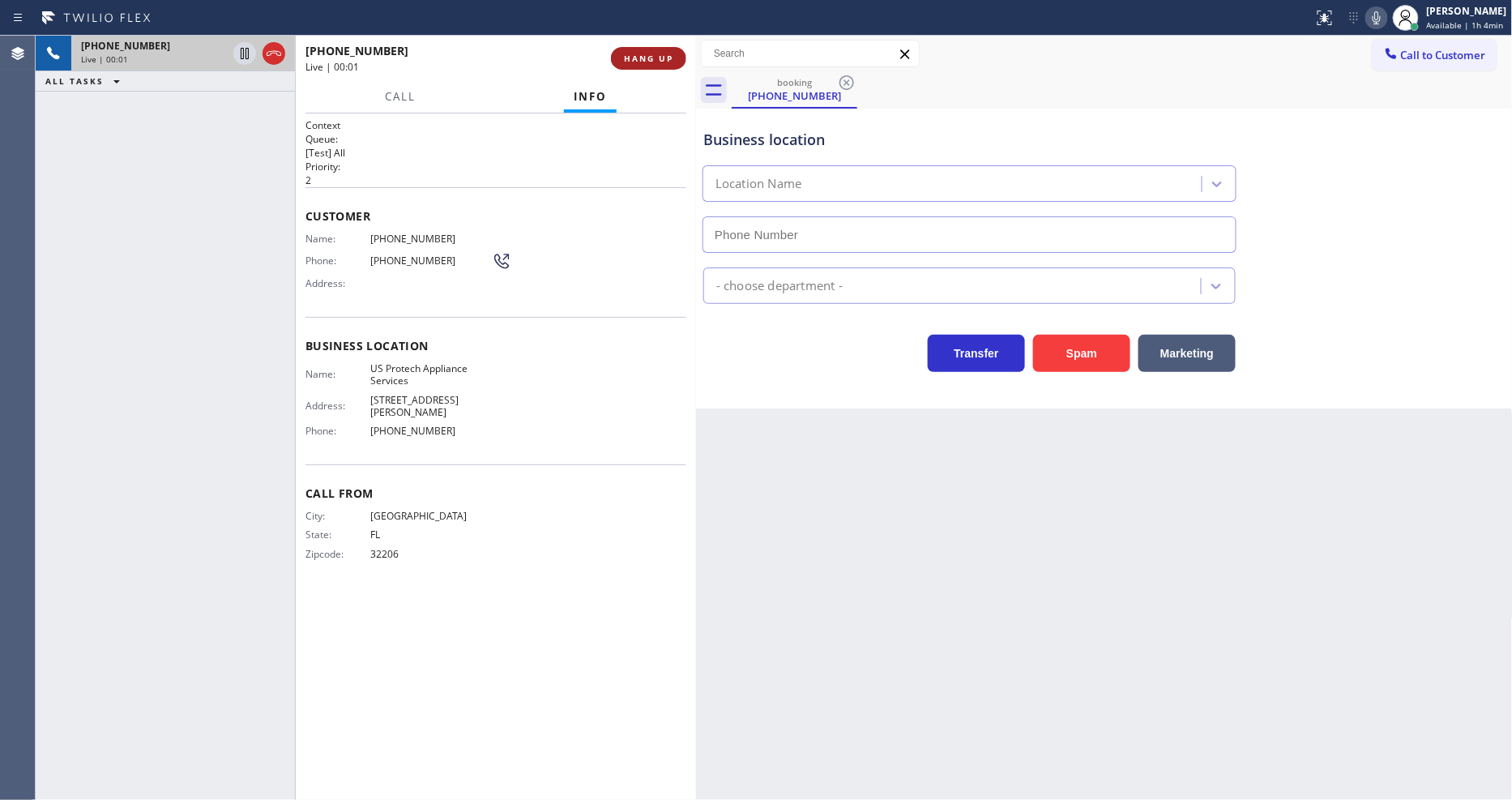
click at [651, 53] on span "HANG UP" at bounding box center [648, 58] width 50 height 11
type input "[PHONE_NUMBER]"
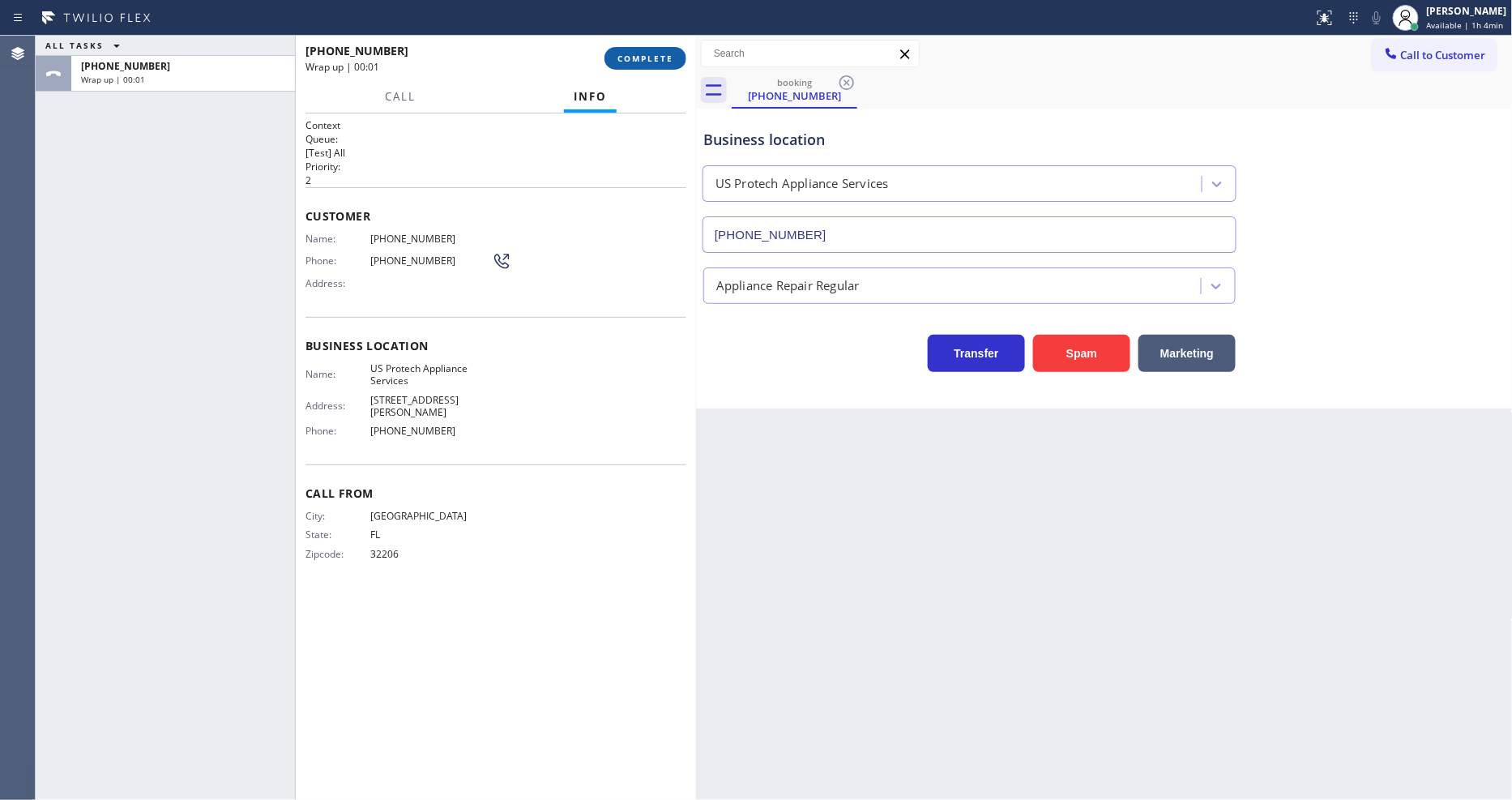
click at [651, 53] on span "COMPLETE" at bounding box center [645, 58] width 56 height 11
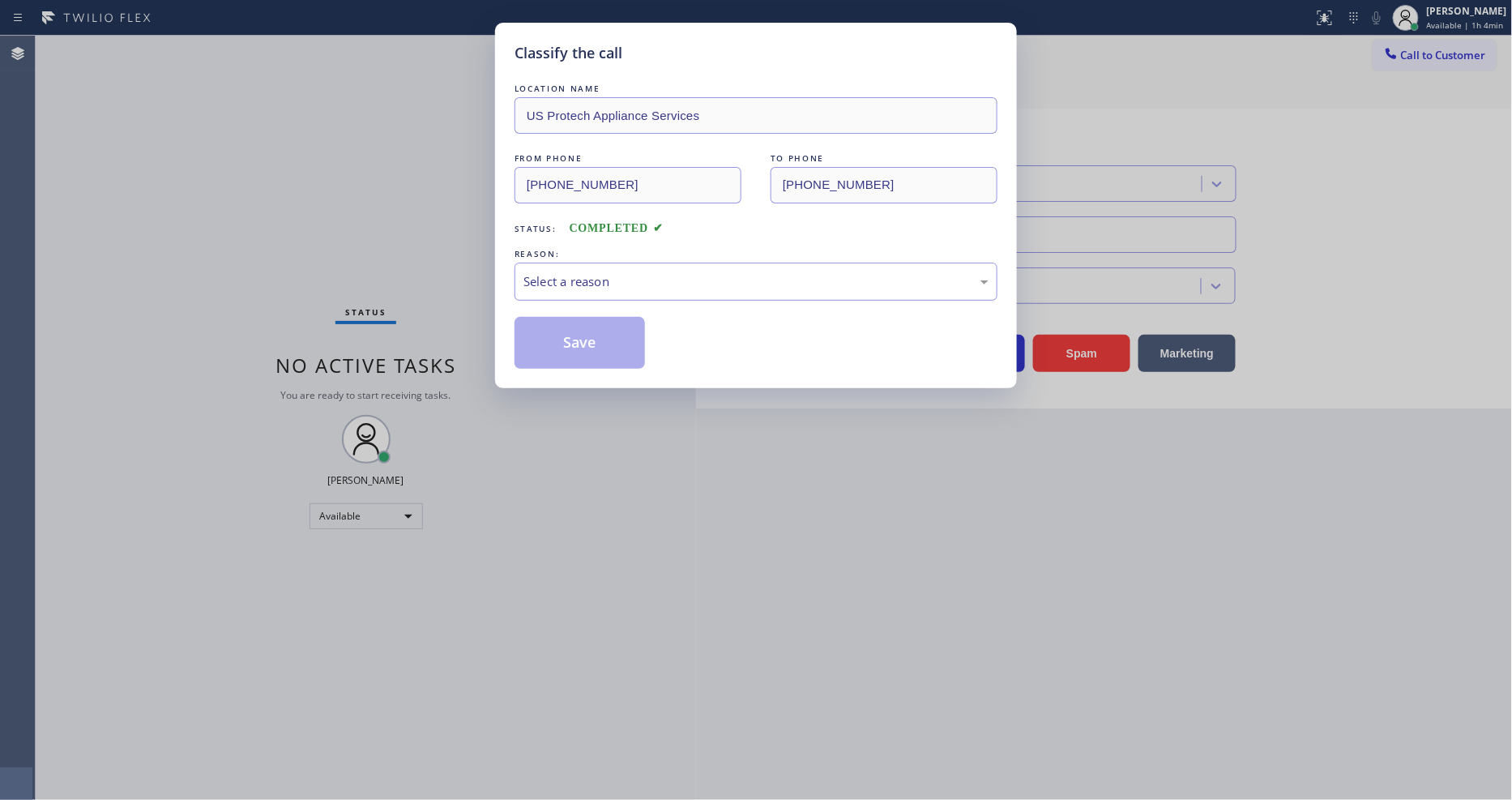
click at [570, 263] on div "Select a reason" at bounding box center [756, 282] width 483 height 39
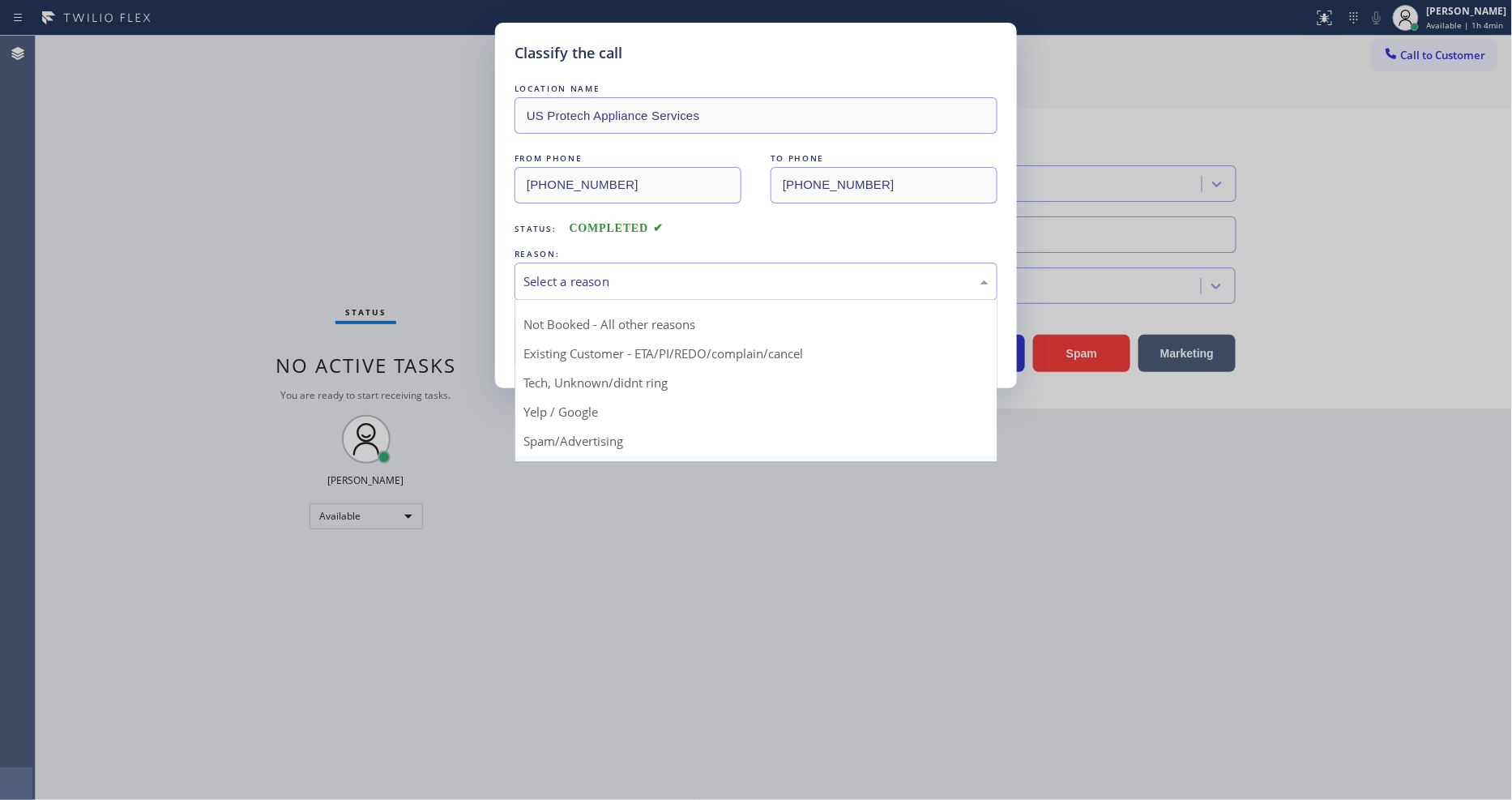
scroll to position [101, 0]
click at [556, 342] on button "Save" at bounding box center [579, 342] width 130 height 52
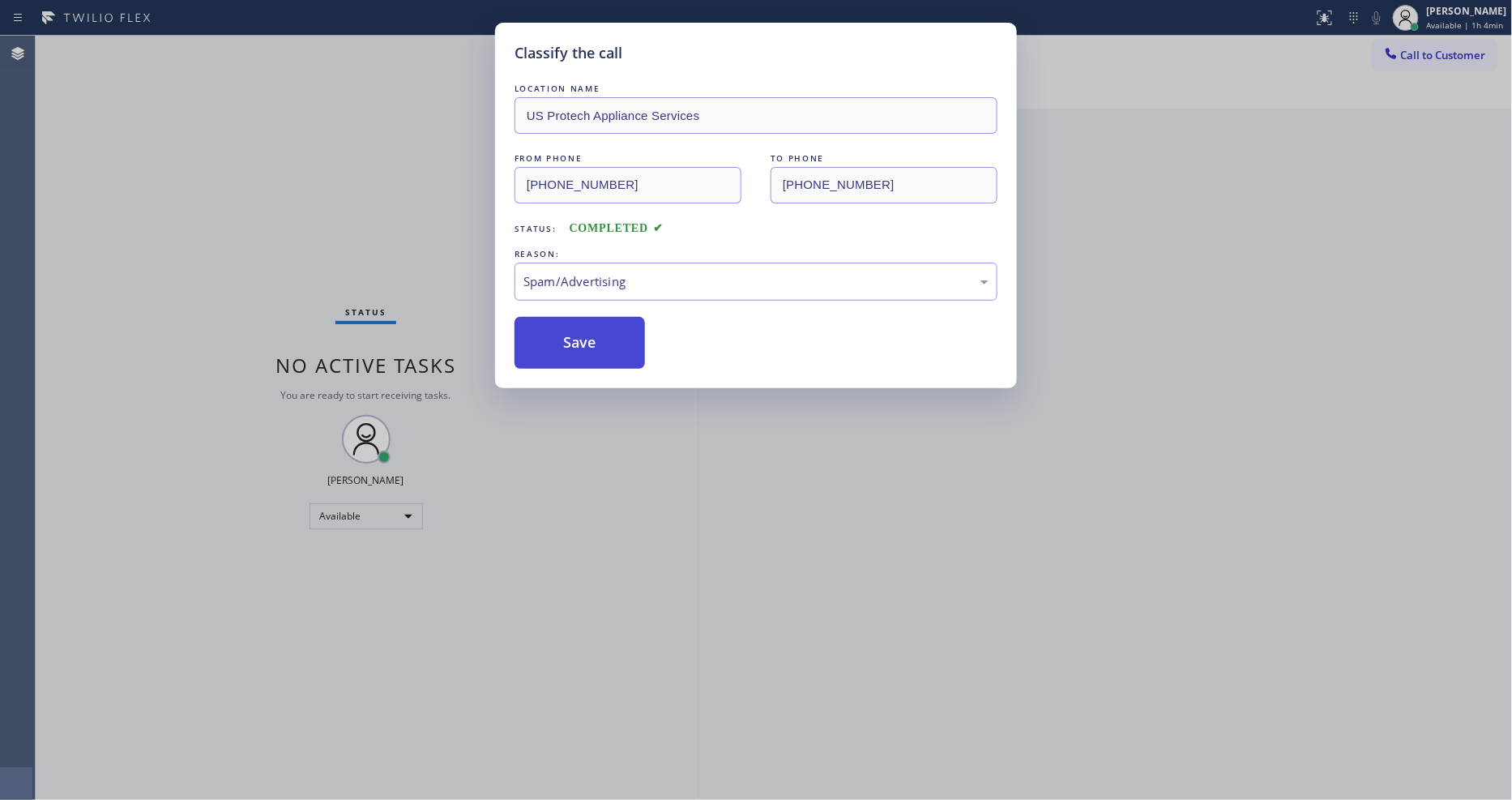
click at [556, 342] on button "Save" at bounding box center [579, 342] width 130 height 52
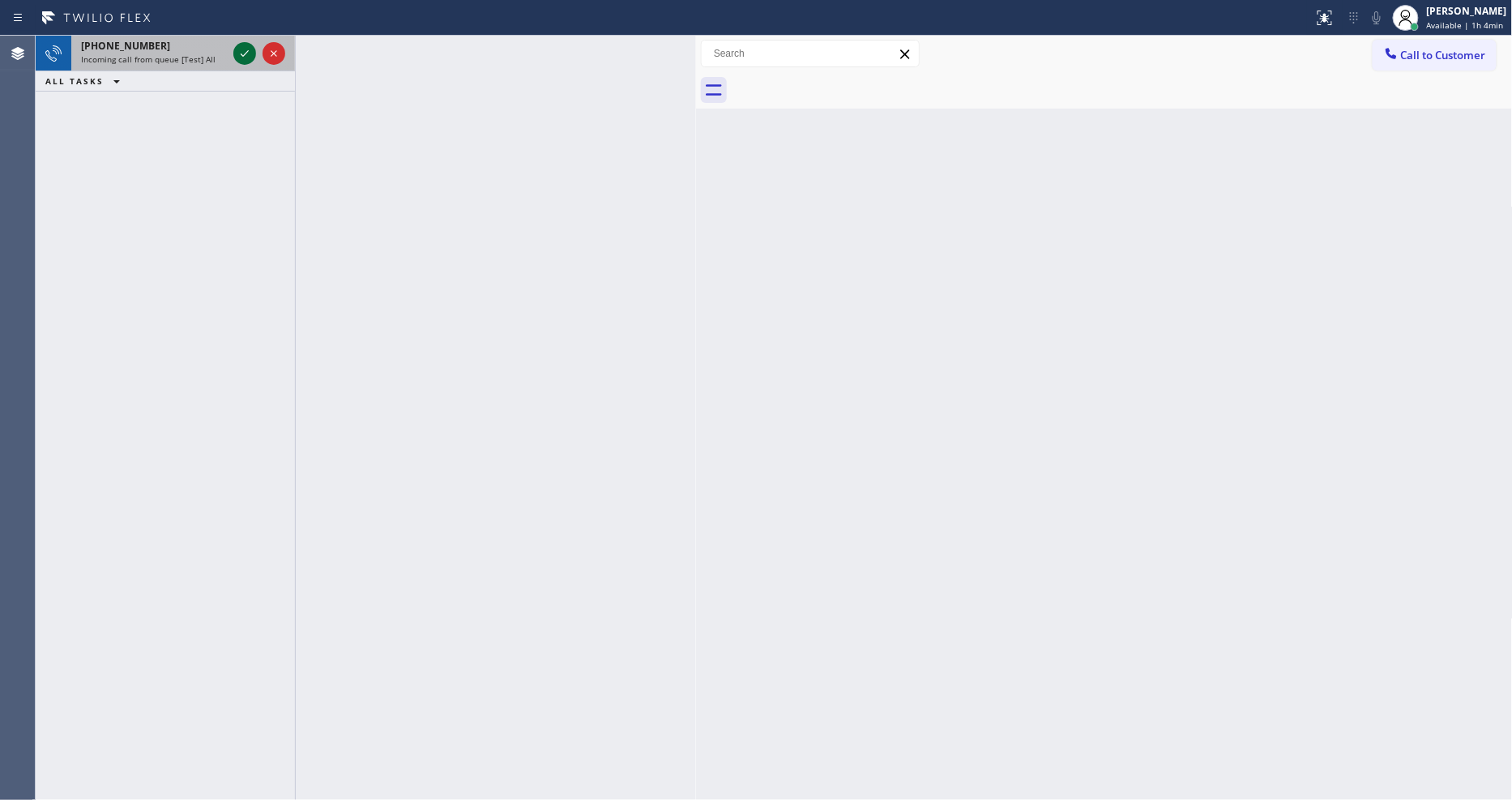
drag, startPoint x: 223, startPoint y: 51, endPoint x: 253, endPoint y: 51, distance: 30.0
click at [227, 51] on div "[PHONE_NUMBER] Incoming call from queue [Test] All" at bounding box center [150, 53] width 159 height 36
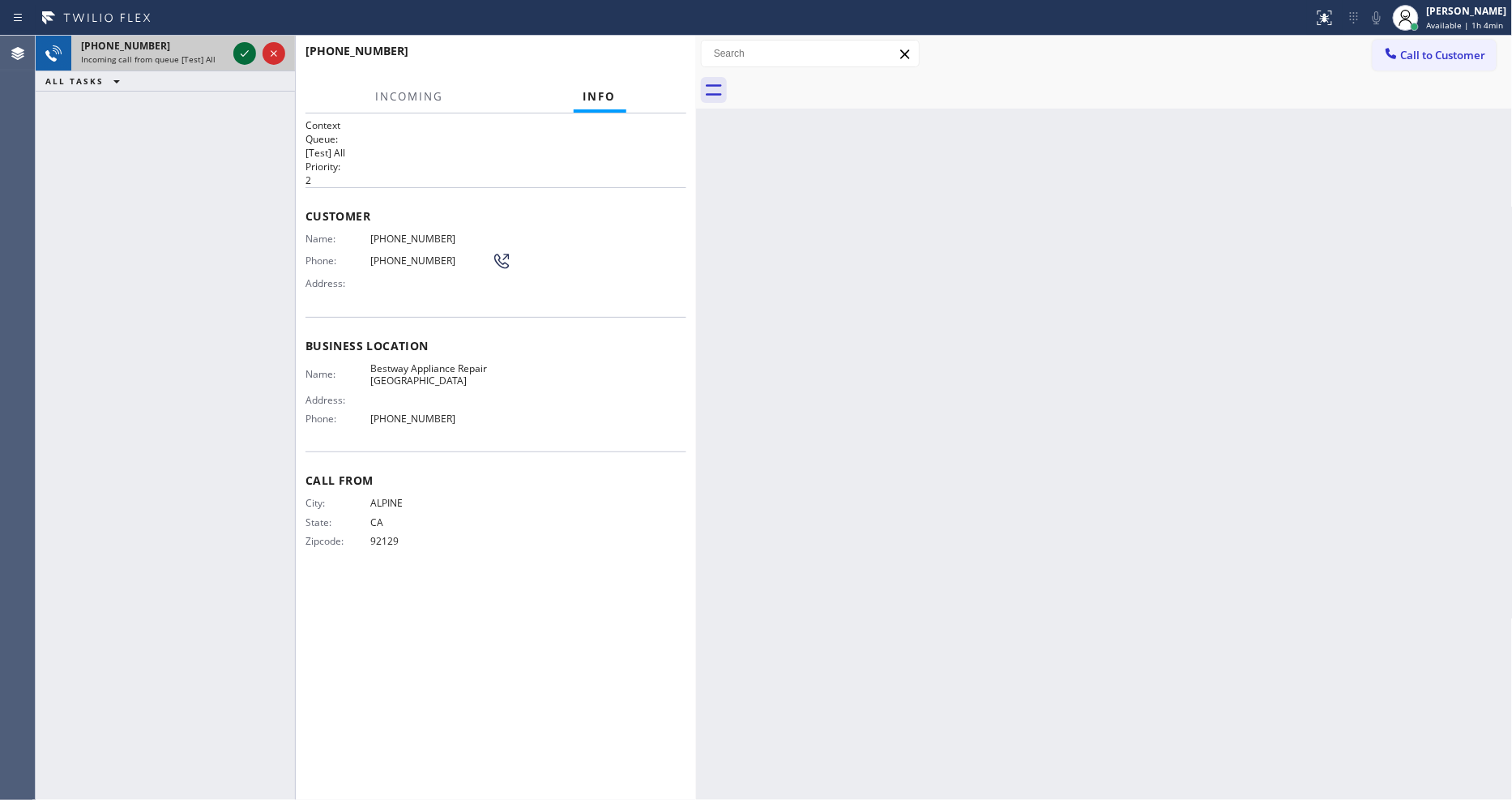
click at [253, 51] on icon at bounding box center [244, 53] width 19 height 19
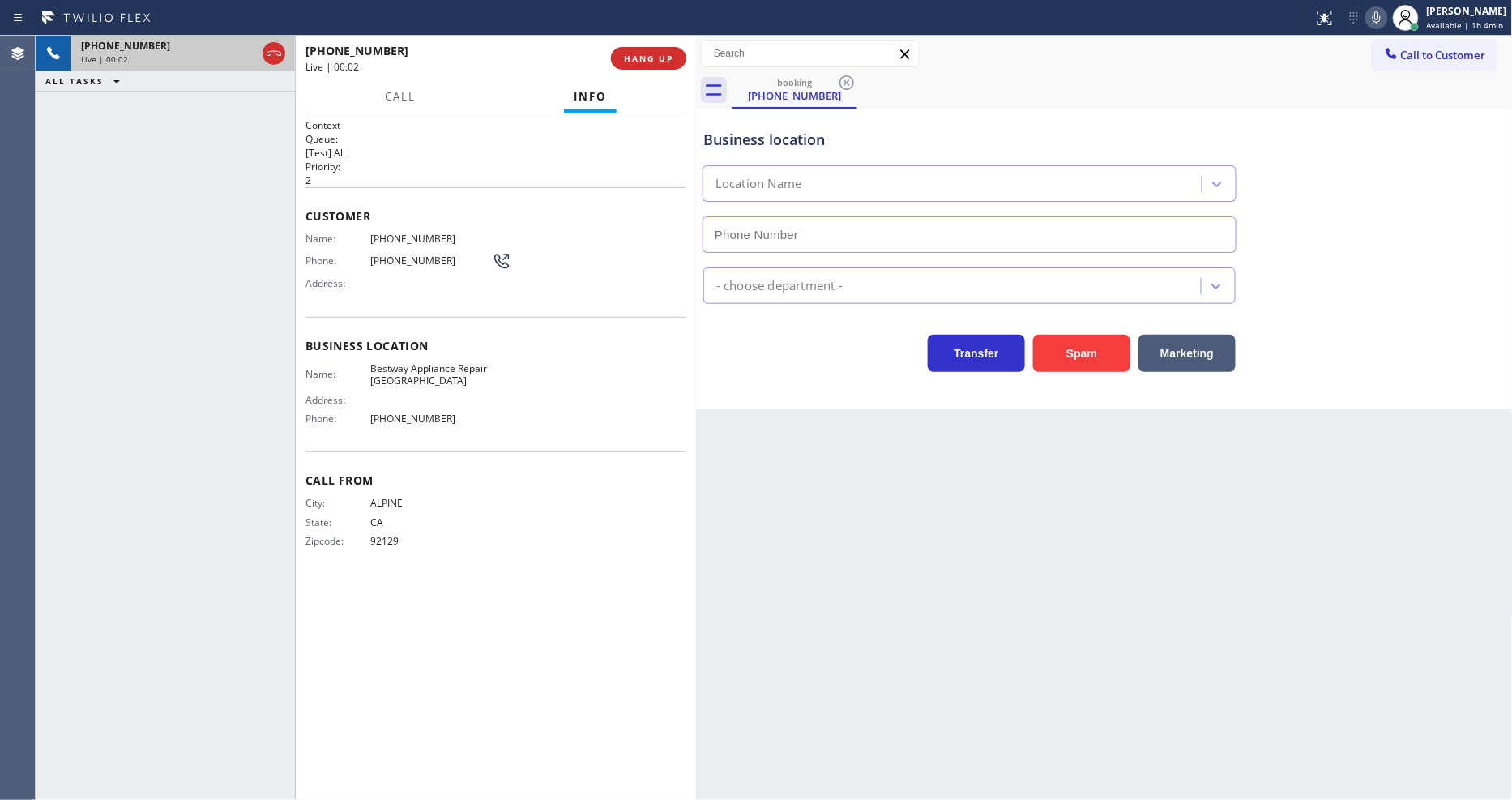
type input "[PHONE_NUMBER]"
click at [421, 366] on span "Bestway Appliance Repair [GEOGRAPHIC_DATA]" at bounding box center [431, 374] width 122 height 25
click at [389, 237] on span "[PHONE_NUMBER]" at bounding box center [431, 239] width 122 height 12
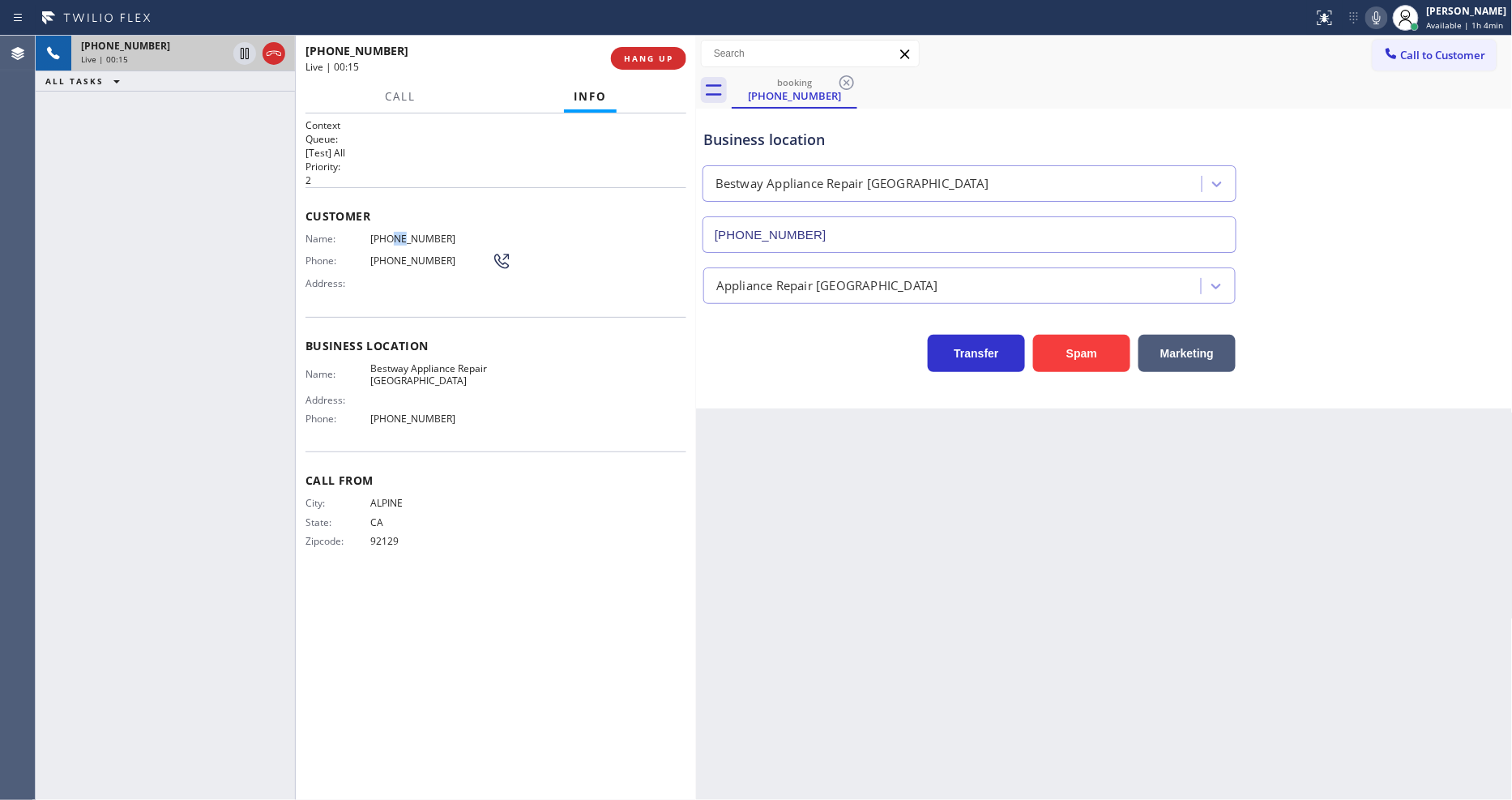
click at [389, 237] on span "[PHONE_NUMBER]" at bounding box center [431, 239] width 122 height 12
click at [422, 237] on span "[PHONE_NUMBER]" at bounding box center [431, 239] width 122 height 12
click at [418, 237] on span "[PHONE_NUMBER]" at bounding box center [431, 239] width 122 height 12
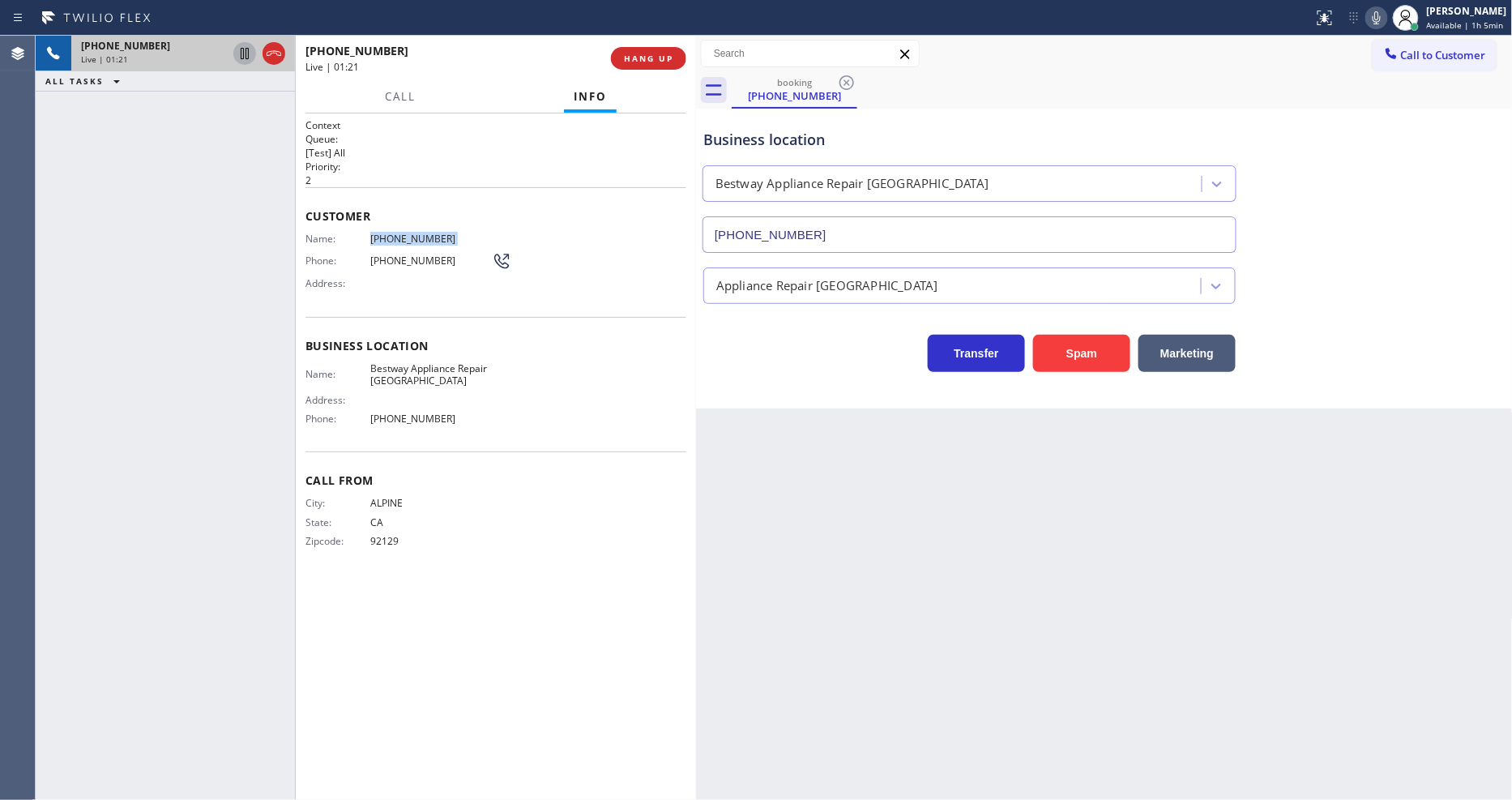
click at [246, 53] on icon at bounding box center [244, 53] width 8 height 11
click at [1382, 15] on icon at bounding box center [1376, 17] width 19 height 19
click at [245, 50] on icon at bounding box center [244, 53] width 19 height 19
click at [1378, 17] on icon at bounding box center [1376, 17] width 19 height 19
click at [649, 54] on span "HANG UP" at bounding box center [648, 58] width 50 height 11
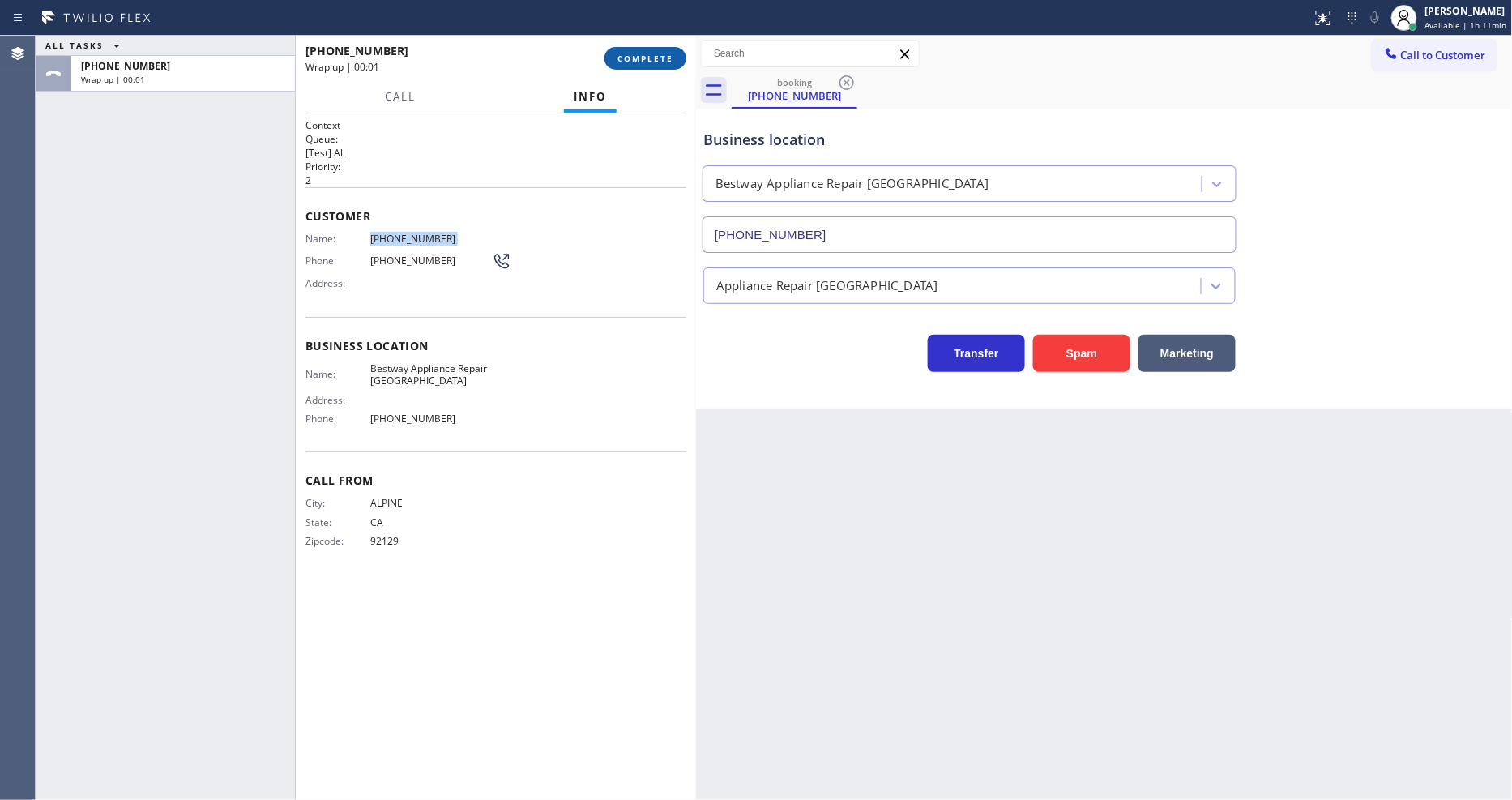
click at [649, 54] on span "COMPLETE" at bounding box center [645, 58] width 56 height 11
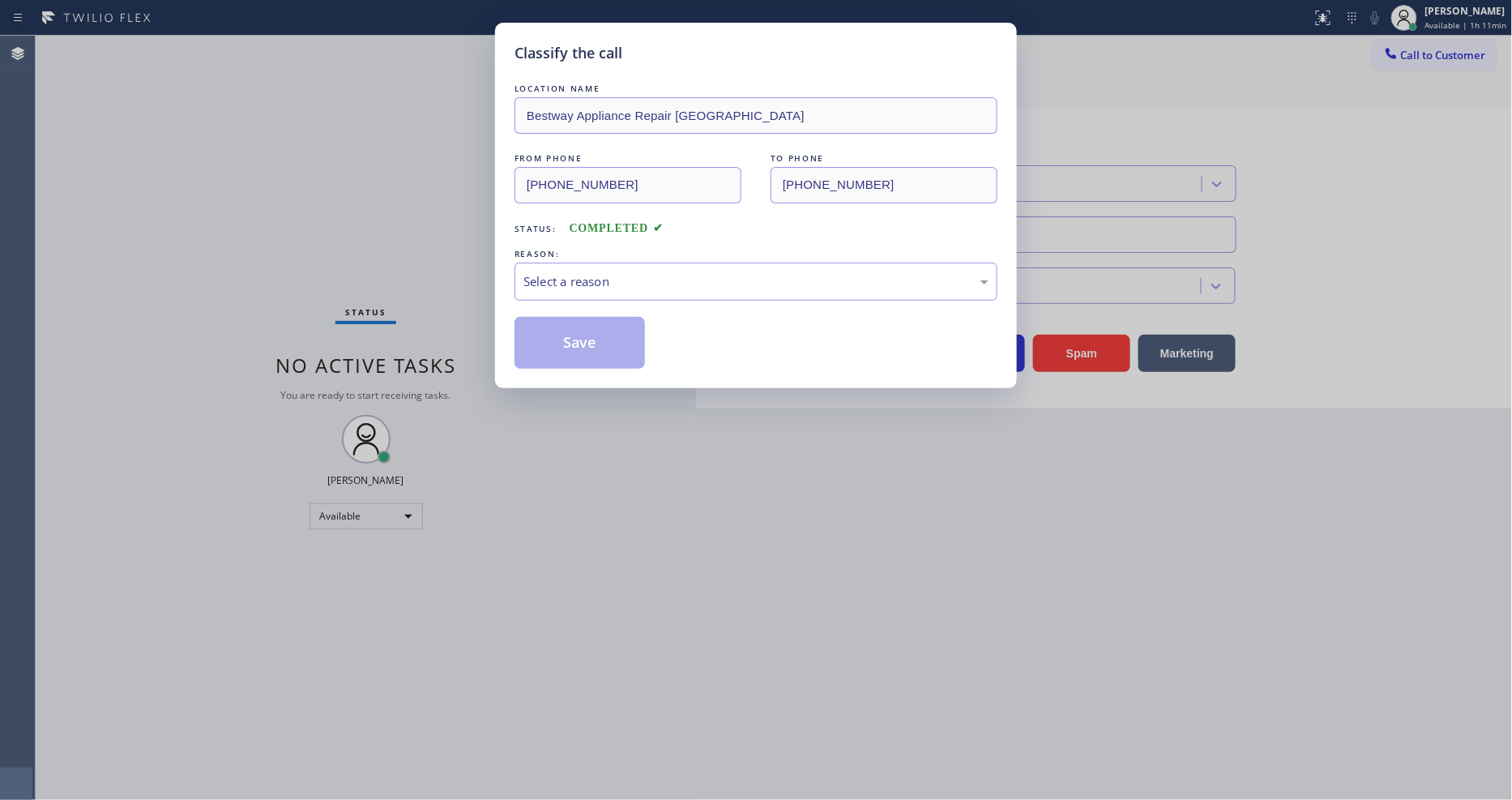
click at [608, 272] on div "Select a reason" at bounding box center [756, 282] width 465 height 18
click at [577, 332] on button "Save" at bounding box center [579, 342] width 130 height 52
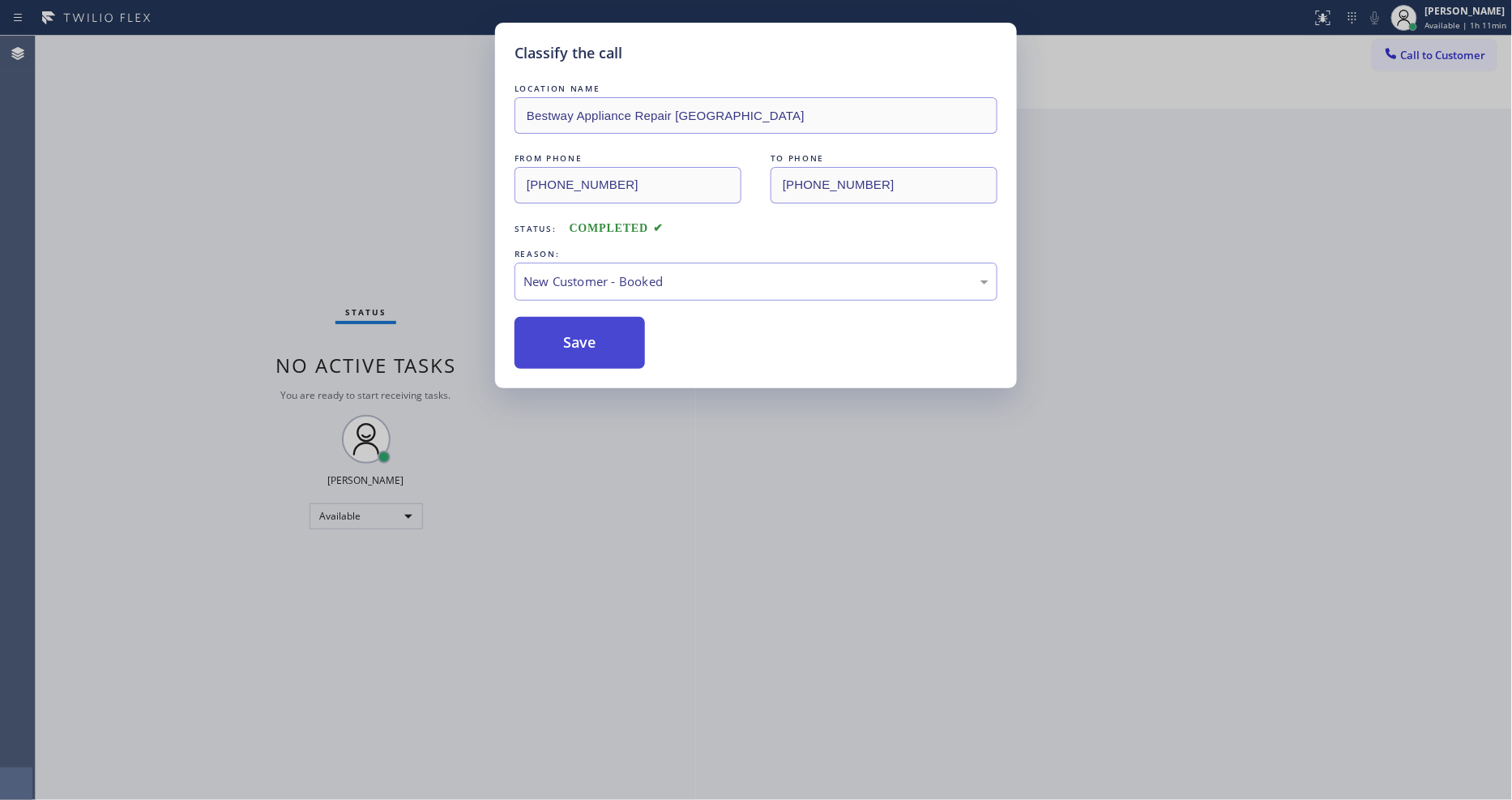
click at [579, 332] on button "Save" at bounding box center [579, 342] width 130 height 52
click at [581, 332] on button "Save" at bounding box center [579, 342] width 130 height 52
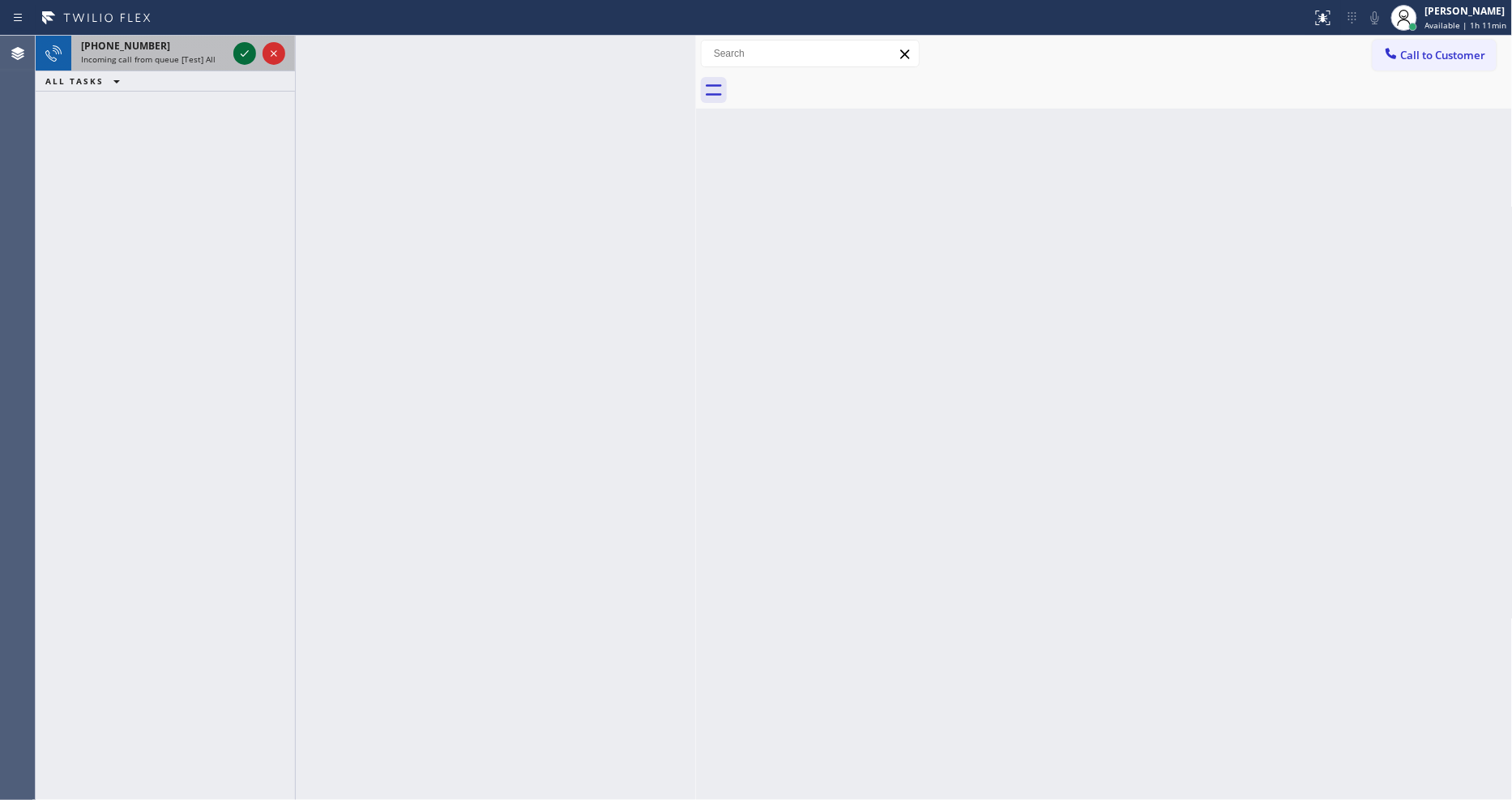
click at [244, 53] on icon at bounding box center [244, 53] width 19 height 19
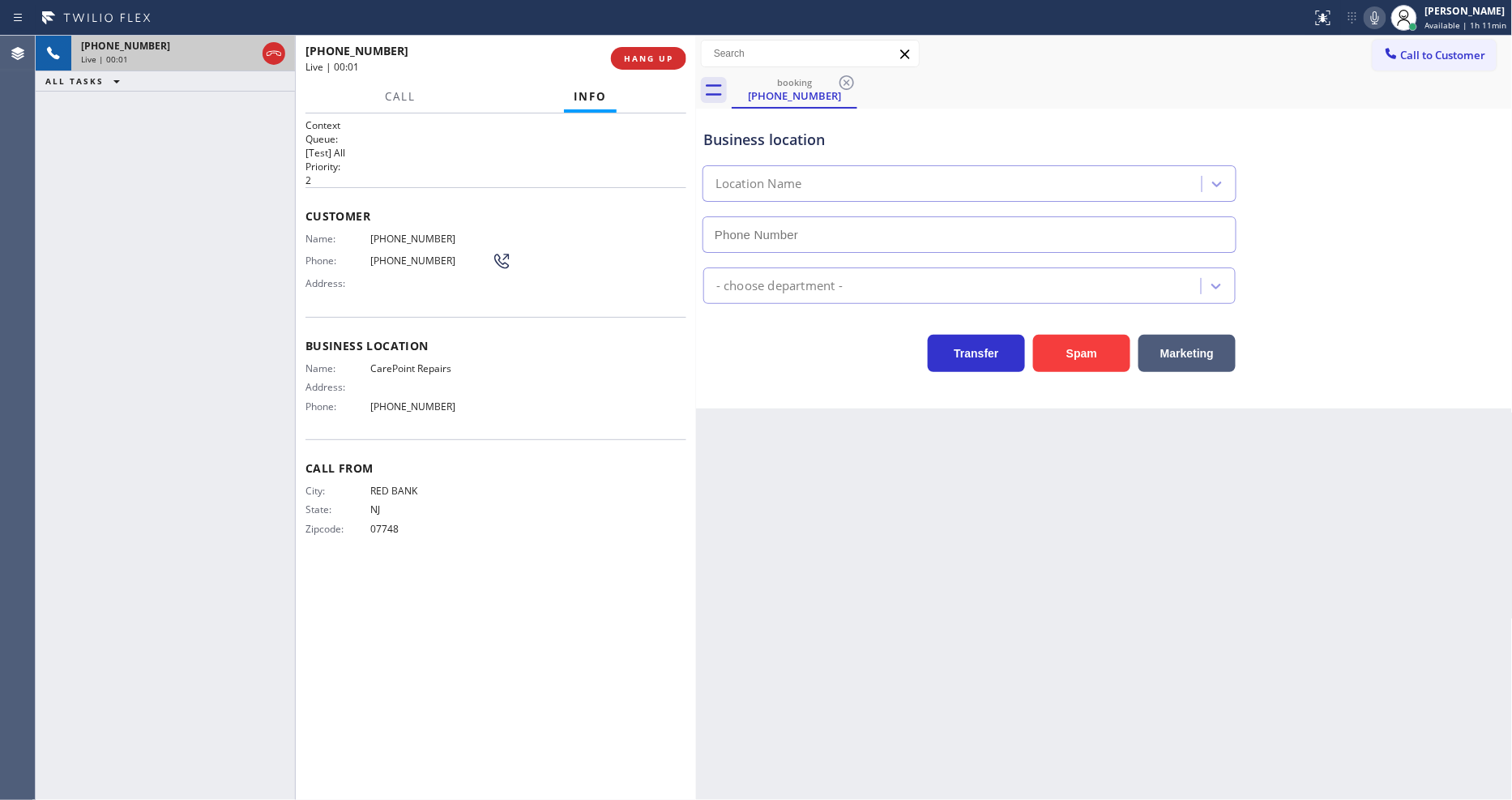
type input "[PHONE_NUMBER]"
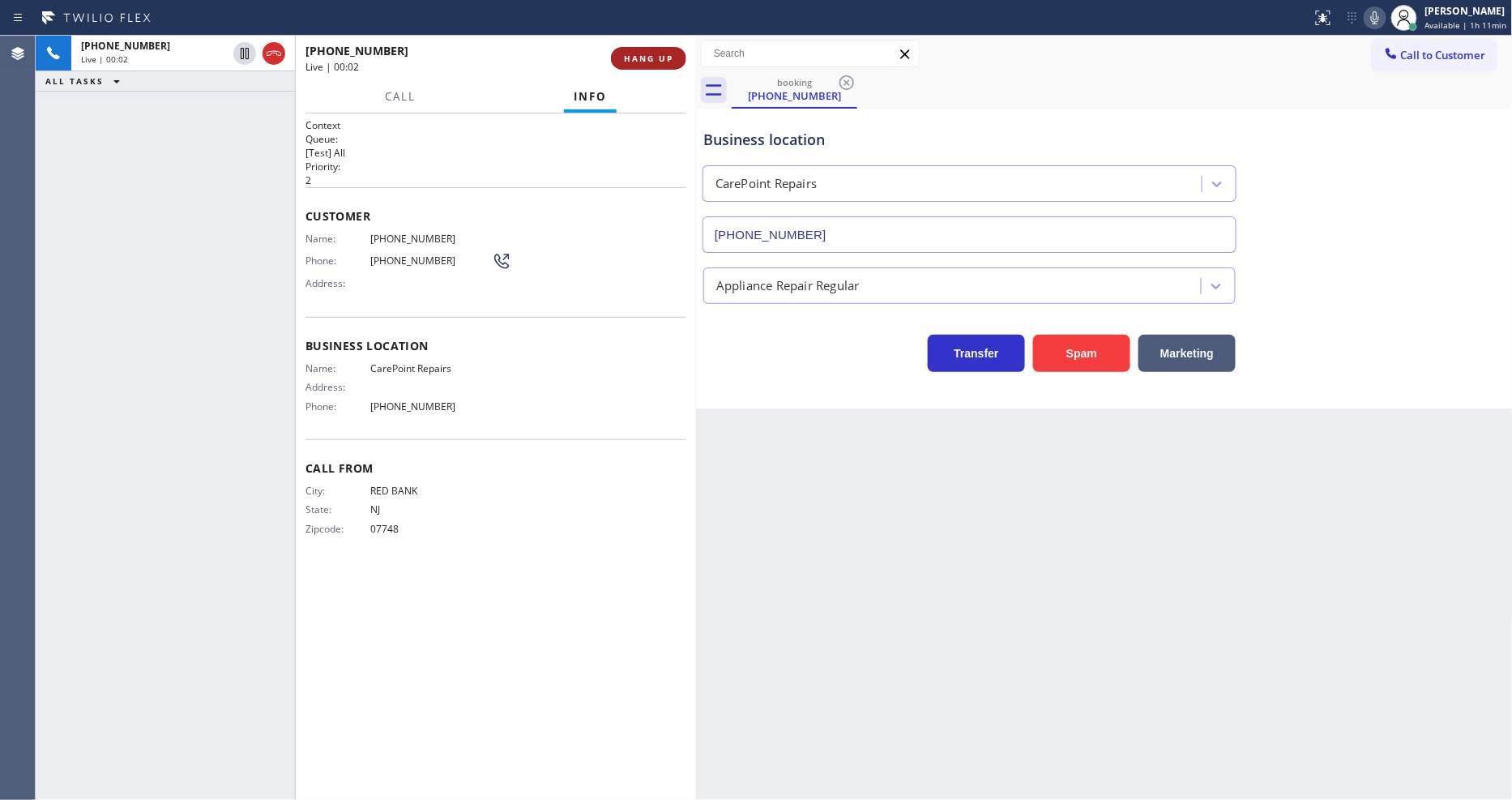
click at [655, 66] on button "HANG UP" at bounding box center [648, 58] width 75 height 23
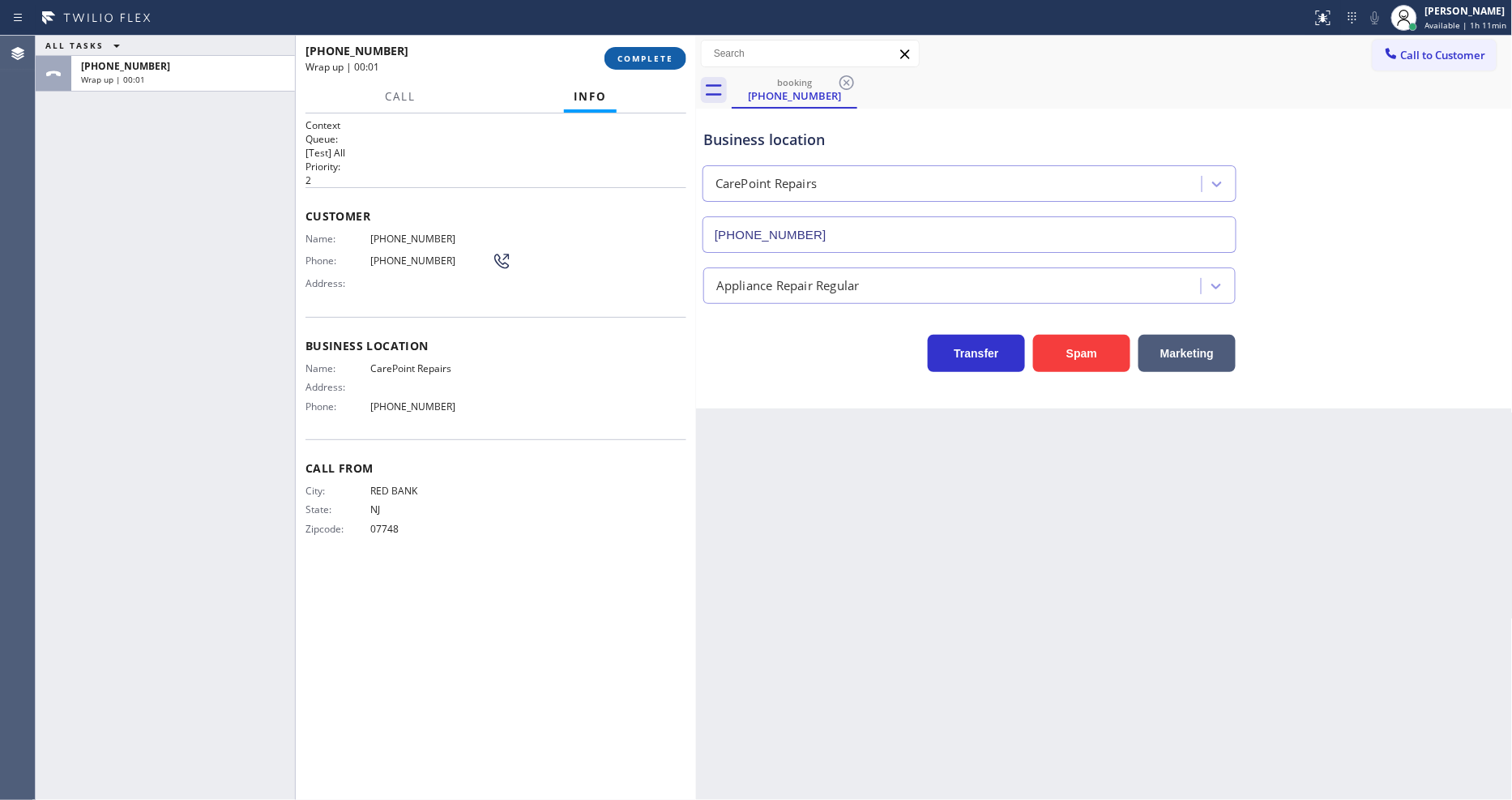
click at [655, 66] on button "COMPLETE" at bounding box center [645, 58] width 82 height 23
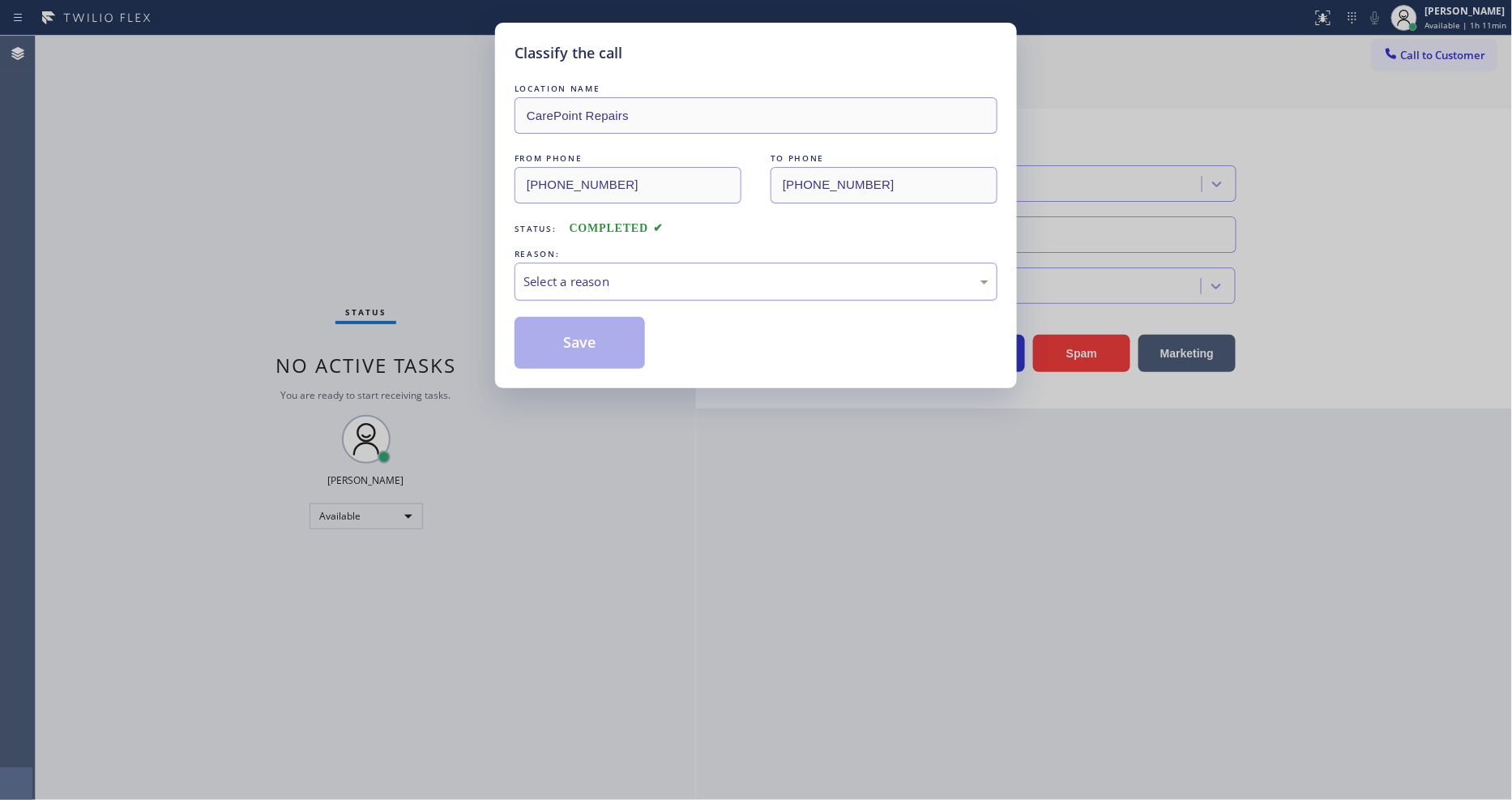
click at [548, 272] on div "Select a reason" at bounding box center [756, 282] width 465 height 18
click at [580, 320] on button "Save" at bounding box center [579, 342] width 130 height 52
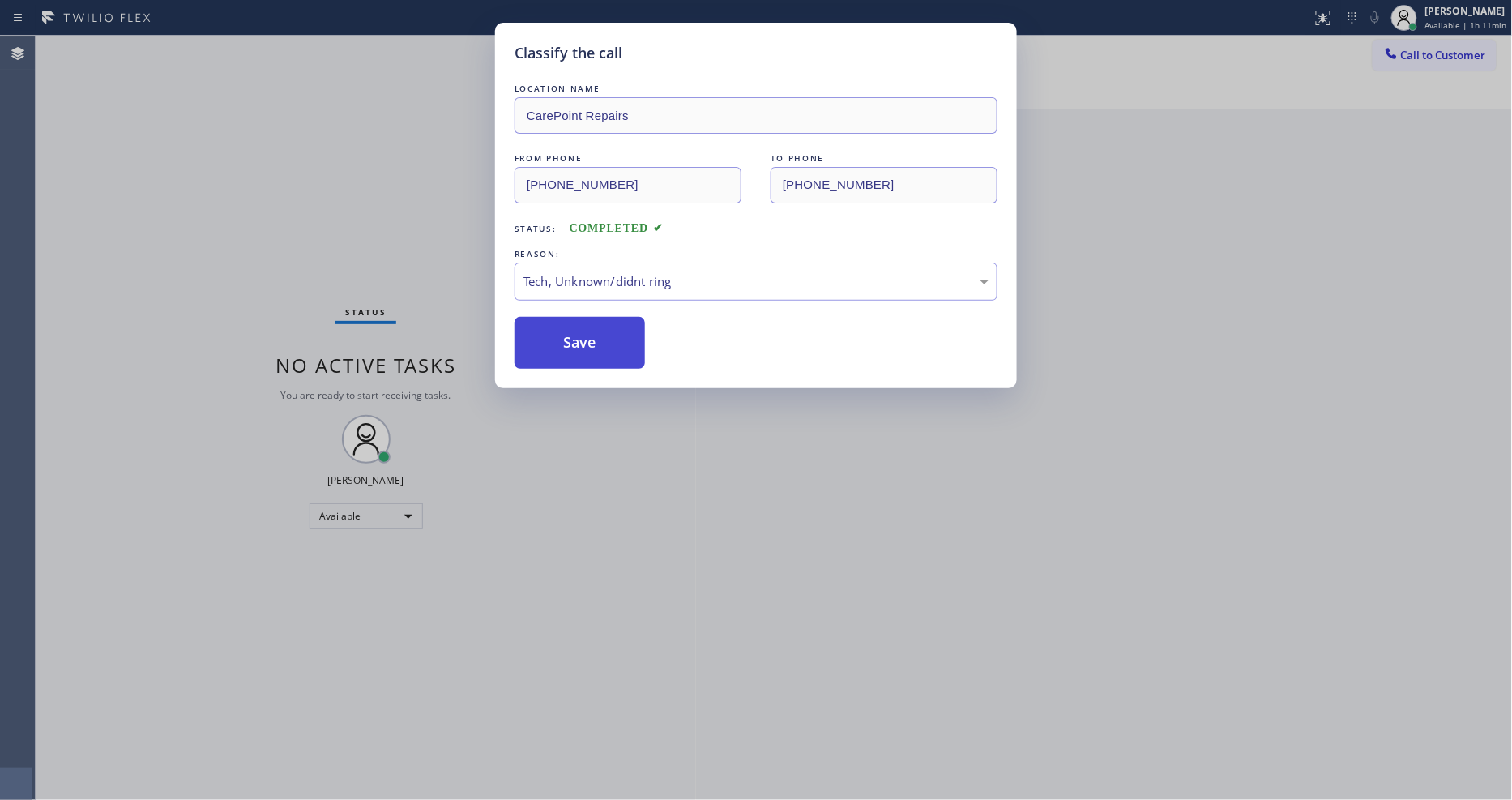
click at [580, 320] on button "Save" at bounding box center [579, 342] width 130 height 52
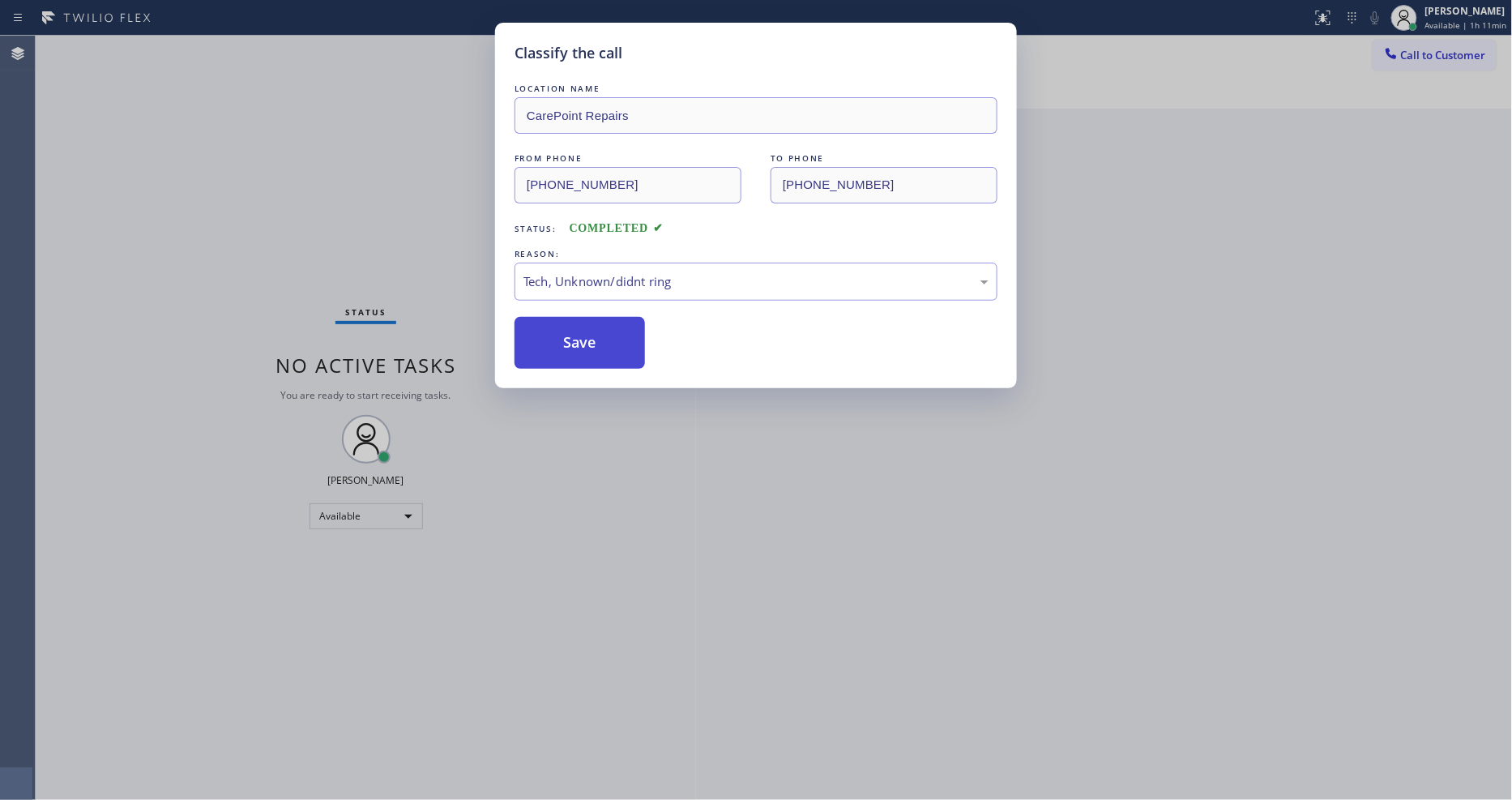
click at [580, 320] on button "Save" at bounding box center [579, 342] width 130 height 52
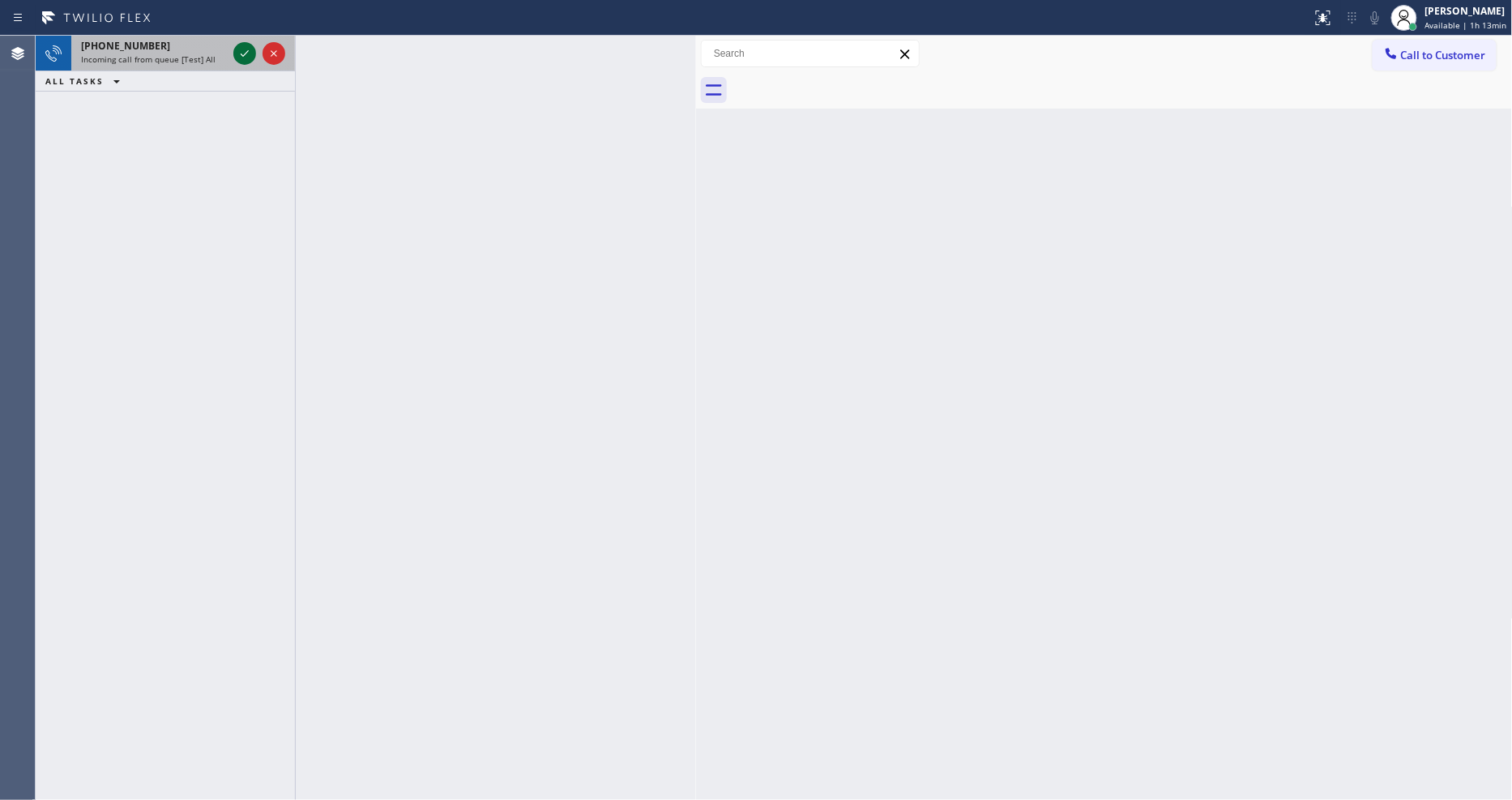
click at [248, 54] on icon at bounding box center [244, 53] width 19 height 19
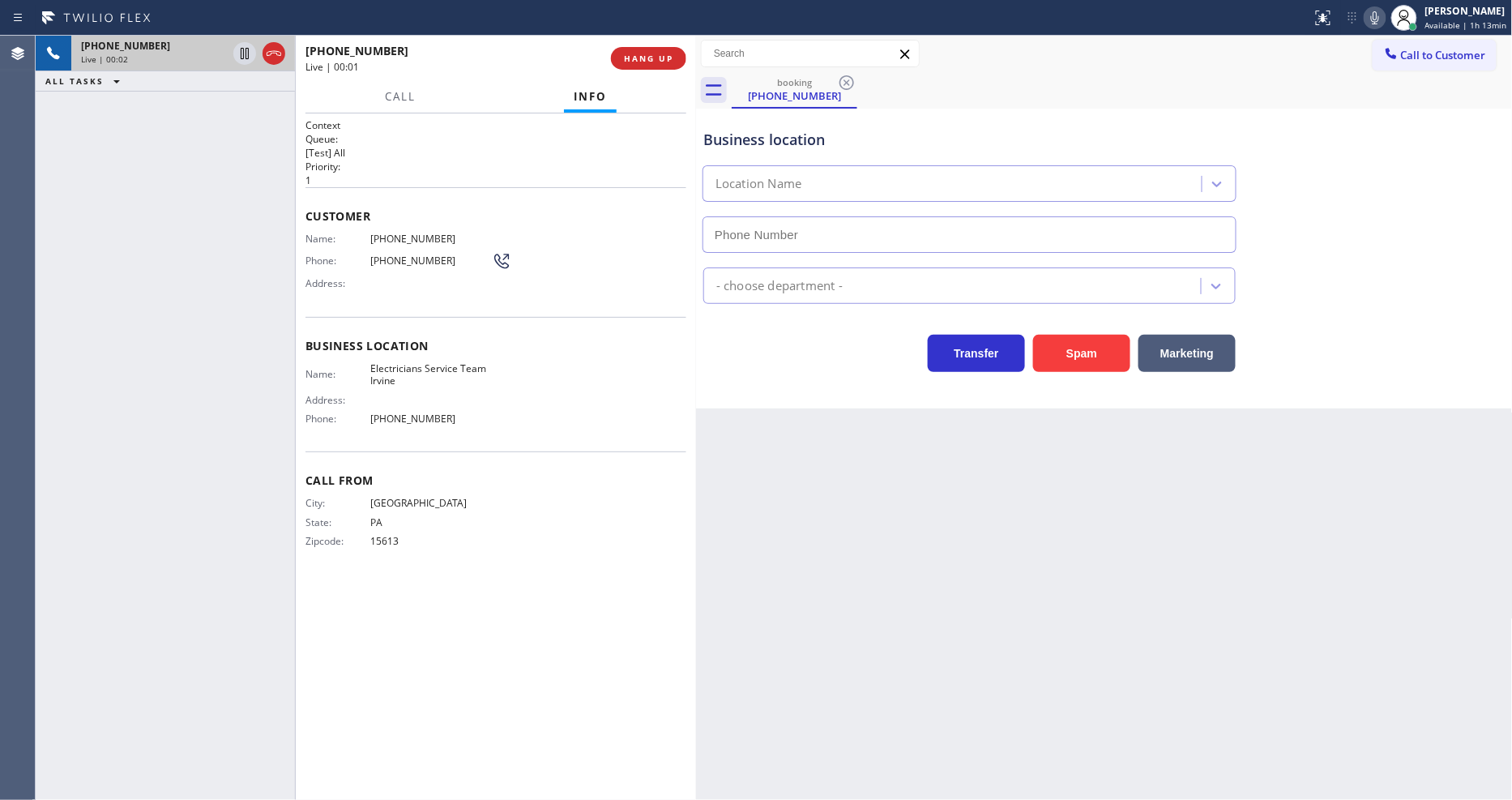
type input "[PHONE_NUMBER]"
click at [526, 438] on div "Context Queue: [Test] All Priority: 1 Customer Name: [PHONE_NUMBER] Phone: [PHO…" at bounding box center [495, 346] width 381 height 456
click at [646, 61] on span "HANG UP" at bounding box center [648, 58] width 50 height 11
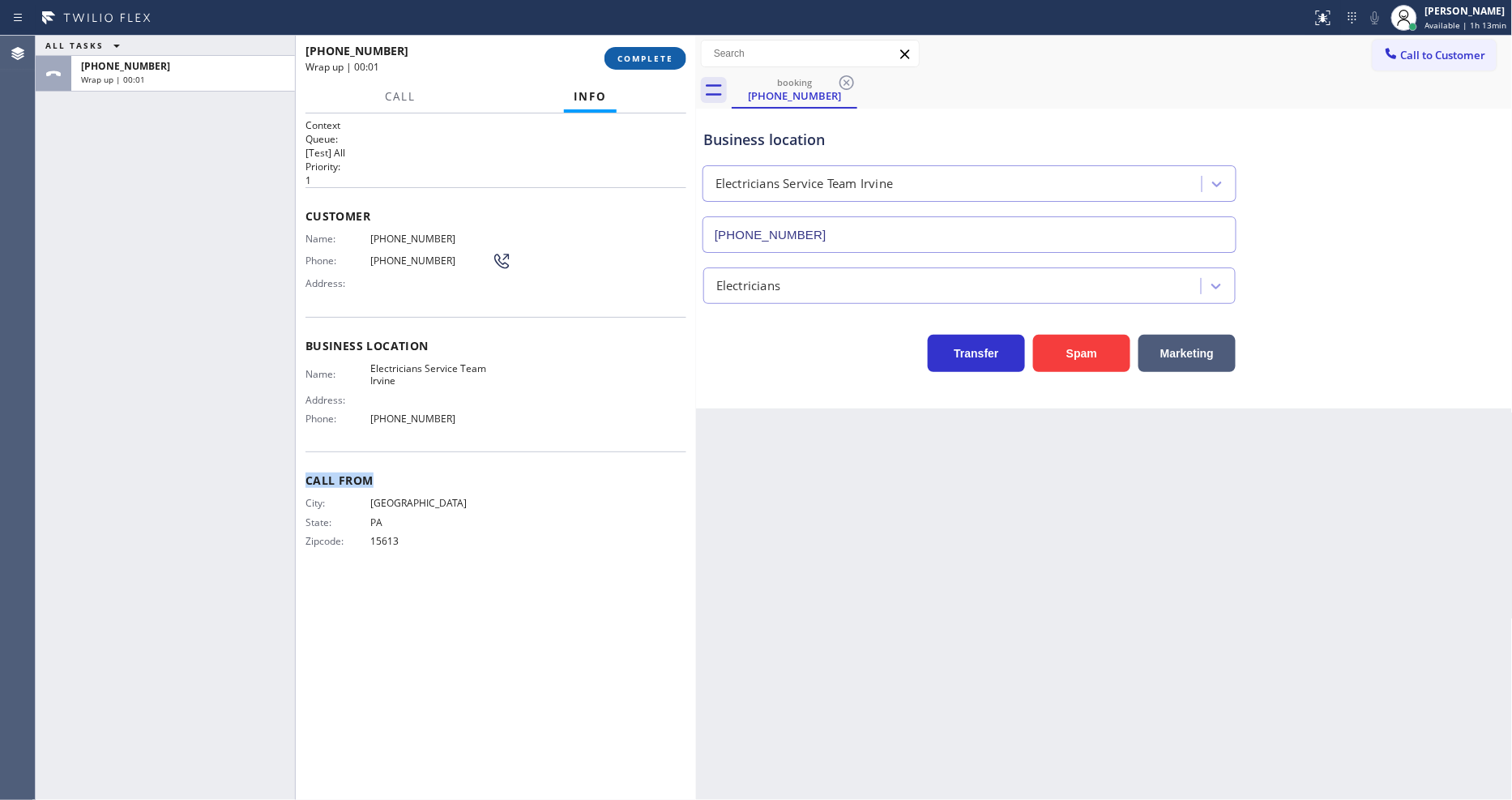
click at [646, 61] on span "COMPLETE" at bounding box center [645, 58] width 56 height 11
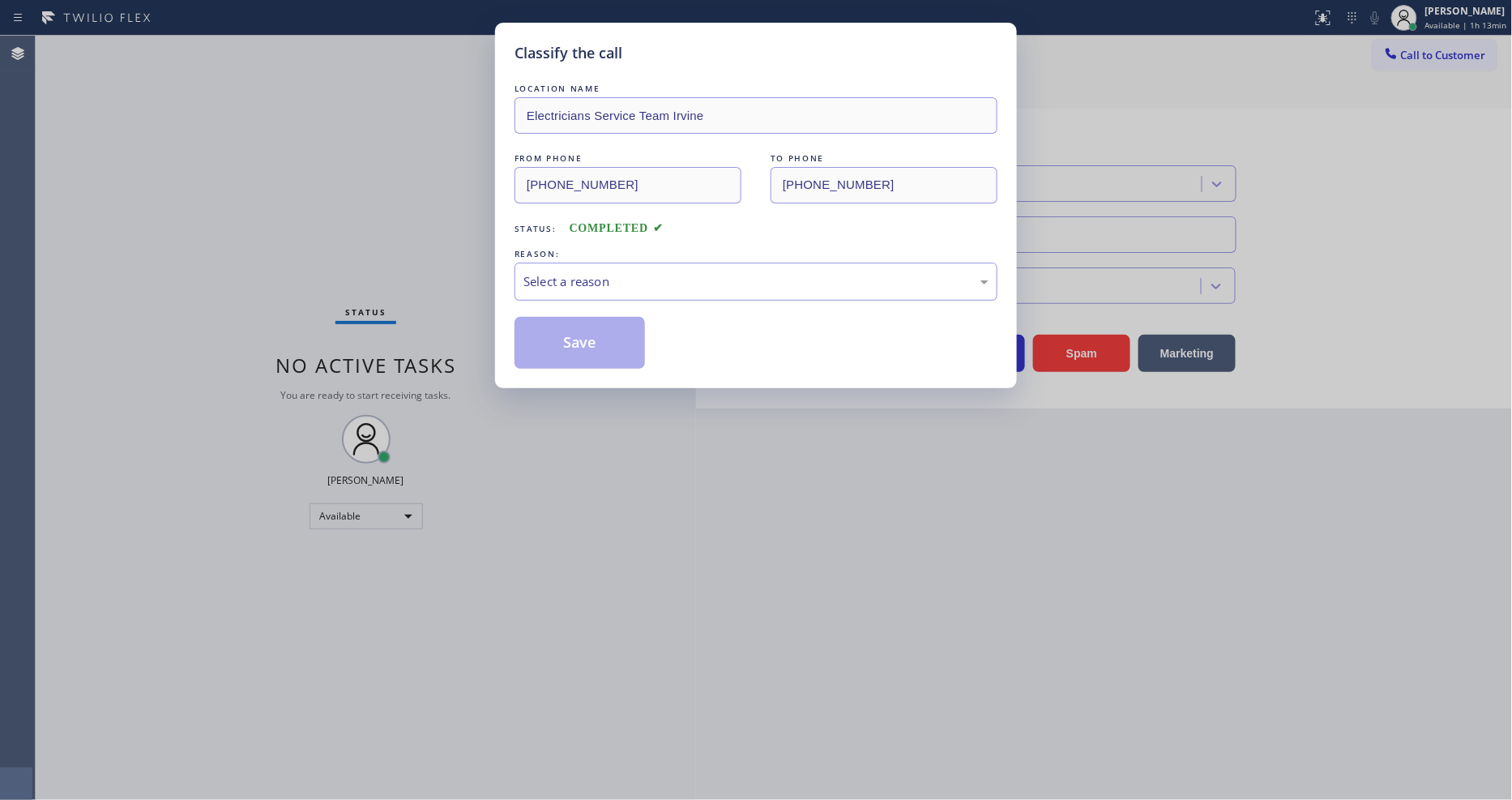
click at [605, 272] on div "Select a reason" at bounding box center [756, 282] width 465 height 18
click at [589, 334] on button "Save" at bounding box center [579, 342] width 130 height 52
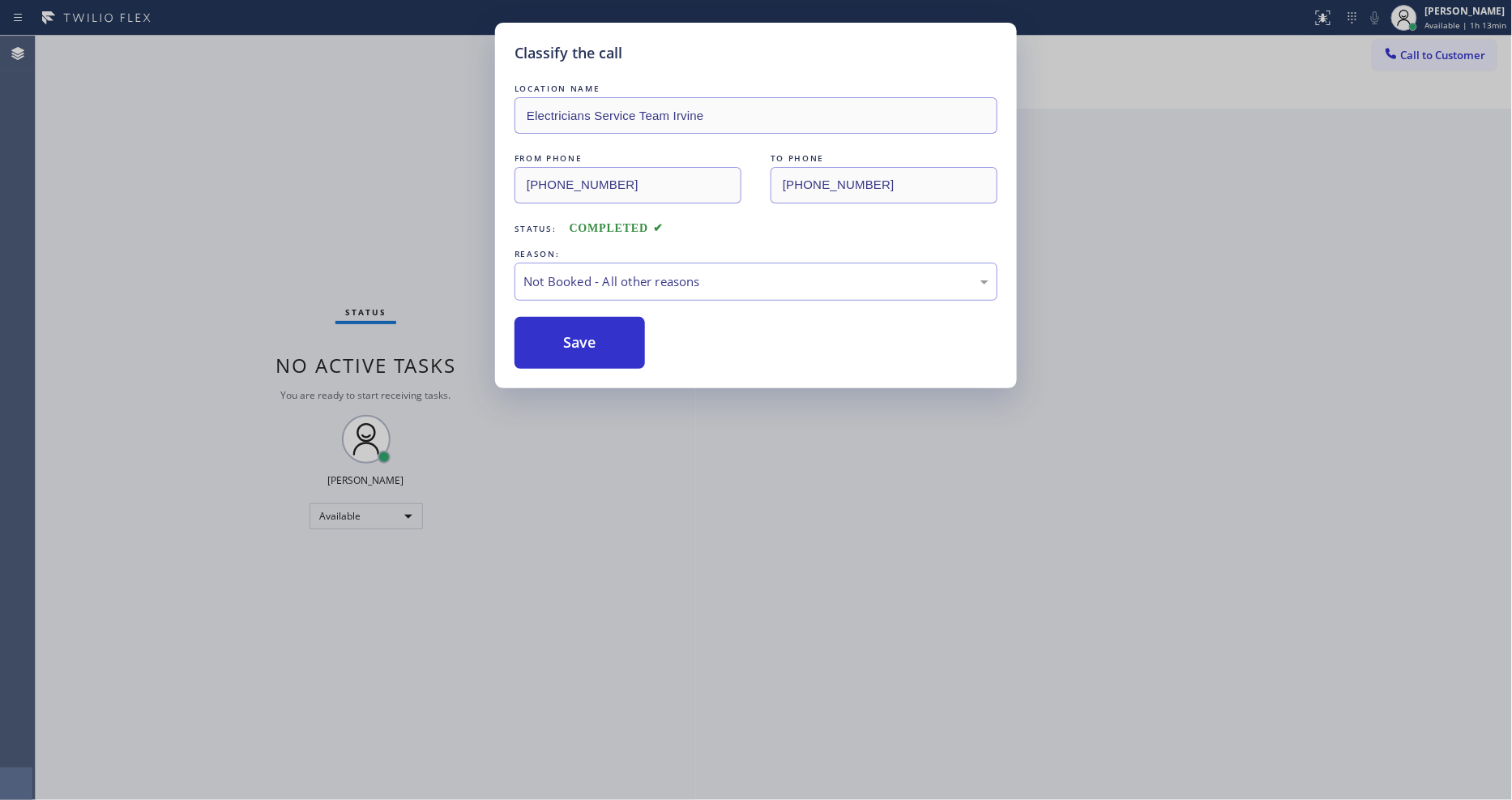
click at [589, 334] on button "Save" at bounding box center [579, 342] width 130 height 52
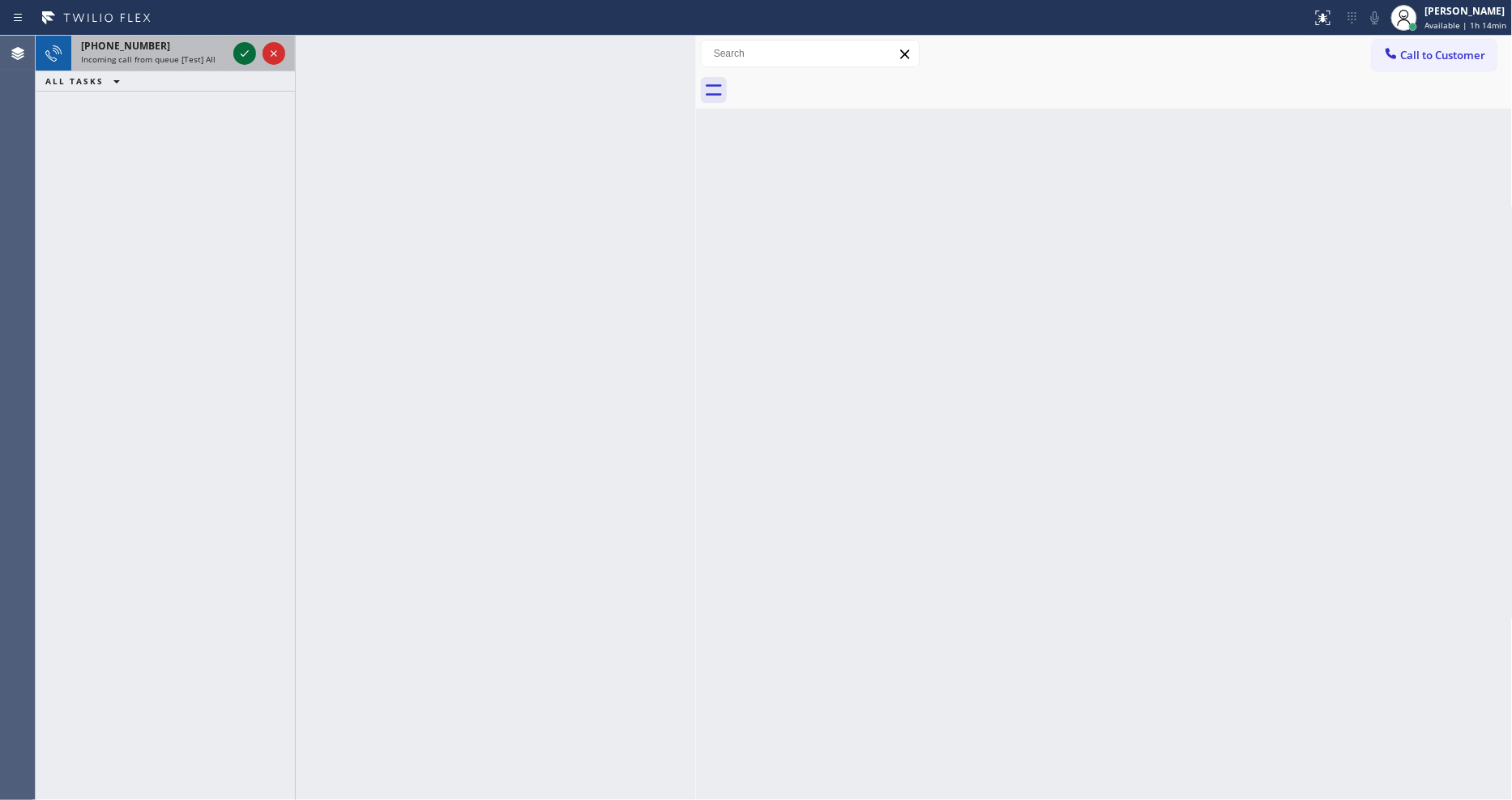
click at [244, 57] on icon at bounding box center [244, 53] width 19 height 19
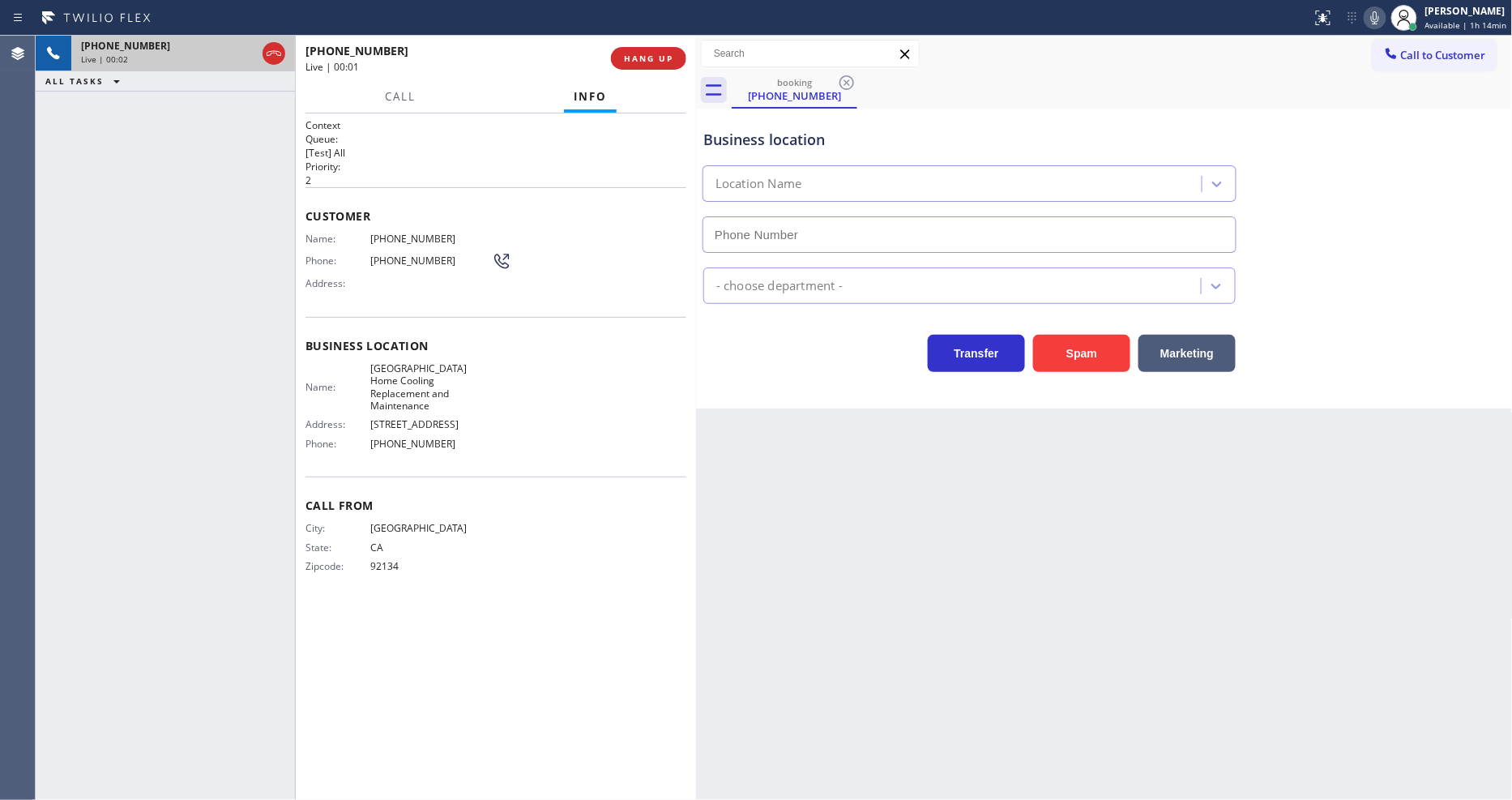
type input "[PHONE_NUMBER]"
click at [657, 61] on span "HANG UP" at bounding box center [648, 58] width 50 height 11
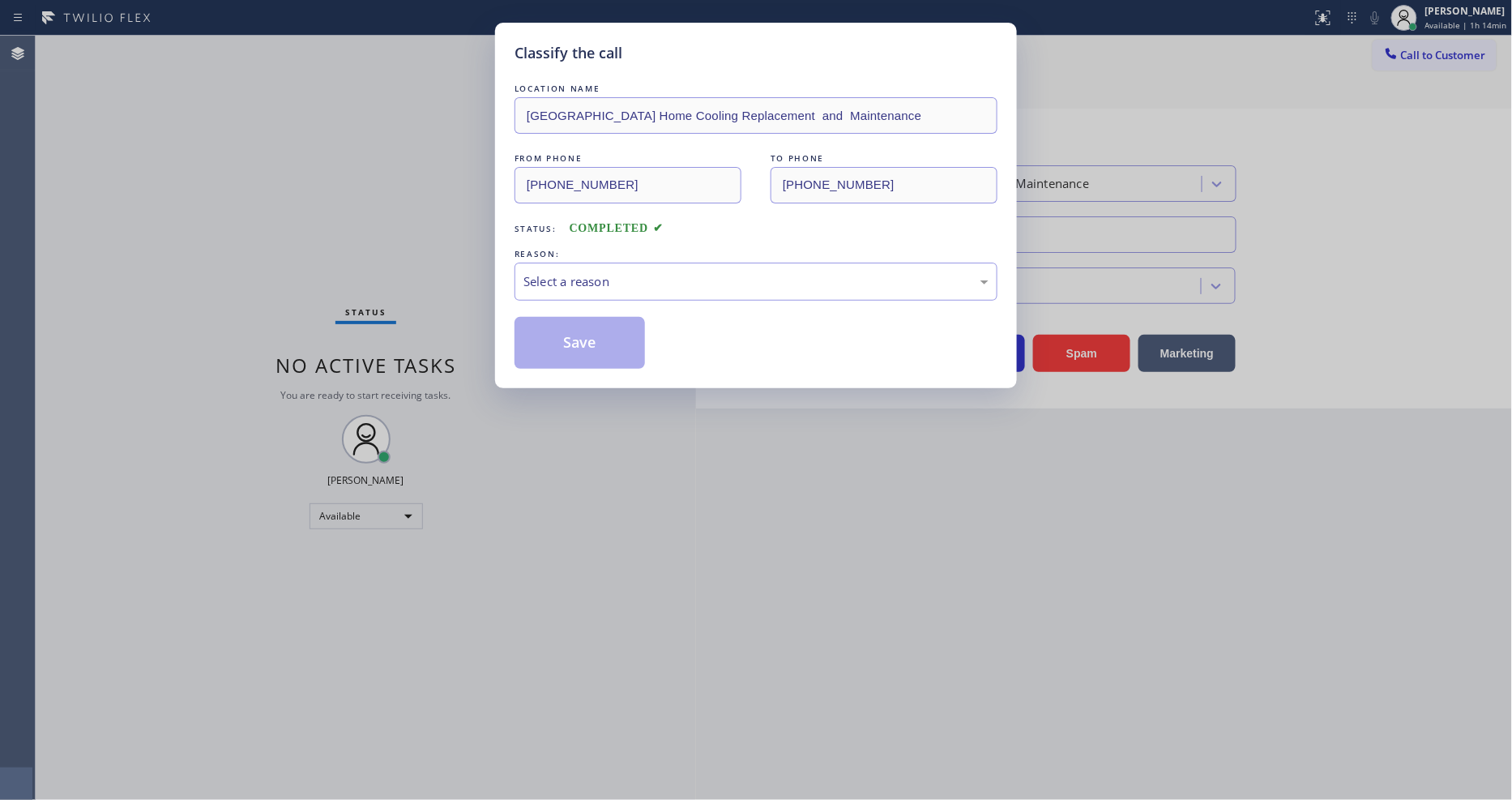
click at [613, 296] on div "LOCATION NAME [GEOGRAPHIC_DATA] Home Cooling Replacement and Maintenance FROM P…" at bounding box center [756, 224] width 483 height 289
click at [624, 272] on div "Select a reason" at bounding box center [756, 282] width 465 height 18
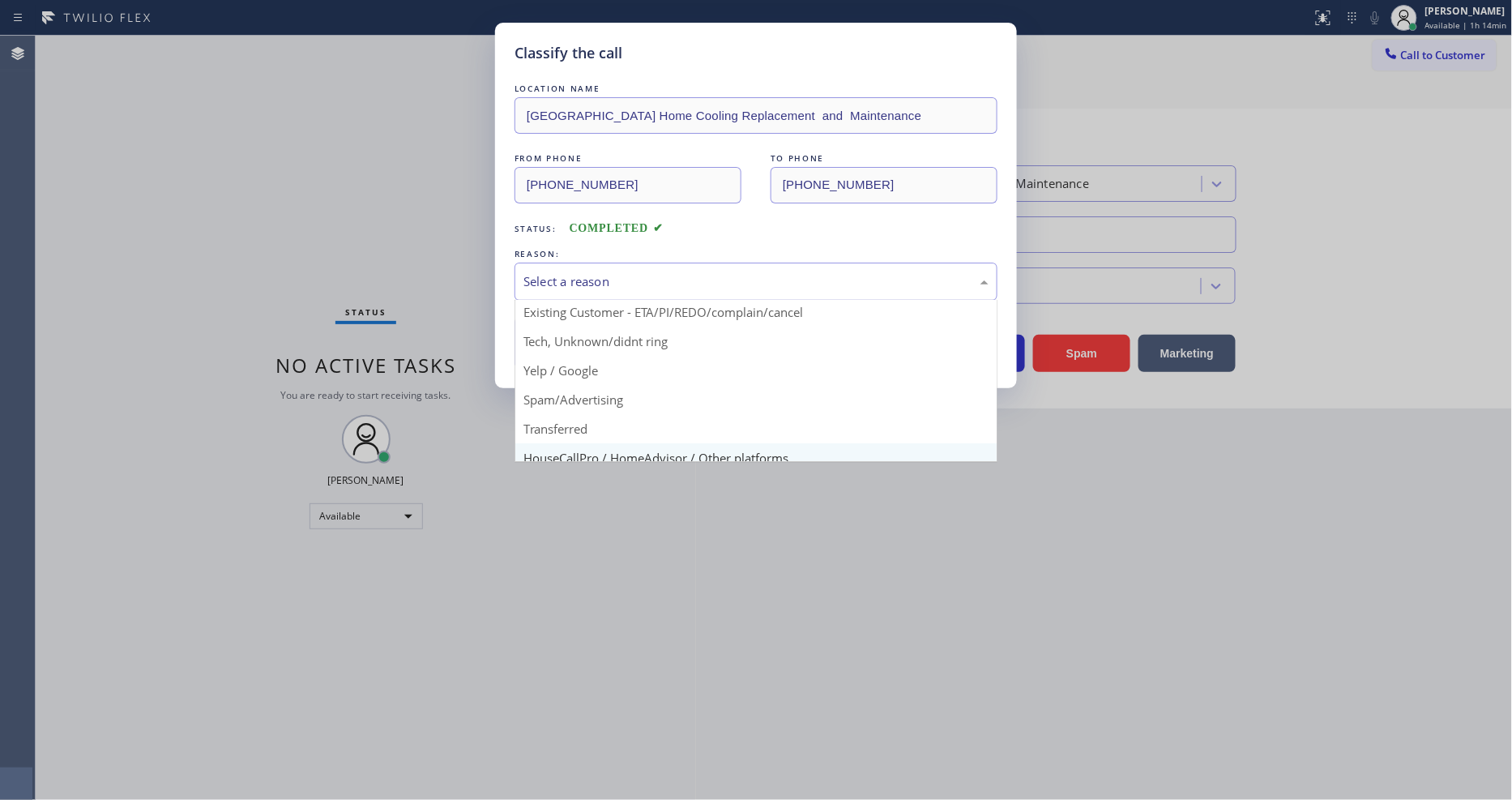
scroll to position [101, 0]
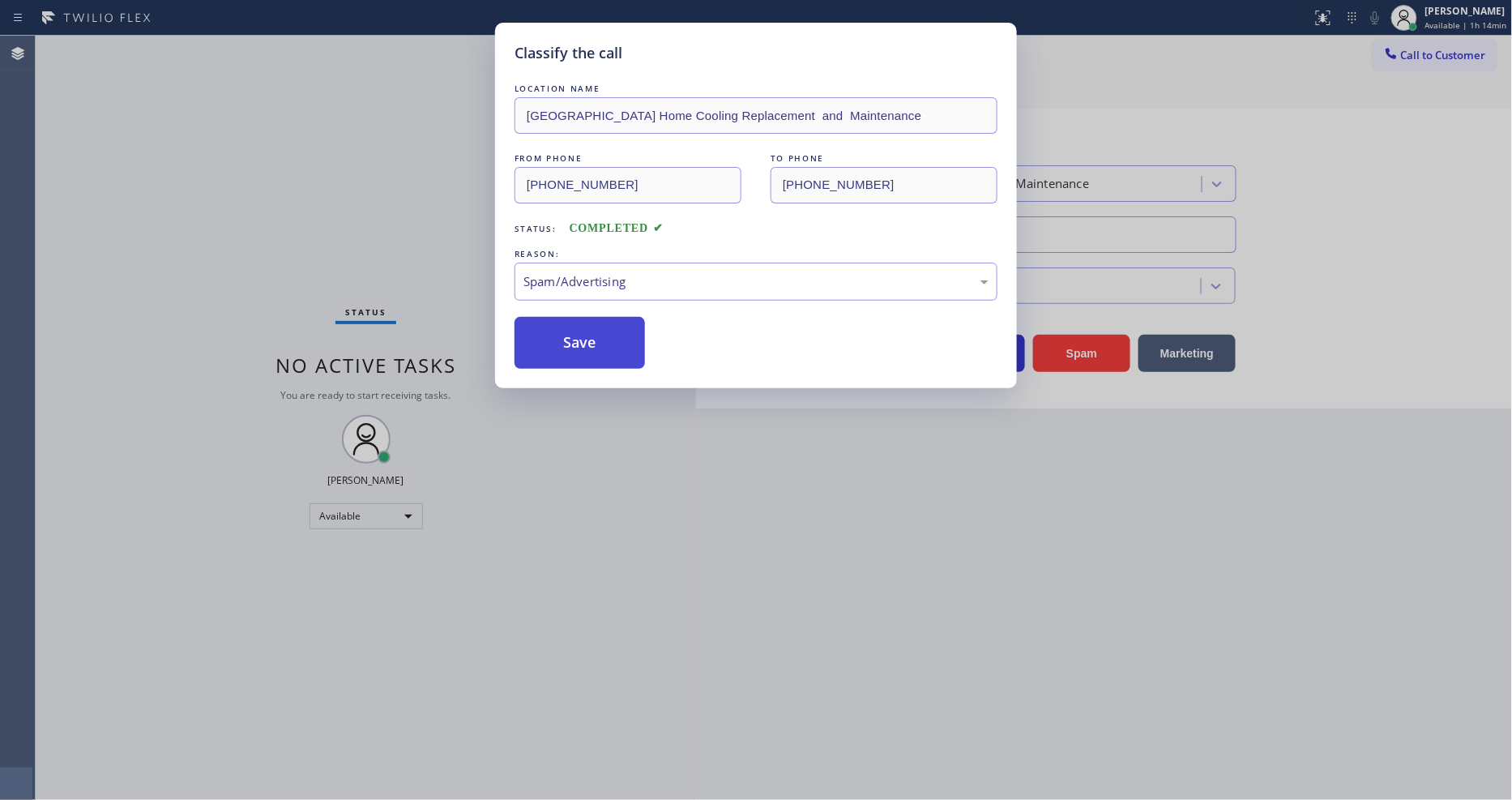
click at [593, 338] on button "Save" at bounding box center [579, 342] width 130 height 52
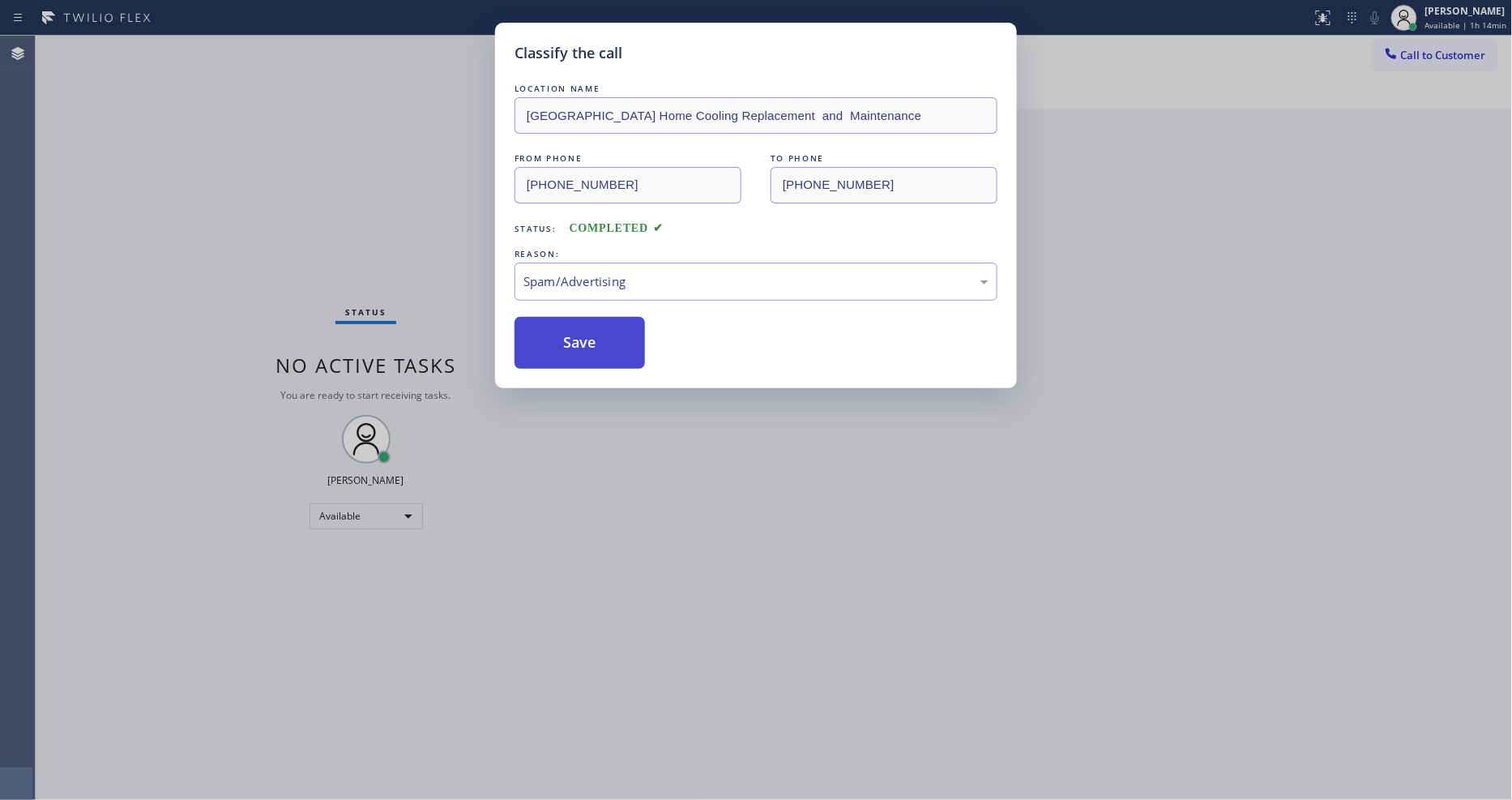
click at [593, 338] on button "Save" at bounding box center [579, 342] width 130 height 52
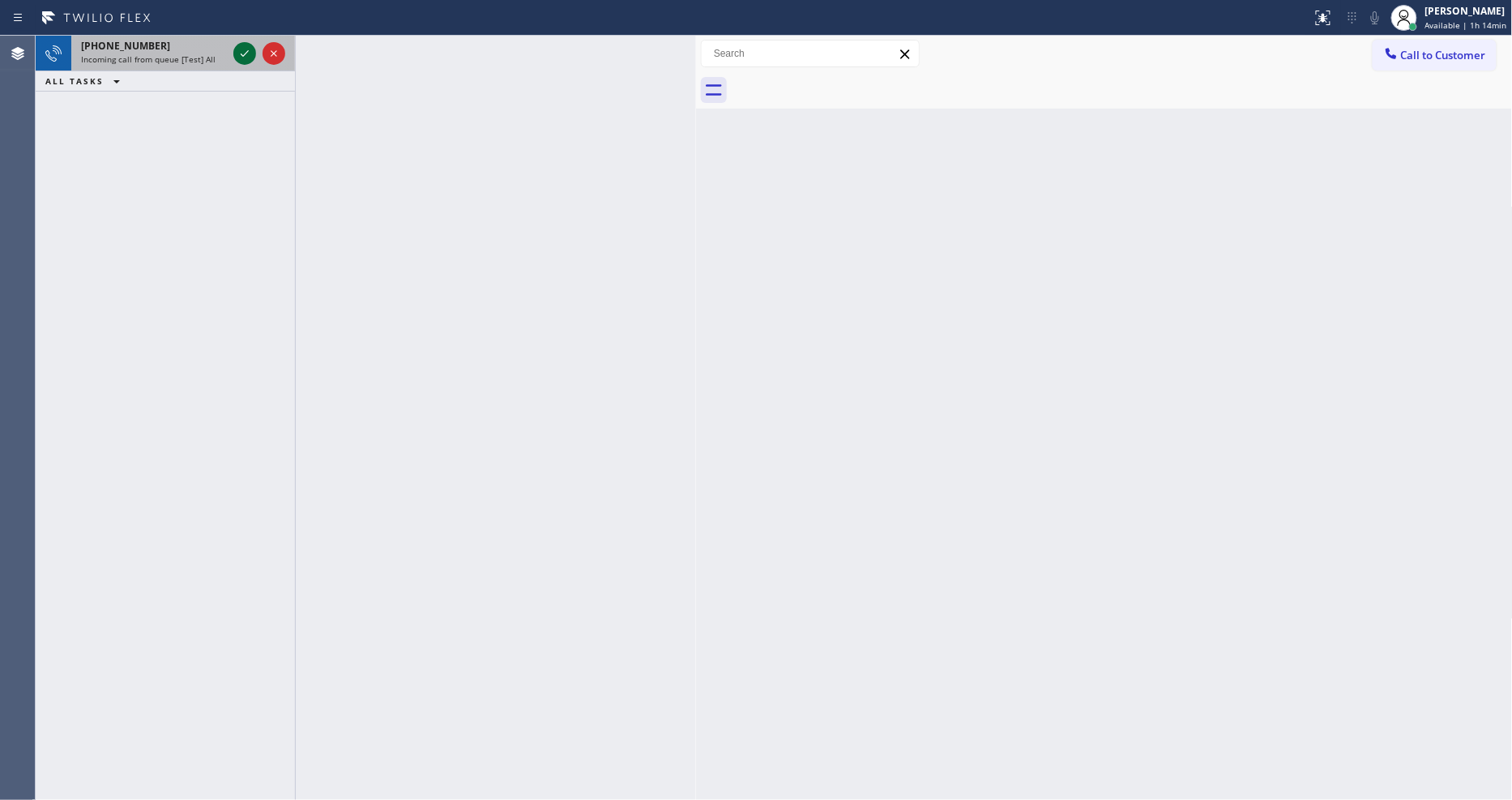
click at [240, 53] on icon at bounding box center [244, 53] width 8 height 6
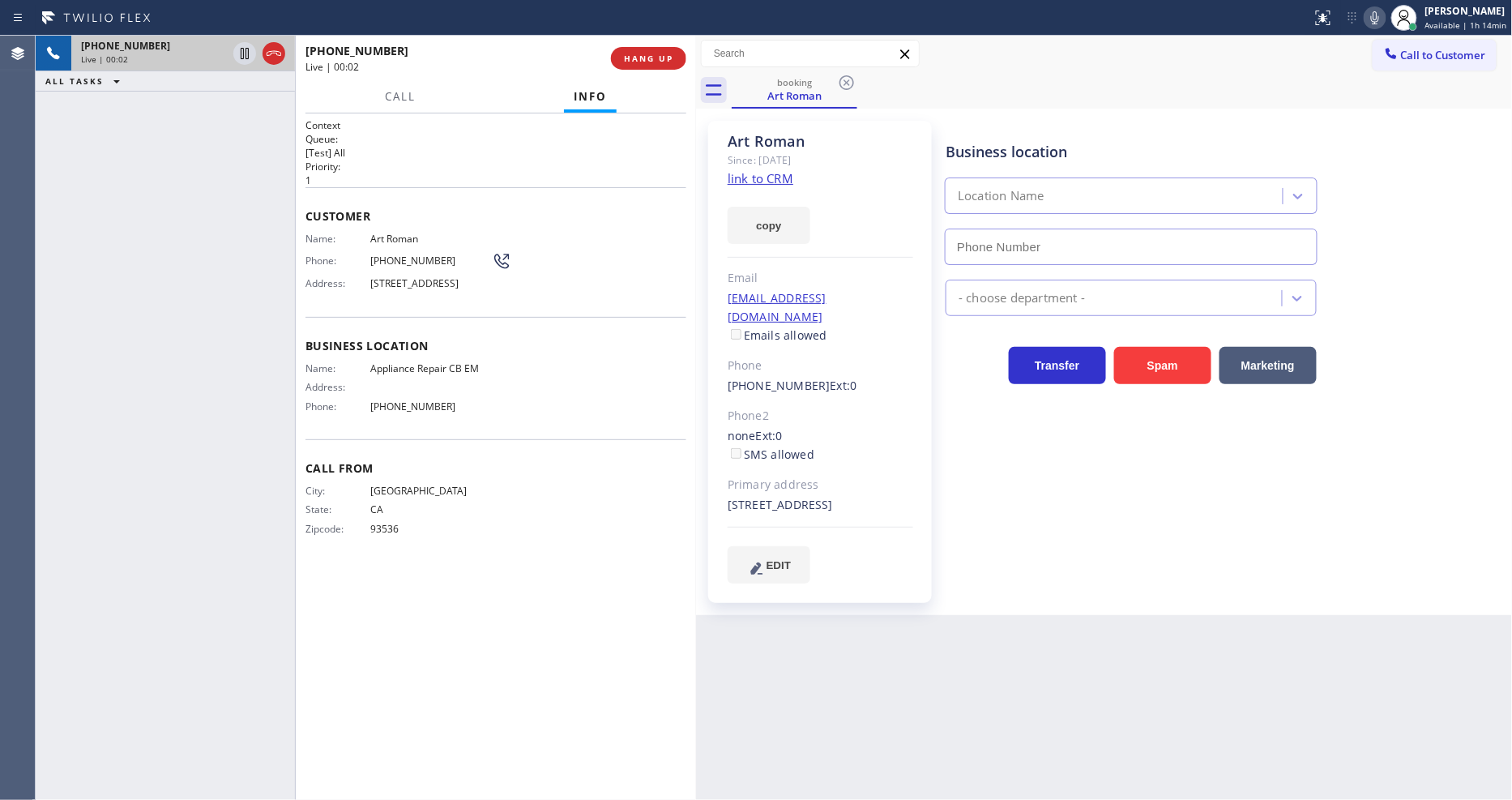
click at [762, 180] on link "link to CRM" at bounding box center [760, 179] width 66 height 17
type input "[PHONE_NUMBER]"
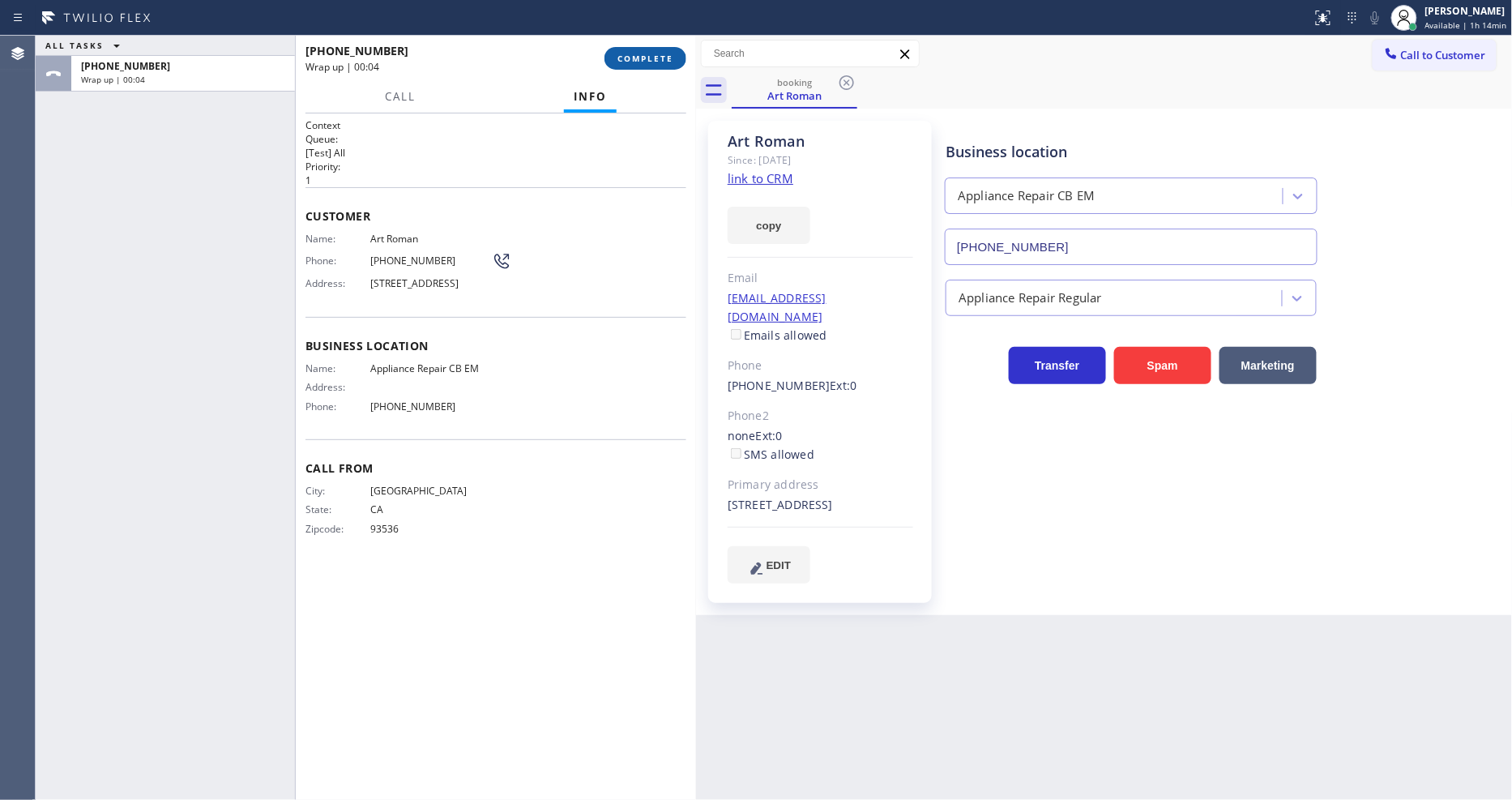
click at [668, 59] on span "COMPLETE" at bounding box center [645, 58] width 56 height 11
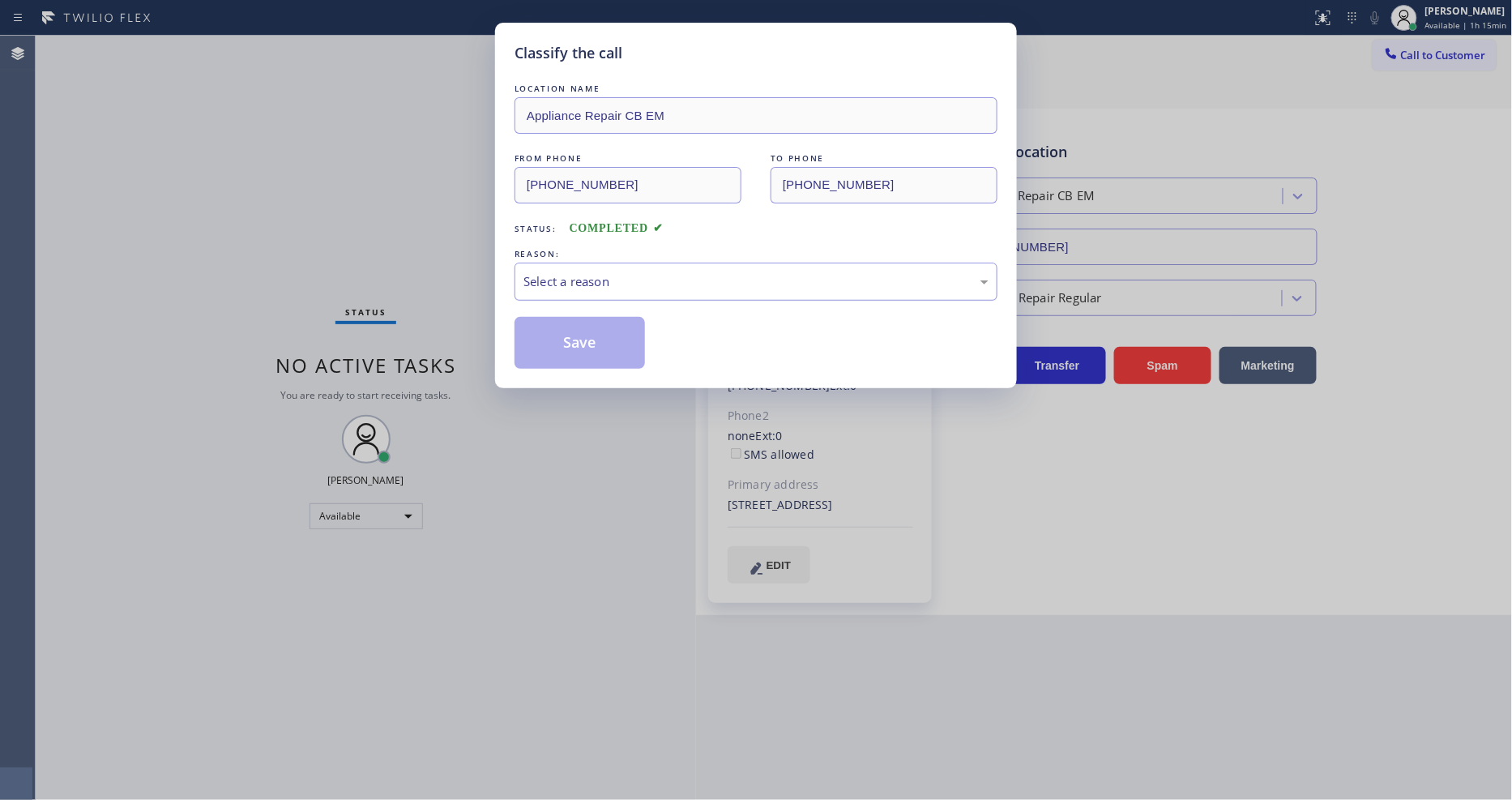
click at [597, 272] on div "Select a reason" at bounding box center [756, 282] width 465 height 18
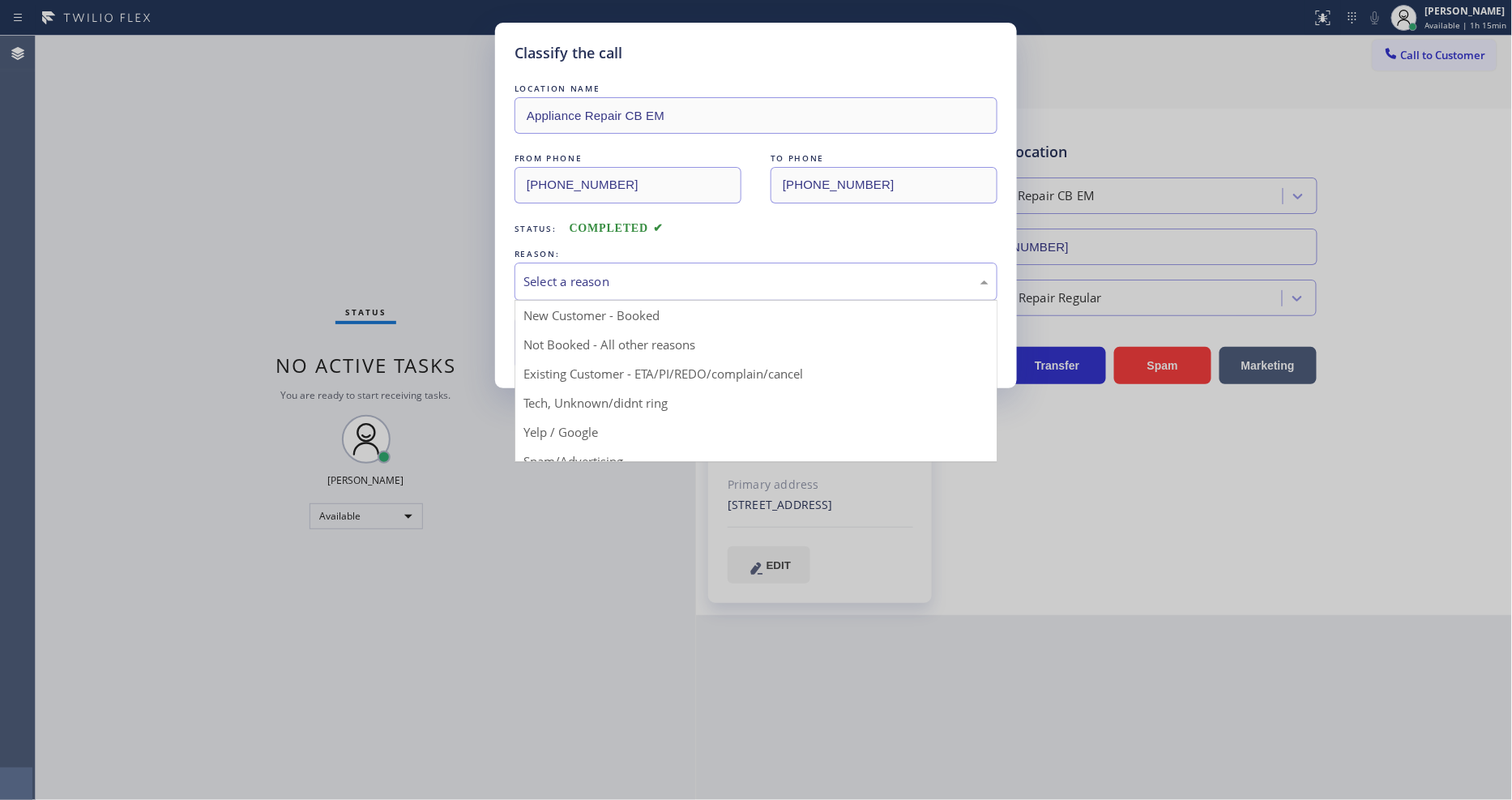
drag, startPoint x: 594, startPoint y: 379, endPoint x: 591, endPoint y: 351, distance: 28.2
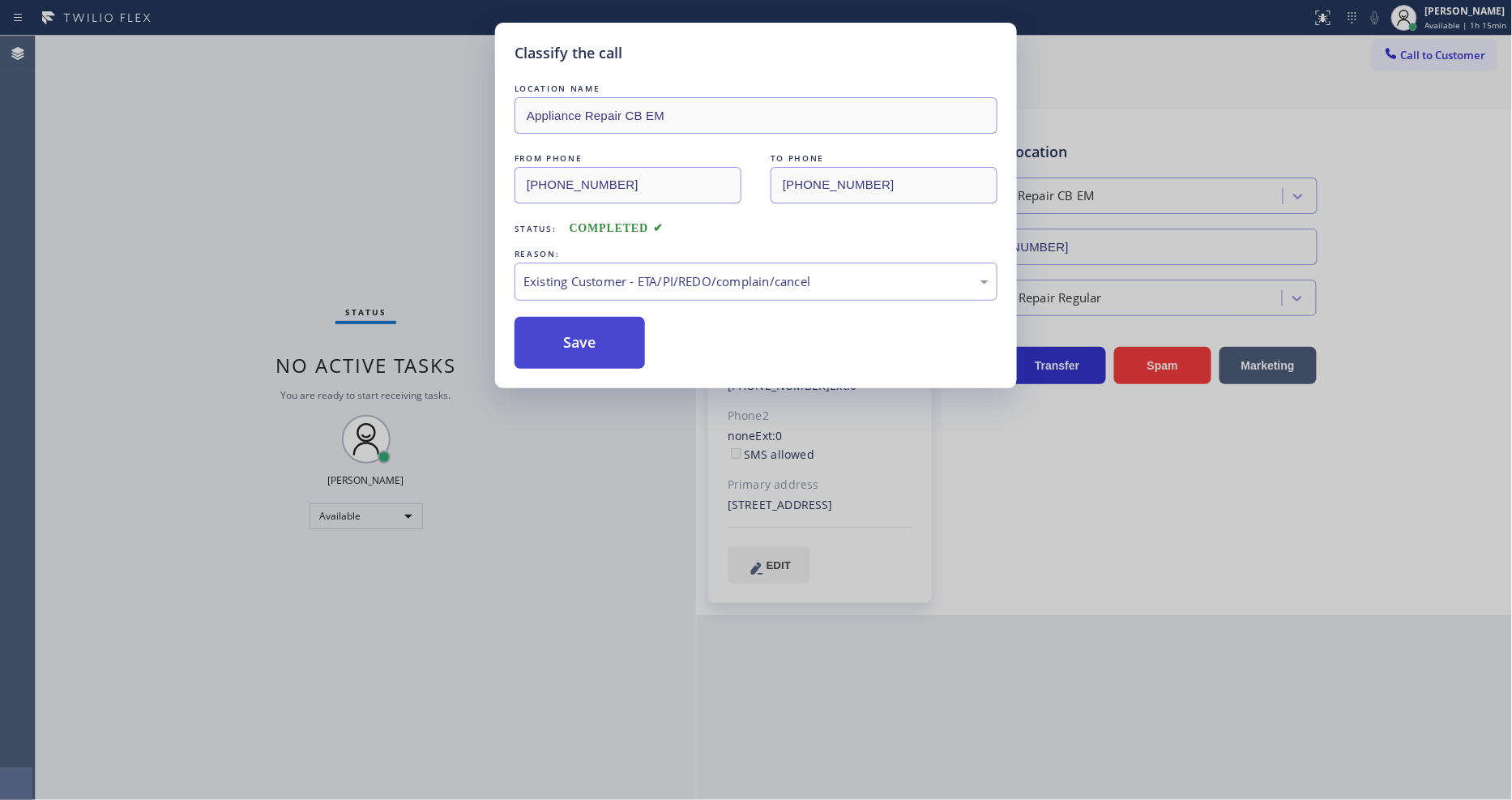
click at [591, 346] on button "Save" at bounding box center [579, 342] width 130 height 52
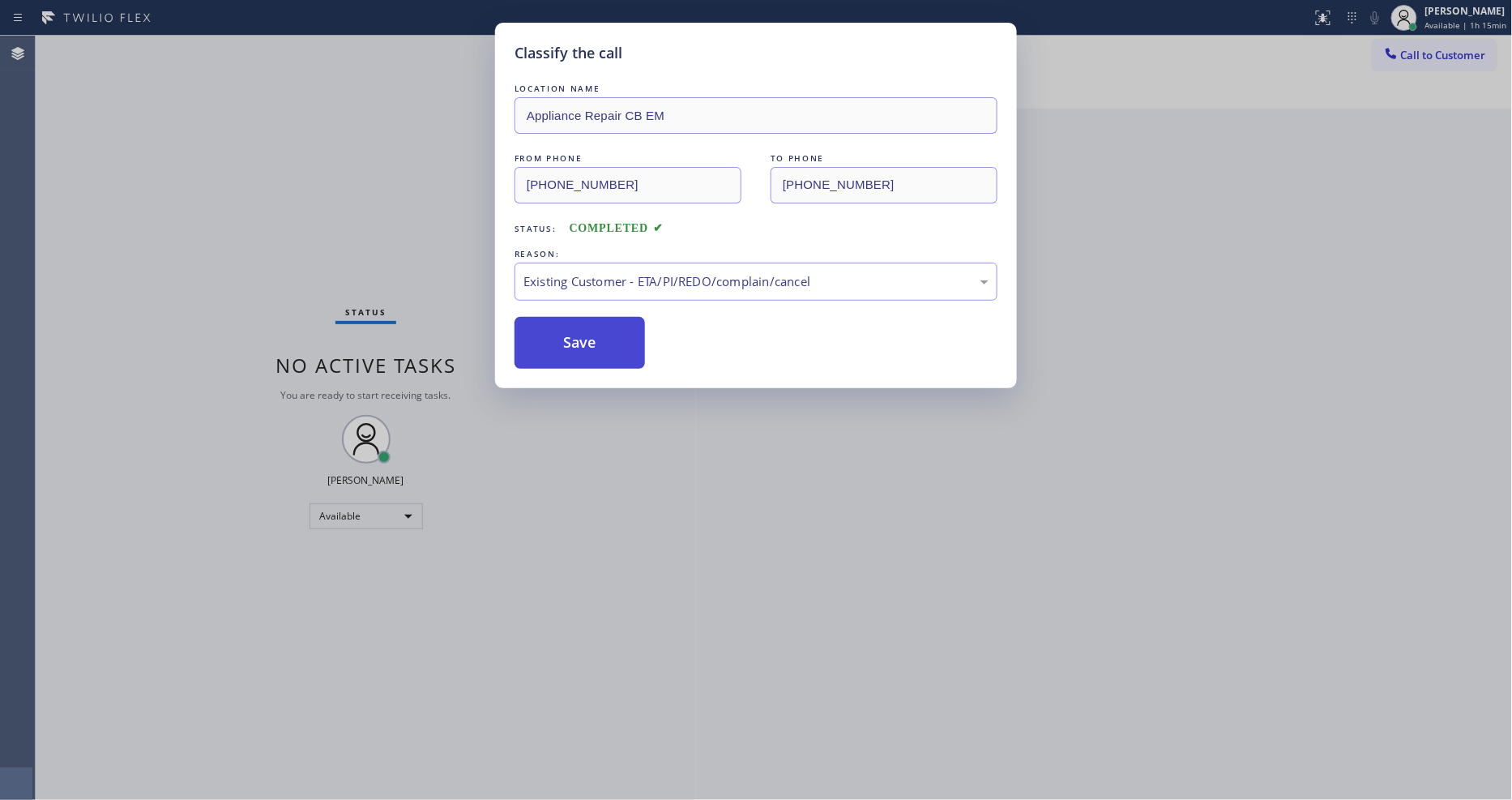
click at [591, 346] on button "Save" at bounding box center [579, 342] width 130 height 52
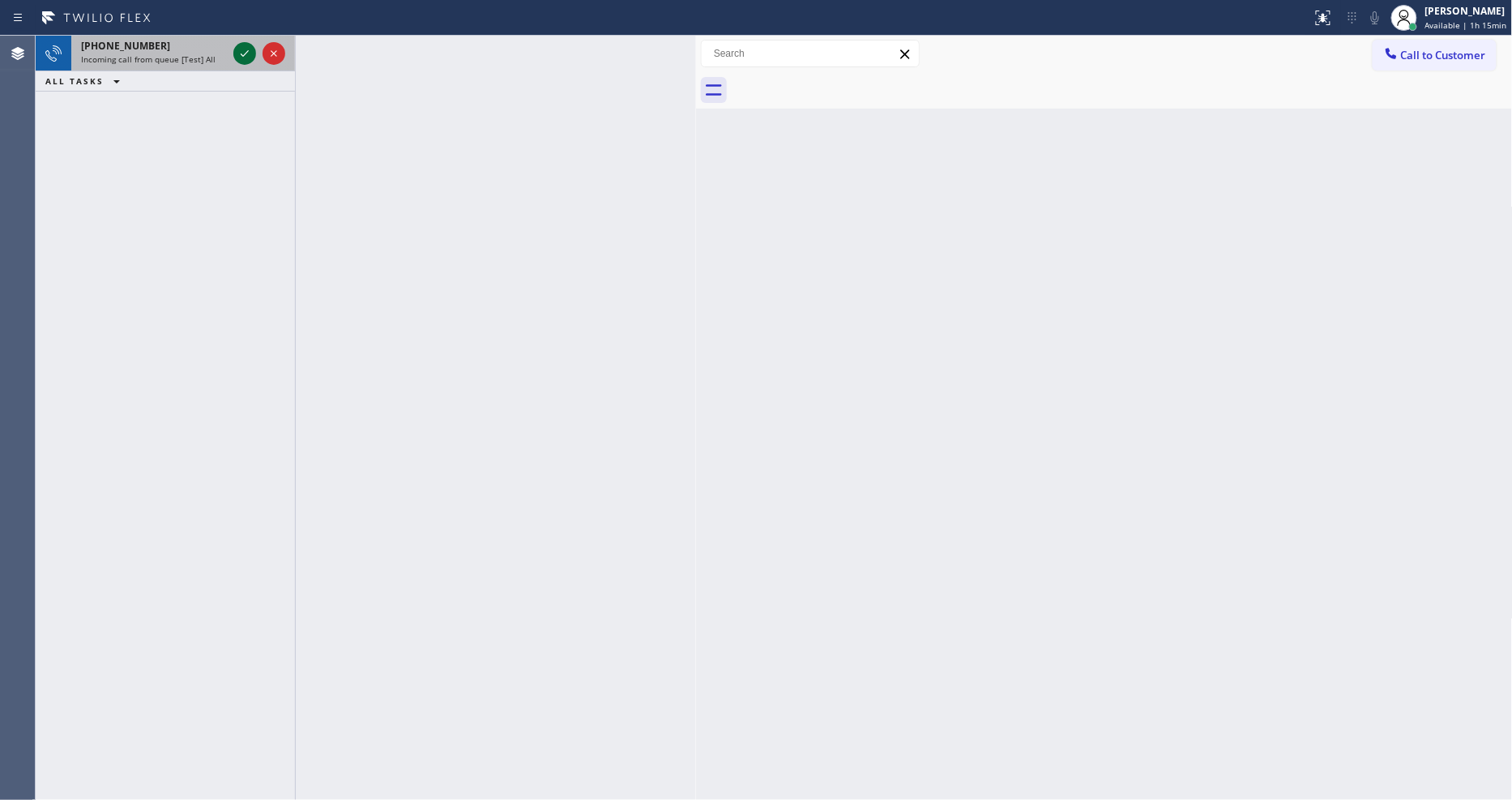
click at [241, 50] on icon at bounding box center [244, 53] width 19 height 19
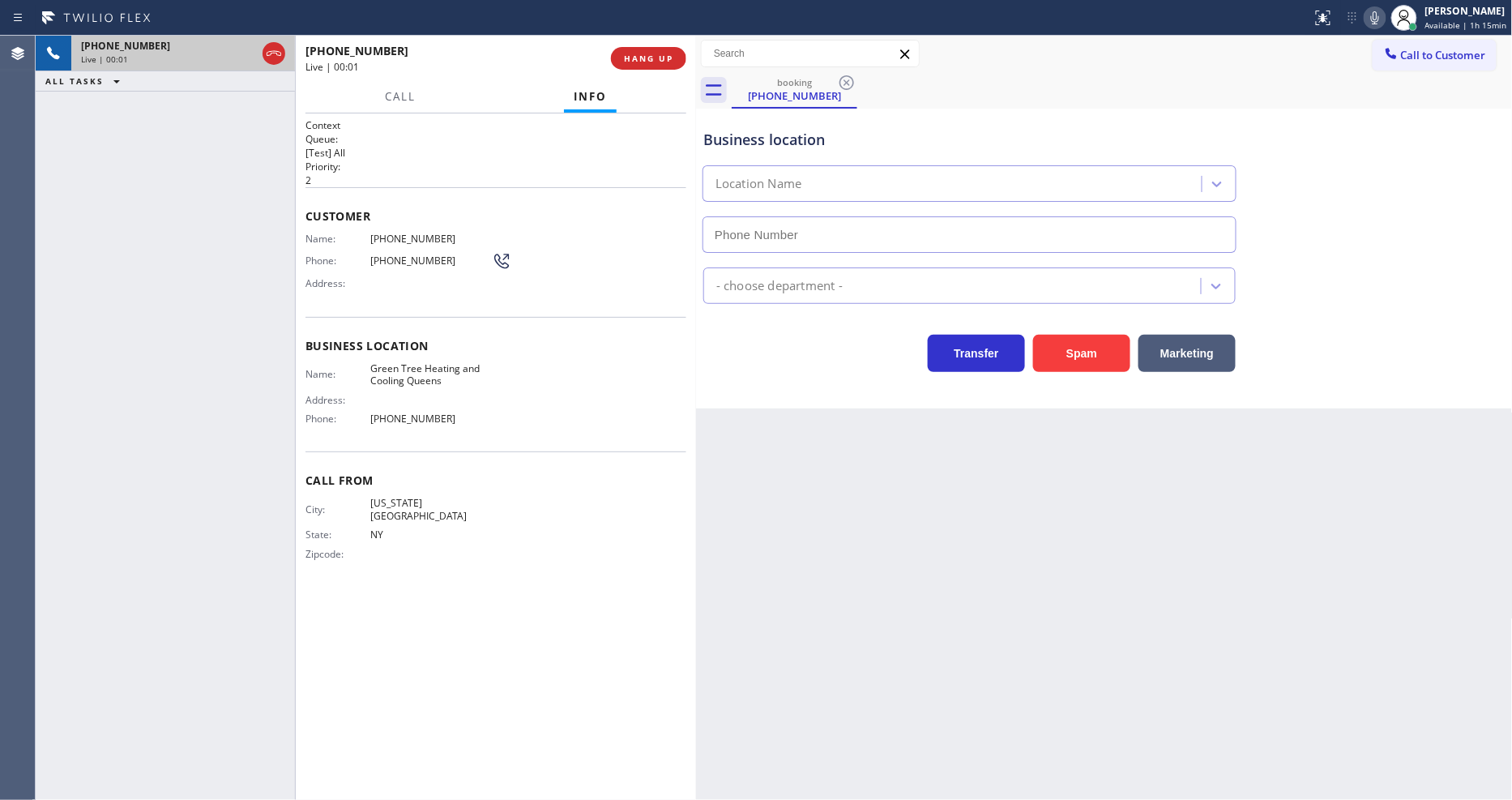
type input "[PHONE_NUMBER]"
drag, startPoint x: 334, startPoint y: 407, endPoint x: 386, endPoint y: 343, distance: 82.5
click at [334, 394] on div "Name: Green Tree Heating and Cooling Queens Address: Phone: [PHONE_NUMBER]" at bounding box center [398, 397] width 186 height 70
click at [1379, 13] on icon at bounding box center [1374, 17] width 8 height 13
click at [1382, 14] on icon at bounding box center [1374, 17] width 19 height 19
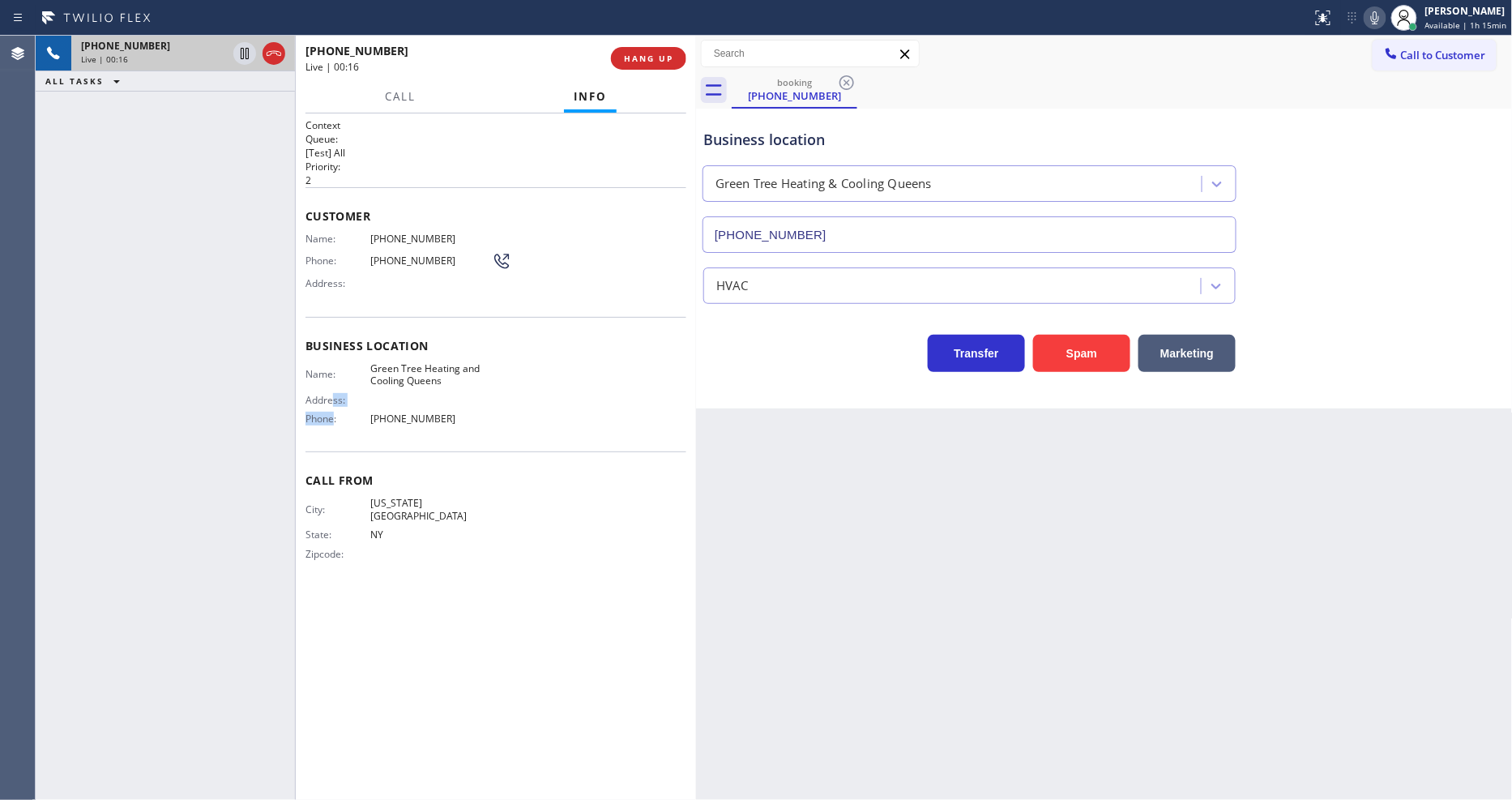
click at [527, 401] on div "Name: Green Tree Heating and Cooling Queens Address: Phone: [PHONE_NUMBER]" at bounding box center [495, 397] width 381 height 70
click at [434, 369] on span "Green Tree Heating and Cooling Queens" at bounding box center [431, 374] width 122 height 25
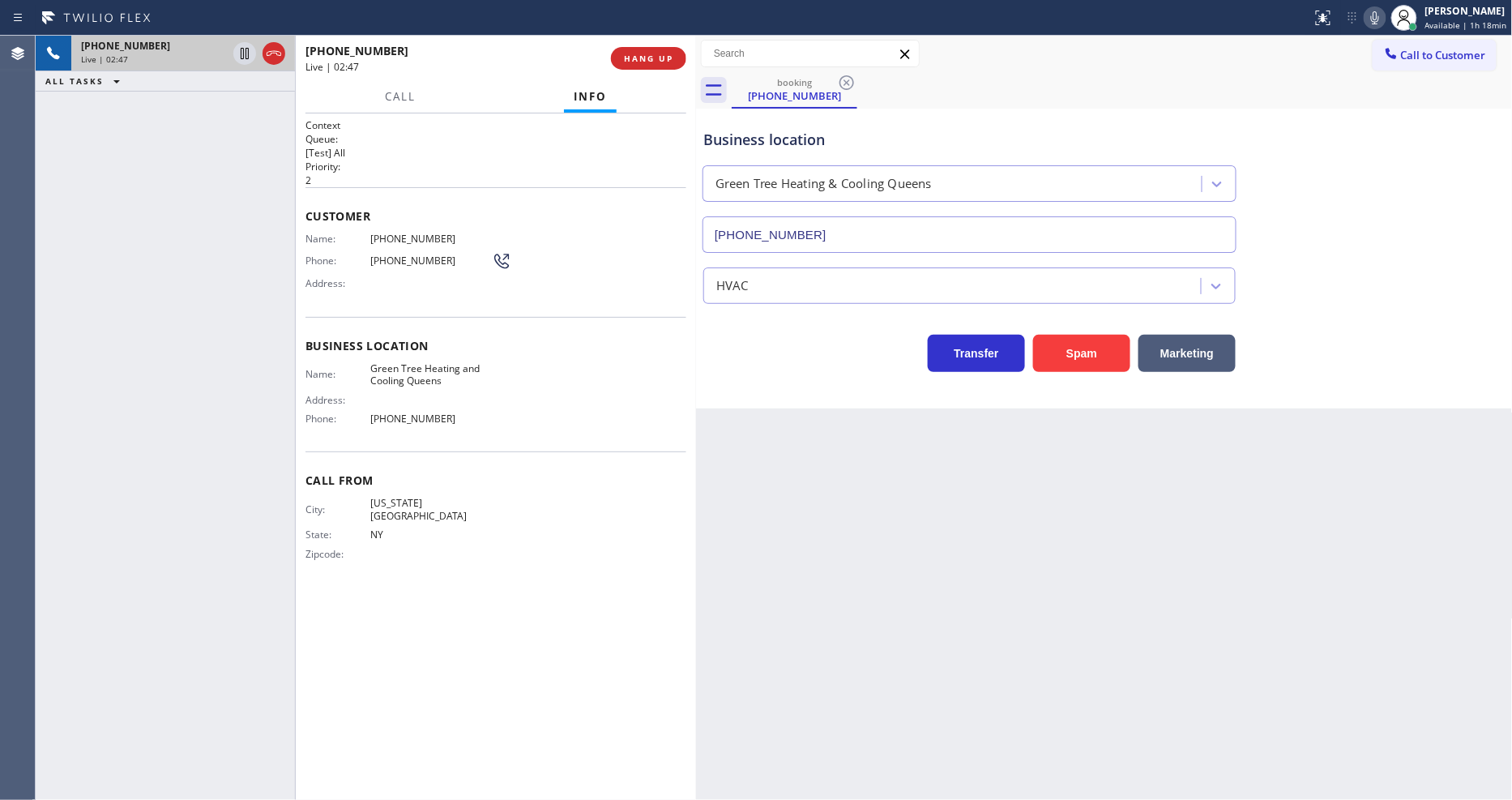
click at [596, 296] on div "Customer Name: [PHONE_NUMBER] Phone: [PHONE_NUMBER] Address:" at bounding box center [495, 251] width 381 height 129
click at [330, 173] on p "2" at bounding box center [495, 180] width 381 height 14
click at [1379, 20] on icon at bounding box center [1374, 17] width 8 height 13
click at [1385, 12] on icon at bounding box center [1374, 17] width 19 height 19
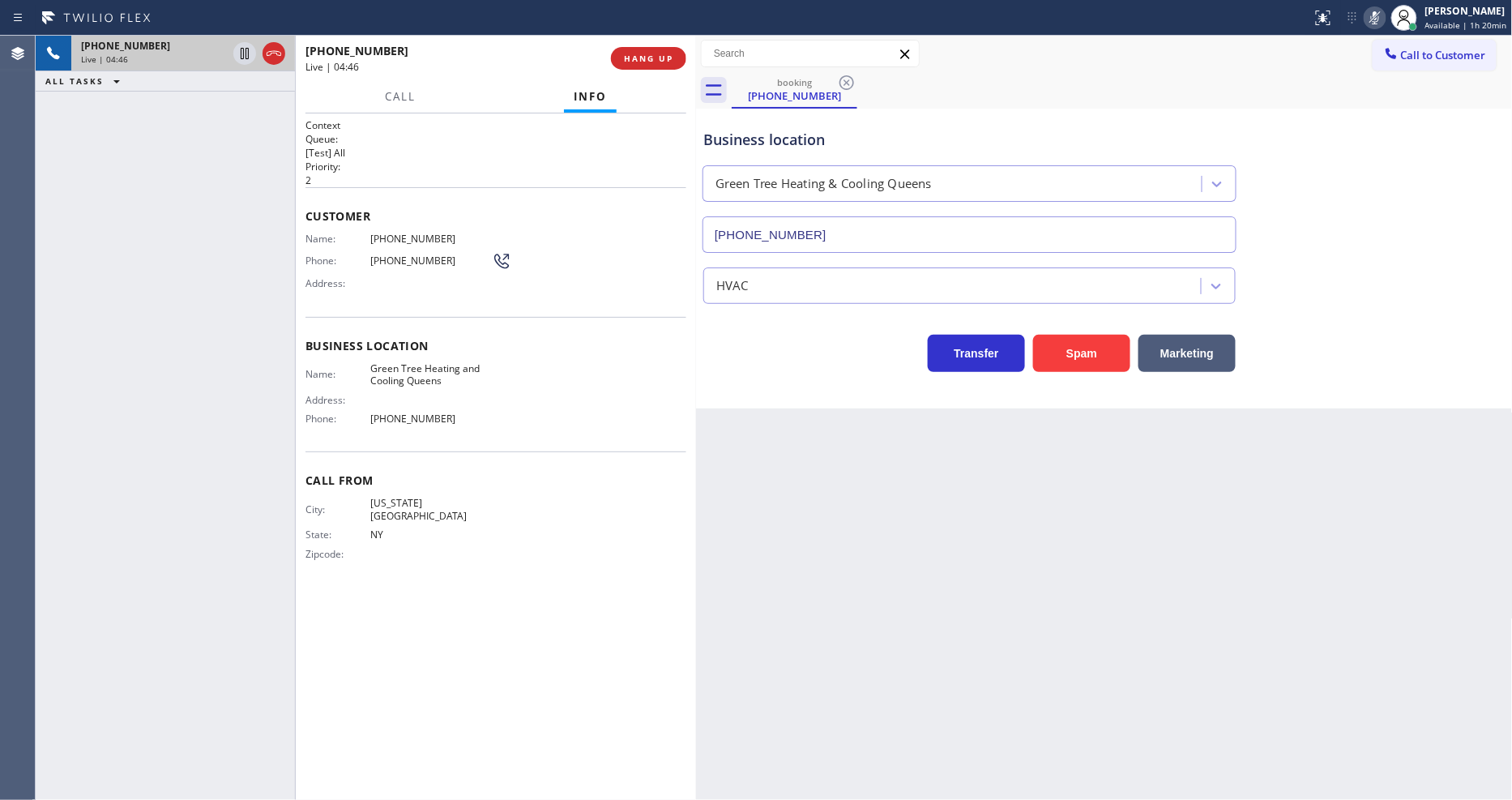
click at [1379, 17] on icon at bounding box center [1374, 17] width 8 height 13
click at [1385, 14] on icon at bounding box center [1374, 17] width 19 height 19
click at [243, 44] on icon at bounding box center [244, 53] width 19 height 19
drag, startPoint x: 1382, startPoint y: 18, endPoint x: 1329, endPoint y: 72, distance: 75.7
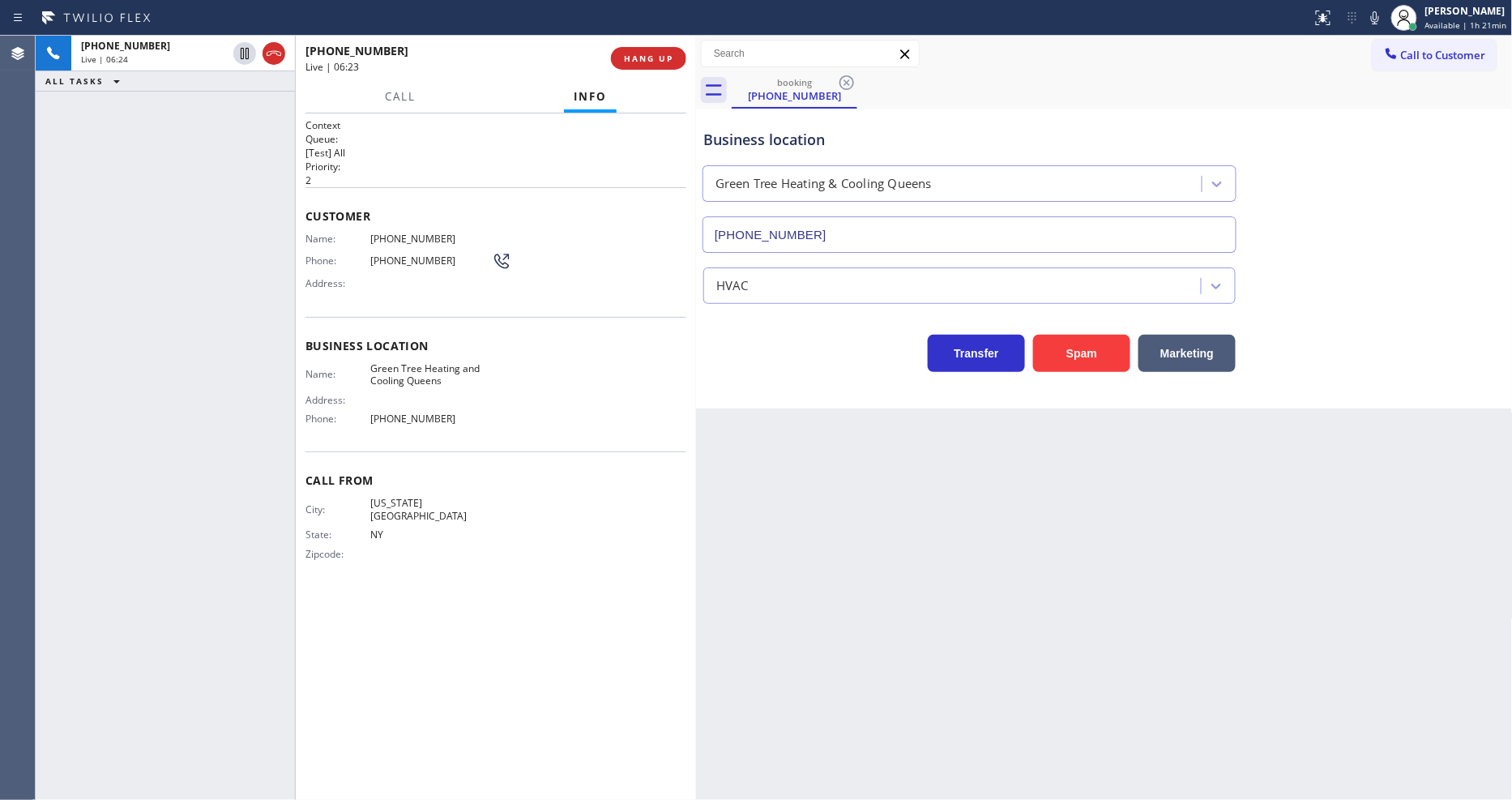
click at [1382, 17] on icon at bounding box center [1374, 17] width 19 height 19
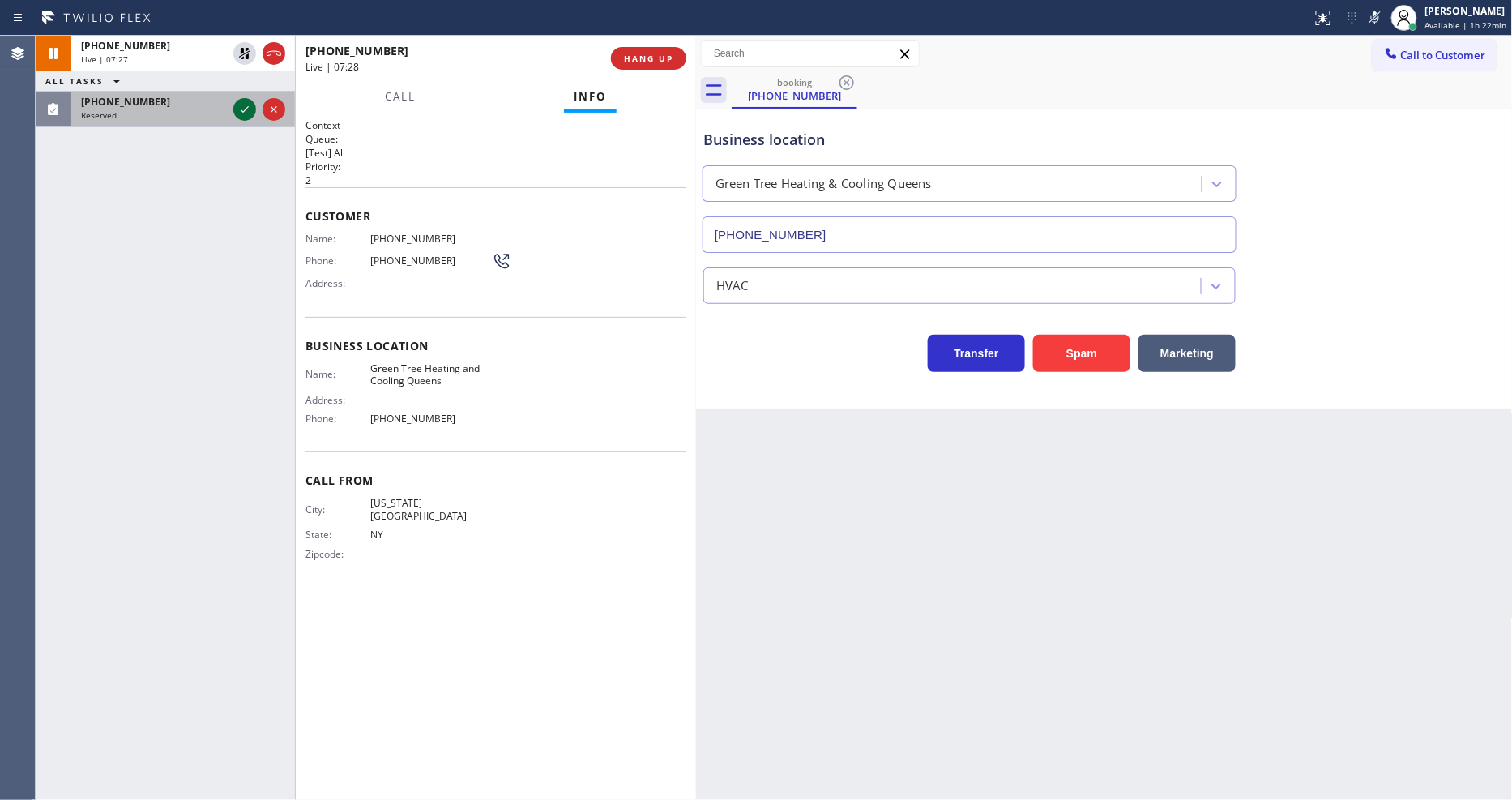
click at [247, 108] on icon at bounding box center [244, 109] width 8 height 6
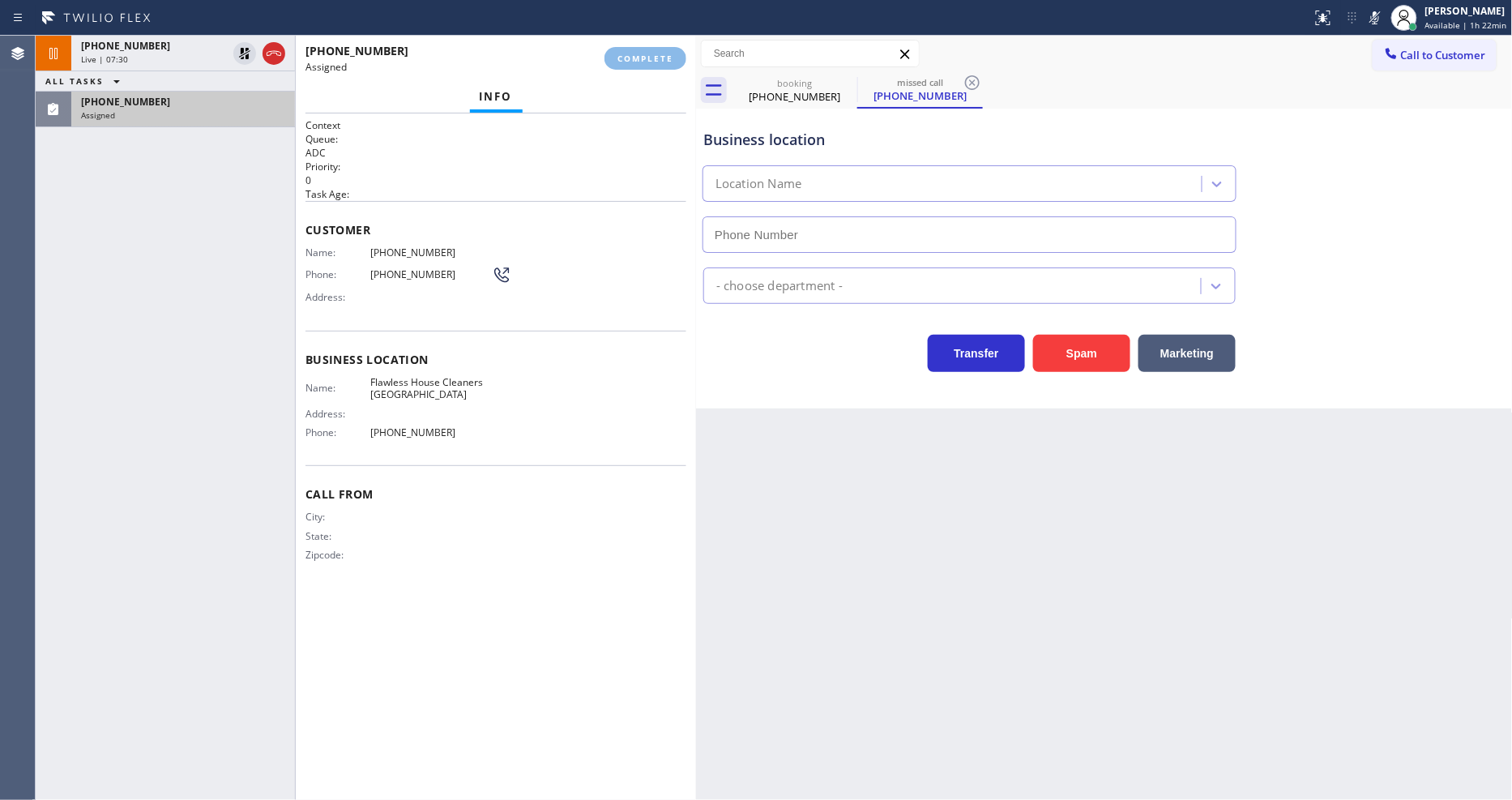
type input "[PHONE_NUMBER]"
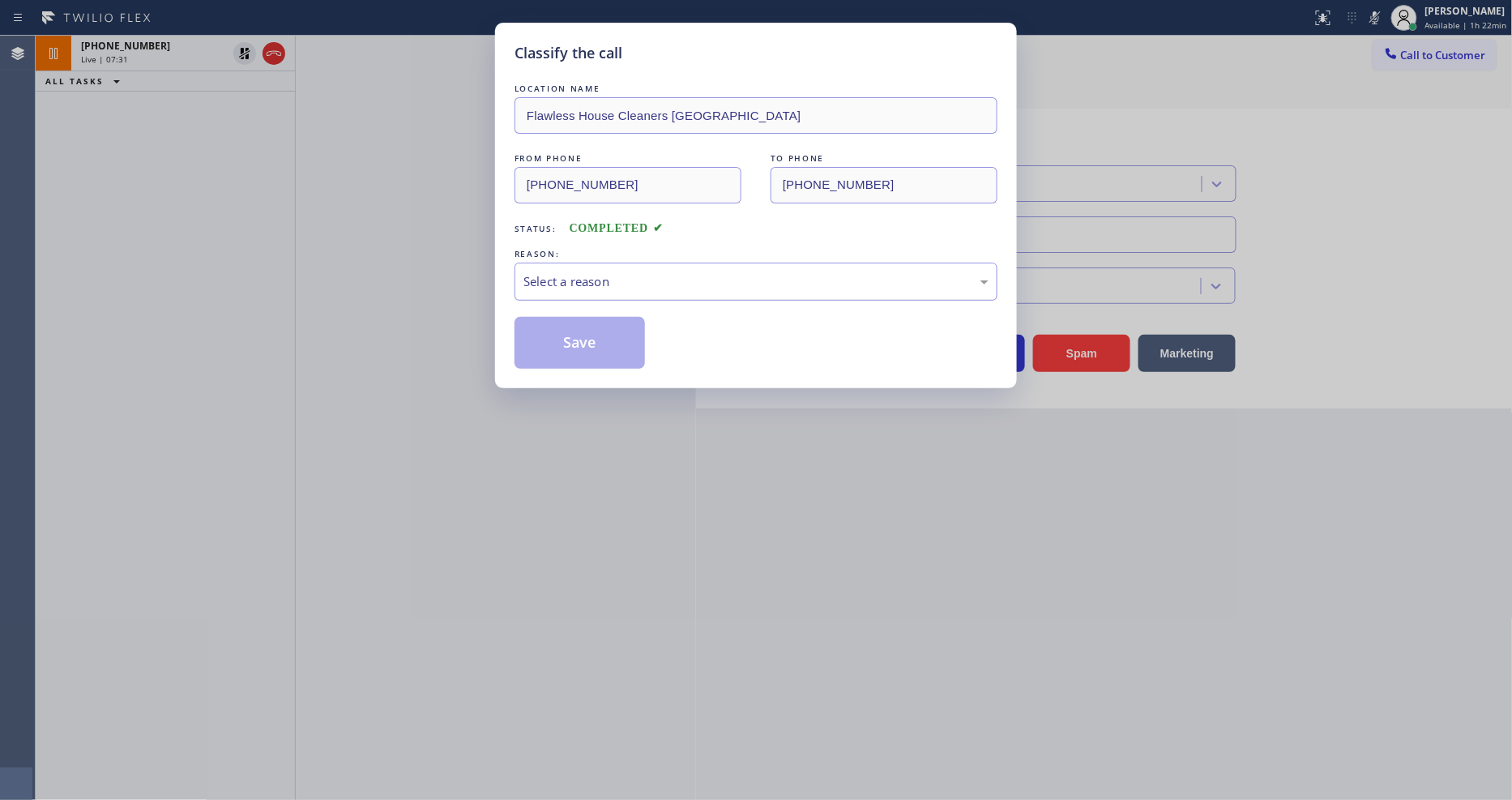
click at [575, 254] on div "REASON:" at bounding box center [756, 254] width 483 height 17
click at [579, 285] on div "Select a reason" at bounding box center [756, 282] width 465 height 18
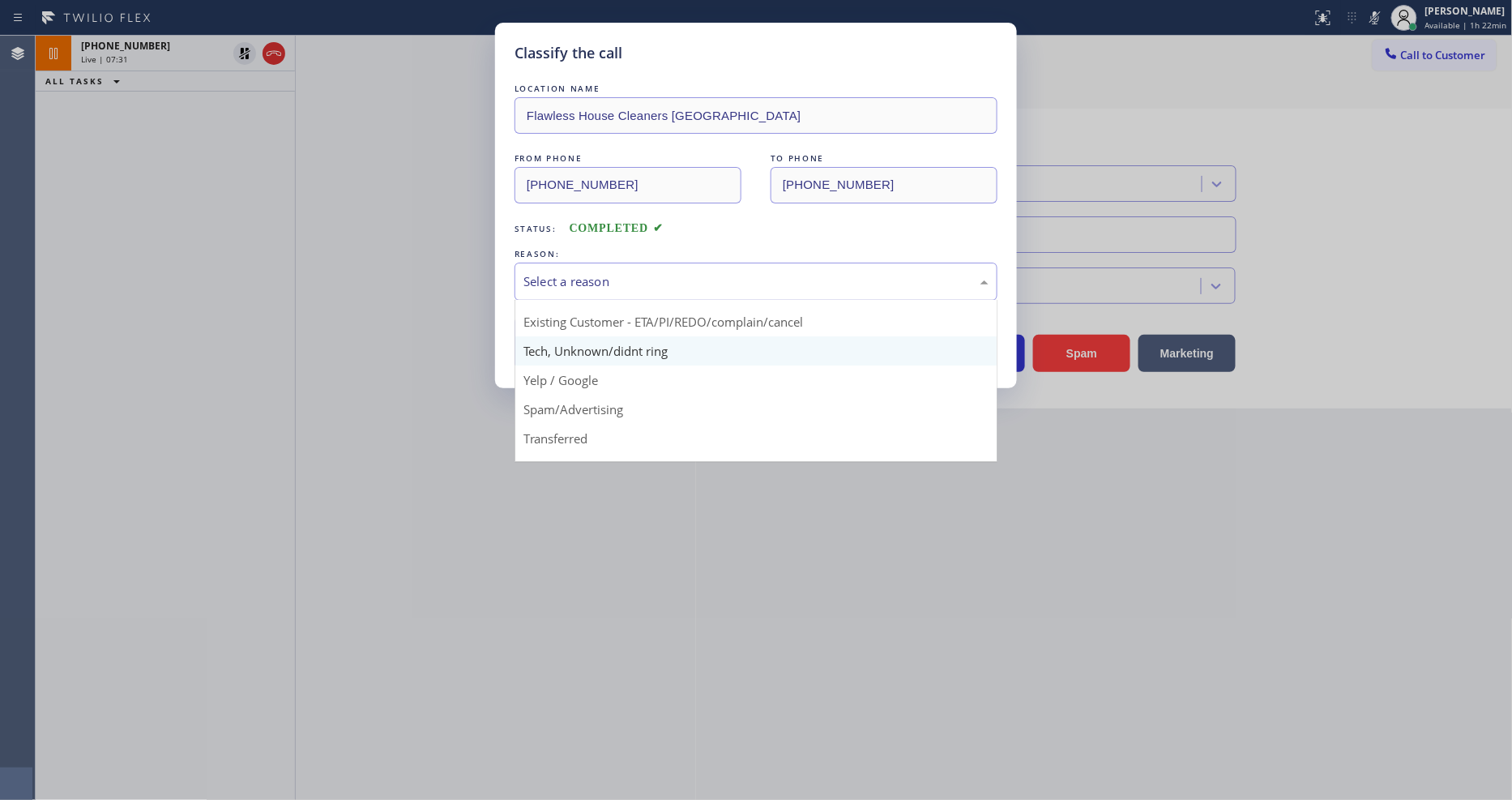
scroll to position [101, 0]
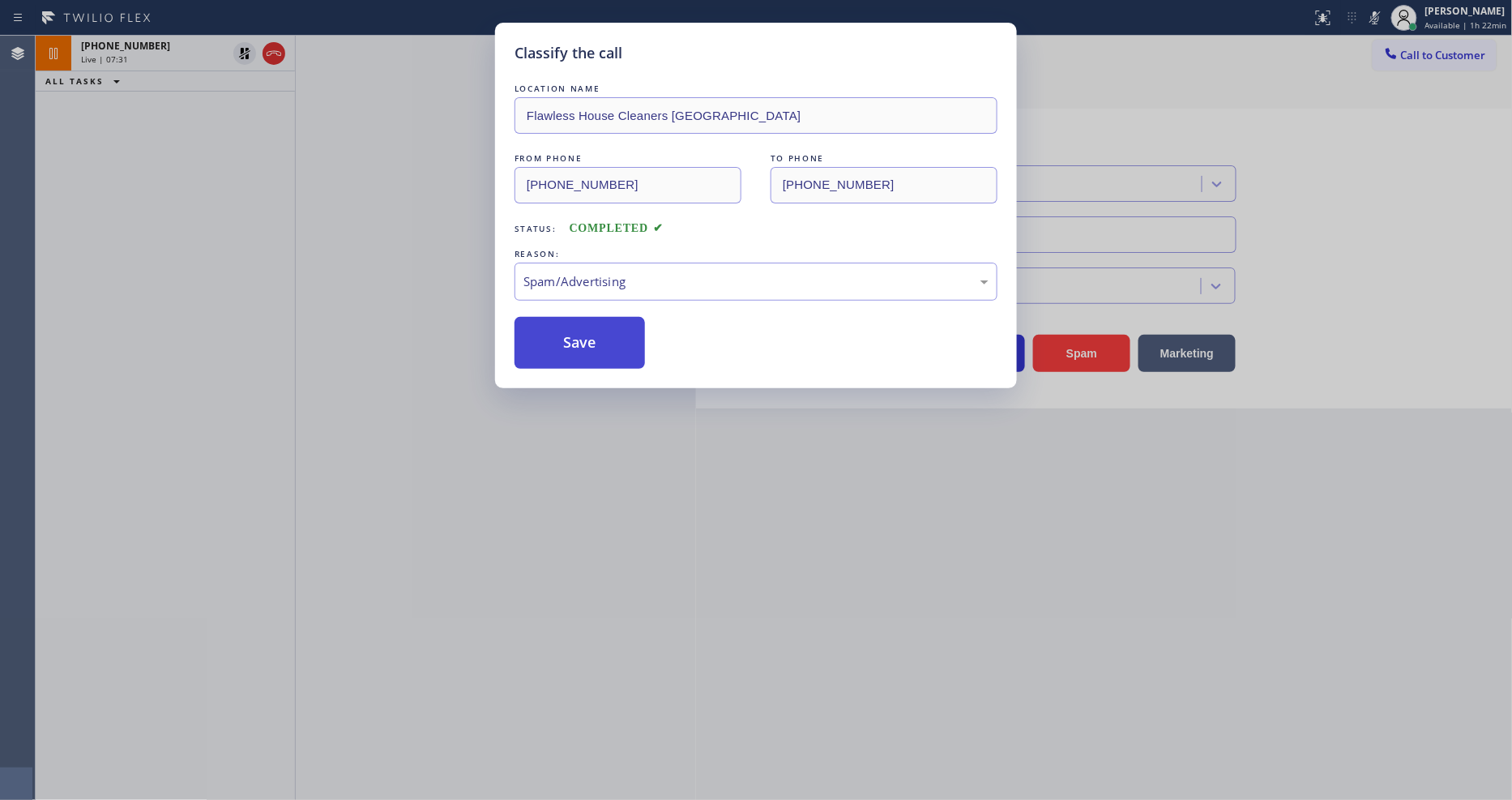
click at [590, 341] on button "Save" at bounding box center [579, 342] width 130 height 52
drag, startPoint x: 590, startPoint y: 341, endPoint x: 296, endPoint y: 100, distance: 380.2
click at [590, 339] on button "Save" at bounding box center [579, 342] width 130 height 52
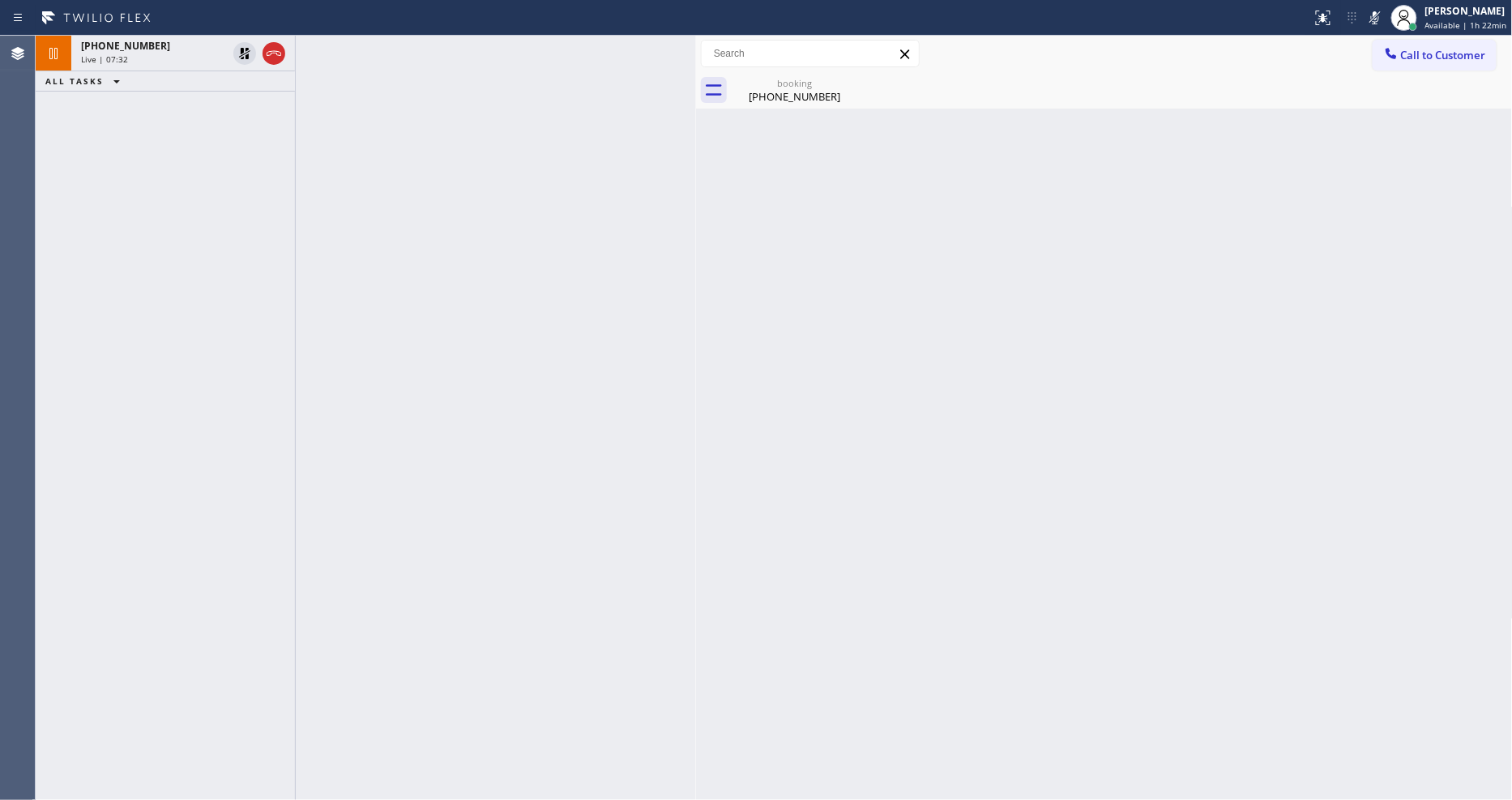
click at [192, 52] on div "[PHONE_NUMBER]" at bounding box center [153, 45] width 146 height 14
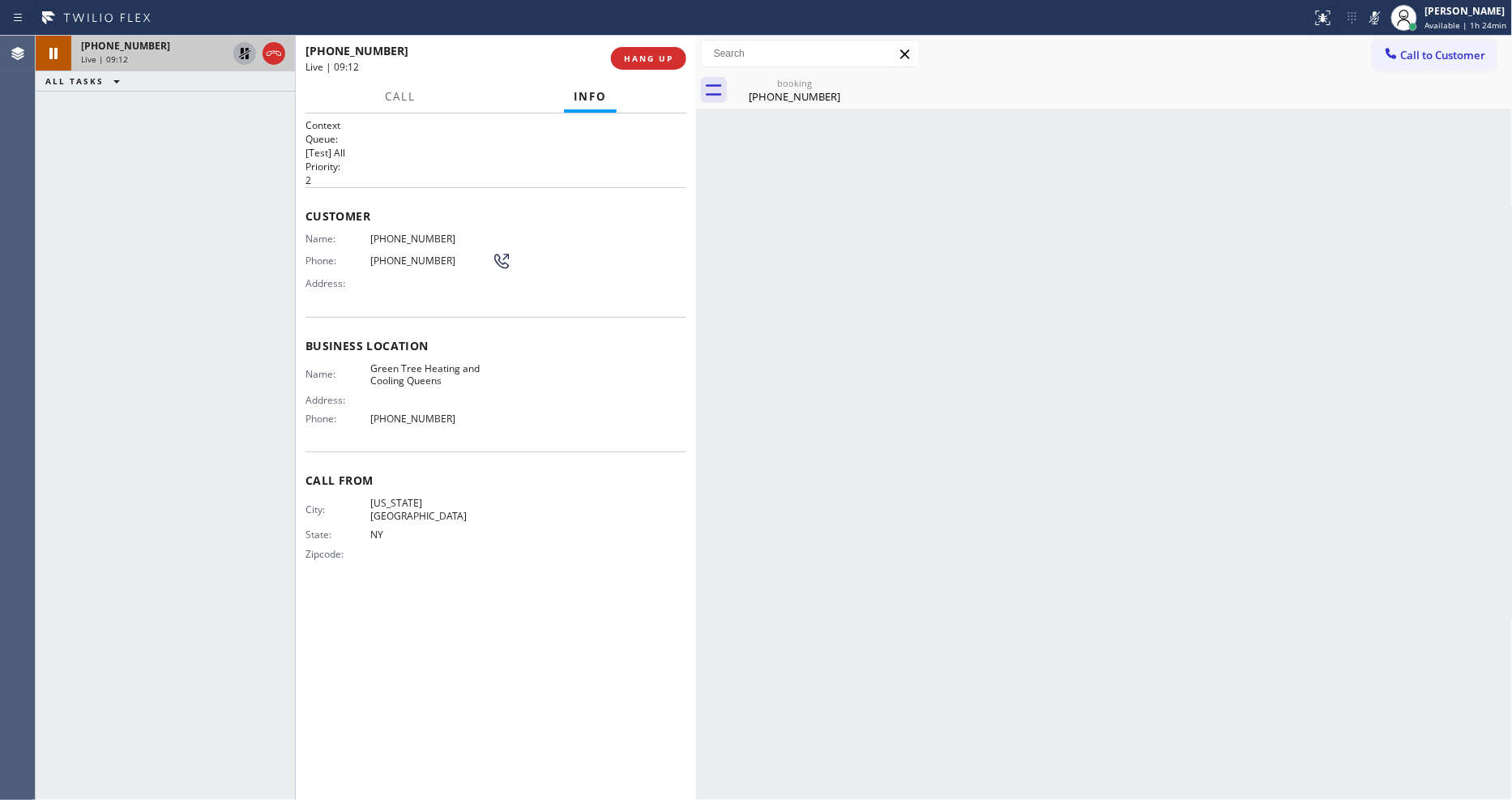
click at [254, 45] on div at bounding box center [244, 53] width 23 height 19
click at [1383, 18] on icon at bounding box center [1374, 17] width 19 height 19
click at [406, 235] on span "[PHONE_NUMBER]" at bounding box center [431, 239] width 122 height 12
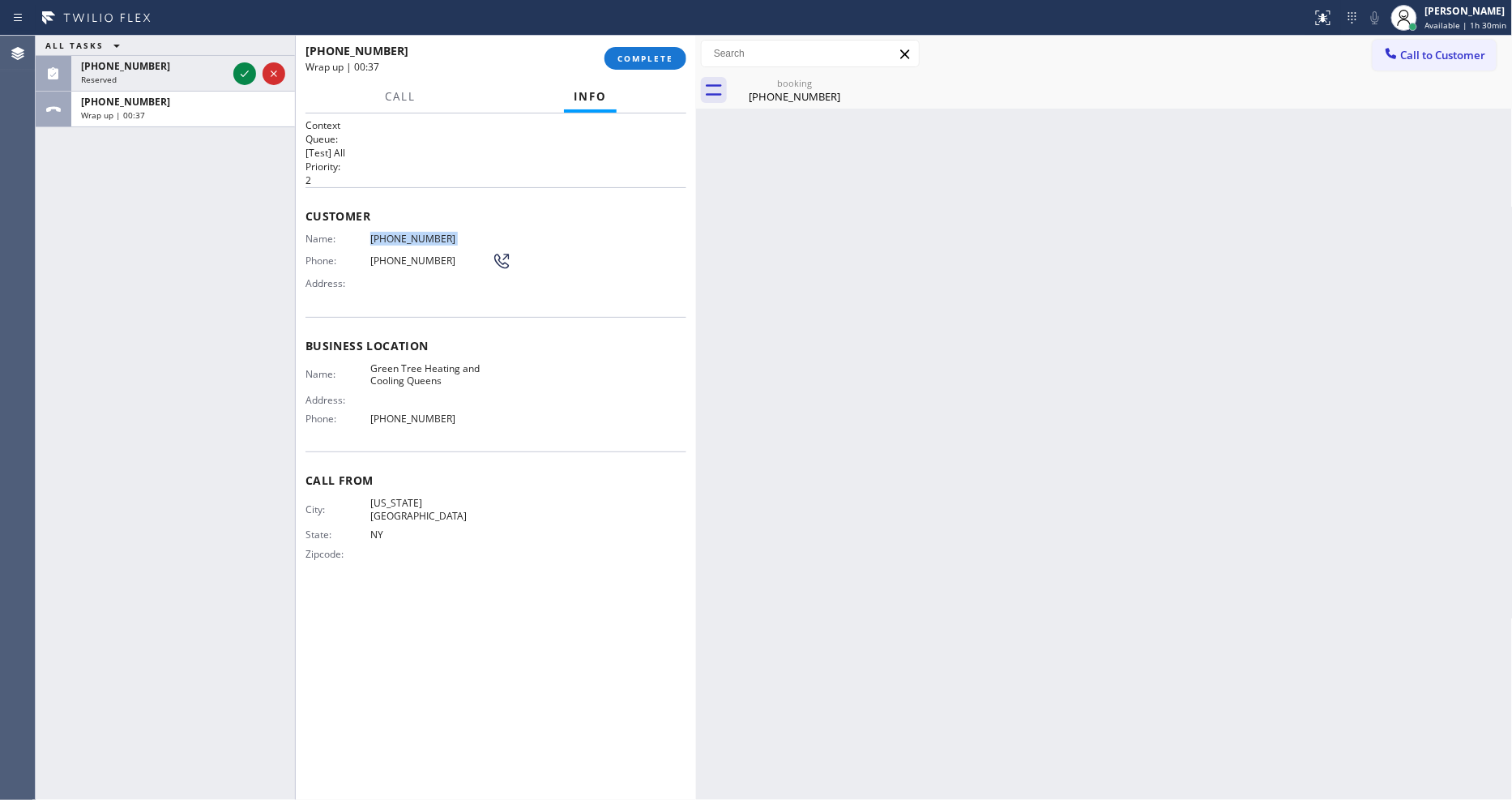
drag, startPoint x: 245, startPoint y: 70, endPoint x: 322, endPoint y: 72, distance: 77.0
click at [244, 70] on icon at bounding box center [244, 73] width 19 height 19
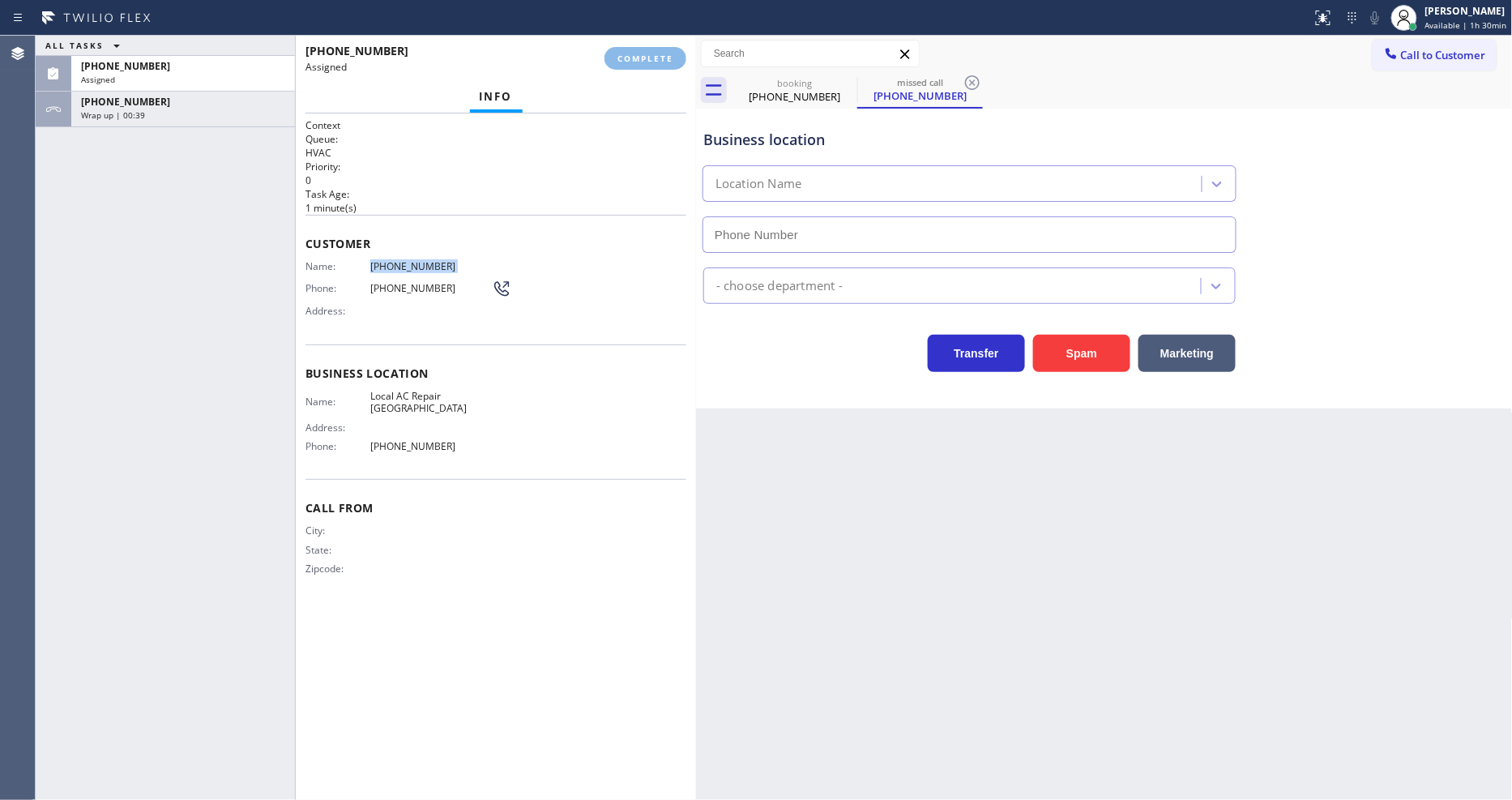
type input "[PHONE_NUMBER]"
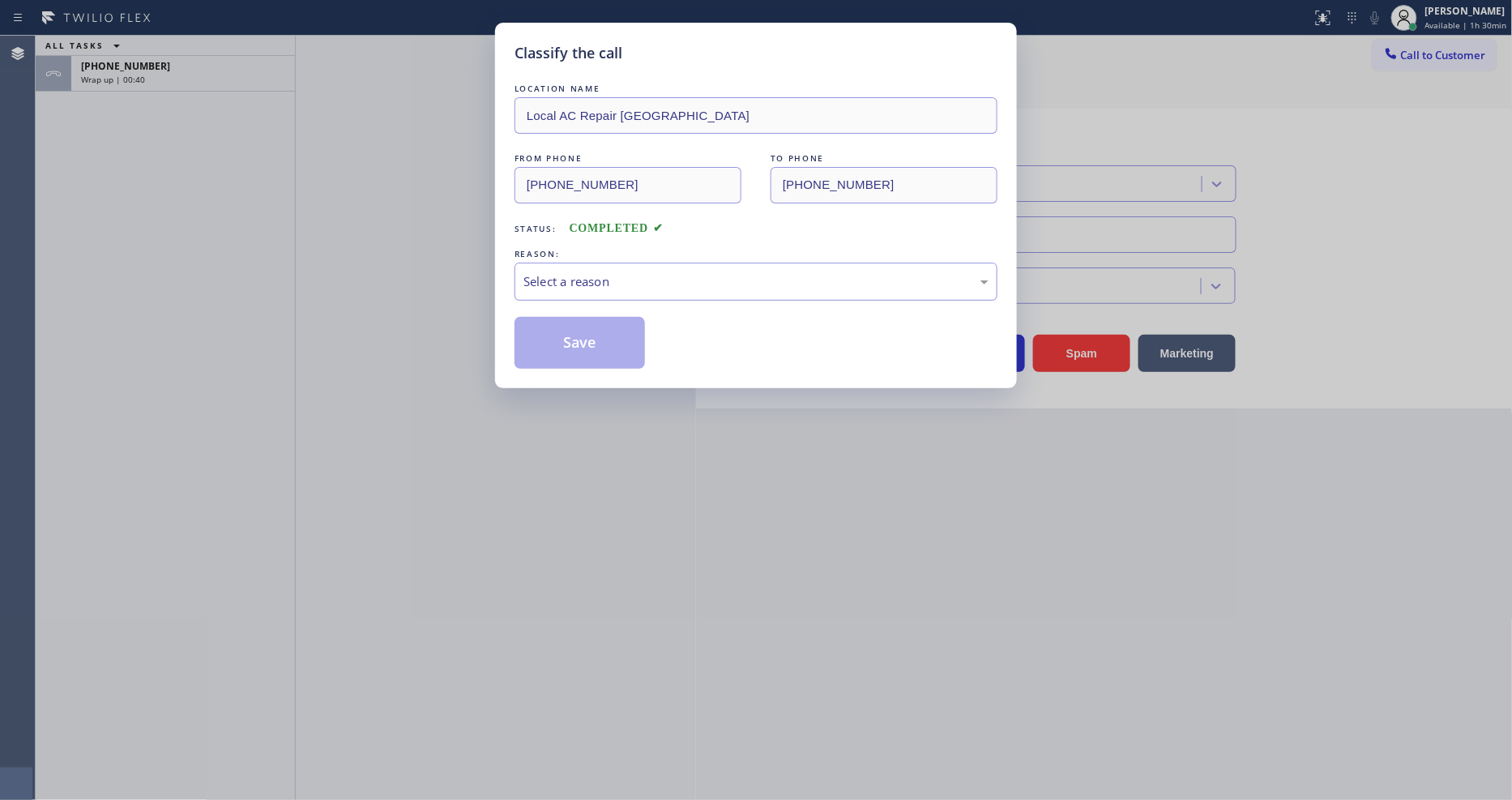
click at [585, 281] on div "Select a reason" at bounding box center [756, 282] width 465 height 18
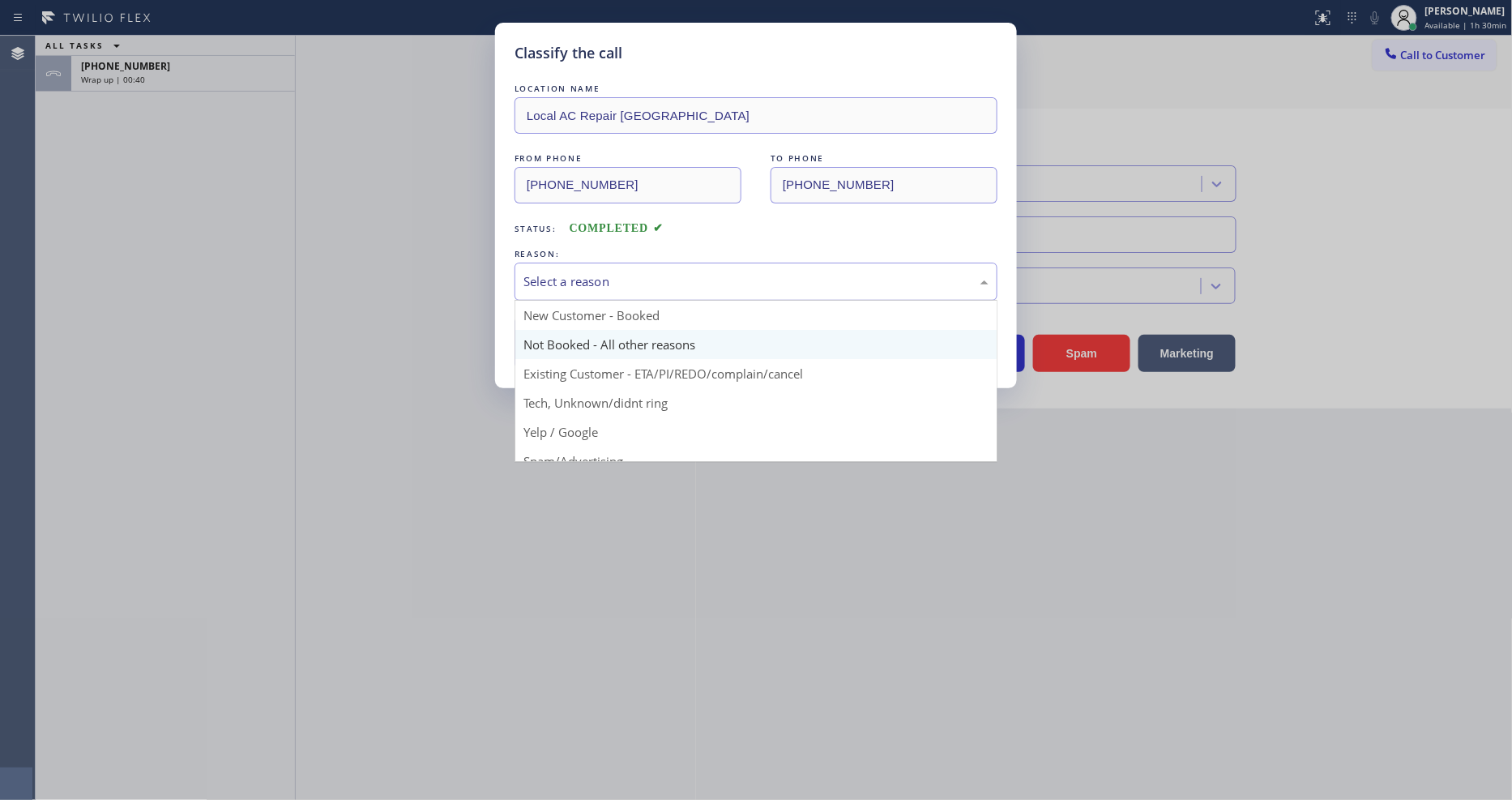
click at [576, 335] on button "Save" at bounding box center [579, 342] width 130 height 52
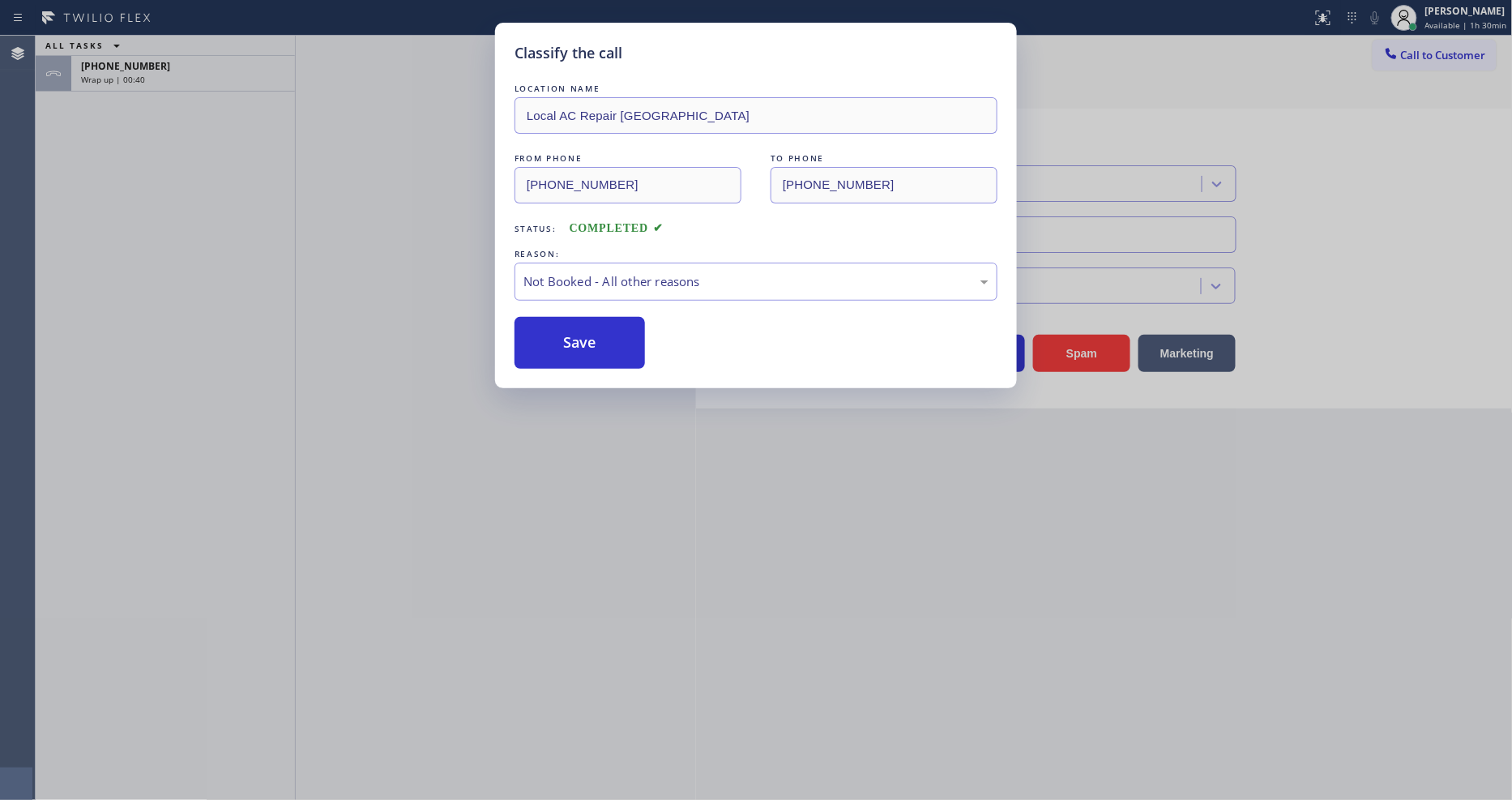
click at [576, 335] on button "Save" at bounding box center [579, 342] width 130 height 52
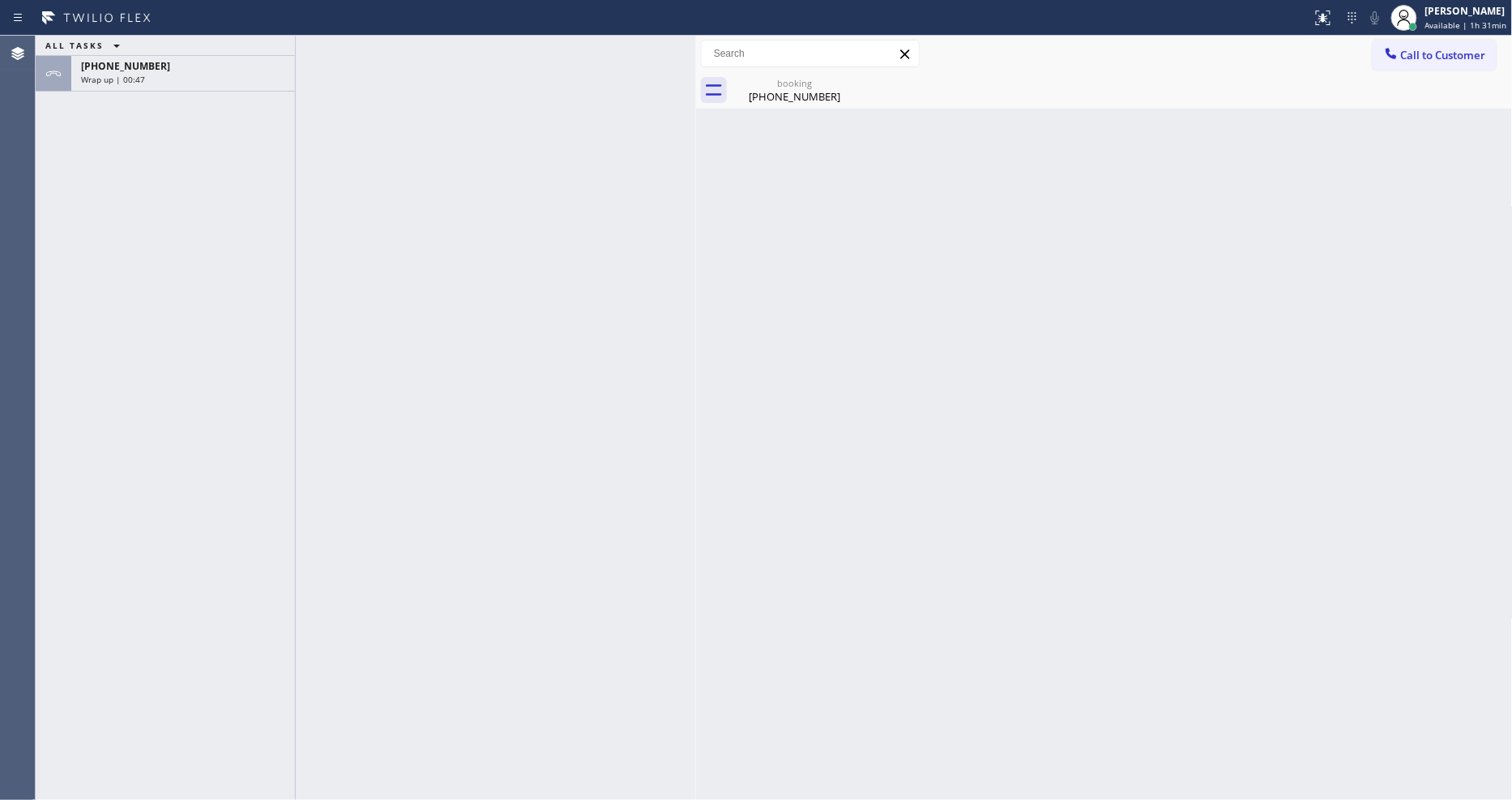
click at [182, 25] on div at bounding box center [656, 17] width 1298 height 26
click at [181, 62] on div "[PHONE_NUMBER]" at bounding box center [182, 66] width 204 height 14
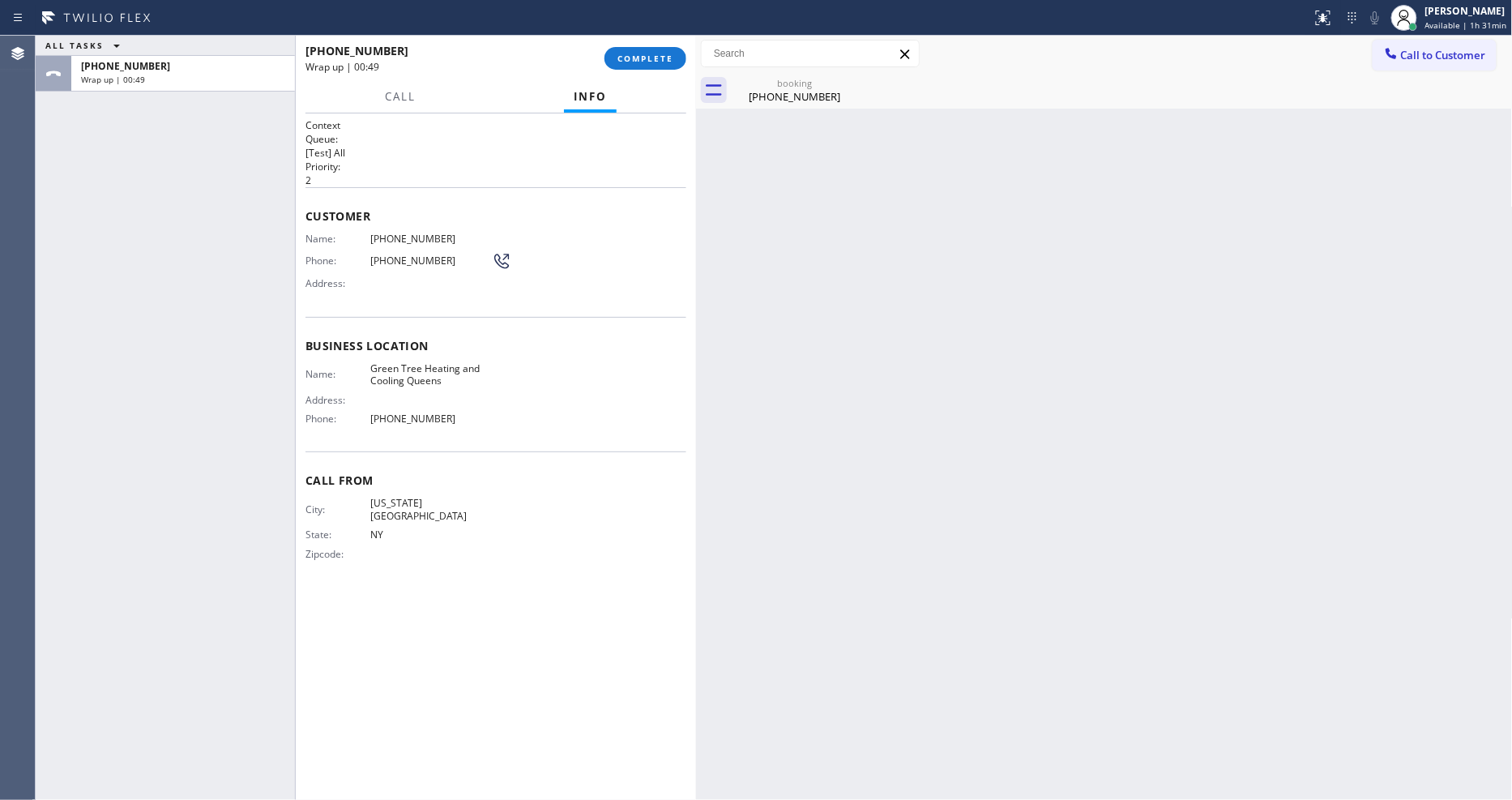
drag, startPoint x: 663, startPoint y: 63, endPoint x: 663, endPoint y: 82, distance: 19.0
click at [663, 62] on span "COMPLETE" at bounding box center [645, 58] width 56 height 11
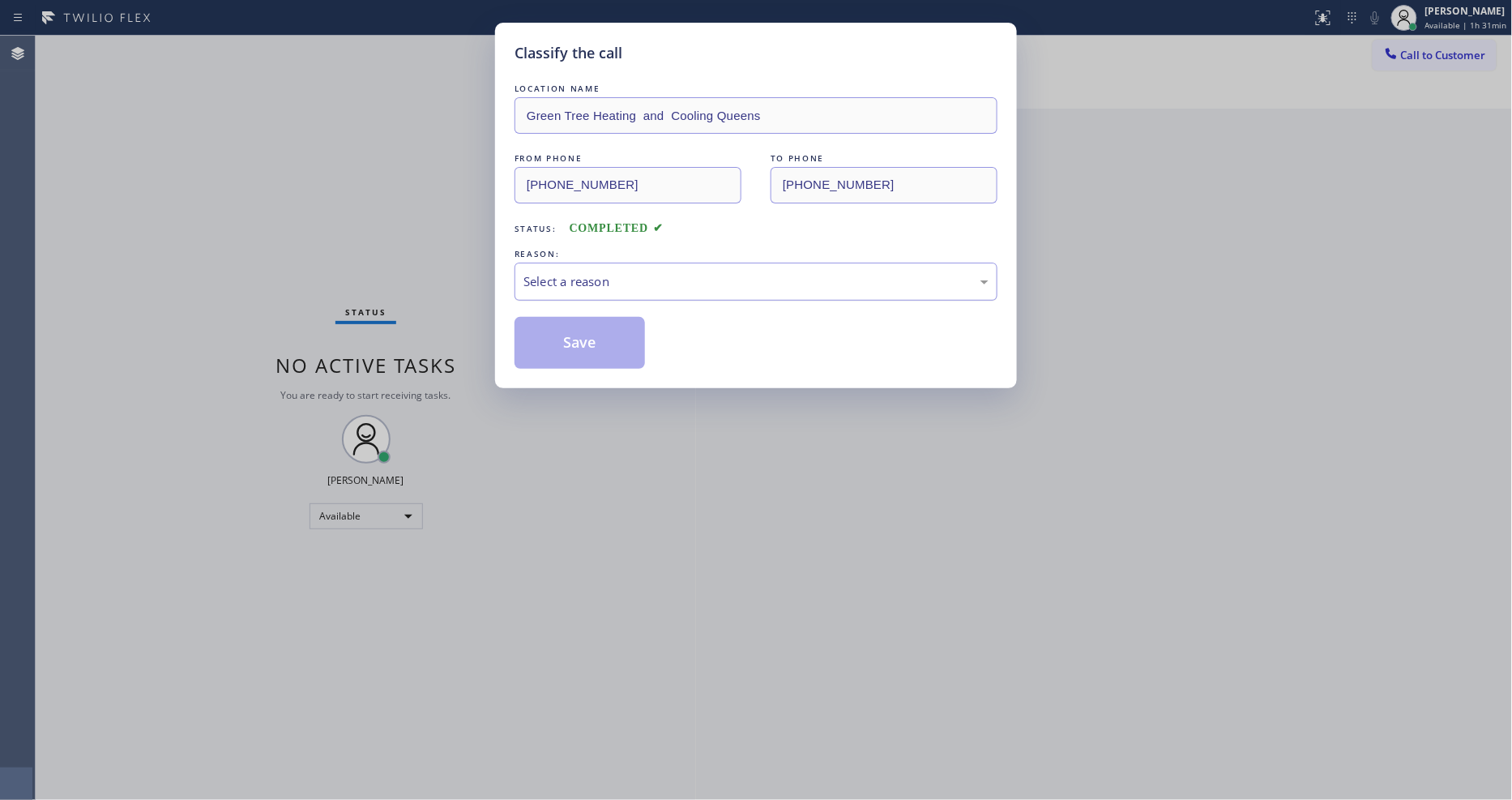
click at [549, 278] on div "Select a reason" at bounding box center [756, 282] width 465 height 18
click at [546, 361] on button "Save" at bounding box center [579, 342] width 130 height 52
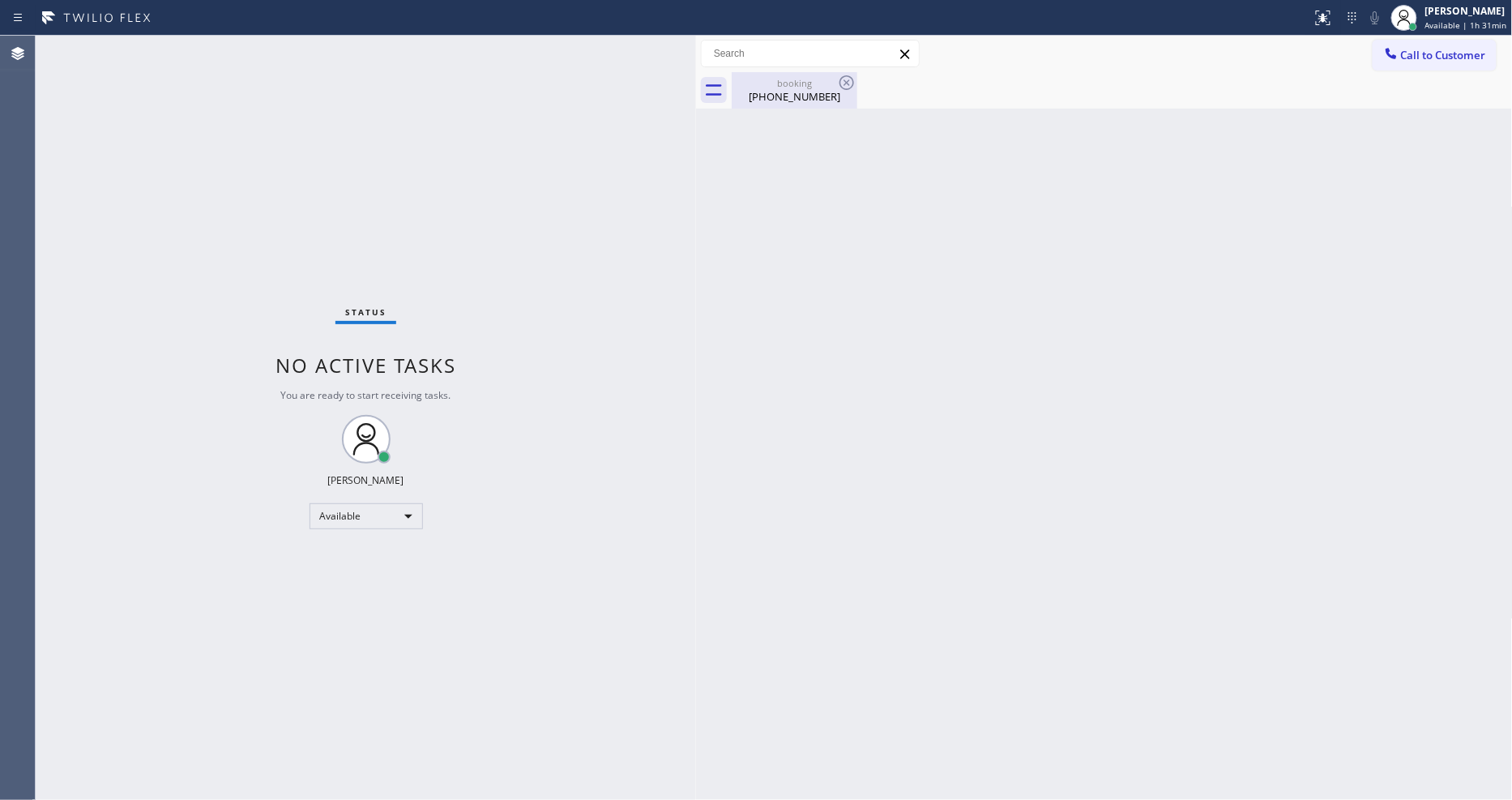
click at [787, 97] on div "[PHONE_NUMBER]" at bounding box center [794, 96] width 122 height 15
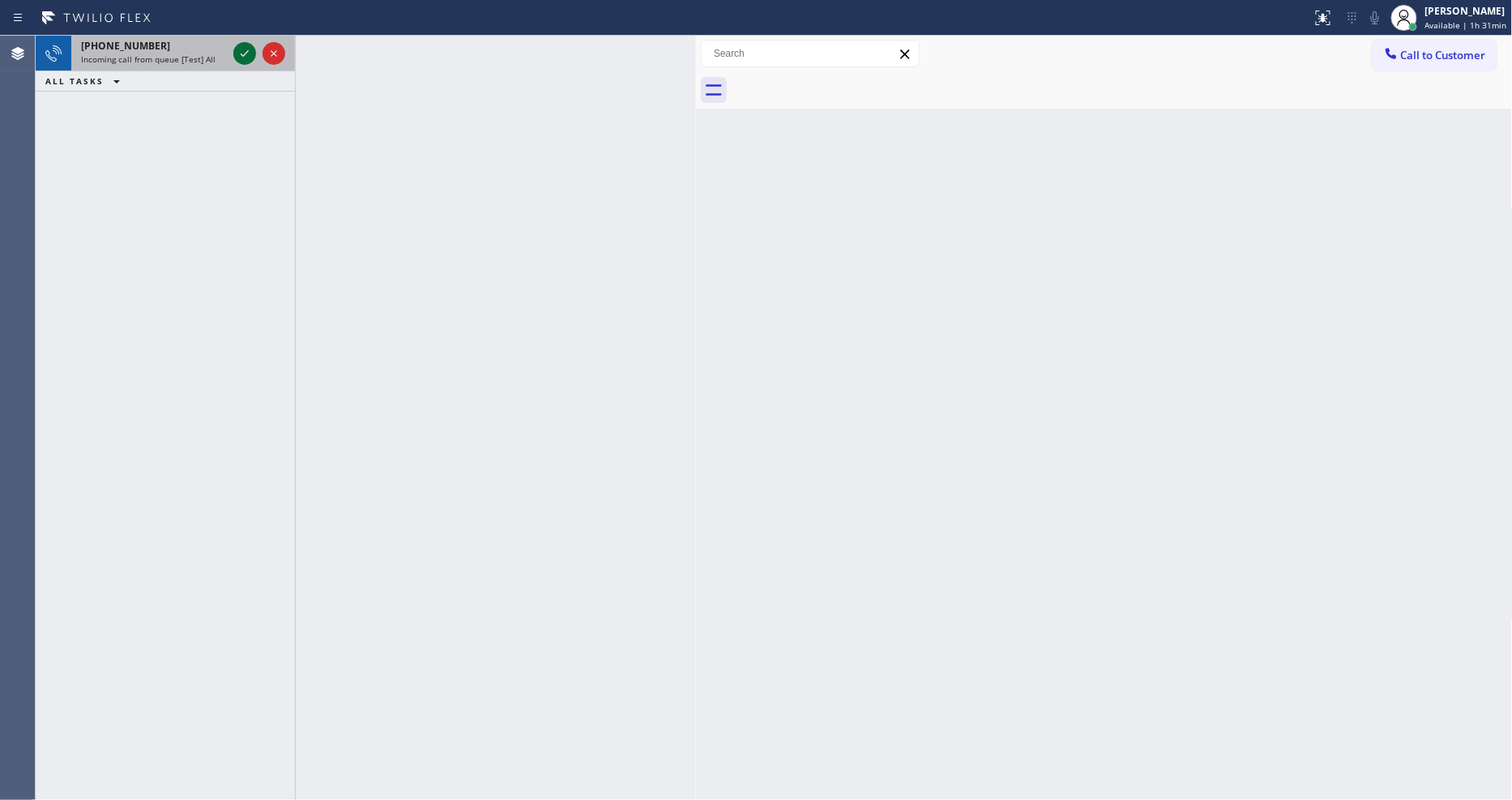
click at [244, 54] on icon at bounding box center [244, 53] width 19 height 19
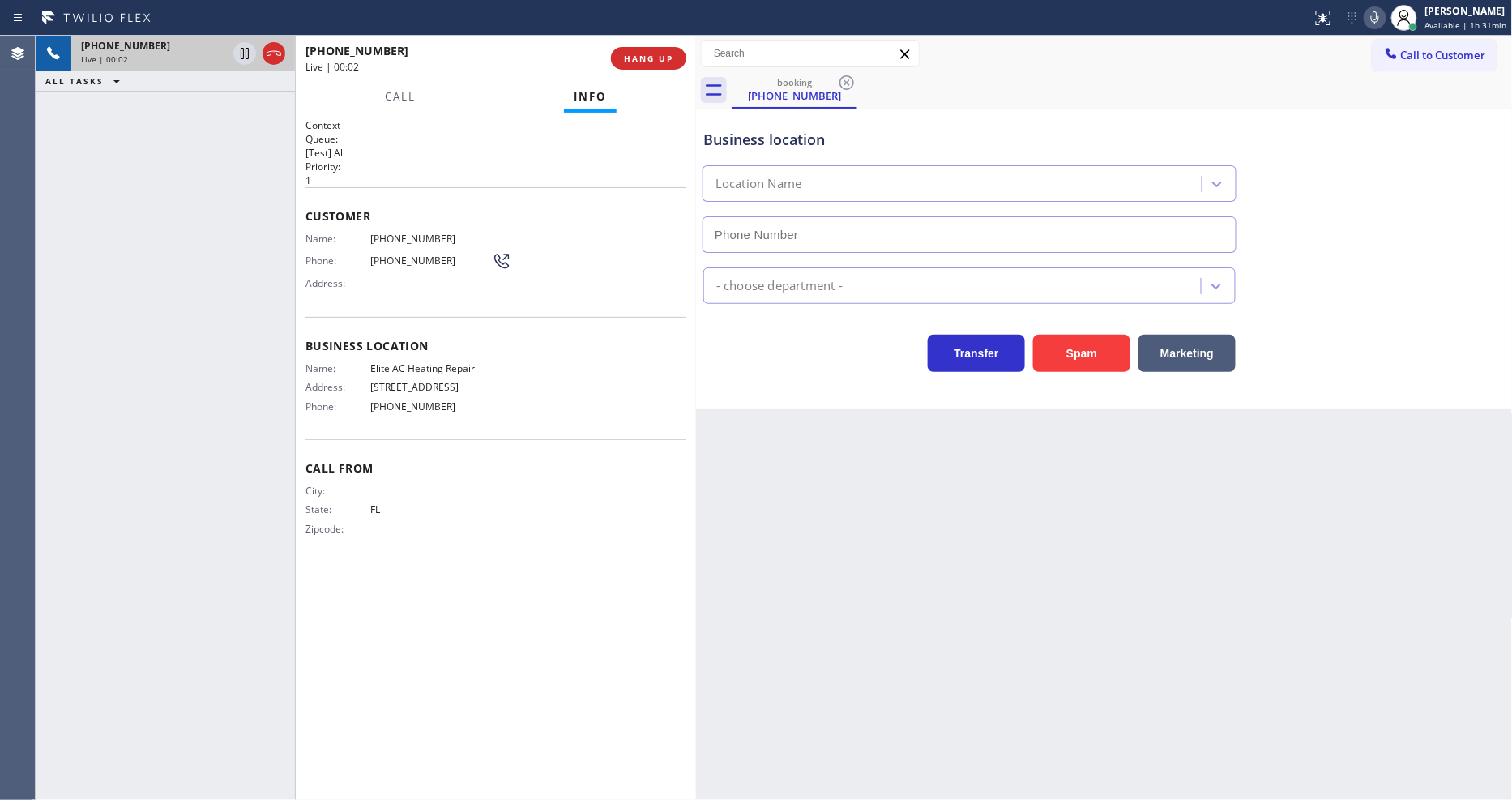
type input "[PHONE_NUMBER]"
click at [637, 52] on span "HANG UP" at bounding box center [648, 58] width 50 height 11
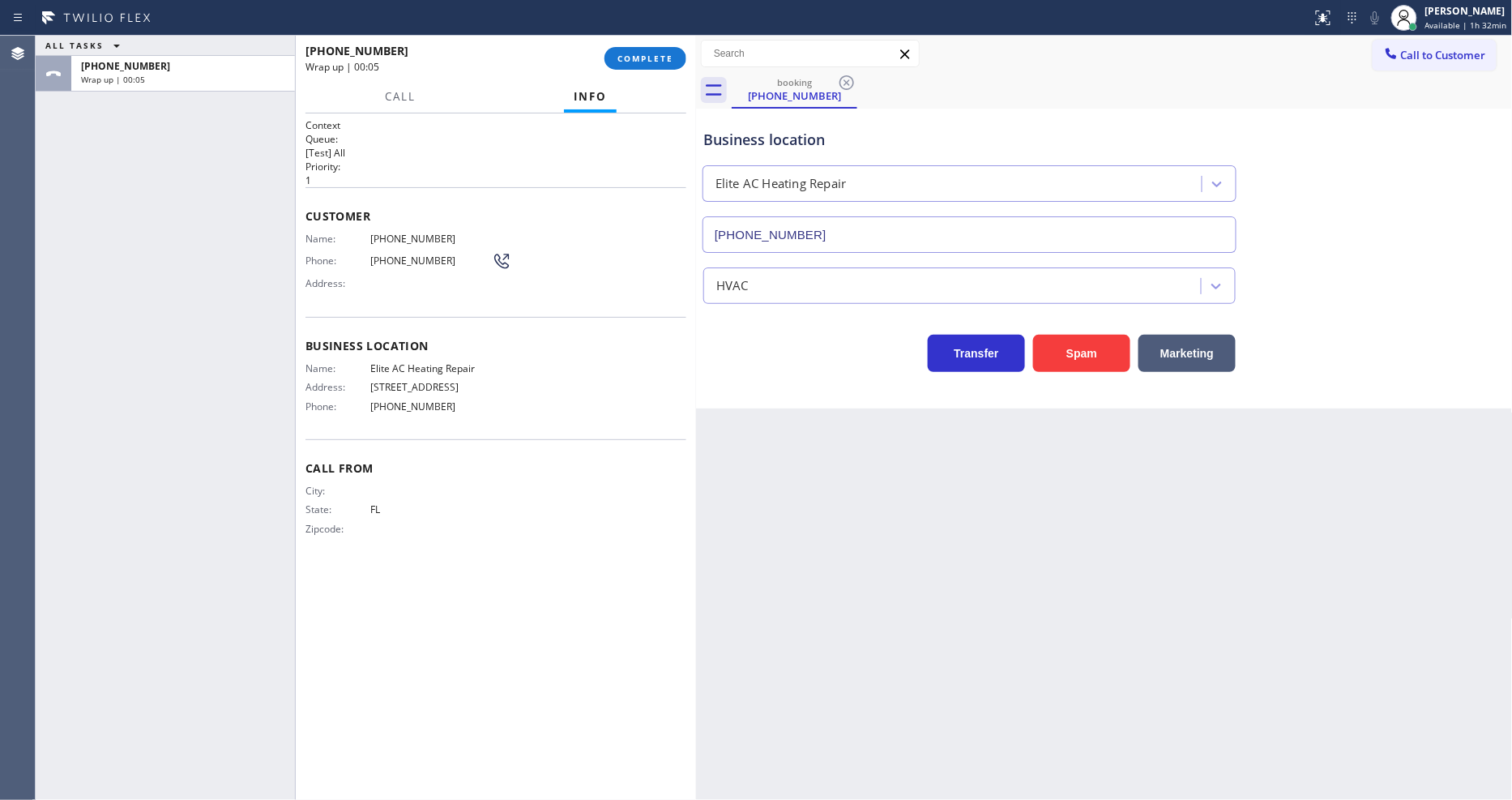
click at [274, 340] on div "ALL TASKS ALL TASKS ACTIVE TASKS TASKS IN WRAP UP [PHONE_NUMBER] Wrap up | 00:05" at bounding box center [165, 417] width 259 height 764
click at [634, 65] on button "COMPLETE" at bounding box center [645, 58] width 82 height 23
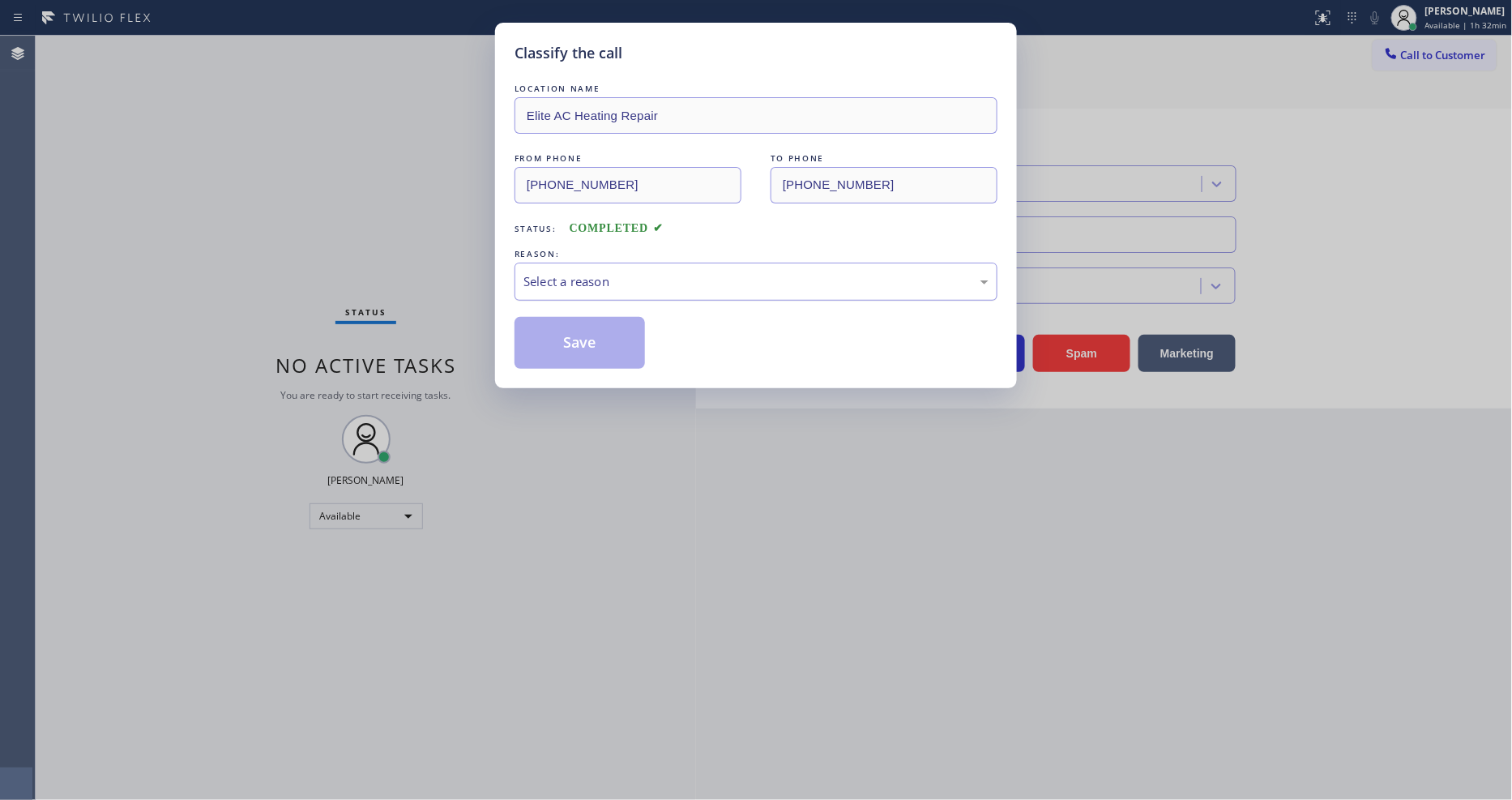
click at [560, 275] on div "Select a reason" at bounding box center [756, 282] width 465 height 18
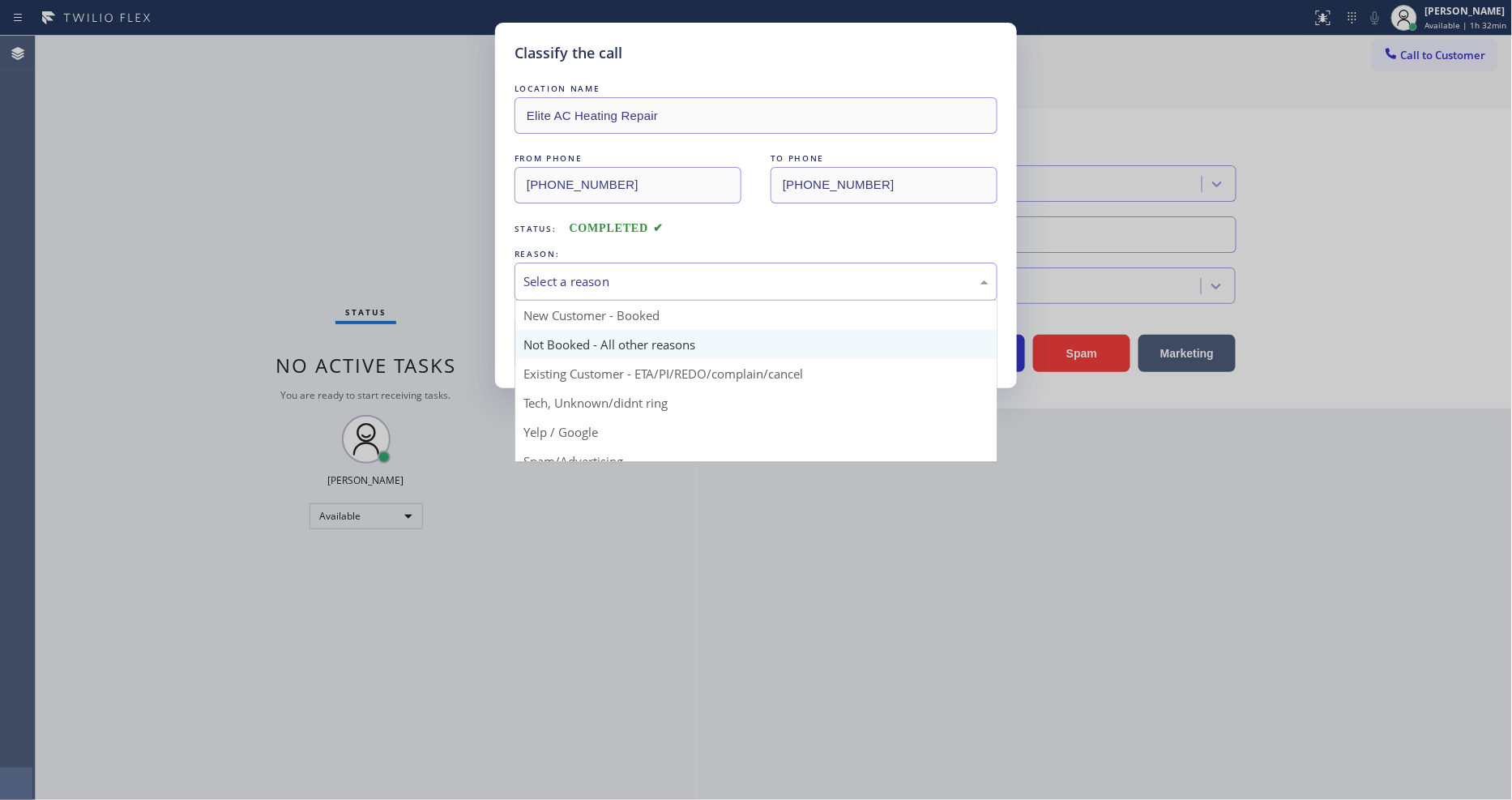
click at [554, 338] on button "Save" at bounding box center [579, 342] width 130 height 52
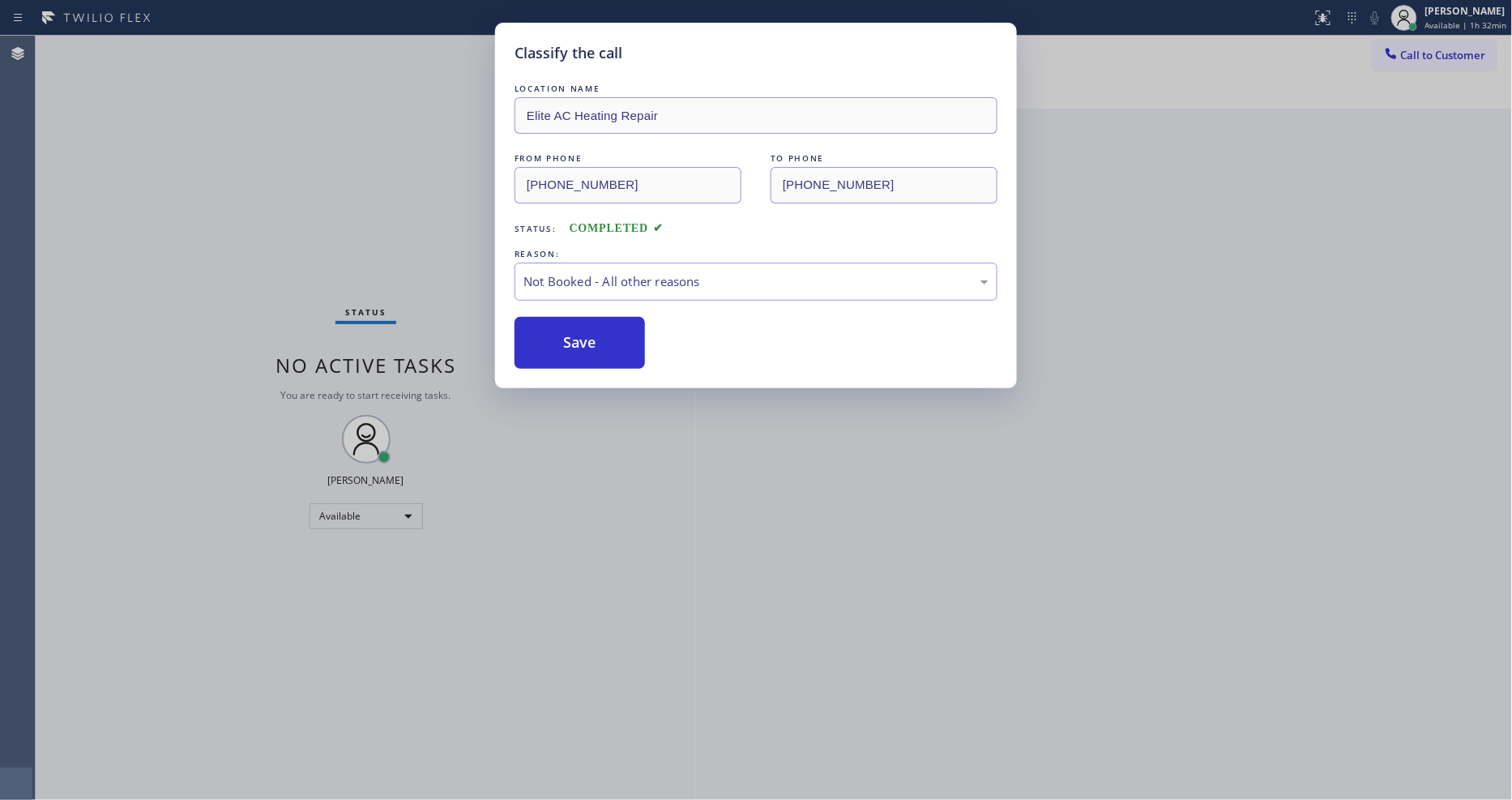
click at [554, 338] on button "Save" at bounding box center [579, 342] width 130 height 52
click at [553, 339] on button "Save" at bounding box center [579, 342] width 130 height 52
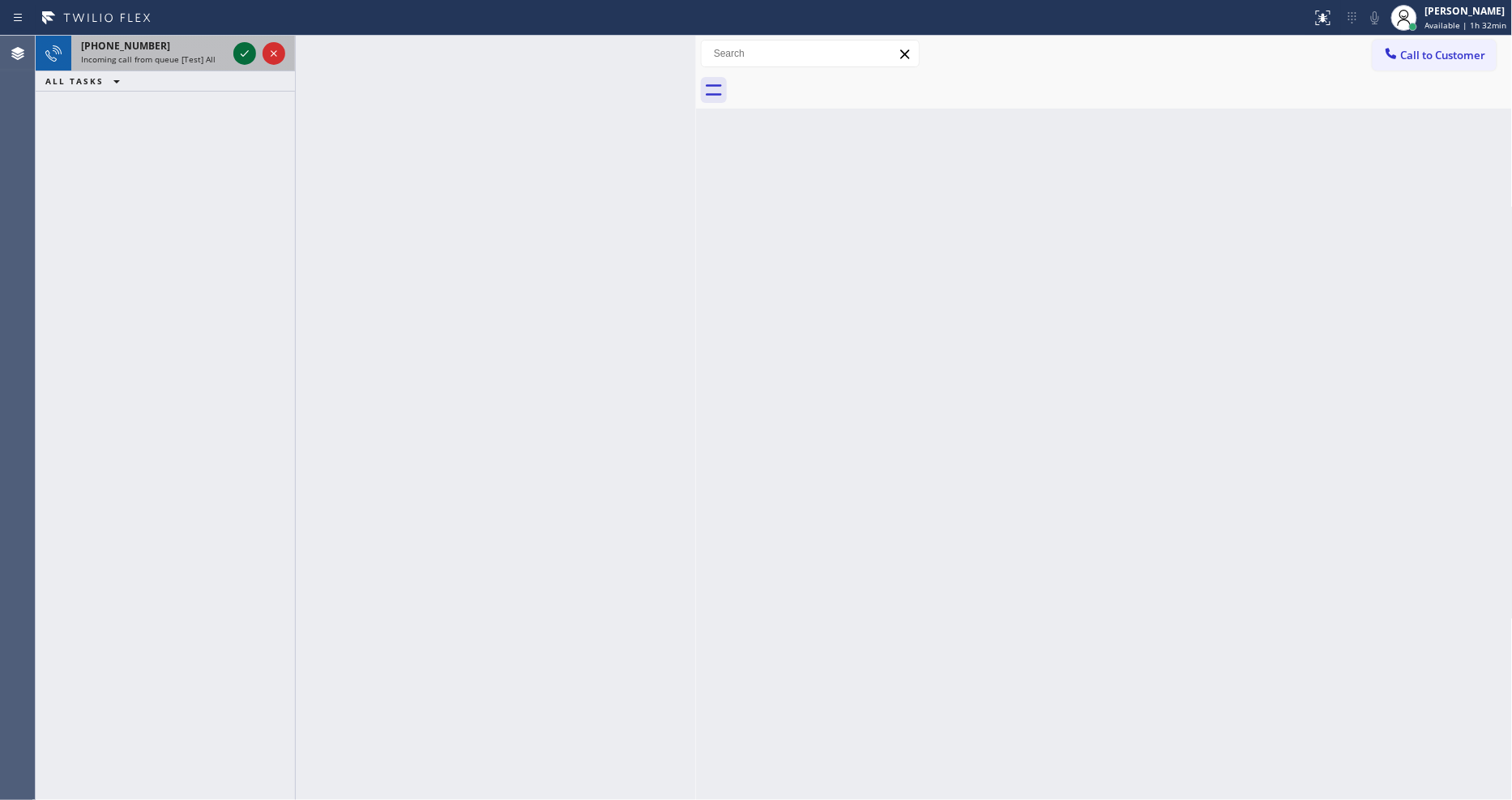
click at [239, 54] on icon at bounding box center [244, 53] width 19 height 19
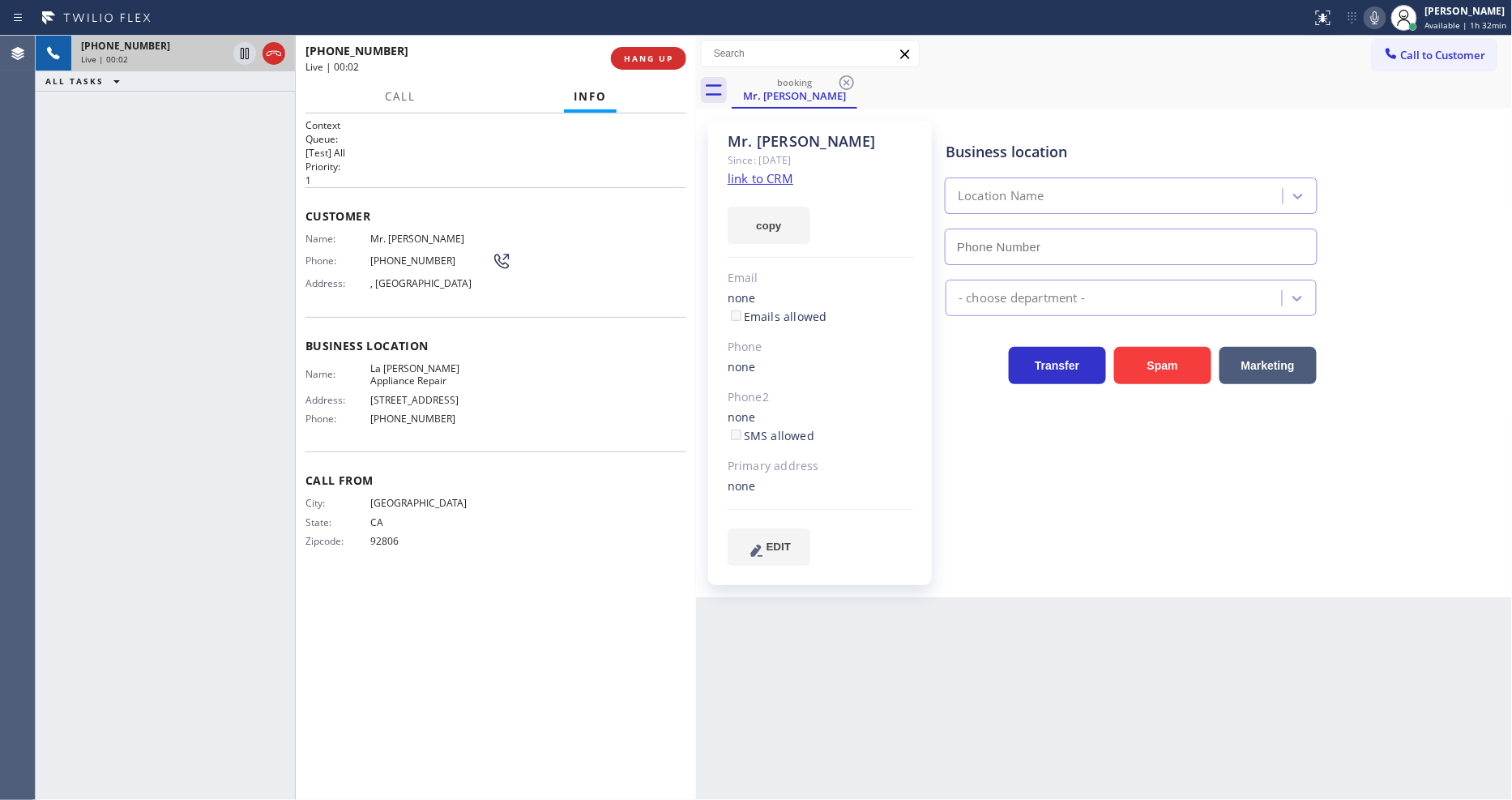
type input "[PHONE_NUMBER]"
click at [765, 179] on link "link to CRM" at bounding box center [760, 179] width 66 height 17
click at [403, 353] on div "Business location Name: [GEOGRAPHIC_DATA][PERSON_NAME] Appliance Repair Address…" at bounding box center [495, 384] width 381 height 136
click at [399, 362] on span "La [PERSON_NAME] Appliance Repair" at bounding box center [431, 374] width 122 height 25
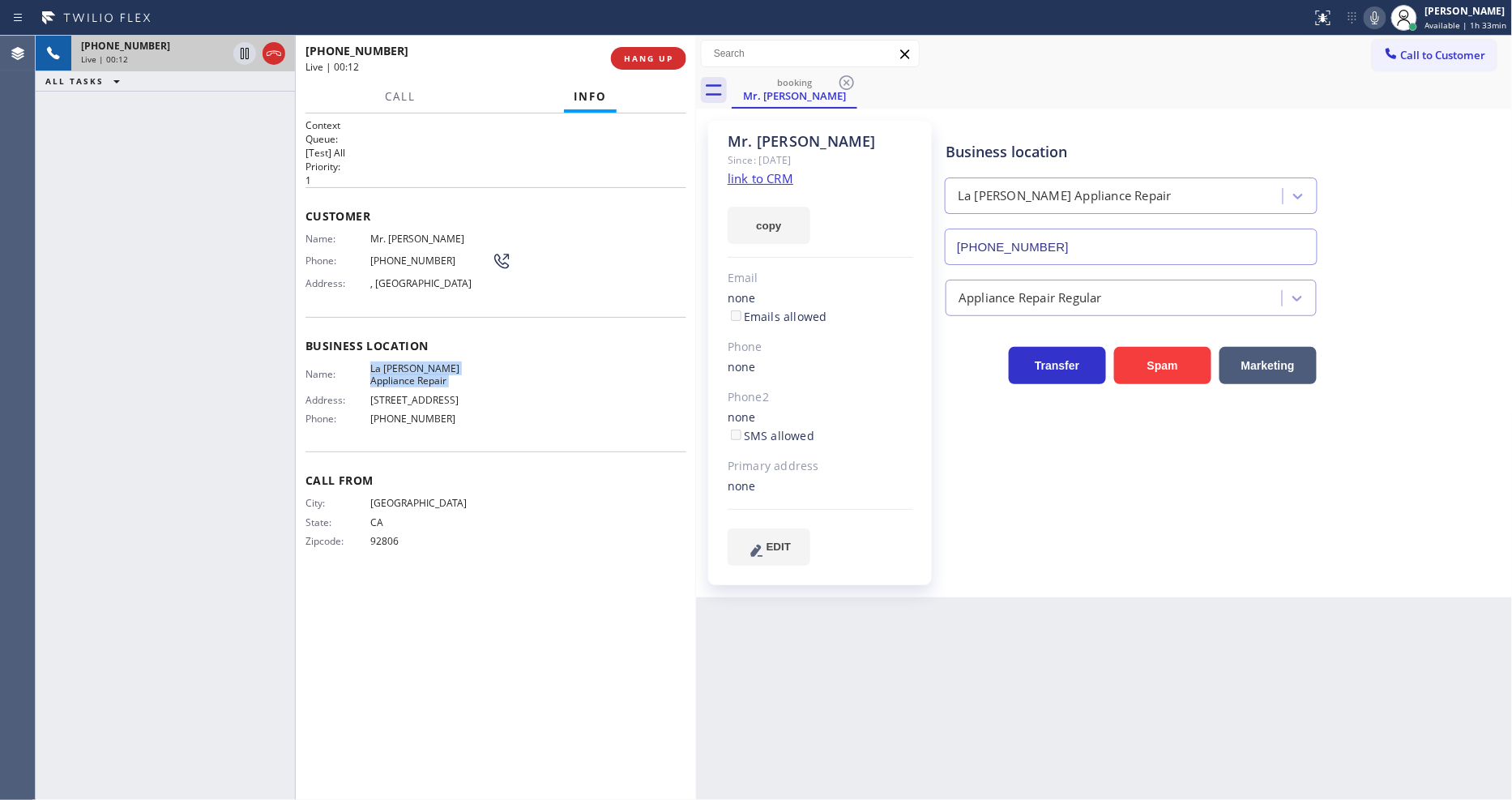
click at [399, 362] on span "La [PERSON_NAME] Appliance Repair" at bounding box center [431, 374] width 122 height 25
click at [526, 340] on span "Business location" at bounding box center [495, 345] width 381 height 16
click at [239, 51] on icon at bounding box center [244, 53] width 19 height 19
click at [1381, 20] on icon at bounding box center [1374, 17] width 19 height 19
click at [241, 59] on icon at bounding box center [245, 53] width 11 height 11
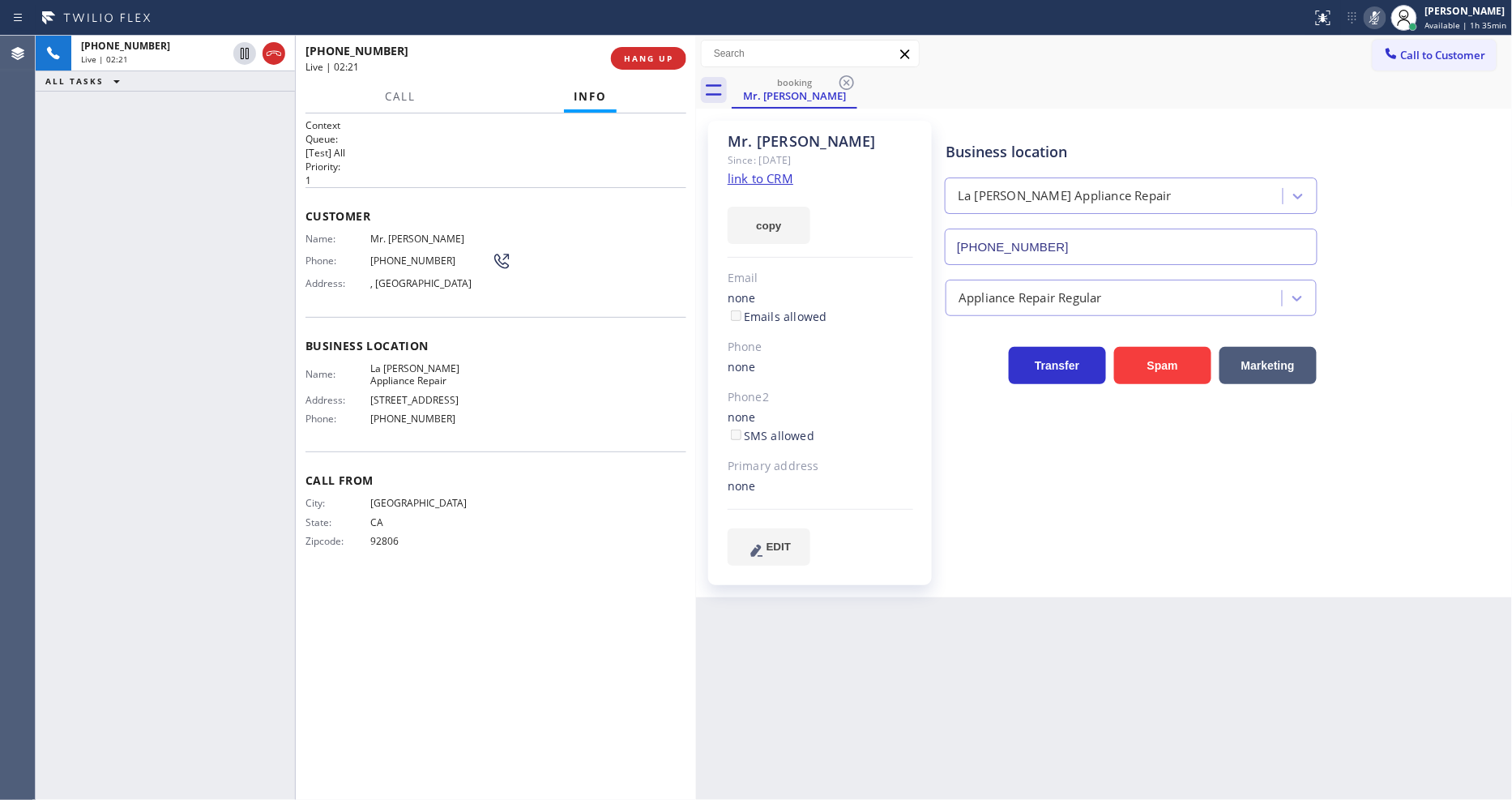
click at [1381, 14] on icon at bounding box center [1374, 17] width 19 height 19
click at [412, 254] on span "[PHONE_NUMBER]" at bounding box center [431, 260] width 122 height 12
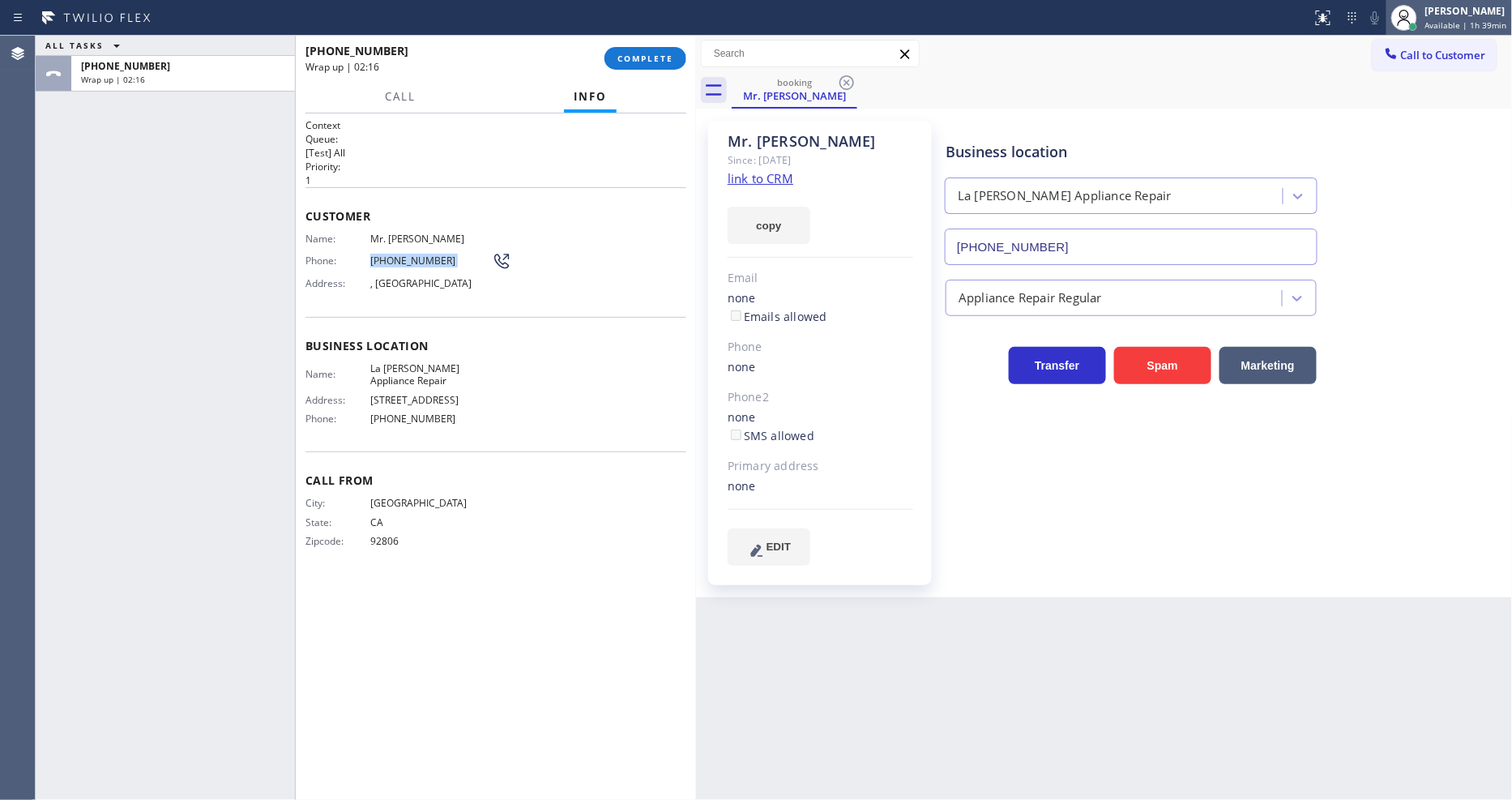
click at [1414, 17] on icon at bounding box center [1404, 17] width 19 height 19
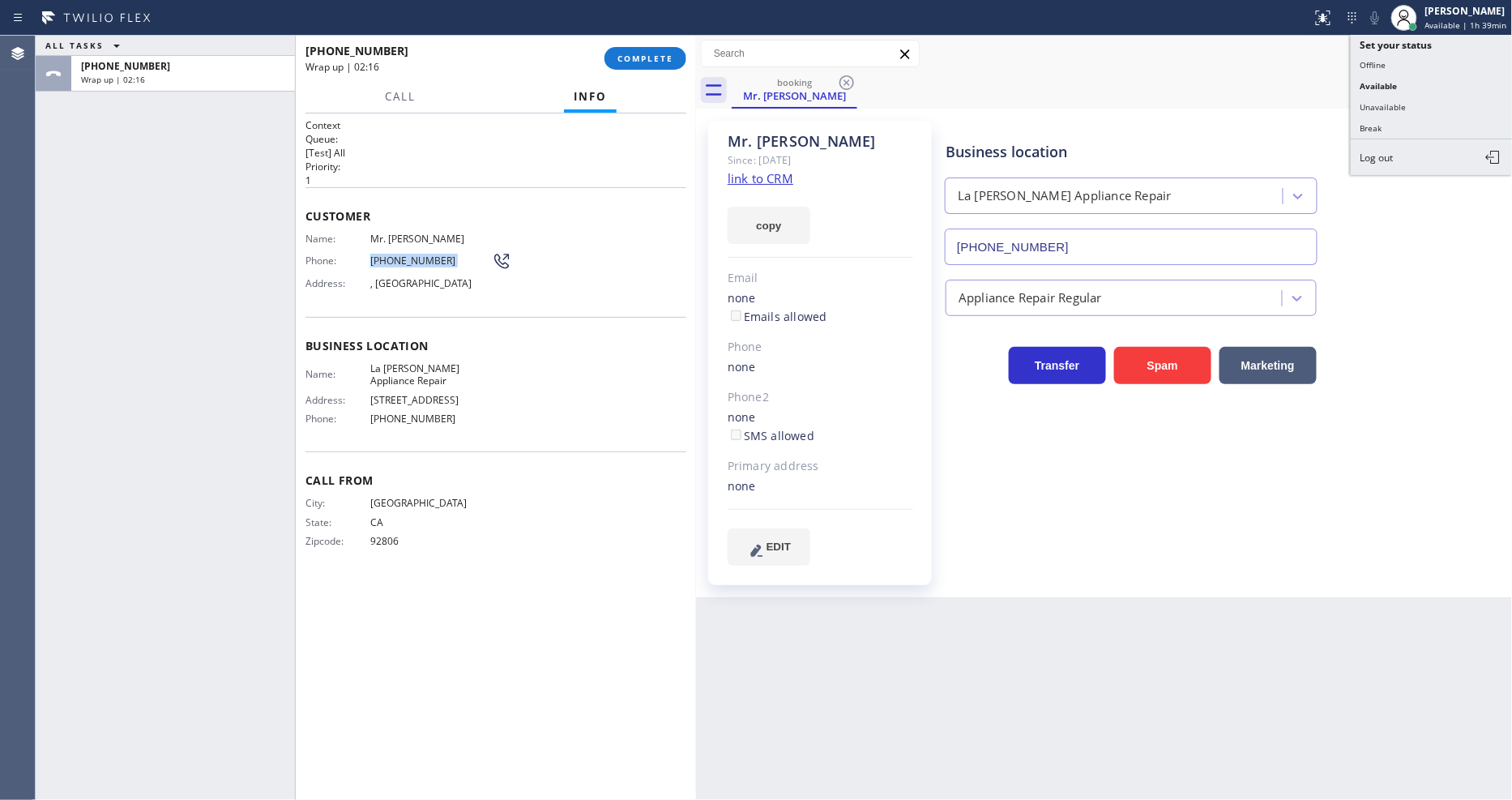
drag, startPoint x: 1410, startPoint y: 128, endPoint x: 1076, endPoint y: 125, distance: 334.0
click at [1410, 128] on button "Break" at bounding box center [1431, 128] width 162 height 21
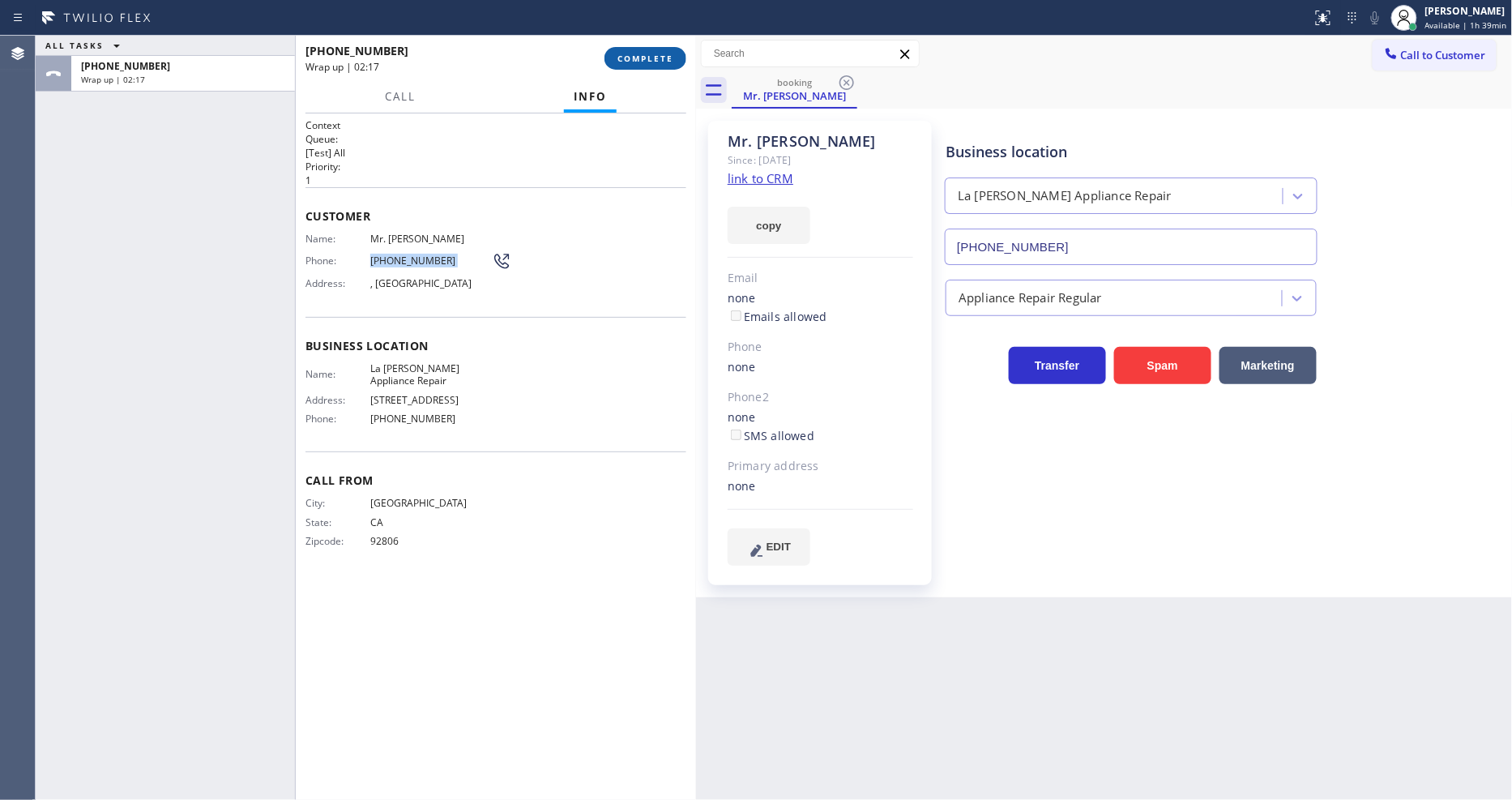
click at [624, 58] on span "COMPLETE" at bounding box center [645, 58] width 56 height 11
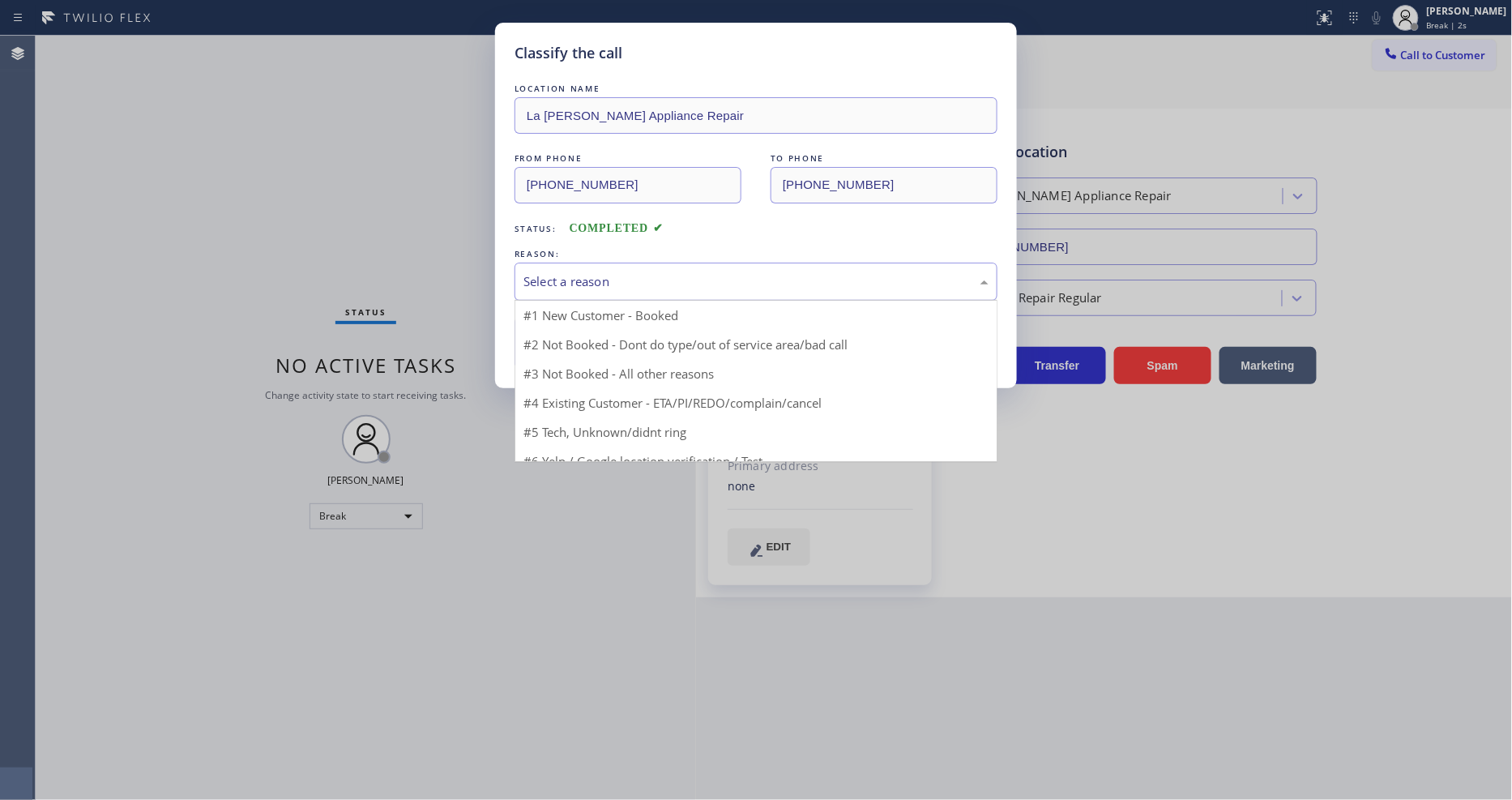
click at [544, 274] on div "Select a reason" at bounding box center [756, 282] width 465 height 18
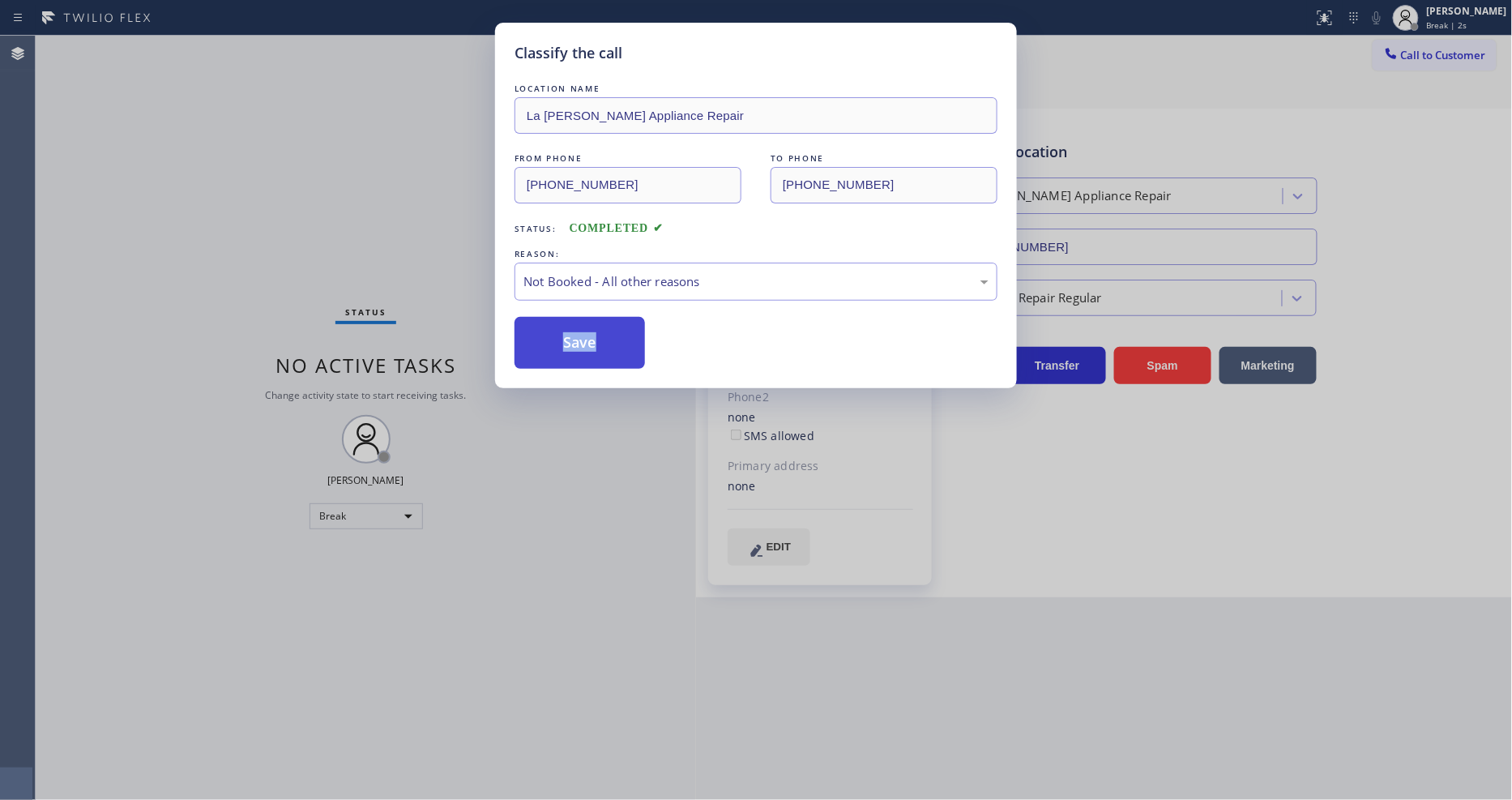
click at [543, 343] on button "Save" at bounding box center [579, 342] width 130 height 52
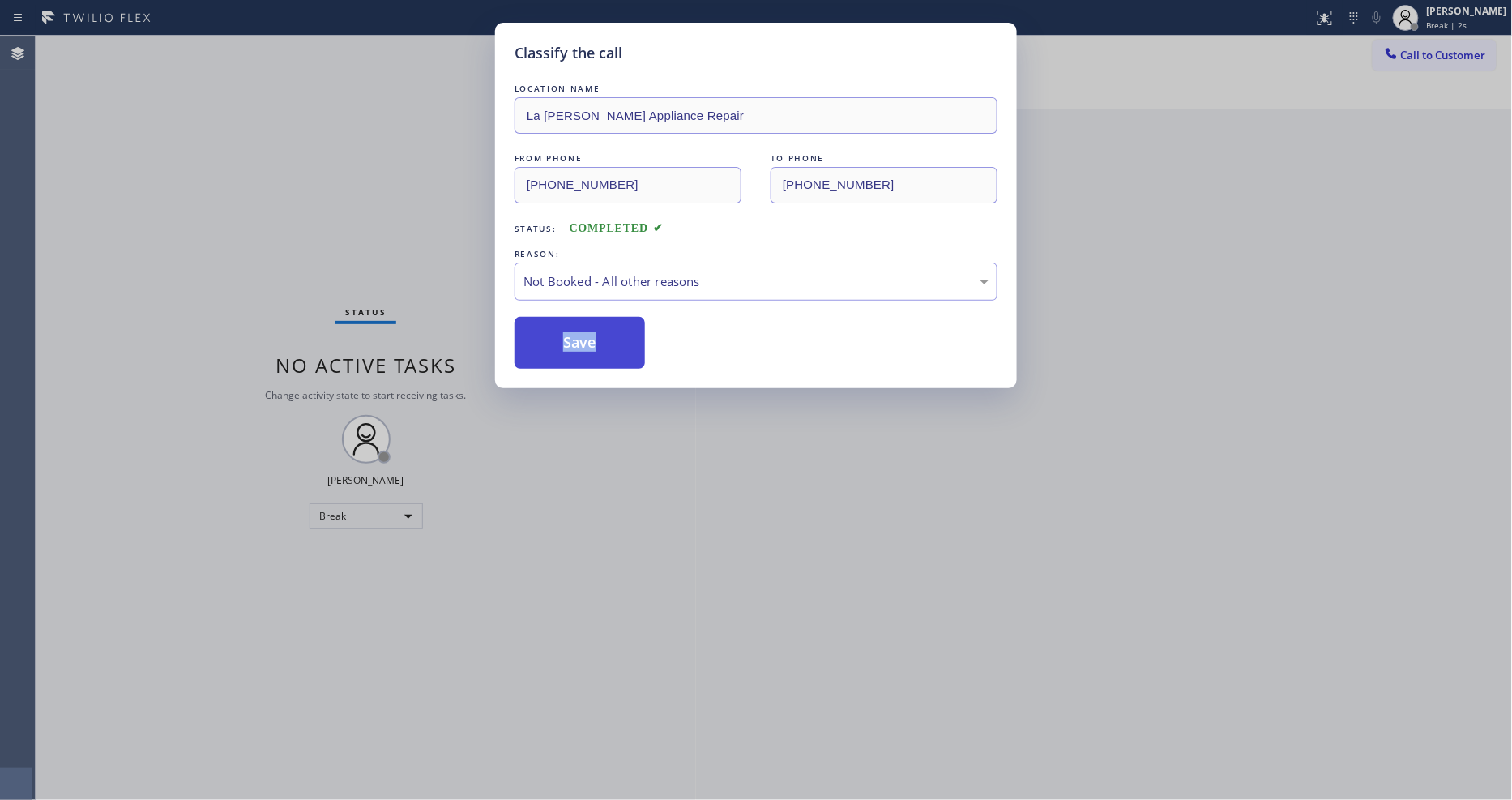
click at [541, 343] on button "Save" at bounding box center [579, 342] width 130 height 52
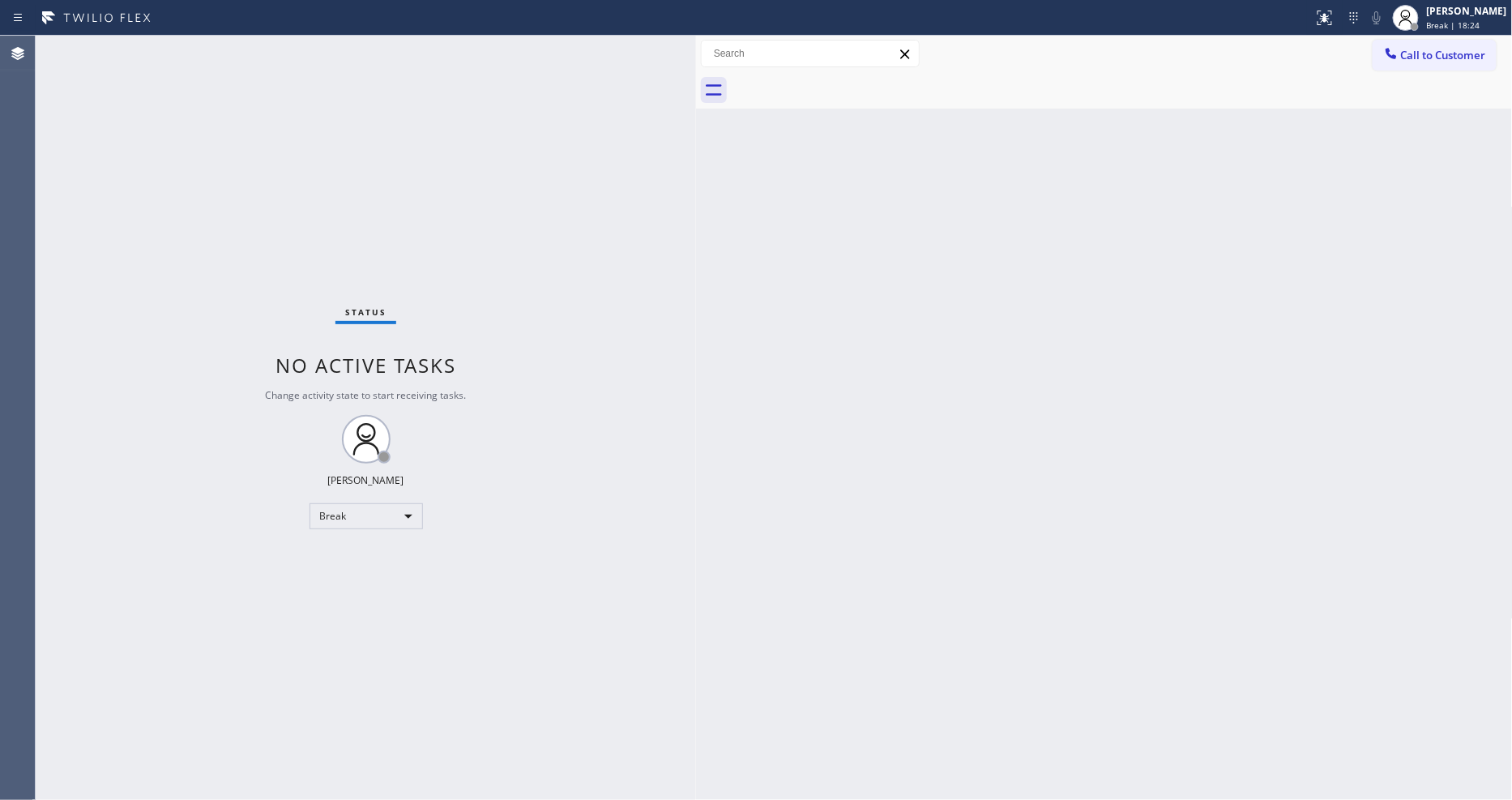
drag, startPoint x: 1475, startPoint y: 18, endPoint x: 1451, endPoint y: 75, distance: 61.8
click at [1475, 19] on span "Break | 18:24" at bounding box center [1453, 25] width 53 height 11
click at [1438, 89] on button "Available" at bounding box center [1431, 85] width 162 height 21
click at [1246, 432] on div "Back to Dashboard Change Sender ID Customers Technicians Select a contact Outbo…" at bounding box center [1104, 417] width 817 height 764
click at [332, 205] on div "Status No active tasks You are ready to start receiving tasks. [PERSON_NAME] Av…" at bounding box center [366, 417] width 660 height 764
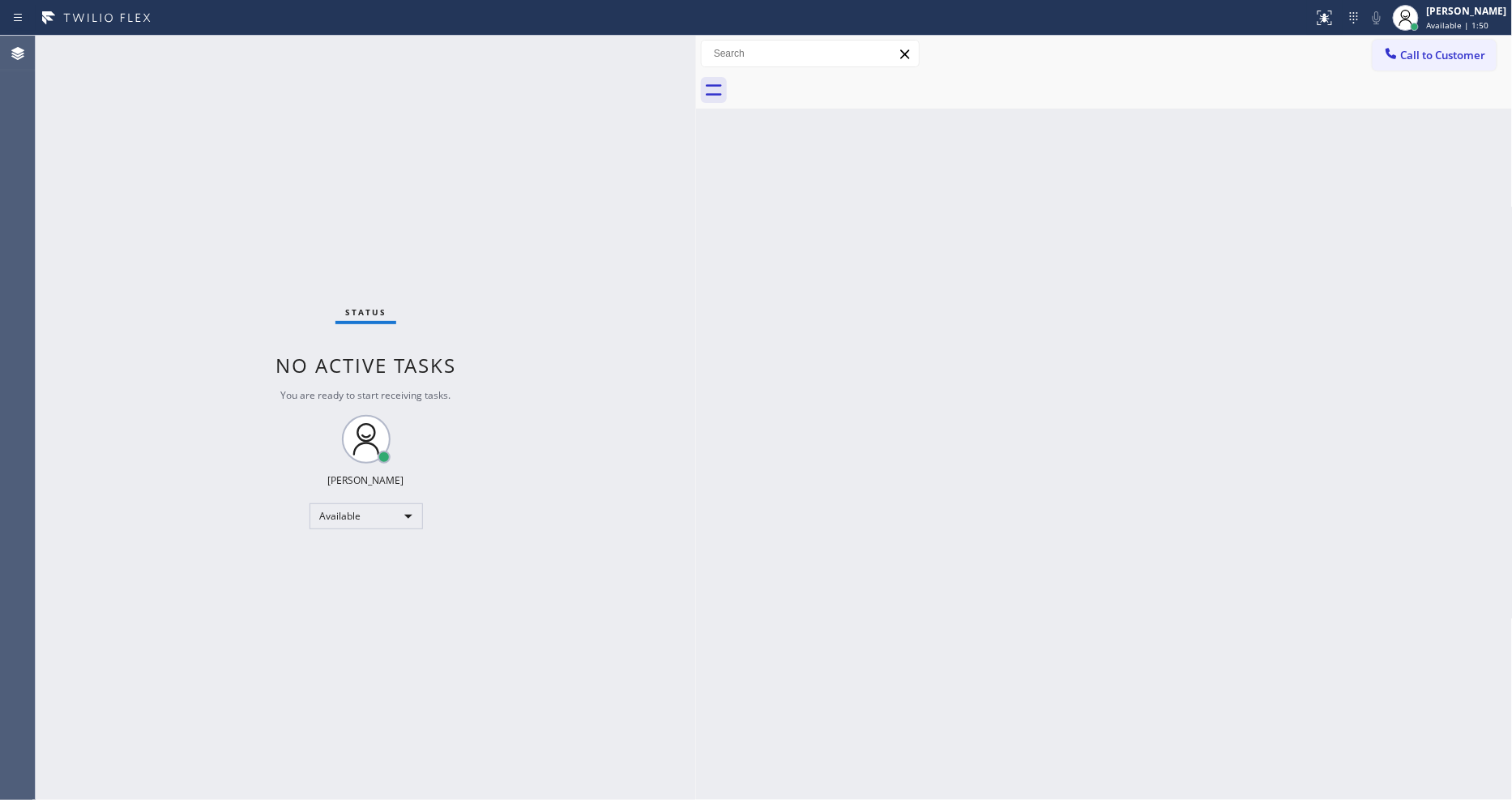
click at [190, 39] on div "Status No active tasks You are ready to start receiving tasks. [PERSON_NAME] Av…" at bounding box center [366, 417] width 660 height 764
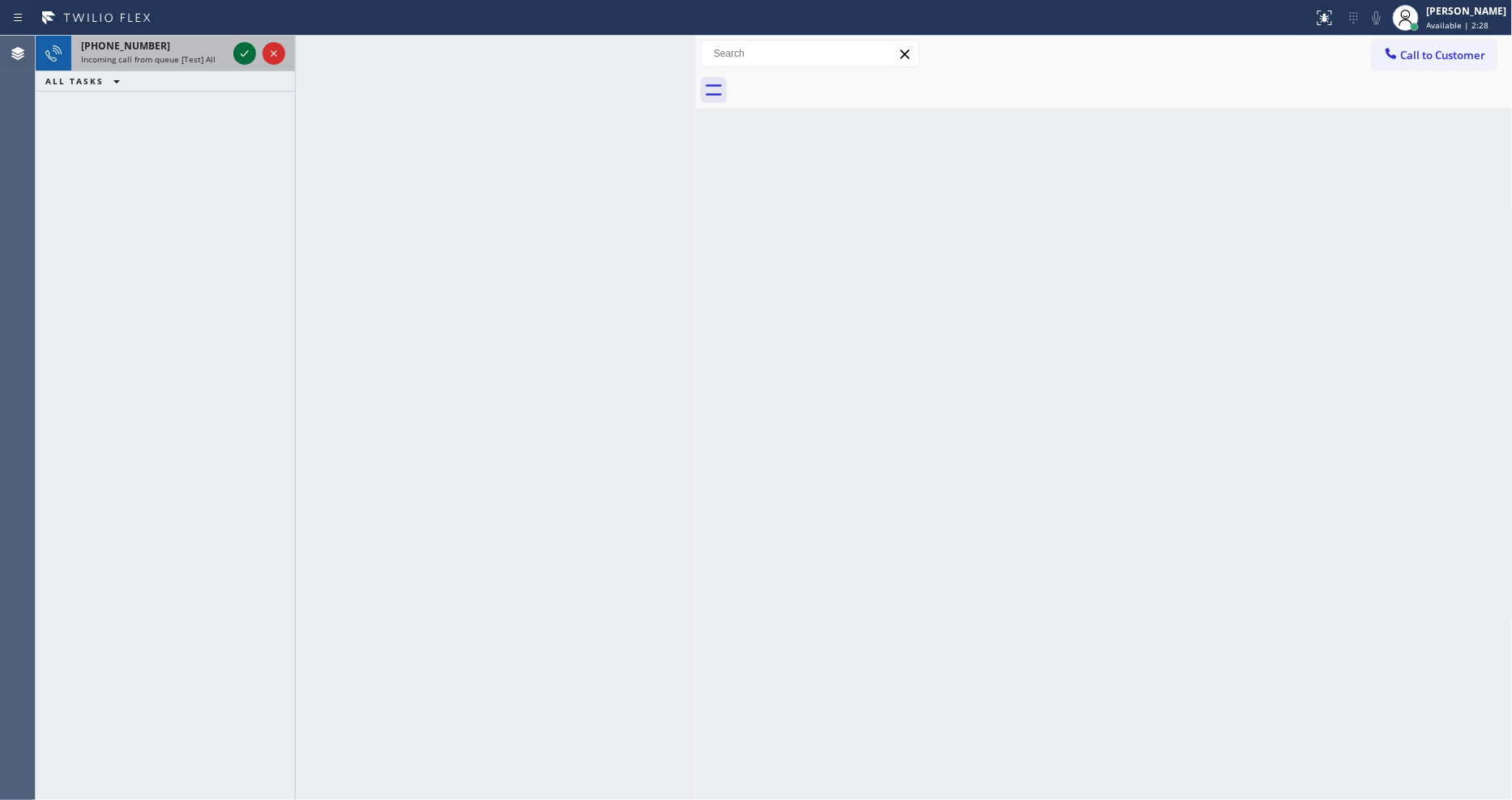
click at [237, 51] on icon at bounding box center [244, 53] width 19 height 19
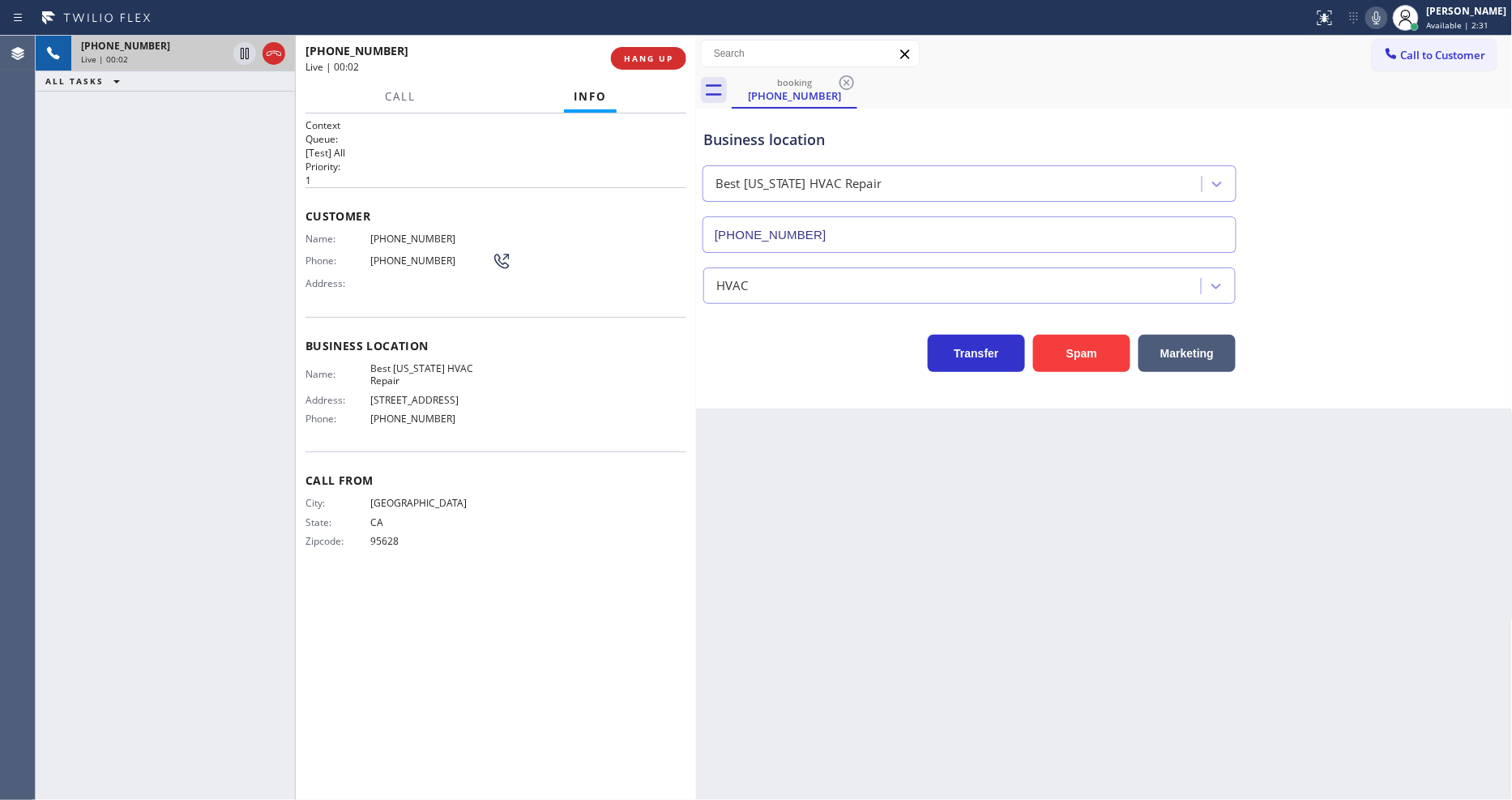
type input "[PHONE_NUMBER]"
click at [1381, 17] on icon at bounding box center [1376, 17] width 8 height 13
click at [428, 362] on span "Best [US_STATE] HVAC Repair" at bounding box center [431, 374] width 122 height 25
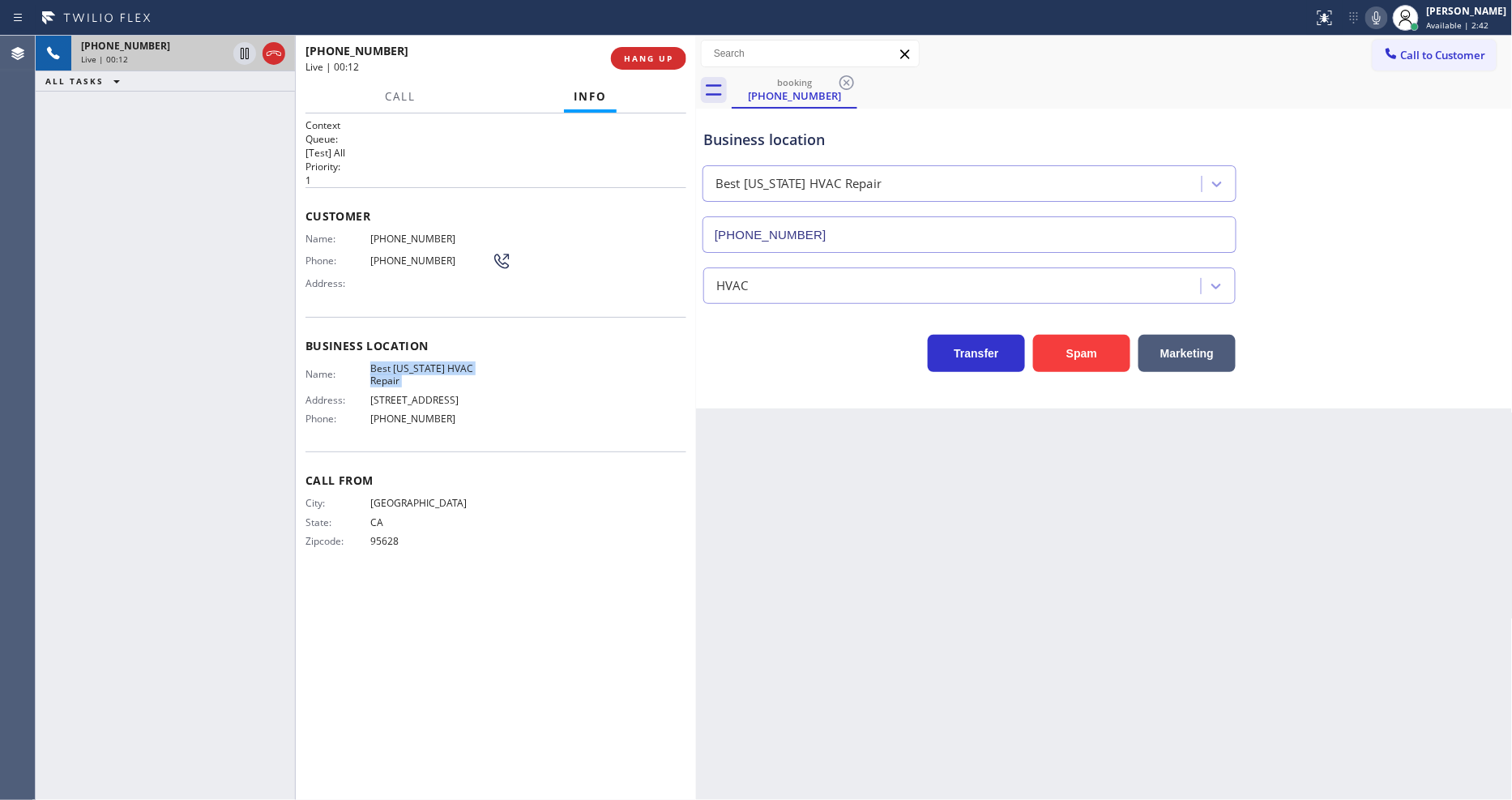
click at [428, 362] on span "Best [US_STATE] HVAC Repair" at bounding box center [431, 374] width 122 height 25
click at [419, 233] on span "[PHONE_NUMBER]" at bounding box center [431, 239] width 122 height 12
click at [246, 52] on icon at bounding box center [244, 53] width 8 height 11
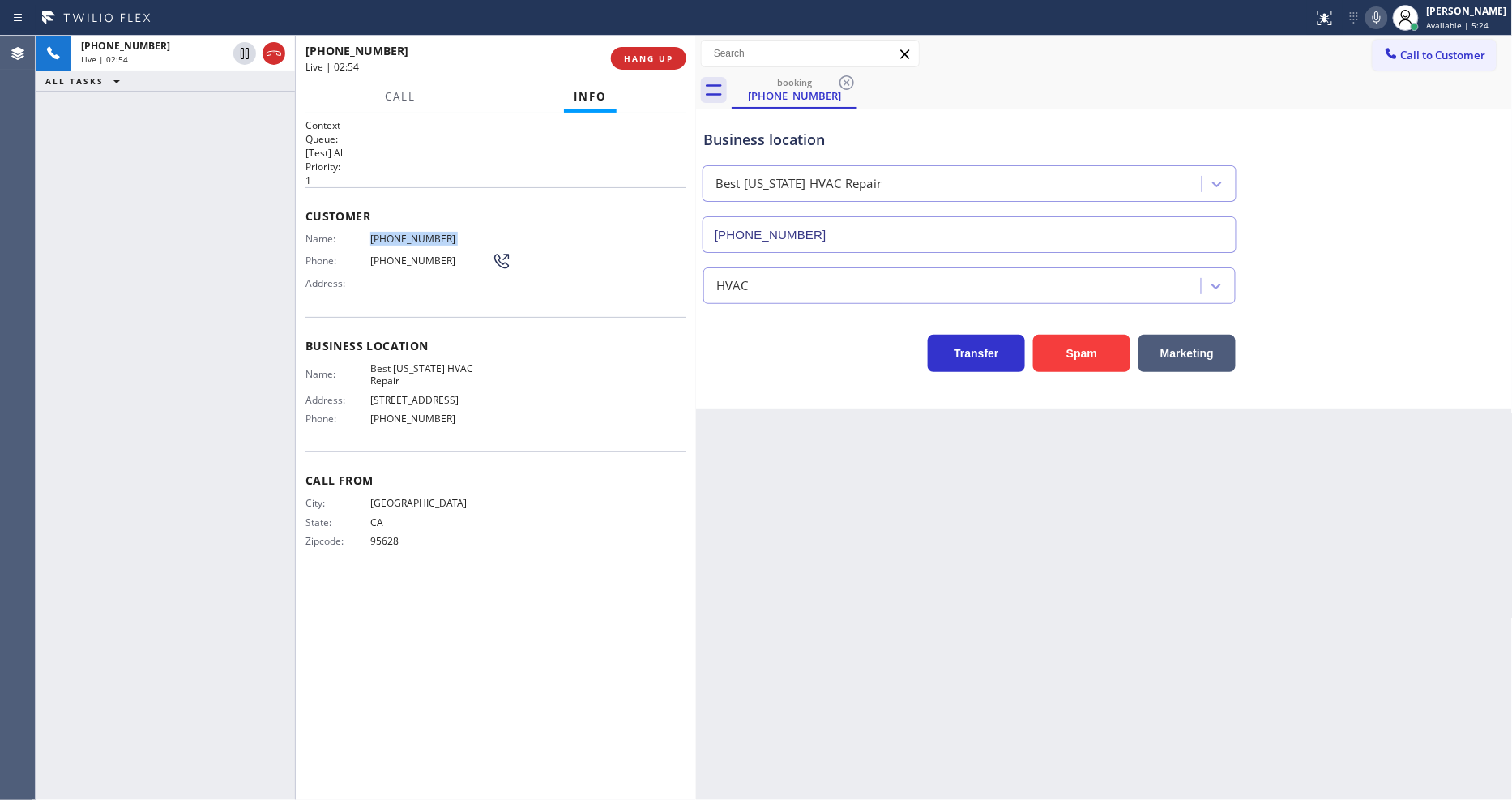
click at [391, 233] on span "[PHONE_NUMBER]" at bounding box center [431, 239] width 122 height 12
click at [1386, 15] on icon at bounding box center [1376, 17] width 19 height 19
click at [248, 52] on icon at bounding box center [244, 53] width 19 height 19
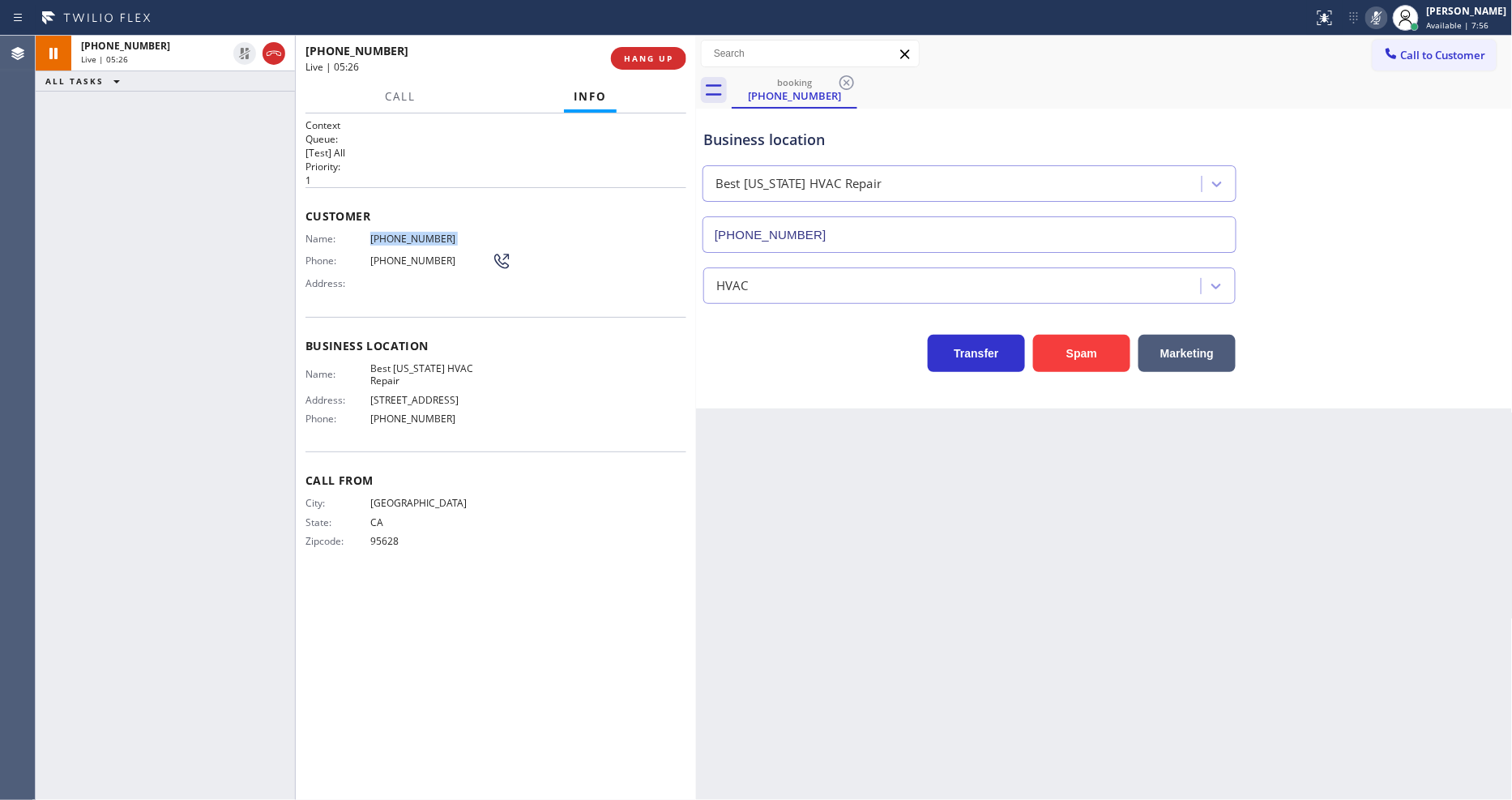
click at [1382, 18] on rect at bounding box center [1376, 16] width 11 height 11
click at [640, 59] on span "HANG UP" at bounding box center [648, 58] width 50 height 11
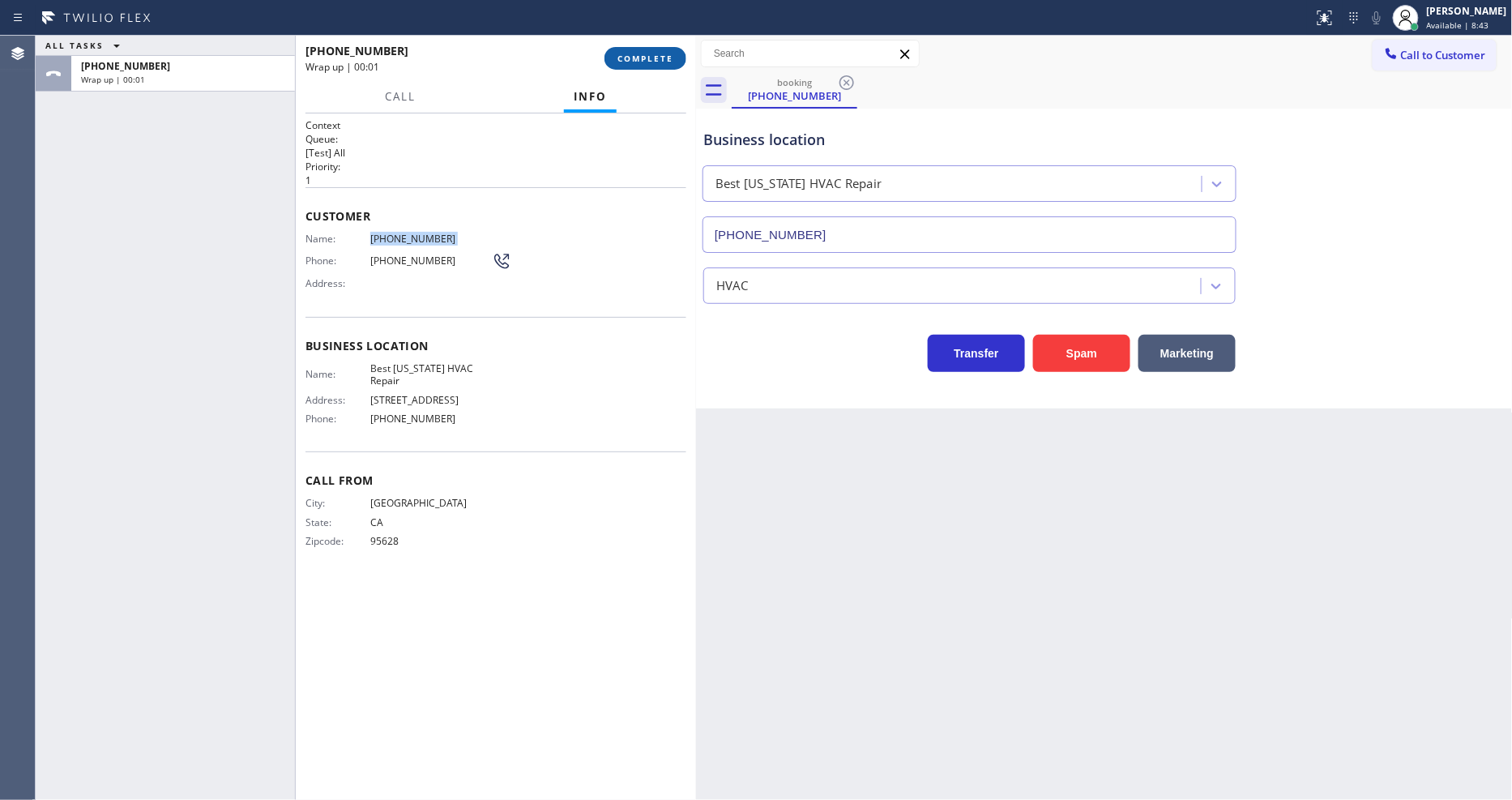
click at [640, 59] on span "COMPLETE" at bounding box center [645, 58] width 56 height 11
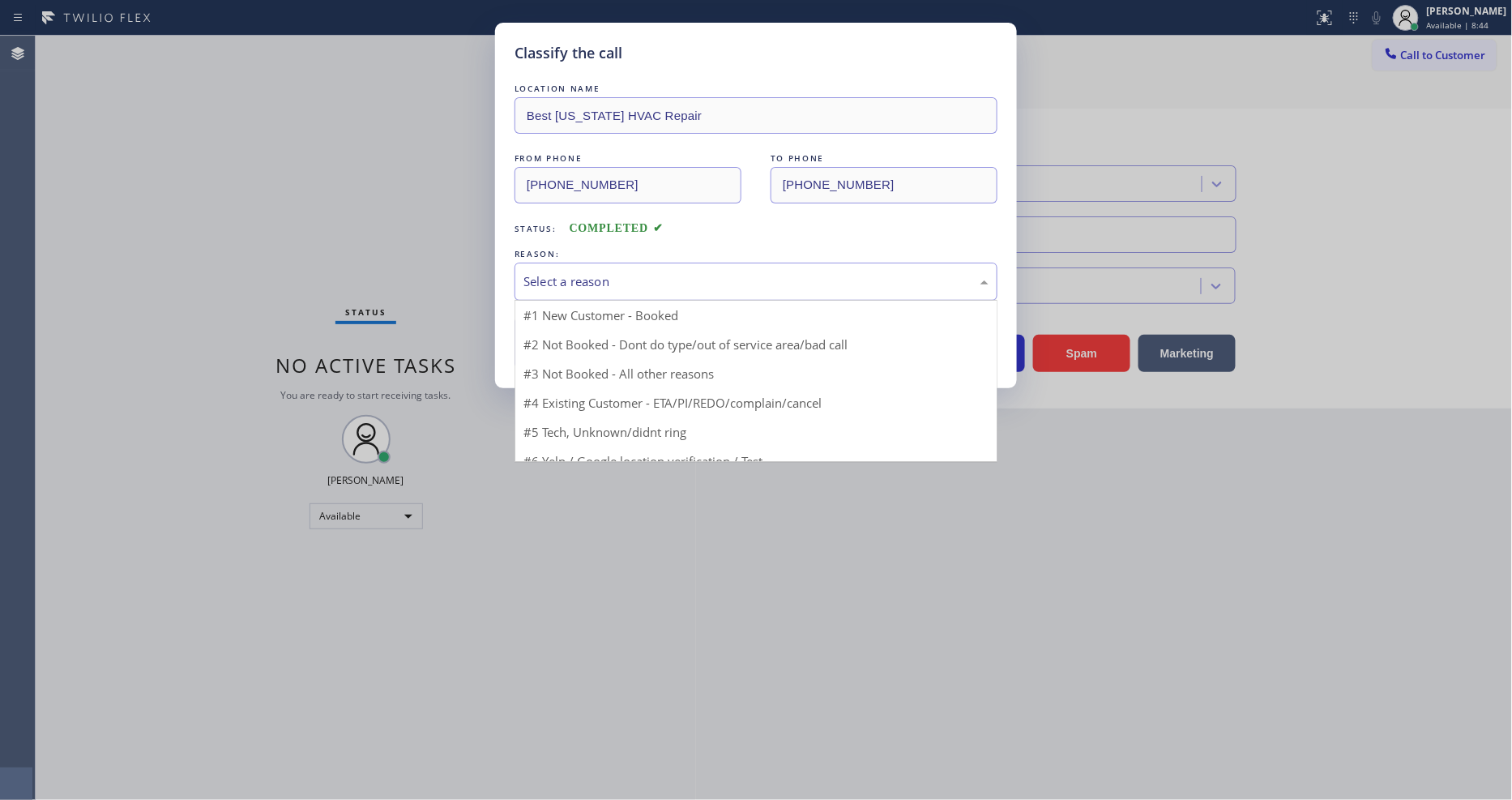
click at [583, 285] on div "Select a reason" at bounding box center [756, 282] width 465 height 18
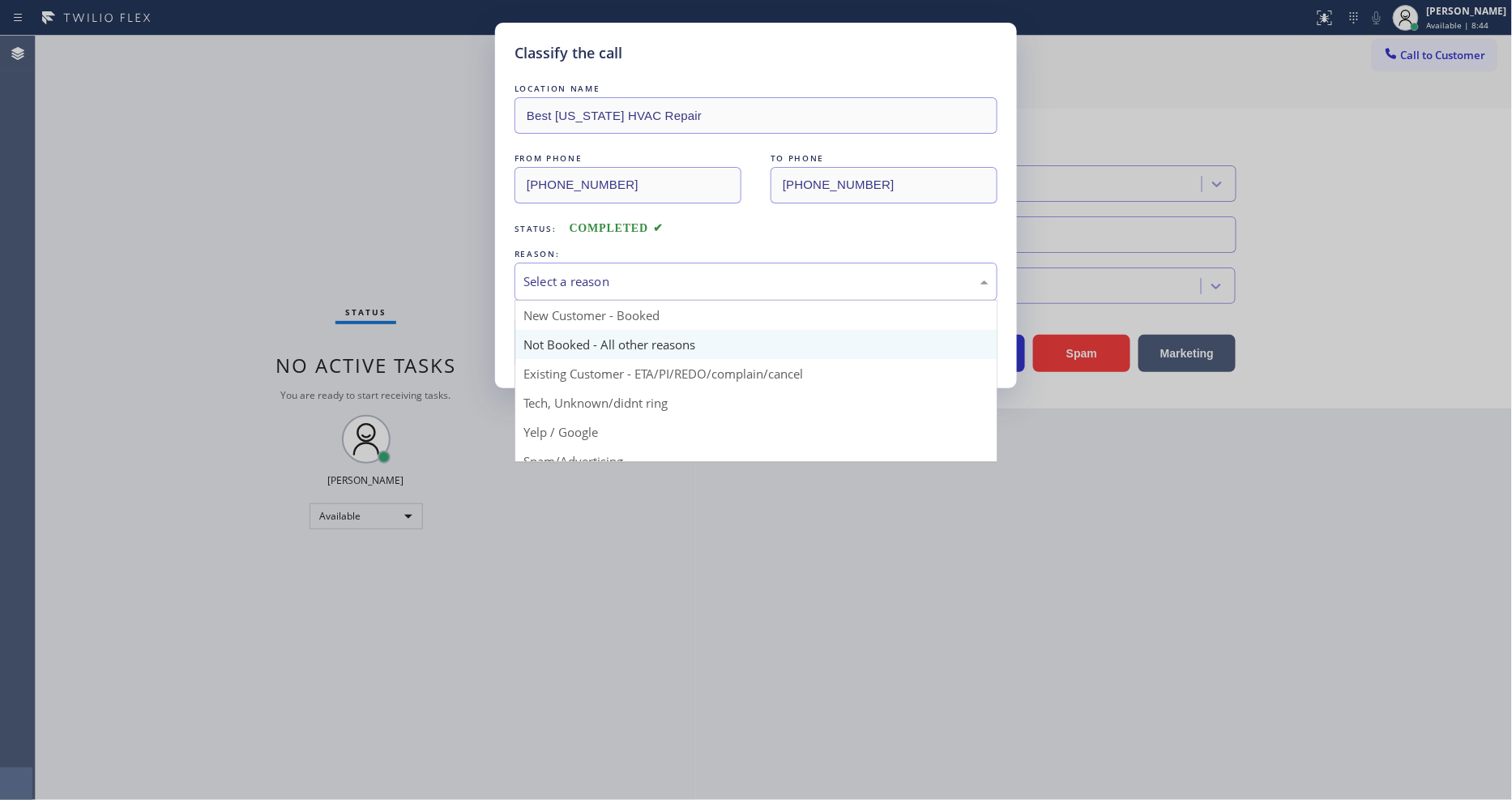
click at [565, 346] on button "Save" at bounding box center [579, 342] width 130 height 52
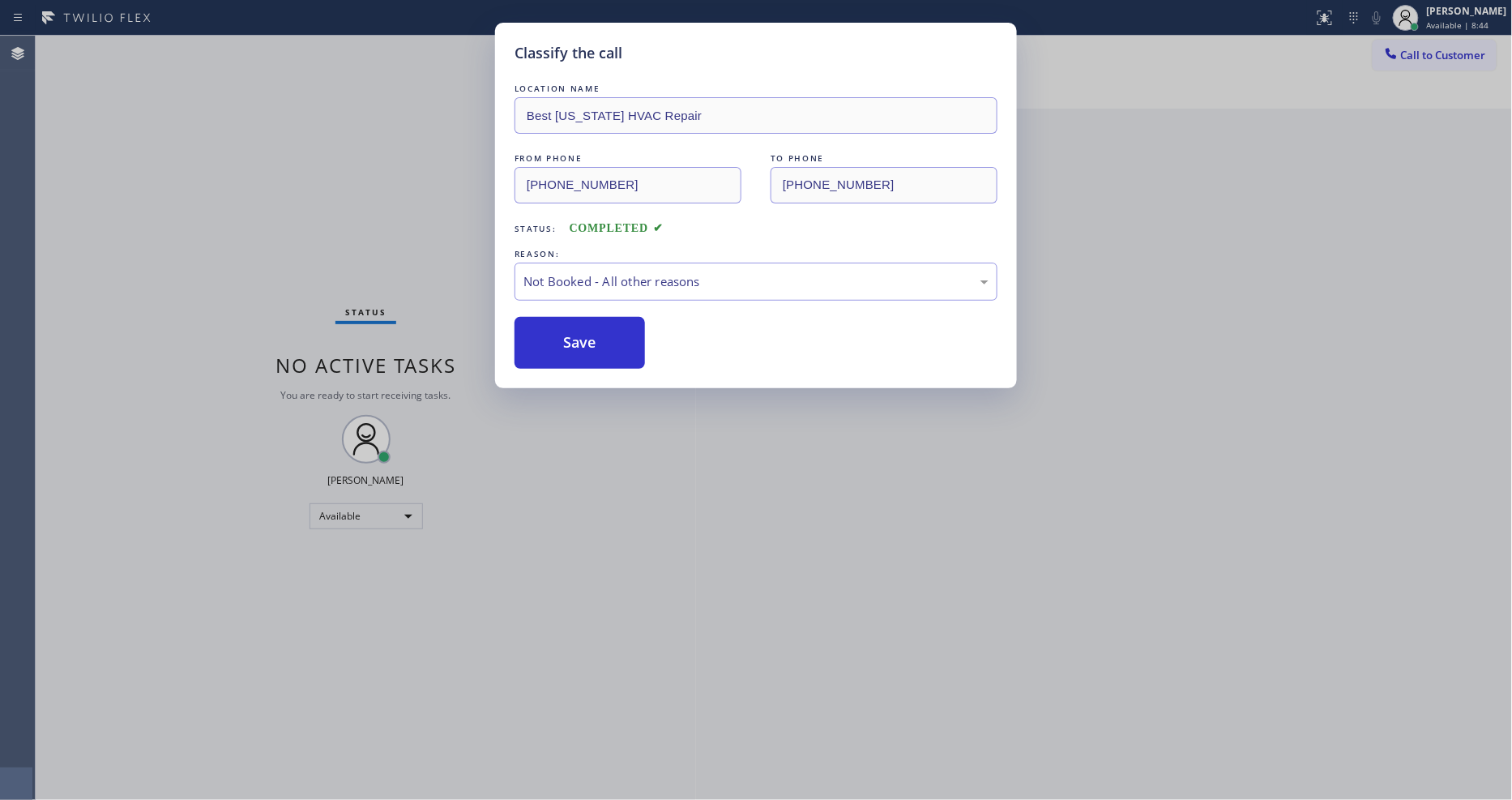
click at [565, 346] on button "Save" at bounding box center [579, 342] width 130 height 52
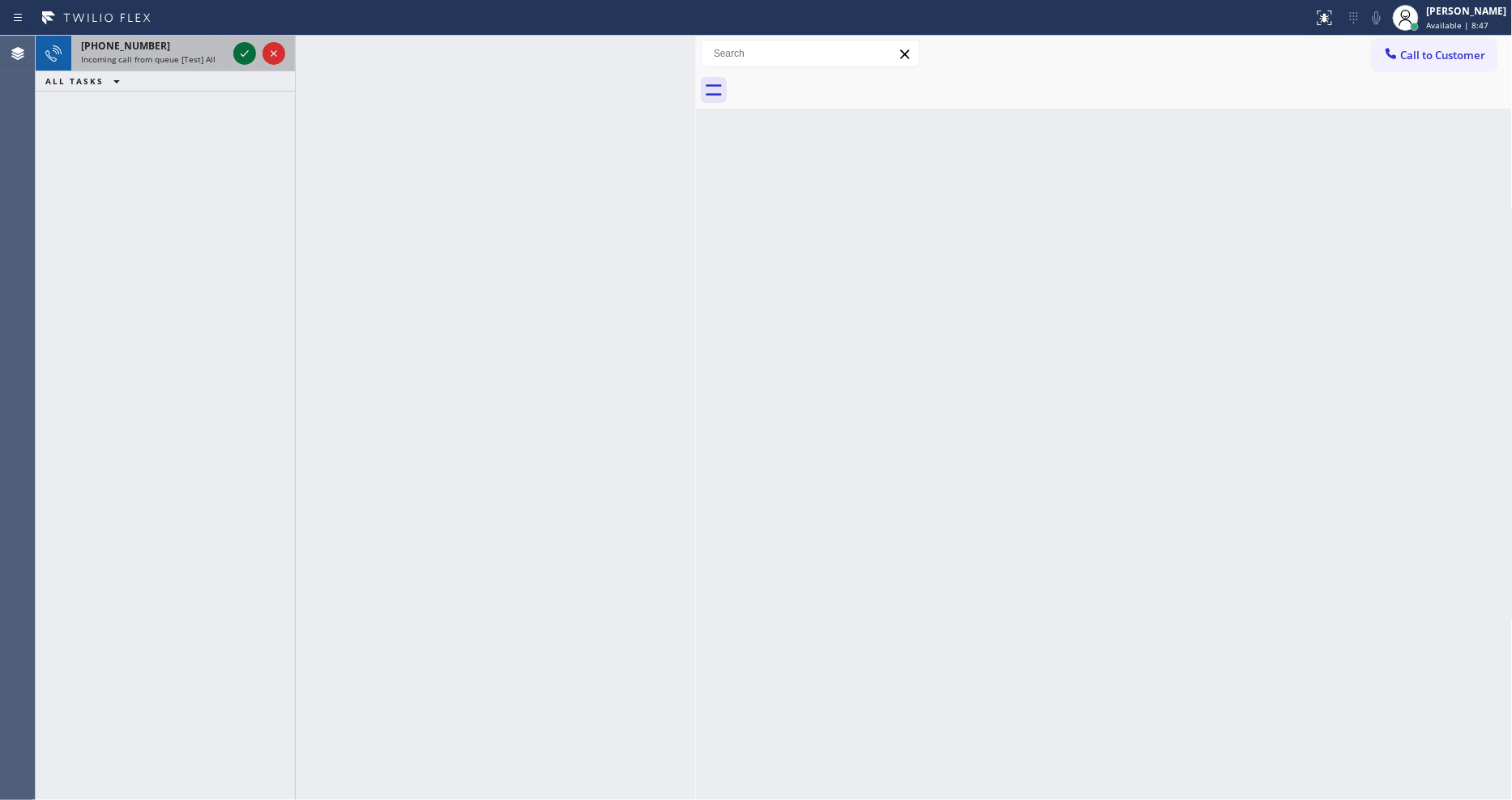
click at [237, 51] on icon at bounding box center [244, 53] width 19 height 19
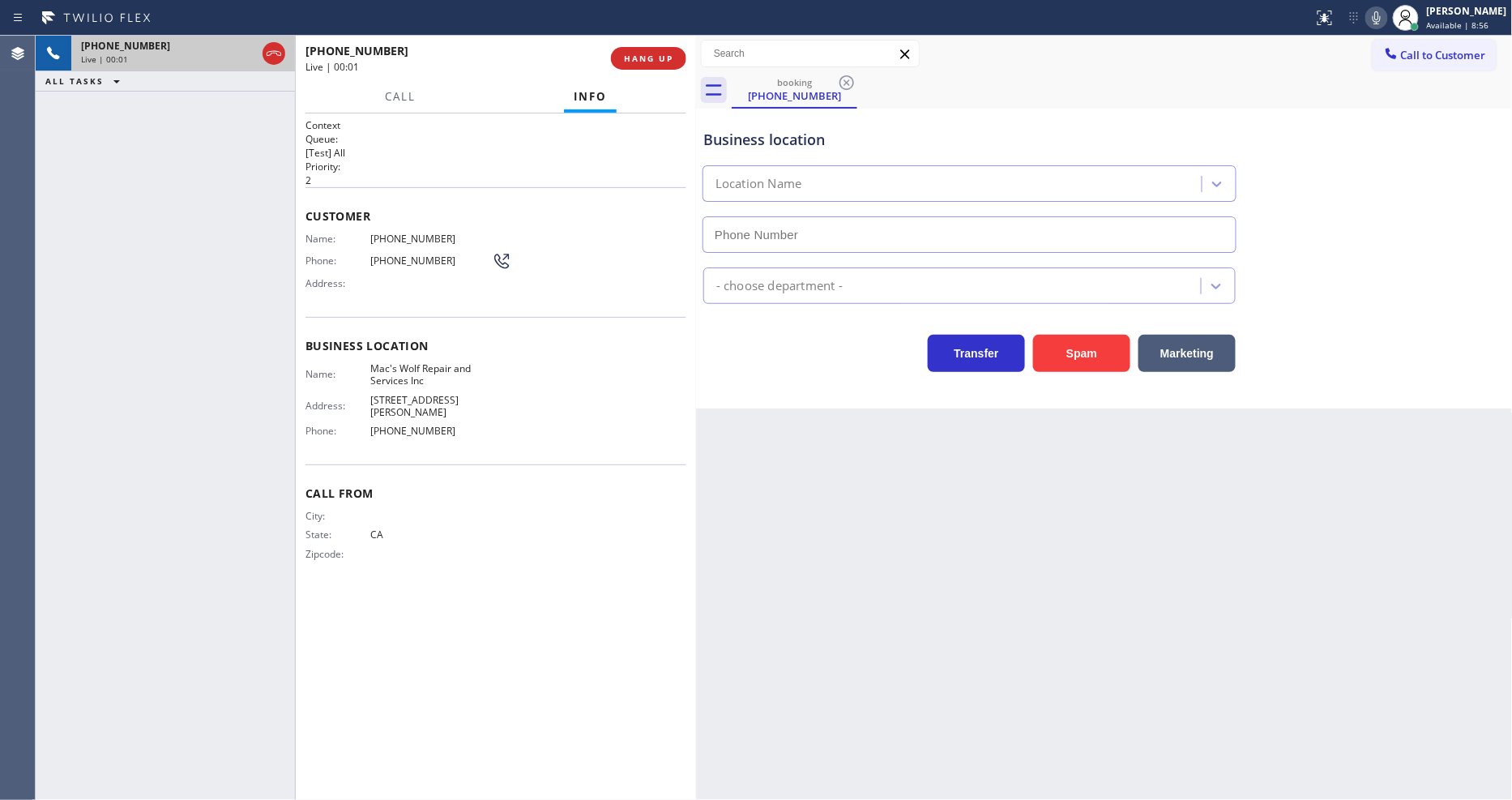
type input "[PHONE_NUMBER]"
click at [651, 55] on span "HANG UP" at bounding box center [648, 58] width 50 height 11
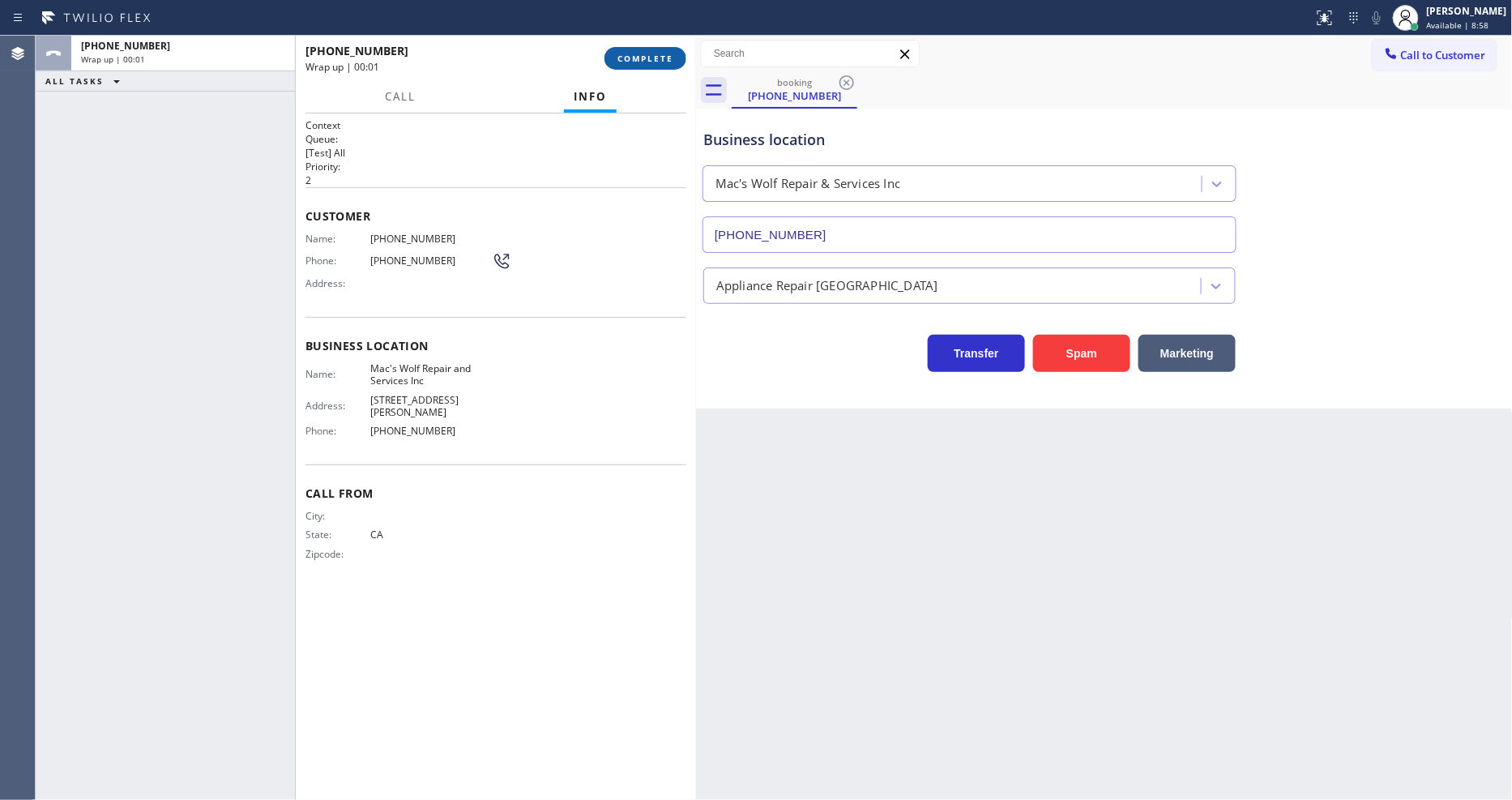
click at [651, 55] on span "COMPLETE" at bounding box center [645, 58] width 56 height 11
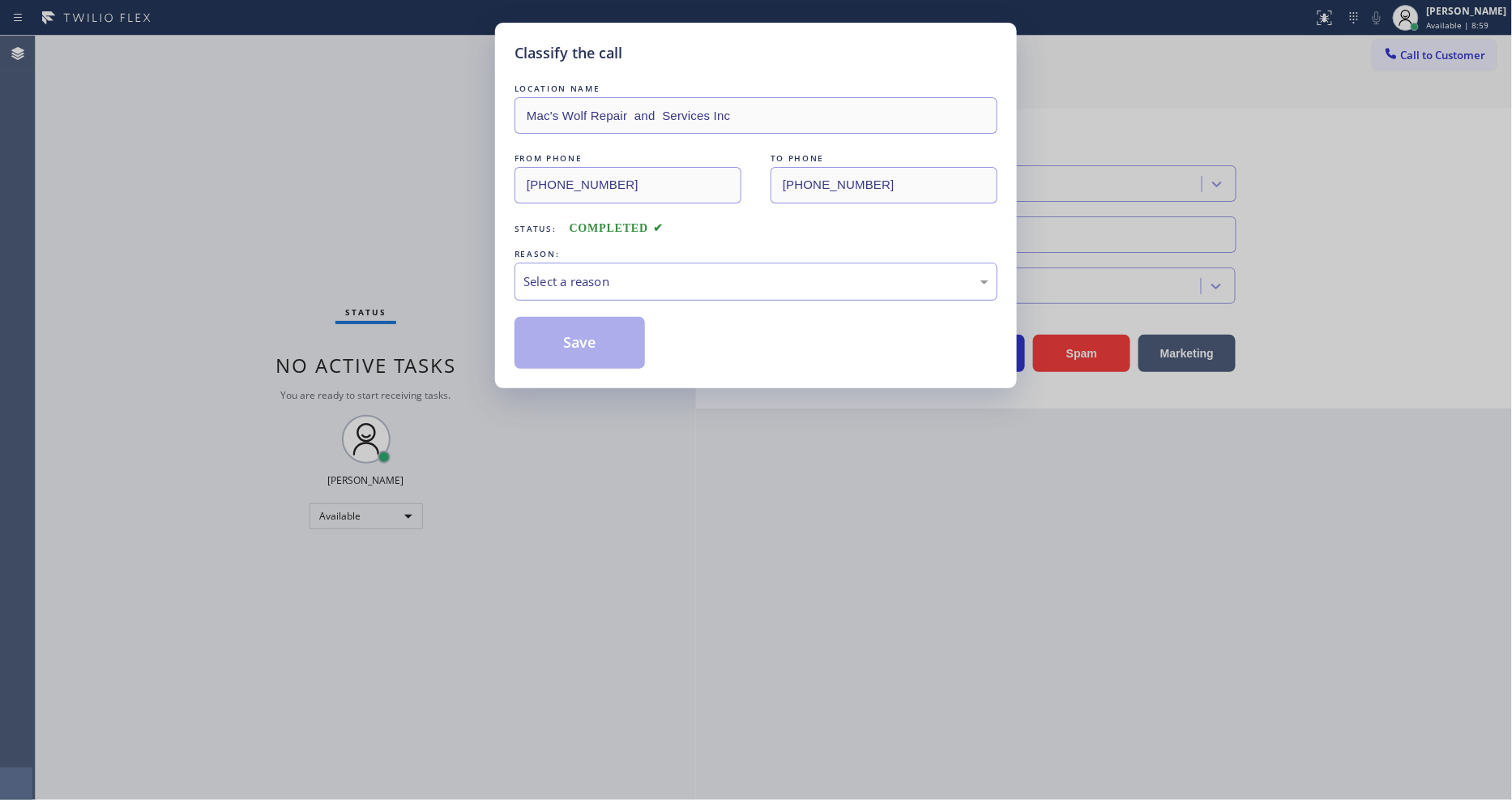
click at [575, 275] on div "Select a reason" at bounding box center [756, 282] width 465 height 18
click at [571, 336] on button "Save" at bounding box center [579, 342] width 130 height 52
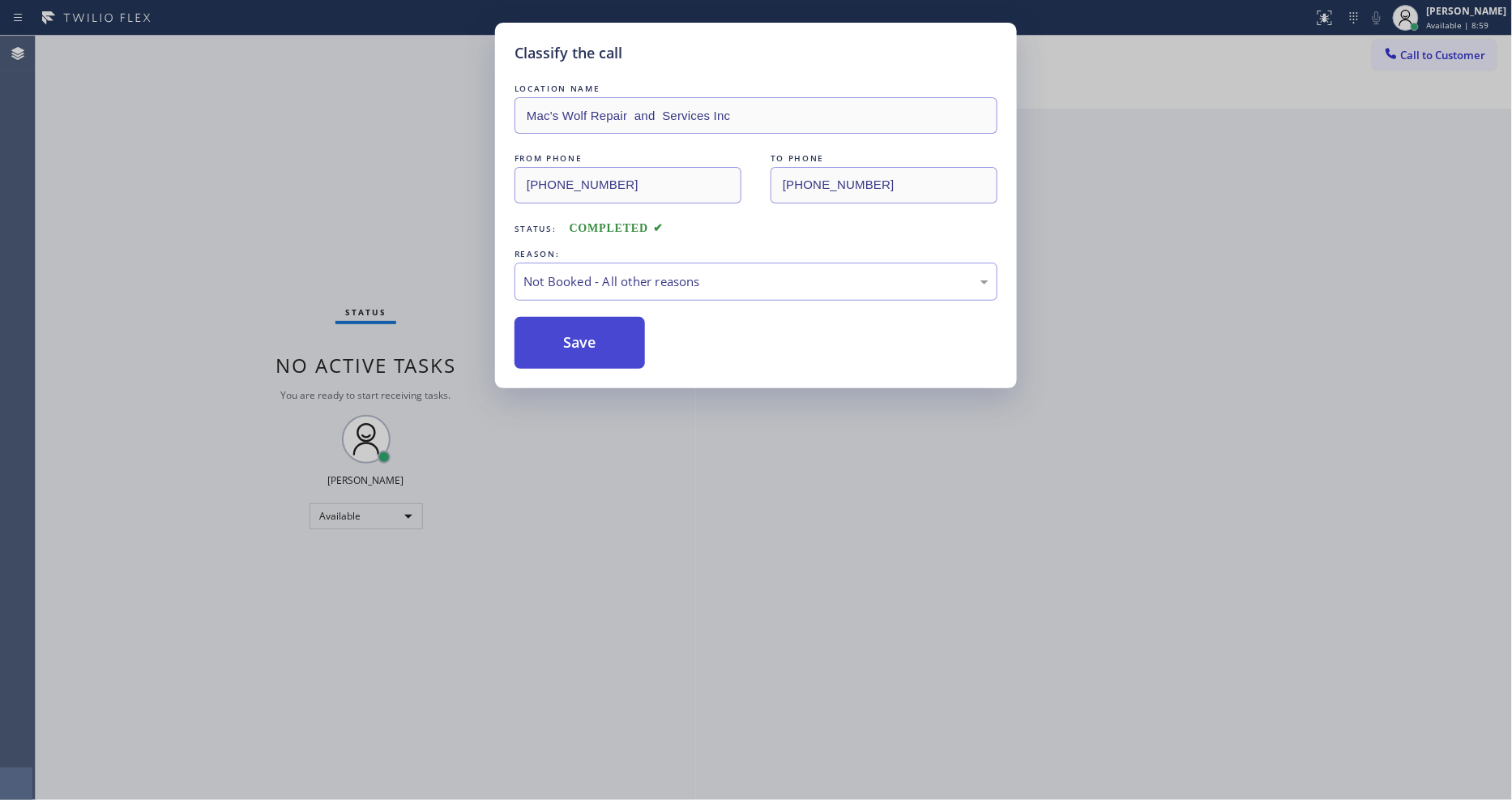
click at [571, 336] on button "Save" at bounding box center [579, 342] width 130 height 52
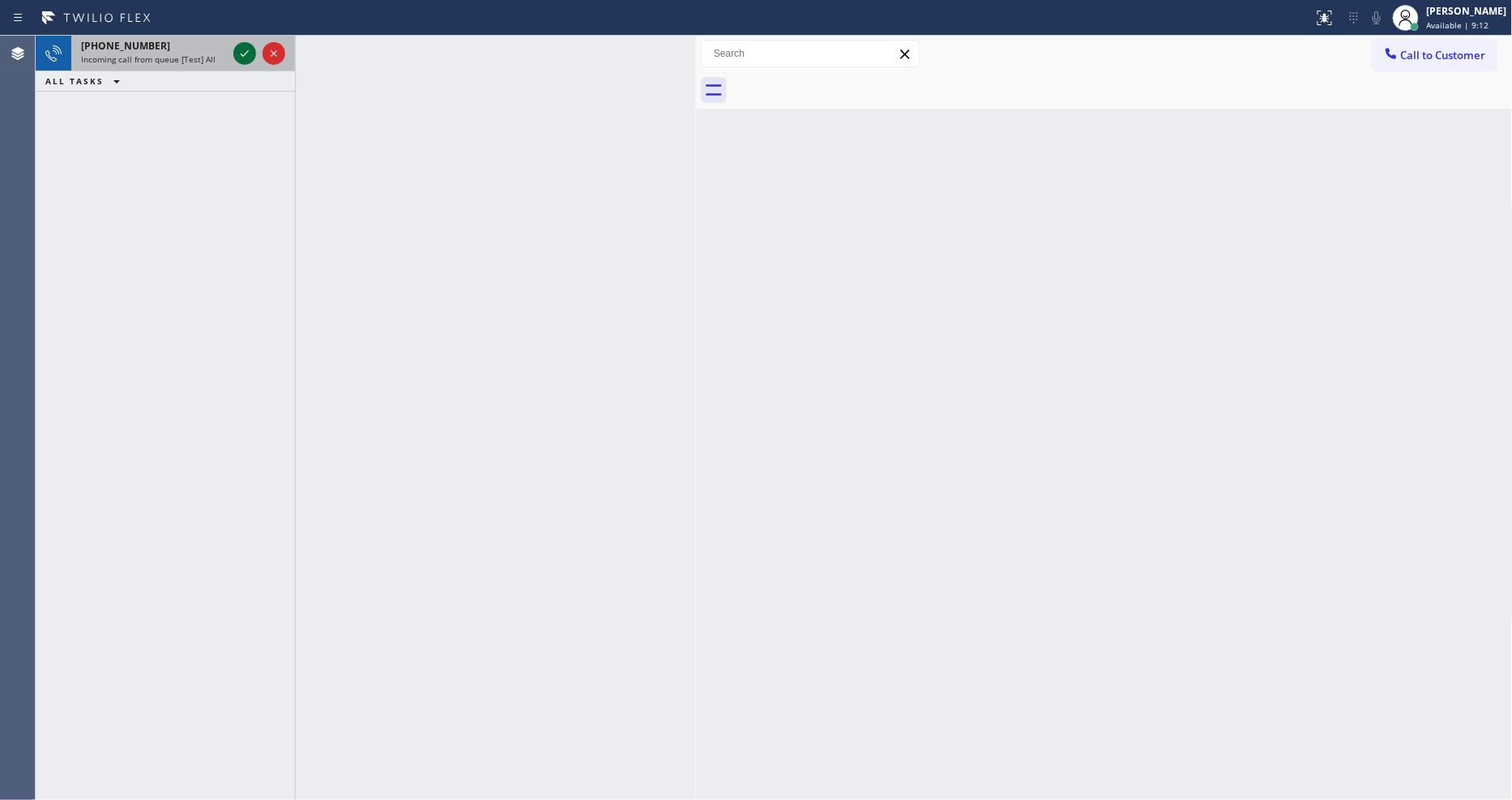
click at [237, 53] on icon at bounding box center [244, 53] width 19 height 19
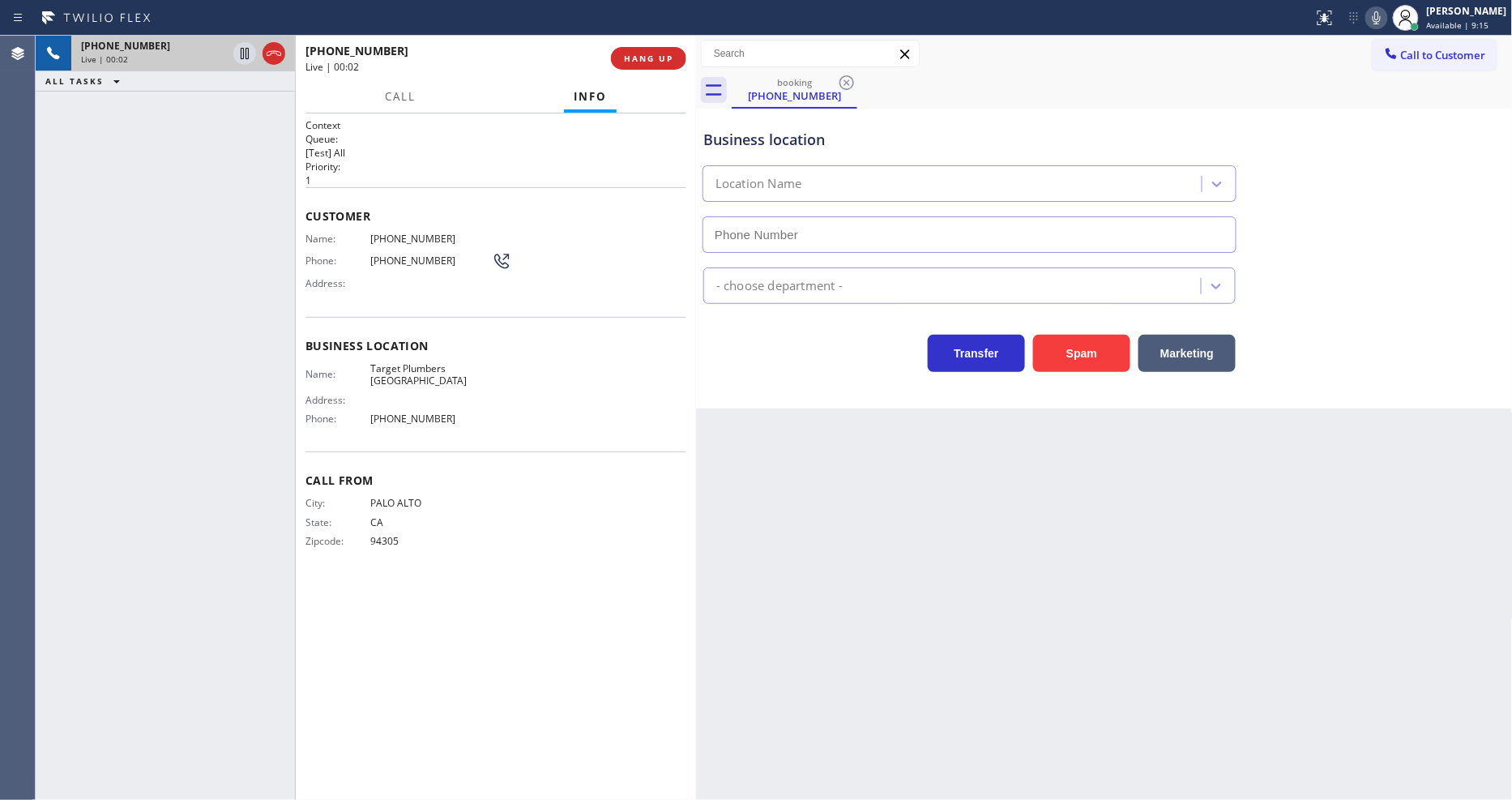
type input "[PHONE_NUMBER]"
click at [1041, 471] on div "Back to Dashboard Change Sender ID Customers Technicians Select a contact Outbo…" at bounding box center [1104, 417] width 817 height 764
click at [648, 58] on span "HANG UP" at bounding box center [648, 58] width 50 height 11
click at [648, 57] on span "HANG UP" at bounding box center [648, 58] width 50 height 11
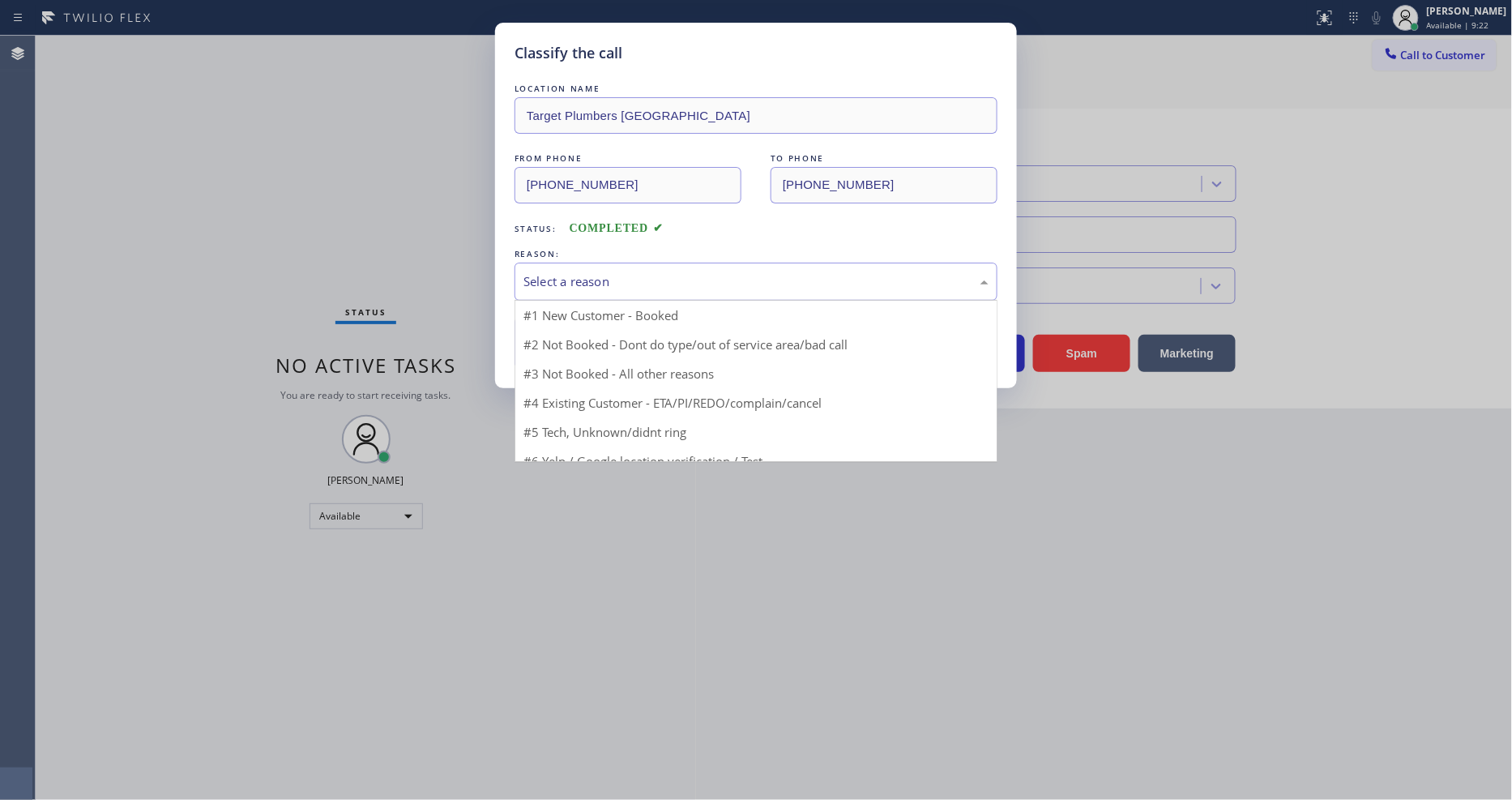
click at [589, 272] on div "Select a reason" at bounding box center [756, 282] width 465 height 18
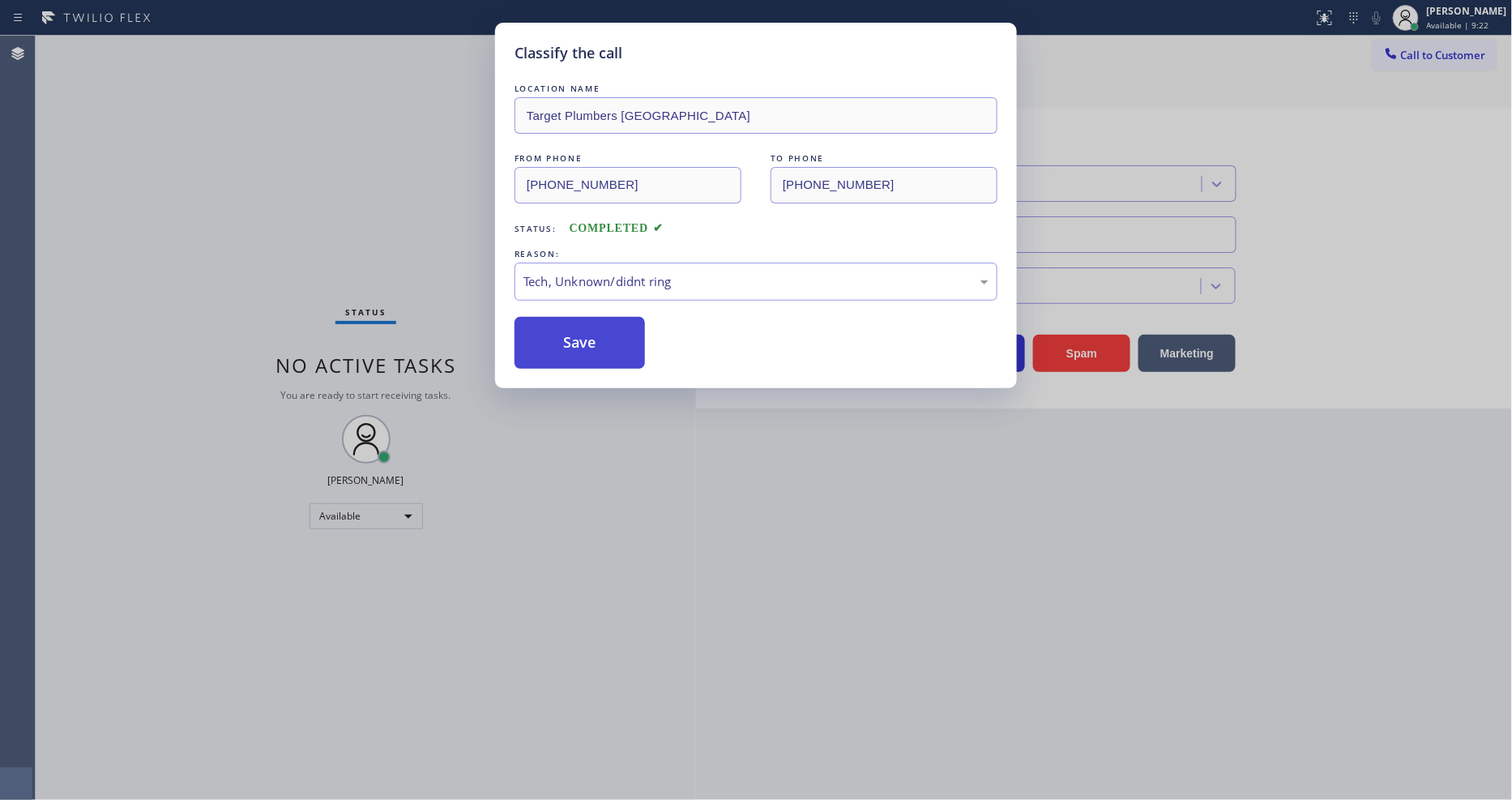
click at [585, 333] on button "Save" at bounding box center [579, 342] width 130 height 52
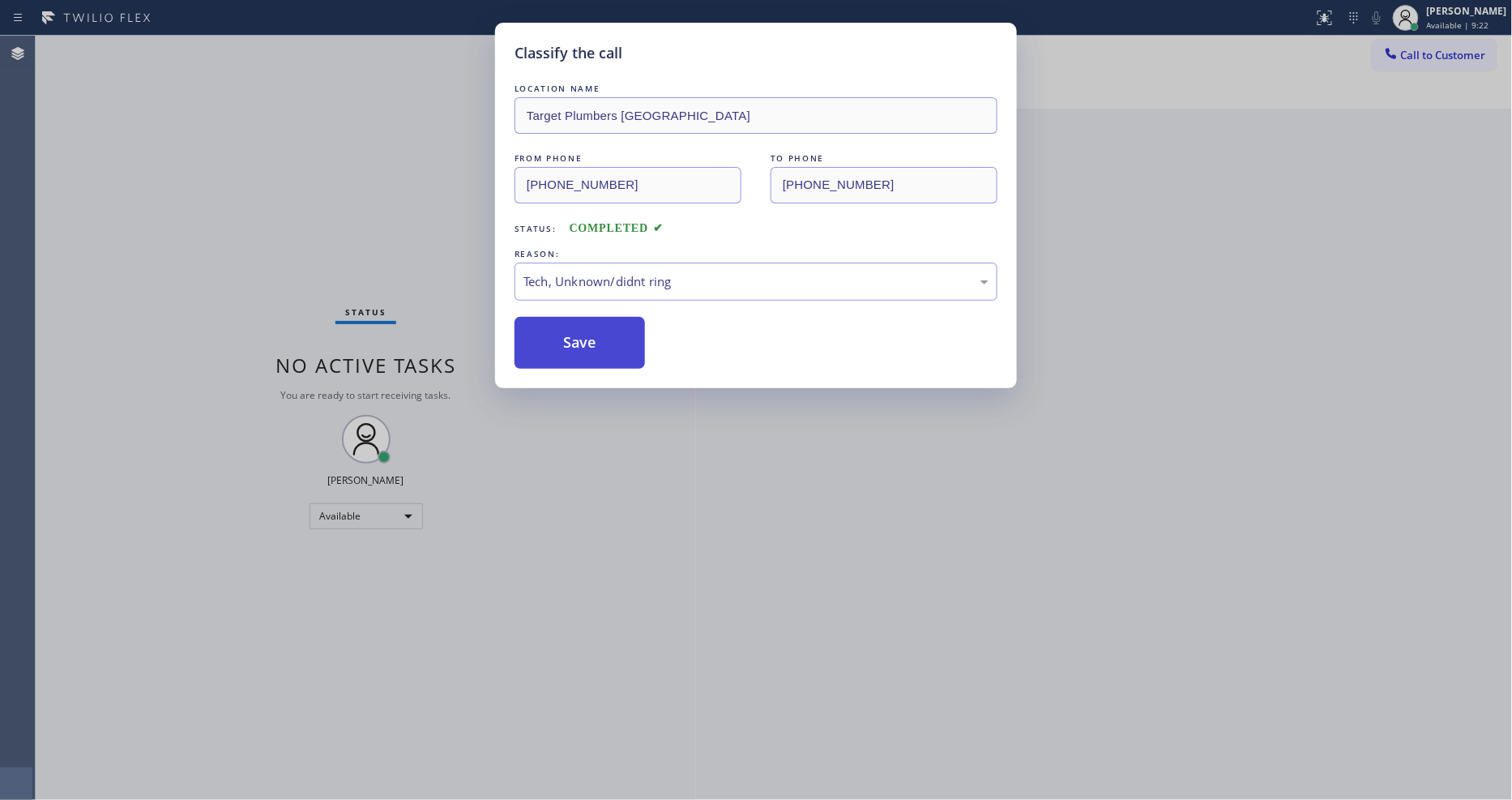
click at [585, 333] on button "Save" at bounding box center [579, 342] width 130 height 52
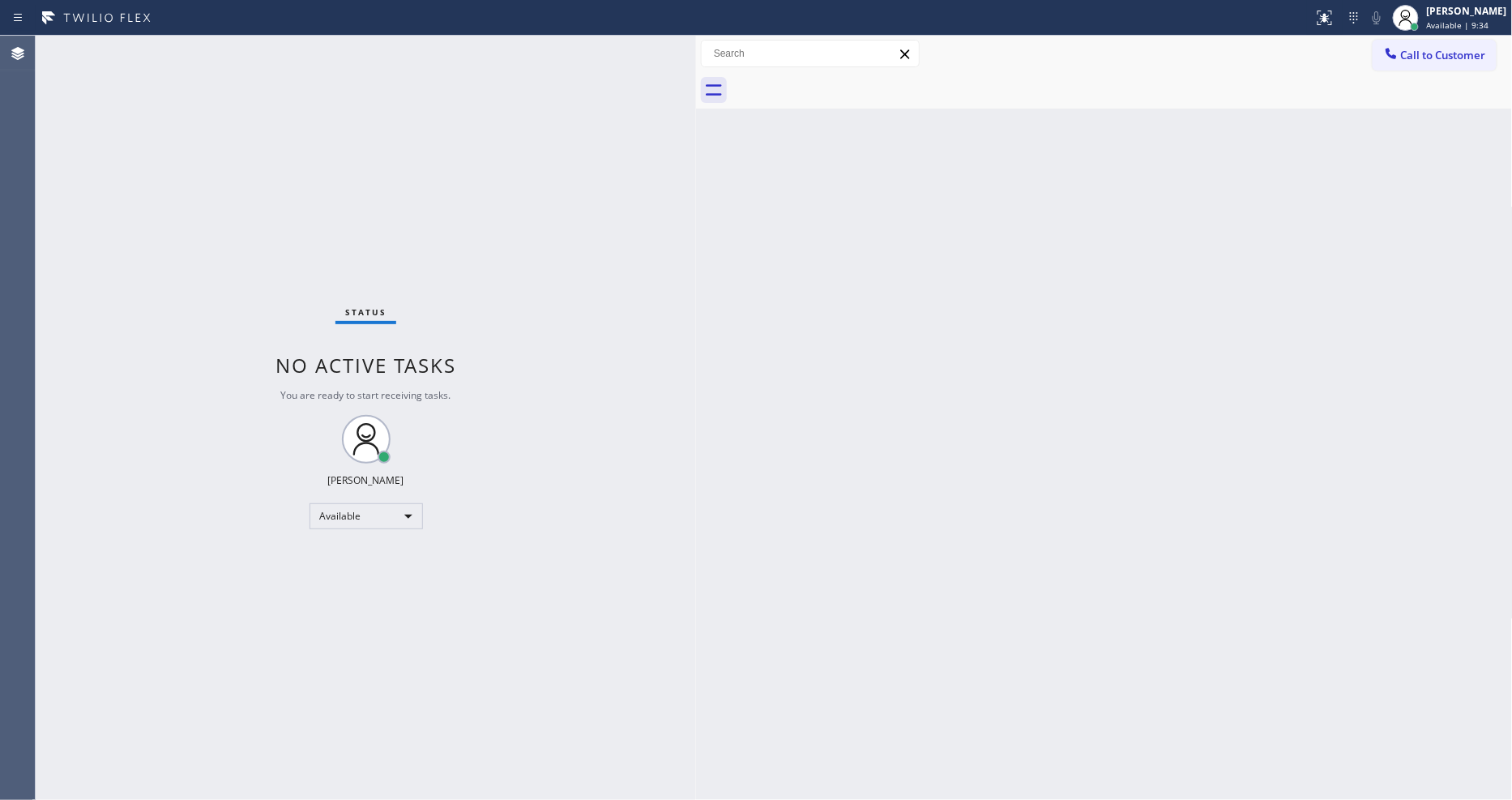
click at [281, 288] on div "Status No active tasks You are ready to start receiving tasks. [PERSON_NAME] Av…" at bounding box center [366, 417] width 660 height 764
click at [1108, 336] on div "Back to Dashboard Change Sender ID Customers Technicians Select a contact Outbo…" at bounding box center [1104, 417] width 817 height 764
click at [128, 381] on div "Status No active tasks You are ready to start receiving tasks. [PERSON_NAME] Av…" at bounding box center [366, 417] width 660 height 764
click at [226, 52] on div "Status No active tasks You are ready to start receiving tasks. [PERSON_NAME] Av…" at bounding box center [366, 417] width 660 height 764
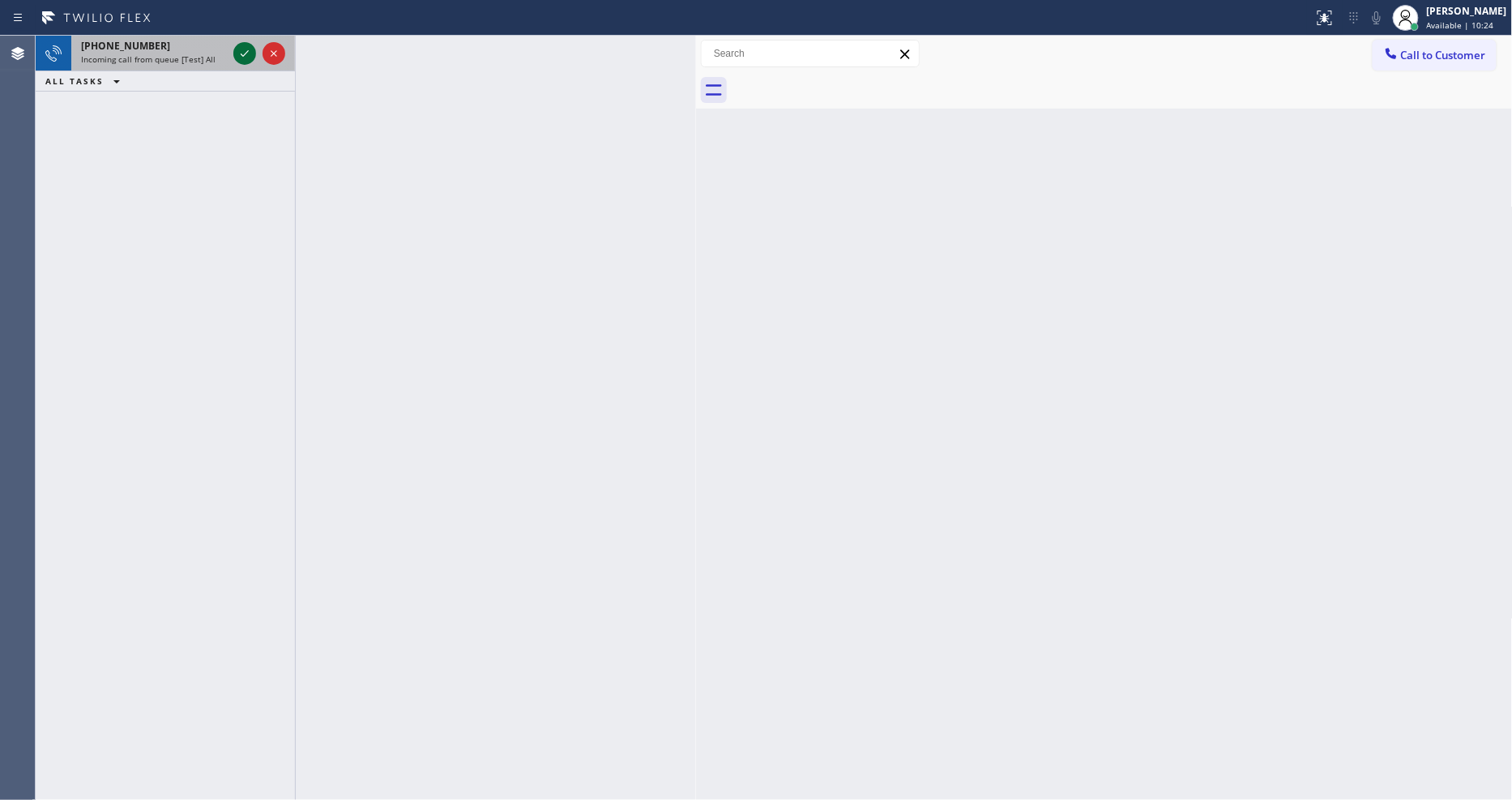
click at [238, 53] on icon at bounding box center [244, 53] width 19 height 19
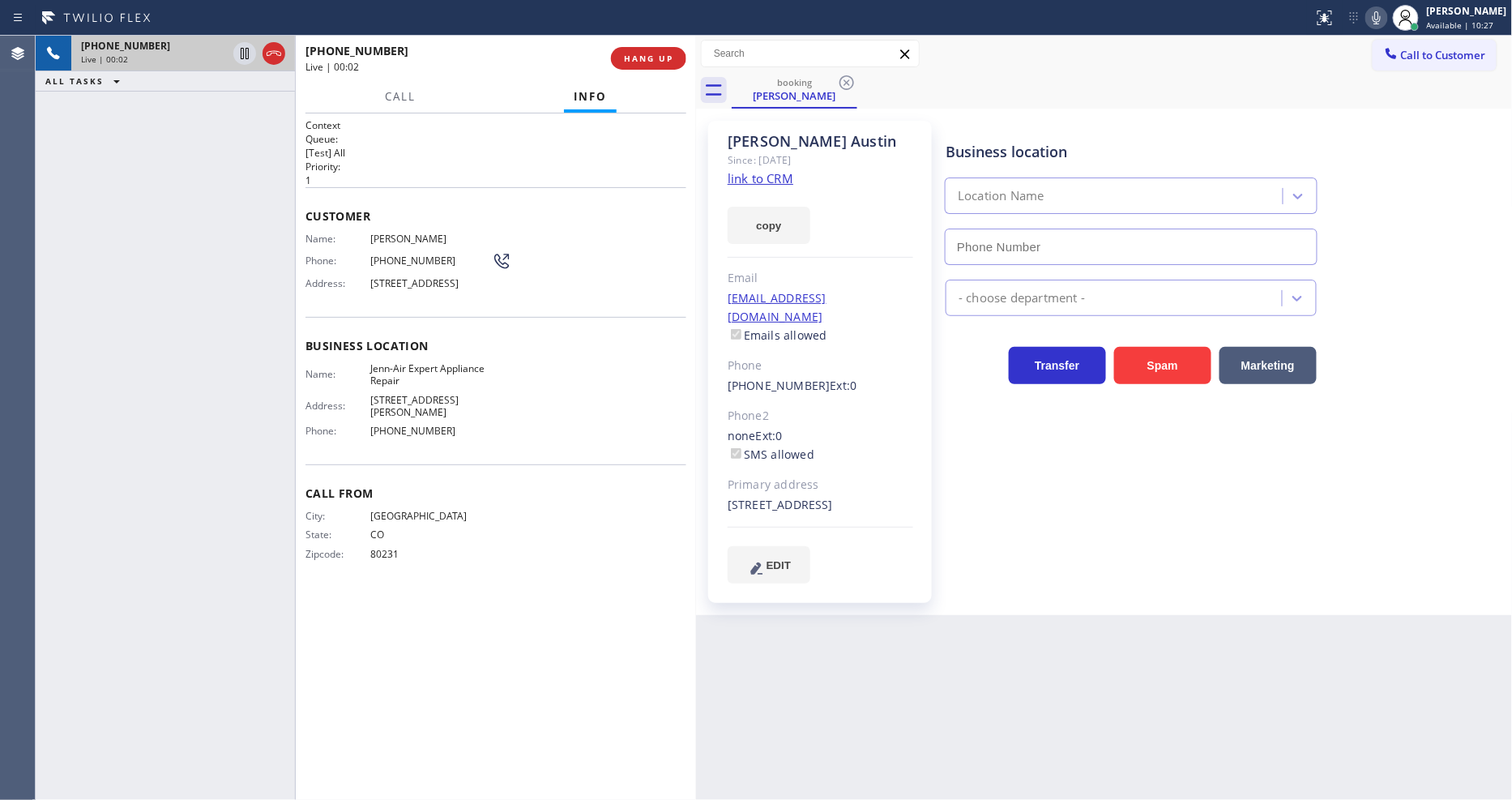
type input "[PHONE_NUMBER]"
click at [754, 178] on link "link to CRM" at bounding box center [760, 179] width 66 height 17
click at [239, 50] on icon at bounding box center [244, 53] width 19 height 19
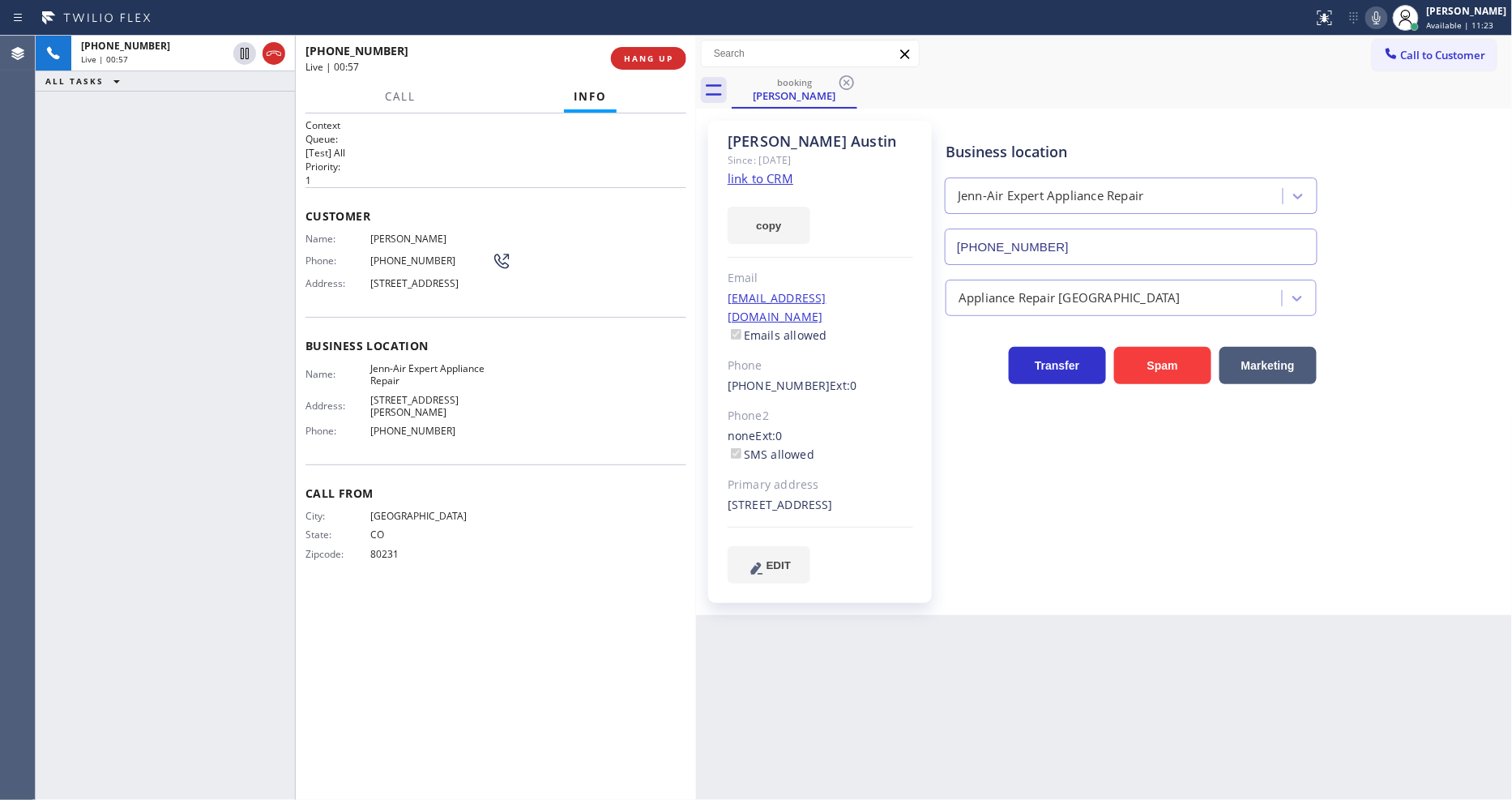
click at [1386, 17] on icon at bounding box center [1376, 17] width 19 height 19
drag, startPoint x: 239, startPoint y: 55, endPoint x: 270, endPoint y: 55, distance: 31.0
click at [239, 55] on icon at bounding box center [244, 53] width 19 height 19
click at [1386, 25] on icon at bounding box center [1376, 17] width 19 height 19
click at [560, 538] on div "City: [GEOGRAPHIC_DATA]: [US_STATE] Zipcode: 80231" at bounding box center [495, 539] width 381 height 57
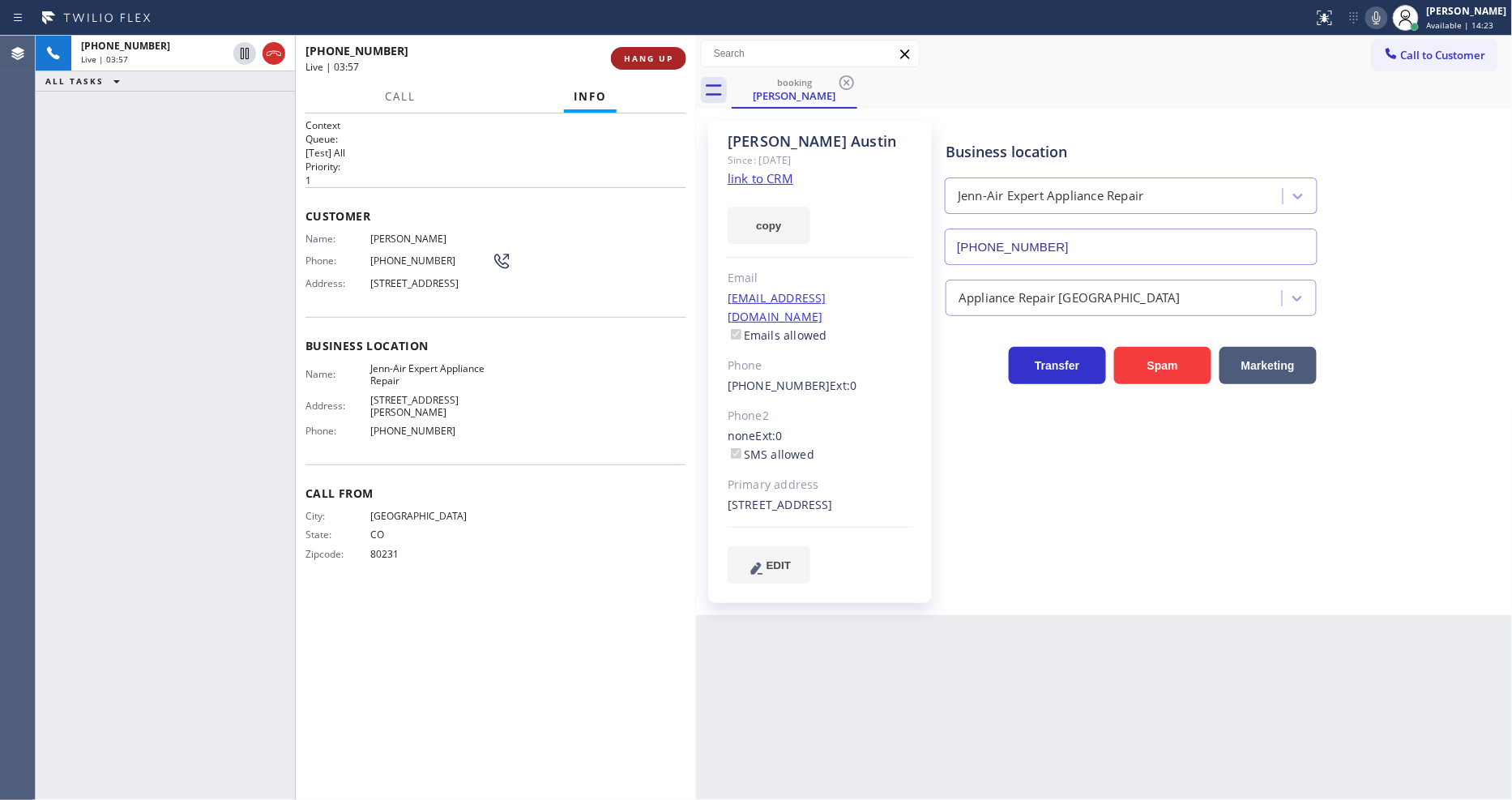
click at [658, 53] on span "HANG UP" at bounding box center [648, 58] width 50 height 11
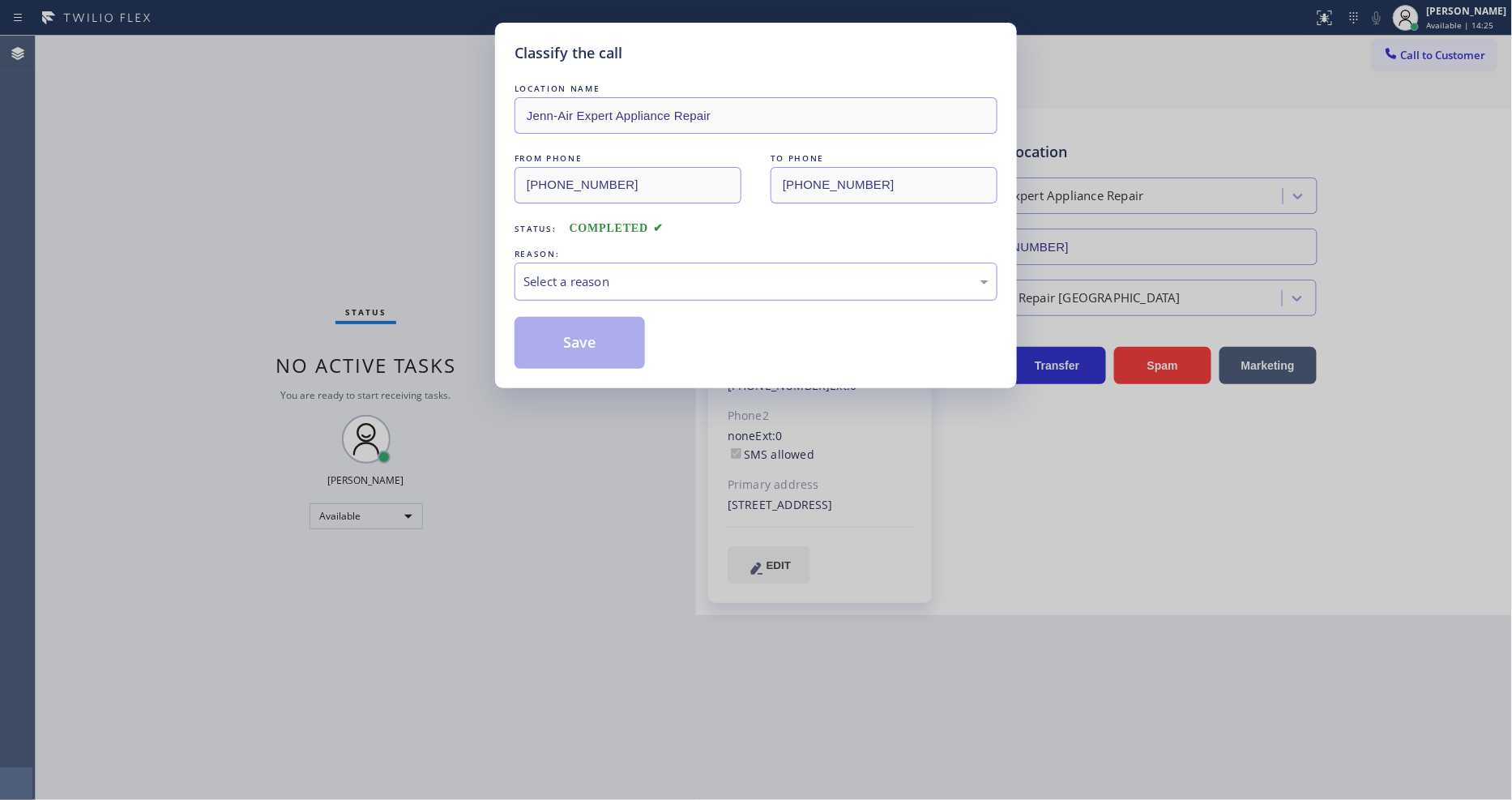
click at [546, 285] on div "Select a reason" at bounding box center [756, 282] width 465 height 18
click at [561, 336] on button "Save" at bounding box center [579, 342] width 130 height 52
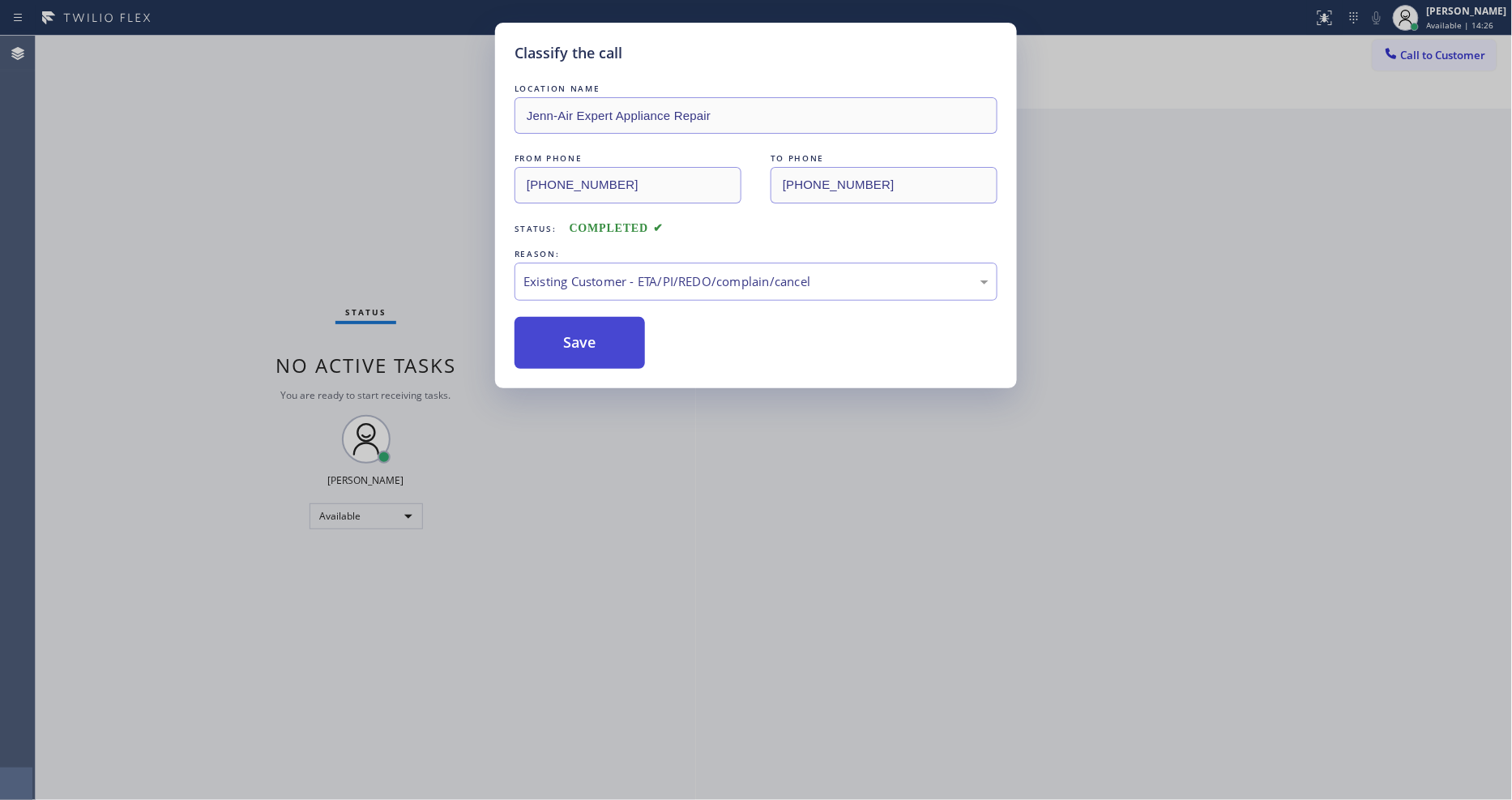
click at [561, 336] on button "Save" at bounding box center [579, 342] width 130 height 52
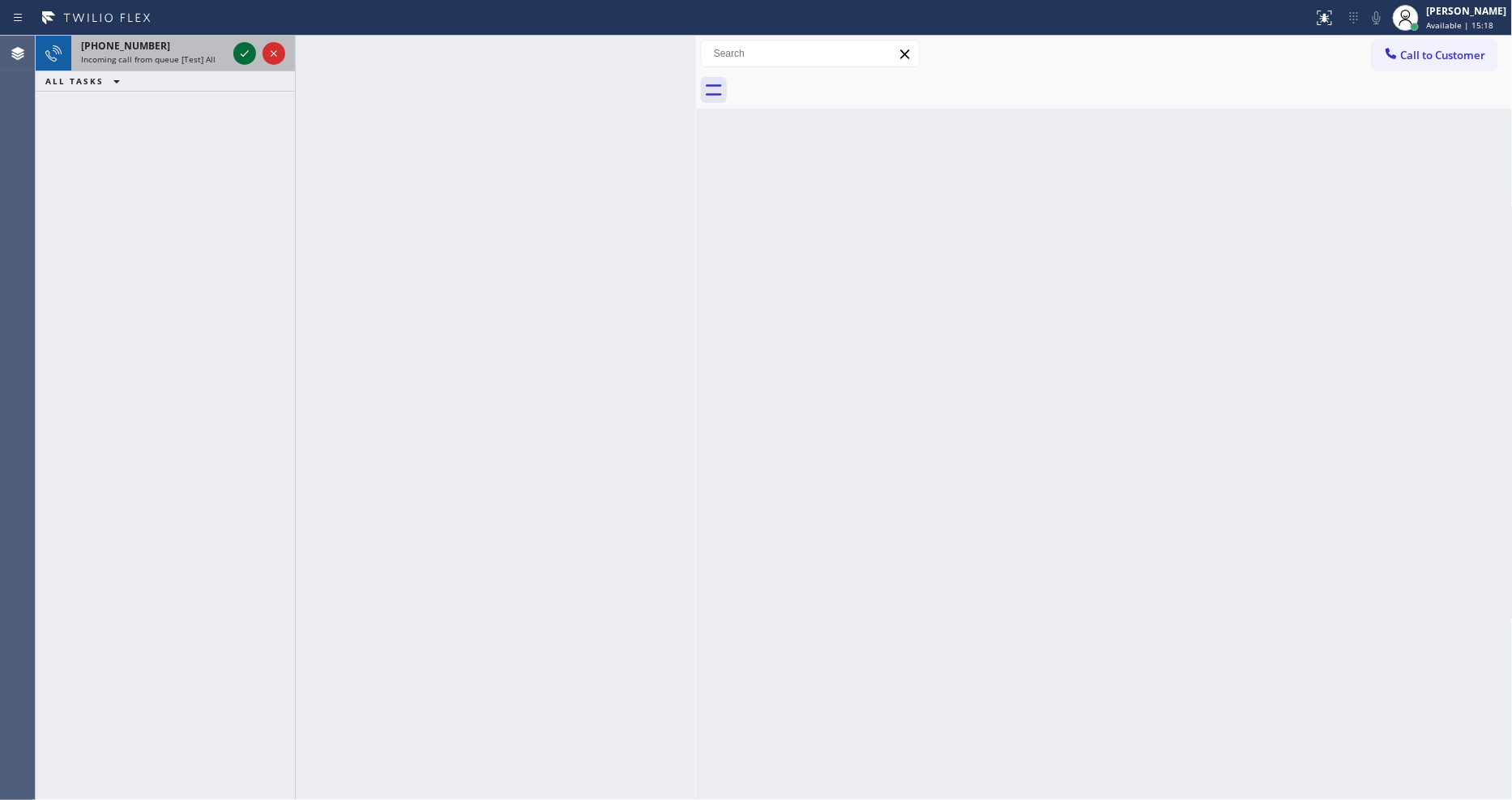
click at [238, 45] on icon at bounding box center [244, 53] width 19 height 19
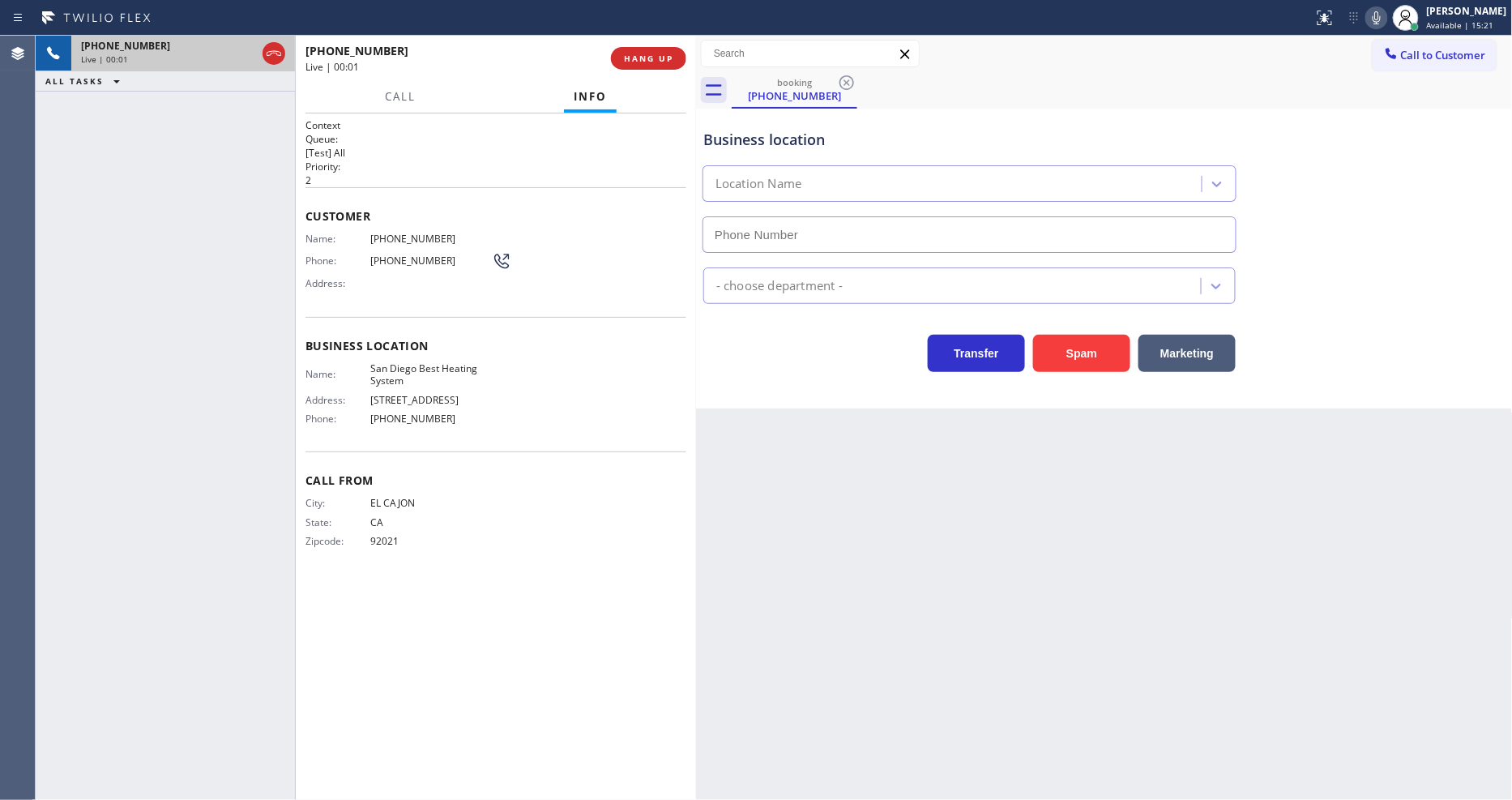
type input "[PHONE_NUMBER]"
click at [638, 60] on span "HANG UP" at bounding box center [648, 58] width 50 height 11
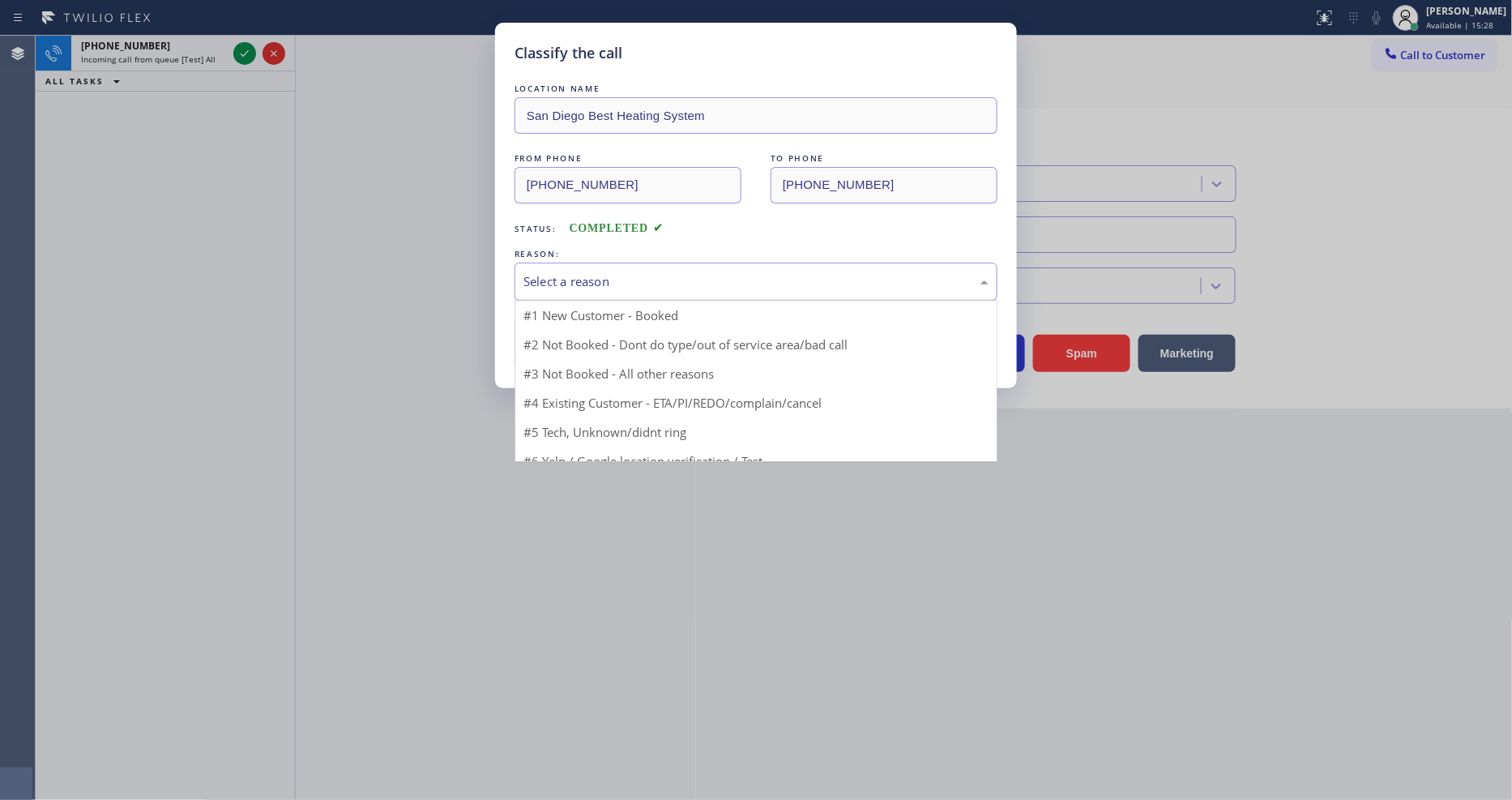
click at [560, 272] on div "Select a reason" at bounding box center [756, 282] width 465 height 18
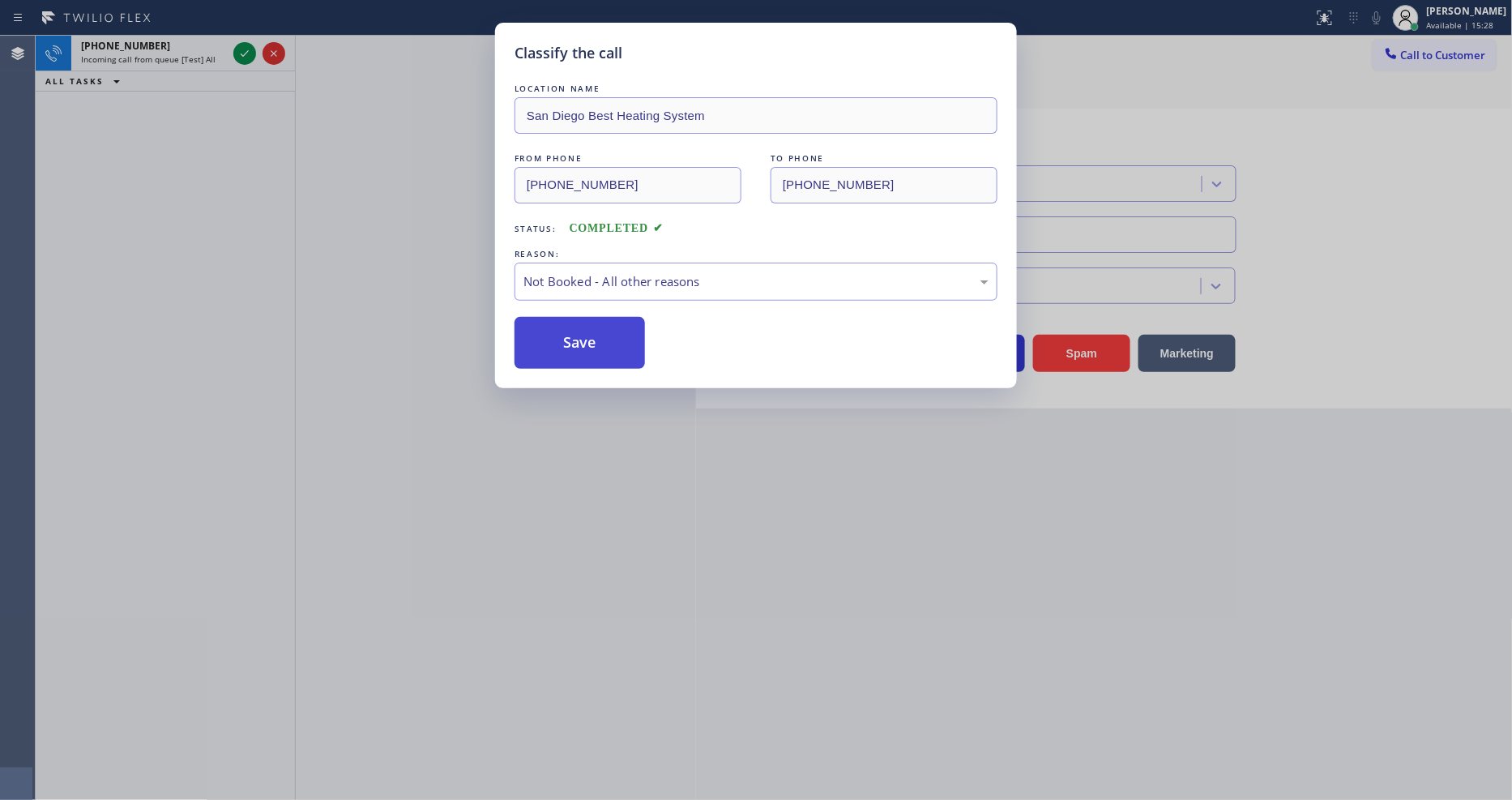
click at [554, 333] on button "Save" at bounding box center [579, 342] width 130 height 52
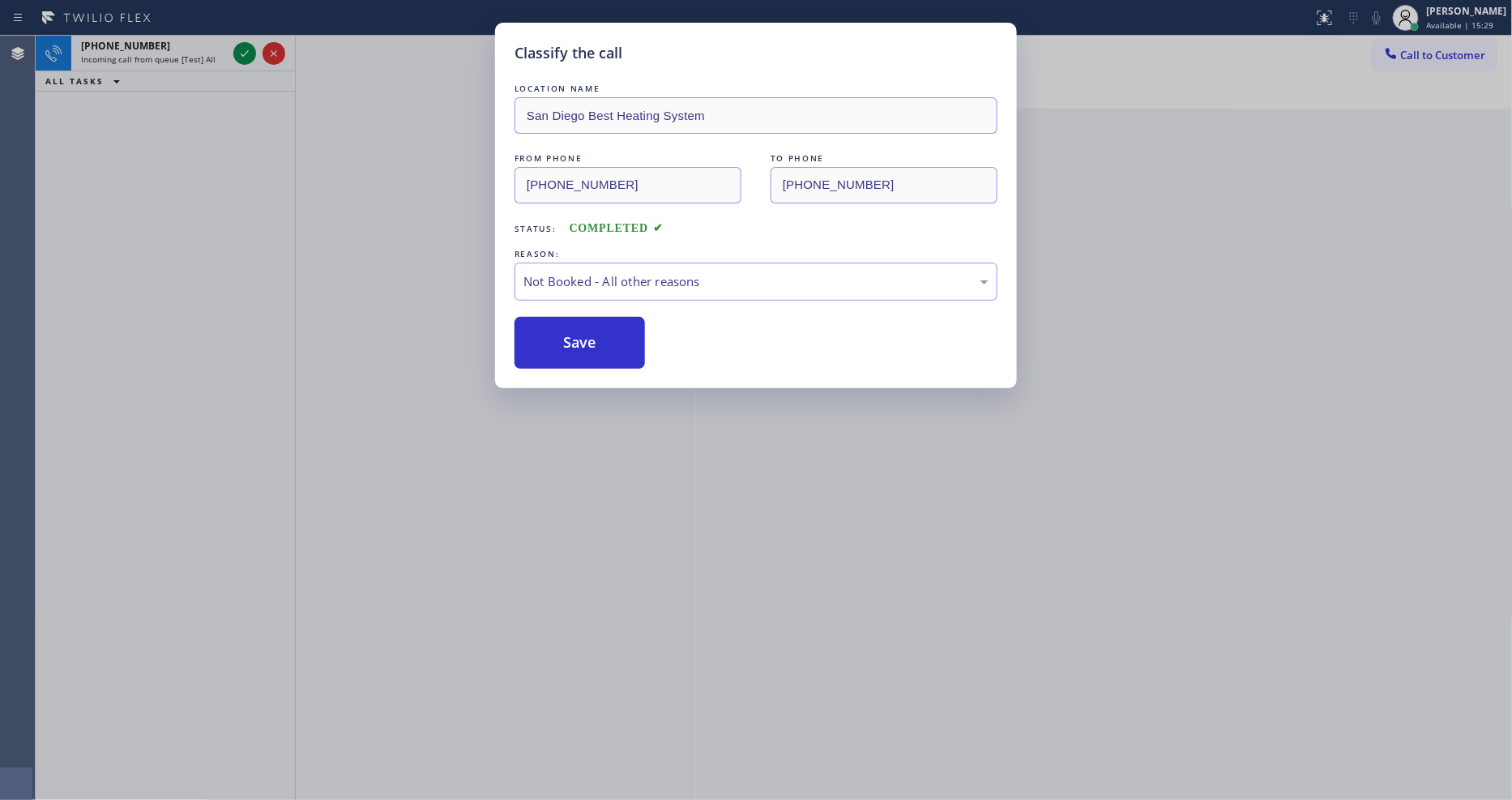
click at [240, 51] on div "Classify the call LOCATION NAME [GEOGRAPHIC_DATA] Best Heating System FROM PHON…" at bounding box center [756, 400] width 1512 height 800
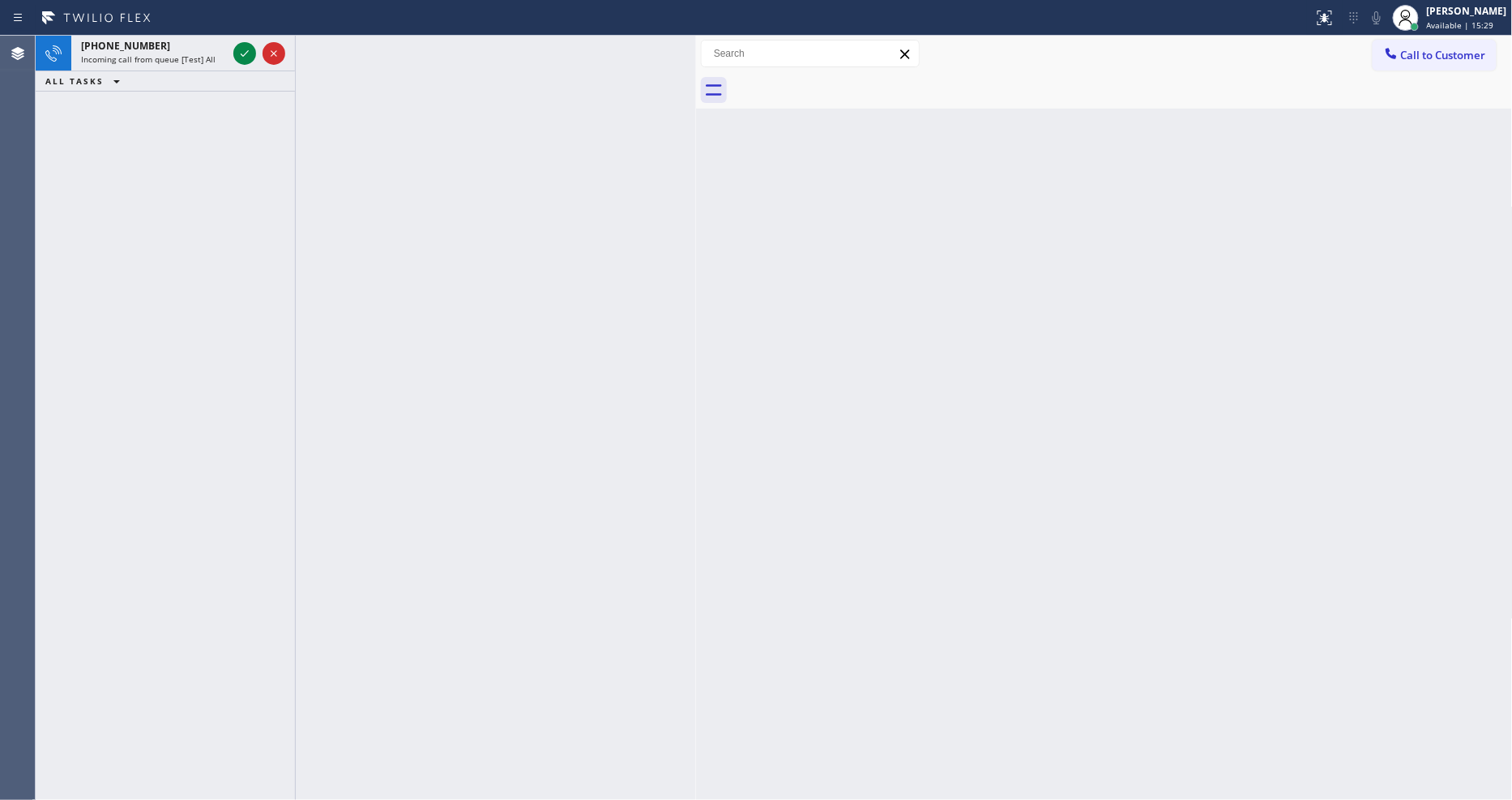
click at [240, 51] on icon at bounding box center [244, 53] width 19 height 19
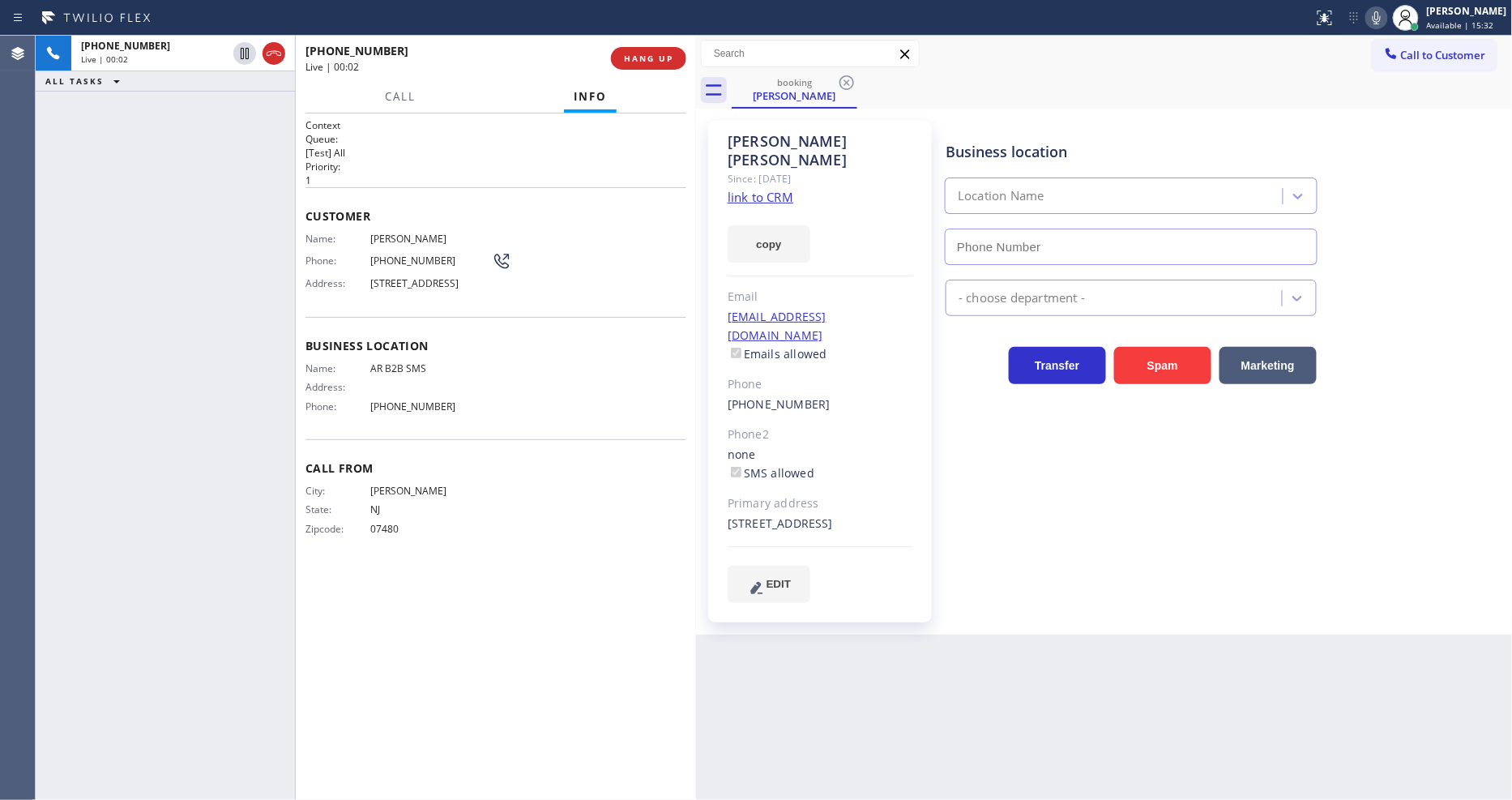
type input "[PHONE_NUMBER]"
click at [747, 189] on link "link to CRM" at bounding box center [760, 197] width 66 height 17
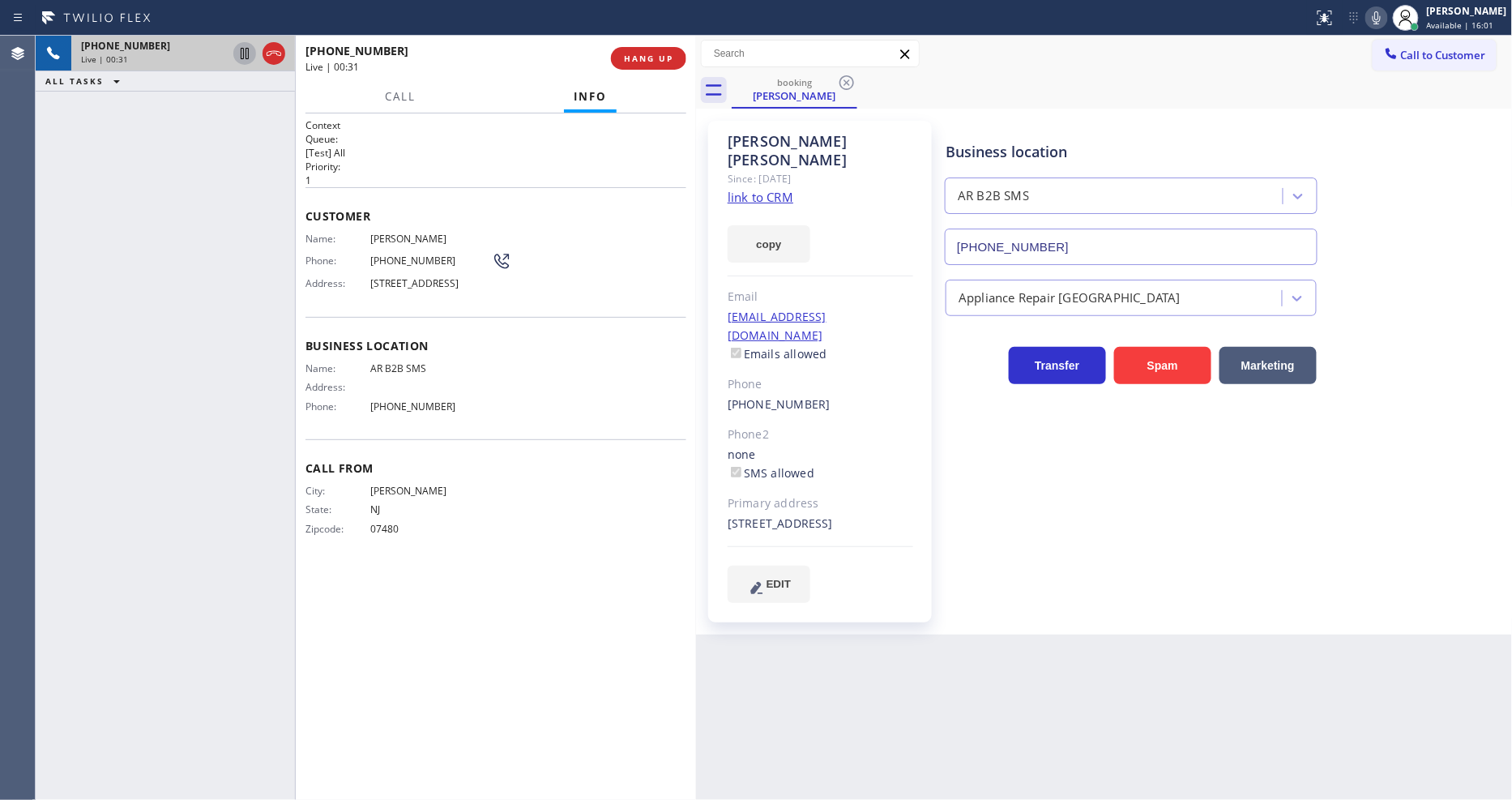
click at [241, 50] on icon at bounding box center [244, 53] width 19 height 19
click at [1386, 11] on icon at bounding box center [1376, 17] width 19 height 19
click at [1104, 527] on div "Business location AR B2B SMS [PHONE_NUMBER] Appliance Repair High End Transfer …" at bounding box center [1225, 361] width 566 height 473
drag, startPoint x: 363, startPoint y: 226, endPoint x: 436, endPoint y: 232, distance: 73.2
click at [436, 232] on div "Customer Name: [PERSON_NAME] Phone: [PHONE_NUMBER] Address: [STREET_ADDRESS]" at bounding box center [495, 251] width 381 height 129
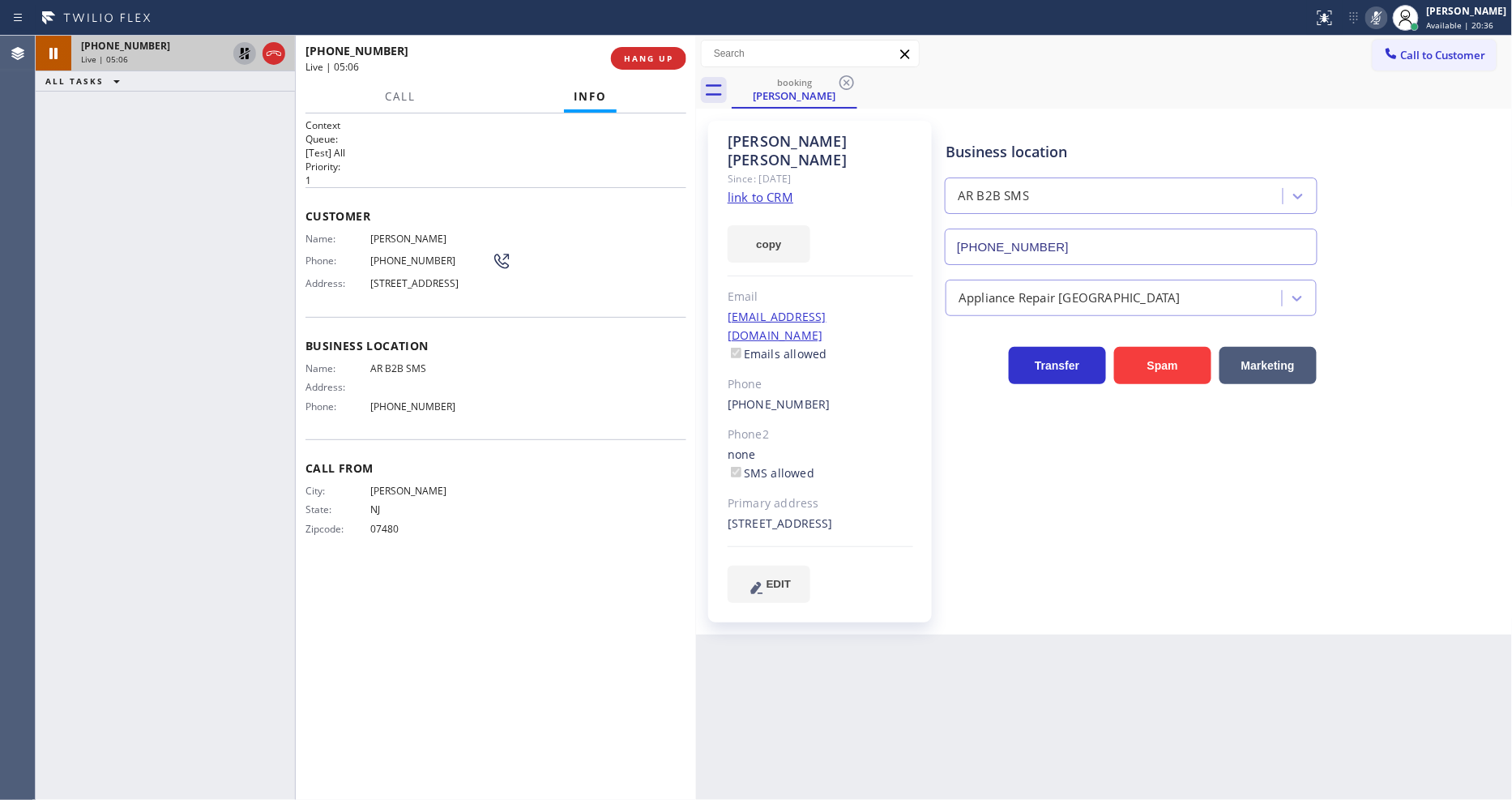
click at [238, 47] on icon at bounding box center [244, 53] width 19 height 19
click at [1381, 14] on icon at bounding box center [1376, 17] width 8 height 13
drag, startPoint x: 432, startPoint y: 700, endPoint x: 441, endPoint y: 790, distance: 90.4
click at [431, 699] on div "Context Queue: [Test] All Priority: 1 Customer Name: [PERSON_NAME] Phone: [PHON…" at bounding box center [495, 457] width 381 height 677
click at [1027, 458] on div "Business location AR B2B SMS [PHONE_NUMBER] Appliance Repair High End Transfer …" at bounding box center [1225, 361] width 566 height 473
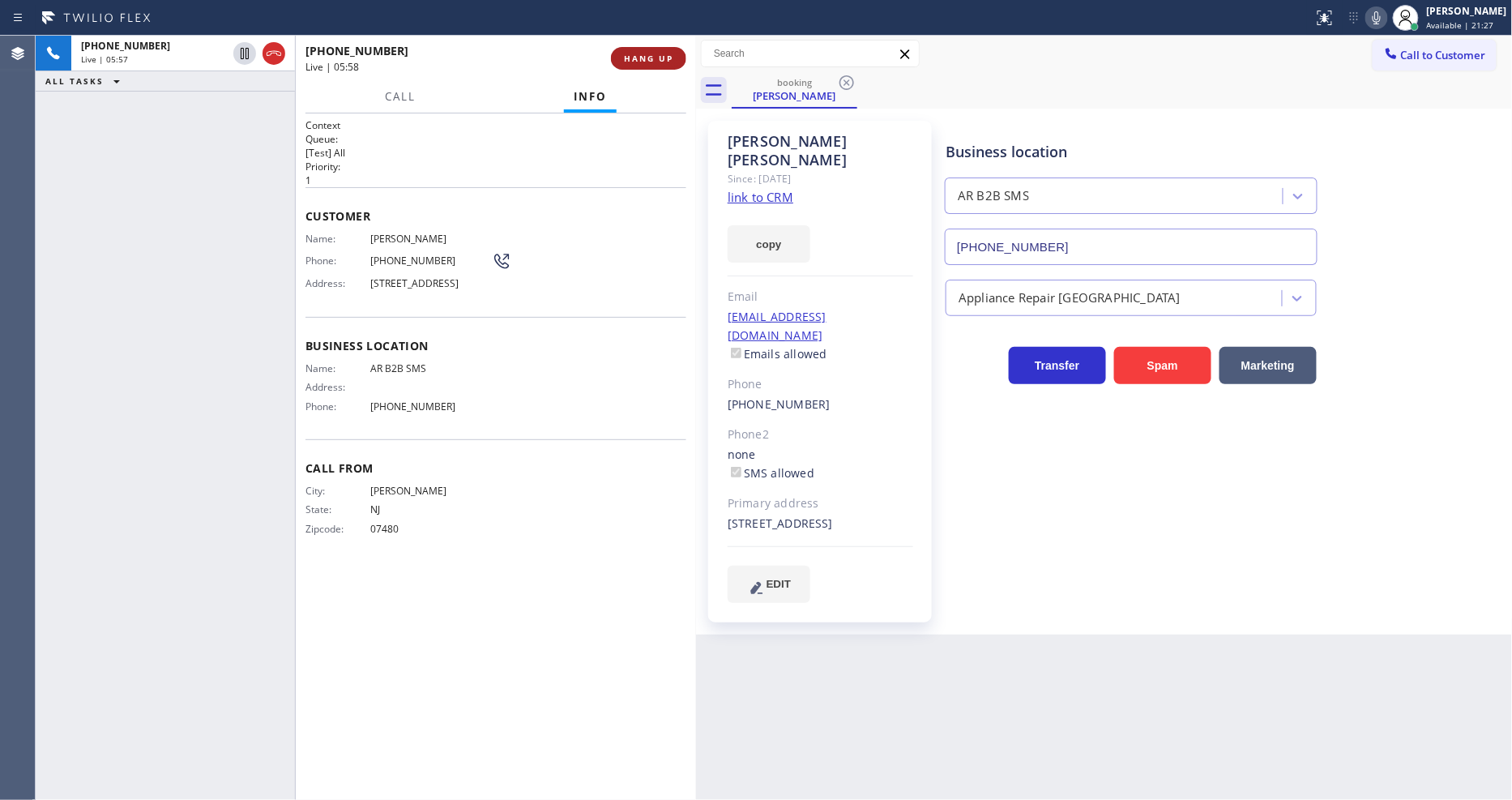
click at [677, 55] on button "HANG UP" at bounding box center [648, 58] width 75 height 23
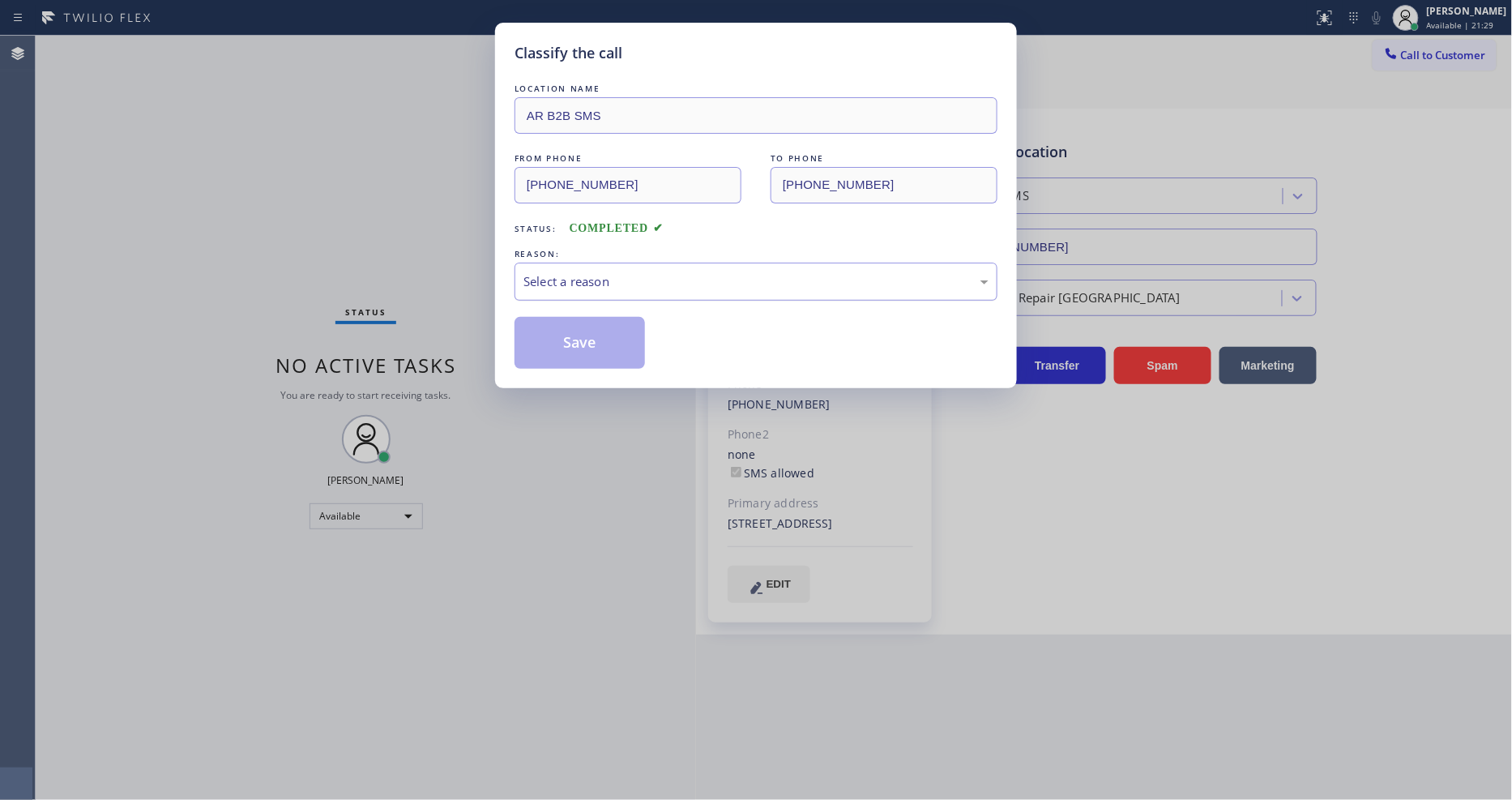
click at [564, 273] on div "Select a reason" at bounding box center [756, 282] width 465 height 18
click at [560, 344] on button "Save" at bounding box center [579, 342] width 130 height 52
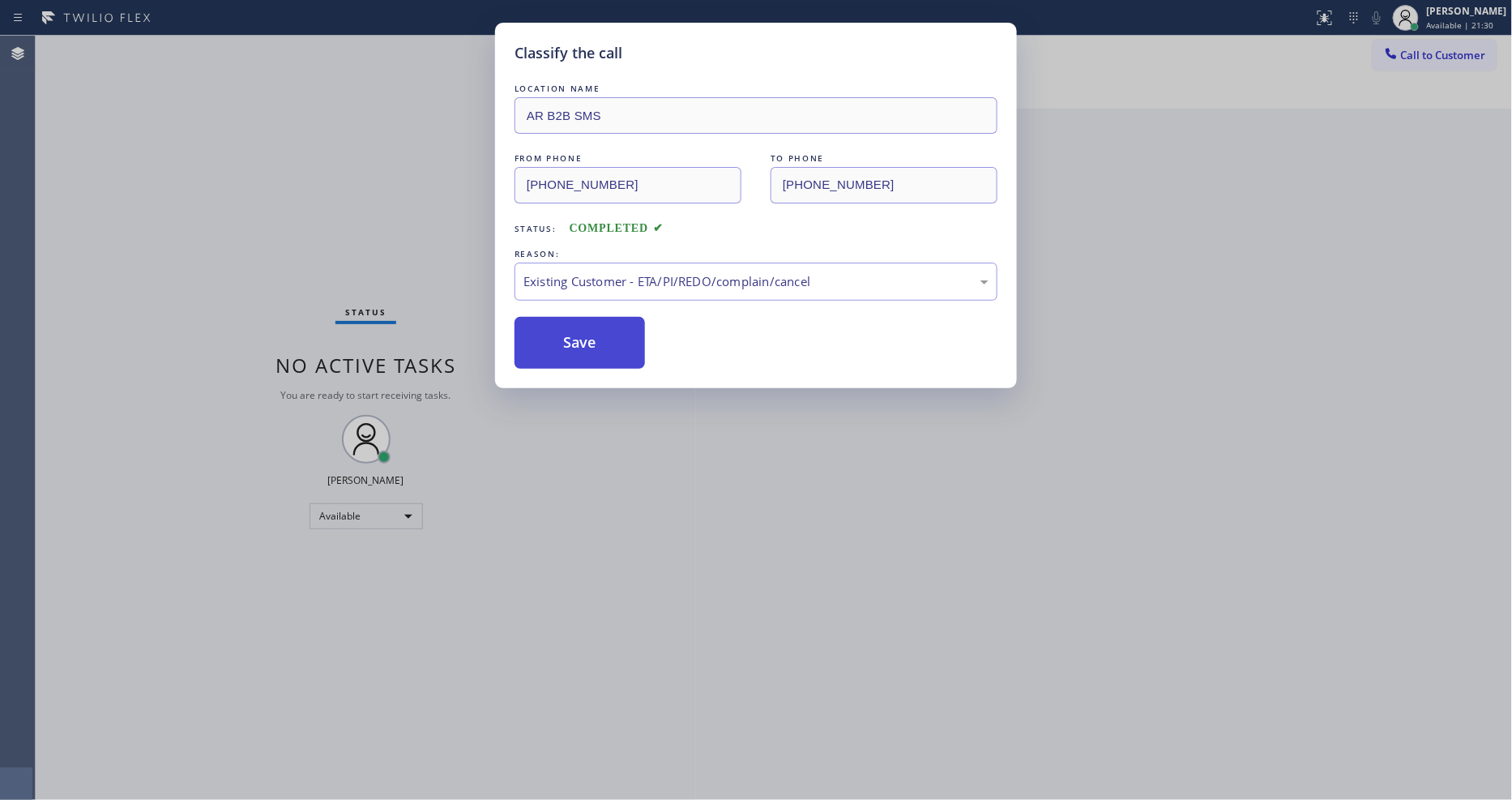
click at [560, 344] on button "Save" at bounding box center [579, 342] width 130 height 52
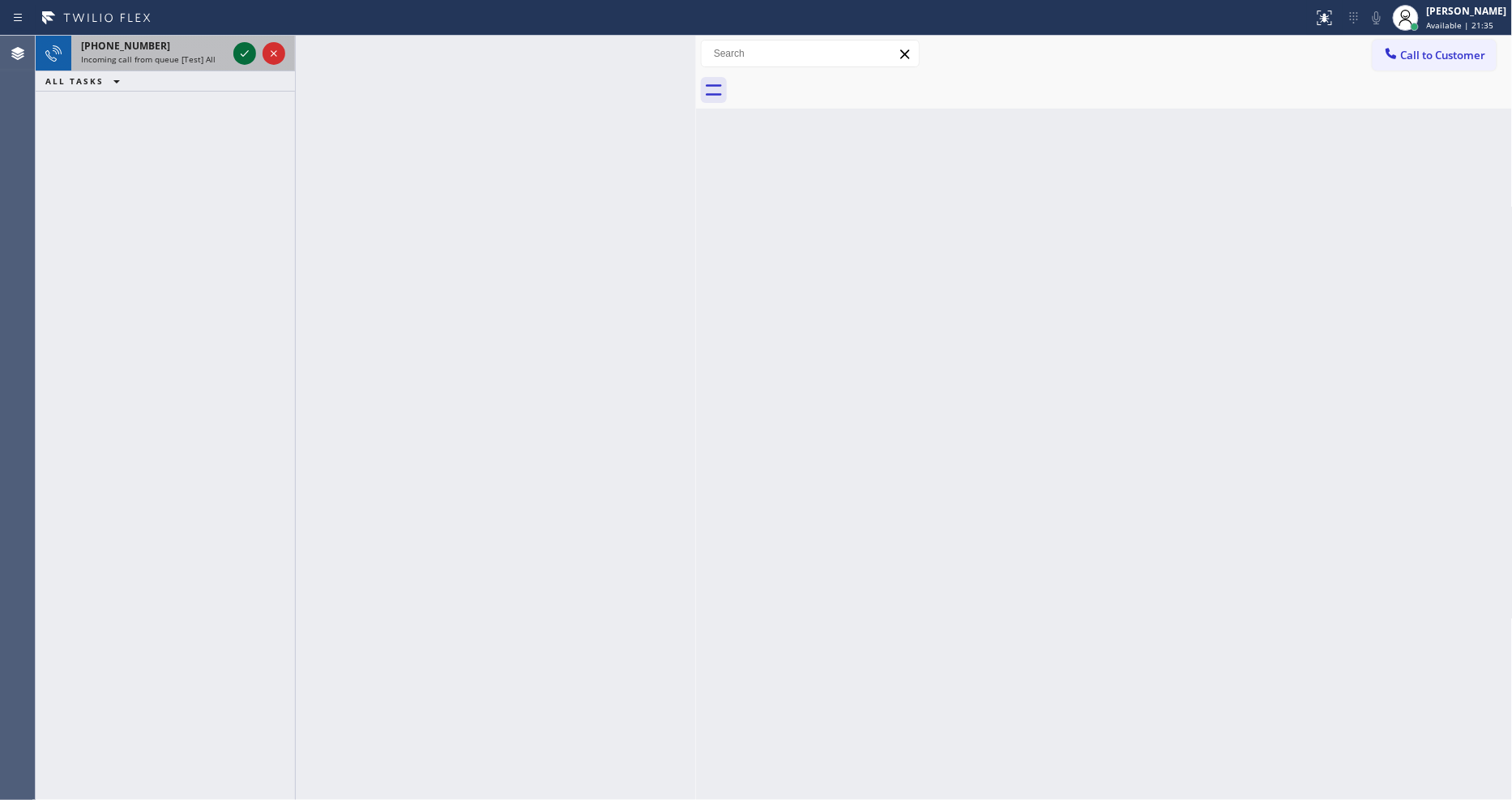
click at [241, 45] on icon at bounding box center [244, 53] width 19 height 19
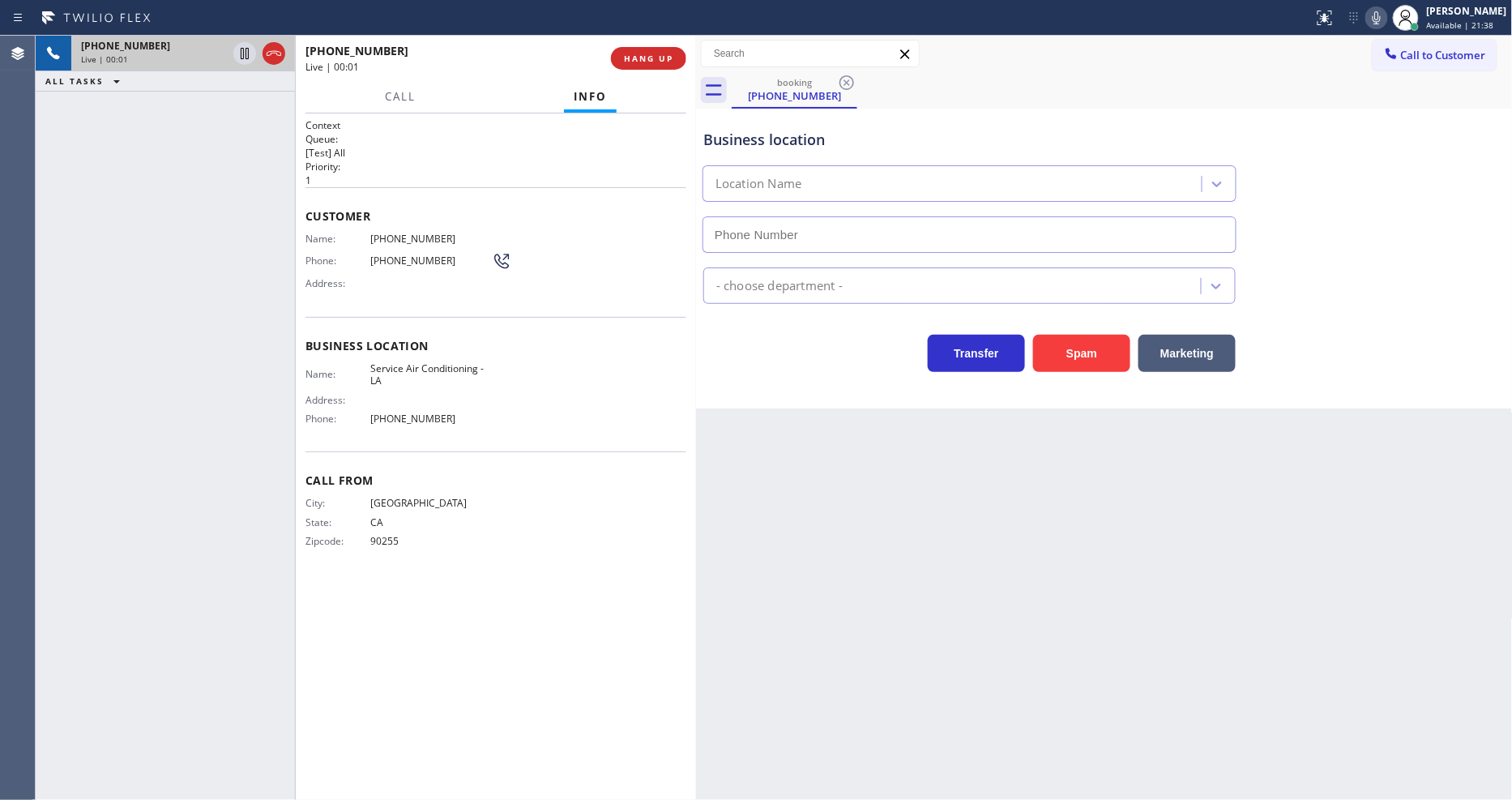
type input "[PHONE_NUMBER]"
click at [433, 362] on span "Service Air Conditioning - LA" at bounding box center [431, 374] width 122 height 25
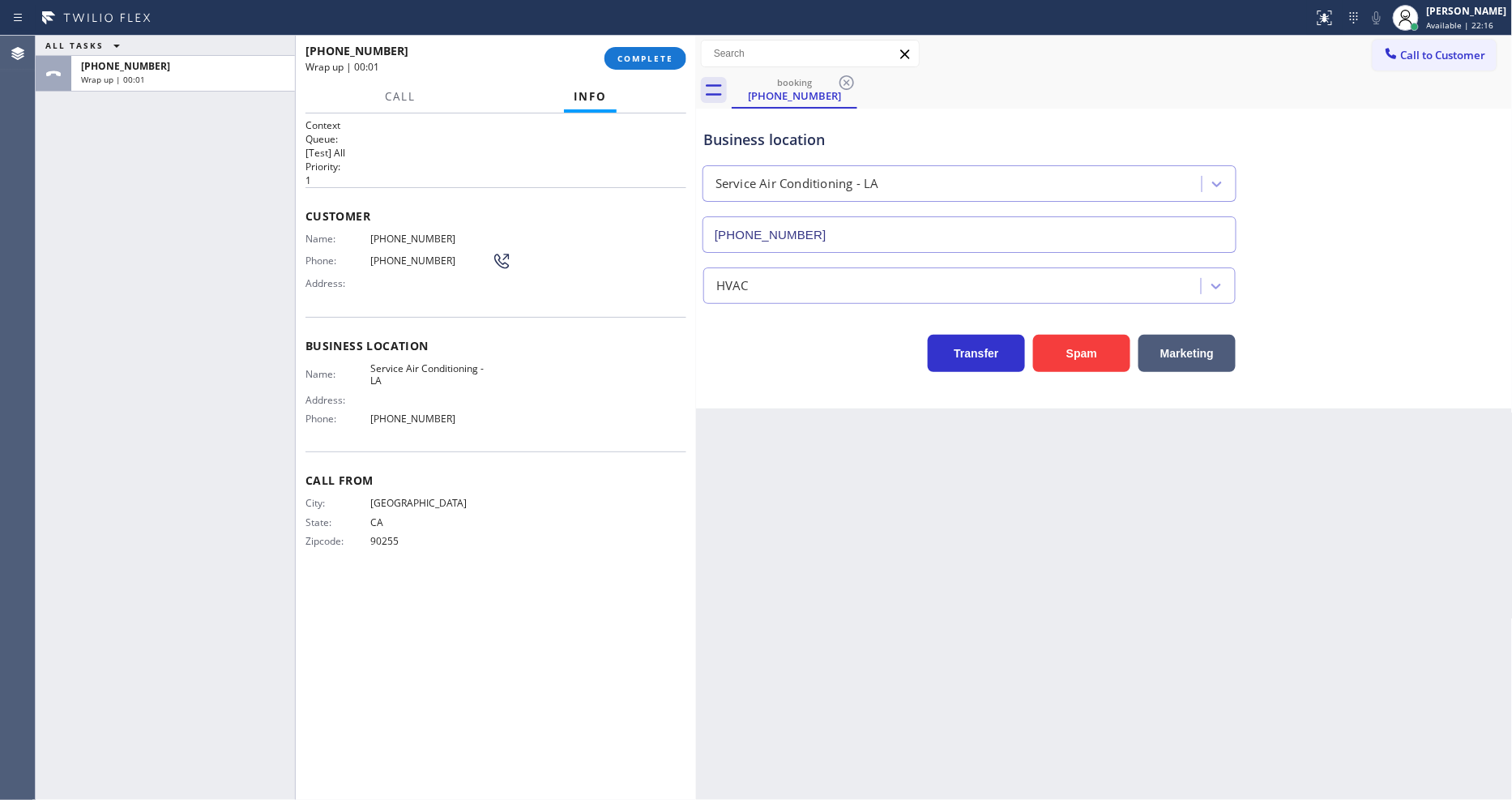
drag, startPoint x: 402, startPoint y: 128, endPoint x: 437, endPoint y: 111, distance: 38.9
click at [401, 132] on h2 "Queue:" at bounding box center [495, 139] width 381 height 14
click at [648, 60] on span "COMPLETE" at bounding box center [645, 58] width 56 height 11
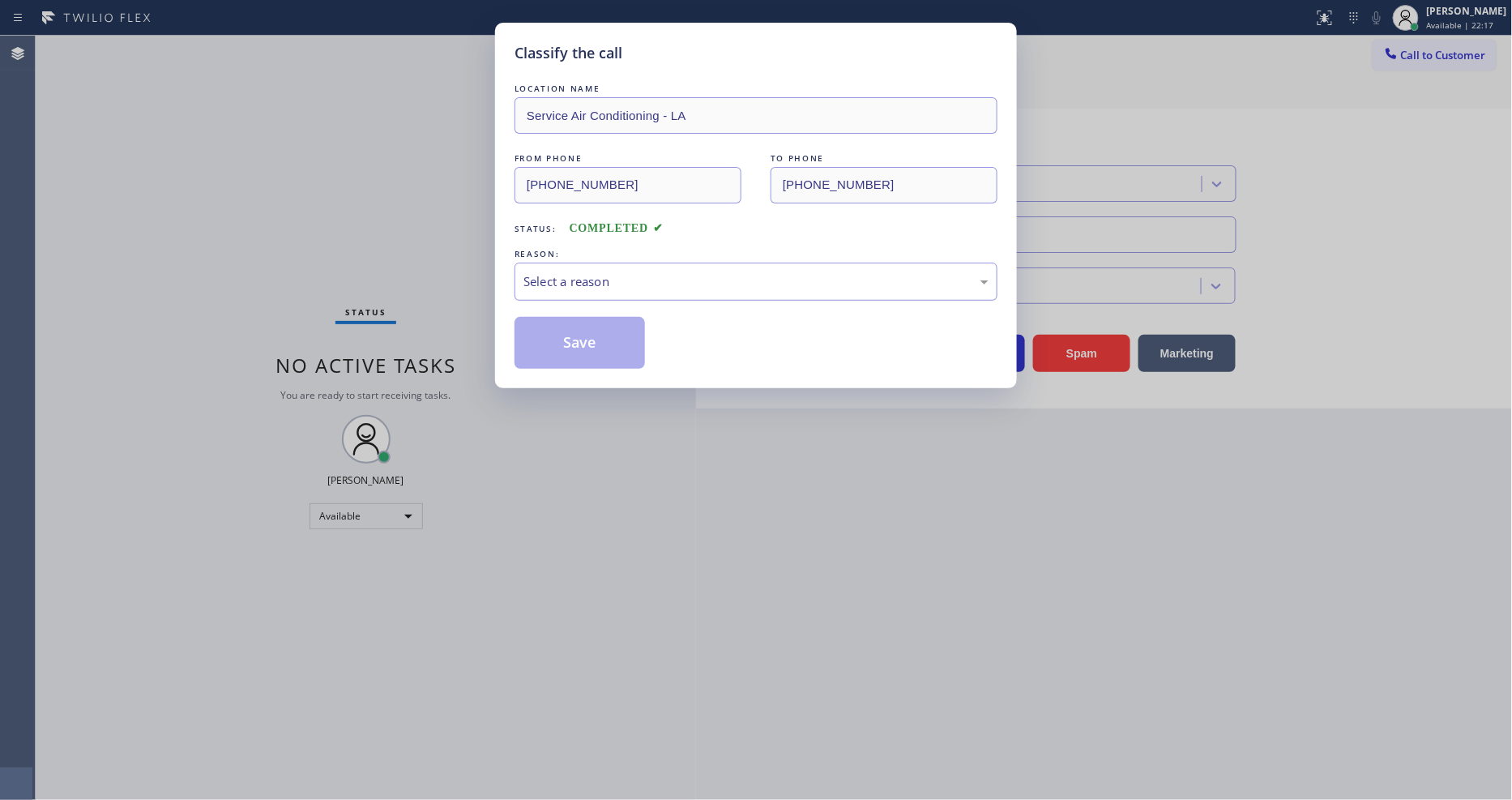
click at [545, 272] on div "Select a reason" at bounding box center [756, 282] width 465 height 18
click at [544, 343] on button "Save" at bounding box center [579, 342] width 130 height 52
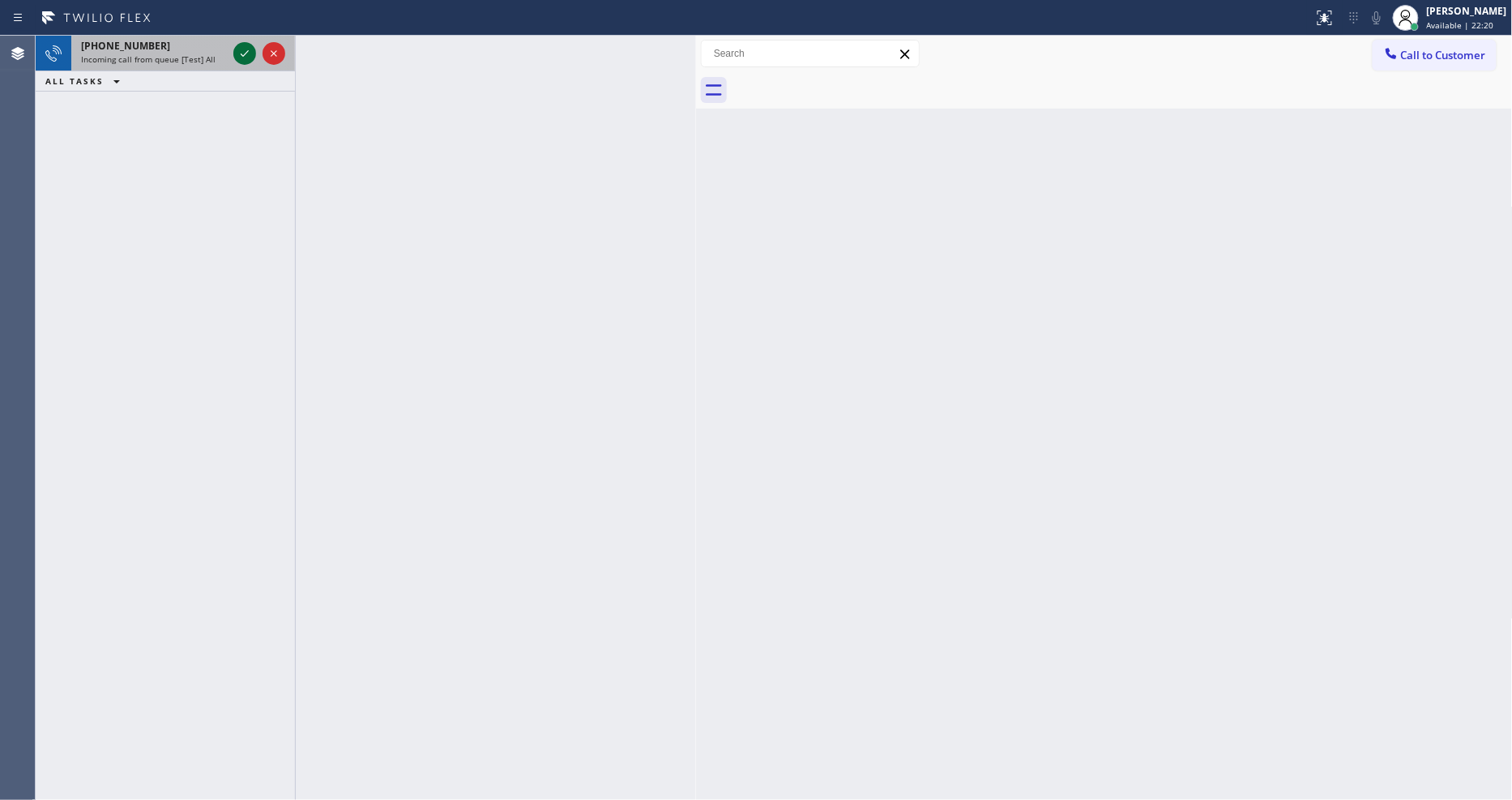
click at [243, 53] on icon at bounding box center [244, 53] width 19 height 19
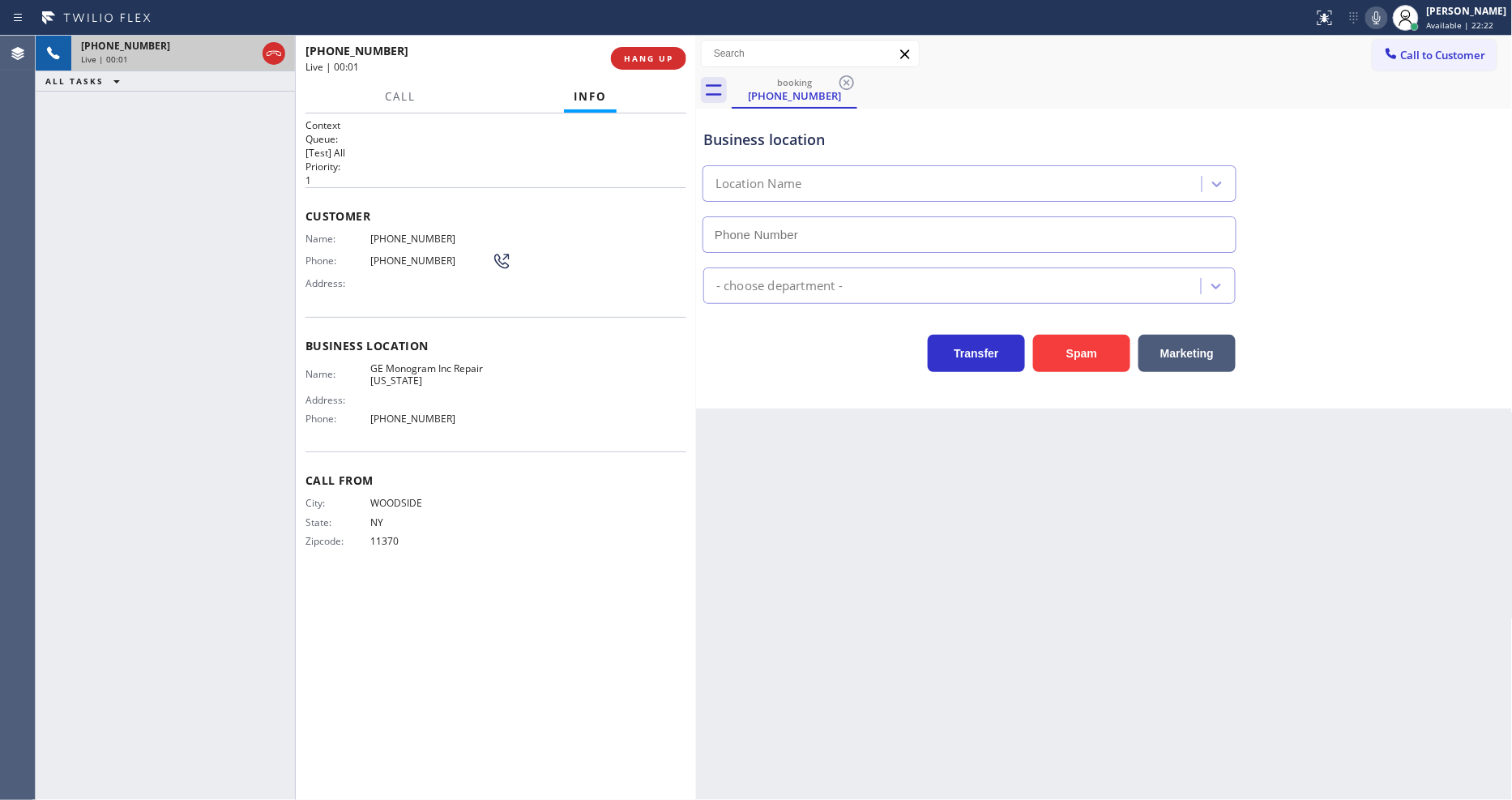
type input "[PHONE_NUMBER]"
click at [419, 363] on span "GE Monogram Inc Repair [US_STATE]" at bounding box center [431, 374] width 122 height 25
drag, startPoint x: 1068, startPoint y: 520, endPoint x: 1060, endPoint y: 517, distance: 8.5
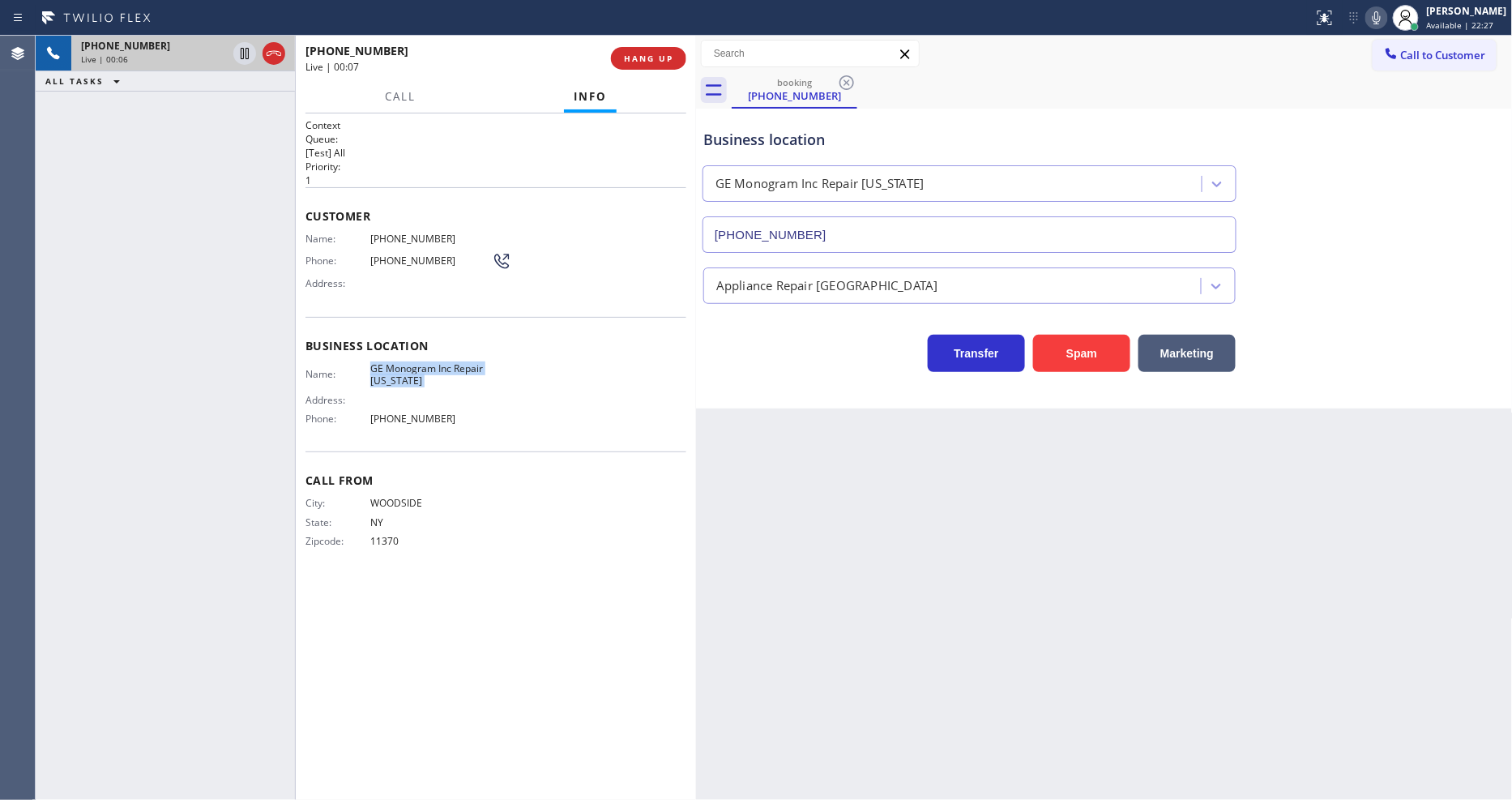
click at [1066, 519] on div "Back to Dashboard Change Sender ID Customers Technicians Select a contact Outbo…" at bounding box center [1104, 417] width 817 height 764
click at [1099, 489] on div "Back to Dashboard Change Sender ID Customers Technicians Select a contact Outbo…" at bounding box center [1104, 417] width 817 height 764
click at [408, 223] on div "Customer Name: [PHONE_NUMBER] Phone: [PHONE_NUMBER] Address:" at bounding box center [495, 251] width 381 height 129
drag, startPoint x: 408, startPoint y: 223, endPoint x: 407, endPoint y: 240, distance: 17.0
click at [407, 237] on div "Customer Name: [PHONE_NUMBER] Phone: [PHONE_NUMBER] Address:" at bounding box center [495, 251] width 381 height 129
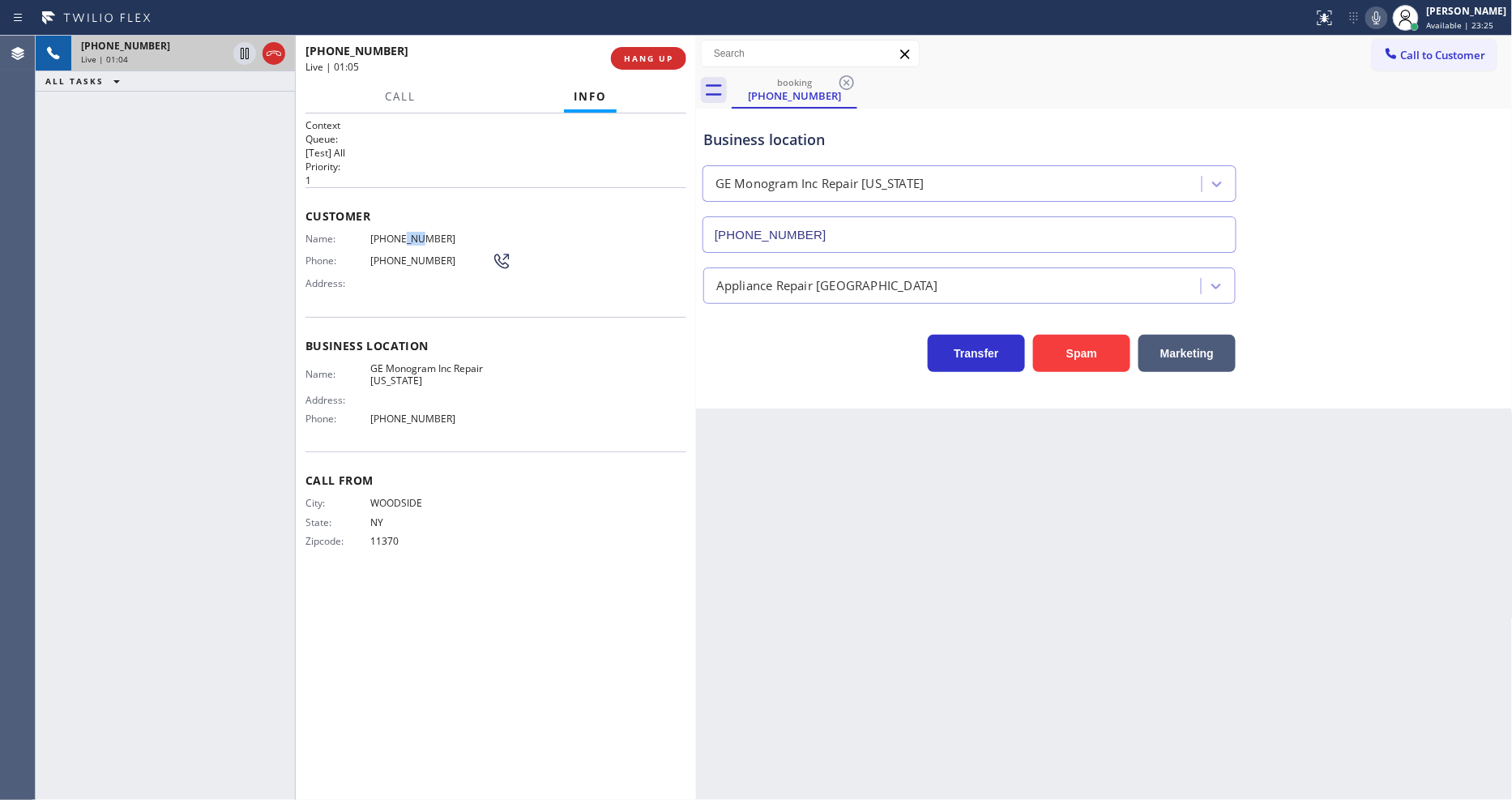
click at [407, 240] on div "Name: [PHONE_NUMBER] Phone: [PHONE_NUMBER] Address:" at bounding box center [408, 265] width 205 height 64
click at [245, 57] on icon at bounding box center [244, 53] width 19 height 19
click at [1386, 12] on icon at bounding box center [1376, 17] width 19 height 19
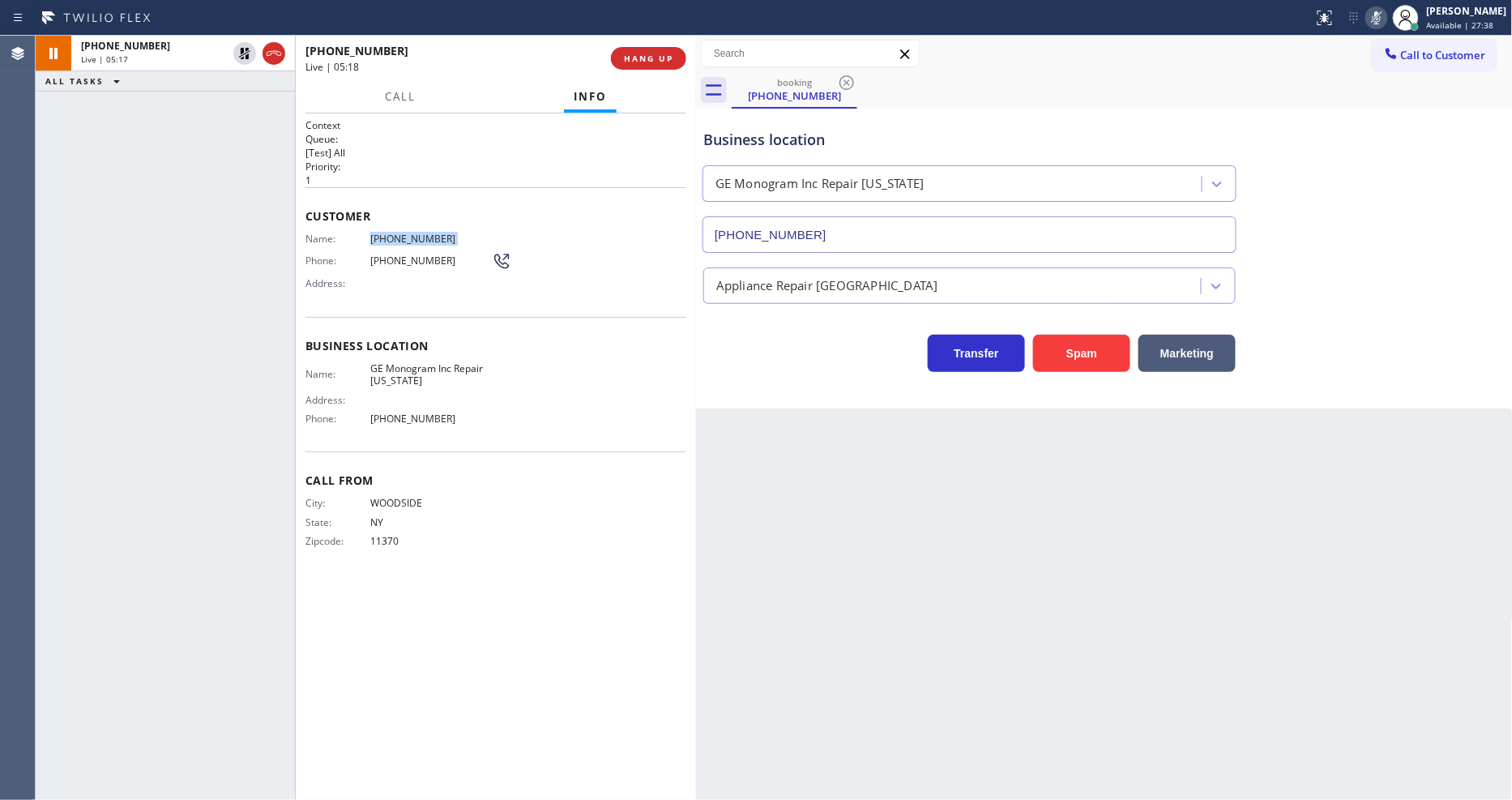
drag, startPoint x: 243, startPoint y: 50, endPoint x: 1216, endPoint y: 11, distance: 973.8
click at [243, 50] on icon at bounding box center [245, 53] width 11 height 11
click at [1386, 11] on icon at bounding box center [1376, 17] width 19 height 19
click at [385, 233] on span "[PHONE_NUMBER]" at bounding box center [431, 239] width 122 height 12
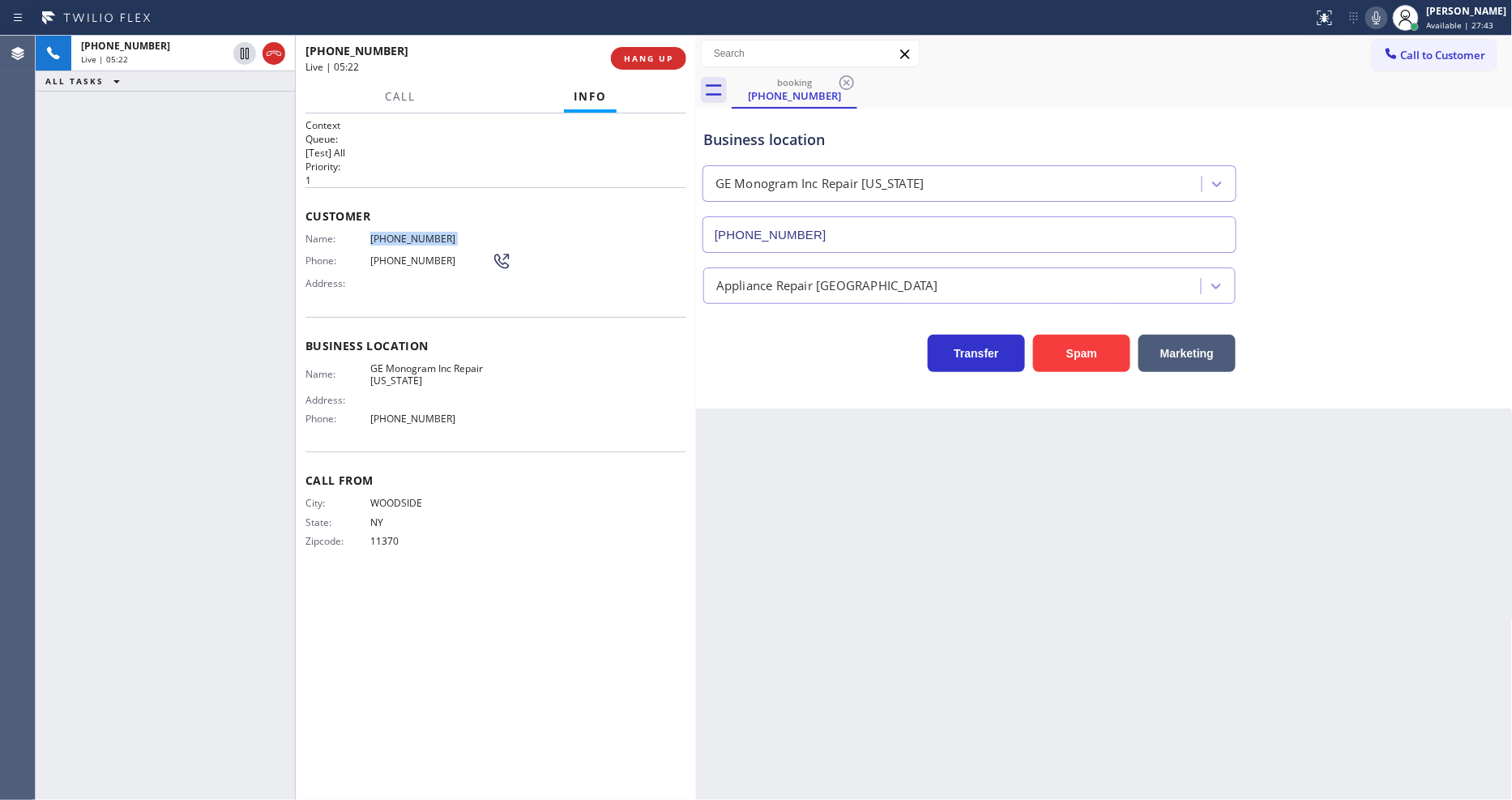
click at [385, 233] on span "[PHONE_NUMBER]" at bounding box center [431, 239] width 122 height 12
click at [302, 284] on div "Context Queue: [Test] All Priority: 1 Customer Name: [PHONE_NUMBER] Phone: [PHO…" at bounding box center [496, 457] width 401 height 686
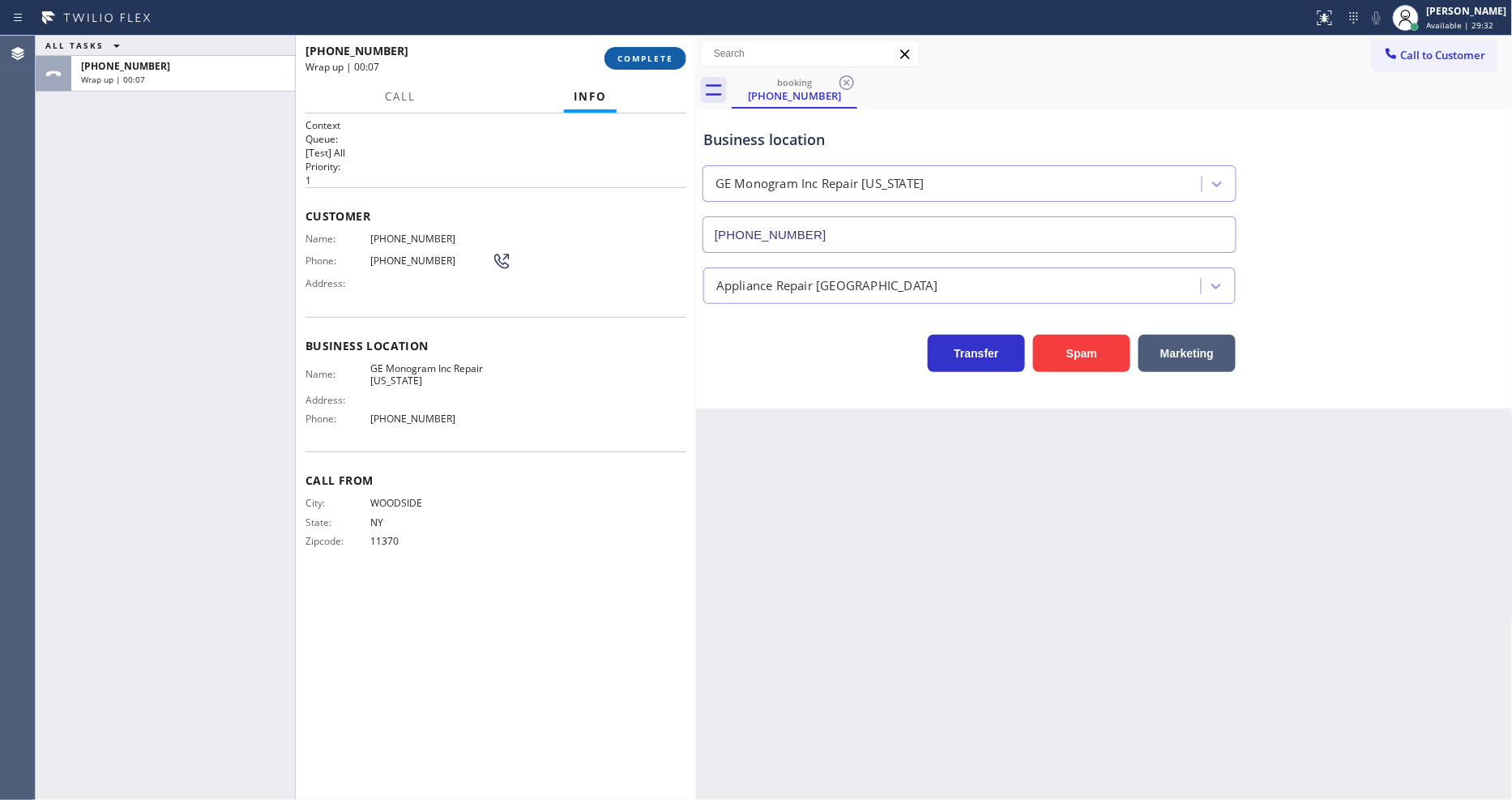
click at [630, 57] on span "COMPLETE" at bounding box center [645, 58] width 56 height 11
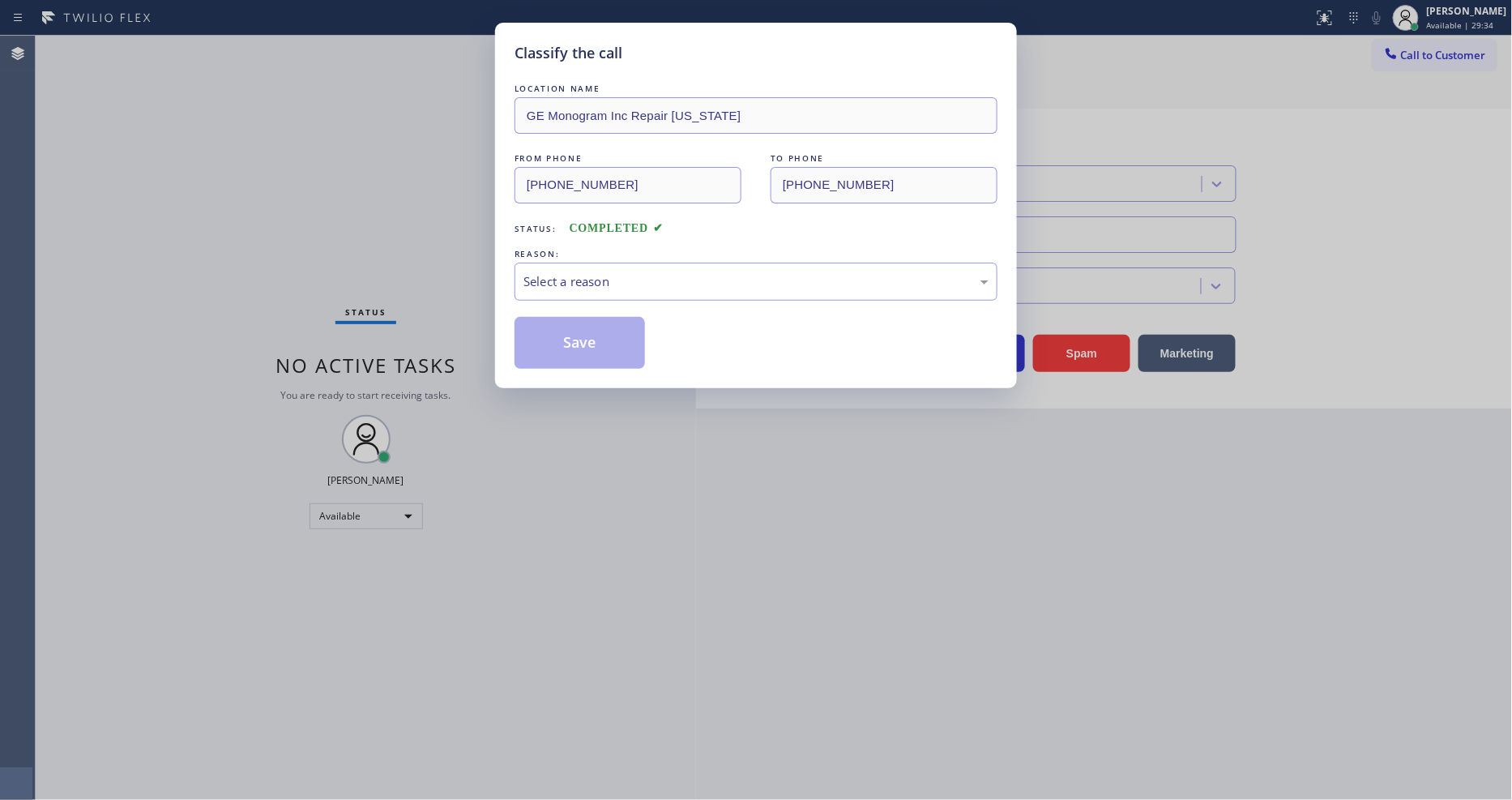
click at [572, 272] on div "Select a reason" at bounding box center [756, 282] width 465 height 18
click at [560, 339] on button "Save" at bounding box center [579, 342] width 130 height 52
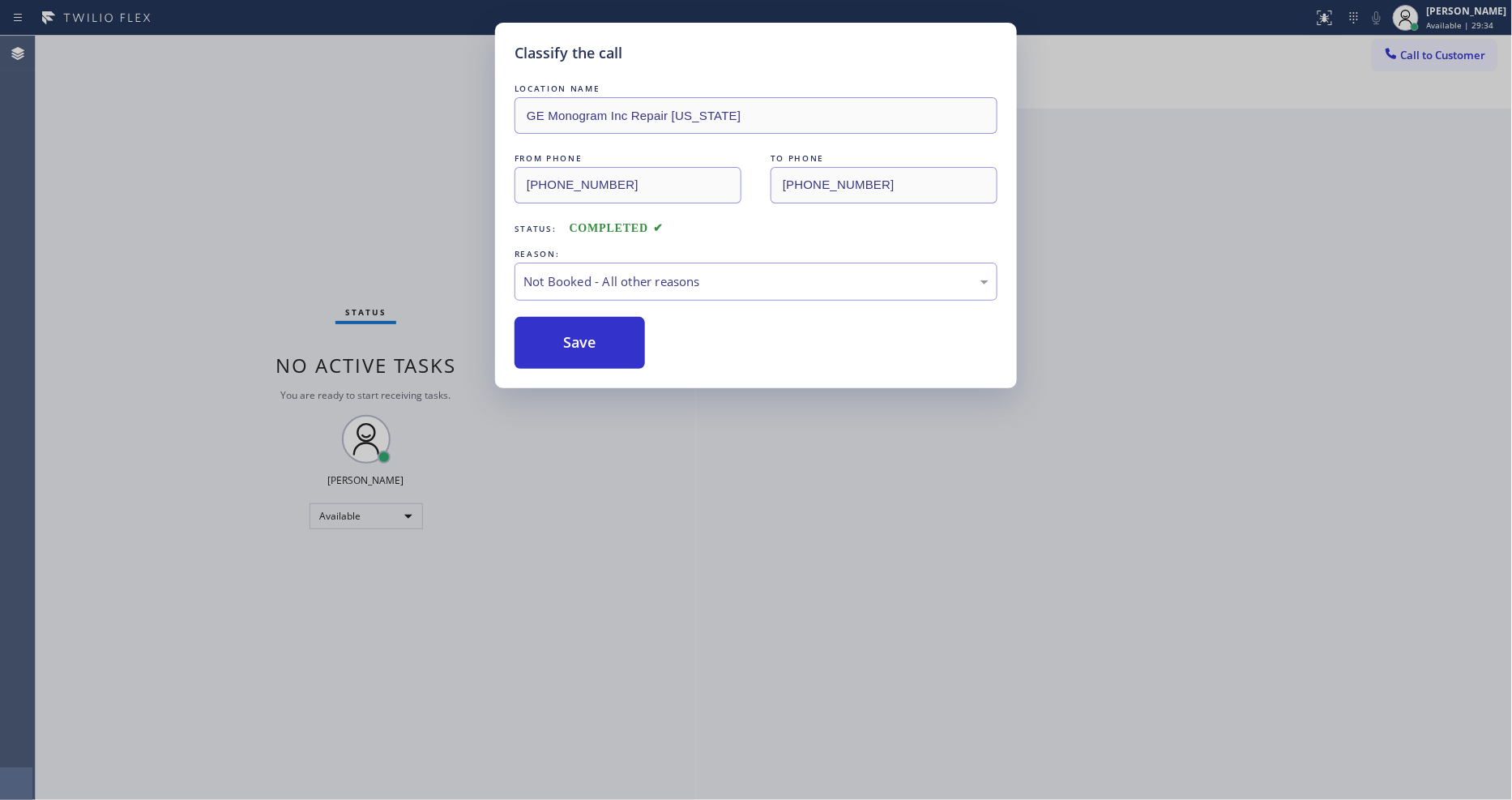
click at [560, 339] on button "Save" at bounding box center [579, 342] width 130 height 52
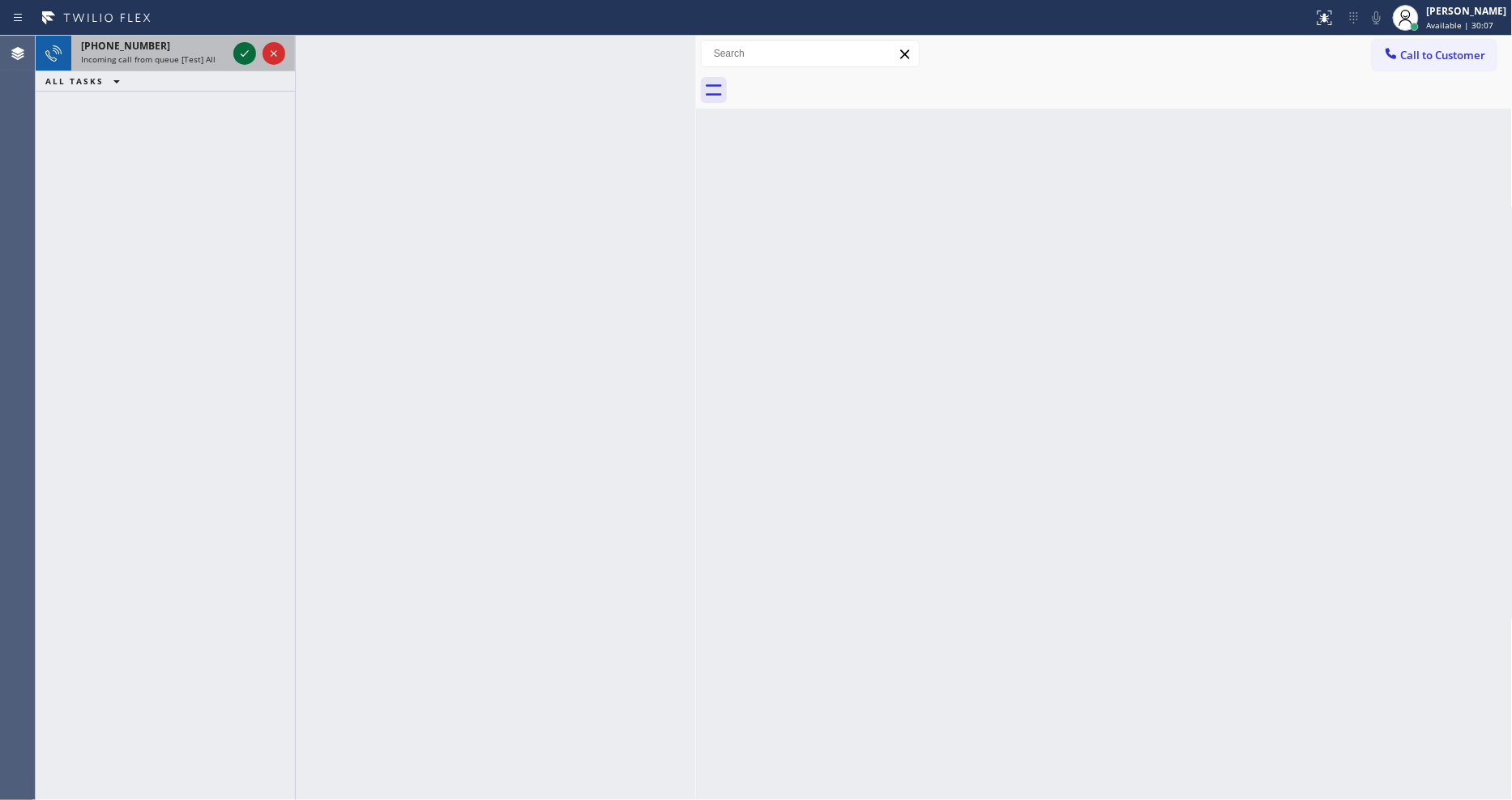
click at [247, 50] on icon at bounding box center [244, 53] width 19 height 19
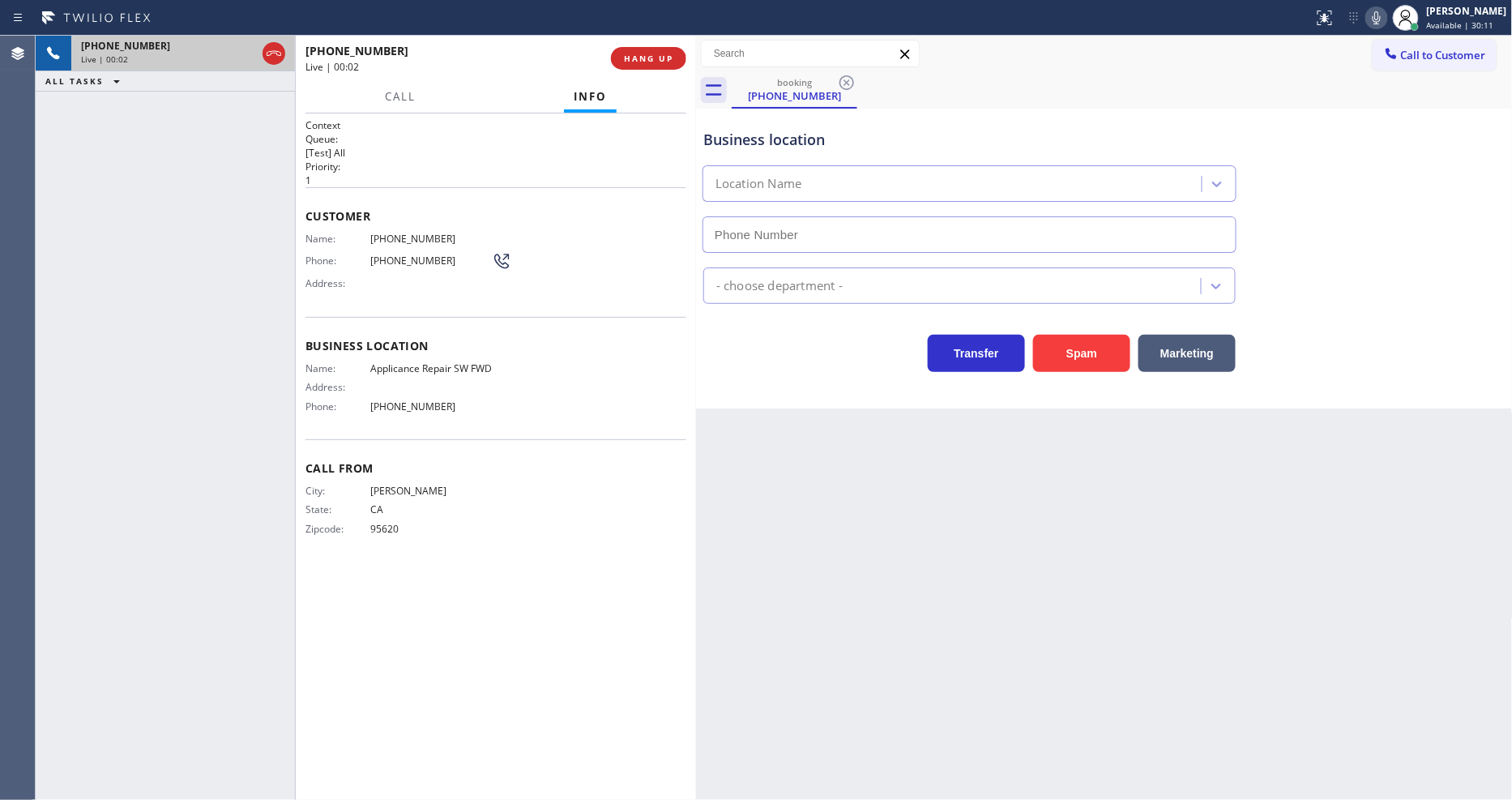
type input "[PHONE_NUMBER]"
click at [1018, 442] on div "Back to Dashboard Change Sender ID Customers Technicians Select a contact Outbo…" at bounding box center [1104, 417] width 817 height 764
click at [1043, 617] on div "Back to Dashboard Change Sender ID Customers Technicians Select a contact Outbo…" at bounding box center [1104, 417] width 817 height 764
click at [444, 362] on span "Applicance Repair SW FWD" at bounding box center [431, 368] width 122 height 12
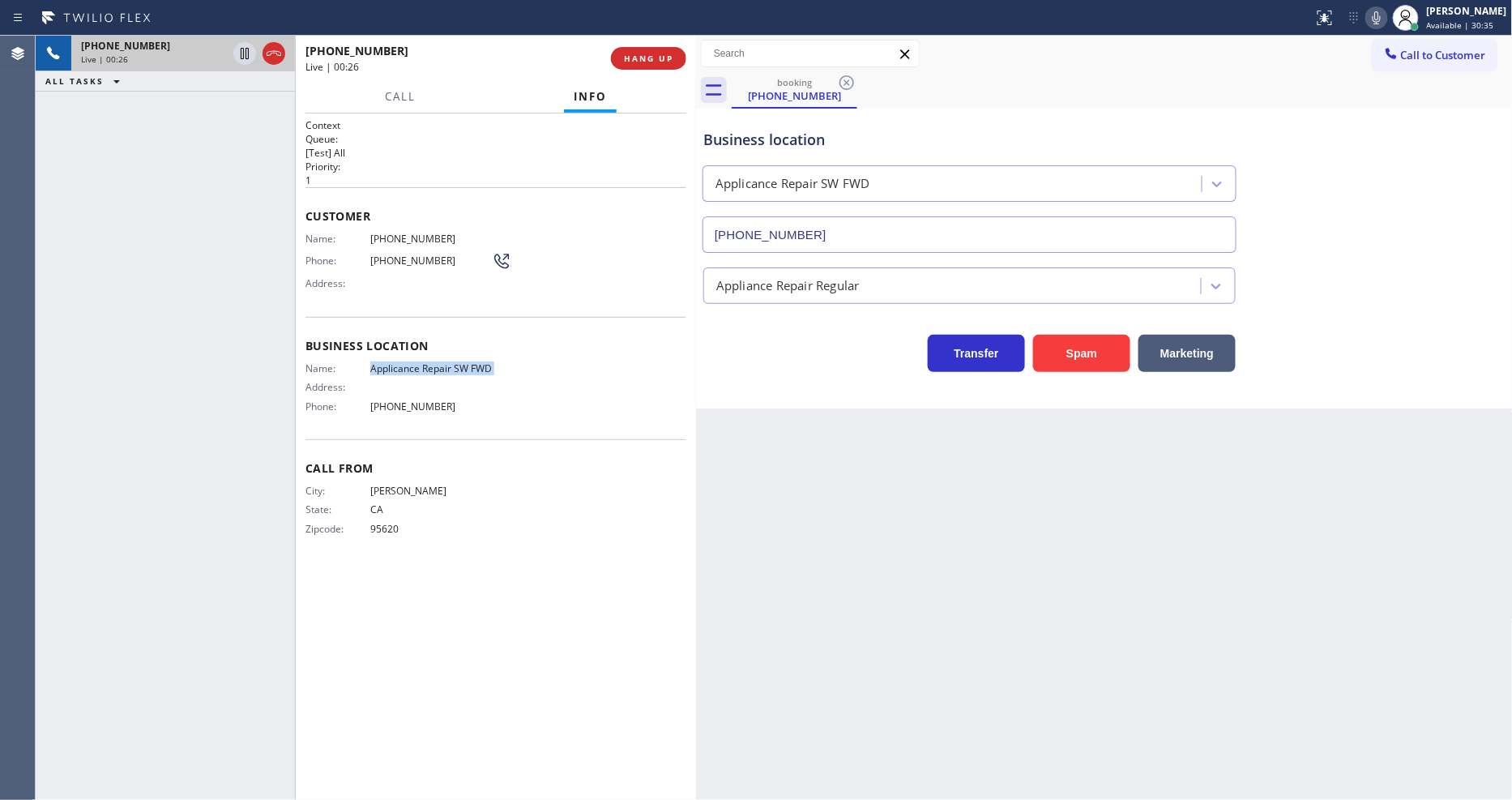
click at [444, 362] on span "Applicance Repair SW FWD" at bounding box center [431, 368] width 122 height 12
click at [443, 362] on span "Applicance Repair SW FWD" at bounding box center [431, 368] width 122 height 12
click at [633, 60] on span "HANG UP" at bounding box center [648, 58] width 50 height 11
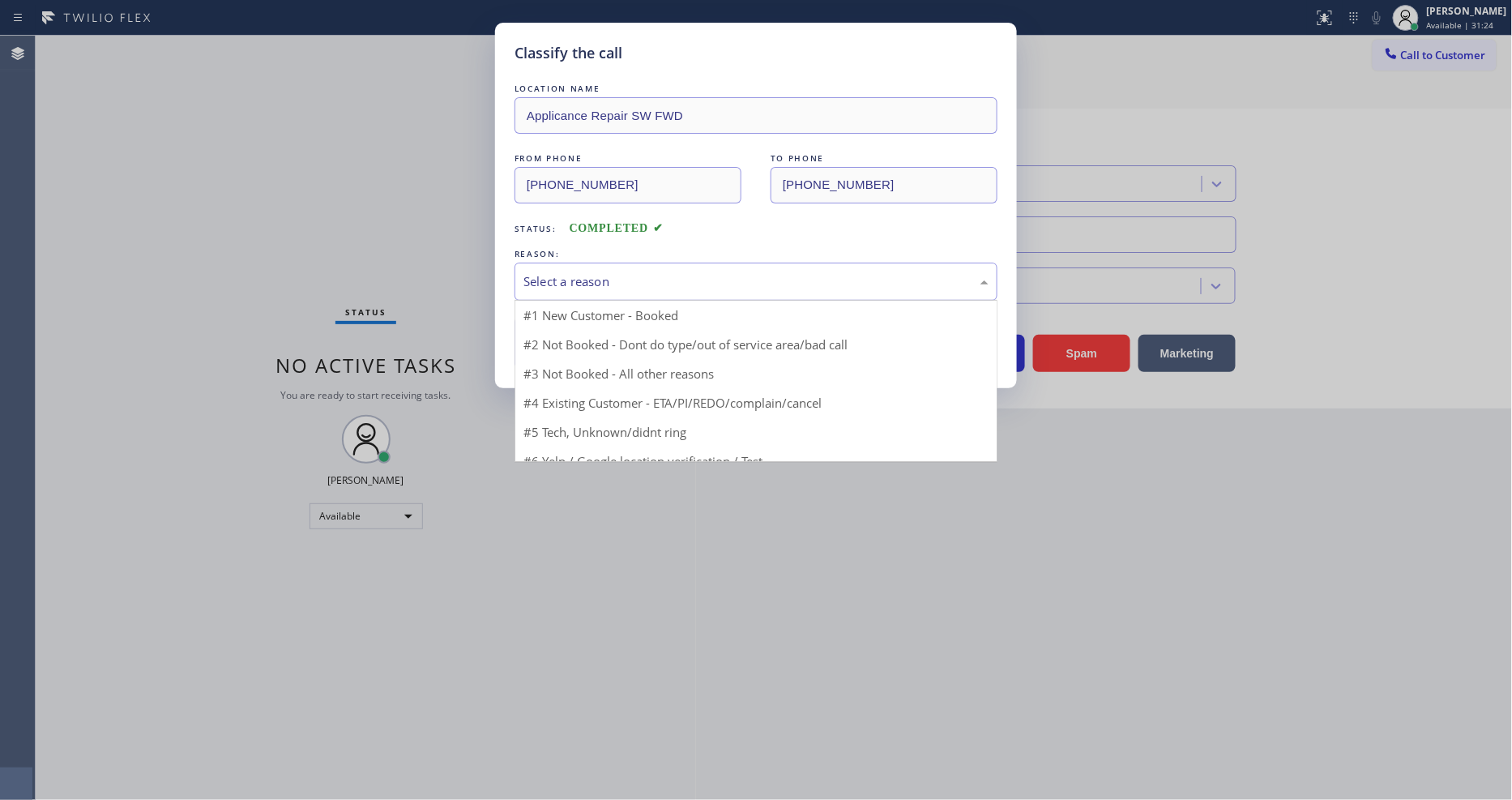
click at [564, 280] on div "Select a reason" at bounding box center [756, 282] width 465 height 18
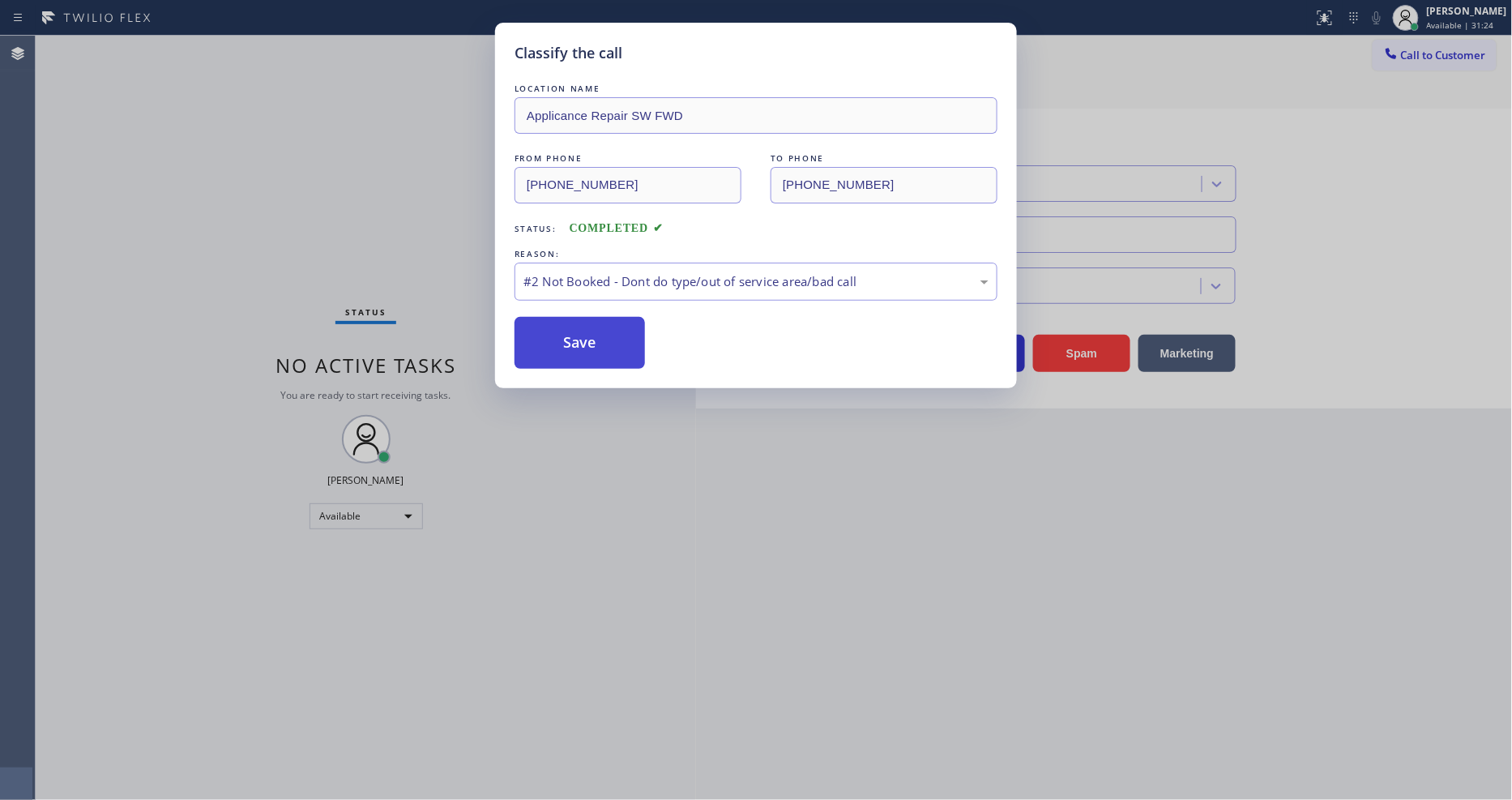
click at [566, 339] on button "Save" at bounding box center [579, 342] width 130 height 52
drag, startPoint x: 566, startPoint y: 339, endPoint x: 568, endPoint y: 347, distance: 8.2
click at [568, 339] on button "Save" at bounding box center [579, 342] width 130 height 52
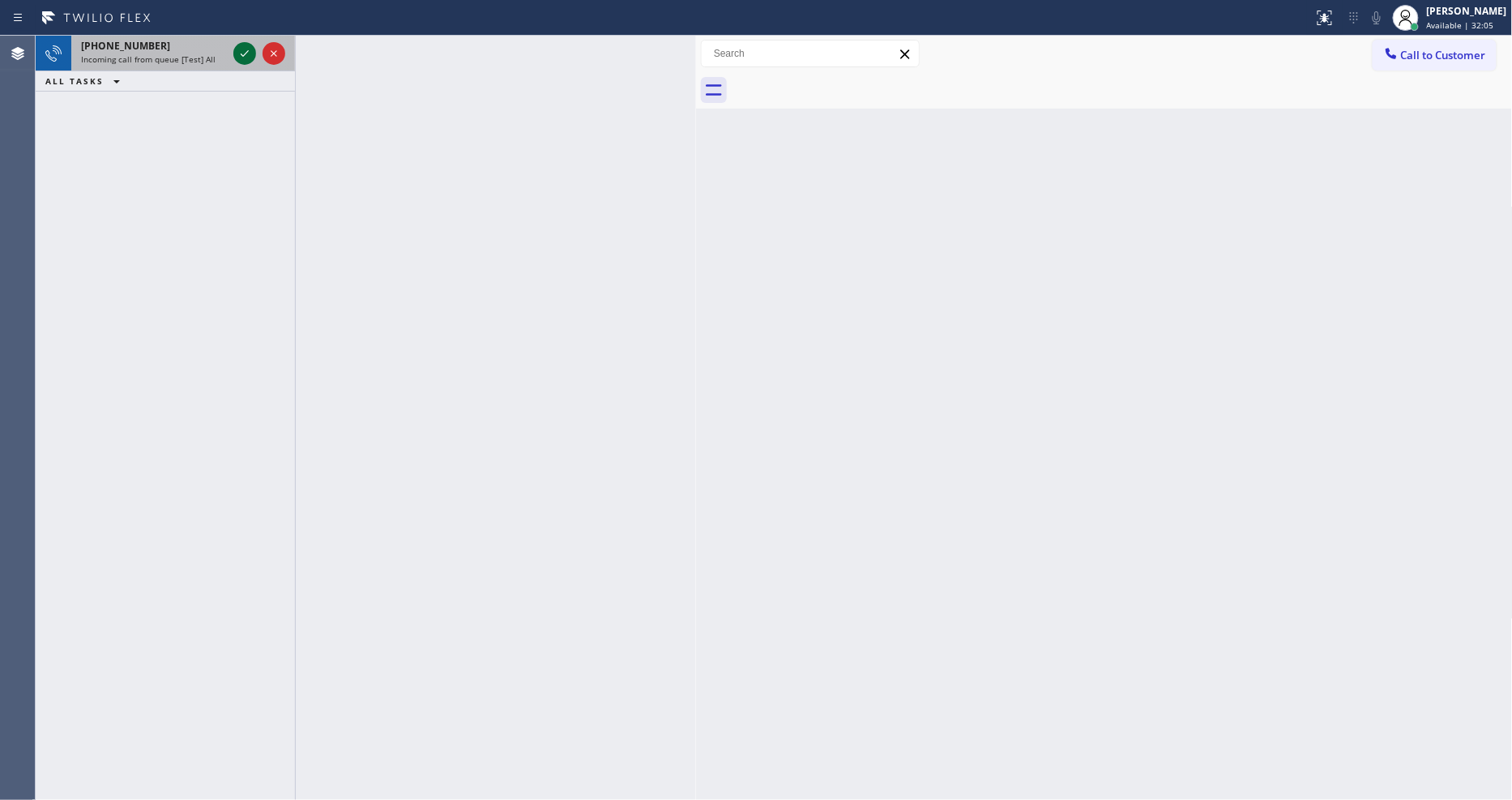
click at [243, 49] on icon at bounding box center [244, 53] width 19 height 19
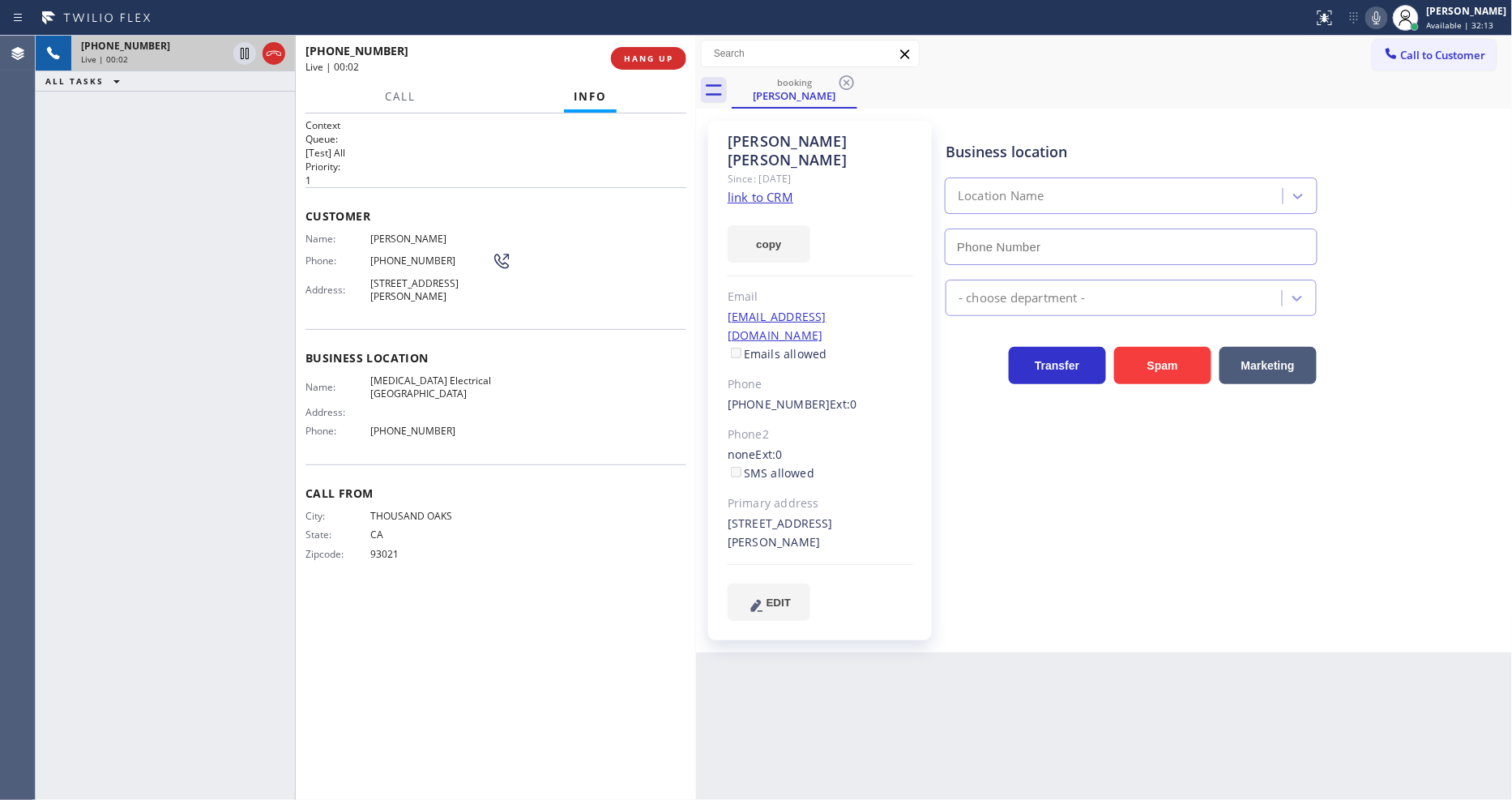
click at [987, 370] on div "Transfer Spam Marketing" at bounding box center [1131, 361] width 378 height 45
type input "[PHONE_NUMBER]"
click at [775, 189] on link "link to CRM" at bounding box center [760, 197] width 66 height 17
click at [403, 394] on span "[MEDICAL_DATA] Electrical [GEOGRAPHIC_DATA]" at bounding box center [431, 386] width 122 height 25
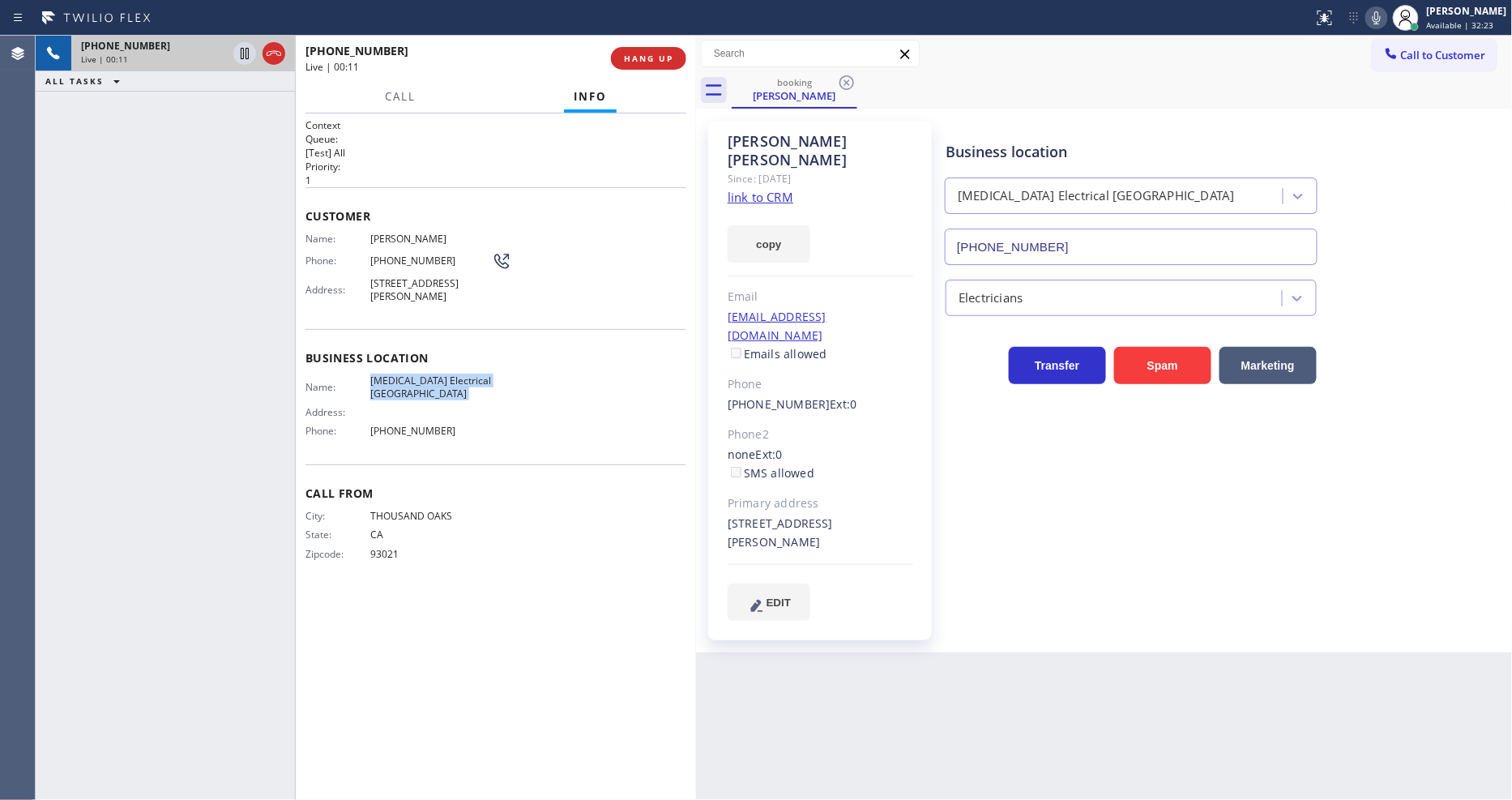
click at [403, 394] on span "[MEDICAL_DATA] Electrical [GEOGRAPHIC_DATA]" at bounding box center [431, 386] width 122 height 25
click at [414, 294] on span "[STREET_ADDRESS][PERSON_NAME]" at bounding box center [431, 289] width 122 height 25
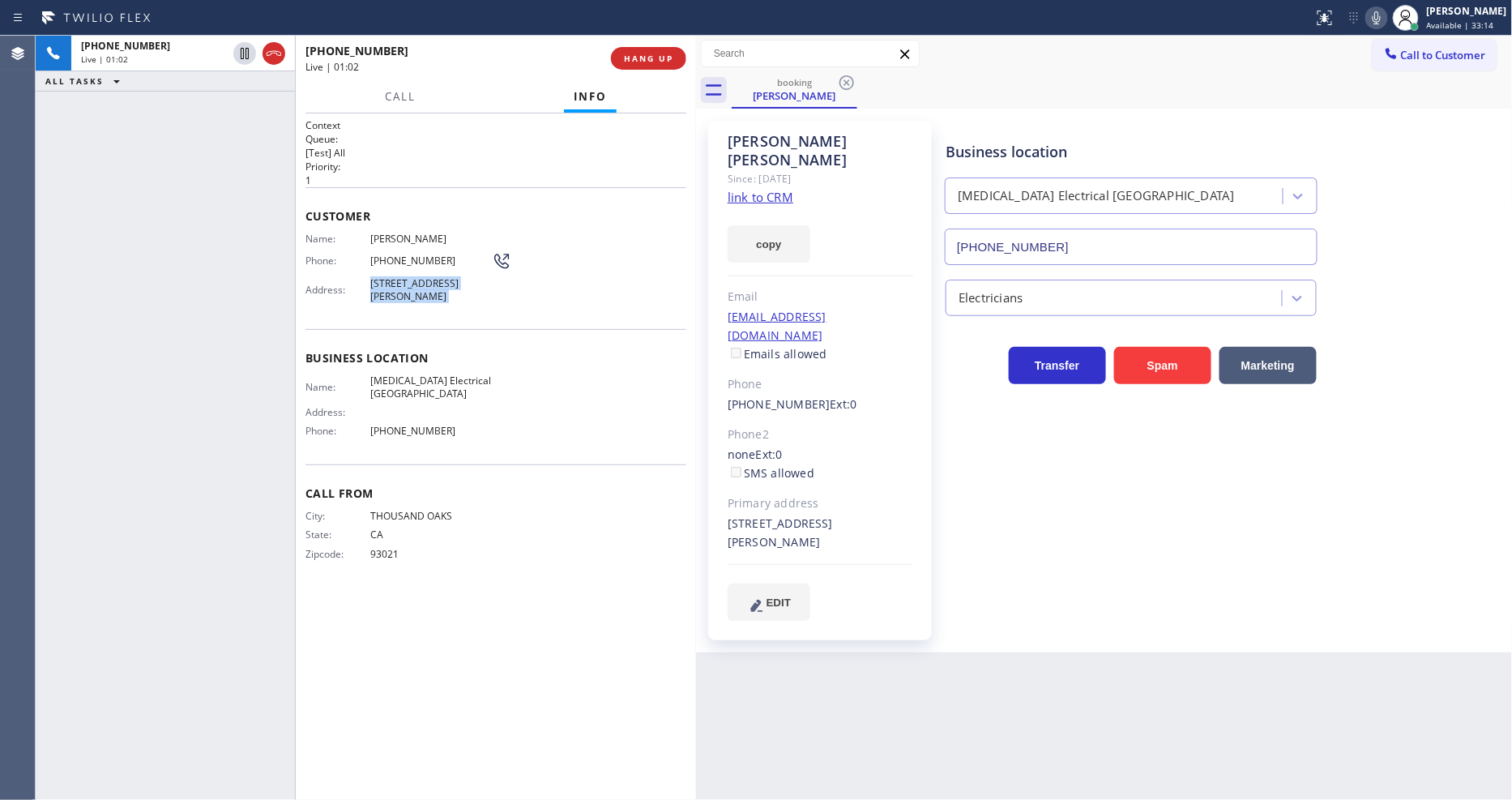
drag, startPoint x: 246, startPoint y: 50, endPoint x: 978, endPoint y: 50, distance: 732.0
click at [241, 50] on icon at bounding box center [244, 53] width 19 height 19
click at [1382, 13] on icon at bounding box center [1376, 17] width 19 height 19
click at [237, 50] on icon at bounding box center [244, 53] width 19 height 19
click at [1379, 17] on div "Status report No issues detected If you experience an issue, please download th…" at bounding box center [1409, 17] width 205 height 36
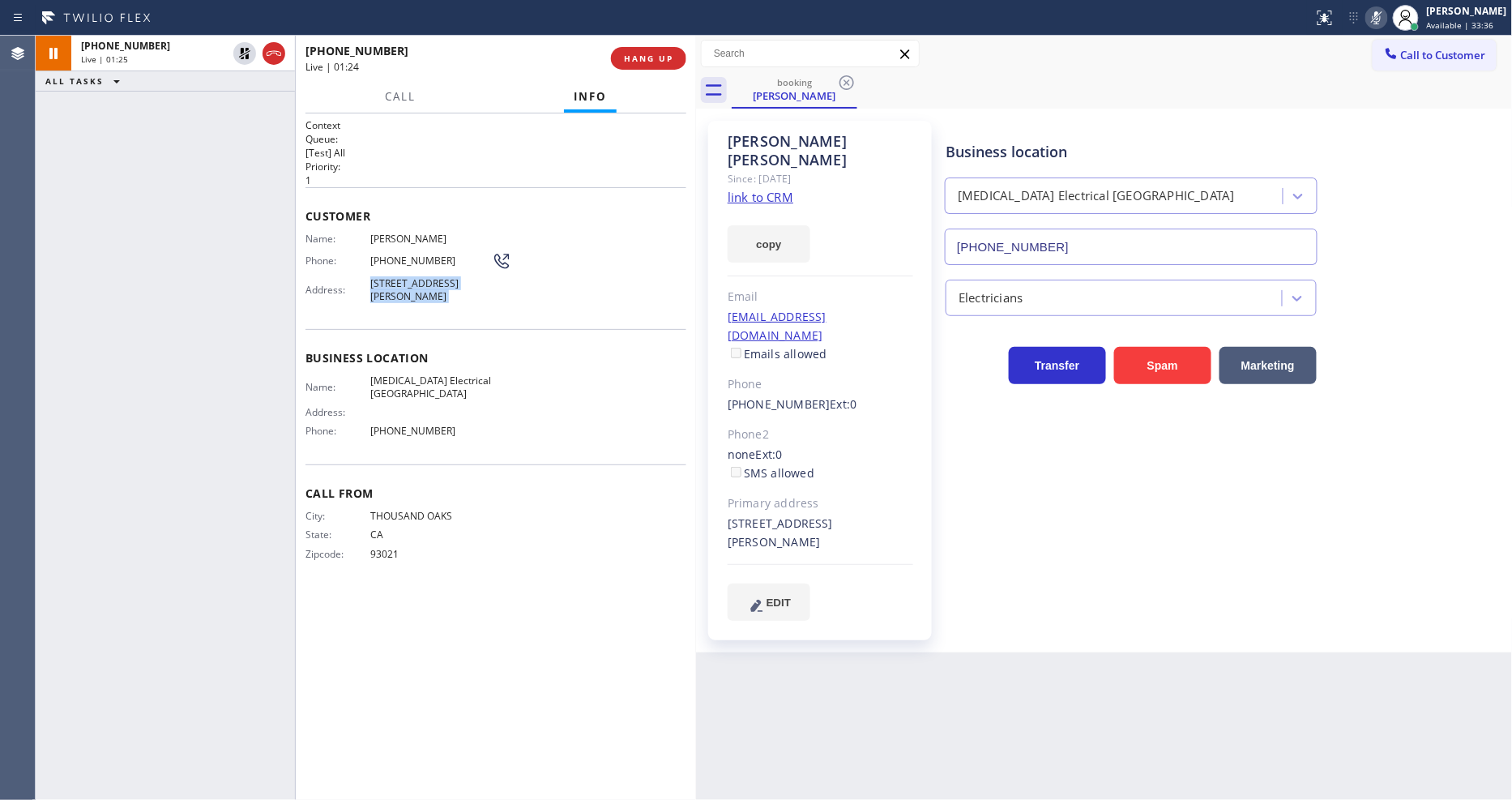
click at [1380, 17] on icon at bounding box center [1376, 17] width 19 height 19
click at [389, 236] on span "[PERSON_NAME]" at bounding box center [431, 239] width 122 height 12
click at [392, 263] on div "Phone: [PHONE_NUMBER]" at bounding box center [408, 261] width 205 height 19
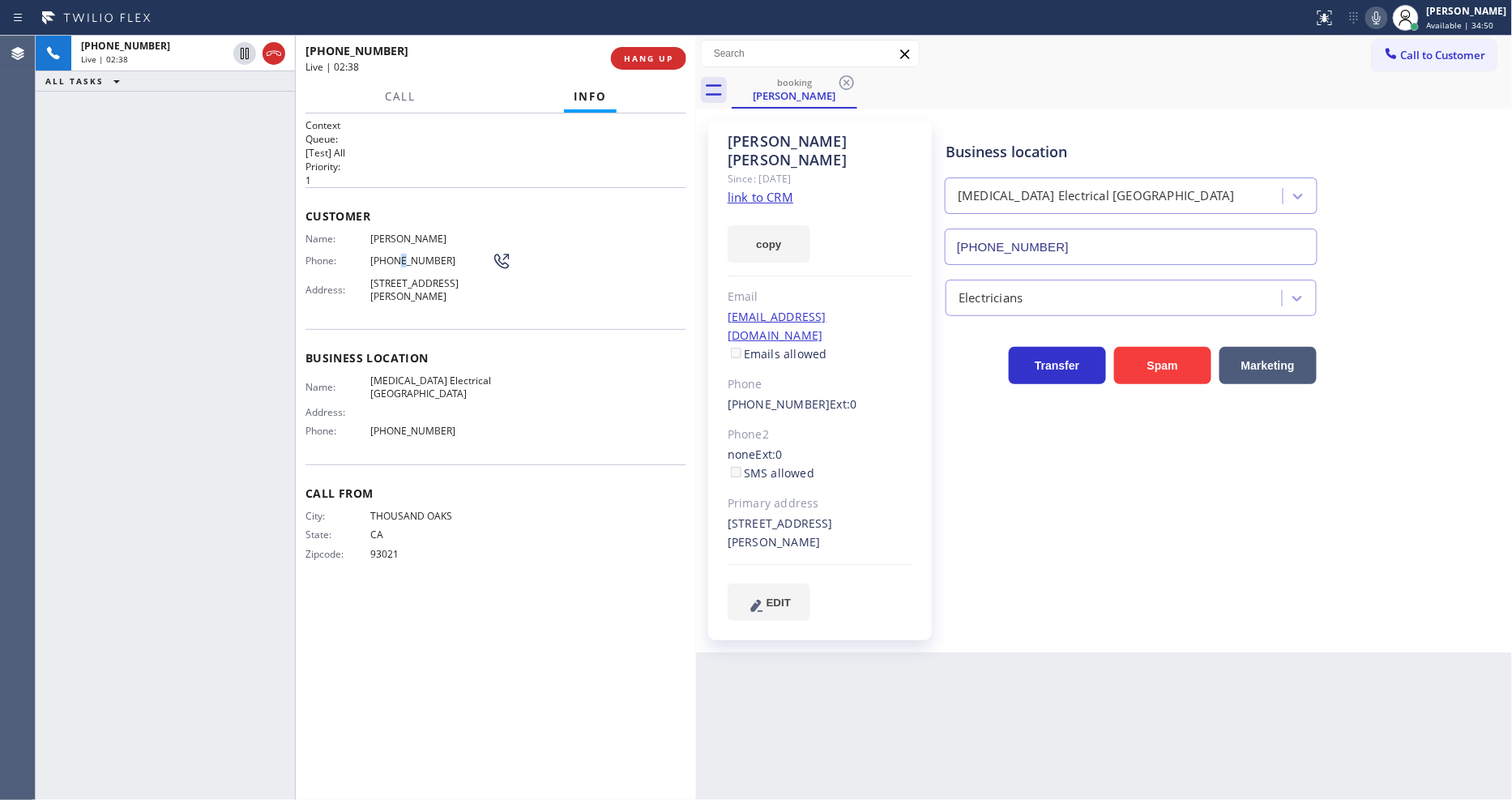
click at [392, 263] on div "Phone: [PHONE_NUMBER]" at bounding box center [408, 261] width 205 height 19
click at [236, 351] on div "[PHONE_NUMBER] Live | 02:50 ALL TASKS ALL TASKS ACTIVE TASKS TASKS IN WRAP UP" at bounding box center [165, 417] width 259 height 764
click at [888, 308] on div "[EMAIL_ADDRESS][DOMAIN_NAME] Emails allowed" at bounding box center [820, 336] width 185 height 56
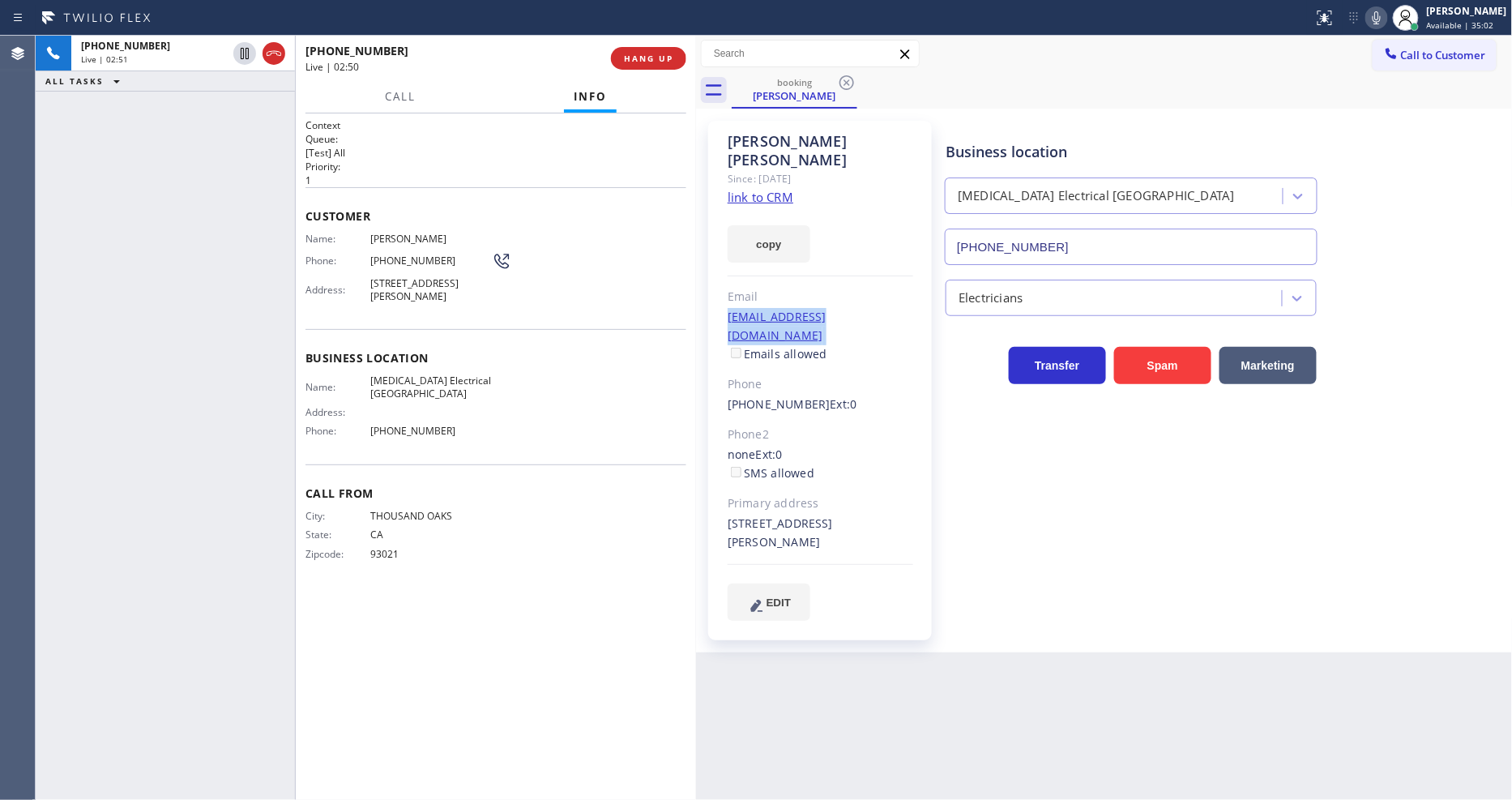
click at [888, 308] on div "[EMAIL_ADDRESS][DOMAIN_NAME] Emails allowed" at bounding box center [820, 336] width 185 height 56
drag, startPoint x: 240, startPoint y: 50, endPoint x: 509, endPoint y: 25, distance: 270.2
click at [240, 50] on icon at bounding box center [244, 53] width 8 height 11
click at [1382, 14] on icon at bounding box center [1376, 17] width 19 height 19
drag, startPoint x: 243, startPoint y: 45, endPoint x: 713, endPoint y: 51, distance: 470.0
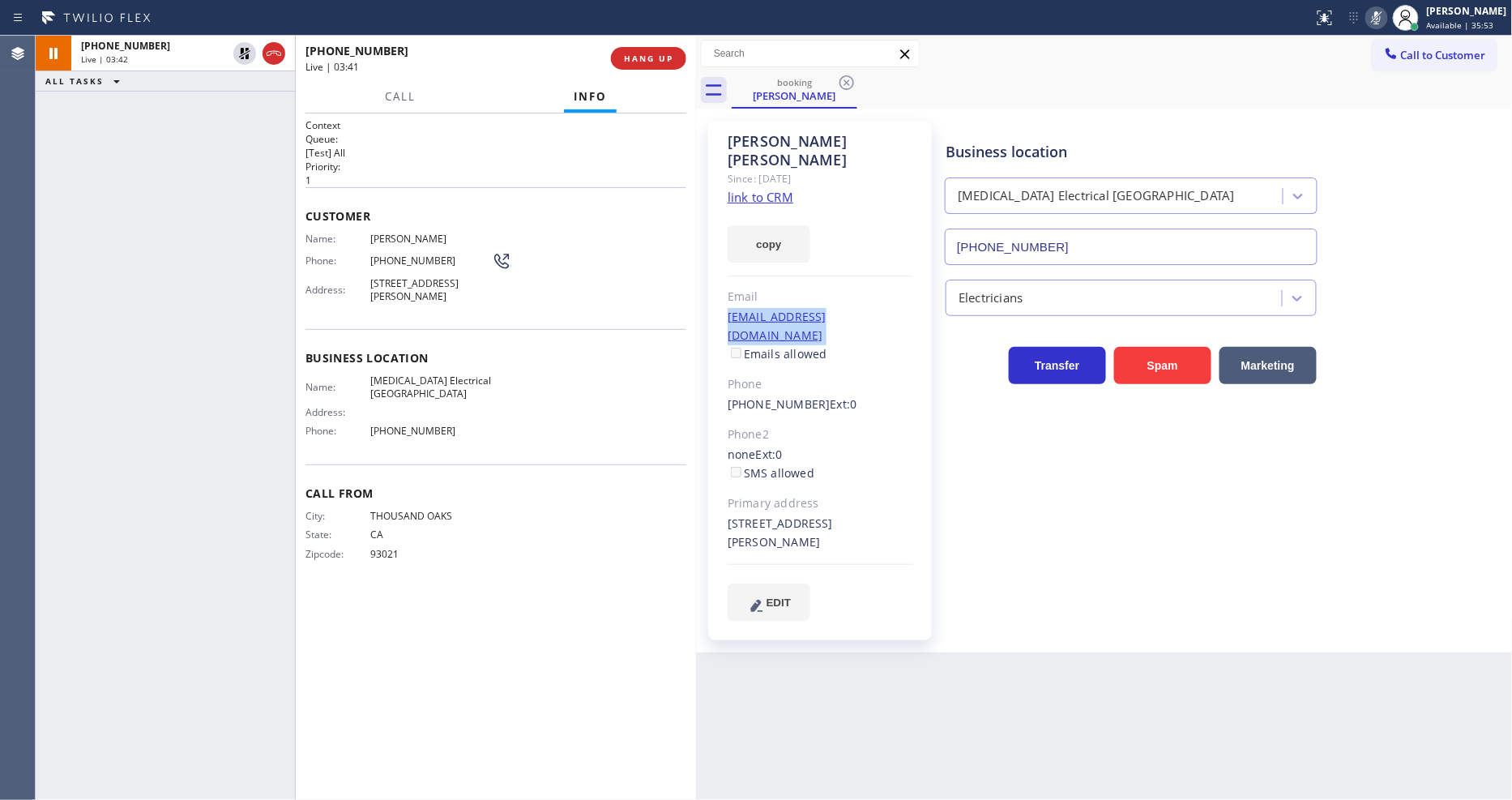
click at [243, 45] on icon at bounding box center [244, 53] width 19 height 19
click at [1385, 10] on icon at bounding box center [1376, 17] width 19 height 19
click at [629, 54] on span "HANG UP" at bounding box center [648, 58] width 50 height 11
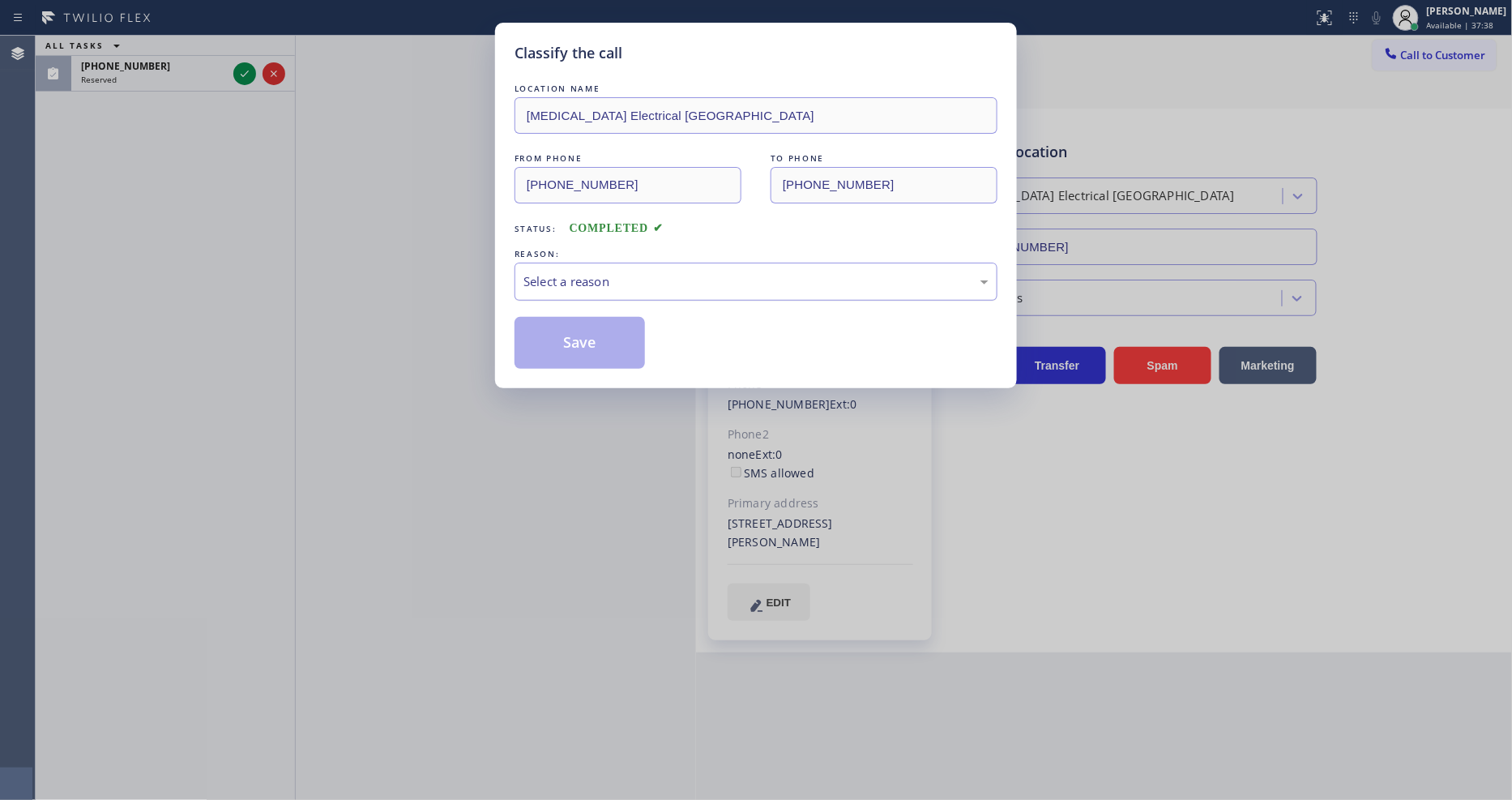
click at [527, 283] on div "Select a reason" at bounding box center [756, 282] width 465 height 18
click at [535, 328] on button "Save" at bounding box center [579, 342] width 130 height 52
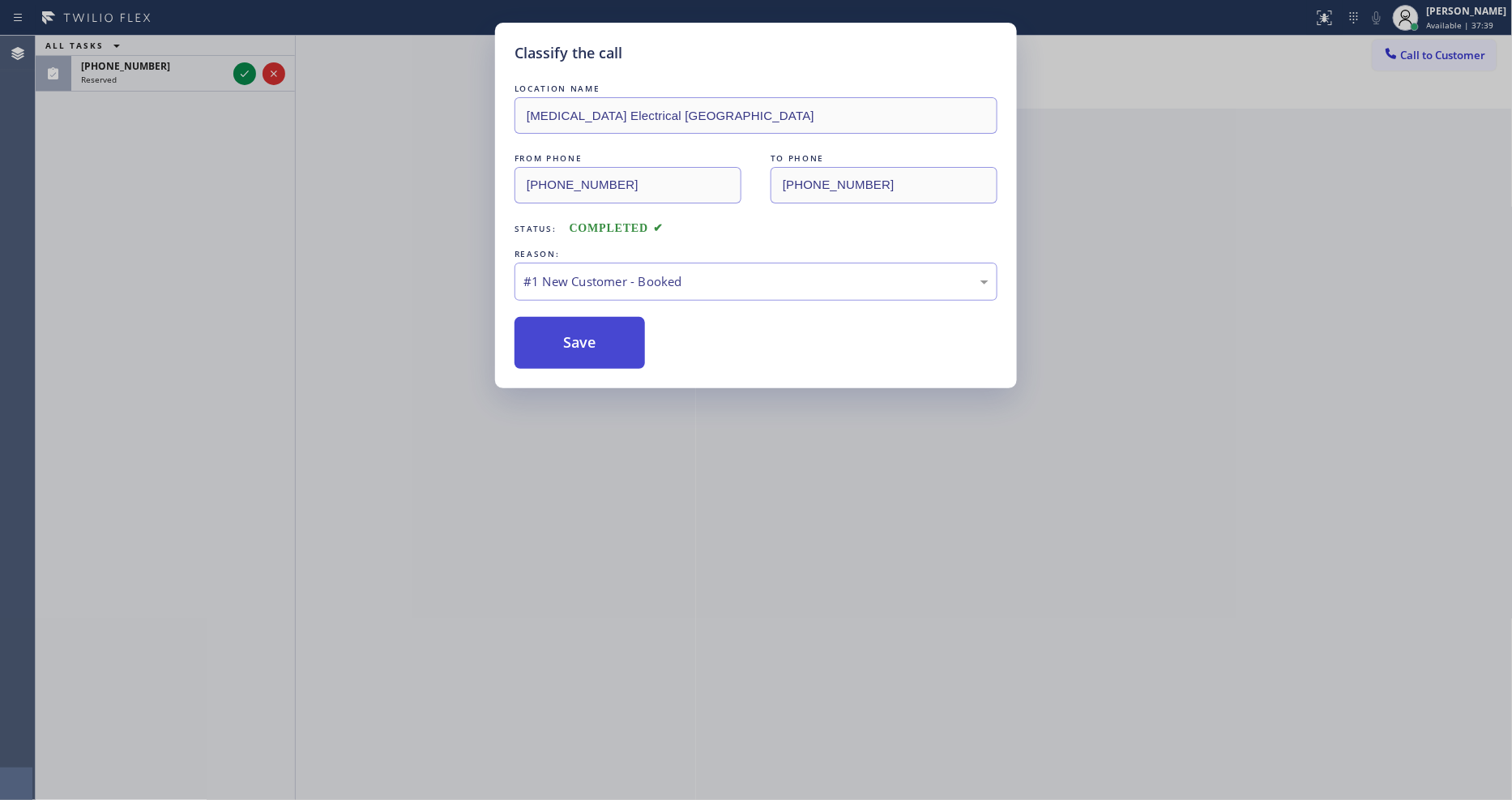
click at [535, 328] on button "Save" at bounding box center [579, 342] width 130 height 52
drag, startPoint x: 535, startPoint y: 328, endPoint x: 480, endPoint y: 154, distance: 182.5
click at [540, 324] on button "Save" at bounding box center [579, 342] width 130 height 52
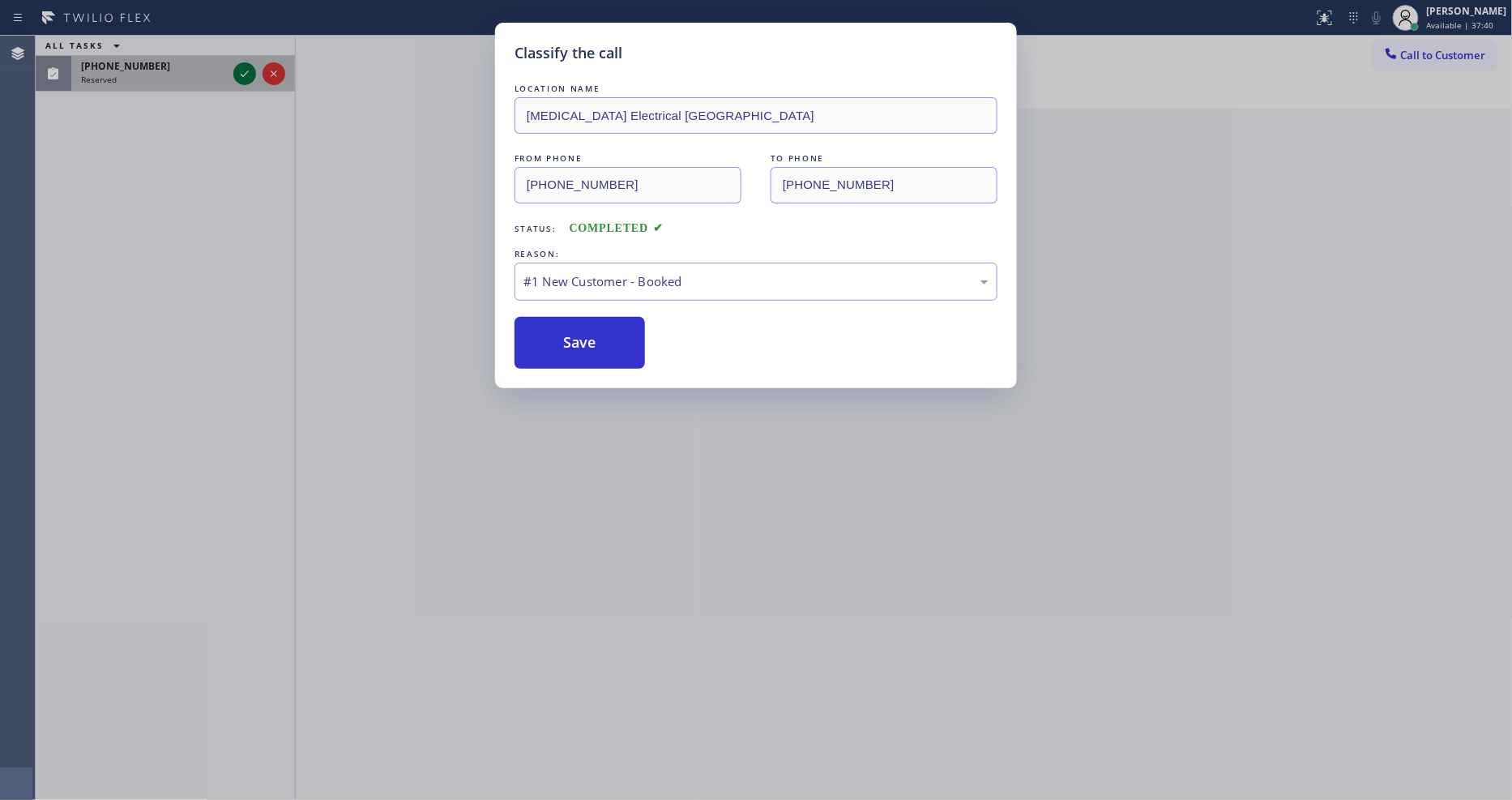
click at [240, 68] on icon at bounding box center [244, 73] width 19 height 19
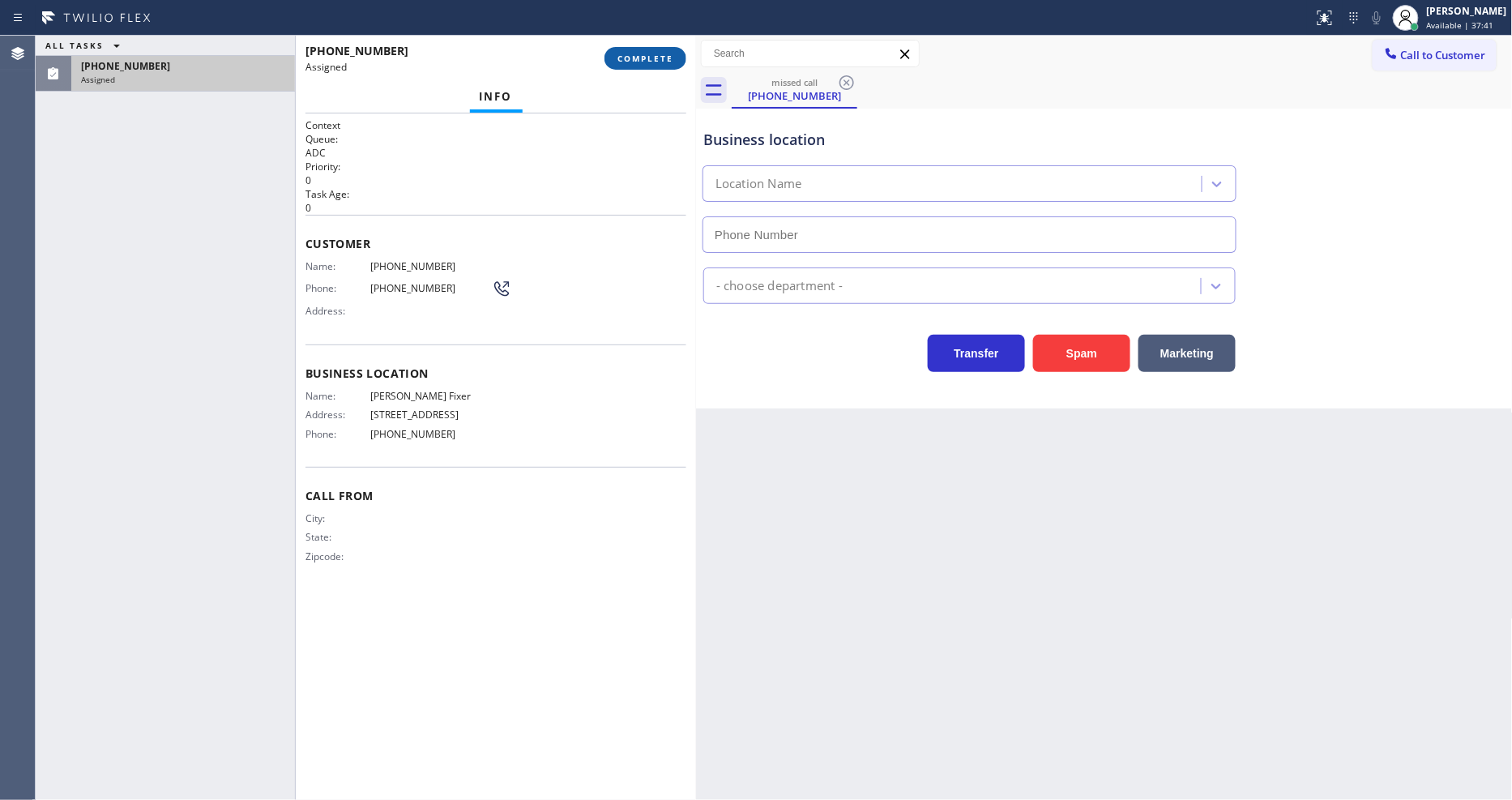
click at [637, 57] on span "COMPLETE" at bounding box center [645, 58] width 56 height 11
type input "[PHONE_NUMBER]"
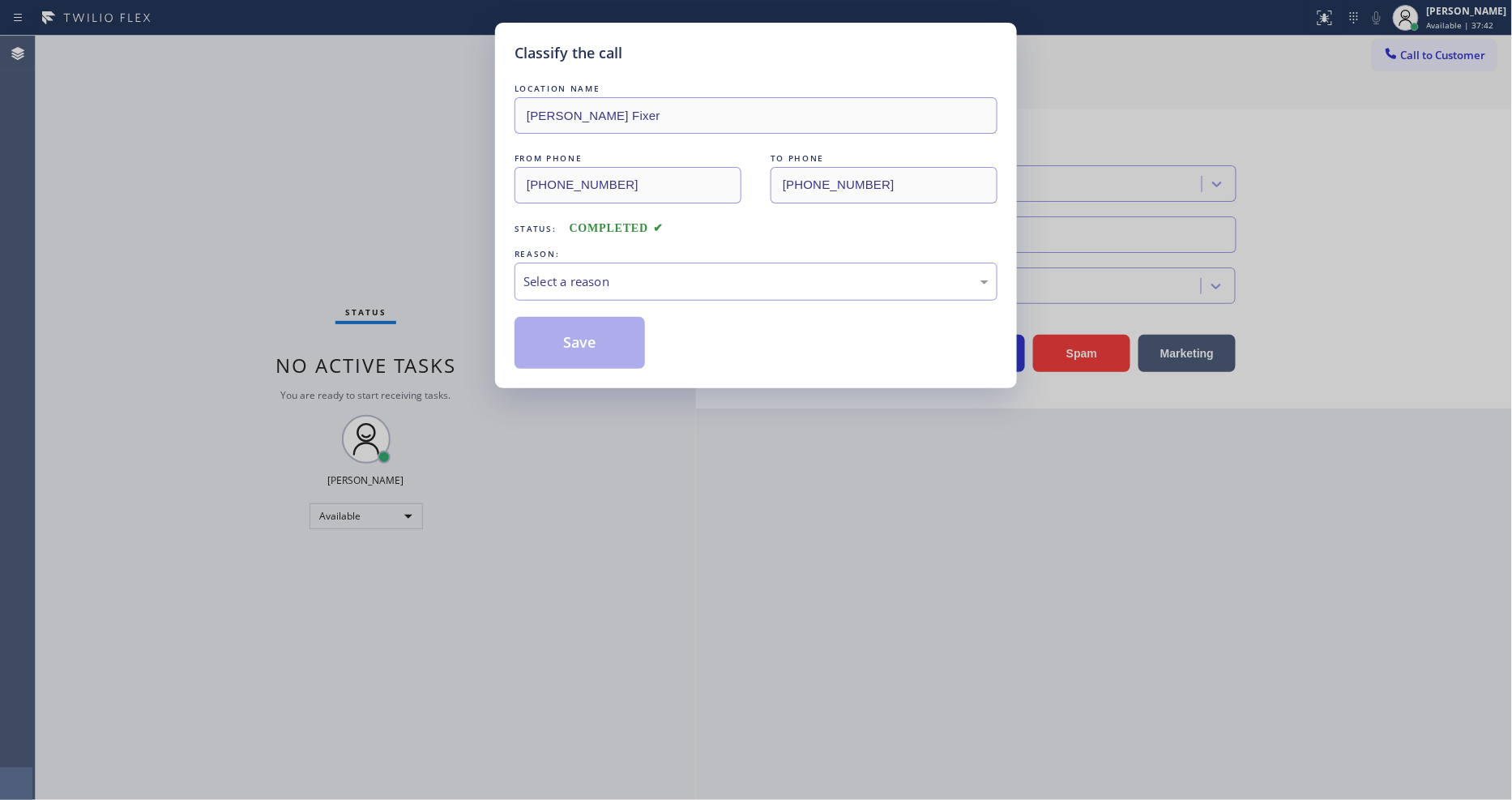
click at [618, 288] on div "Select a reason" at bounding box center [756, 282] width 483 height 39
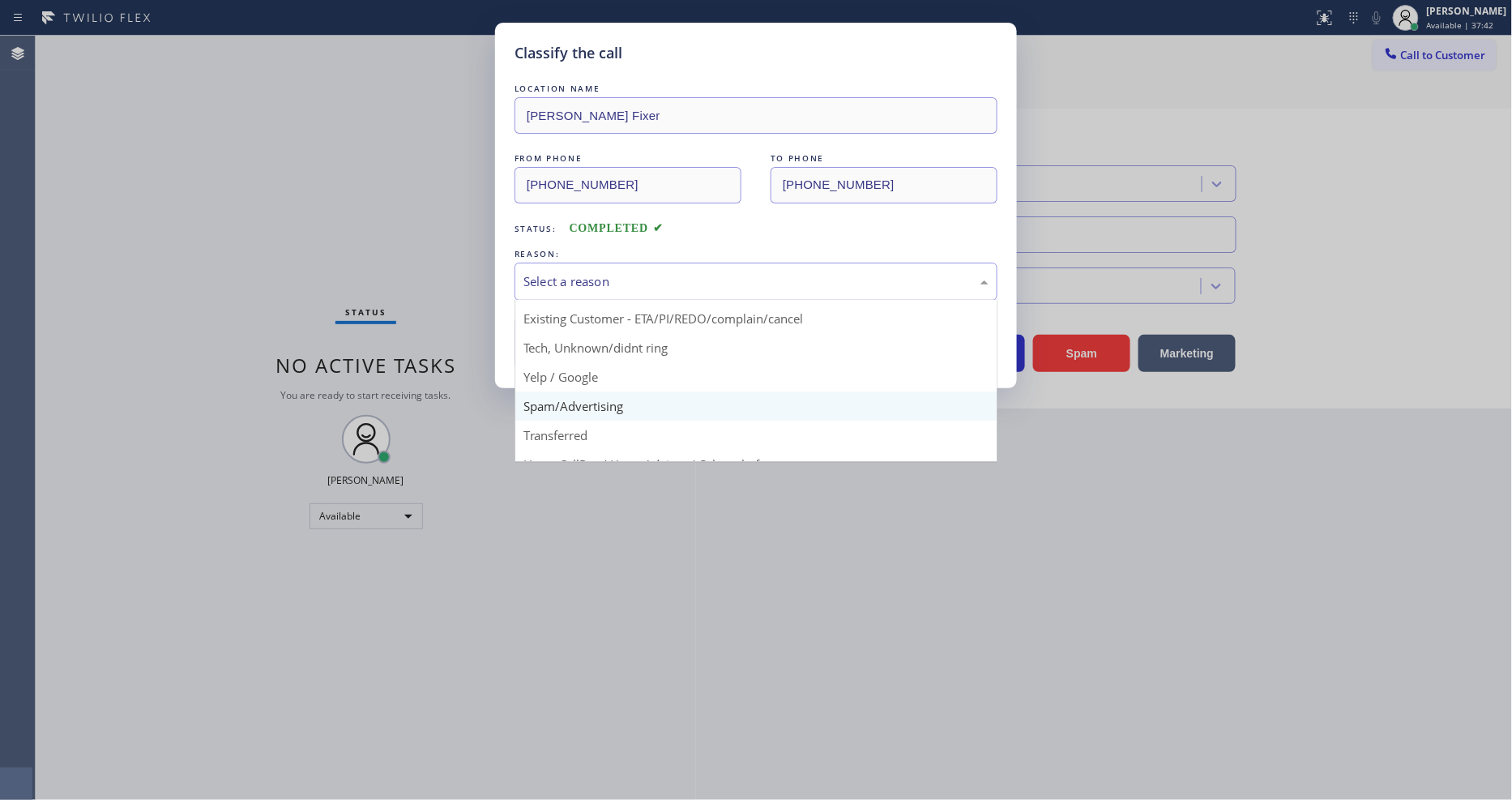
scroll to position [101, 0]
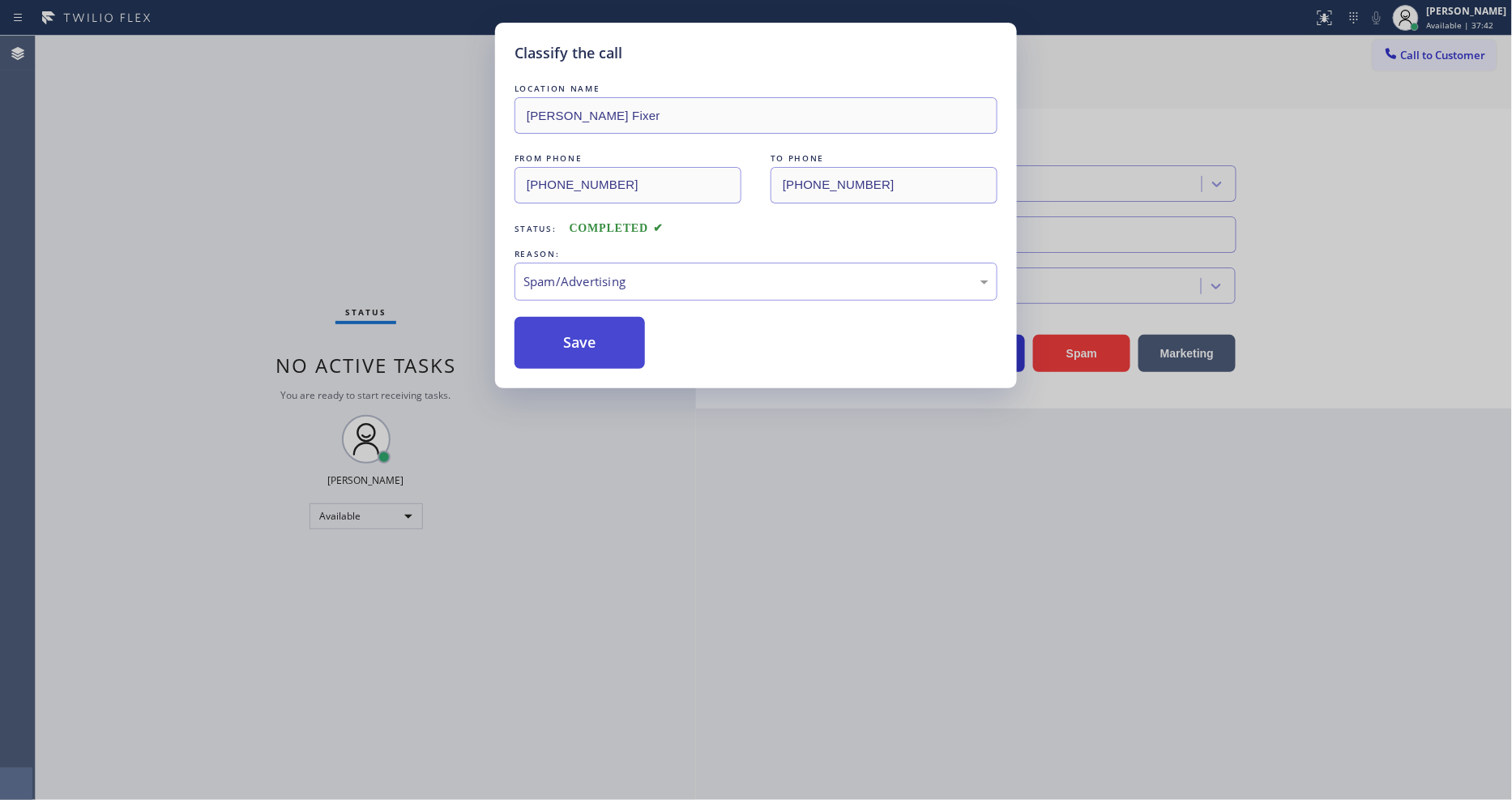
click at [613, 344] on button "Save" at bounding box center [579, 342] width 130 height 52
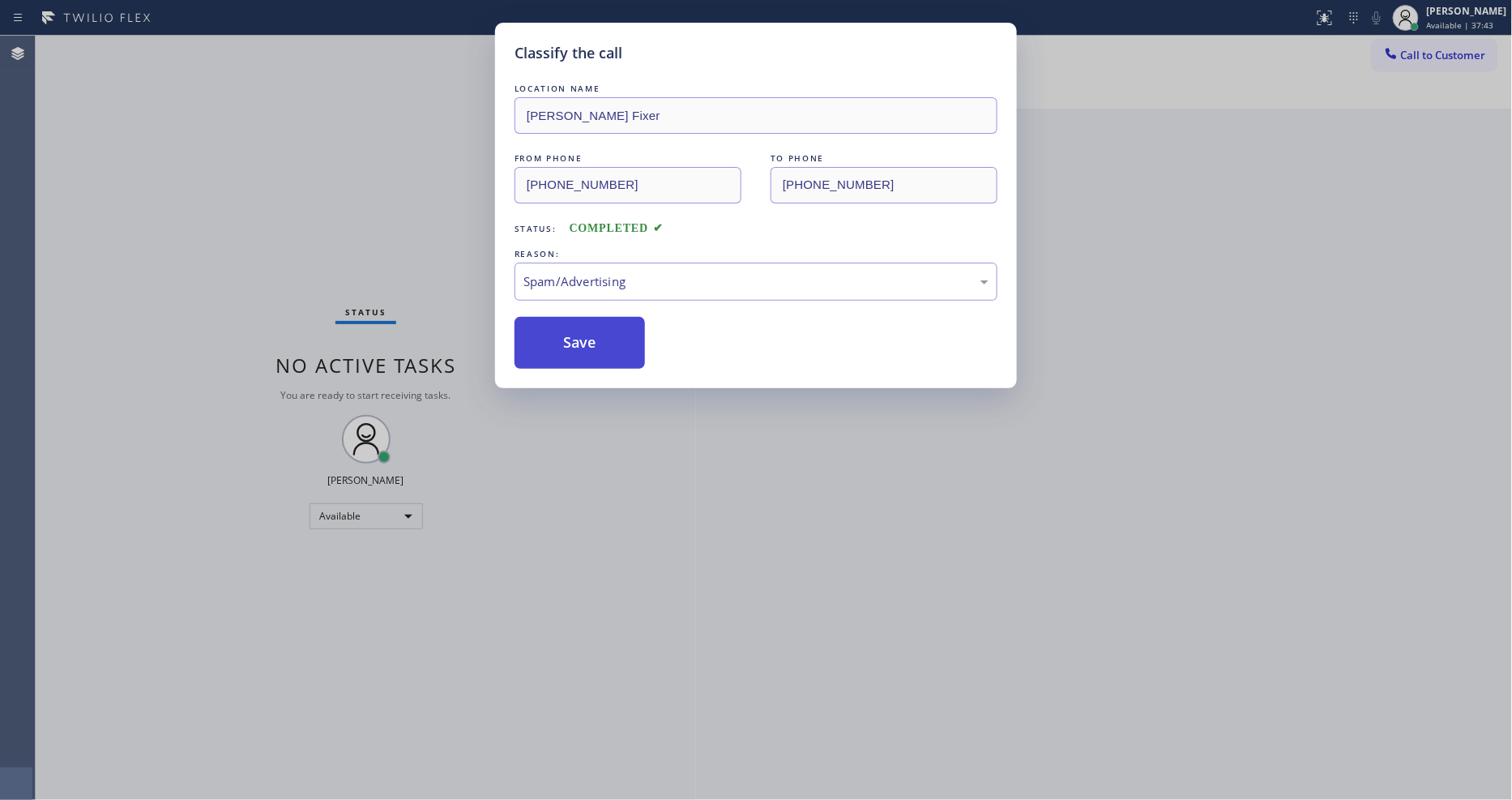
click at [613, 344] on button "Save" at bounding box center [579, 342] width 130 height 52
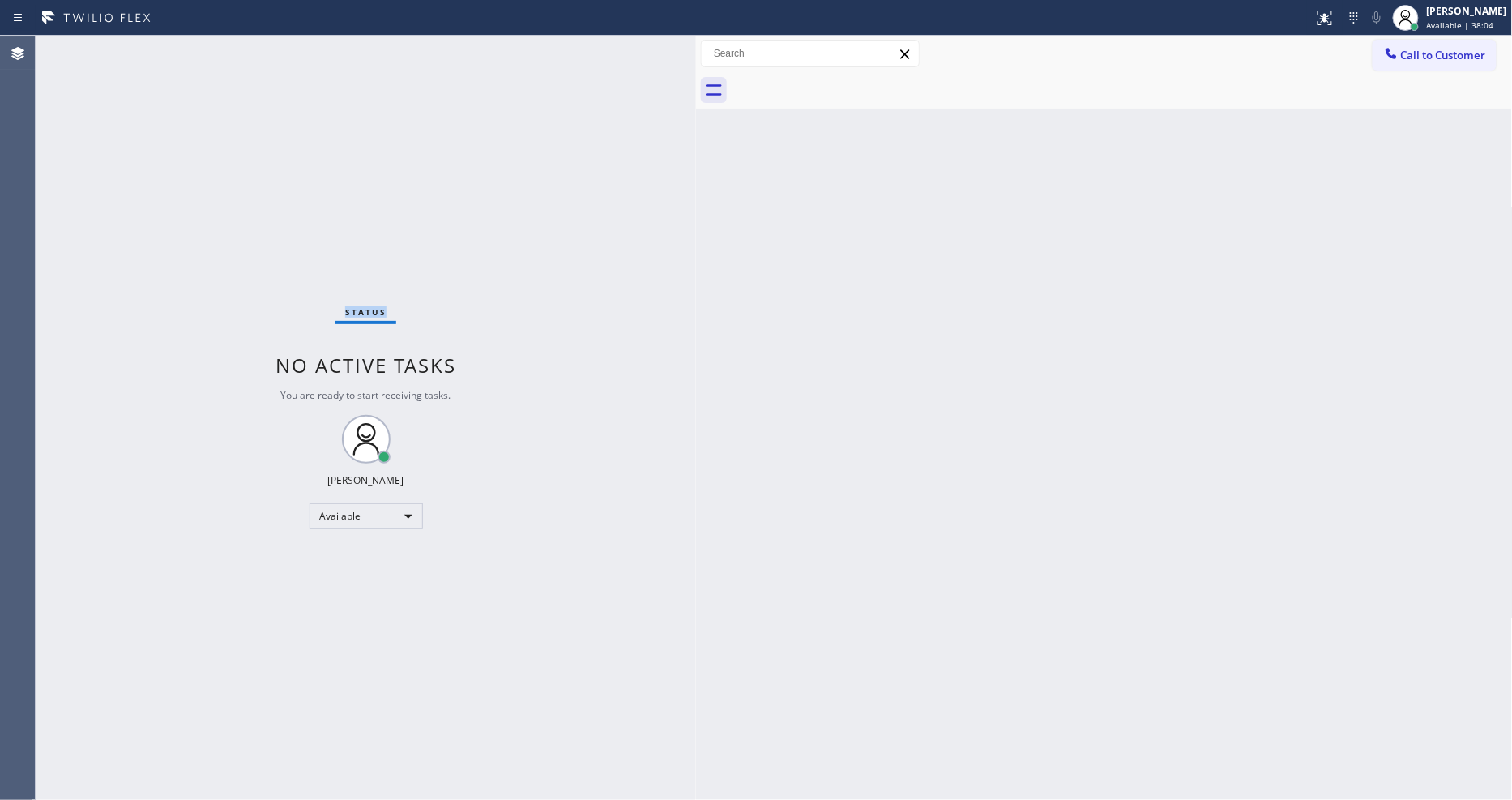
click at [248, 51] on div "Status No active tasks You are ready to start receiving tasks. [PERSON_NAME] Av…" at bounding box center [366, 417] width 660 height 764
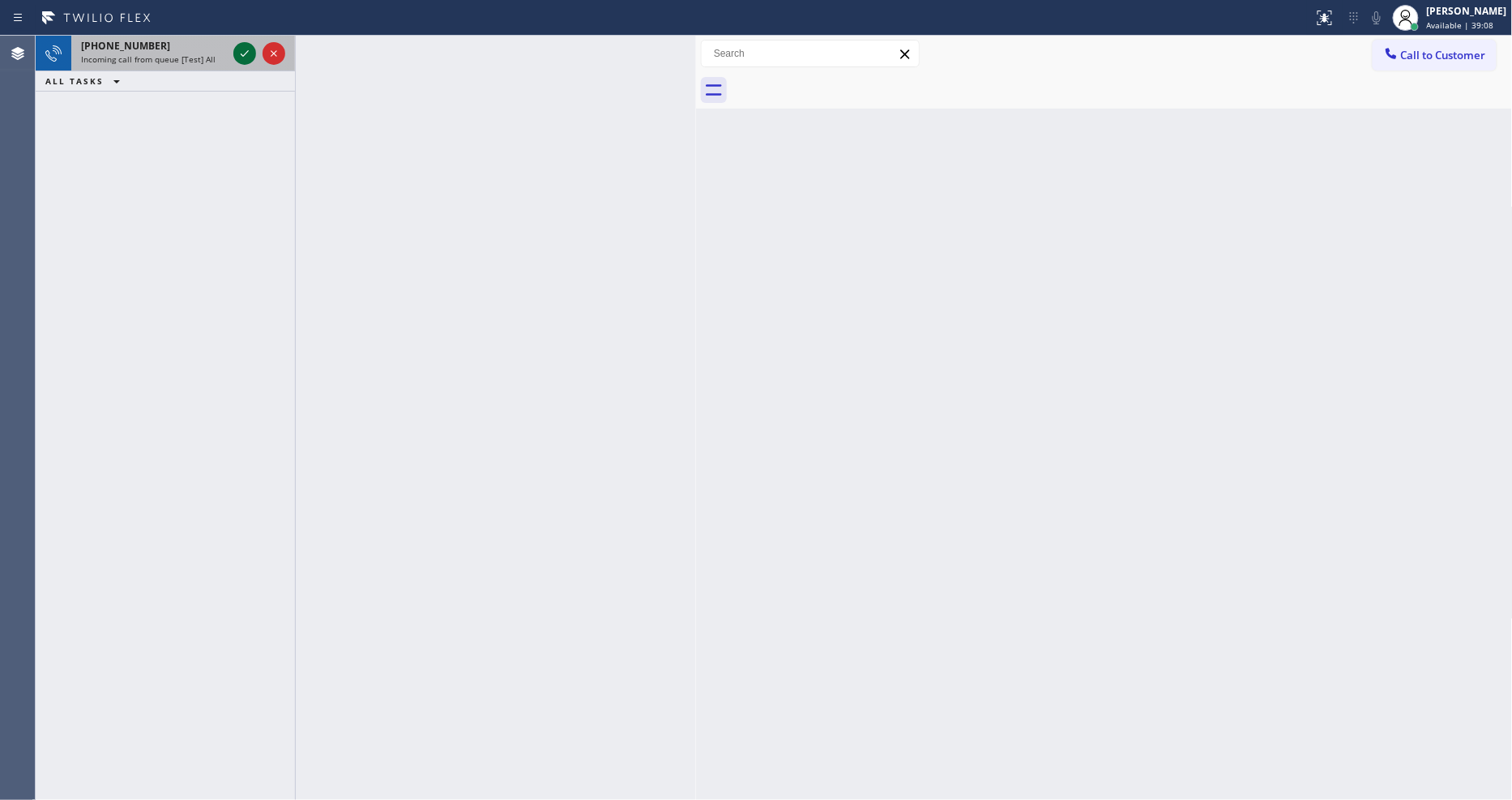
click at [246, 50] on icon at bounding box center [244, 53] width 19 height 19
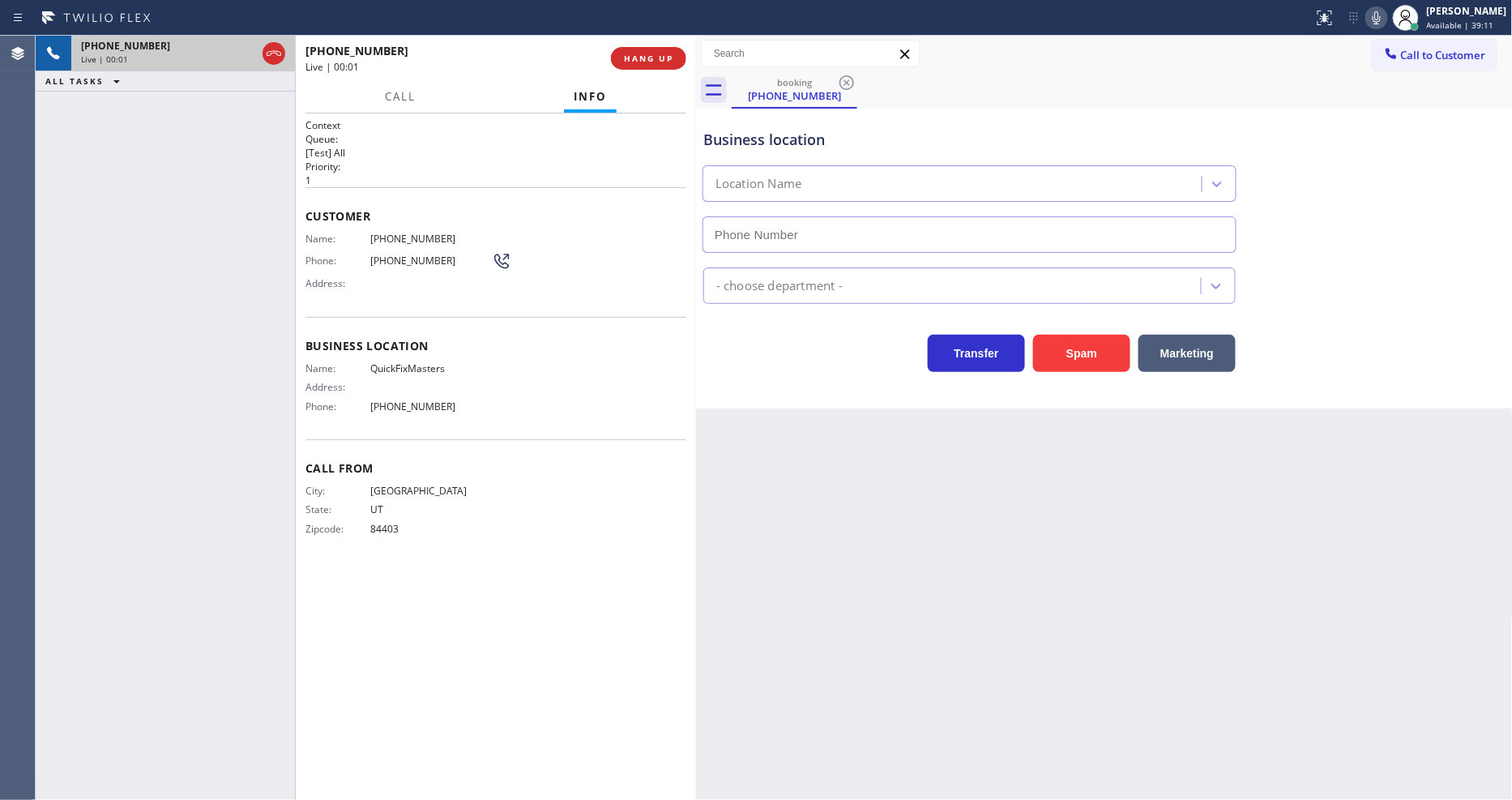
type input "[PHONE_NUMBER]"
click at [385, 362] on span "QuickFixMasters" at bounding box center [431, 368] width 122 height 12
click at [394, 233] on span "[PHONE_NUMBER]" at bounding box center [431, 239] width 122 height 12
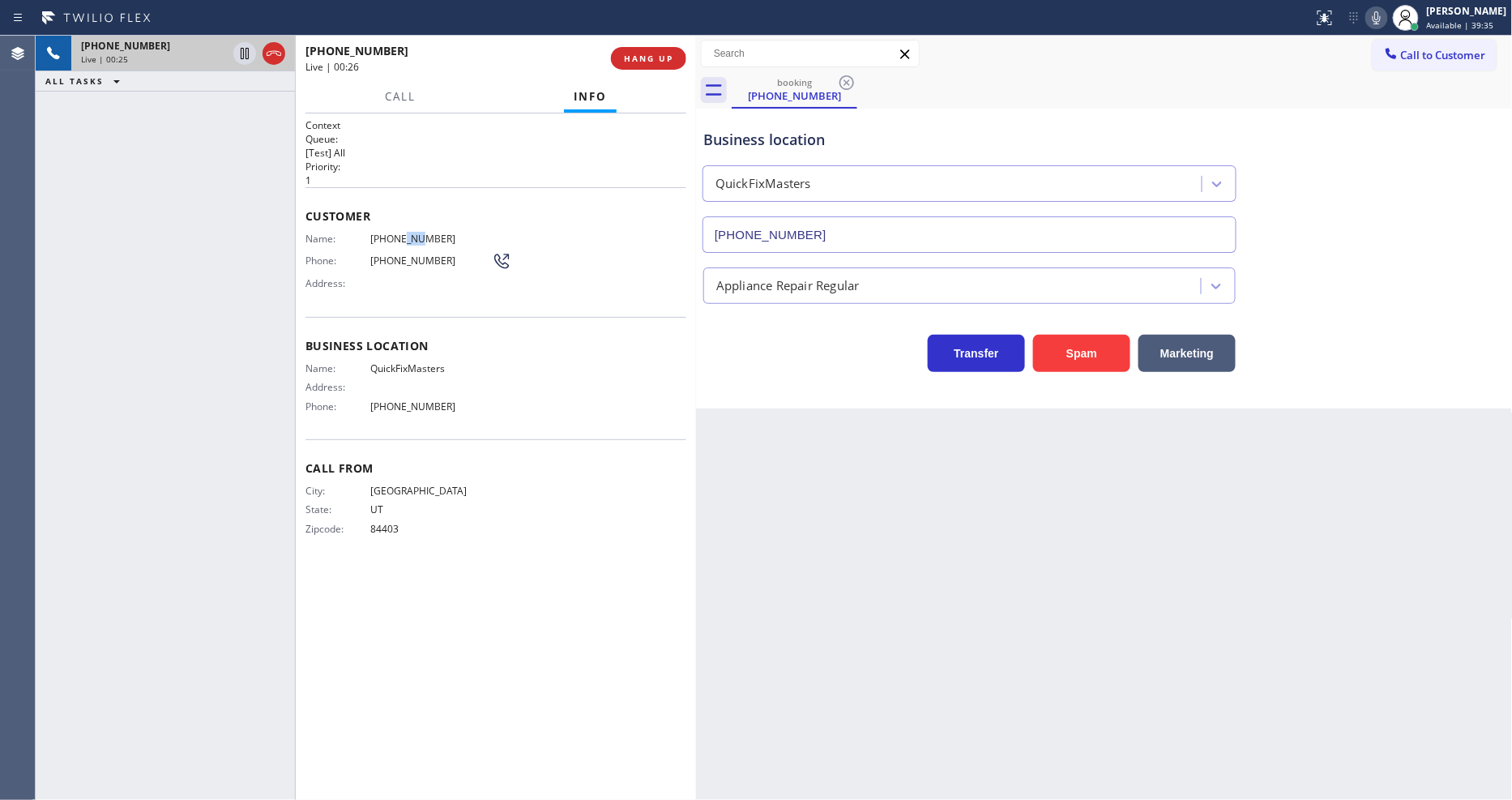
click at [394, 233] on span "[PHONE_NUMBER]" at bounding box center [431, 239] width 122 height 12
click at [237, 41] on div at bounding box center [259, 53] width 59 height 36
click at [425, 235] on span "[PHONE_NUMBER]" at bounding box center [431, 239] width 122 height 12
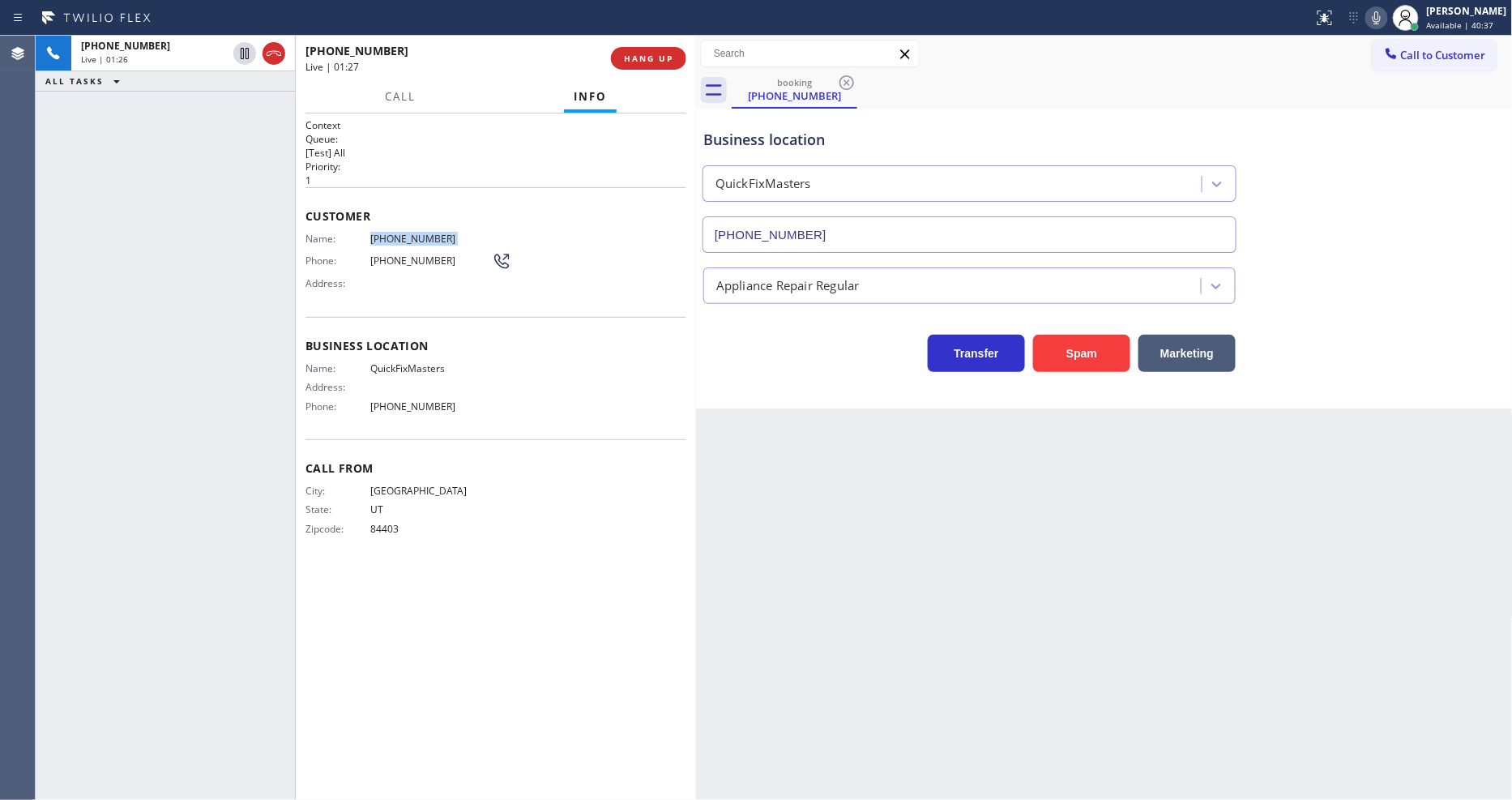
click at [424, 236] on span "[PHONE_NUMBER]" at bounding box center [431, 239] width 122 height 12
click at [1381, 21] on icon at bounding box center [1376, 17] width 8 height 13
click at [246, 50] on icon at bounding box center [244, 53] width 8 height 11
click at [246, 57] on icon at bounding box center [245, 53] width 11 height 11
click at [1381, 11] on icon at bounding box center [1376, 17] width 8 height 13
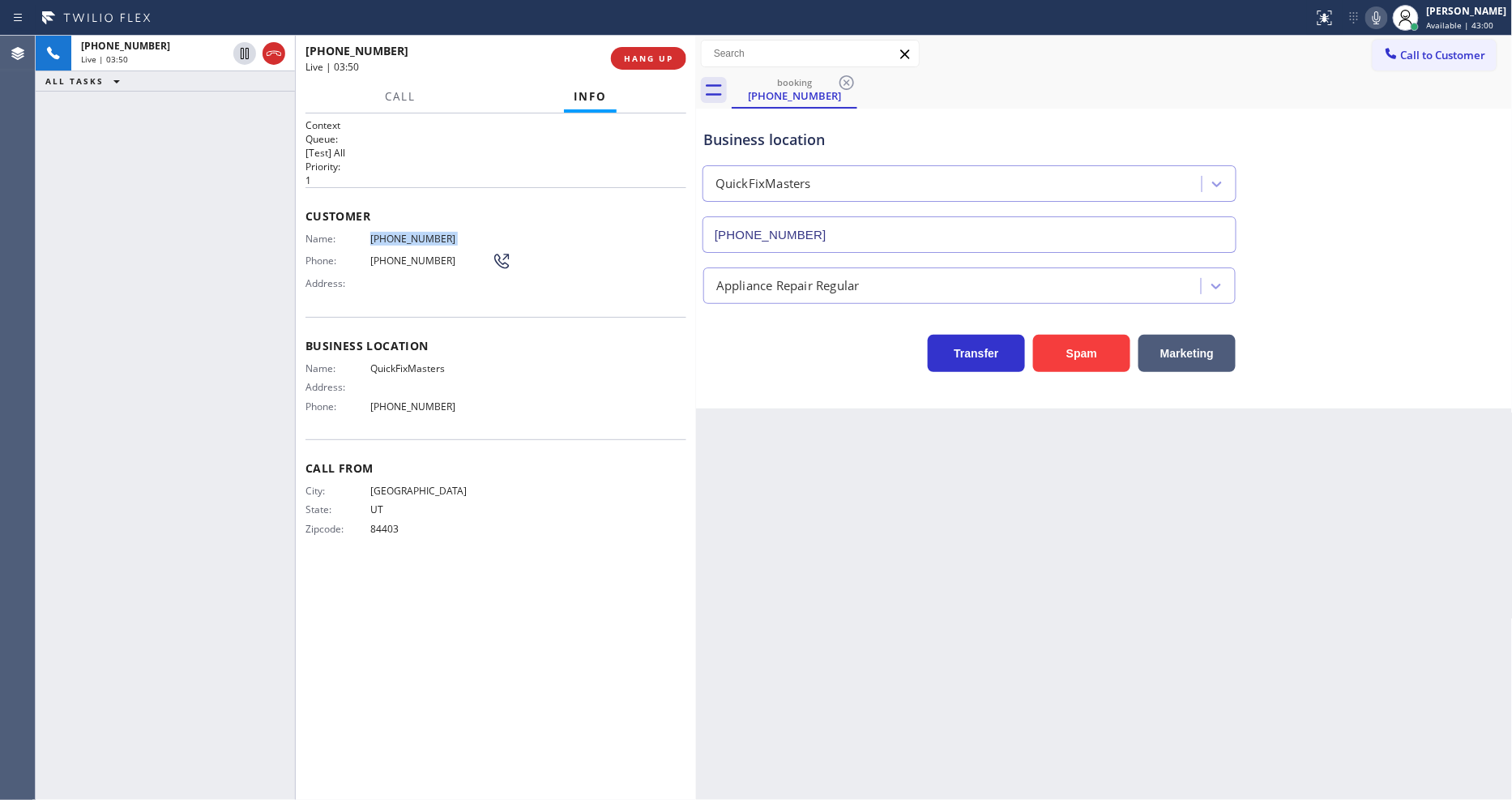
click at [1381, 18] on icon at bounding box center [1376, 17] width 8 height 13
click at [1385, 17] on icon at bounding box center [1376, 17] width 19 height 19
click at [646, 58] on span "HANG UP" at bounding box center [648, 58] width 50 height 11
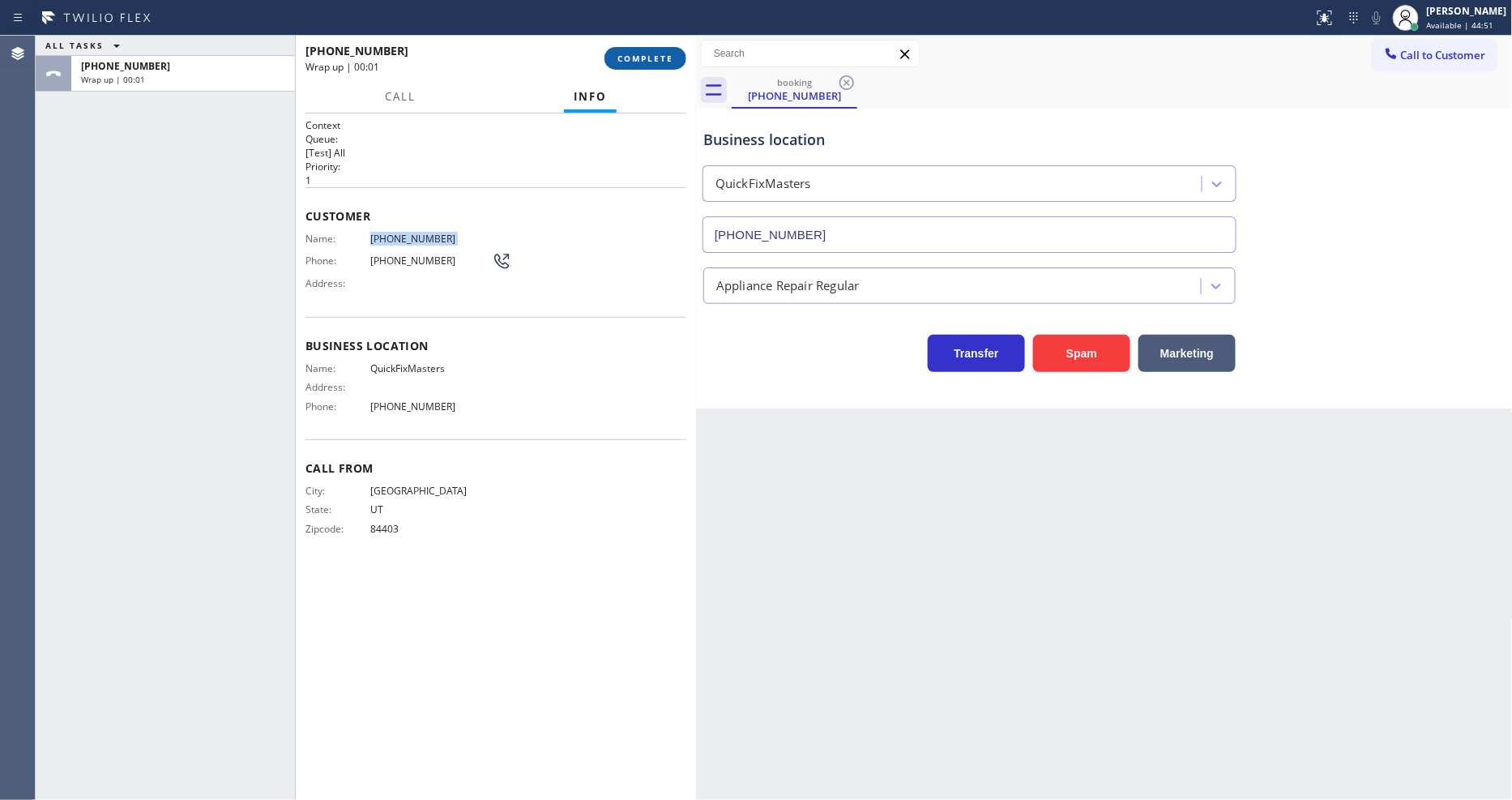
click at [648, 57] on span "COMPLETE" at bounding box center [645, 58] width 56 height 11
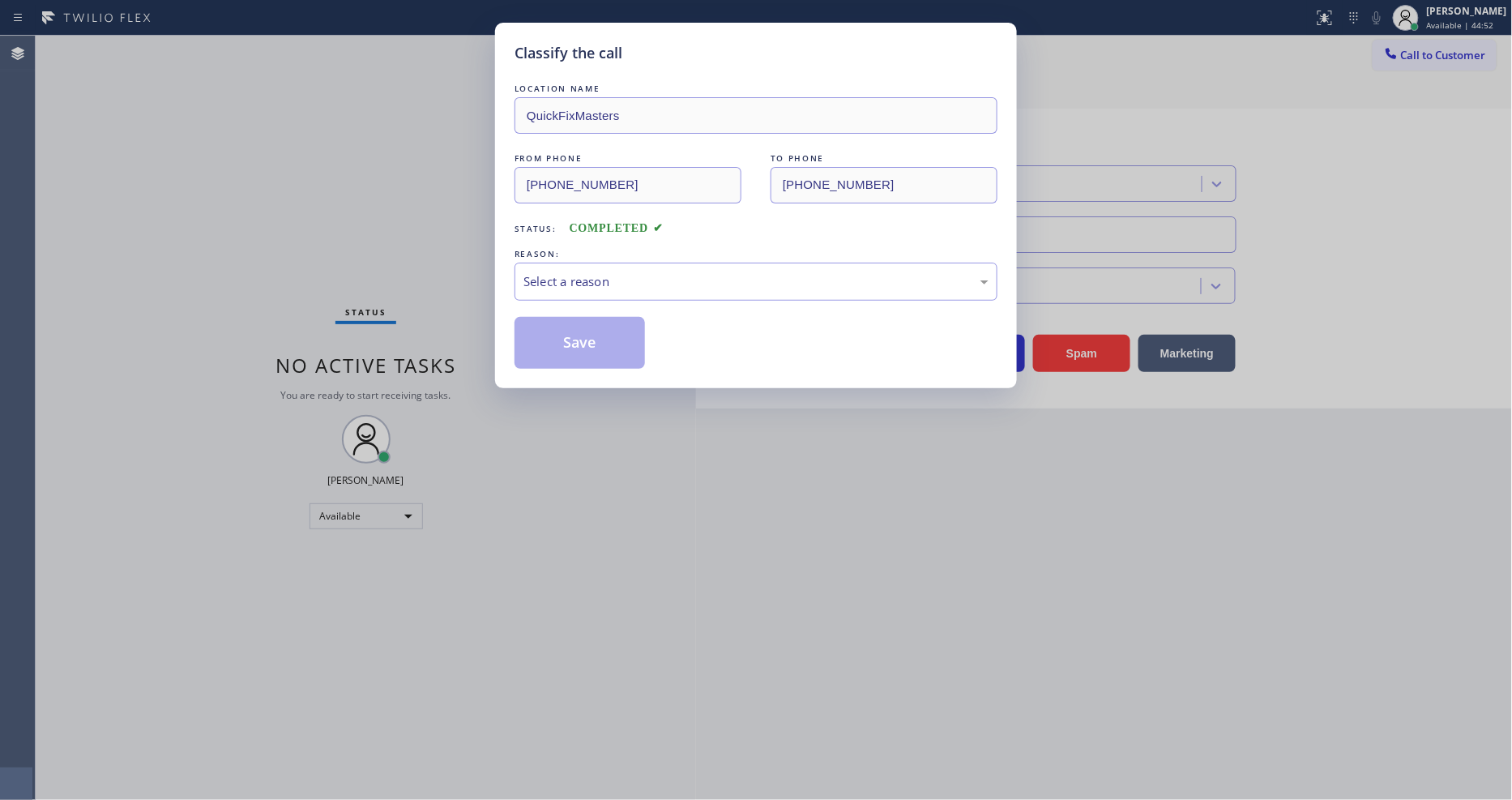
click at [606, 272] on div "Select a reason" at bounding box center [756, 282] width 465 height 18
click at [572, 339] on button "Save" at bounding box center [579, 342] width 130 height 52
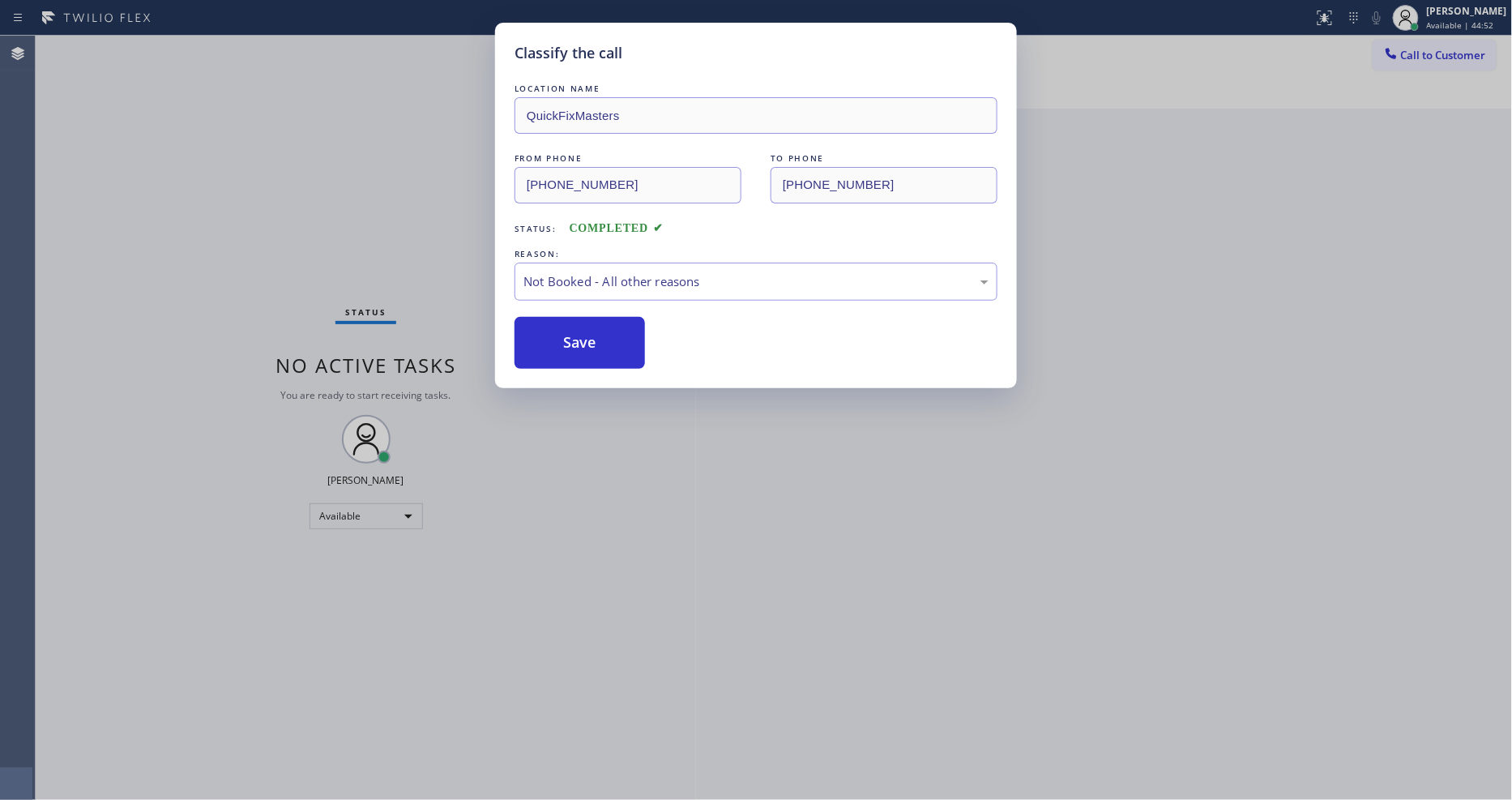
click at [572, 339] on button "Save" at bounding box center [579, 342] width 130 height 52
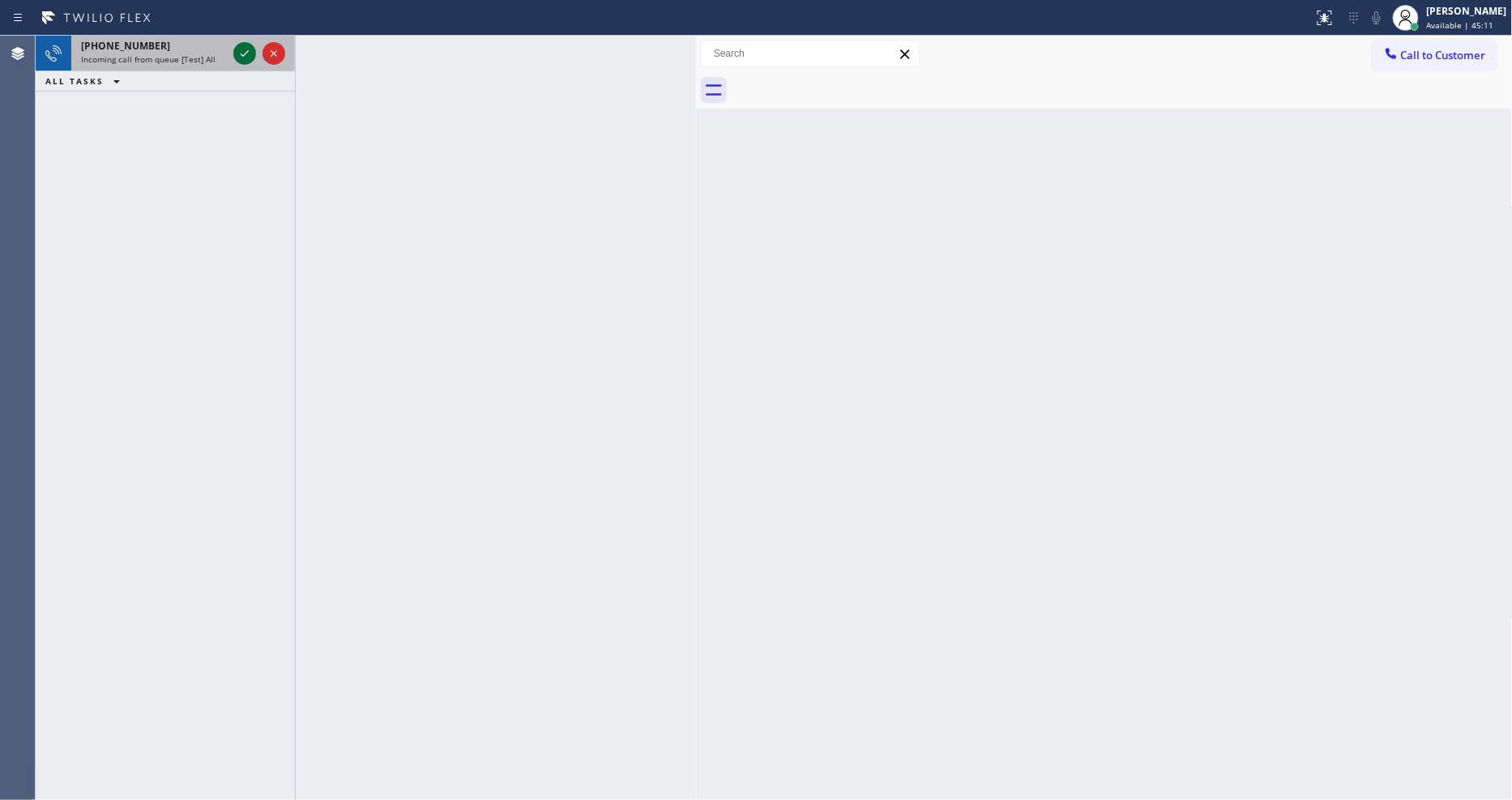
click at [246, 45] on icon at bounding box center [244, 53] width 19 height 19
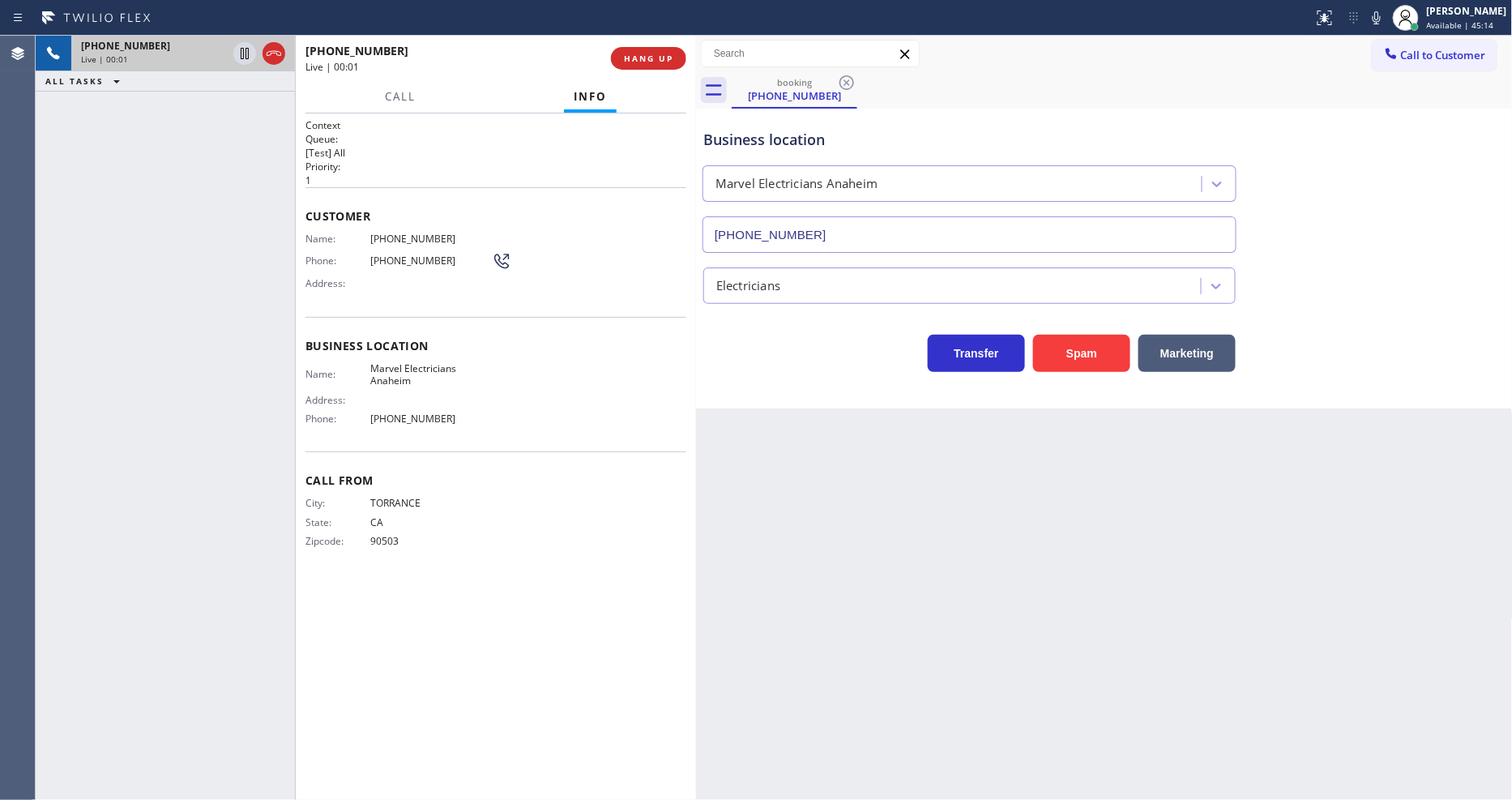
type input "[PHONE_NUMBER]"
click at [281, 359] on div "[PHONE_NUMBER] Live | 00:02 ALL TASKS ALL TASKS ACTIVE TASKS TASKS IN WRAP UP" at bounding box center [165, 417] width 259 height 764
drag, startPoint x: 983, startPoint y: 479, endPoint x: 1042, endPoint y: 530, distance: 78.0
click at [983, 479] on div "Back to Dashboard Change Sender ID Customers Technicians Select a contact Outbo…" at bounding box center [1104, 417] width 817 height 764
click at [657, 58] on span "HANG UP" at bounding box center [648, 58] width 50 height 11
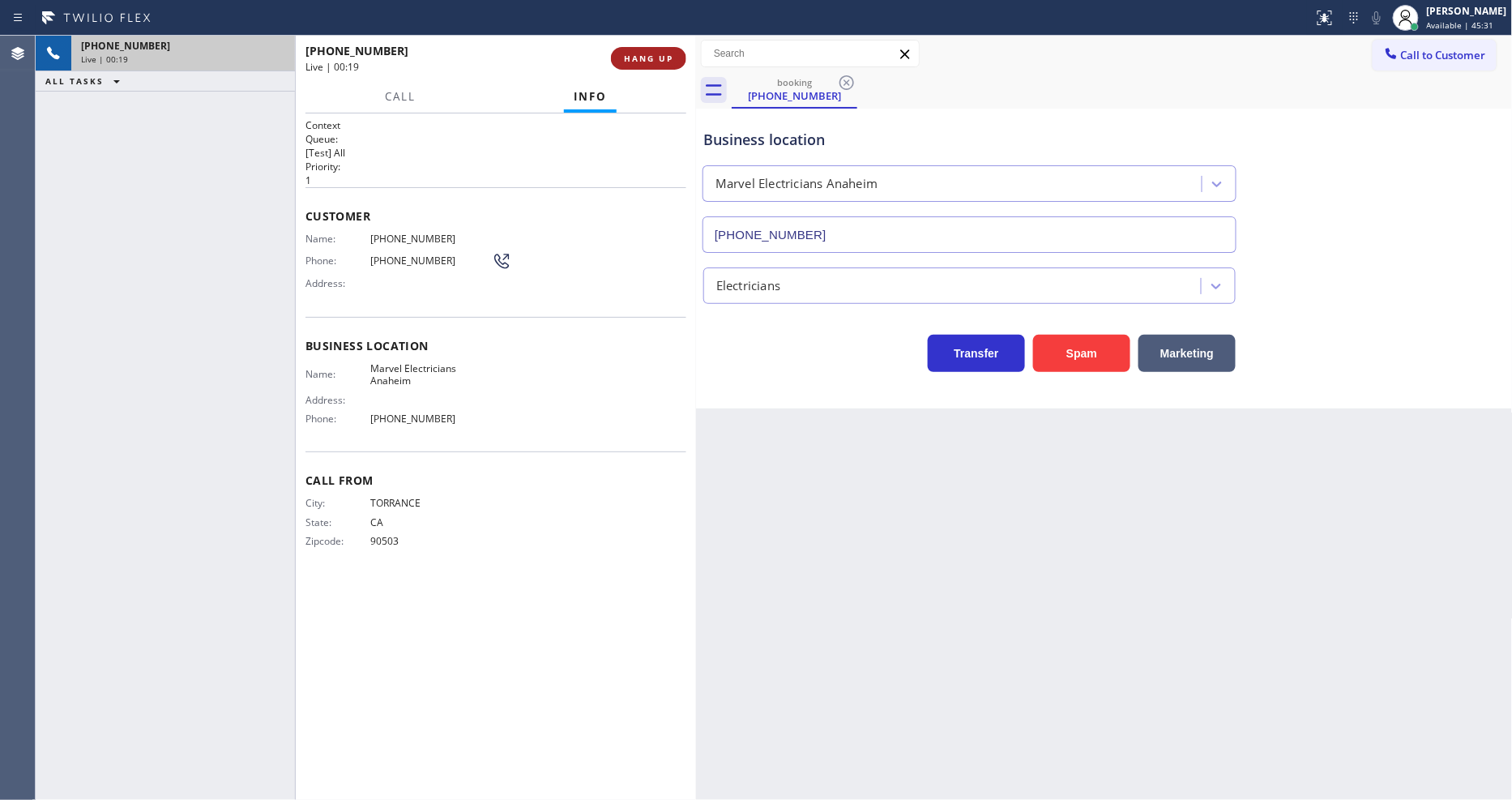
click at [657, 58] on span "HANG UP" at bounding box center [648, 58] width 50 height 11
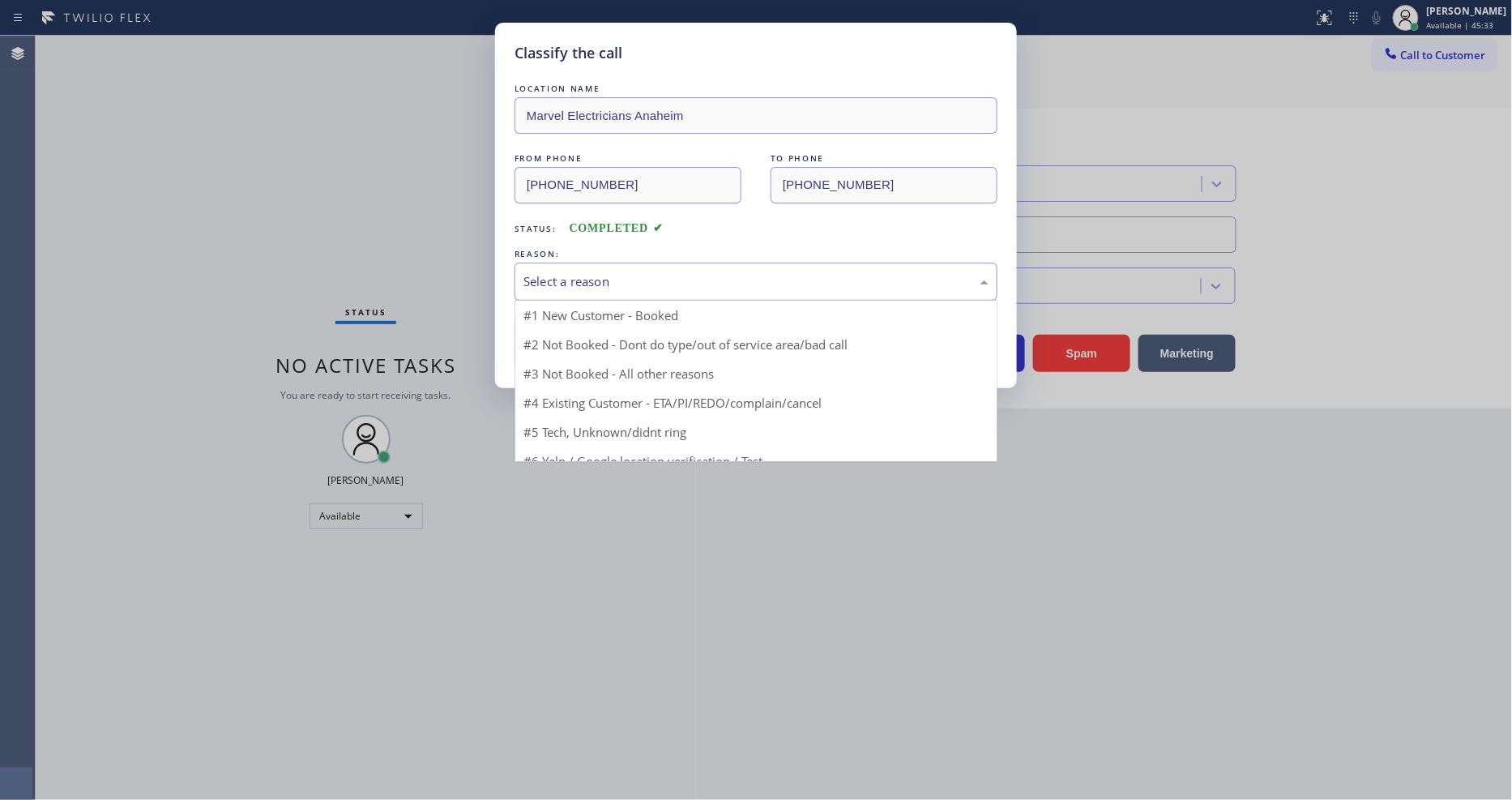
click at [589, 276] on div "Select a reason" at bounding box center [756, 282] width 465 height 18
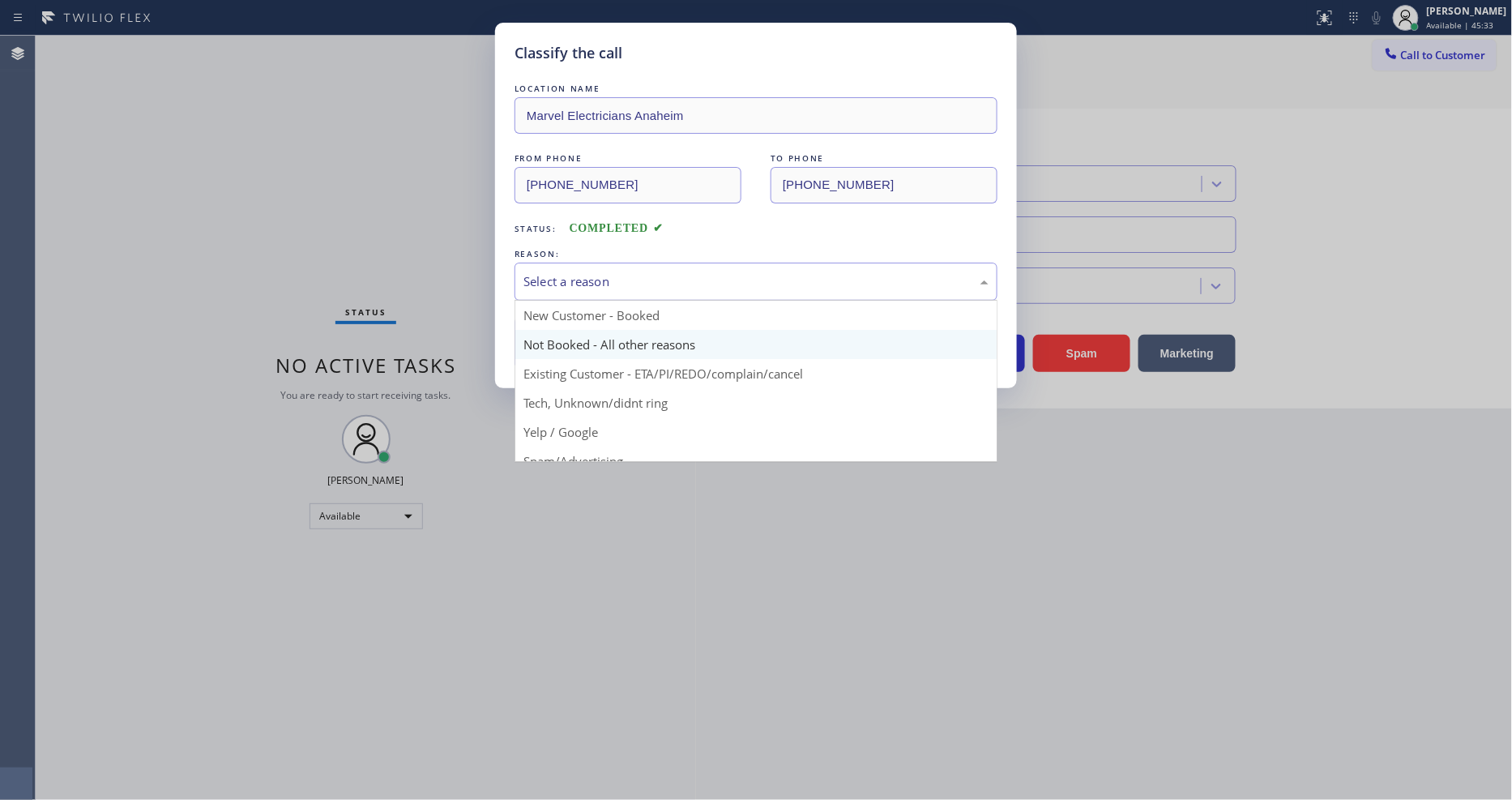
click at [579, 336] on button "Save" at bounding box center [579, 342] width 130 height 52
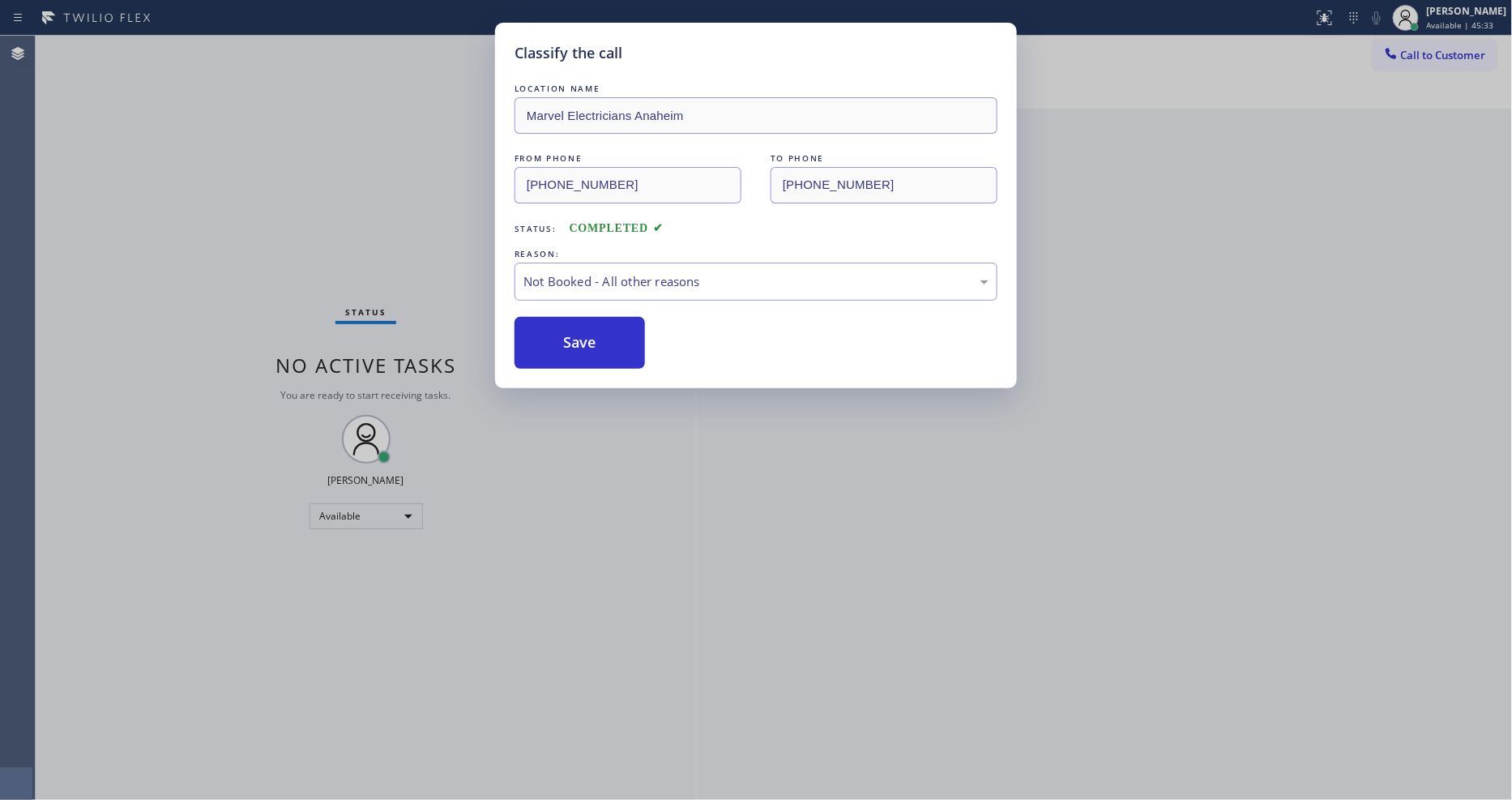
click at [579, 336] on button "Save" at bounding box center [579, 342] width 130 height 52
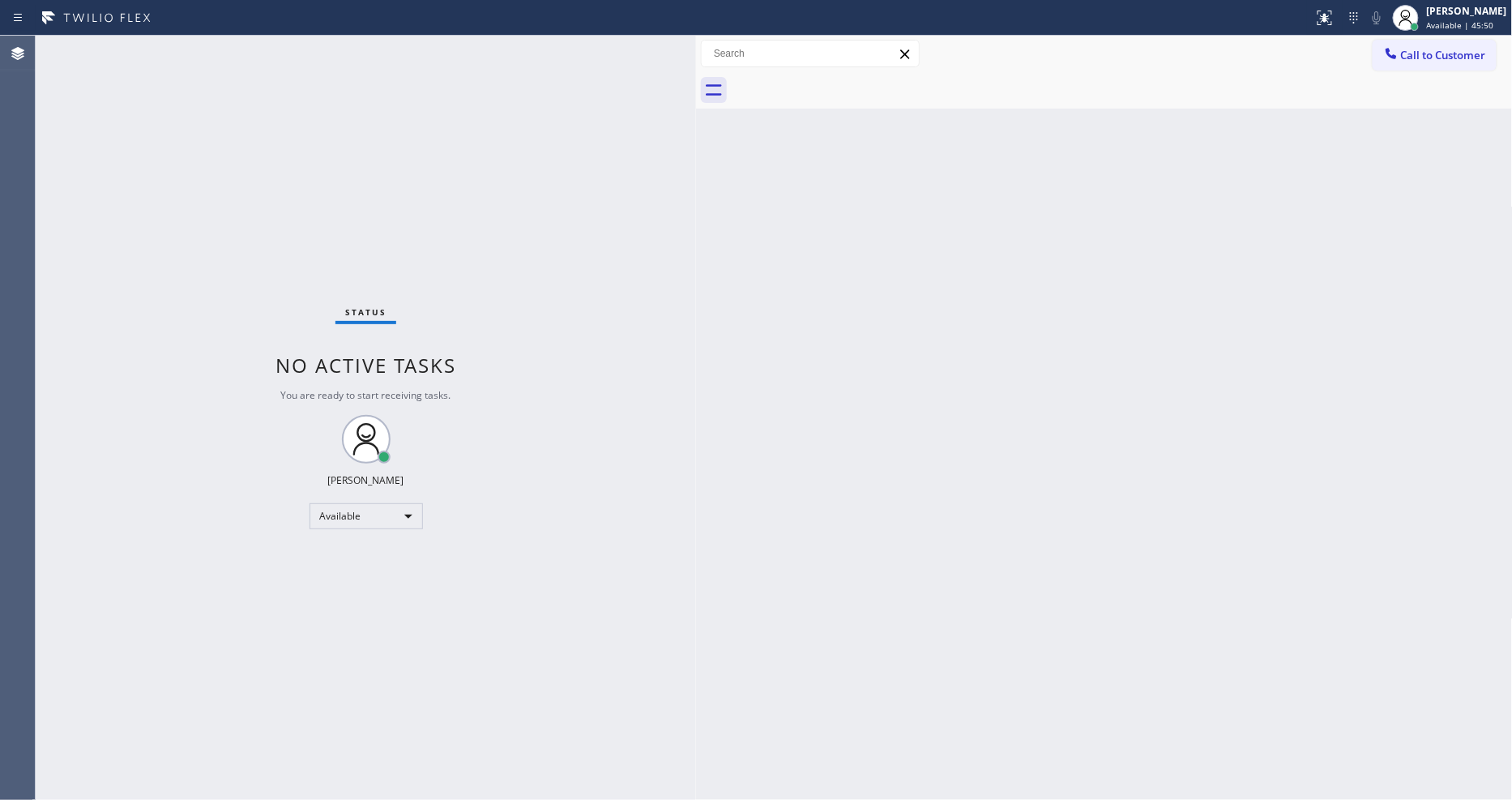
drag, startPoint x: 1275, startPoint y: 512, endPoint x: 1356, endPoint y: 568, distance: 98.5
click at [1275, 512] on div "Back to Dashboard Change Sender ID Customers Technicians Select a contact Outbo…" at bounding box center [1104, 417] width 817 height 764
click at [601, 580] on div "Status No active tasks You are ready to start receiving tasks. [PERSON_NAME] Av…" at bounding box center [366, 417] width 660 height 764
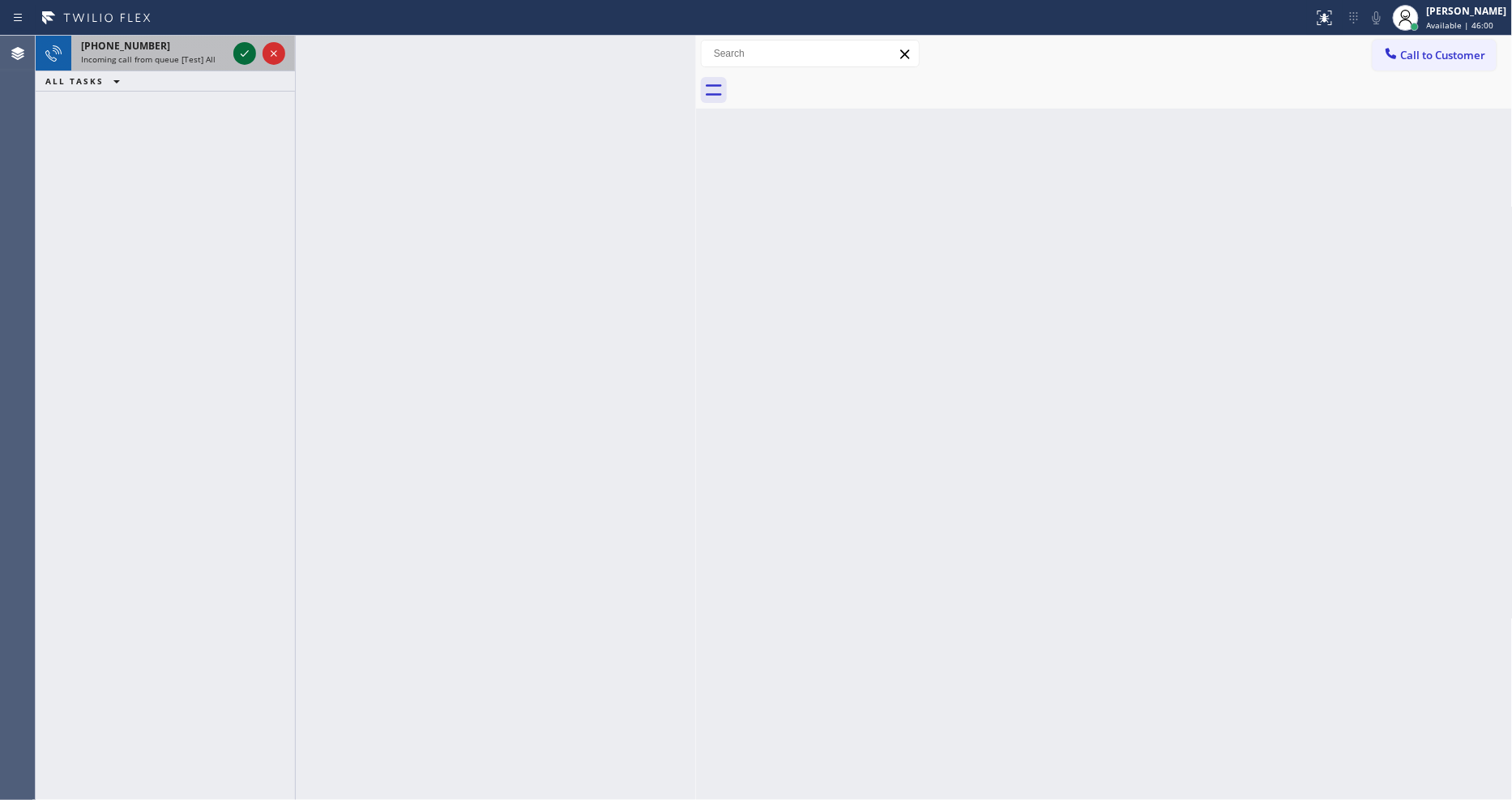
click at [240, 54] on icon at bounding box center [244, 53] width 19 height 19
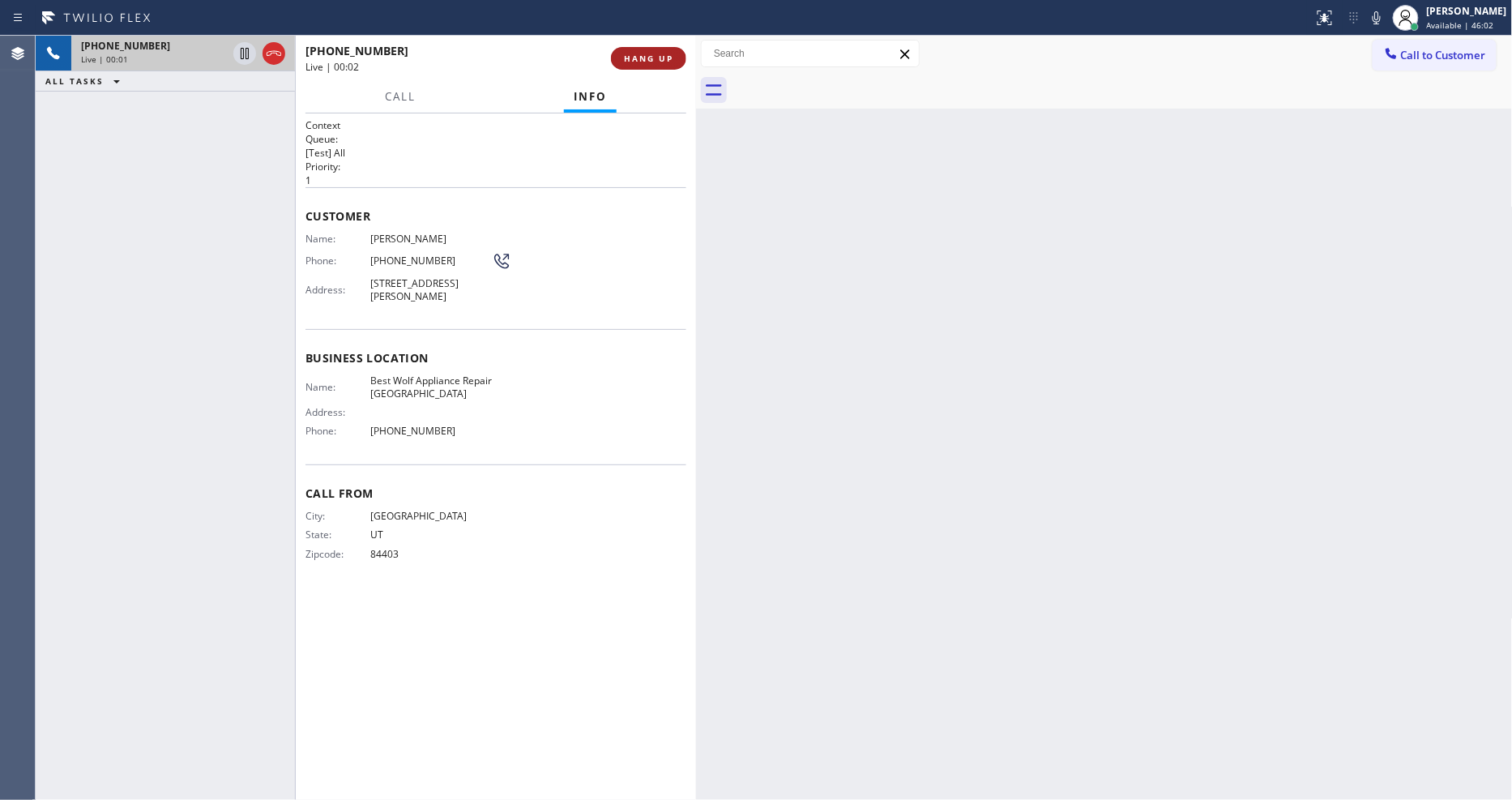
click at [665, 51] on button "HANG UP" at bounding box center [648, 58] width 75 height 23
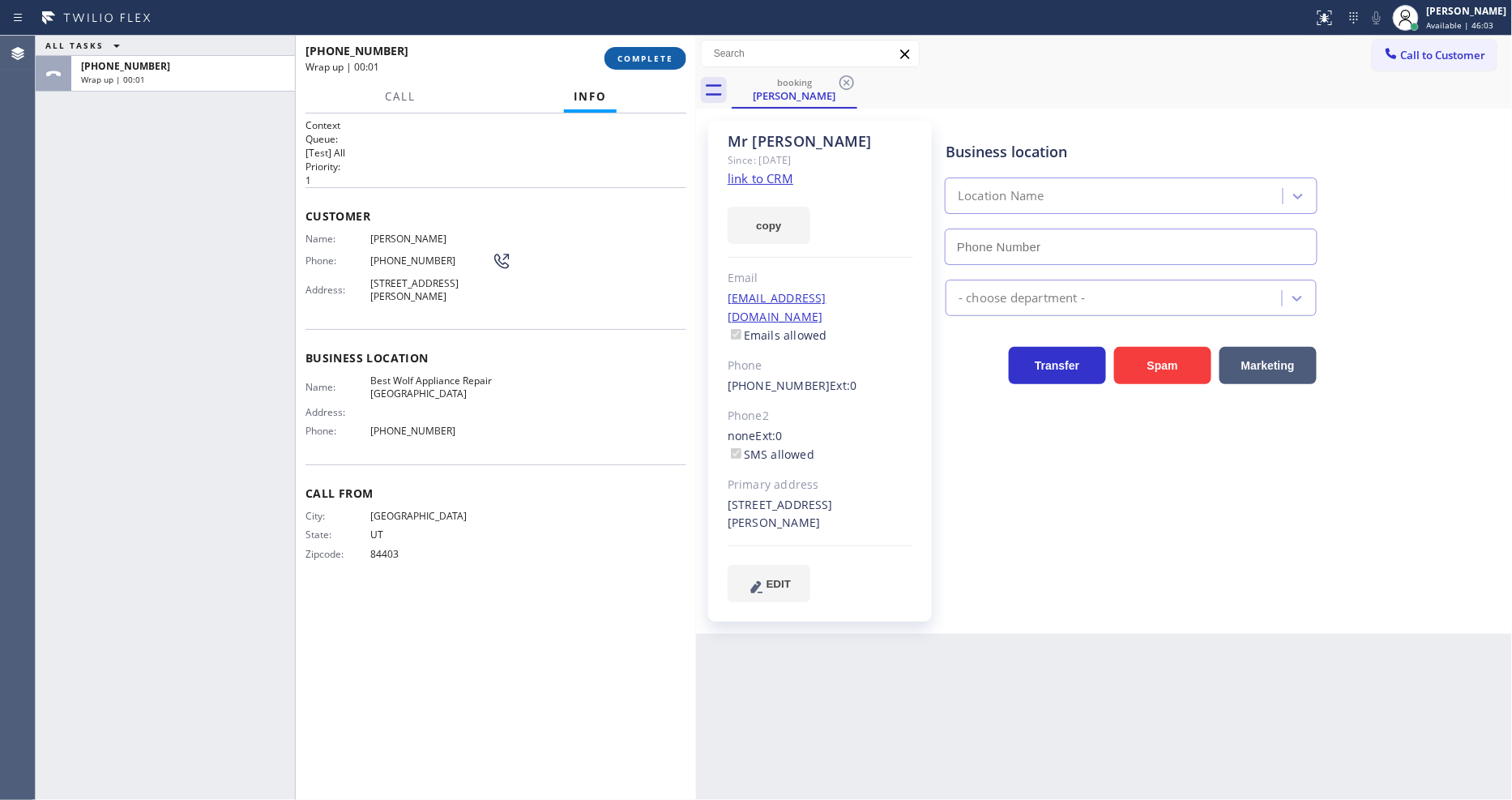
type input "[PHONE_NUMBER]"
click at [646, 55] on span "COMPLETE" at bounding box center [645, 58] width 56 height 11
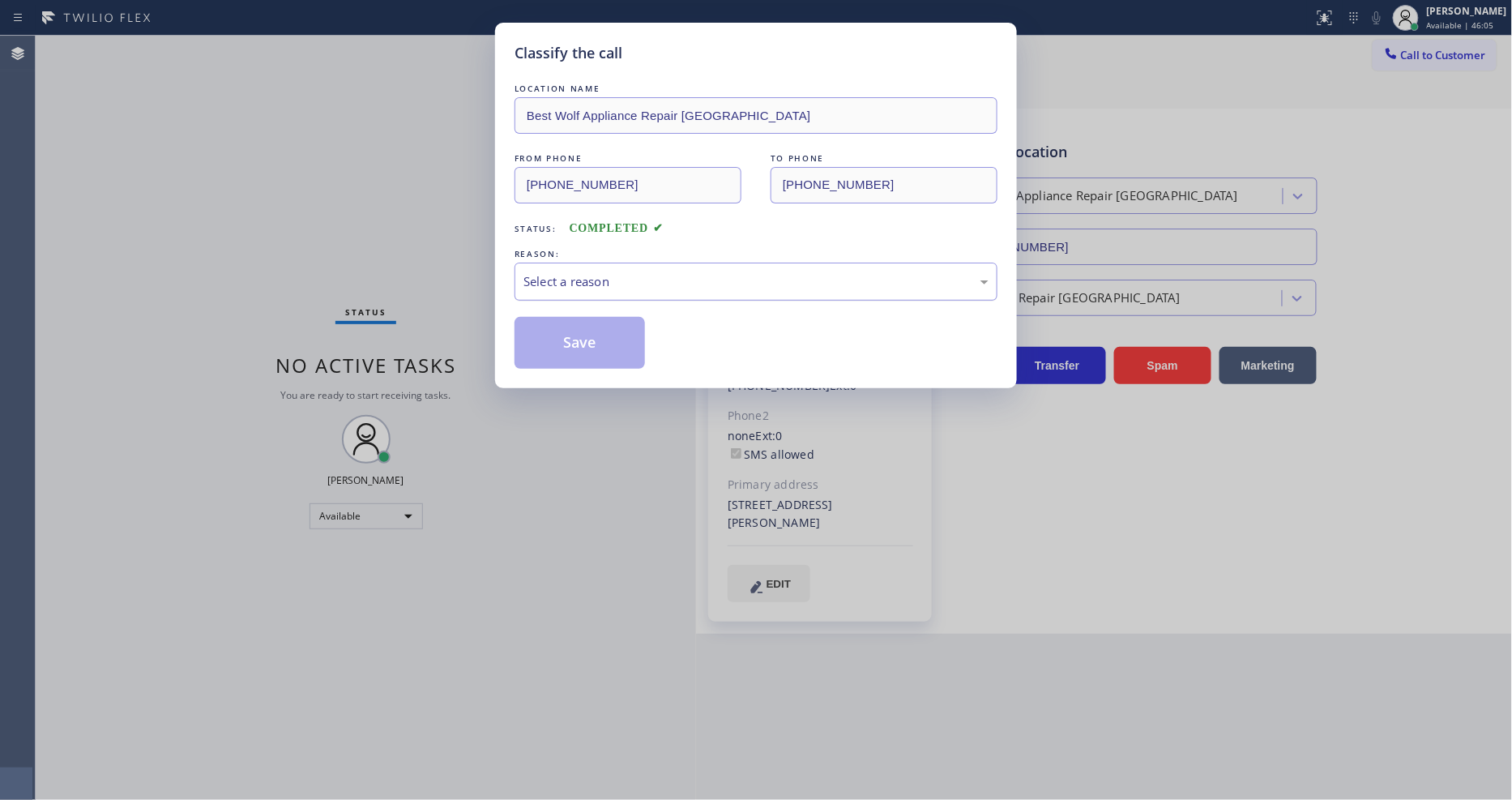
click at [579, 277] on div "Select a reason" at bounding box center [756, 282] width 465 height 18
click at [581, 329] on button "Save" at bounding box center [579, 342] width 130 height 52
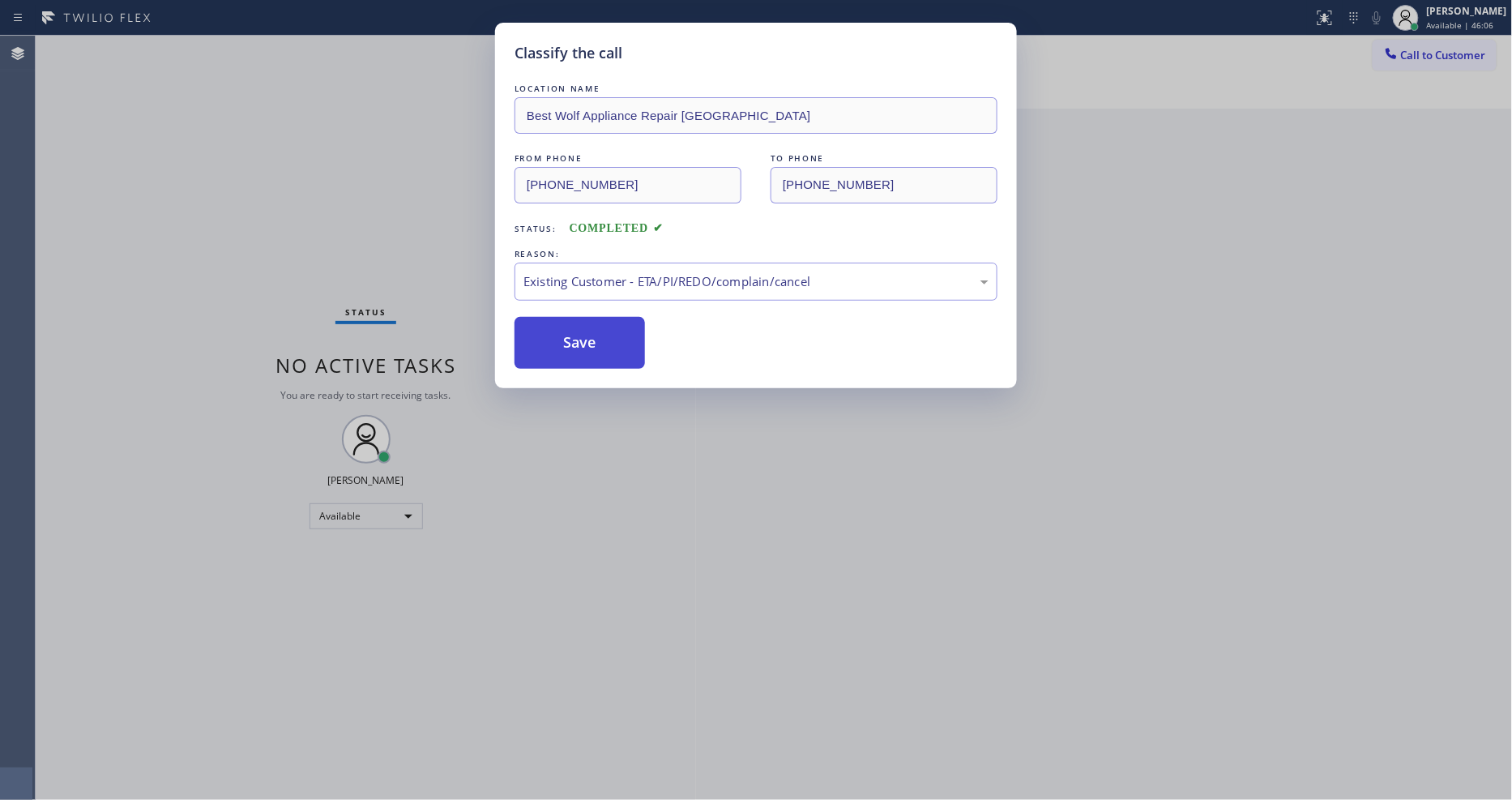
click at [581, 329] on button "Save" at bounding box center [579, 342] width 130 height 52
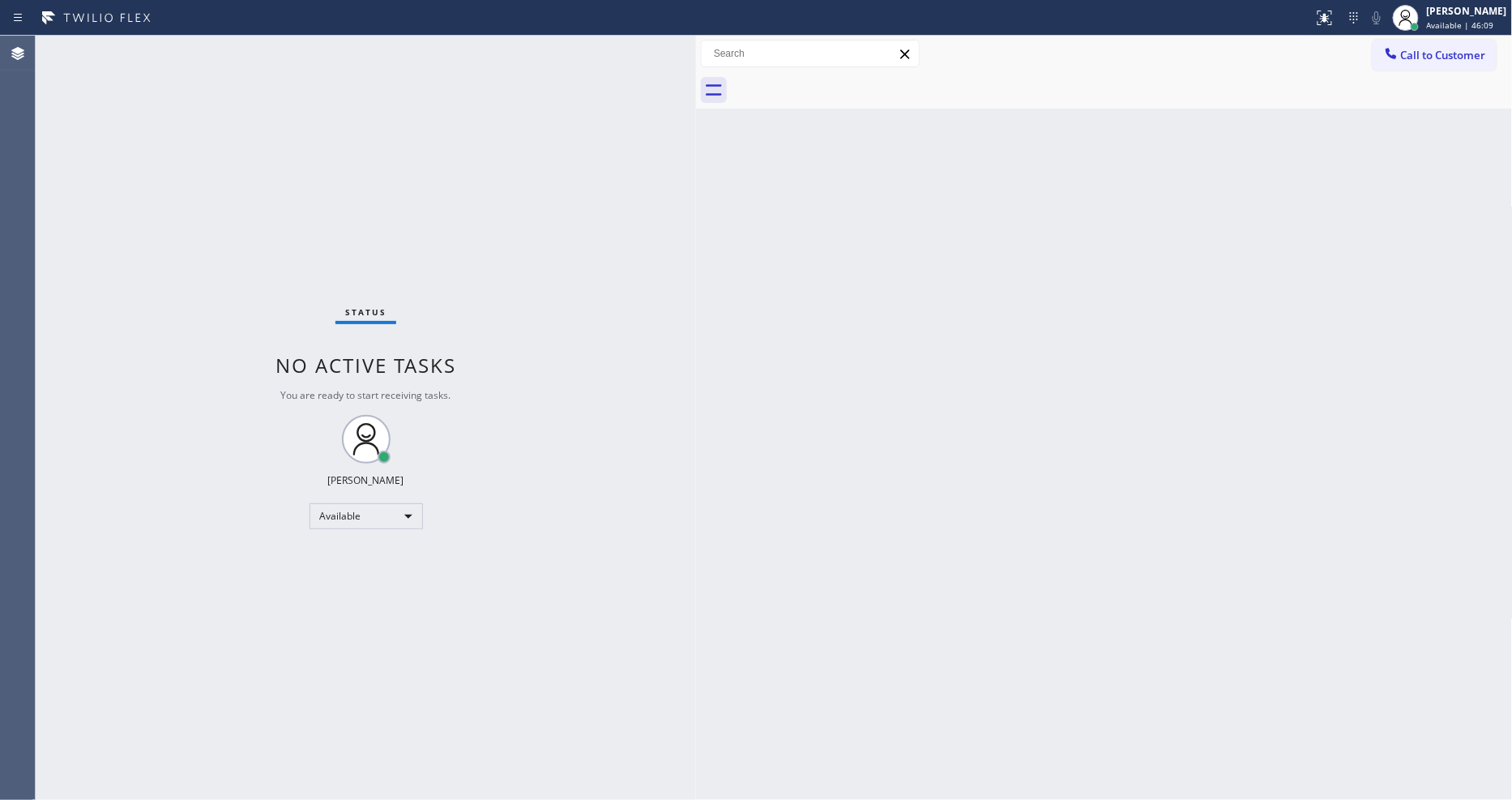
click at [314, 209] on div "Status No active tasks You are ready to start receiving tasks. [PERSON_NAME] Av…" at bounding box center [366, 417] width 660 height 764
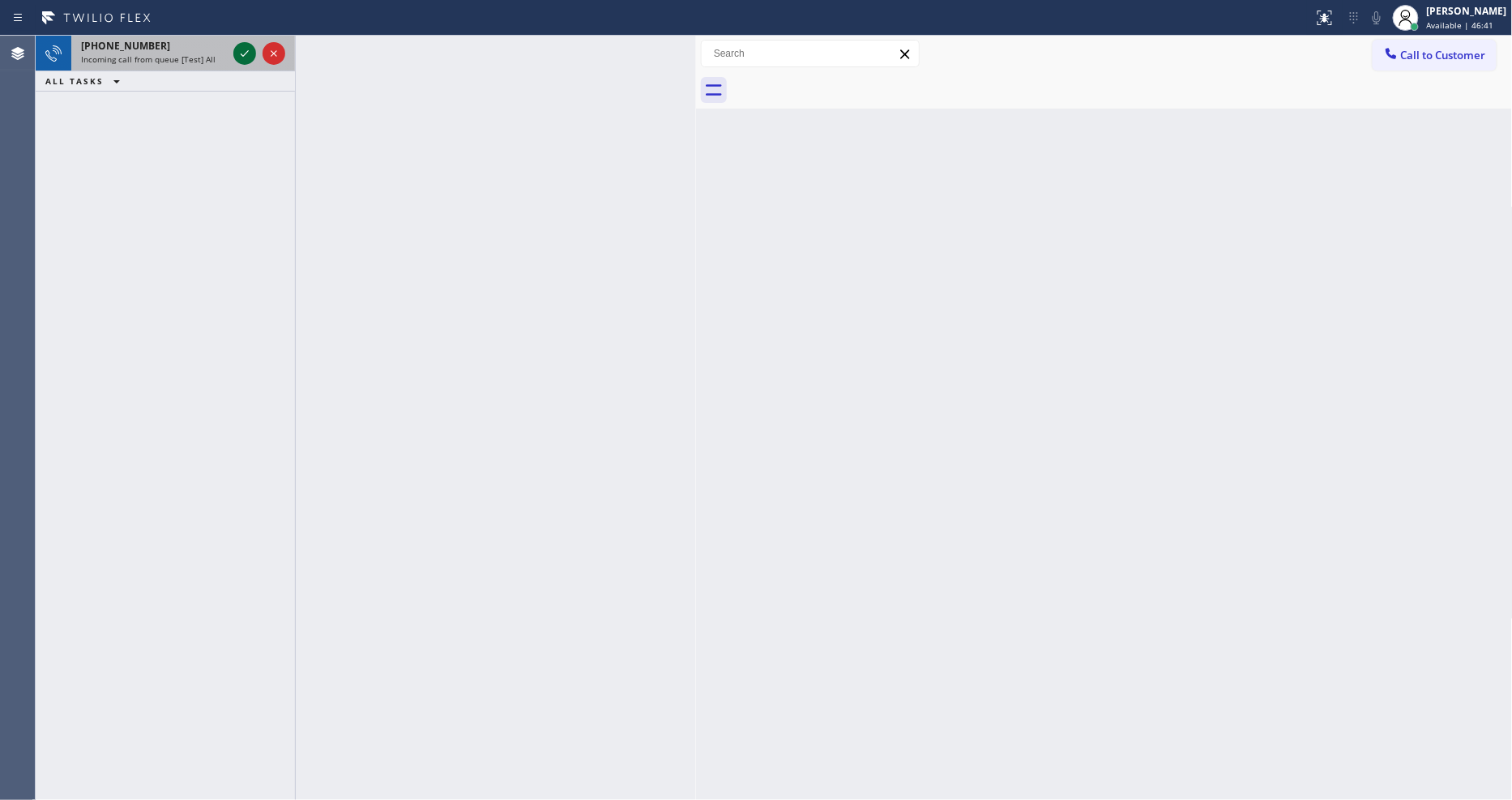
drag, startPoint x: 249, startPoint y: 53, endPoint x: 240, endPoint y: 53, distance: 9.0
click at [247, 53] on icon at bounding box center [244, 53] width 19 height 19
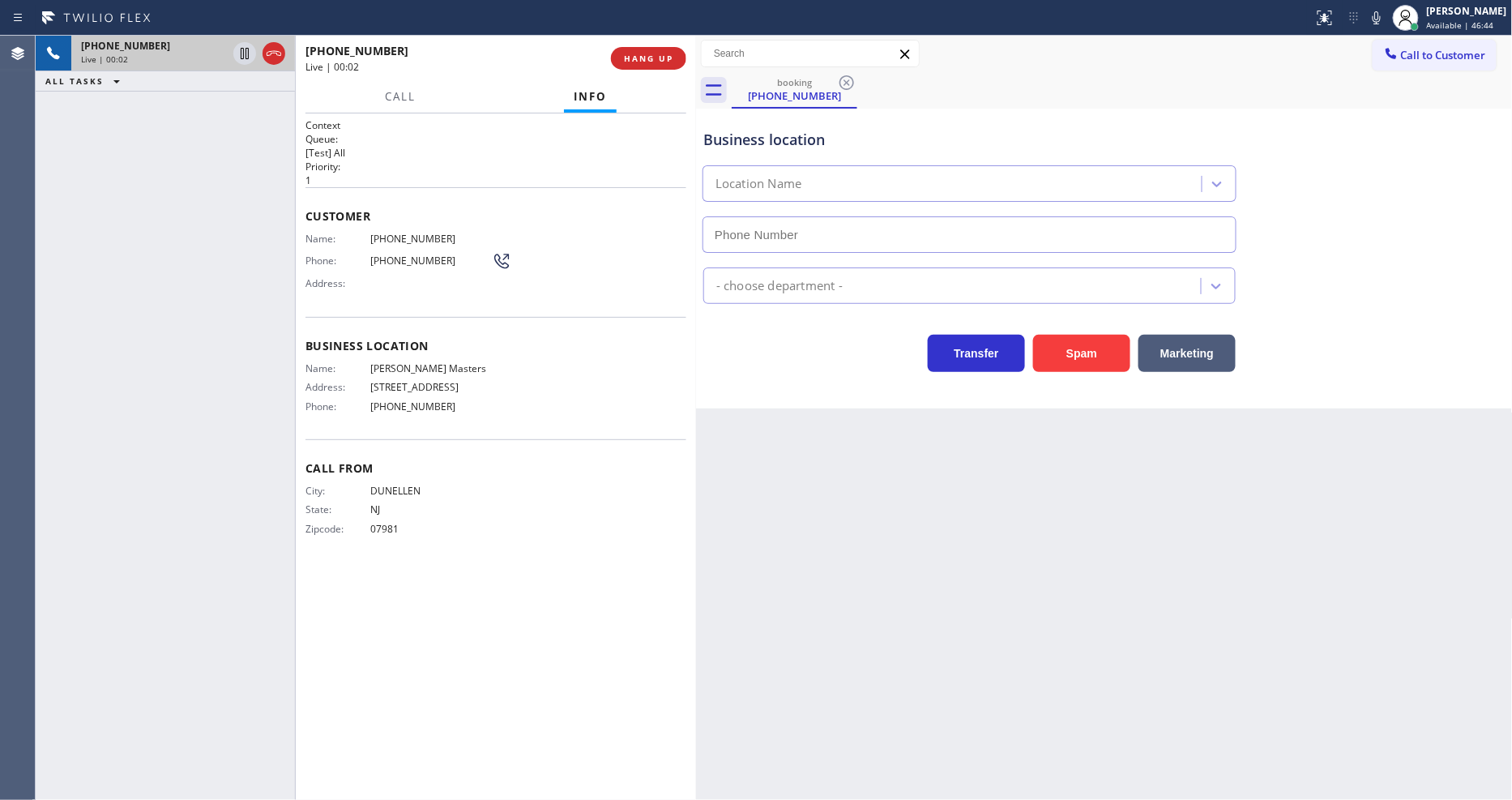
type input "[PHONE_NUMBER]"
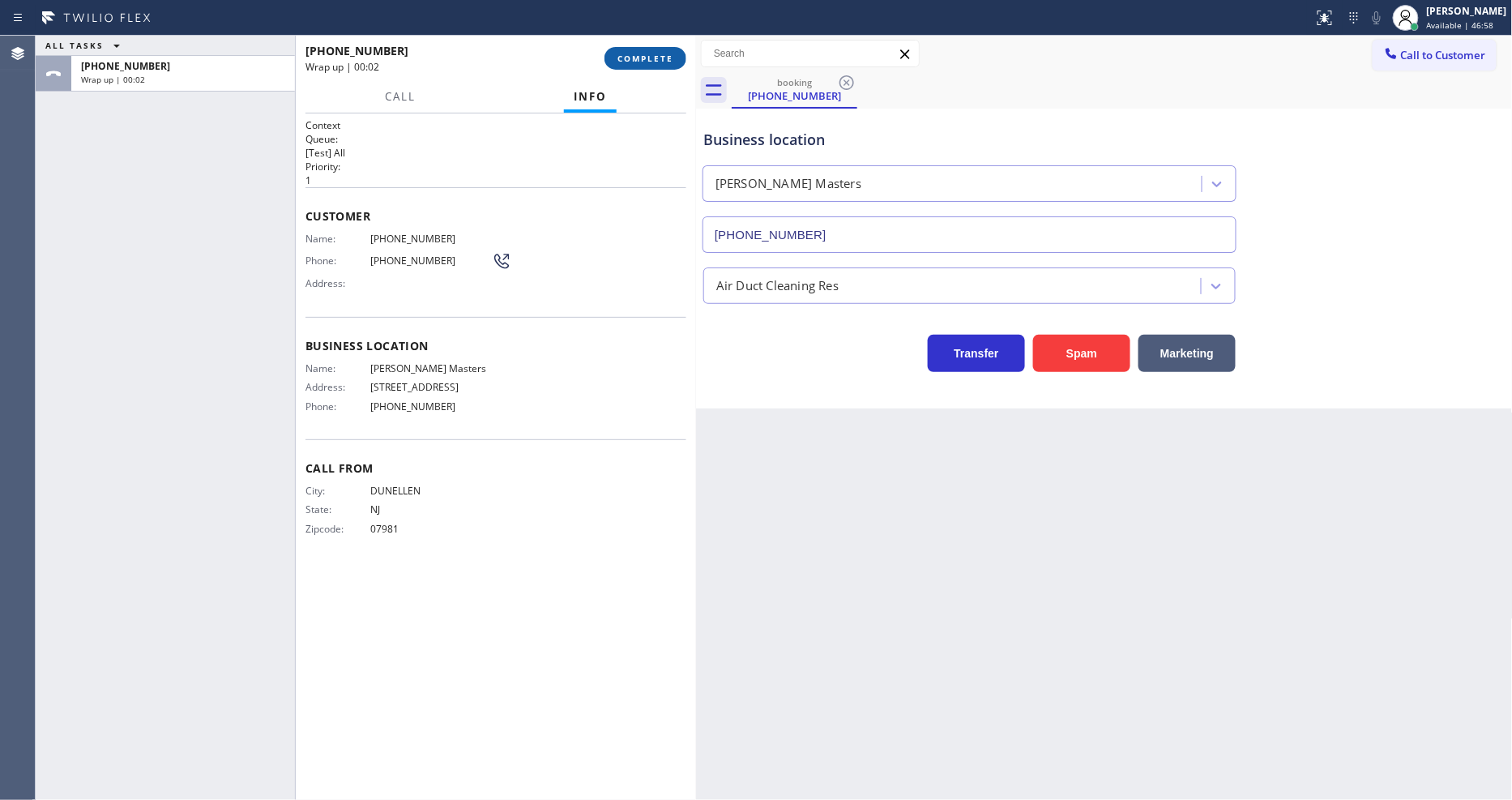
click at [626, 53] on span "COMPLETE" at bounding box center [645, 58] width 56 height 11
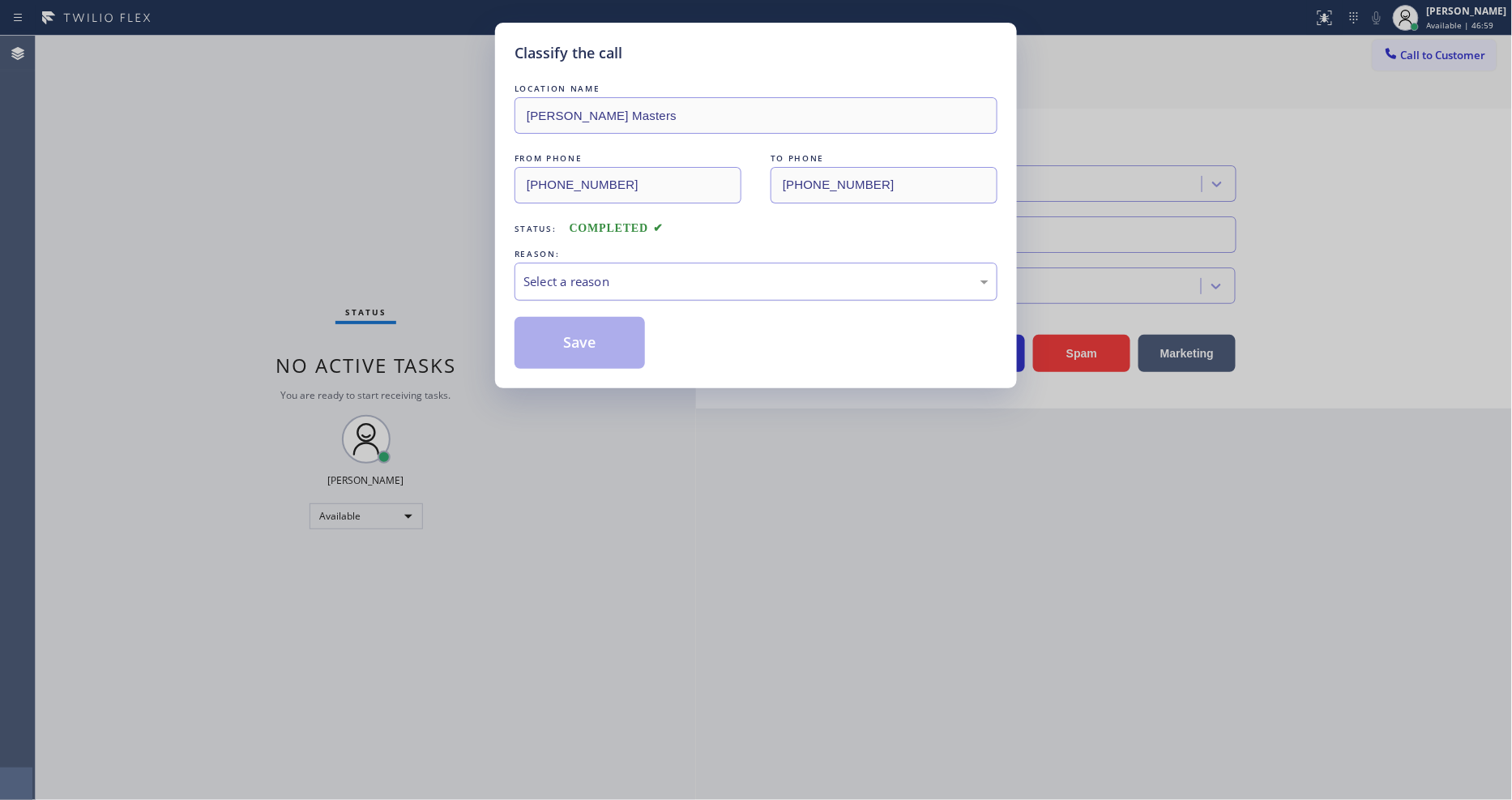
drag, startPoint x: 596, startPoint y: 265, endPoint x: 594, endPoint y: 277, distance: 12.2
click at [596, 265] on div "Select a reason" at bounding box center [756, 282] width 483 height 39
click at [581, 336] on button "Save" at bounding box center [579, 342] width 130 height 52
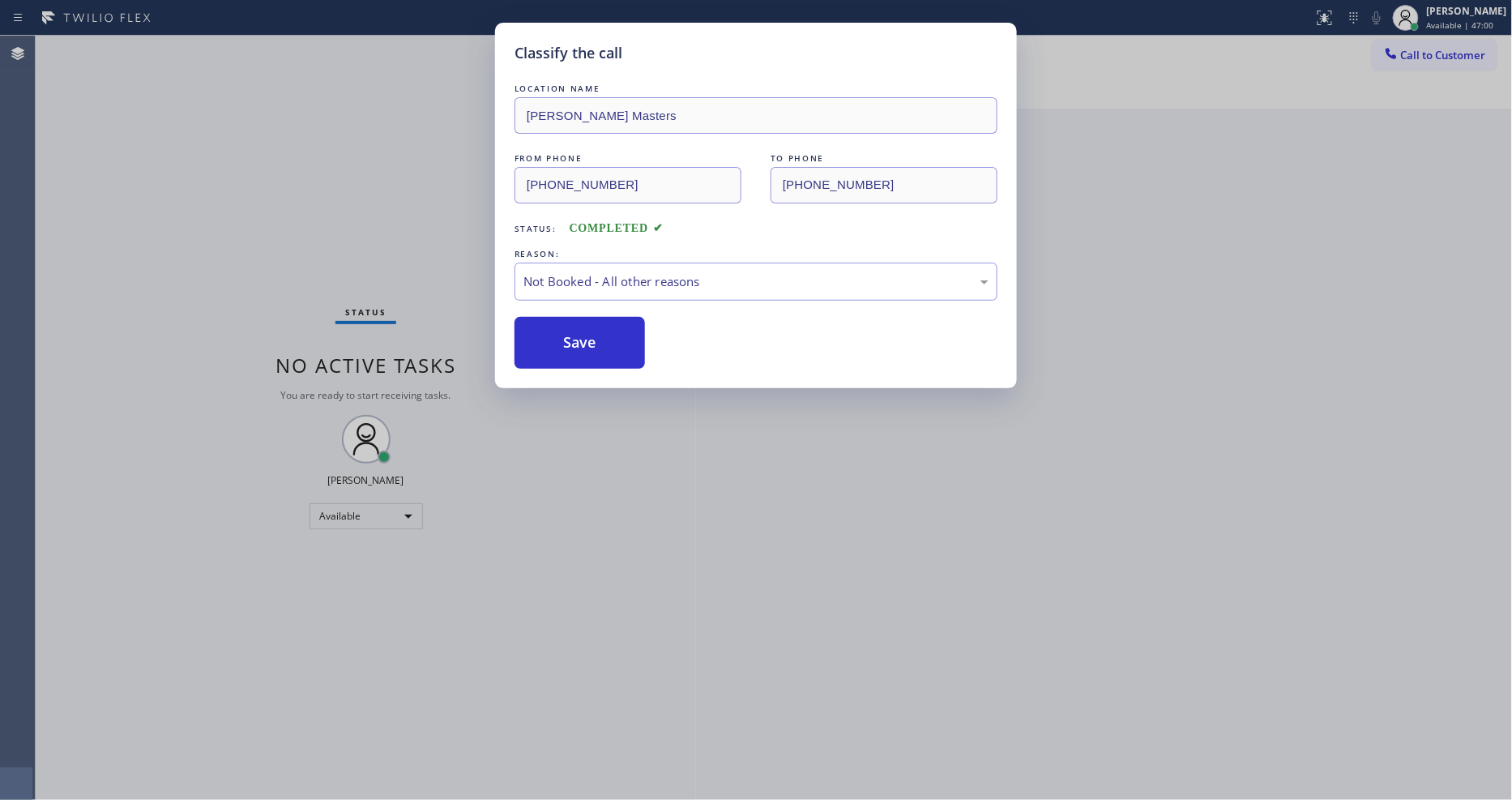
click at [581, 336] on button "Save" at bounding box center [579, 342] width 130 height 52
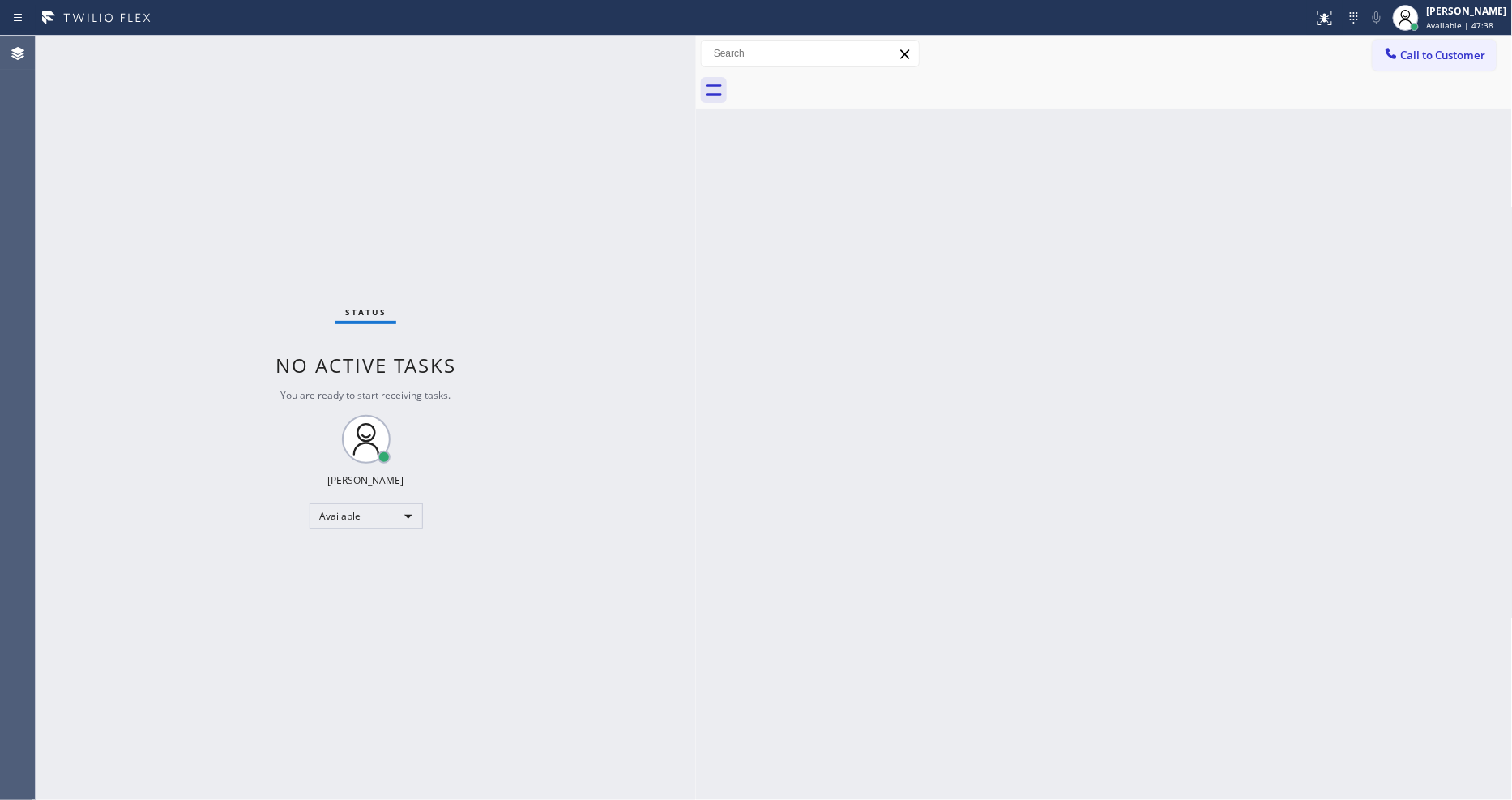
click at [205, 51] on div "Status No active tasks You are ready to start receiving tasks. [PERSON_NAME] Av…" at bounding box center [366, 417] width 660 height 764
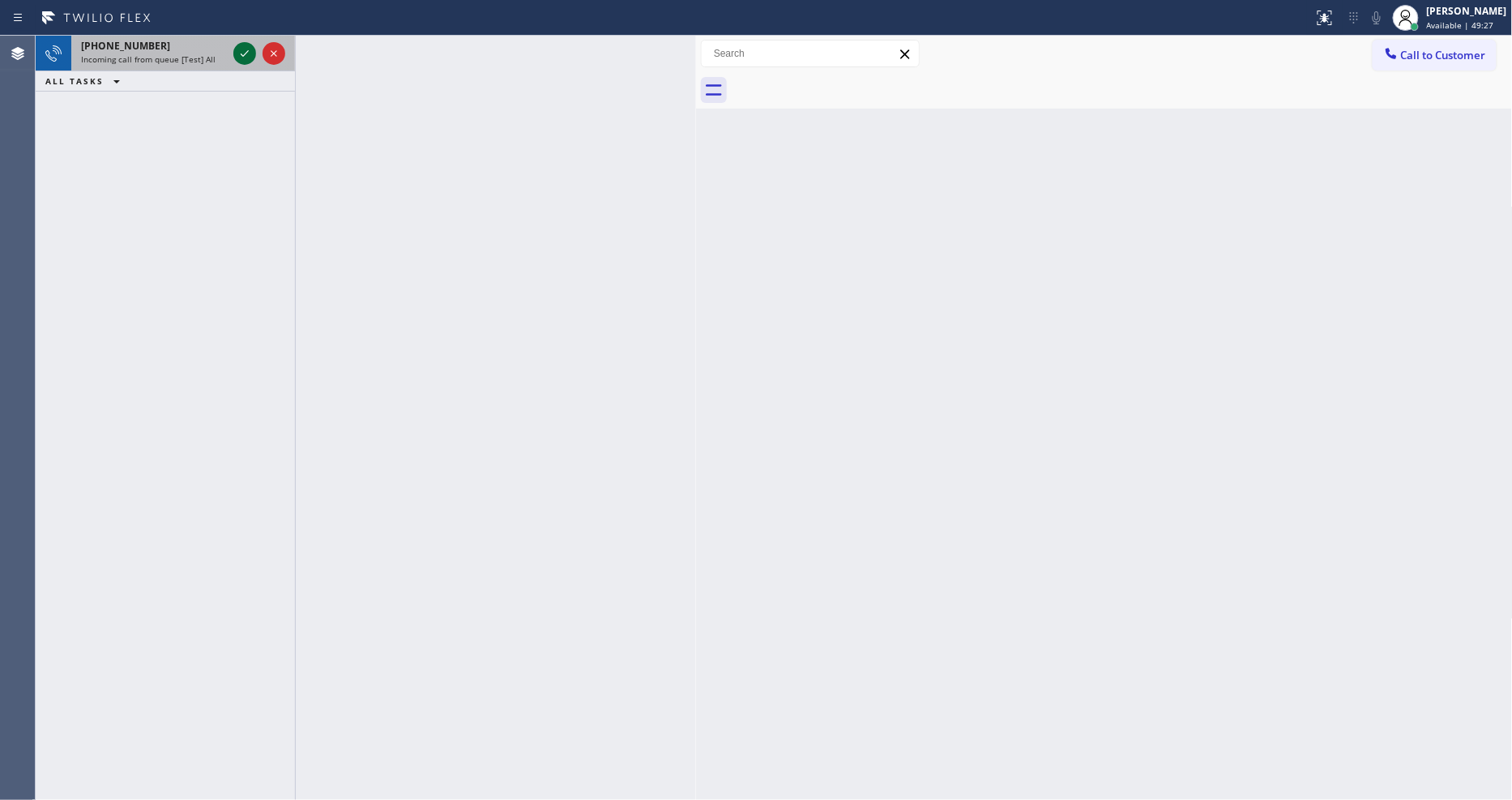
click at [240, 52] on icon at bounding box center [244, 53] width 19 height 19
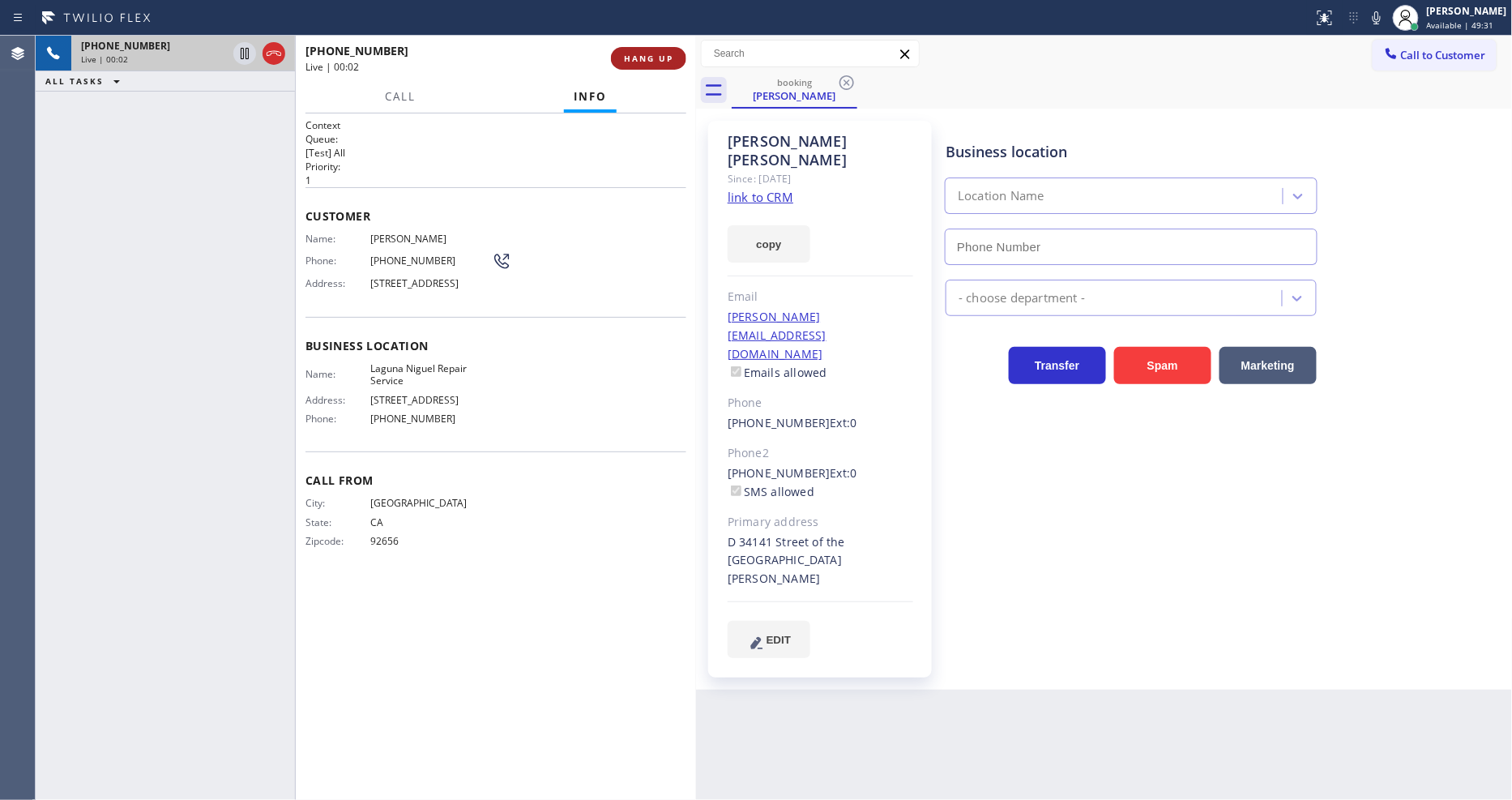
type input "[PHONE_NUMBER]"
click at [649, 52] on span "HANG UP" at bounding box center [648, 58] width 50 height 11
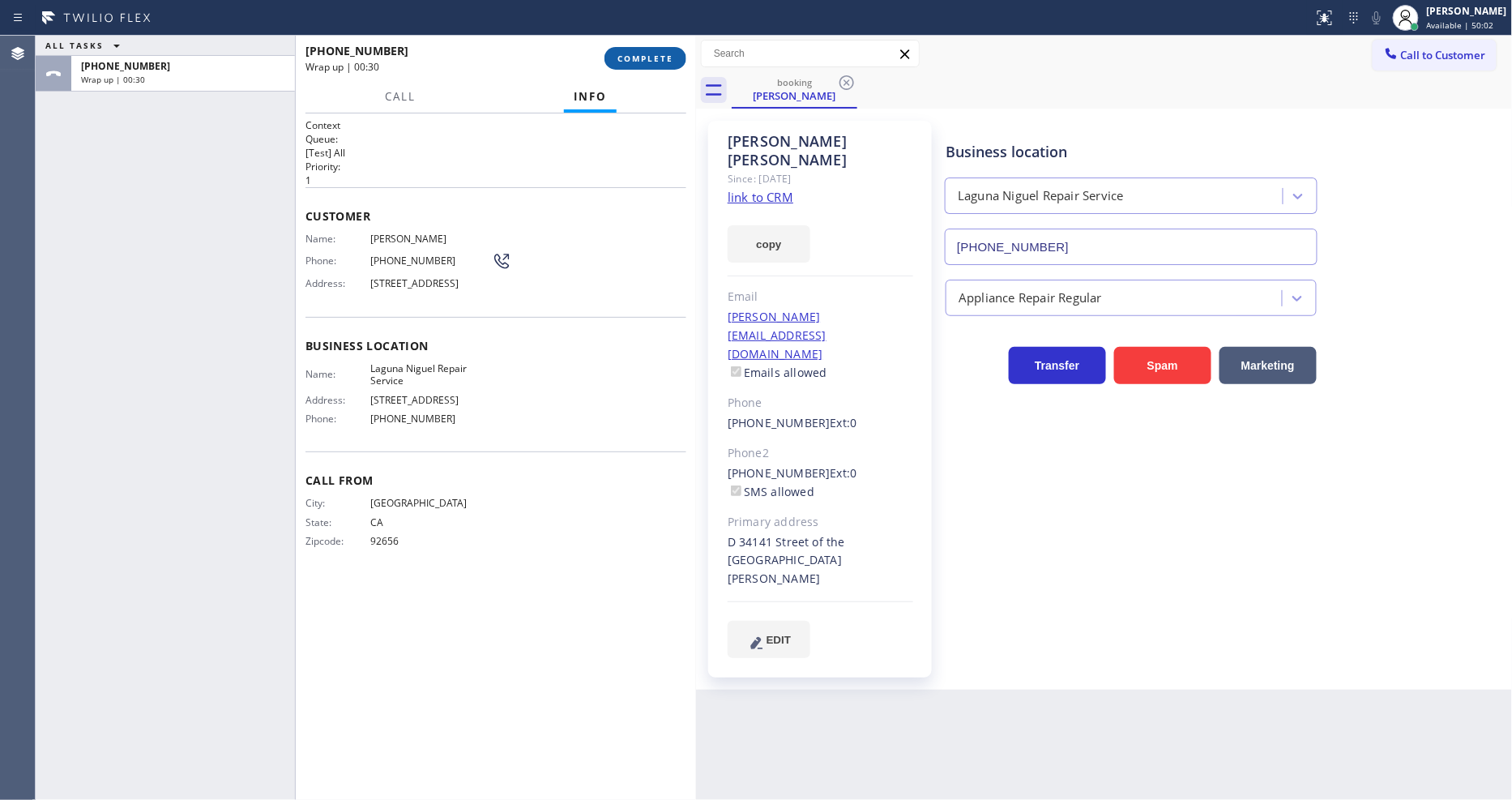
click at [649, 60] on span "COMPLETE" at bounding box center [645, 58] width 56 height 11
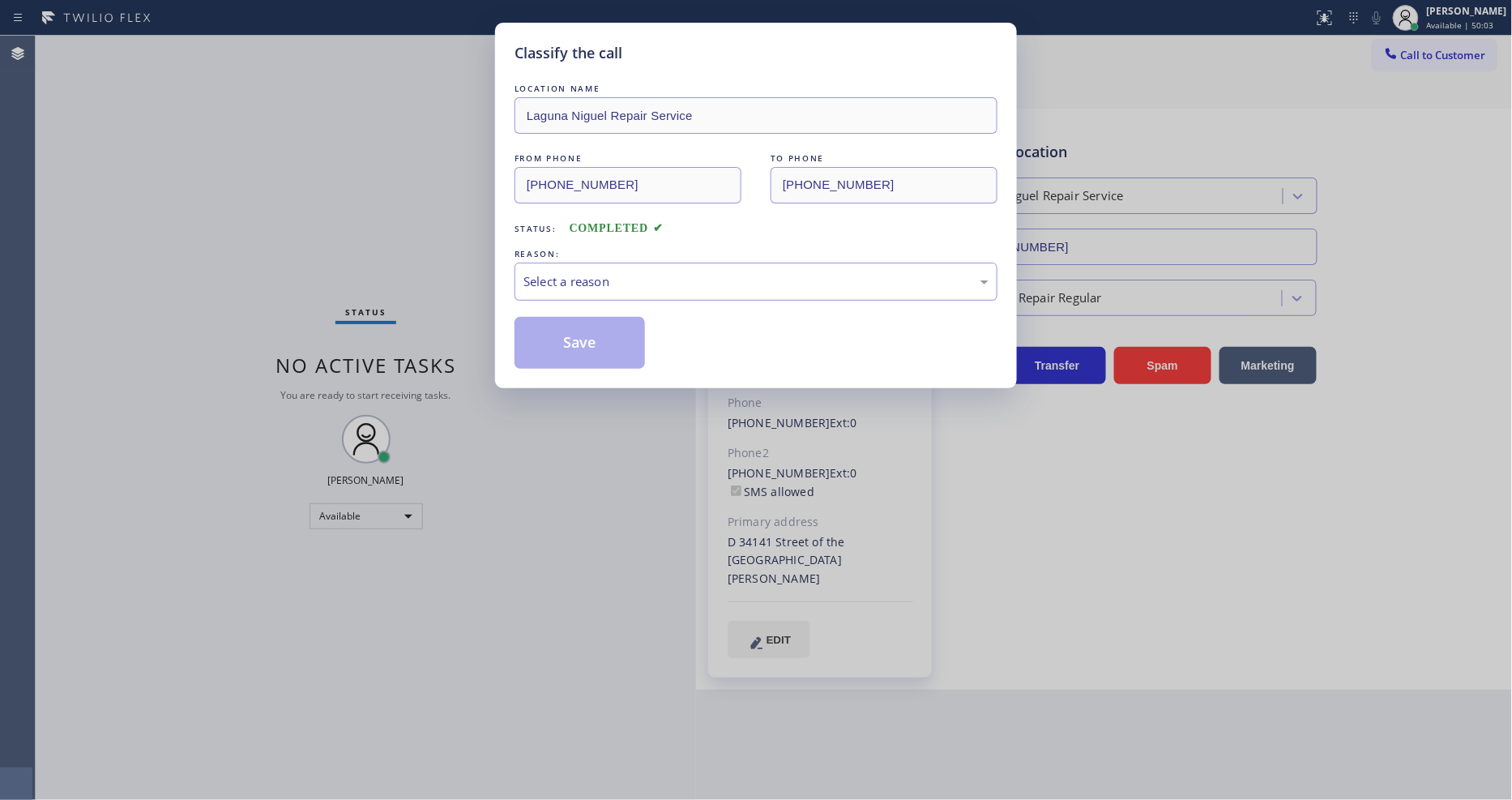
click at [613, 283] on div "Select a reason" at bounding box center [756, 282] width 483 height 39
click at [616, 320] on button "Save" at bounding box center [579, 342] width 130 height 52
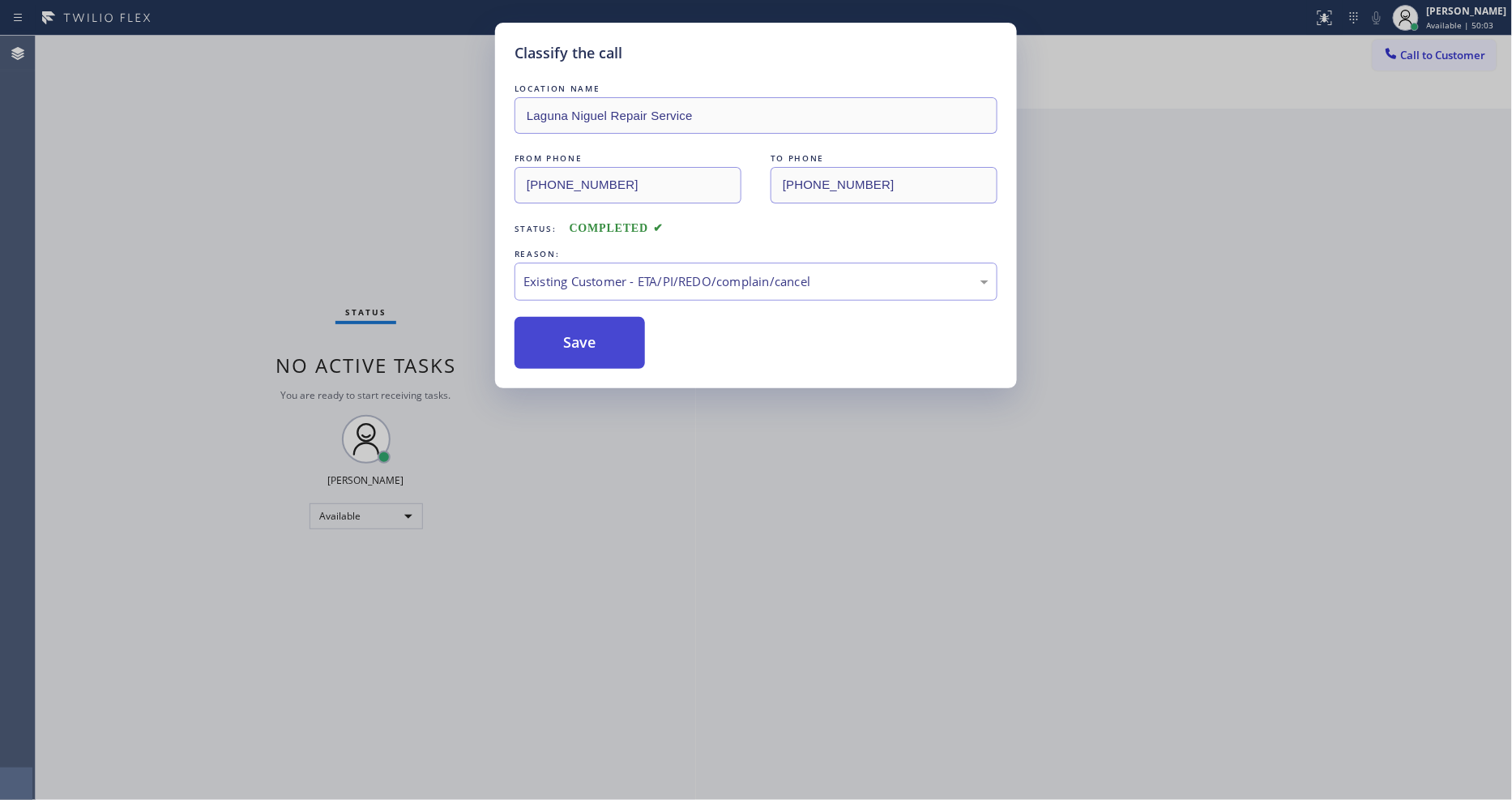
click at [616, 324] on button "Save" at bounding box center [579, 342] width 130 height 52
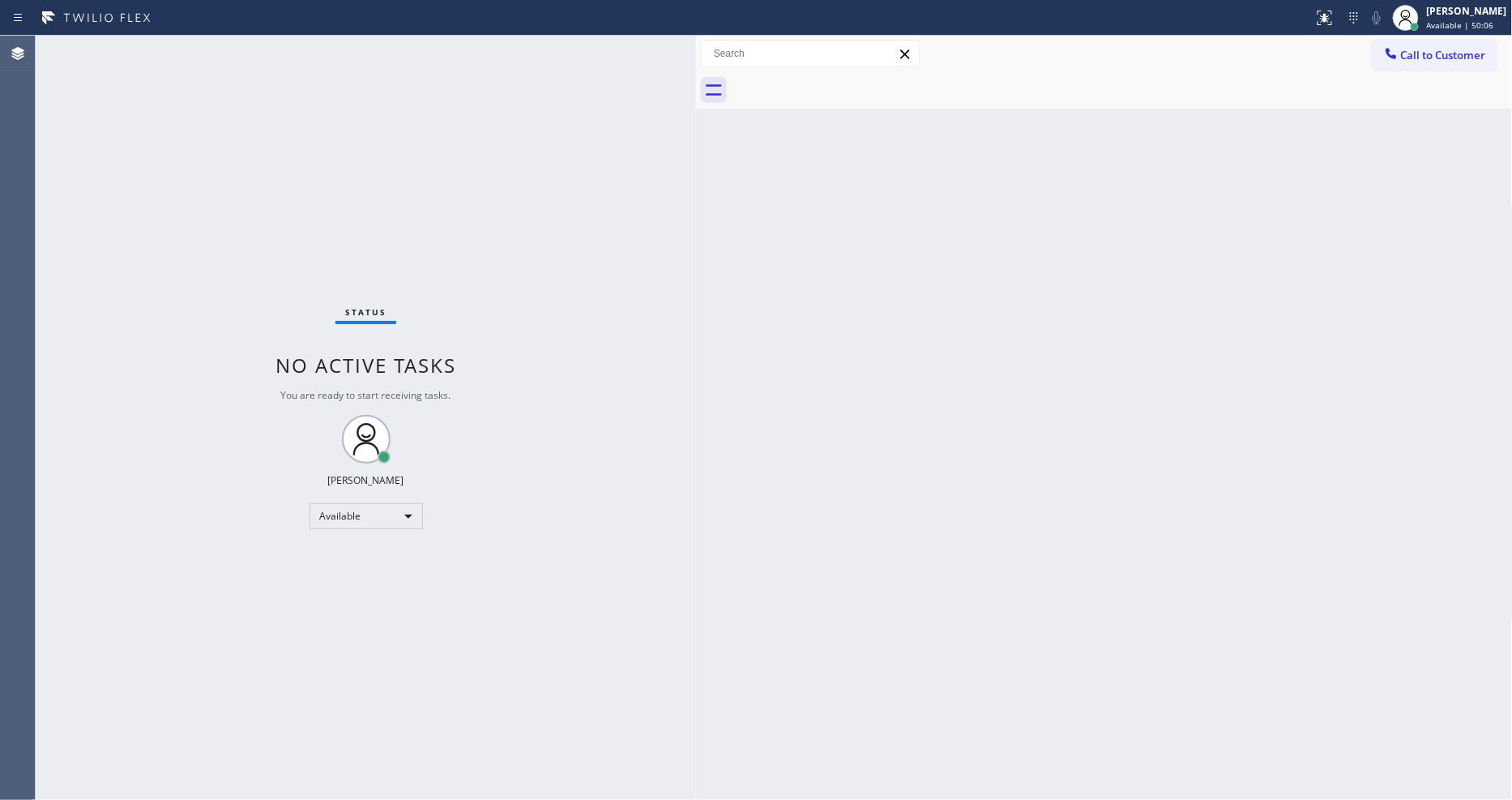
click at [630, 598] on div "Status No active tasks You are ready to start receiving tasks. [PERSON_NAME] Av…" at bounding box center [366, 417] width 660 height 764
click at [200, 42] on div "Status No active tasks You are ready to start receiving tasks. [PERSON_NAME] Av…" at bounding box center [366, 417] width 660 height 764
click at [206, 40] on div "Status No active tasks You are ready to start receiving tasks. [PERSON_NAME] Av…" at bounding box center [366, 417] width 660 height 764
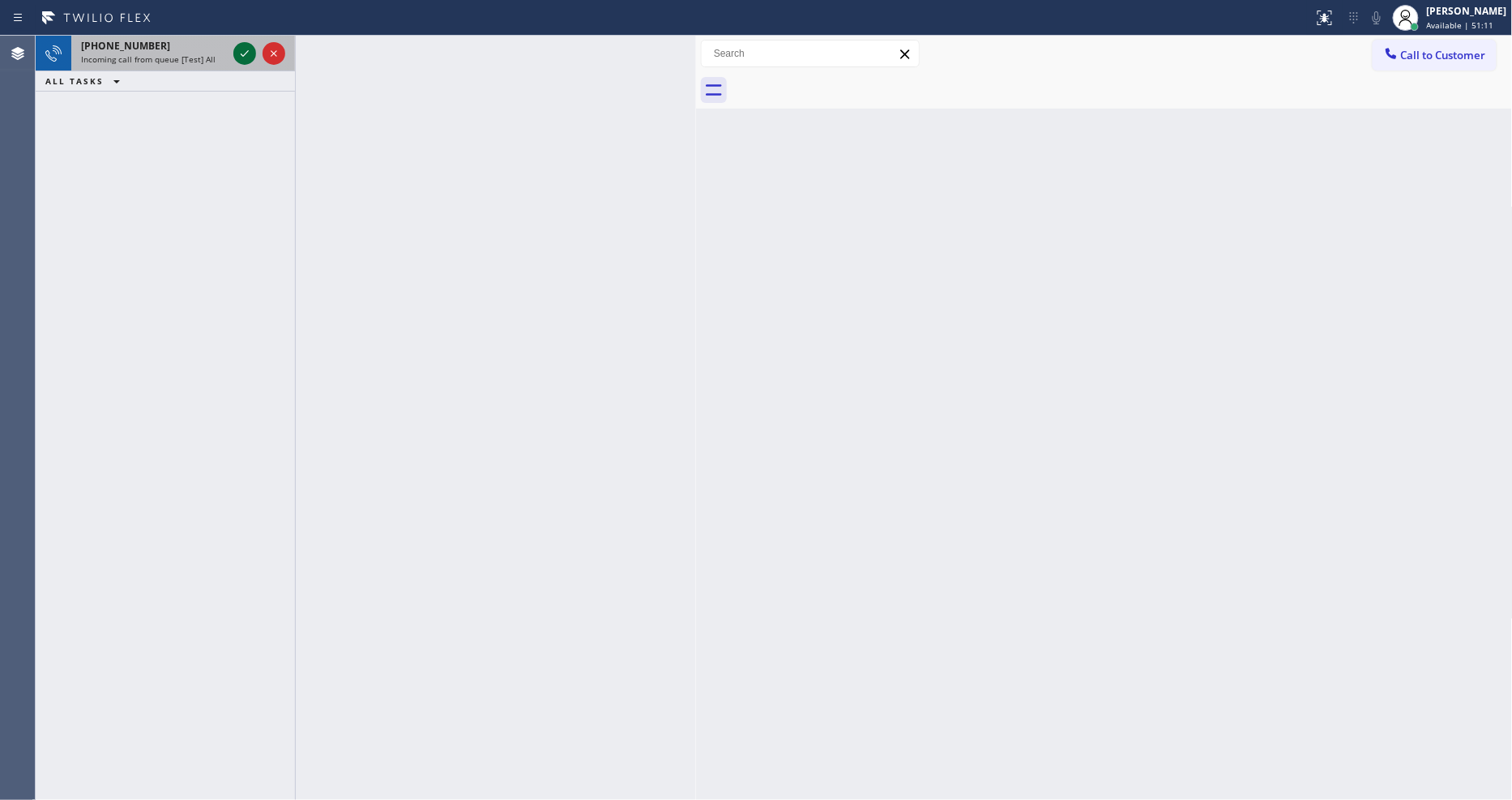
drag, startPoint x: 252, startPoint y: 45, endPoint x: 241, endPoint y: 49, distance: 11.7
click at [252, 45] on icon at bounding box center [244, 53] width 19 height 19
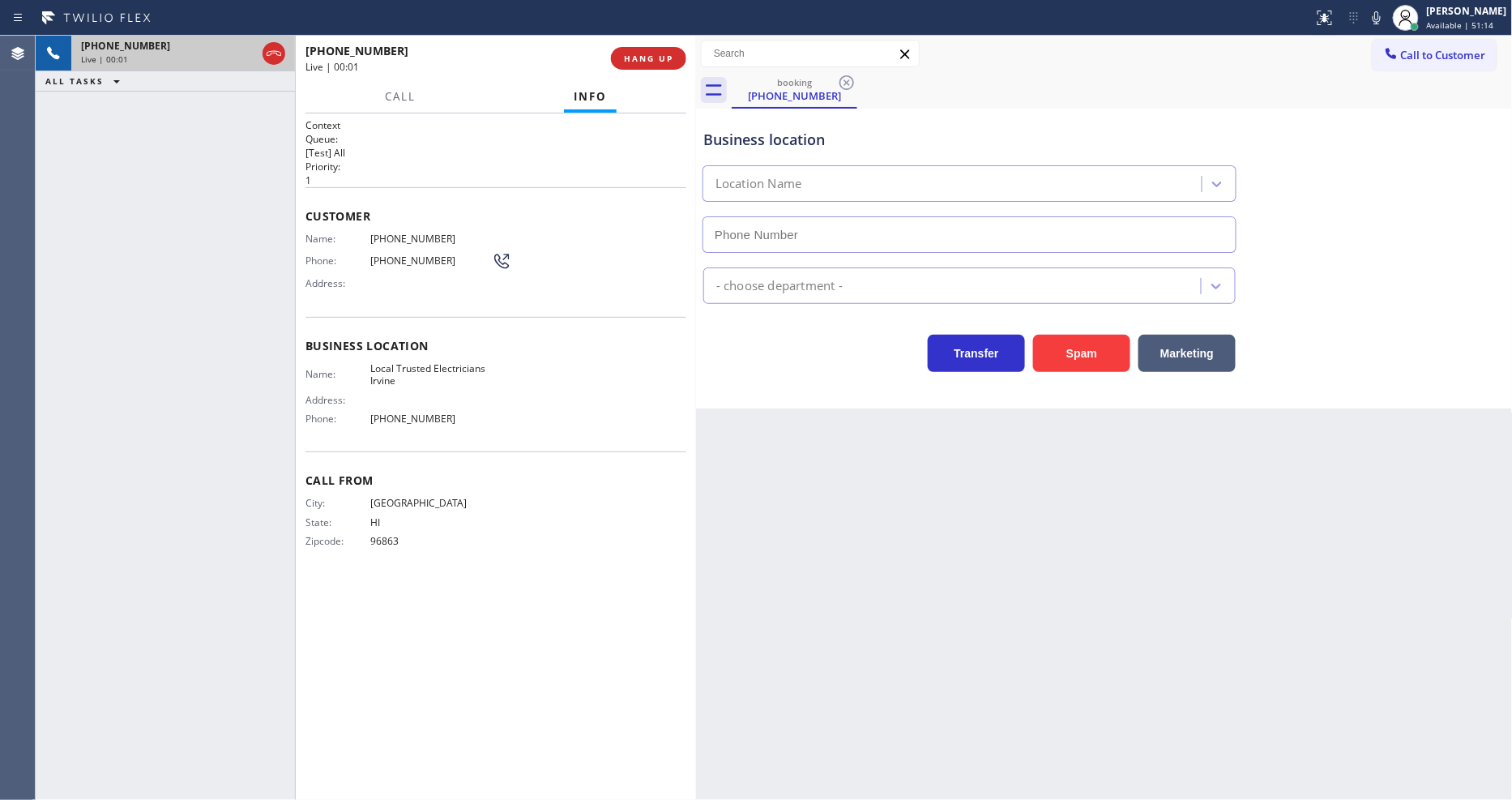
type input "[PHONE_NUMBER]"
click at [640, 63] on span "HANG UP" at bounding box center [648, 58] width 50 height 11
click at [640, 61] on span "HANG UP" at bounding box center [648, 58] width 50 height 11
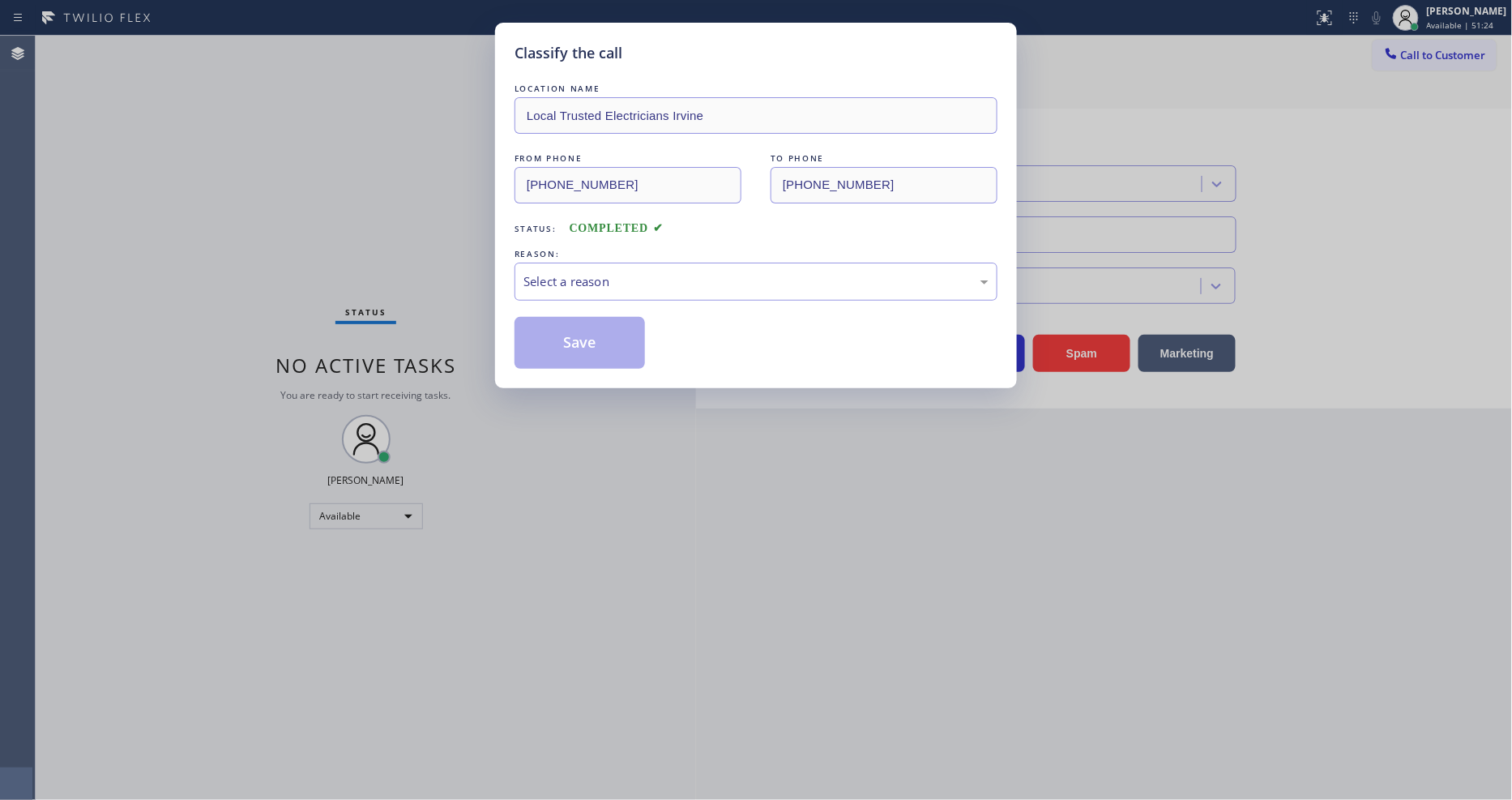
click at [622, 282] on div "Select a reason" at bounding box center [756, 282] width 465 height 18
click at [605, 339] on button "Save" at bounding box center [579, 342] width 130 height 52
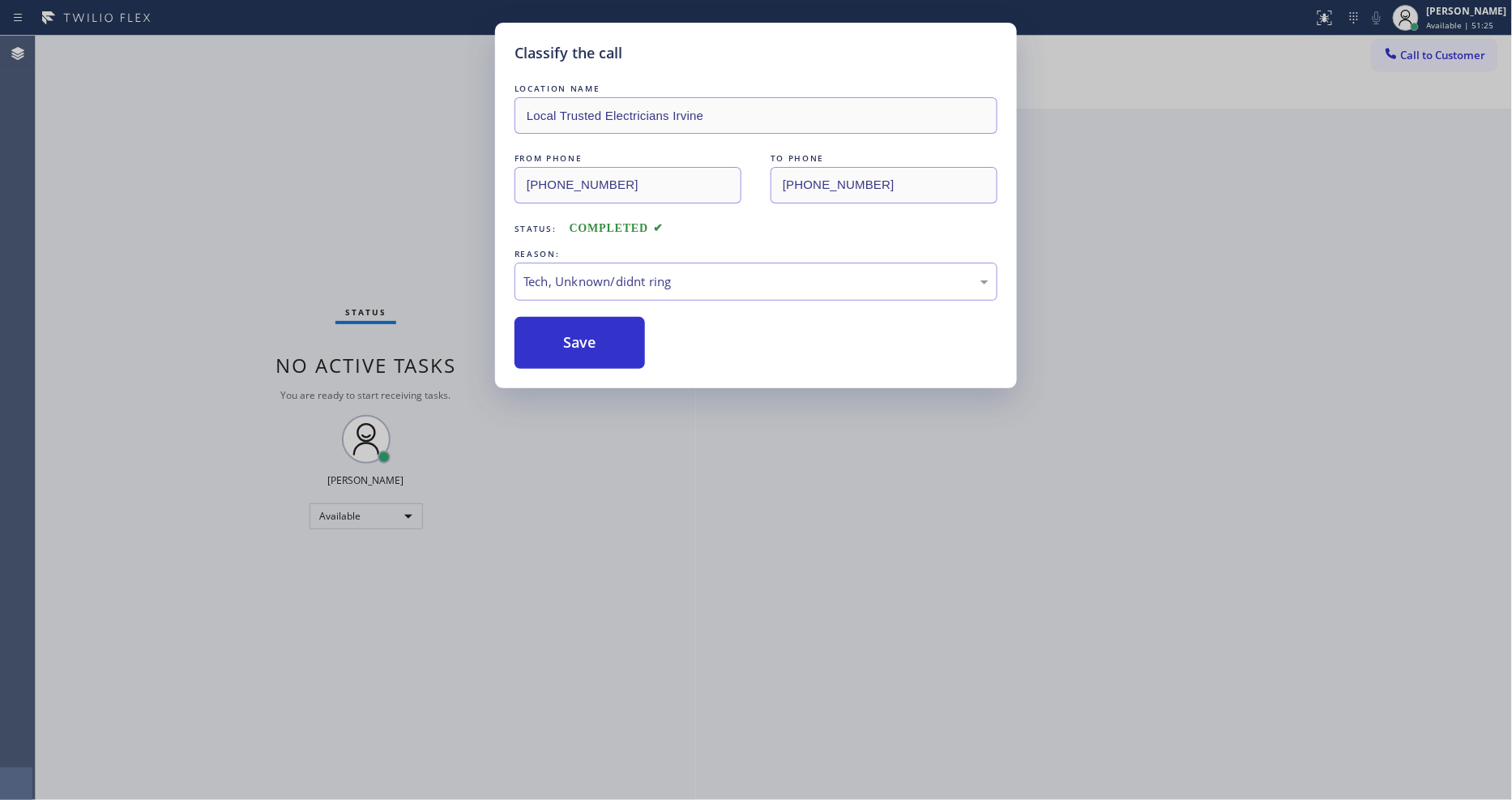
drag, startPoint x: 605, startPoint y: 339, endPoint x: 408, endPoint y: 159, distance: 266.9
click at [604, 338] on button "Save" at bounding box center [579, 342] width 130 height 52
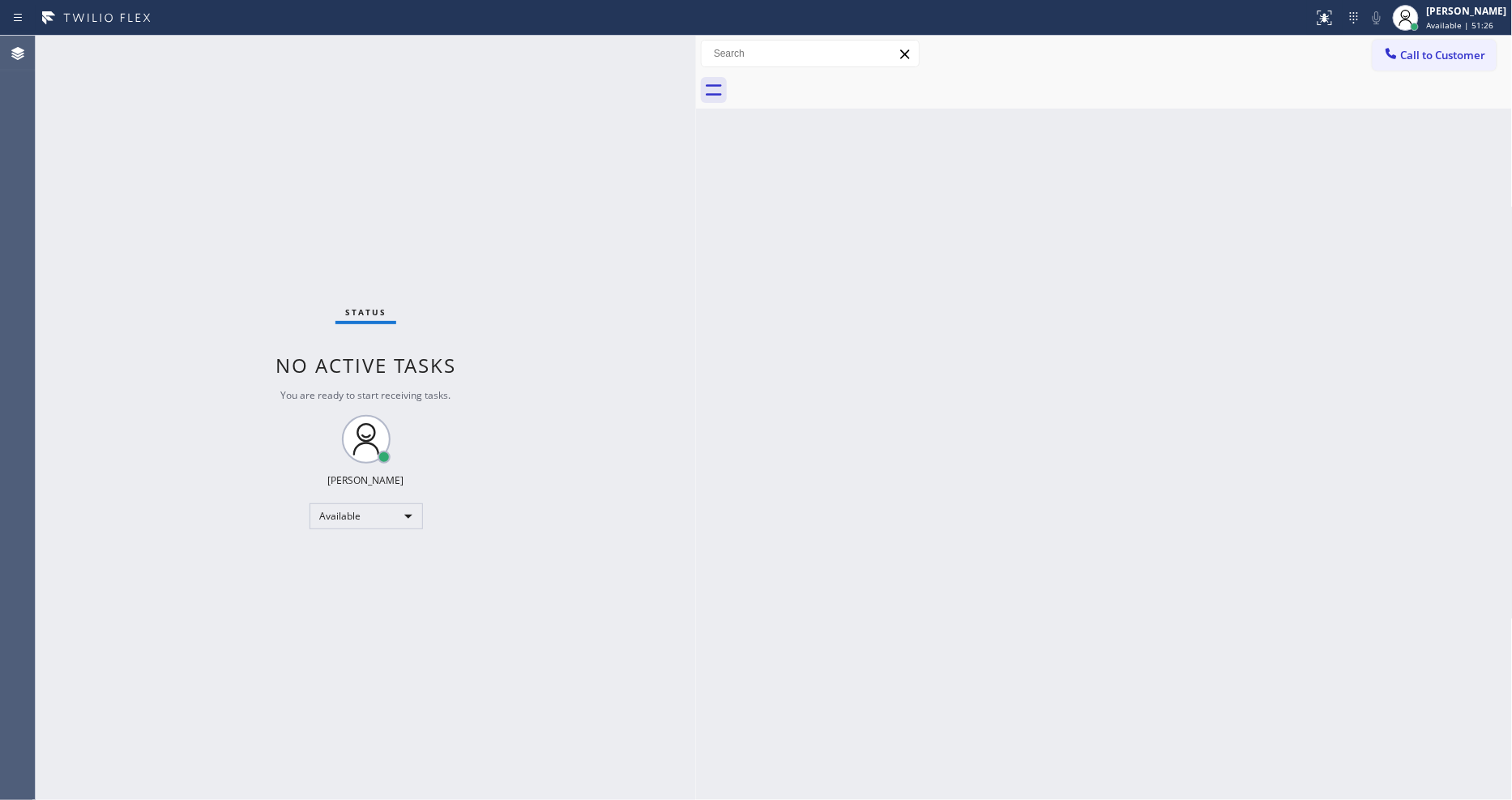
click at [191, 41] on div "Status No active tasks You are ready to start receiving tasks. [PERSON_NAME] Av…" at bounding box center [366, 417] width 660 height 764
drag, startPoint x: 178, startPoint y: 44, endPoint x: 175, endPoint y: 58, distance: 14.3
click at [178, 44] on div "Status No active tasks You are ready to start receiving tasks. [PERSON_NAME] Av…" at bounding box center [366, 417] width 660 height 764
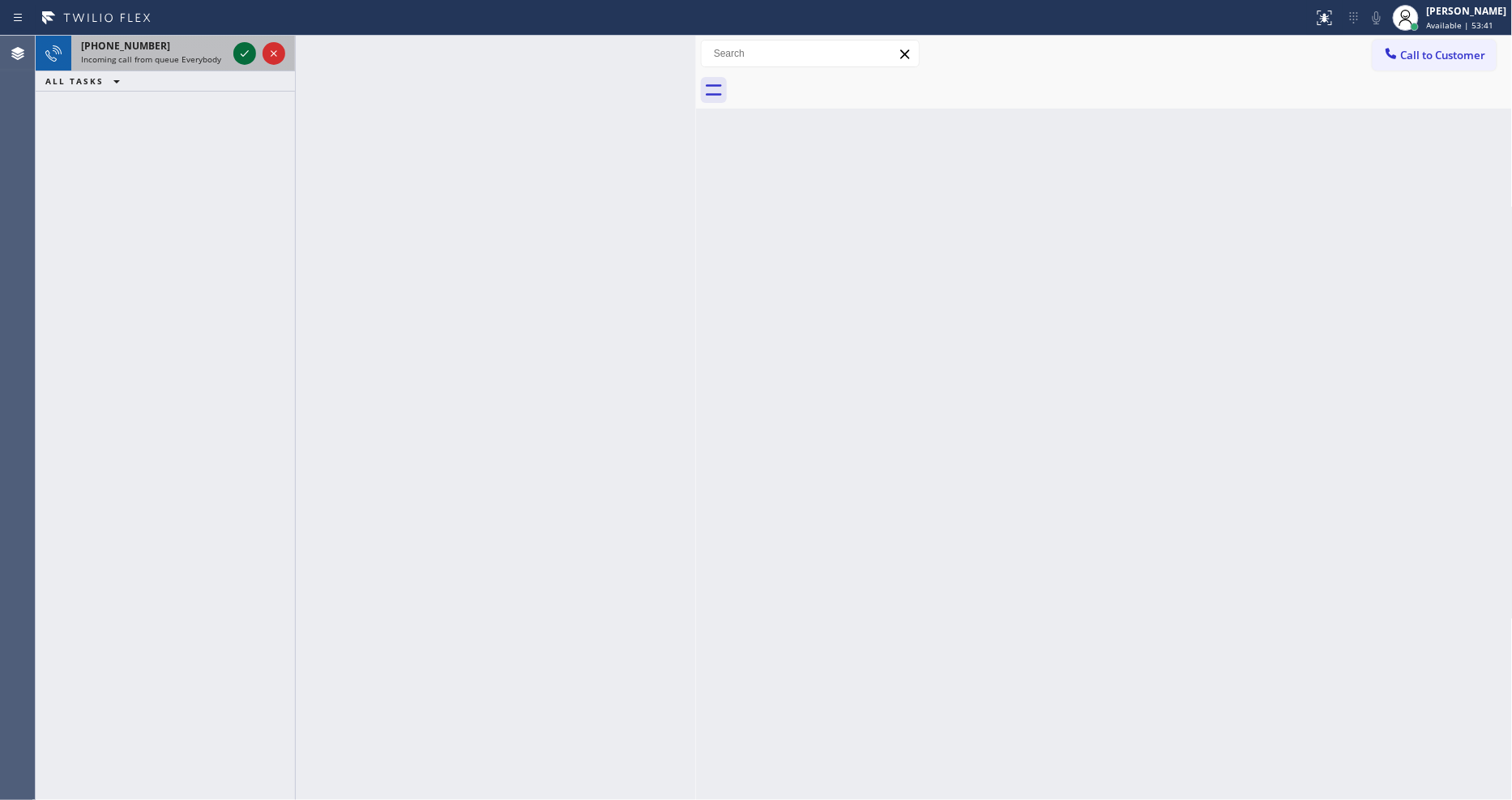
click at [240, 49] on icon at bounding box center [244, 53] width 19 height 19
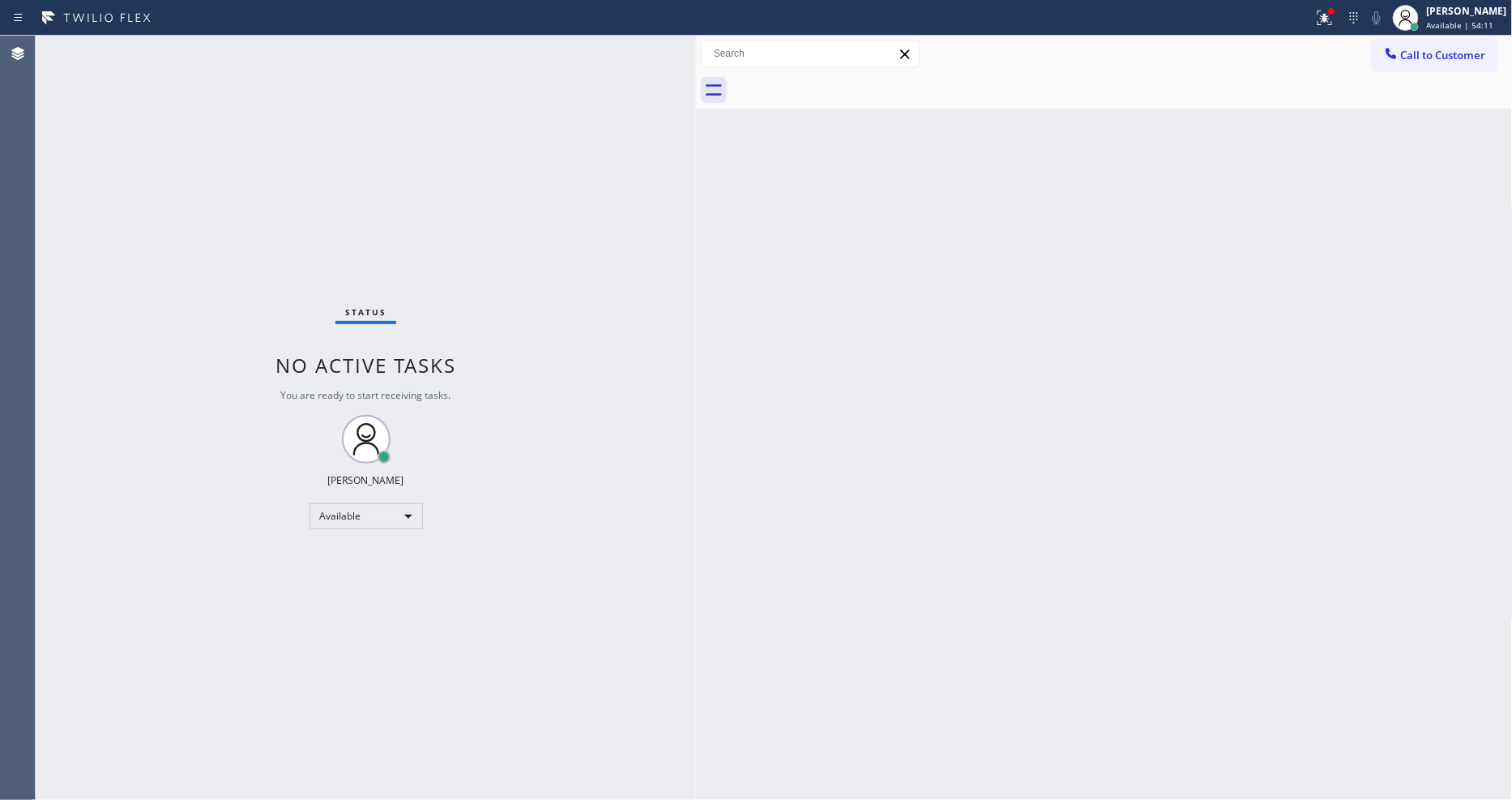
click at [213, 61] on div "Status No active tasks You are ready to start receiving tasks. [PERSON_NAME] Av…" at bounding box center [366, 417] width 660 height 764
click at [163, 54] on div "Status No active tasks You are ready to start receiving tasks. [PERSON_NAME] Av…" at bounding box center [366, 417] width 660 height 764
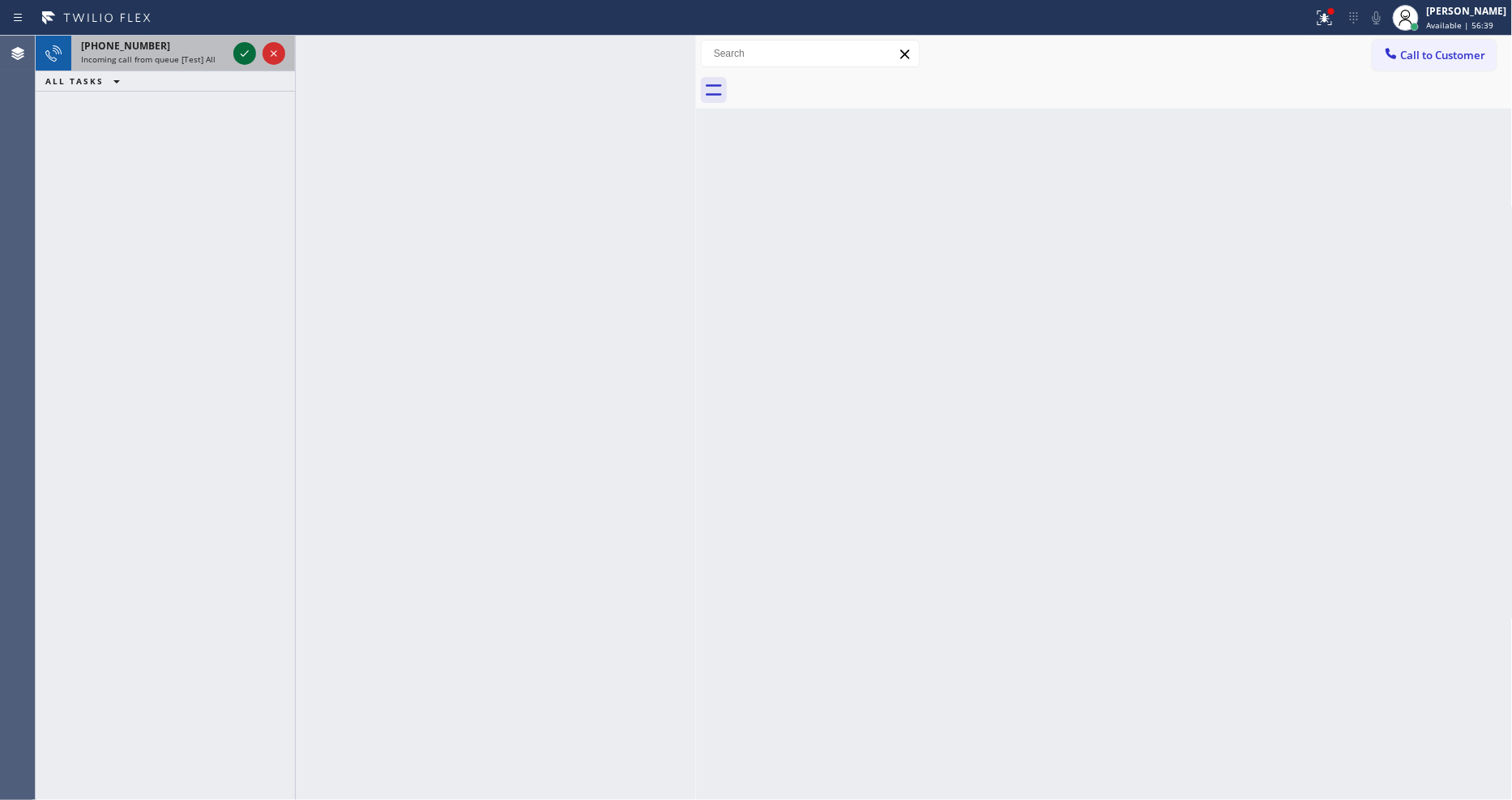
click at [245, 55] on icon at bounding box center [244, 53] width 19 height 19
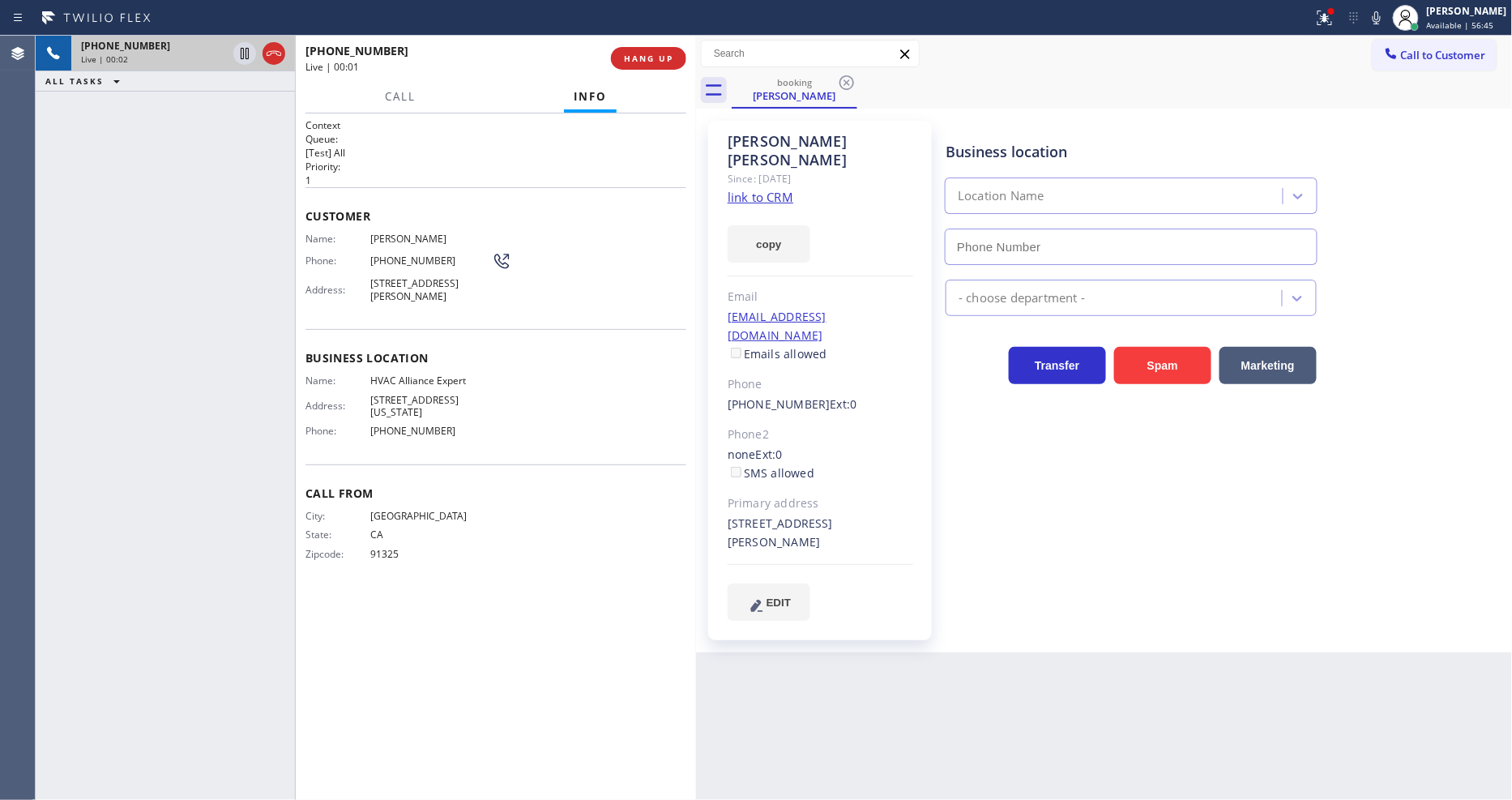
type input "[PHONE_NUMBER]"
click at [766, 189] on link "link to CRM" at bounding box center [760, 197] width 66 height 17
click at [1330, 14] on icon at bounding box center [1324, 16] width 10 height 6
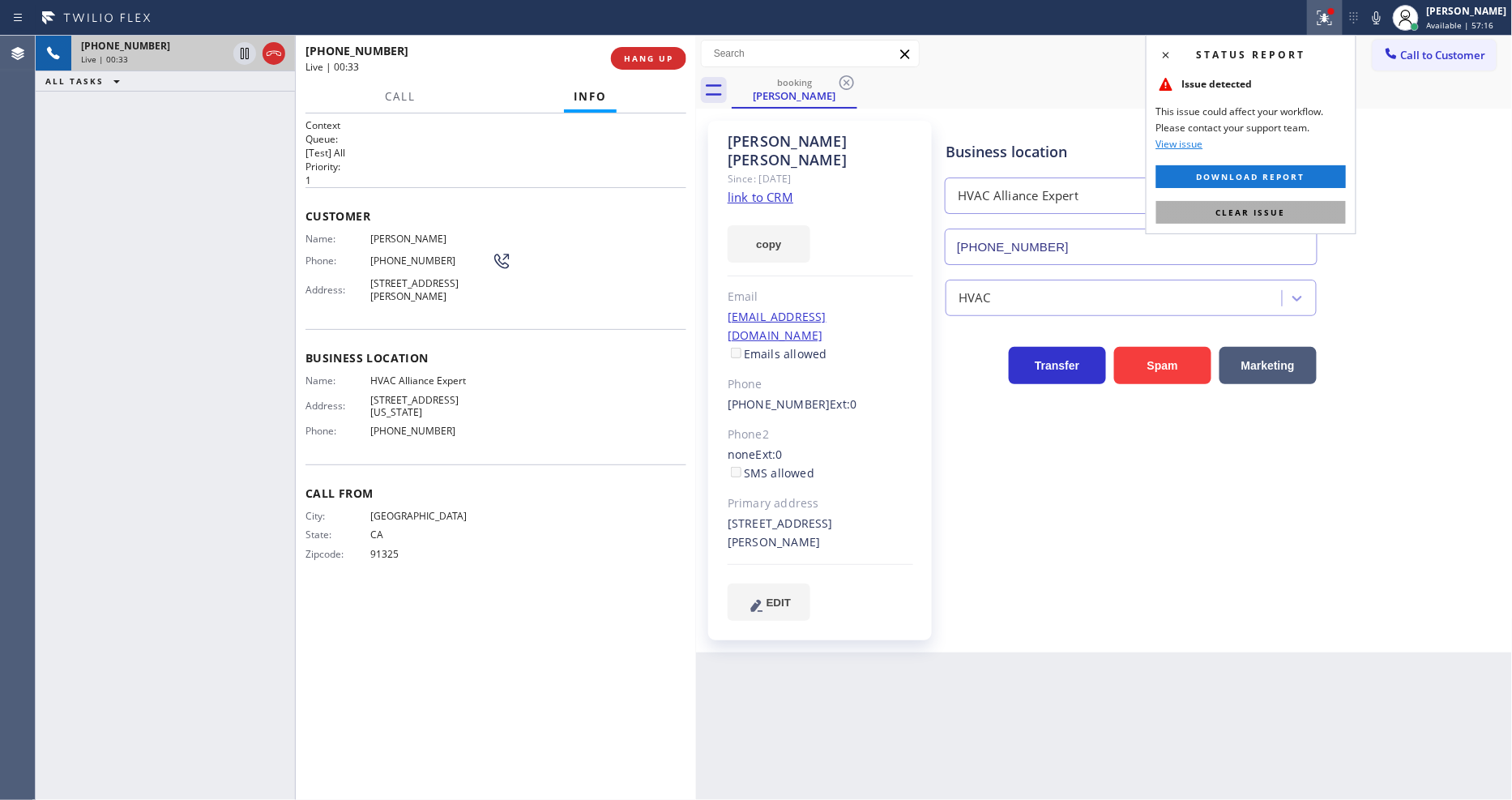
click at [1325, 217] on button "Clear issue" at bounding box center [1251, 212] width 190 height 23
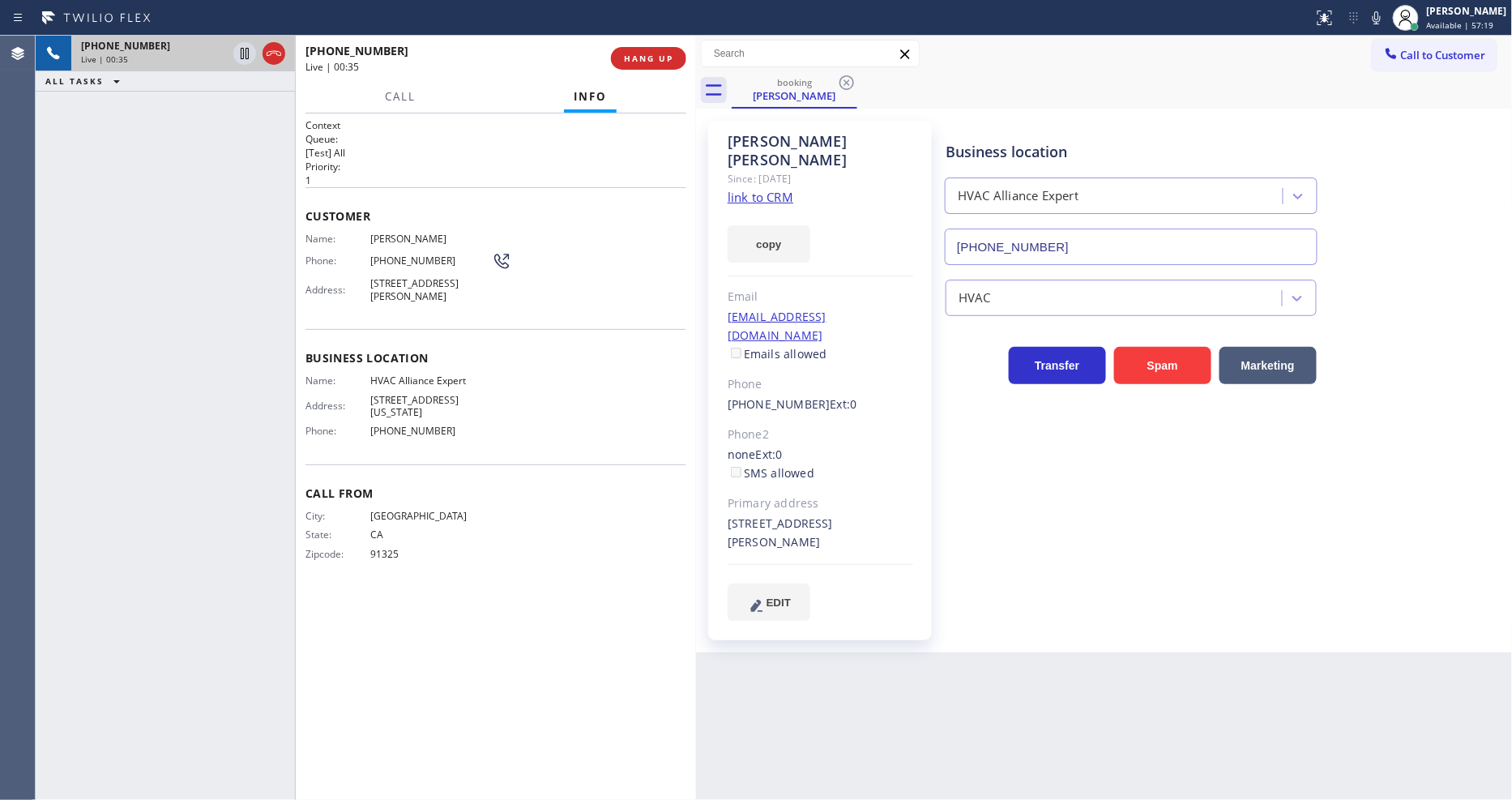
click at [767, 189] on link "link to CRM" at bounding box center [760, 197] width 66 height 17
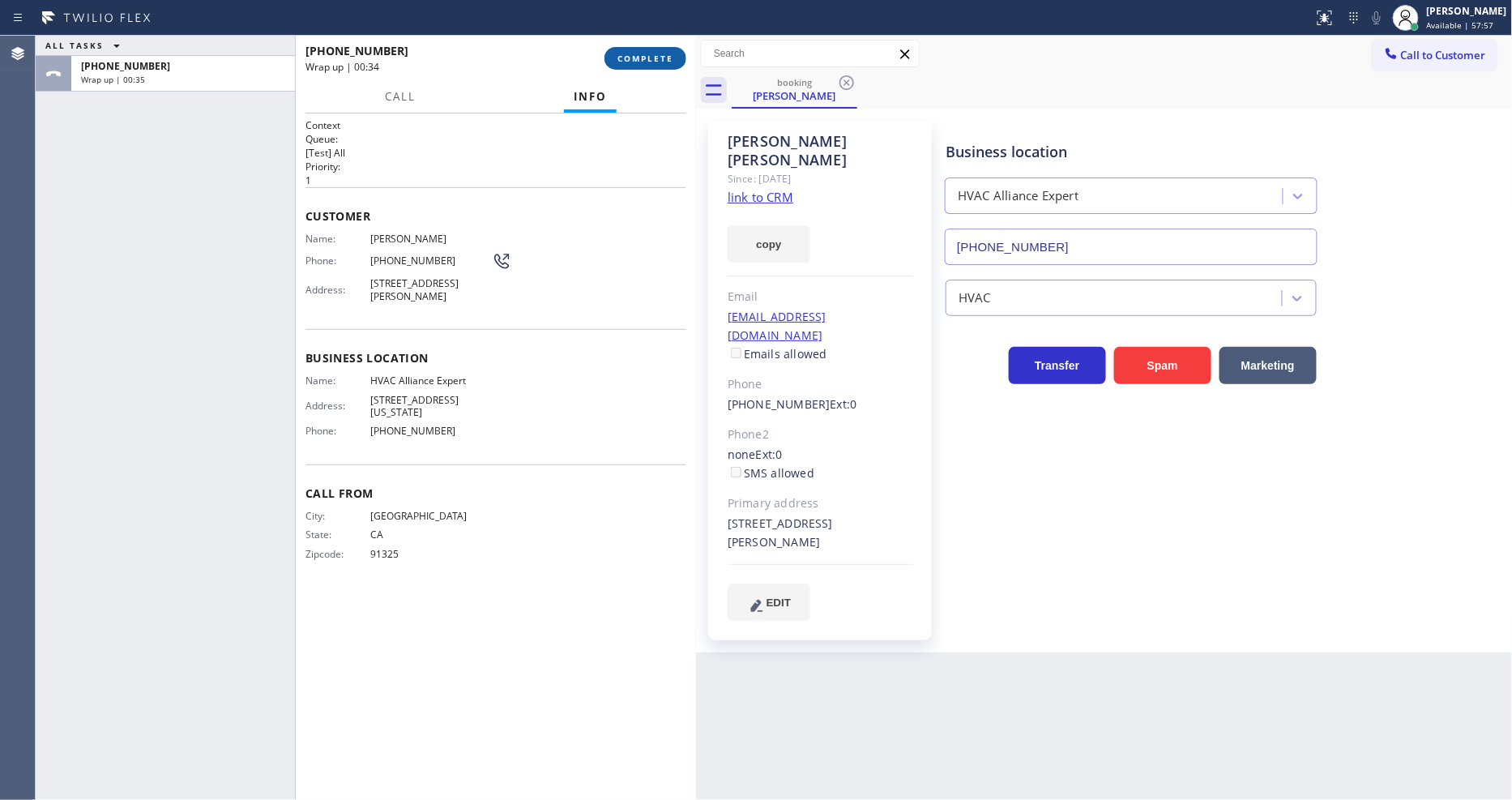
click at [666, 60] on span "COMPLETE" at bounding box center [645, 58] width 56 height 11
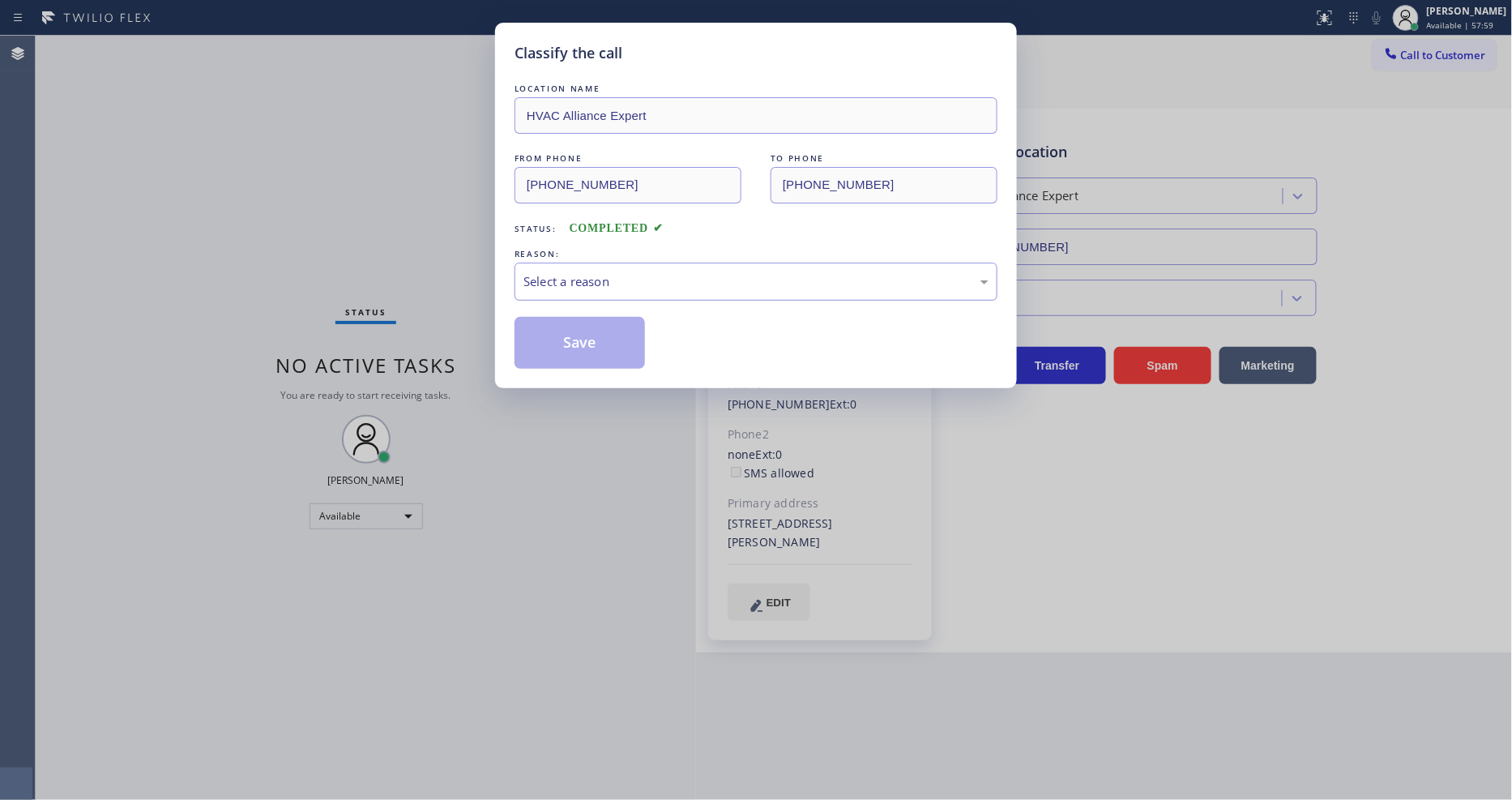
click at [573, 263] on div "Select a reason" at bounding box center [756, 282] width 483 height 39
click at [572, 328] on button "Save" at bounding box center [579, 342] width 130 height 52
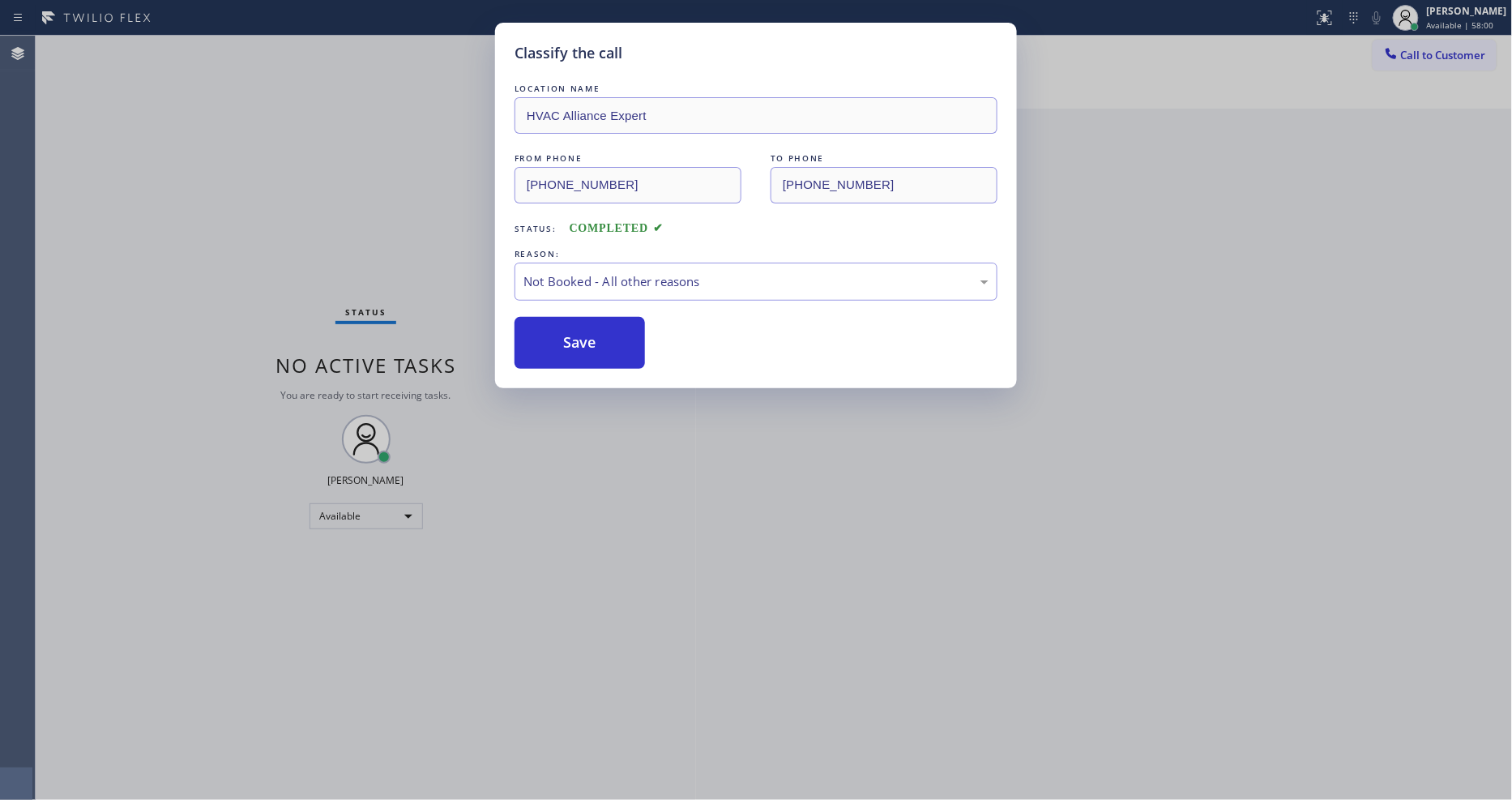
click at [572, 328] on button "Save" at bounding box center [579, 342] width 130 height 52
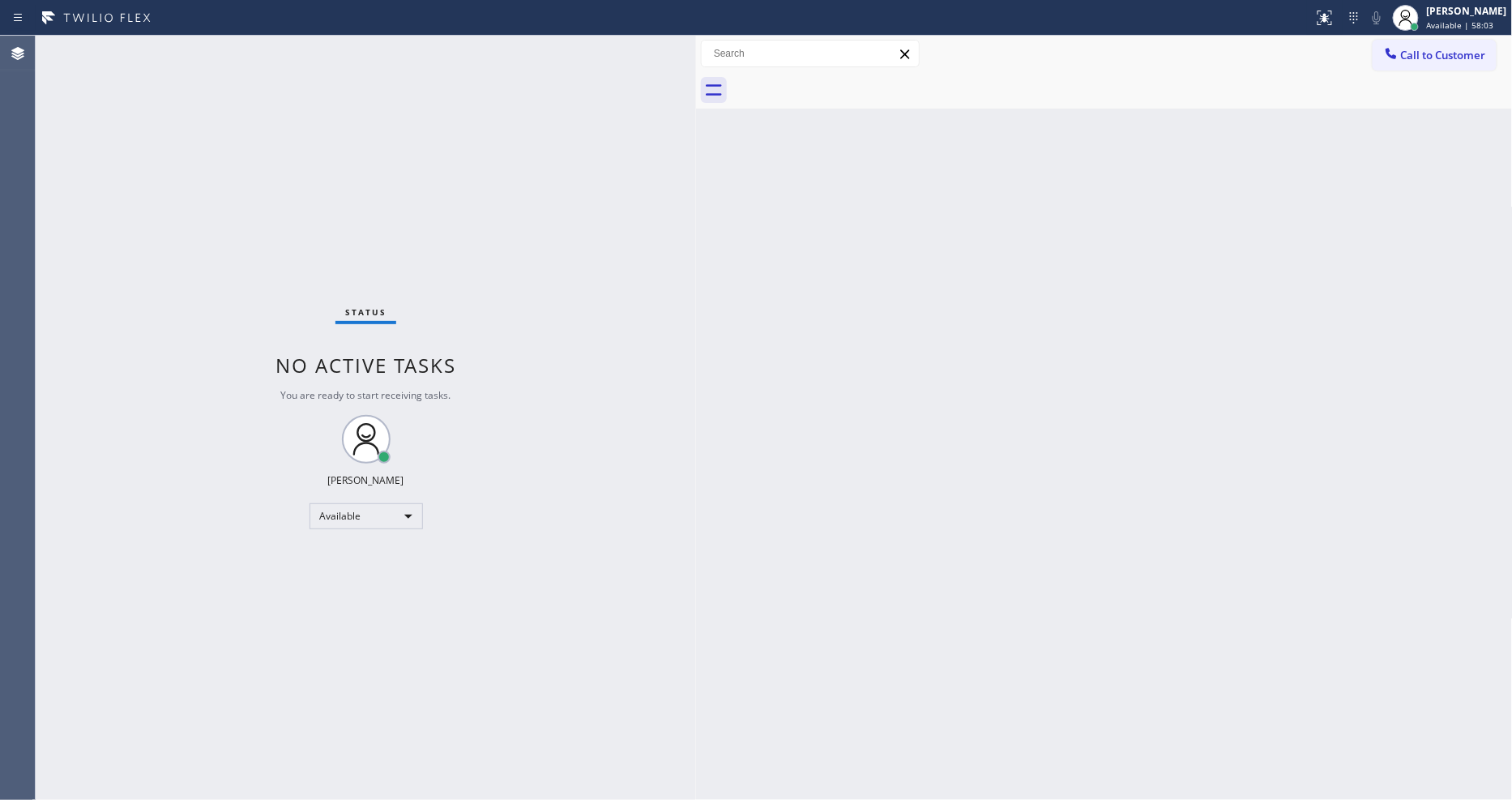
drag, startPoint x: 222, startPoint y: 28, endPoint x: 220, endPoint y: 37, distance: 9.2
click at [221, 36] on div "Status report No issues detected If you experience an issue, please download th…" at bounding box center [756, 400] width 1512 height 800
click at [220, 37] on div "Status No active tasks You are ready to start receiving tasks. [PERSON_NAME] Av…" at bounding box center [366, 417] width 660 height 764
click at [226, 38] on div "Status No active tasks You are ready to start receiving tasks. [PERSON_NAME] Av…" at bounding box center [366, 417] width 660 height 764
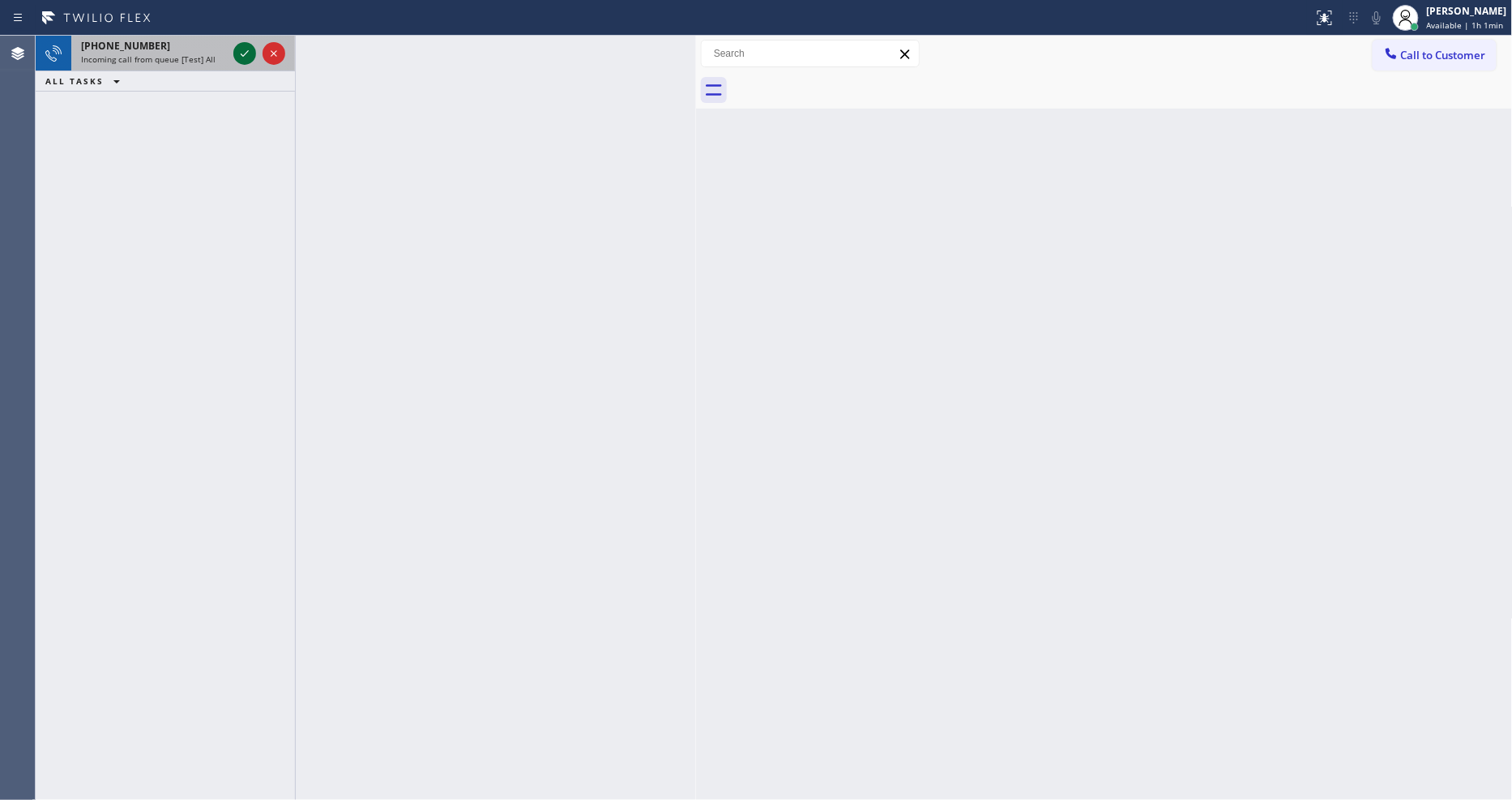
click at [240, 52] on icon at bounding box center [244, 53] width 19 height 19
click at [246, 49] on icon at bounding box center [244, 53] width 19 height 19
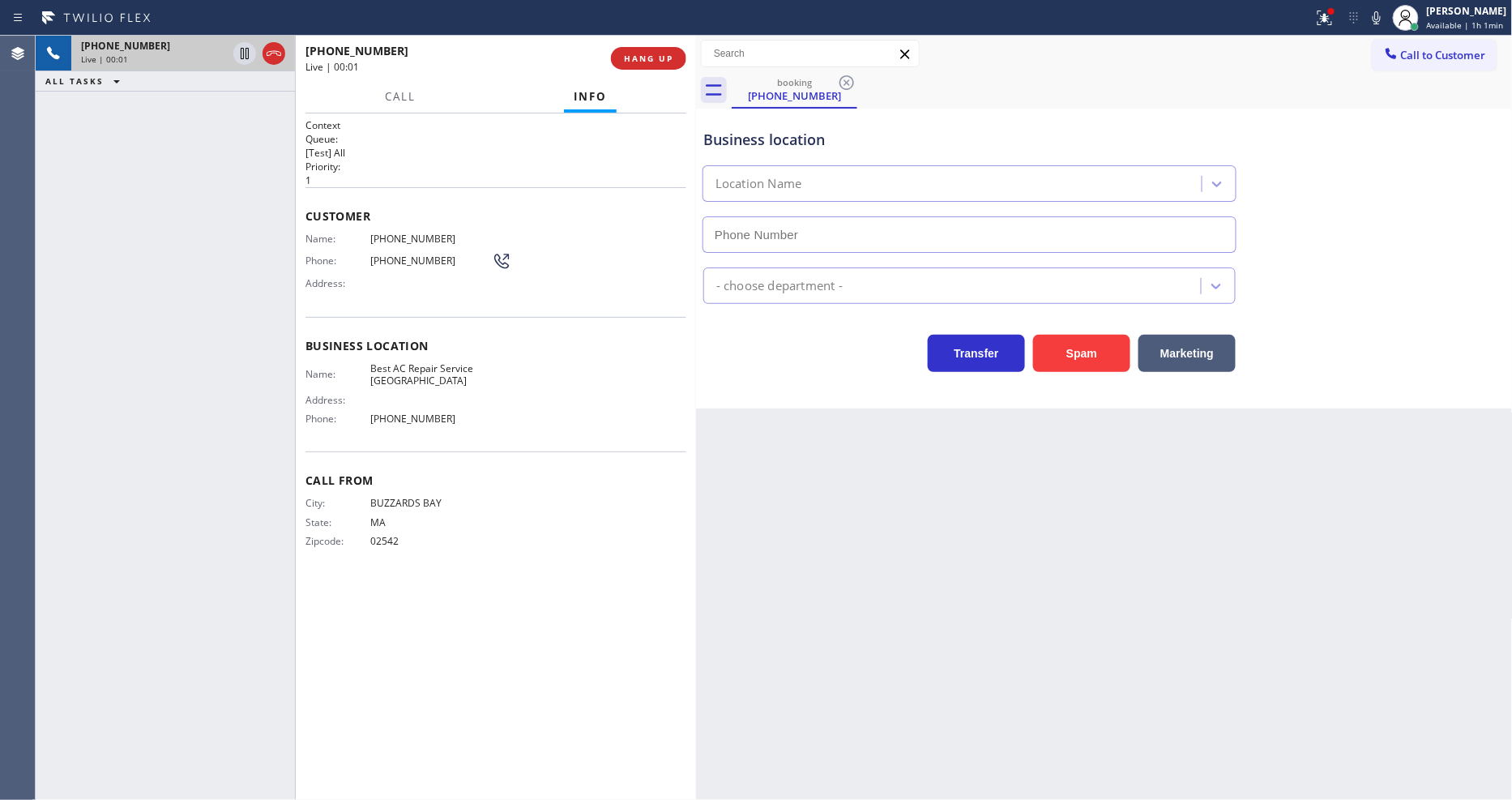
type input "[PHONE_NUMBER]"
click at [1000, 620] on div "Back to Dashboard Change Sender ID Customers Technicians Select a contact Outbo…" at bounding box center [1104, 417] width 817 height 764
click at [667, 39] on div "[PHONE_NUMBER] Live | 00:06 HANG UP" at bounding box center [495, 59] width 381 height 42
click at [653, 67] on button "HANG UP" at bounding box center [648, 58] width 75 height 23
click at [657, 52] on span "HANG UP" at bounding box center [648, 58] width 50 height 11
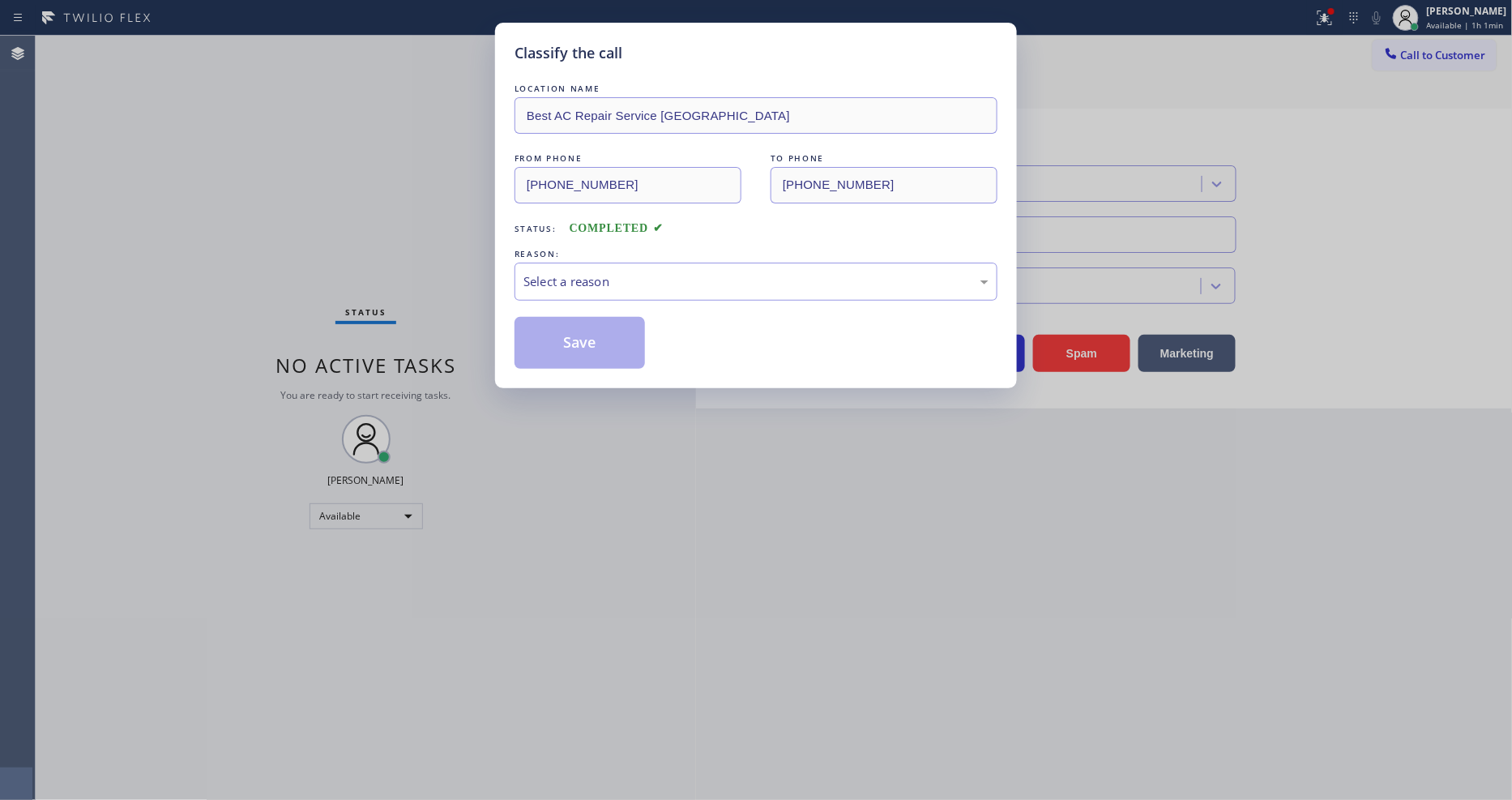
click at [603, 281] on div "Select a reason" at bounding box center [756, 282] width 465 height 18
click at [583, 340] on button "Save" at bounding box center [579, 342] width 130 height 52
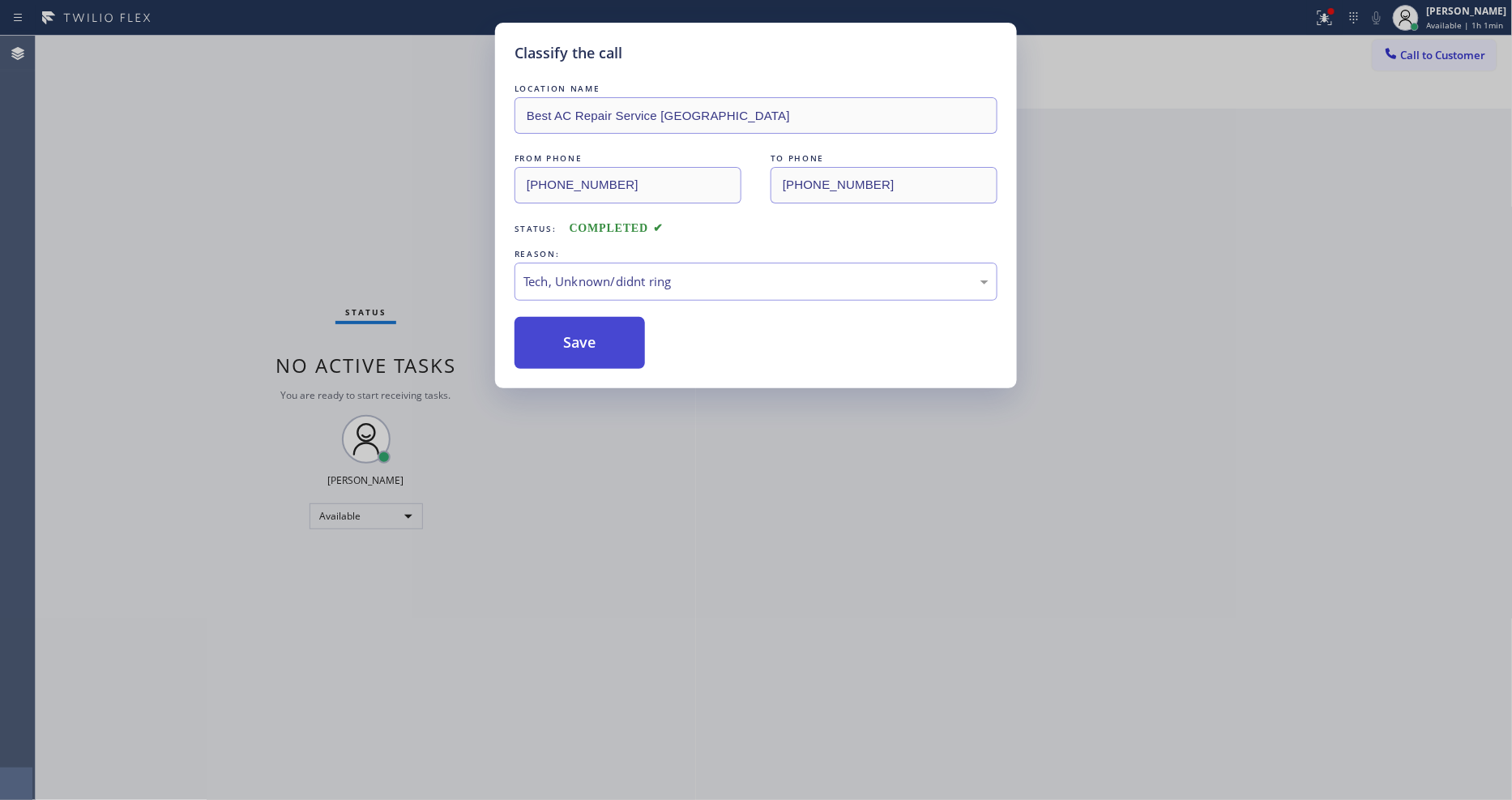
click at [583, 340] on button "Save" at bounding box center [579, 342] width 130 height 52
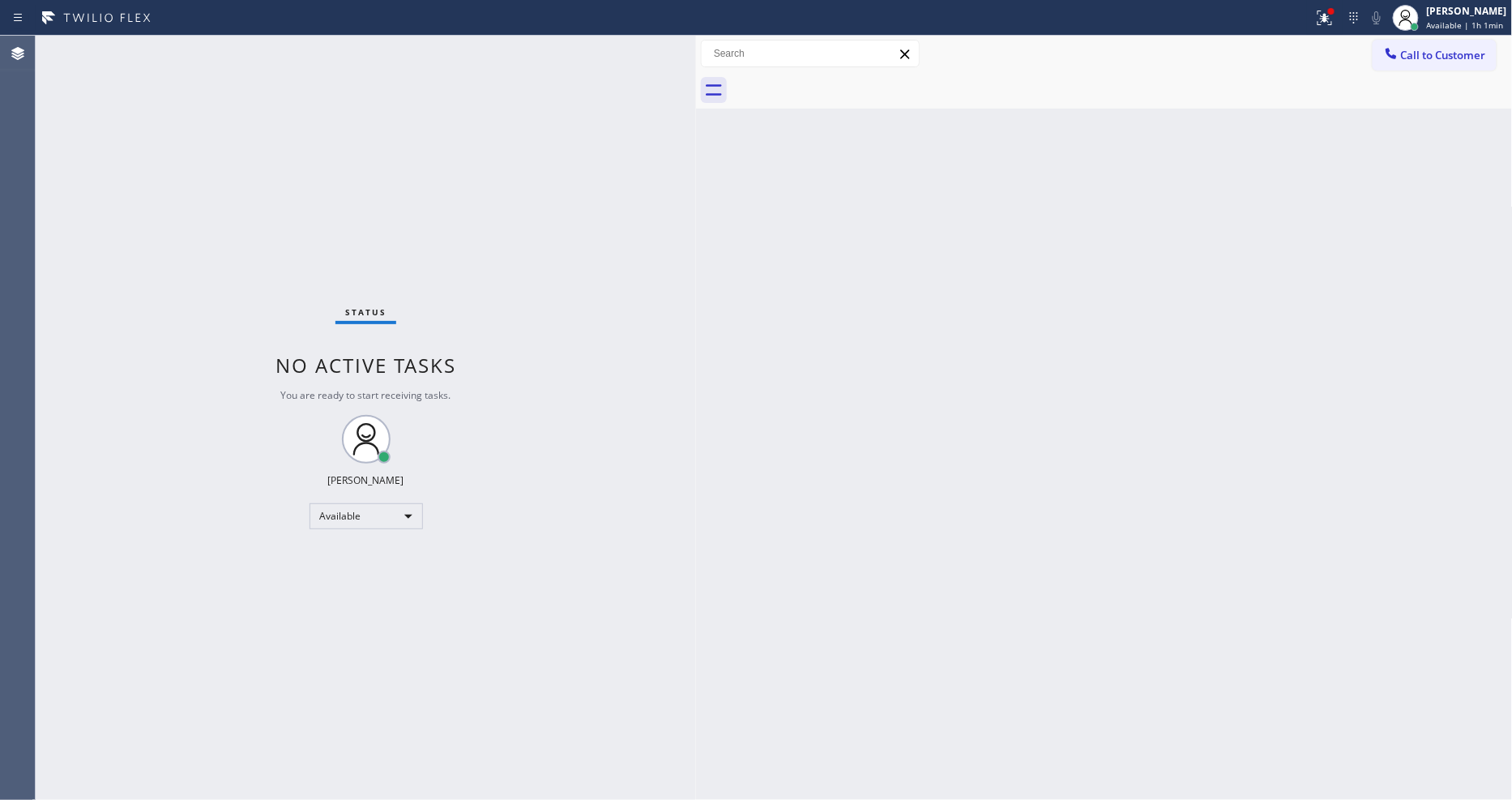
drag, startPoint x: 1250, startPoint y: 548, endPoint x: 921, endPoint y: 633, distance: 339.8
click at [1250, 548] on div "Back to Dashboard Change Sender ID Customers Technicians Select a contact Outbo…" at bounding box center [1104, 417] width 817 height 764
drag, startPoint x: 1413, startPoint y: 11, endPoint x: 1414, endPoint y: 39, distance: 28.0
click at [1413, 11] on icon at bounding box center [1405, 17] width 19 height 19
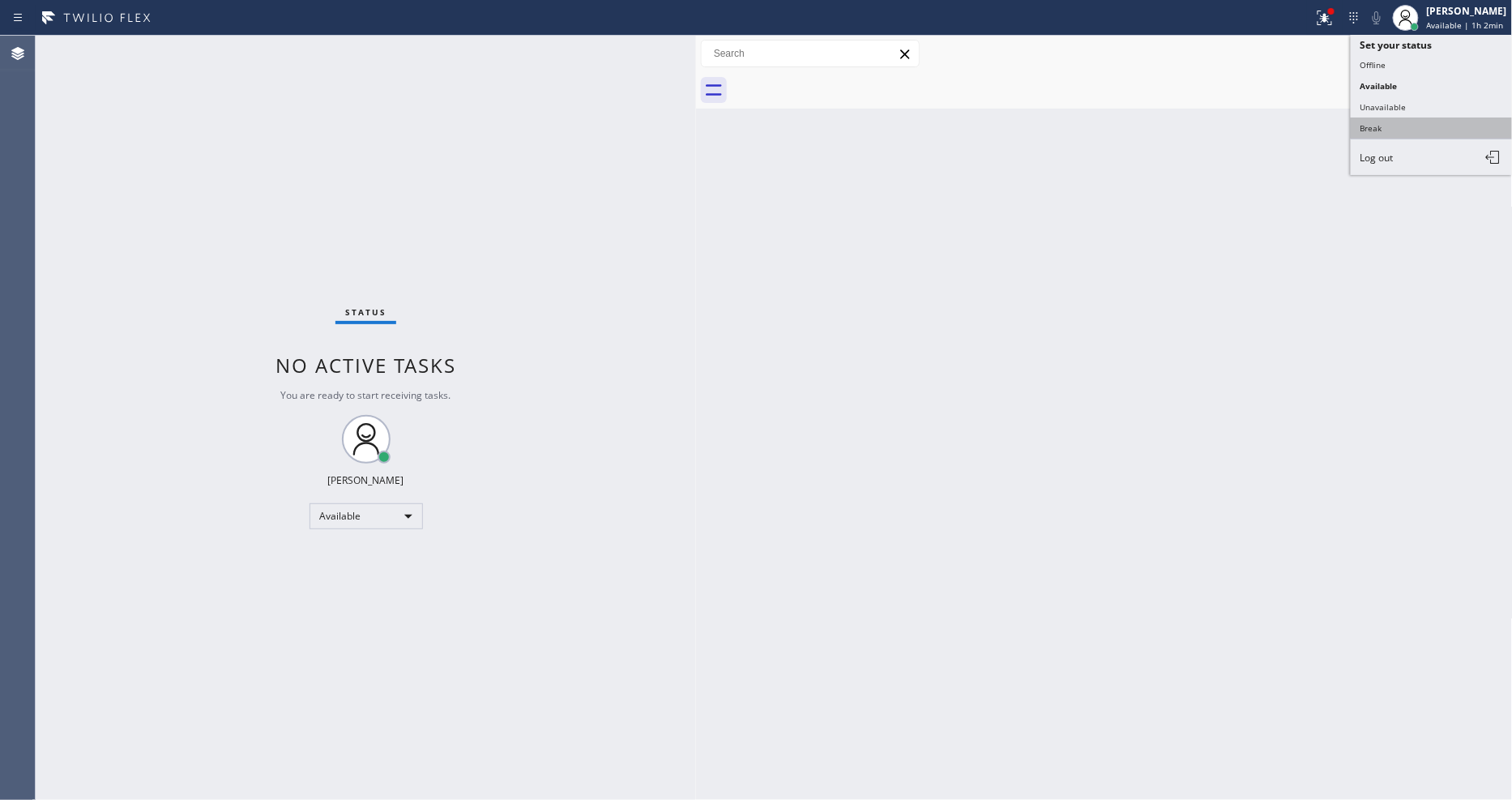
click at [1403, 130] on button "Break" at bounding box center [1431, 128] width 162 height 21
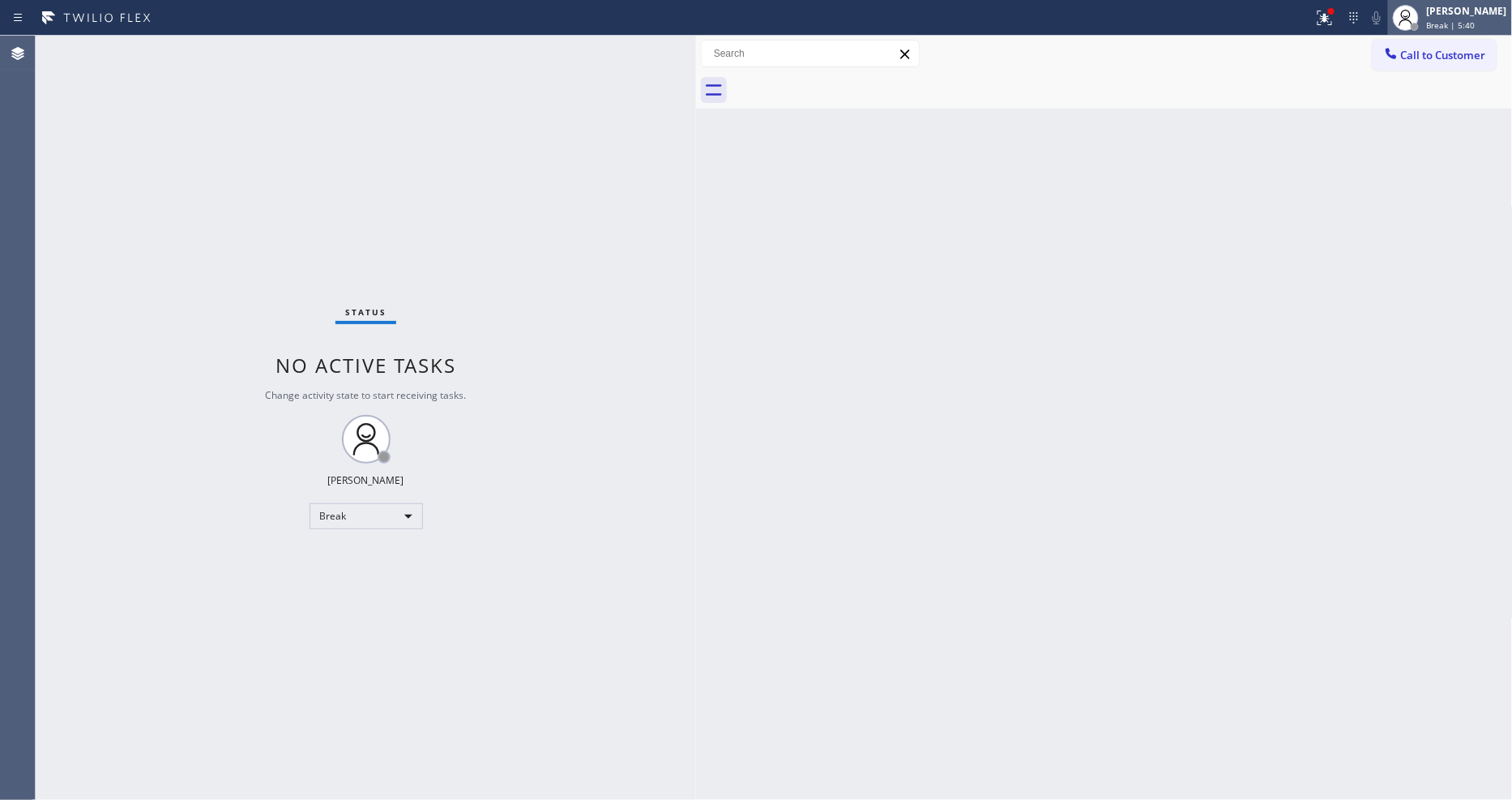
click at [1424, 22] on div at bounding box center [1406, 17] width 36 height 36
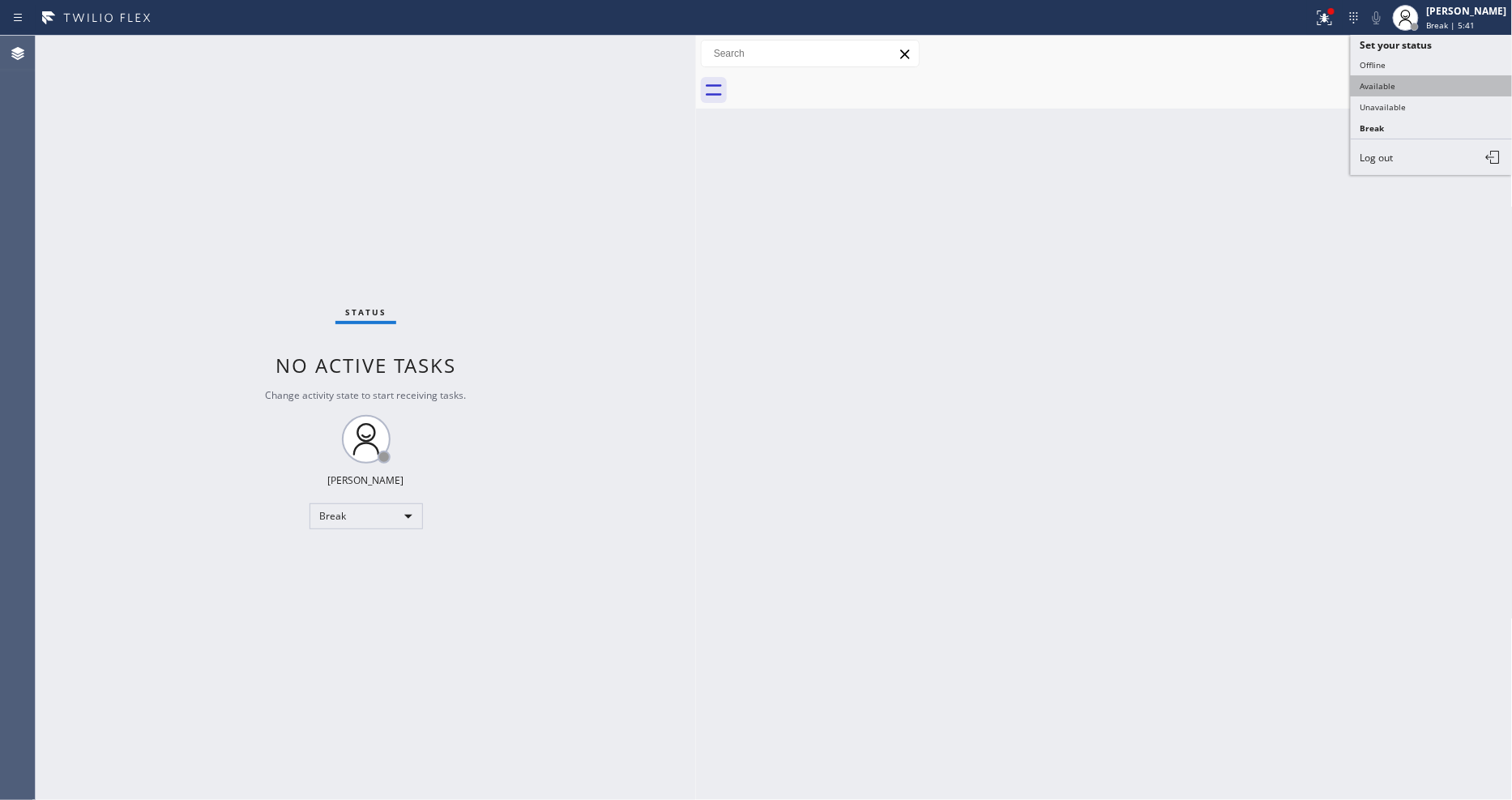
click at [1396, 89] on button "Available" at bounding box center [1431, 85] width 162 height 21
click at [216, 45] on div "Status No active tasks You are ready to start receiving tasks. [PERSON_NAME] Av…" at bounding box center [366, 417] width 660 height 764
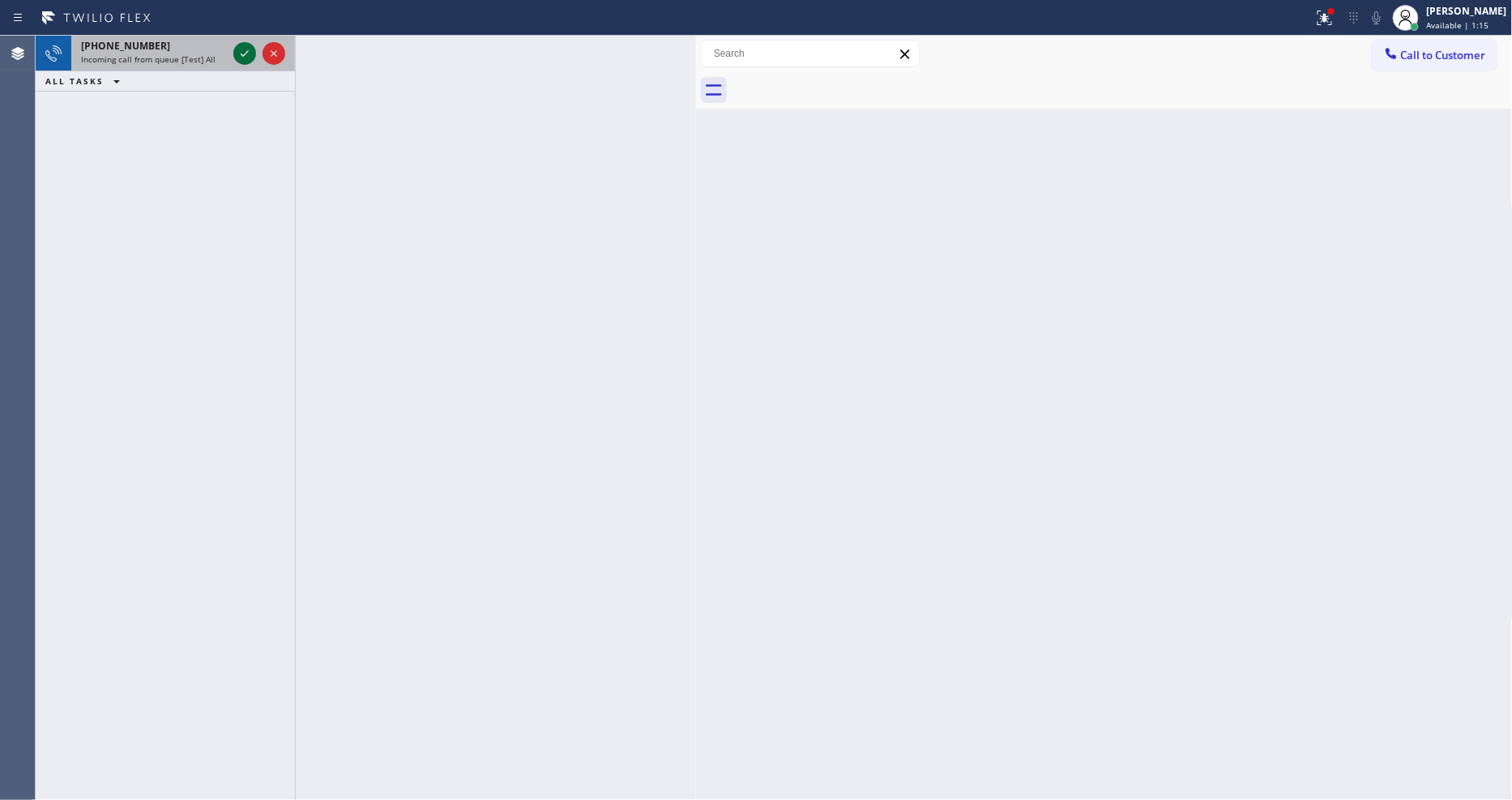
click at [241, 52] on icon at bounding box center [244, 53] width 19 height 19
click at [245, 57] on icon at bounding box center [244, 53] width 19 height 19
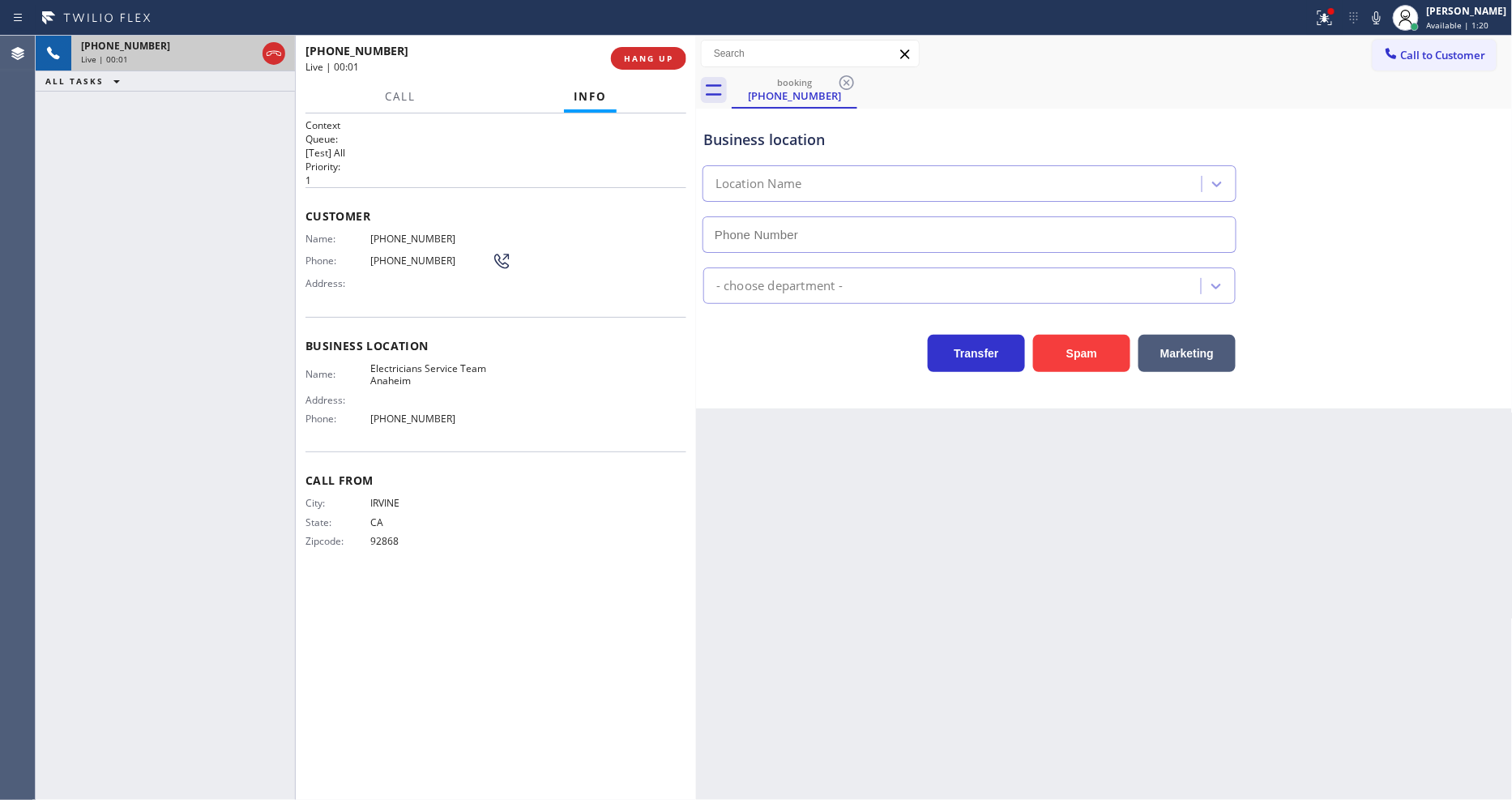
type input "[PHONE_NUMBER]"
click at [646, 62] on span "HANG UP" at bounding box center [648, 58] width 50 height 11
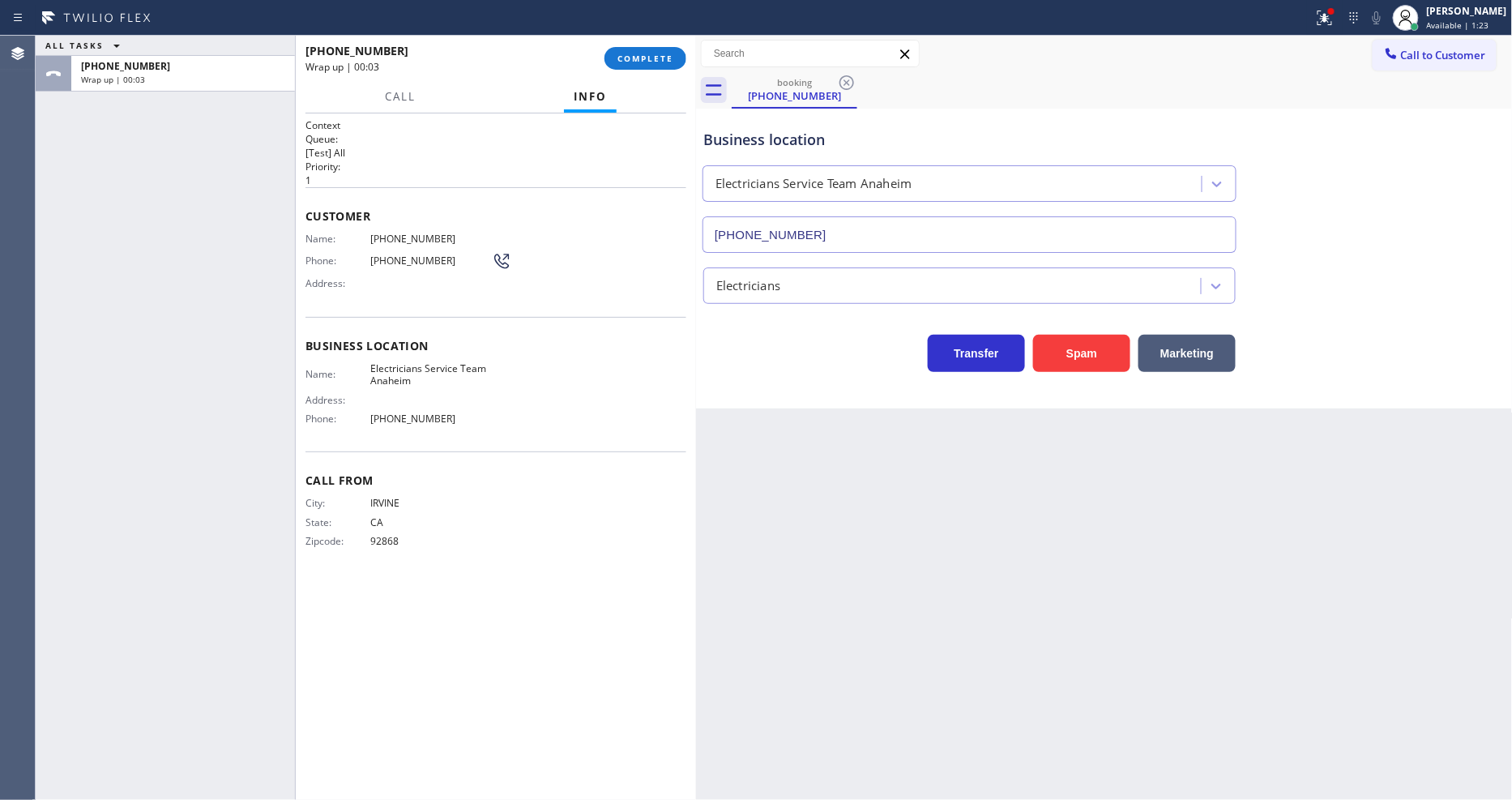
click at [579, 602] on div "Context Queue: [Test] All Priority: 1 Customer Name: [PHONE_NUMBER] Phone: [PHO…" at bounding box center [495, 457] width 381 height 677
click at [633, 52] on span "COMPLETE" at bounding box center [645, 58] width 56 height 11
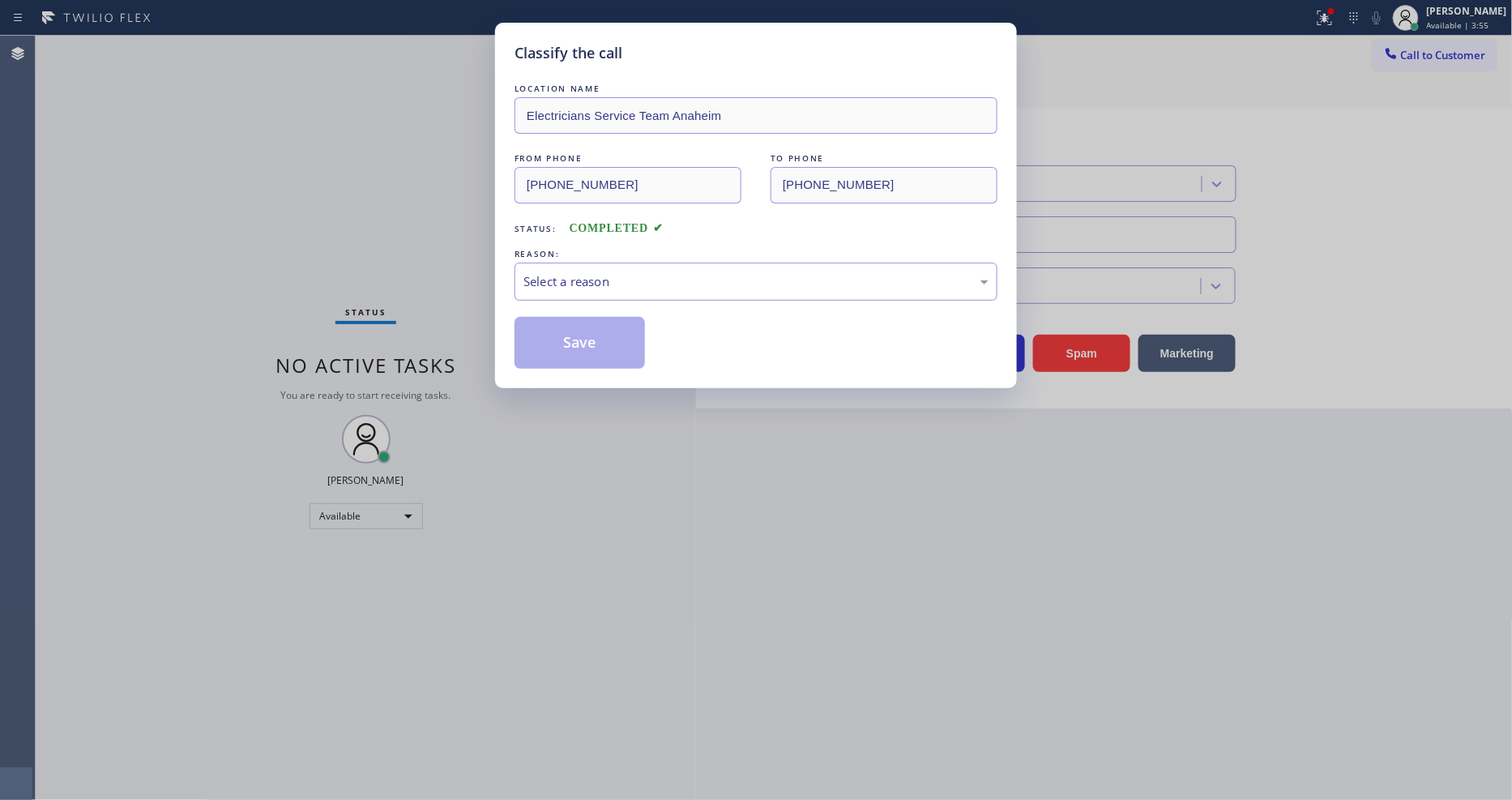
click at [591, 282] on div "Select a reason" at bounding box center [756, 282] width 465 height 18
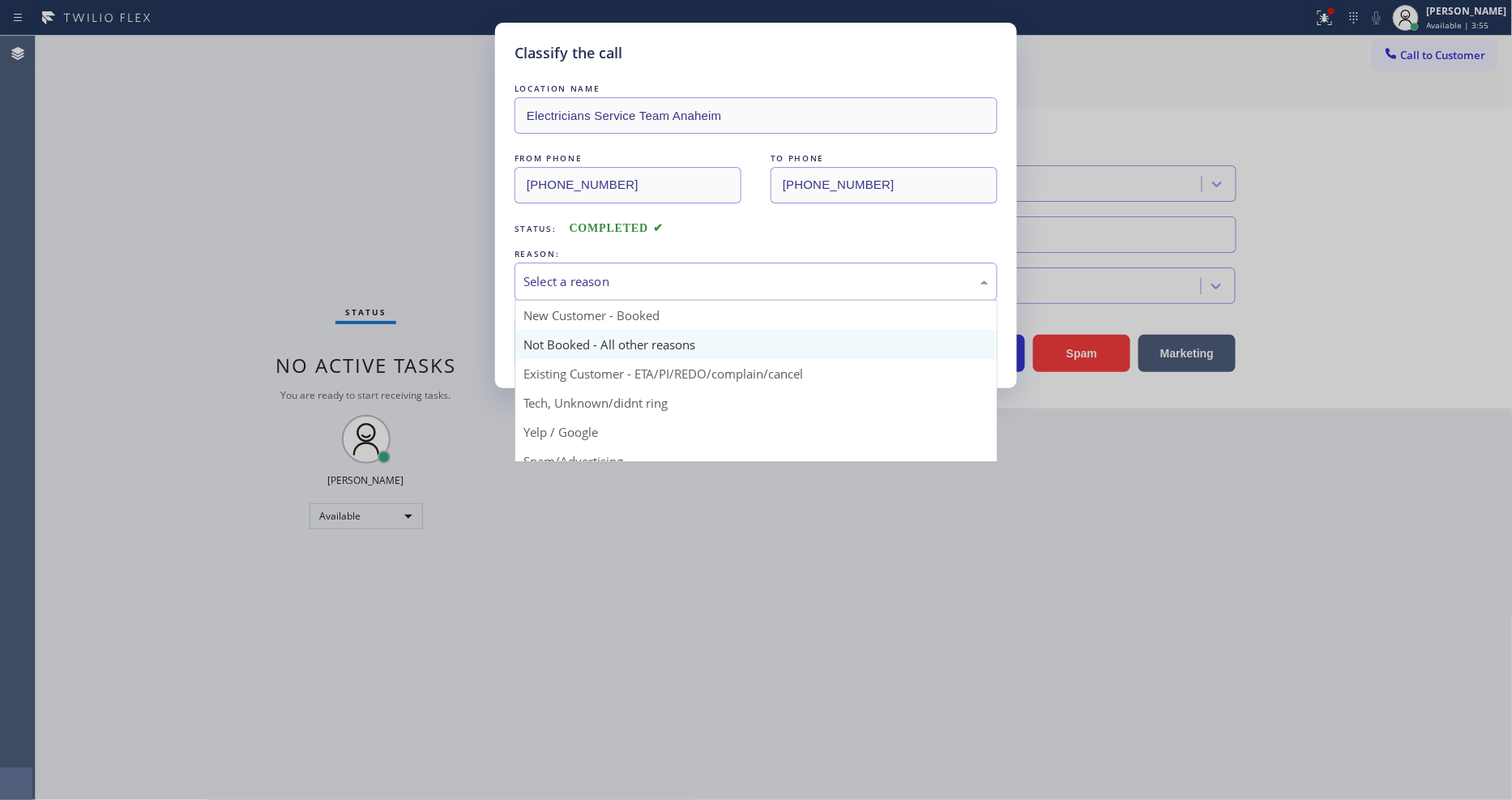
click at [578, 332] on button "Save" at bounding box center [579, 342] width 130 height 52
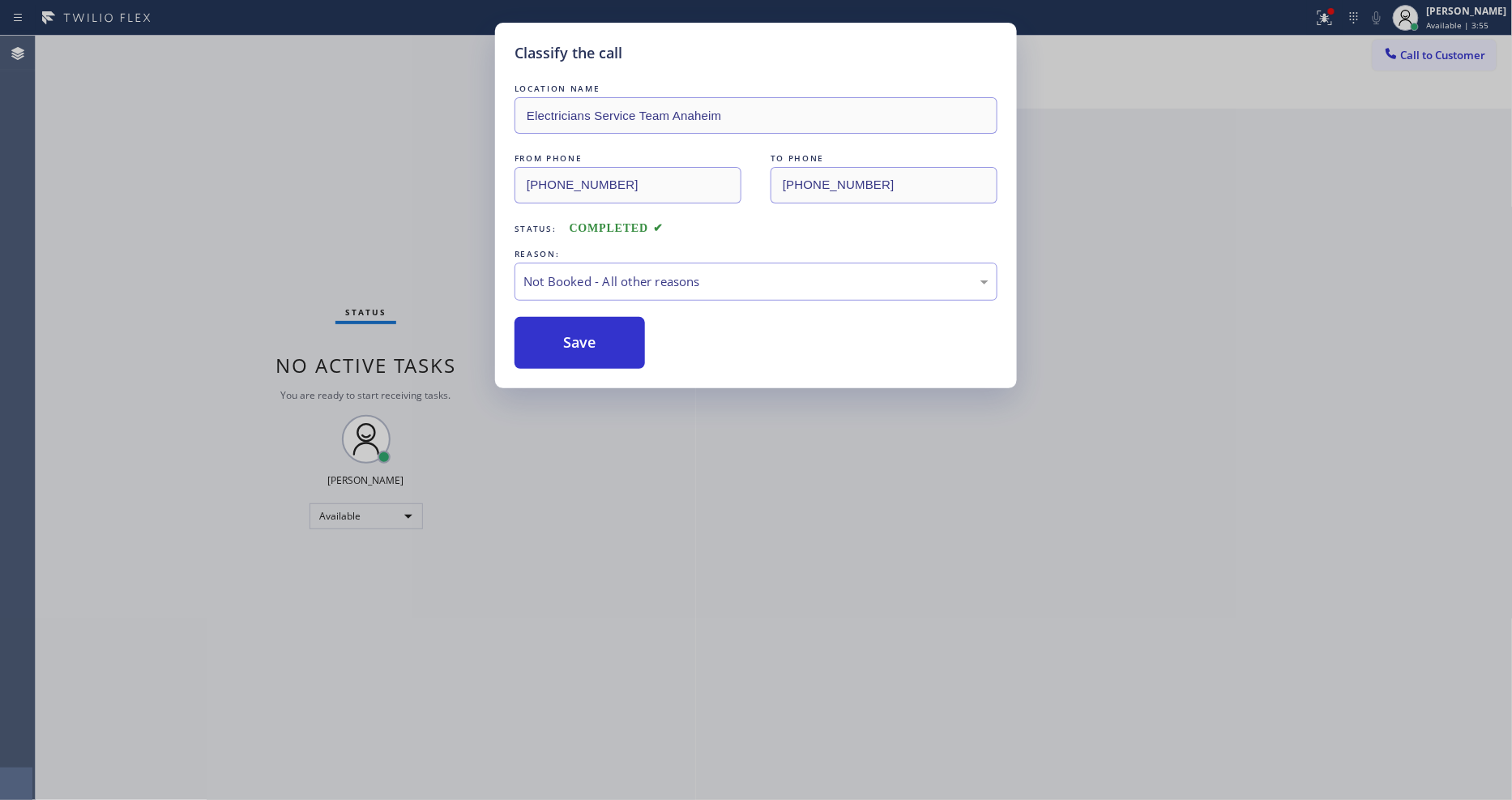
click at [578, 332] on button "Save" at bounding box center [579, 342] width 130 height 52
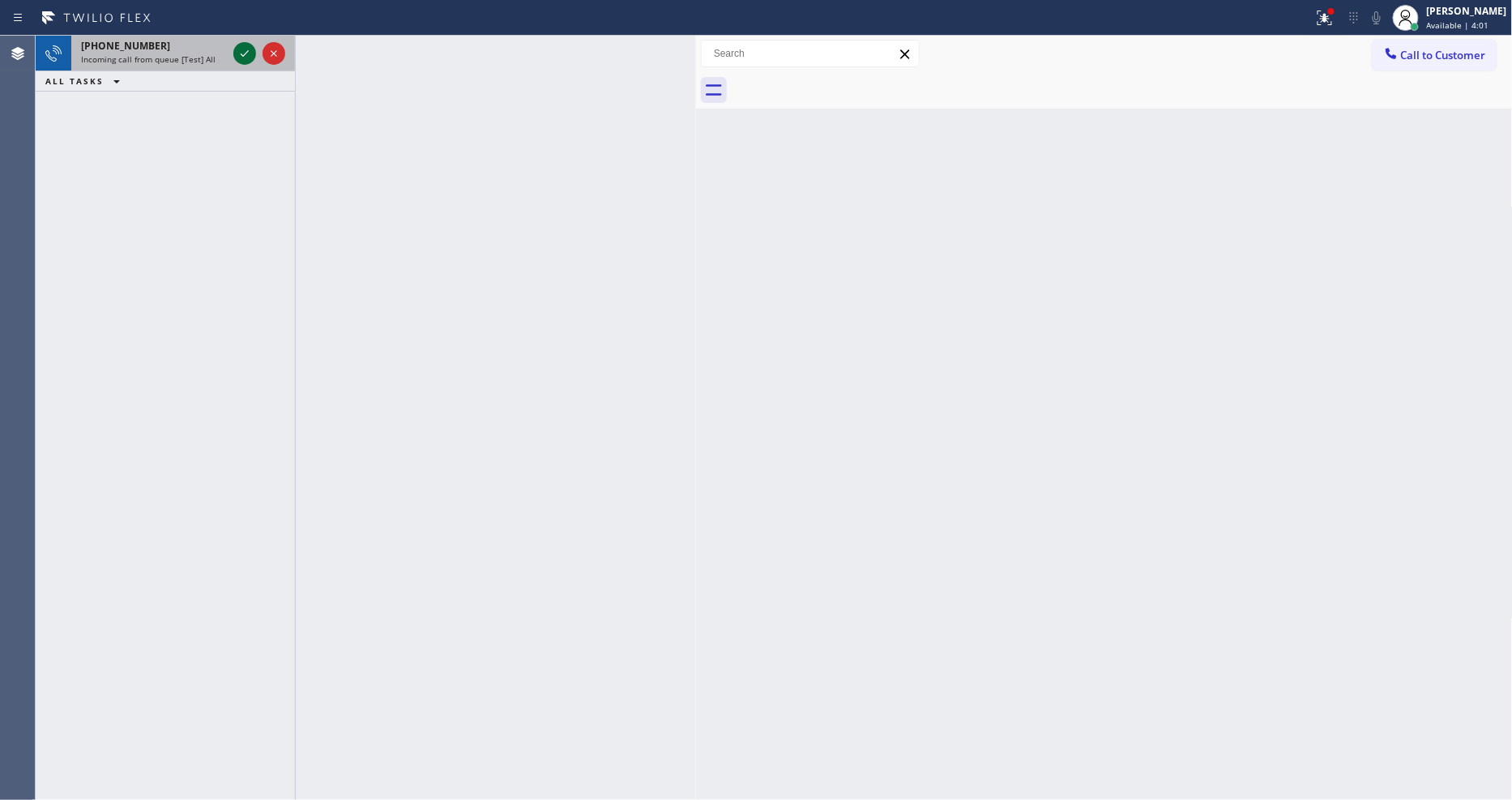
click at [237, 50] on icon at bounding box center [244, 53] width 19 height 19
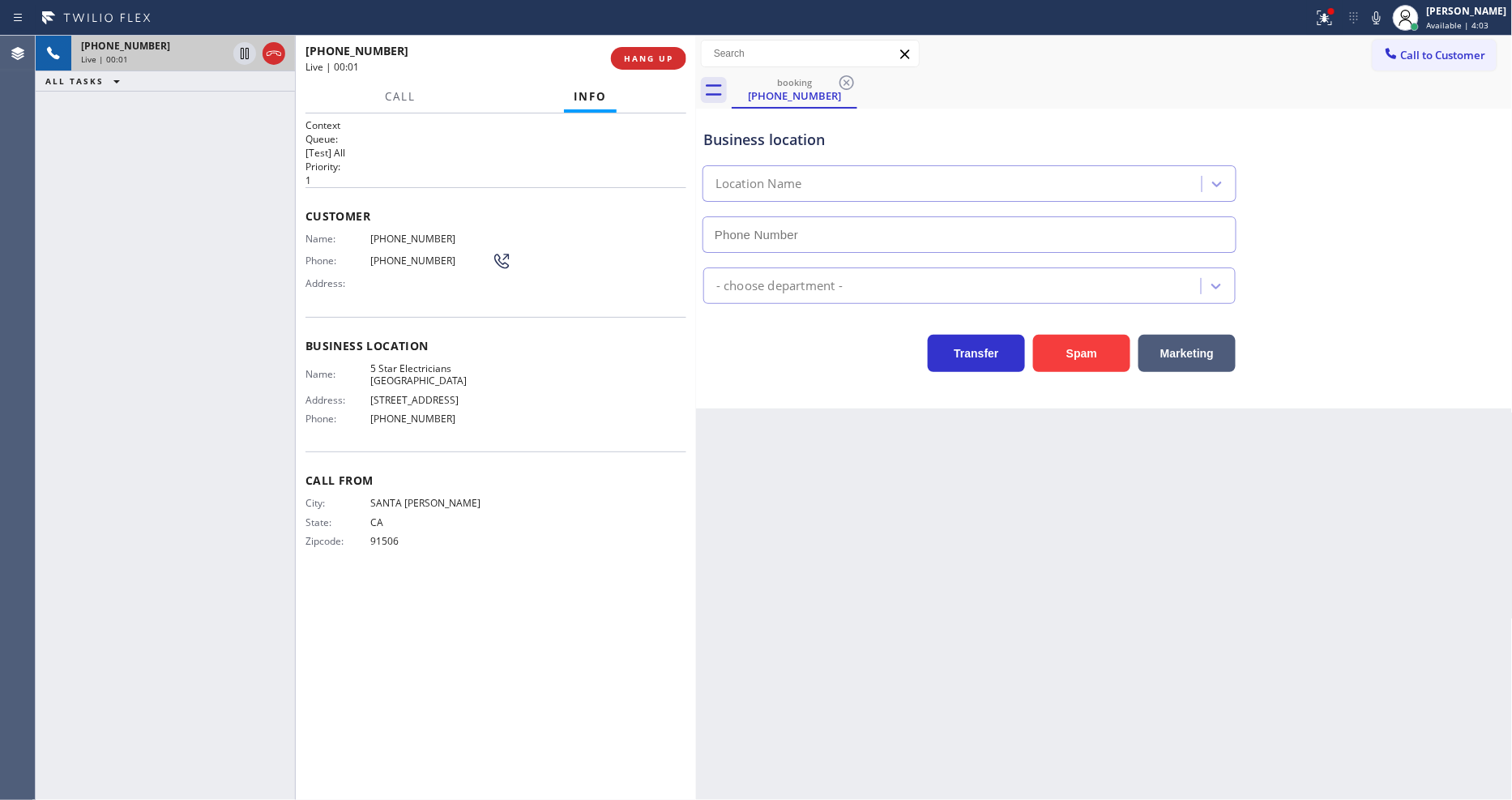
type input "[PHONE_NUMBER]"
drag, startPoint x: 1026, startPoint y: 563, endPoint x: 528, endPoint y: 466, distance: 507.4
click at [1026, 563] on div "Back to Dashboard Change Sender ID Customers Technicians Select a contact Outbo…" at bounding box center [1104, 417] width 817 height 764
click at [431, 362] on span "5 Star Electricians [GEOGRAPHIC_DATA]" at bounding box center [431, 374] width 122 height 25
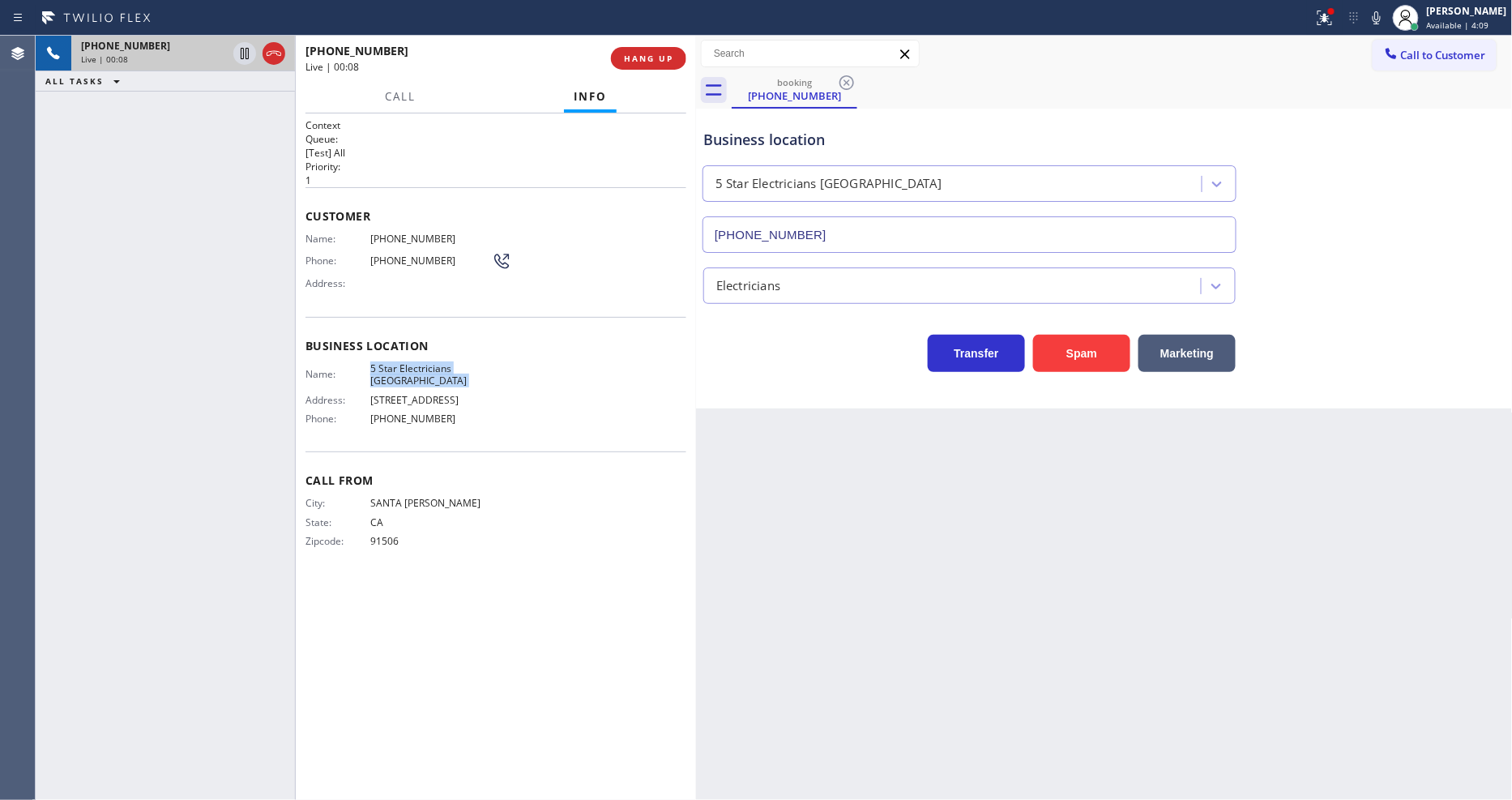
click at [431, 362] on span "5 Star Electricians [GEOGRAPHIC_DATA]" at bounding box center [431, 374] width 122 height 25
click at [409, 236] on span "[PHONE_NUMBER]" at bounding box center [431, 239] width 122 height 12
click at [402, 226] on div "Customer Name: [PHONE_NUMBER] Phone: [PHONE_NUMBER] Address:" at bounding box center [495, 251] width 381 height 129
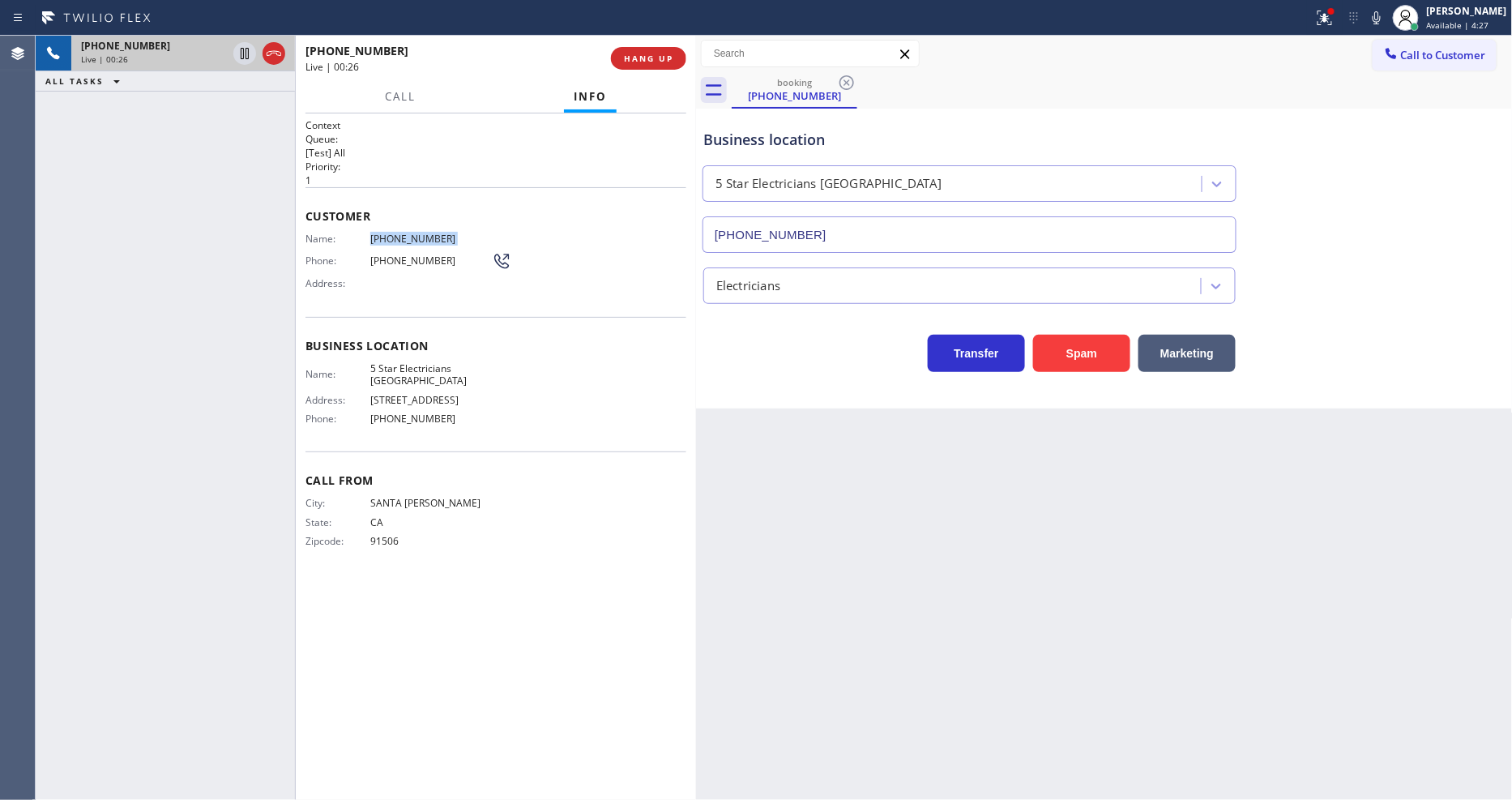
click at [402, 227] on div "Customer Name: [PHONE_NUMBER] Phone: [PHONE_NUMBER] Address:" at bounding box center [495, 251] width 381 height 129
click at [238, 52] on icon at bounding box center [244, 53] width 19 height 19
click at [1386, 15] on icon at bounding box center [1376, 17] width 19 height 19
drag, startPoint x: 243, startPoint y: 53, endPoint x: 277, endPoint y: 50, distance: 34.1
click at [243, 53] on icon at bounding box center [244, 53] width 19 height 19
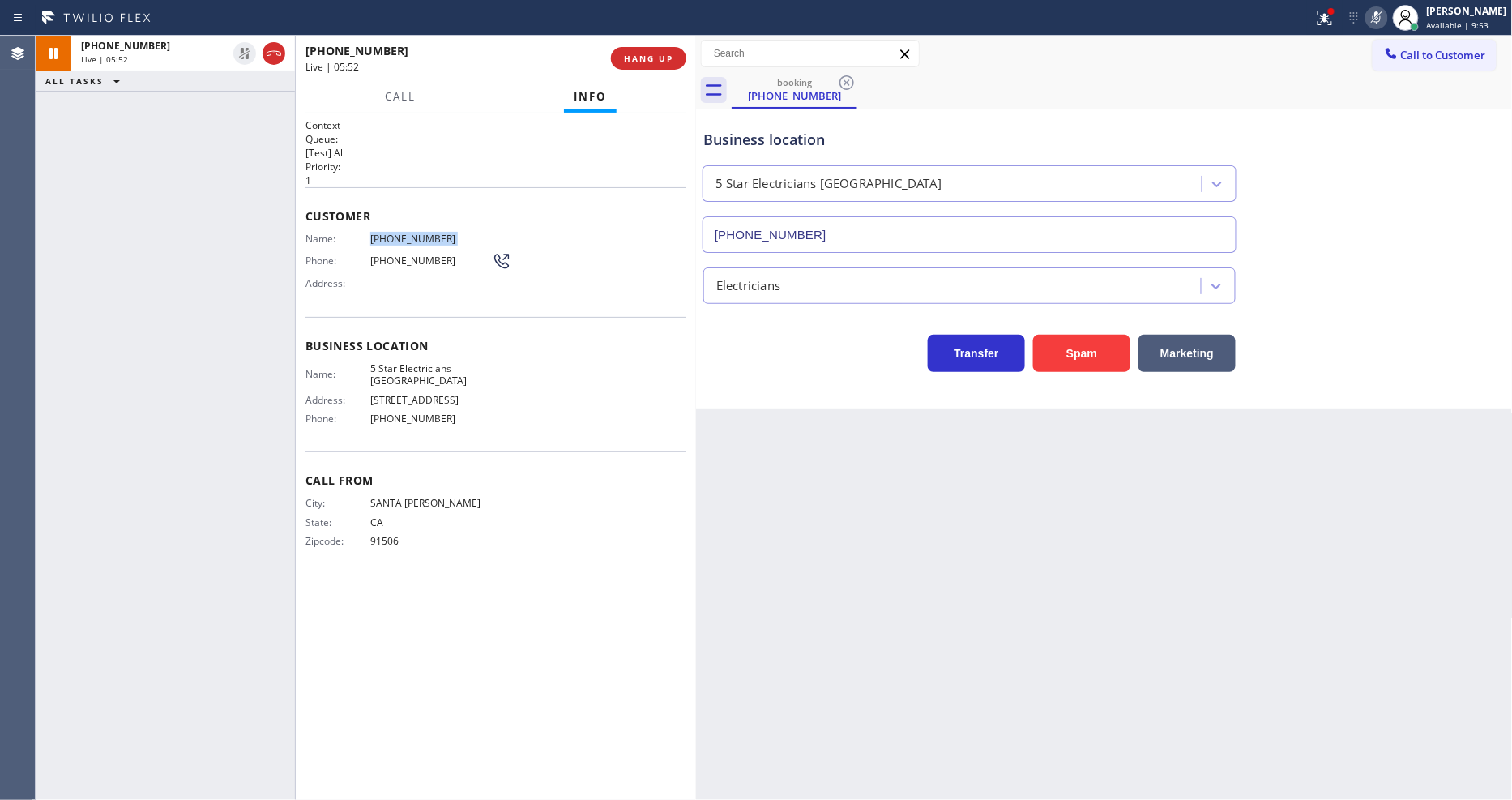
click at [1381, 11] on icon at bounding box center [1376, 17] width 8 height 13
click at [1332, 19] on icon at bounding box center [1325, 17] width 15 height 15
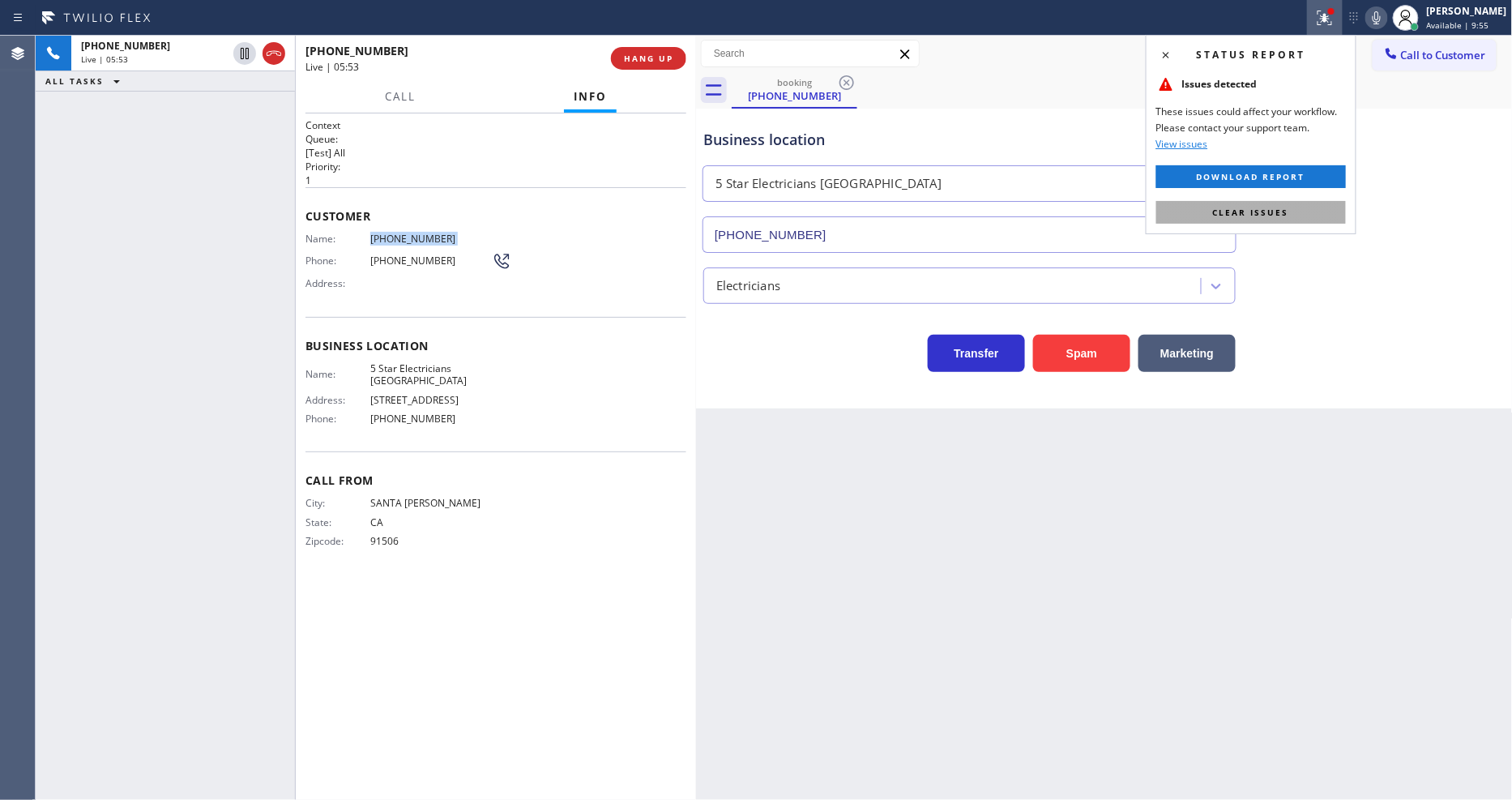
click at [1334, 204] on button "Clear issues" at bounding box center [1251, 212] width 190 height 23
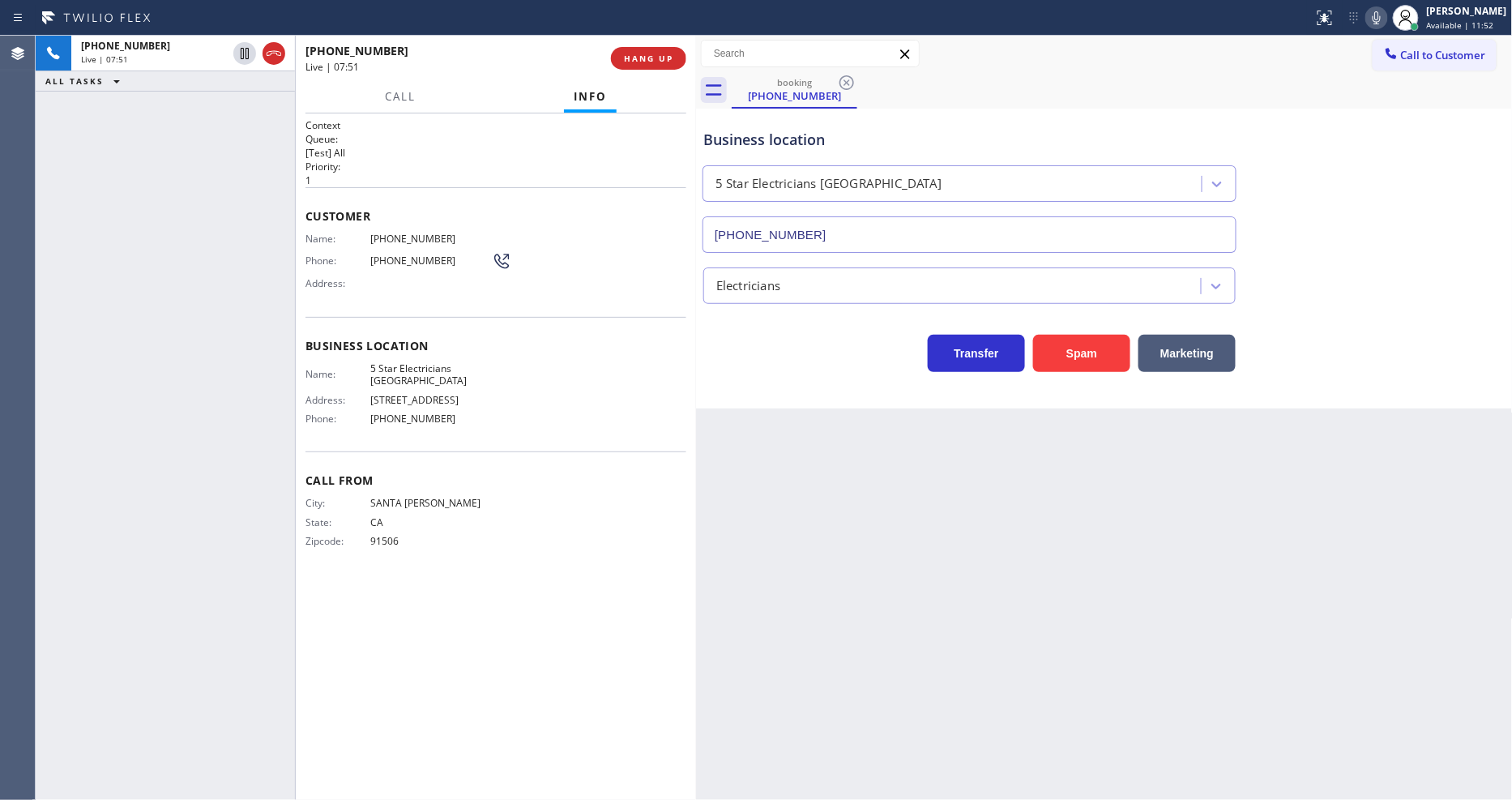
drag, startPoint x: 123, startPoint y: 231, endPoint x: 115, endPoint y: 515, distance: 284.1
click at [123, 231] on div "[PHONE_NUMBER] Live | 07:51 ALL TASKS ALL TASKS ACTIVE TASKS TASKS IN WRAP UP" at bounding box center [165, 417] width 259 height 764
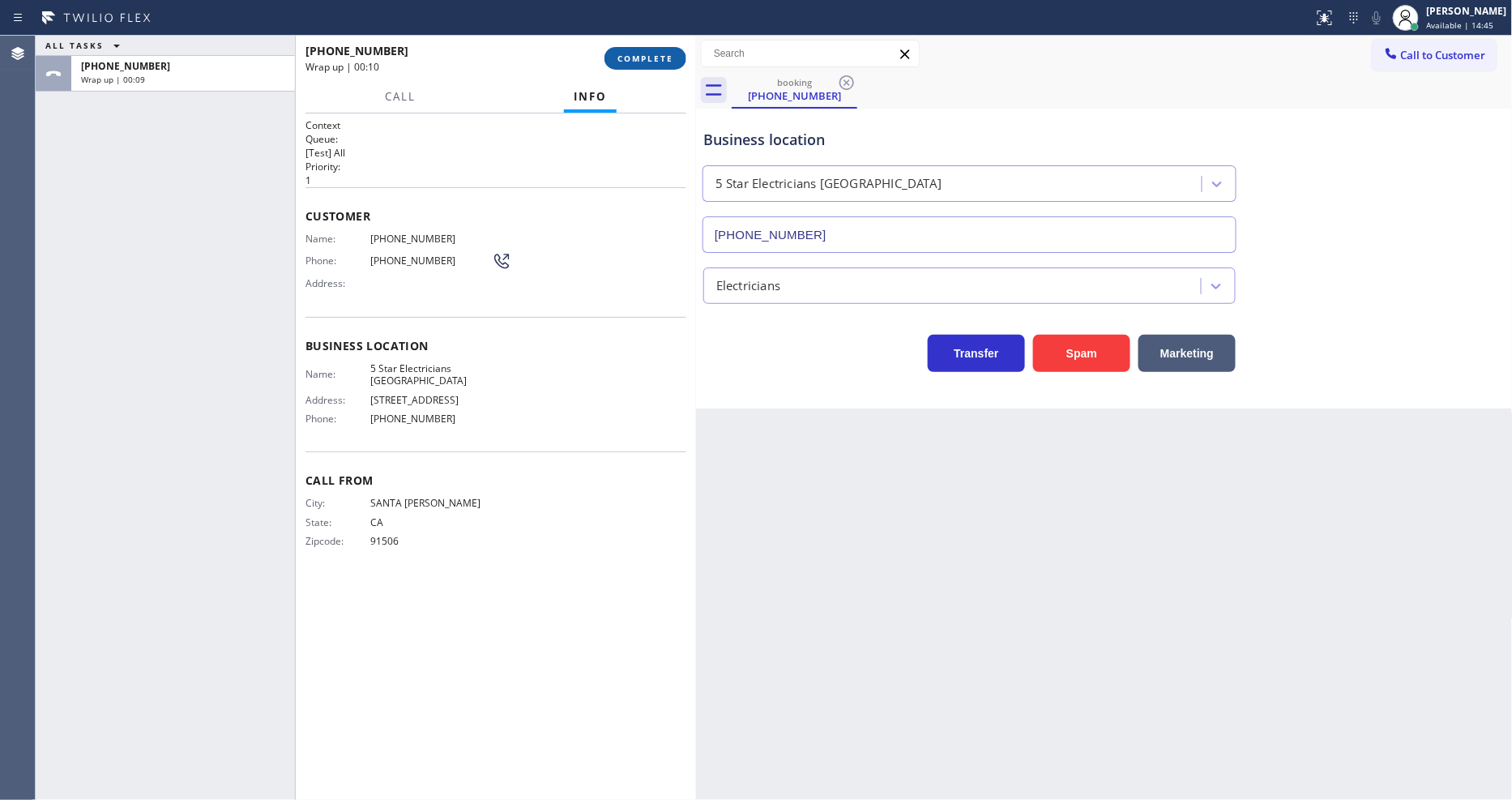
click at [658, 52] on span "COMPLETE" at bounding box center [645, 58] width 56 height 11
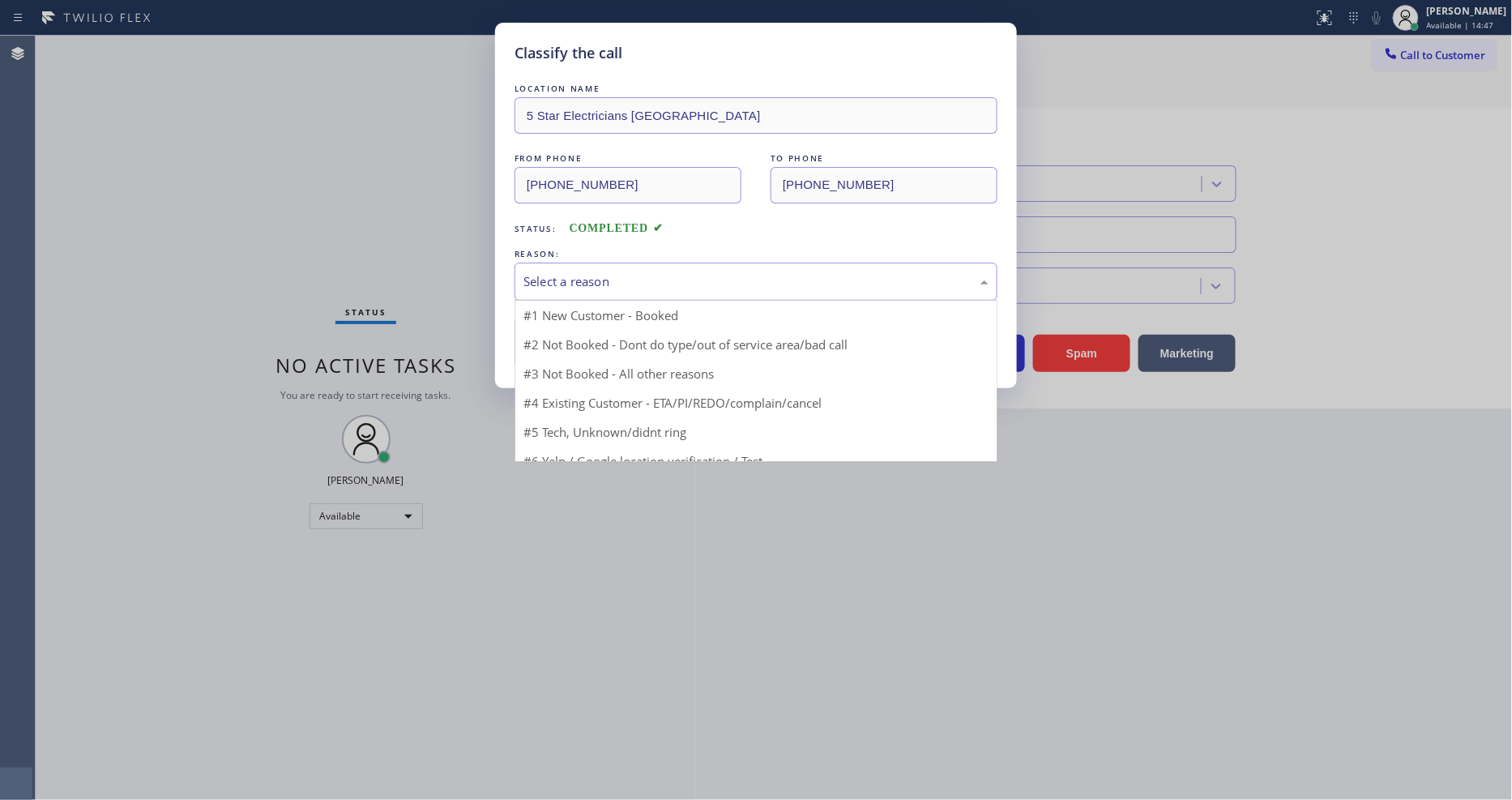
click at [617, 264] on div "Select a reason" at bounding box center [756, 282] width 483 height 39
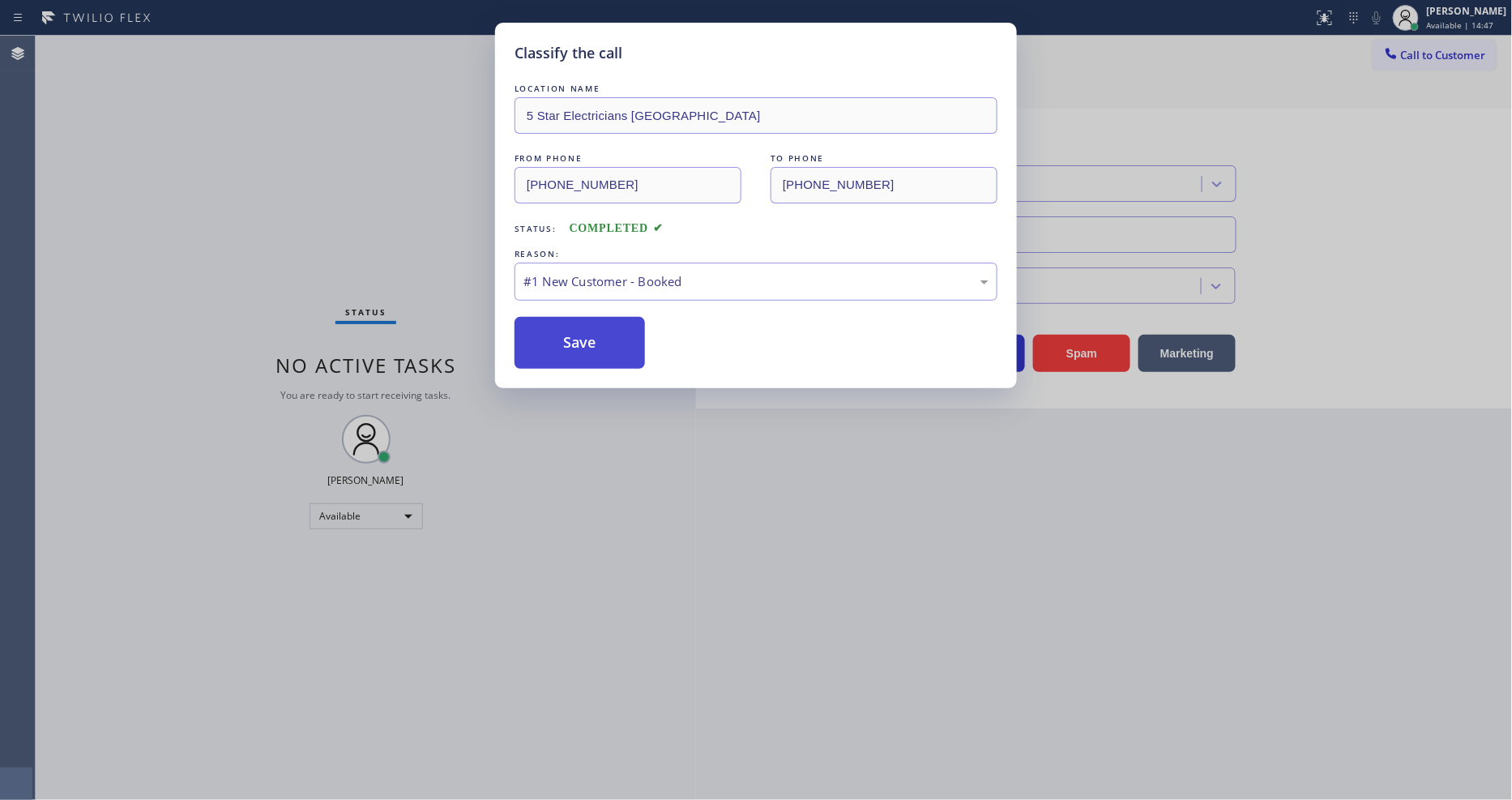
click at [577, 358] on button "Save" at bounding box center [579, 342] width 130 height 52
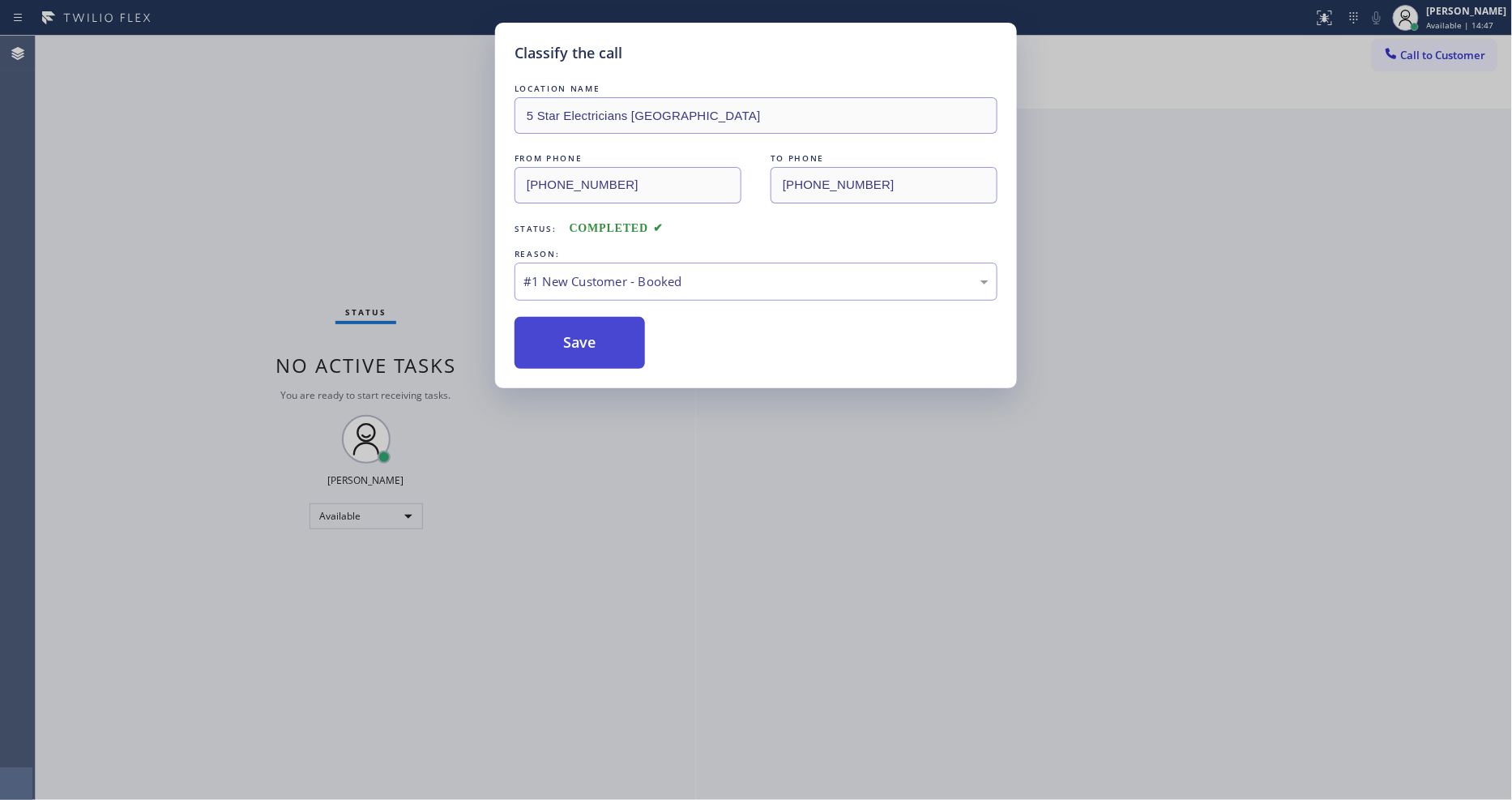
click at [577, 358] on button "Save" at bounding box center [579, 342] width 130 height 52
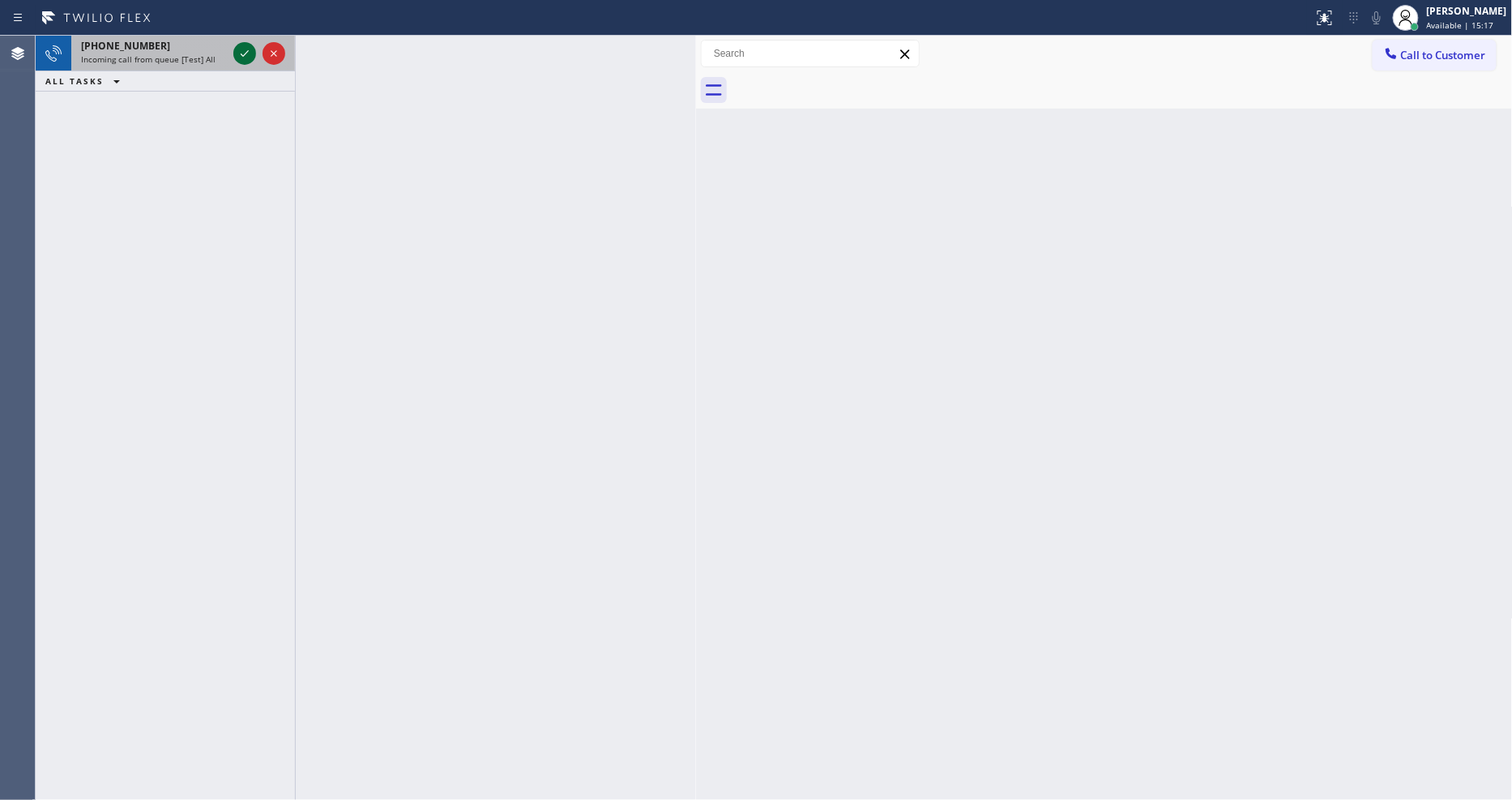
click at [249, 53] on icon at bounding box center [244, 53] width 19 height 19
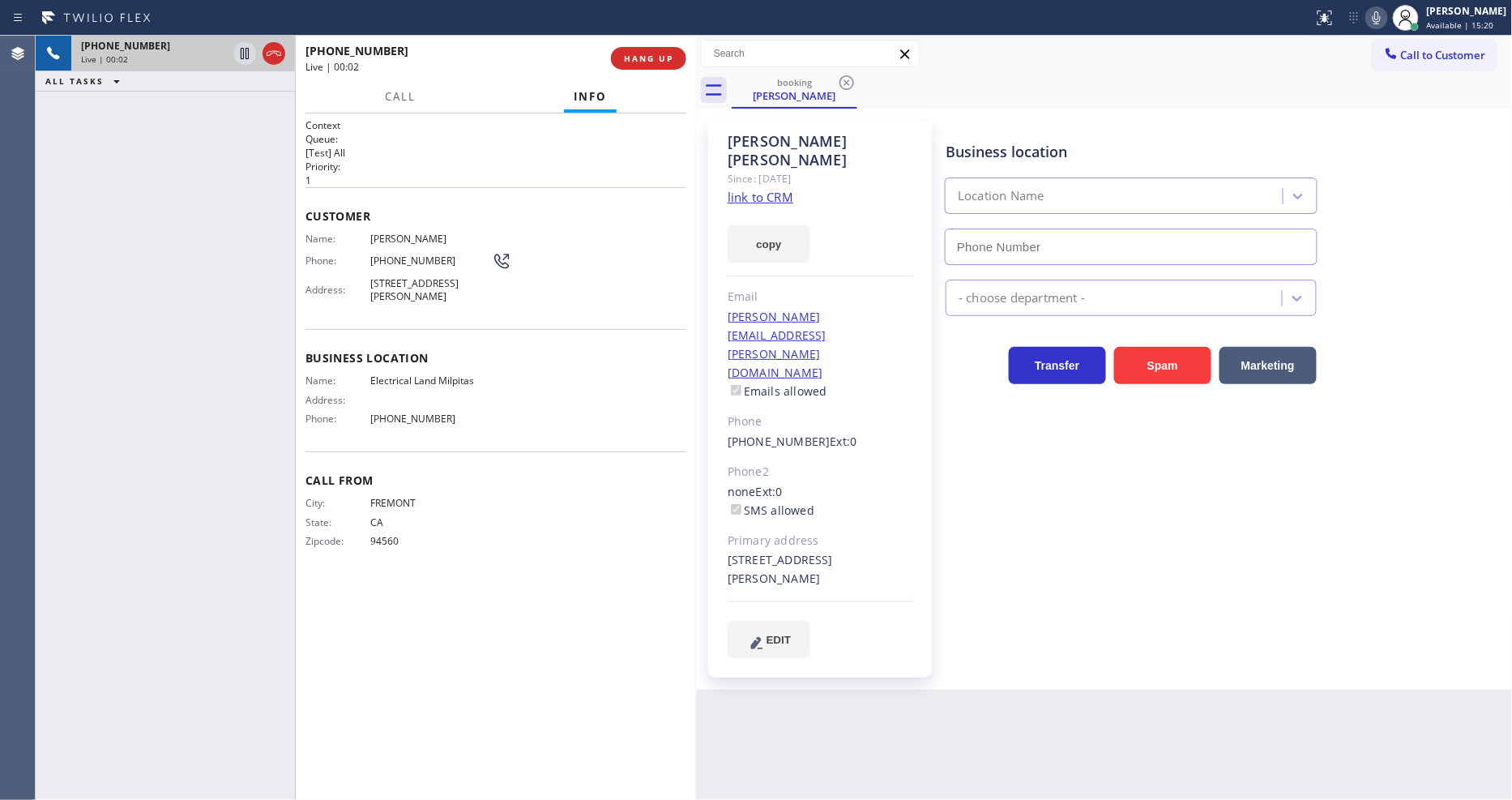
type input "[PHONE_NUMBER]"
click at [757, 189] on link "link to CRM" at bounding box center [760, 197] width 66 height 17
click at [635, 51] on button "HANG UP" at bounding box center [648, 58] width 75 height 23
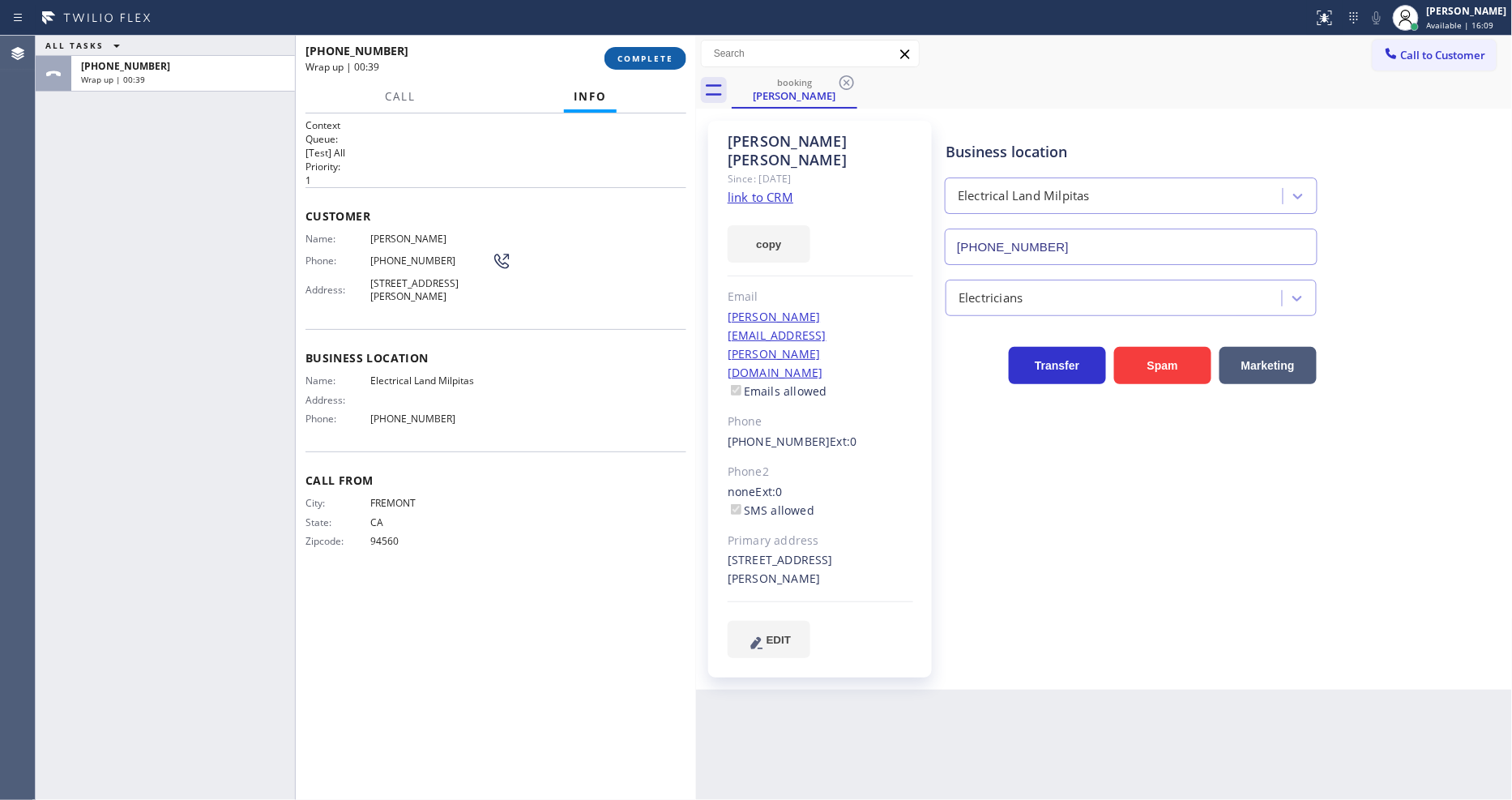
click at [649, 53] on span "COMPLETE" at bounding box center [645, 58] width 56 height 11
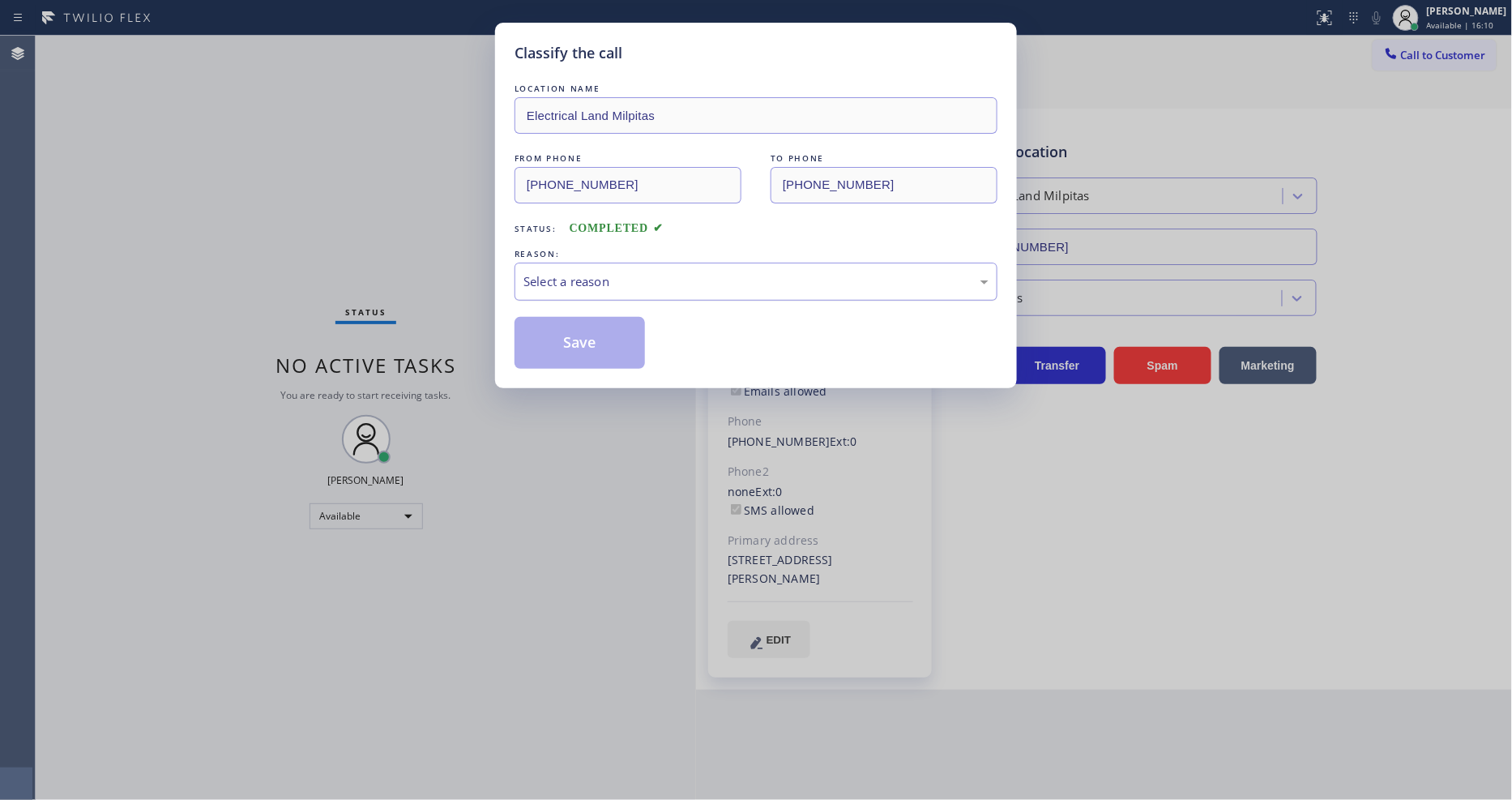
click at [568, 276] on div "Select a reason" at bounding box center [756, 282] width 465 height 18
click at [575, 340] on button "Save" at bounding box center [579, 342] width 130 height 52
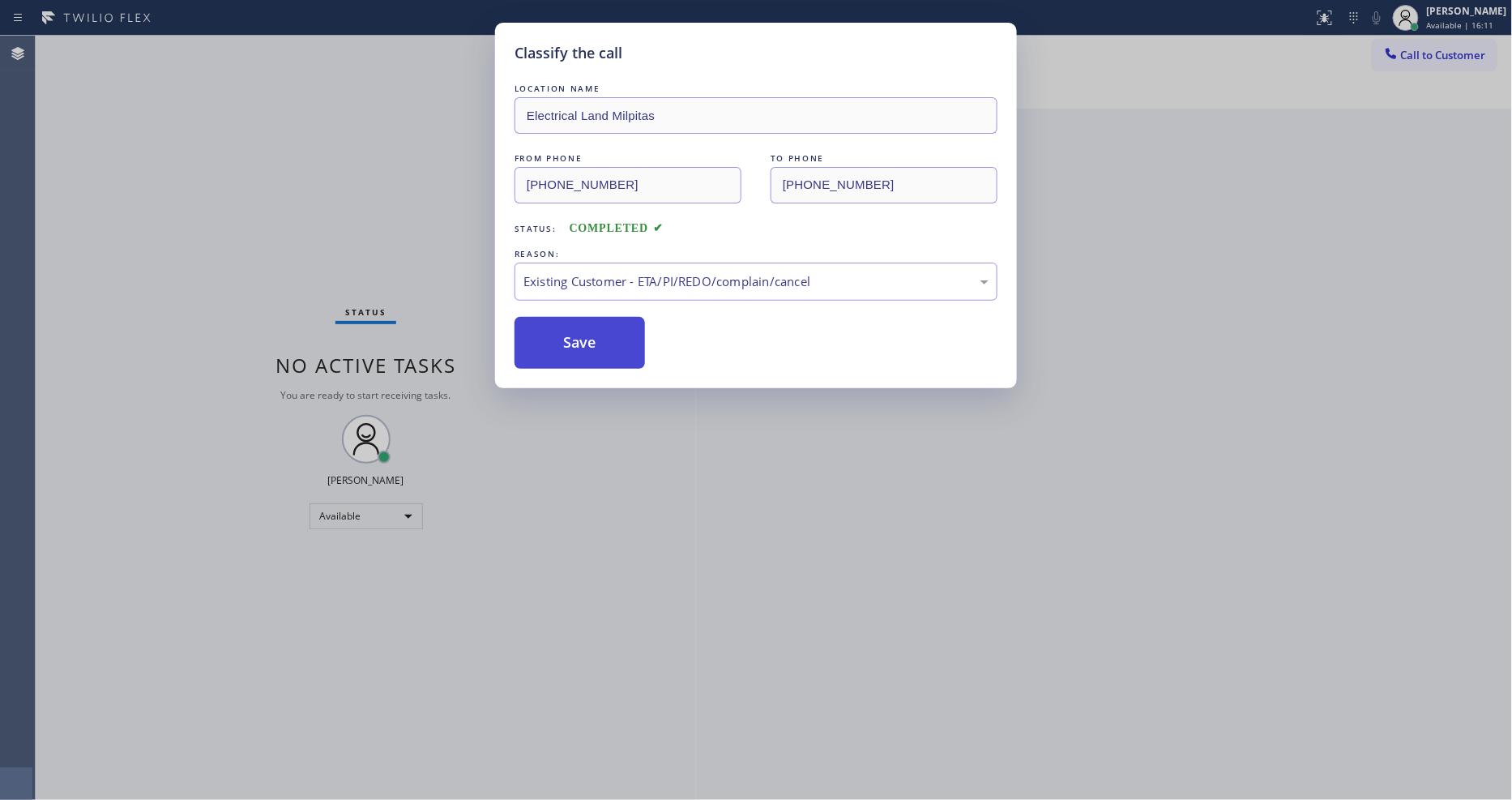
click at [575, 340] on button "Save" at bounding box center [579, 342] width 130 height 52
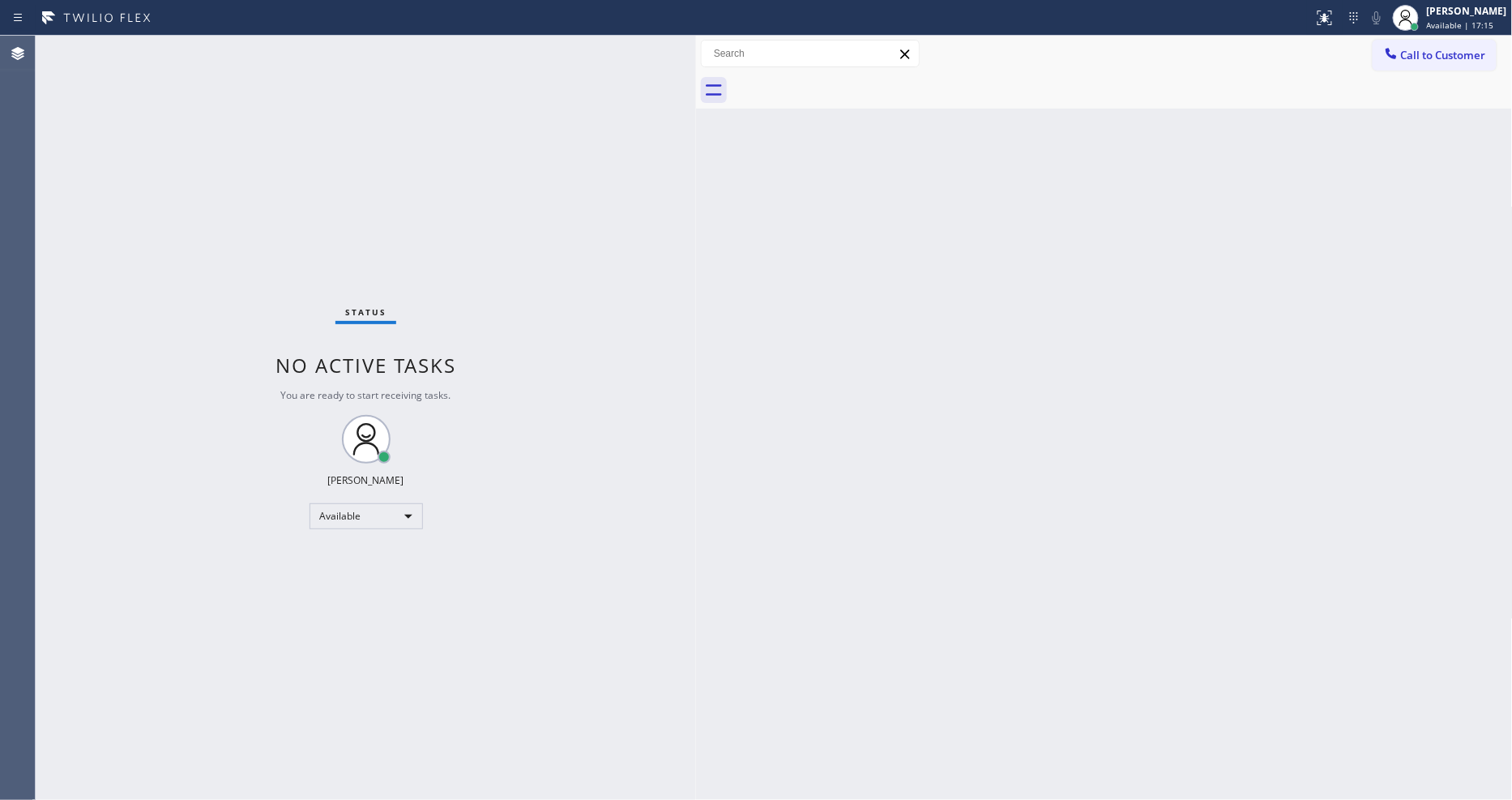
drag, startPoint x: 1110, startPoint y: 519, endPoint x: 1073, endPoint y: 762, distance: 245.8
click at [1110, 519] on div "Back to Dashboard Change Sender ID Customers Technicians Select a contact Outbo…" at bounding box center [1104, 417] width 817 height 764
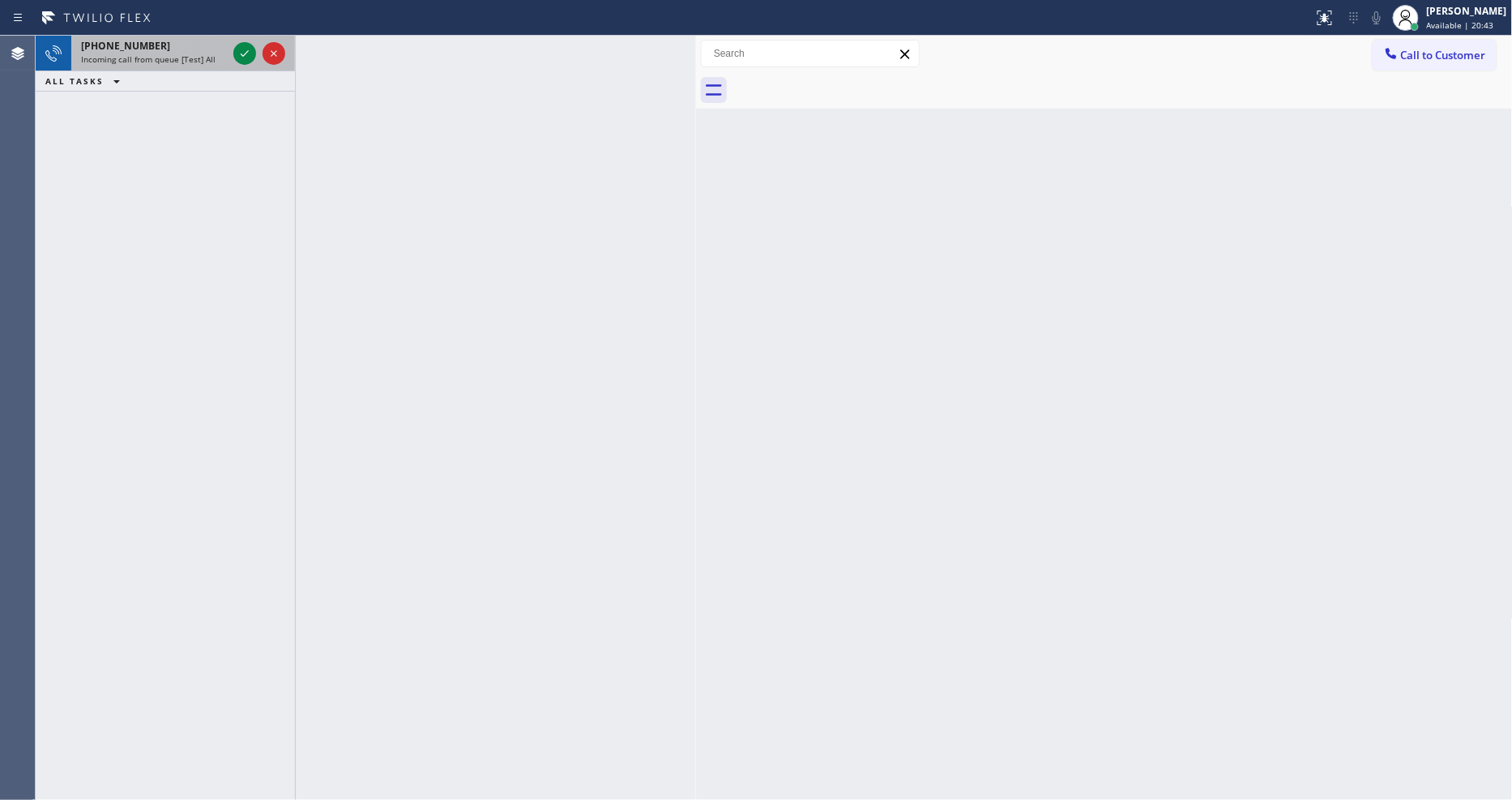
click at [254, 40] on div at bounding box center [259, 53] width 59 height 36
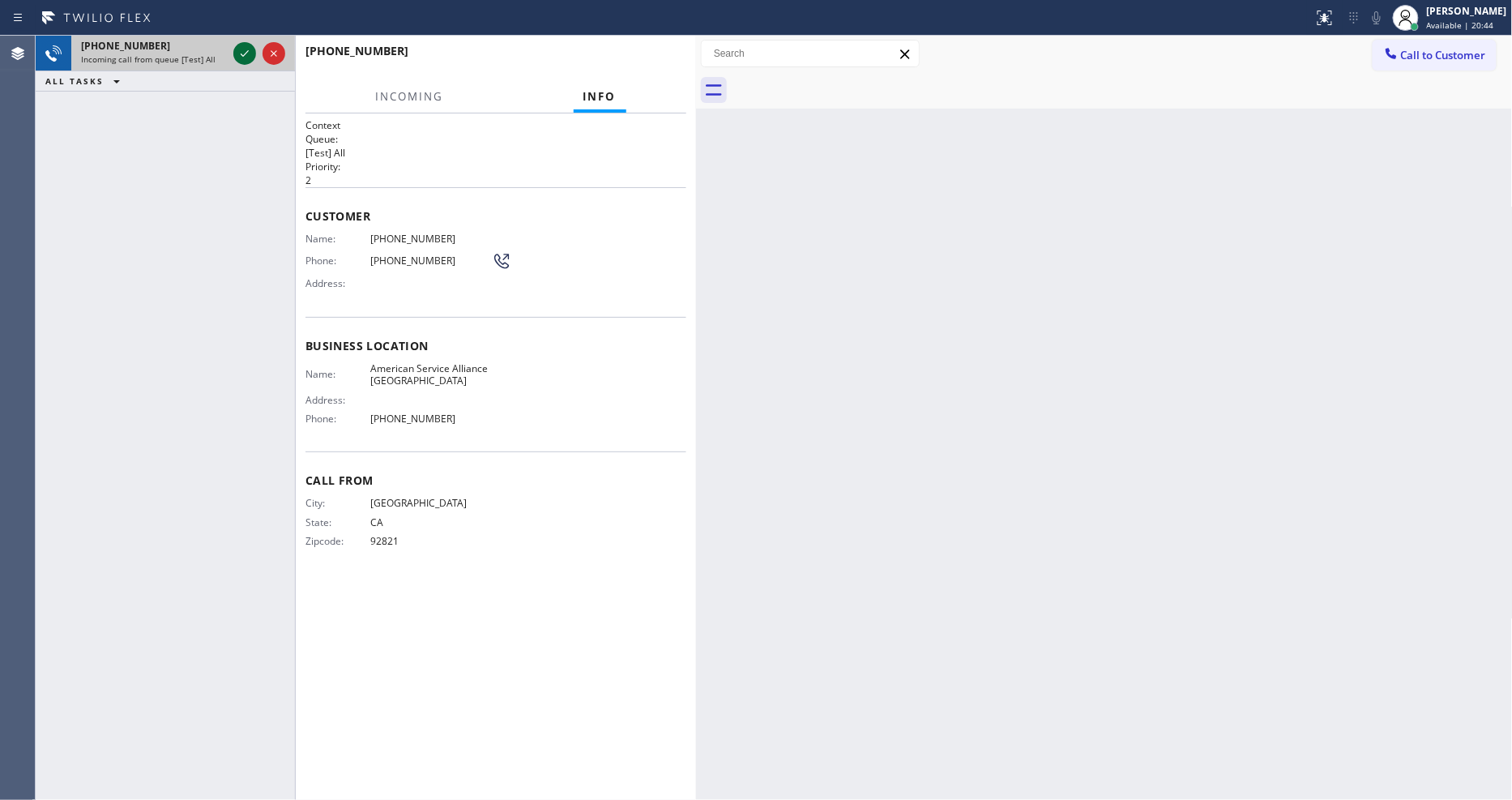
click at [245, 49] on icon at bounding box center [244, 53] width 19 height 19
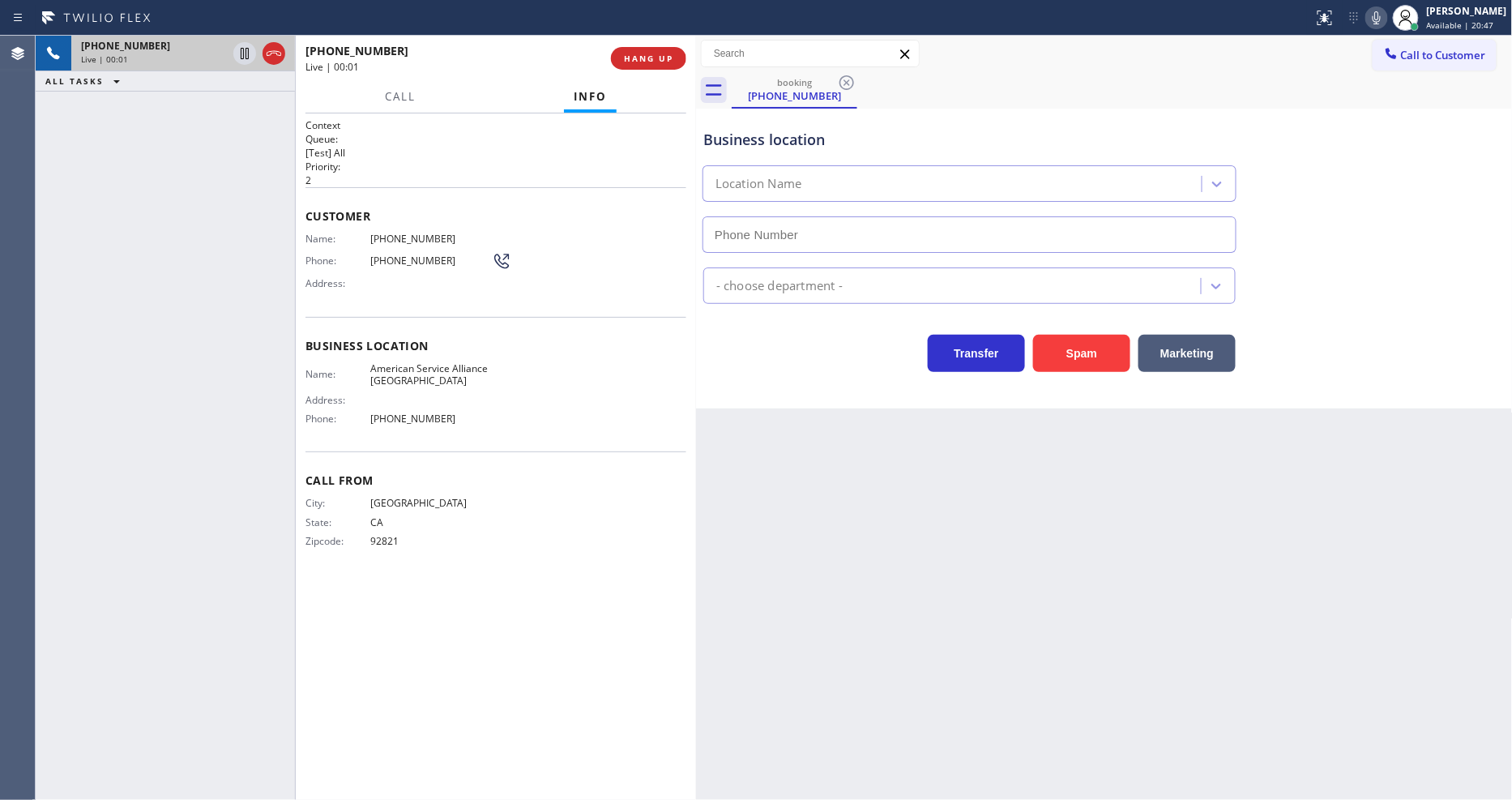
type input "[PHONE_NUMBER]"
click at [392, 372] on span "American Service Alliance [GEOGRAPHIC_DATA]" at bounding box center [431, 374] width 122 height 25
click at [414, 237] on span "[PHONE_NUMBER]" at bounding box center [431, 239] width 122 height 12
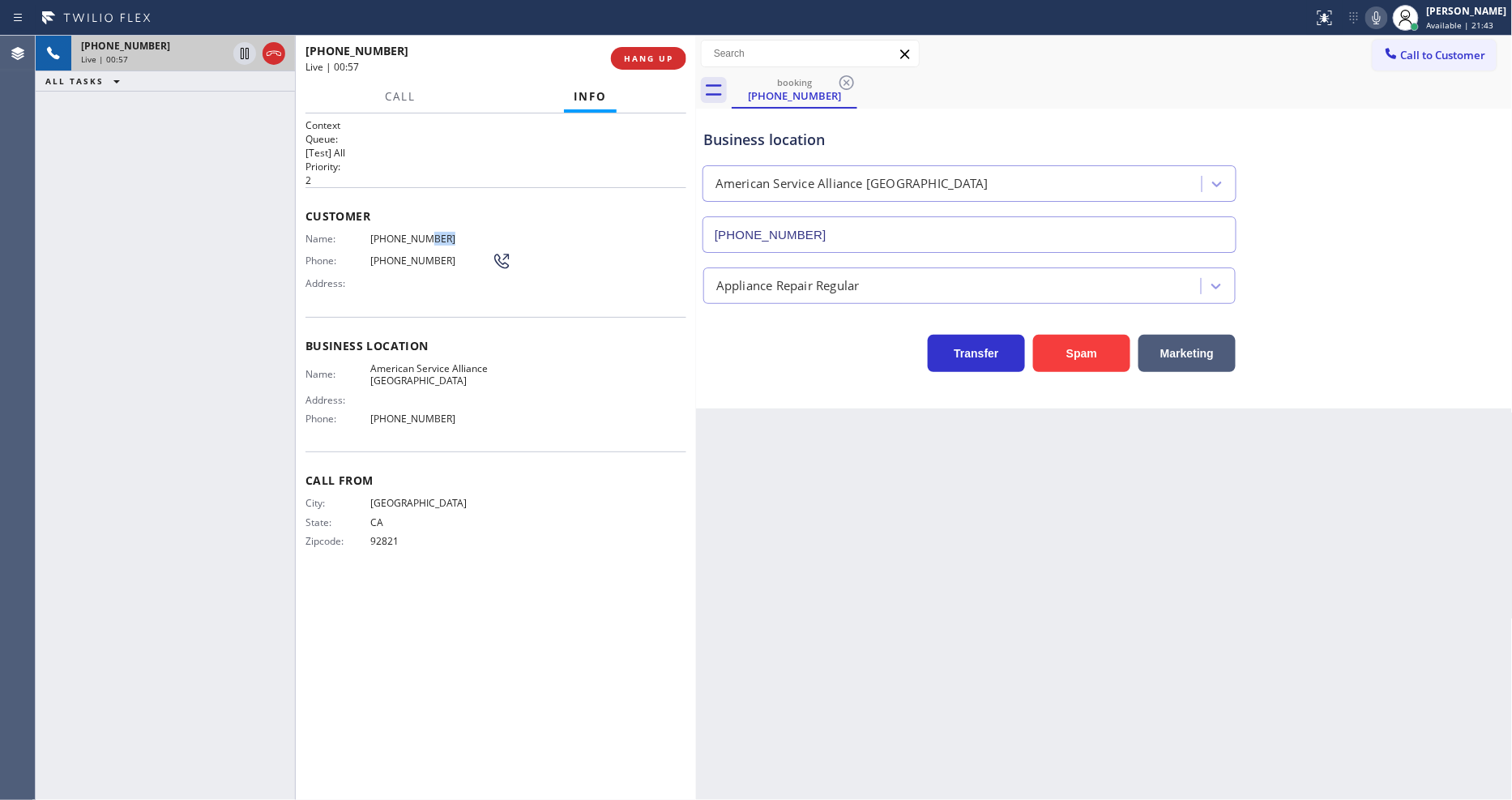
click at [414, 237] on span "[PHONE_NUMBER]" at bounding box center [431, 239] width 122 height 12
click at [244, 53] on icon at bounding box center [244, 53] width 19 height 19
drag, startPoint x: 1407, startPoint y: 17, endPoint x: 1392, endPoint y: 15, distance: 15.1
click at [1406, 15] on div at bounding box center [1406, 17] width 26 height 26
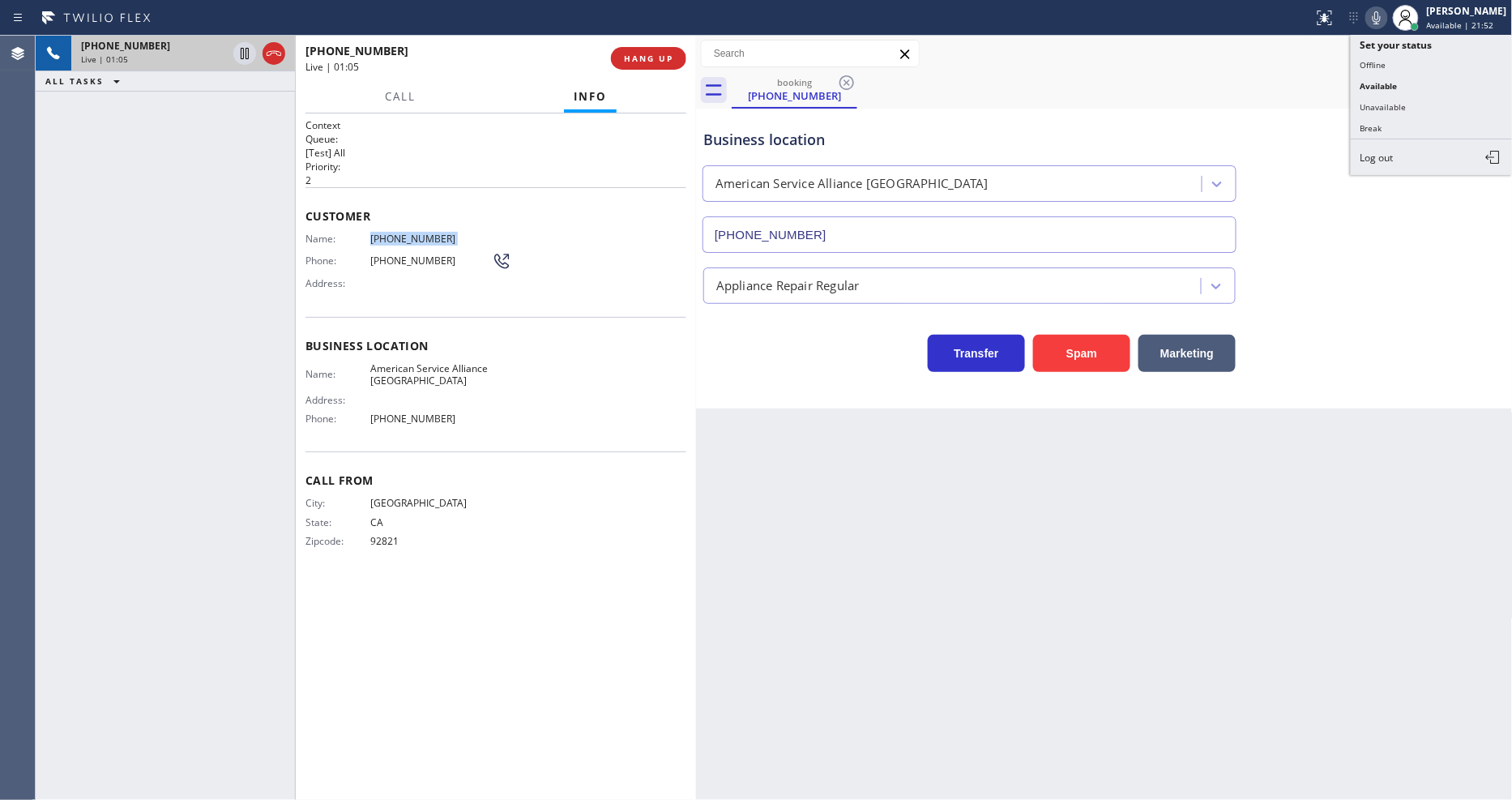
click at [1386, 15] on icon at bounding box center [1376, 17] width 19 height 19
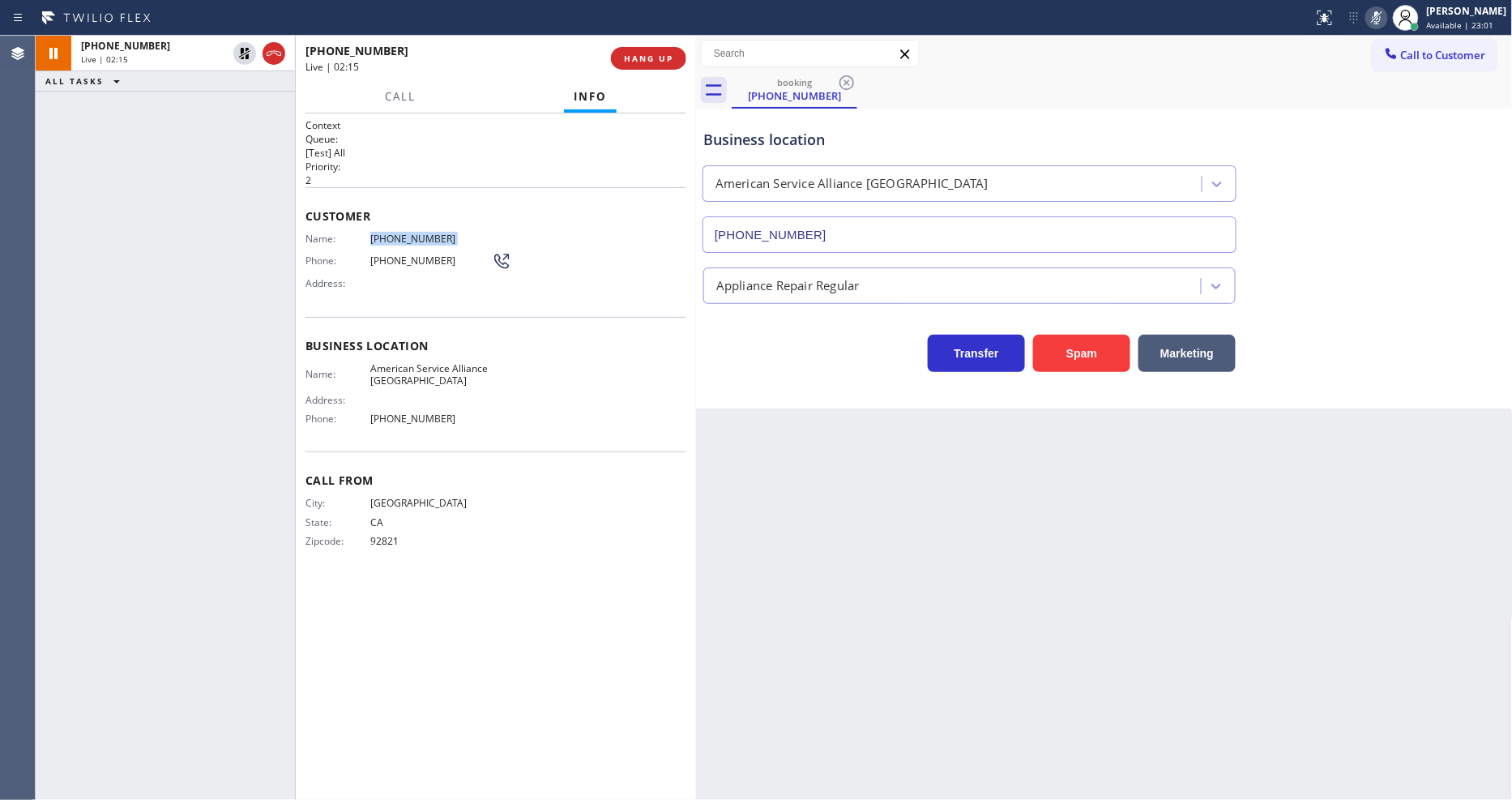
drag, startPoint x: 246, startPoint y: 50, endPoint x: 581, endPoint y: 47, distance: 335.0
click at [246, 50] on icon at bounding box center [245, 53] width 11 height 11
click at [1382, 20] on rect at bounding box center [1376, 16] width 11 height 11
click at [401, 331] on div "Business location Name: American Service Alliance Garden Grove Address: Phone: …" at bounding box center [495, 384] width 381 height 136
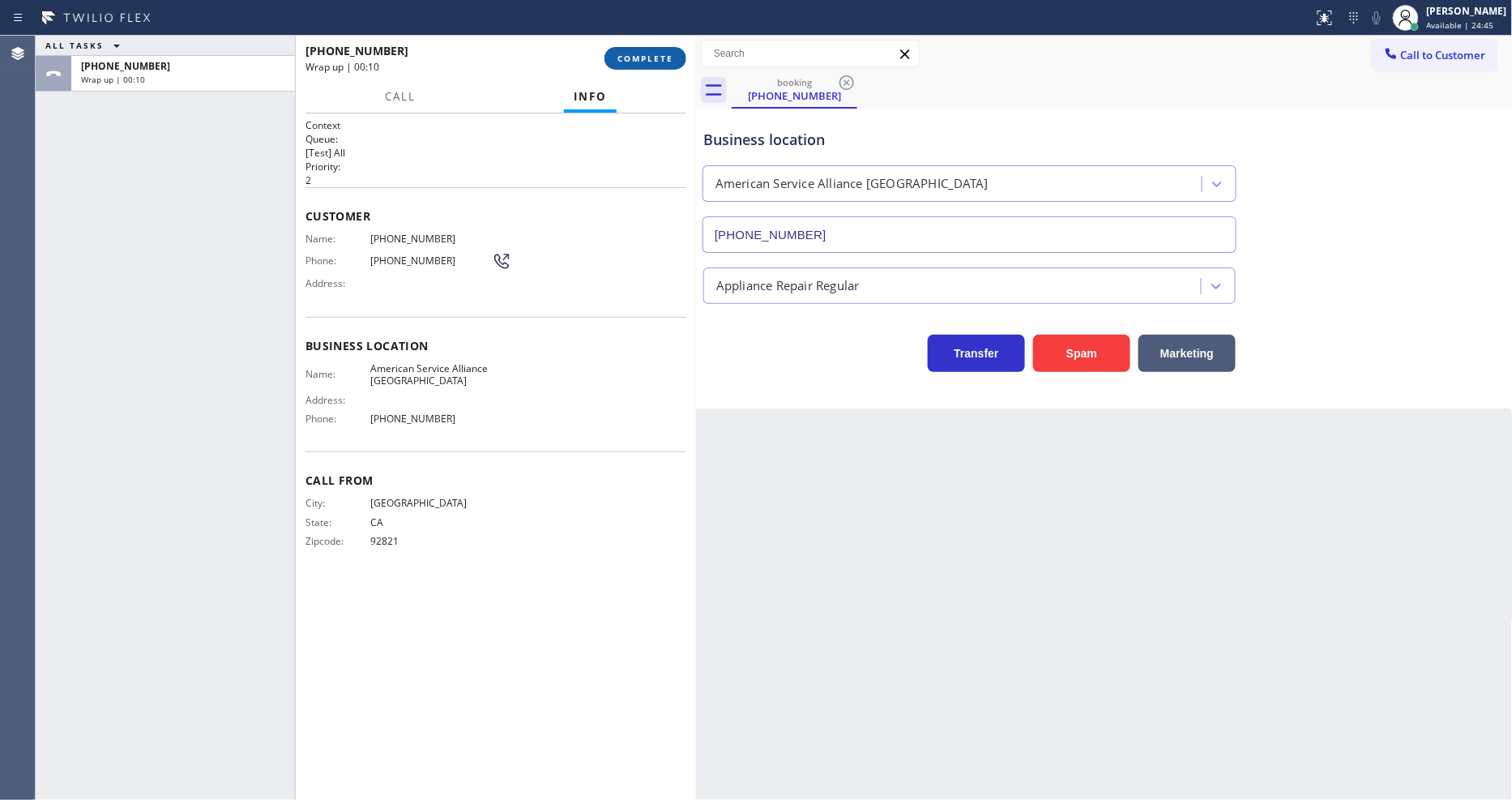
click at [640, 60] on span "COMPLETE" at bounding box center [645, 58] width 56 height 11
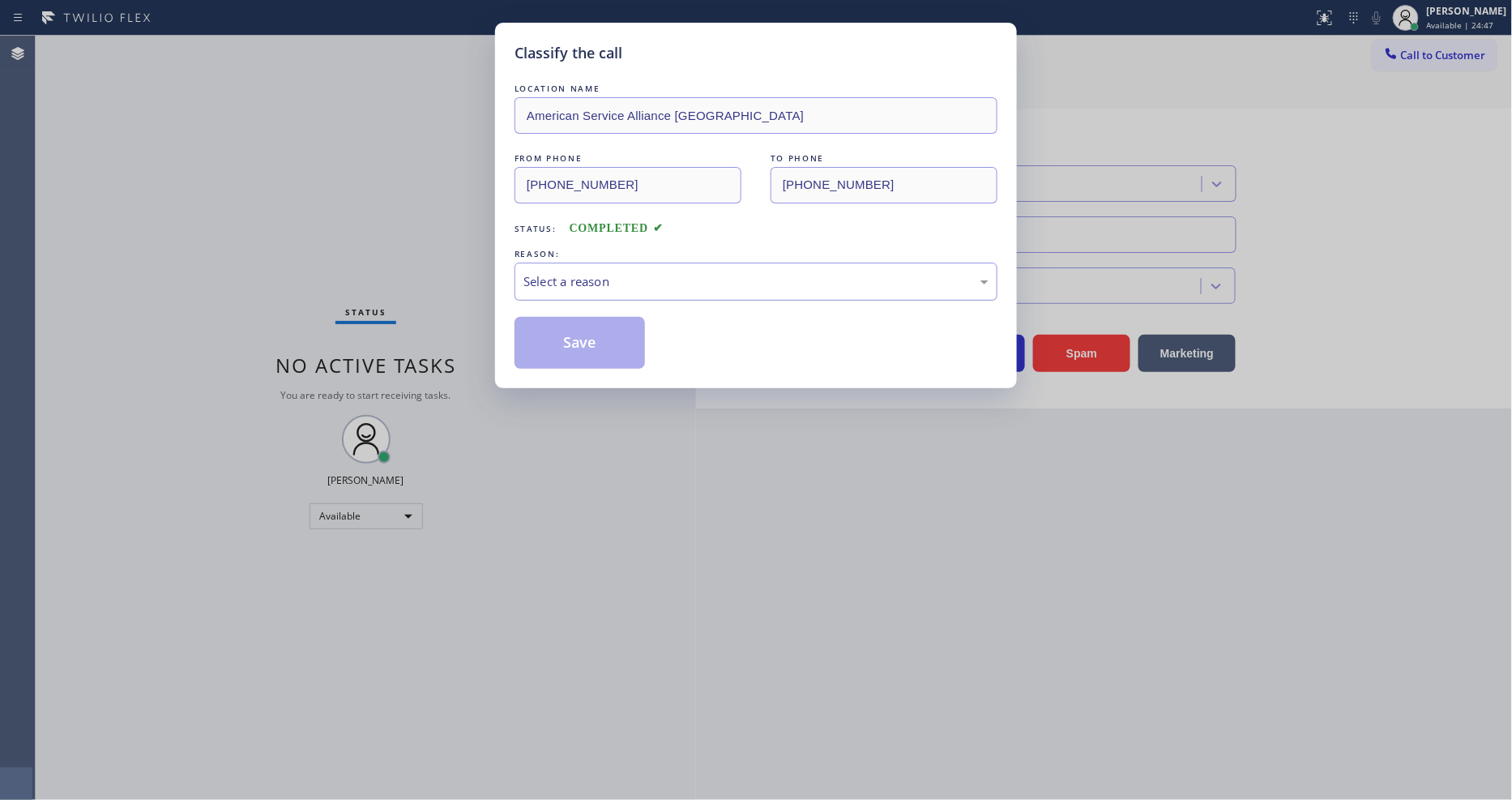
click at [568, 280] on div "Select a reason" at bounding box center [756, 282] width 465 height 18
drag, startPoint x: 547, startPoint y: 373, endPoint x: 551, endPoint y: 344, distance: 29.3
click at [546, 361] on div "Classify the call LOCATION NAME American Service Alliance Garden Grove FROM PHO…" at bounding box center [756, 206] width 522 height 366
click at [551, 344] on button "Save" at bounding box center [579, 342] width 130 height 52
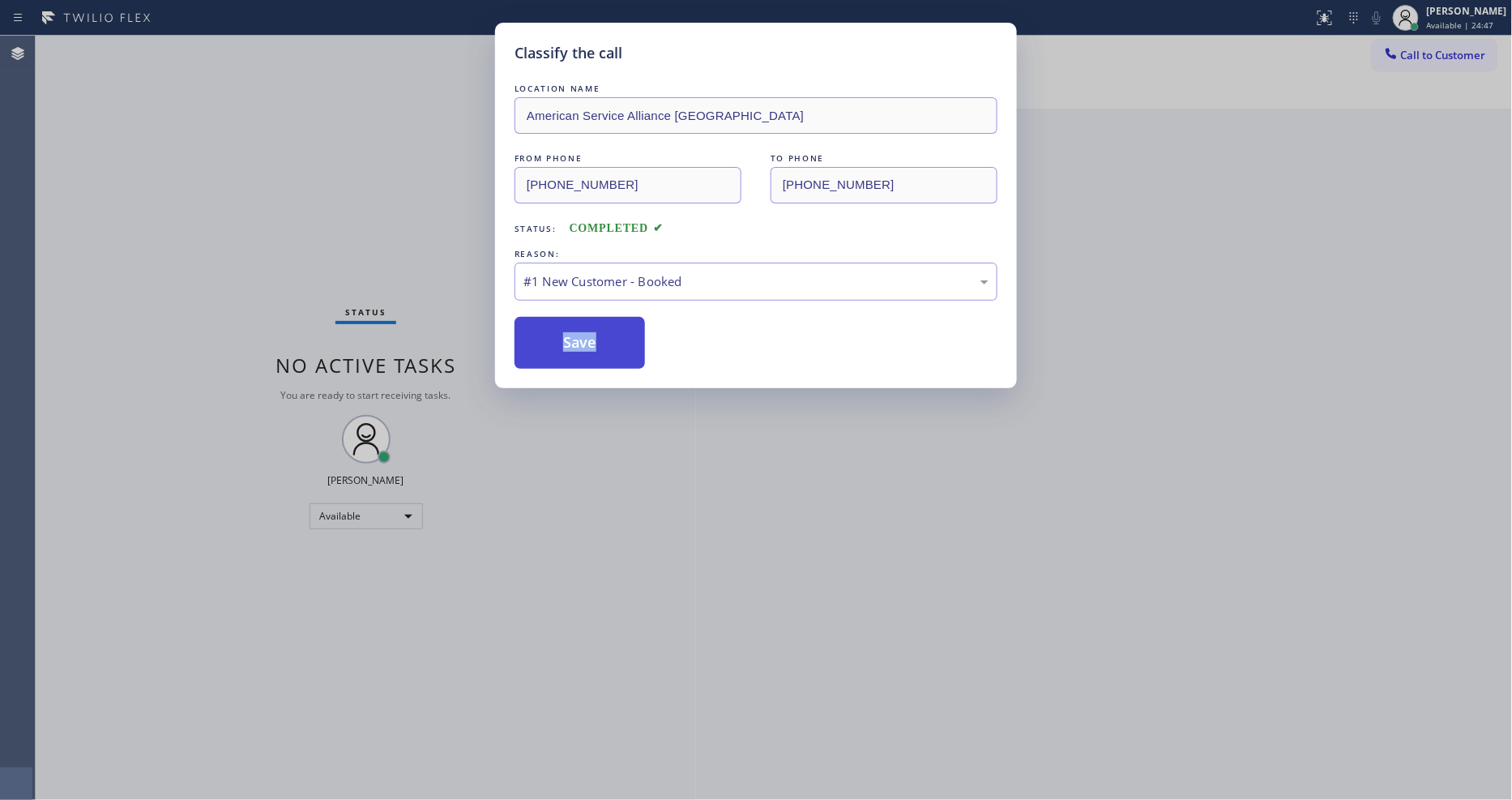
click at [551, 344] on button "Save" at bounding box center [579, 342] width 130 height 52
click at [552, 347] on button "Save" at bounding box center [579, 342] width 130 height 52
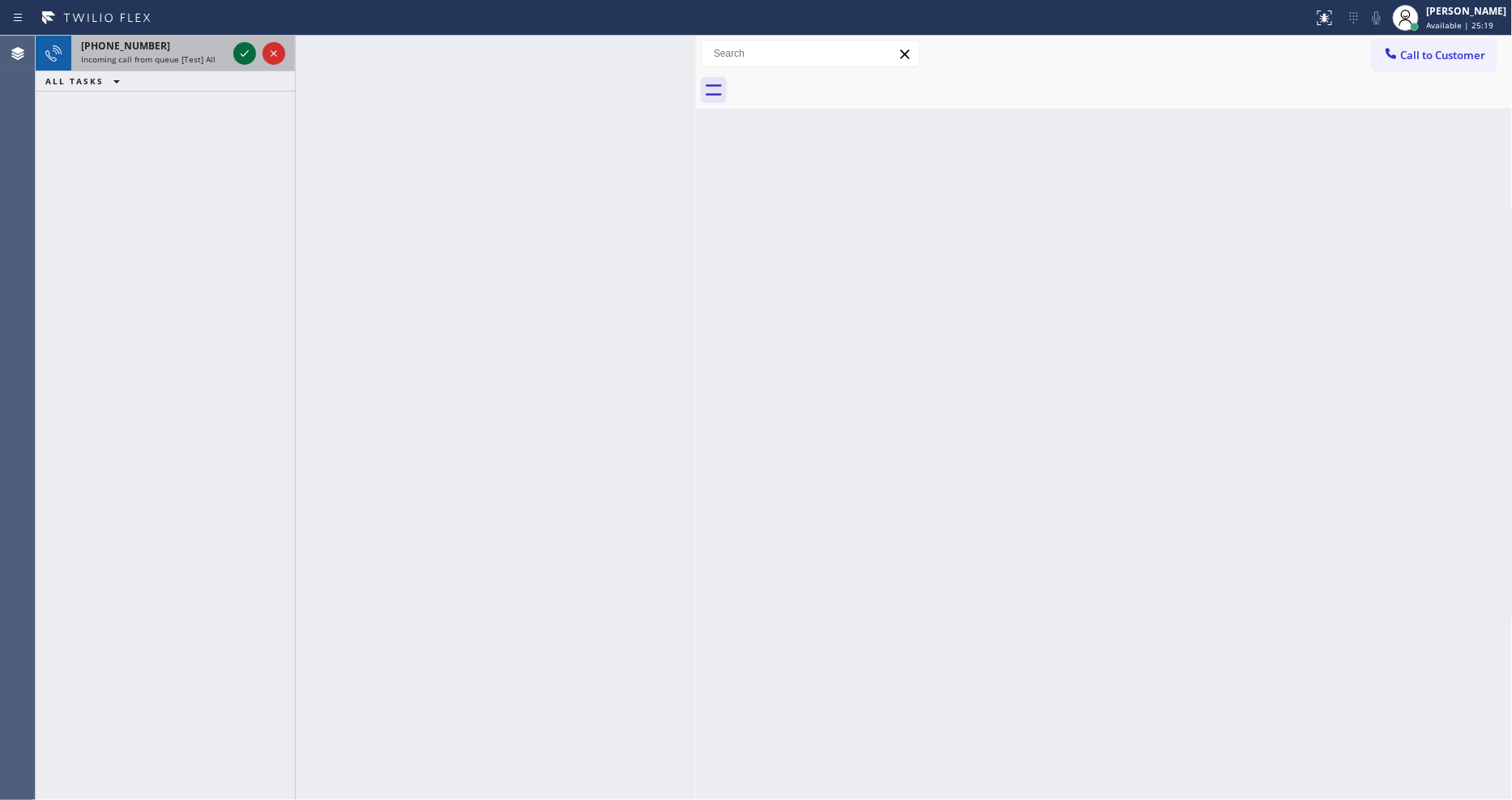
click at [243, 52] on icon at bounding box center [244, 53] width 19 height 19
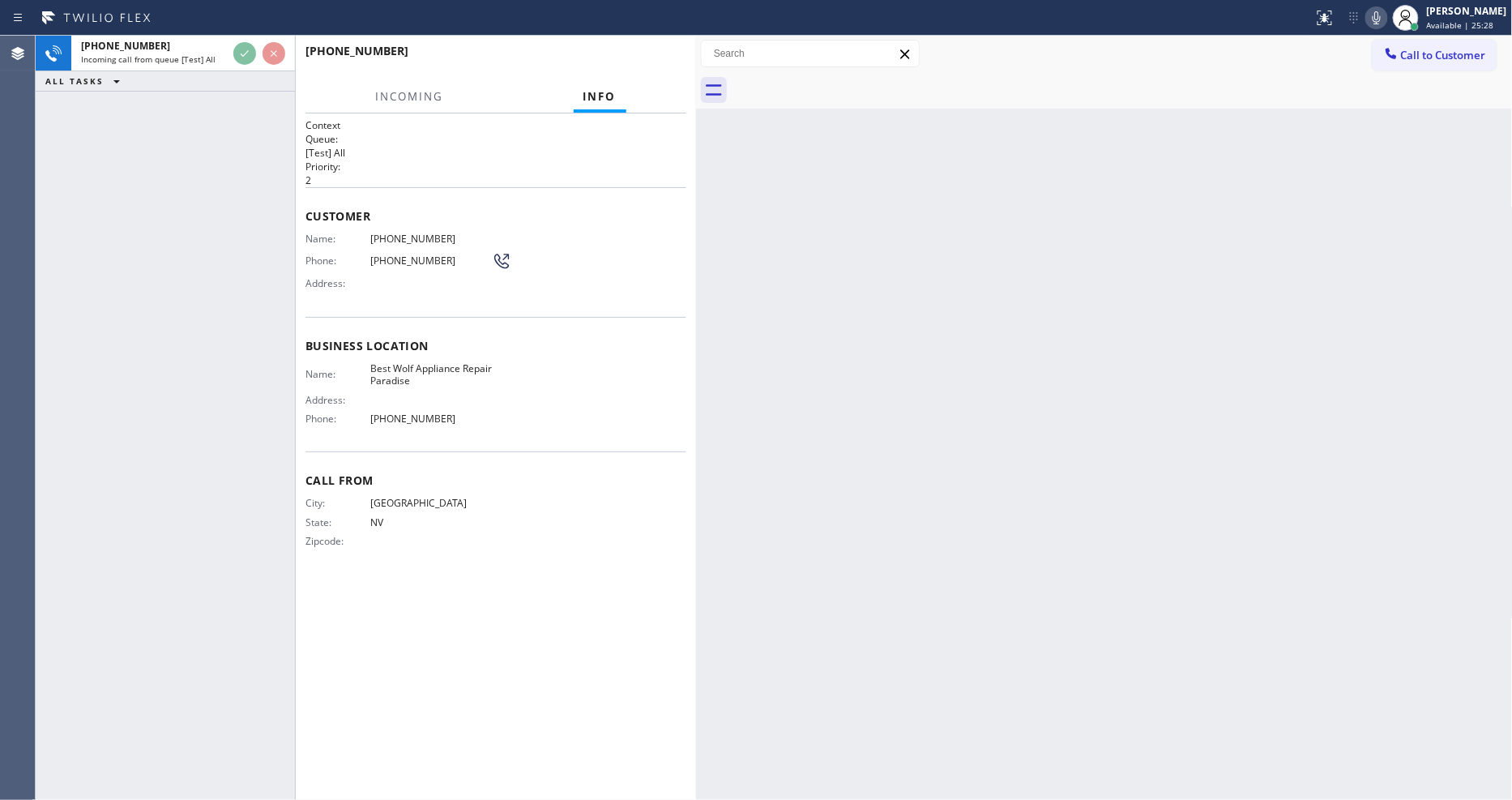
drag, startPoint x: 1013, startPoint y: 383, endPoint x: 657, endPoint y: 436, distance: 359.9
click at [1013, 383] on div "Back to Dashboard Change Sender ID Customers Technicians Select a contact Outbo…" at bounding box center [1104, 417] width 817 height 764
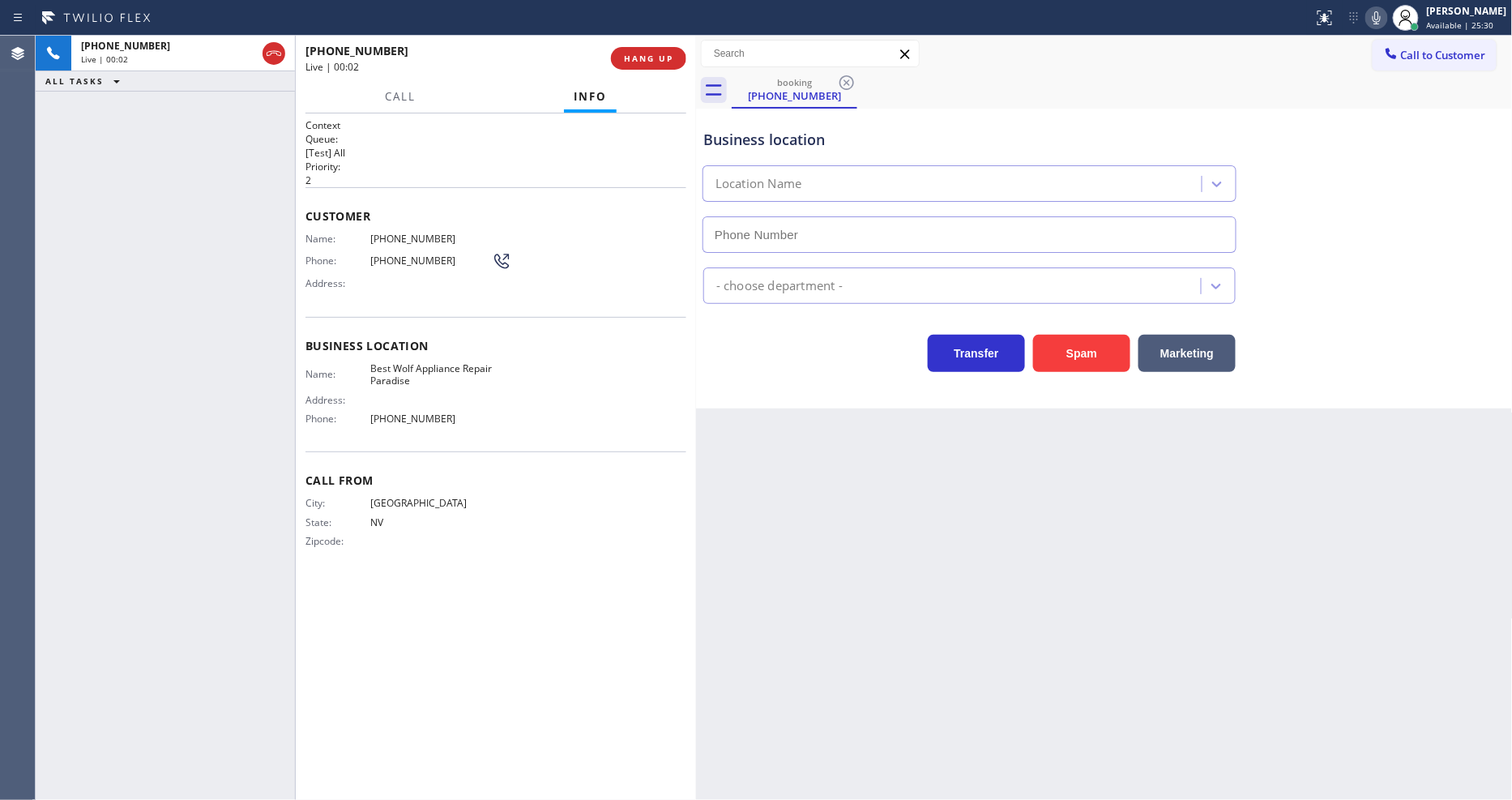
type input "[PHONE_NUMBER]"
click at [640, 59] on span "HANG UP" at bounding box center [648, 58] width 50 height 11
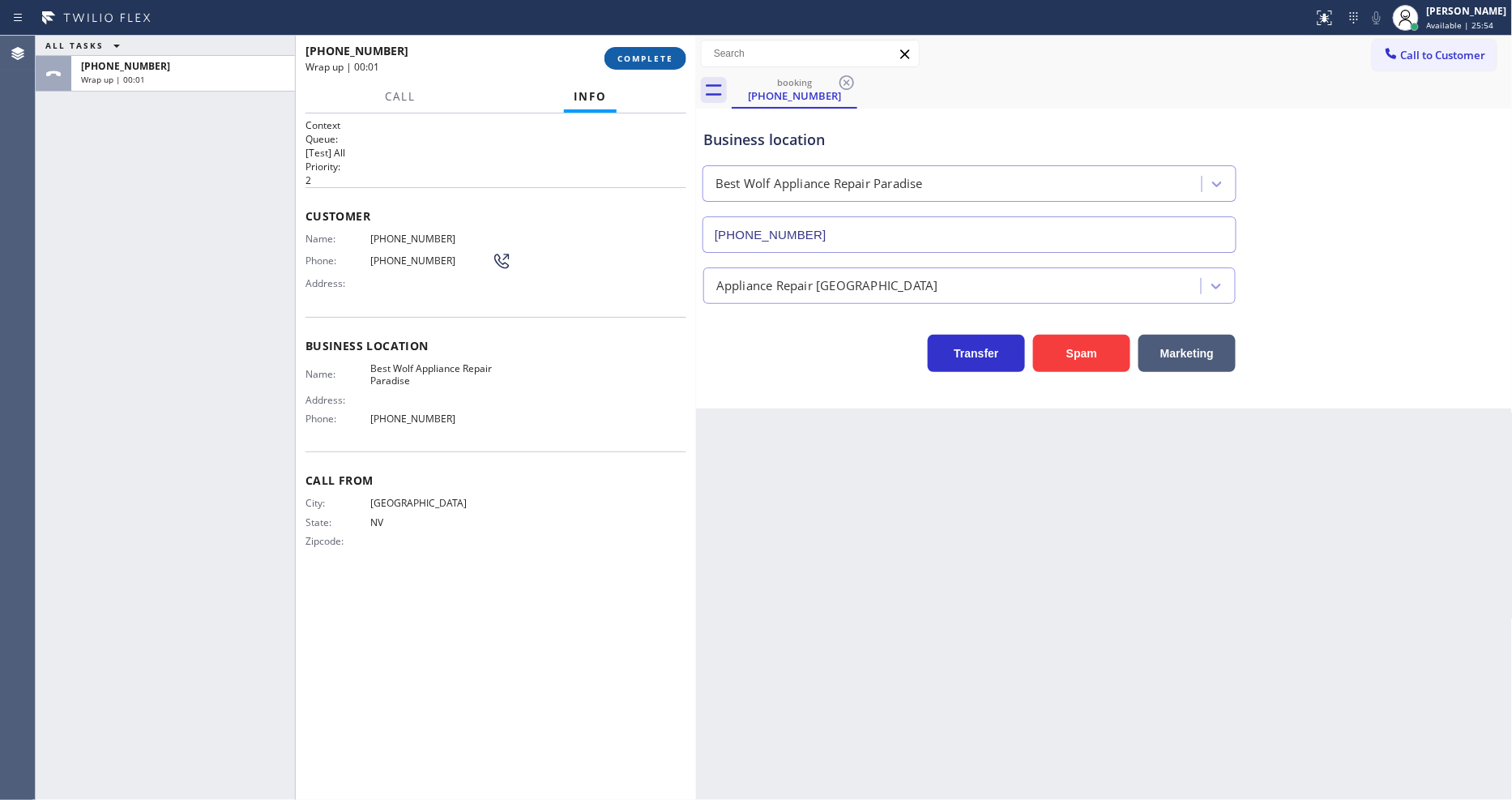
click at [642, 58] on span "COMPLETE" at bounding box center [645, 58] width 56 height 11
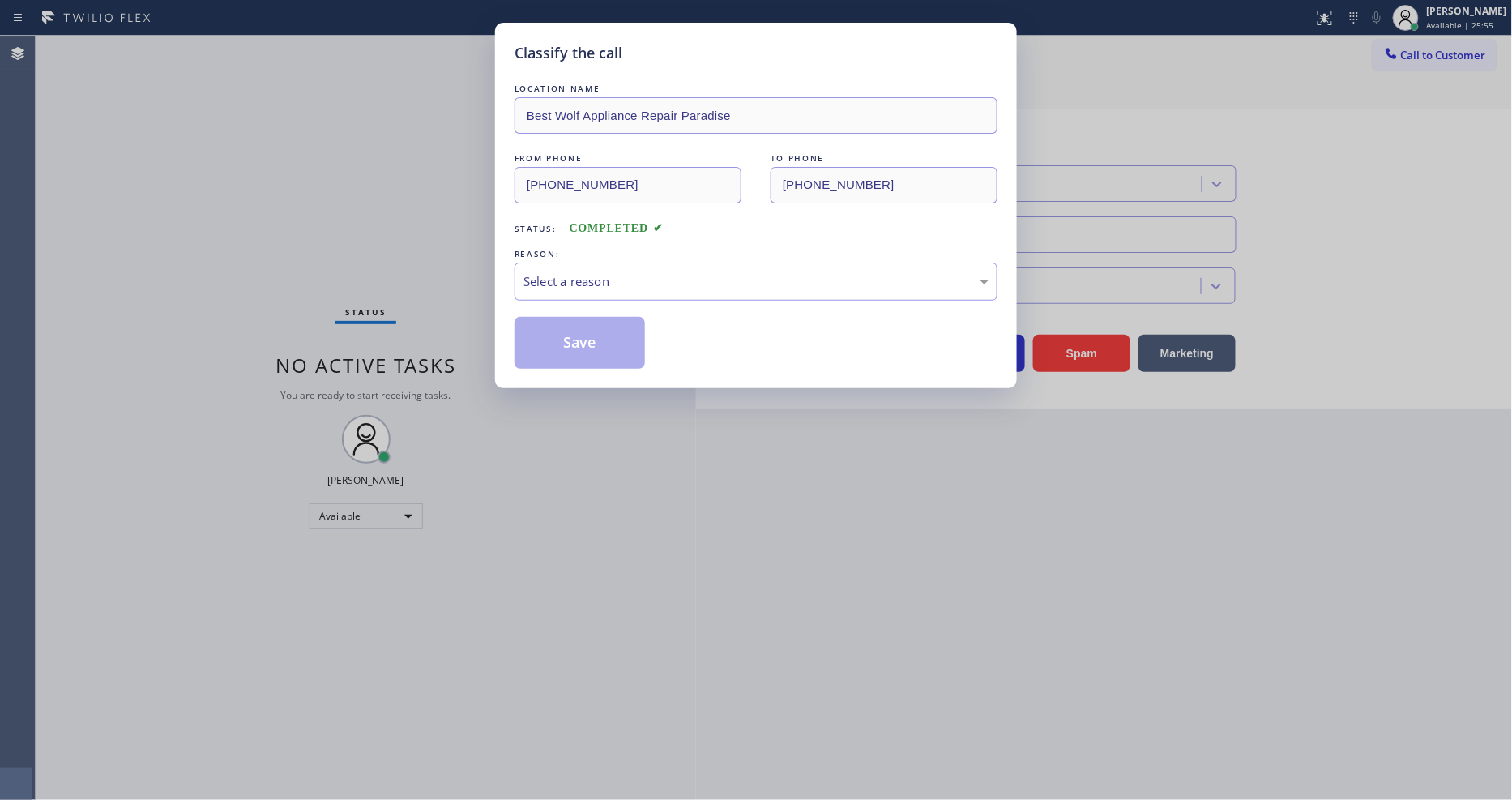
click at [595, 272] on div "Select a reason" at bounding box center [756, 282] width 465 height 18
click at [579, 332] on button "Save" at bounding box center [579, 342] width 130 height 52
click at [579, 333] on button "Save" at bounding box center [579, 342] width 130 height 52
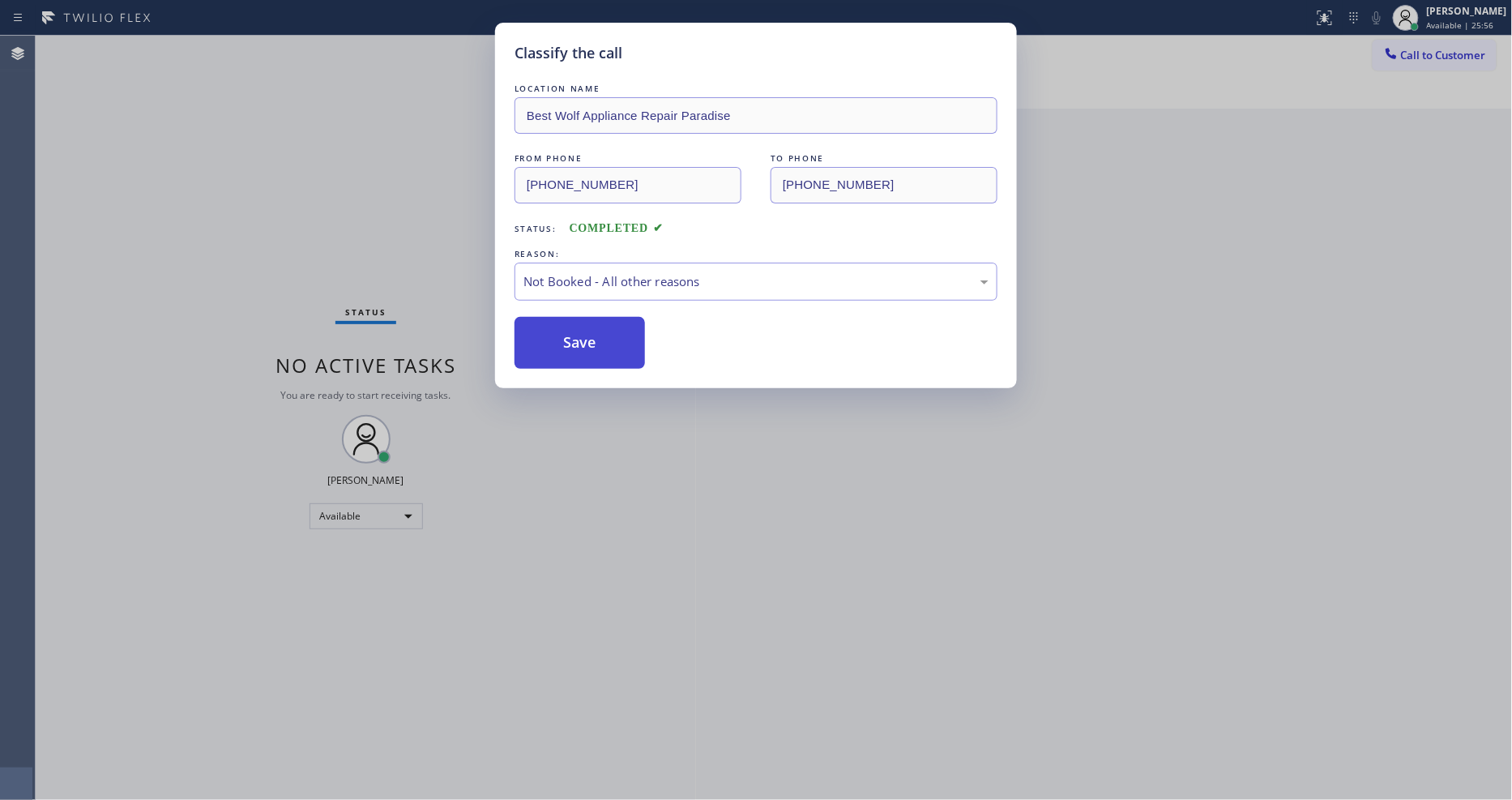
click at [579, 333] on button "Save" at bounding box center [579, 342] width 130 height 52
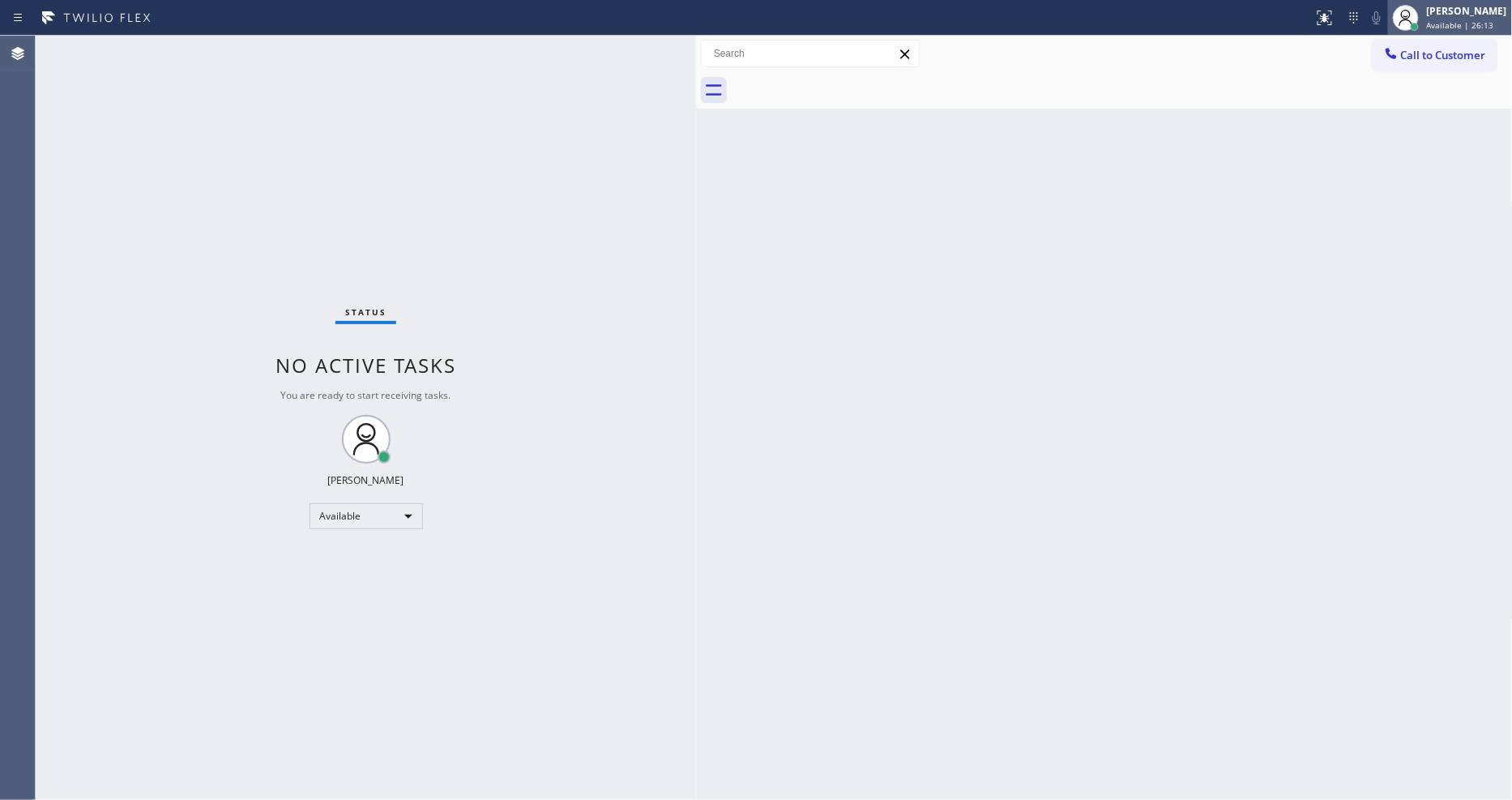
click at [1455, 13] on div "[PERSON_NAME]" at bounding box center [1466, 10] width 80 height 14
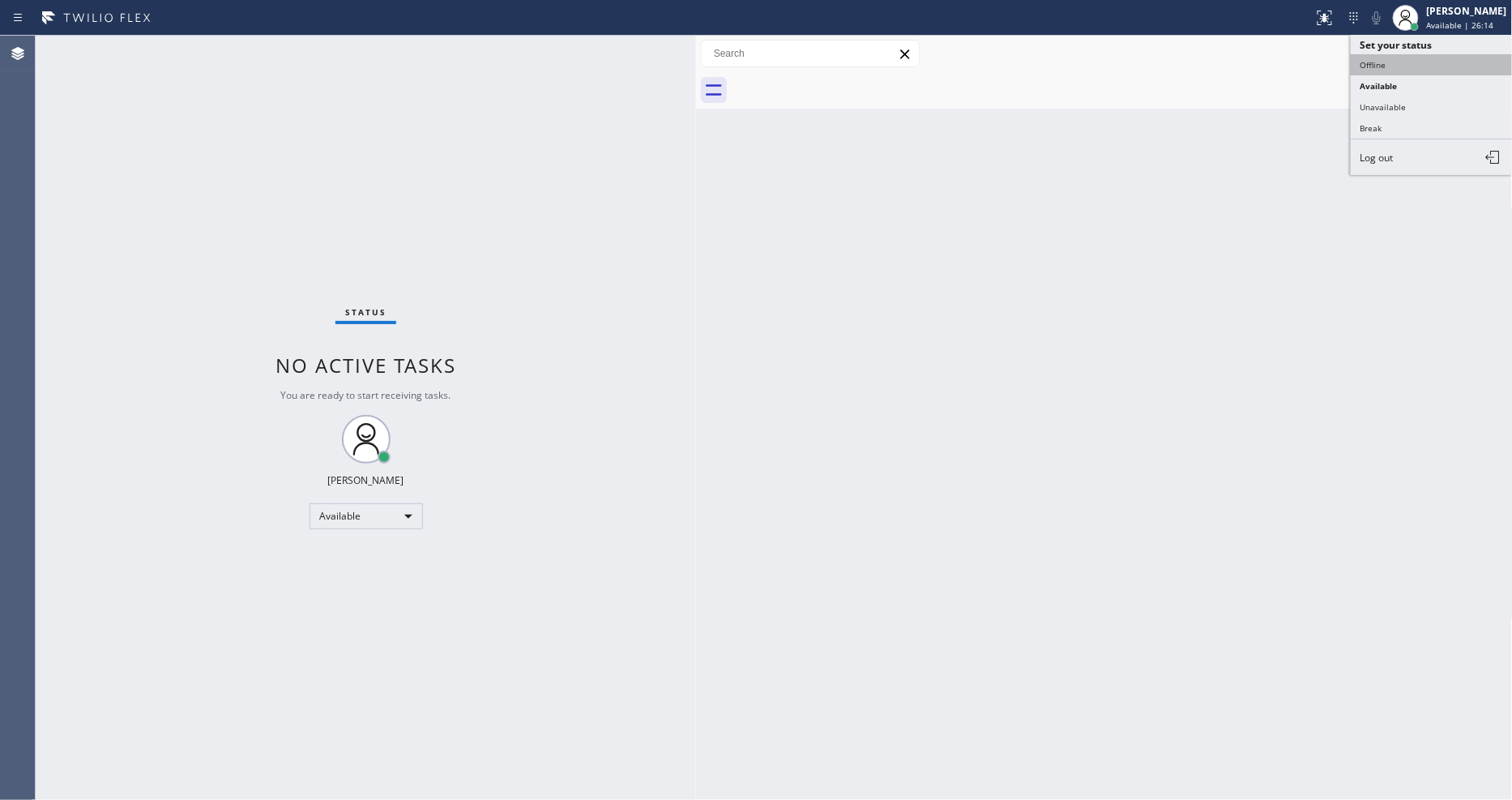
click at [1394, 66] on button "Offline" at bounding box center [1431, 64] width 162 height 21
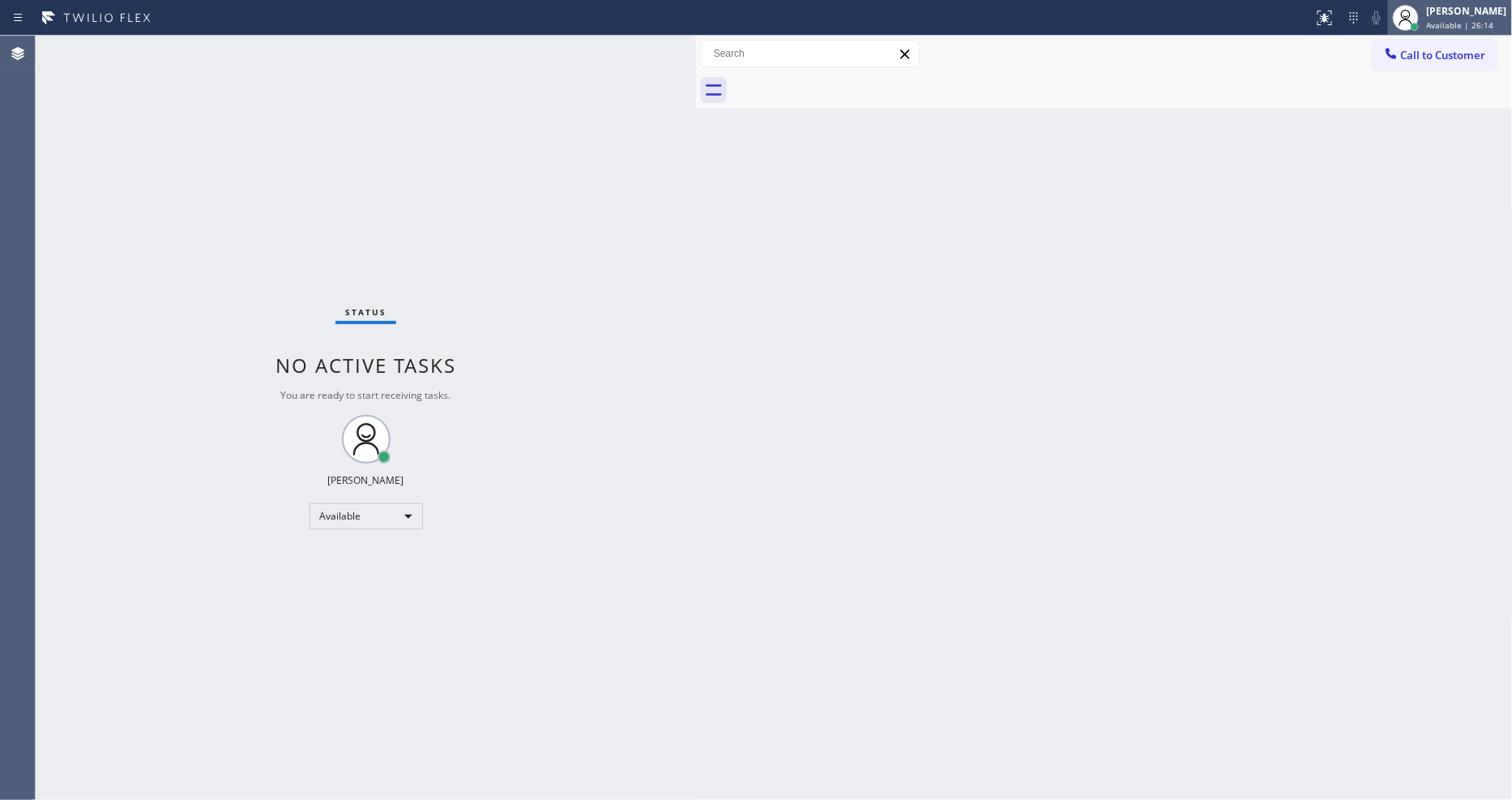
click at [1440, 12] on div "[PERSON_NAME]" at bounding box center [1466, 10] width 80 height 14
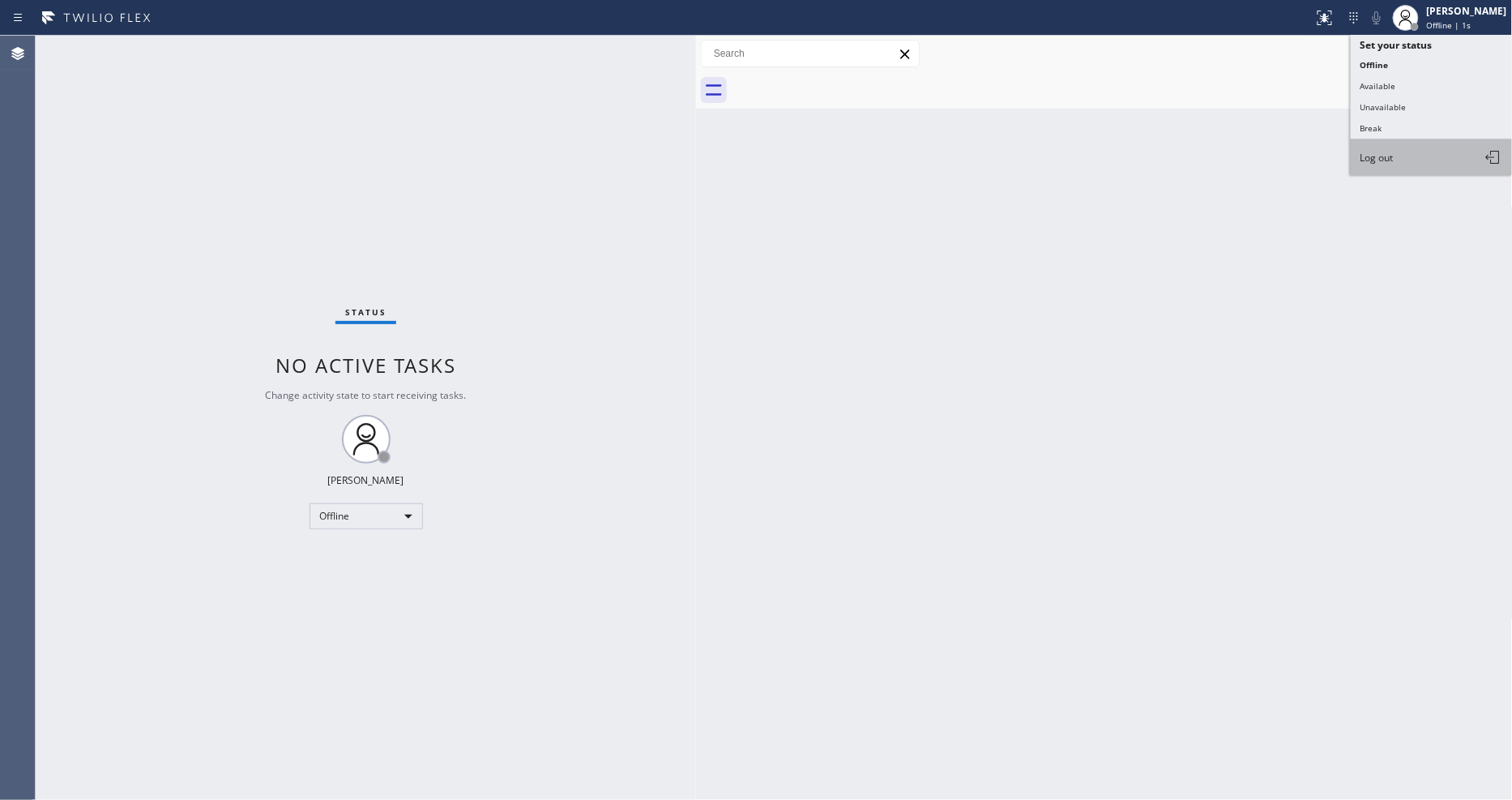
click at [1424, 151] on button "Log out" at bounding box center [1431, 157] width 162 height 36
